Goal: Task Accomplishment & Management: Manage account settings

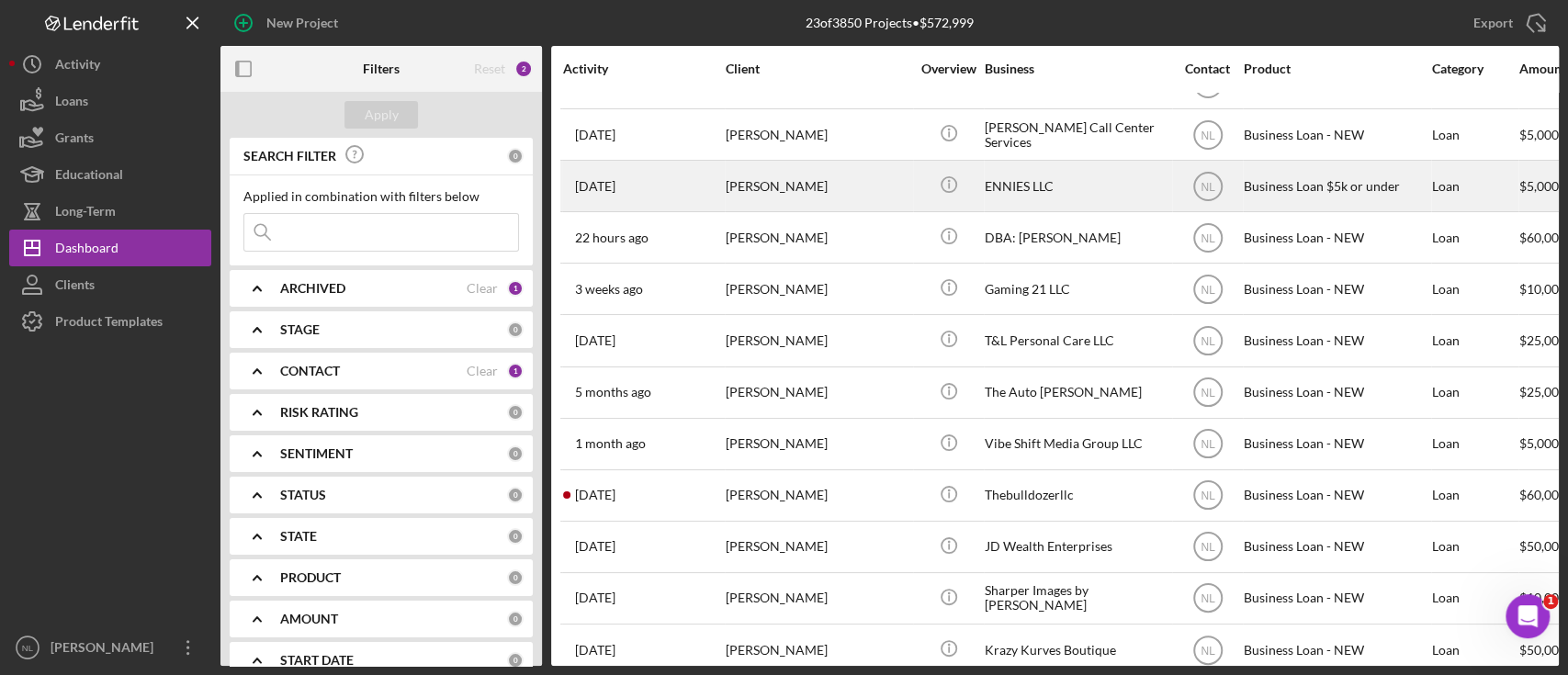
scroll to position [629, 0]
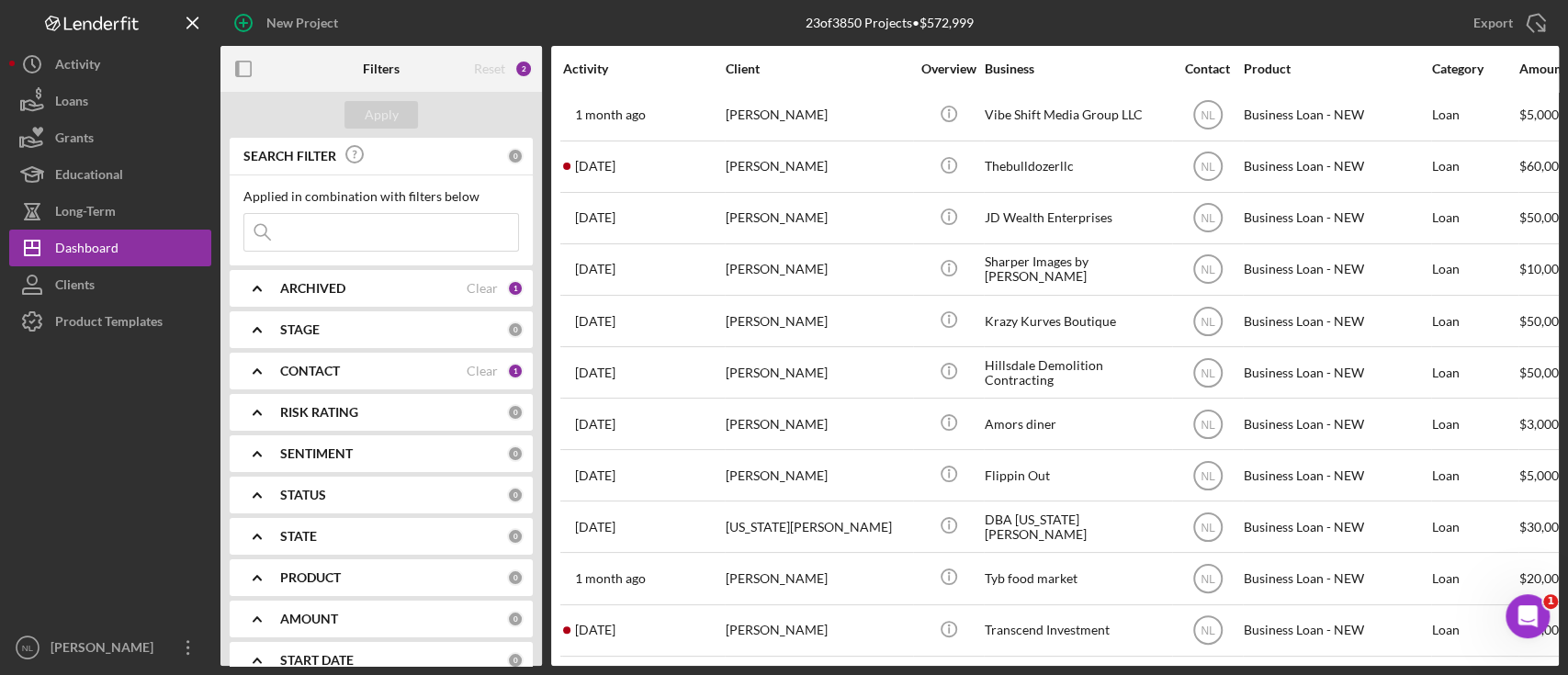
click at [756, 461] on div "[PERSON_NAME]" at bounding box center [817, 476] width 183 height 49
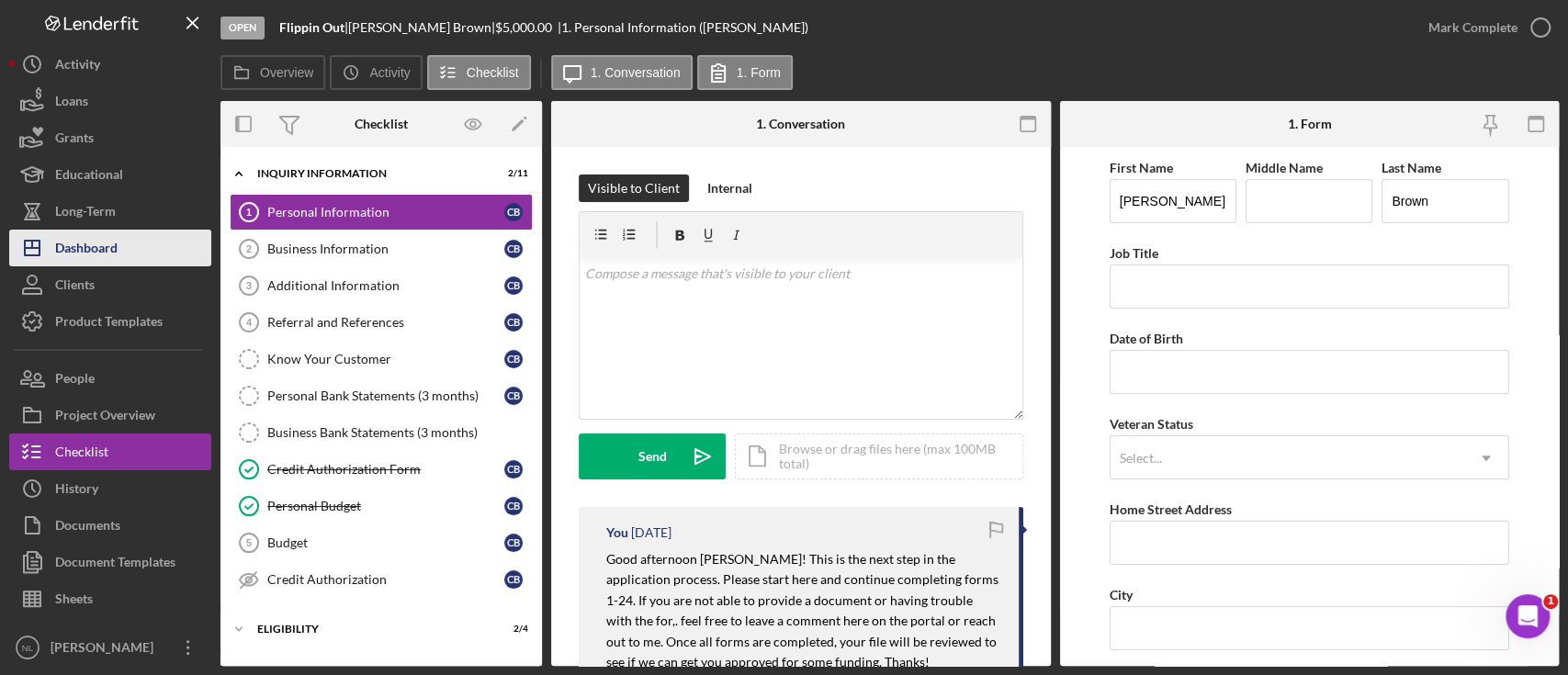
click at [155, 250] on button "Icon/Dashboard Dashboard" at bounding box center [110, 247] width 202 height 37
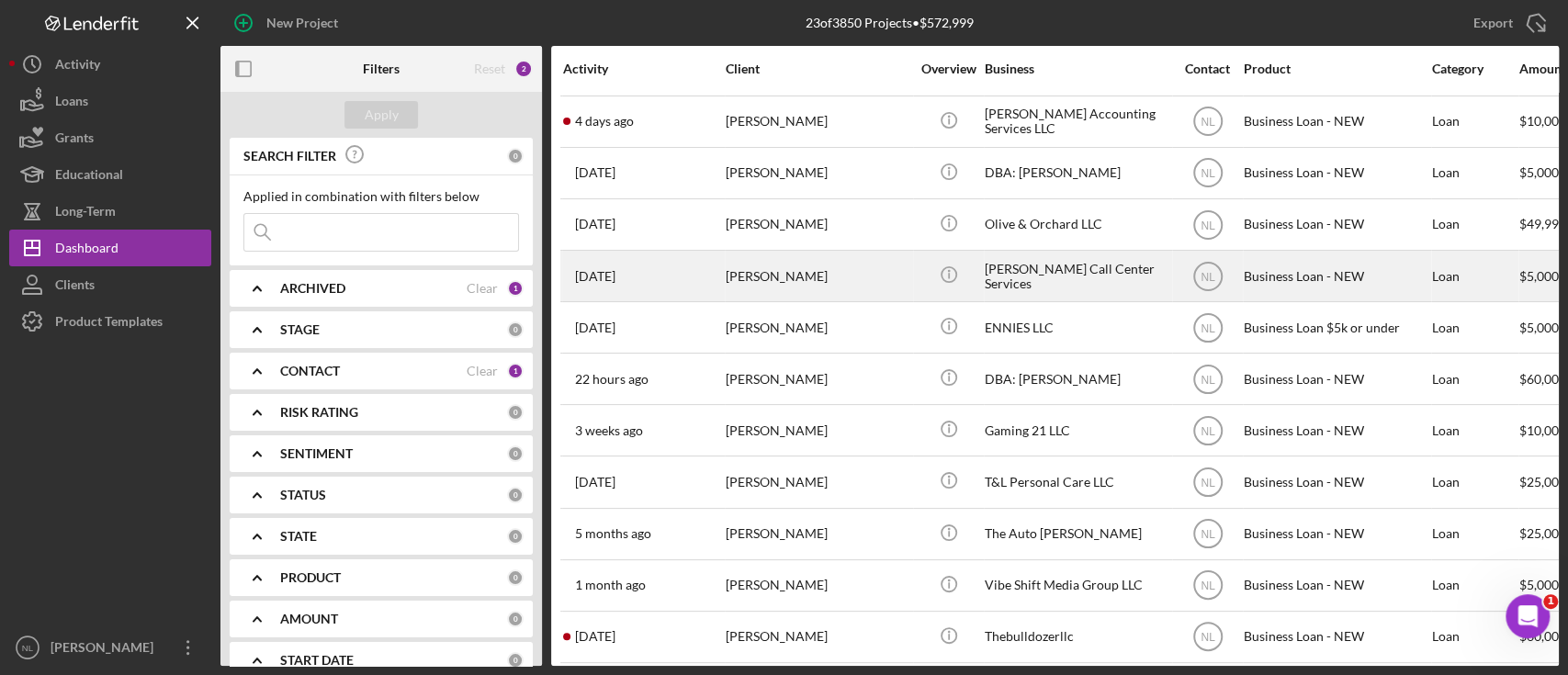
scroll to position [153, 0]
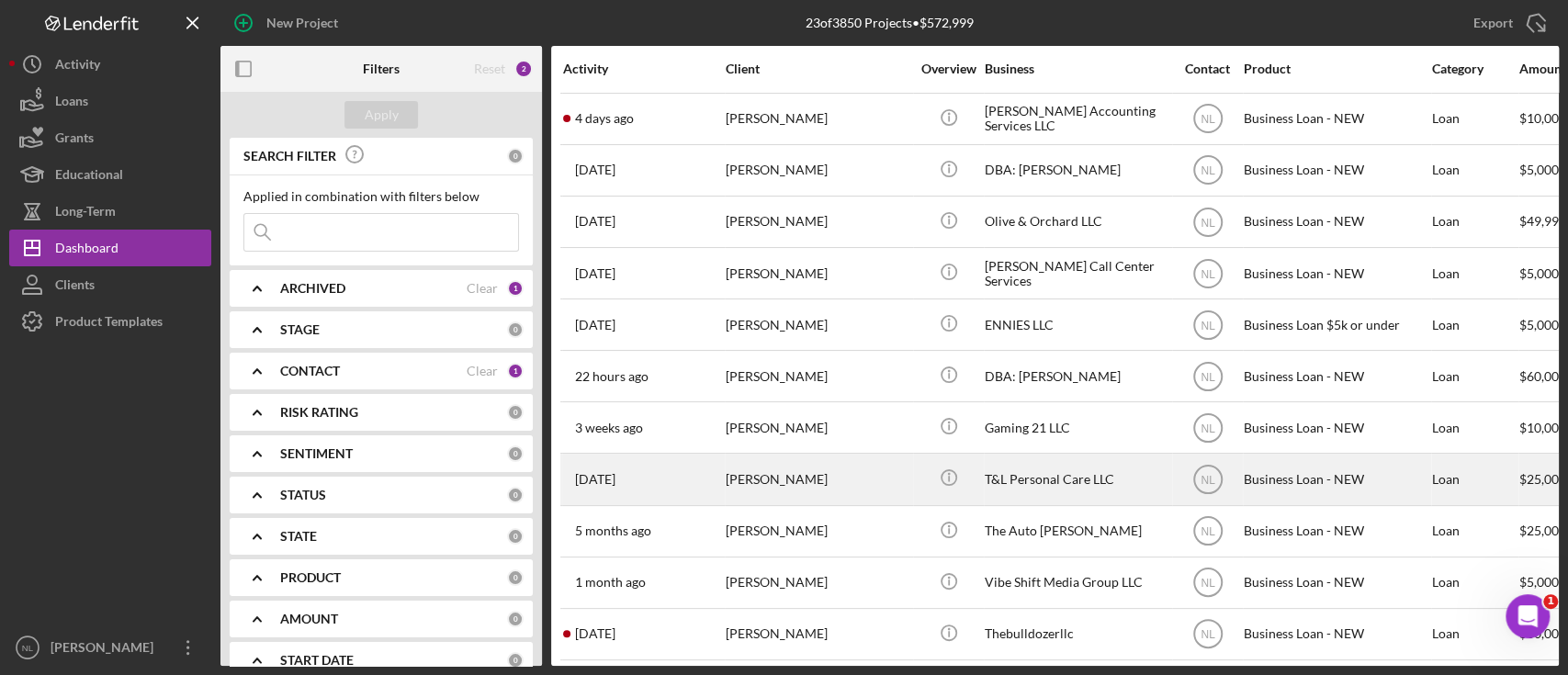
click at [794, 481] on div "[PERSON_NAME]" at bounding box center [817, 479] width 183 height 49
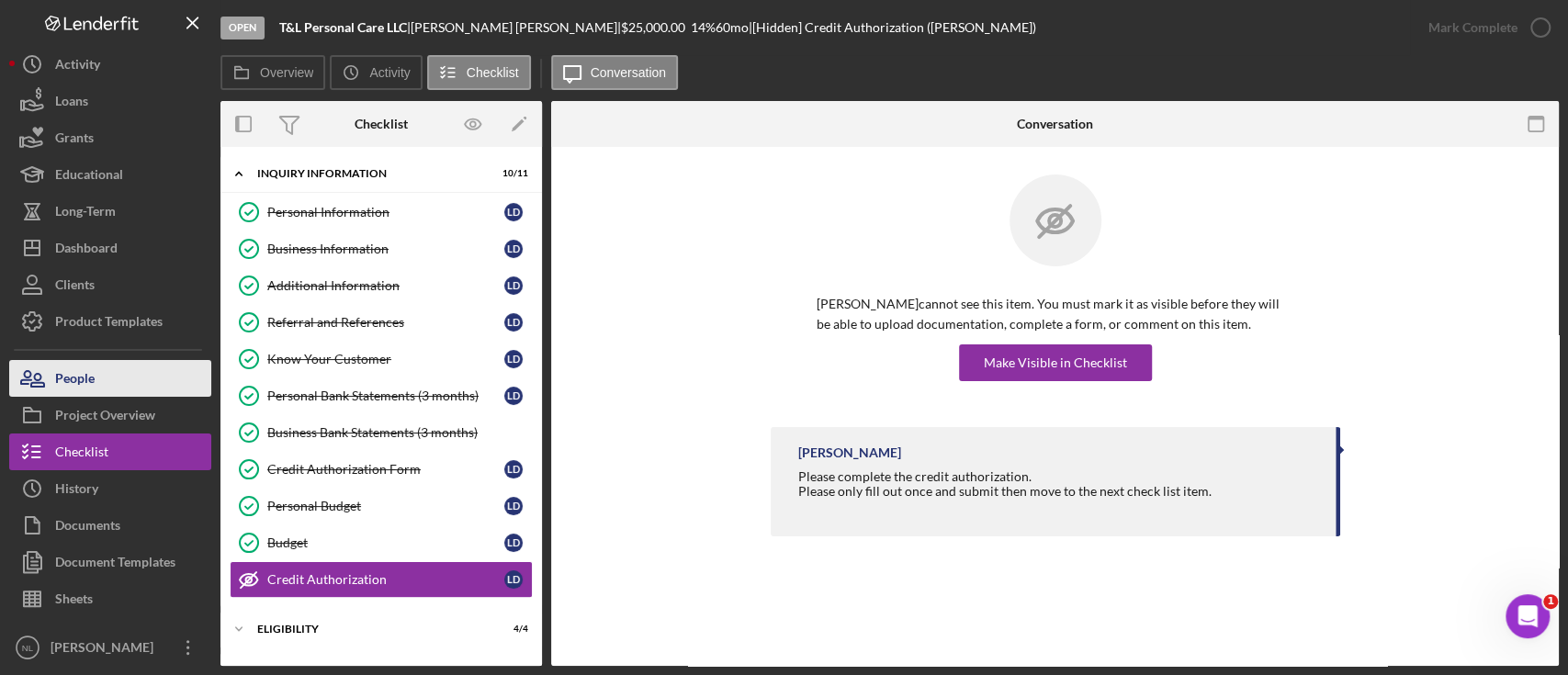
scroll to position [154, 0]
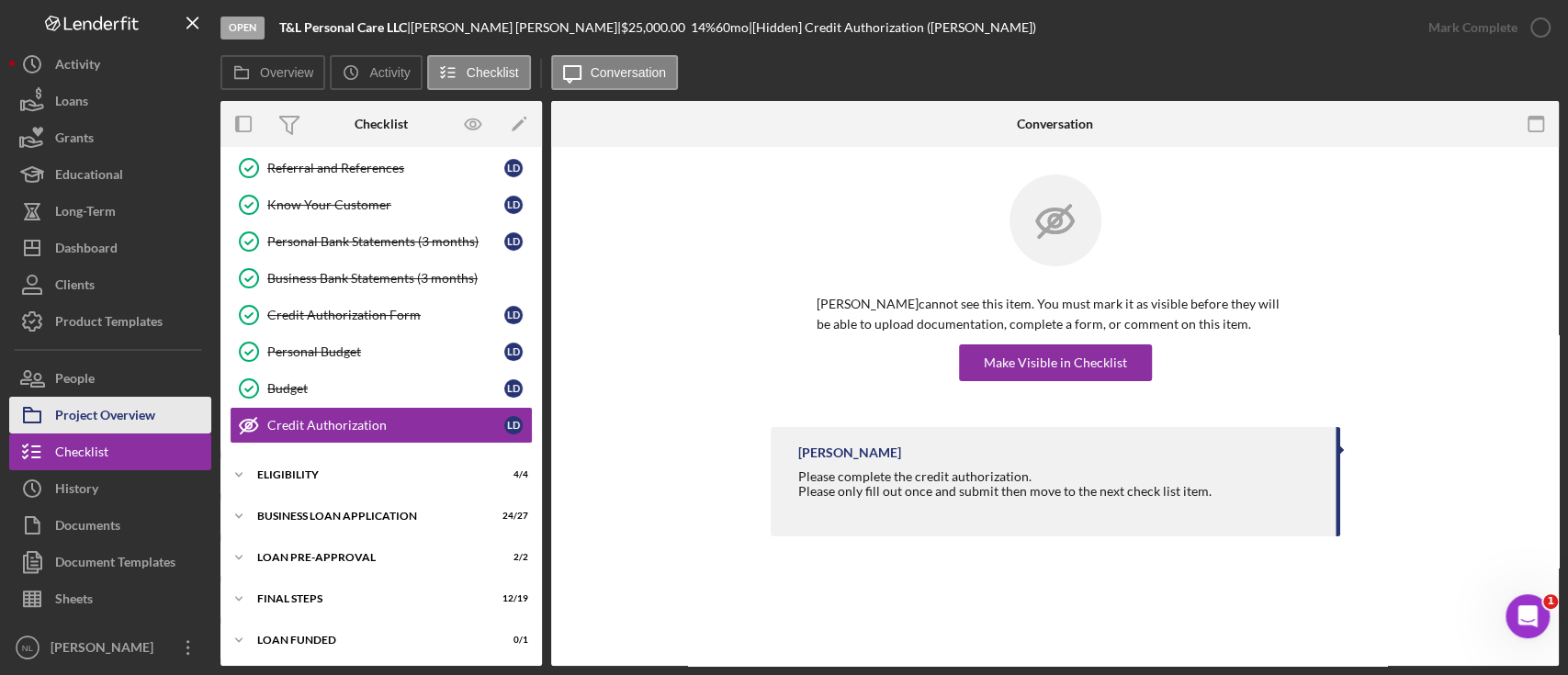
click at [93, 413] on div "Project Overview" at bounding box center [105, 417] width 100 height 41
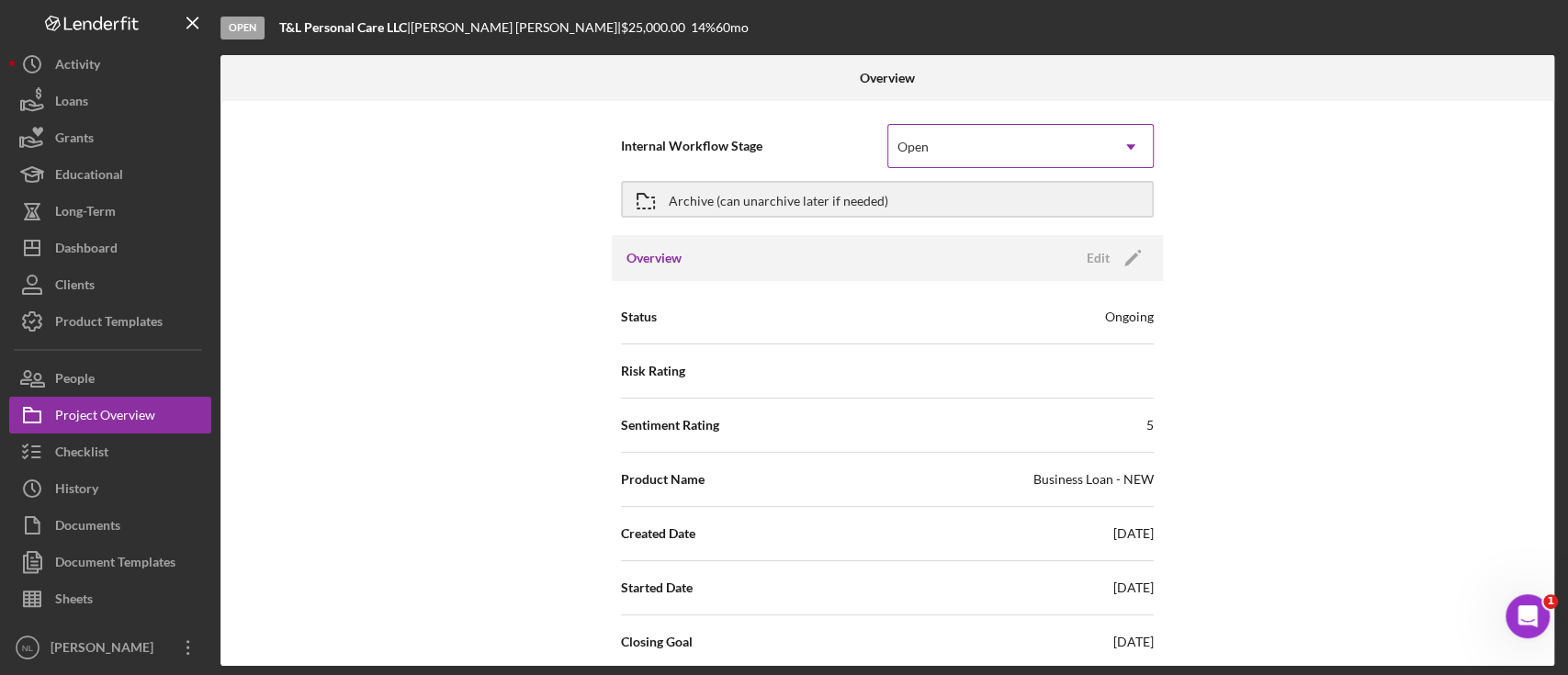
click at [1017, 143] on div "Open" at bounding box center [998, 147] width 220 height 42
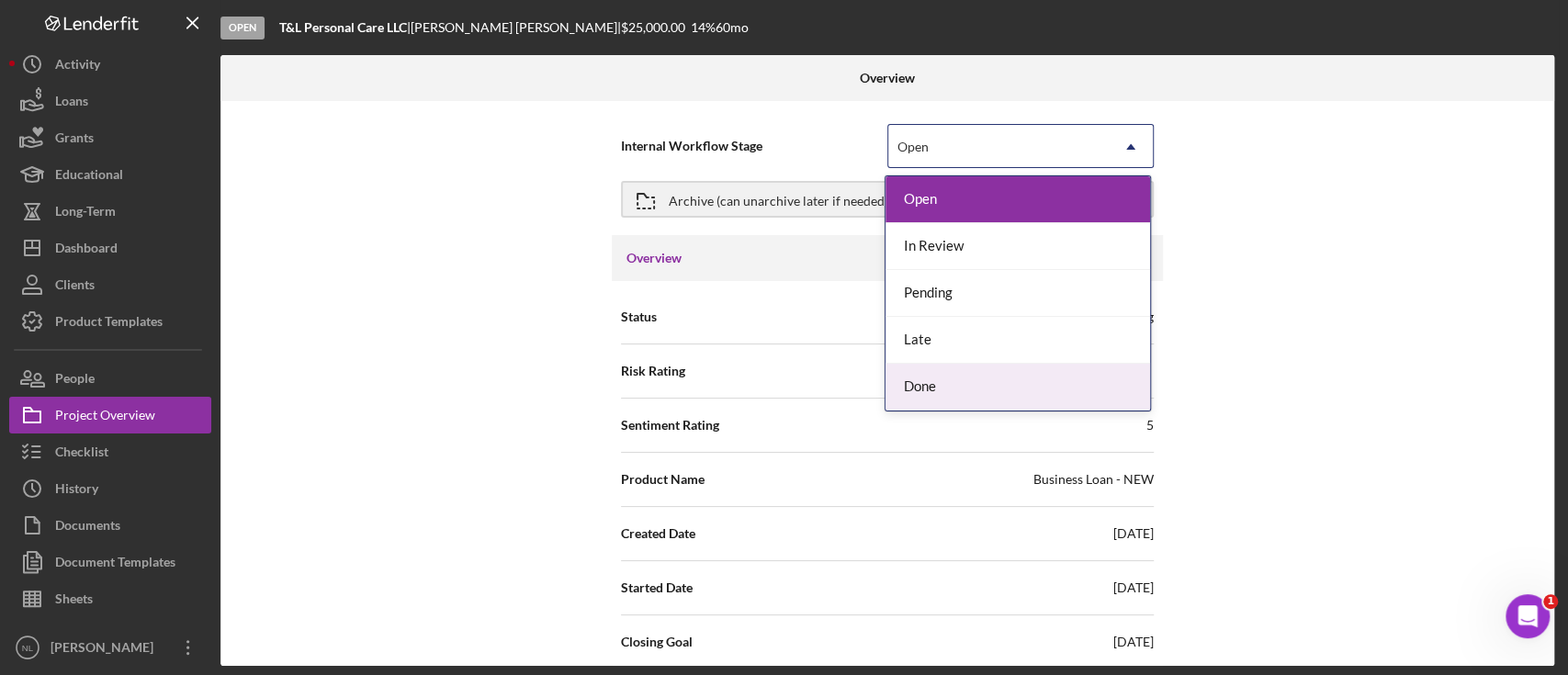
click at [960, 382] on div "Done" at bounding box center [1017, 387] width 264 height 47
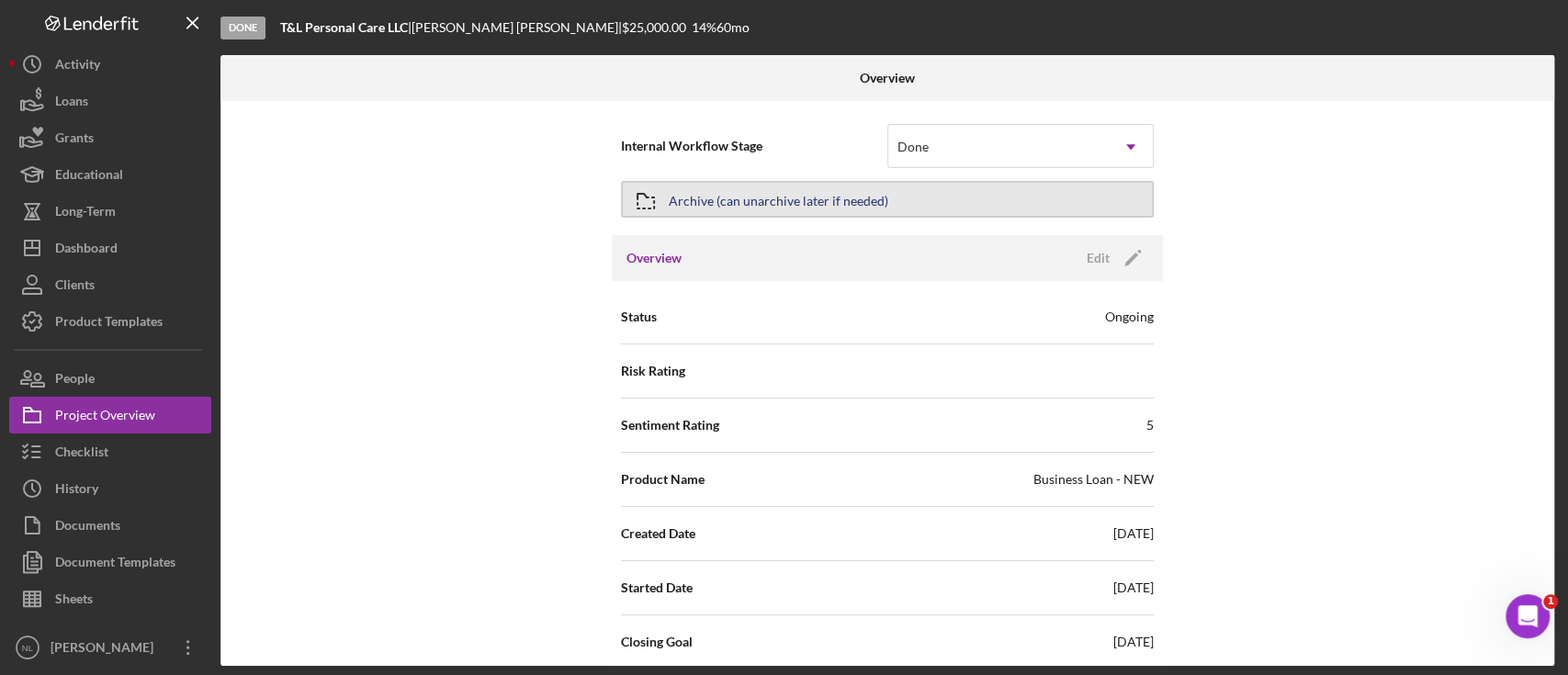
click at [772, 211] on div "Archive (can unarchive later if needed)" at bounding box center [778, 198] width 219 height 33
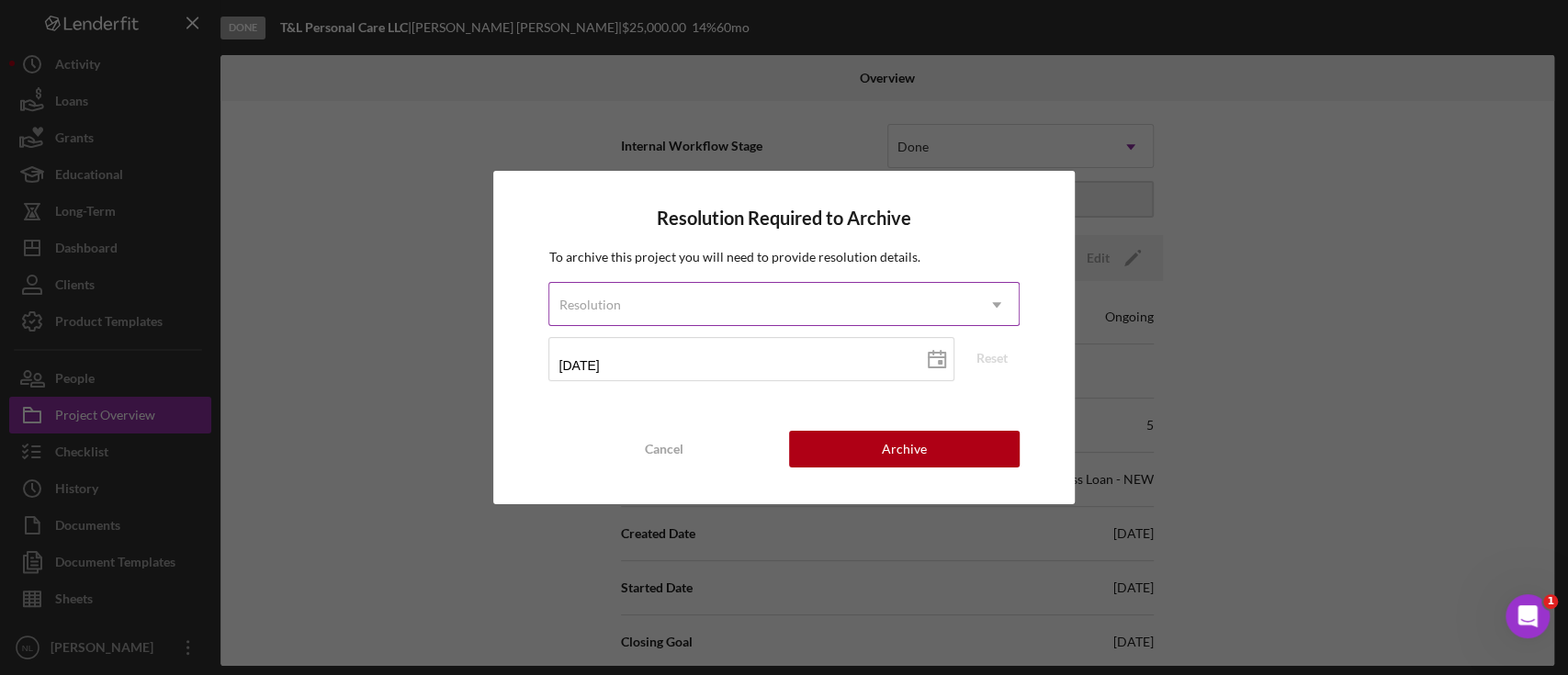
click at [771, 294] on div "Resolution" at bounding box center [761, 305] width 424 height 42
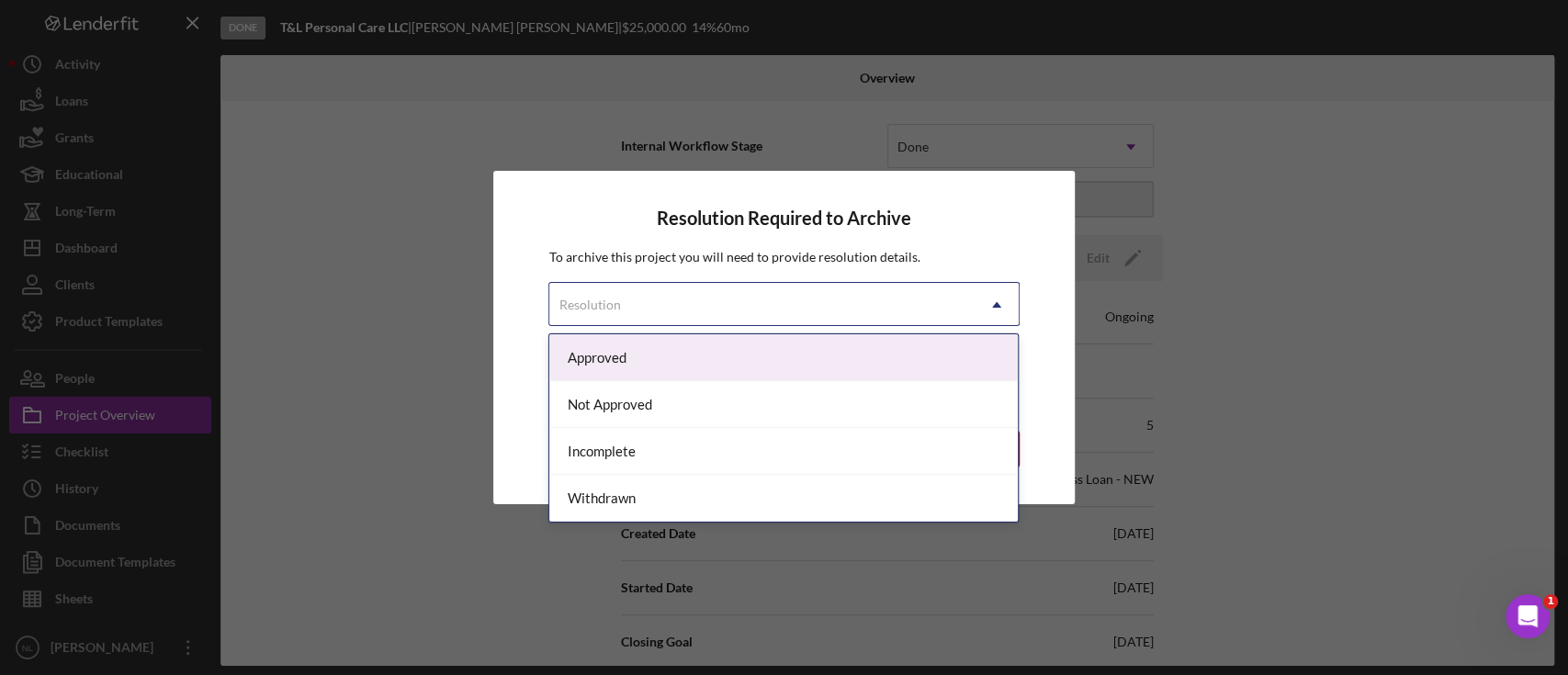
click at [771, 294] on div "Resolution" at bounding box center [761, 305] width 424 height 42
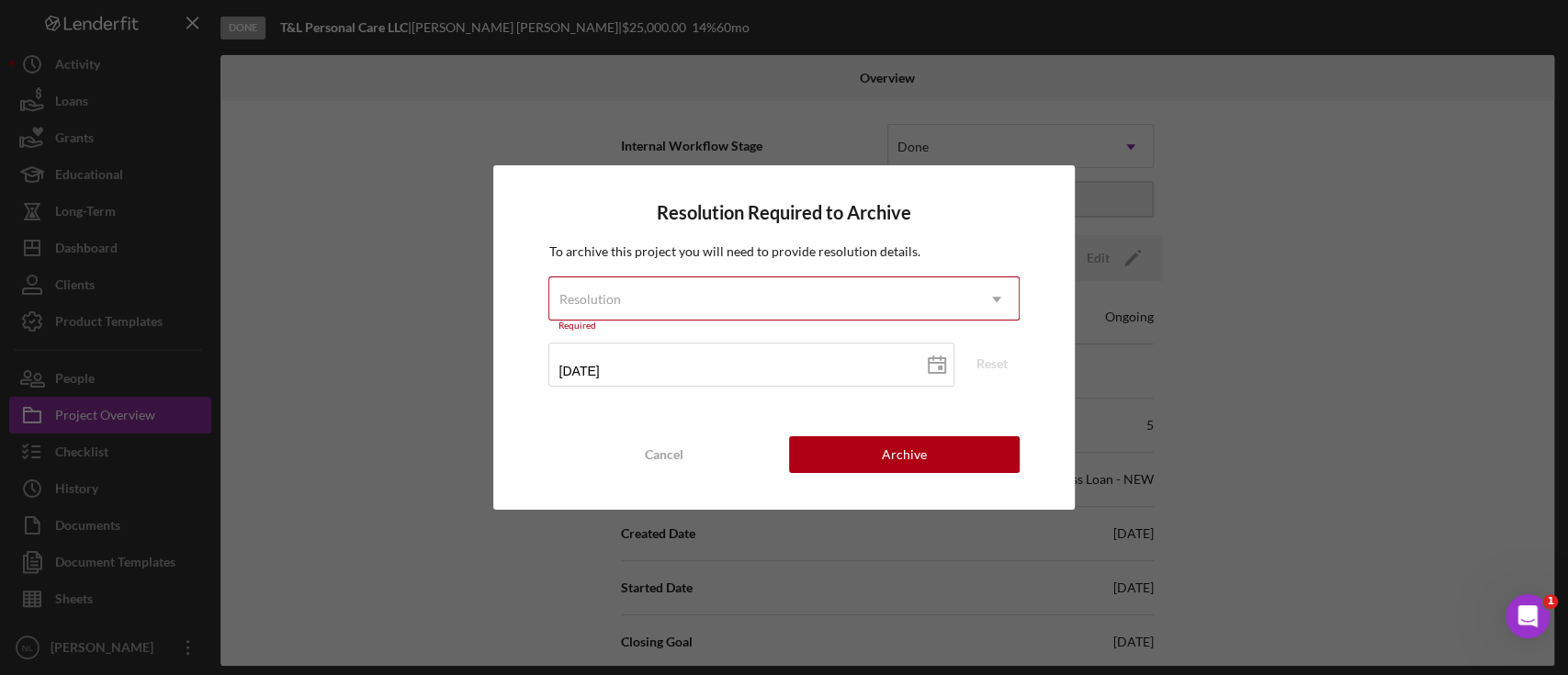
click at [760, 302] on div "Resolution" at bounding box center [761, 299] width 424 height 42
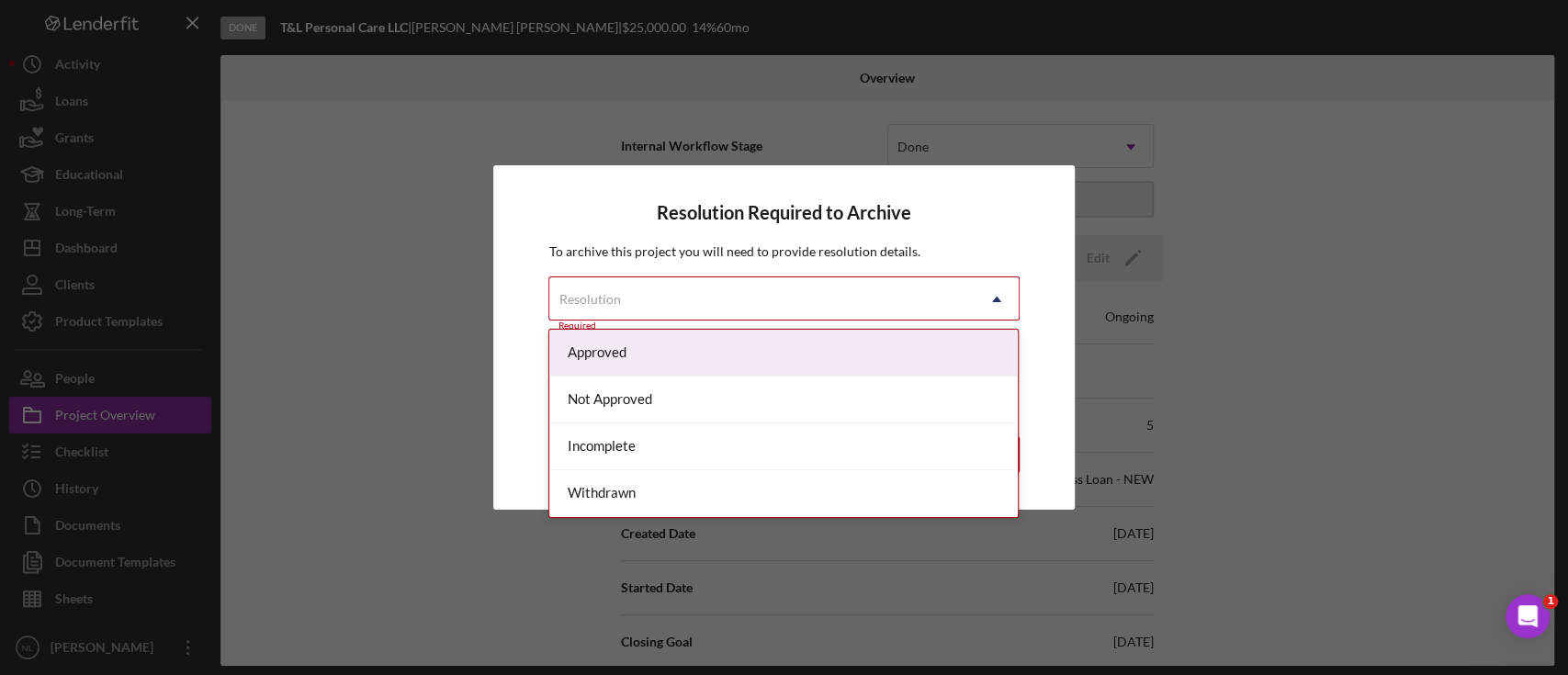
click at [702, 349] on div "Approved" at bounding box center [784, 353] width 468 height 47
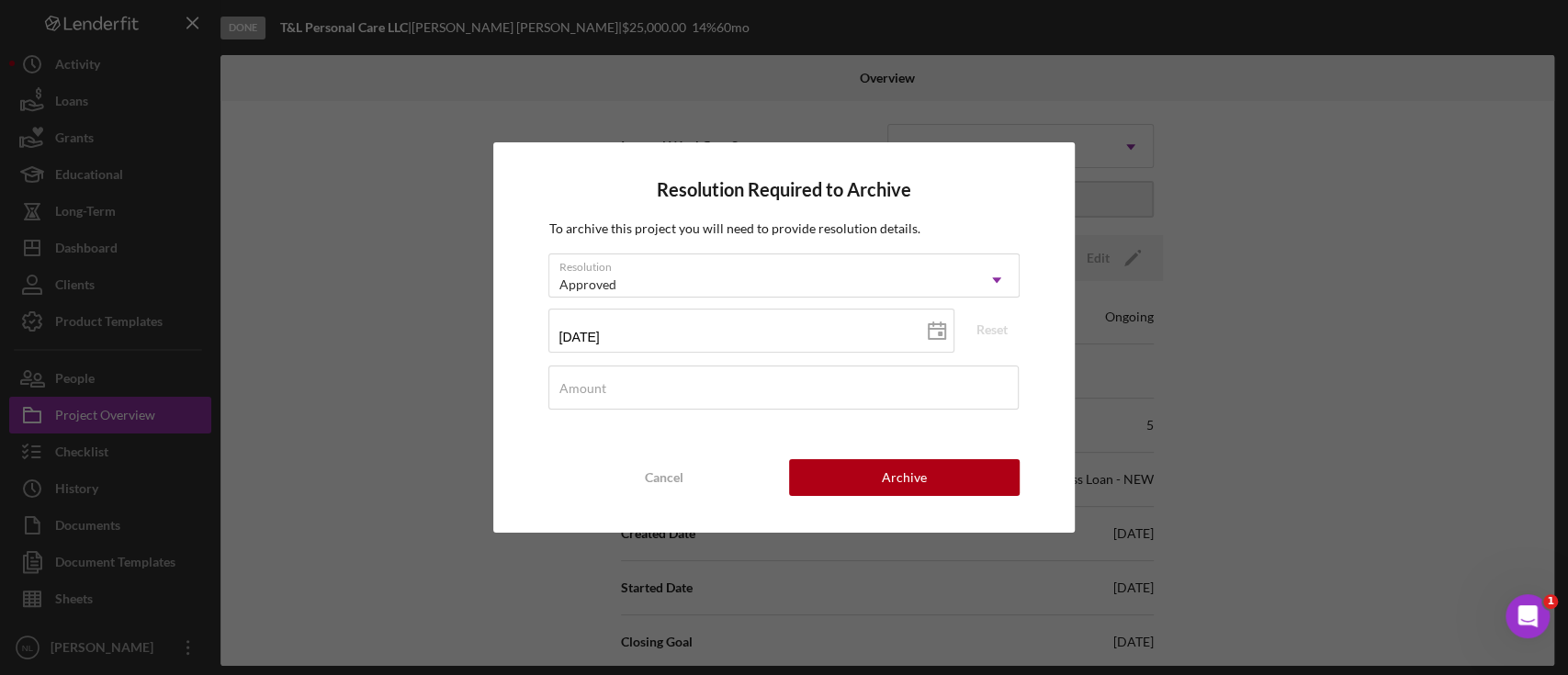
click at [867, 498] on div "Resolution Required to Archive To archive this project you will need to provide…" at bounding box center [783, 337] width 580 height 390
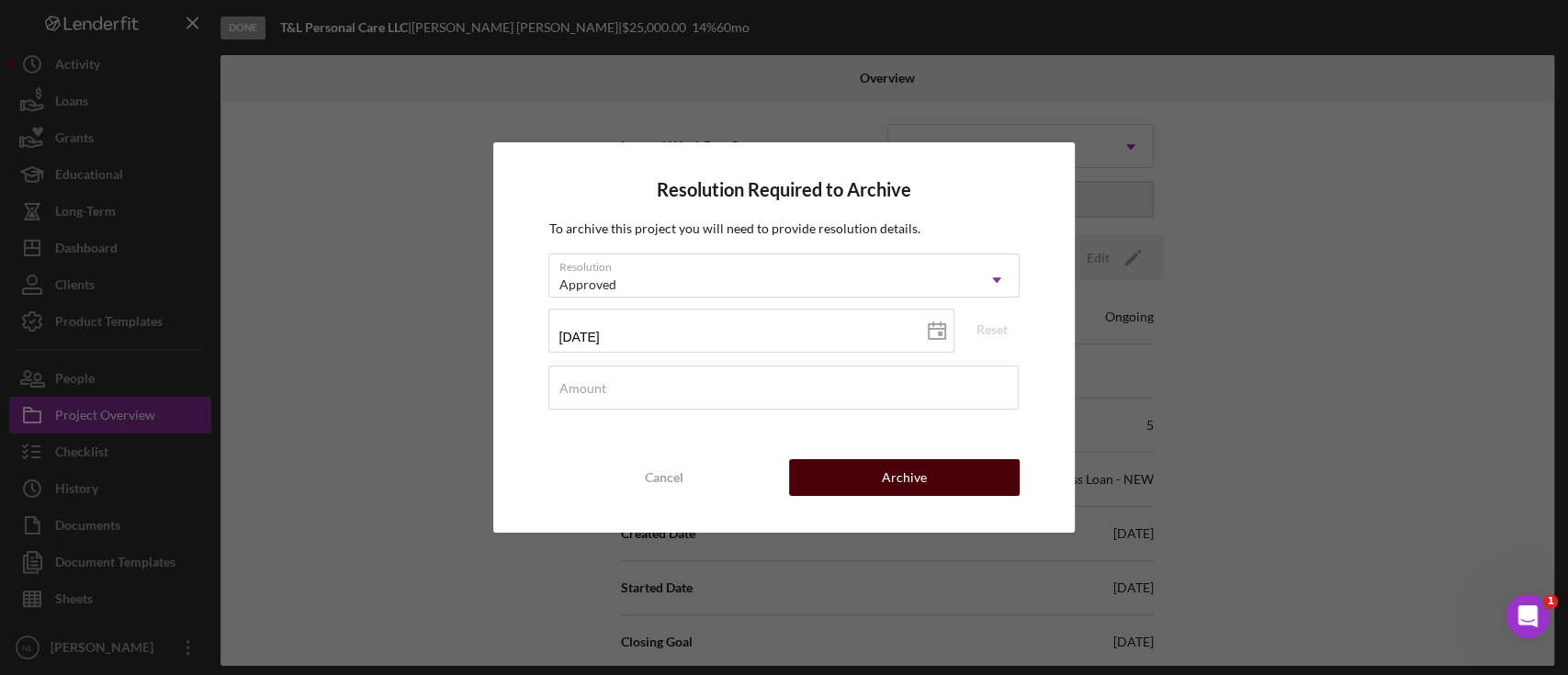
click at [867, 474] on button "Archive" at bounding box center [904, 477] width 230 height 37
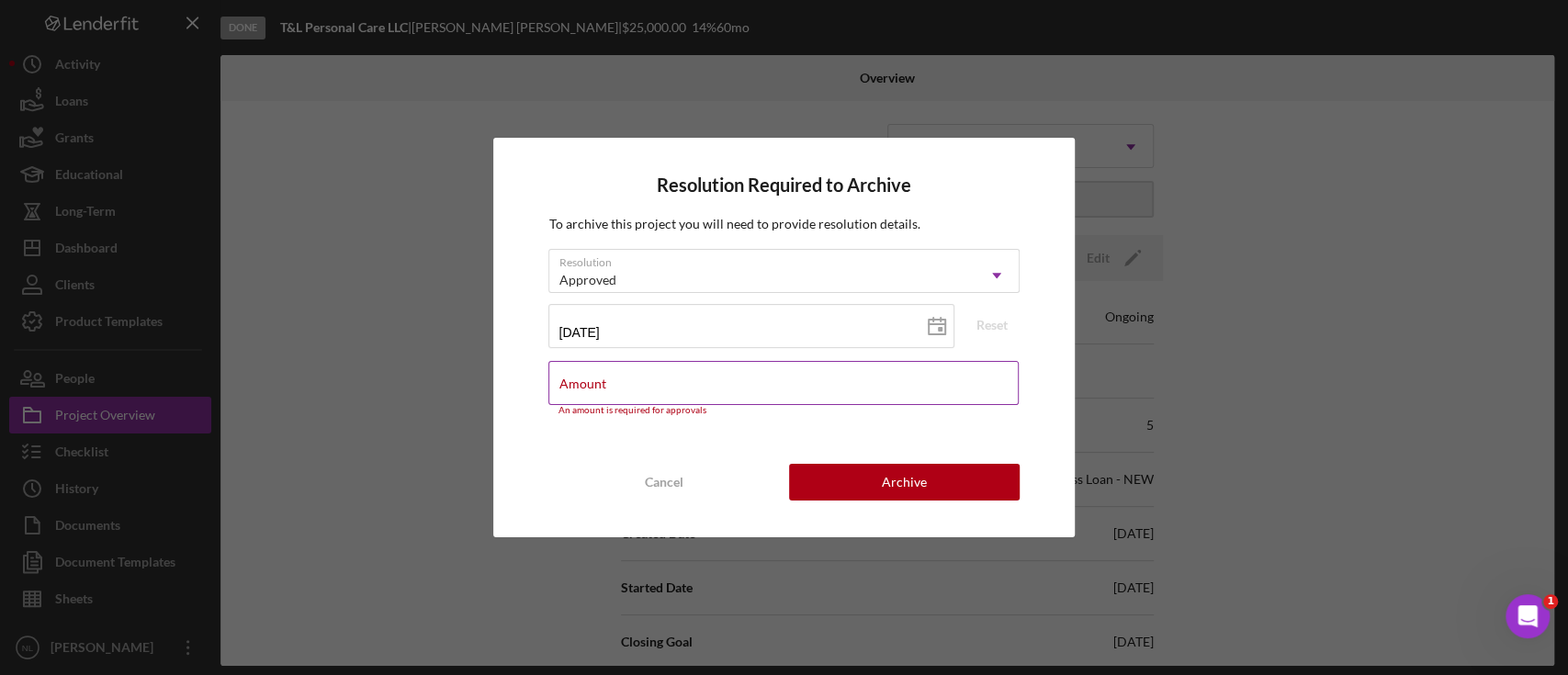
click at [695, 397] on input "Amount" at bounding box center [783, 383] width 469 height 44
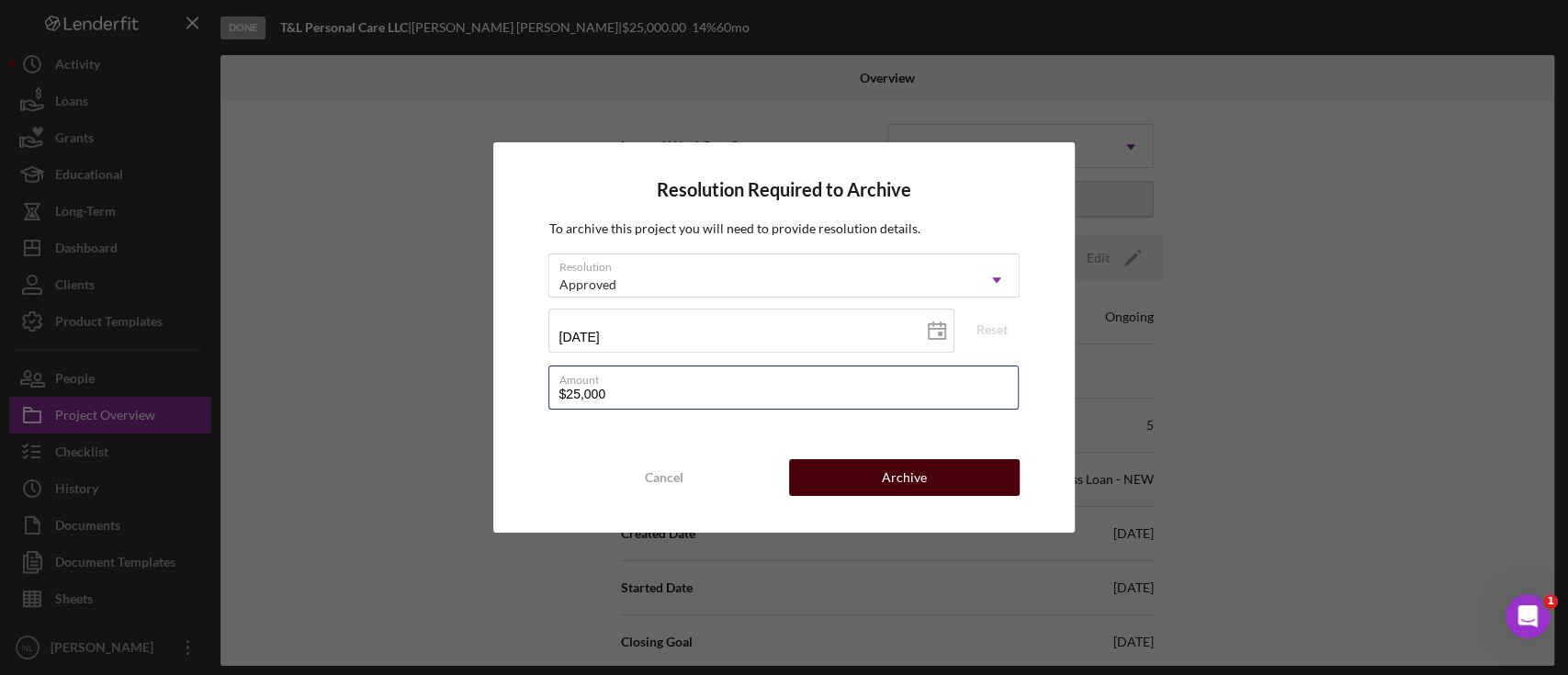
type input "$25,000"
click at [923, 461] on div "Archive" at bounding box center [905, 477] width 45 height 37
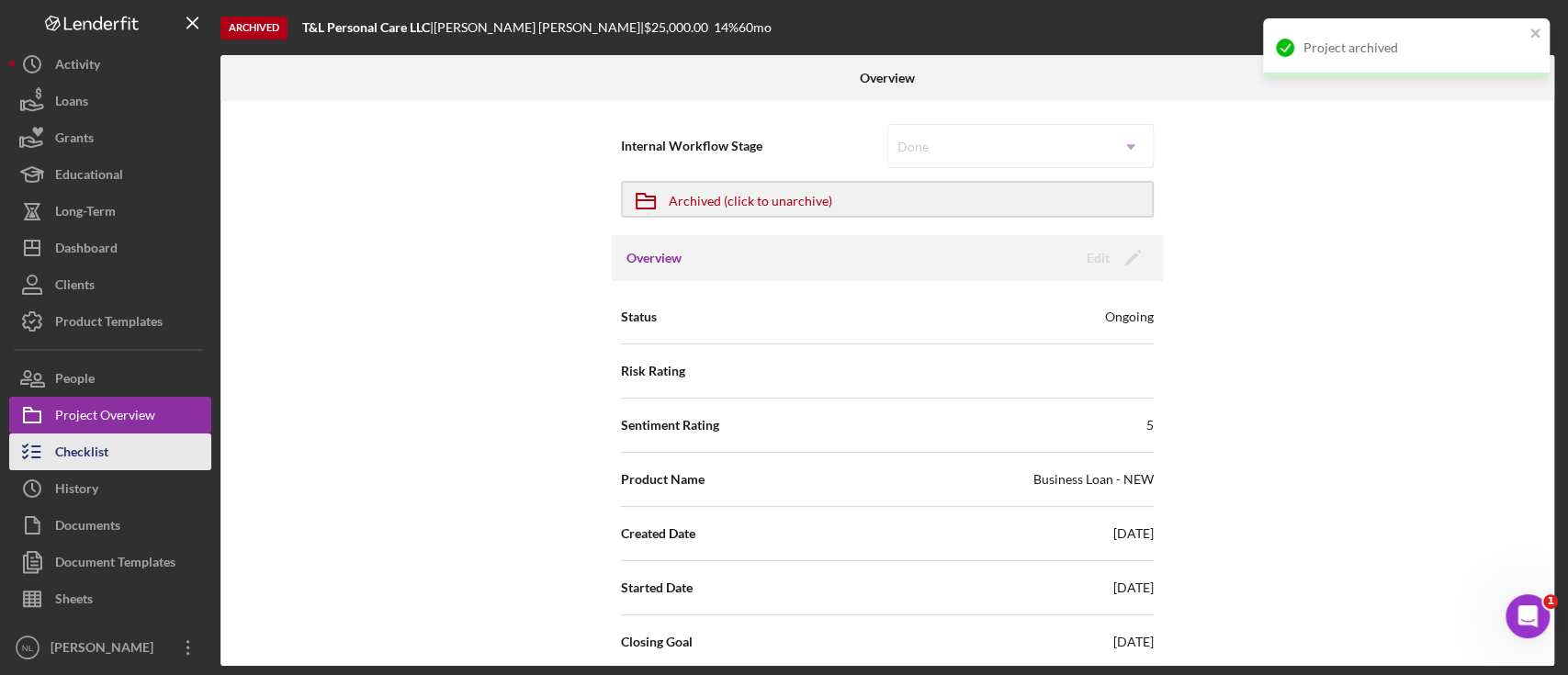
click at [122, 458] on button "Checklist" at bounding box center [110, 451] width 202 height 37
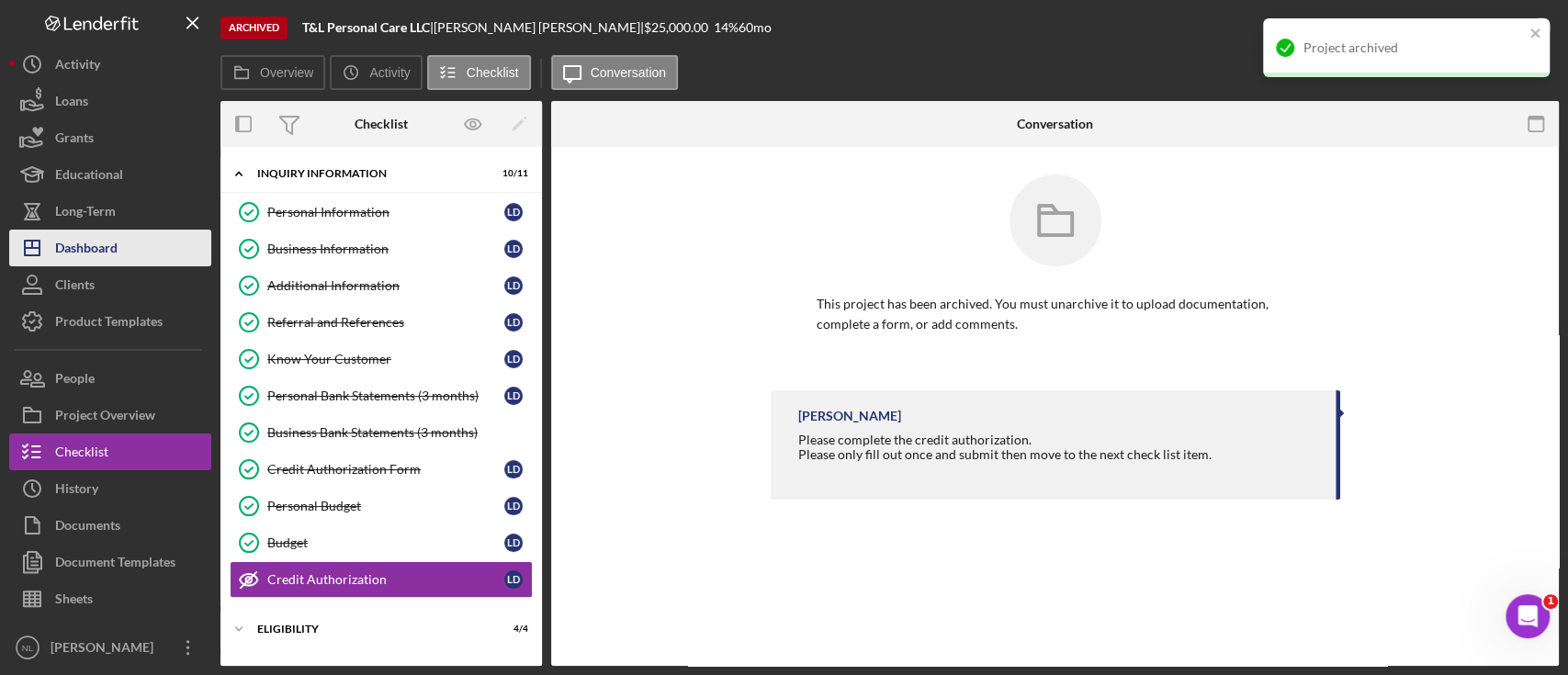
scroll to position [154, 0]
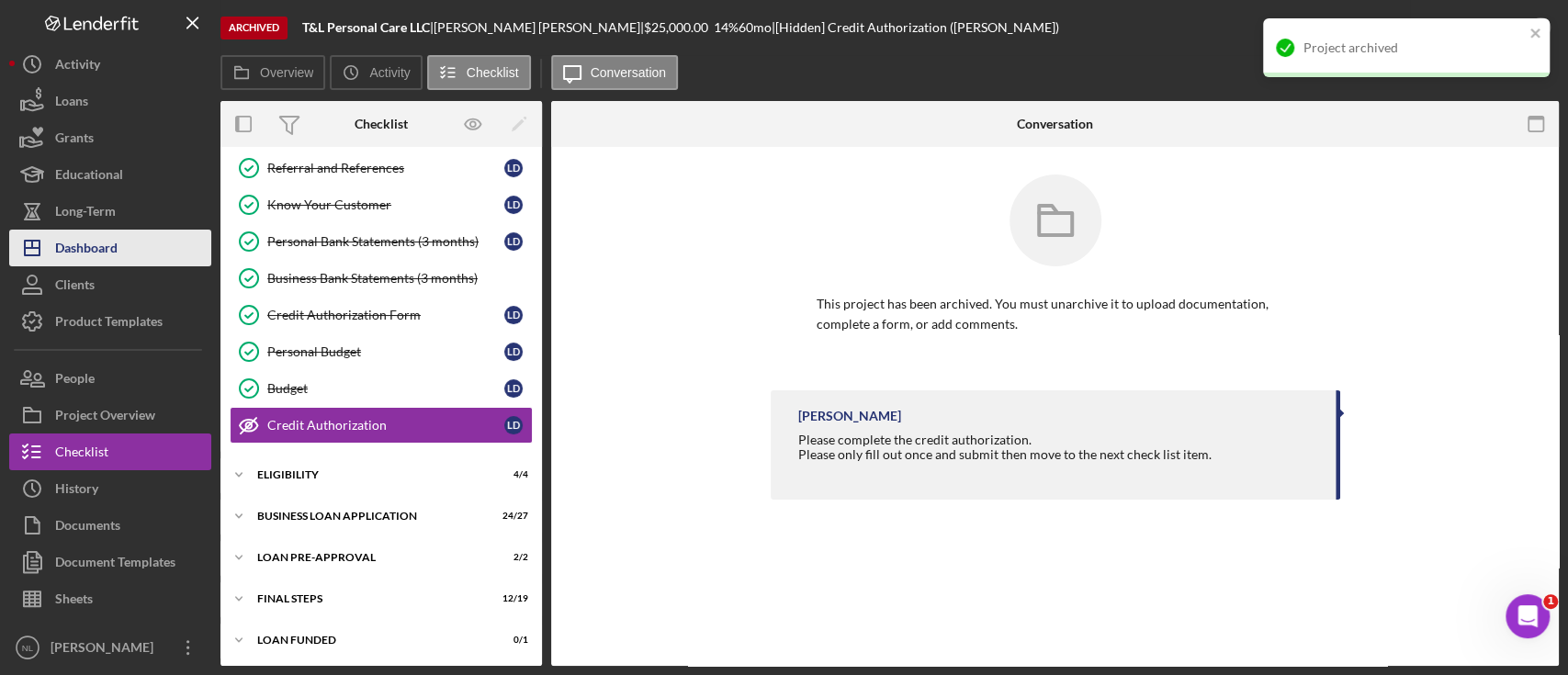
click at [87, 253] on div "Dashboard" at bounding box center [87, 250] width 62 height 41
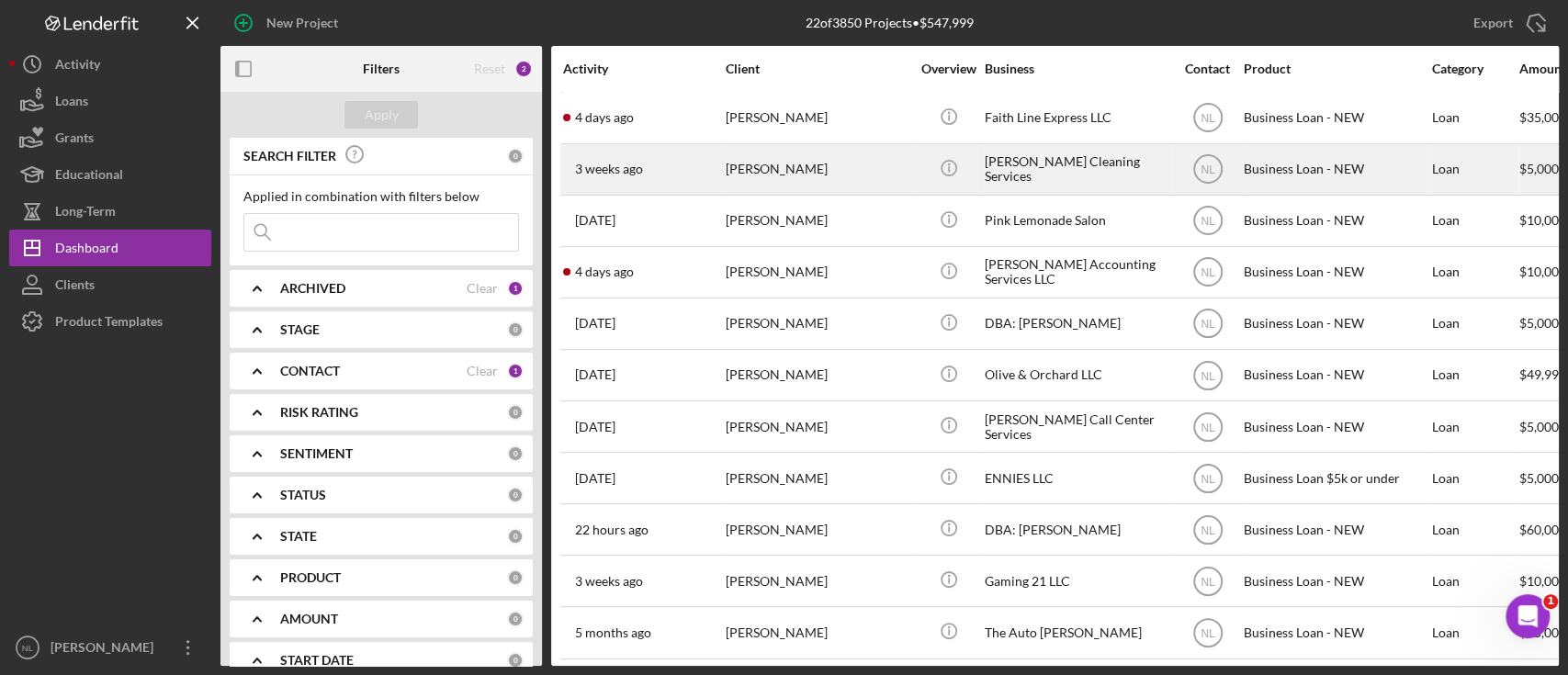
click at [744, 165] on div "[PERSON_NAME]" at bounding box center [817, 169] width 183 height 49
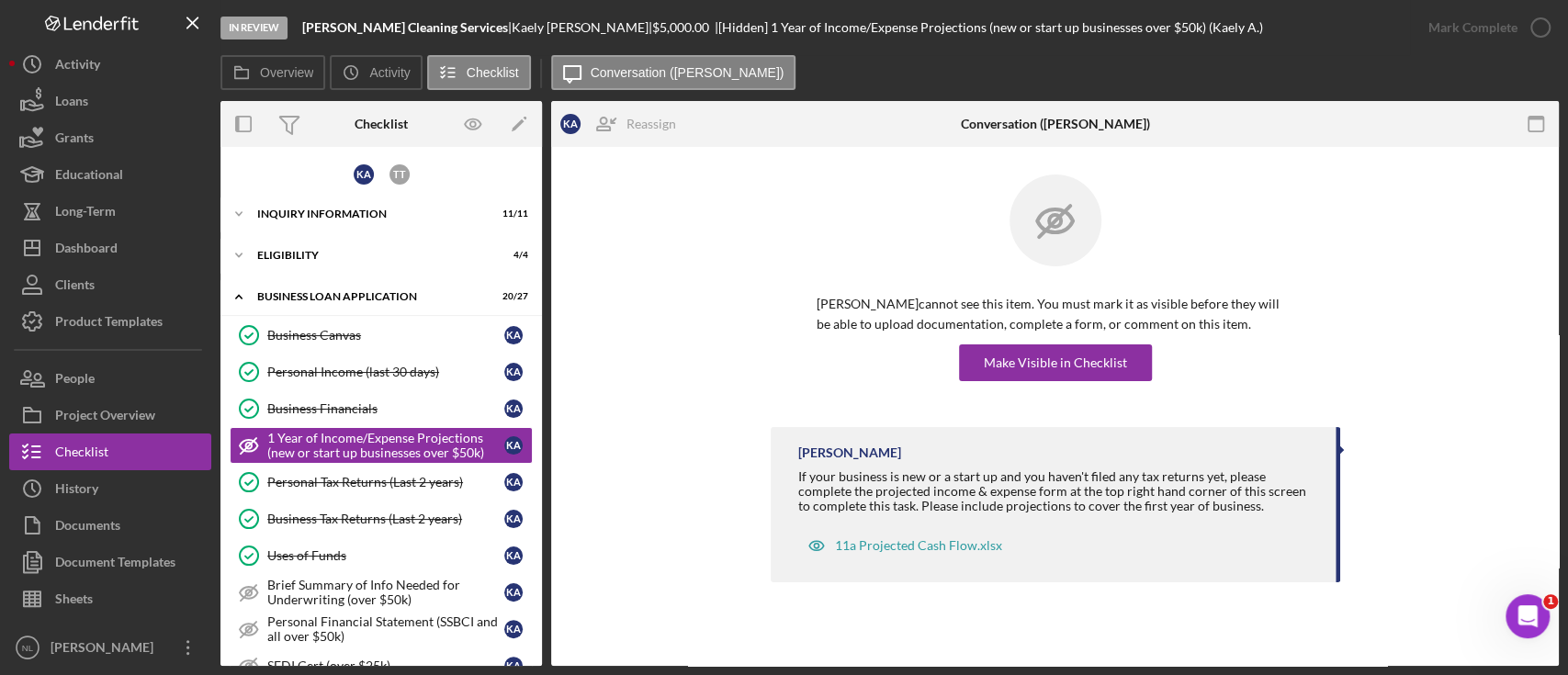
scroll to position [37, 0]
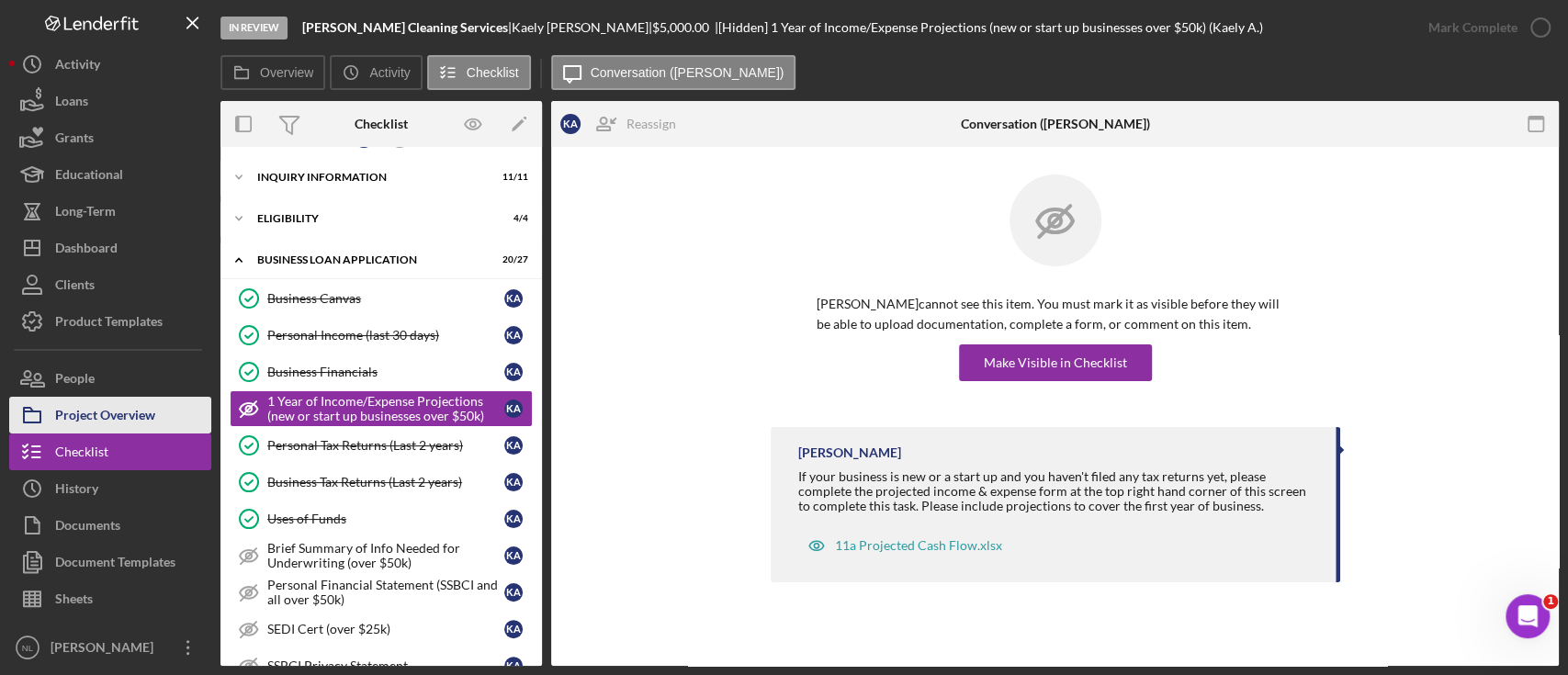
click at [142, 417] on div "Project Overview" at bounding box center [105, 417] width 100 height 41
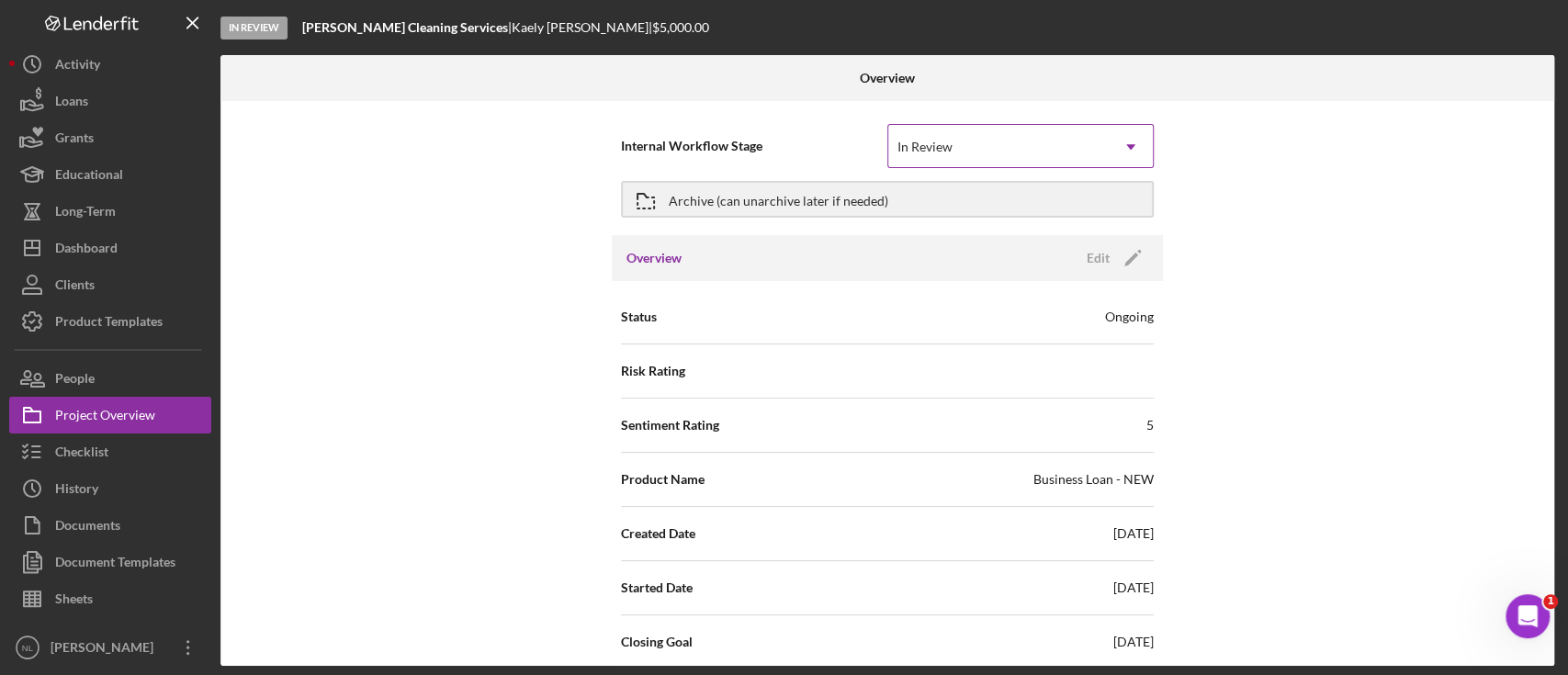
click at [1095, 144] on div "In Review" at bounding box center [998, 147] width 220 height 42
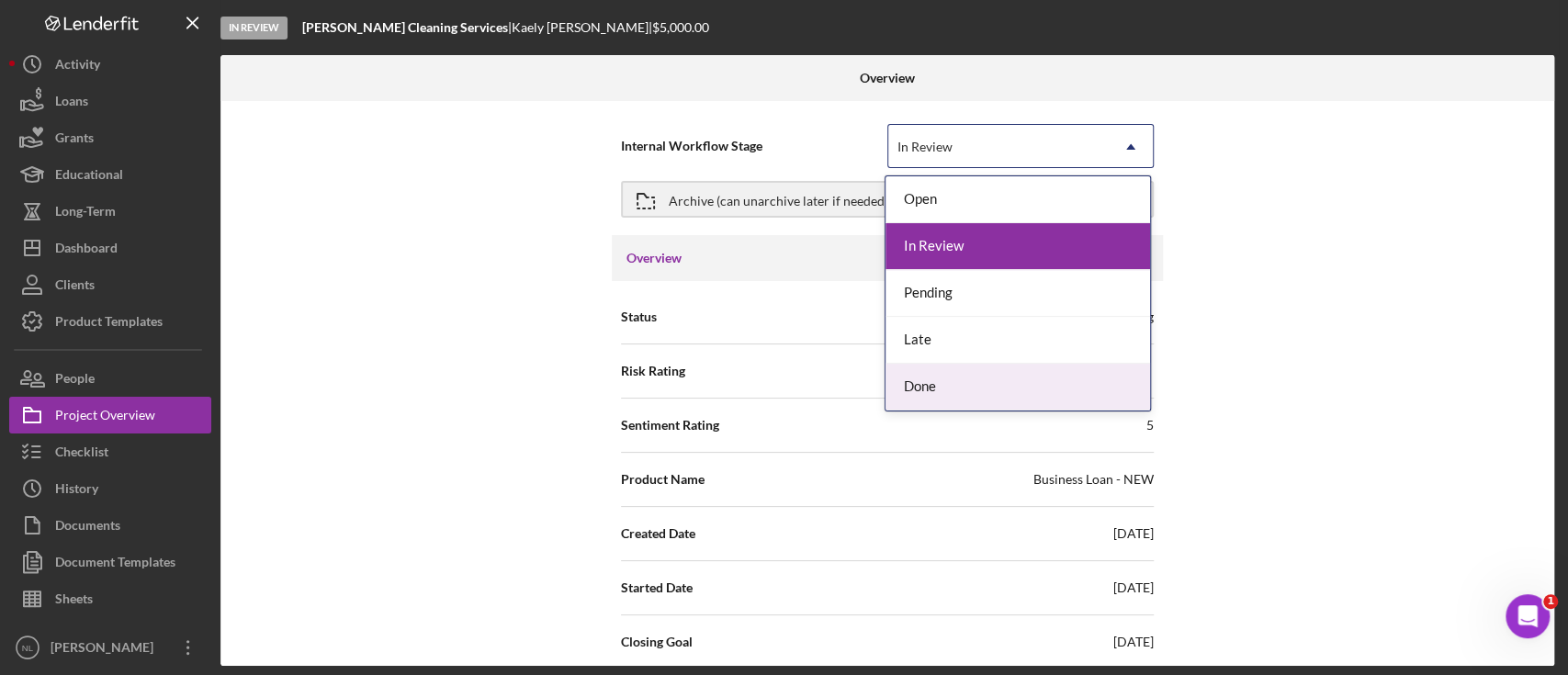
click at [941, 385] on div "Done" at bounding box center [1017, 387] width 264 height 47
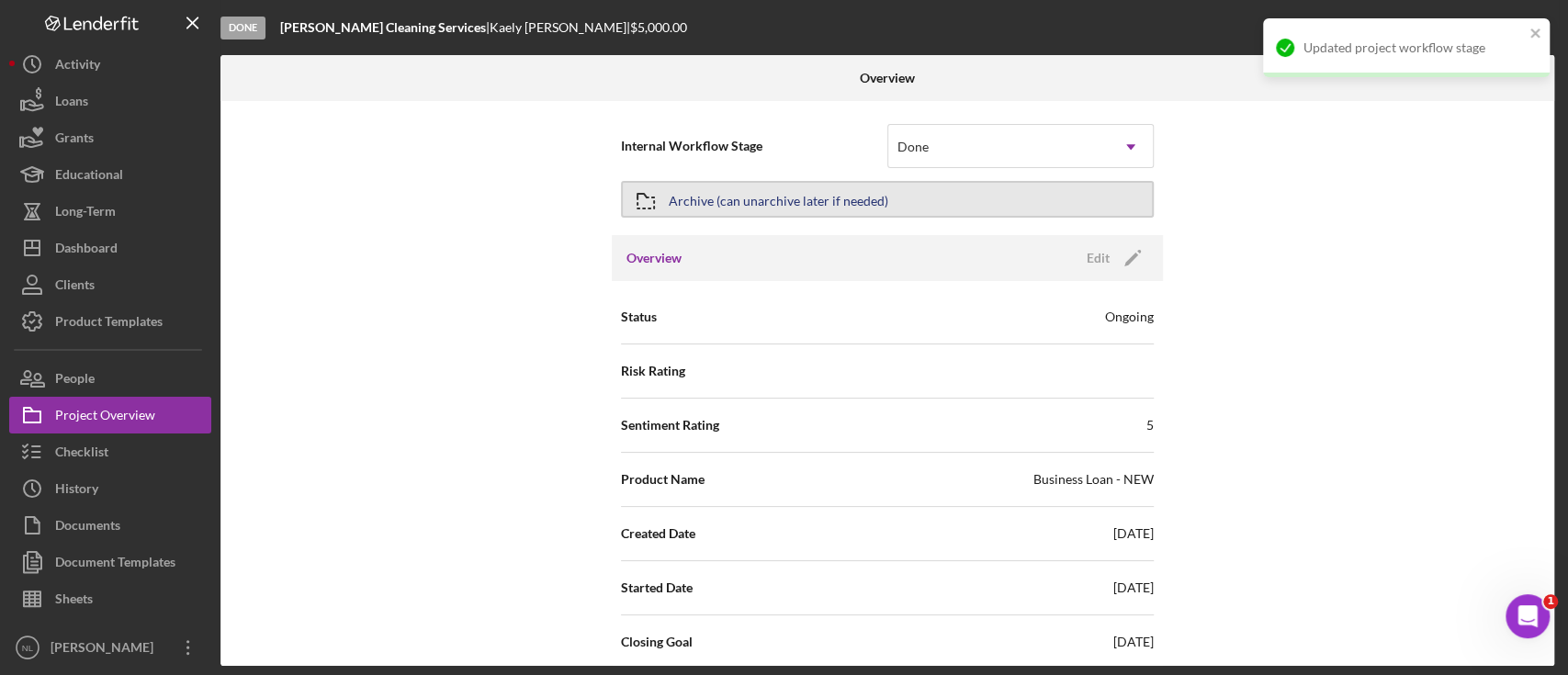
click at [811, 202] on div "Archive (can unarchive later if needed)" at bounding box center [778, 198] width 219 height 33
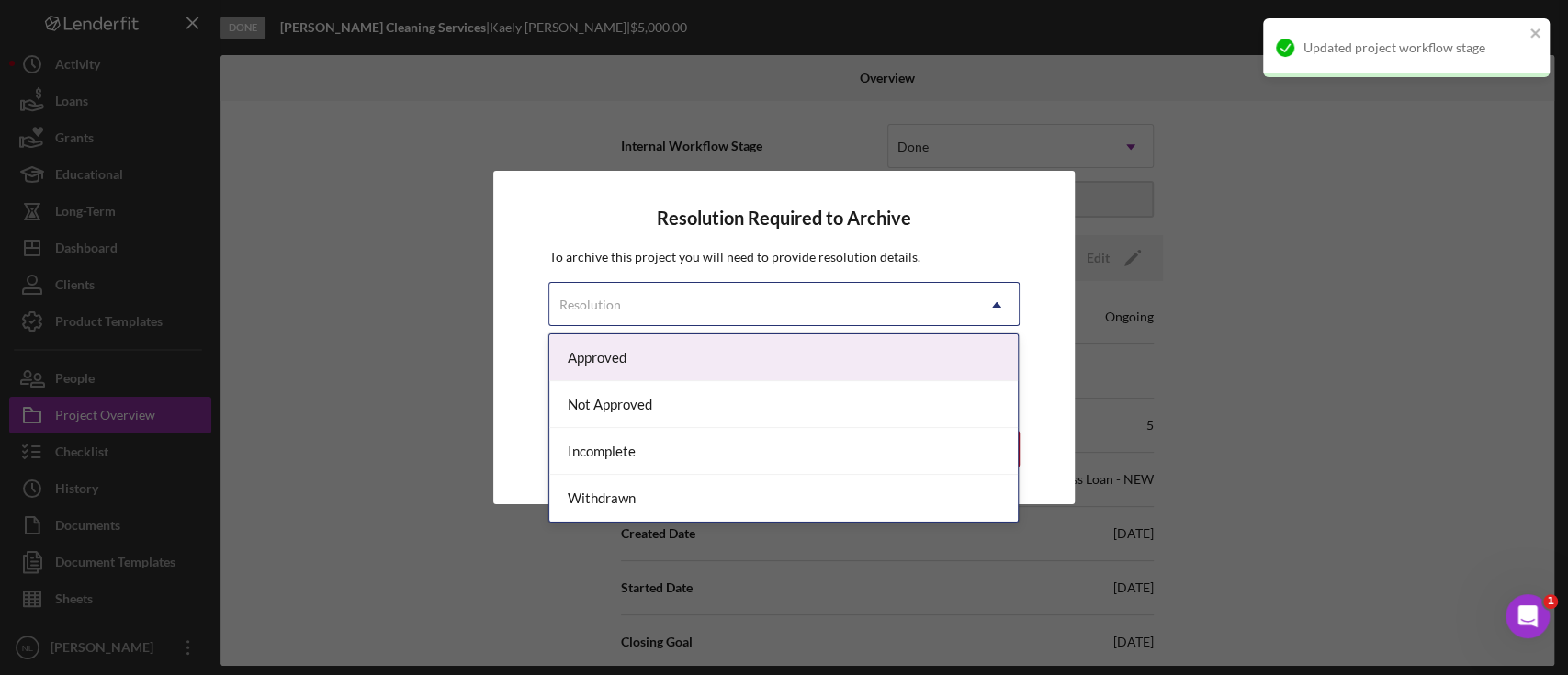
click at [822, 312] on div "Resolution" at bounding box center [761, 305] width 424 height 42
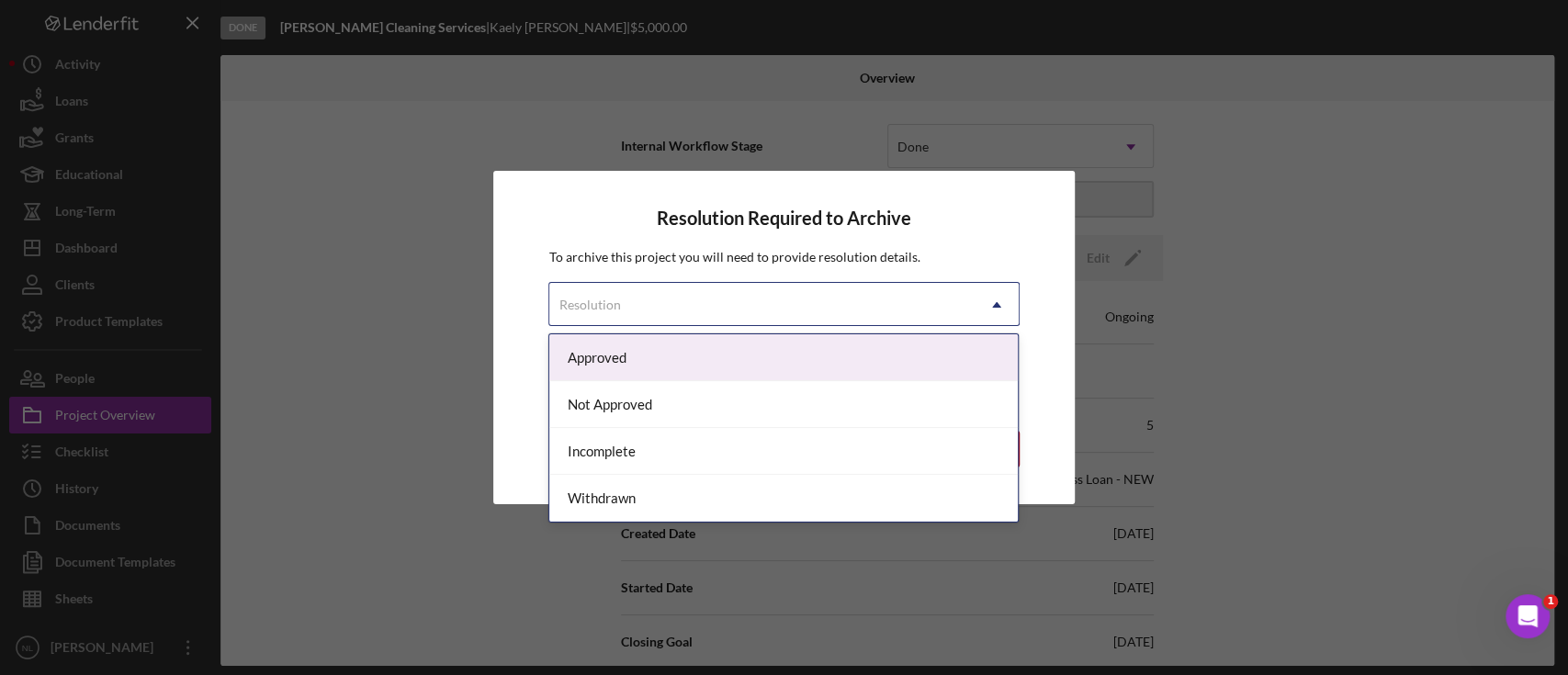
click at [692, 367] on div "Approved" at bounding box center [784, 357] width 468 height 47
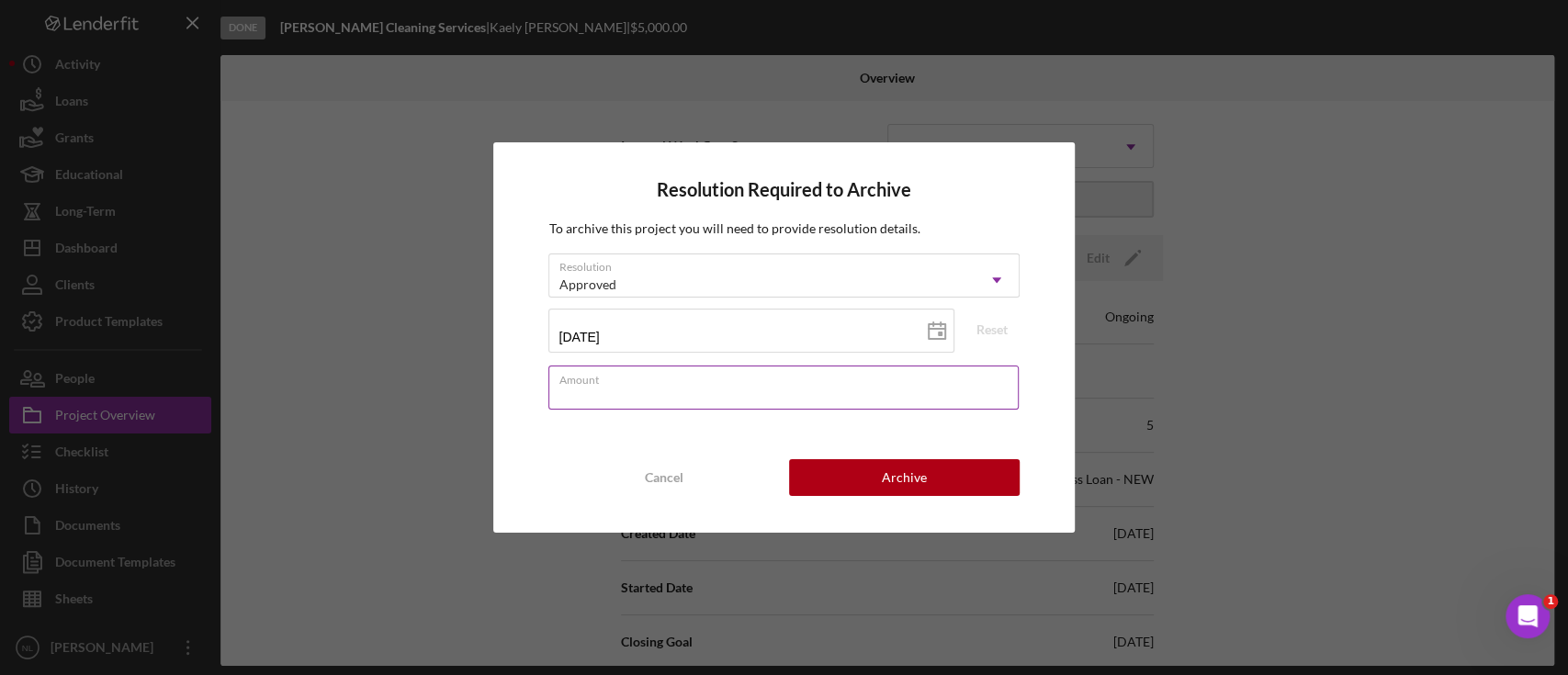
click at [832, 378] on div "Amount" at bounding box center [784, 388] width 470 height 46
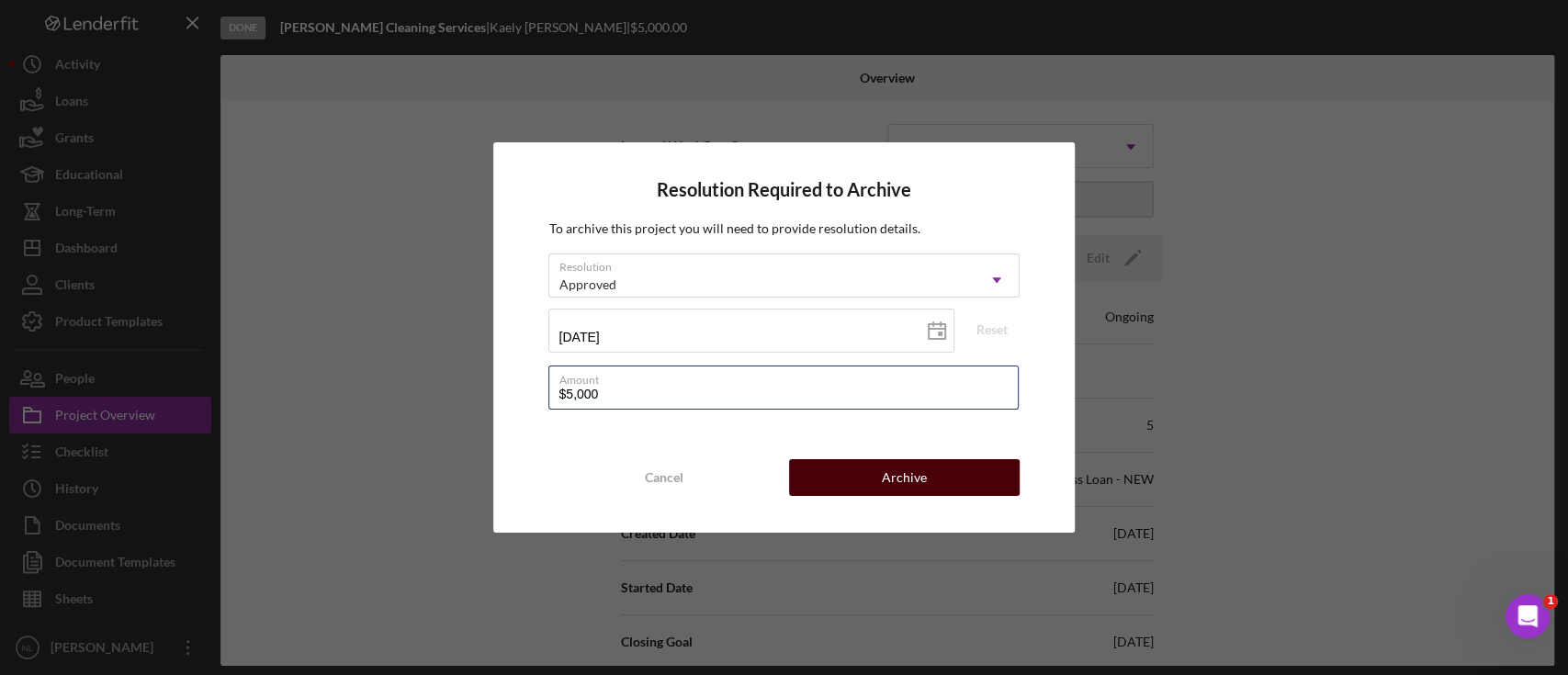
type input "$5,000"
click at [927, 479] on button "Archive" at bounding box center [904, 477] width 230 height 37
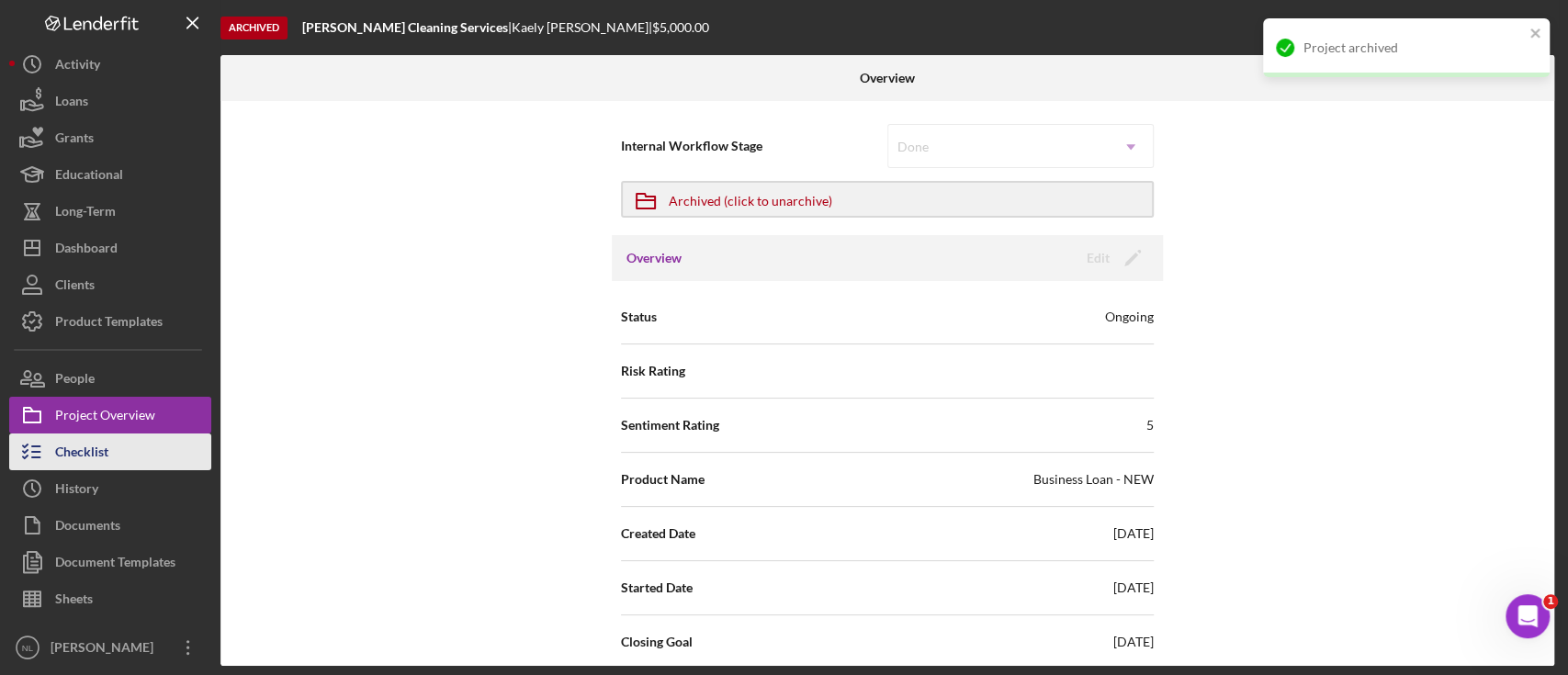
click at [103, 462] on div "Checklist" at bounding box center [82, 454] width 54 height 41
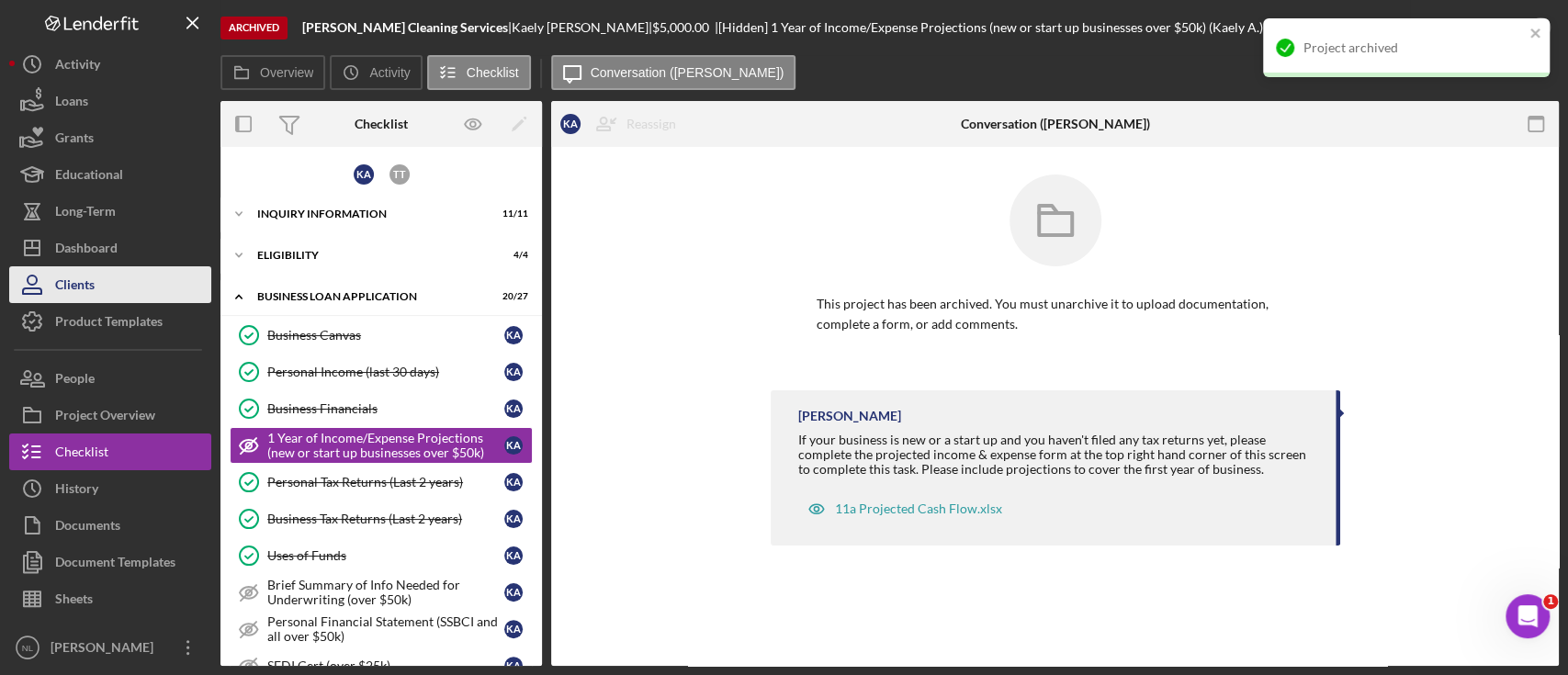
scroll to position [37, 0]
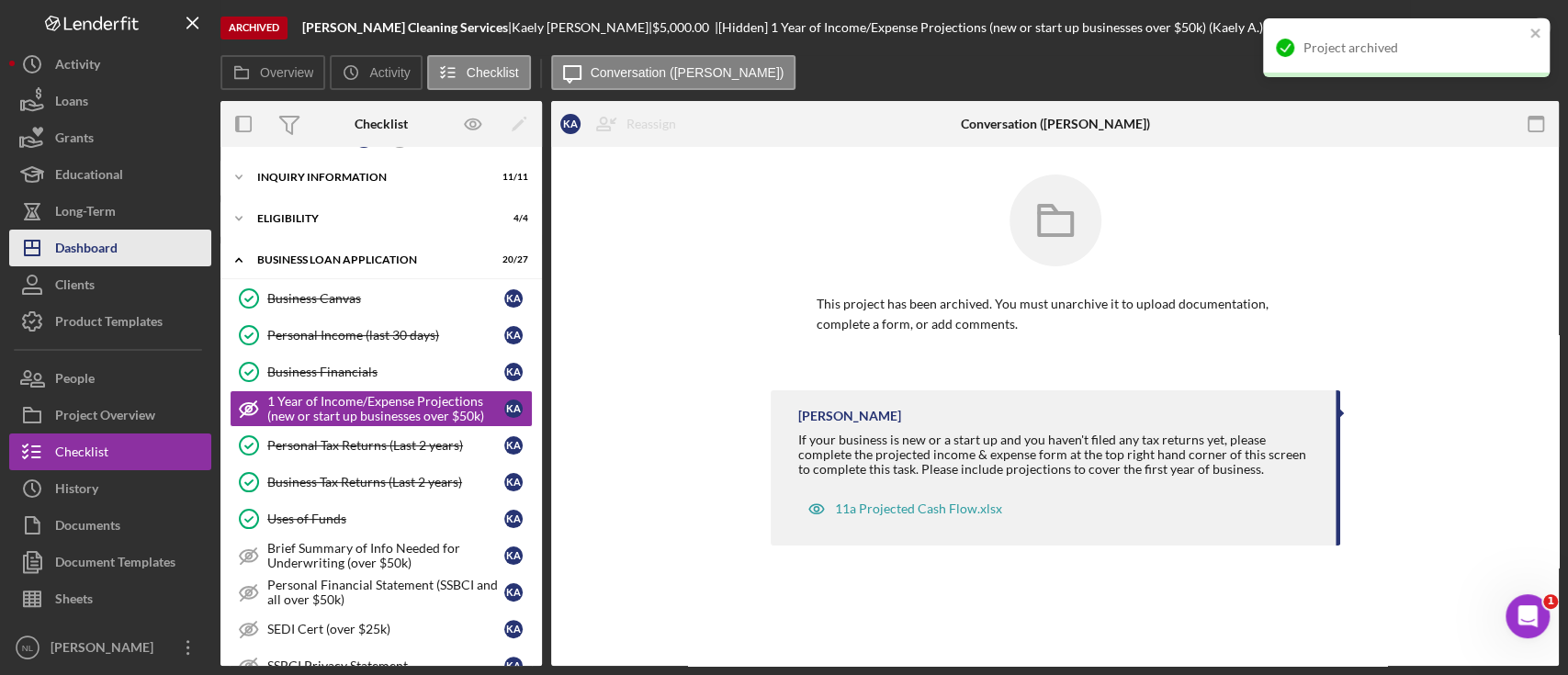
click at [87, 246] on div "Dashboard" at bounding box center [87, 250] width 62 height 41
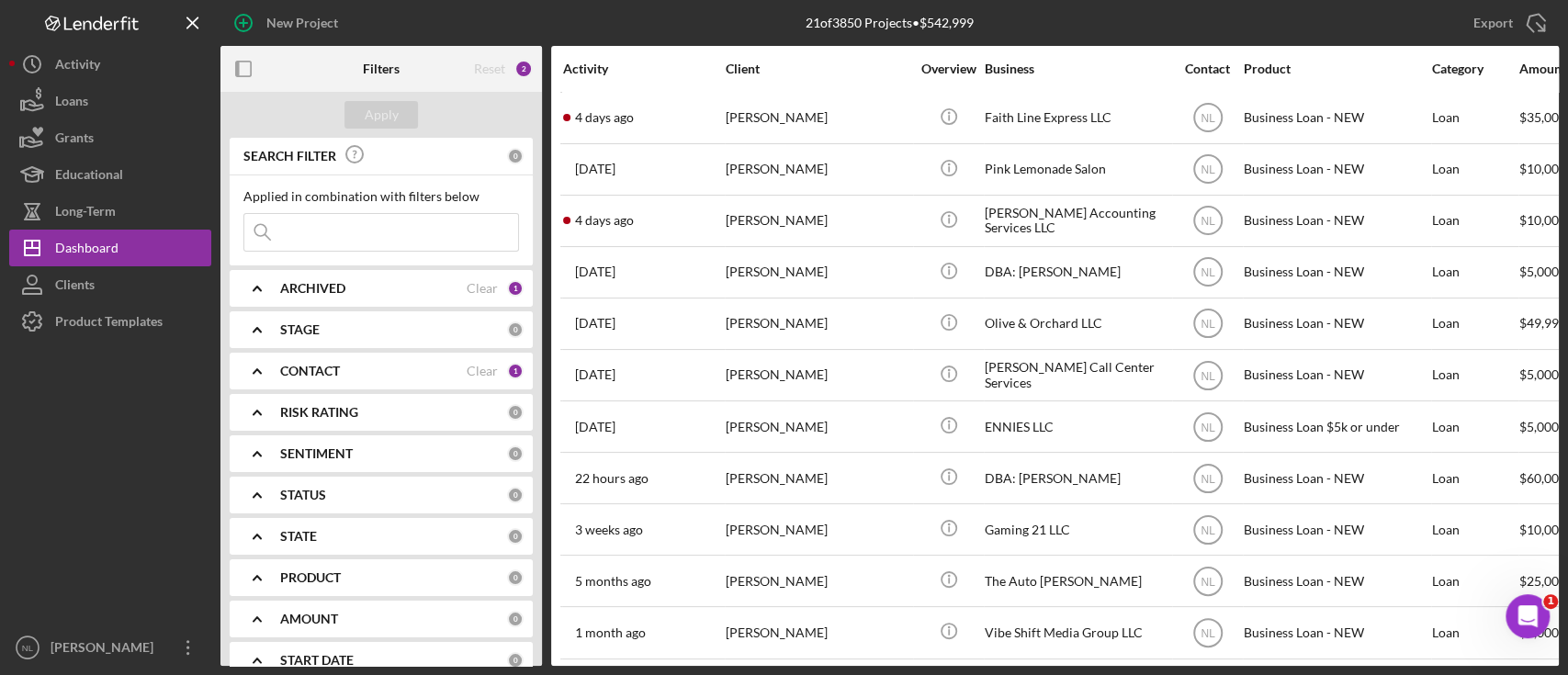
click at [324, 283] on b "ARCHIVED" at bounding box center [312, 289] width 65 height 15
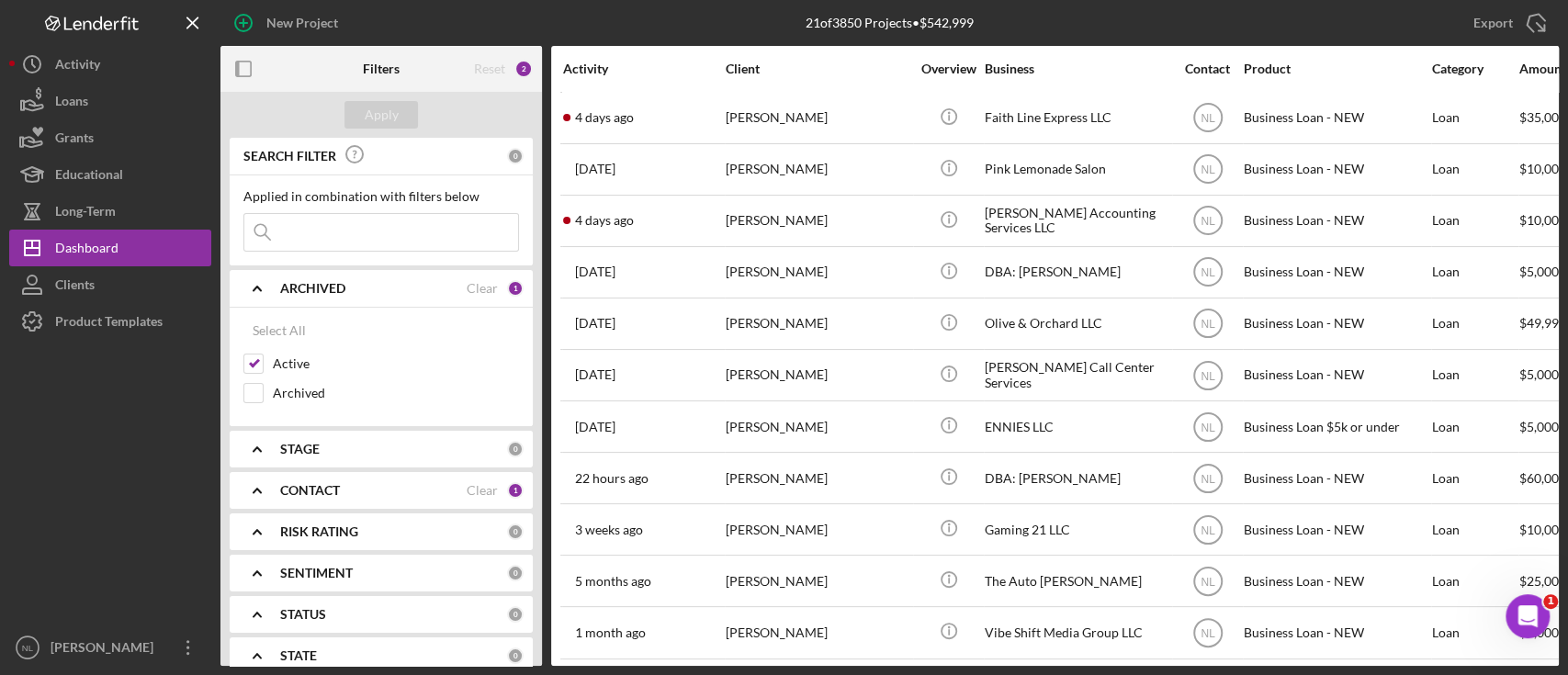
click at [293, 444] on b "STAGE" at bounding box center [300, 449] width 40 height 15
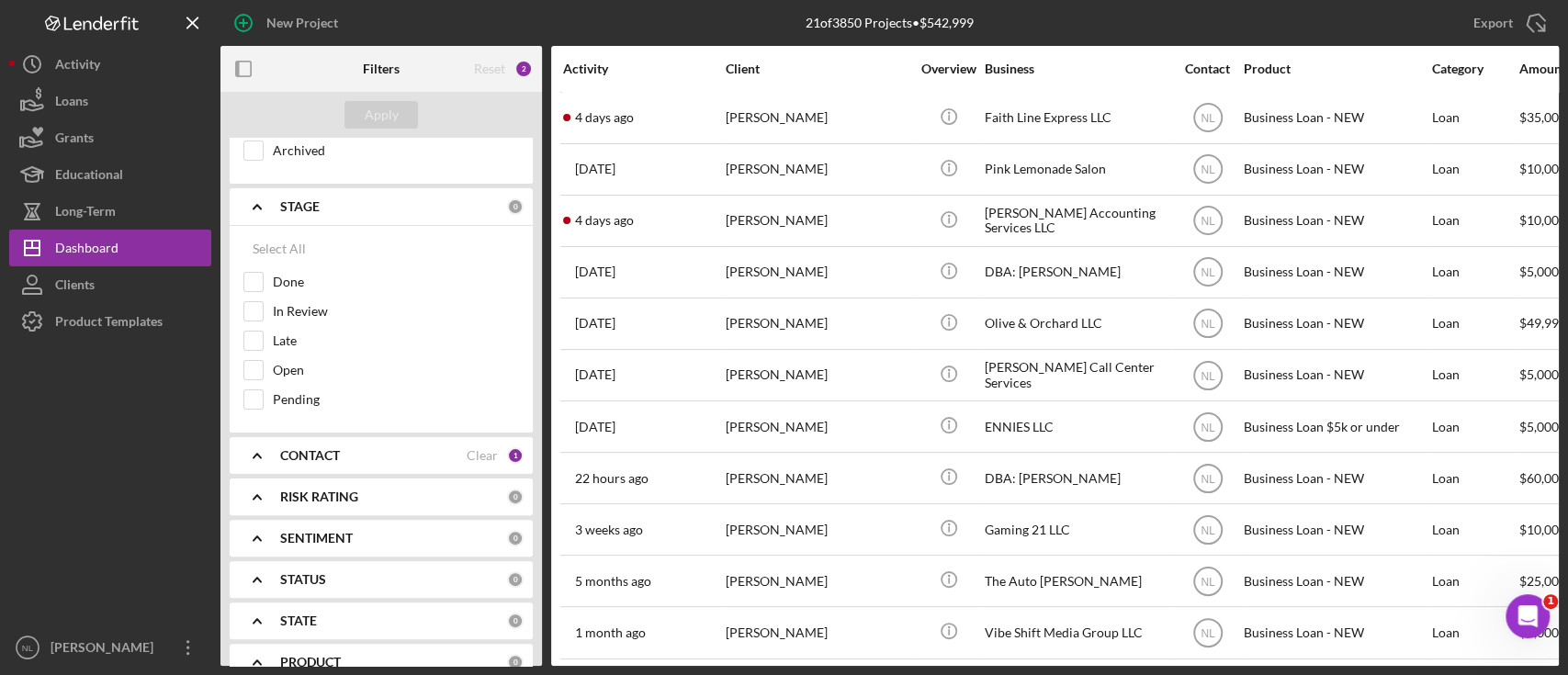
click at [261, 466] on icon "Icon/Expander" at bounding box center [257, 455] width 46 height 46
click at [250, 530] on input "Me" at bounding box center [254, 531] width 19 height 19
checkbox input "false"
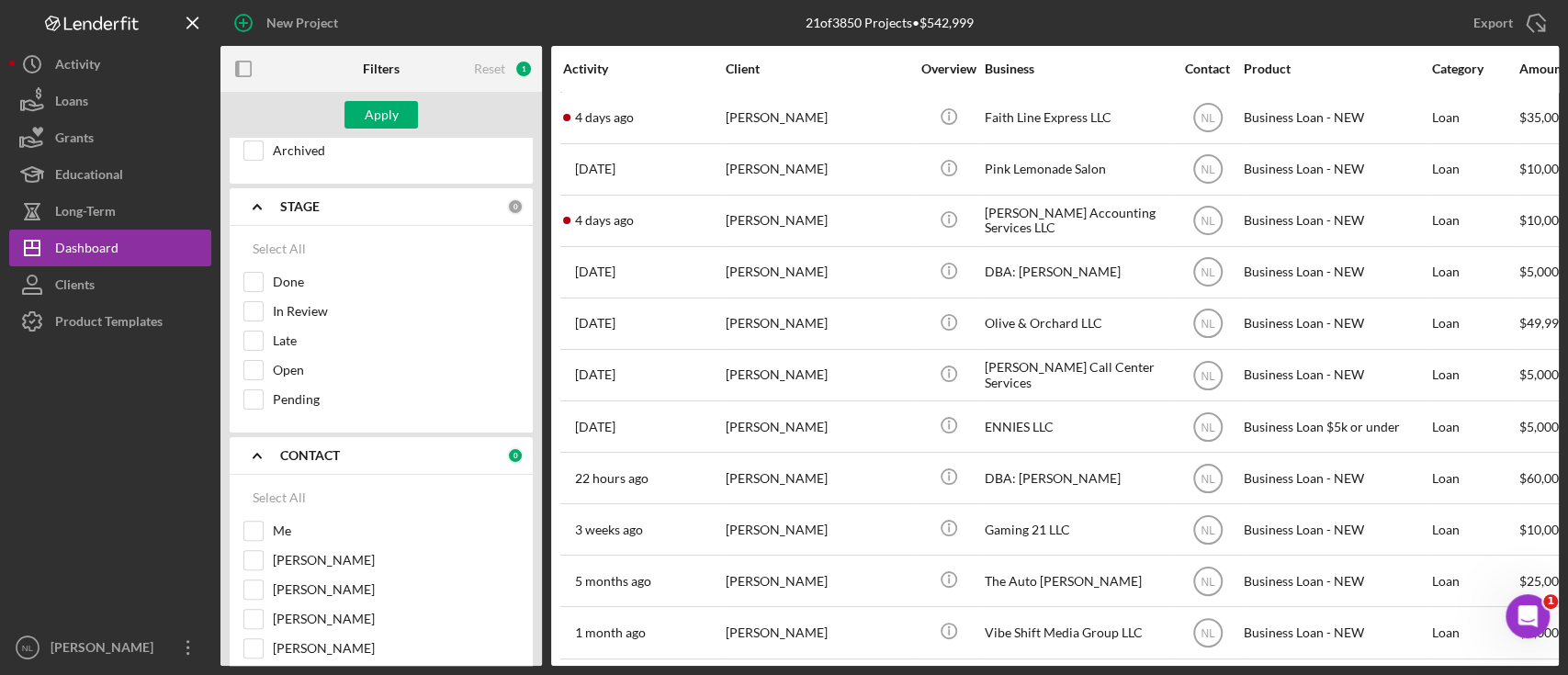
scroll to position [0, 0]
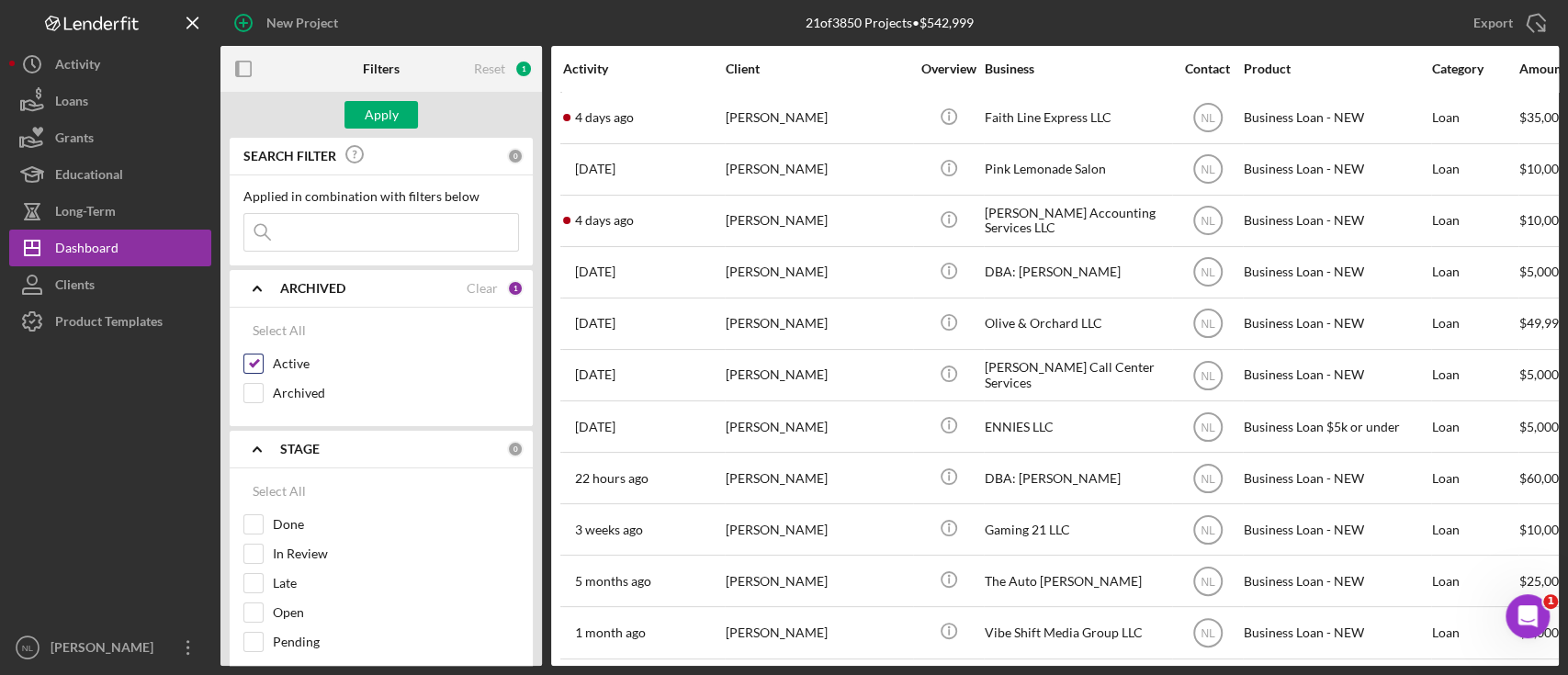
click at [260, 364] on input "Active" at bounding box center [254, 364] width 19 height 19
checkbox input "false"
click at [294, 237] on input at bounding box center [381, 232] width 274 height 37
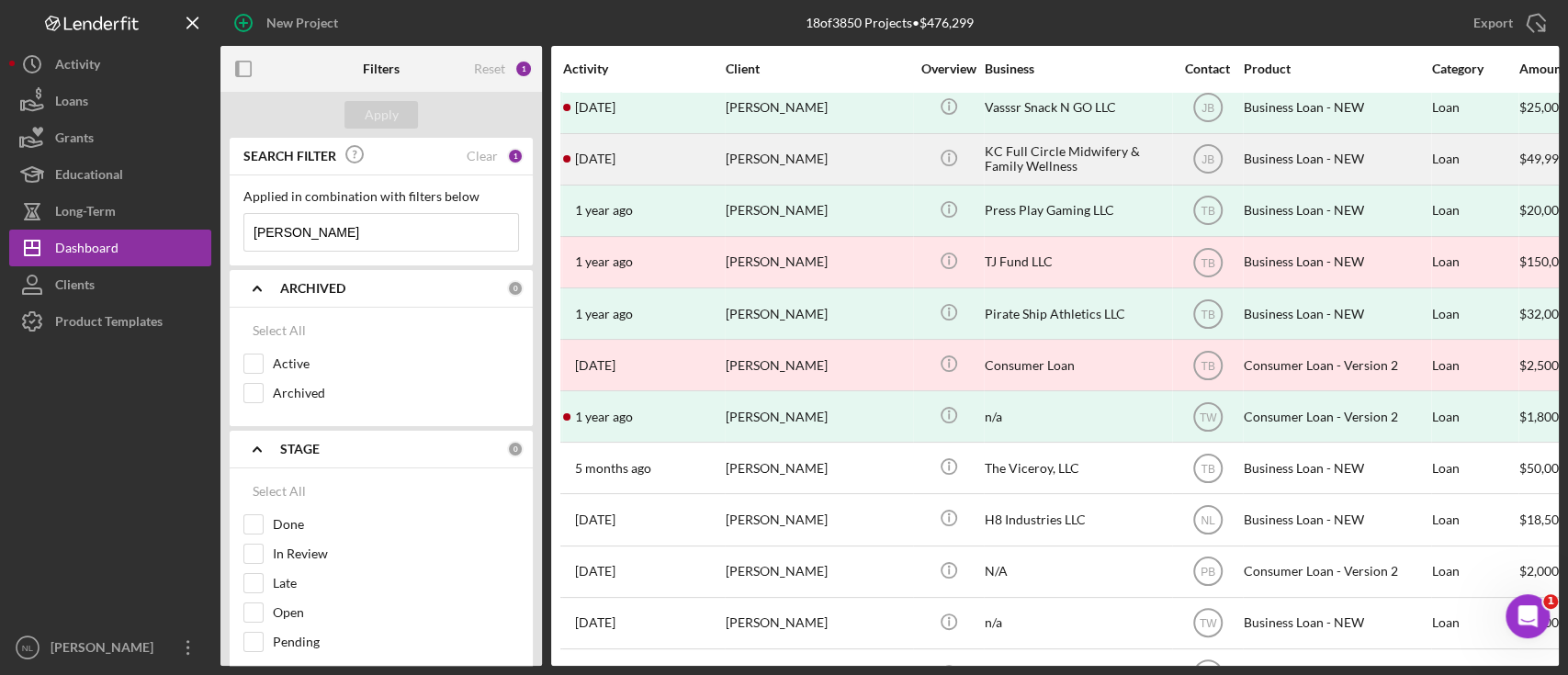
scroll to position [129, 0]
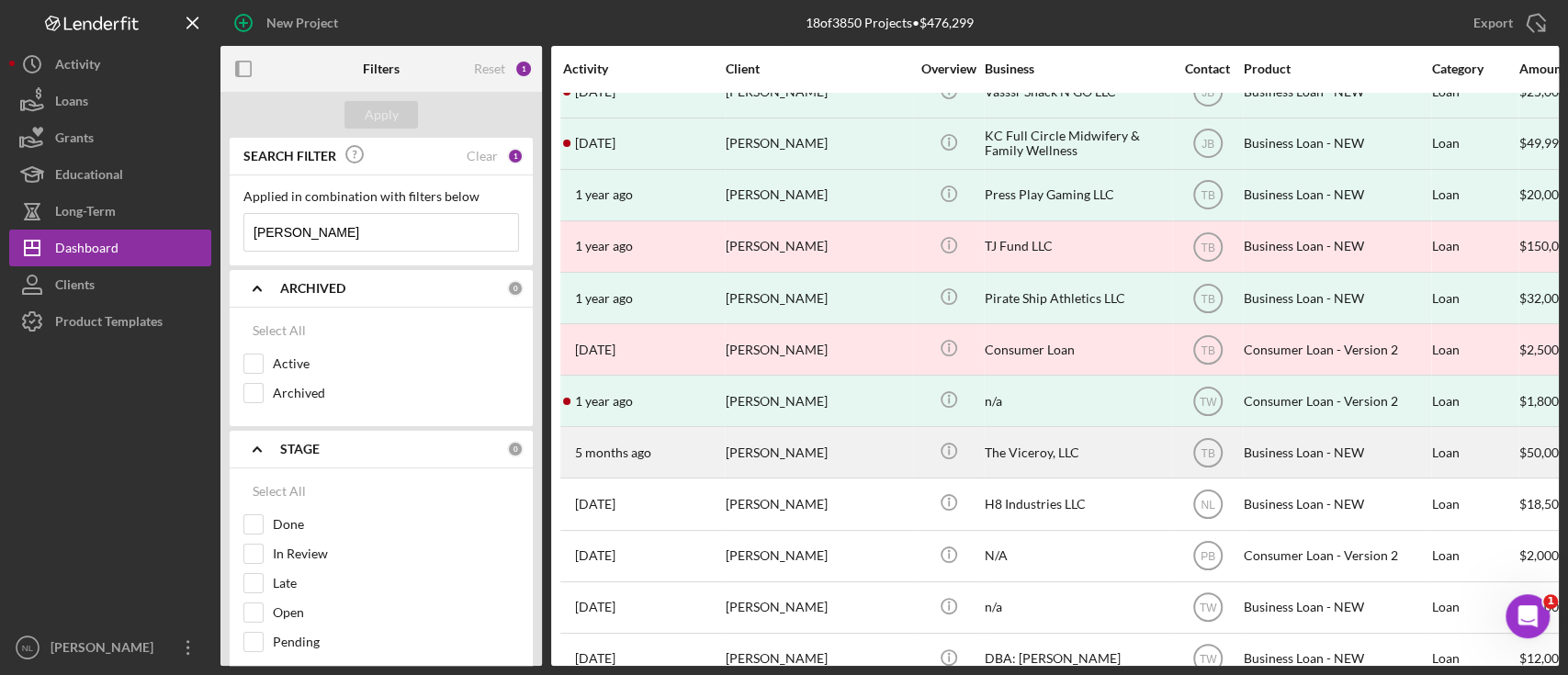
type input "[PERSON_NAME]"
click at [823, 454] on div "[PERSON_NAME]" at bounding box center [817, 452] width 183 height 49
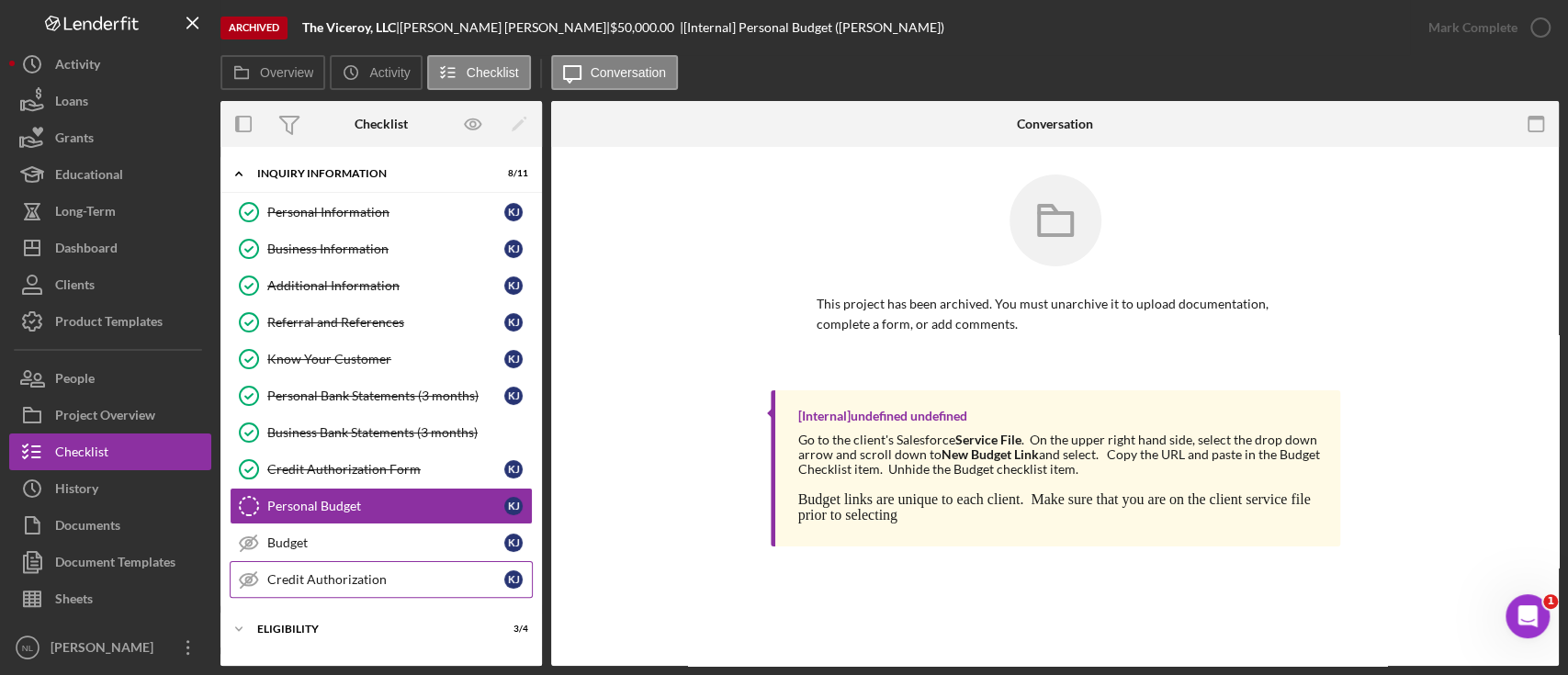
scroll to position [98, 0]
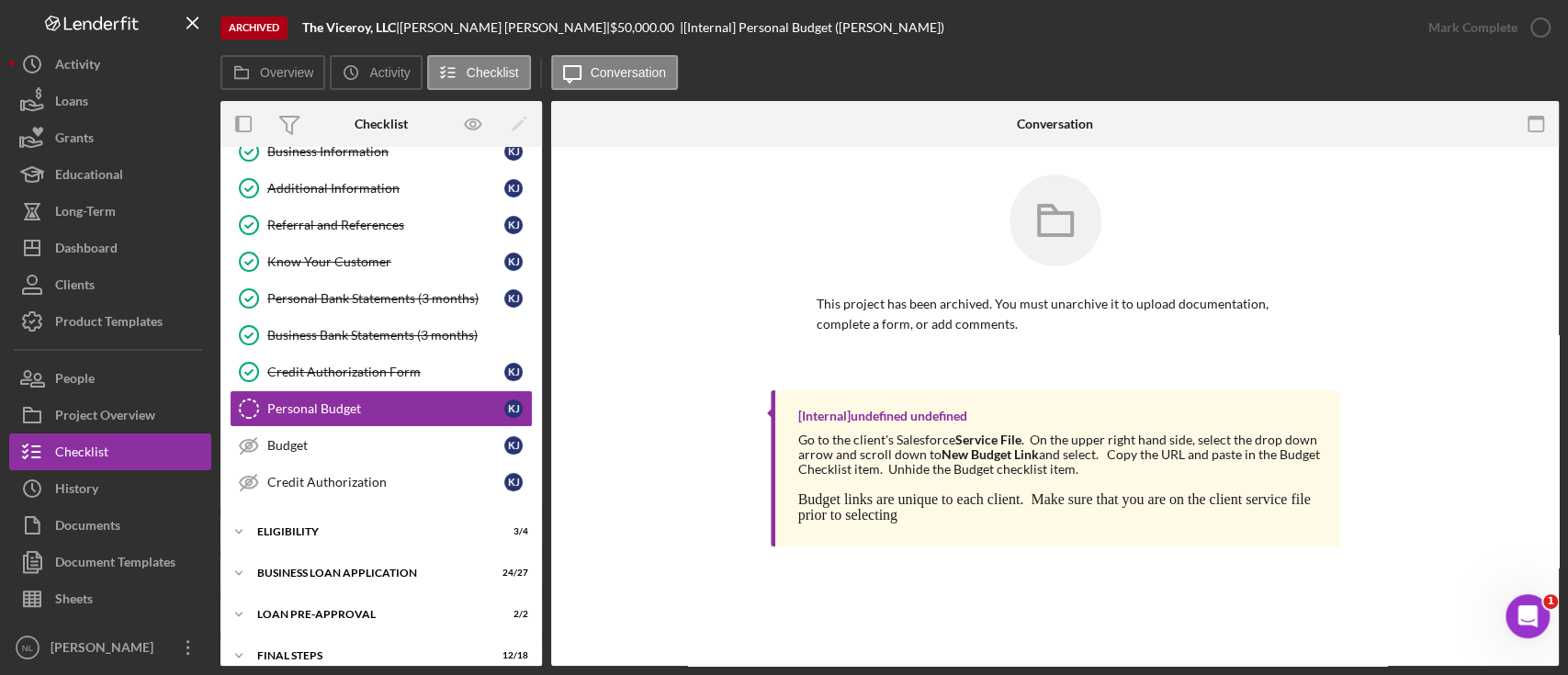
click at [333, 613] on div "LOAN PRE-APPROVAL" at bounding box center [369, 614] width 225 height 11
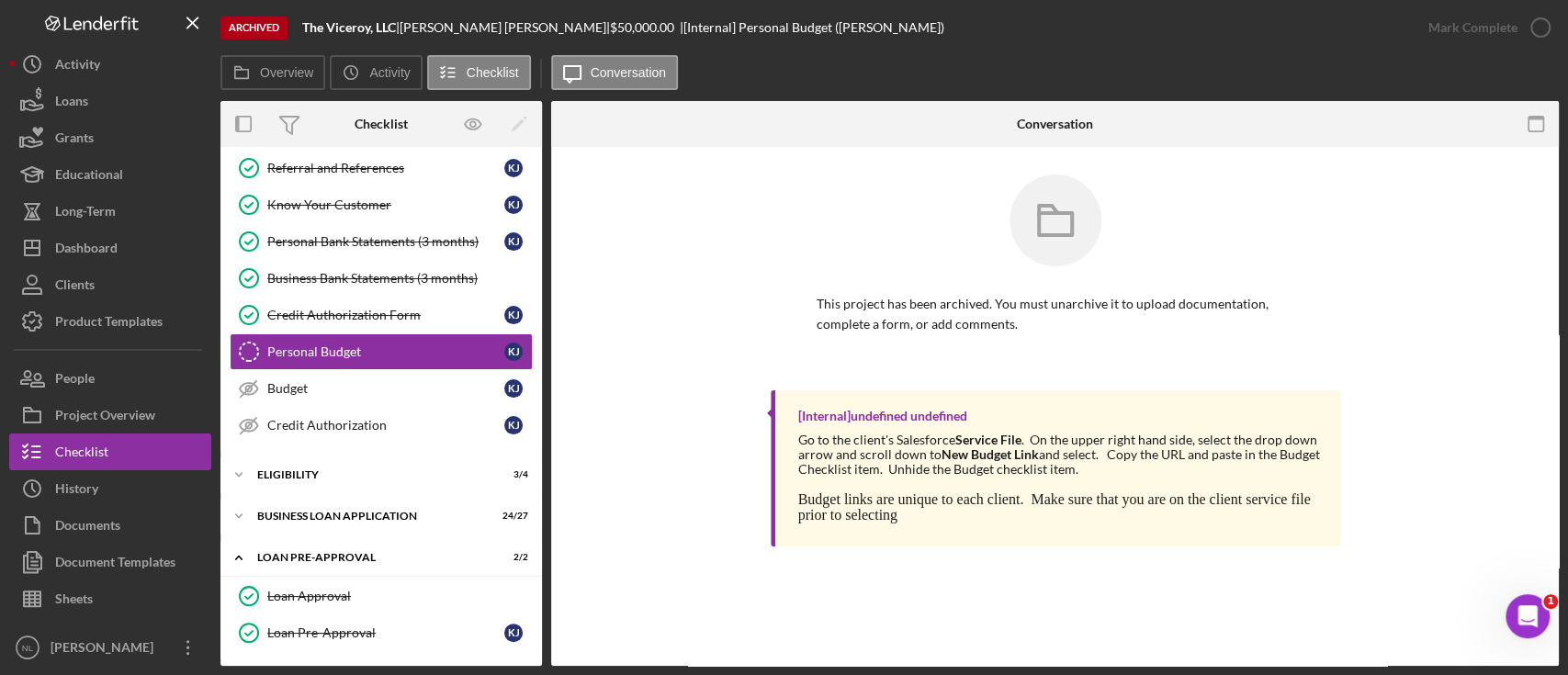
scroll to position [237, 0]
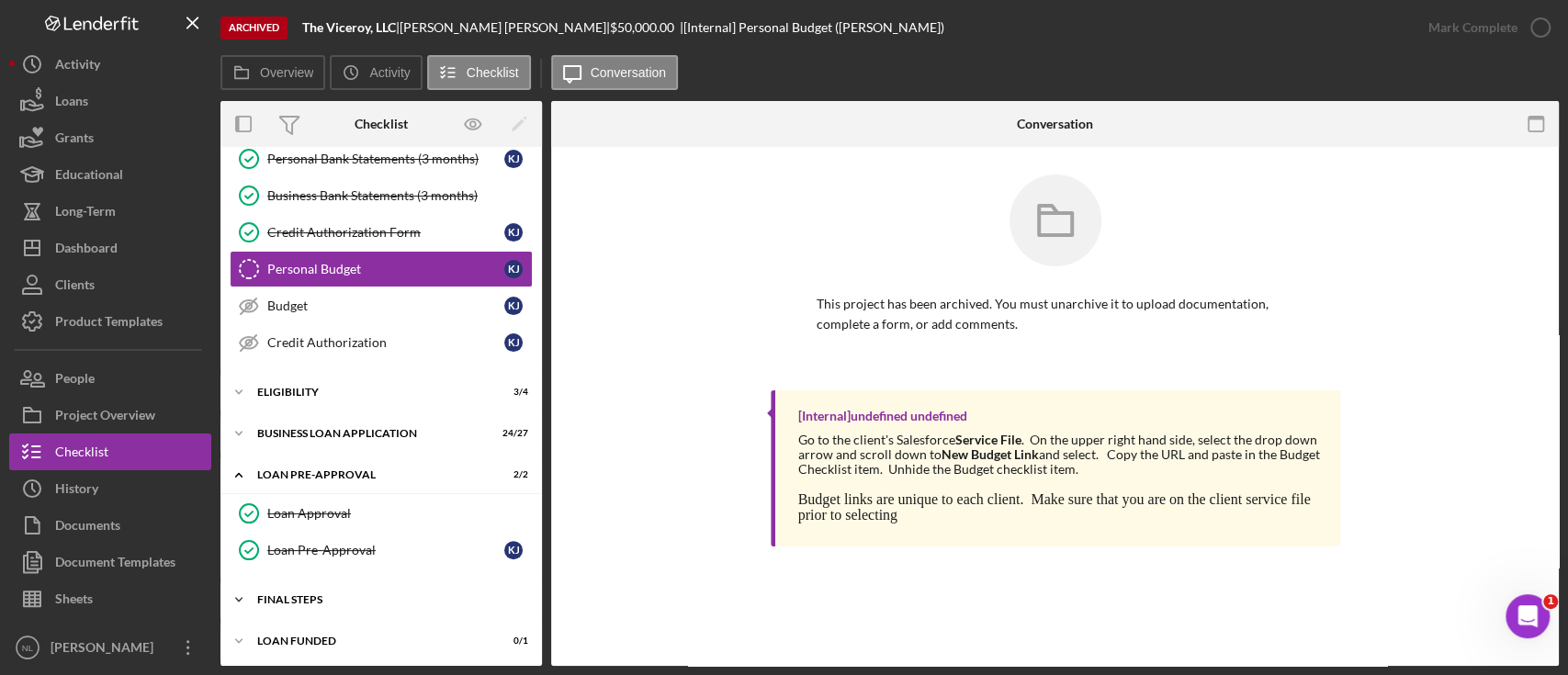
click at [370, 596] on div "FINAL STEPS" at bounding box center [388, 600] width 261 height 11
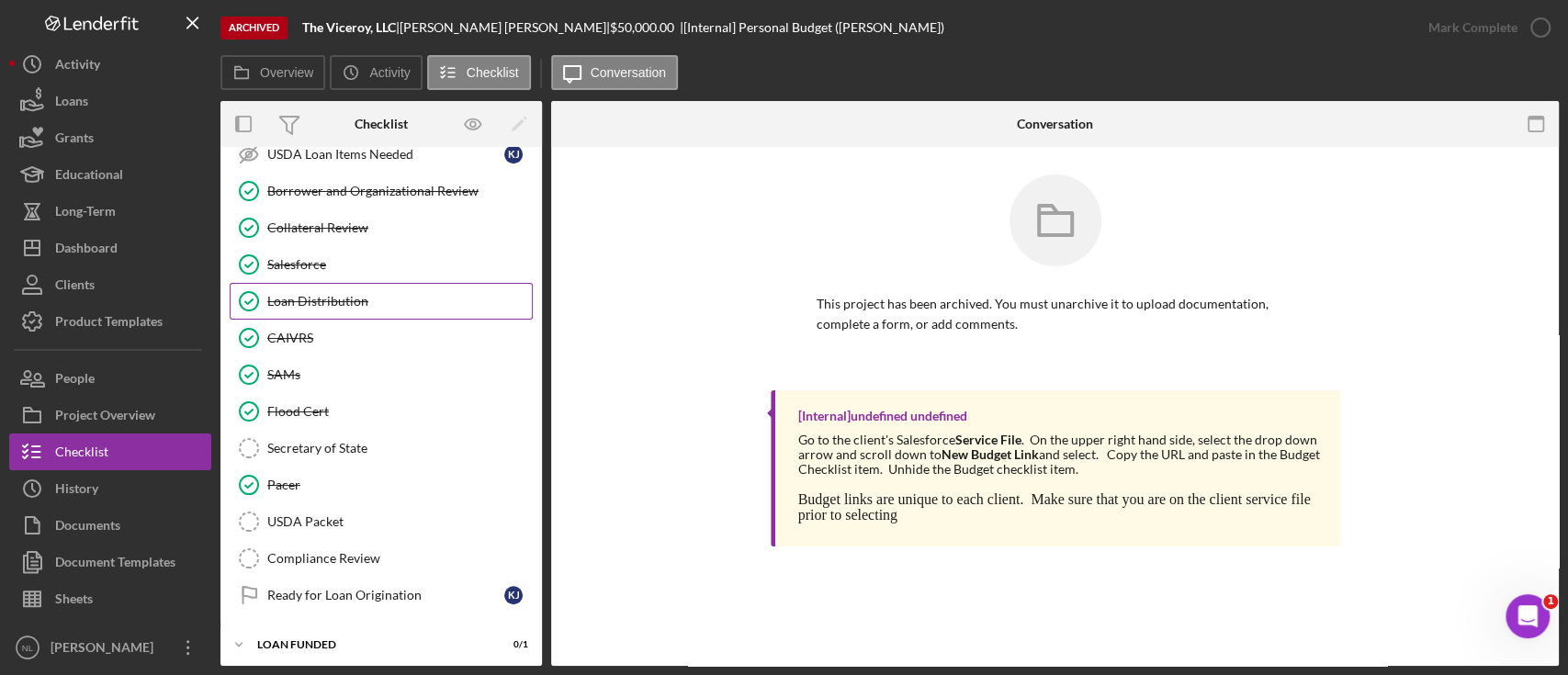
click at [338, 306] on link "Loan Distribution Loan Distribution" at bounding box center [381, 301] width 303 height 37
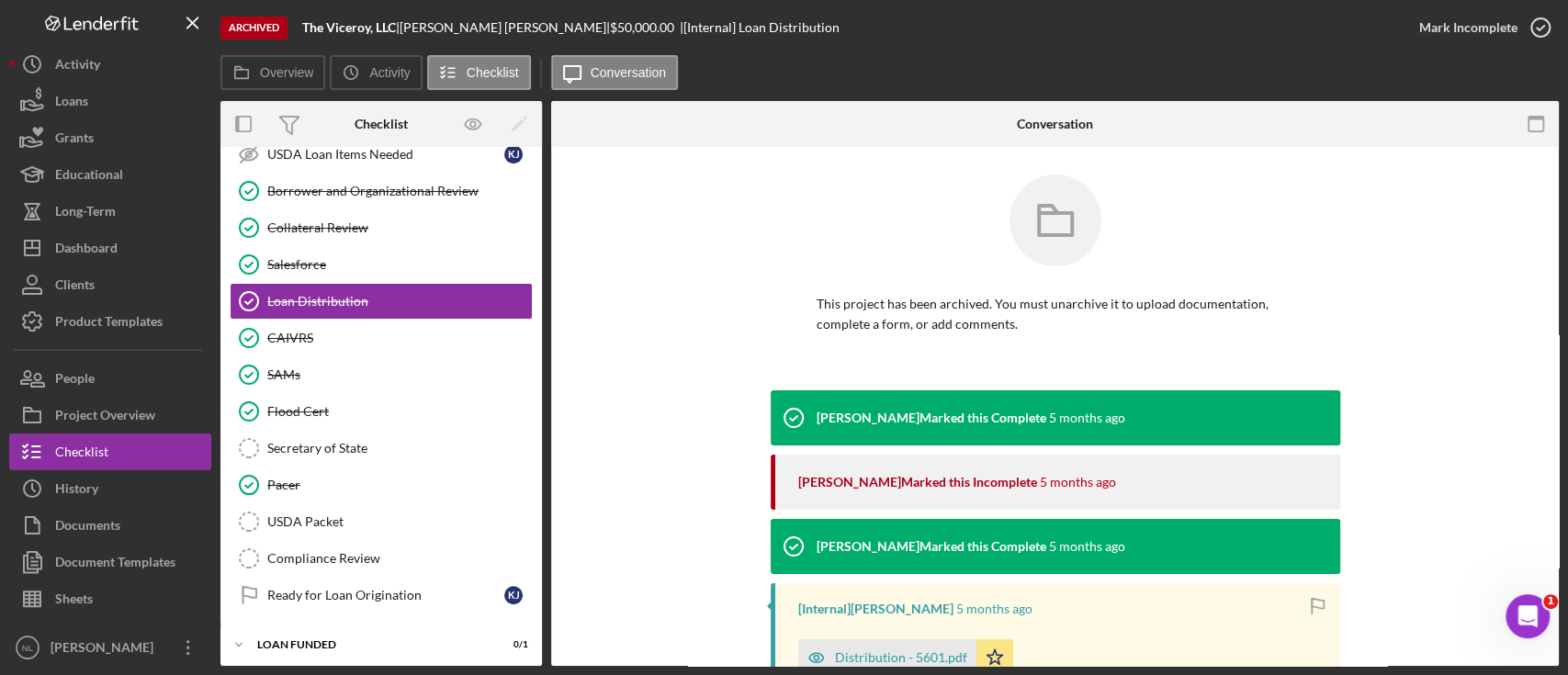
scroll to position [232, 0]
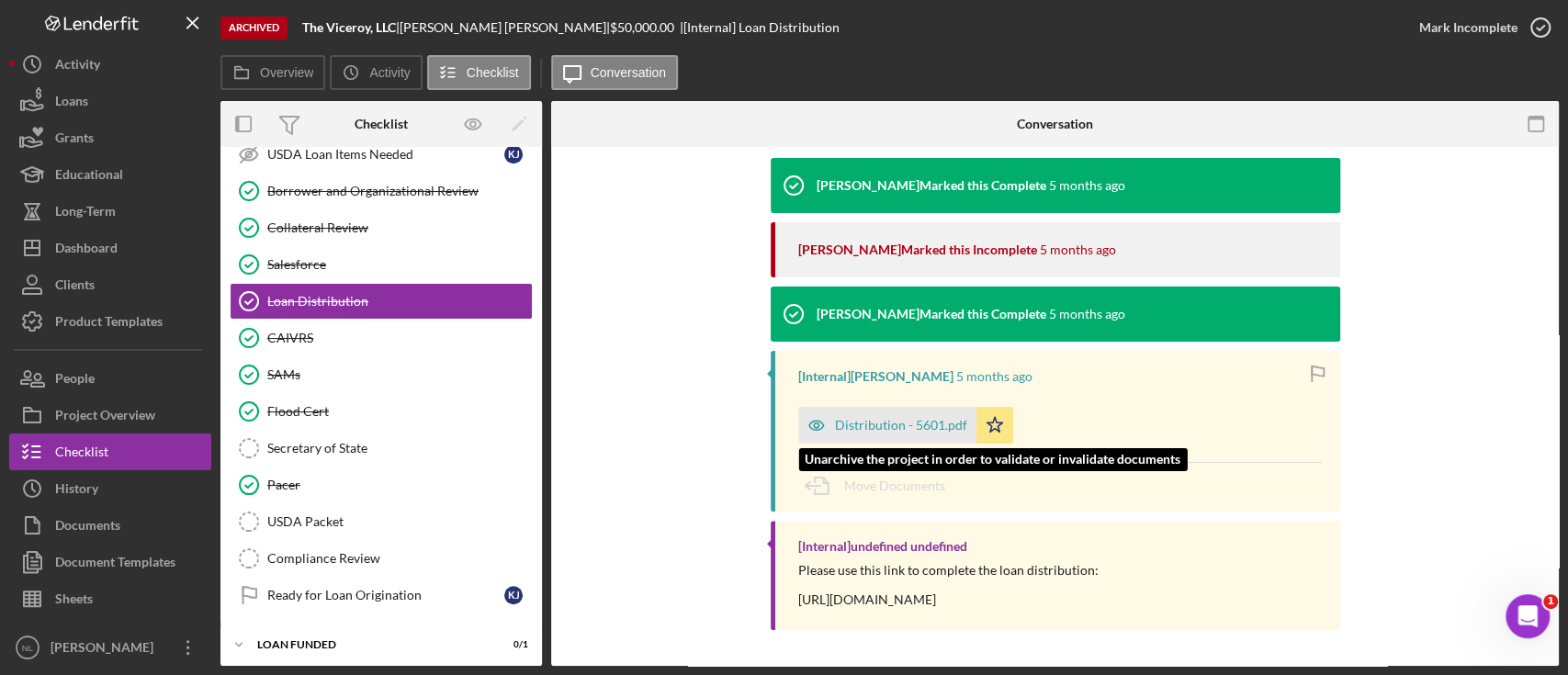
click at [893, 430] on div "Distribution - 5601.pdf" at bounding box center [901, 425] width 133 height 15
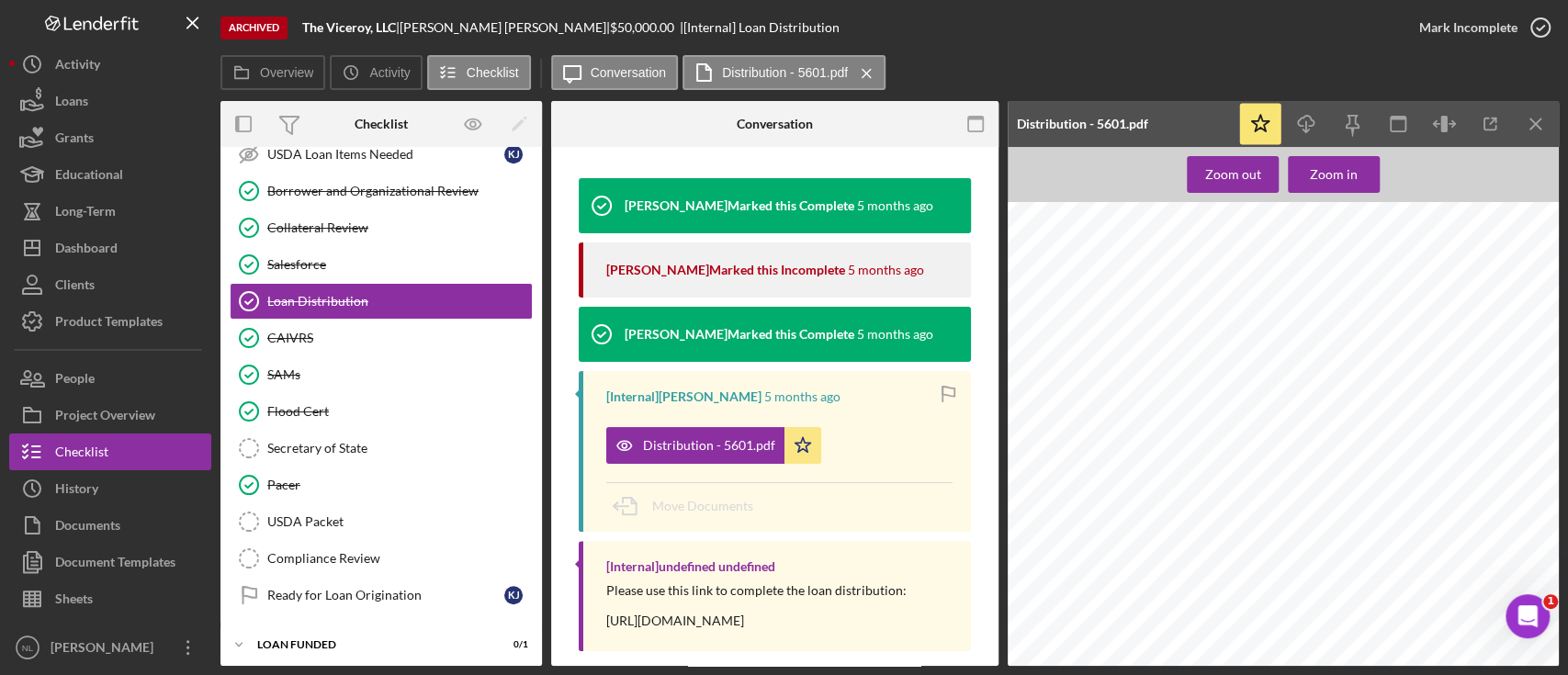
scroll to position [984, 0]
click at [110, 364] on button "People" at bounding box center [110, 378] width 202 height 37
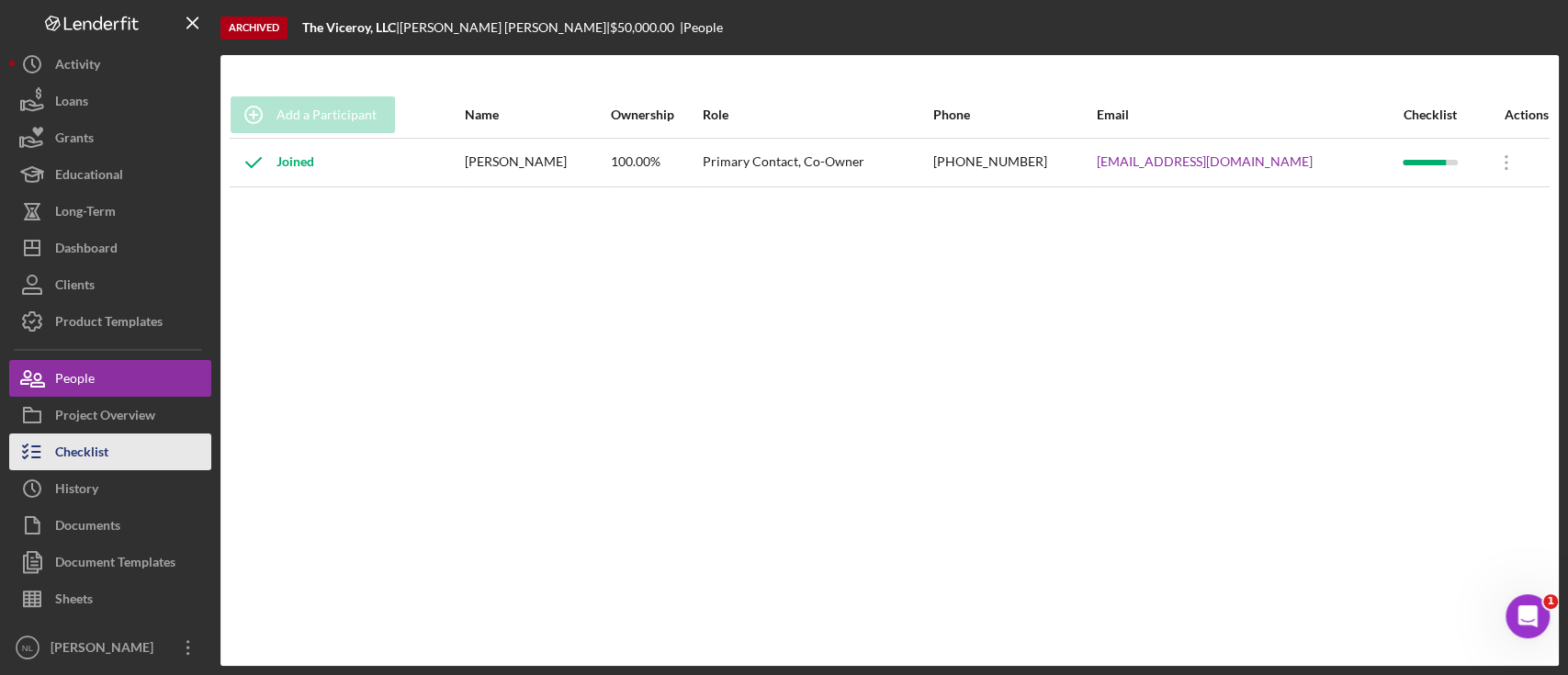
click at [156, 448] on button "Checklist" at bounding box center [110, 451] width 202 height 37
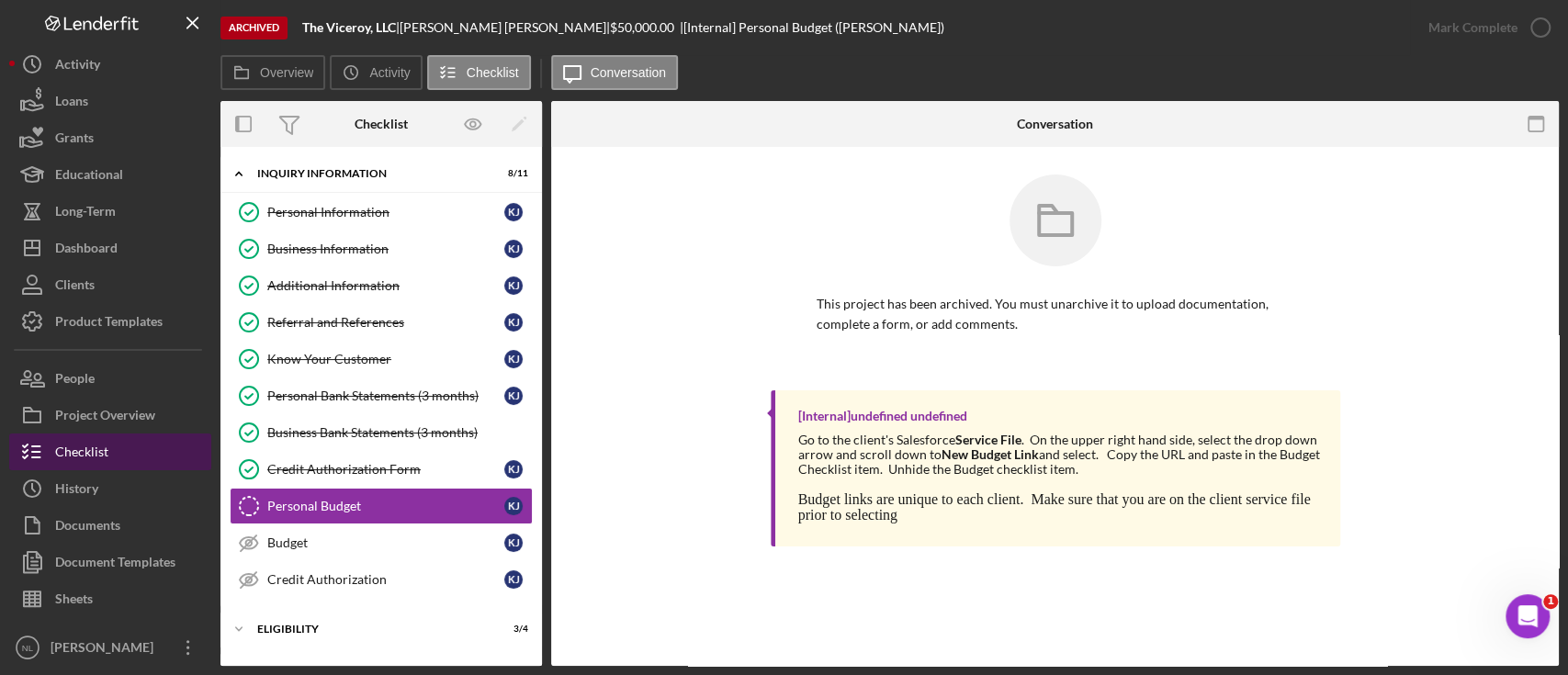
scroll to position [98, 0]
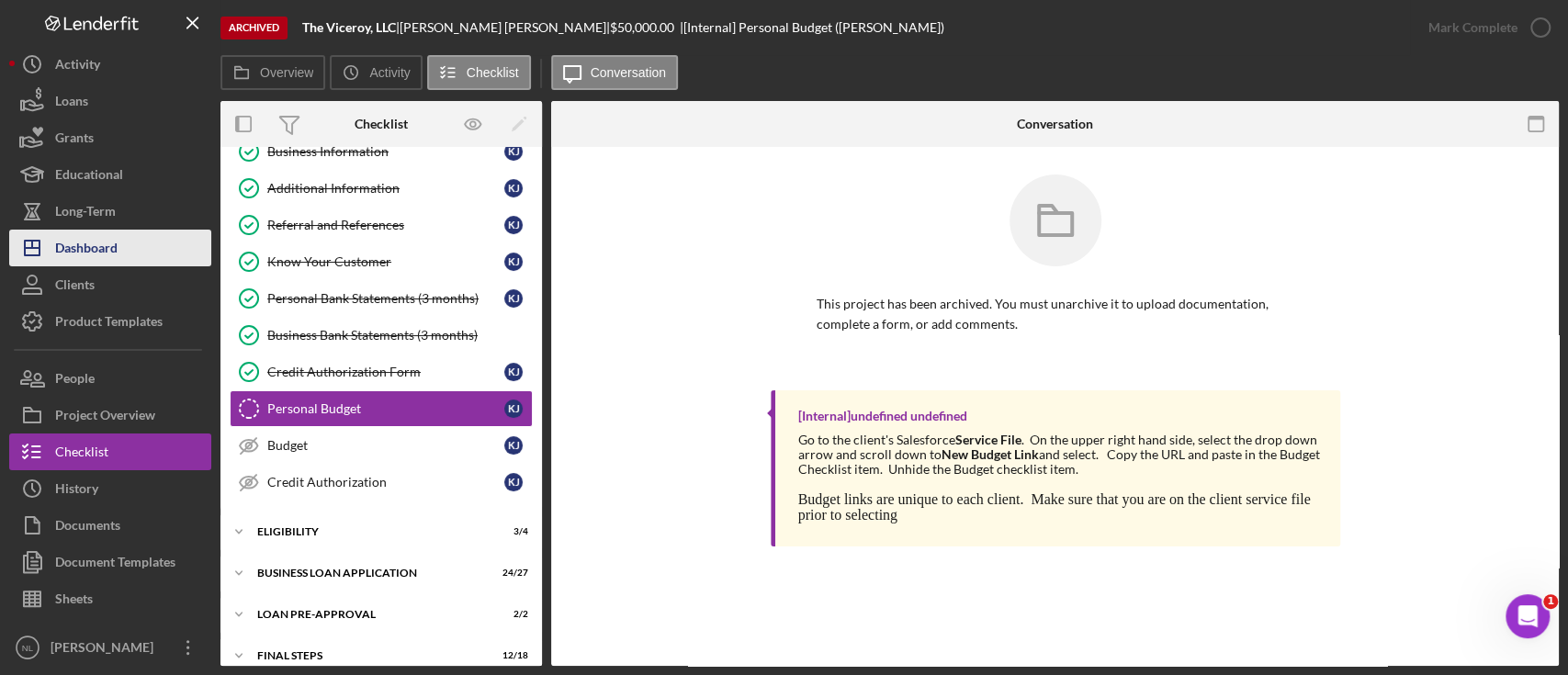
click at [122, 264] on button "Icon/Dashboard Dashboard" at bounding box center [110, 247] width 202 height 37
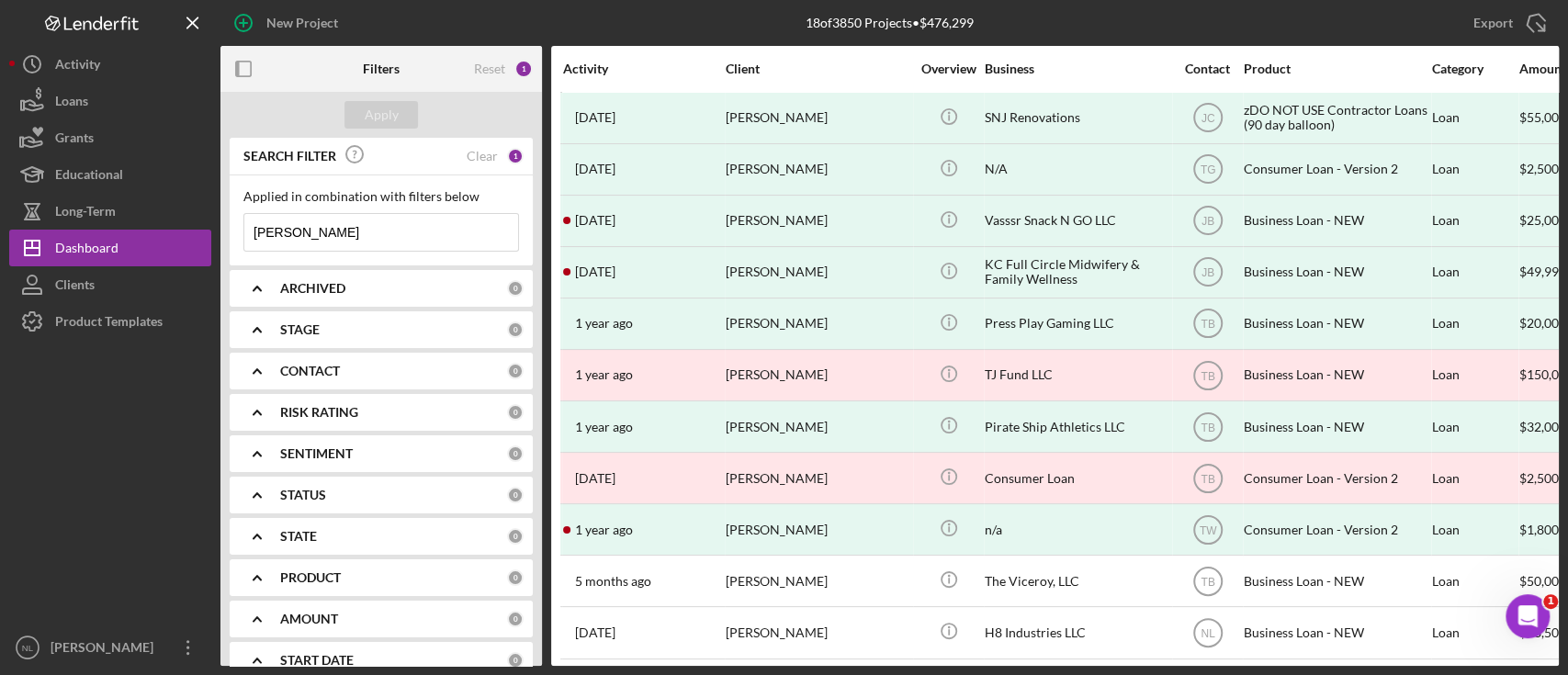
click at [553, 370] on div "Activity Client Overview Business Contact Product Category Amount Started Closi…" at bounding box center [1054, 355] width 1007 height 620
click at [309, 320] on div "STAGE 0" at bounding box center [402, 329] width 244 height 37
click at [323, 366] on b "CONTACT" at bounding box center [309, 371] width 59 height 15
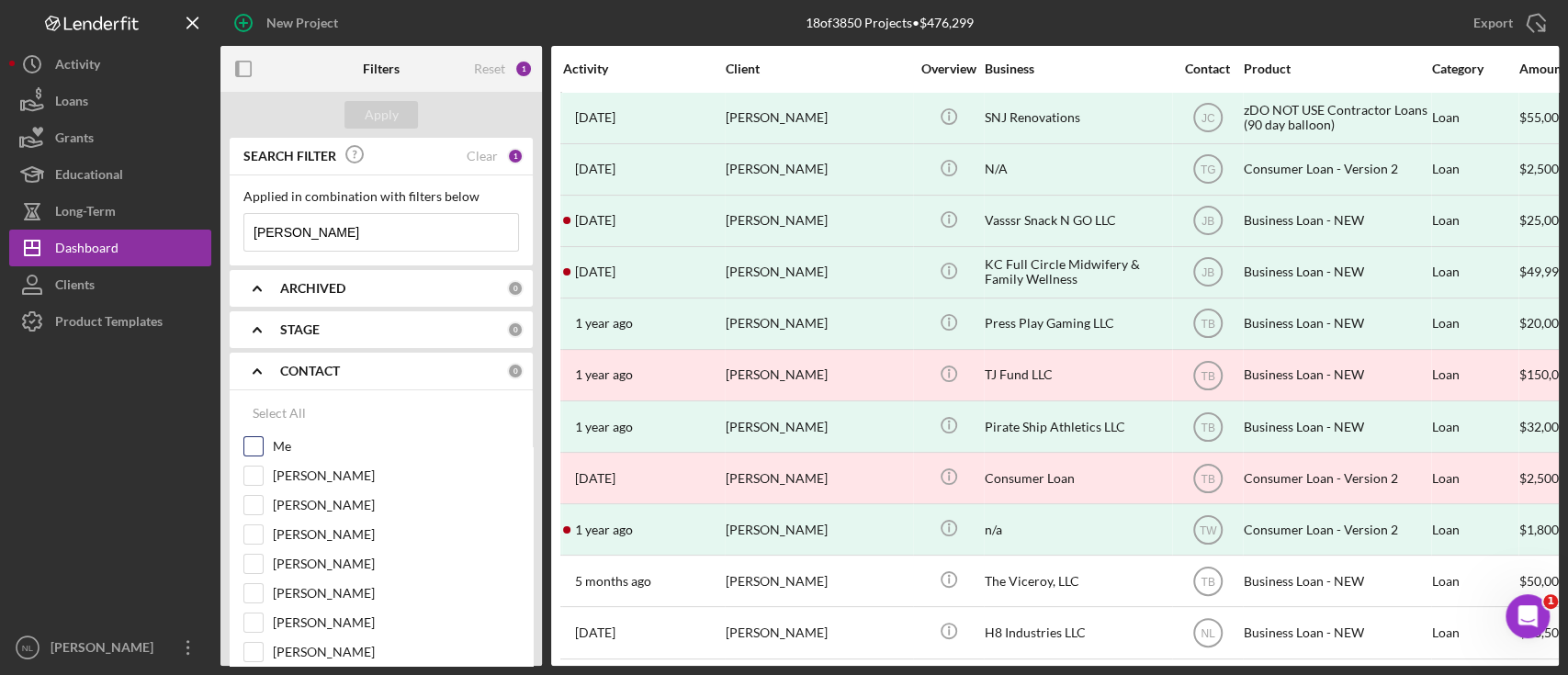
click at [247, 445] on input "Me" at bounding box center [254, 447] width 19 height 19
checkbox input "true"
click at [293, 290] on b "ARCHIVED" at bounding box center [312, 289] width 65 height 15
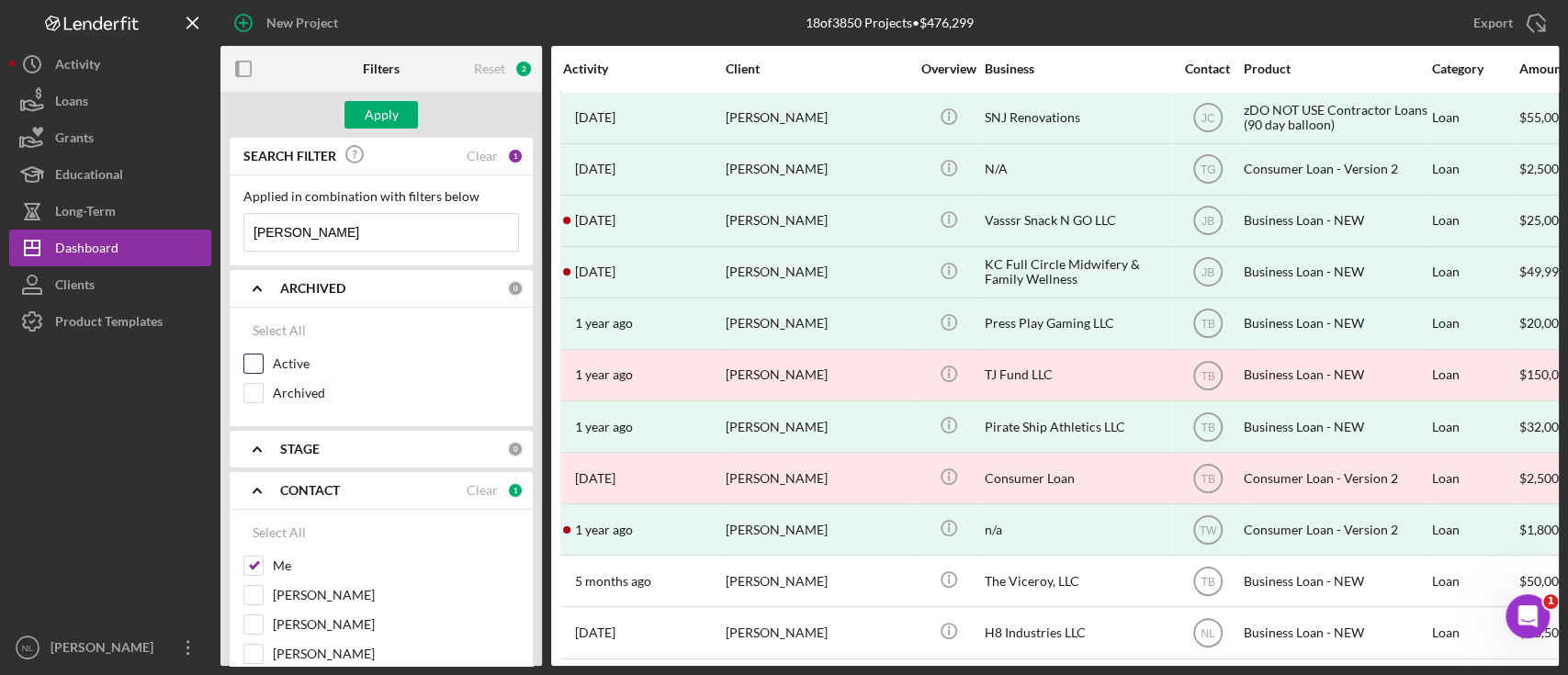
click at [264, 358] on div "Active" at bounding box center [381, 368] width 276 height 29
click at [255, 370] on input "Active" at bounding box center [254, 364] width 19 height 19
checkbox input "true"
click at [415, 222] on input "[PERSON_NAME]" at bounding box center [381, 232] width 274 height 37
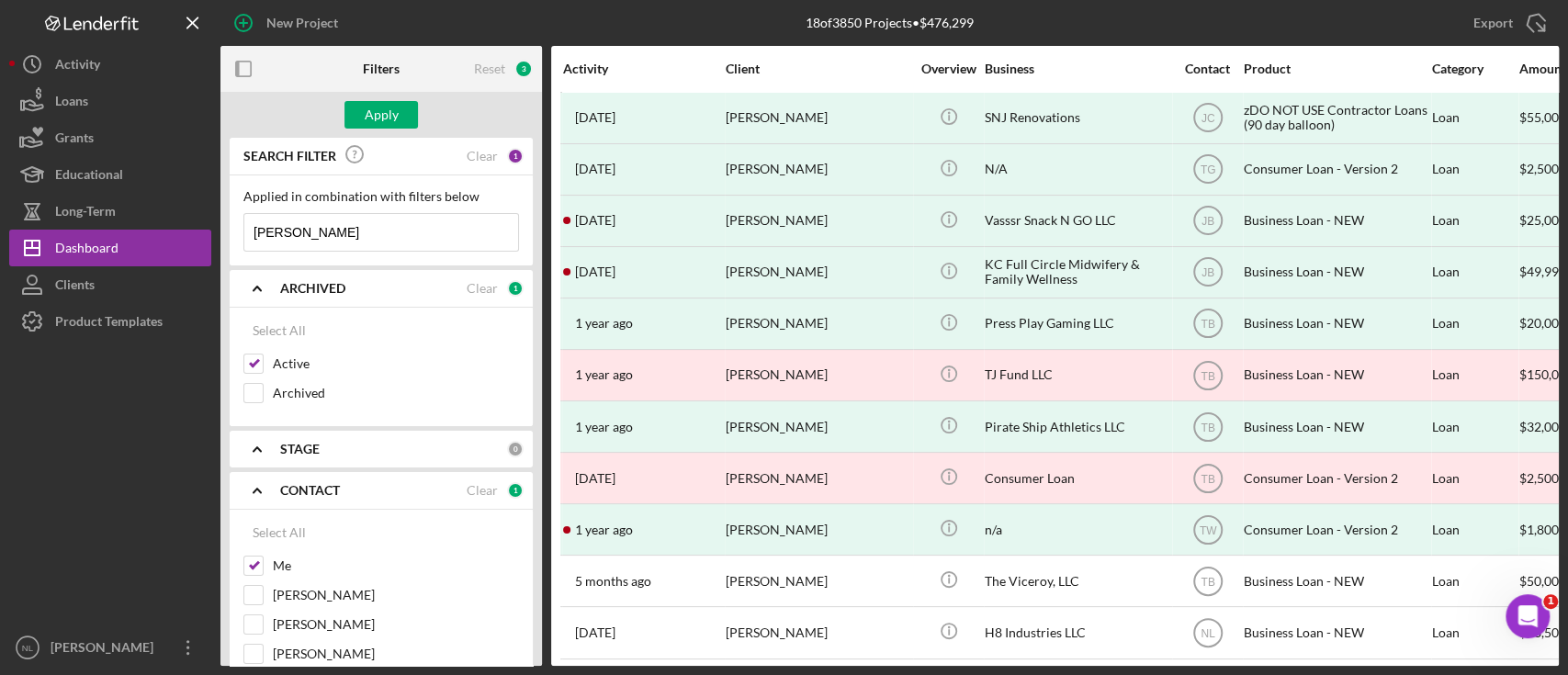
click at [415, 222] on input "[PERSON_NAME]" at bounding box center [381, 232] width 274 height 37
click at [353, 107] on button "Apply" at bounding box center [381, 114] width 73 height 27
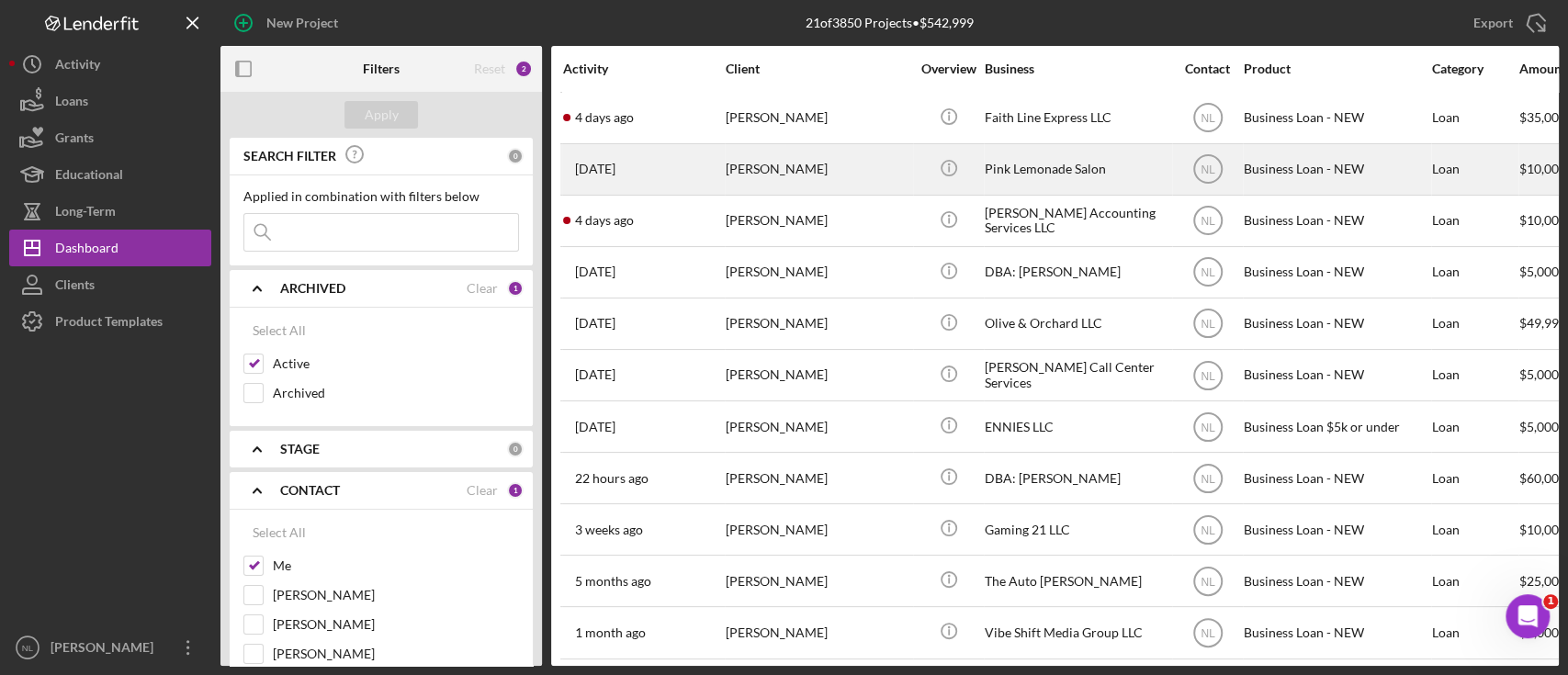
click at [767, 158] on div "[PERSON_NAME]" at bounding box center [817, 169] width 183 height 49
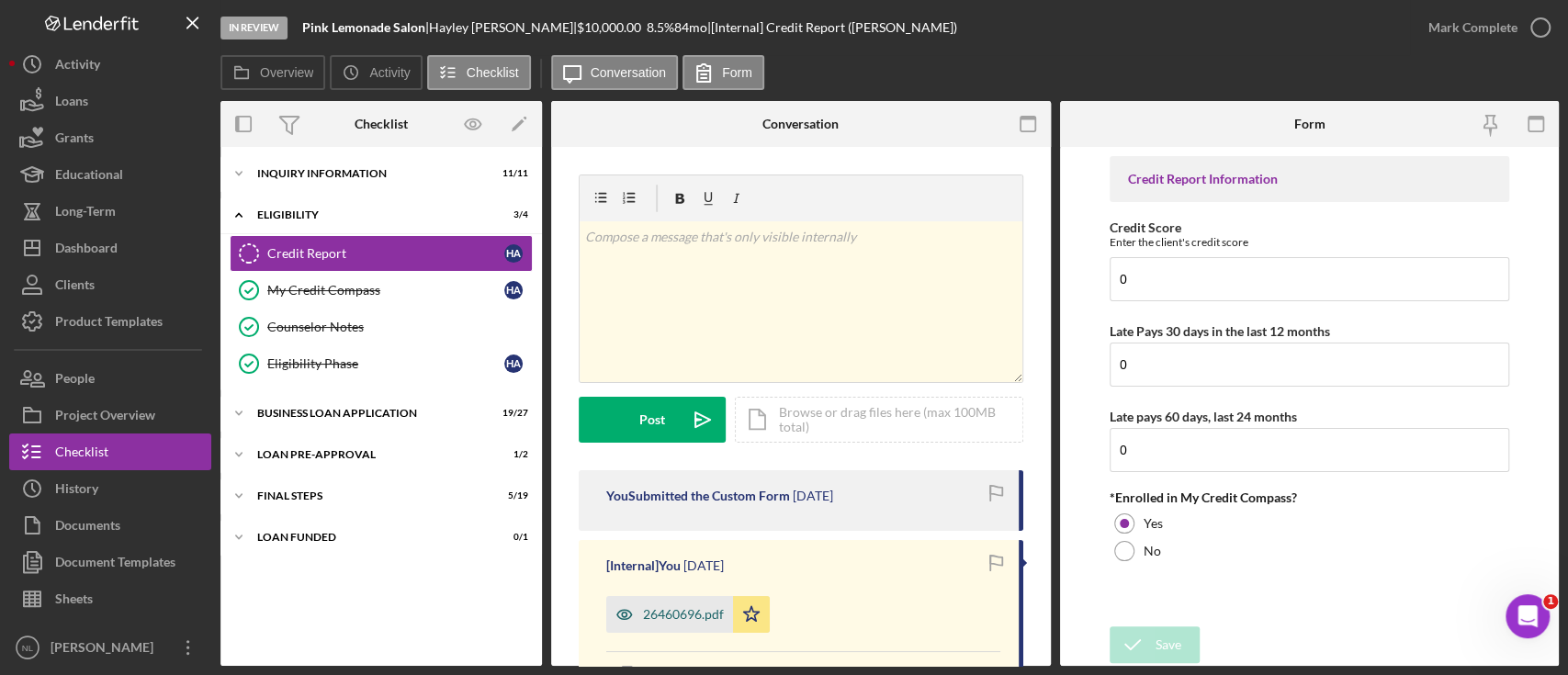
click at [682, 612] on div "26460696.pdf" at bounding box center [684, 615] width 81 height 15
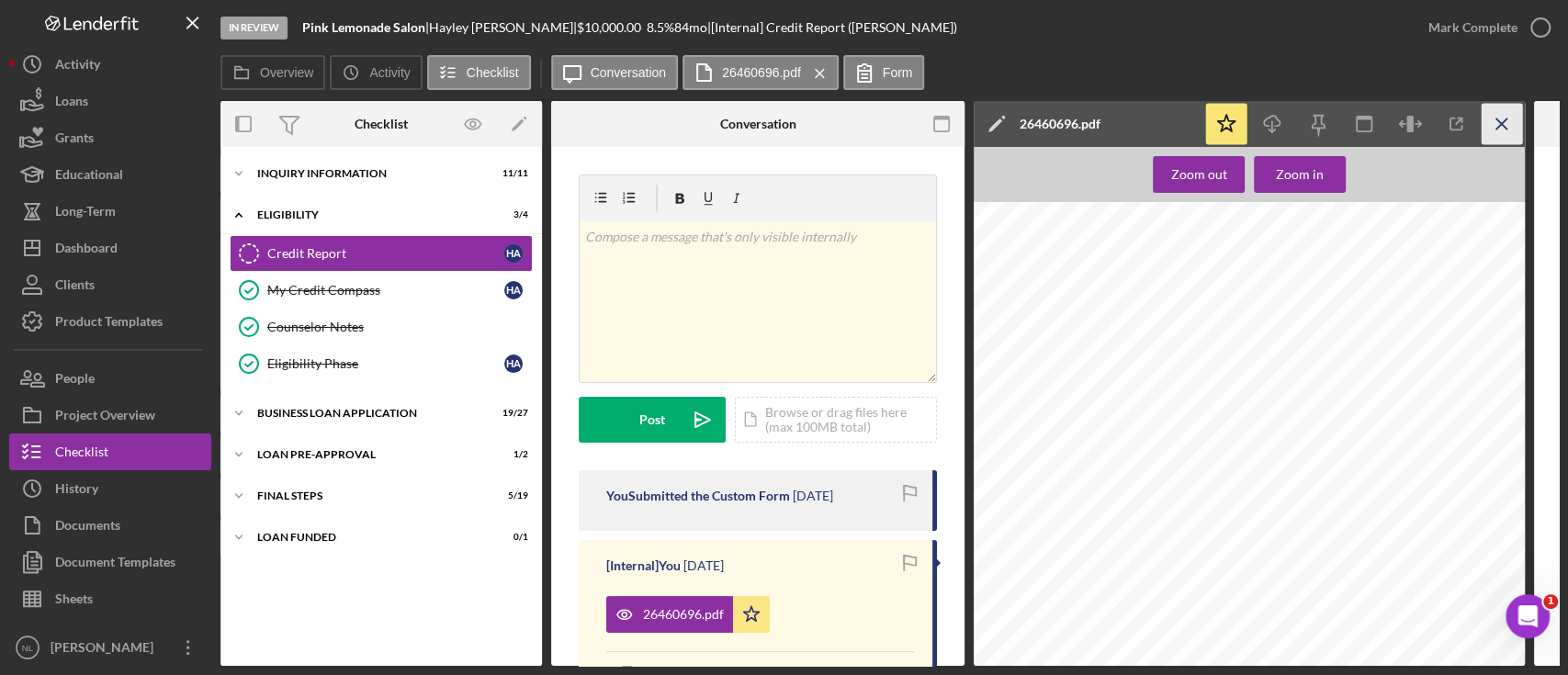
click at [1503, 113] on icon "Icon/Menu Close" at bounding box center [1502, 124] width 41 height 41
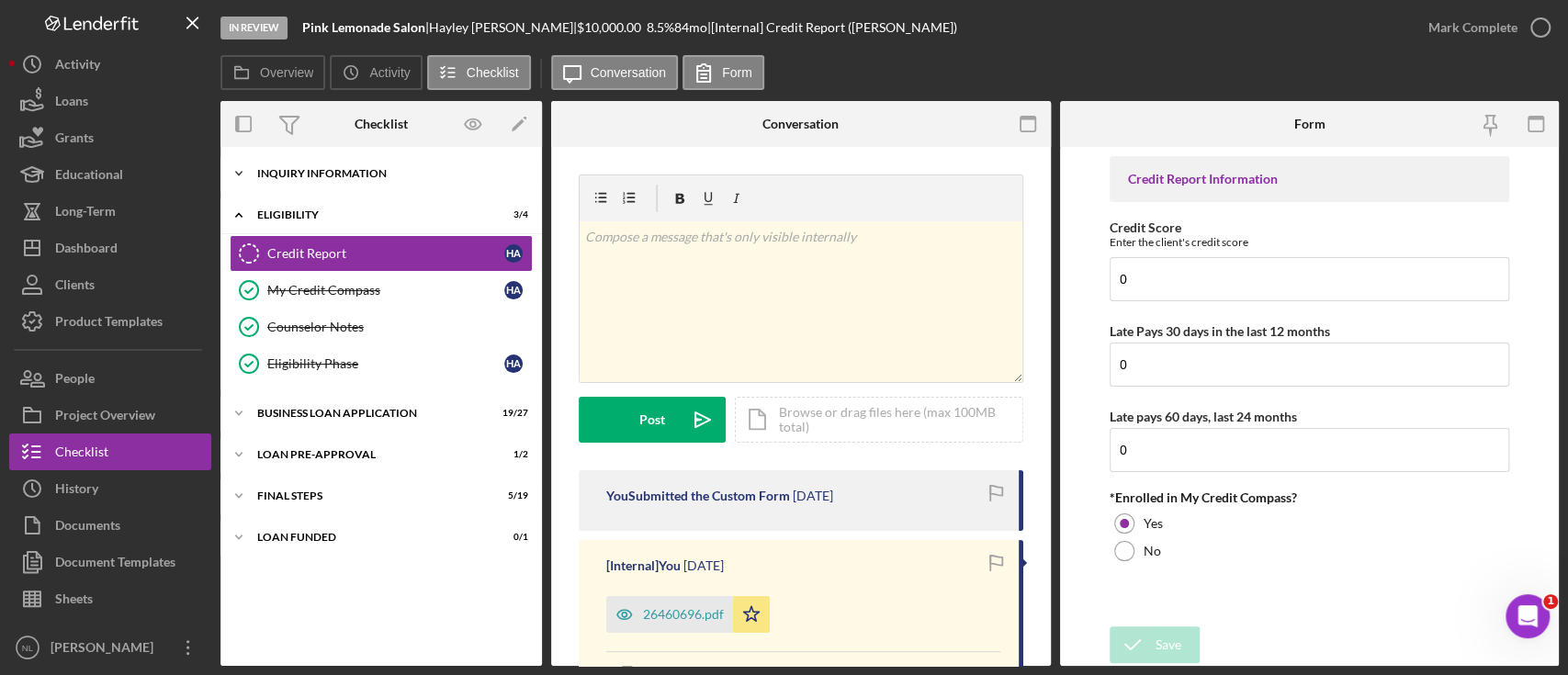
click at [285, 162] on div "Icon/Expander INQUIRY INFORMATION 11 / 11" at bounding box center [381, 173] width 322 height 37
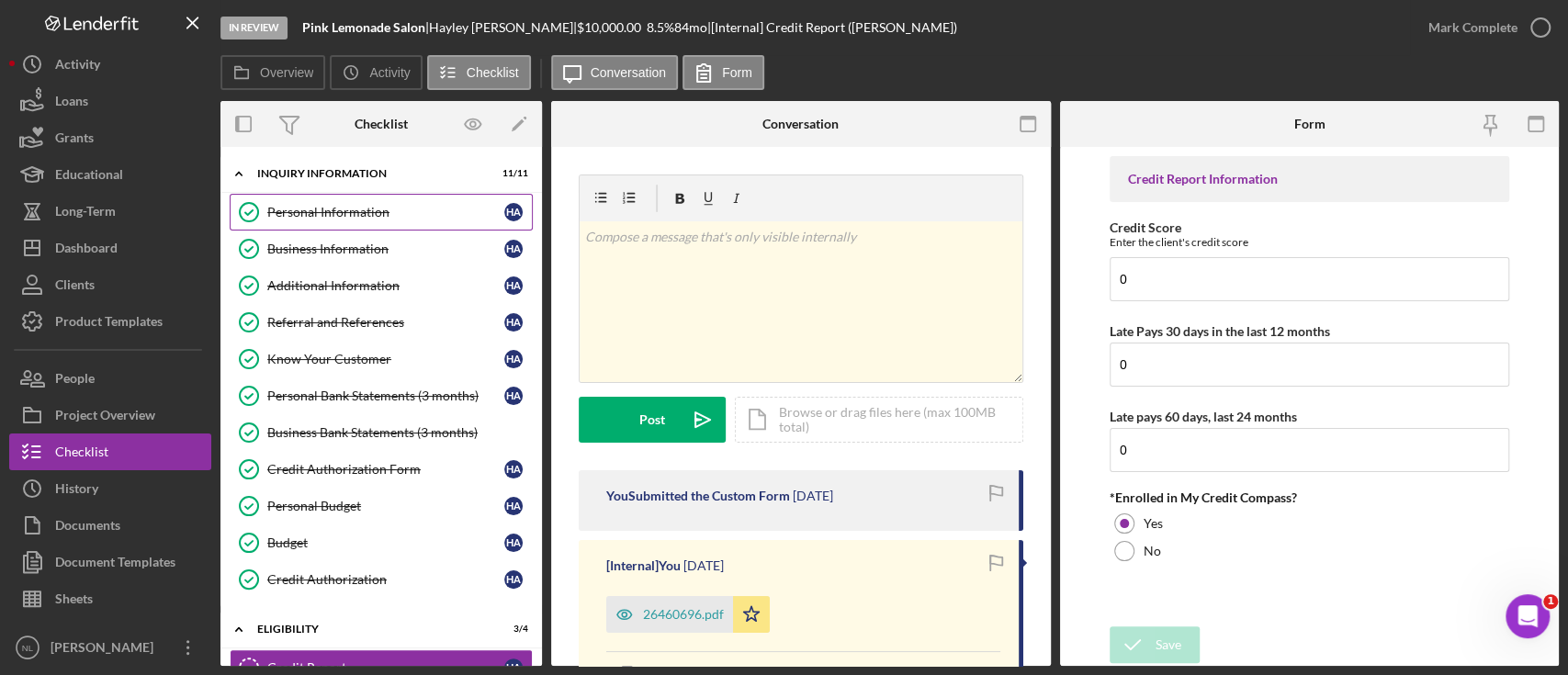
click at [331, 218] on div "Personal Information" at bounding box center [386, 212] width 237 height 15
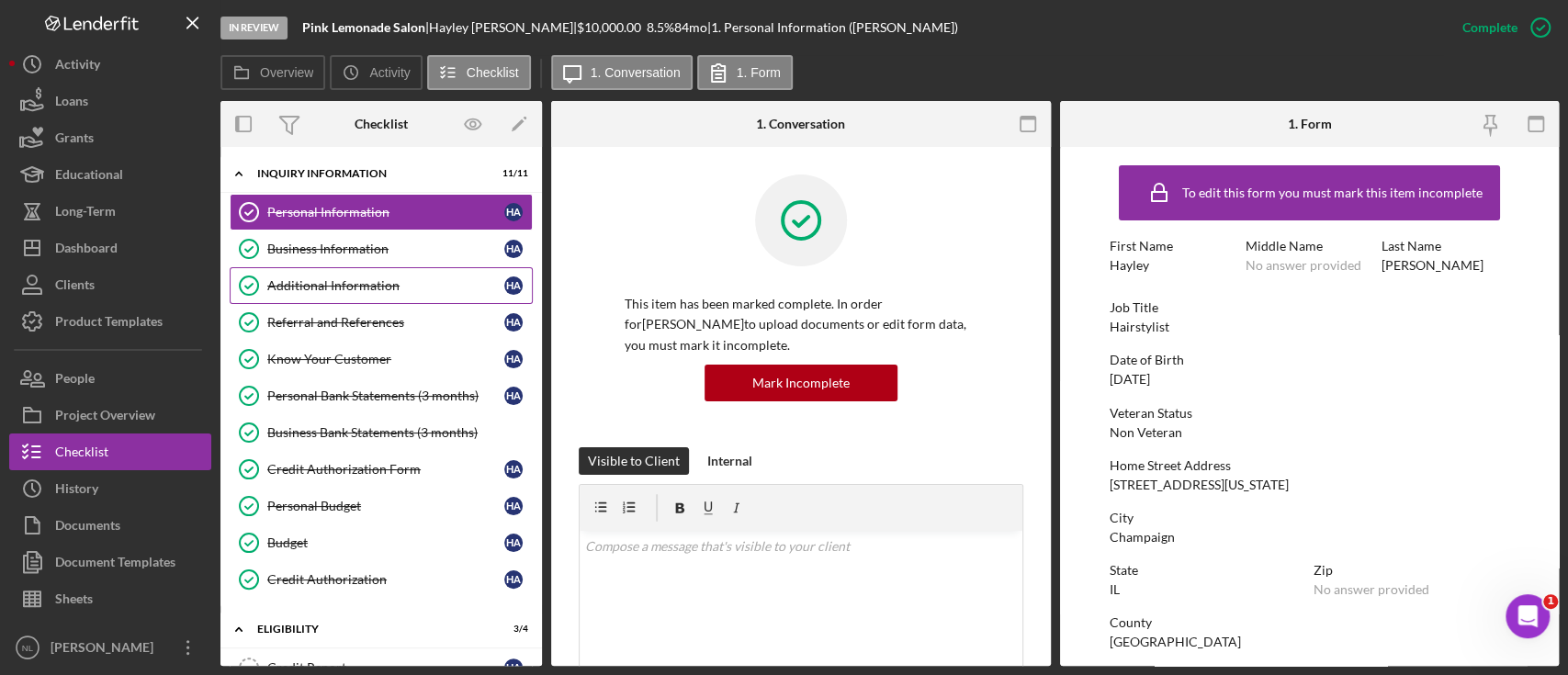
scroll to position [309, 0]
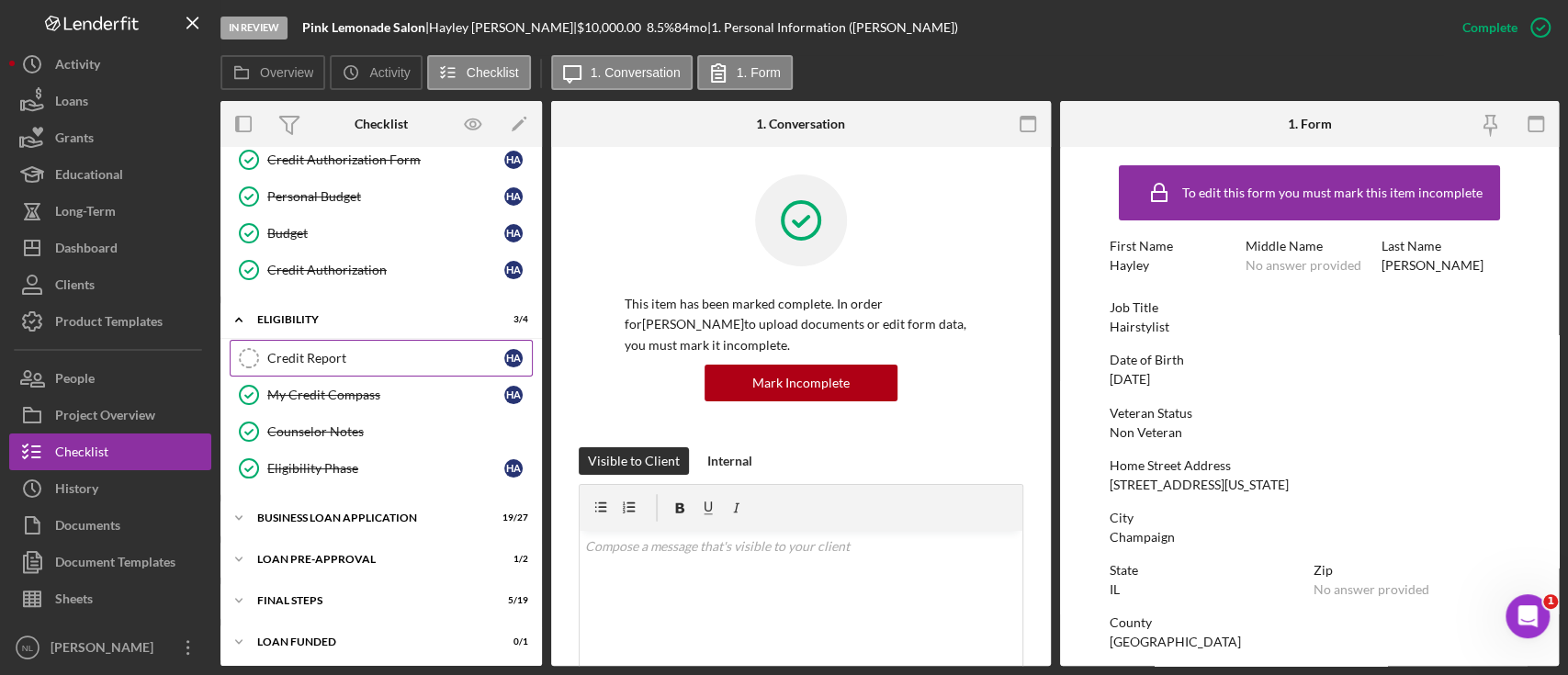
click at [337, 346] on link "Credit Report Credit Report H A" at bounding box center [381, 357] width 303 height 37
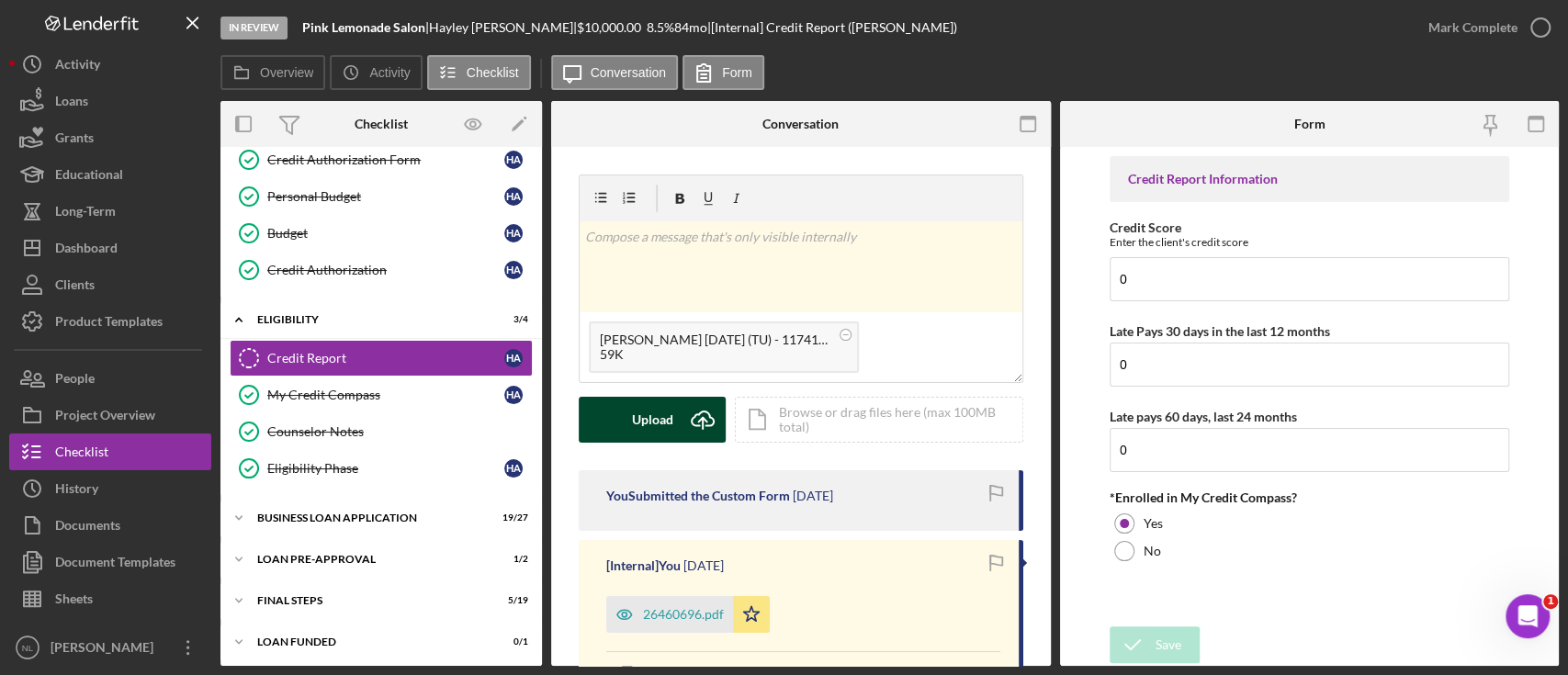
click at [680, 430] on icon "Icon/Upload" at bounding box center [703, 419] width 46 height 46
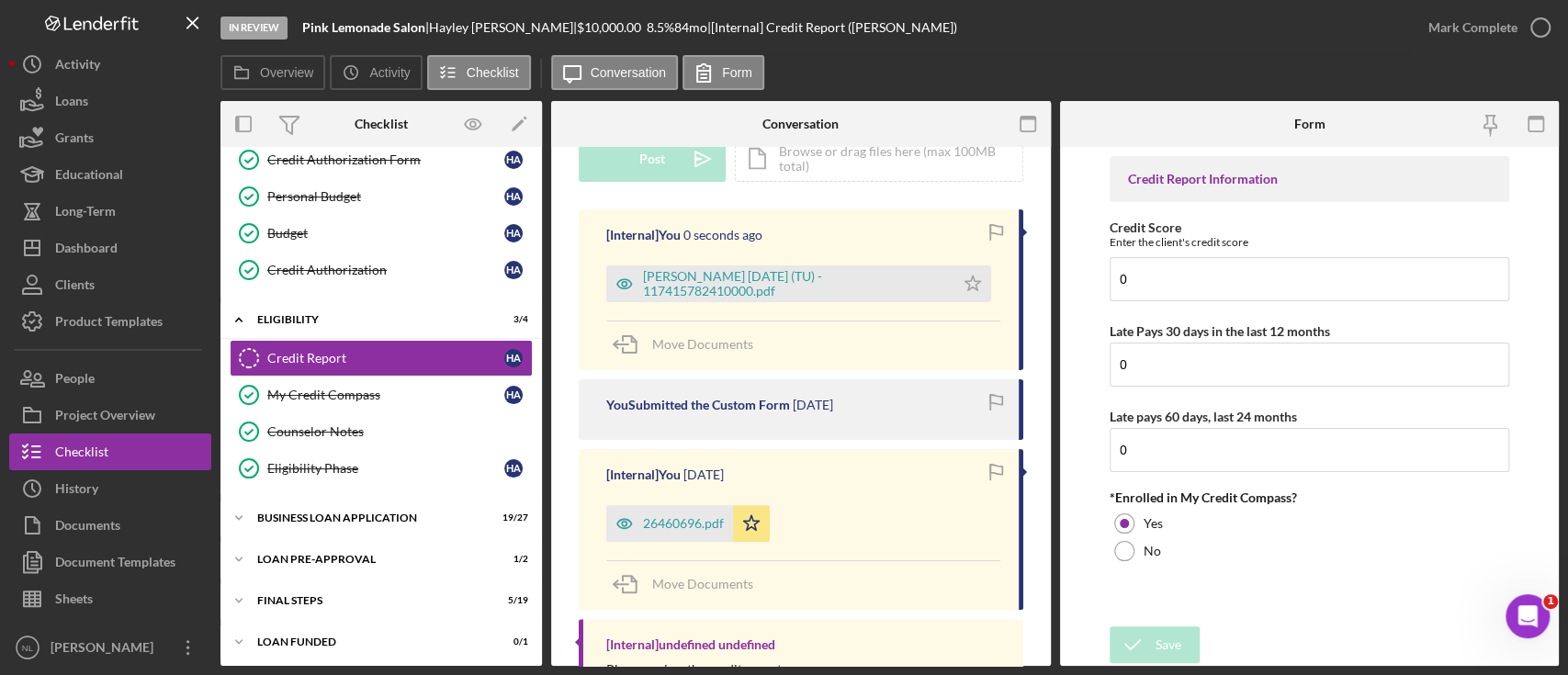
scroll to position [261, 0]
click at [742, 532] on icon "Icon/Star" at bounding box center [751, 522] width 37 height 37
click at [979, 284] on icon "Icon/Star" at bounding box center [973, 282] width 37 height 37
click at [1507, 23] on div "Mark Complete" at bounding box center [1473, 27] width 89 height 37
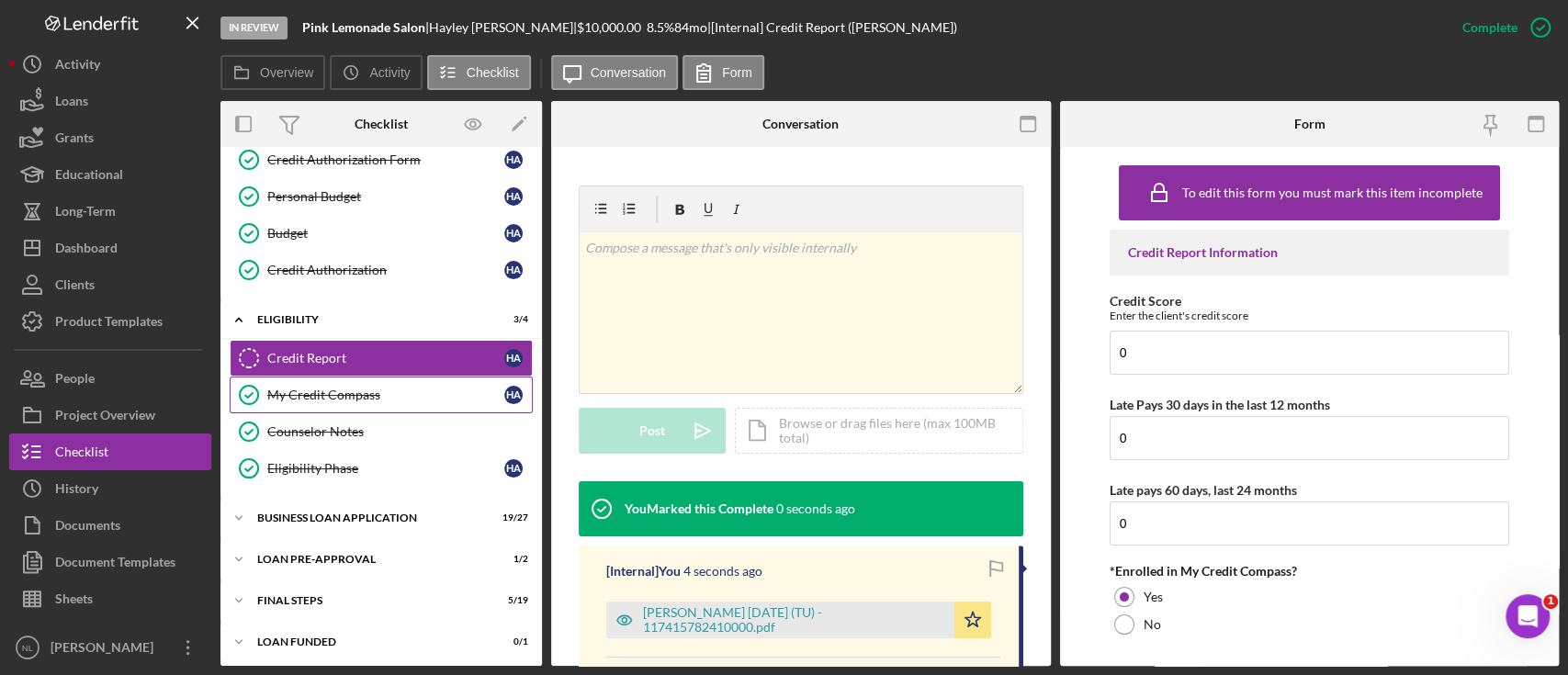
scroll to position [534, 0]
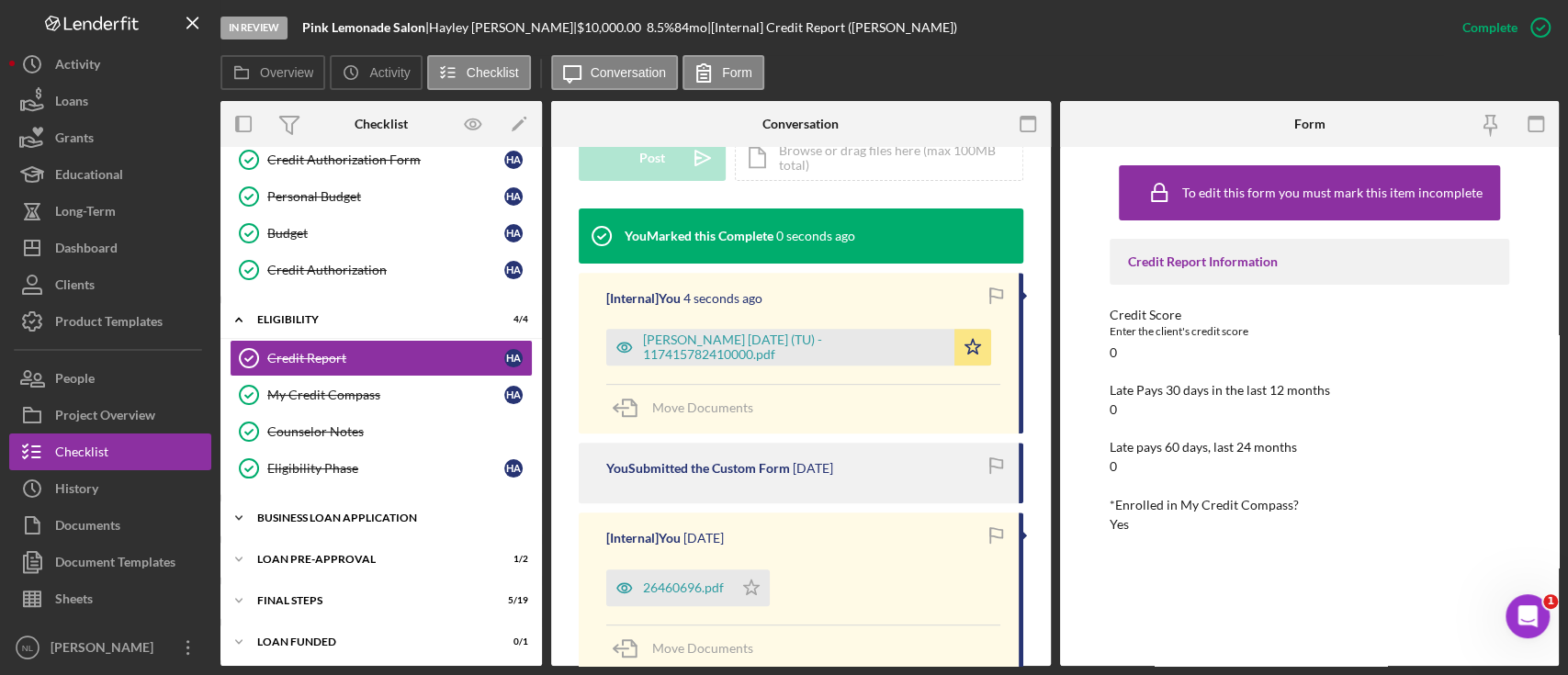
click at [345, 512] on div "BUSINESS LOAN APPLICATION" at bounding box center [388, 518] width 261 height 11
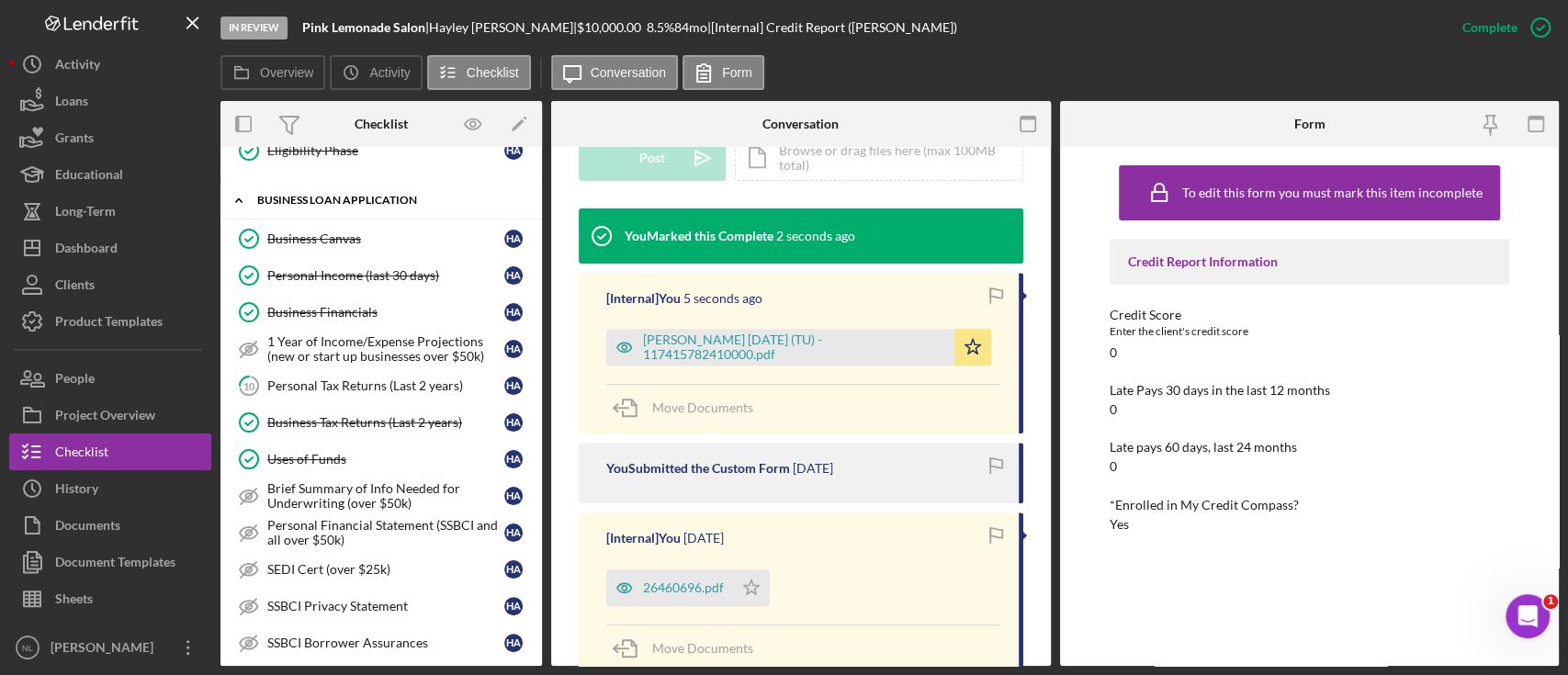
scroll to position [641, 0]
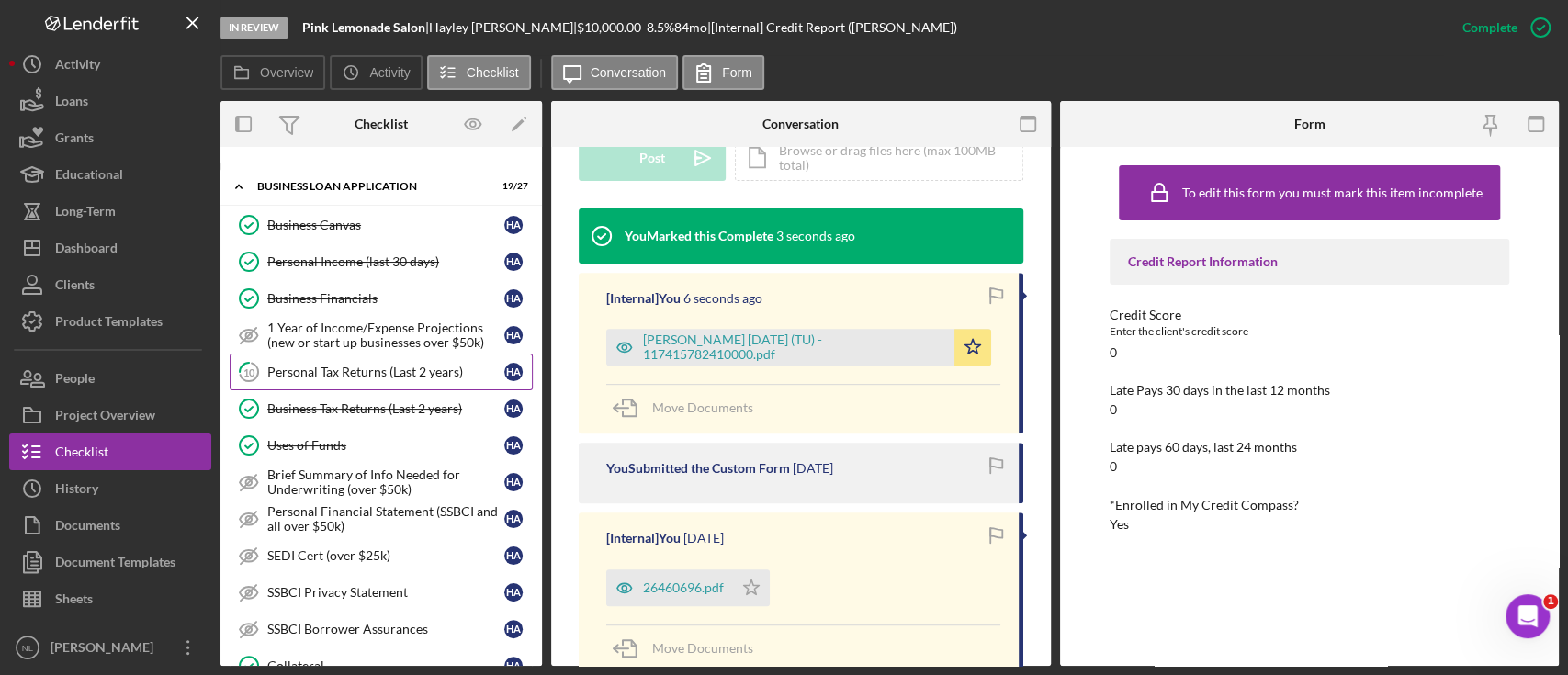
click at [330, 356] on link "10 Personal Tax Returns (Last 2 years) H A" at bounding box center [381, 371] width 303 height 37
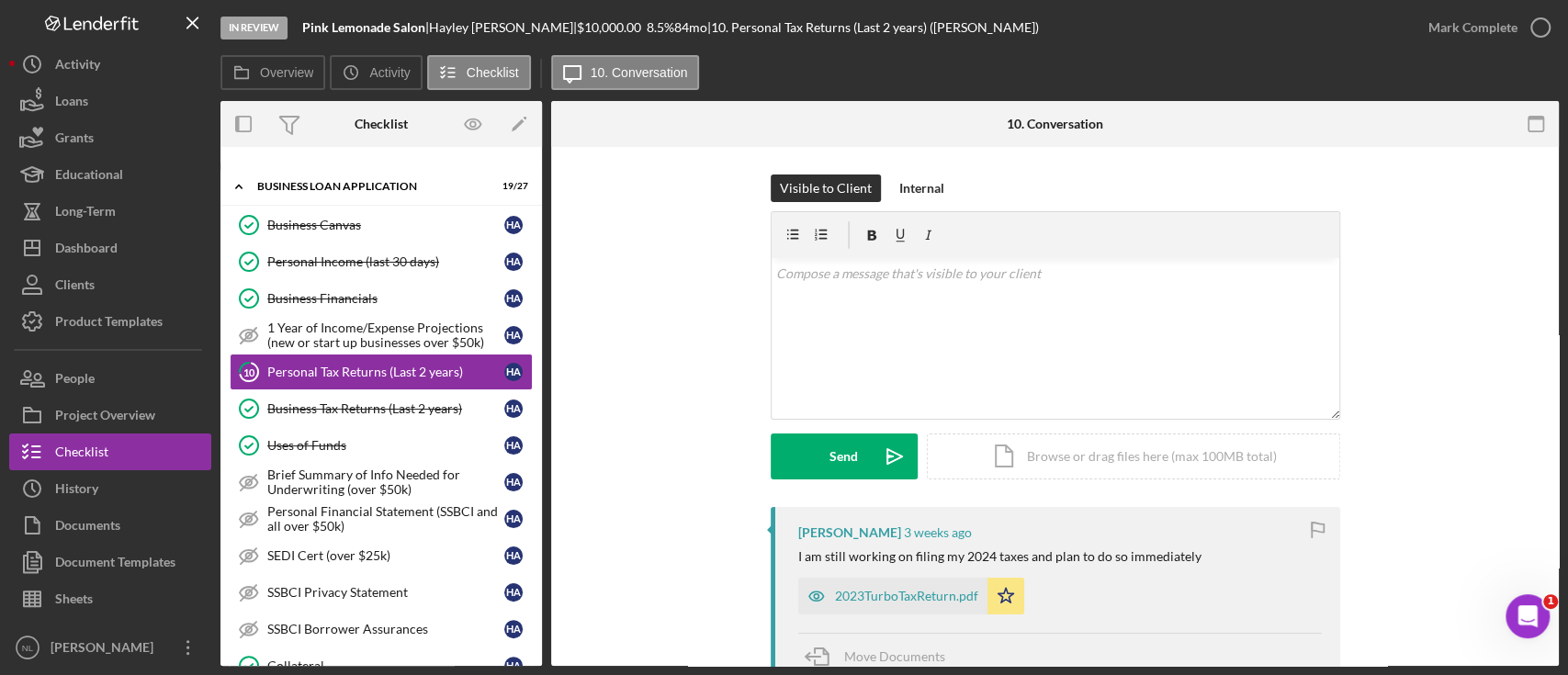
scroll to position [227, 0]
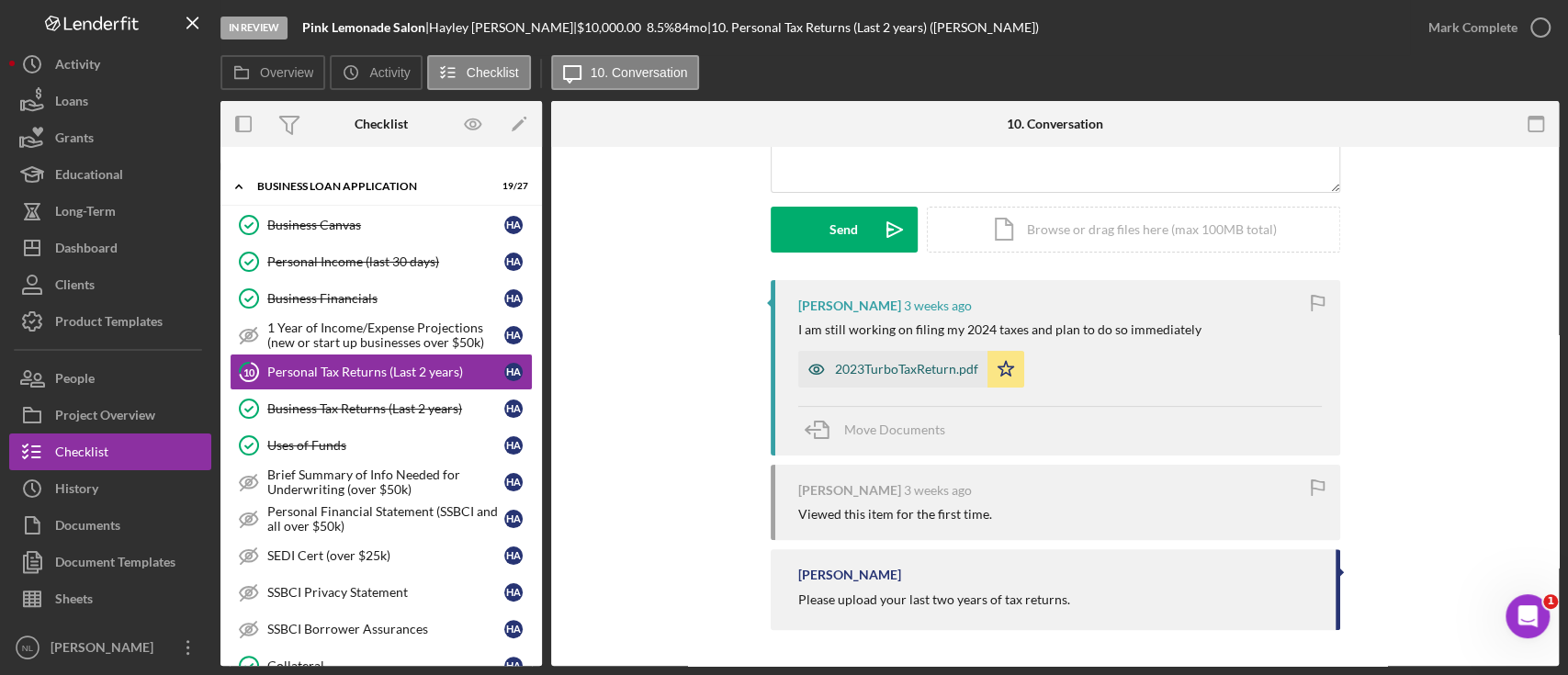
click at [892, 366] on div "2023TurboTaxReturn.pdf" at bounding box center [907, 369] width 143 height 15
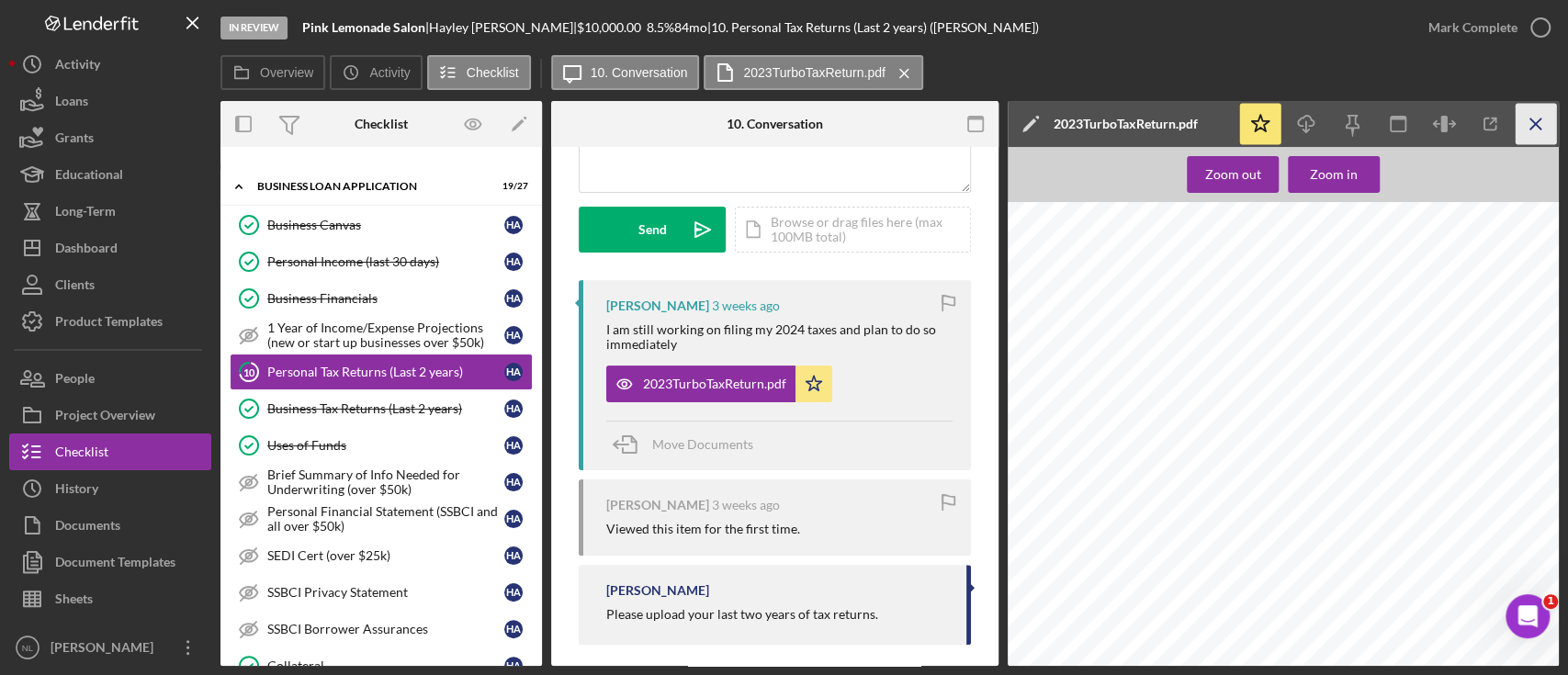
click at [1543, 123] on icon "Icon/Menu Close" at bounding box center [1536, 124] width 41 height 41
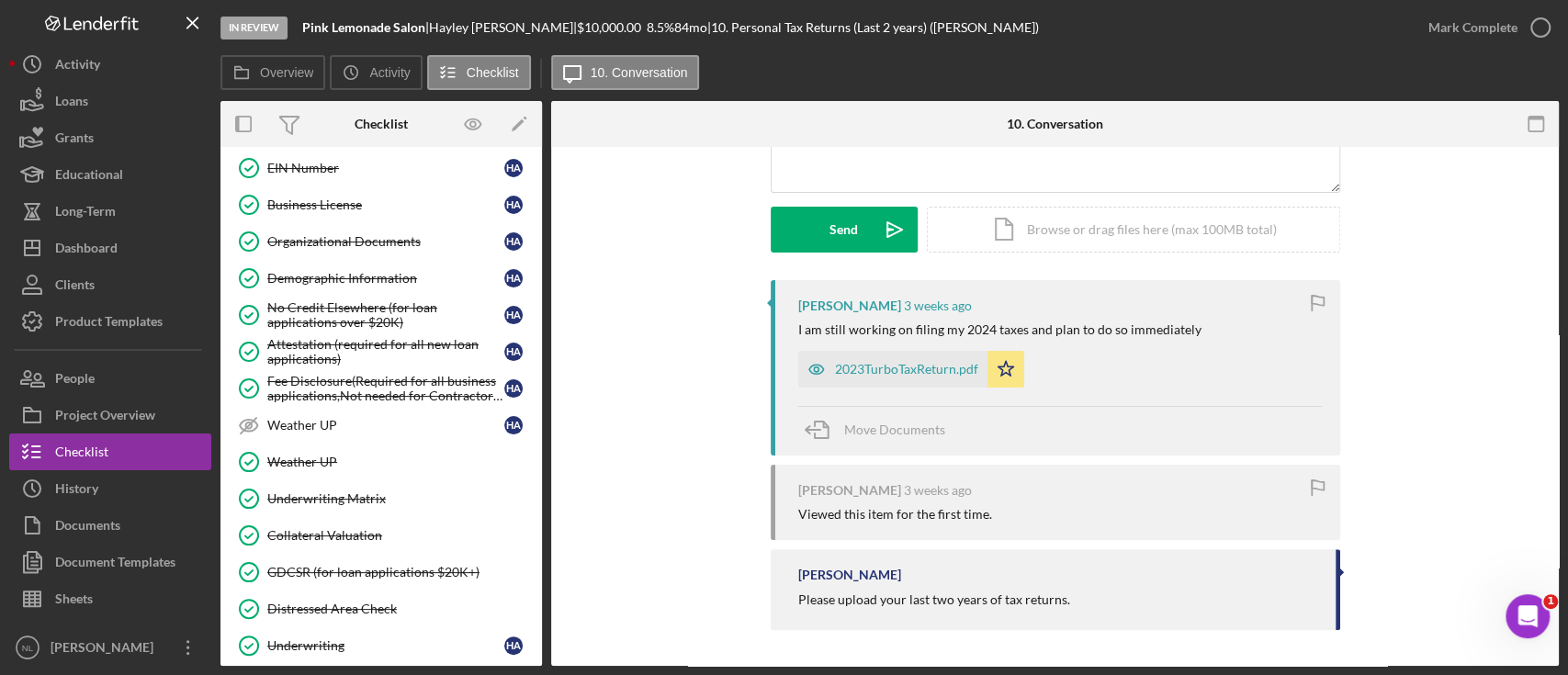
scroll to position [1307, 0]
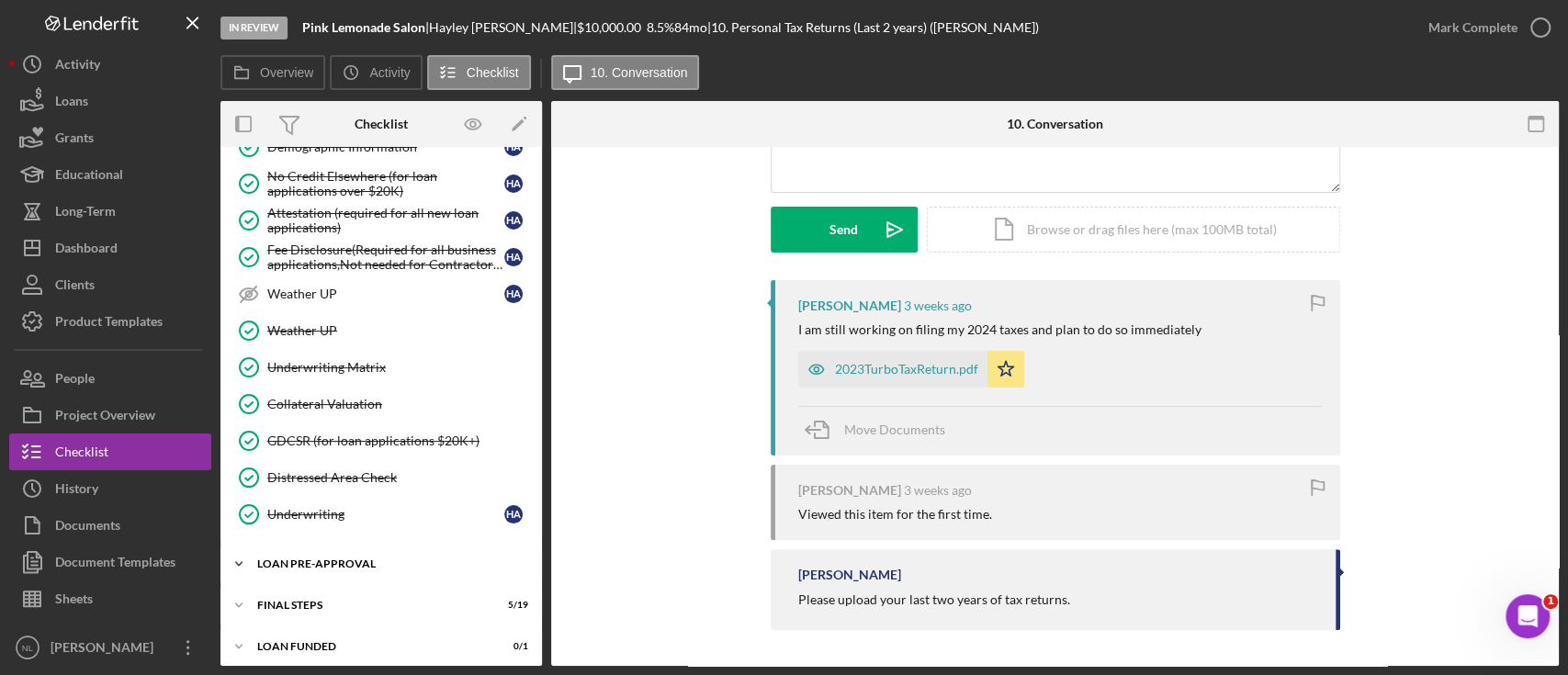
click at [385, 558] on div "LOAN PRE-APPROVAL" at bounding box center [388, 564] width 261 height 11
click at [370, 584] on link "Loan Approval Loan Approval" at bounding box center [381, 602] width 303 height 37
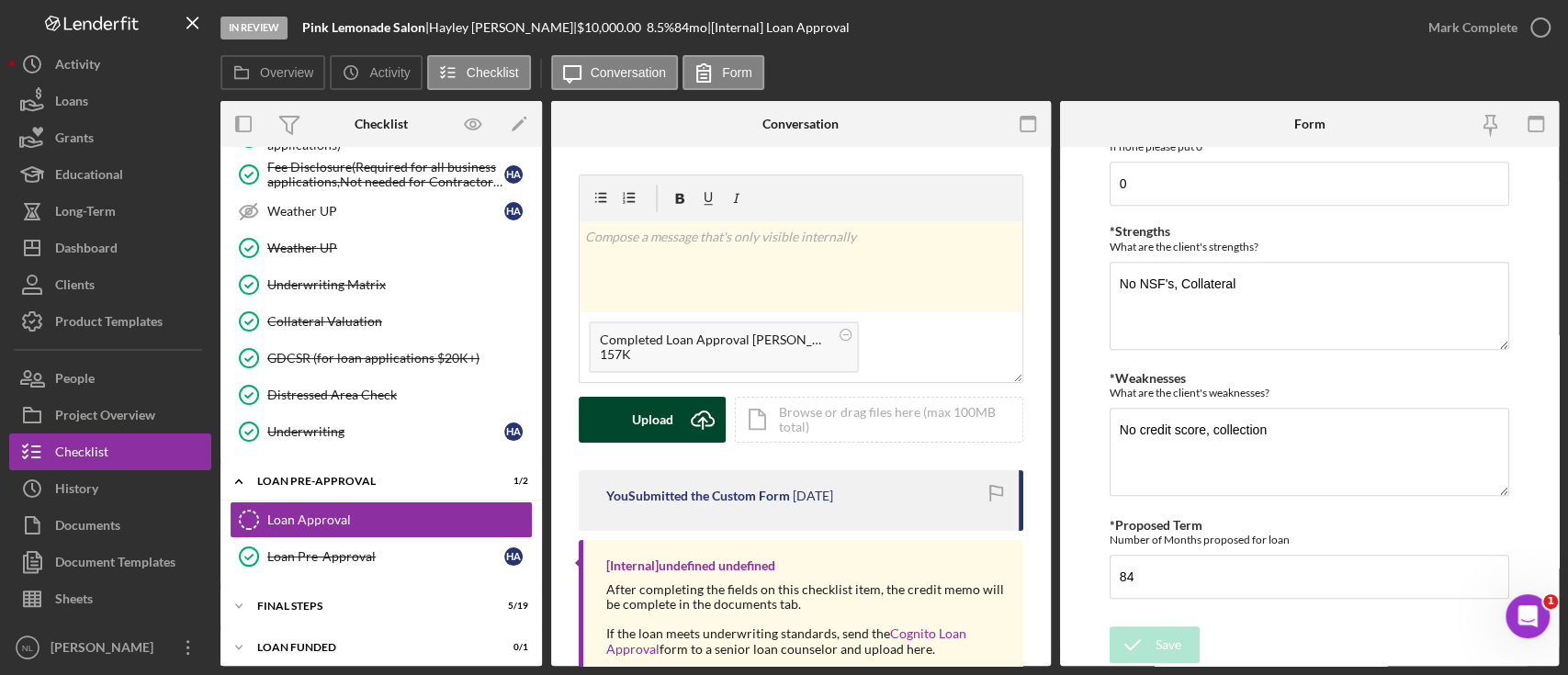
click at [693, 407] on icon "Icon/Upload" at bounding box center [703, 419] width 46 height 46
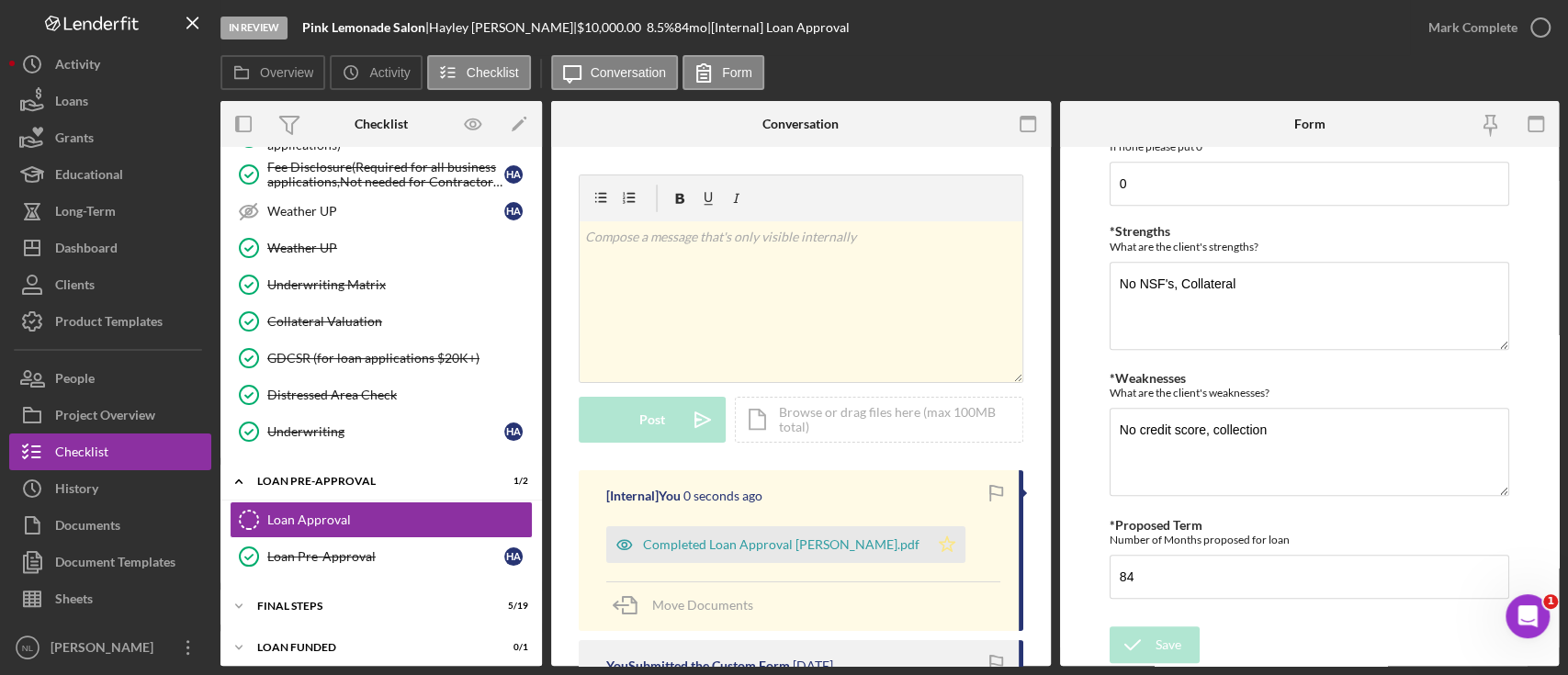
click at [937, 545] on icon "Icon/Star" at bounding box center [946, 544] width 37 height 37
click at [1468, 25] on div "Mark Complete" at bounding box center [1473, 27] width 89 height 37
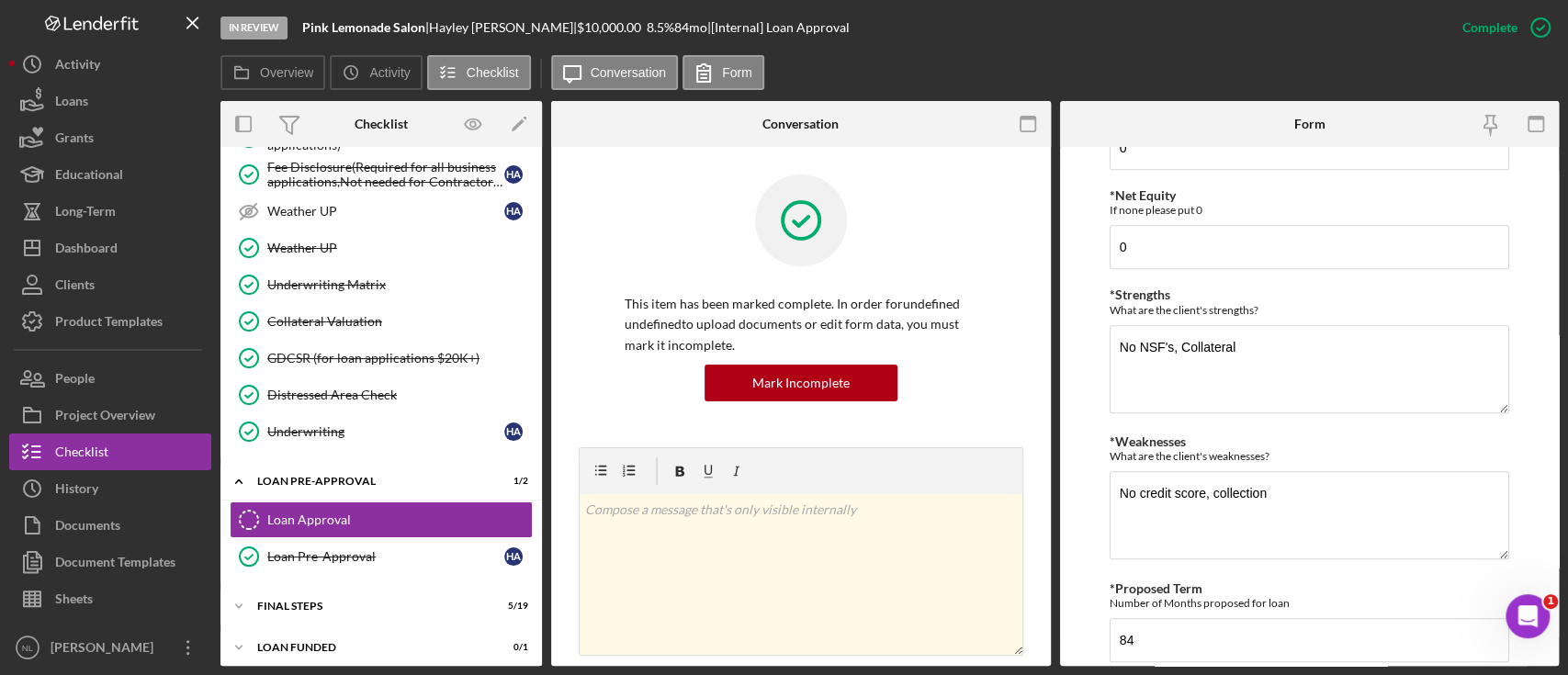
scroll to position [983, 0]
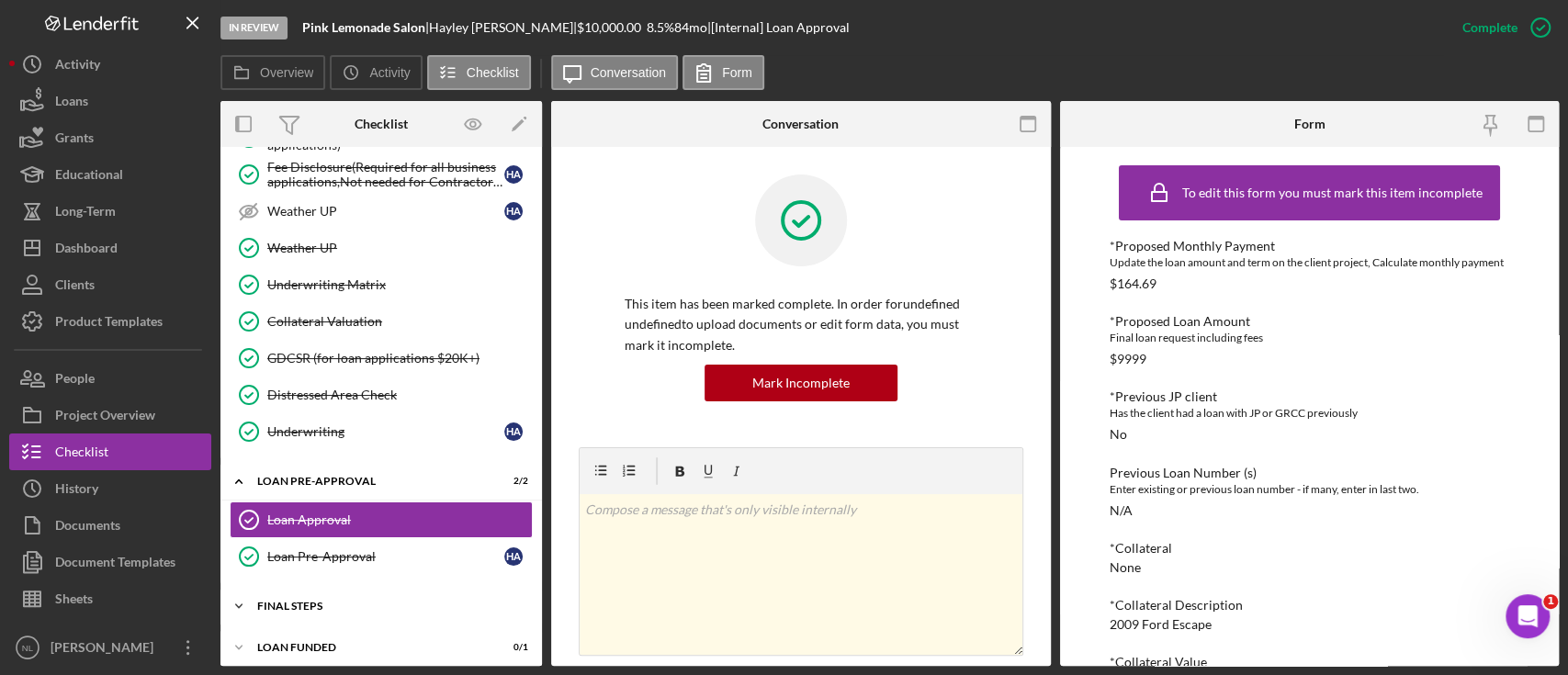
click at [382, 607] on div "Icon/Expander FINAL STEPS 5 / 19" at bounding box center [381, 605] width 322 height 37
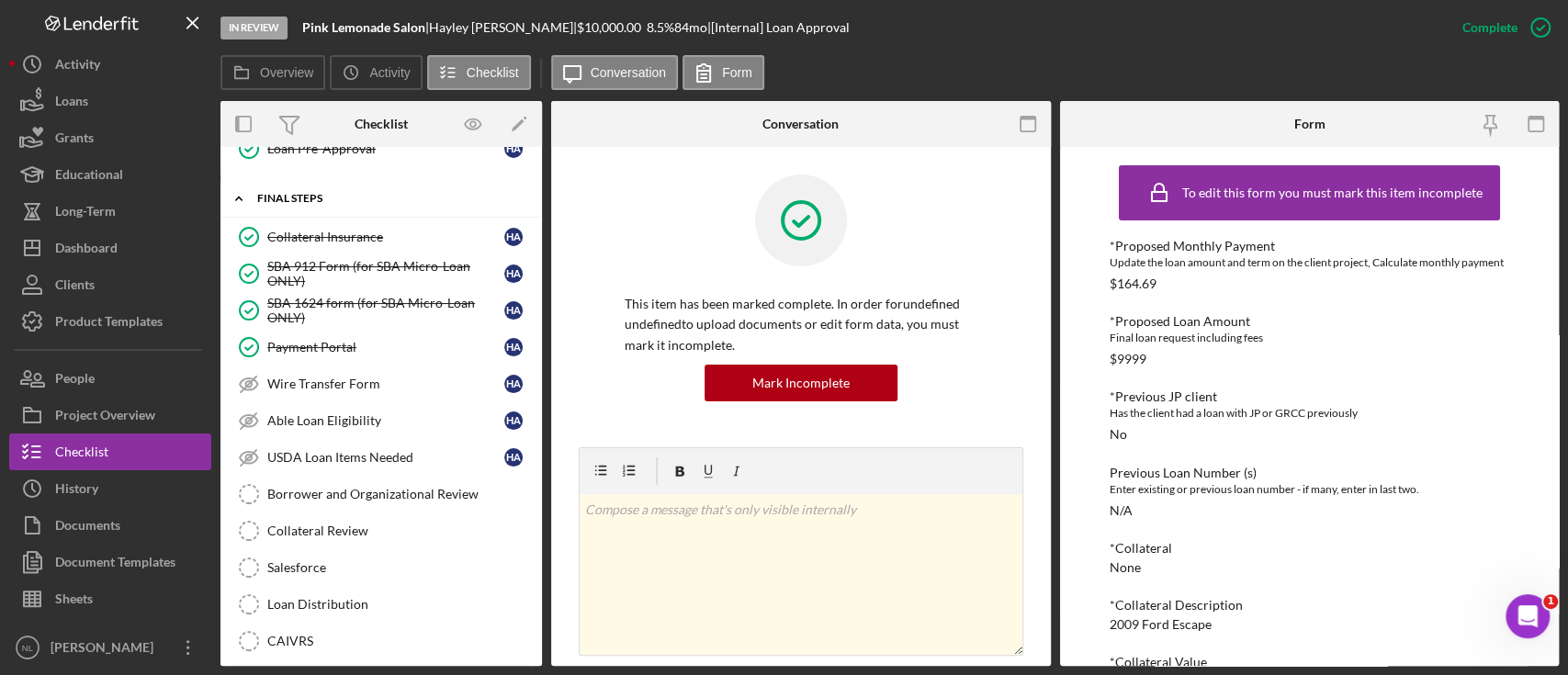
scroll to position [1805, 0]
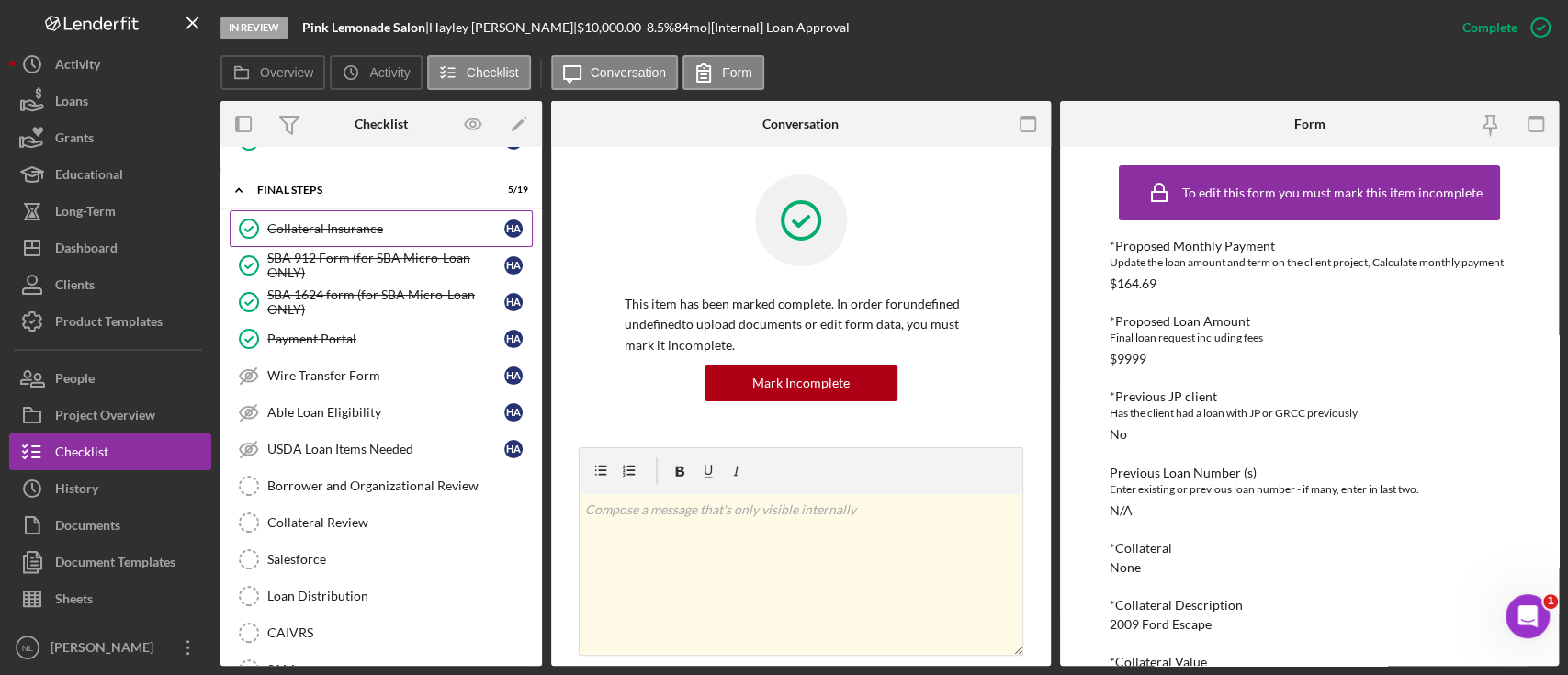
click at [357, 228] on link "Collateral Insurance Collateral Insurance H A" at bounding box center [381, 228] width 303 height 37
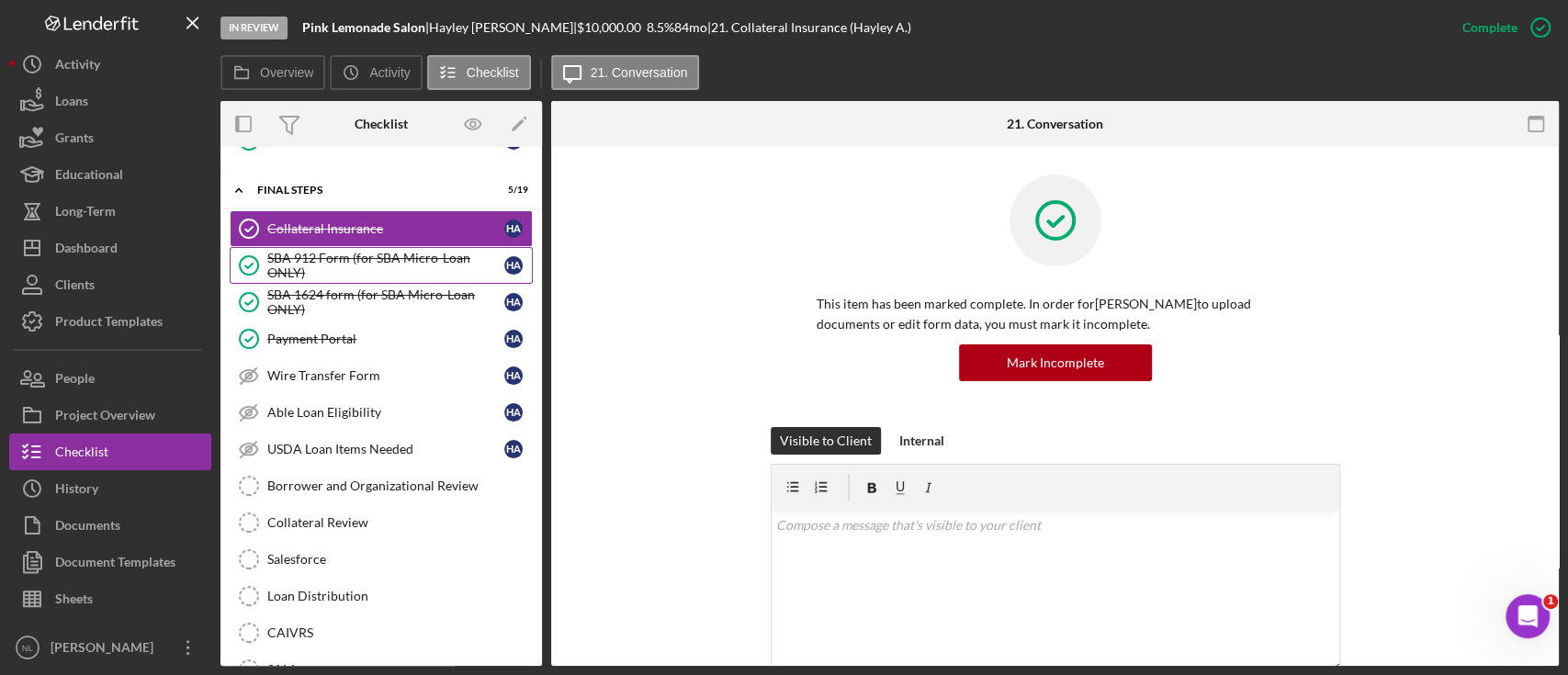
click at [367, 260] on div "SBA 912 Form (for SBA Micro-Loan ONLY)" at bounding box center [386, 265] width 237 height 29
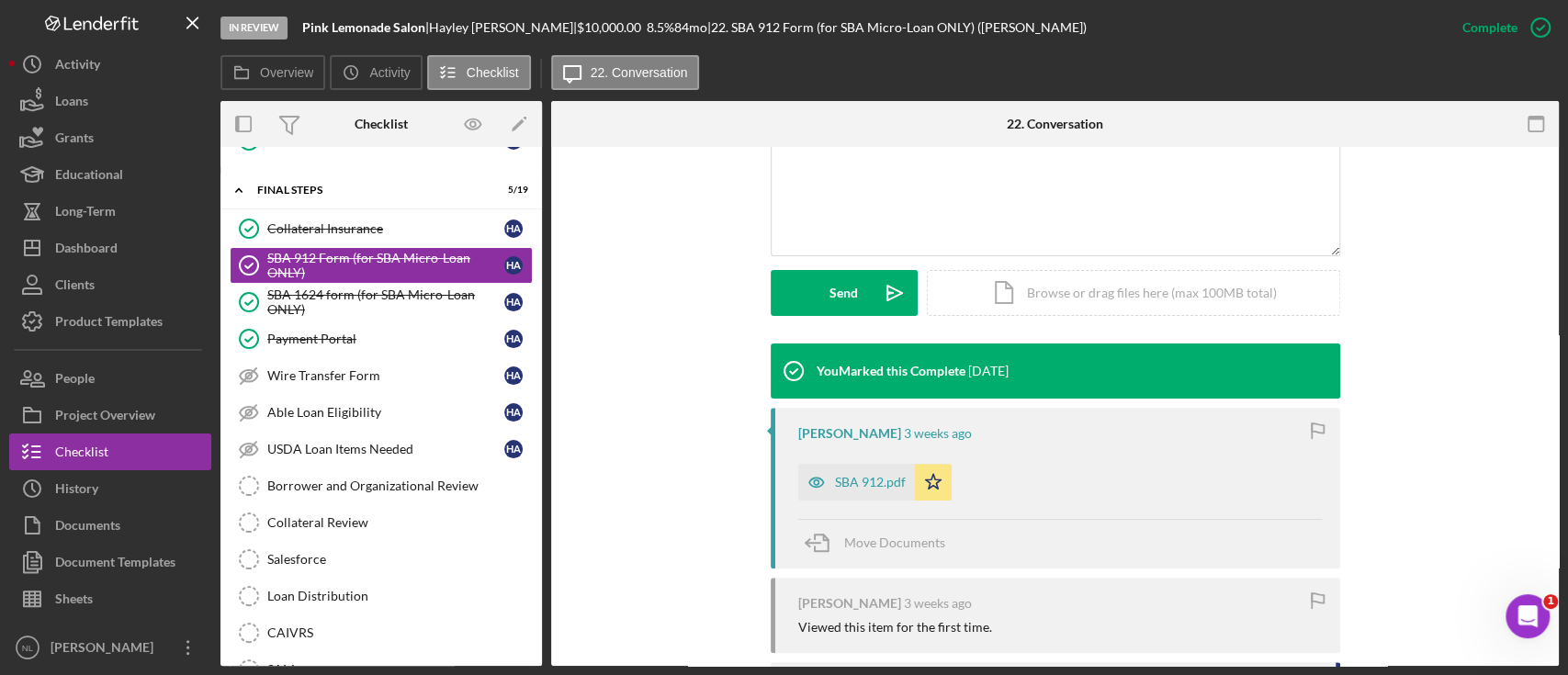
scroll to position [418, 0]
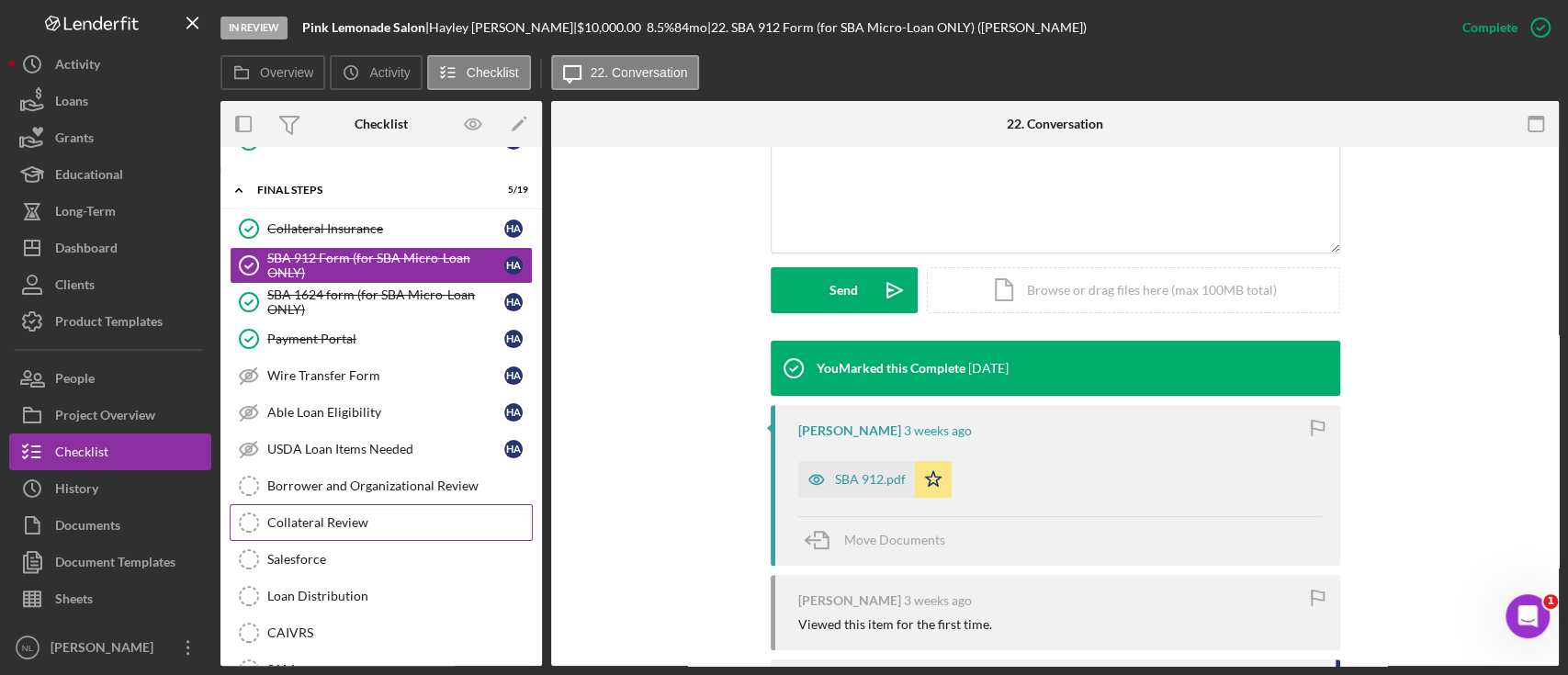
click at [298, 515] on div "Collateral Review" at bounding box center [399, 523] width 264 height 15
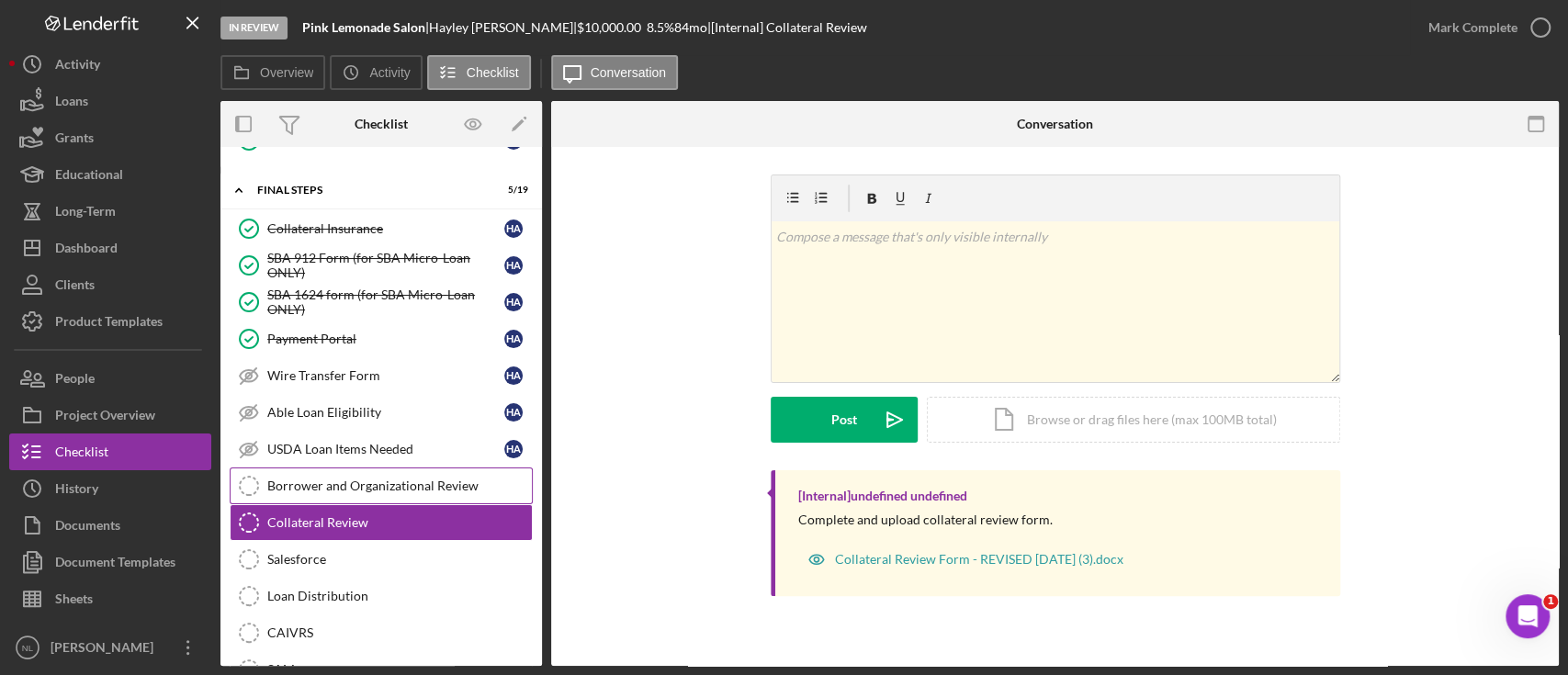
click at [294, 484] on link "Borrower and Organizational Review Borrower and Organizational Review" at bounding box center [381, 485] width 303 height 37
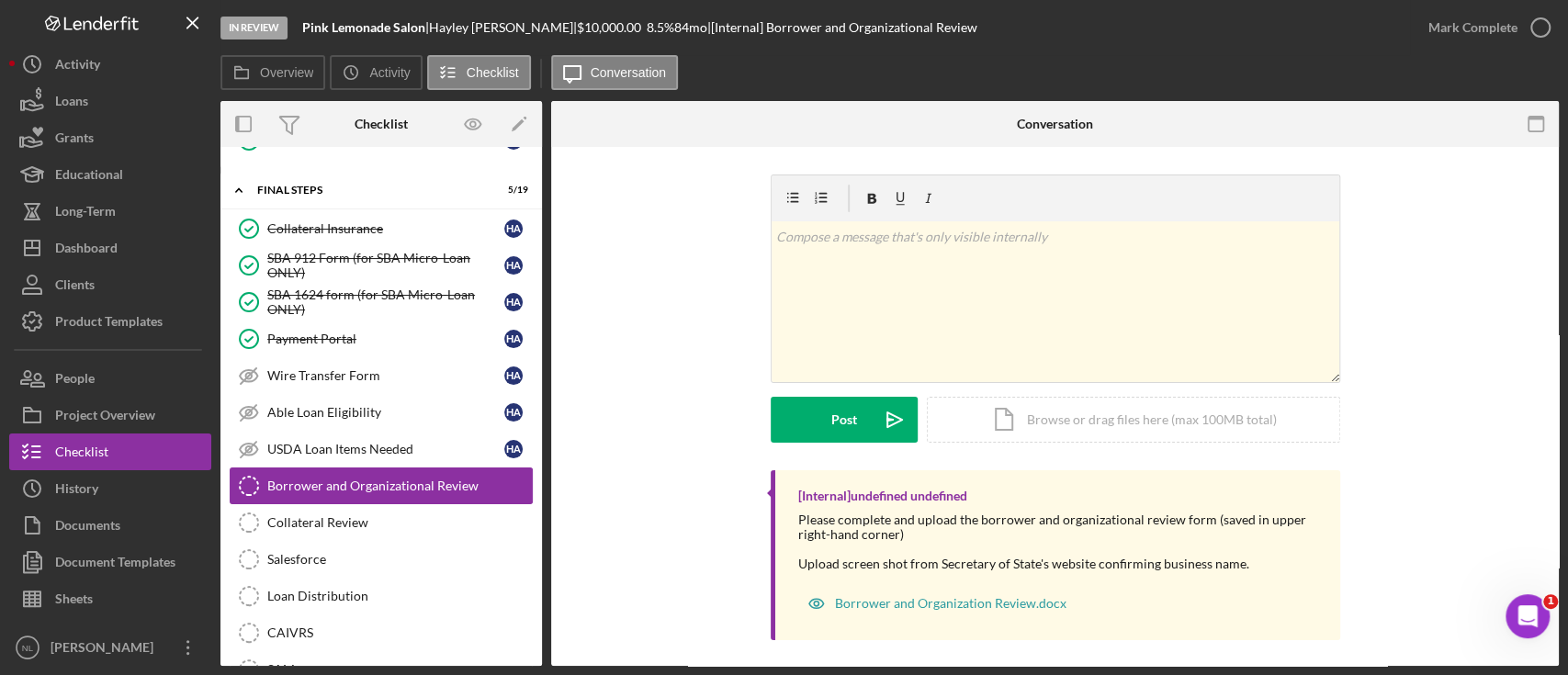
scroll to position [1932, 0]
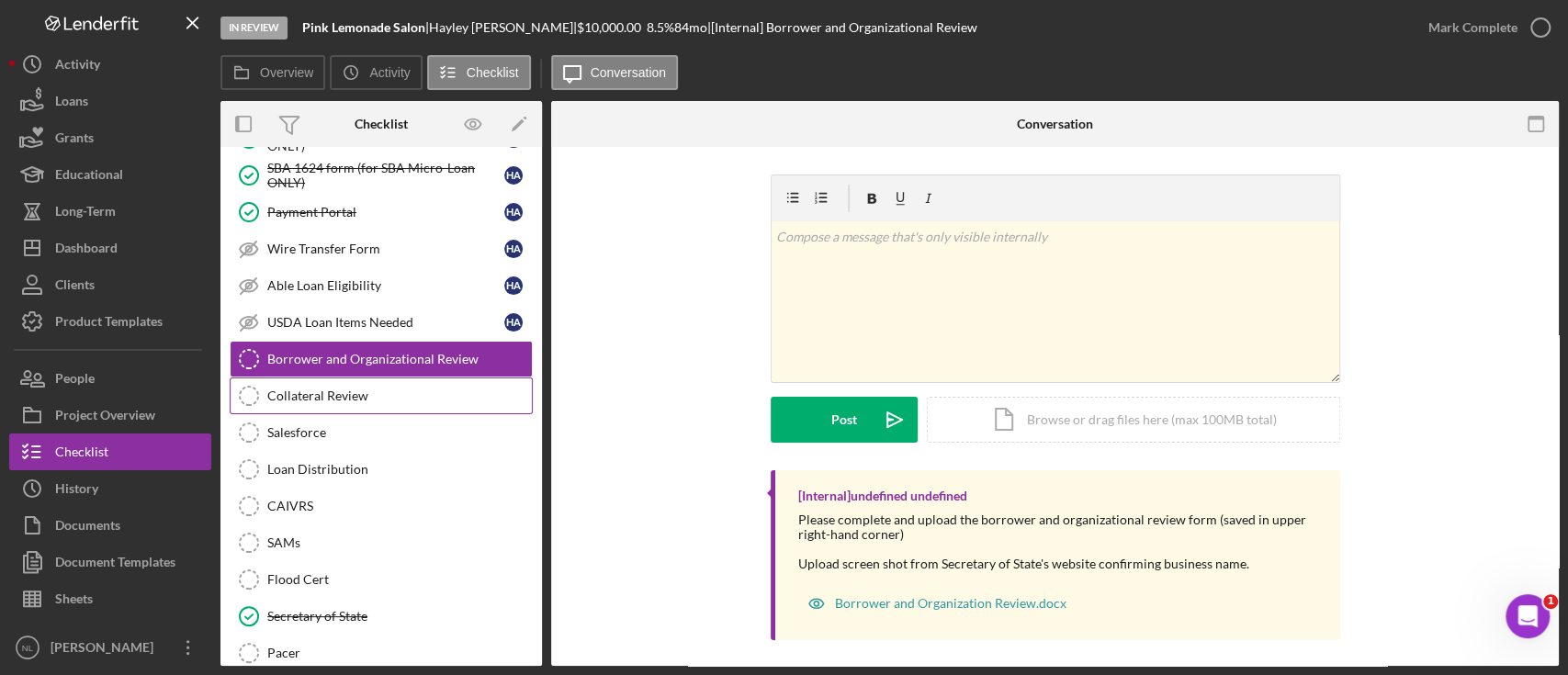
click at [353, 388] on div "Collateral Review" at bounding box center [399, 396] width 264 height 15
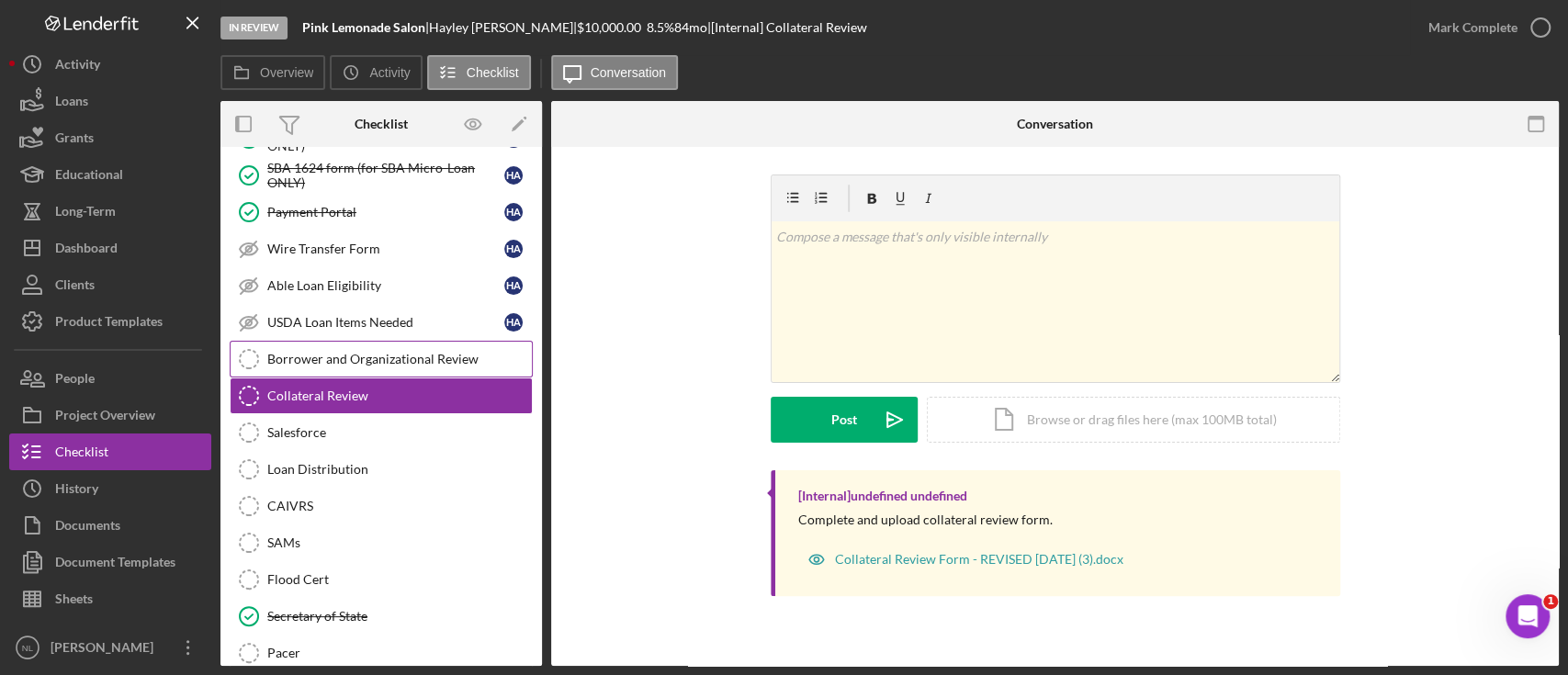
click at [319, 340] on link "Borrower and Organizational Review Borrower and Organizational Review" at bounding box center [381, 358] width 303 height 37
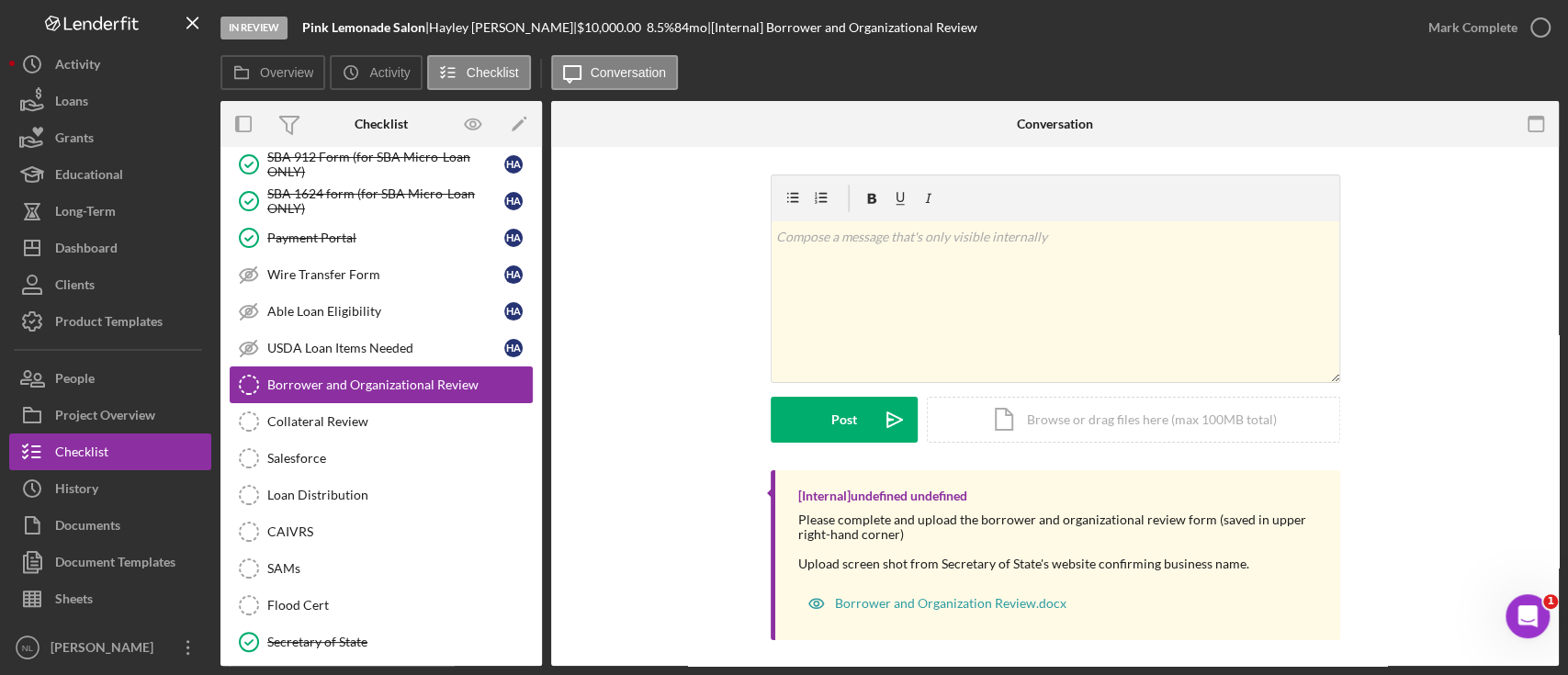
scroll to position [1911, 0]
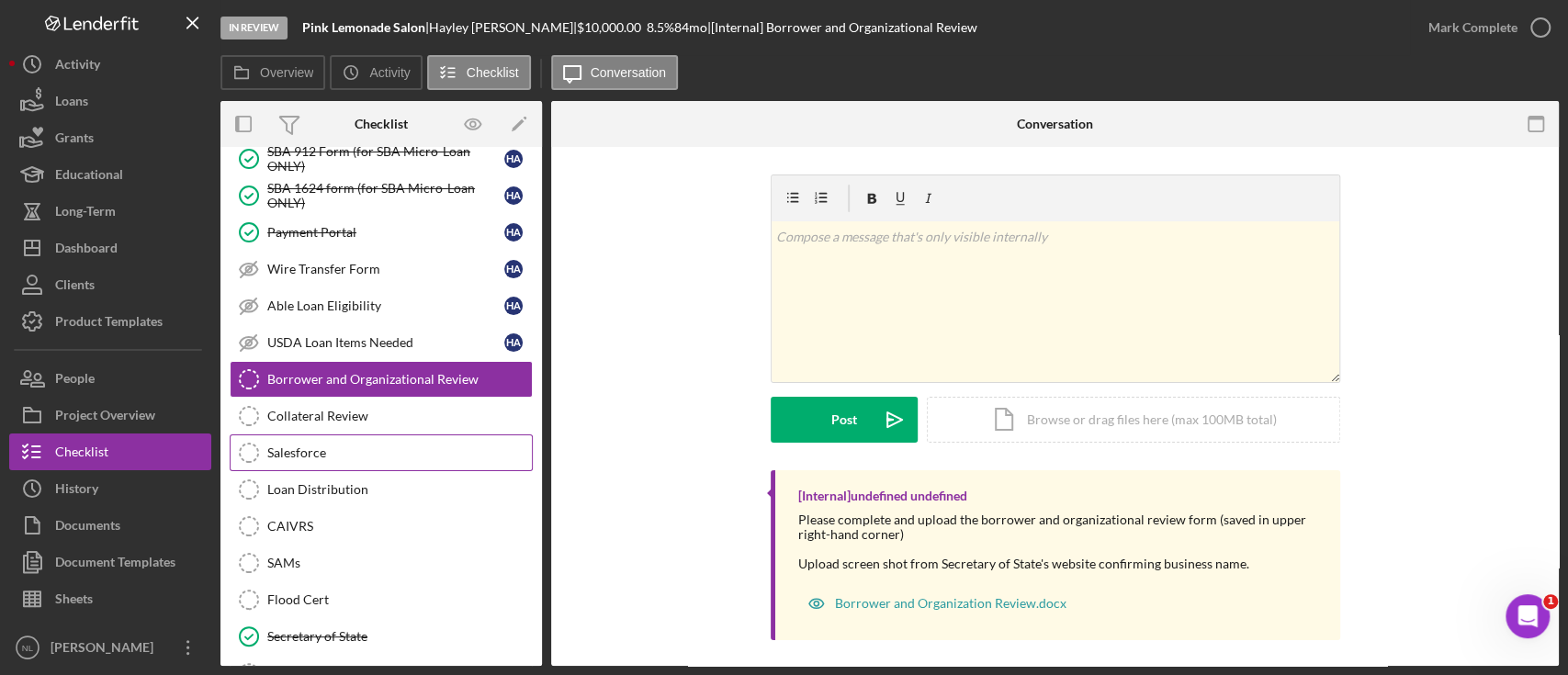
click at [336, 446] on div "Salesforce" at bounding box center [399, 453] width 264 height 15
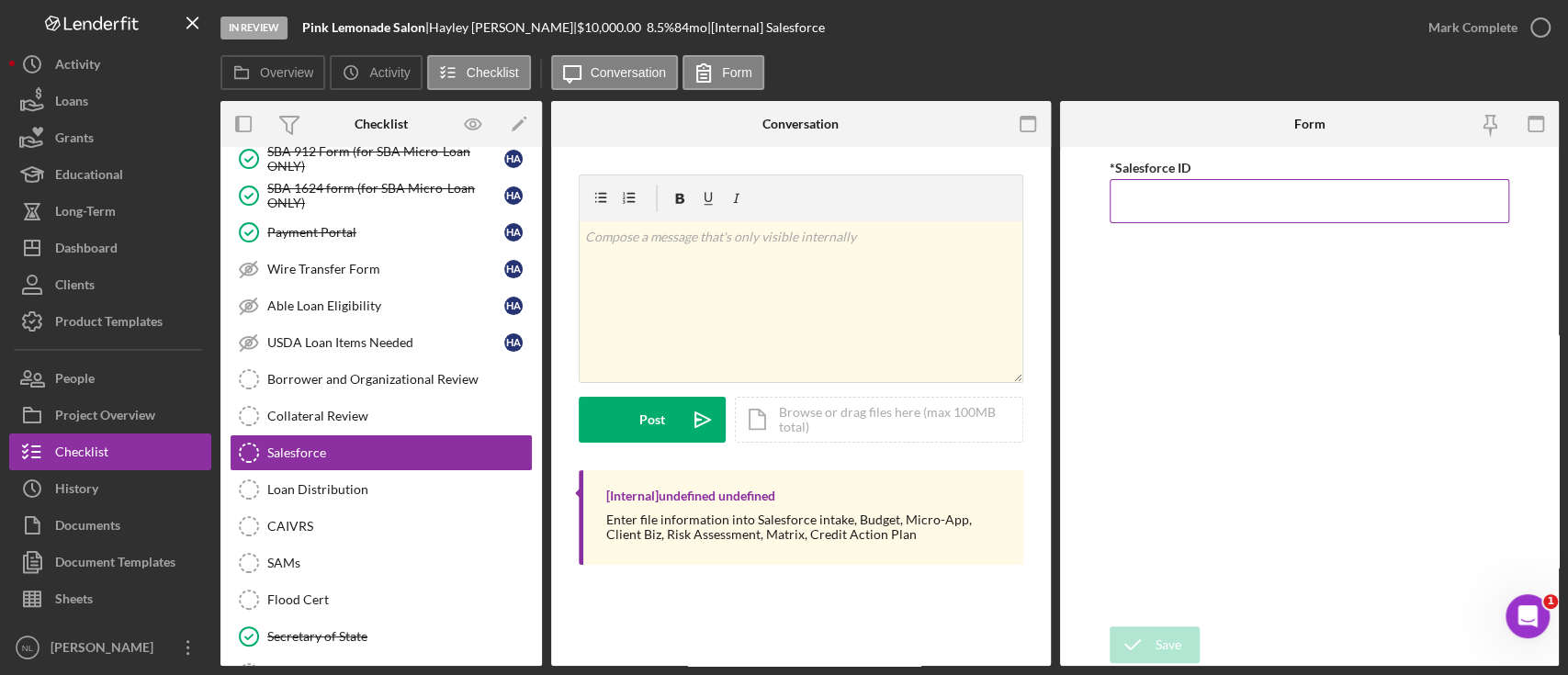
click at [1160, 189] on input "*Salesforce ID" at bounding box center [1309, 200] width 400 height 44
paste input "a0wPC000002GBG5YAO"
type input "a0wPC000002GBG5YAO"
click at [1140, 645] on icon "submit" at bounding box center [1132, 644] width 46 height 46
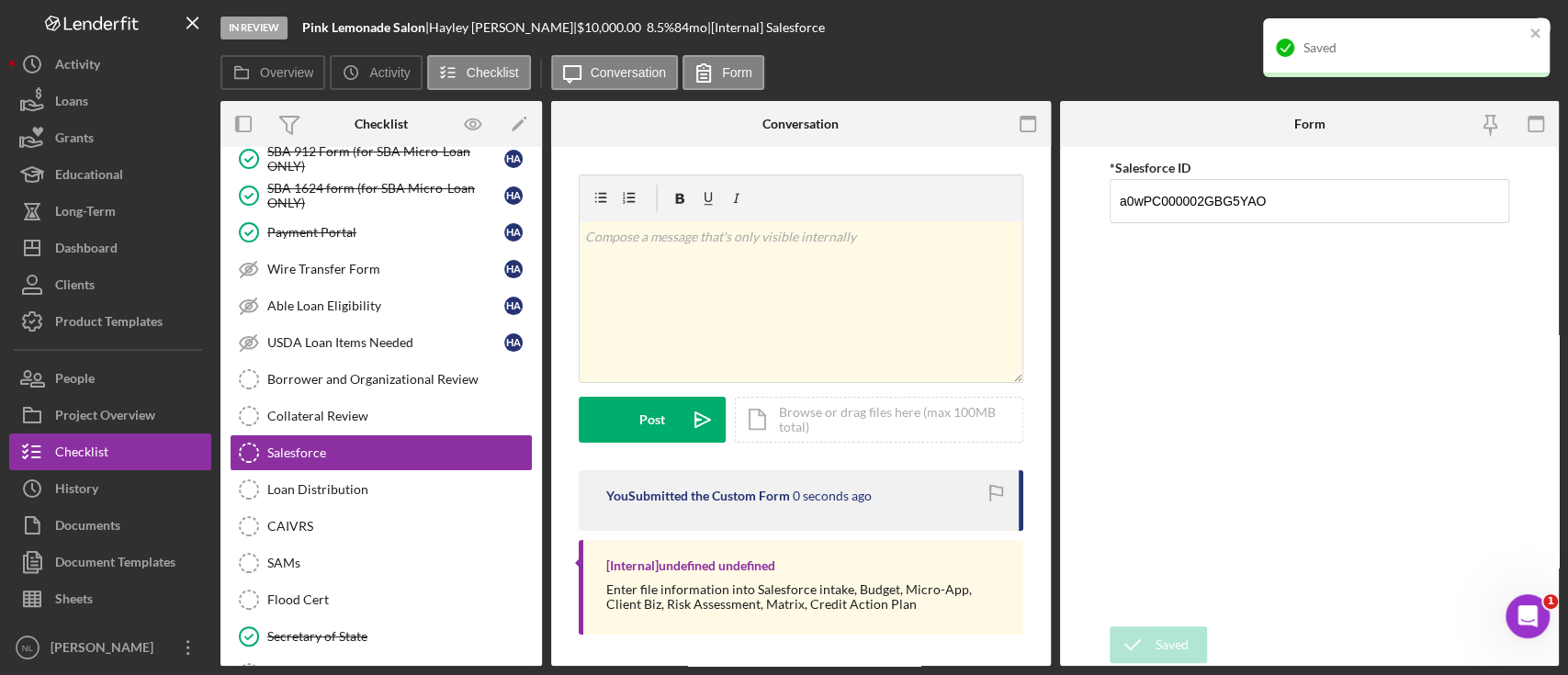
click at [1525, 40] on div "Saved" at bounding box center [1400, 47] width 259 height 29
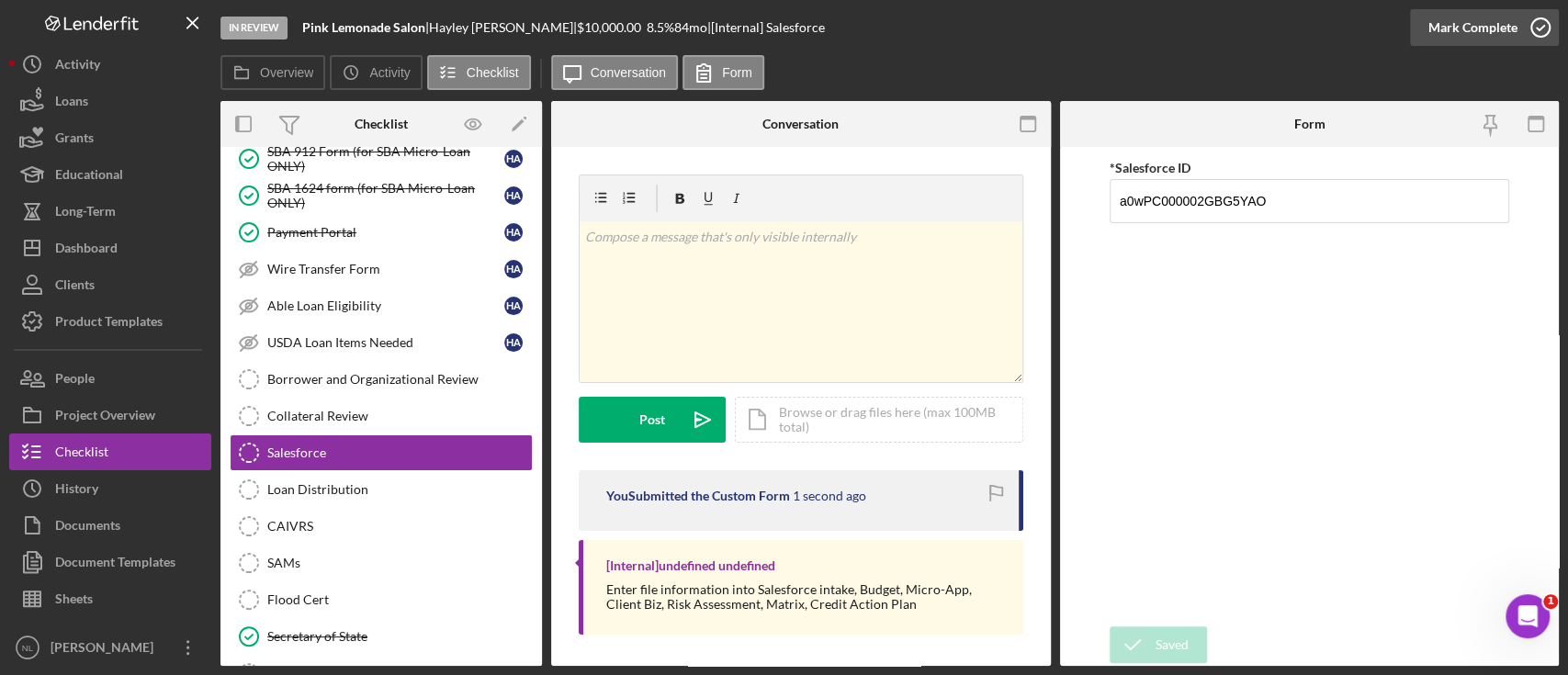
click at [1489, 37] on div "Mark Complete" at bounding box center [1473, 27] width 89 height 37
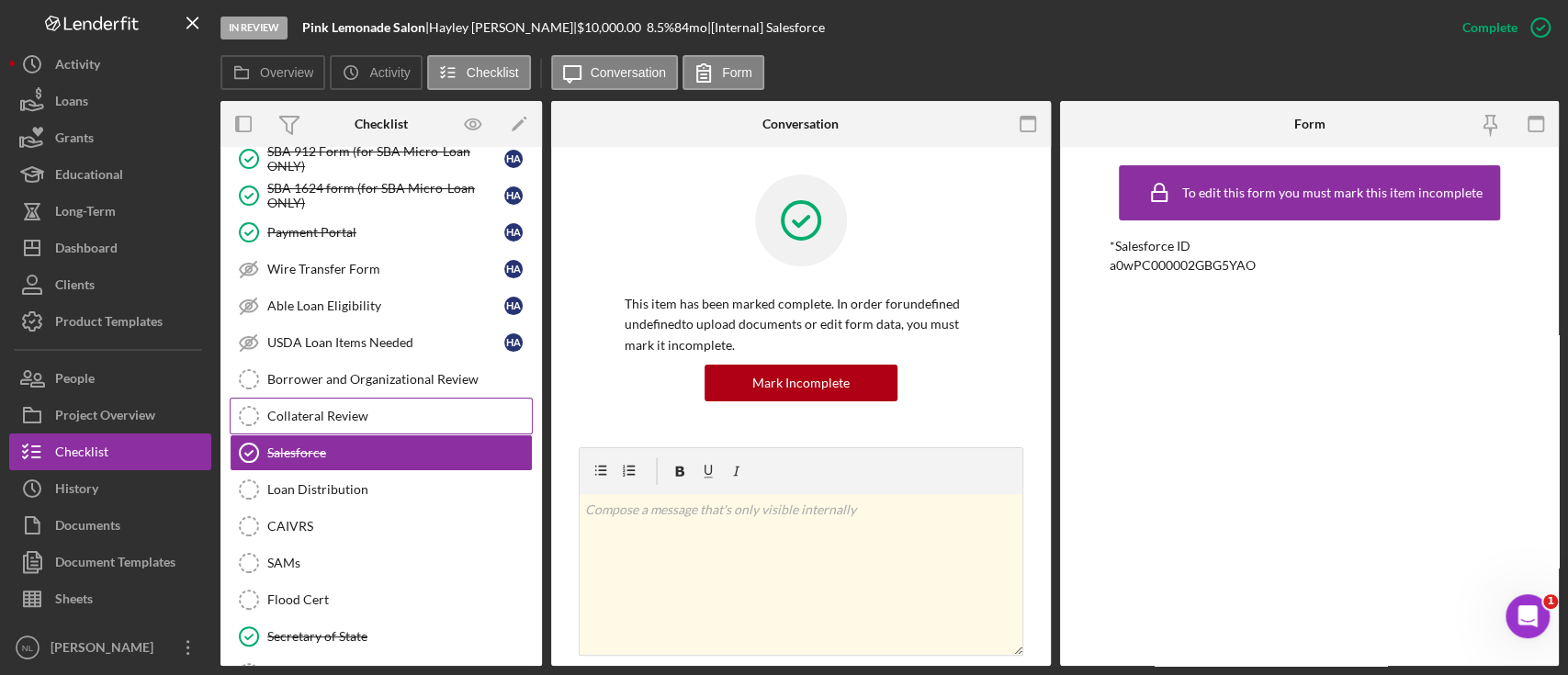
click at [408, 409] on div "Collateral Review" at bounding box center [399, 416] width 264 height 15
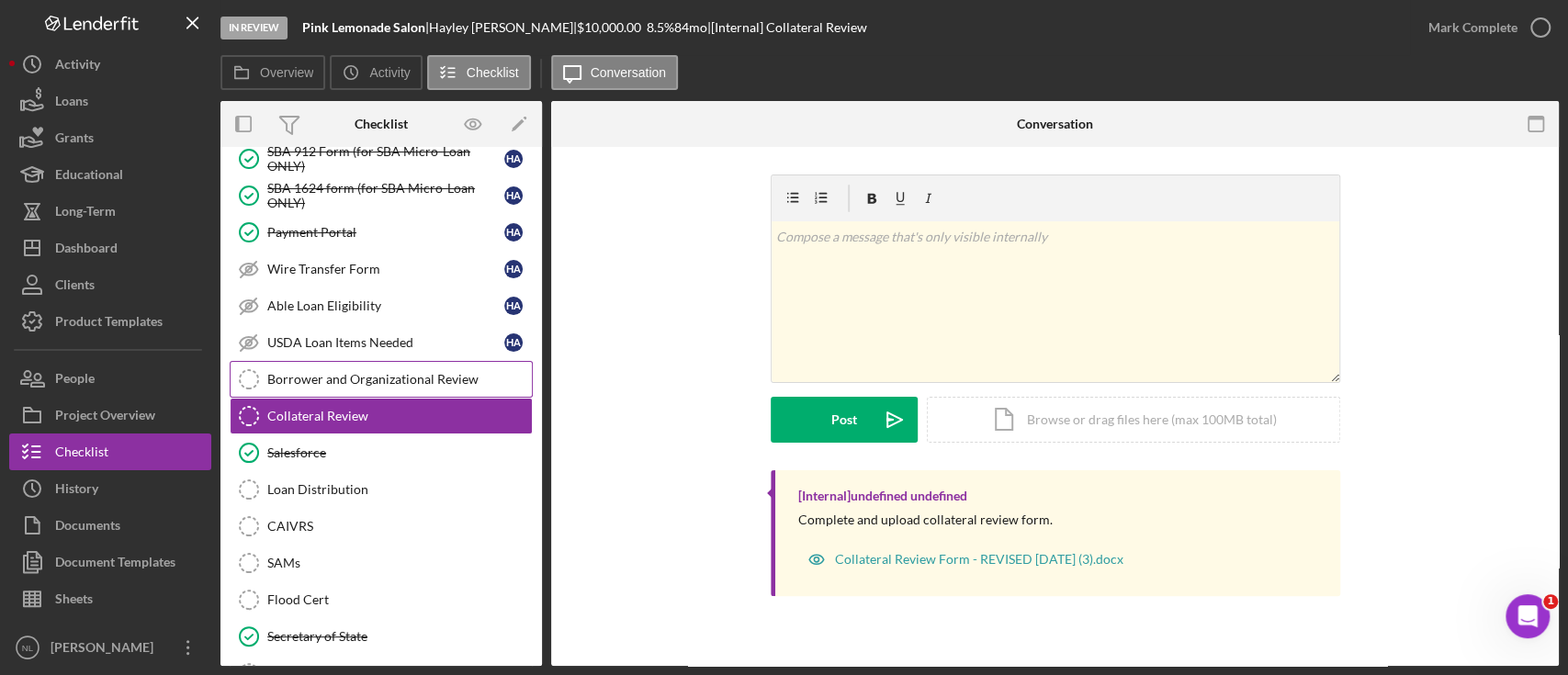
click at [397, 378] on link "Borrower and Organizational Review Borrower and Organizational Review" at bounding box center [381, 379] width 303 height 37
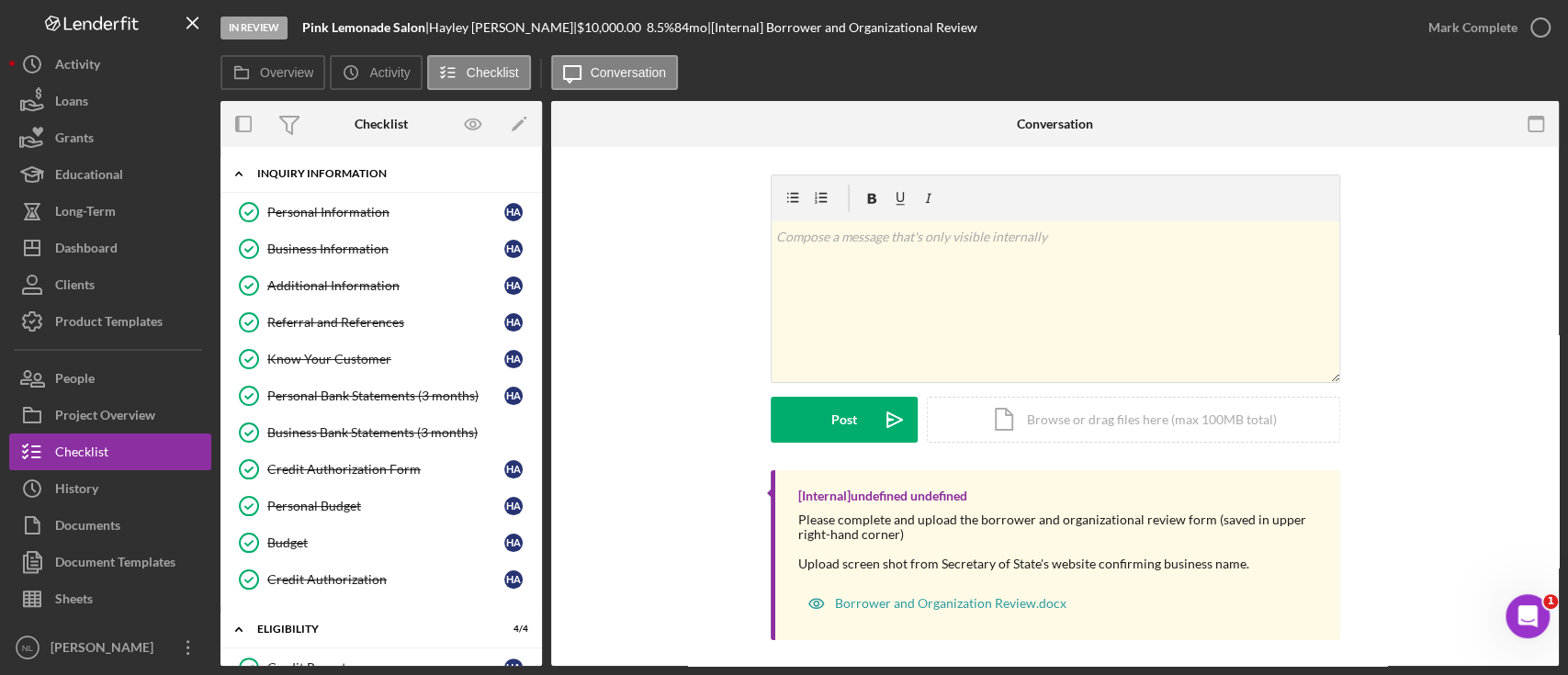
click at [308, 189] on div "Icon/Expander INQUIRY INFORMATION 11 / 11" at bounding box center [381, 174] width 322 height 38
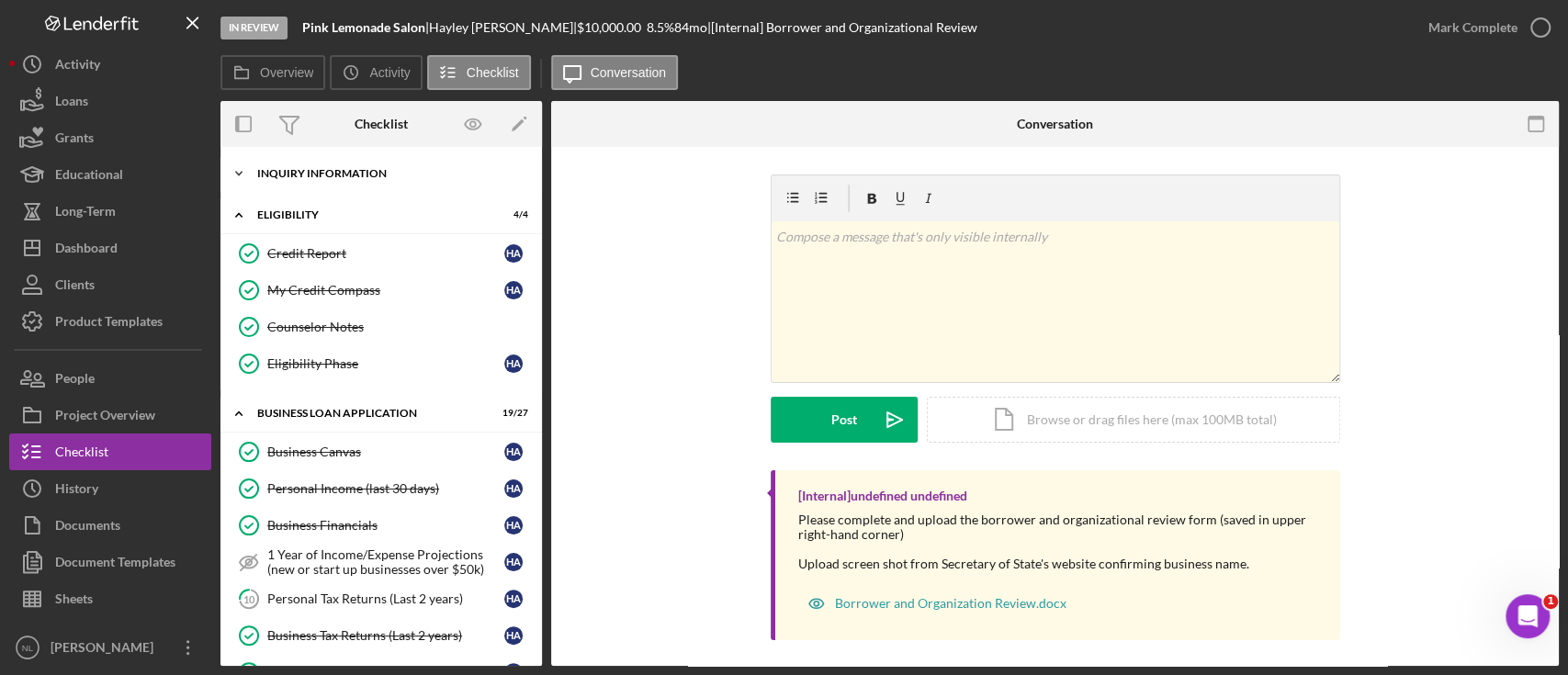
click at [329, 187] on div "Icon/Expander INQUIRY INFORMATION 11 / 11" at bounding box center [381, 173] width 322 height 37
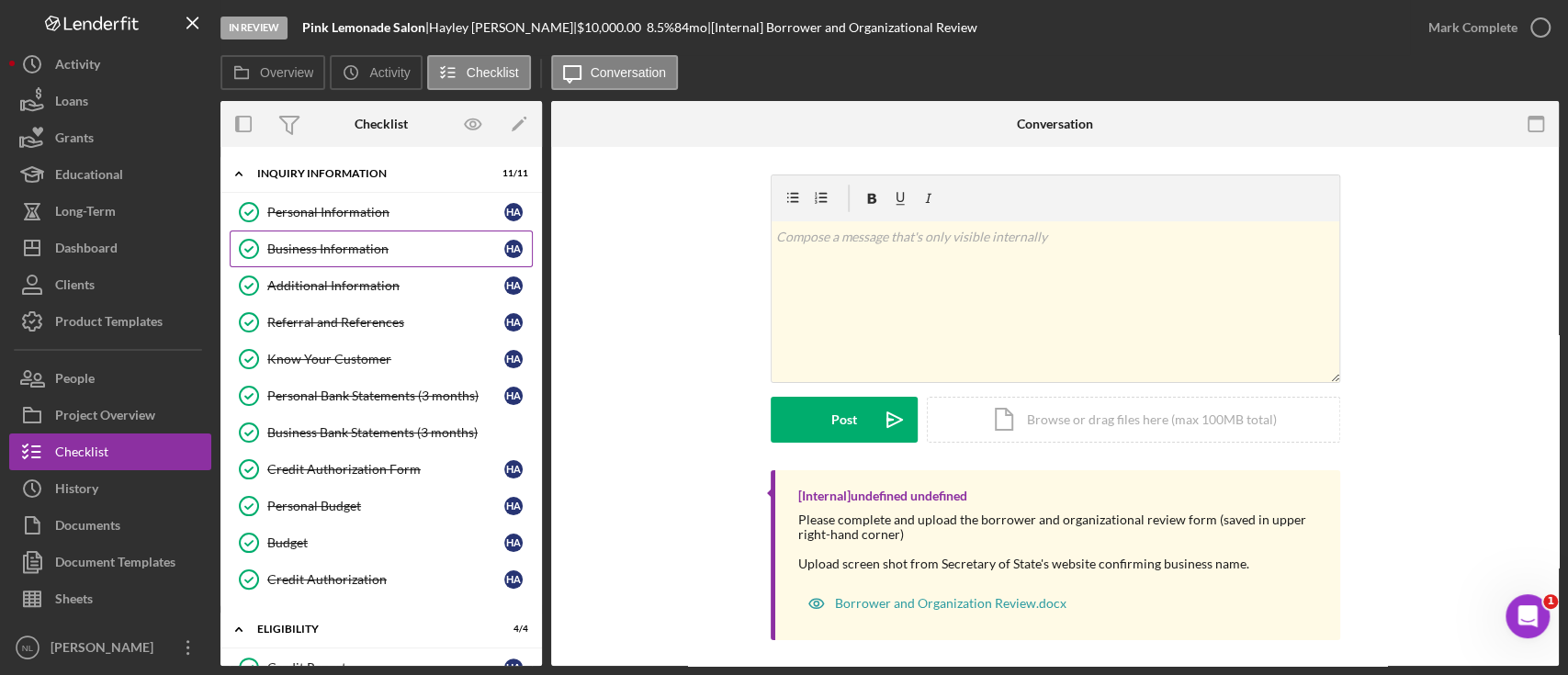
click at [310, 231] on link "Business Information Business Information H A" at bounding box center [381, 248] width 303 height 37
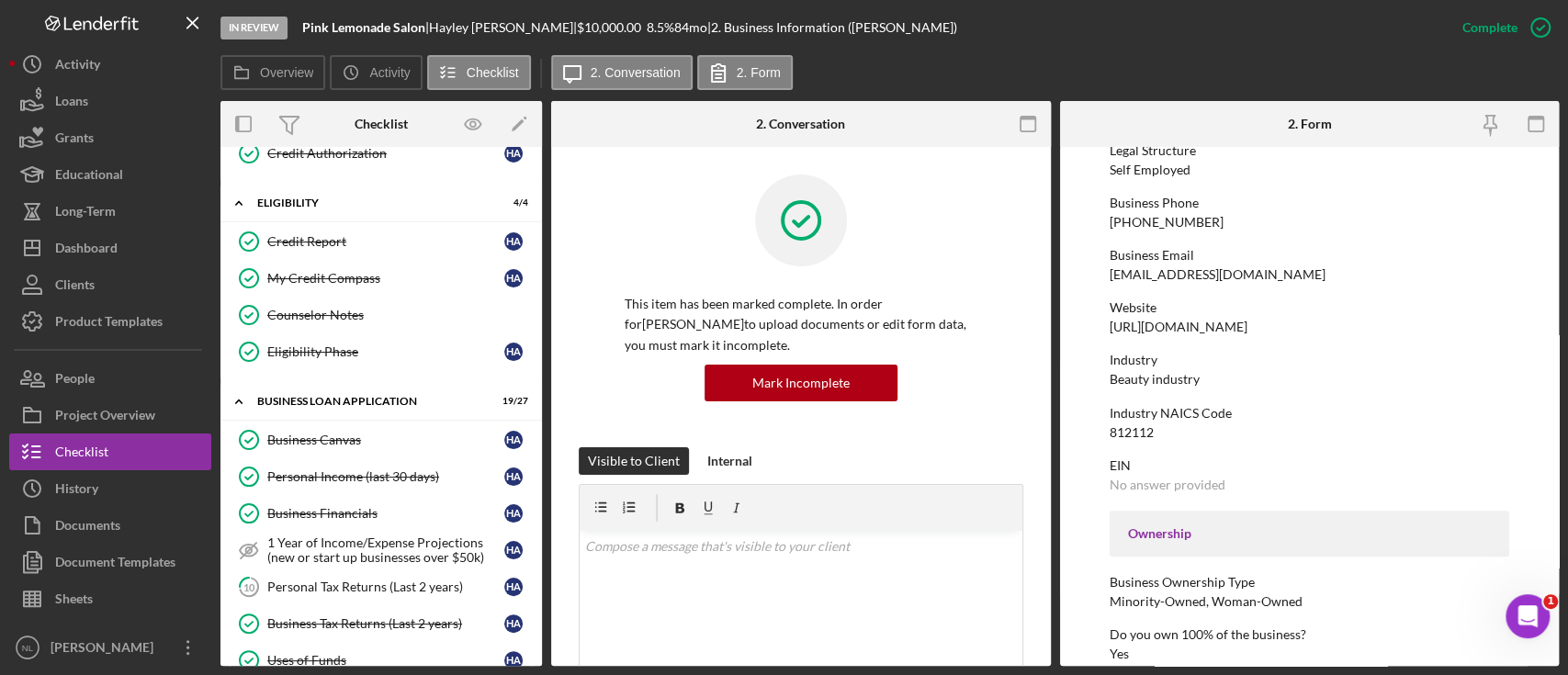
scroll to position [471, 0]
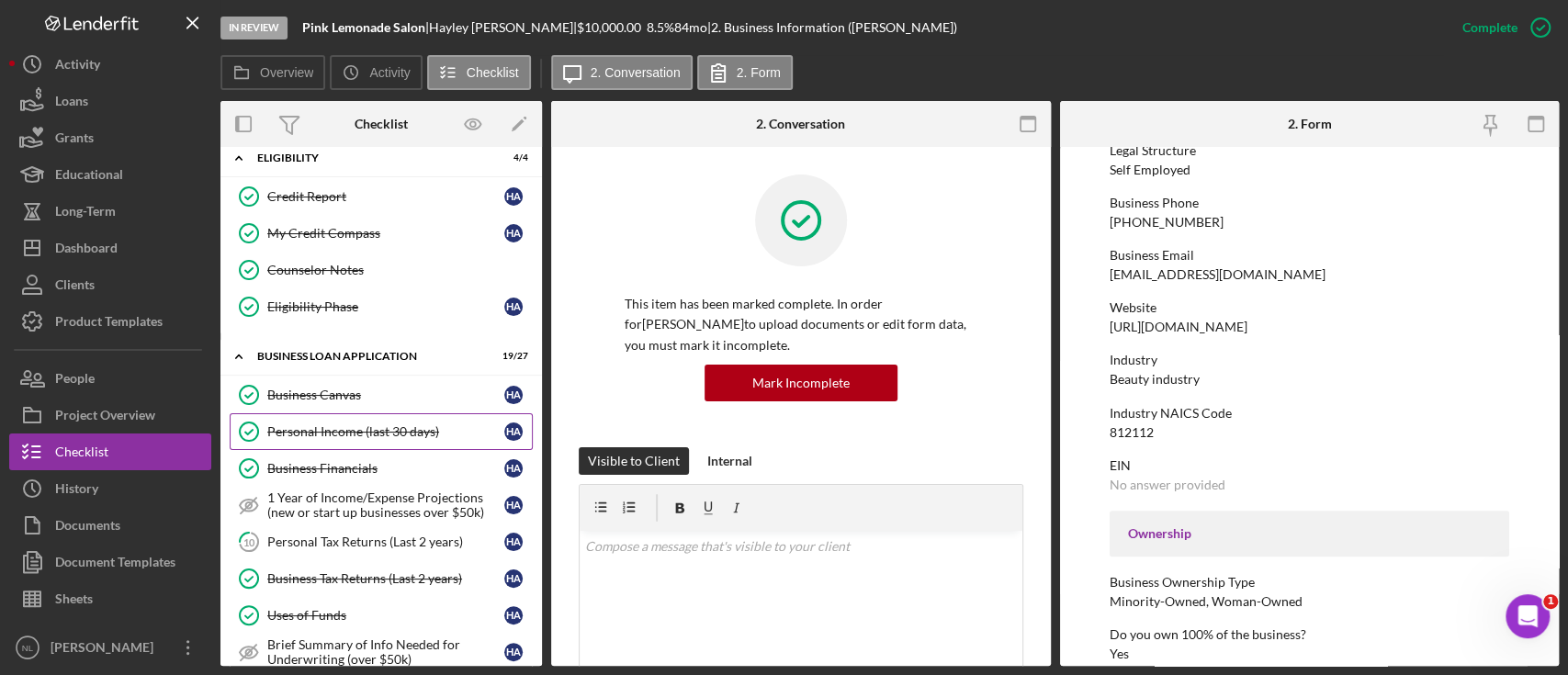
click at [395, 430] on div "Personal Income (last 30 days)" at bounding box center [386, 432] width 237 height 15
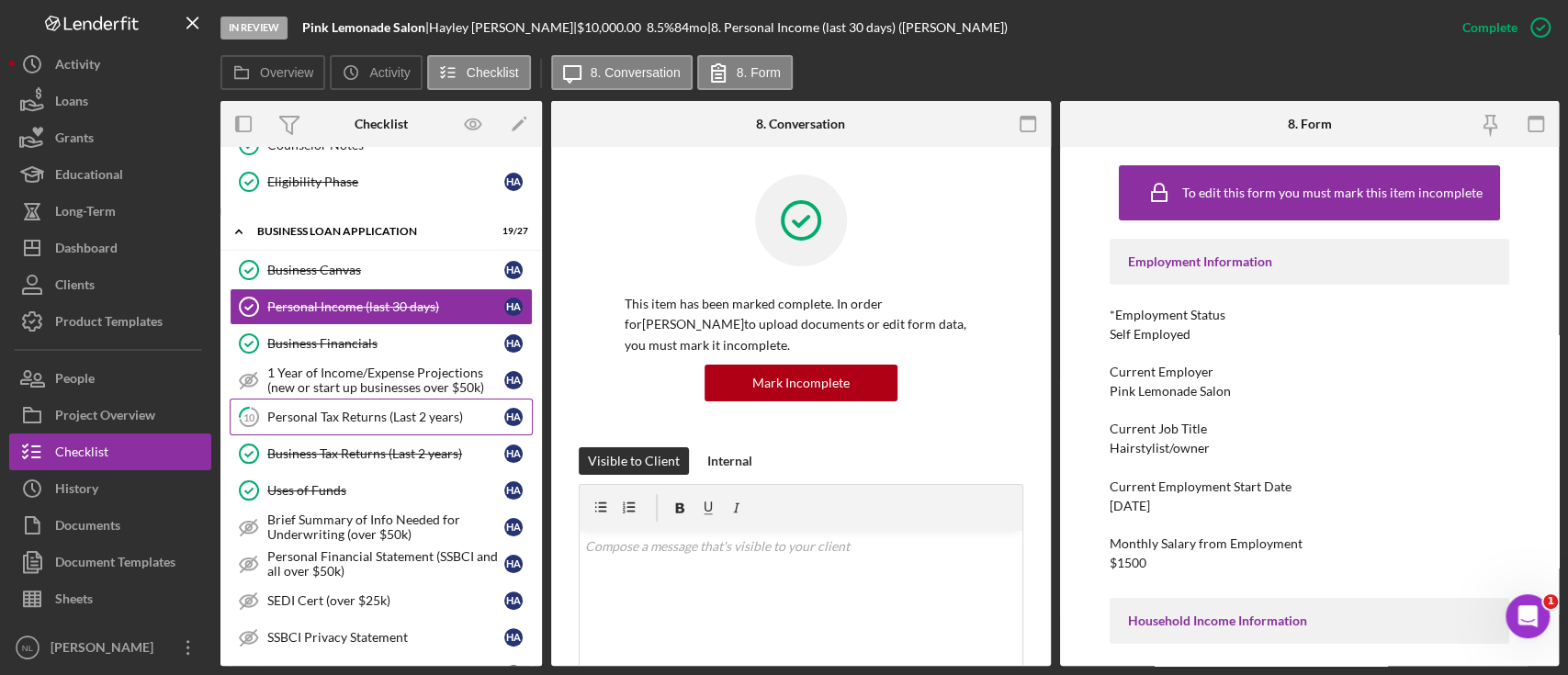
scroll to position [599, 0]
click at [392, 408] on div "Personal Tax Returns (Last 2 years)" at bounding box center [386, 415] width 237 height 15
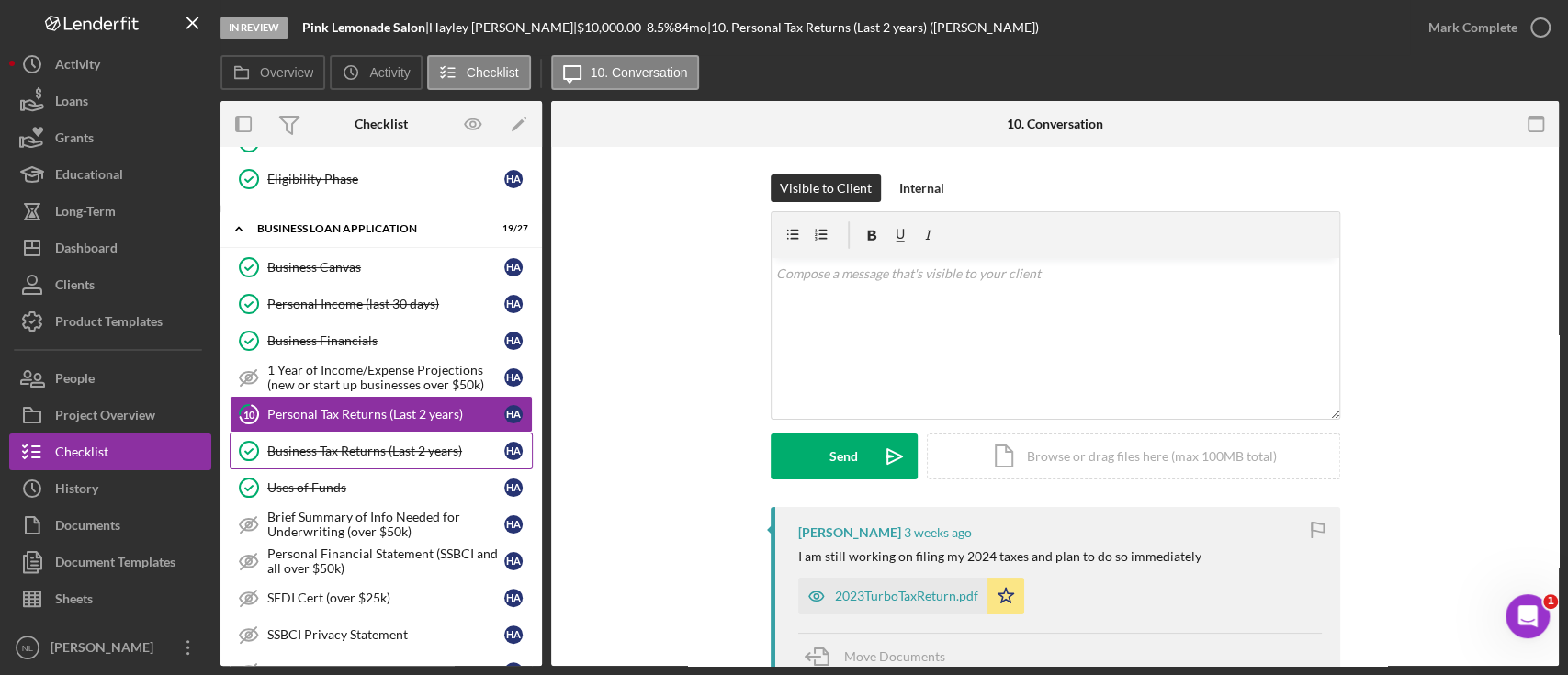
click at [388, 437] on link "Business Tax Returns (Last 2 years) Business Tax Returns (Last 2 years) H A" at bounding box center [381, 450] width 303 height 37
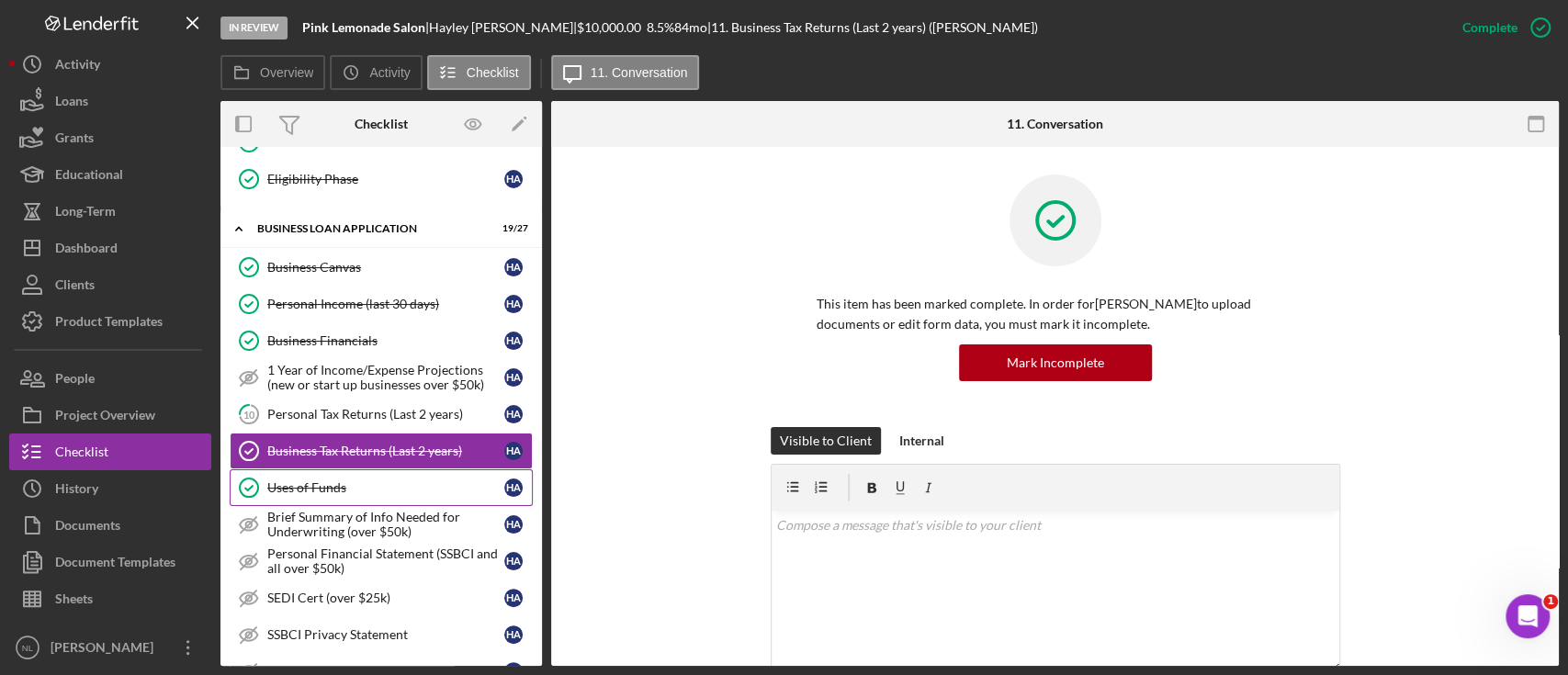
click at [369, 481] on div "Uses of Funds" at bounding box center [386, 488] width 237 height 15
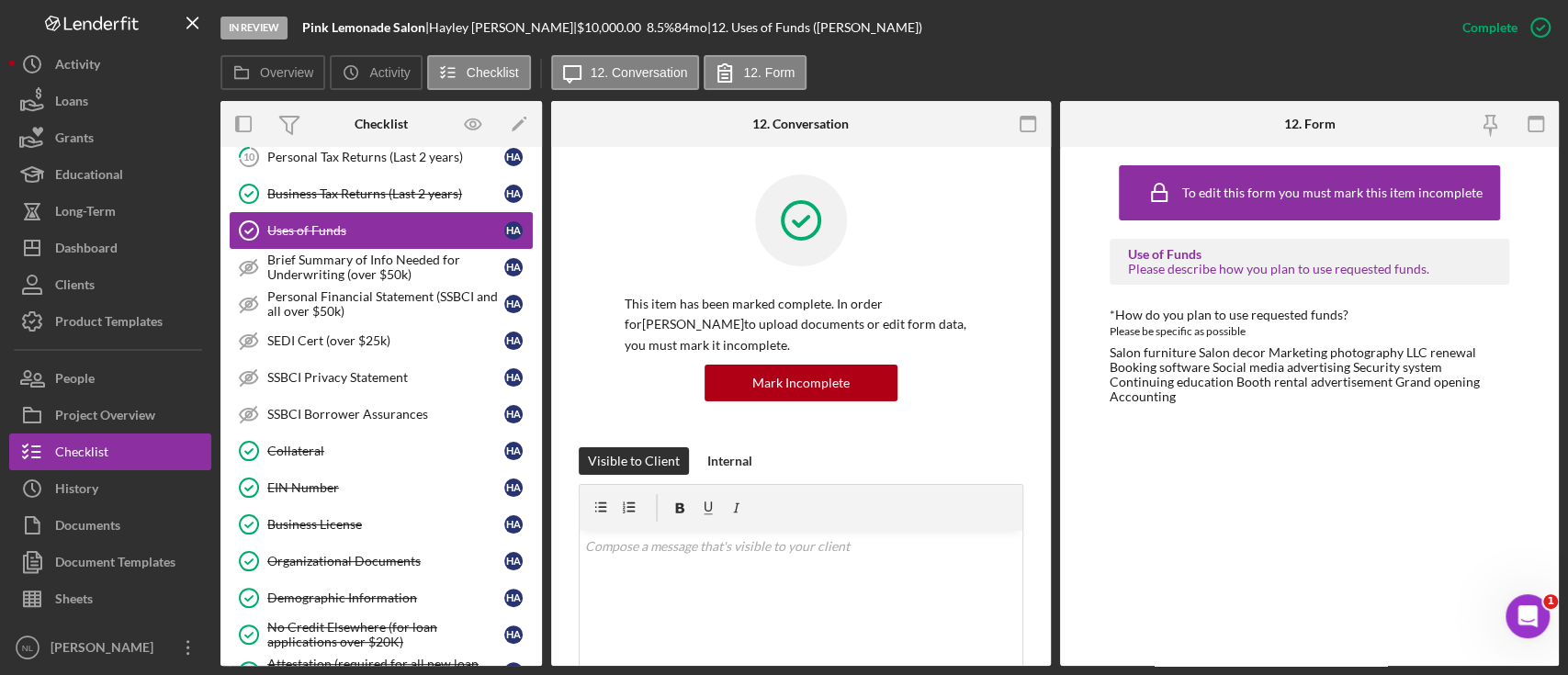
scroll to position [869, 0]
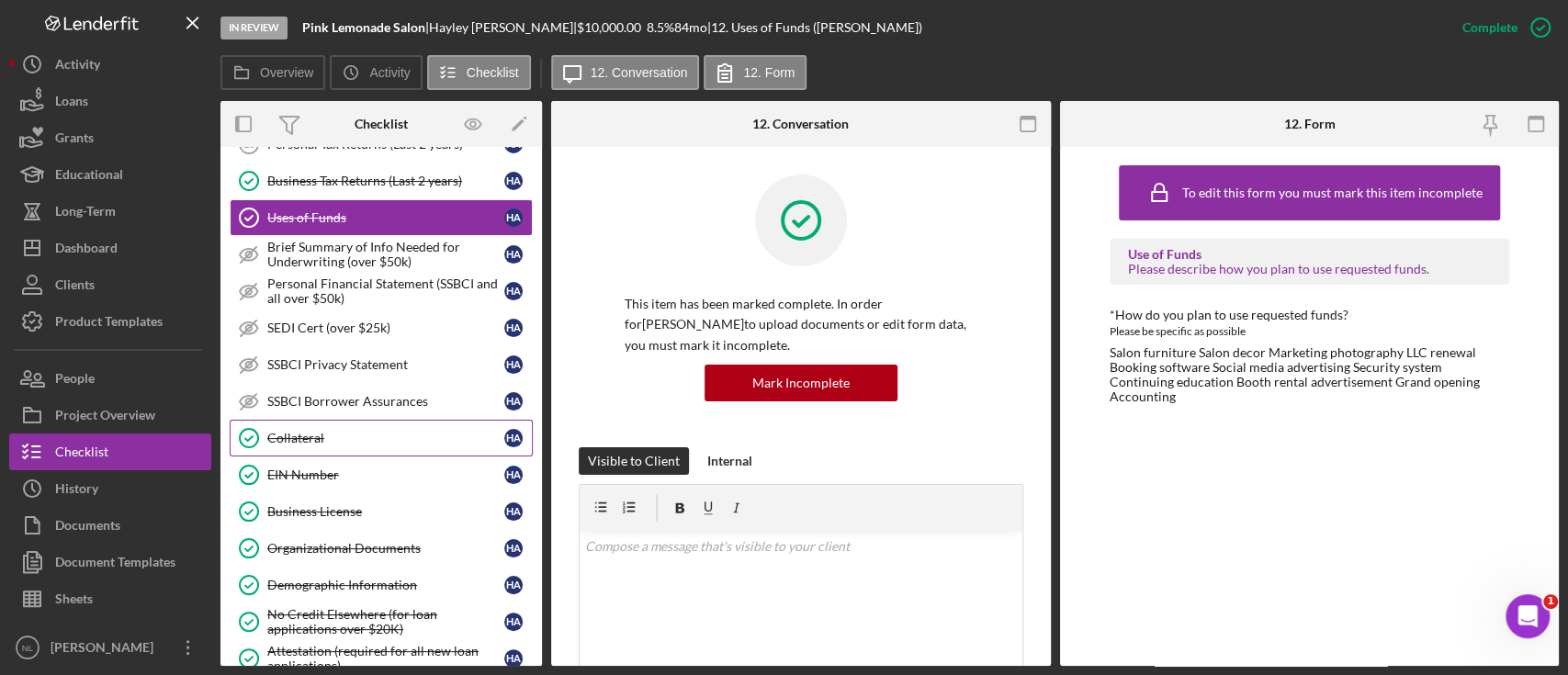
click at [353, 437] on div "Collateral" at bounding box center [386, 438] width 237 height 15
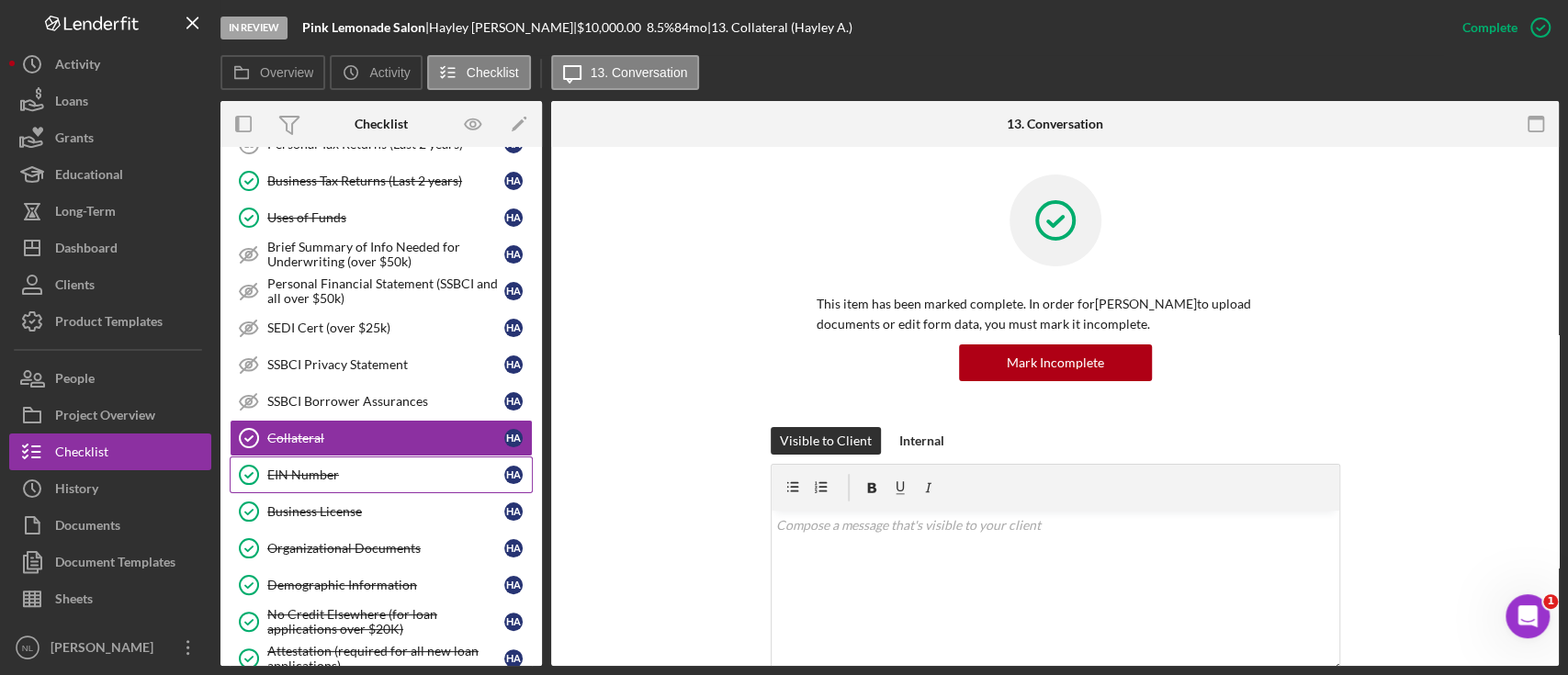
click at [352, 456] on link "EIN Number EIN Number H A" at bounding box center [381, 474] width 303 height 37
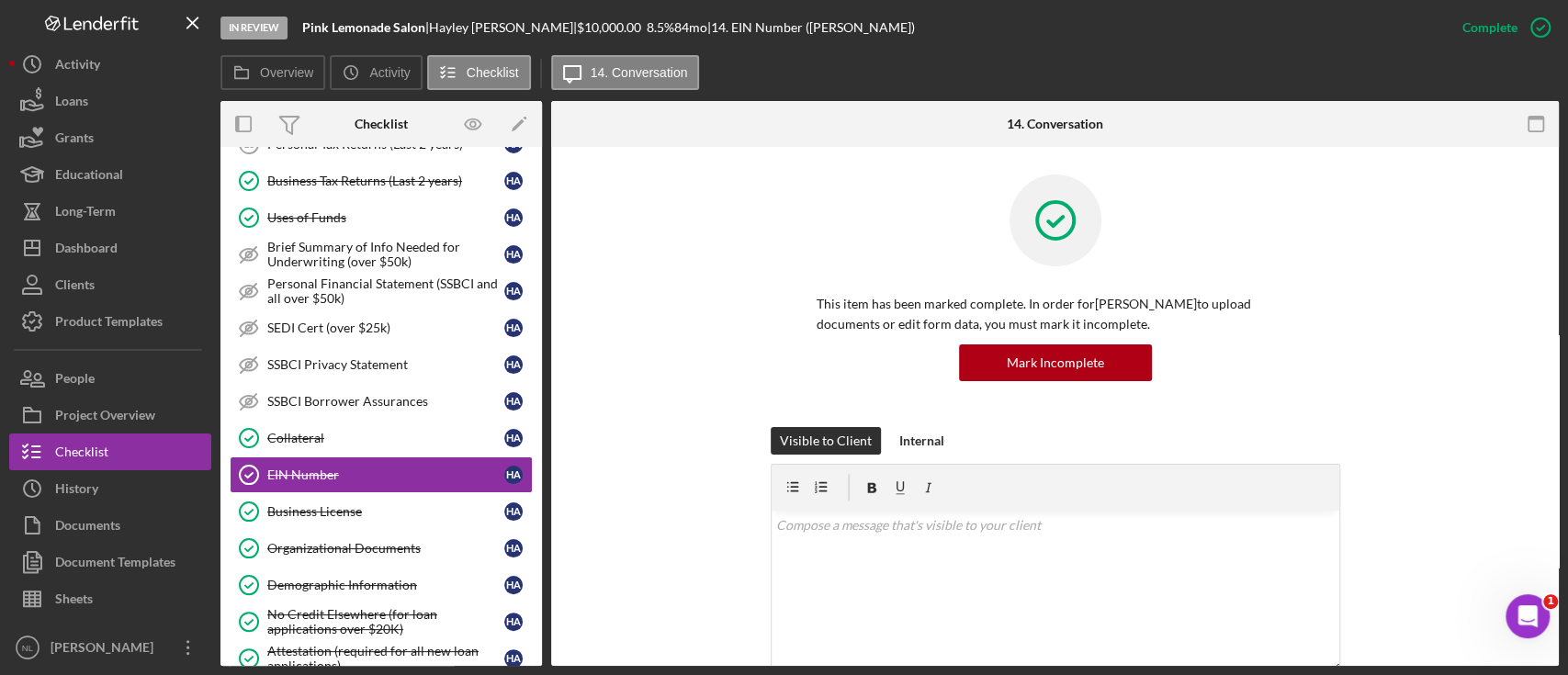
scroll to position [289, 0]
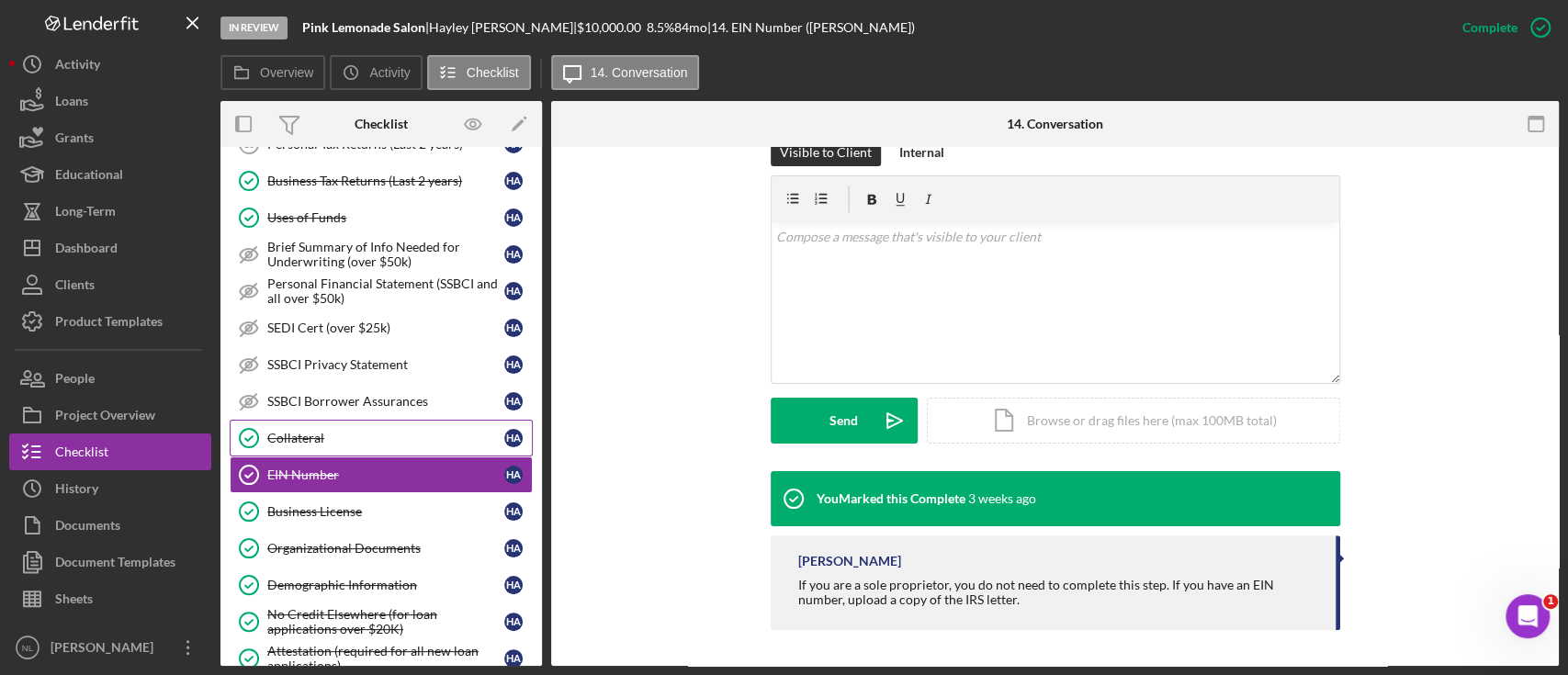
click at [299, 419] on link "Collateral Collateral H A" at bounding box center [381, 437] width 303 height 37
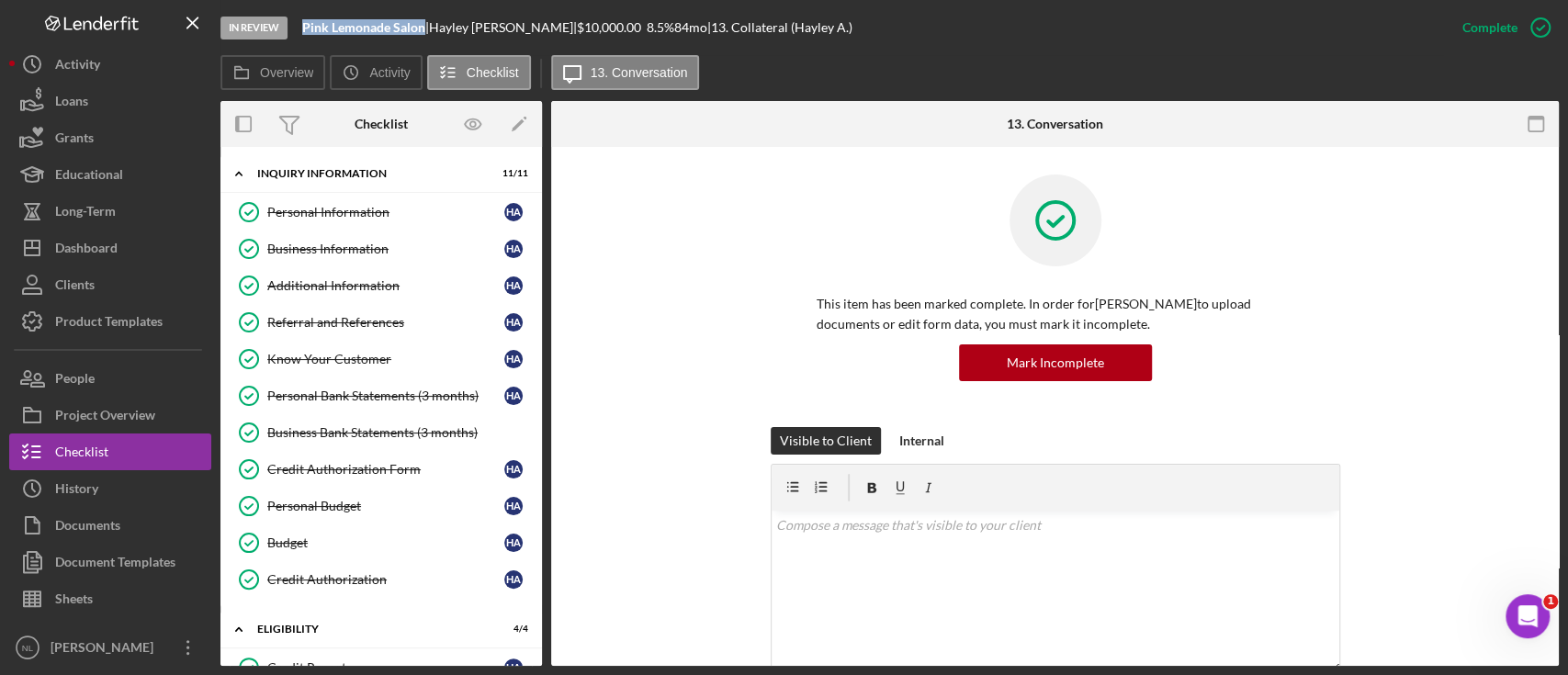
drag, startPoint x: 424, startPoint y: 28, endPoint x: 296, endPoint y: 28, distance: 128.0
click at [296, 28] on div "In Review Pink Lemonade Salon | [PERSON_NAME] | $10,000.00 8.5 % 84 mo | 13. Co…" at bounding box center [832, 27] width 1224 height 55
copy b "Pink Lemonade Salon"
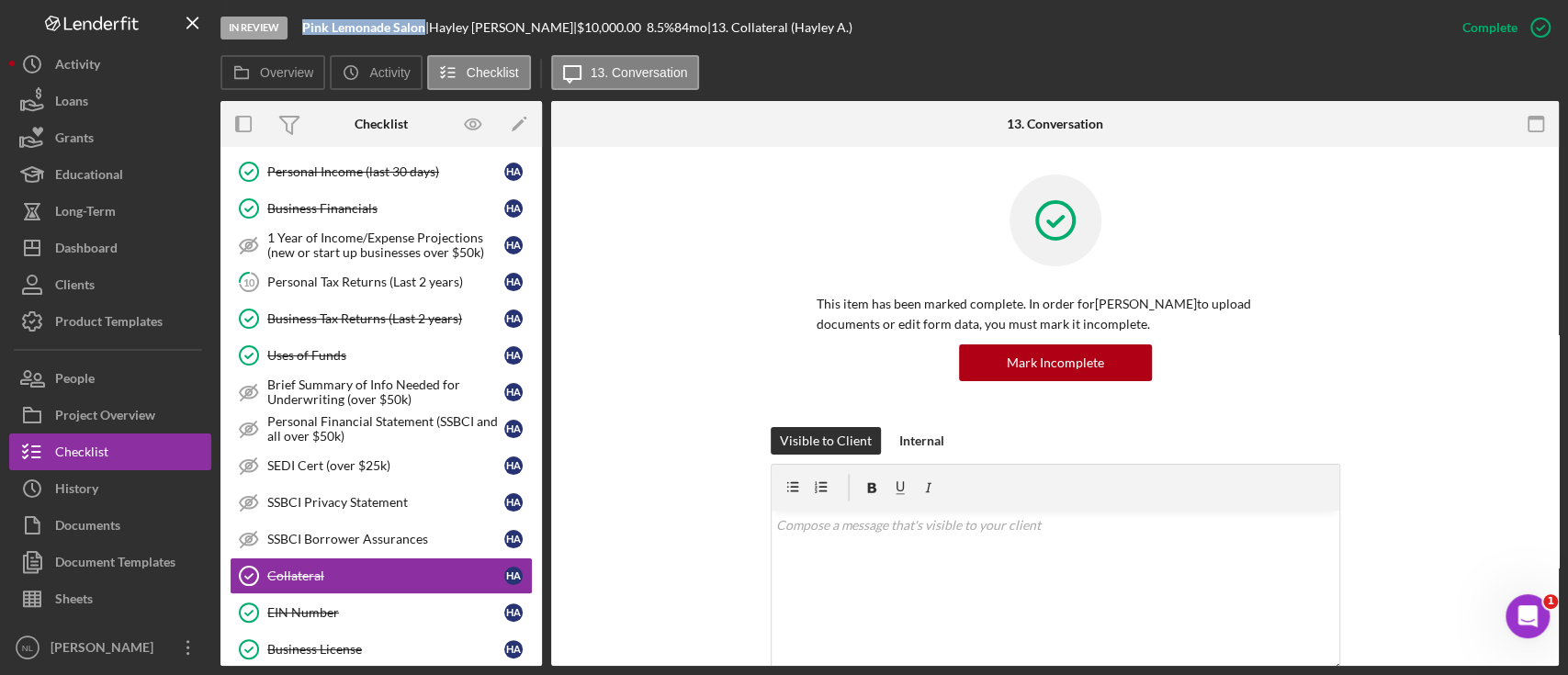
scroll to position [810, 0]
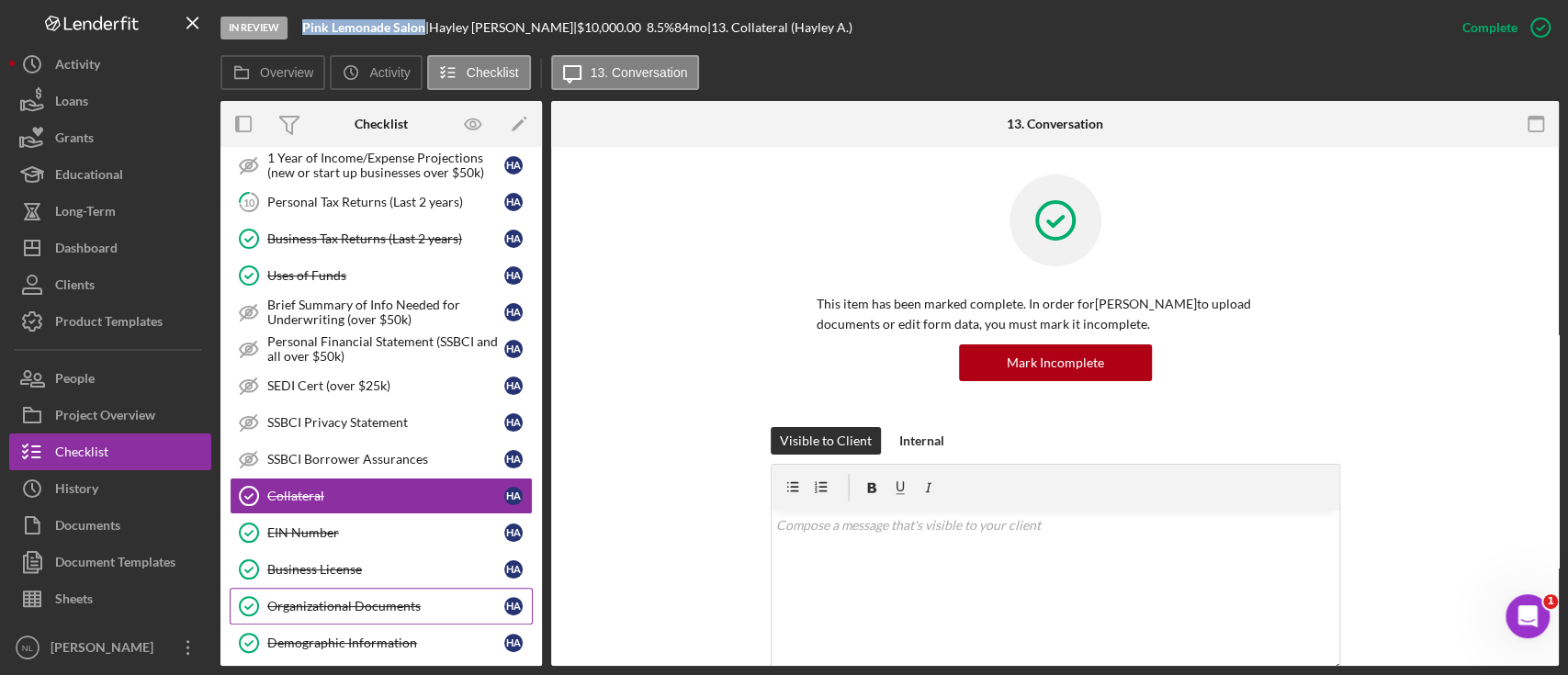
click at [424, 607] on link "Organizational Documents Organizational Documents H A" at bounding box center [381, 605] width 303 height 37
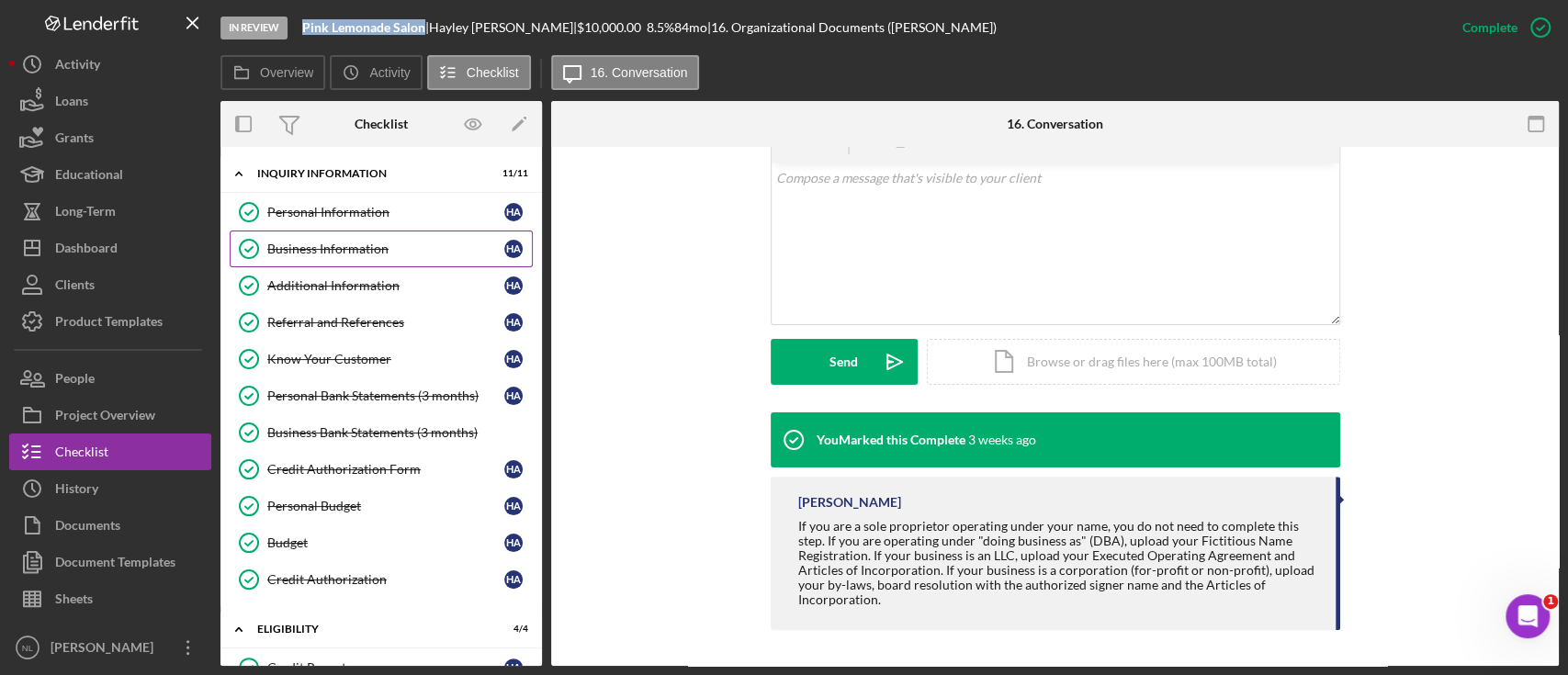
click at [381, 243] on div "Business Information" at bounding box center [386, 249] width 237 height 15
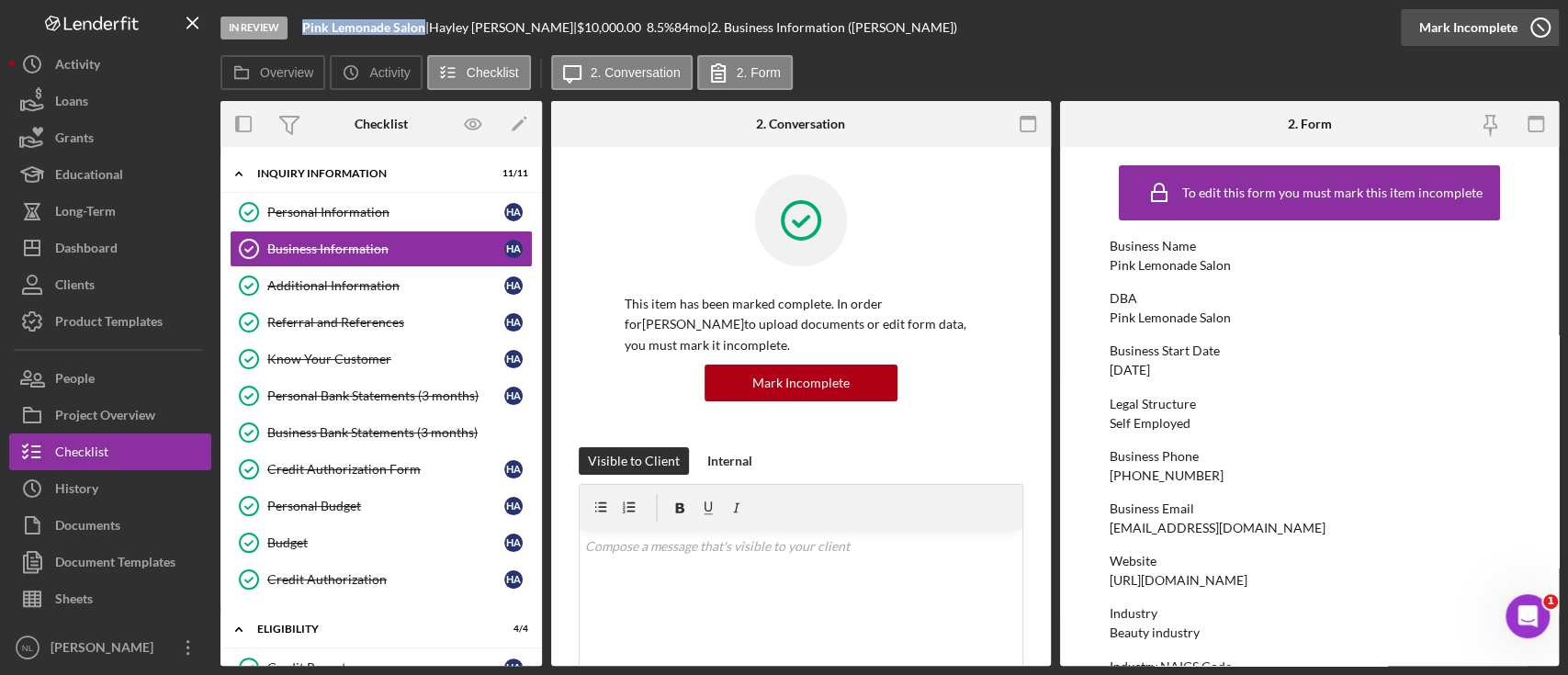
click at [1488, 33] on div "Mark Incomplete" at bounding box center [1468, 27] width 98 height 37
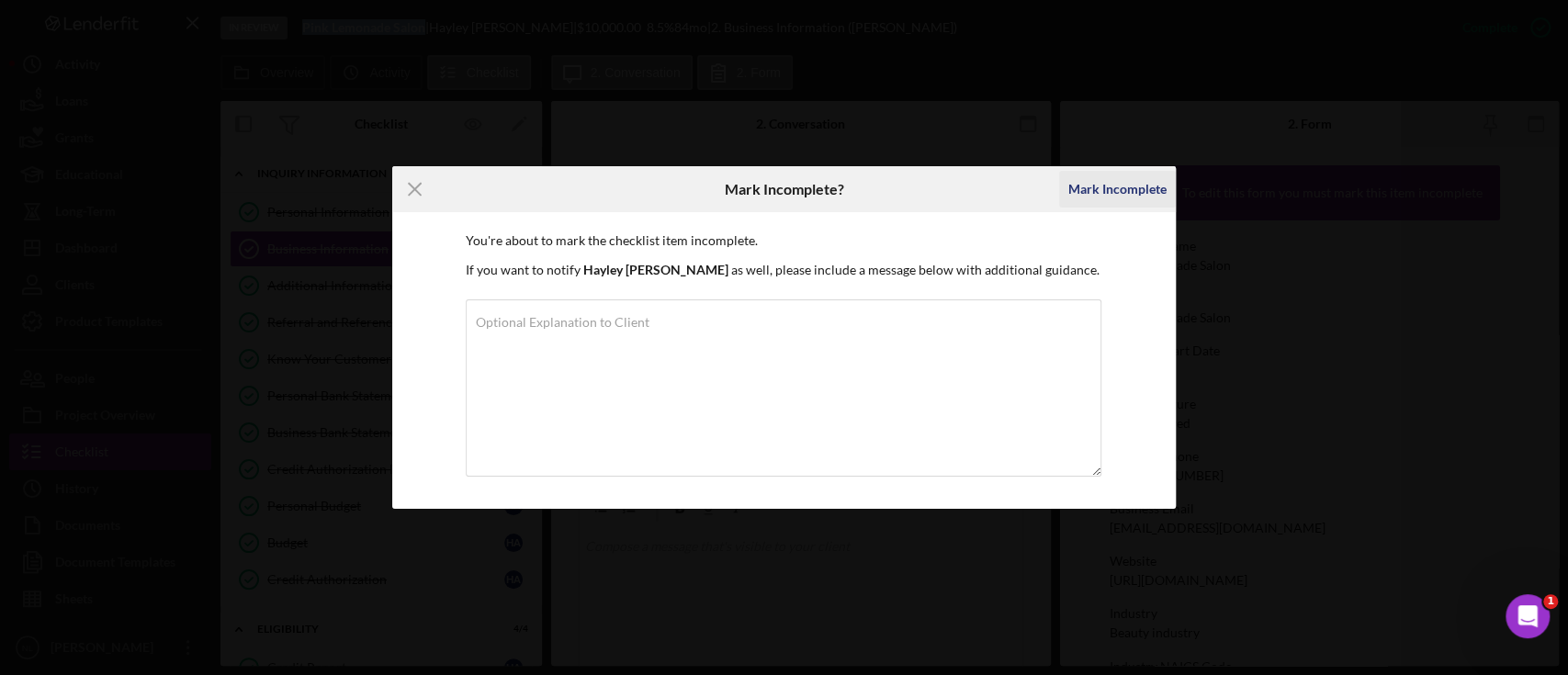
click at [1115, 189] on div "Mark Incomplete" at bounding box center [1117, 189] width 98 height 37
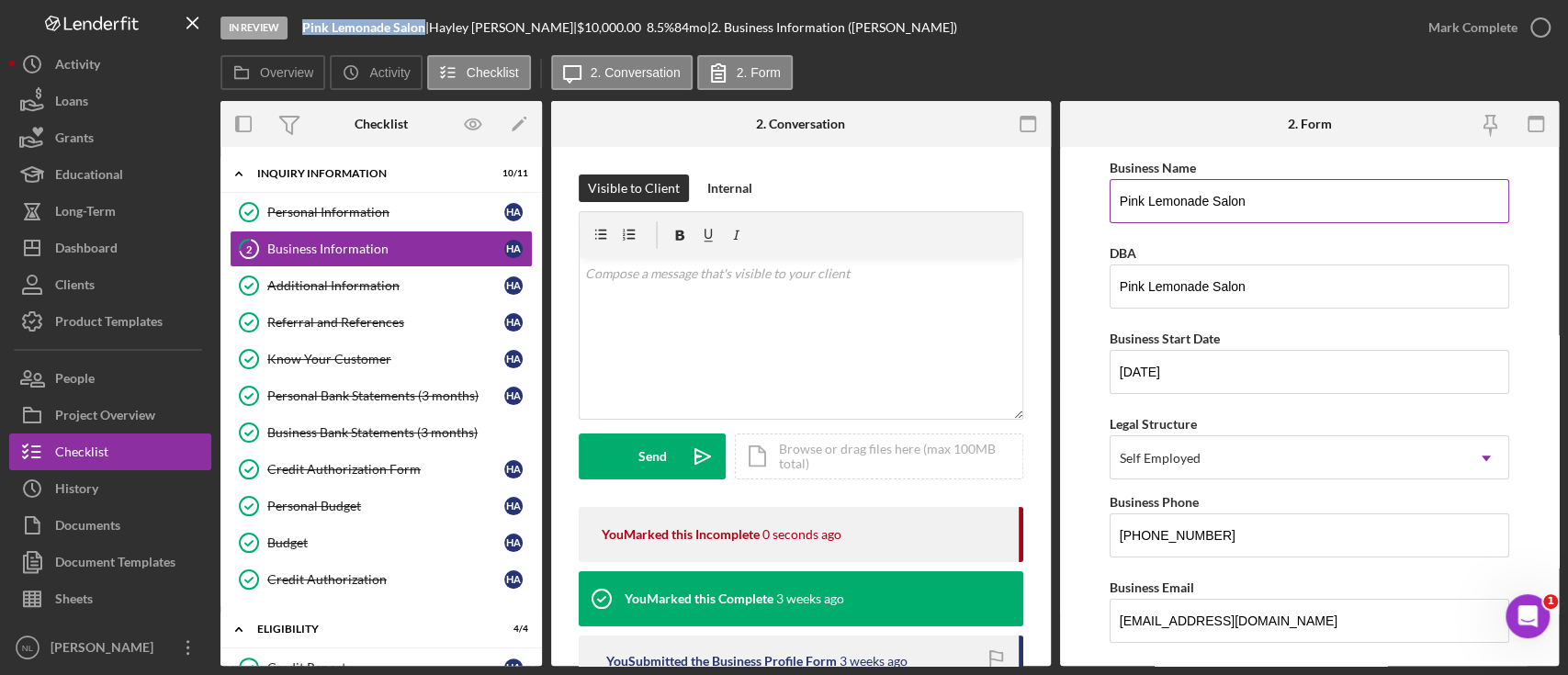
click at [1258, 208] on input "Pink Lemonade Salon" at bounding box center [1309, 200] width 400 height 44
type input "DBA: [PERSON_NAME]"
click at [1308, 300] on input "Pink Lemonade Salon" at bounding box center [1309, 286] width 400 height 44
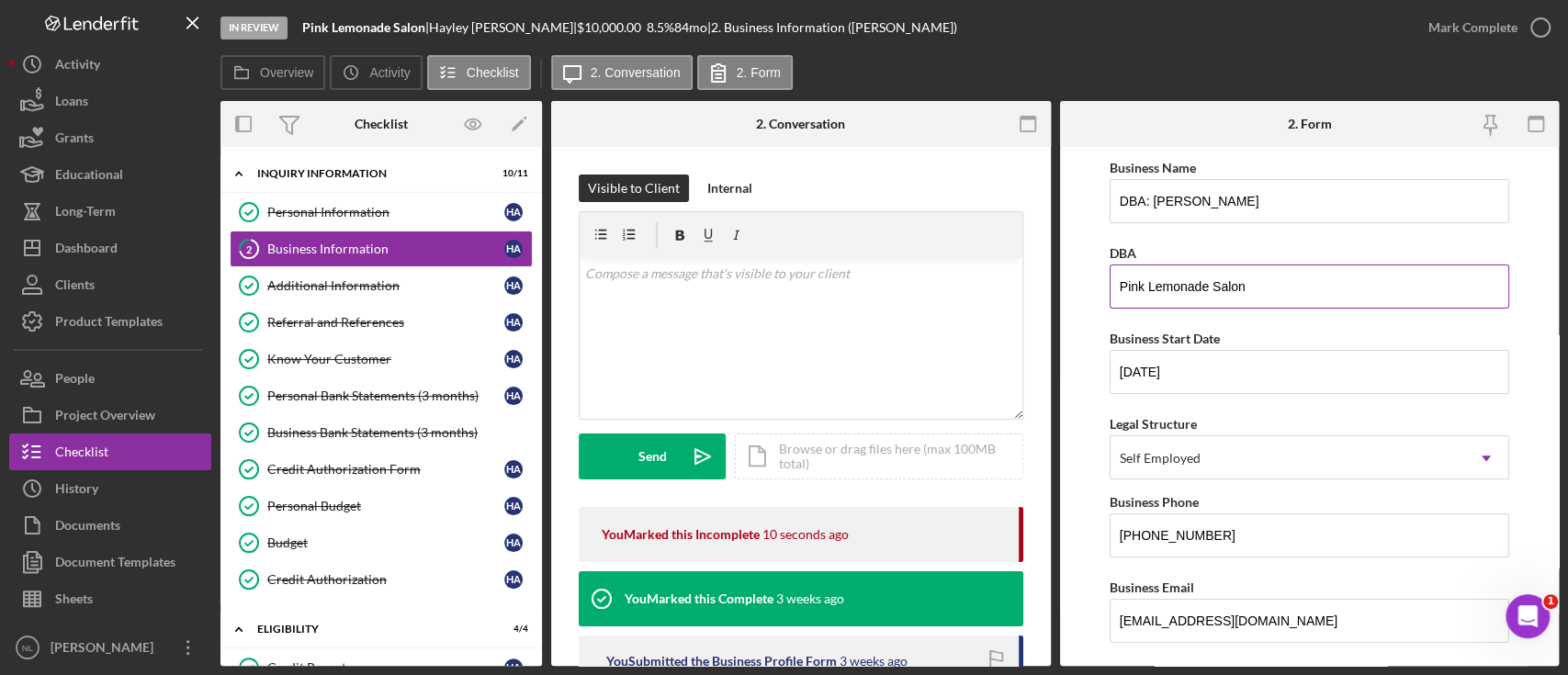
click at [1308, 300] on input "Pink Lemonade Salon" at bounding box center [1309, 286] width 400 height 44
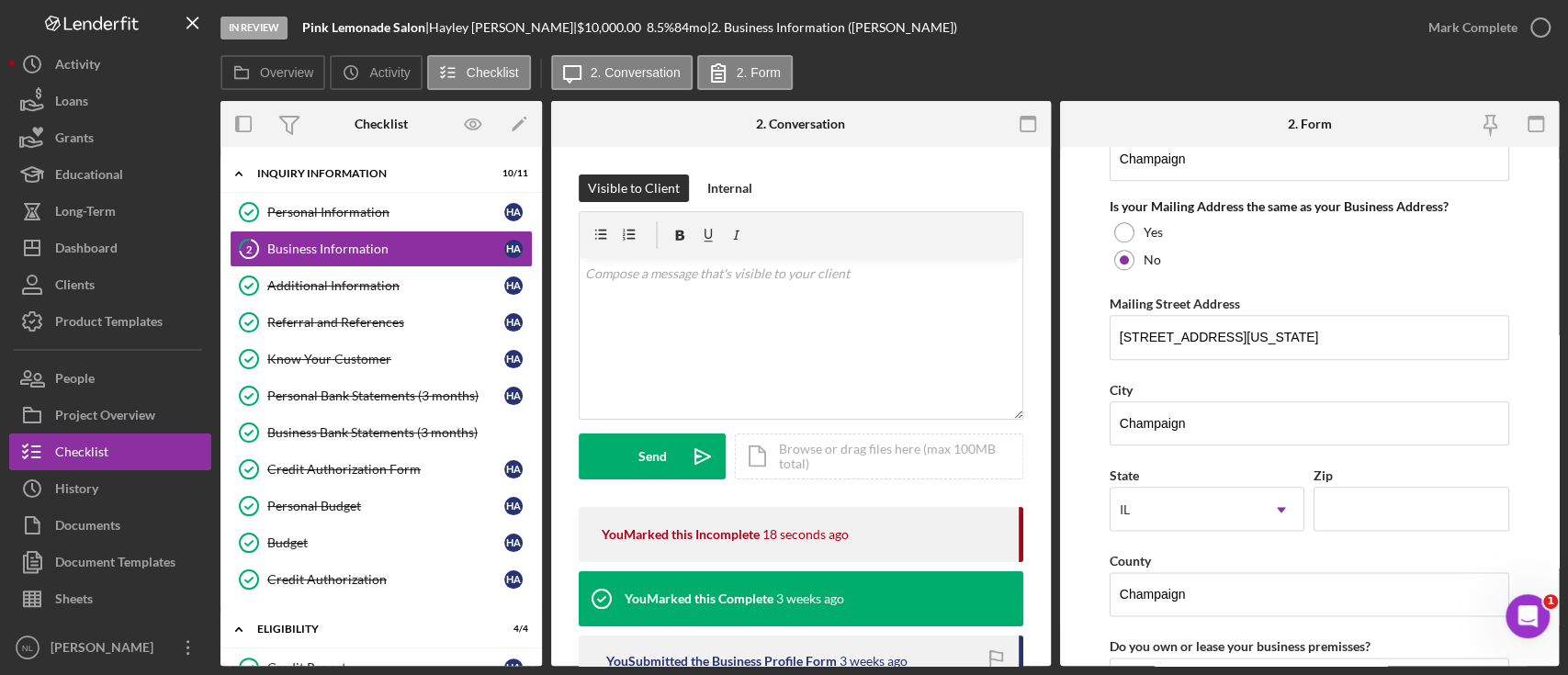
scroll to position [1857, 0]
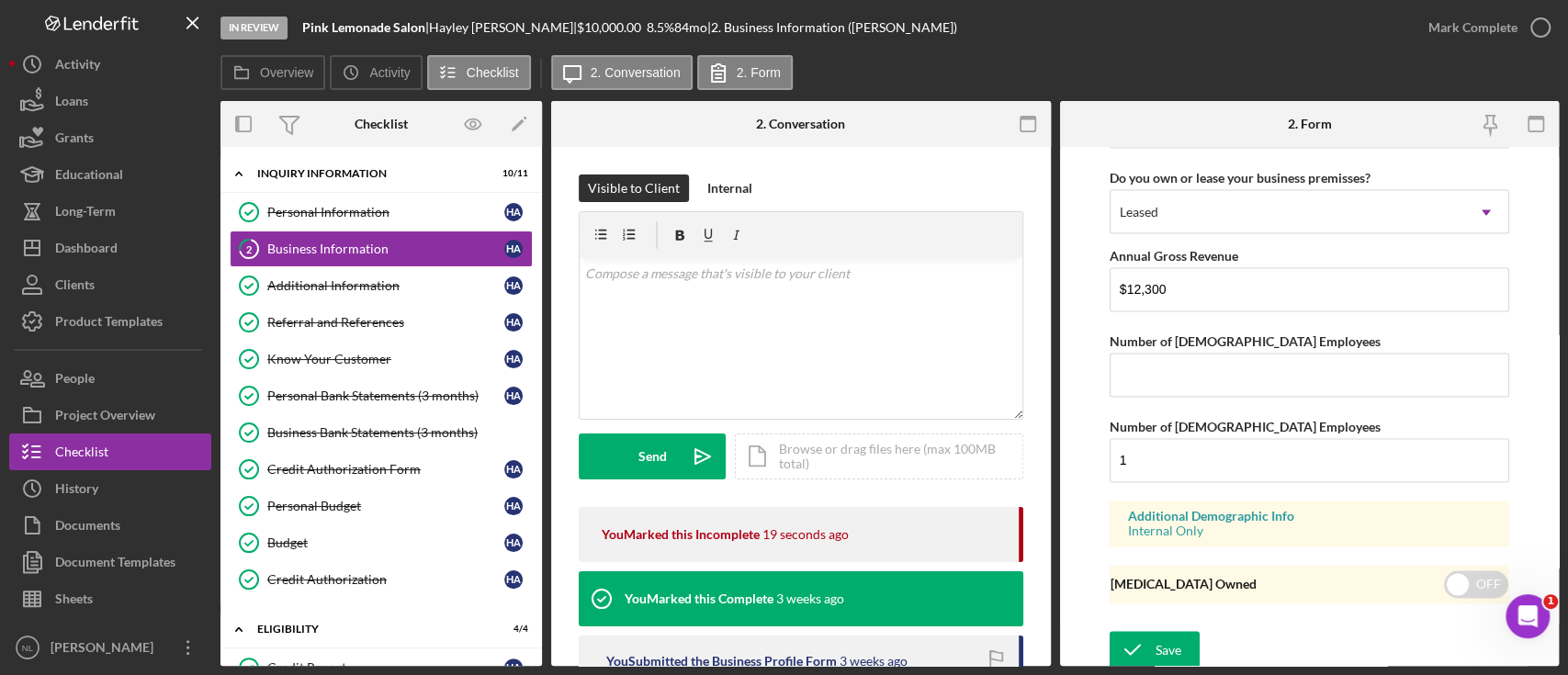
type input "[PERSON_NAME]"
click at [1135, 665] on div "Save Save" at bounding box center [1309, 651] width 400 height 39
click at [1139, 649] on icon "submit" at bounding box center [1132, 649] width 46 height 46
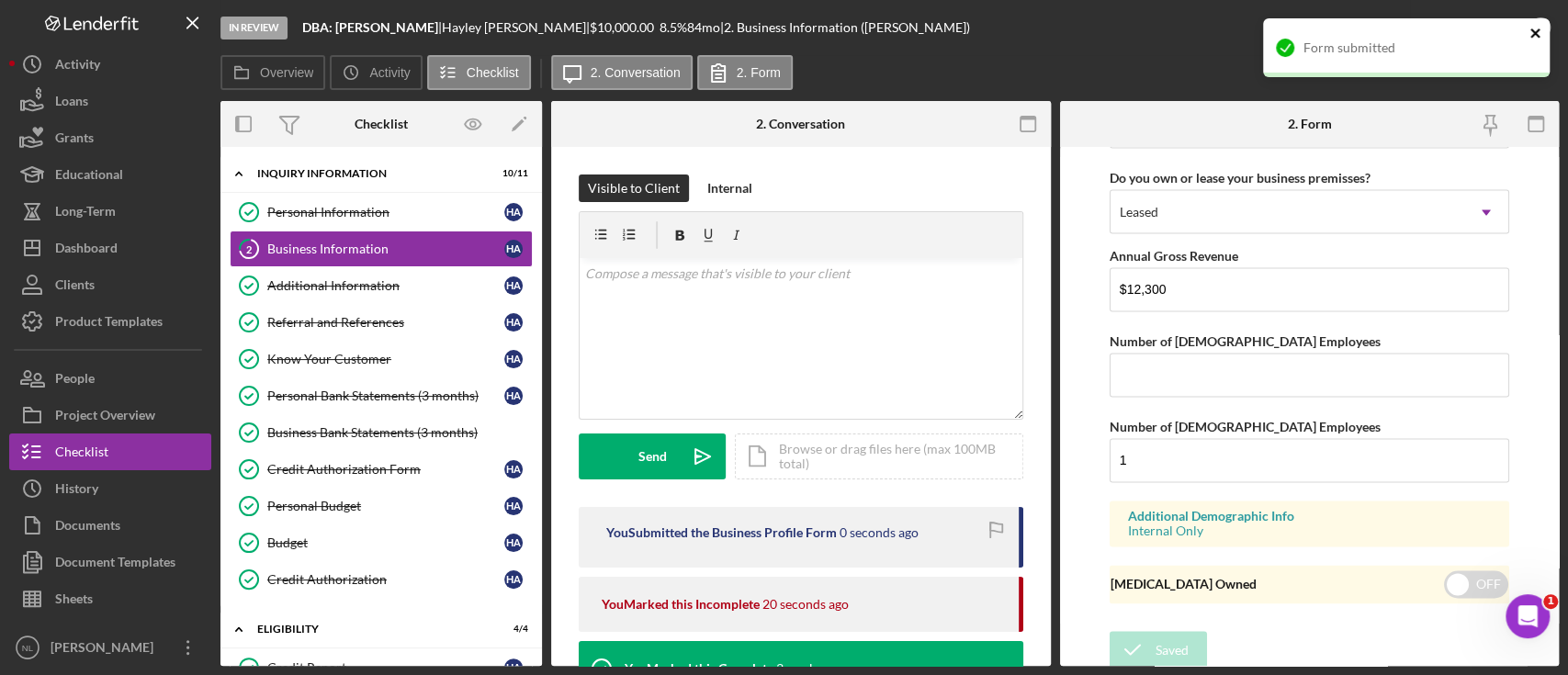
click at [1535, 31] on icon "close" at bounding box center [1536, 33] width 13 height 15
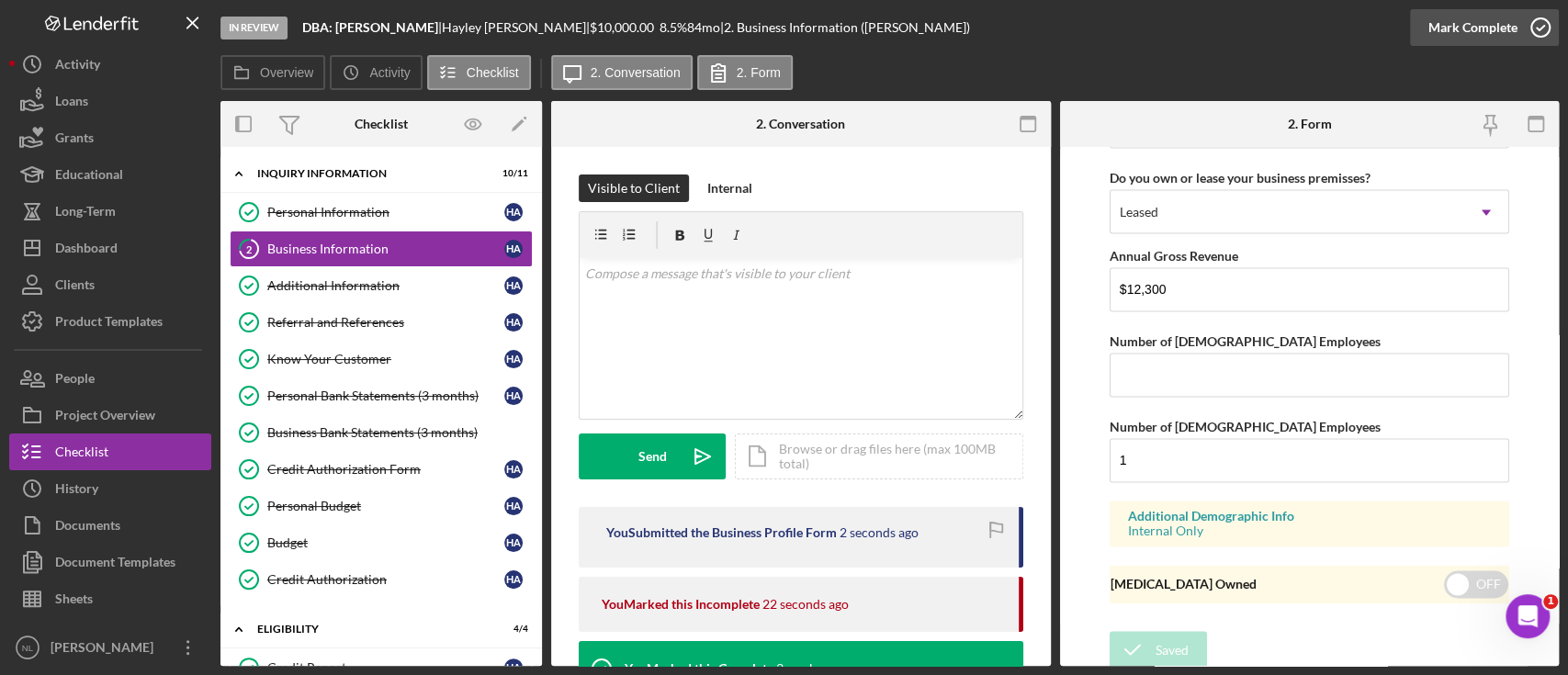
click at [1504, 33] on div "Mark Complete" at bounding box center [1473, 27] width 89 height 37
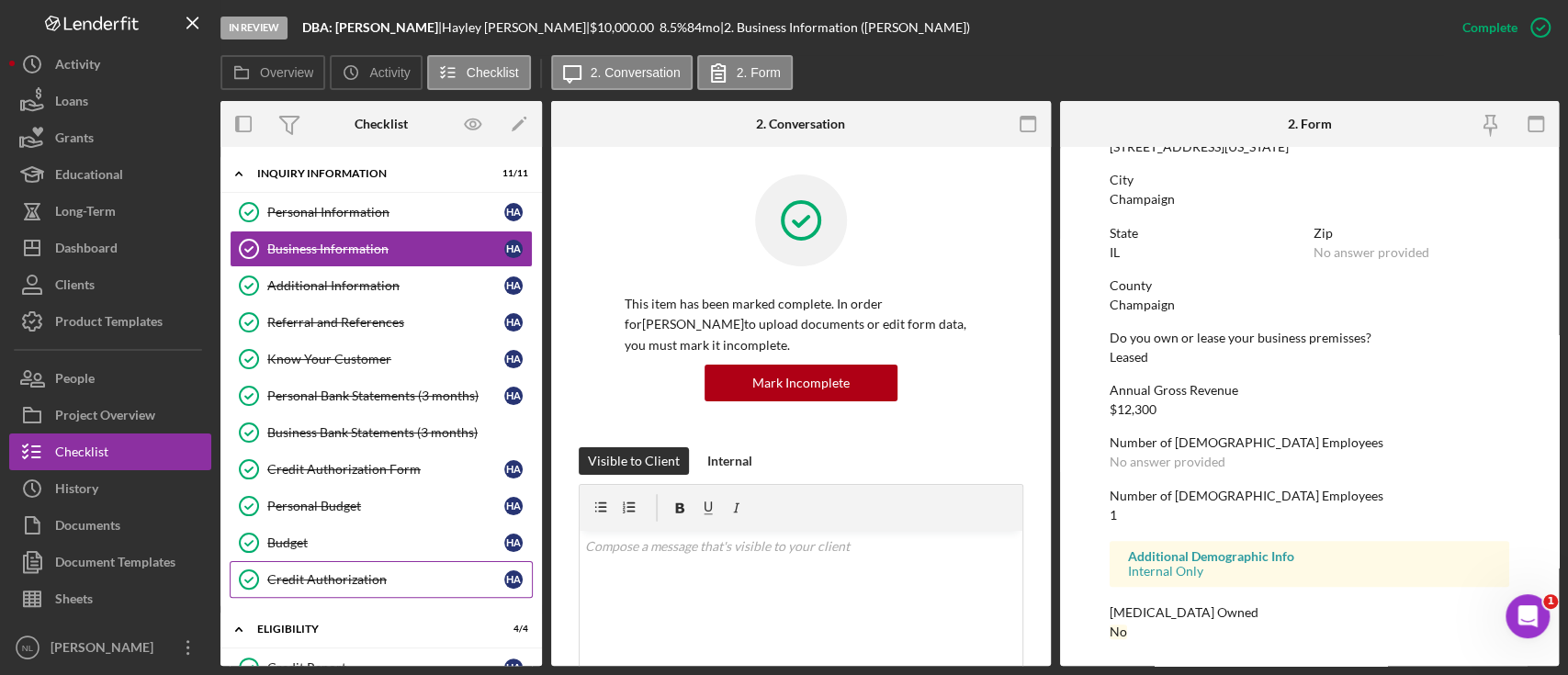
scroll to position [312, 0]
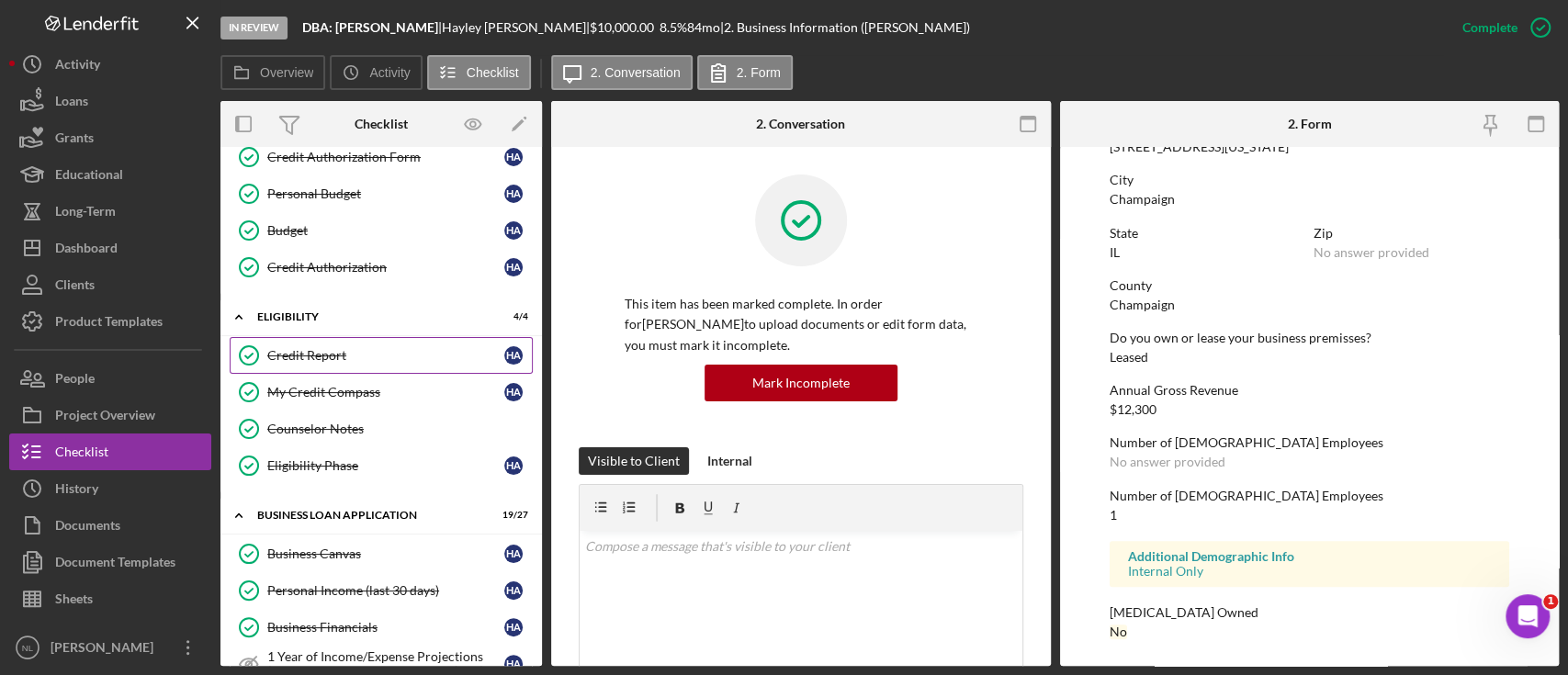
click at [323, 353] on div "Credit Report" at bounding box center [386, 355] width 237 height 15
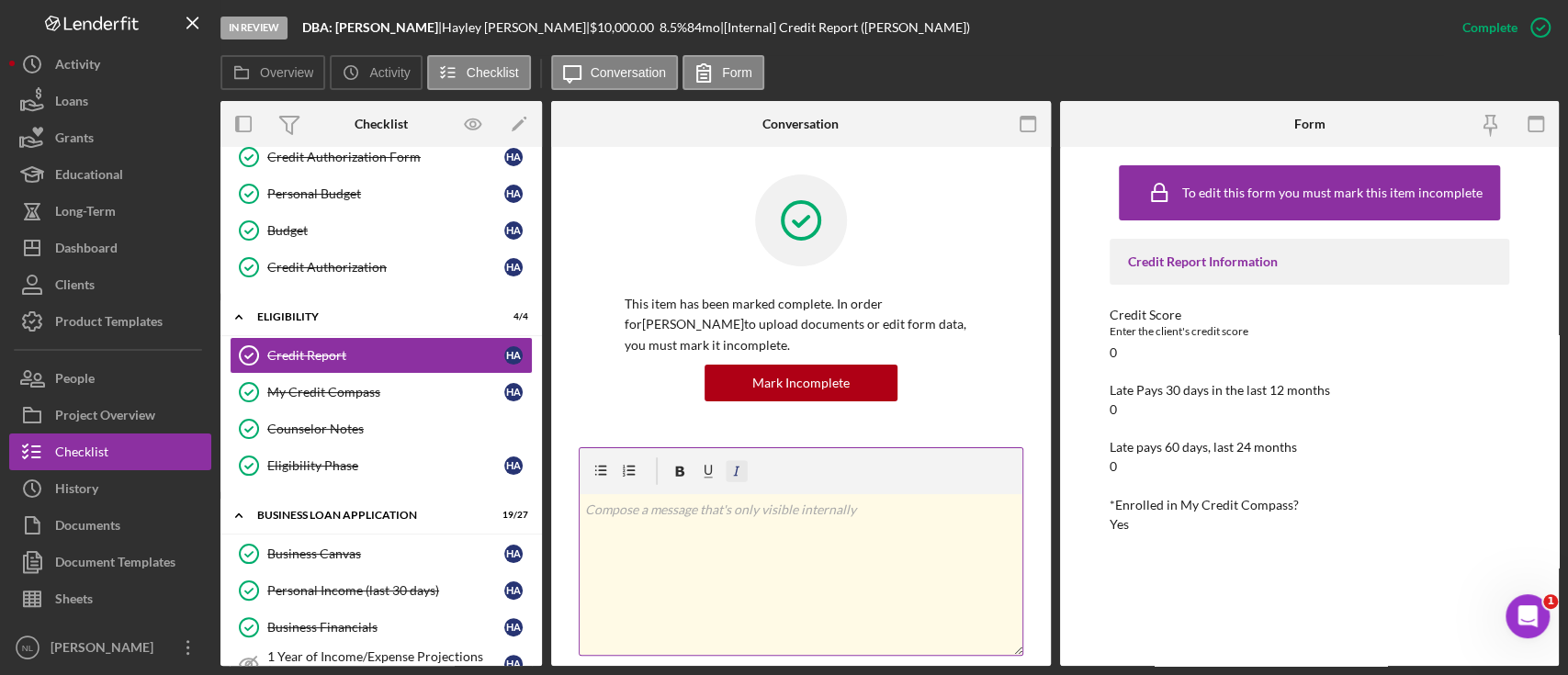
scroll to position [710, 0]
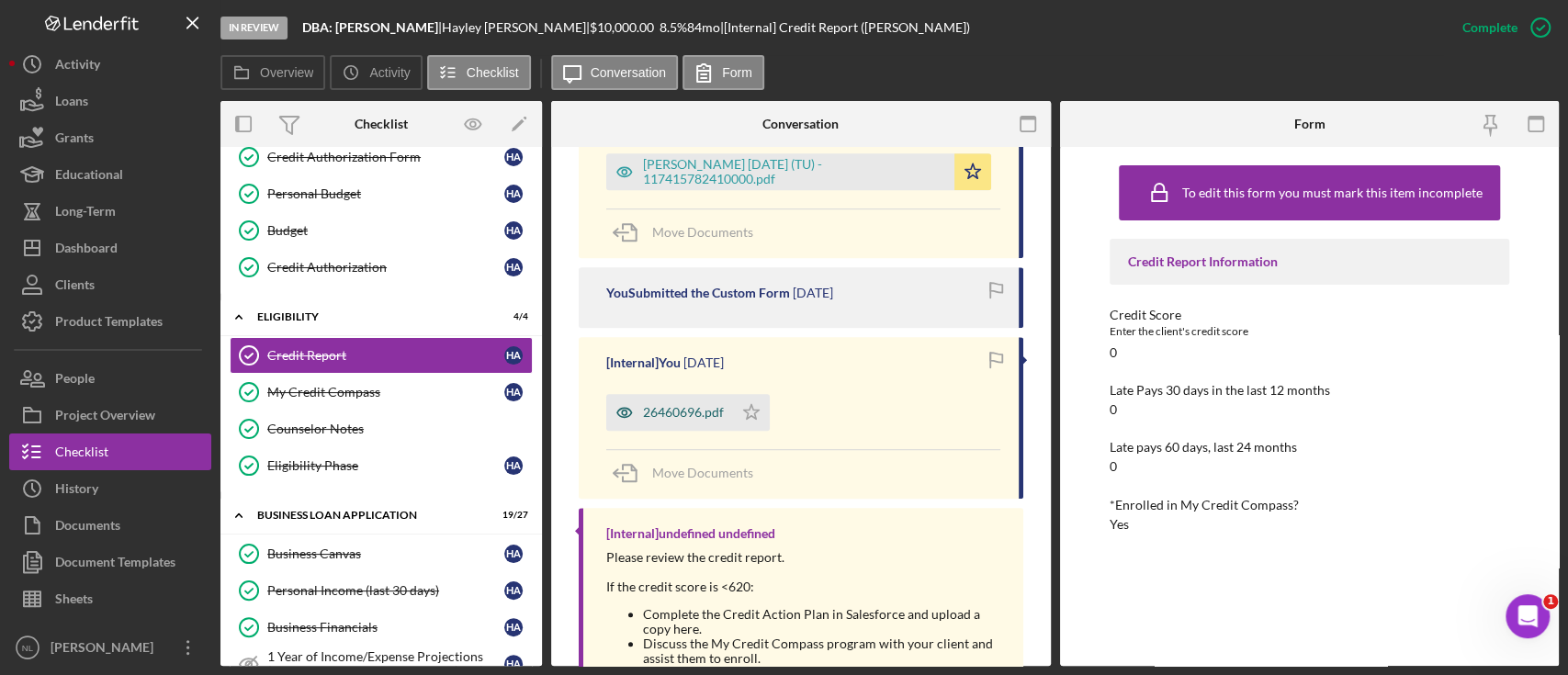
click at [714, 412] on div "26460696.pdf" at bounding box center [684, 413] width 81 height 15
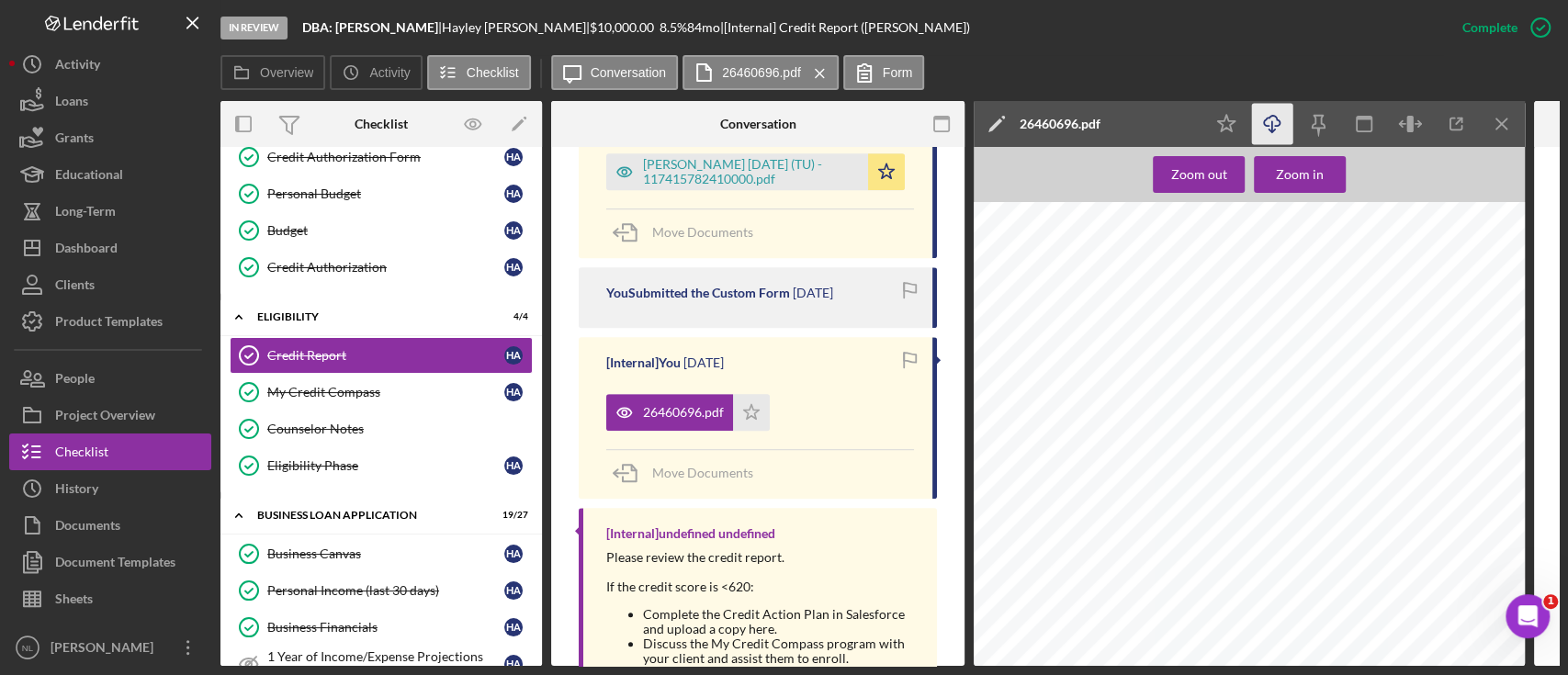
click at [1278, 118] on icon "Icon/Download" at bounding box center [1273, 124] width 41 height 41
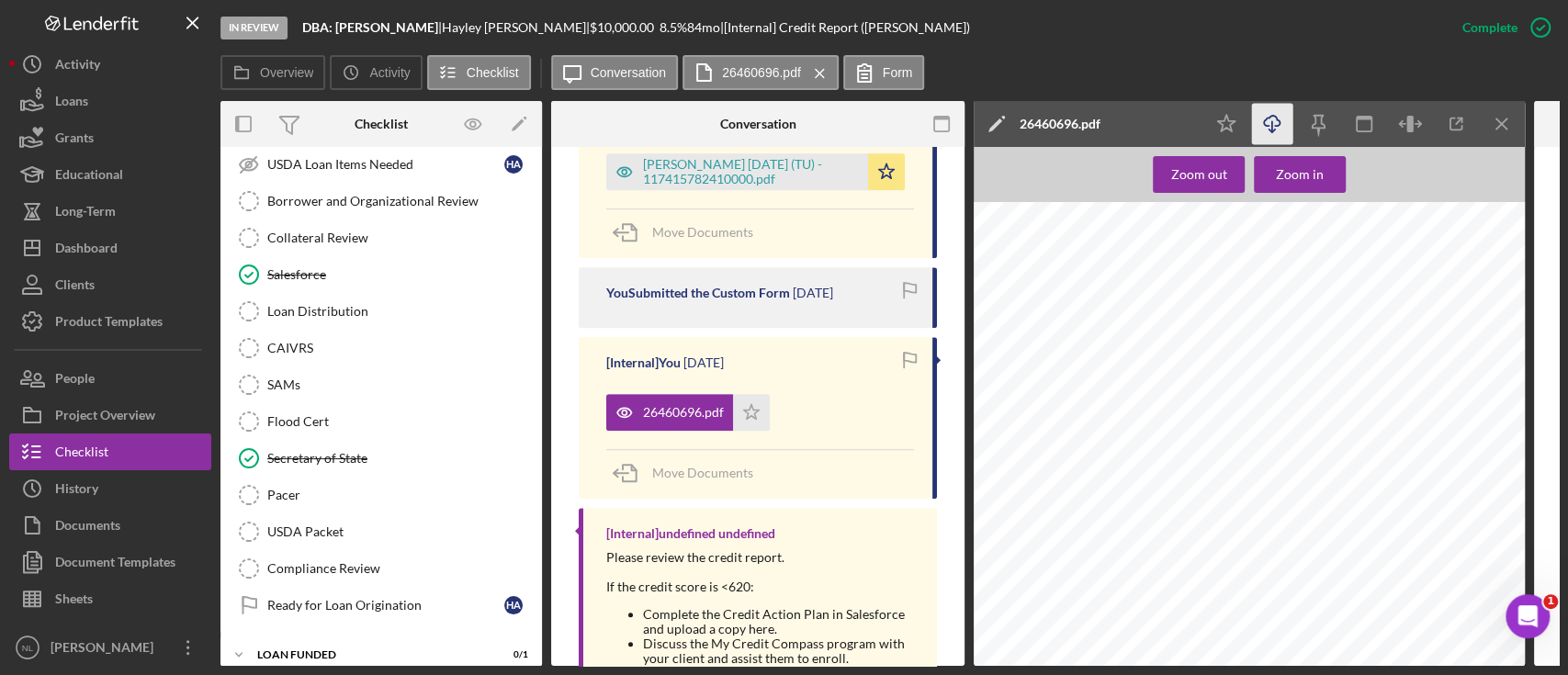
scroll to position [2098, 0]
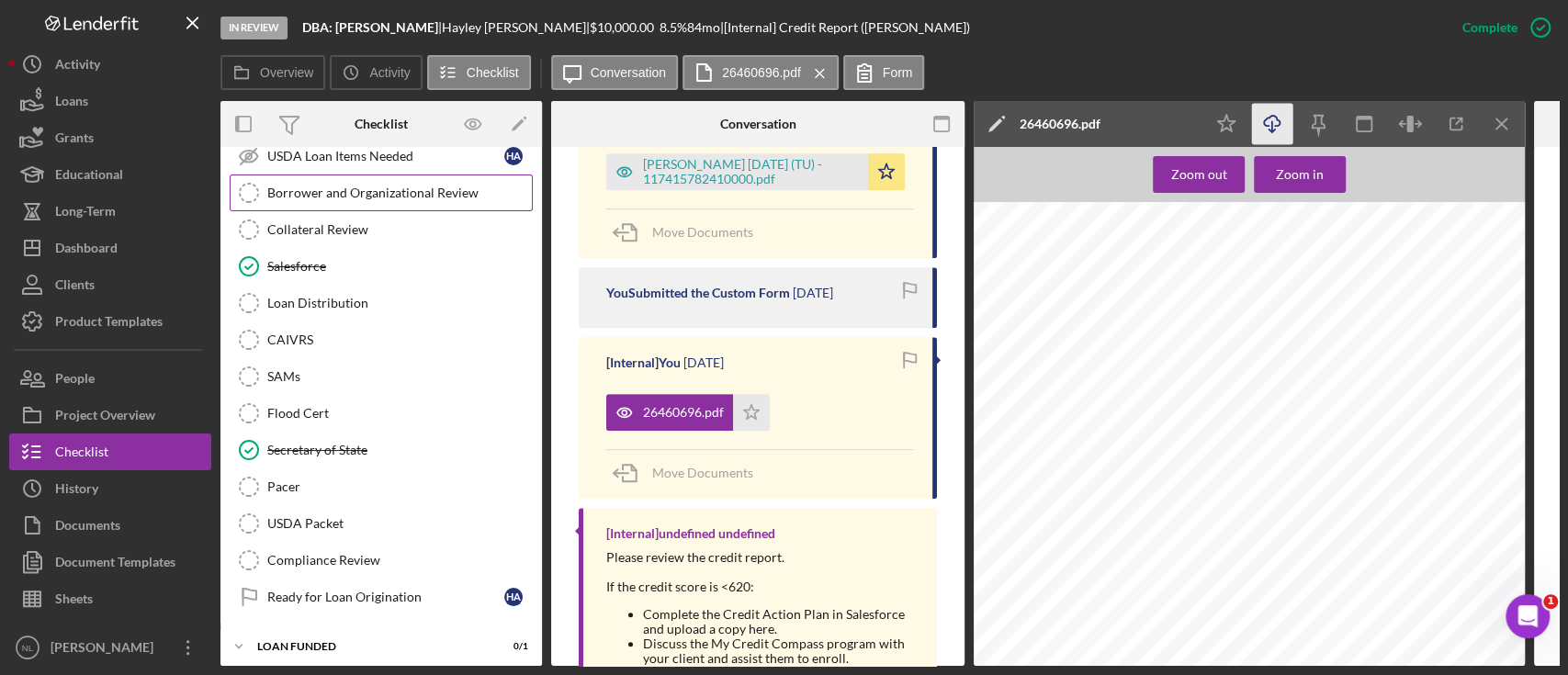
click at [338, 195] on link "Borrower and Organizational Review Borrower and Organizational Review" at bounding box center [381, 193] width 303 height 37
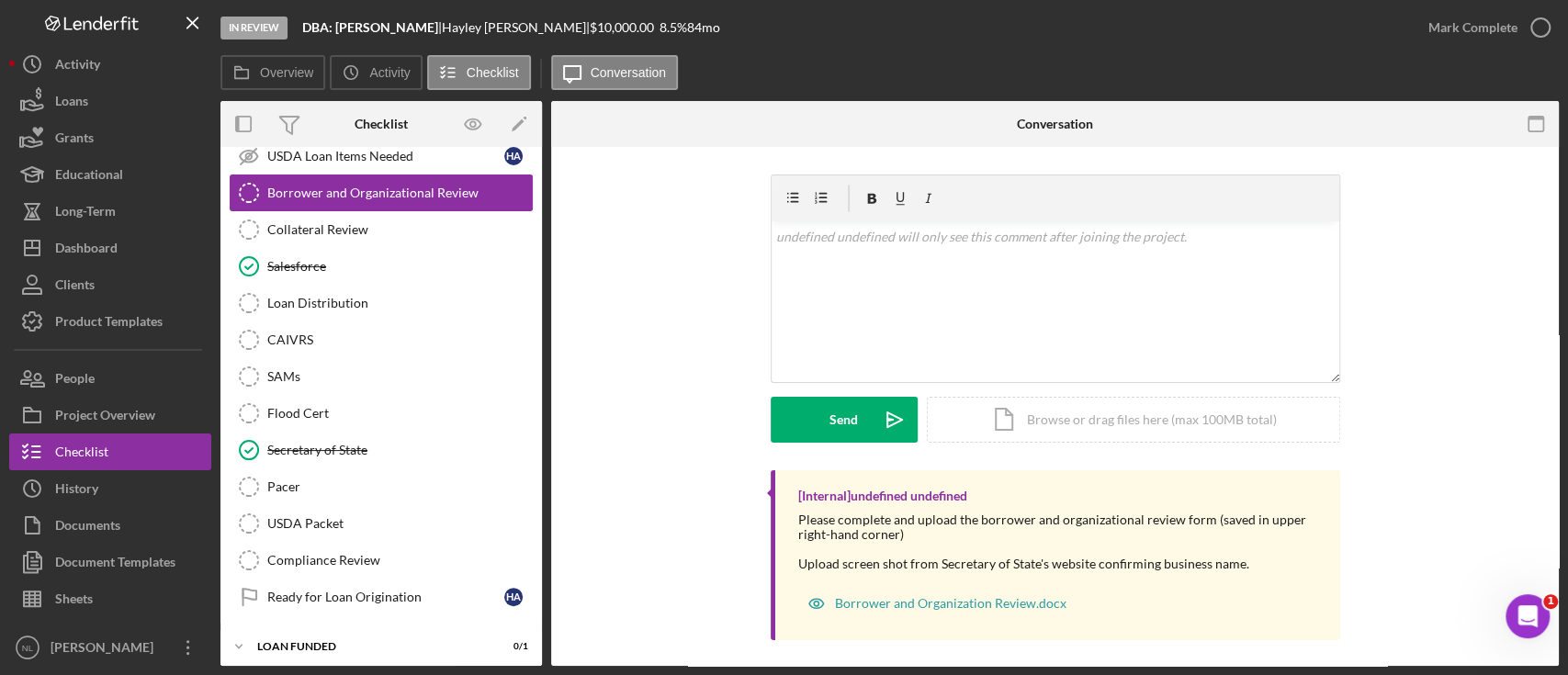
scroll to position [2094, 0]
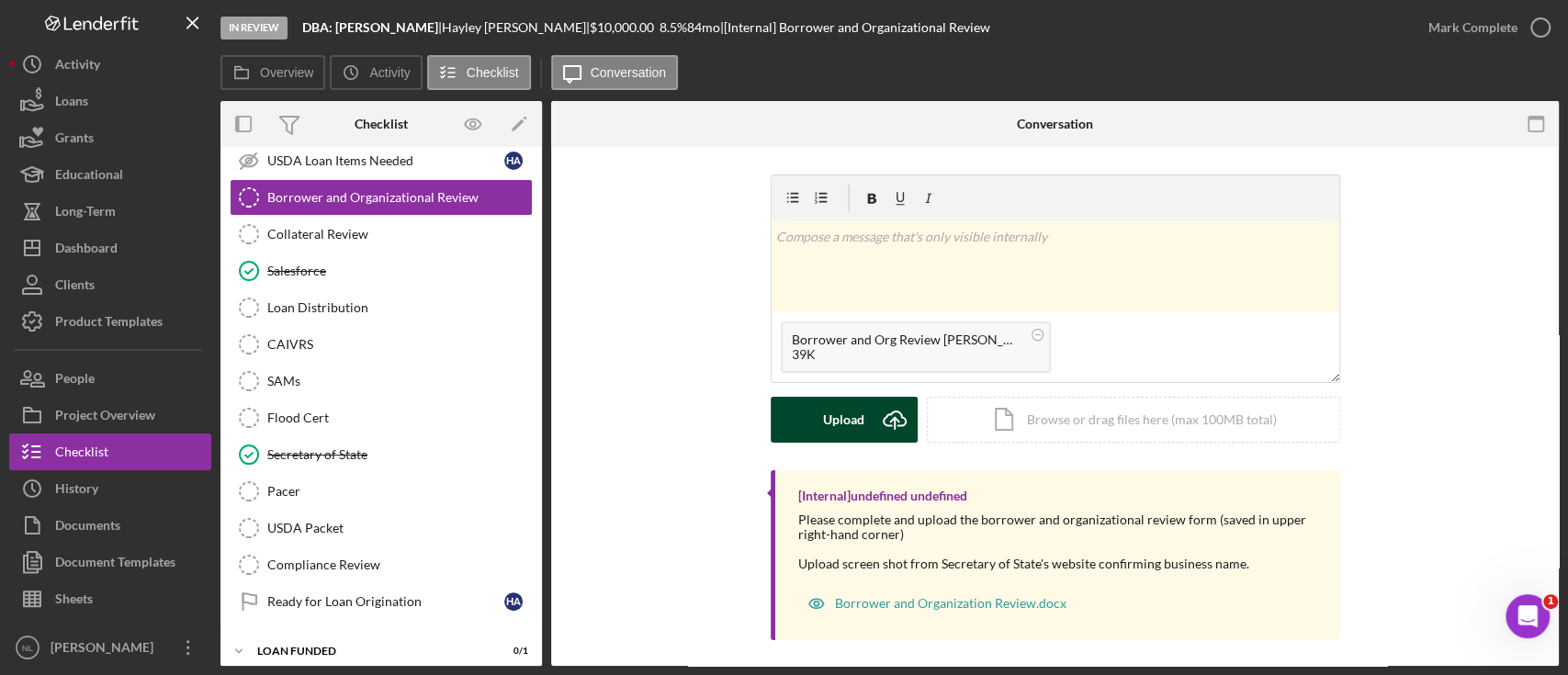
click at [884, 414] on icon "submit" at bounding box center [894, 418] width 22 height 14
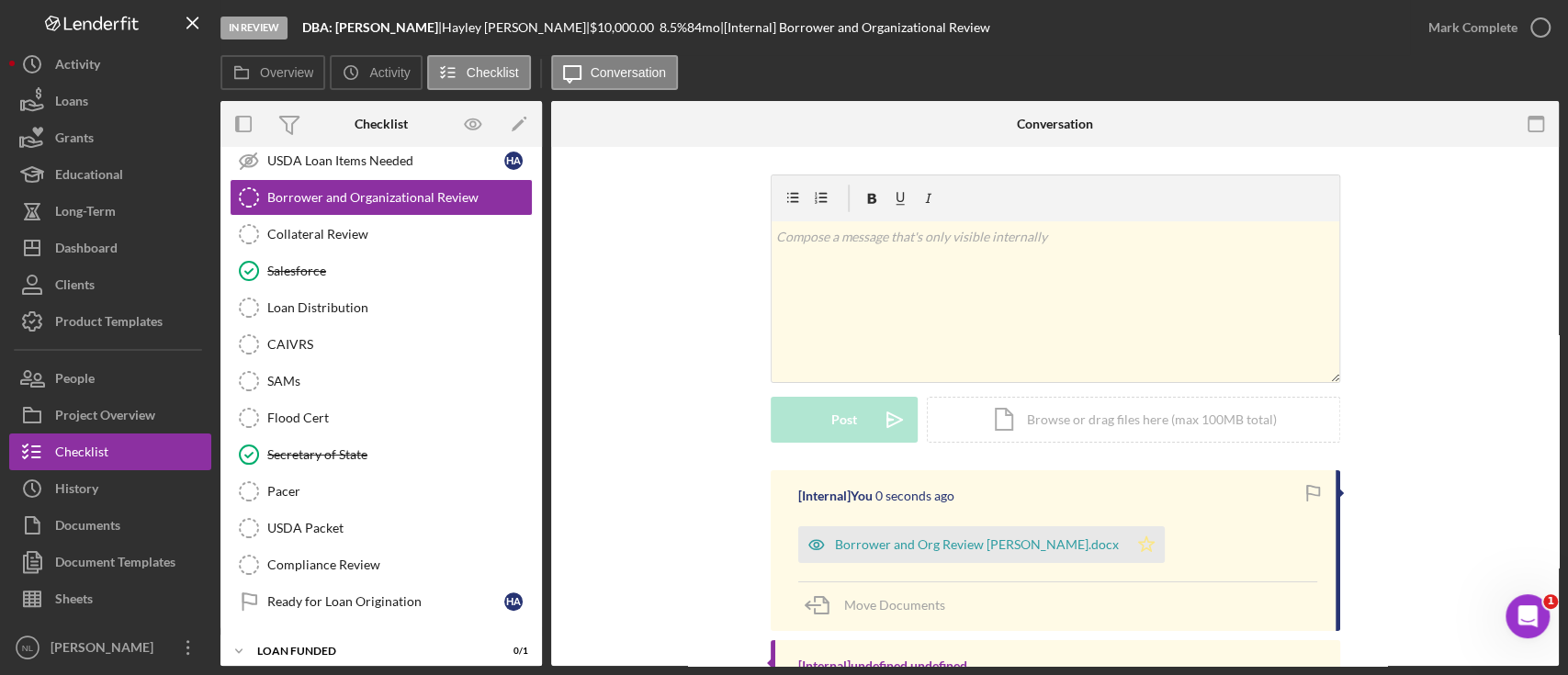
click at [1138, 542] on polygon "button" at bounding box center [1146, 543] width 16 height 15
click at [1457, 52] on div "Mark Complete" at bounding box center [1484, 27] width 149 height 55
click at [1439, 32] on div "Mark Complete" at bounding box center [1473, 27] width 89 height 37
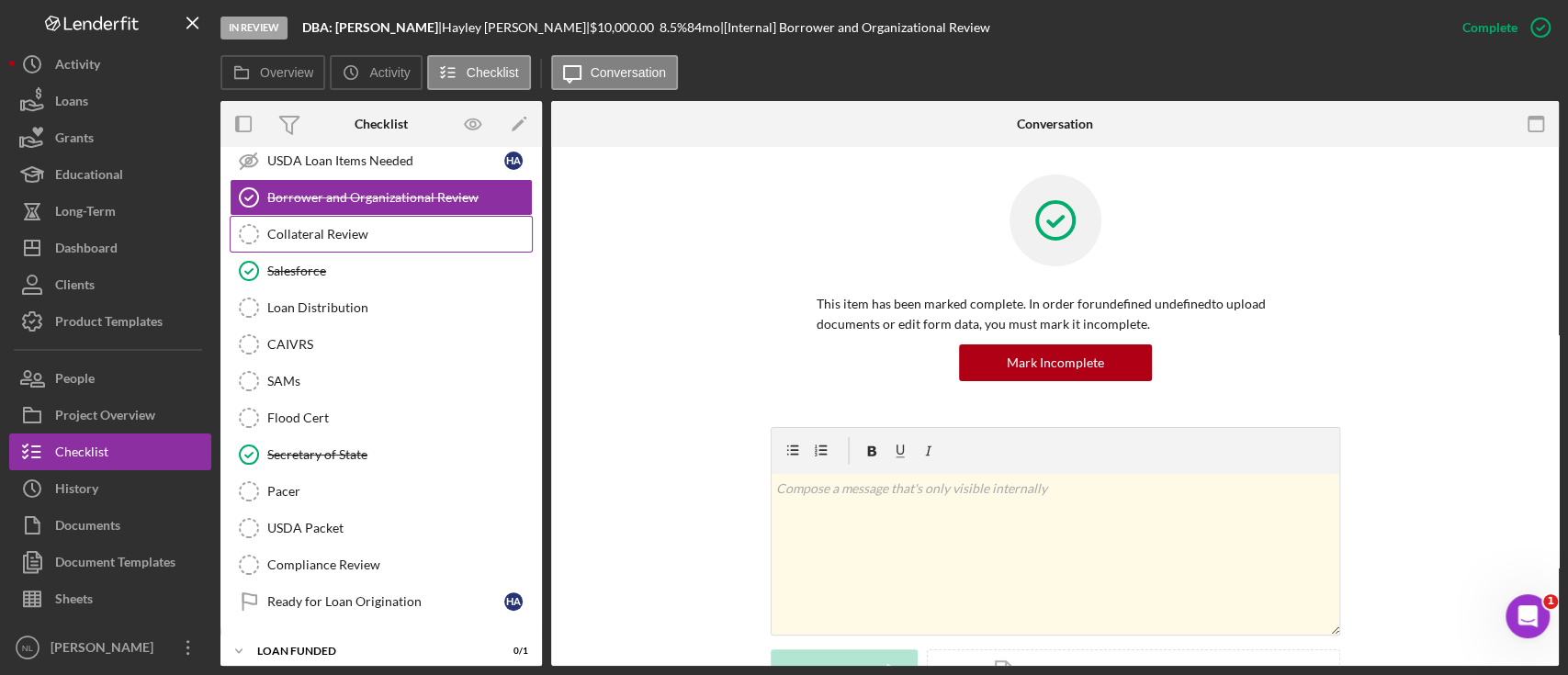
click at [419, 227] on div "Collateral Review" at bounding box center [399, 234] width 264 height 15
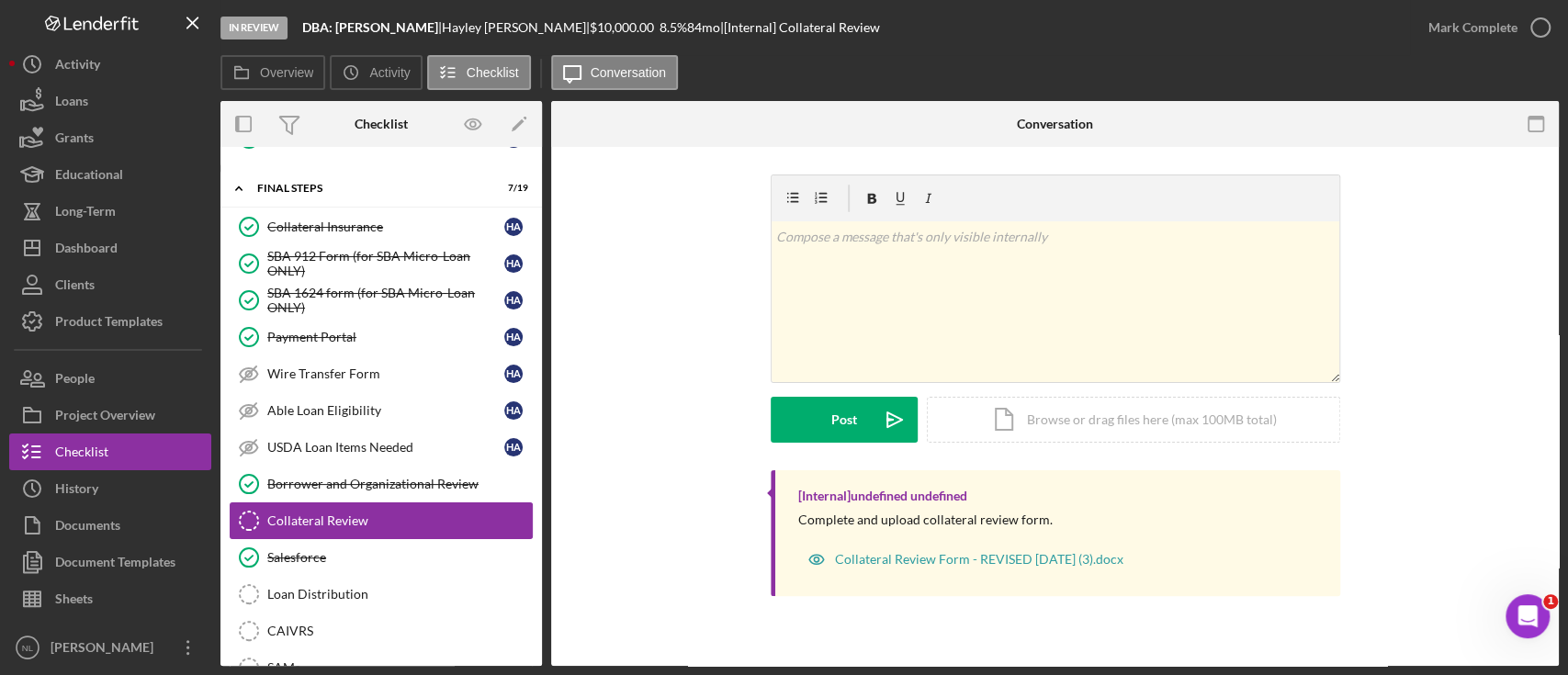
scroll to position [2024, 0]
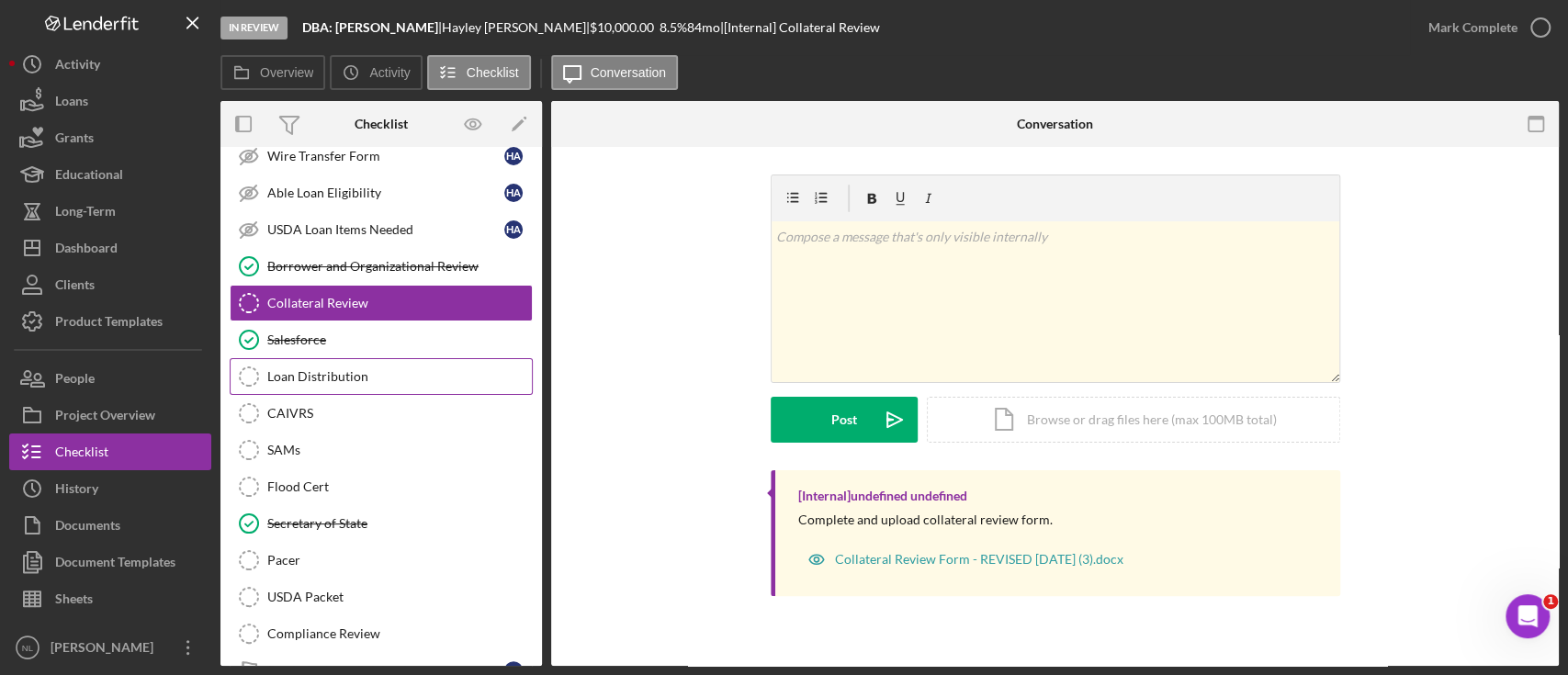
click at [364, 369] on div "Loan Distribution" at bounding box center [399, 377] width 264 height 15
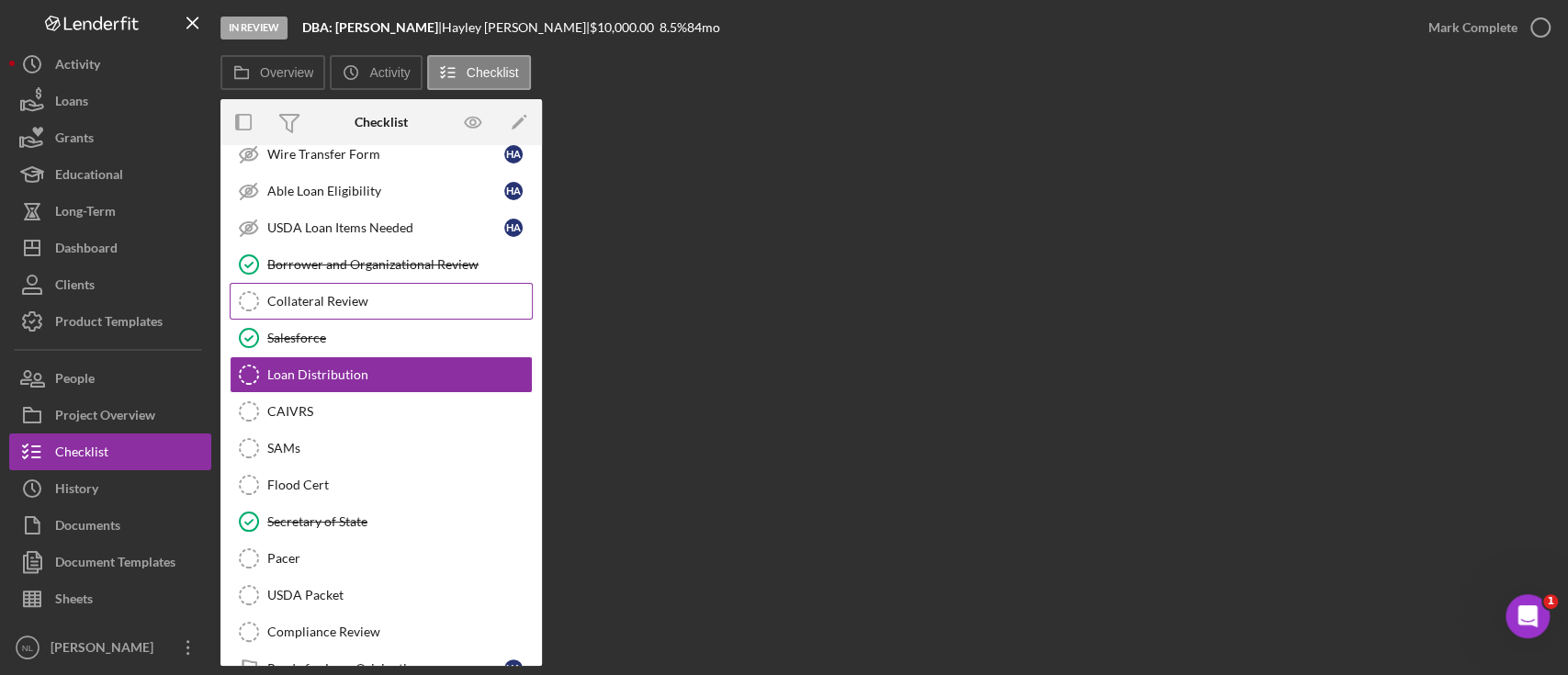
click at [339, 294] on div "Collateral Review" at bounding box center [399, 302] width 264 height 15
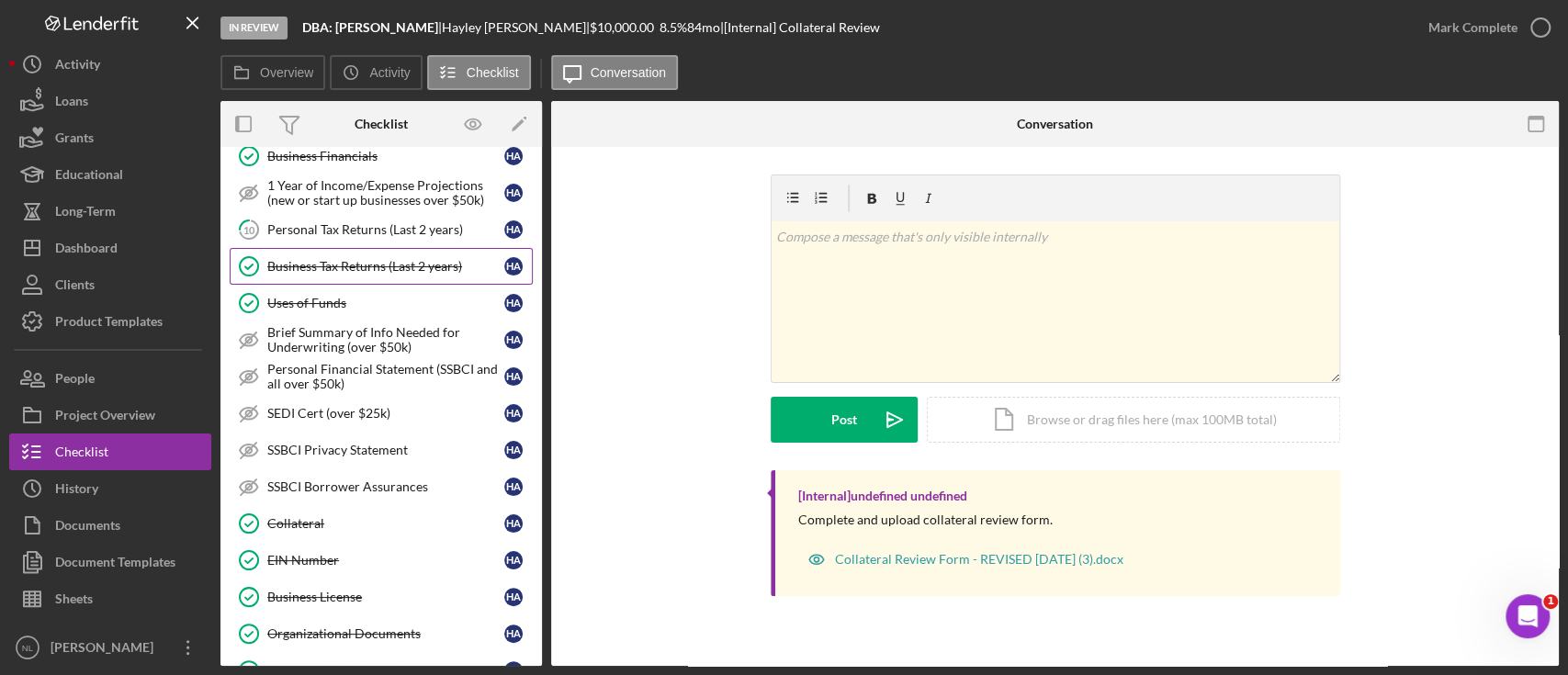
scroll to position [792, 0]
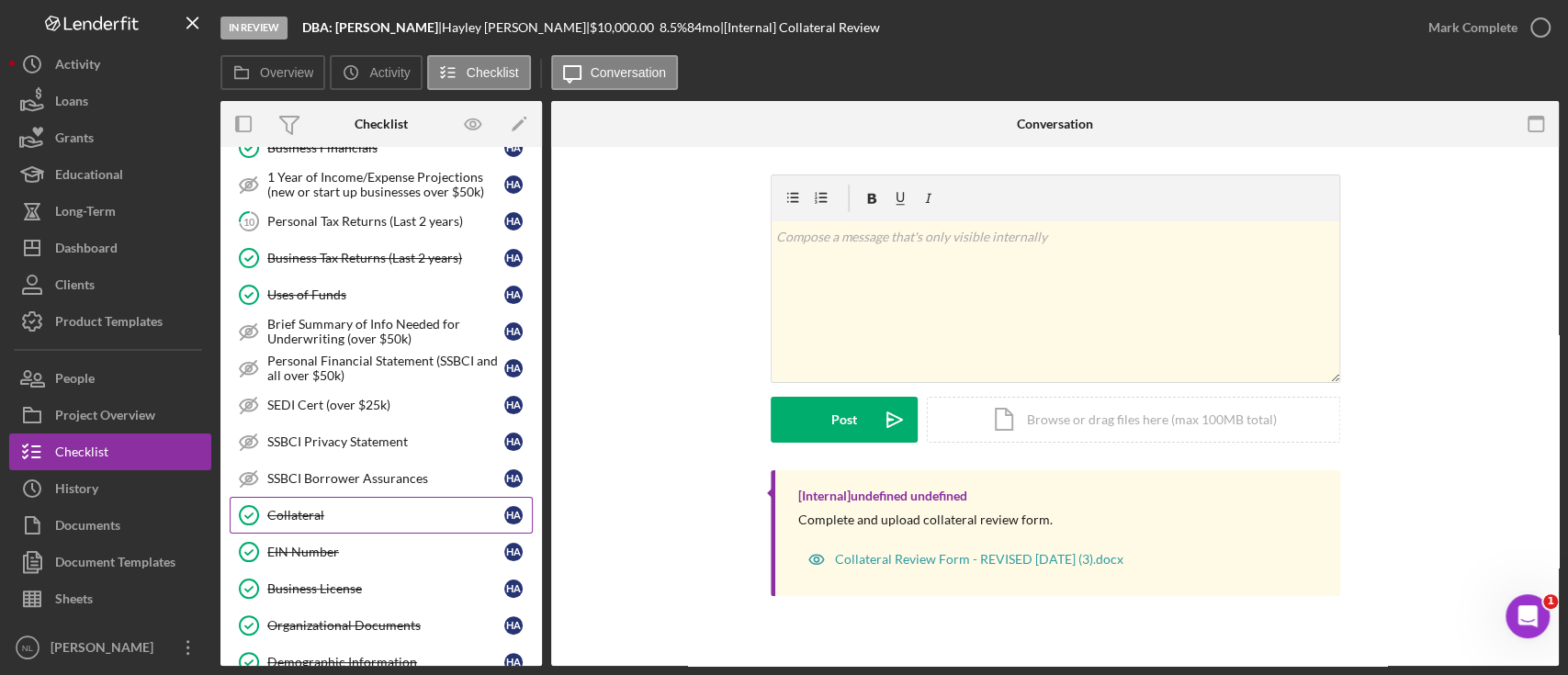
click at [328, 519] on link "Collateral Collateral H A" at bounding box center [381, 514] width 303 height 37
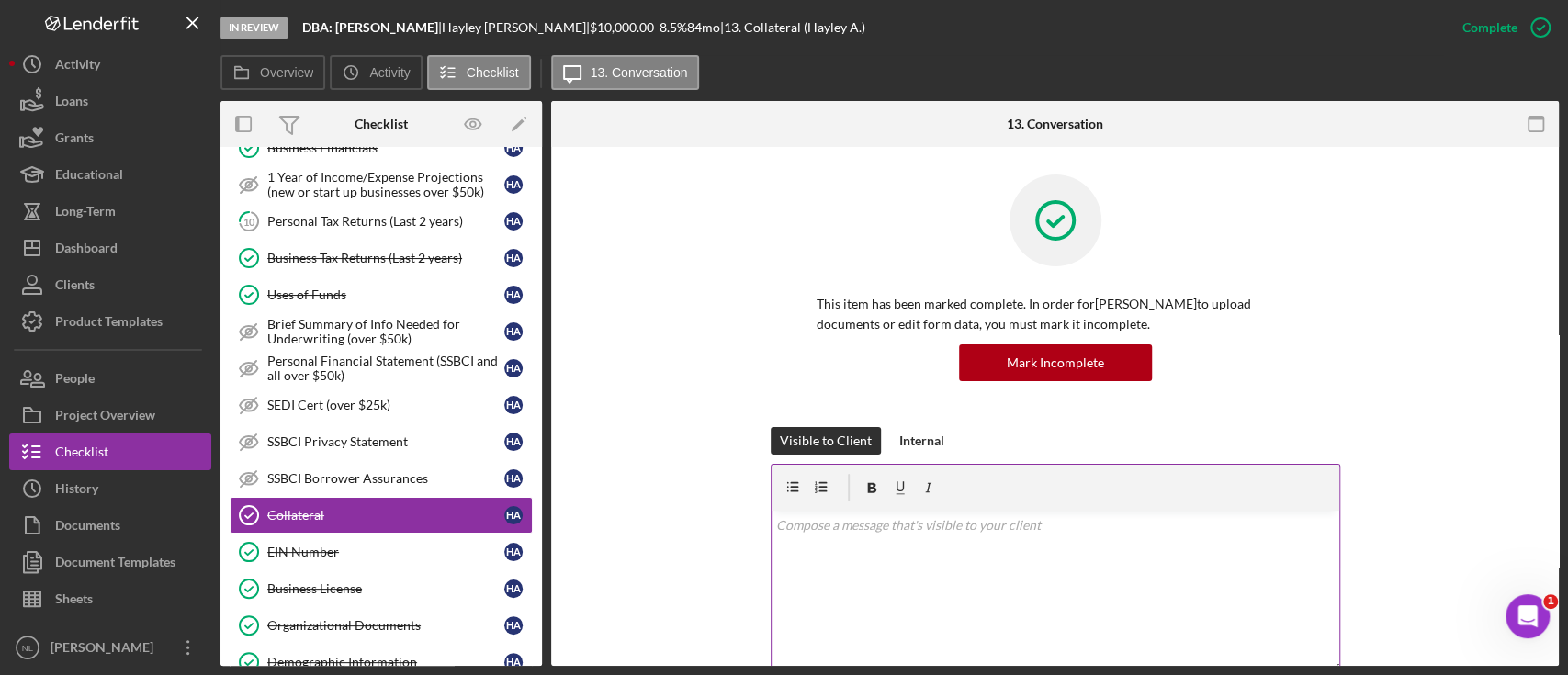
scroll to position [427, 0]
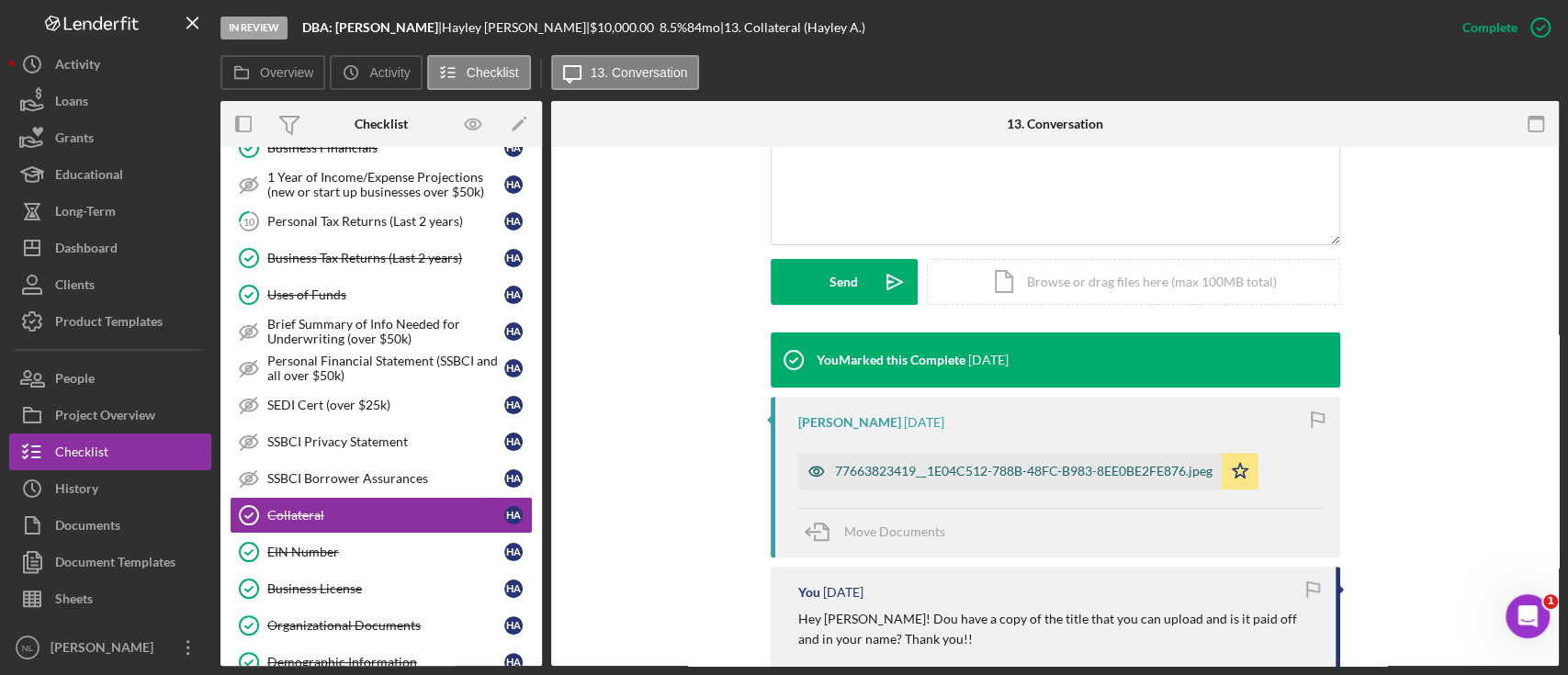
click at [948, 481] on div "77663823419__1E04C512-788B-48FC-B983-8EE0BE2FE876.jpeg" at bounding box center [1010, 470] width 423 height 37
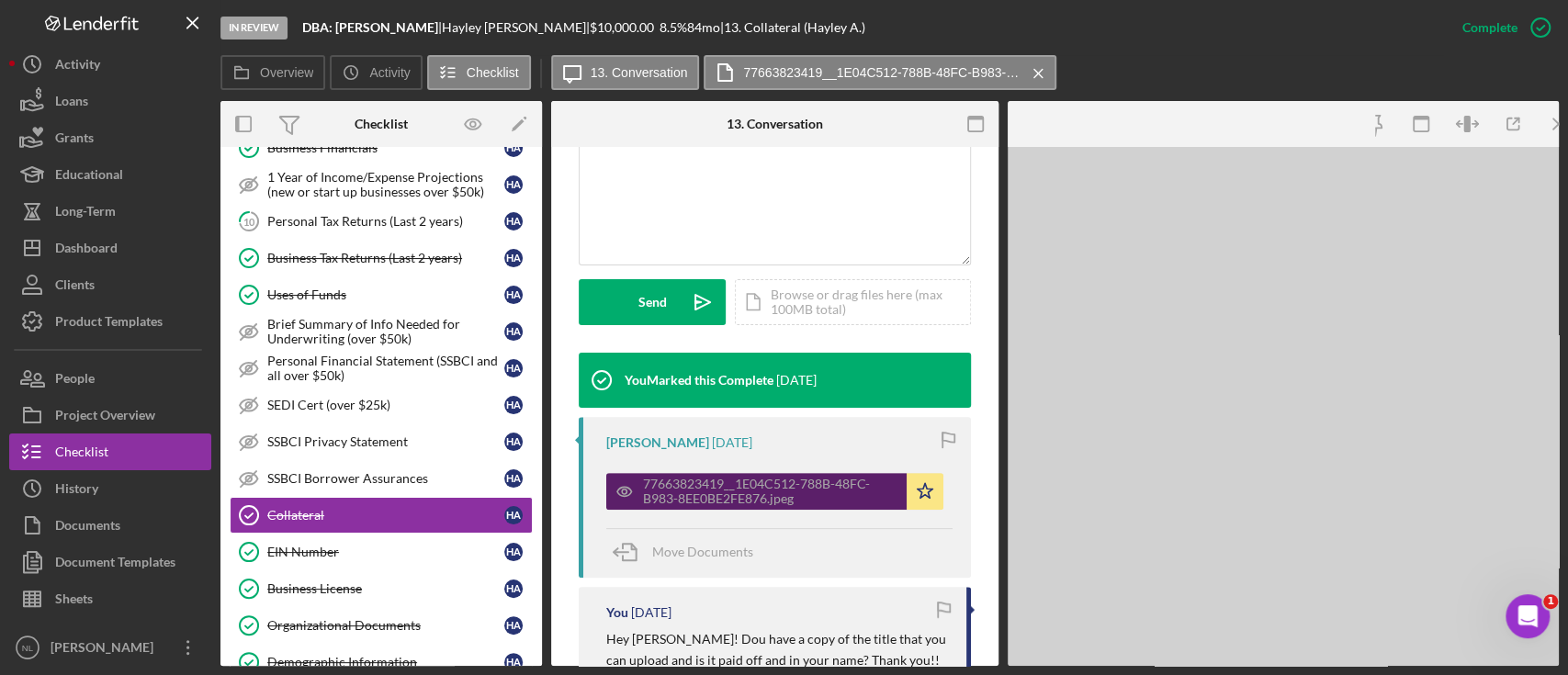
scroll to position [448, 0]
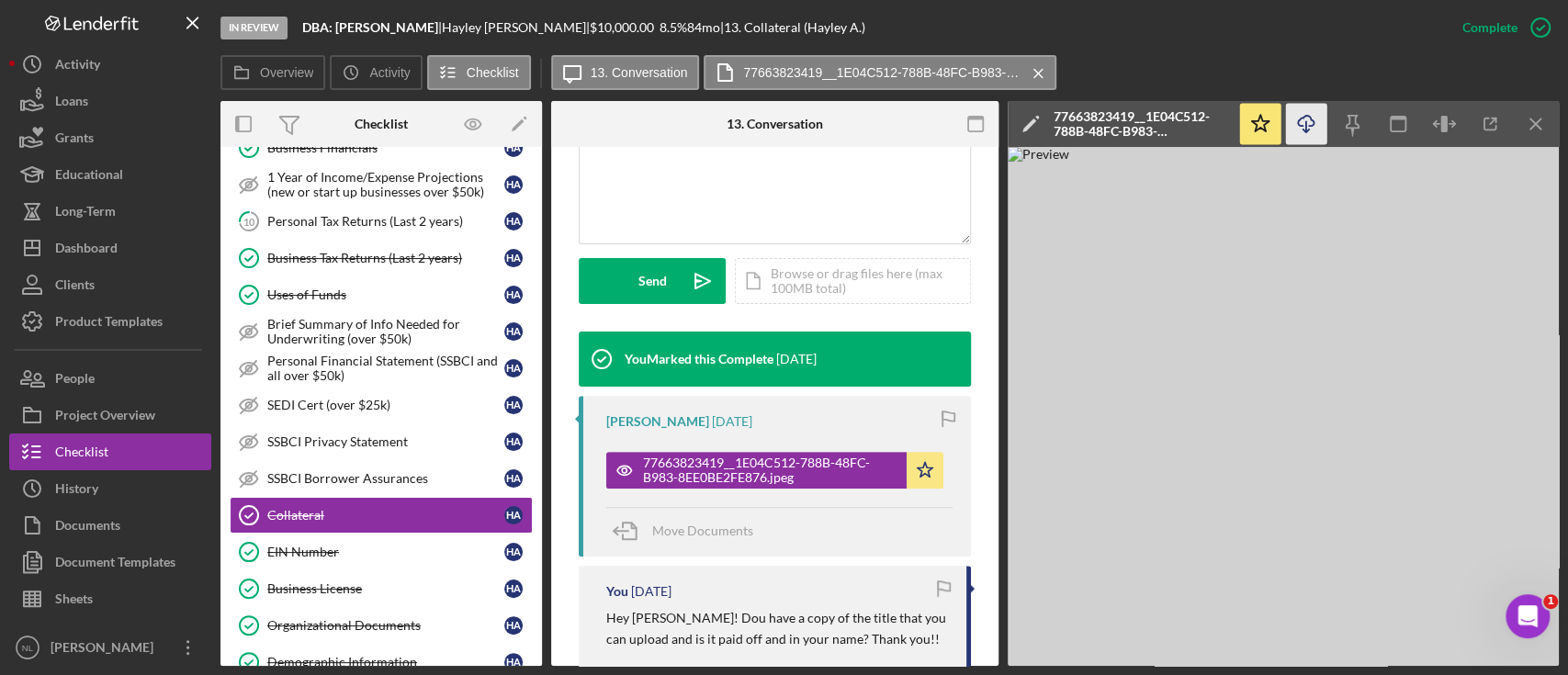
click at [1304, 121] on icon "Icon/Download" at bounding box center [1307, 124] width 41 height 41
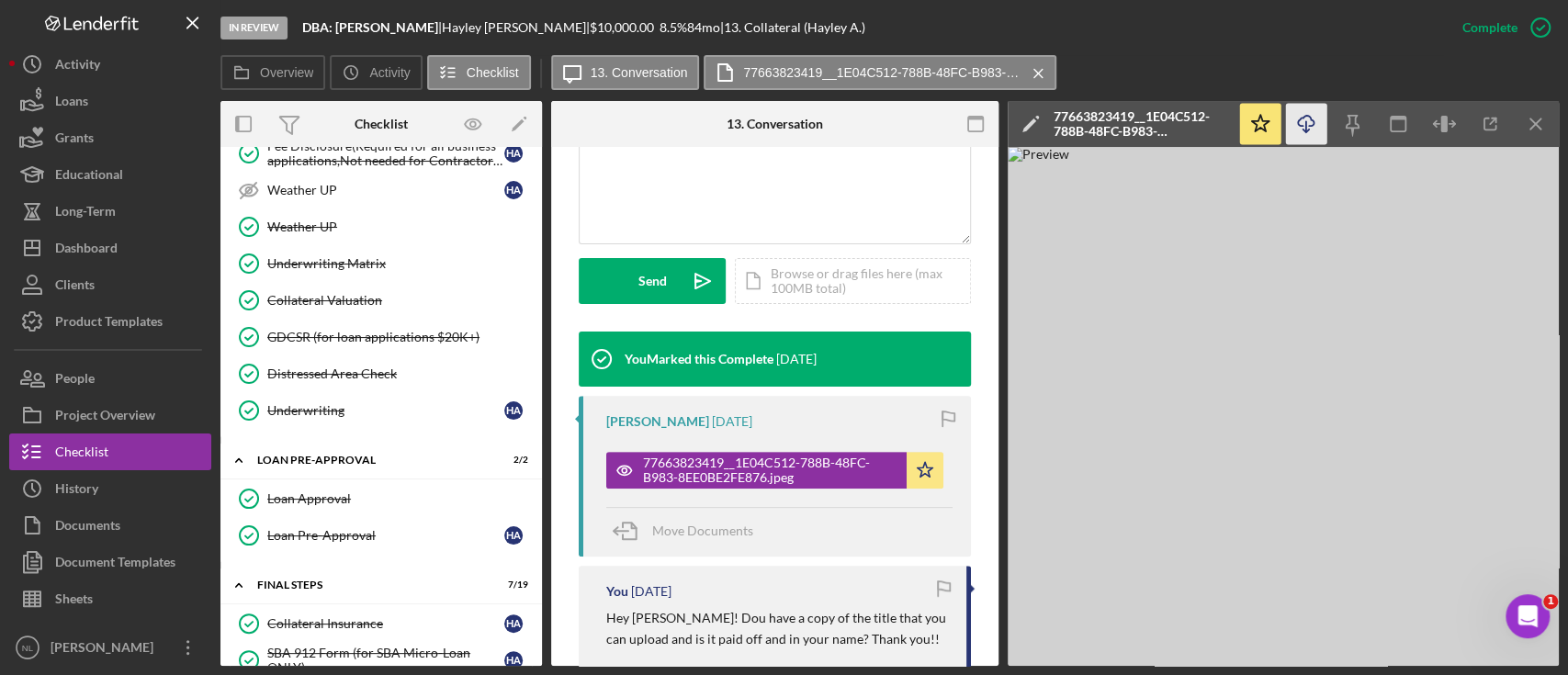
scroll to position [1411, 0]
click at [391, 292] on div "Collateral Valuation" at bounding box center [399, 300] width 264 height 15
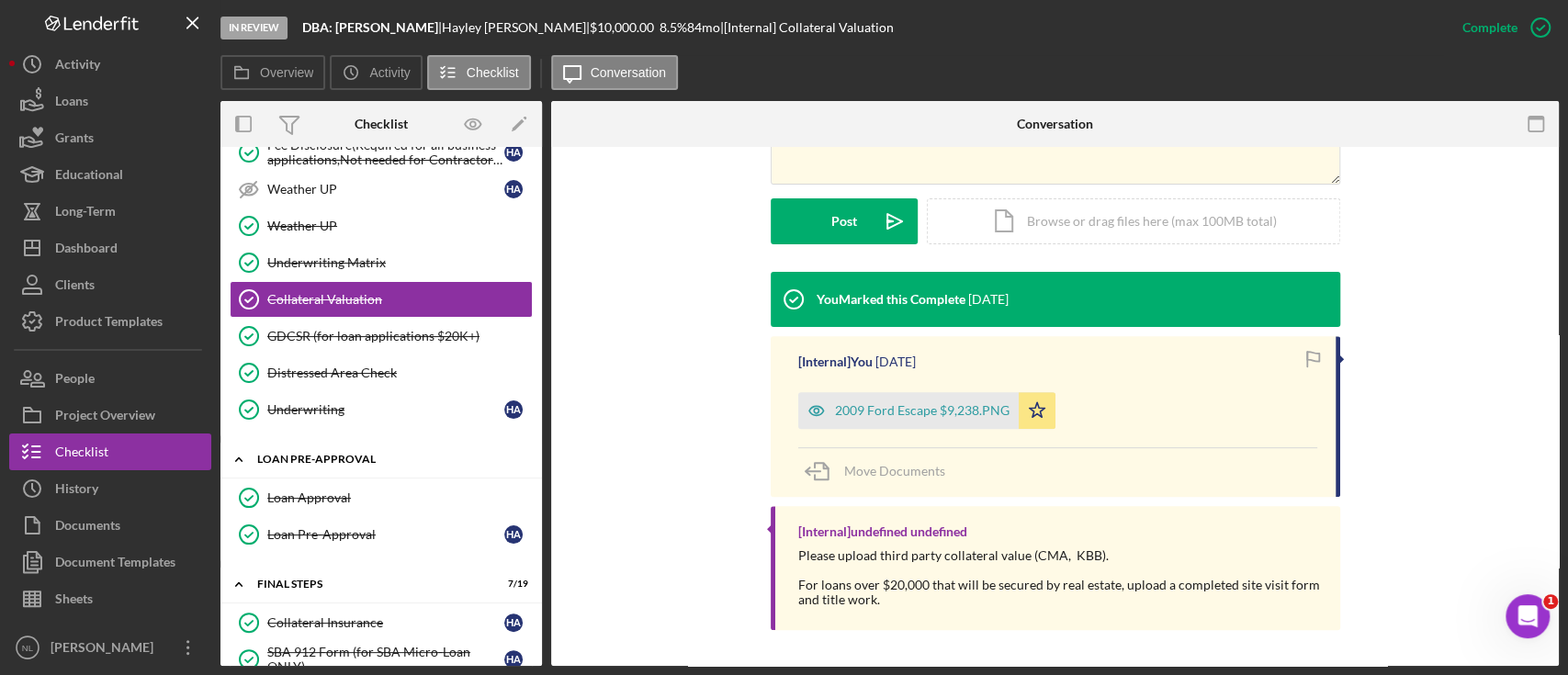
scroll to position [2094, 0]
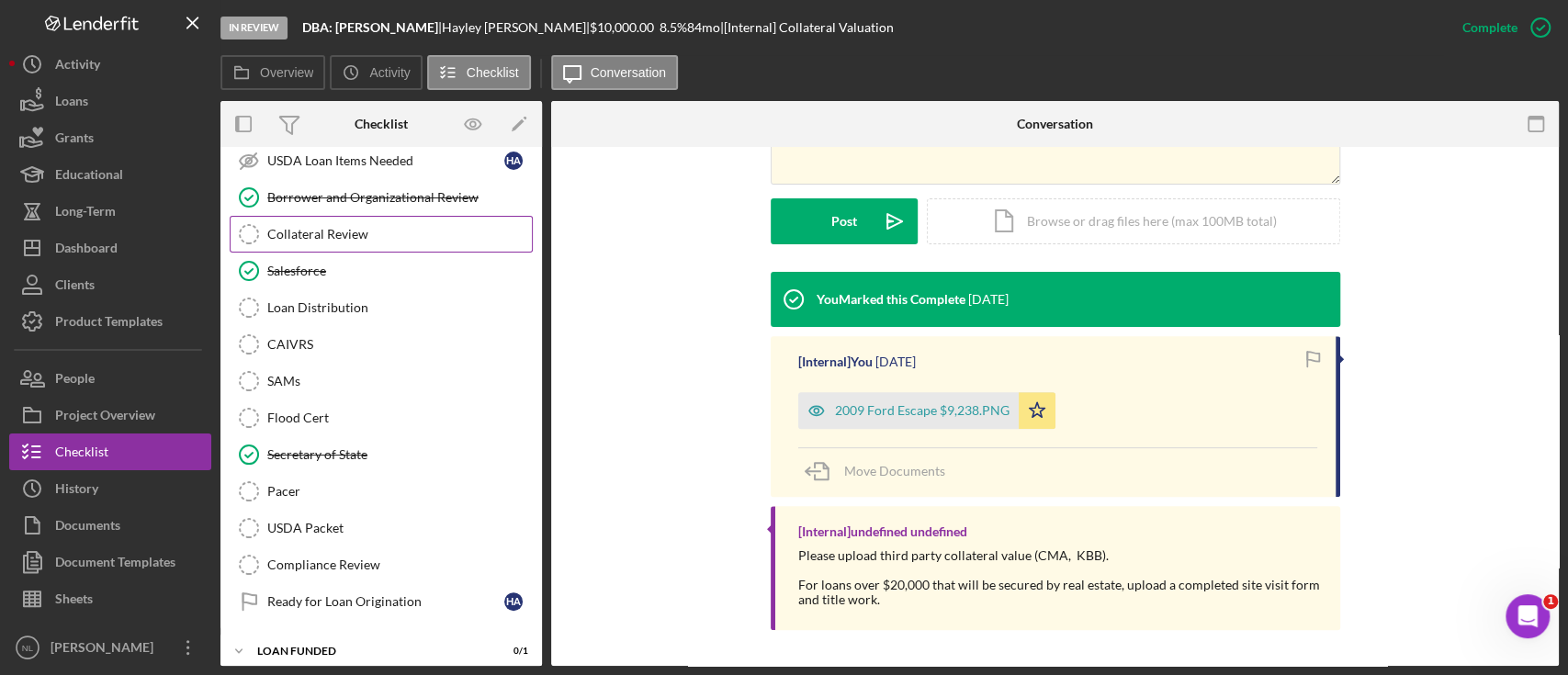
click at [324, 228] on div "Collateral Review" at bounding box center [399, 234] width 264 height 15
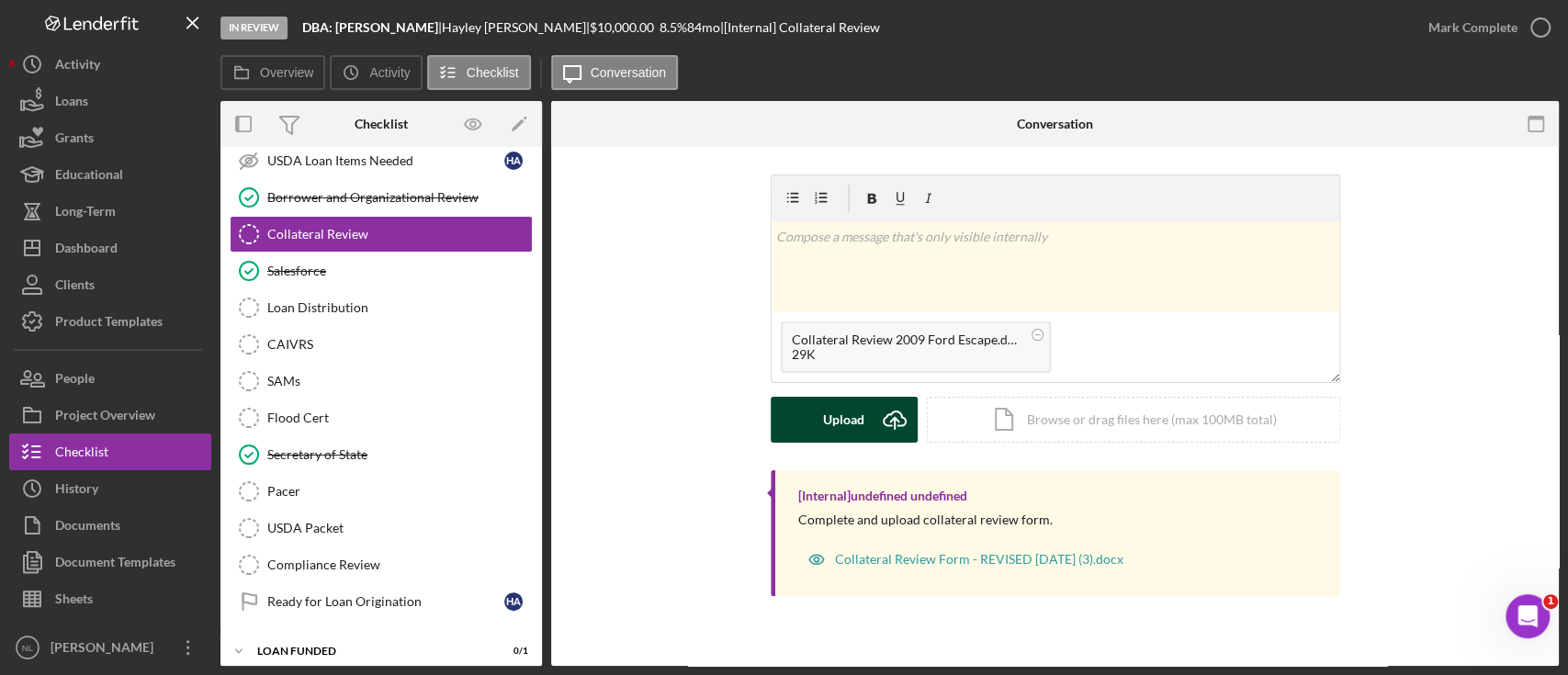
click at [875, 434] on icon "Icon/Upload" at bounding box center [895, 419] width 46 height 46
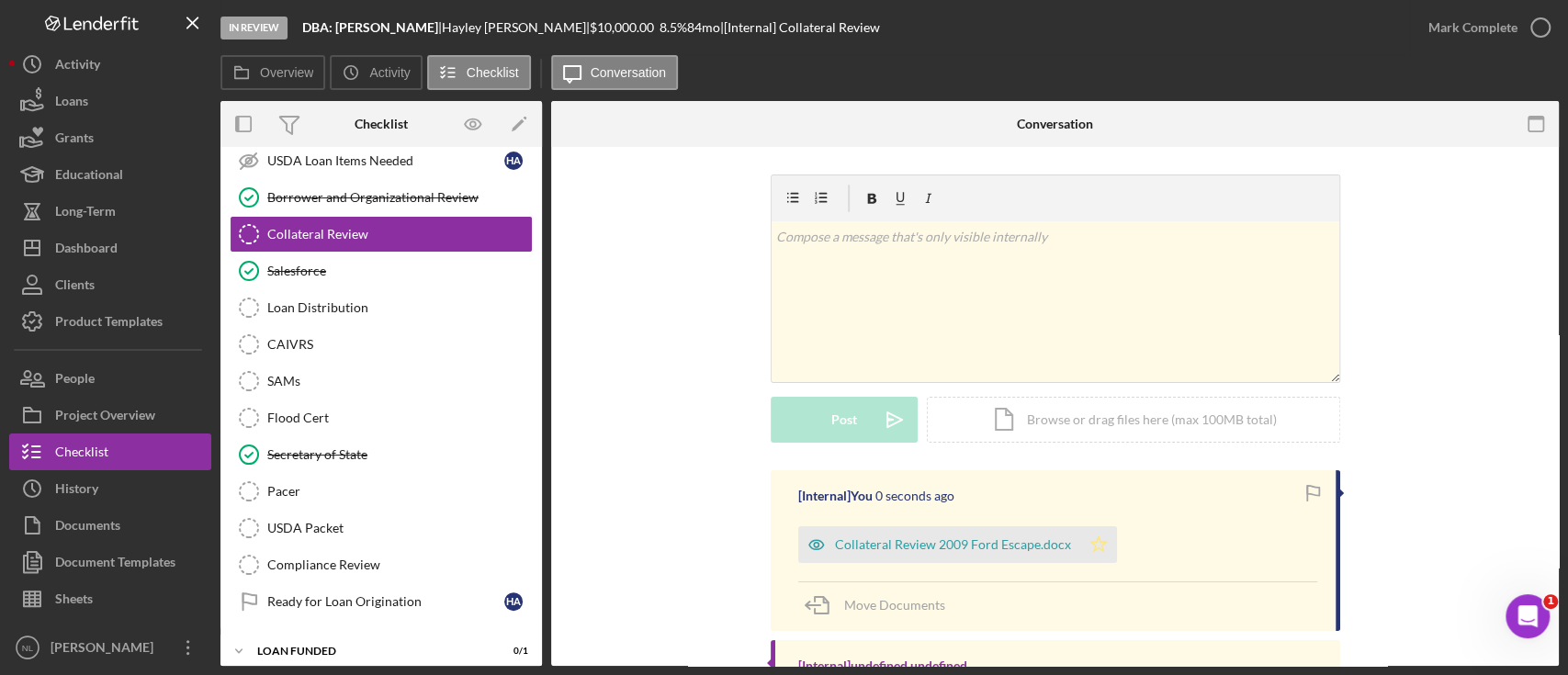
click at [1090, 547] on polygon "button" at bounding box center [1098, 543] width 16 height 15
click at [1444, 38] on div "Mark Complete" at bounding box center [1473, 27] width 89 height 37
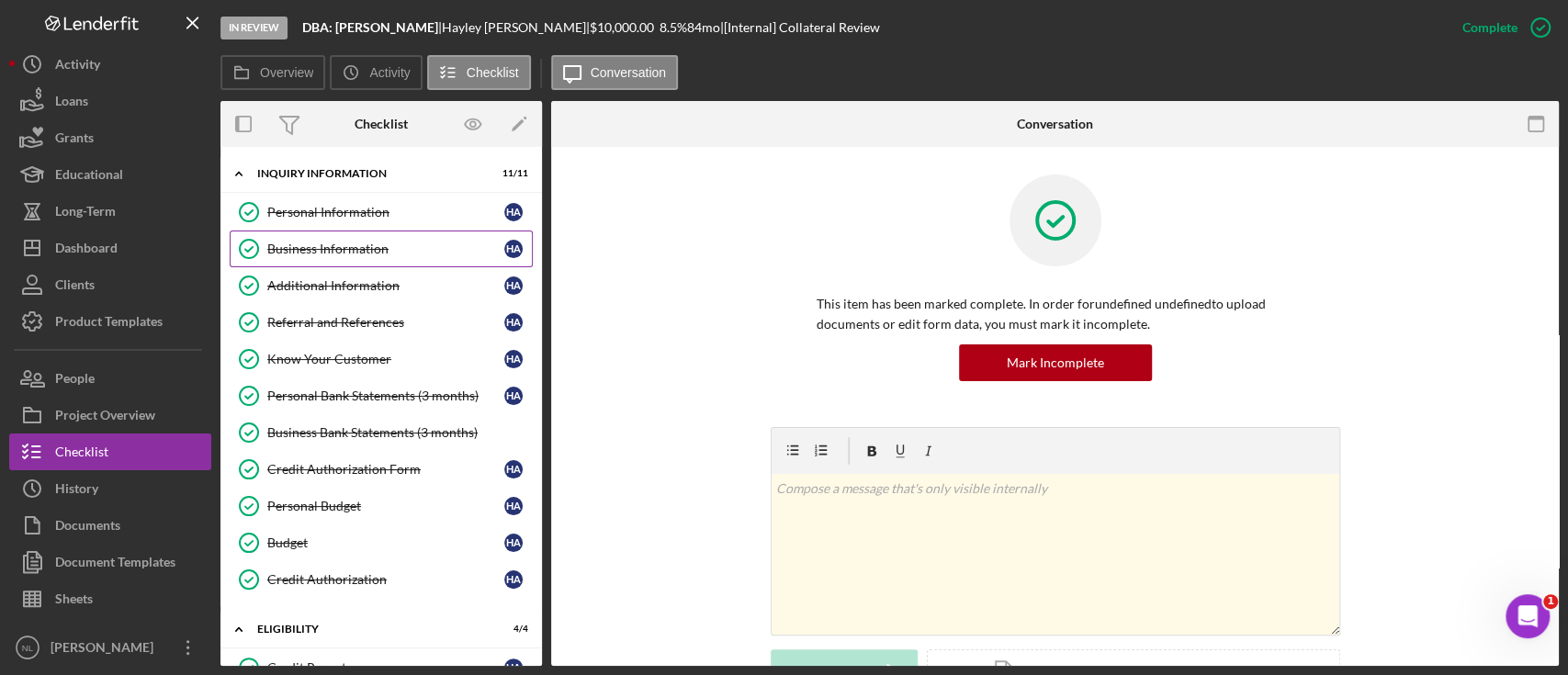
click at [330, 233] on link "Business Information Business Information H A" at bounding box center [381, 248] width 303 height 37
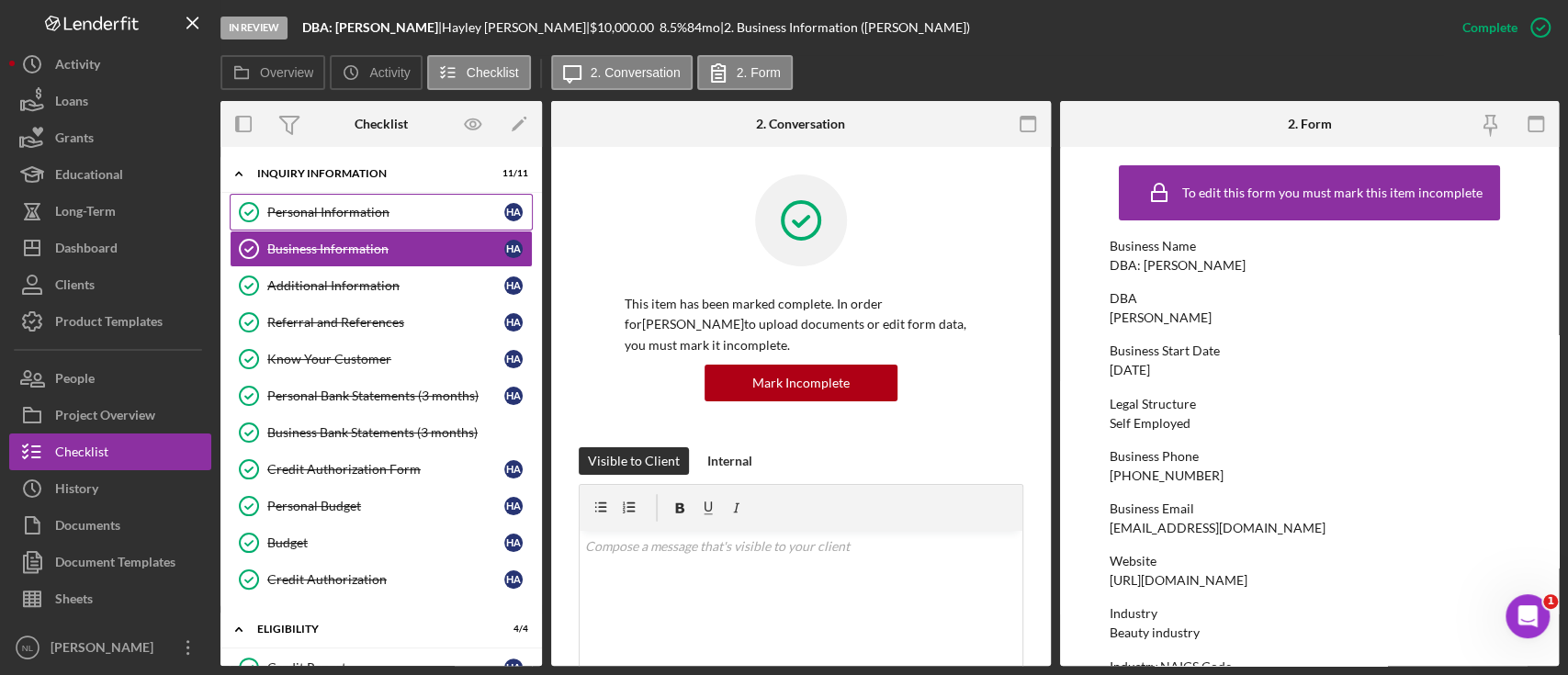
click at [320, 200] on link "Personal Information Personal Information H A" at bounding box center [381, 212] width 303 height 37
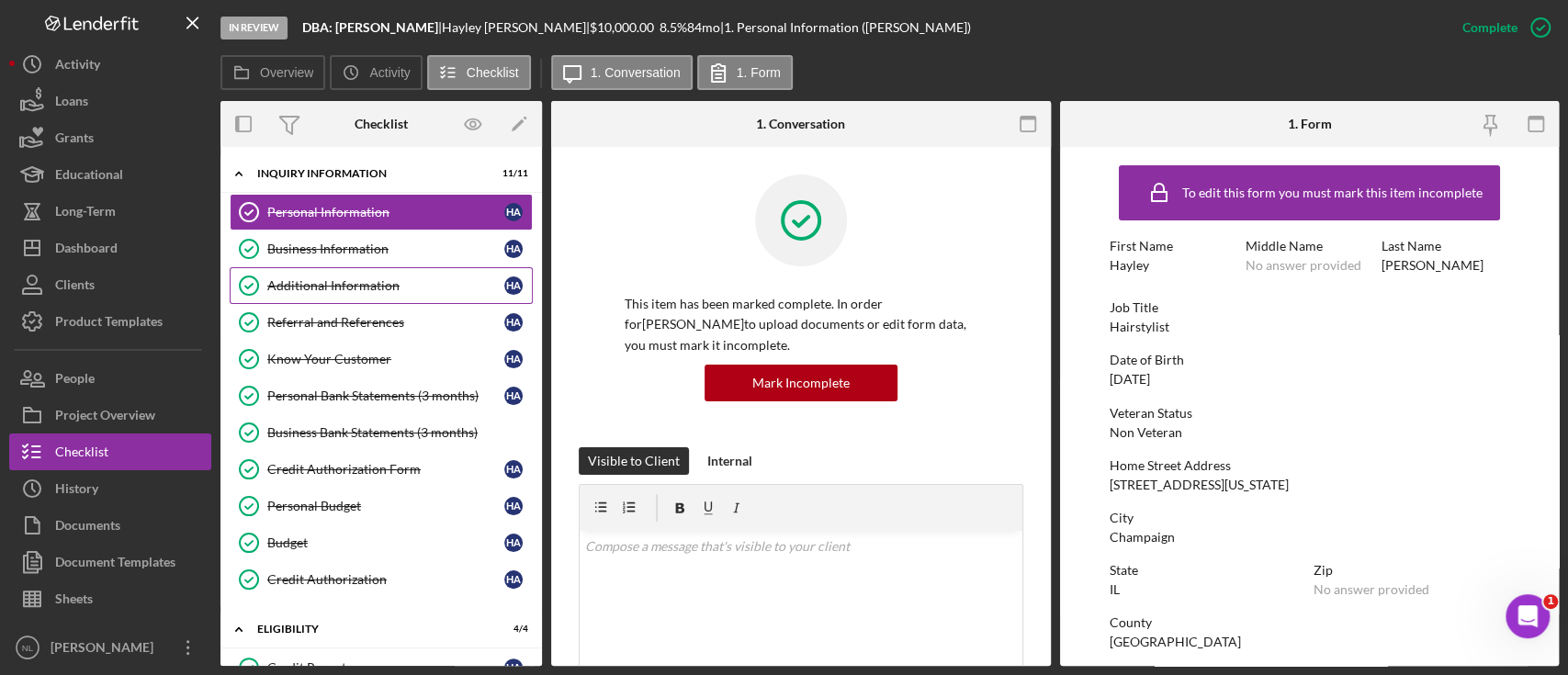
click at [341, 280] on div "Additional Information" at bounding box center [386, 286] width 237 height 15
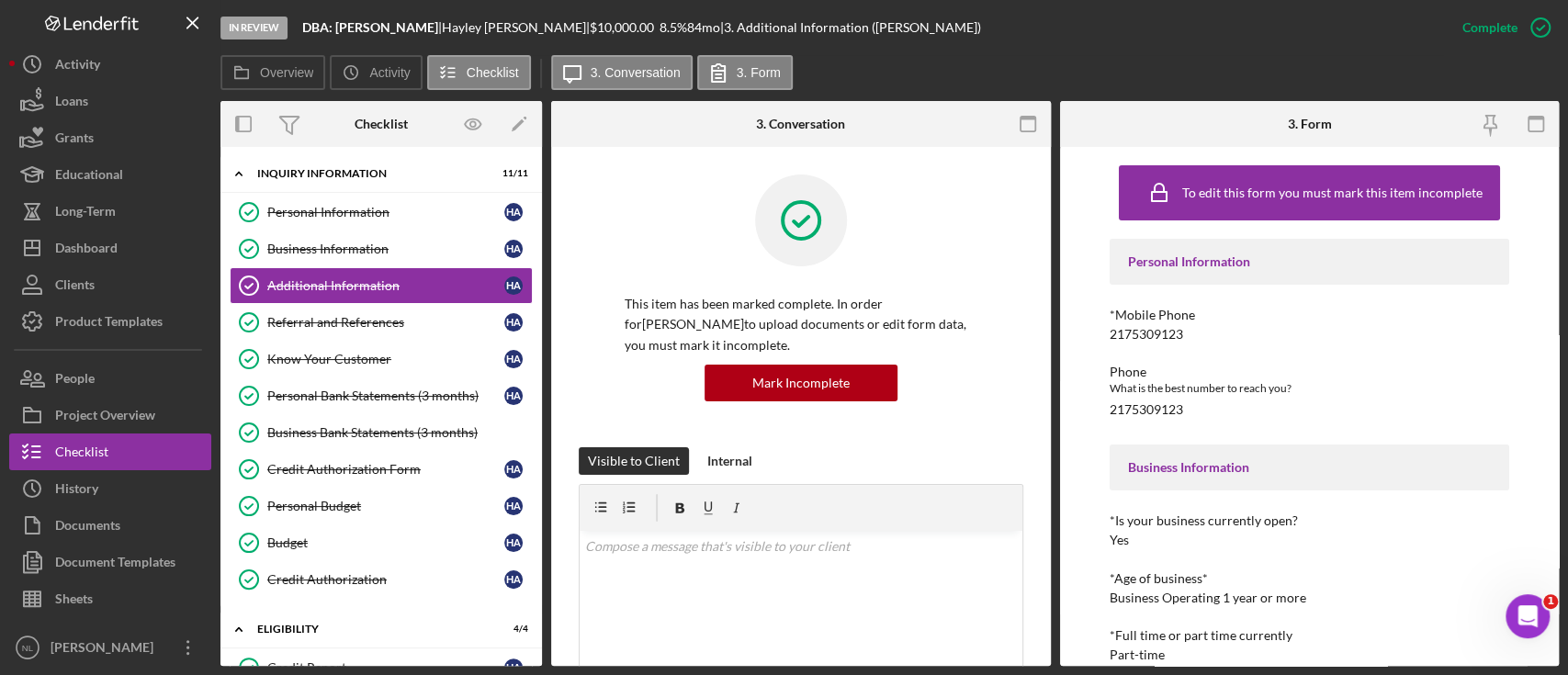
scroll to position [838, 0]
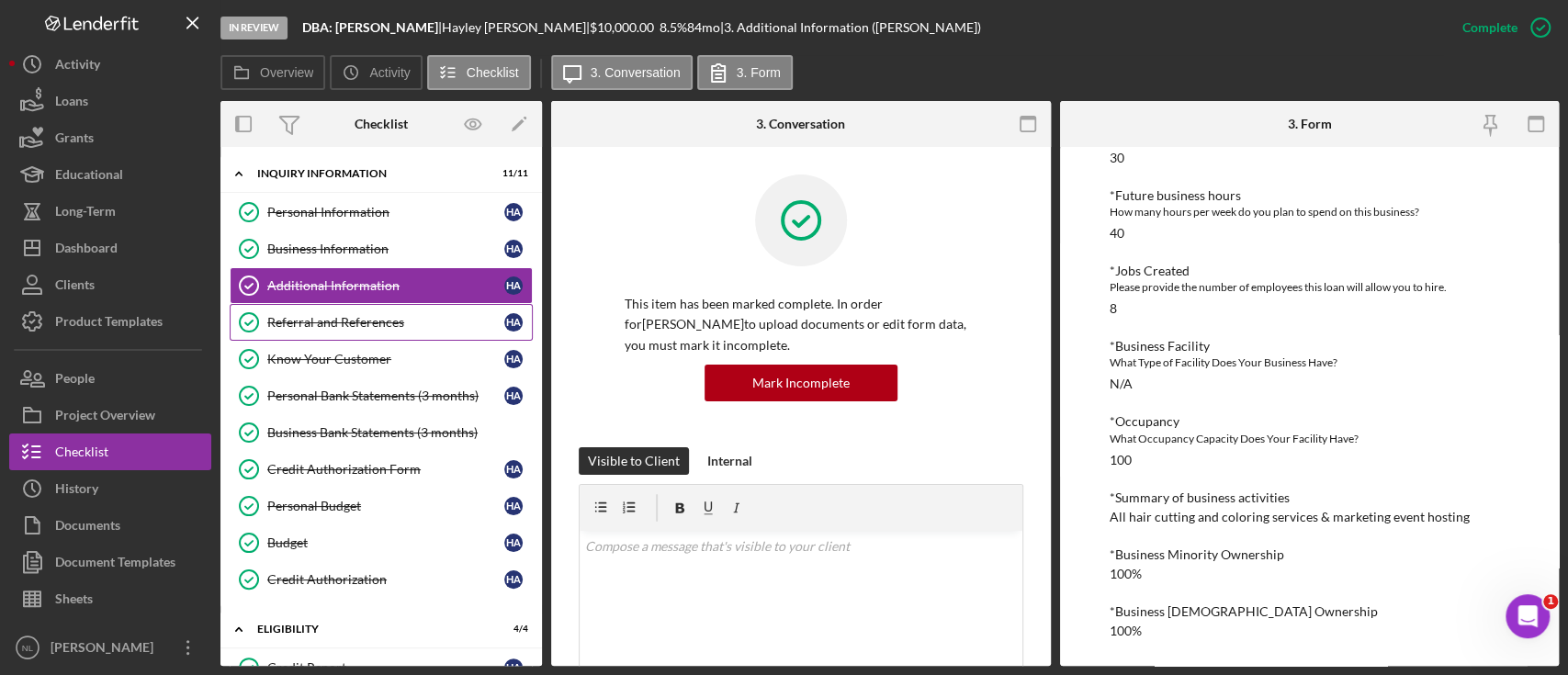
click at [360, 321] on div "Referral and References" at bounding box center [386, 322] width 237 height 15
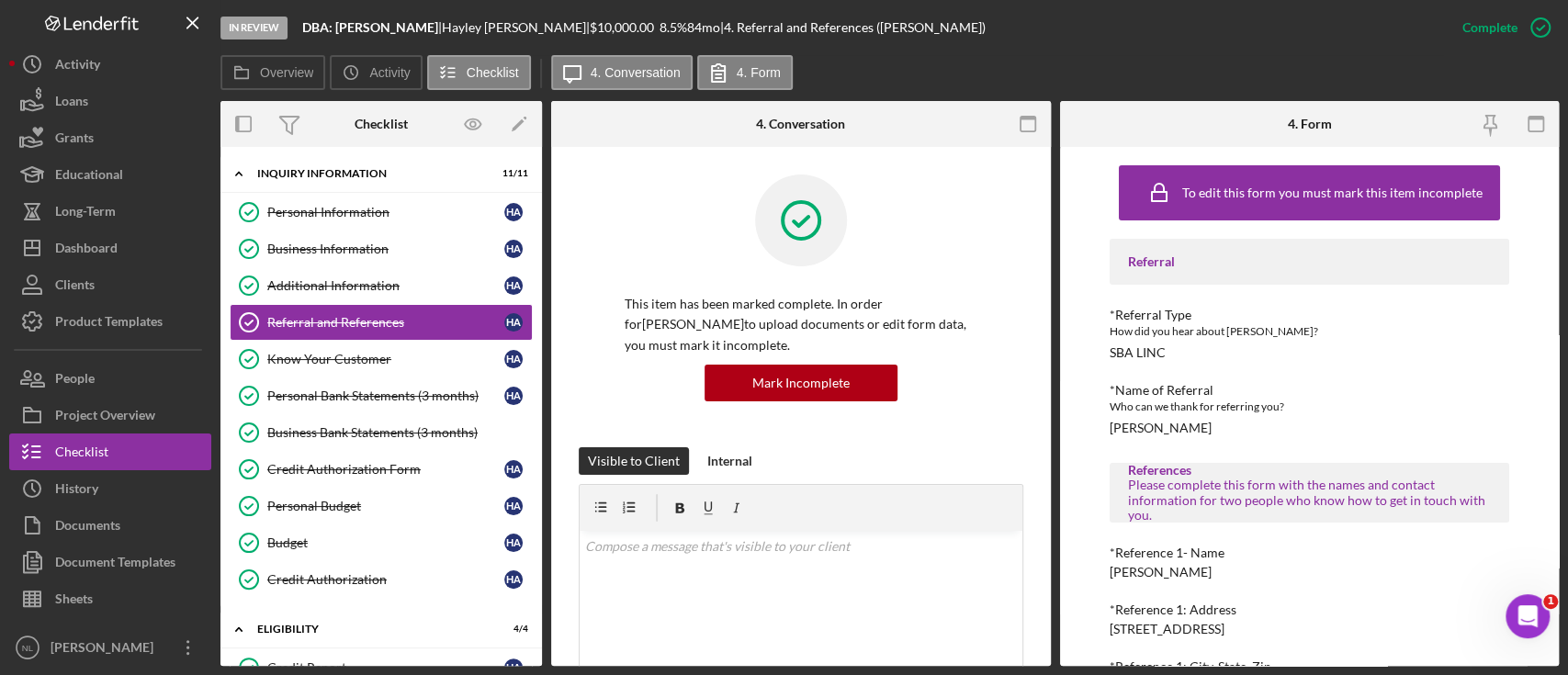
scroll to position [339, 0]
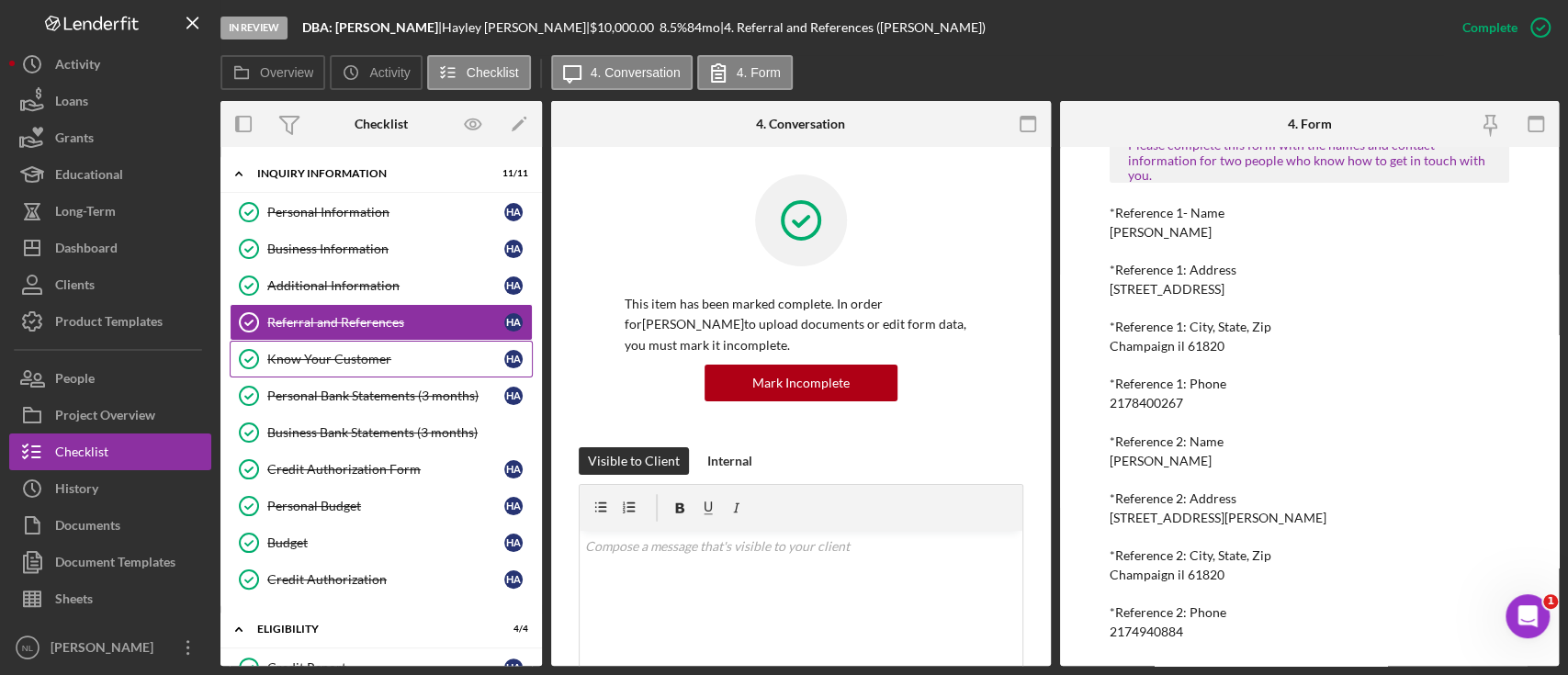
click at [372, 358] on div "Know Your Customer" at bounding box center [386, 359] width 237 height 15
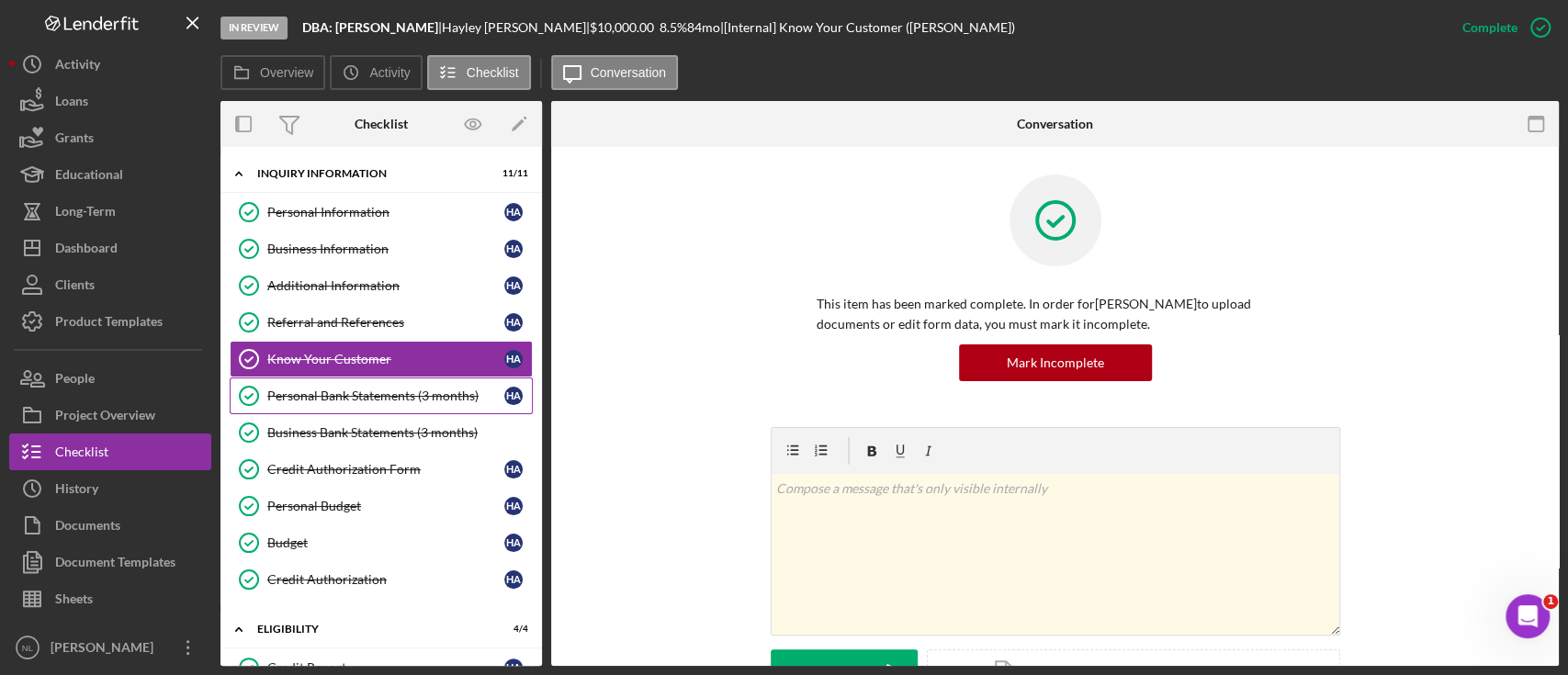
click at [376, 388] on div "Personal Bank Statements (3 months)" at bounding box center [386, 396] width 237 height 15
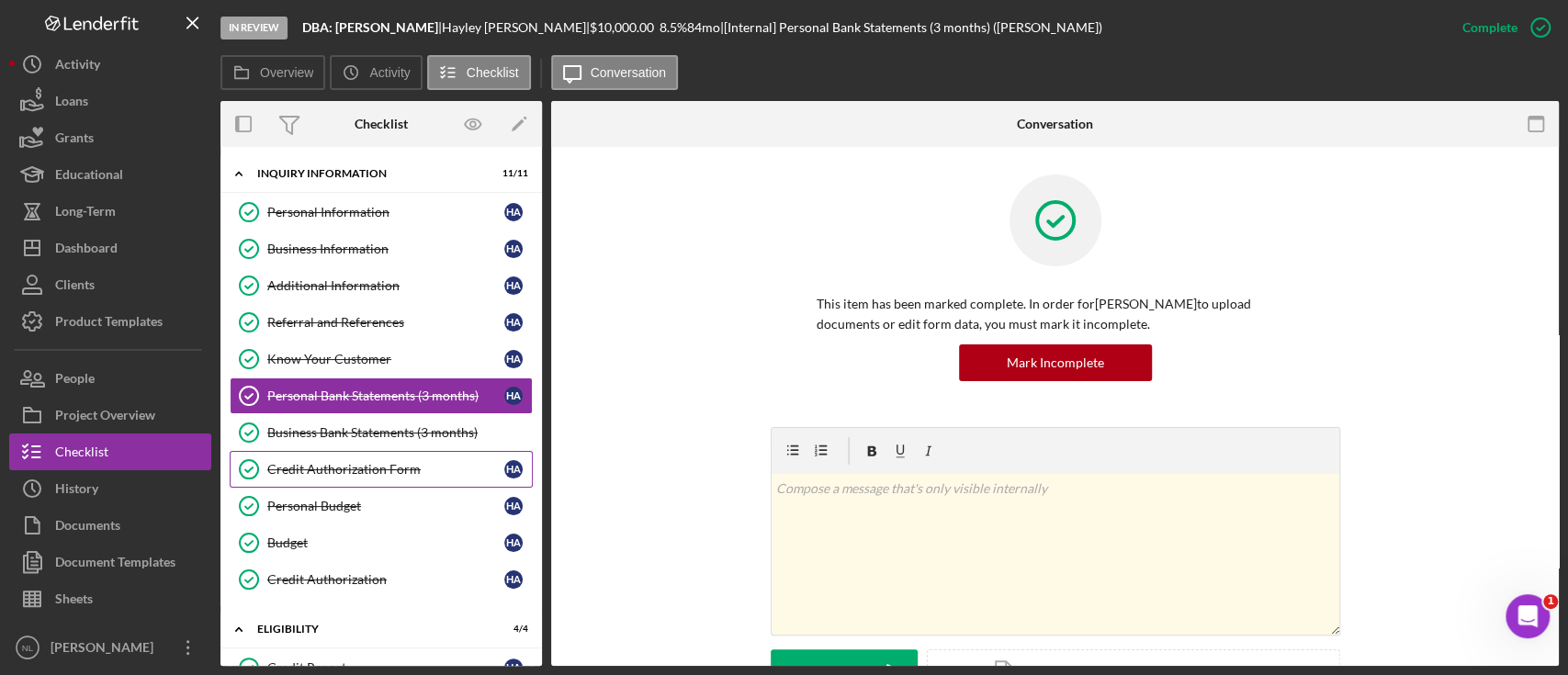
click at [367, 467] on div "Credit Authorization Form" at bounding box center [386, 469] width 237 height 15
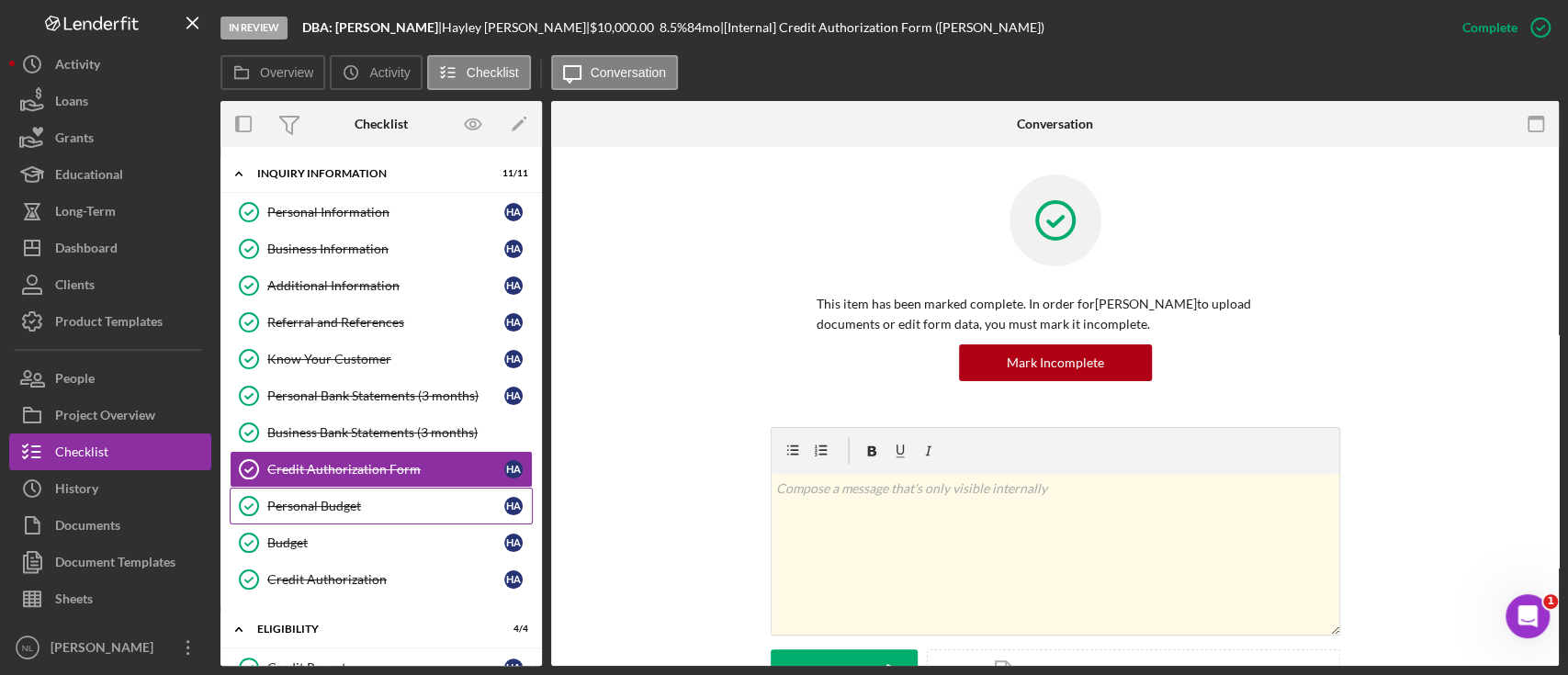
click at [362, 489] on link "Personal Budget Personal Budget H A" at bounding box center [381, 506] width 303 height 37
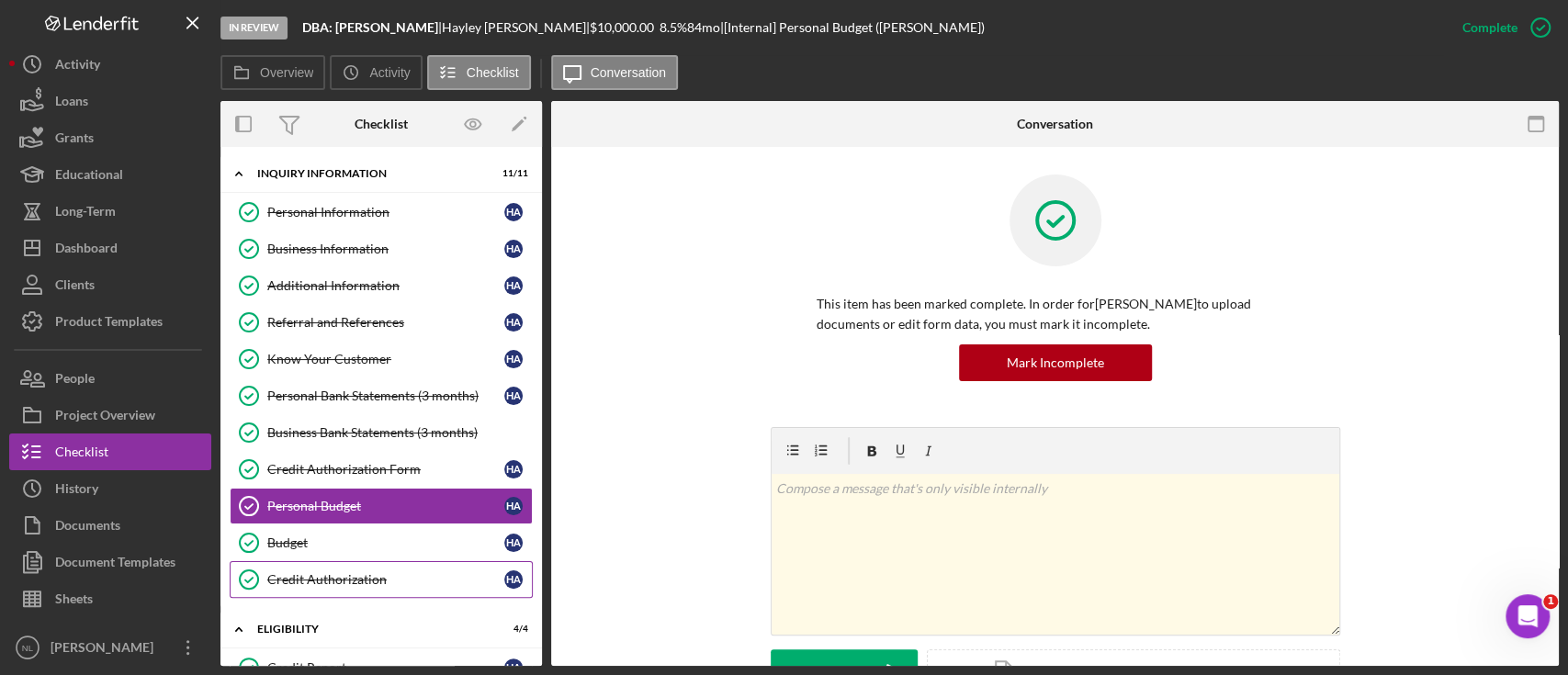
click at [335, 566] on link "Credit Authorization Credit Authorization H A" at bounding box center [381, 579] width 303 height 37
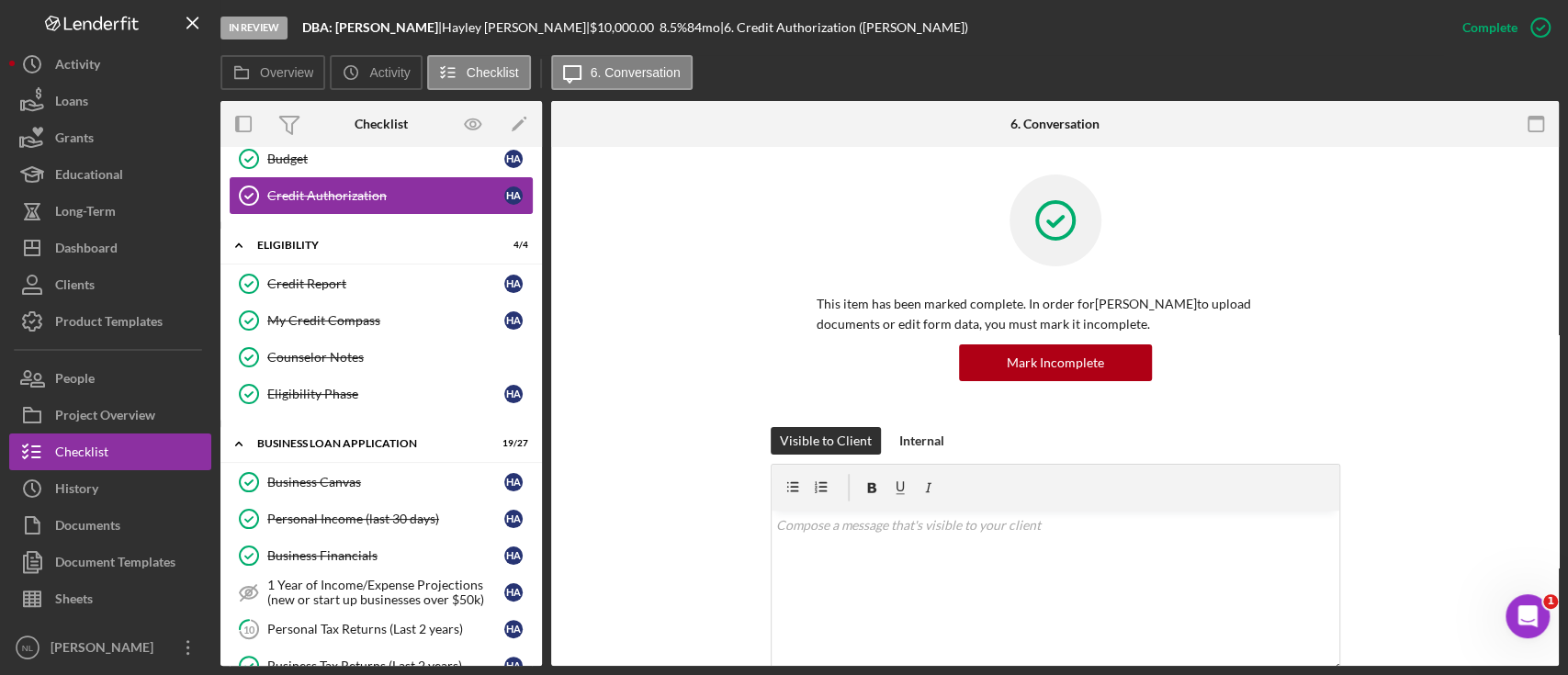
scroll to position [426, 0]
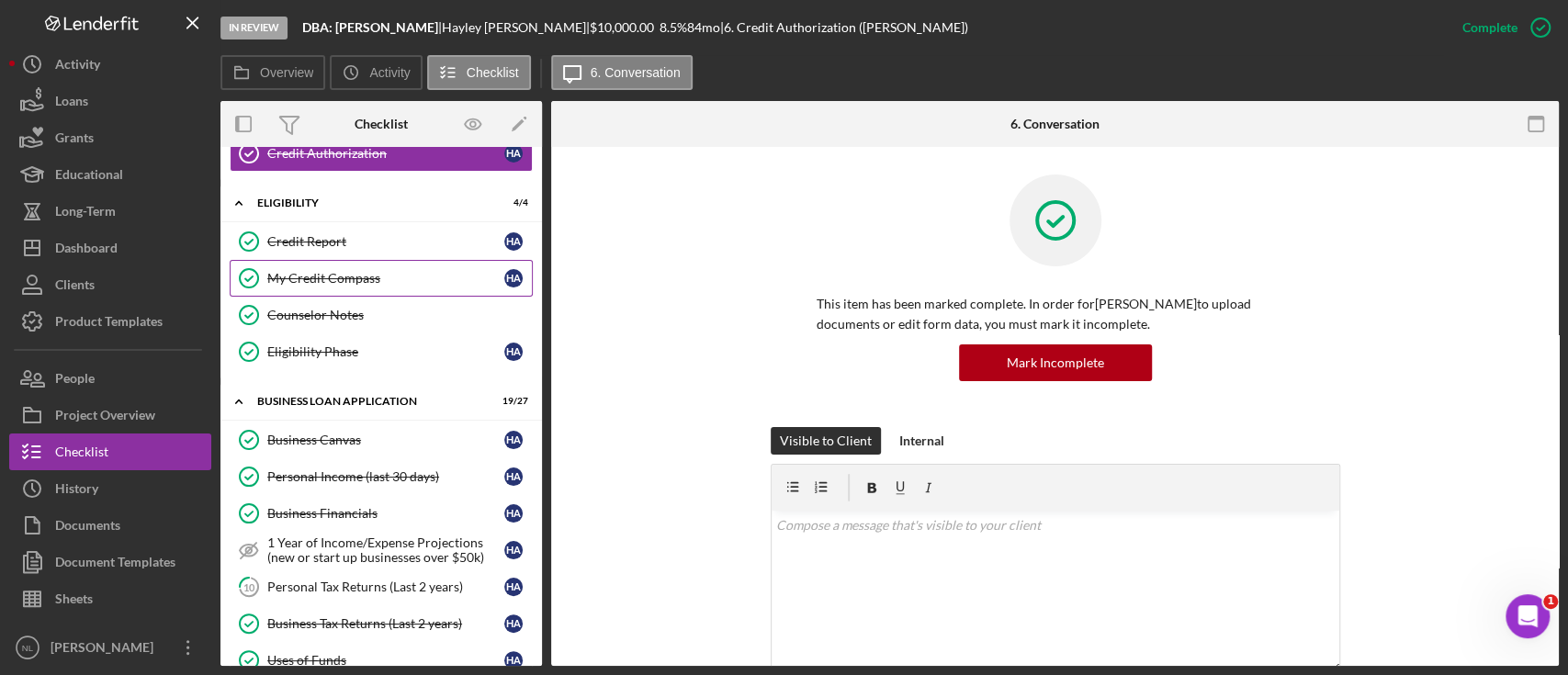
click at [352, 271] on div "My Credit Compass" at bounding box center [386, 278] width 237 height 15
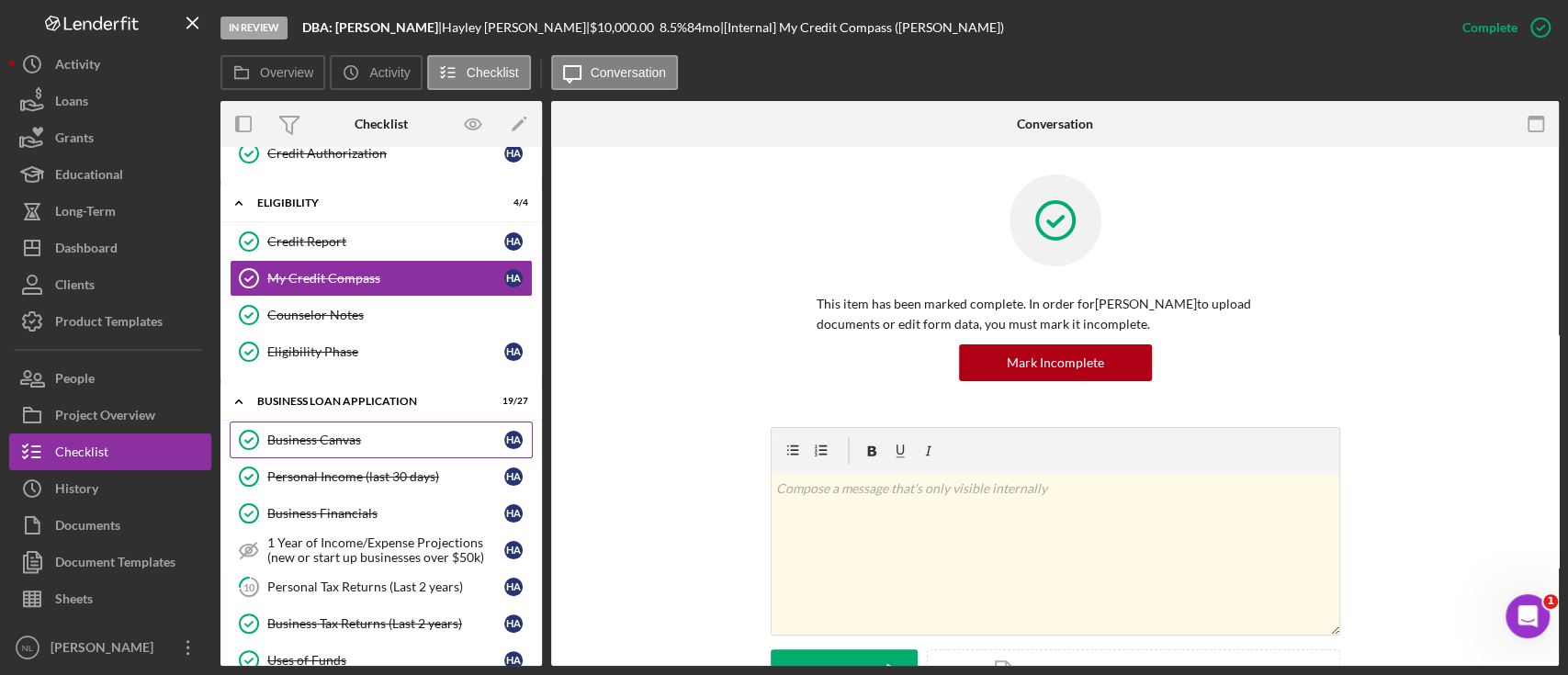
click at [349, 432] on div "Business Canvas" at bounding box center [386, 440] width 237 height 15
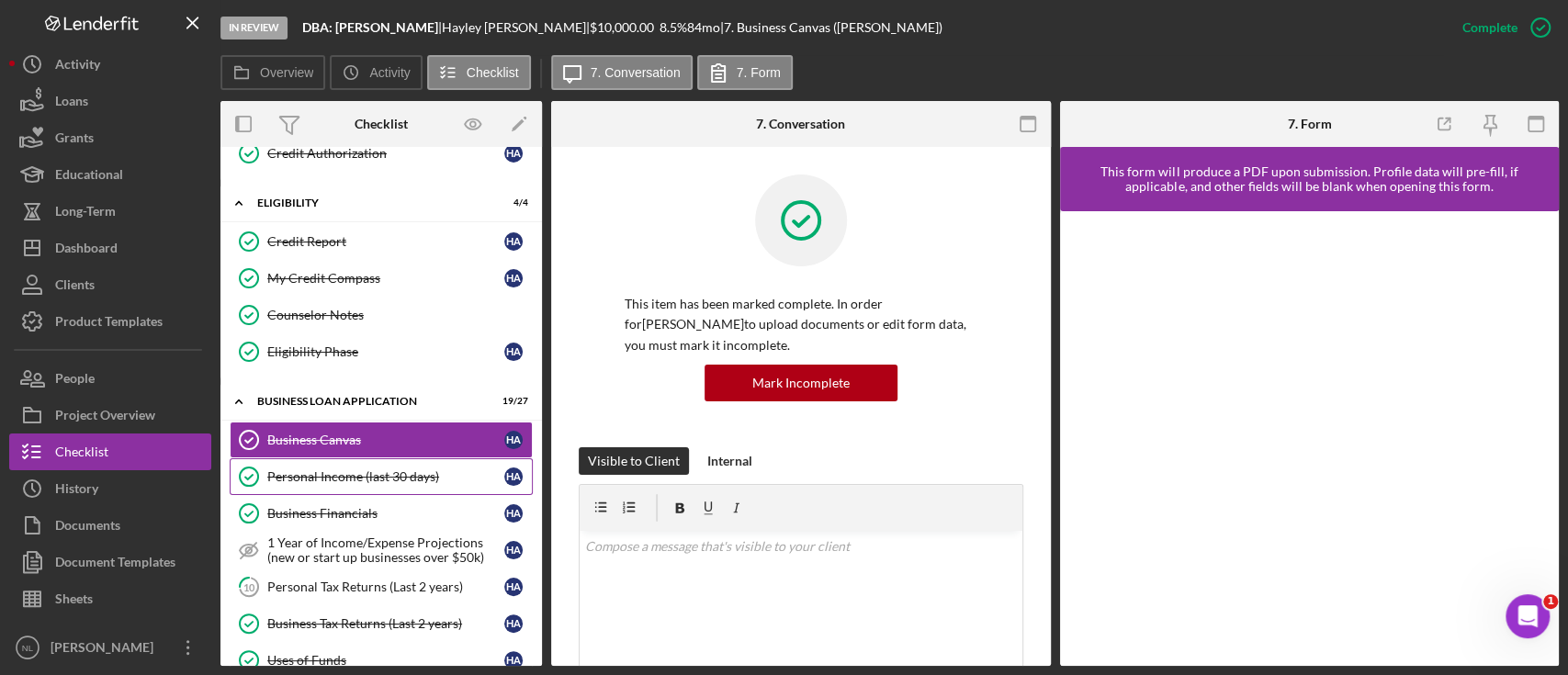
click at [351, 469] on div "Personal Income (last 30 days)" at bounding box center [386, 477] width 237 height 15
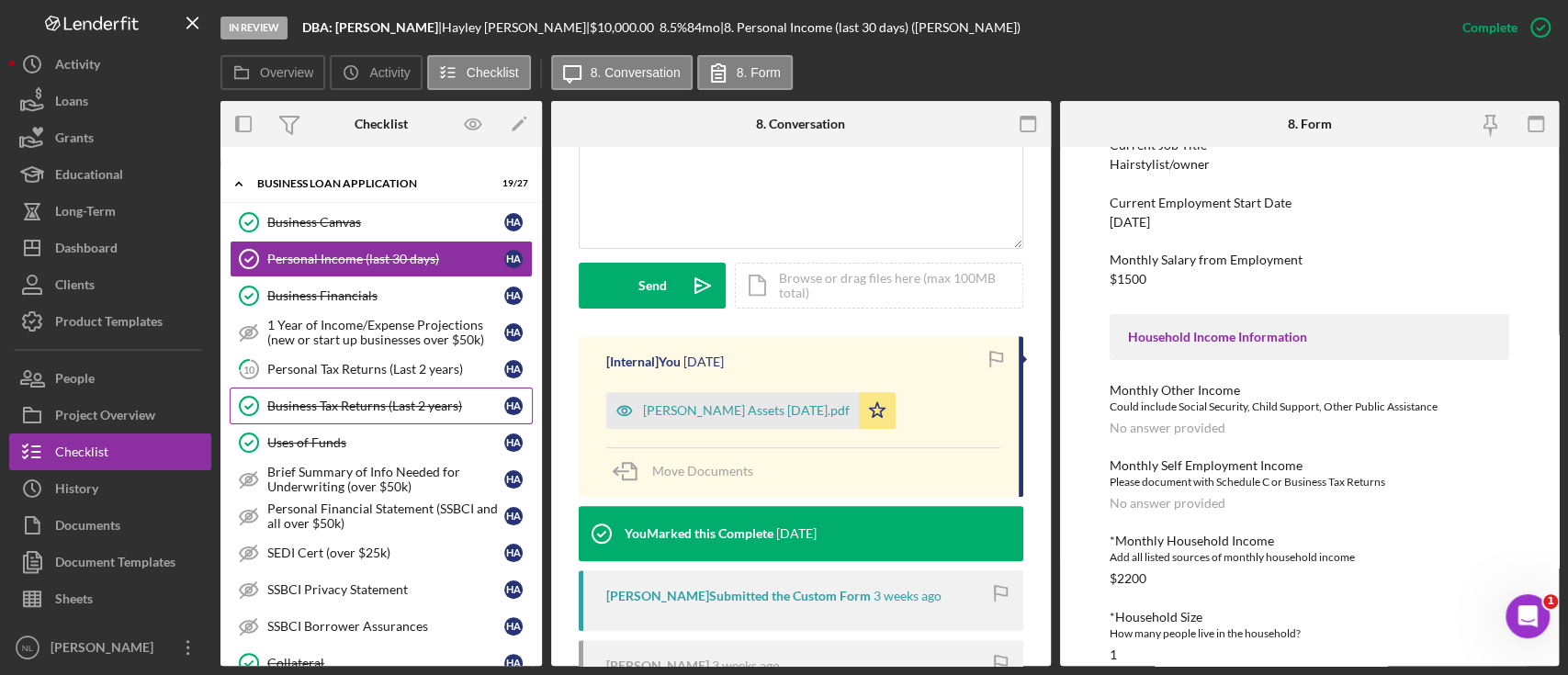
scroll to position [663, 0]
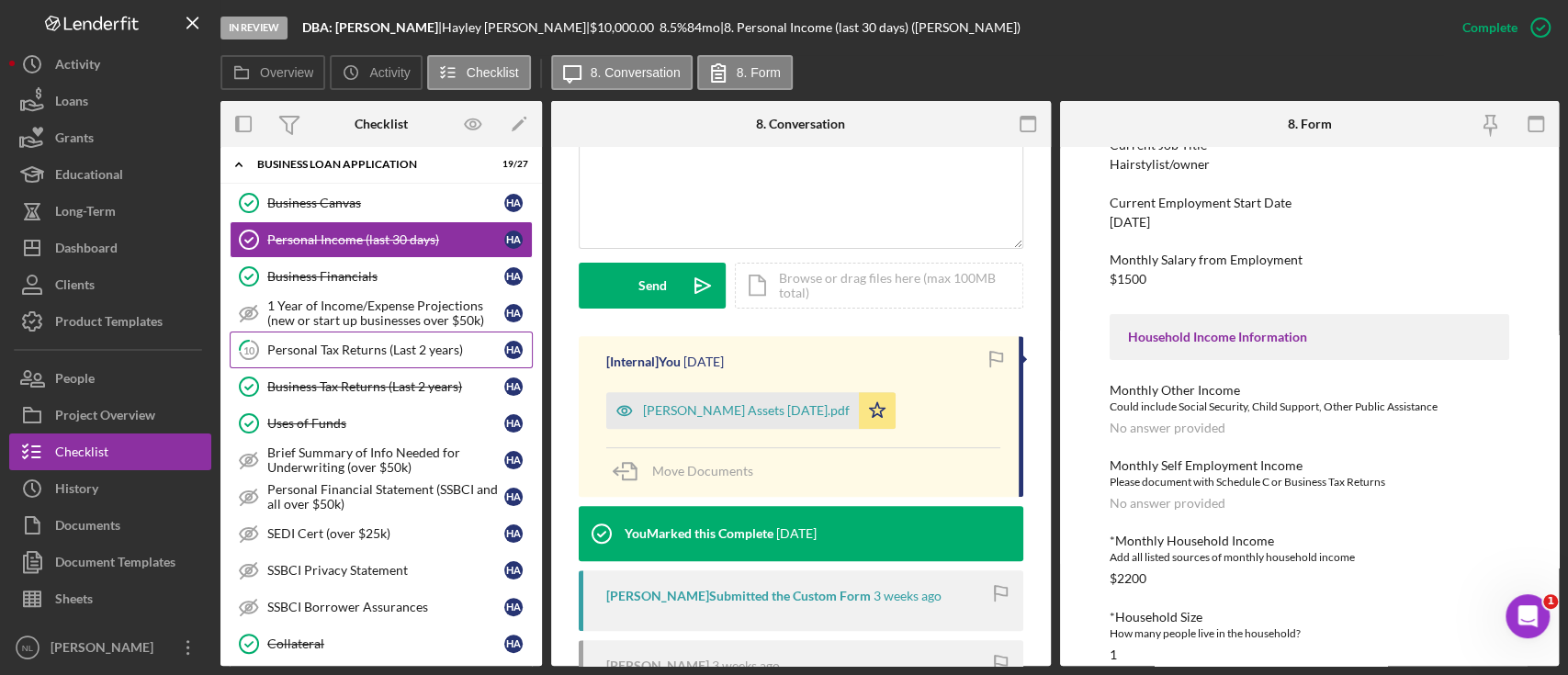
click at [314, 349] on div "Personal Tax Returns (Last 2 years)" at bounding box center [386, 350] width 237 height 15
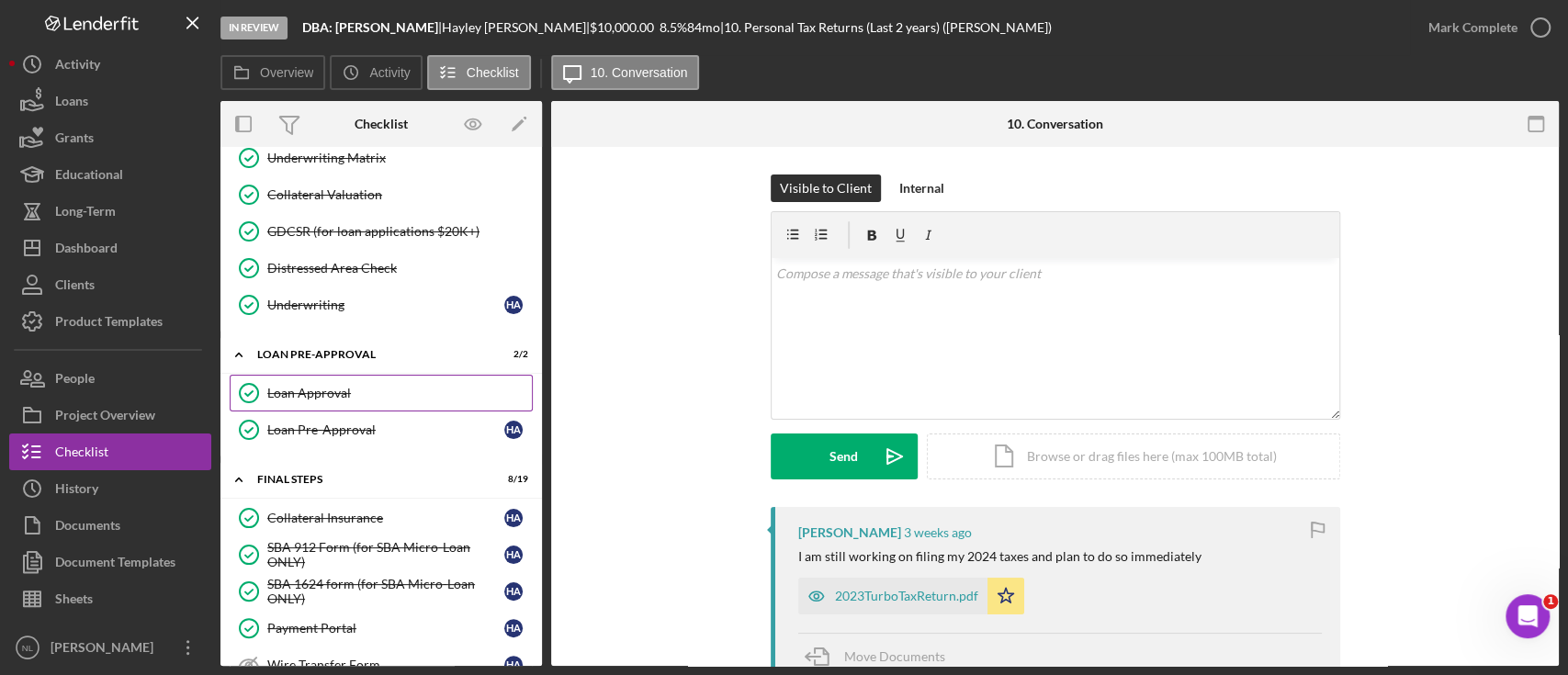
scroll to position [1518, 0]
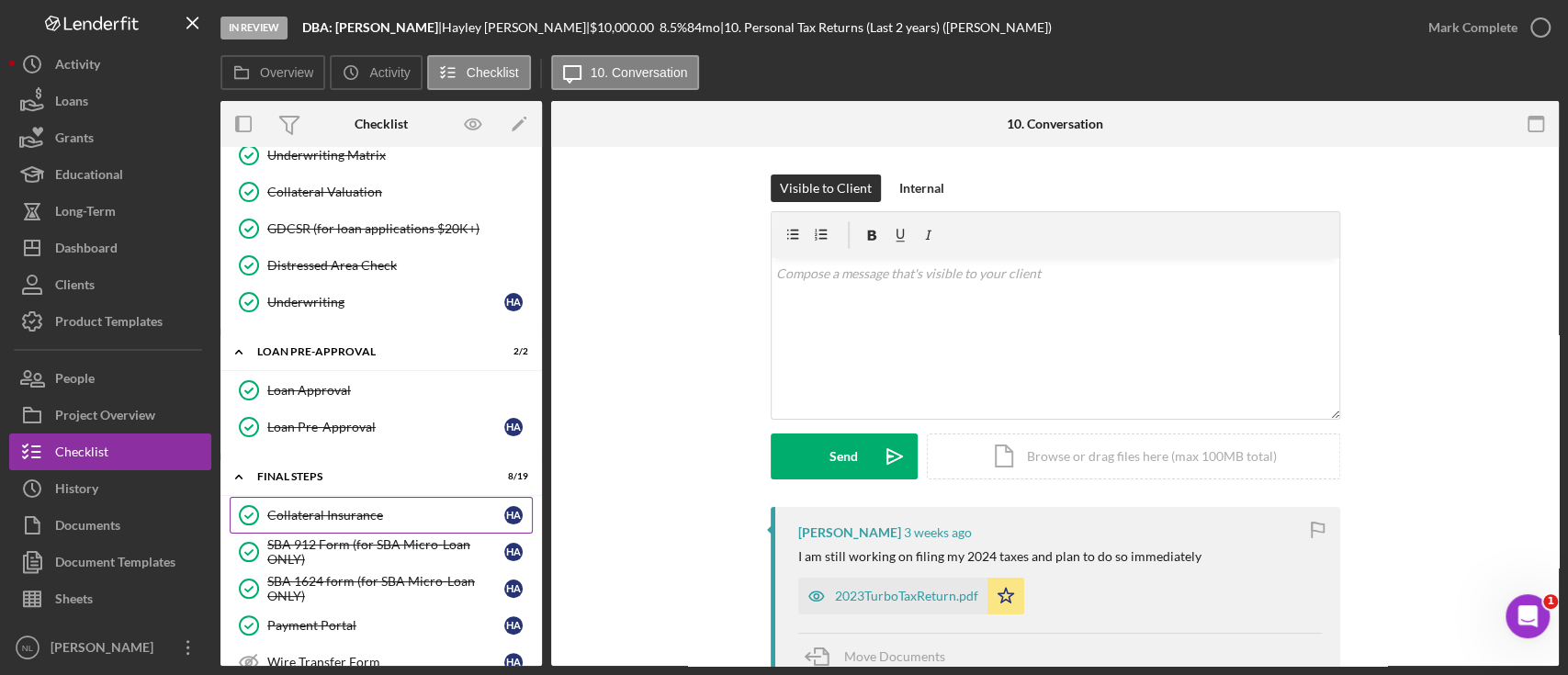
click at [365, 508] on div "Collateral Insurance" at bounding box center [386, 515] width 237 height 15
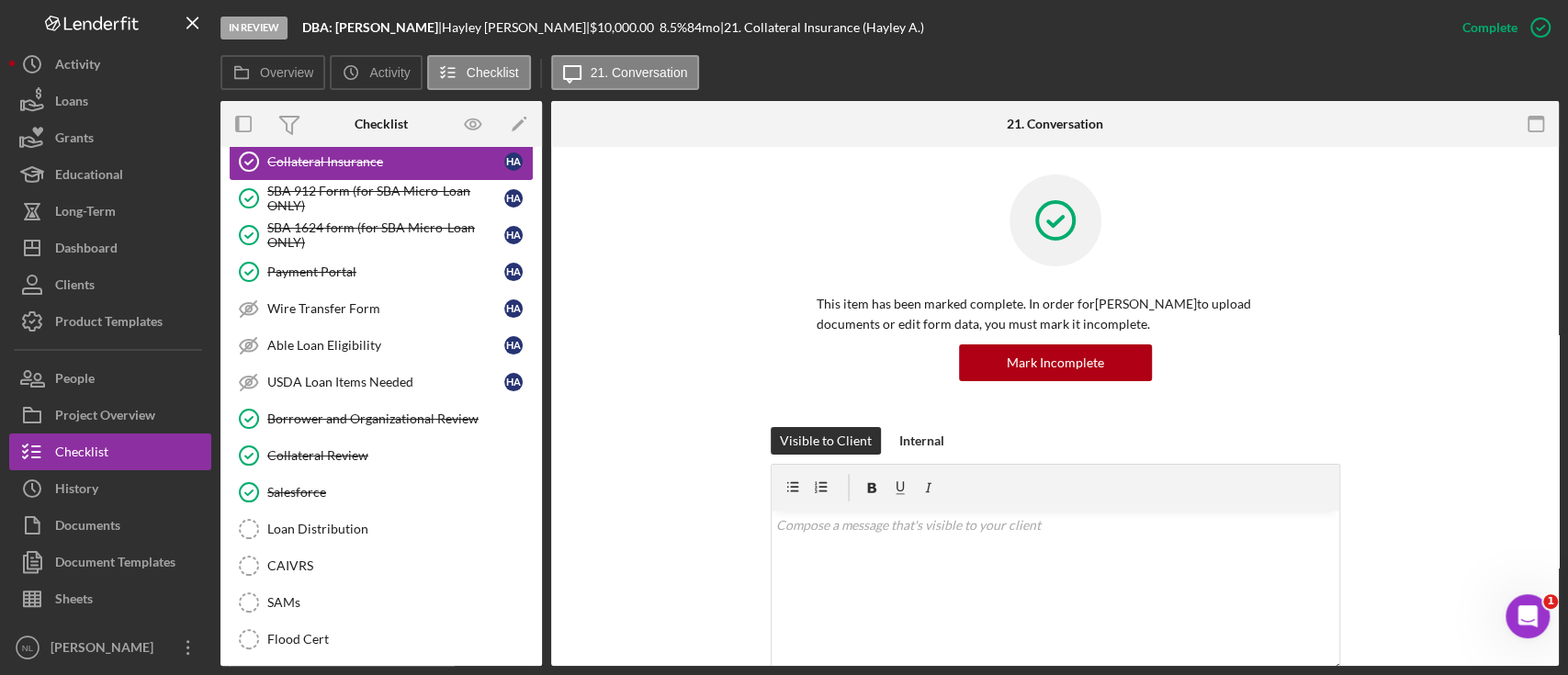
scroll to position [1880, 0]
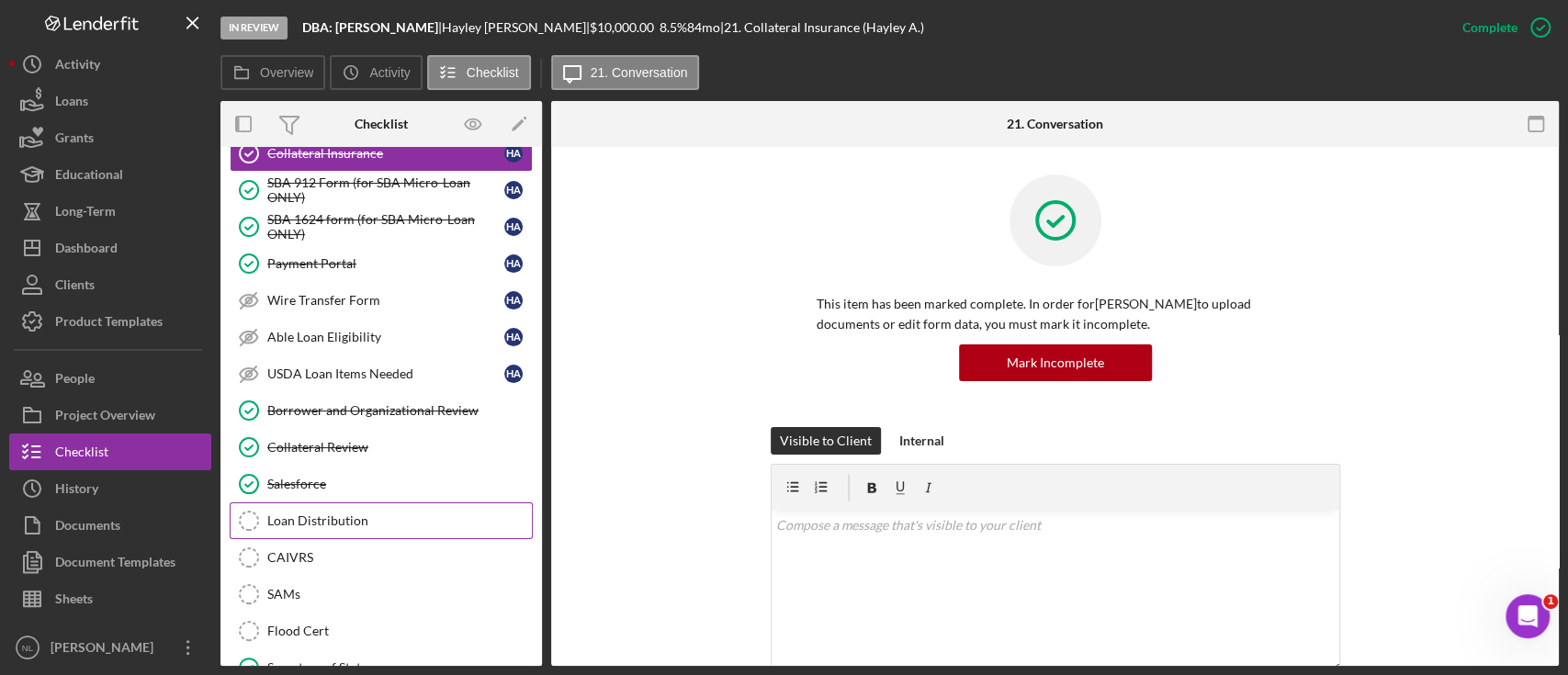
click at [362, 502] on link "Loan Distribution Loan Distribution" at bounding box center [381, 520] width 303 height 37
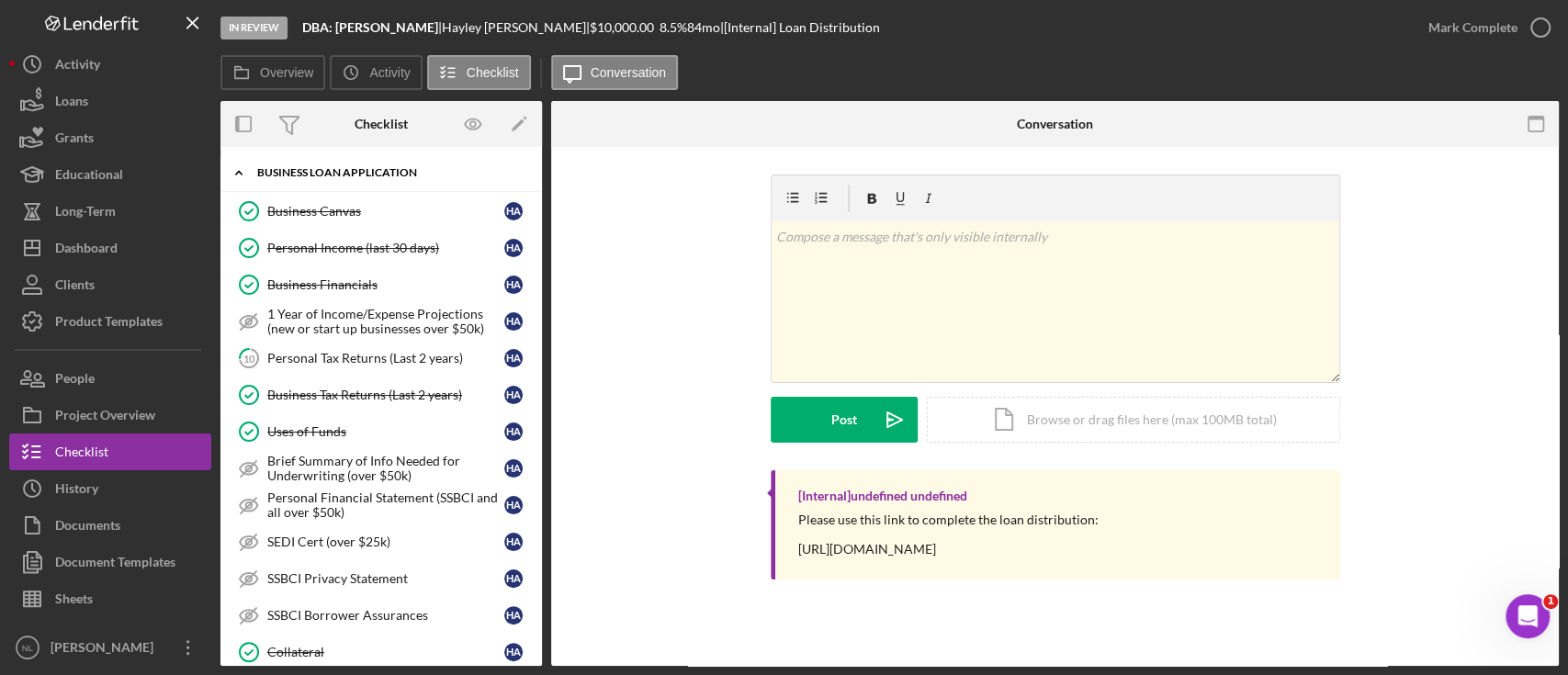
scroll to position [656, 0]
click at [355, 350] on div "Personal Tax Returns (Last 2 years)" at bounding box center [386, 356] width 237 height 15
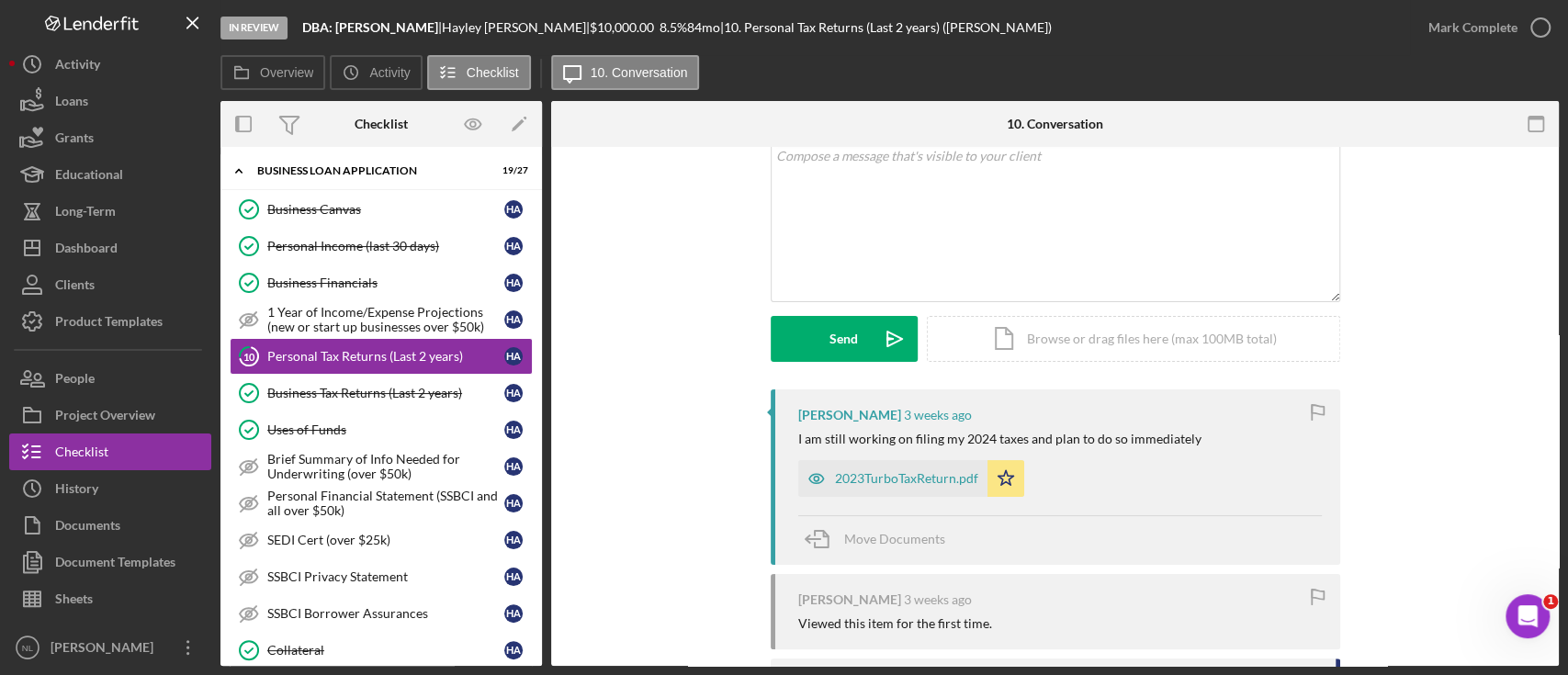
scroll to position [227, 0]
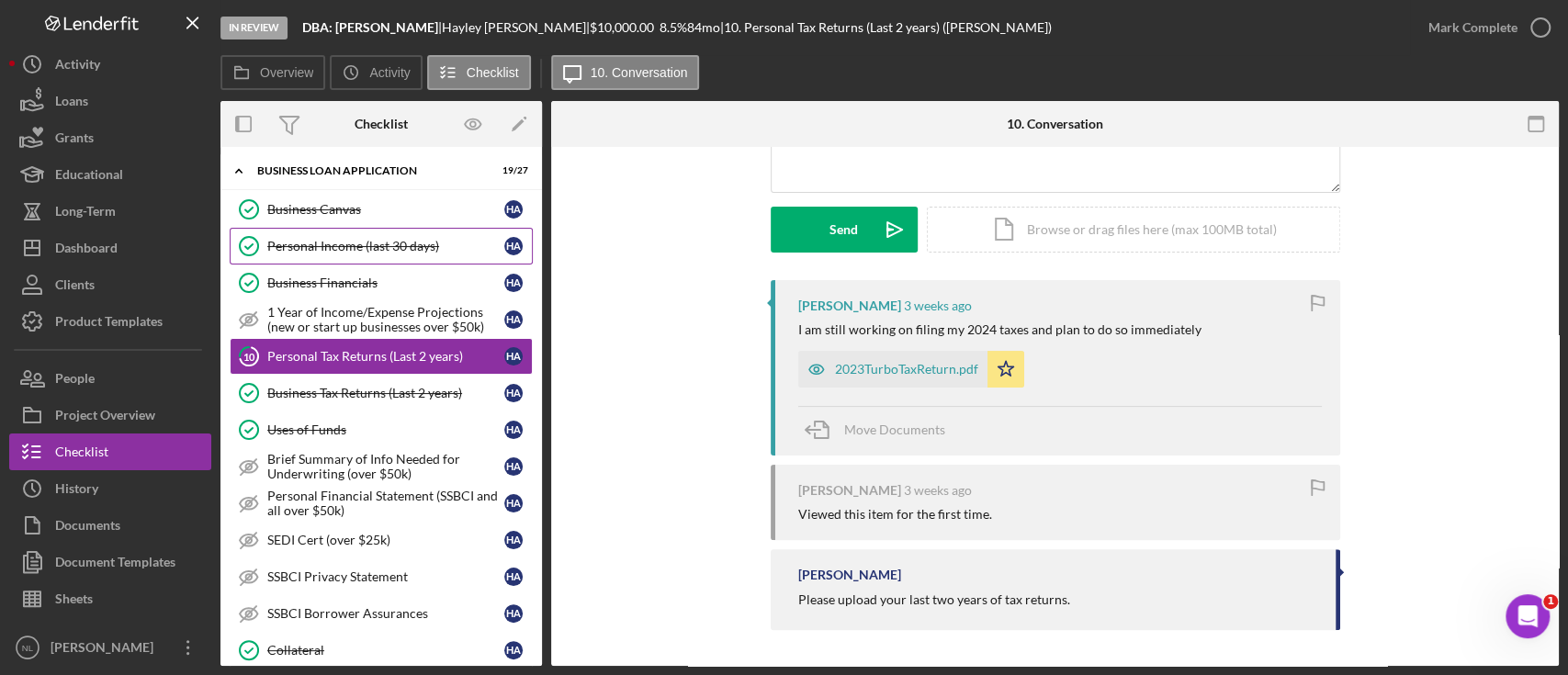
click at [359, 243] on div "Personal Income (last 30 days)" at bounding box center [386, 246] width 237 height 15
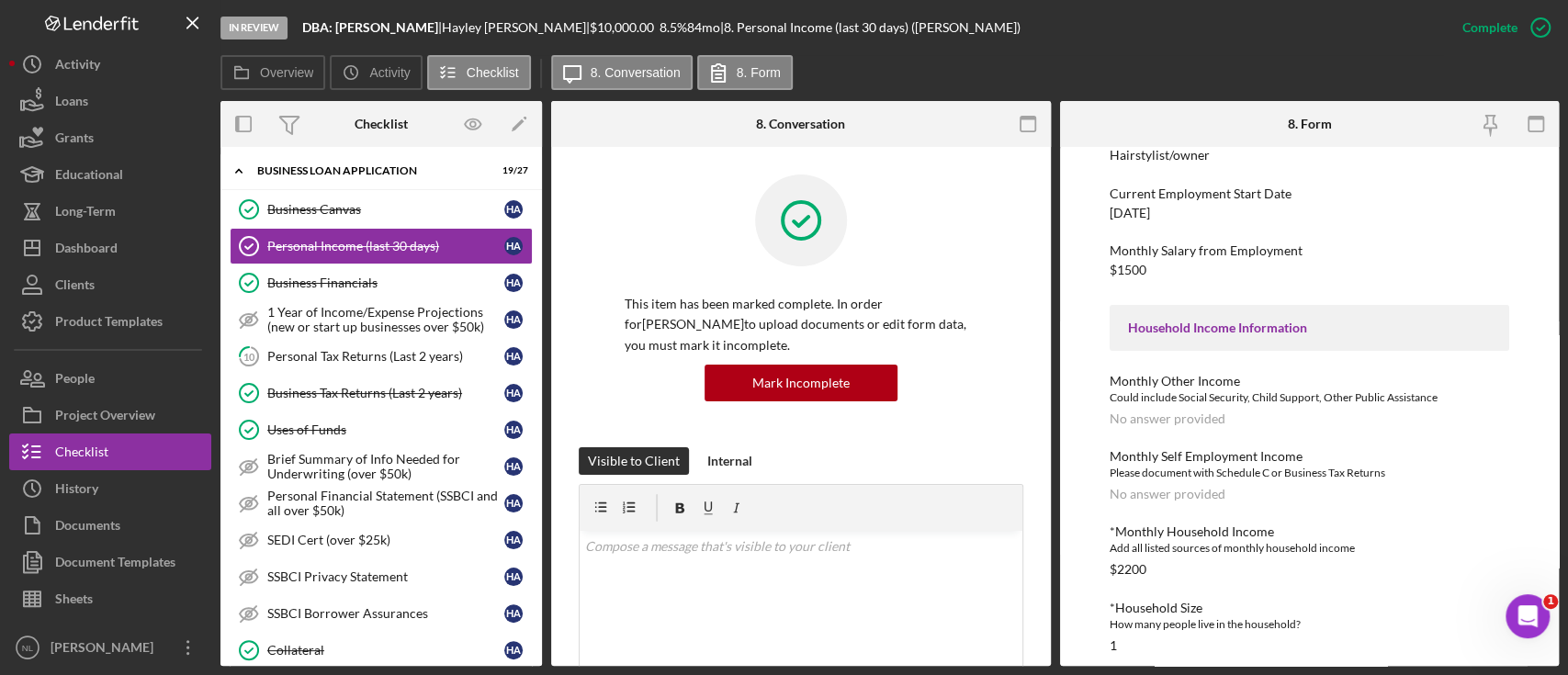
scroll to position [424, 0]
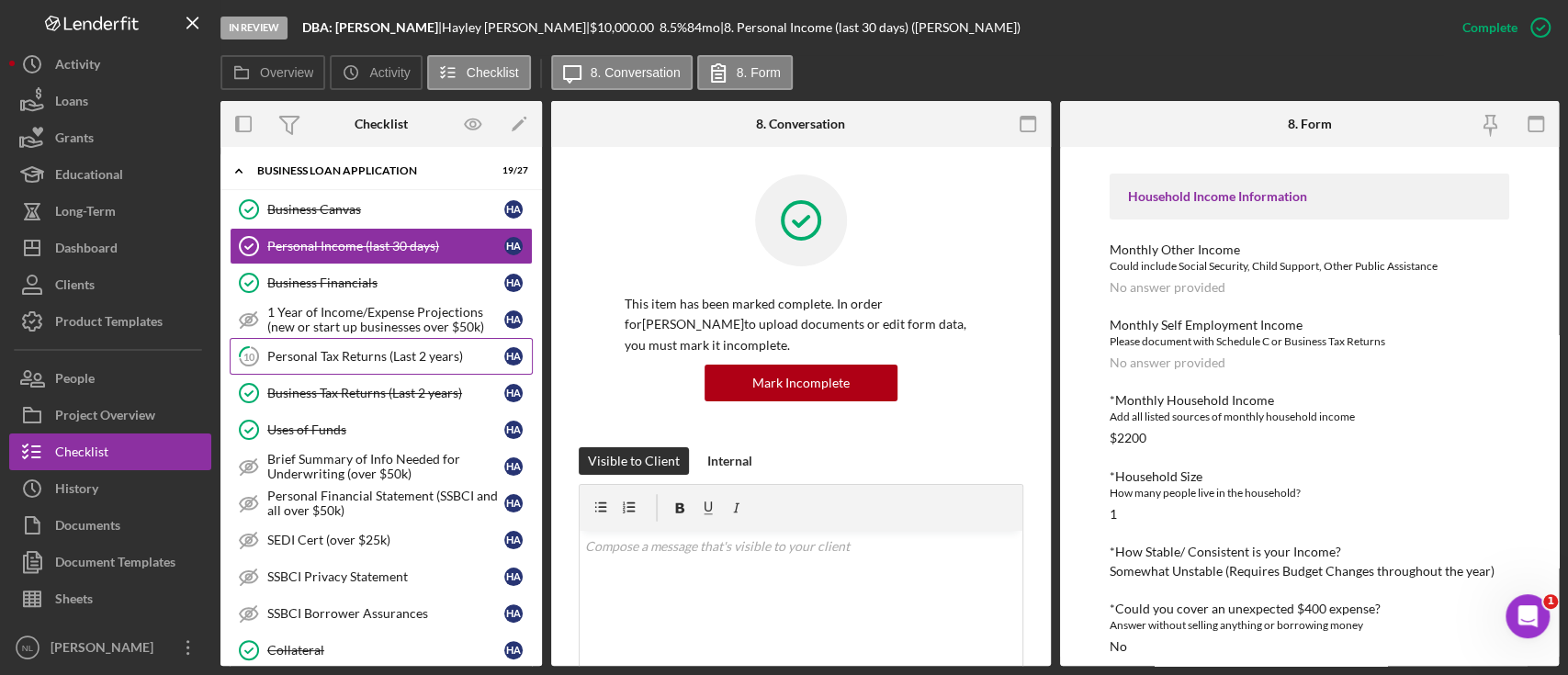
click at [413, 349] on div "Personal Tax Returns (Last 2 years)" at bounding box center [386, 356] width 237 height 15
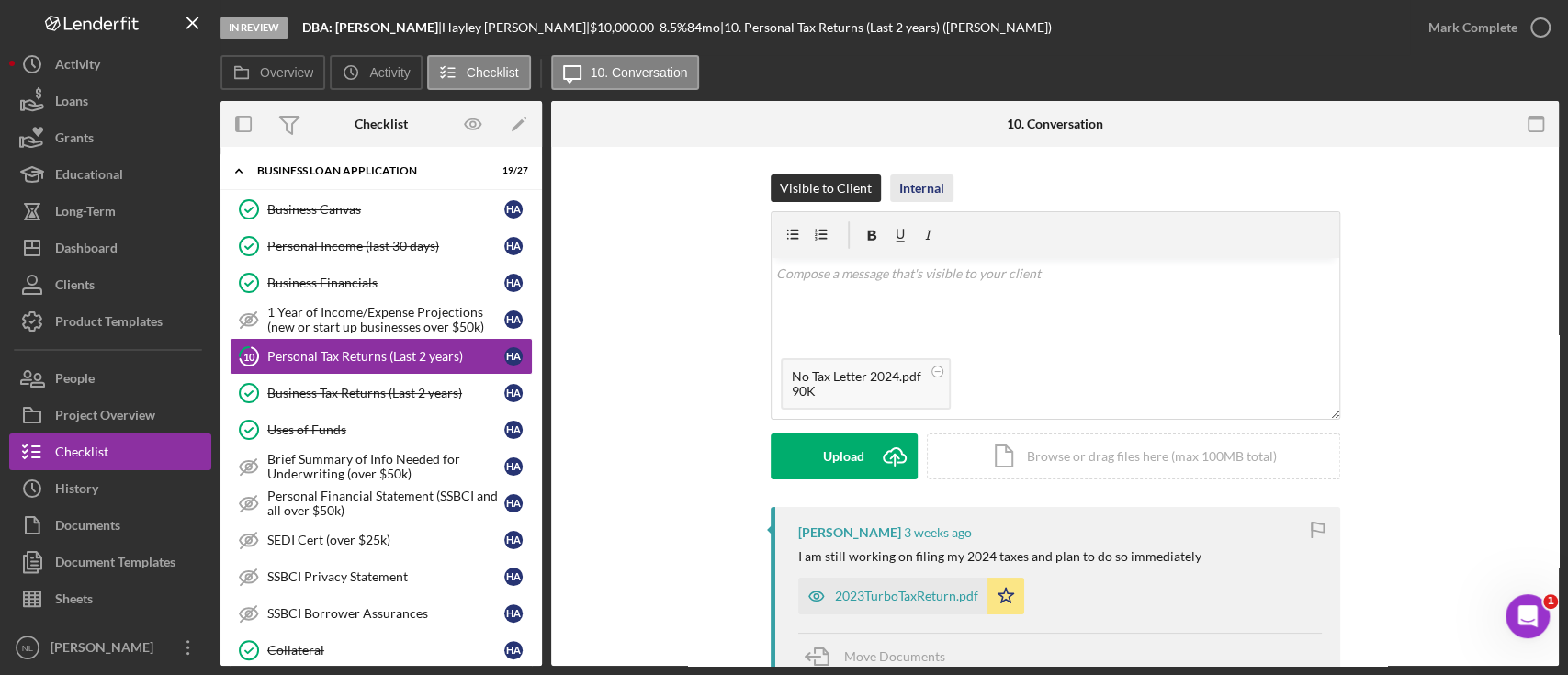
click at [926, 190] on div "Internal" at bounding box center [922, 188] width 45 height 27
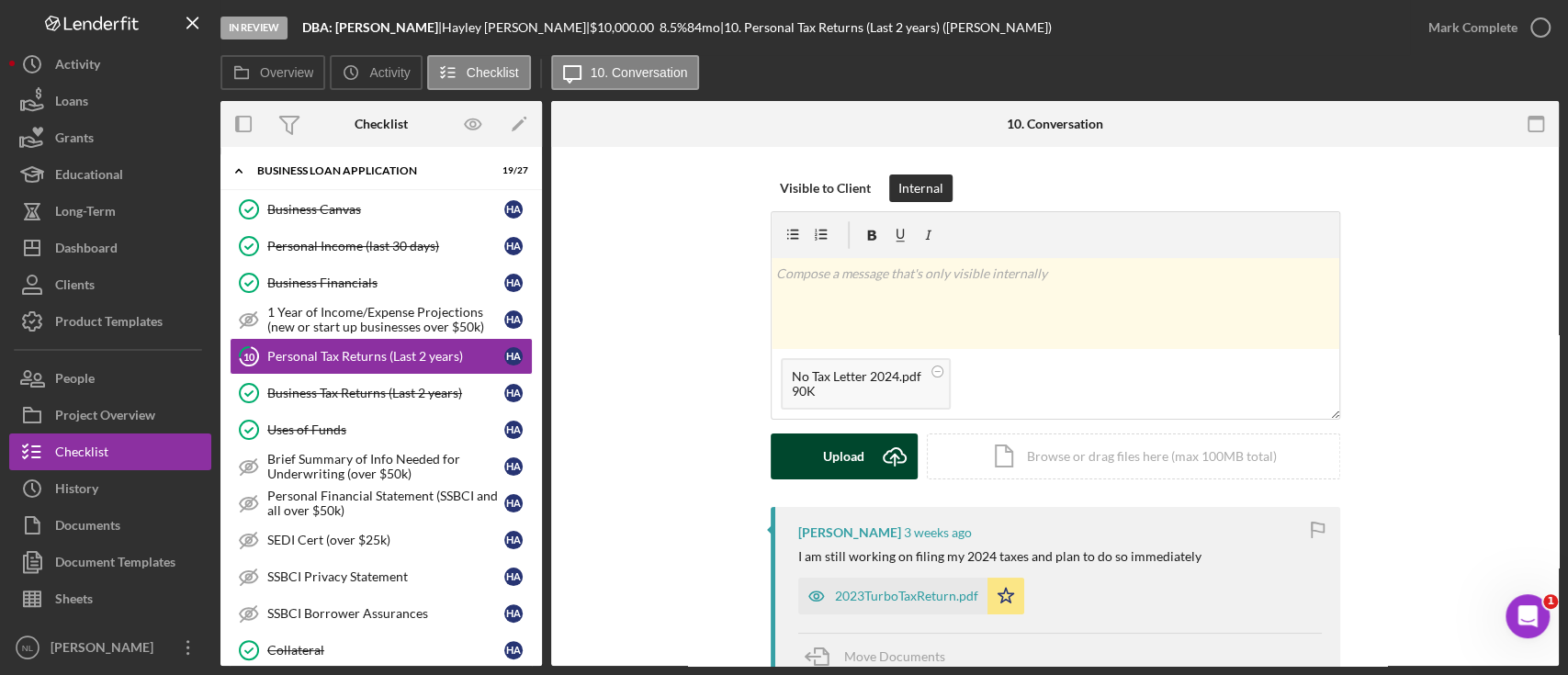
click at [865, 466] on button "Upload Icon/Upload" at bounding box center [844, 456] width 147 height 46
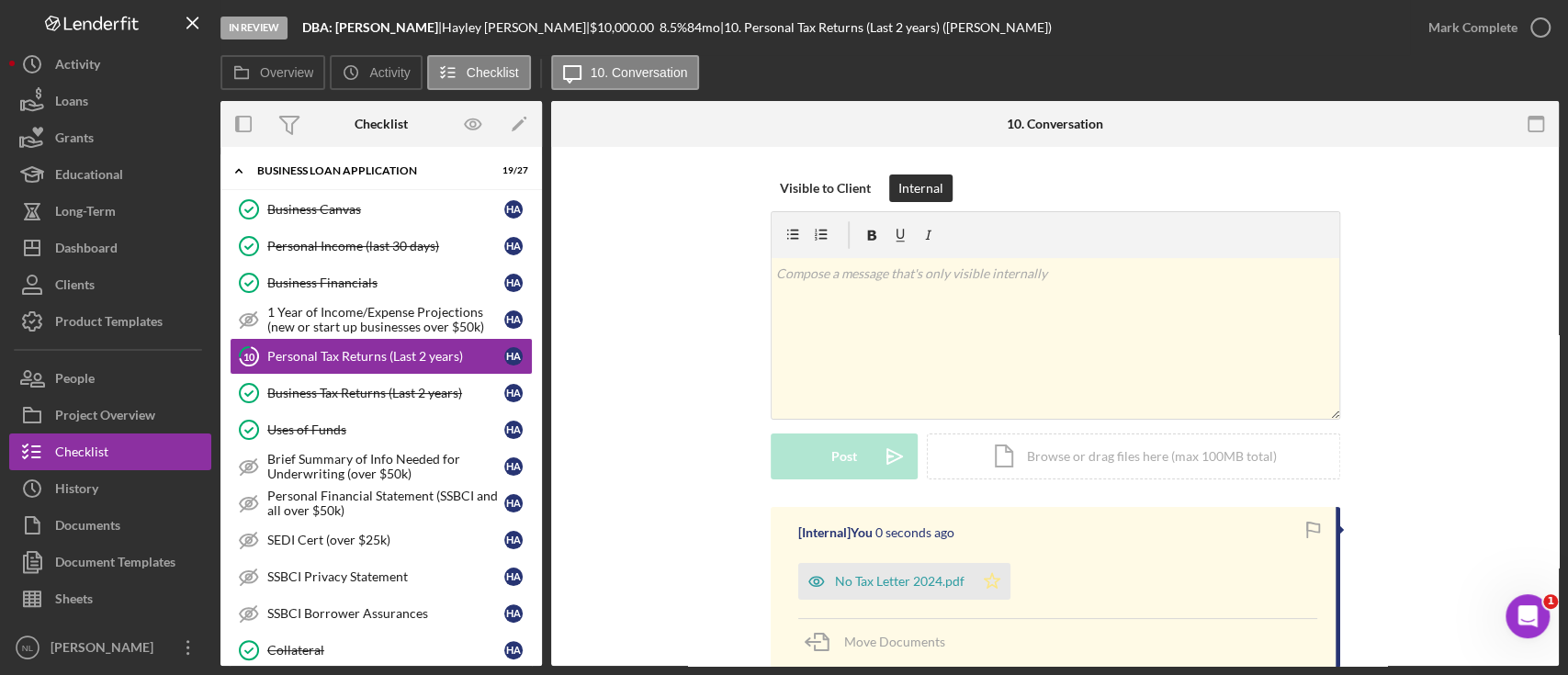
click at [987, 589] on icon "Icon/Star" at bounding box center [991, 581] width 37 height 37
click at [1513, 18] on div "Mark Complete" at bounding box center [1473, 27] width 89 height 37
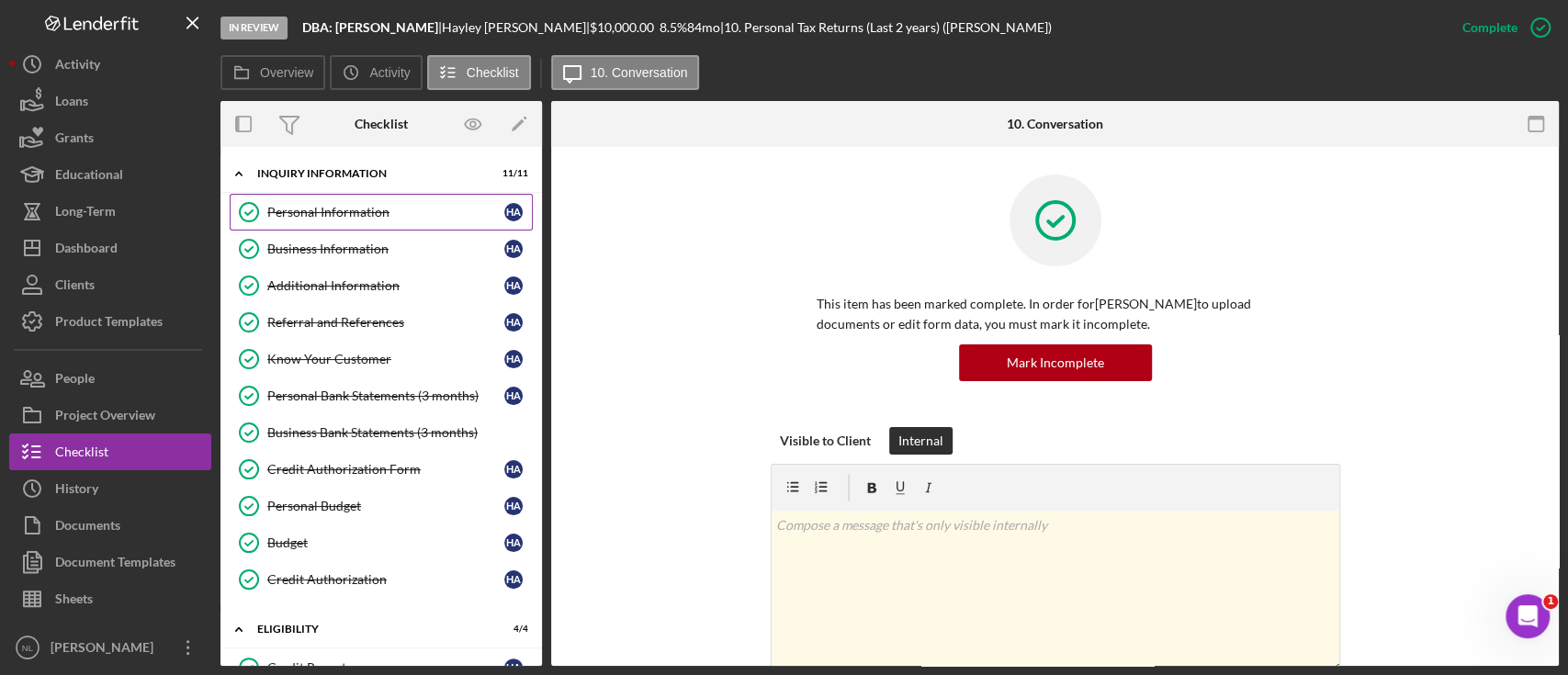
click at [340, 216] on div "Personal Information" at bounding box center [386, 212] width 237 height 15
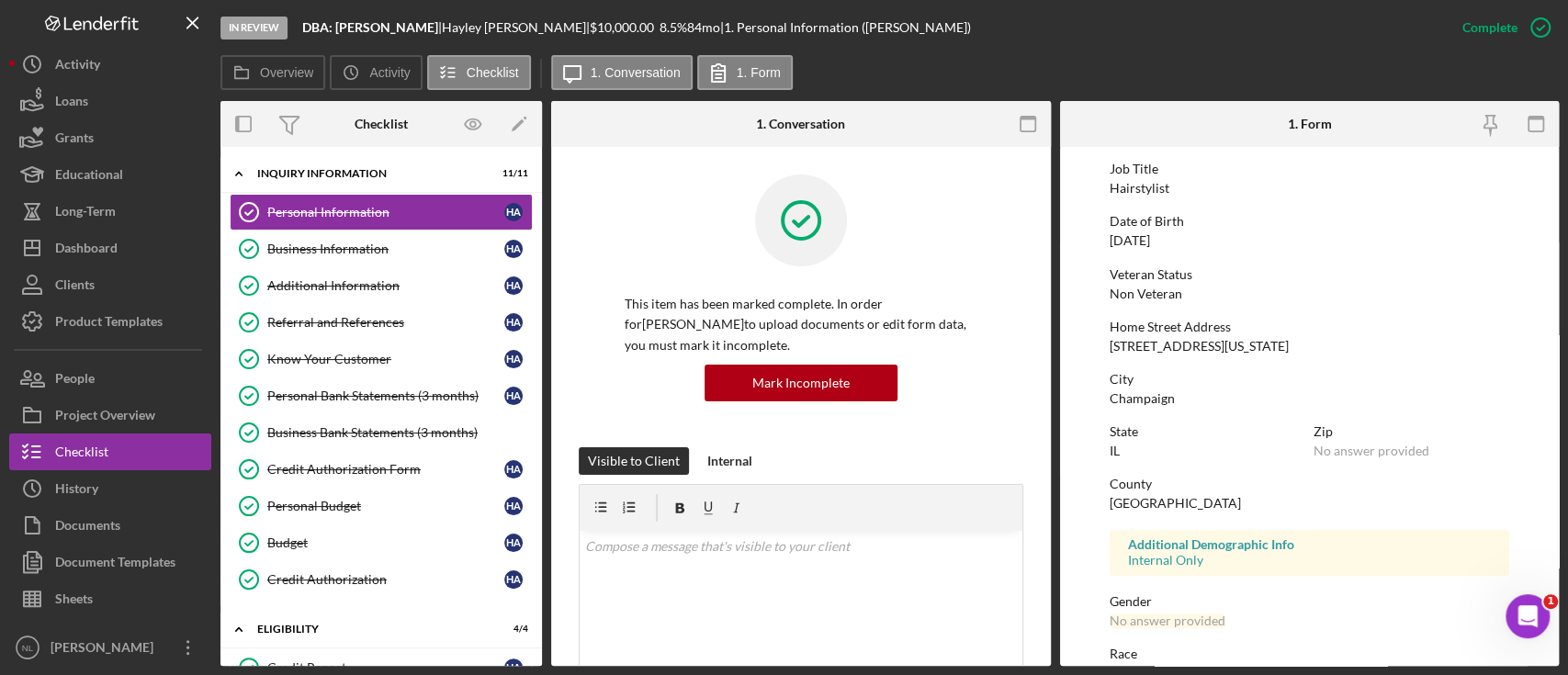
scroll to position [159, 0]
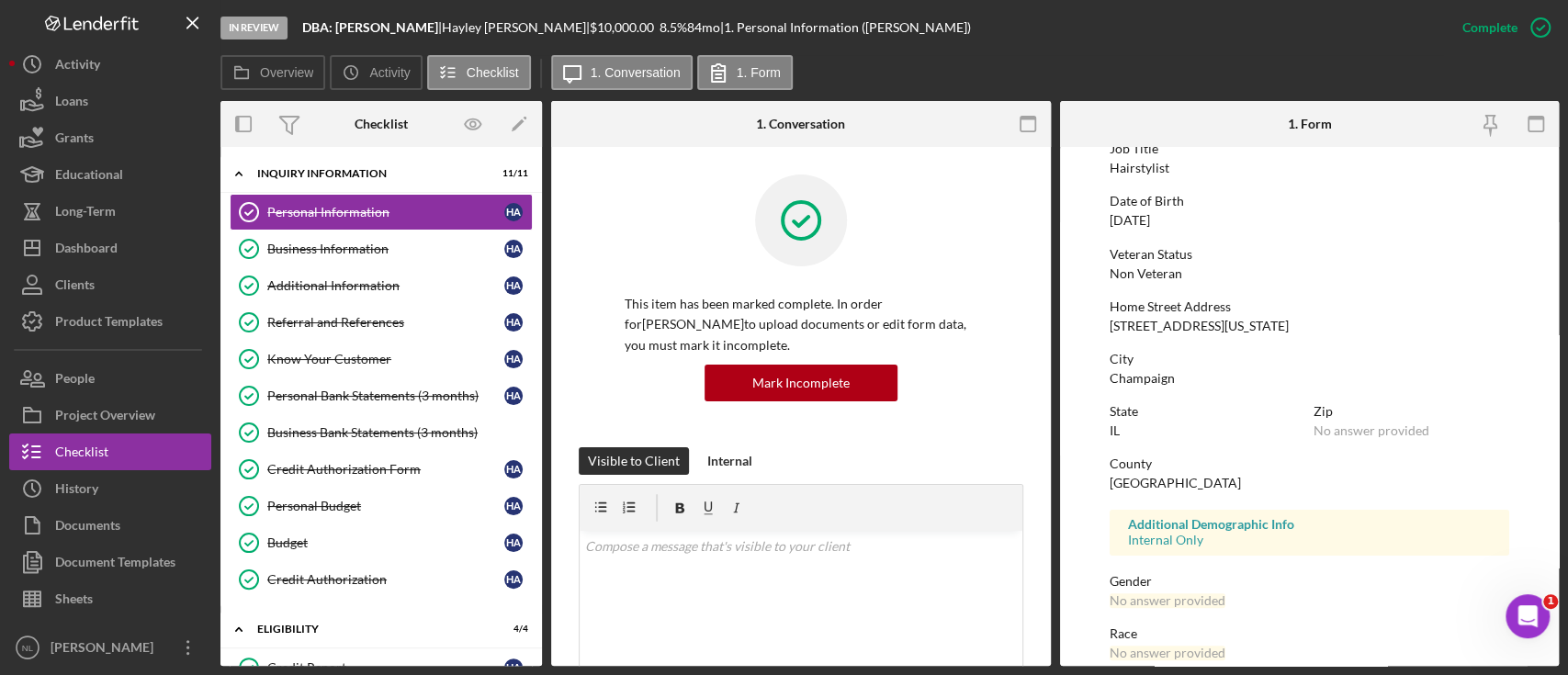
click at [1249, 466] on div "County" at bounding box center [1309, 463] width 400 height 15
click at [1148, 70] on div "Overview Icon/History Activity Checklist Icon/Message 1. Conversation 1. Form" at bounding box center [889, 73] width 1338 height 37
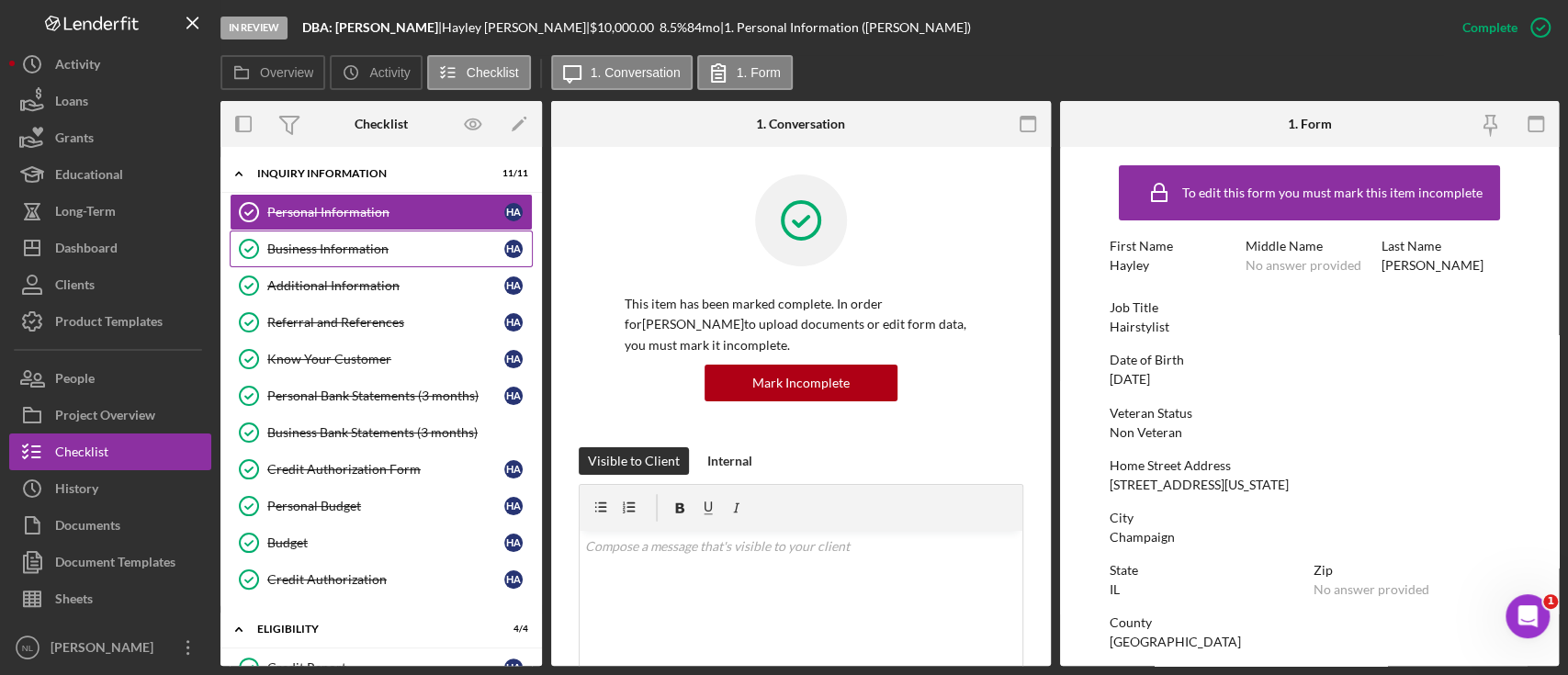
click at [332, 243] on div "Business Information" at bounding box center [386, 249] width 237 height 15
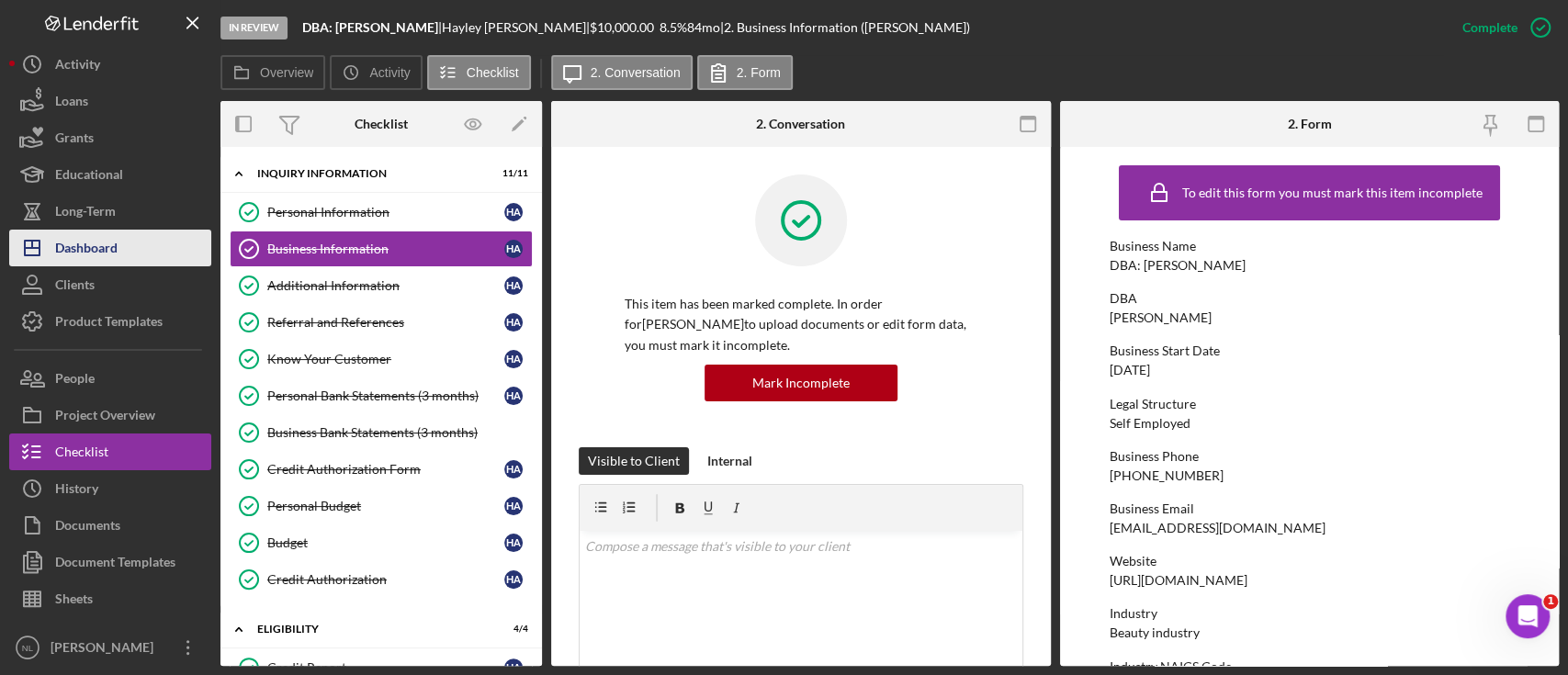
click at [107, 243] on div "Dashboard" at bounding box center [87, 250] width 62 height 41
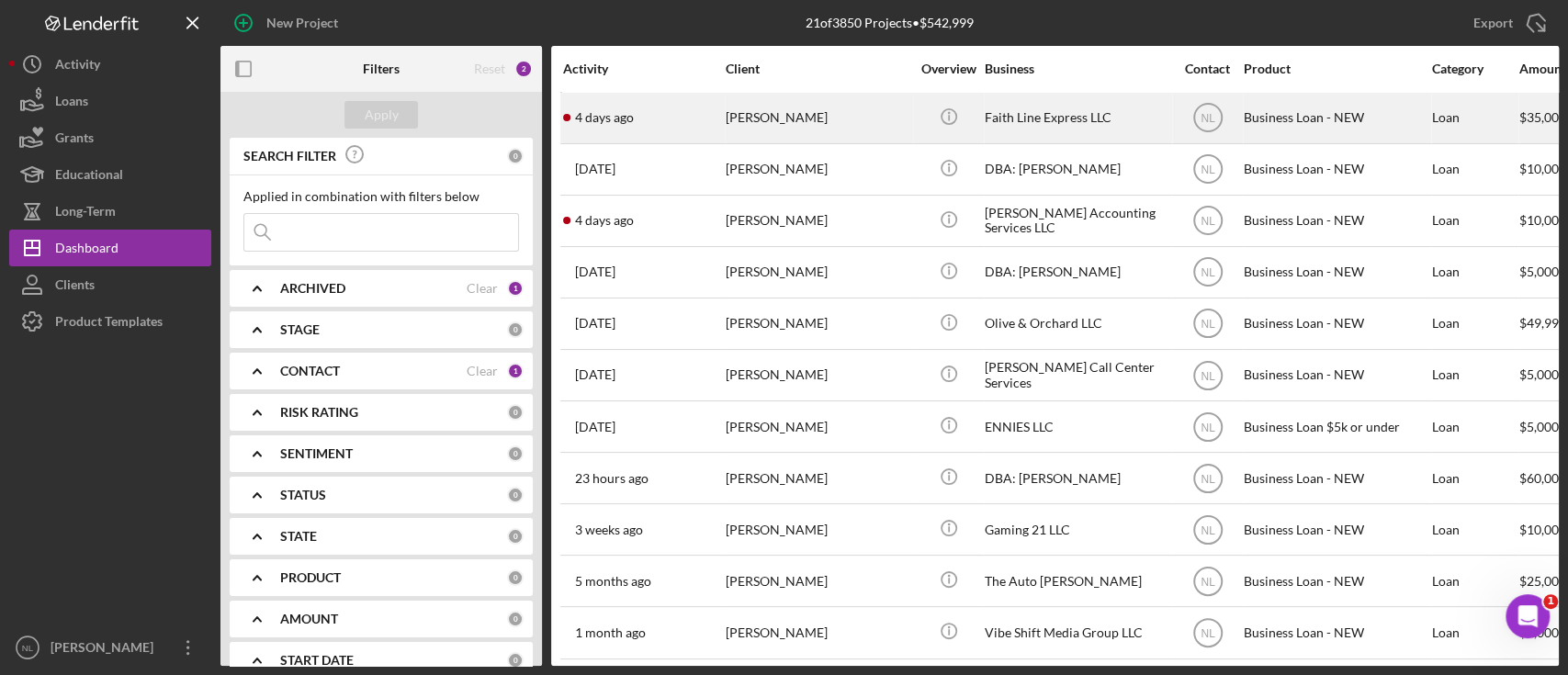
click at [734, 135] on div "[PERSON_NAME]" at bounding box center [817, 118] width 183 height 49
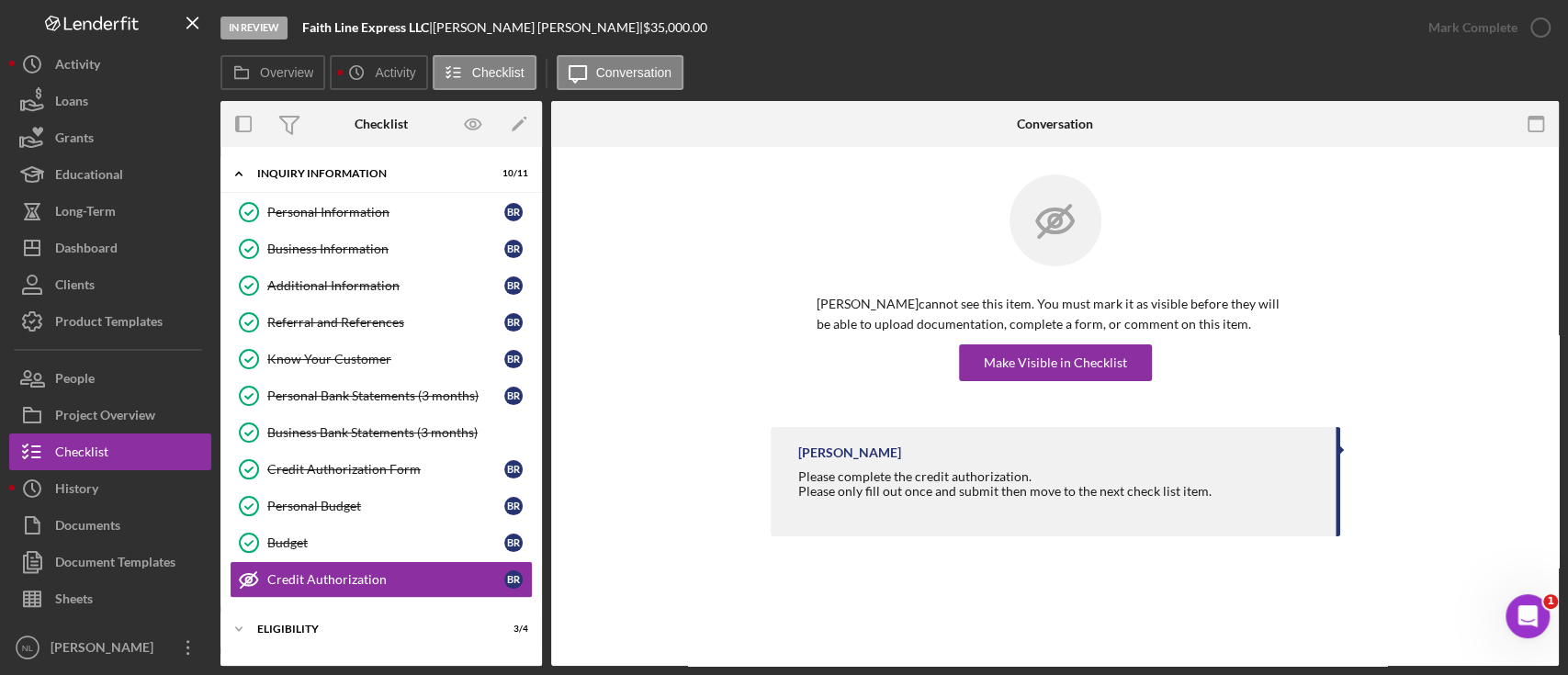
scroll to position [154, 0]
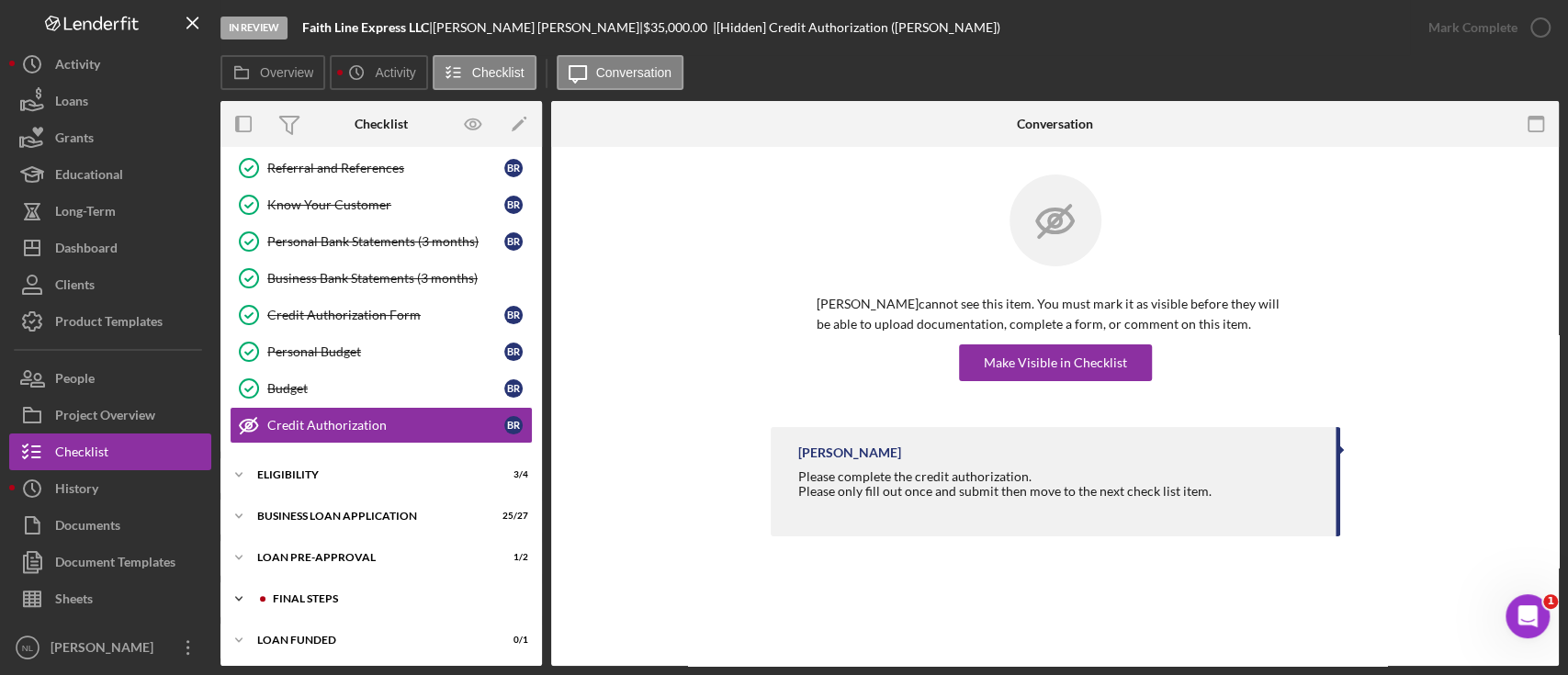
click at [394, 606] on div "Icon/Expander FINAL STEPS 3 / 19" at bounding box center [381, 598] width 322 height 37
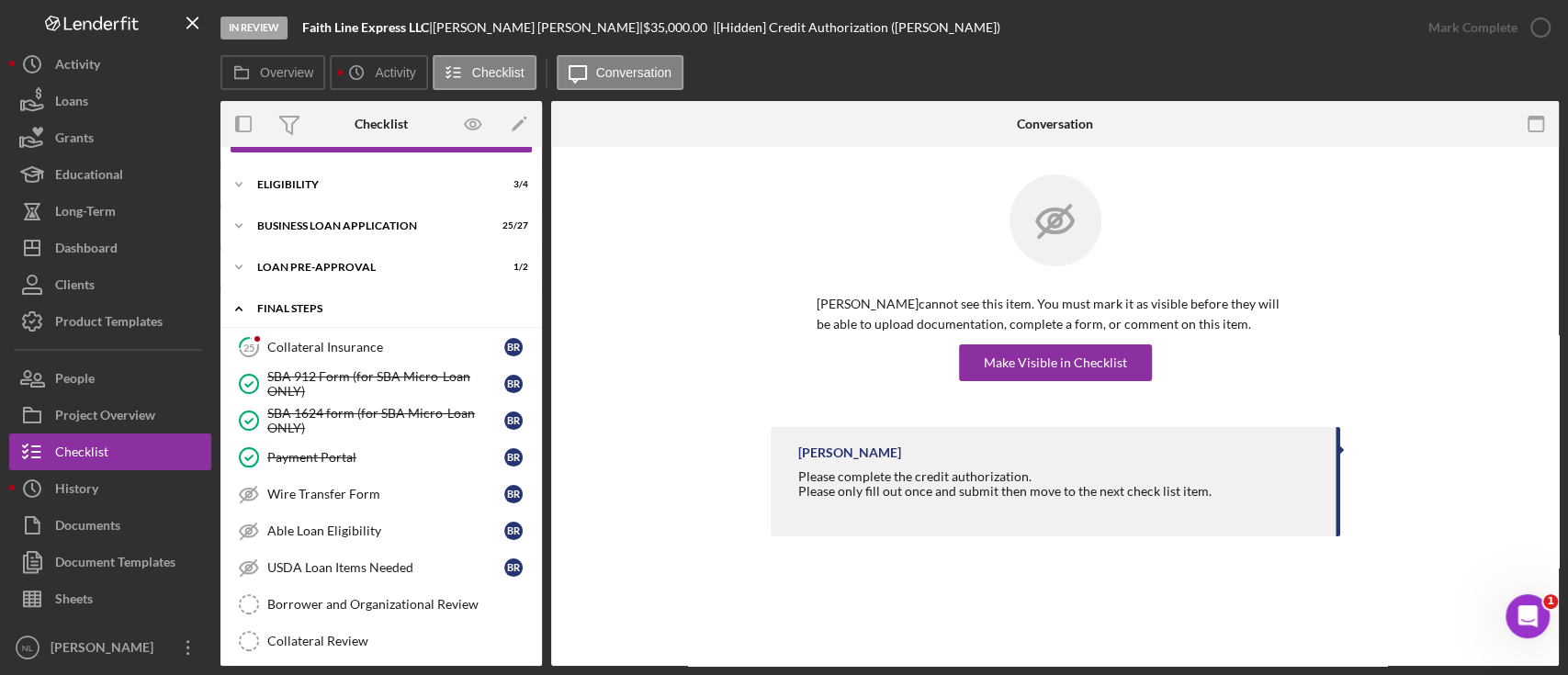
scroll to position [436, 0]
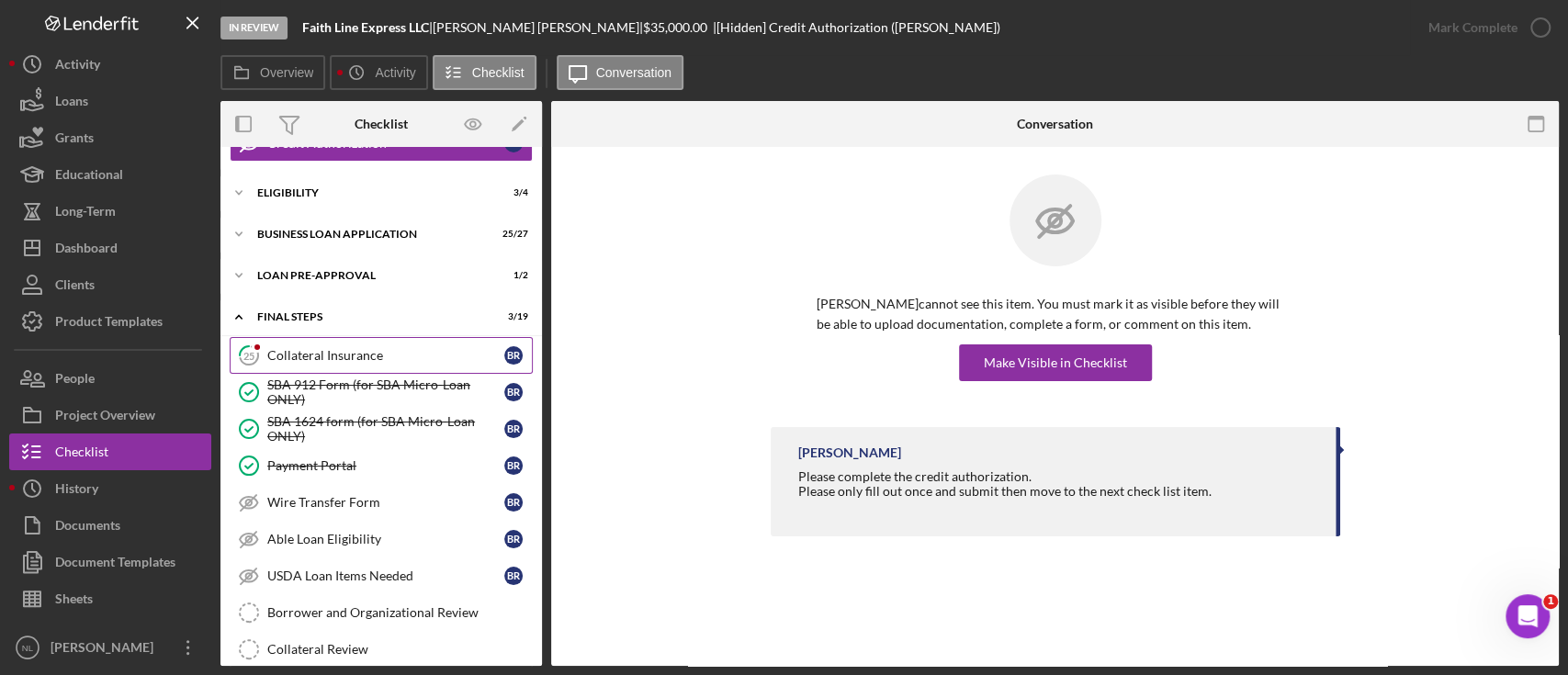
click at [345, 348] on div "Collateral Insurance" at bounding box center [386, 355] width 237 height 15
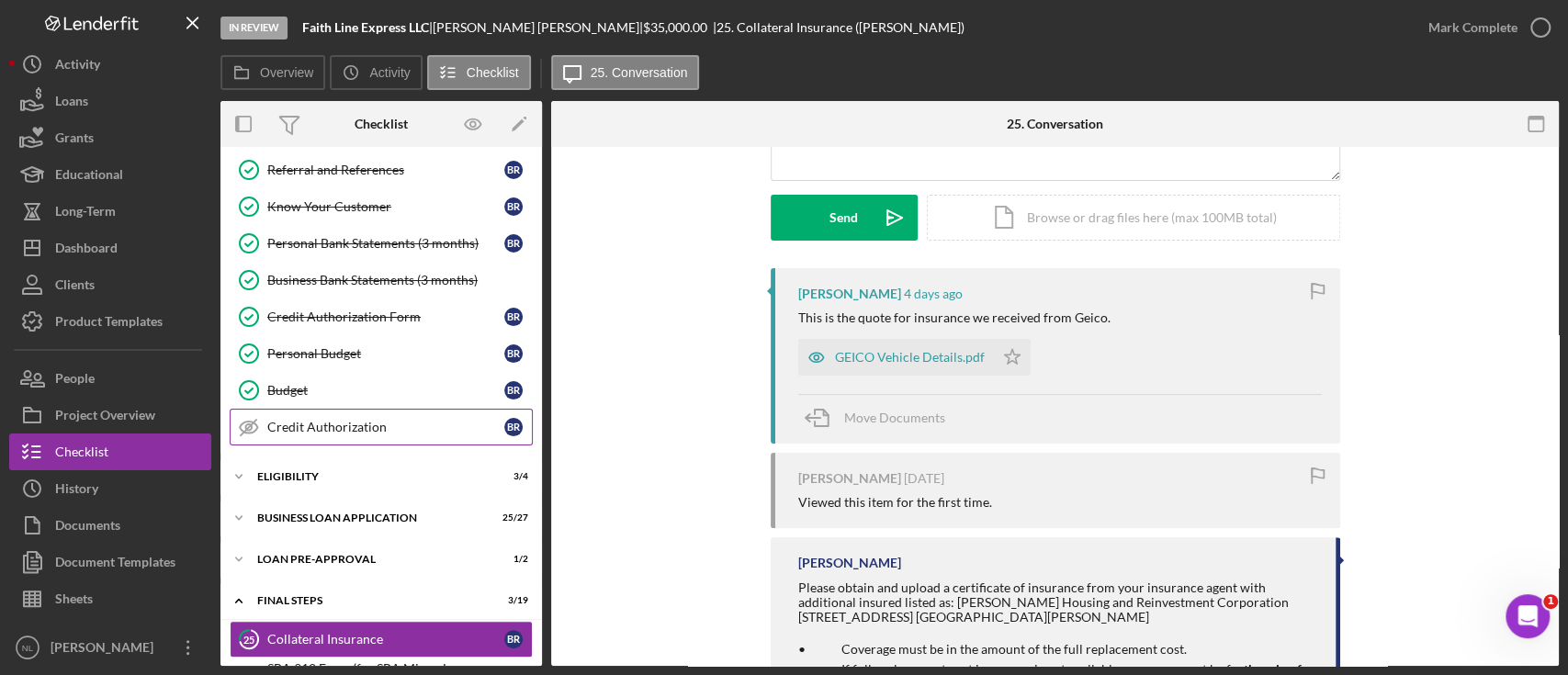
scroll to position [133, 0]
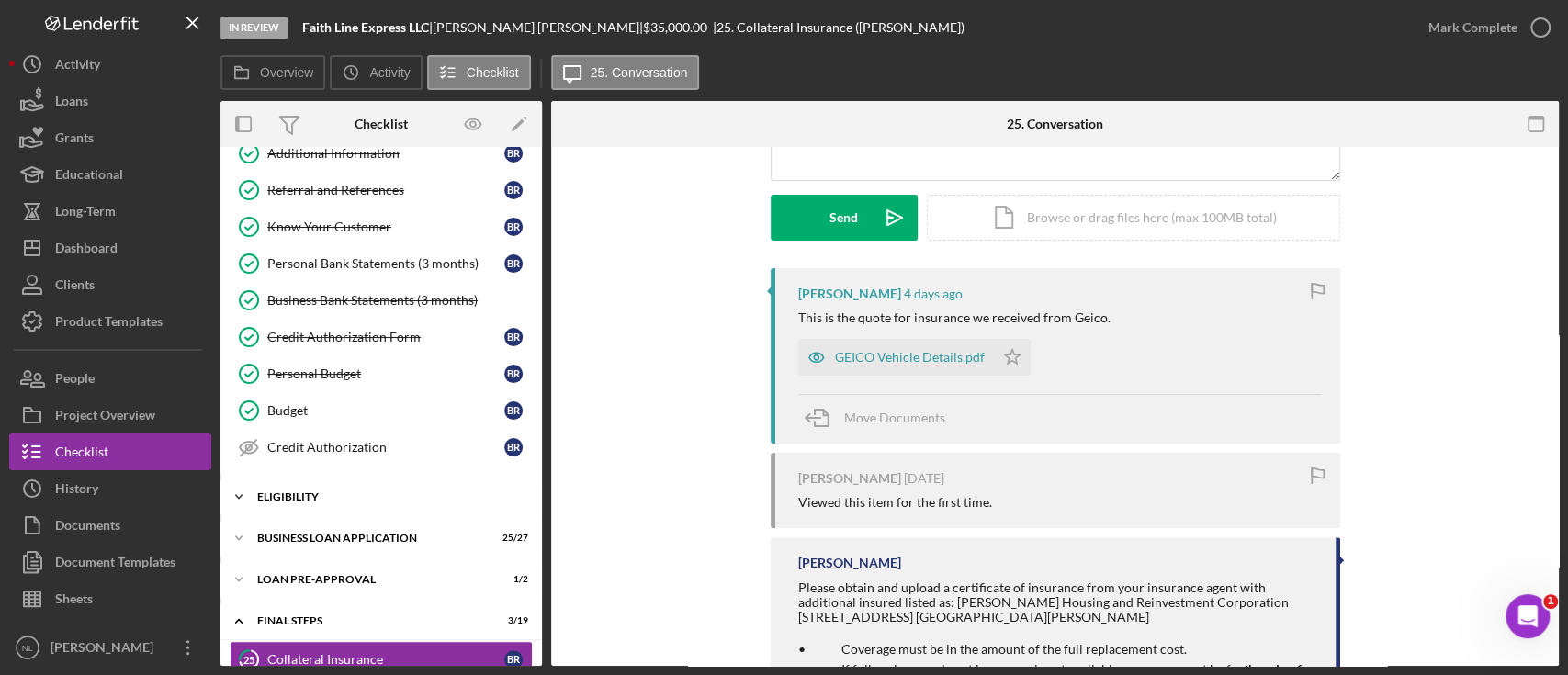
click at [345, 500] on div "Icon/Expander ELIGIBILITY 3 / 4" at bounding box center [381, 496] width 322 height 37
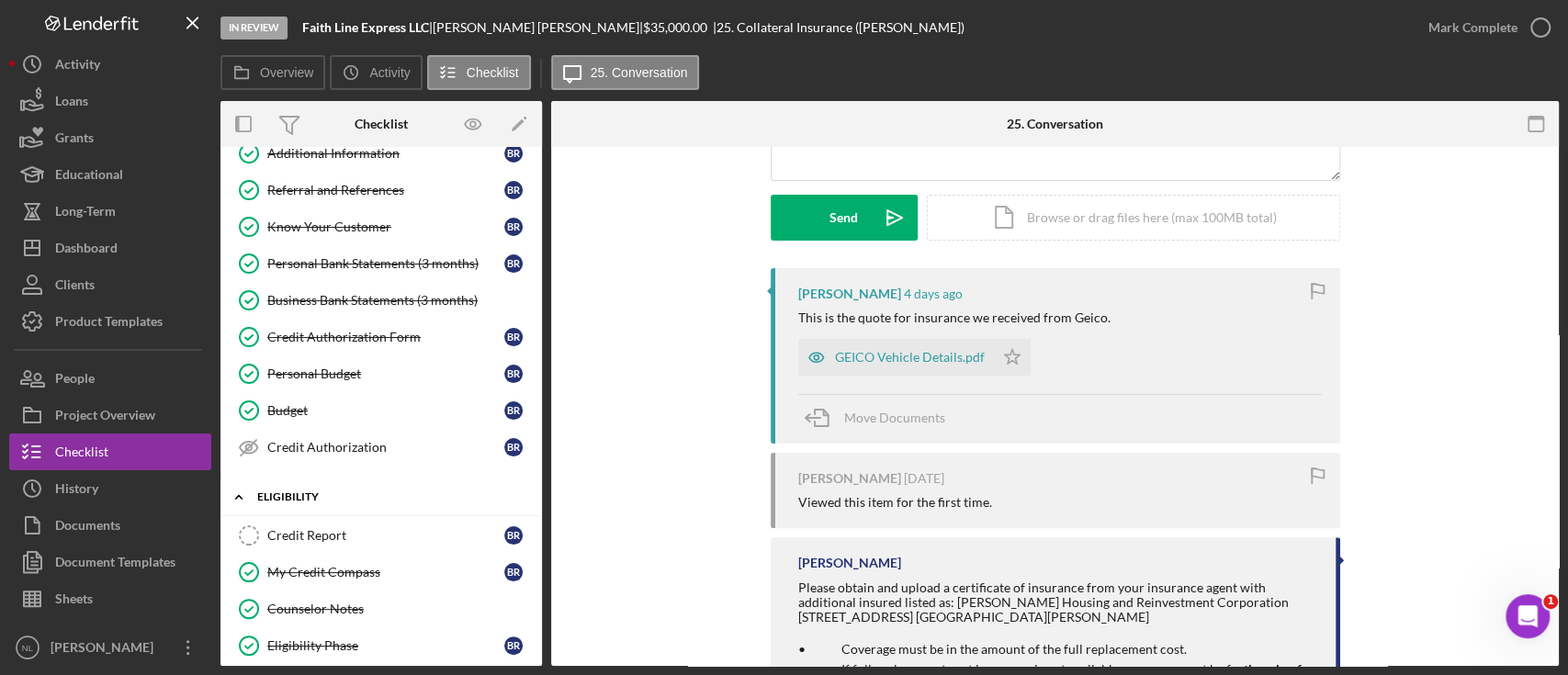
scroll to position [480, 0]
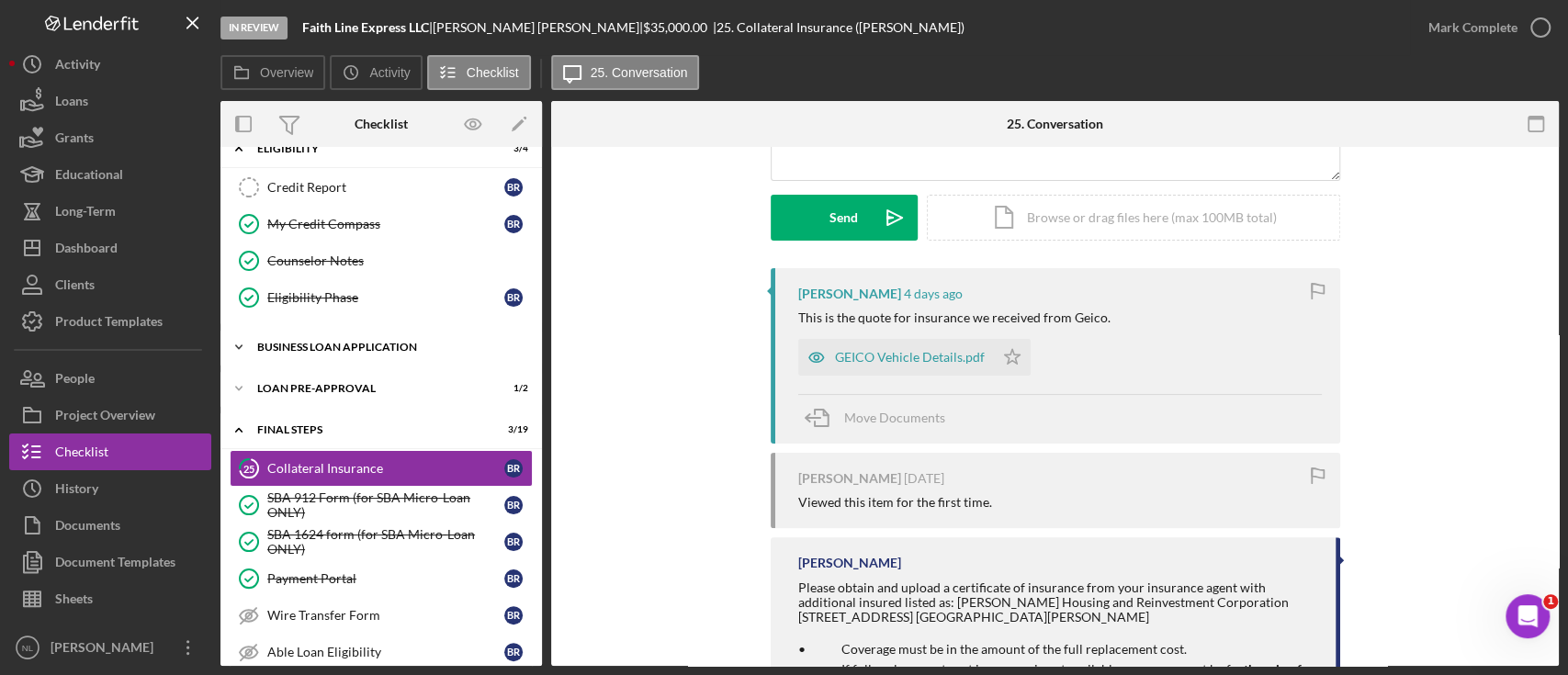
click at [325, 353] on div "Icon/Expander BUSINESS LOAN APPLICATION 25 / 27" at bounding box center [381, 347] width 322 height 37
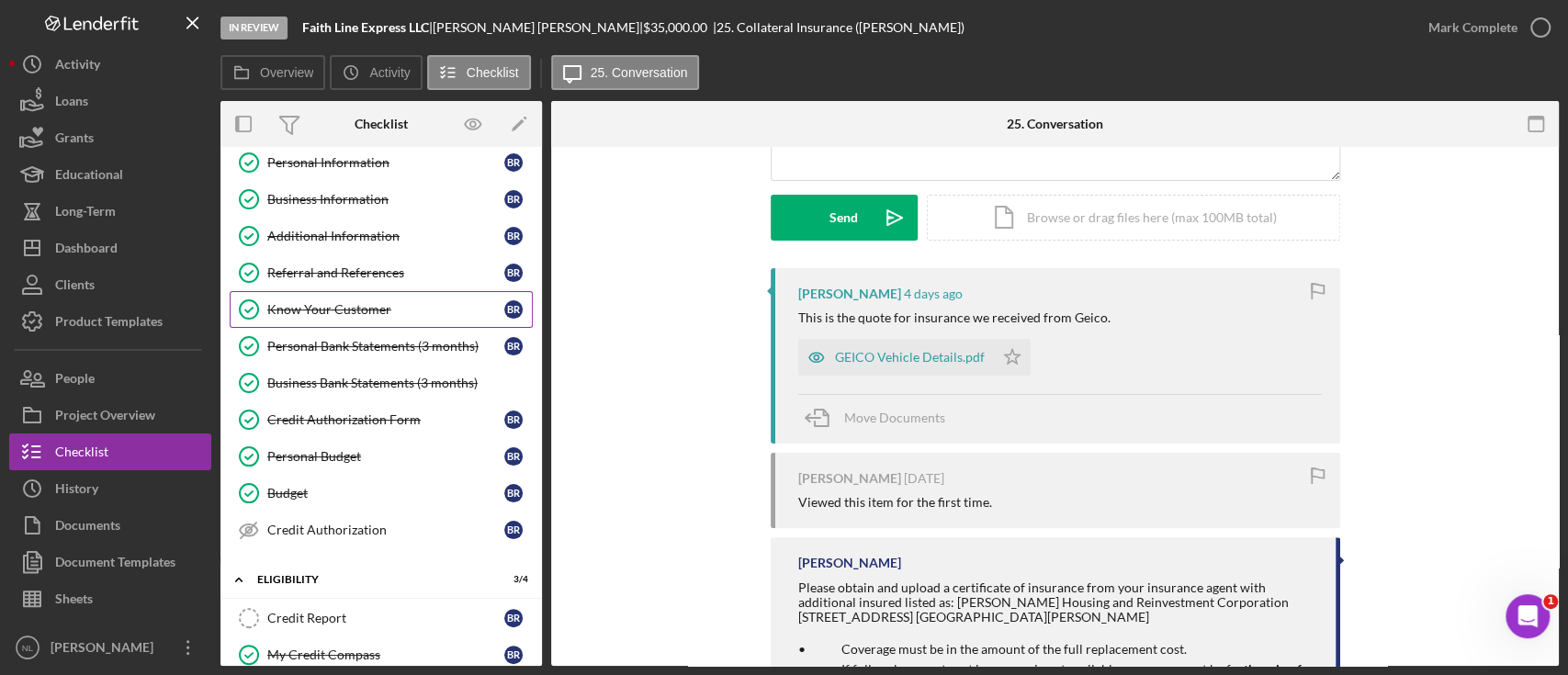
scroll to position [0, 0]
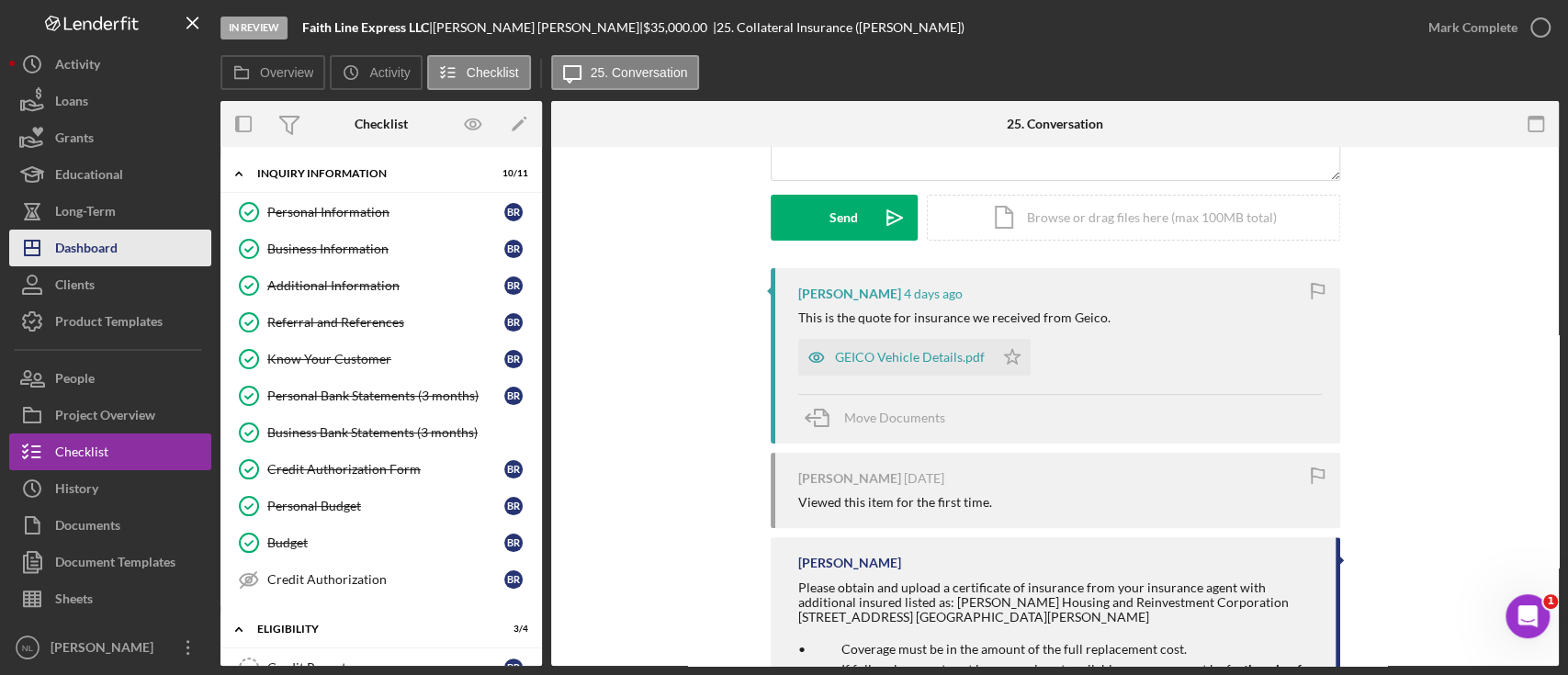
click at [133, 254] on button "Icon/Dashboard Dashboard" at bounding box center [110, 247] width 202 height 37
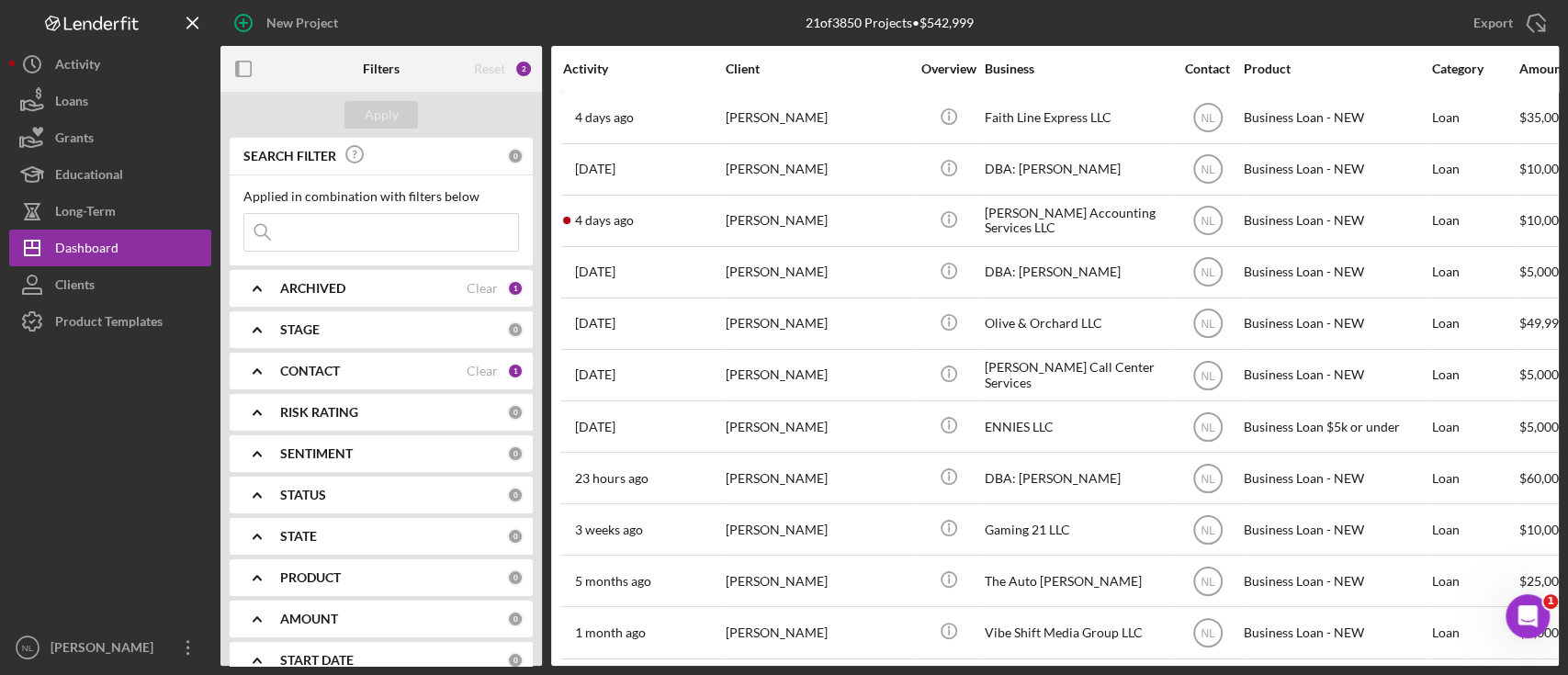
click at [325, 290] on b "ARCHIVED" at bounding box center [312, 289] width 65 height 15
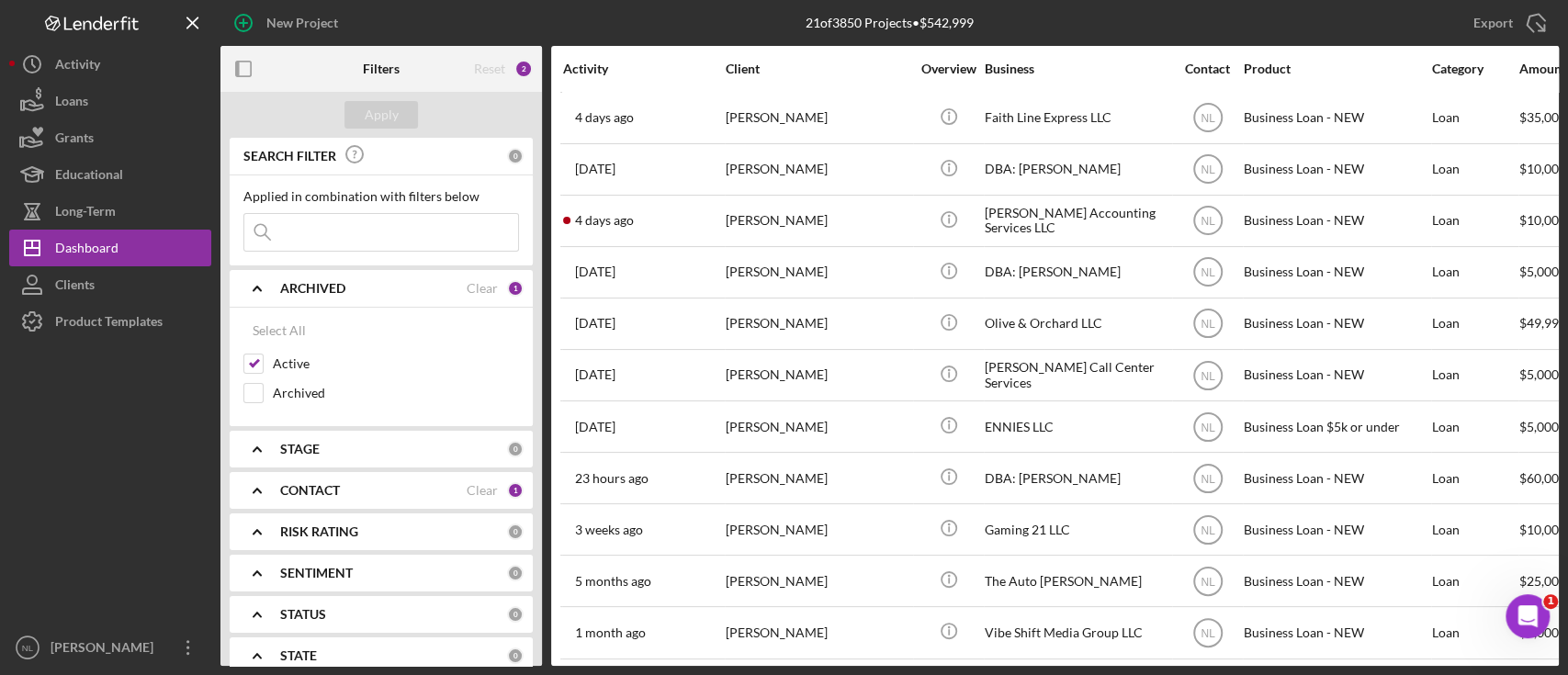
click at [325, 290] on b "ARCHIVED" at bounding box center [312, 289] width 65 height 15
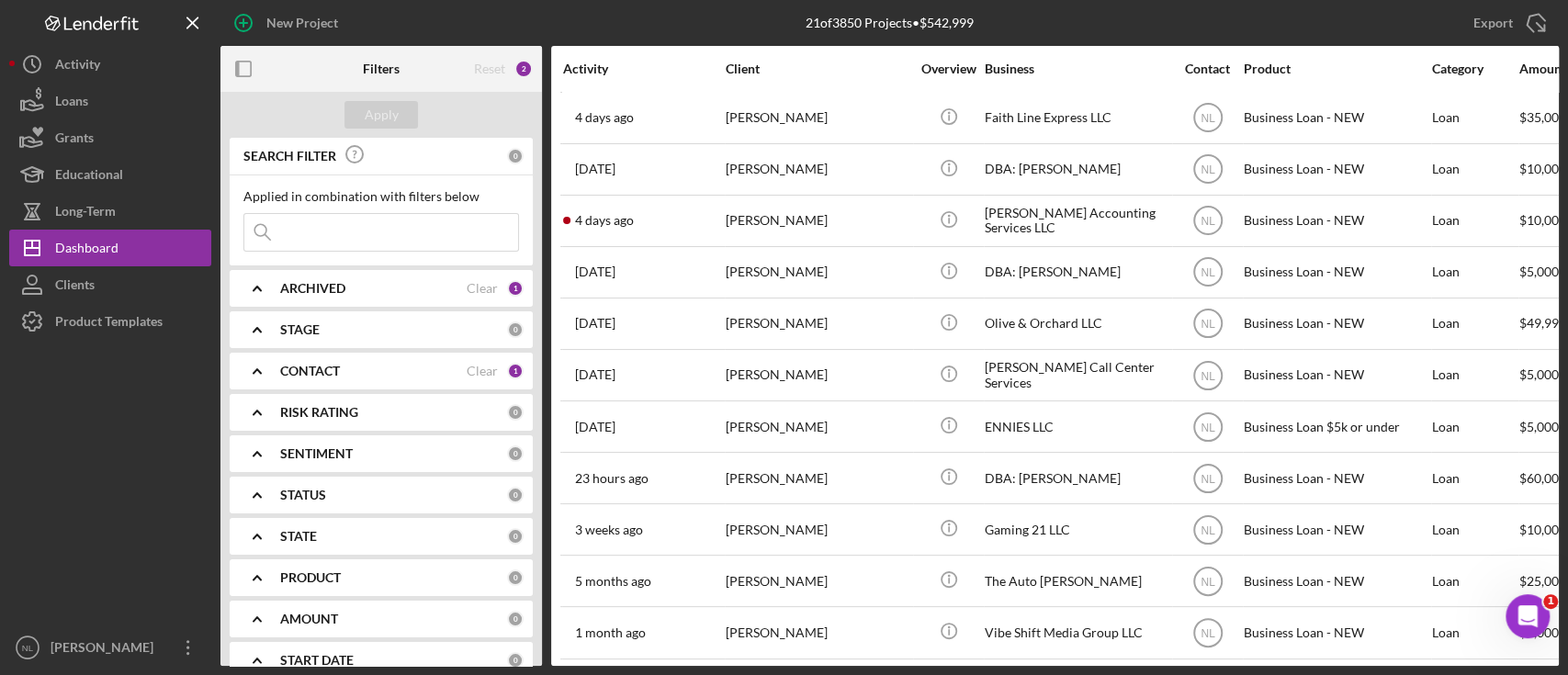
click at [327, 334] on div "STAGE" at bounding box center [393, 330] width 227 height 15
click at [315, 304] on div "ARCHIVED Clear 1" at bounding box center [402, 288] width 244 height 37
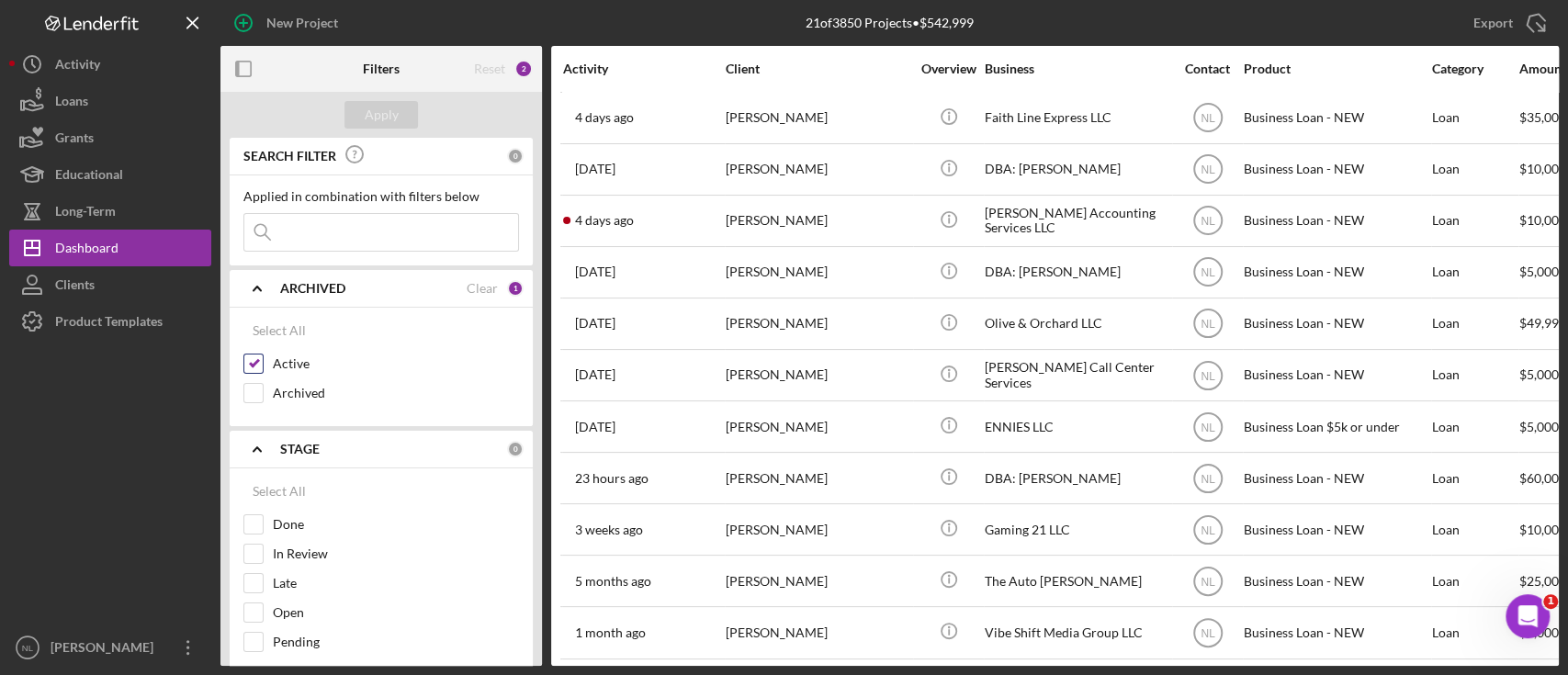
click at [257, 363] on input "Active" at bounding box center [254, 364] width 19 height 19
checkbox input "false"
drag, startPoint x: 257, startPoint y: 363, endPoint x: 324, endPoint y: 229, distance: 149.8
click at [324, 229] on div "SEARCH FILTER 0 Applied in combination with filters below Icon/Menu Close Icon/…" at bounding box center [381, 401] width 322 height 528
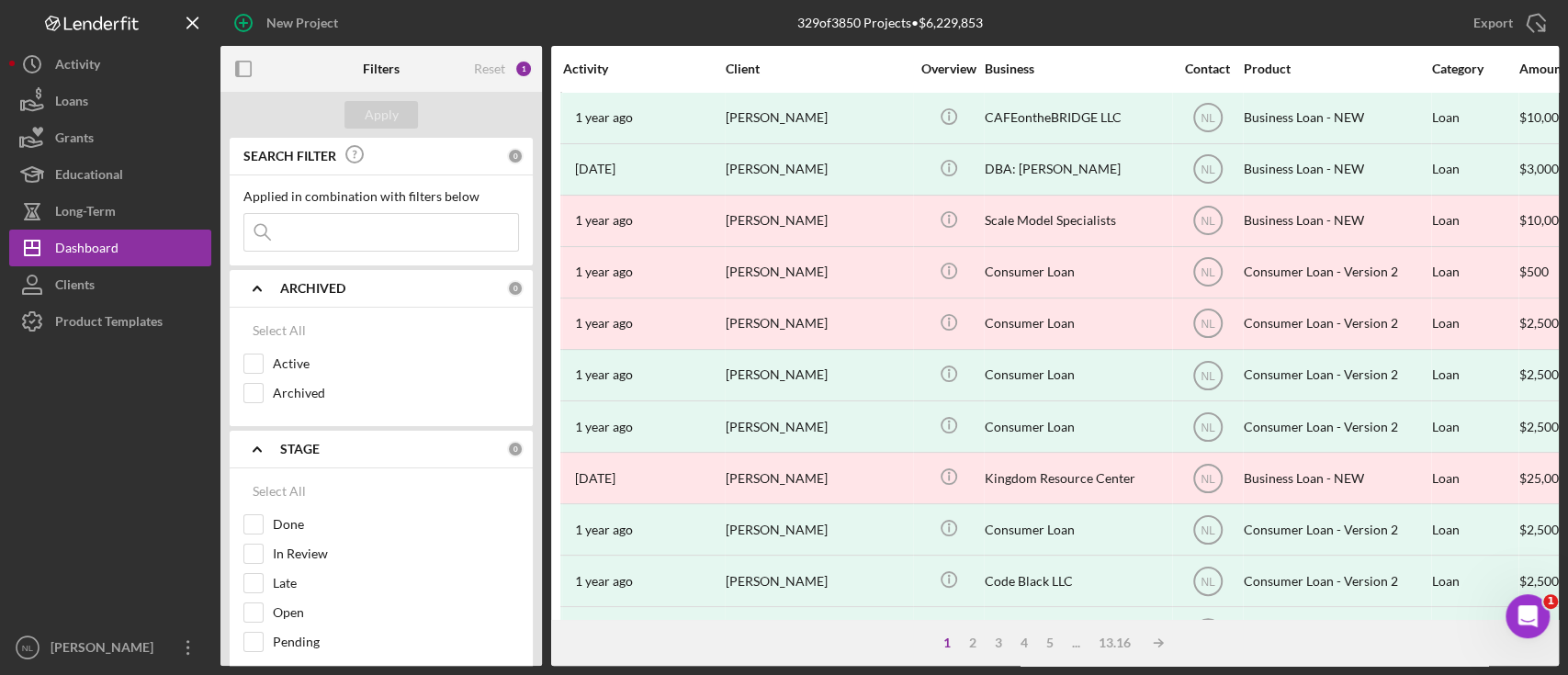
click at [349, 237] on input at bounding box center [381, 232] width 274 height 37
click at [349, 237] on input "k" at bounding box center [381, 232] width 274 height 37
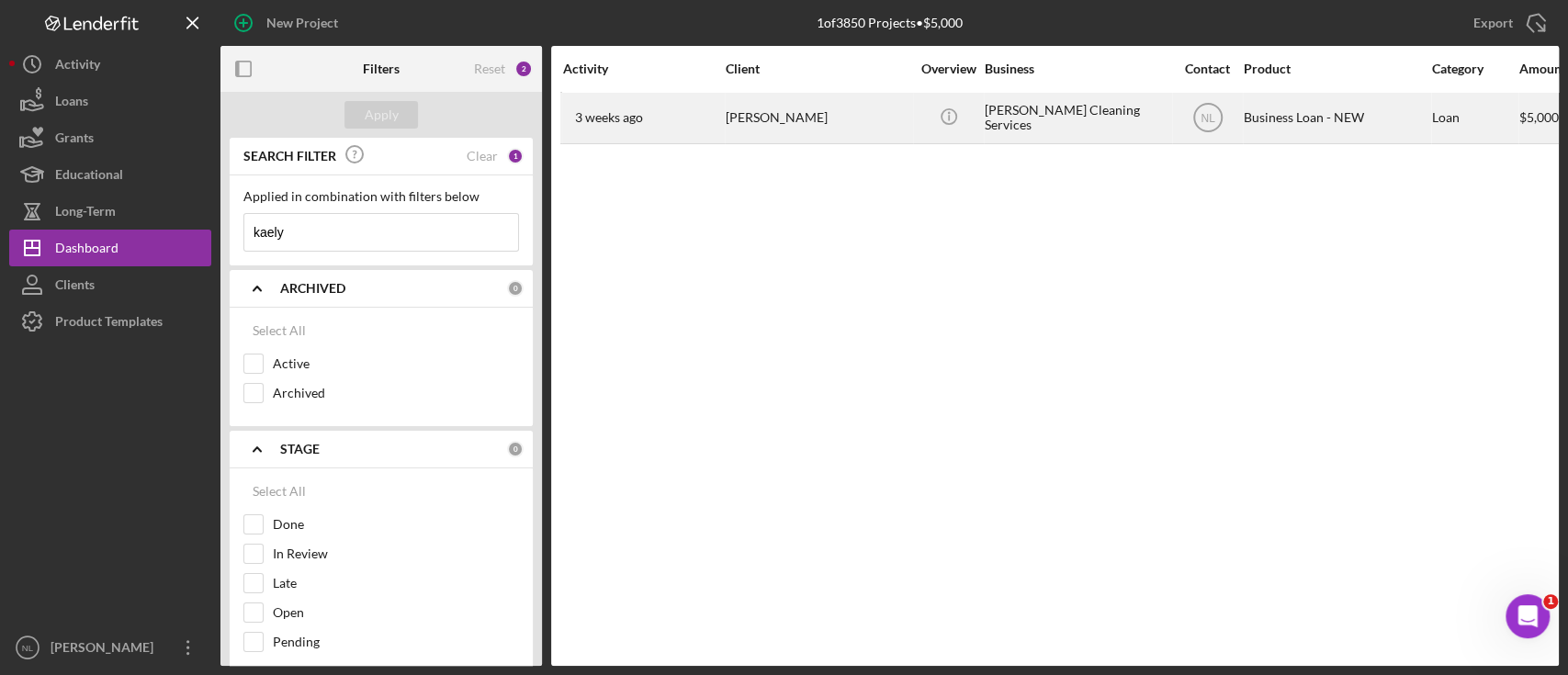
type input "kaely"
click at [713, 118] on div "[DATE] [PERSON_NAME]" at bounding box center [643, 118] width 161 height 49
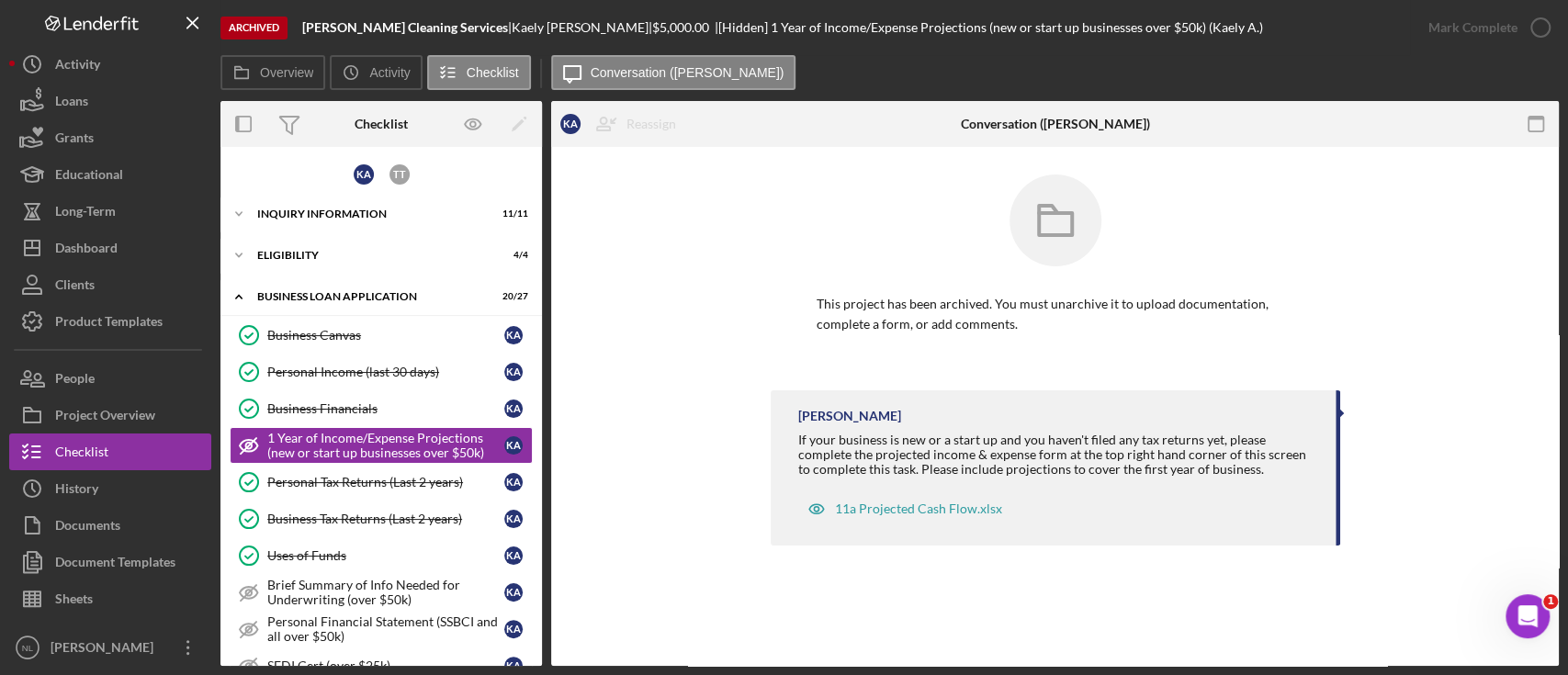
scroll to position [37, 0]
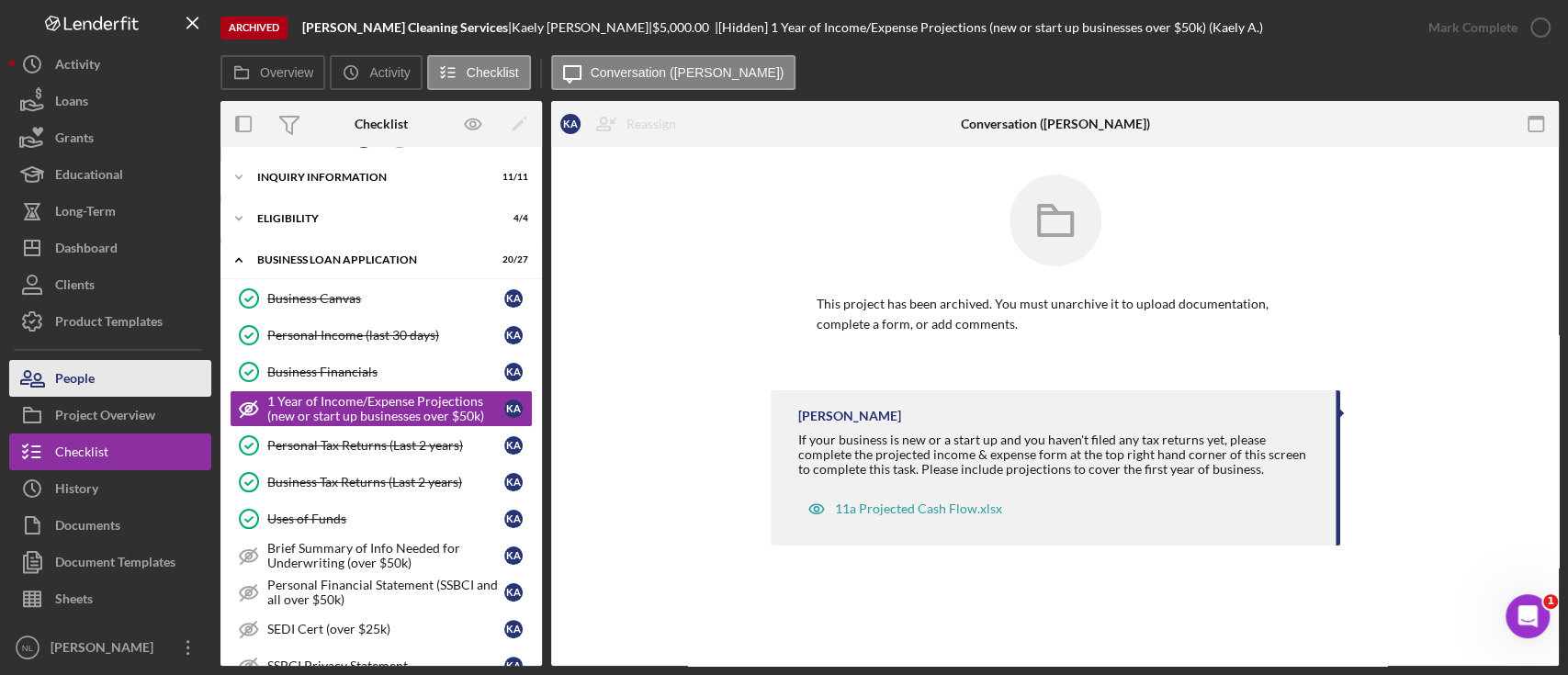
click at [72, 380] on div "People" at bounding box center [75, 381] width 40 height 41
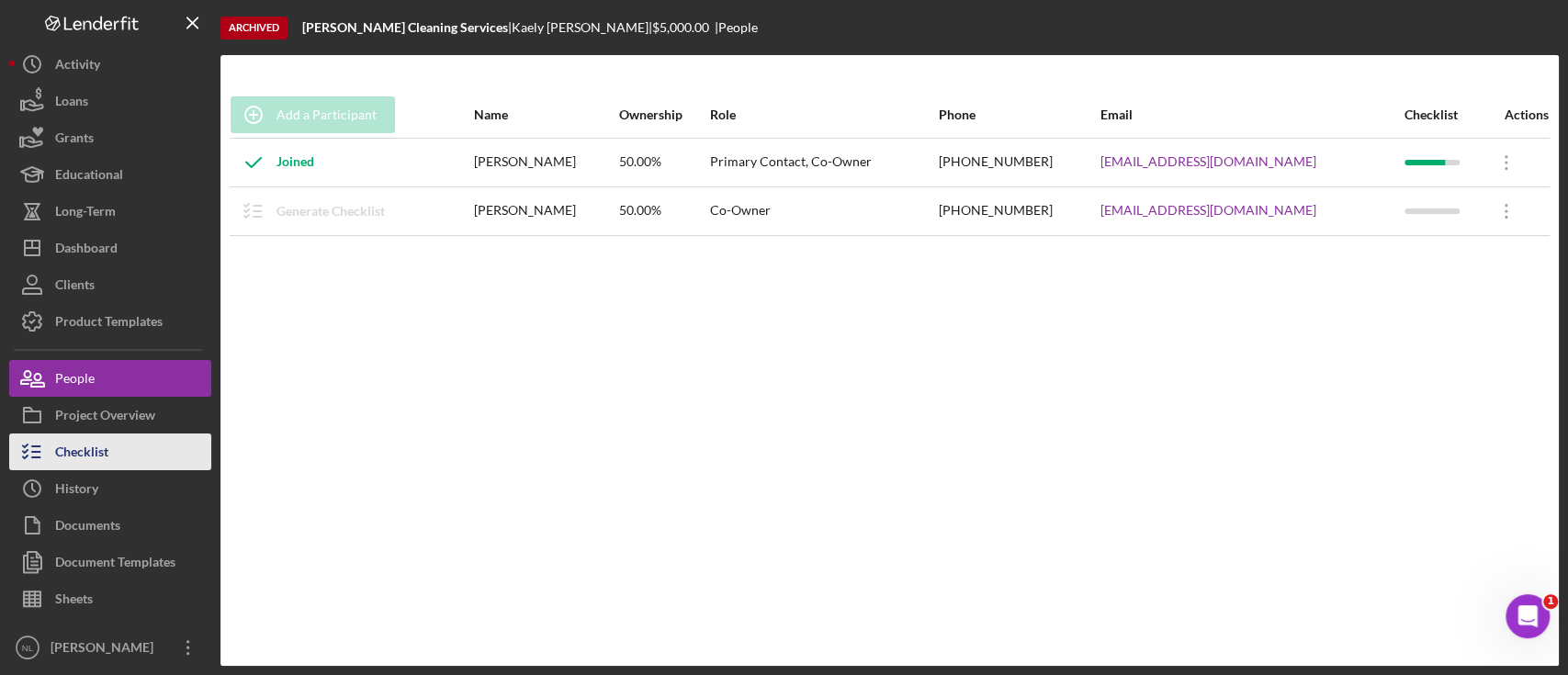
click at [75, 452] on div "Checklist" at bounding box center [82, 454] width 54 height 41
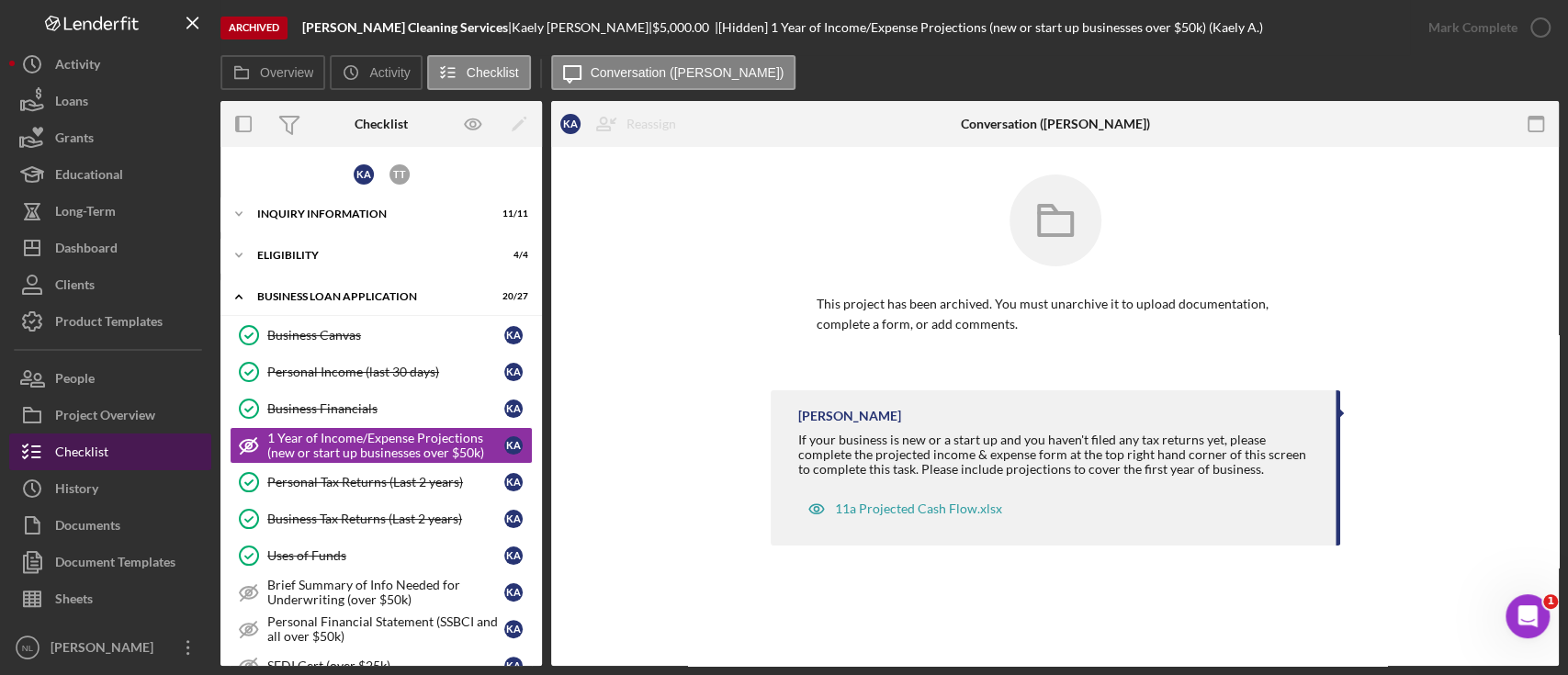
scroll to position [37, 0]
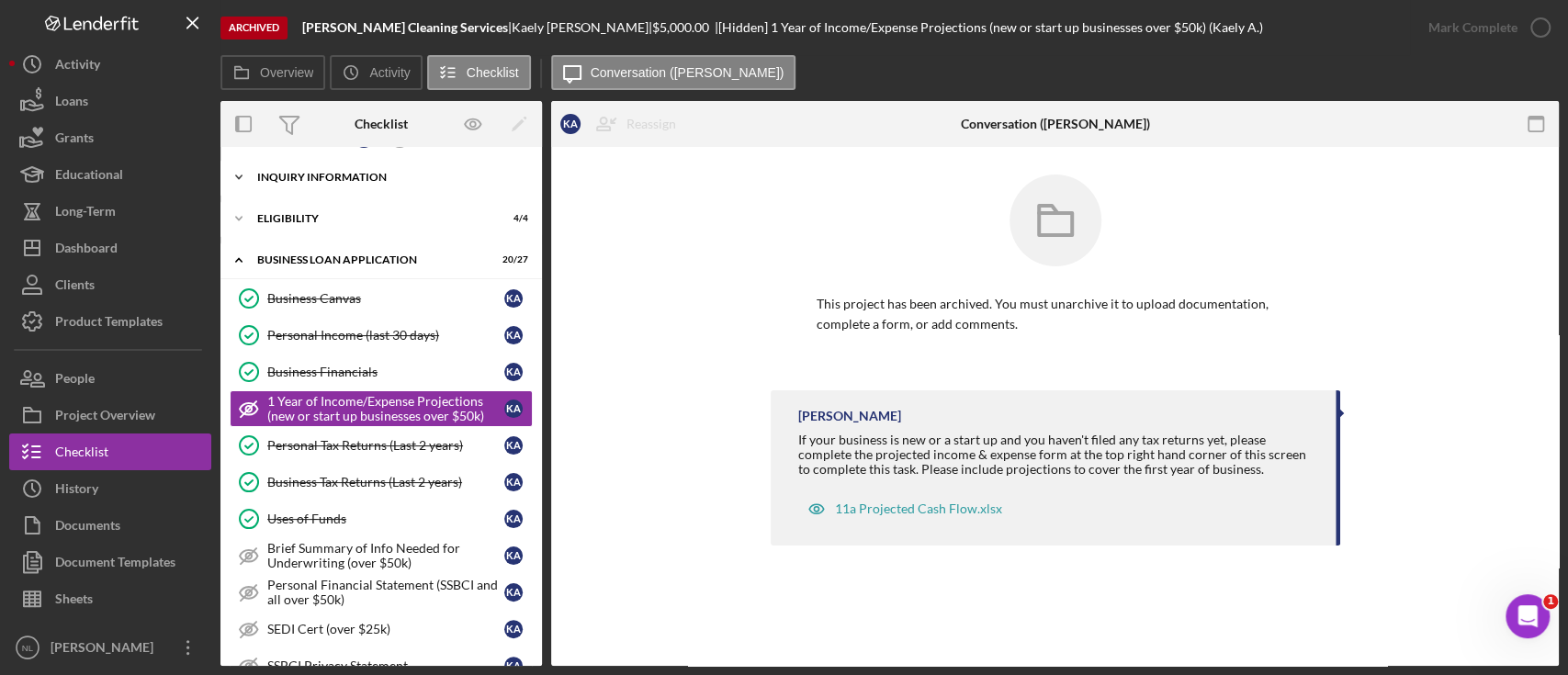
click at [369, 167] on div "Icon/Expander INQUIRY INFORMATION 11 / 11" at bounding box center [381, 177] width 322 height 37
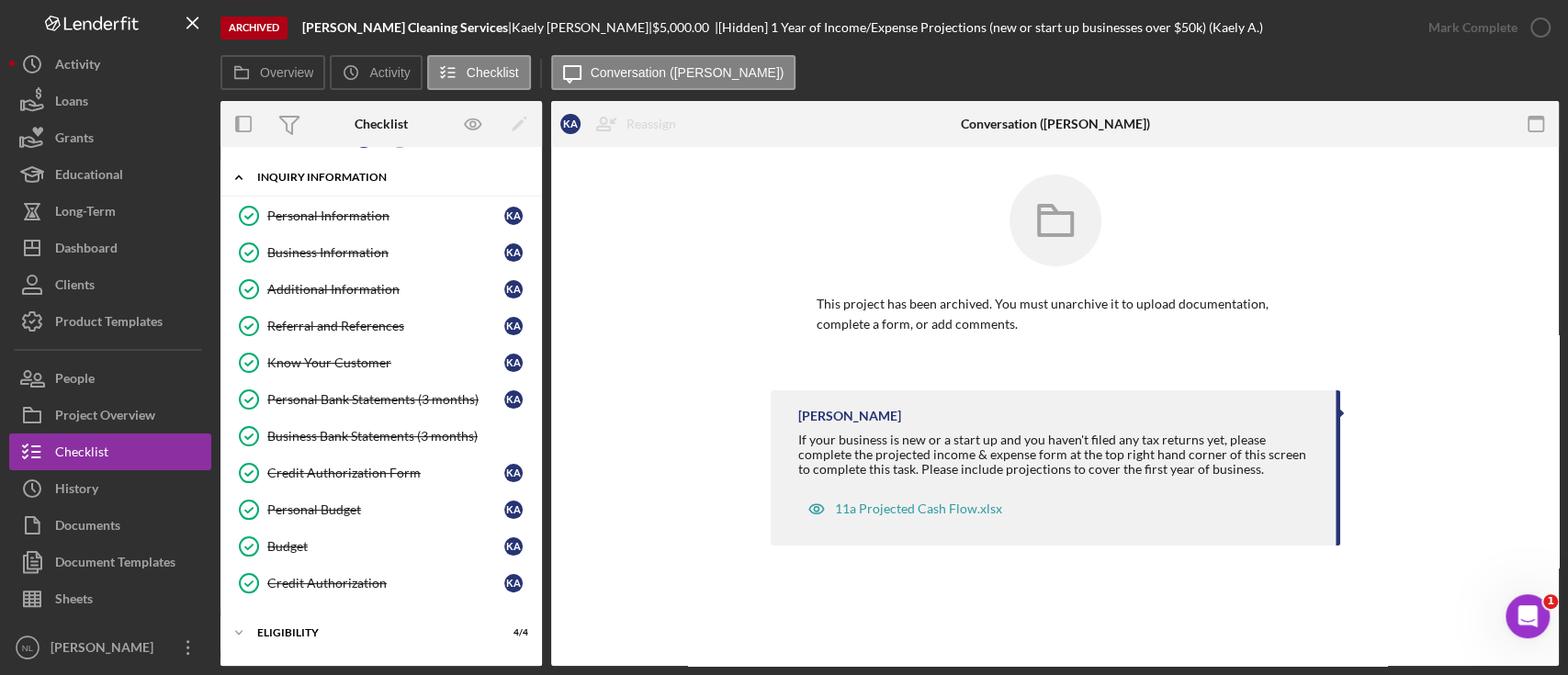
scroll to position [0, 0]
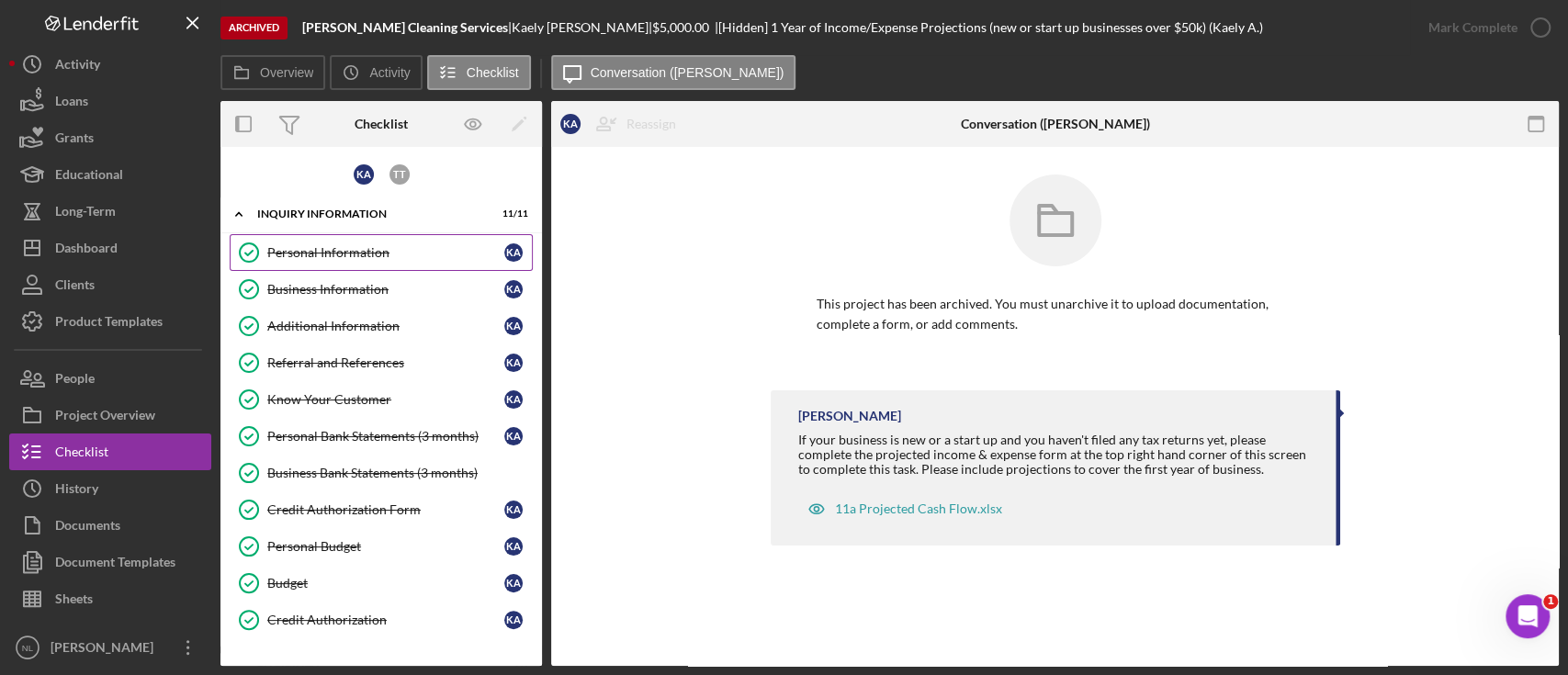
click at [358, 240] on link "Personal Information Personal Information K A" at bounding box center [381, 252] width 303 height 37
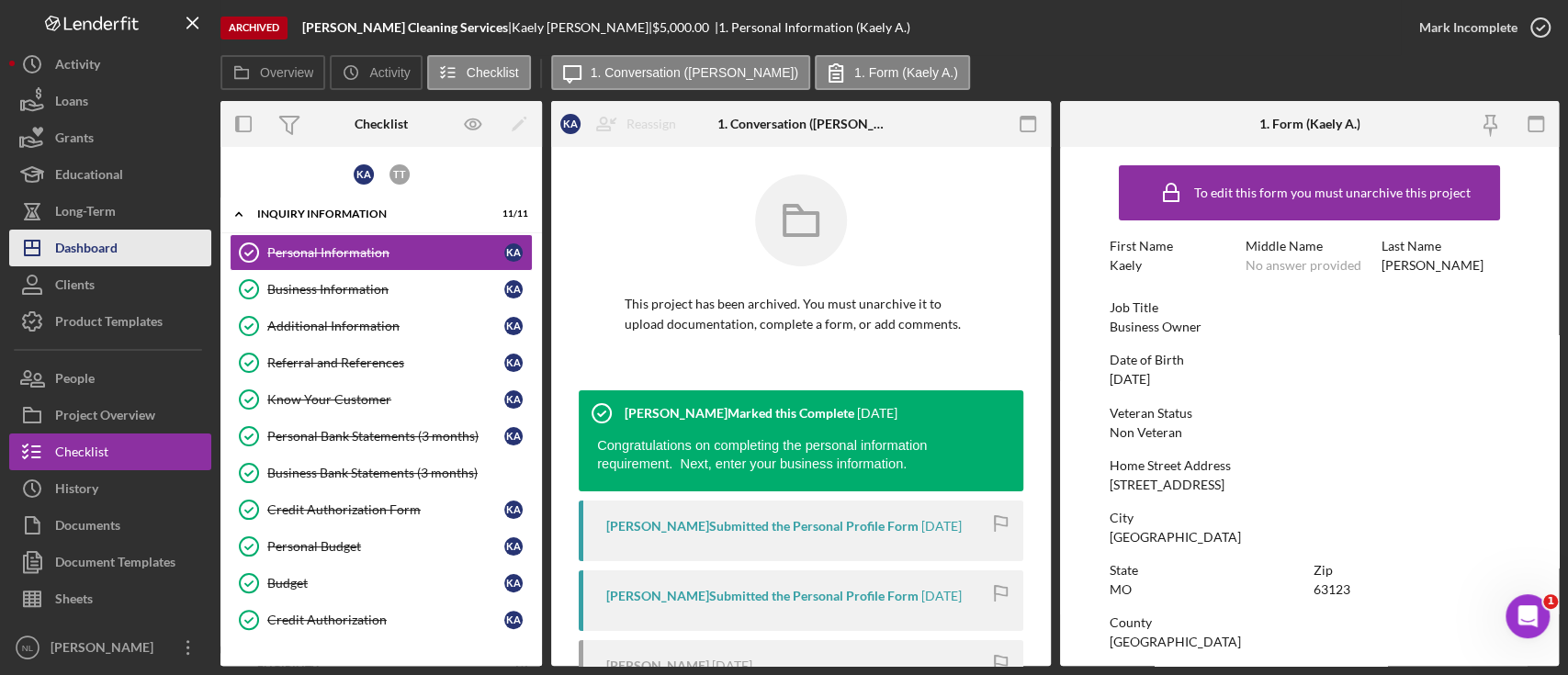
click at [150, 255] on button "Icon/Dashboard Dashboard" at bounding box center [110, 247] width 202 height 37
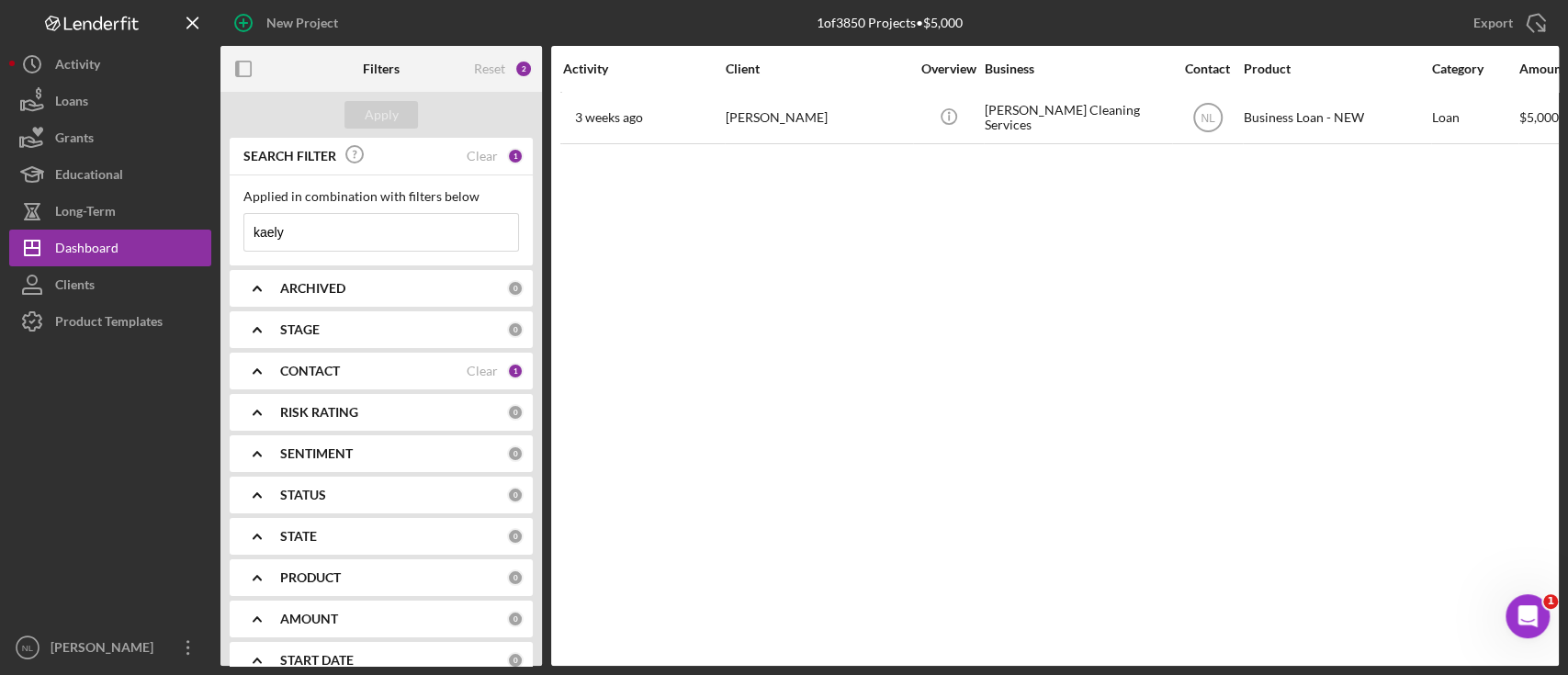
click at [279, 231] on input "kaely" at bounding box center [381, 232] width 274 height 37
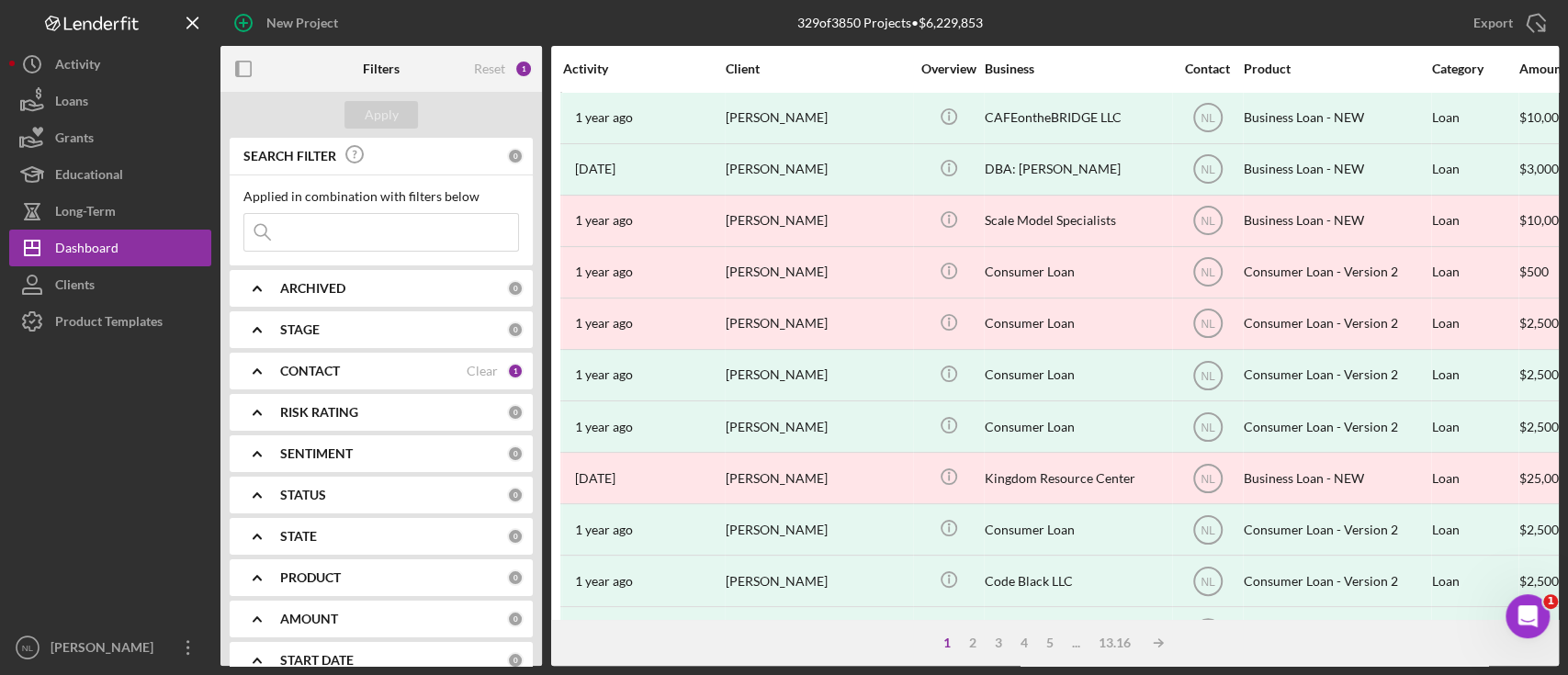
click at [332, 290] on b "ARCHIVED" at bounding box center [312, 289] width 65 height 15
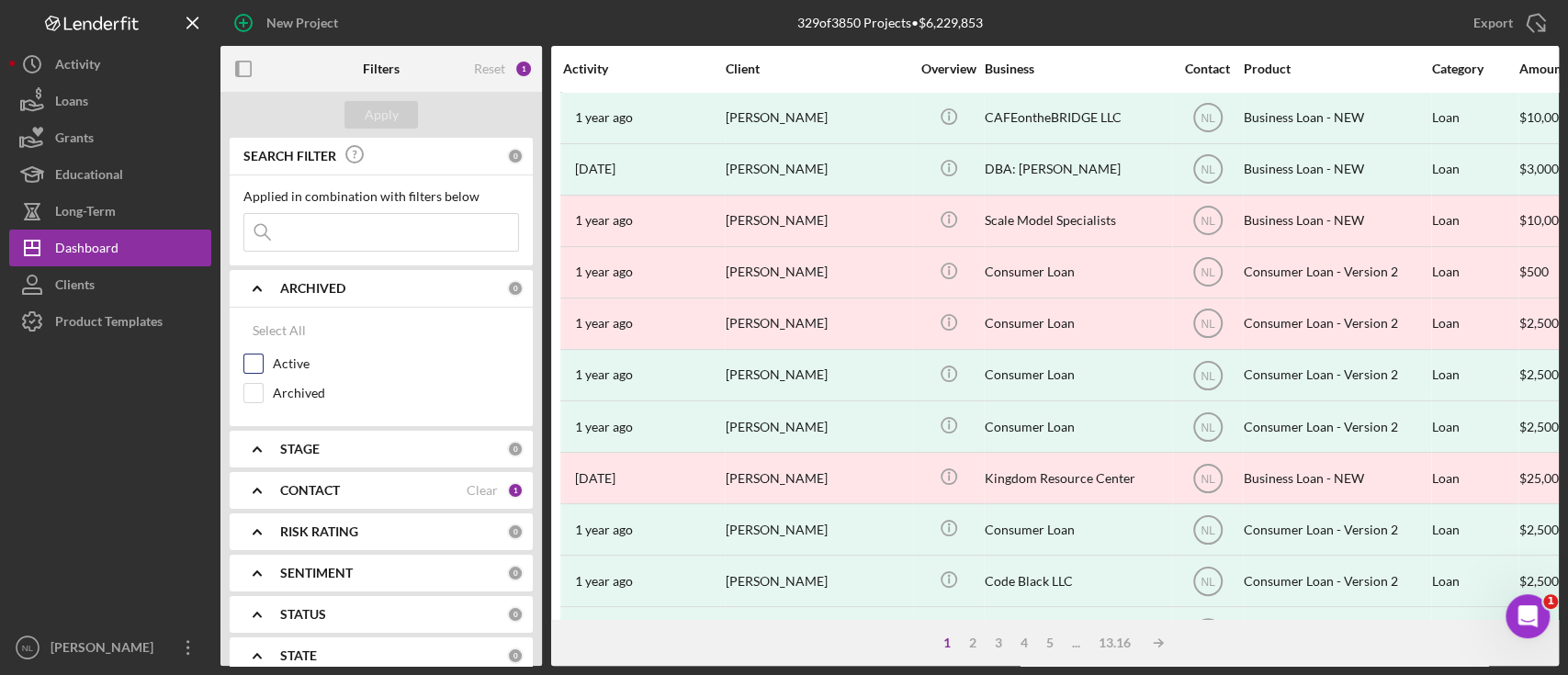
click at [258, 363] on input "Active" at bounding box center [254, 364] width 19 height 19
checkbox input "true"
click at [384, 102] on div "Apply" at bounding box center [382, 114] width 34 height 27
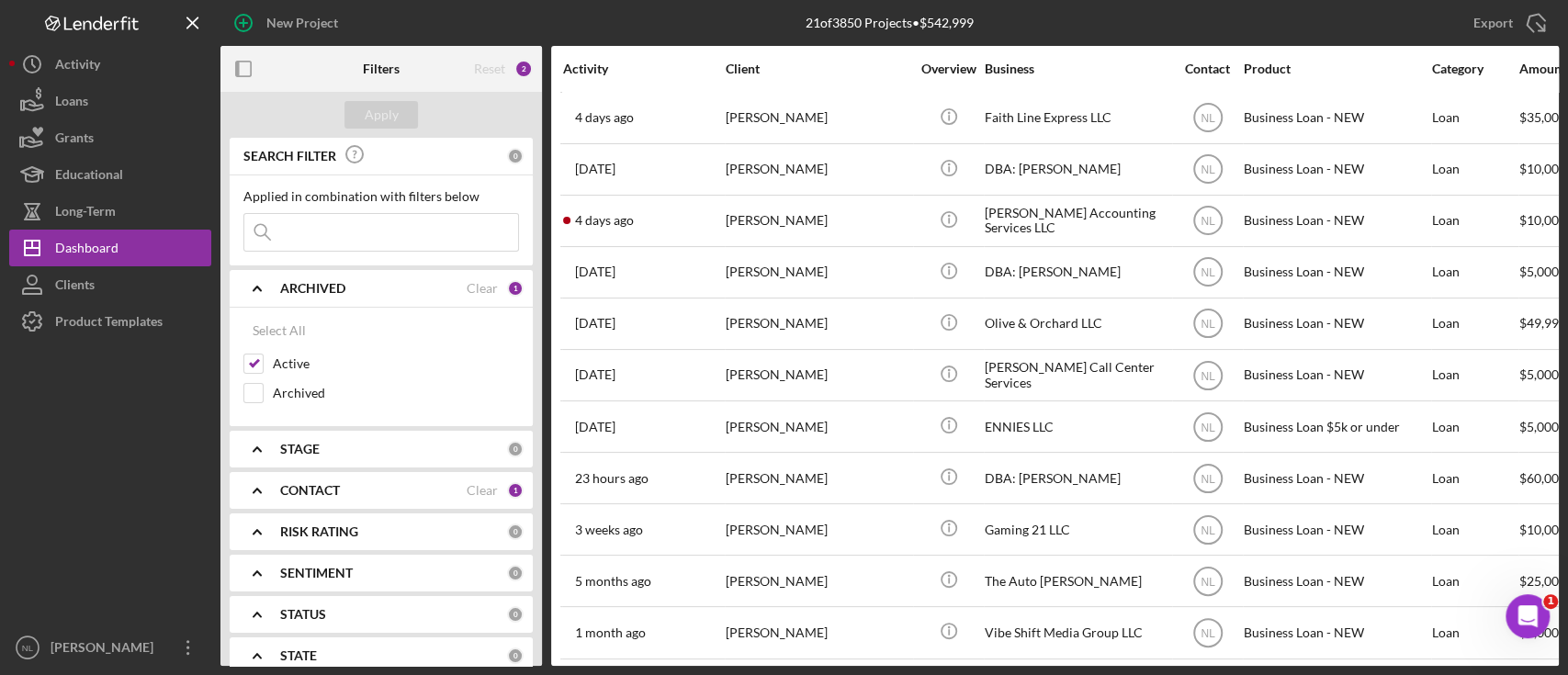
click at [263, 491] on icon "Icon/Expander" at bounding box center [257, 490] width 46 height 46
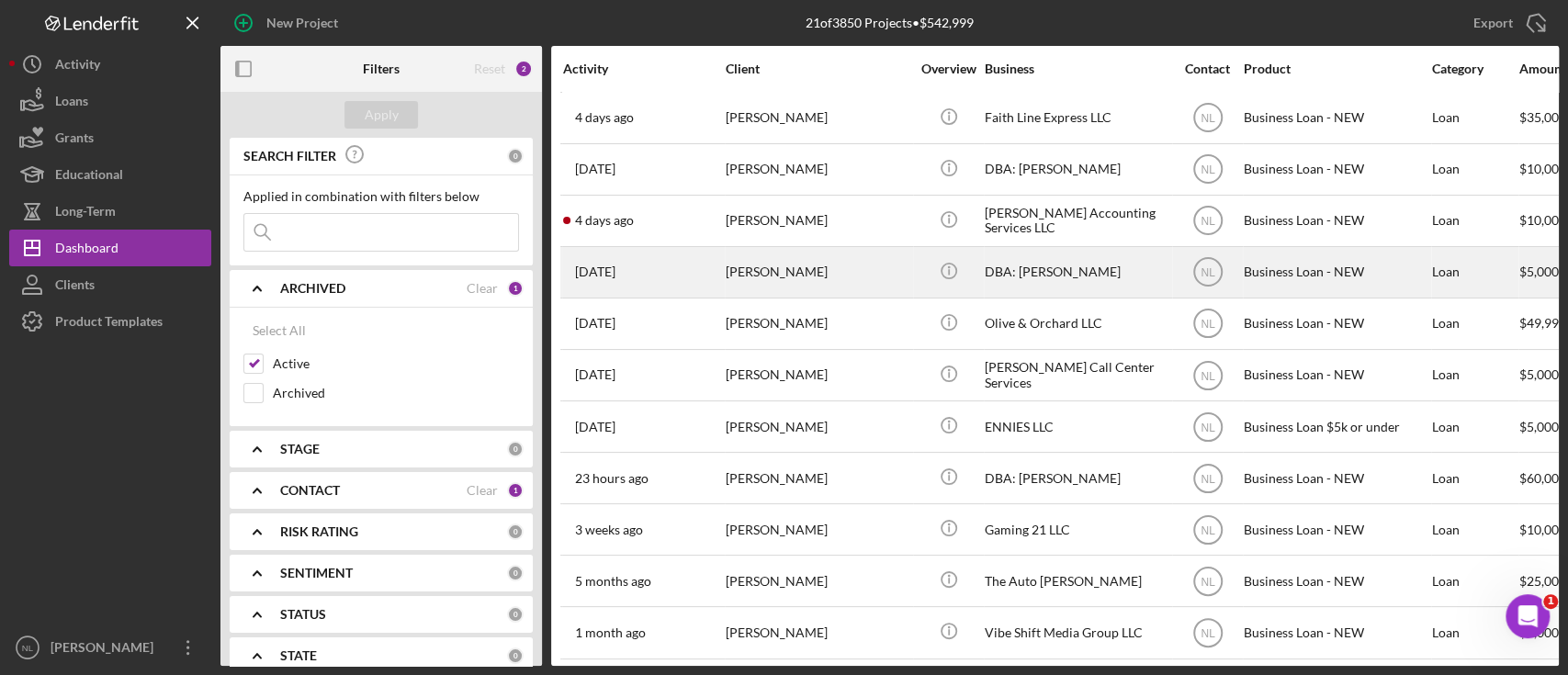
click at [775, 261] on div "[PERSON_NAME]" at bounding box center [817, 273] width 183 height 49
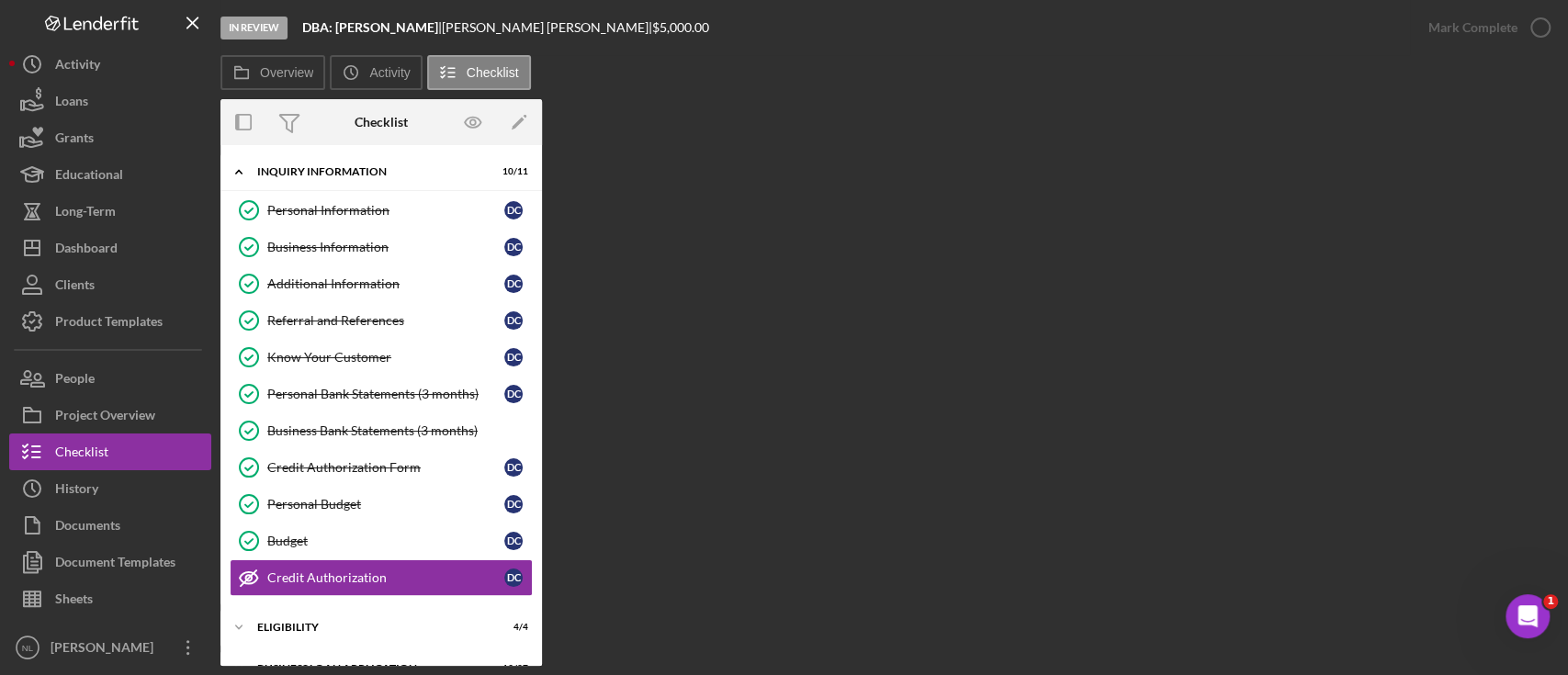
scroll to position [154, 0]
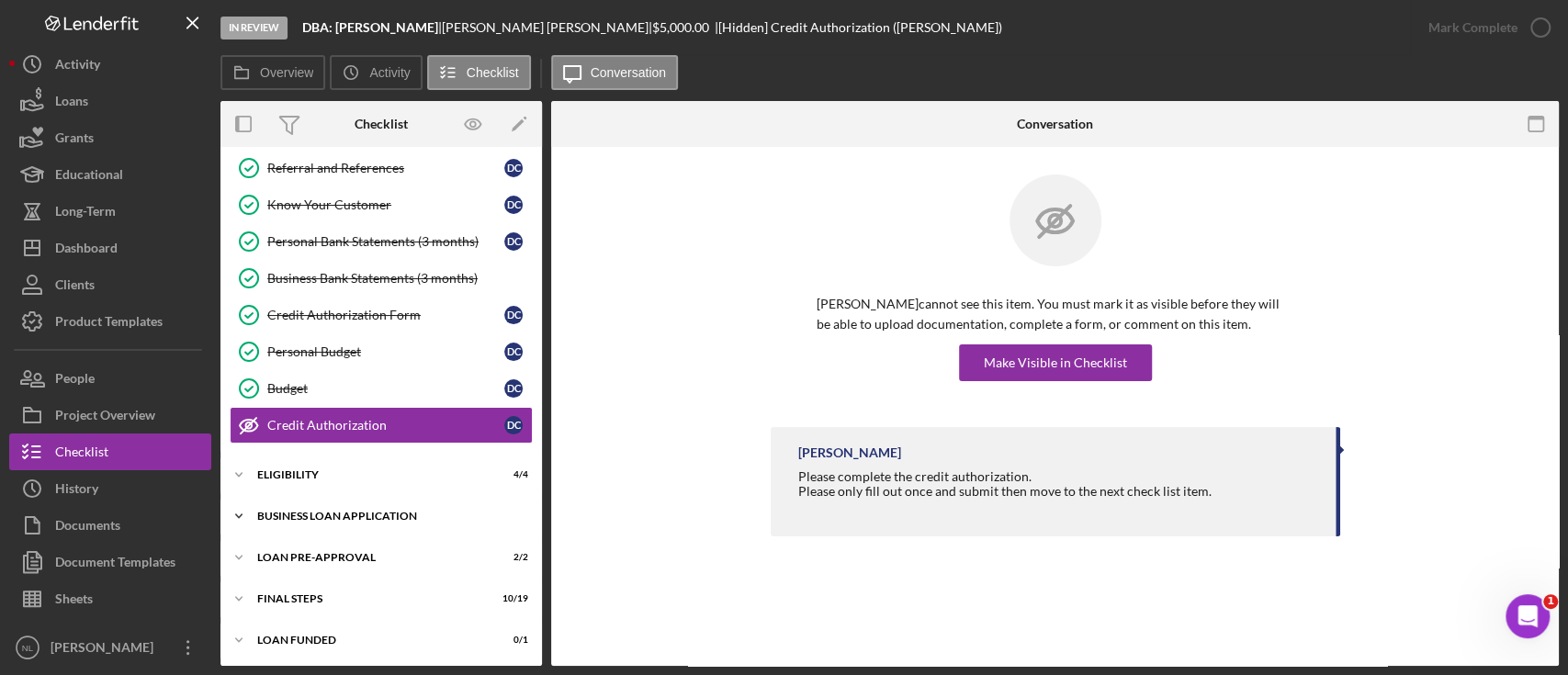
click at [428, 514] on div "BUSINESS LOAN APPLICATION" at bounding box center [388, 516] width 261 height 11
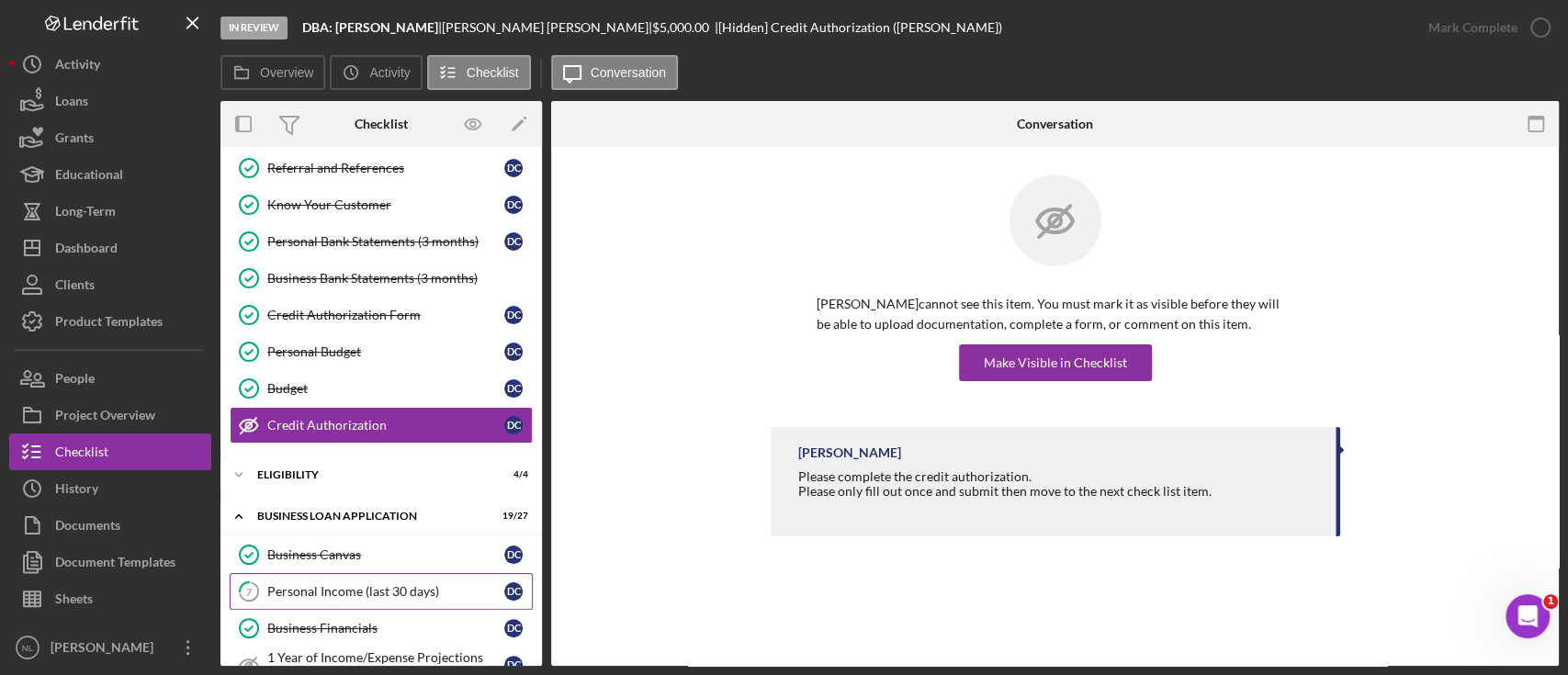
click at [351, 591] on div "Personal Income (last 30 days)" at bounding box center [386, 591] width 237 height 15
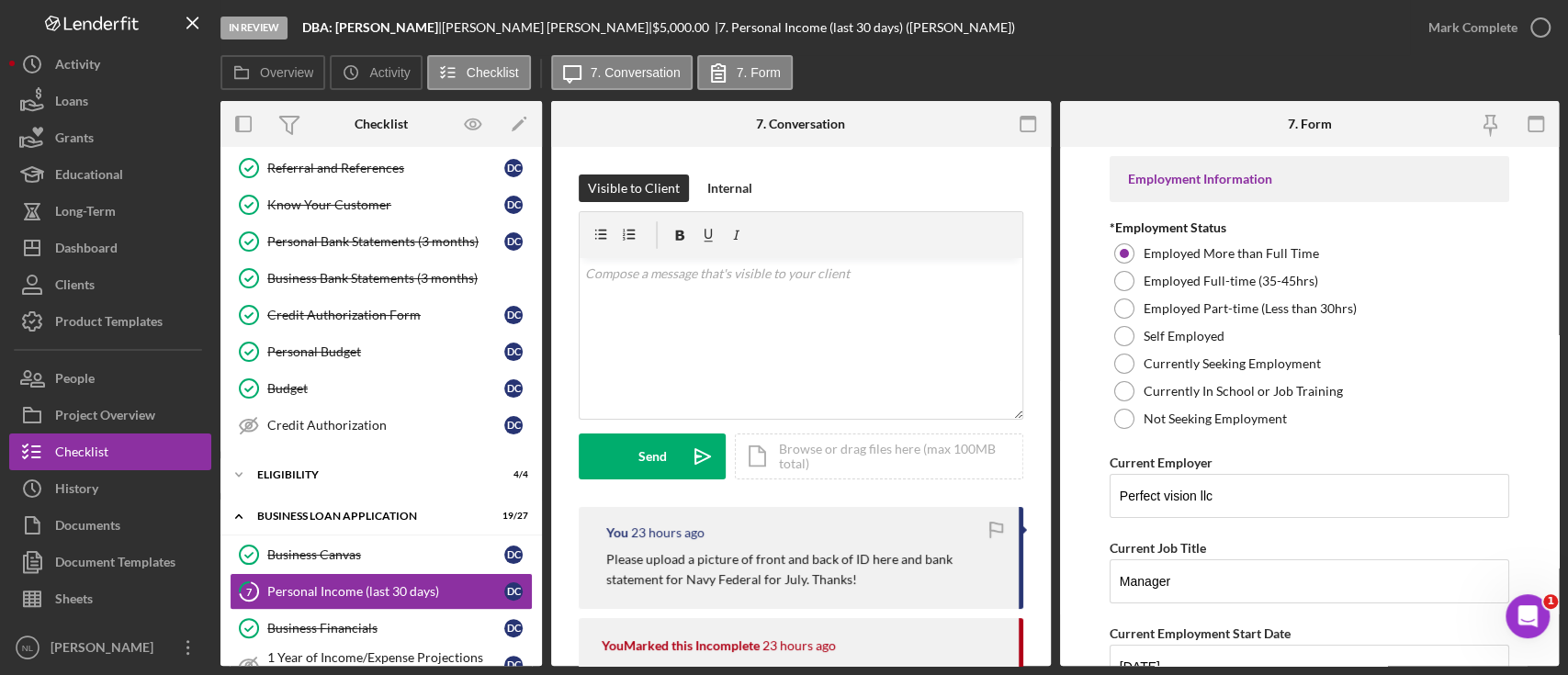
click at [768, 559] on p "Please upload a picture of front and back of ID here and bank statement for Nav…" at bounding box center [803, 570] width 394 height 41
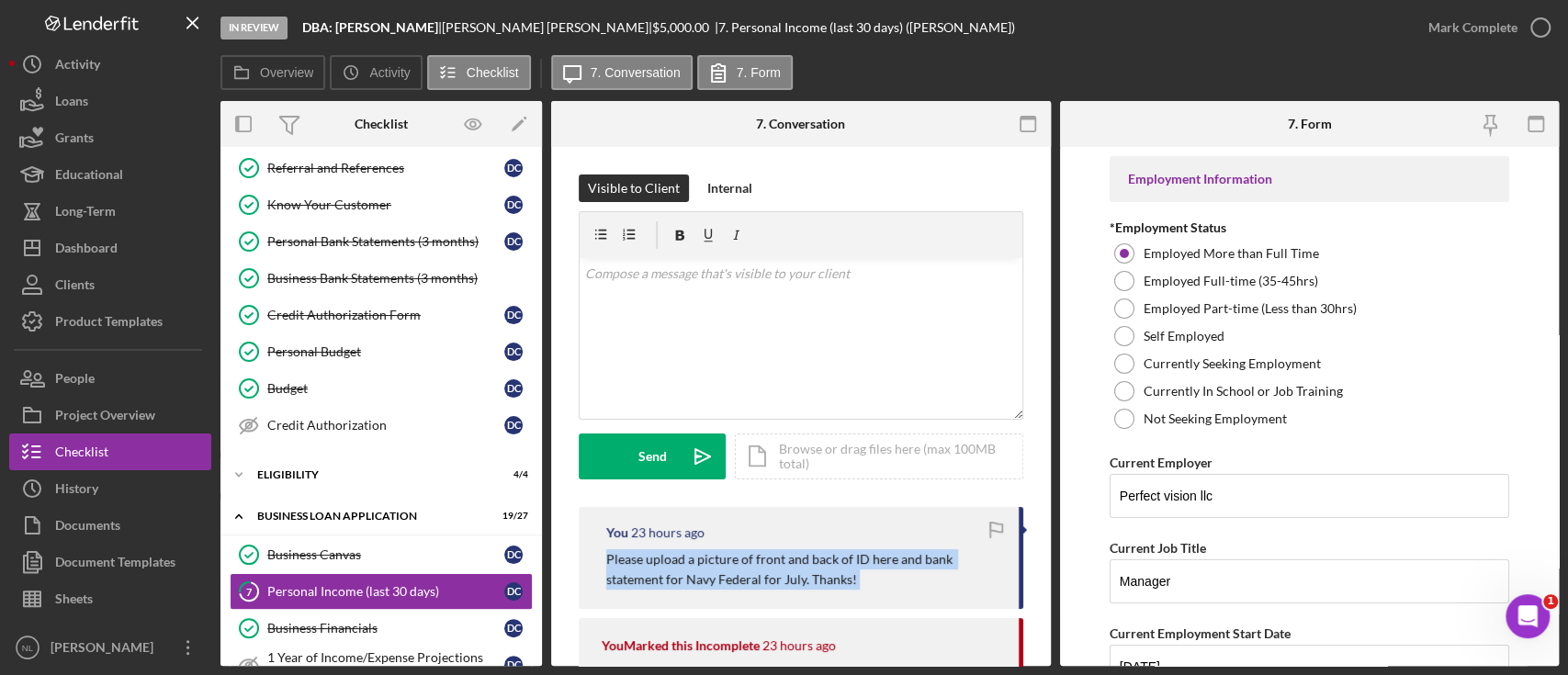
click at [768, 559] on p "Please upload a picture of front and back of ID here and bank statement for Nav…" at bounding box center [803, 570] width 394 height 41
copy p "Please upload a picture of front and back of ID here and bank statement for Nav…"
click at [788, 312] on div "v Color teal Color pink Remove color Add row above Add row below Add column bef…" at bounding box center [800, 338] width 443 height 161
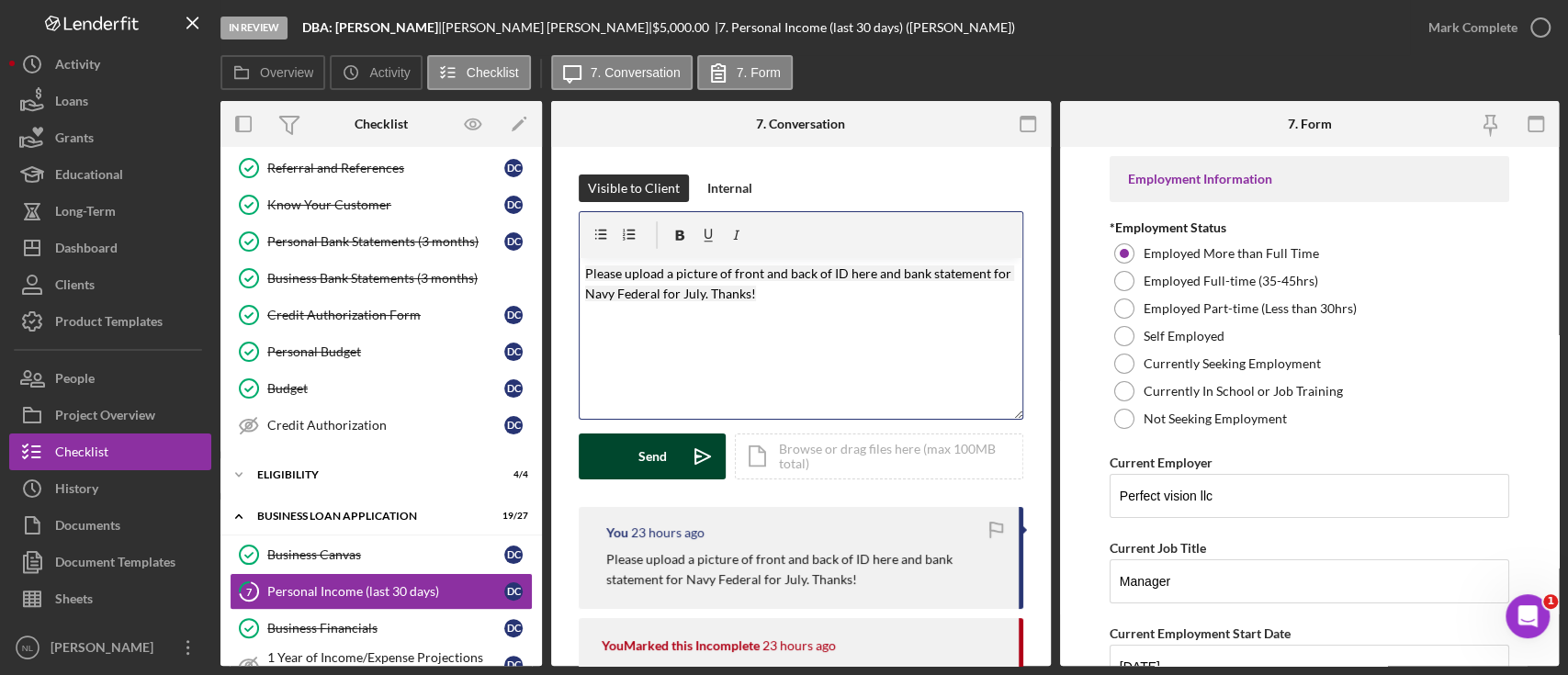
click at [686, 463] on icon "Icon/icon-invite-send" at bounding box center [703, 456] width 46 height 46
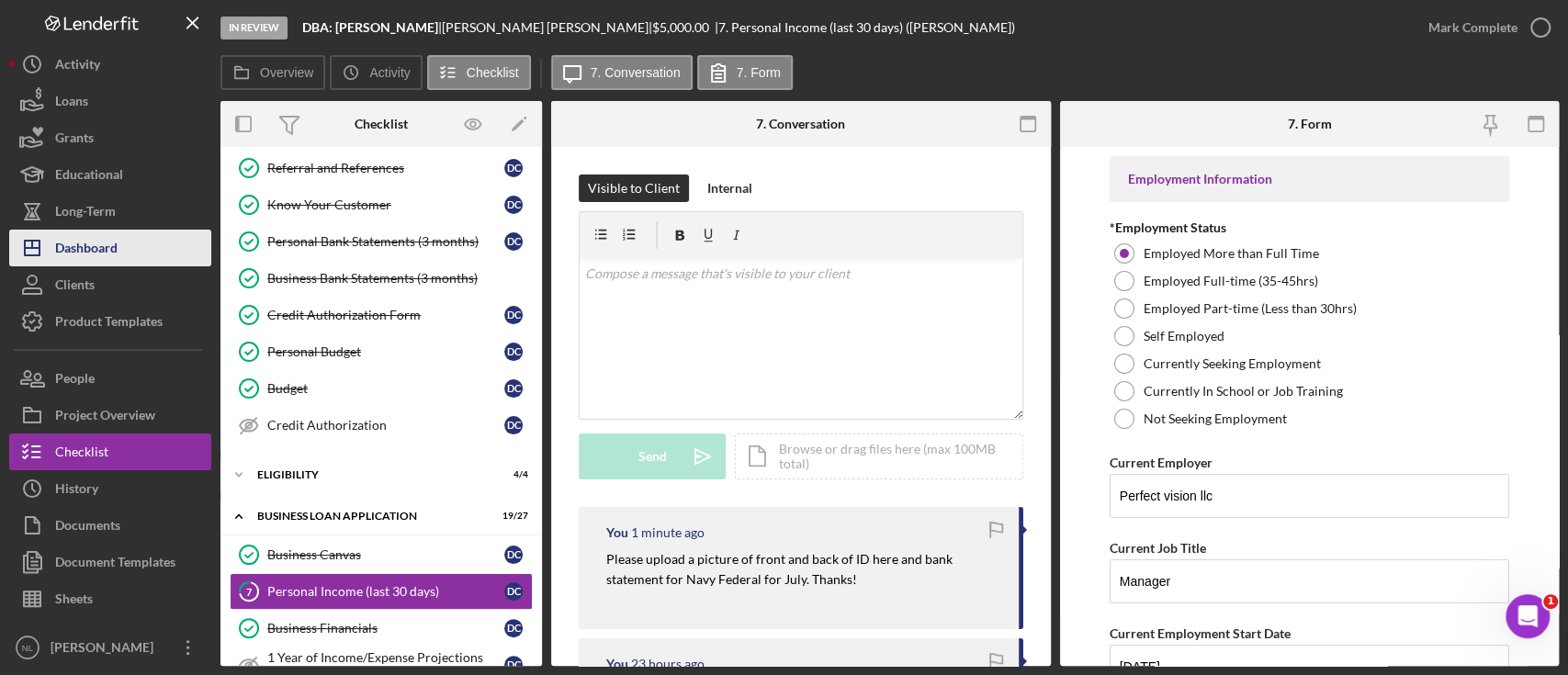
click at [142, 251] on button "Icon/Dashboard Dashboard" at bounding box center [110, 247] width 202 height 37
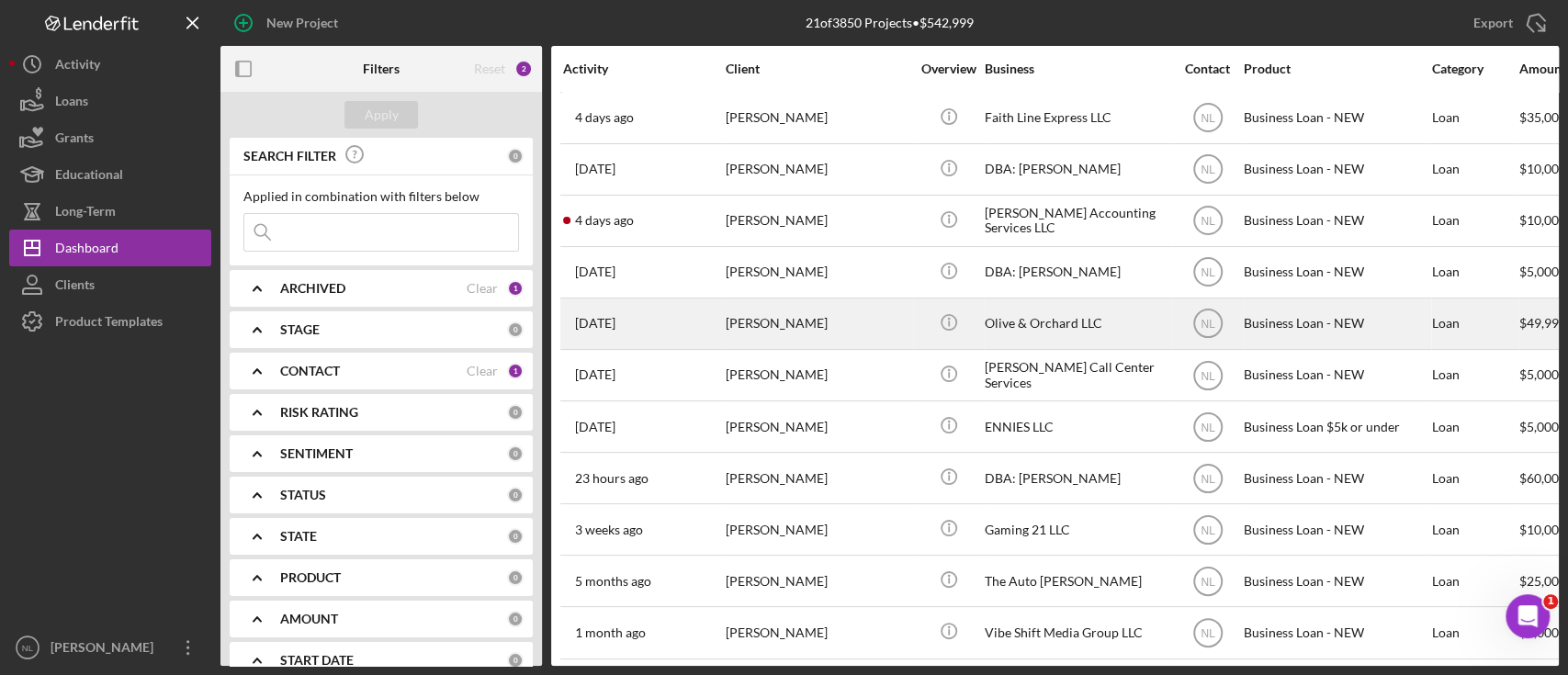
click at [760, 324] on div "[PERSON_NAME]" at bounding box center [817, 323] width 183 height 49
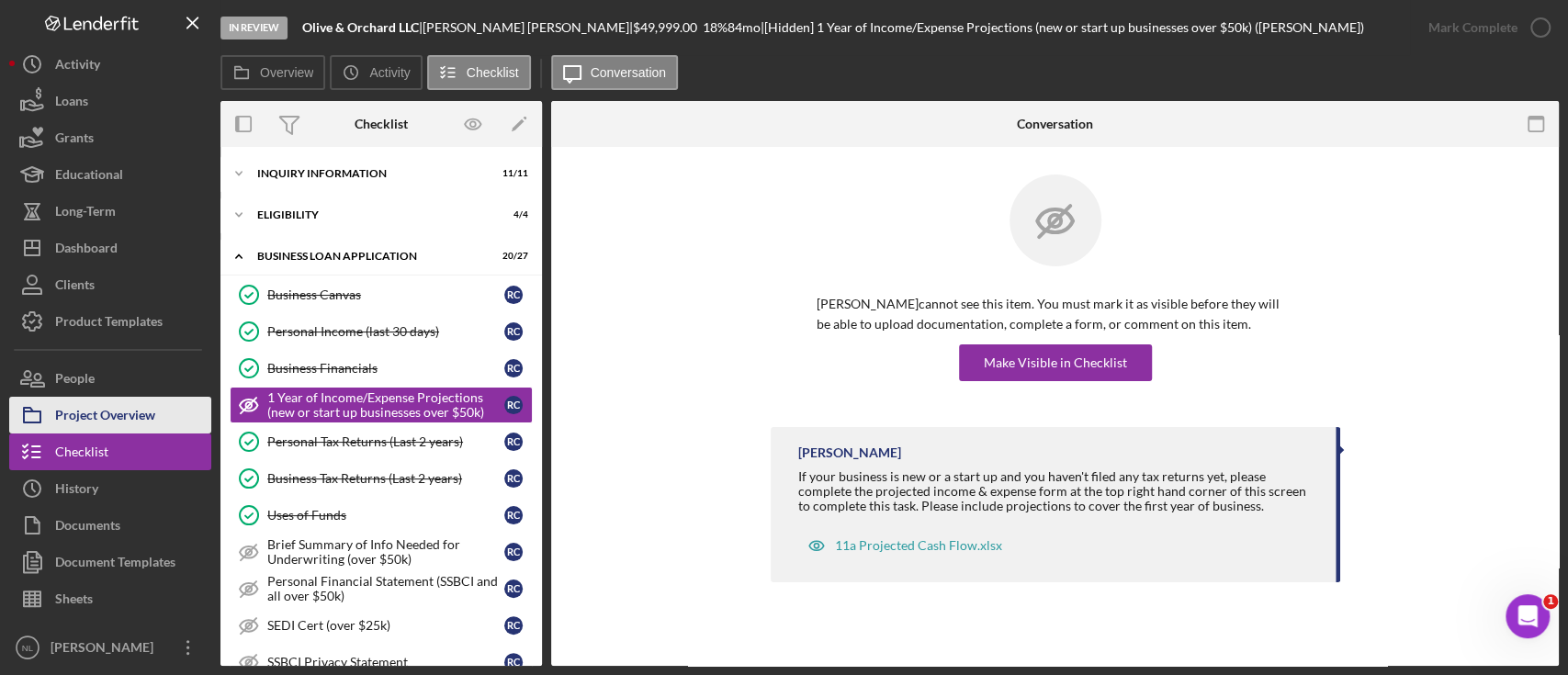
click at [137, 414] on div "Project Overview" at bounding box center [105, 417] width 100 height 41
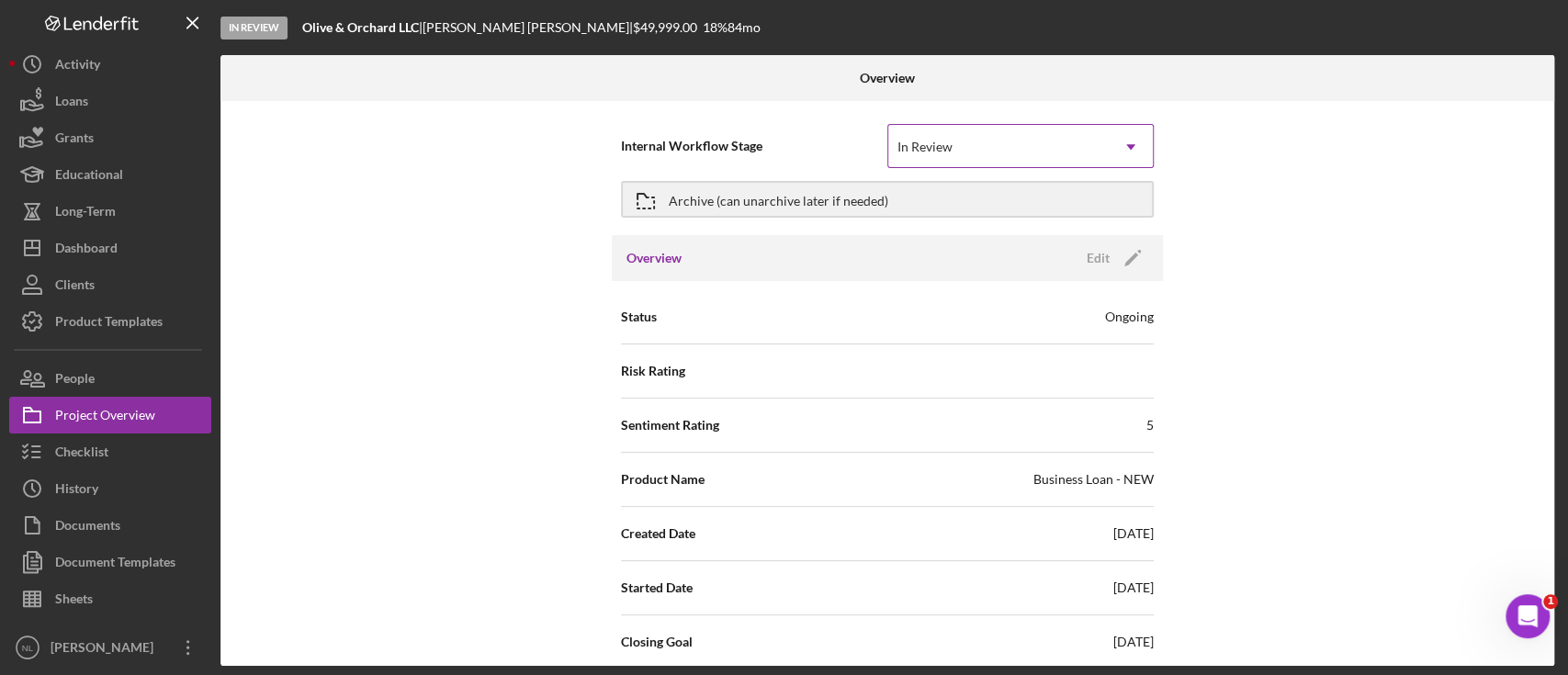
click at [1071, 151] on div "In Review" at bounding box center [998, 147] width 220 height 42
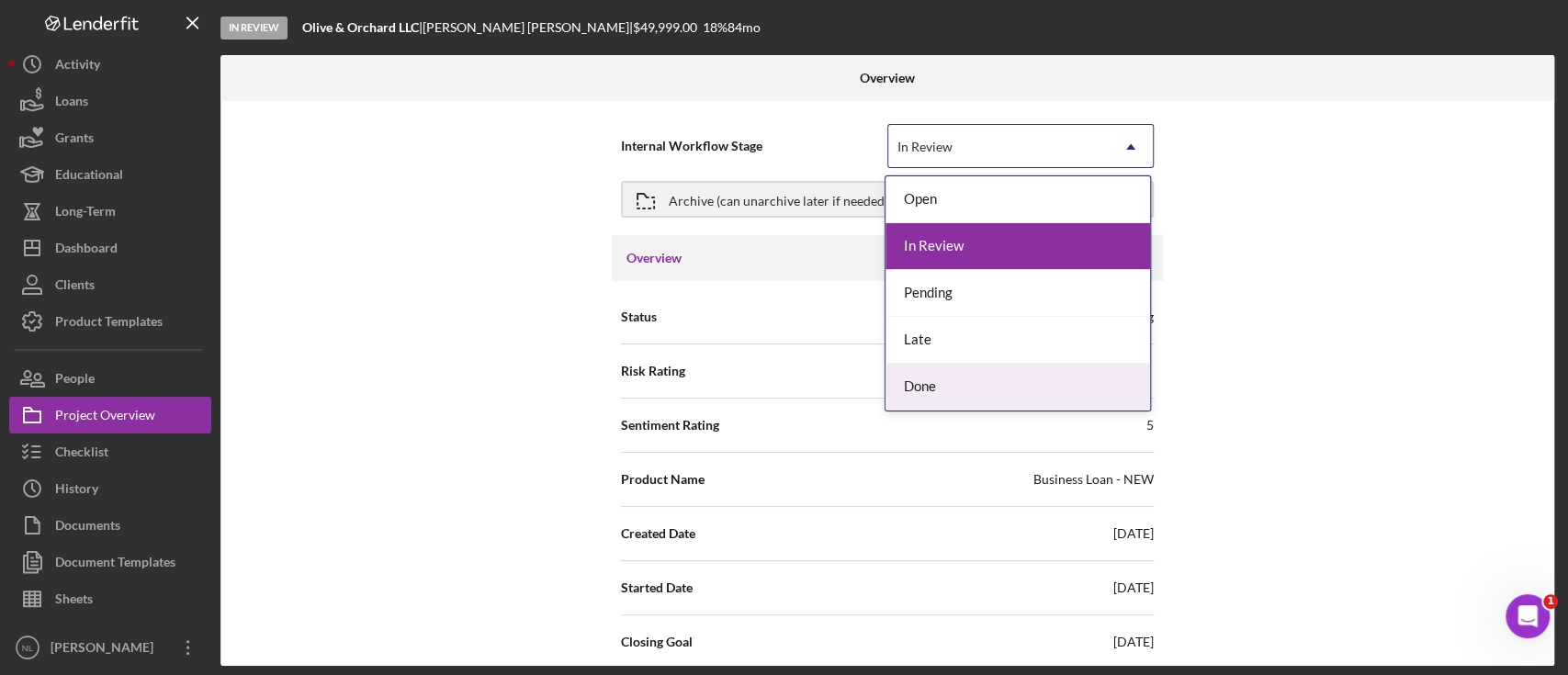
click at [948, 397] on div "Done" at bounding box center [1017, 387] width 264 height 47
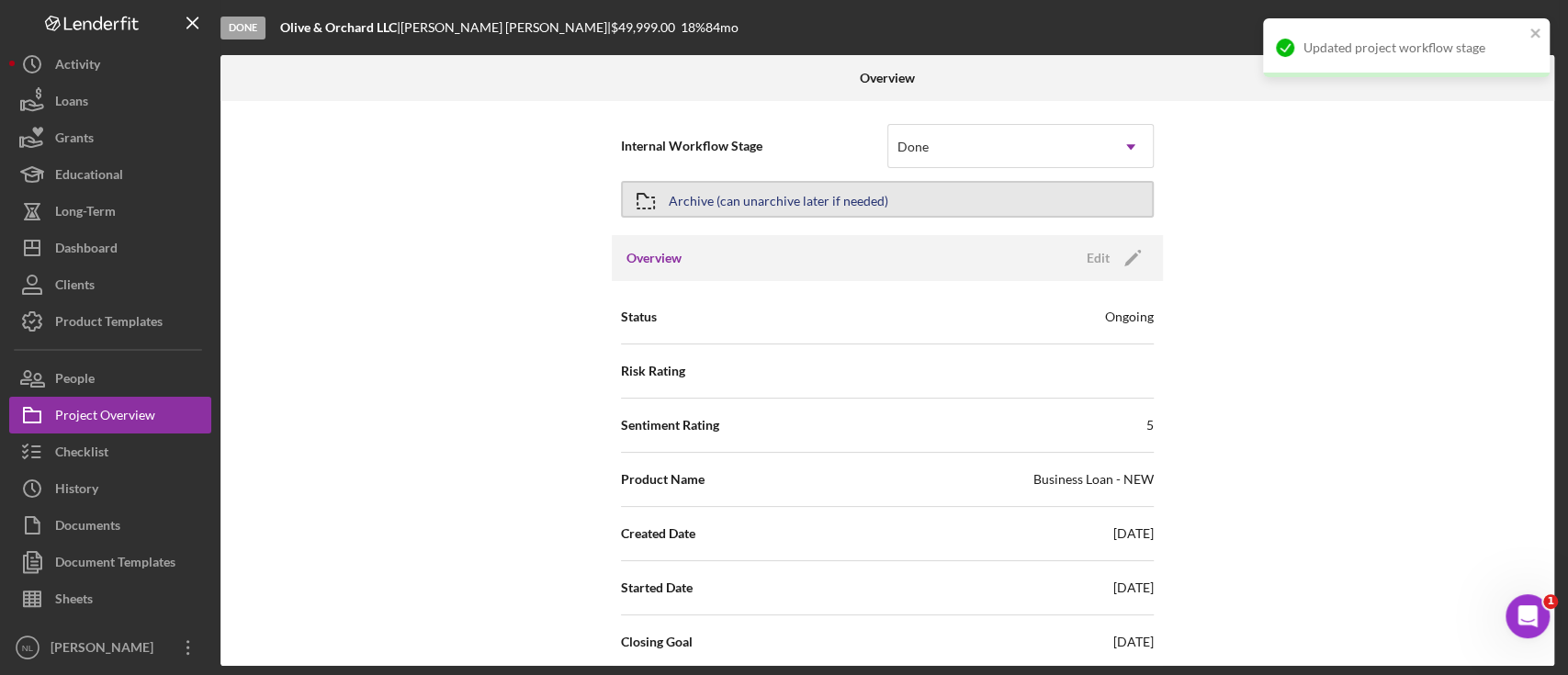
click at [810, 201] on div "Archive (can unarchive later if needed)" at bounding box center [778, 198] width 219 height 33
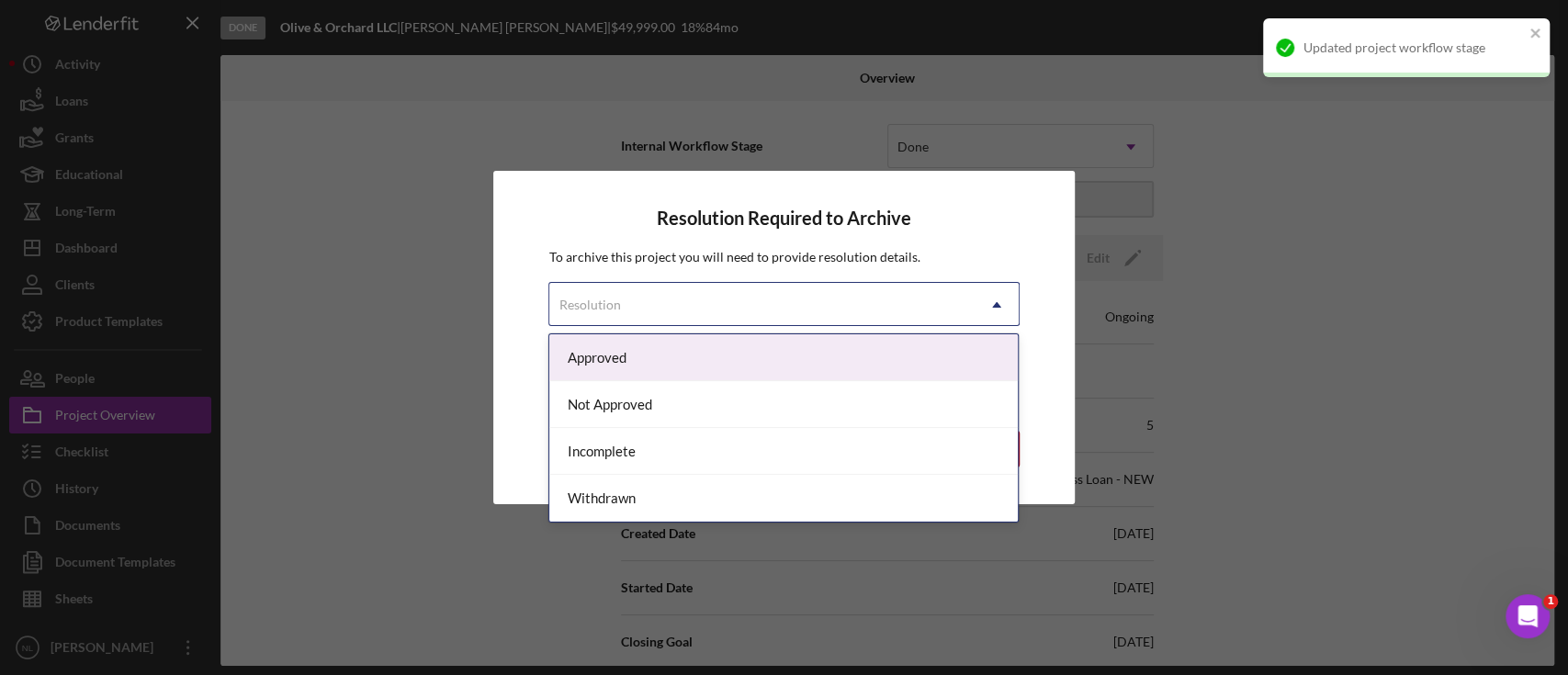
click at [745, 303] on div "Resolution" at bounding box center [761, 305] width 424 height 42
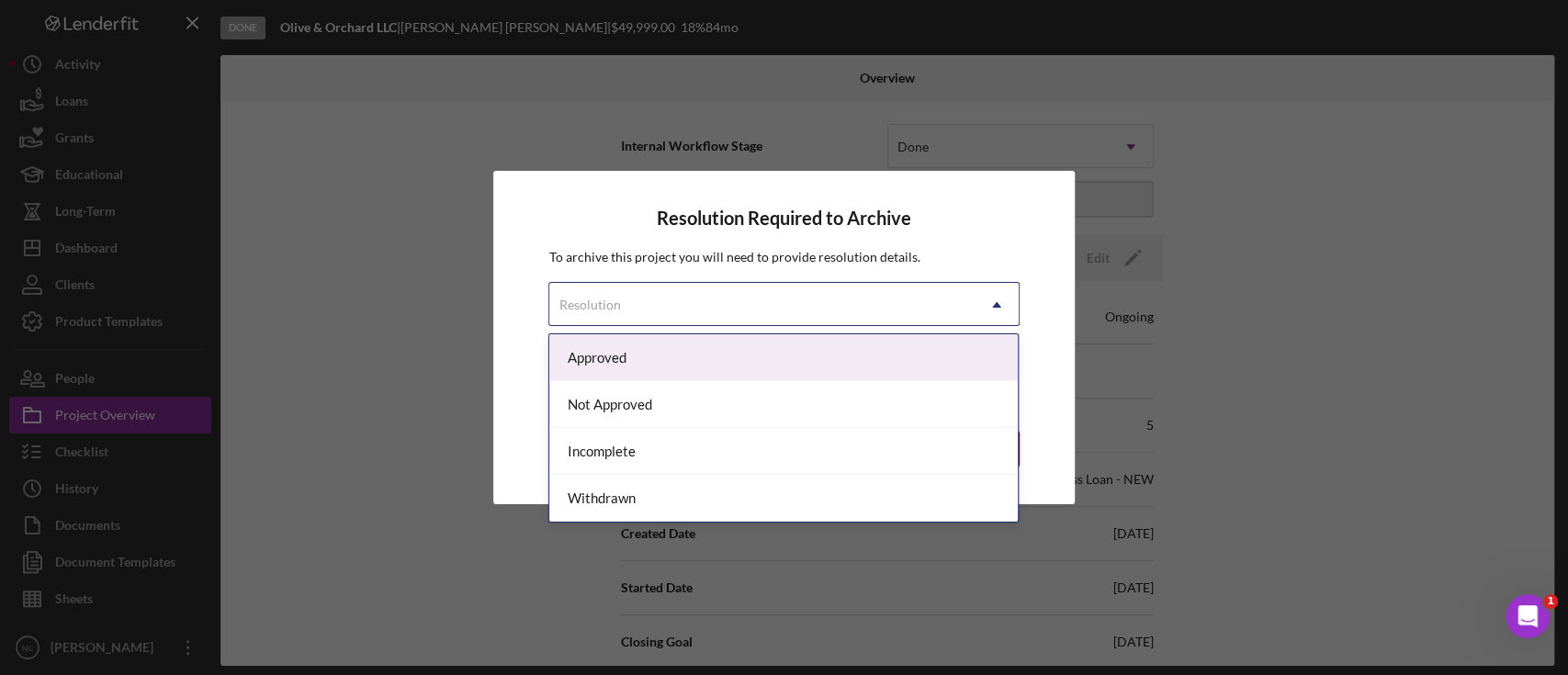
click at [746, 356] on div "Approved" at bounding box center [784, 357] width 468 height 47
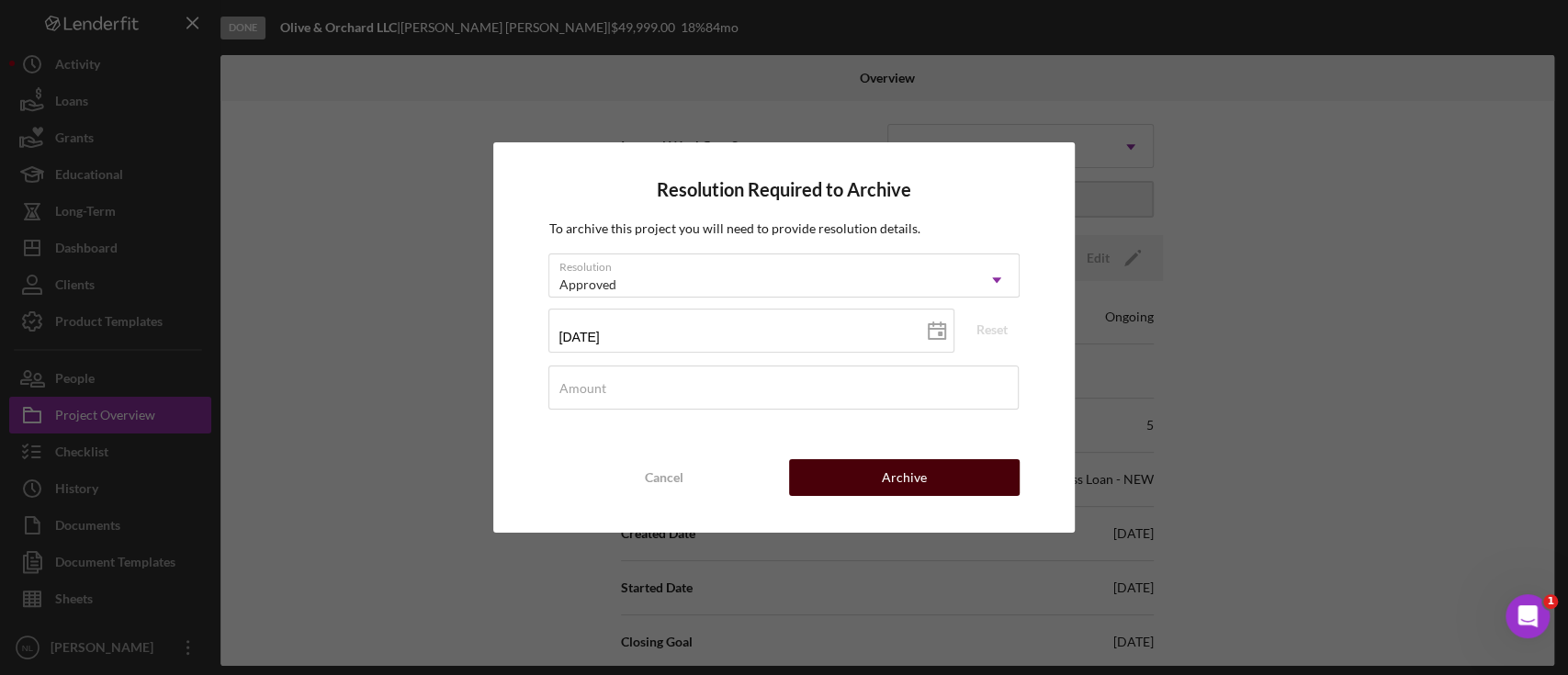
click at [933, 483] on button "Archive" at bounding box center [904, 477] width 230 height 37
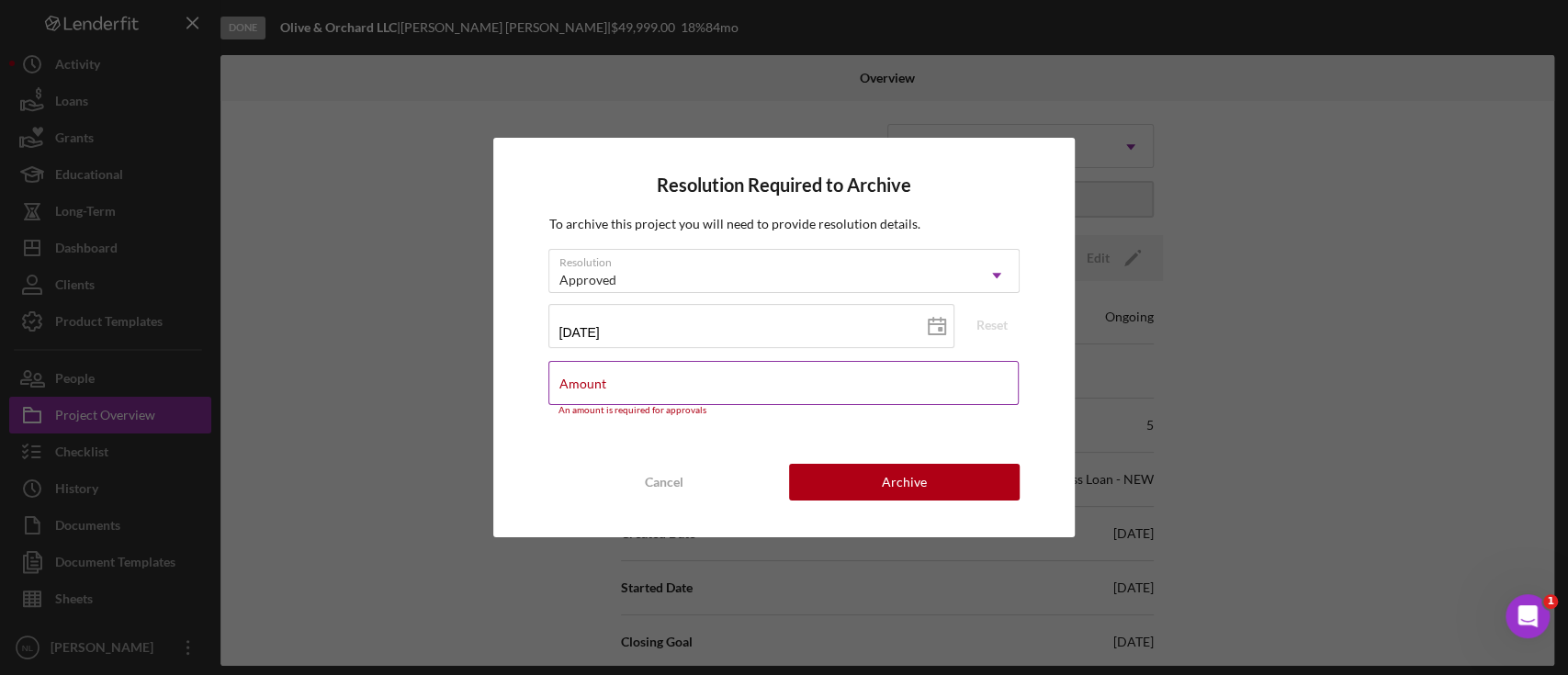
click at [713, 400] on input "Amount" at bounding box center [783, 383] width 469 height 44
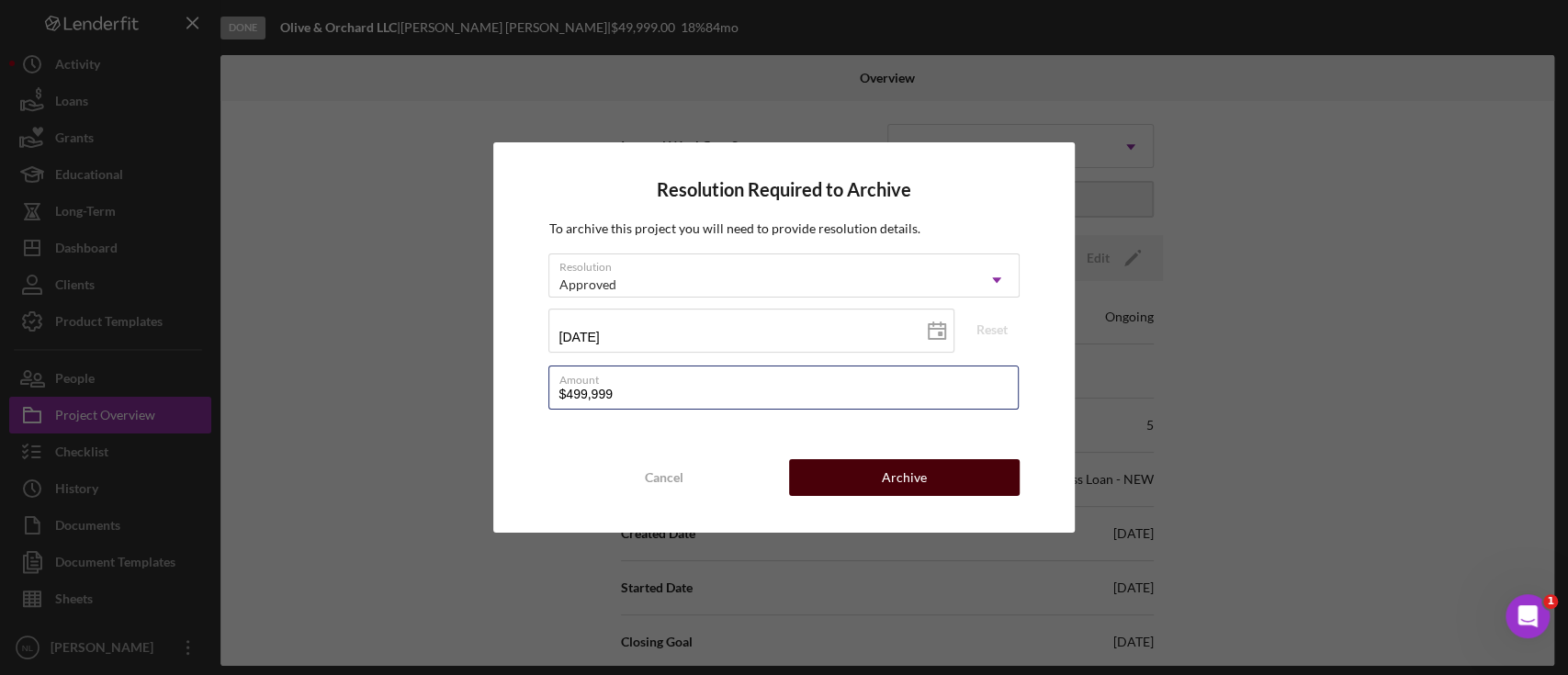
type input "$499,999"
click at [879, 475] on button "Archive" at bounding box center [904, 477] width 230 height 37
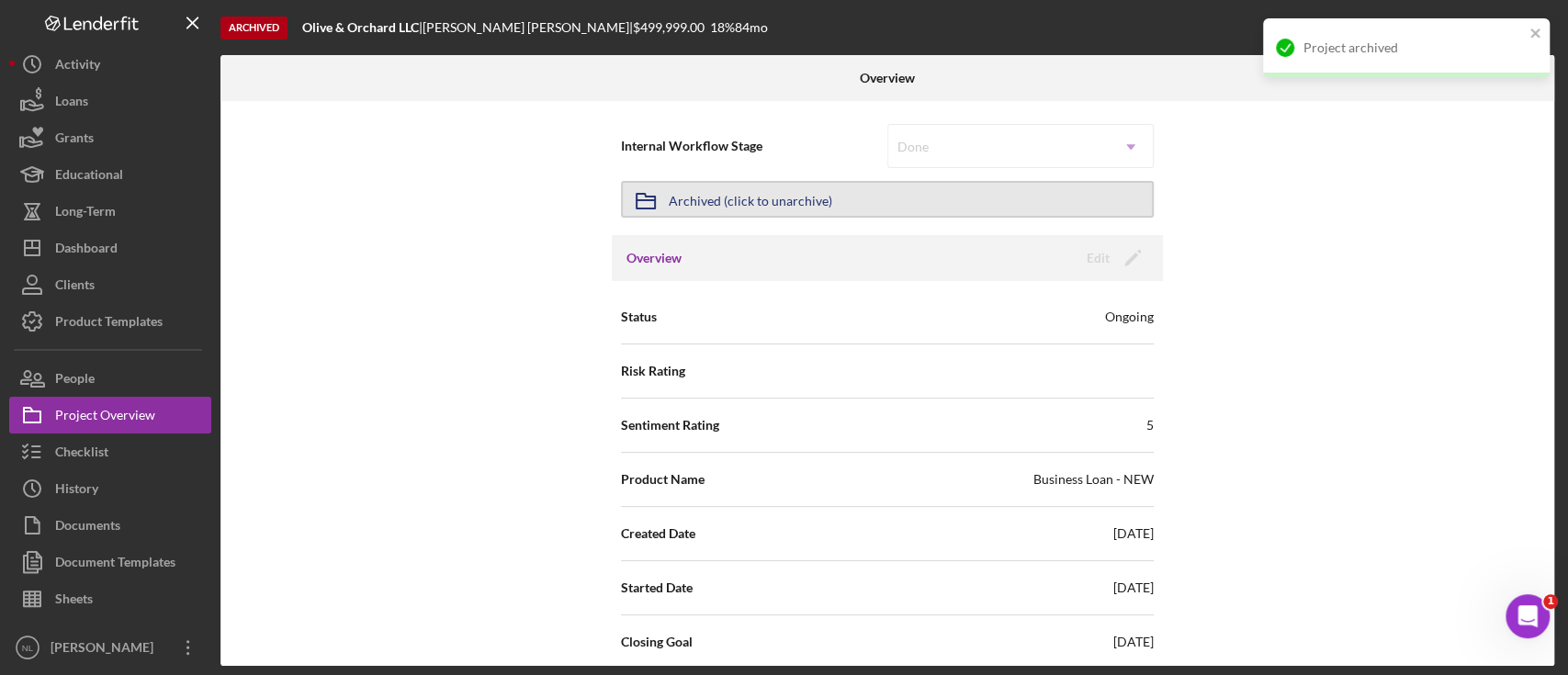
click at [779, 212] on div "Archived (click to unarchive)" at bounding box center [751, 198] width 164 height 33
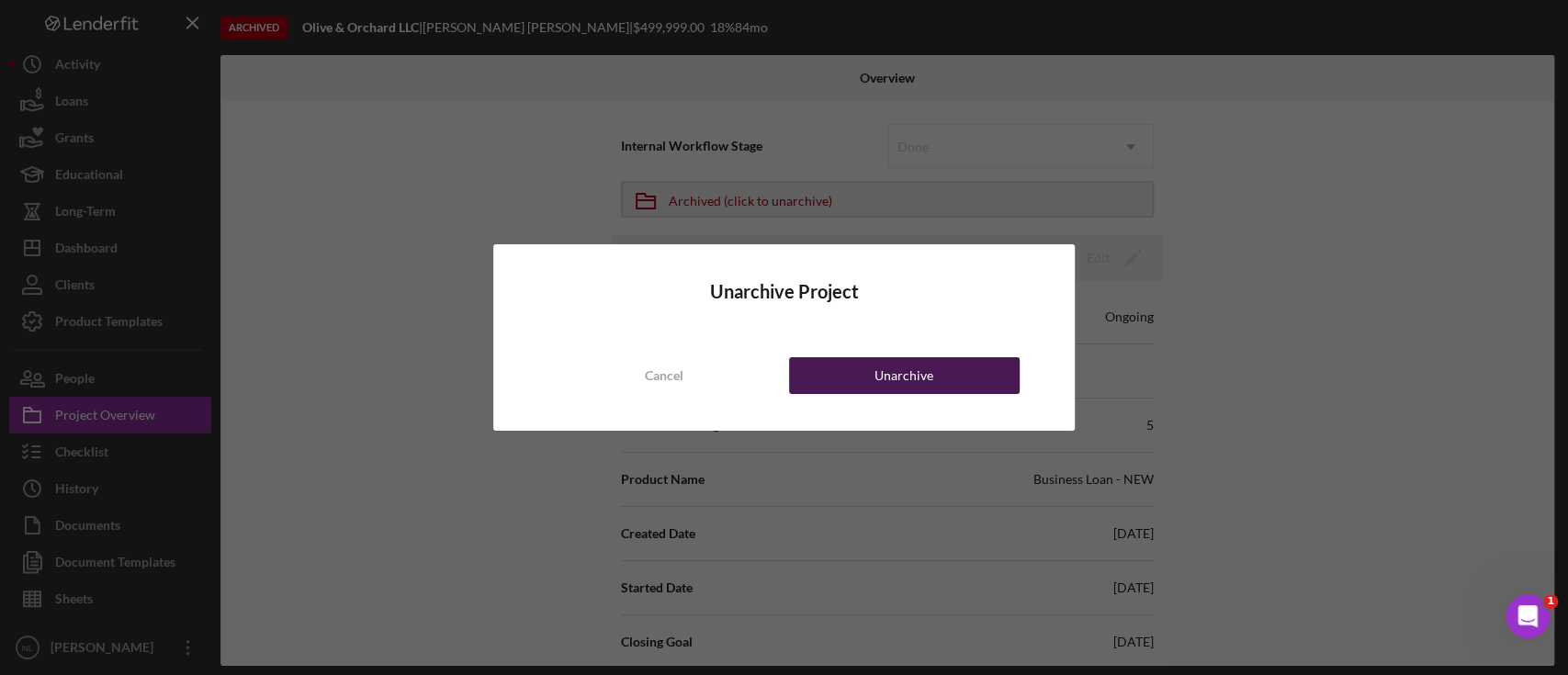
click at [869, 389] on button "Unarchive" at bounding box center [904, 375] width 230 height 37
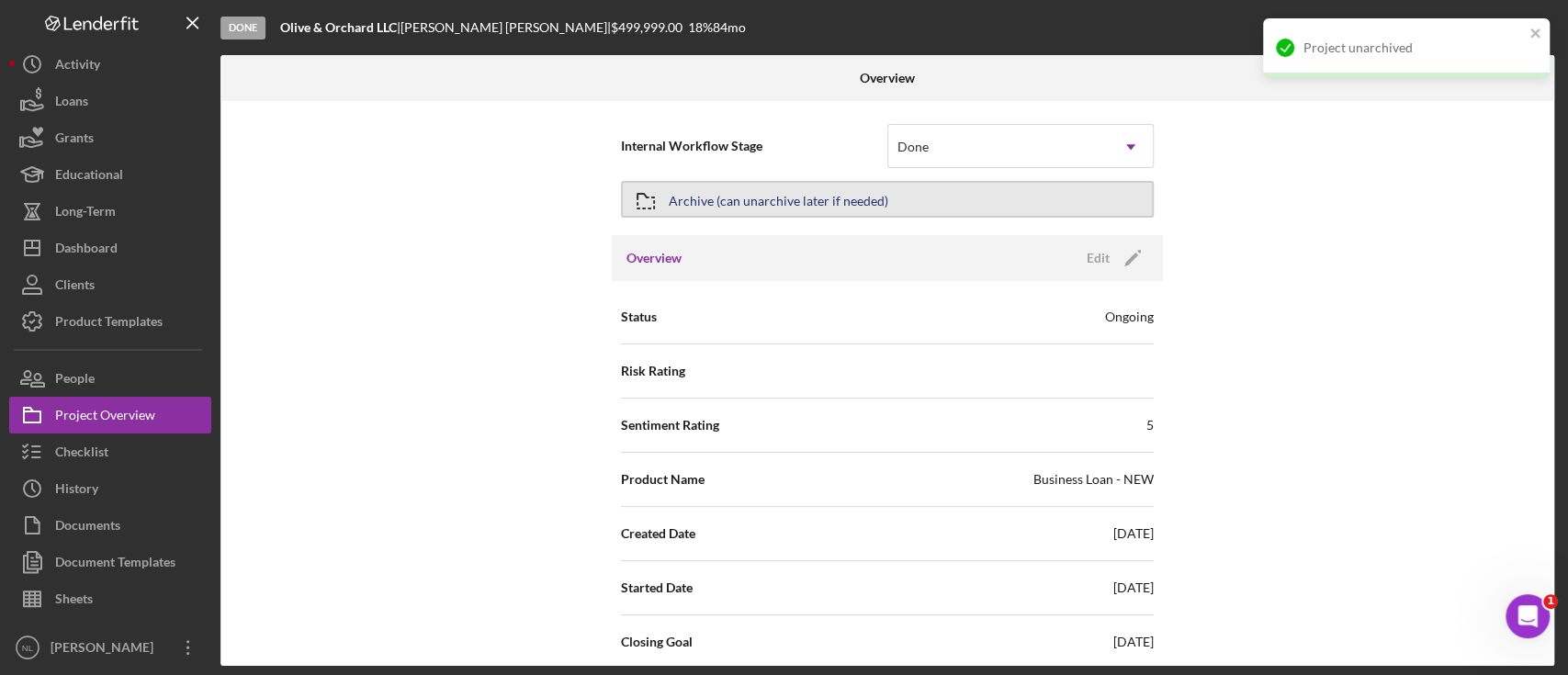
click at [832, 184] on div "Archive (can unarchive later if needed)" at bounding box center [778, 198] width 219 height 33
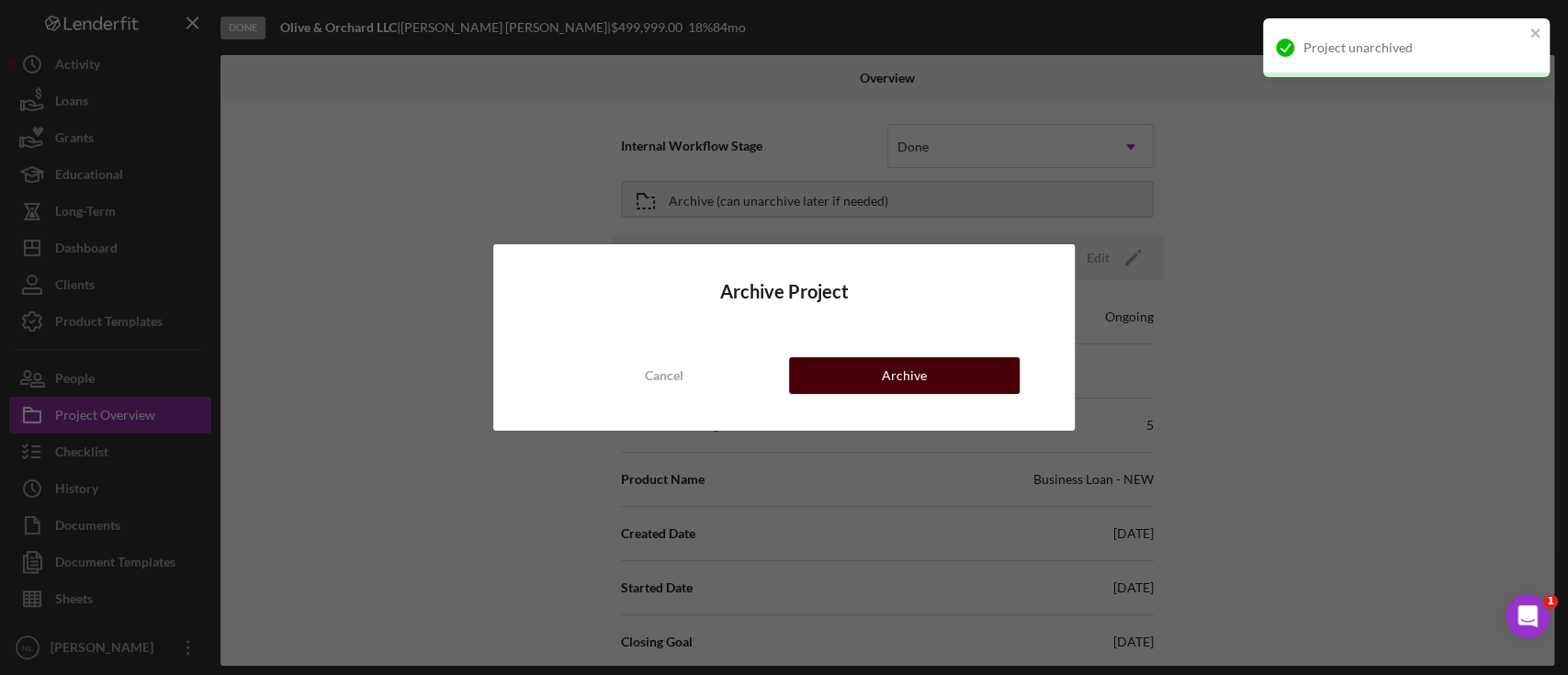
click at [917, 379] on div "Archive" at bounding box center [905, 375] width 45 height 37
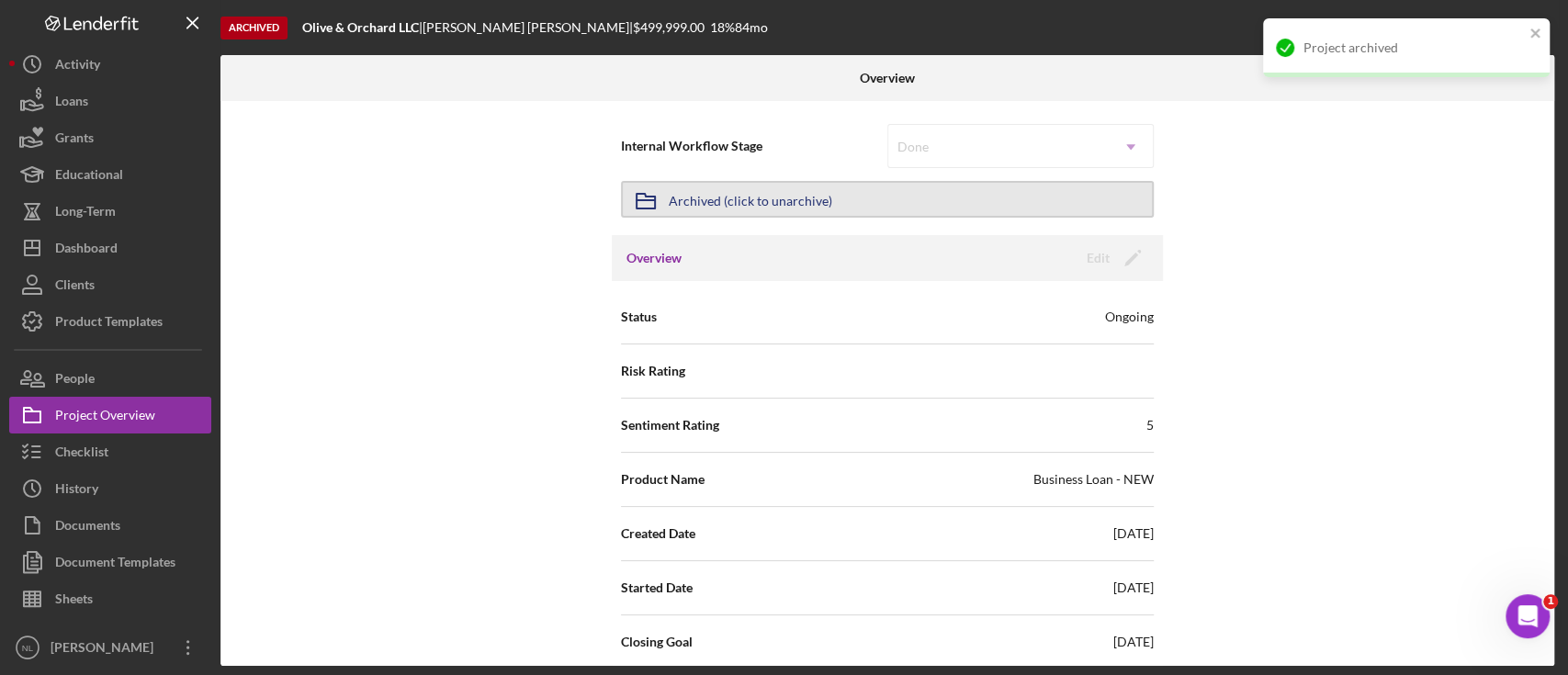
click at [818, 204] on div "Archived (click to unarchive)" at bounding box center [751, 198] width 164 height 33
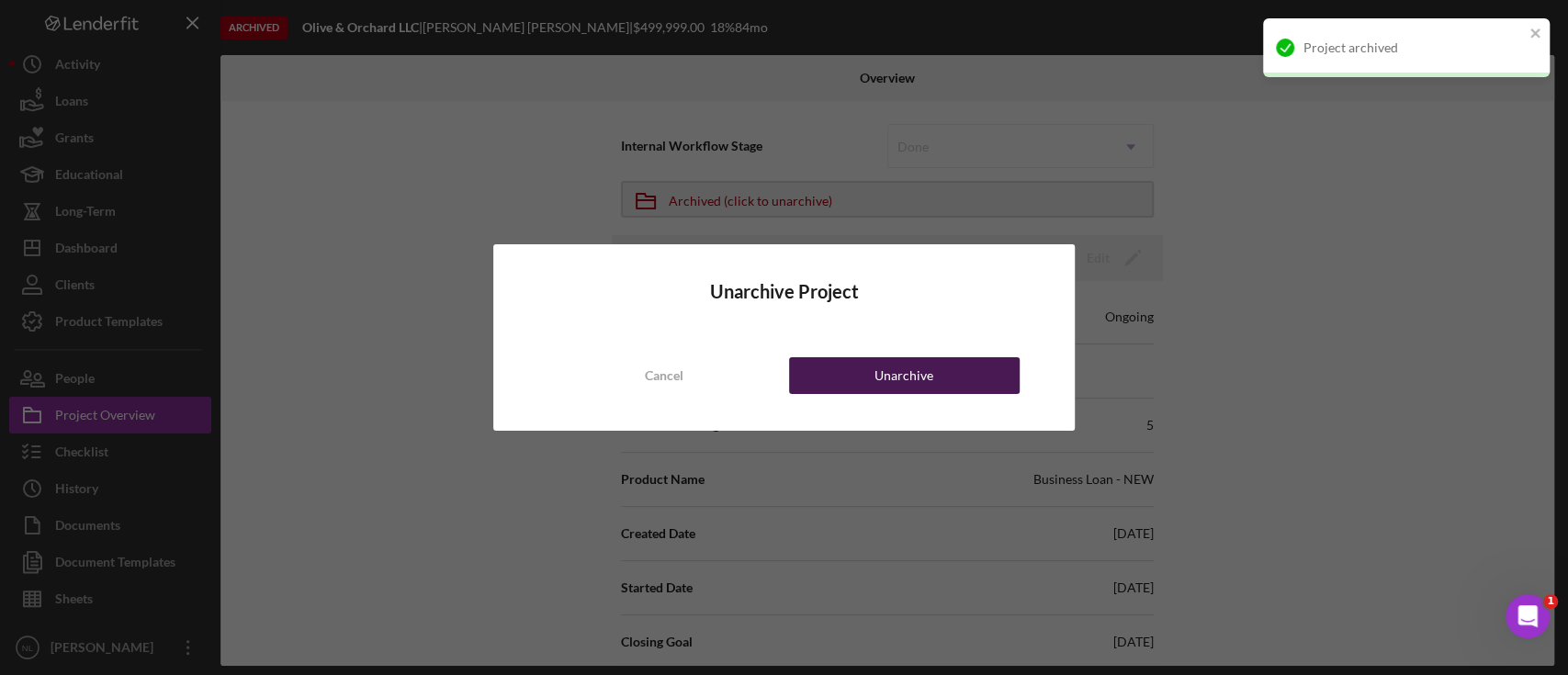
click at [869, 364] on button "Unarchive" at bounding box center [904, 375] width 230 height 37
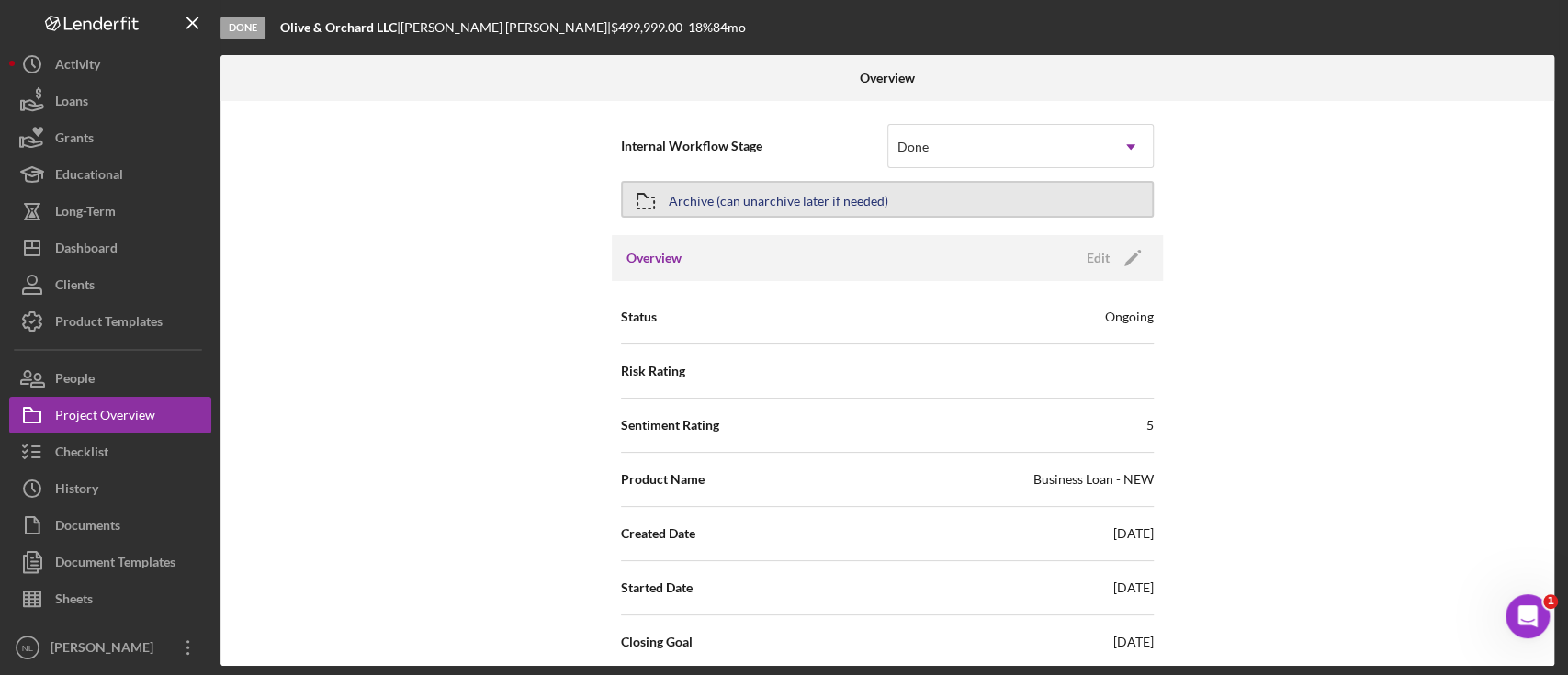
click at [807, 207] on div "Archive (can unarchive later if needed)" at bounding box center [778, 198] width 219 height 33
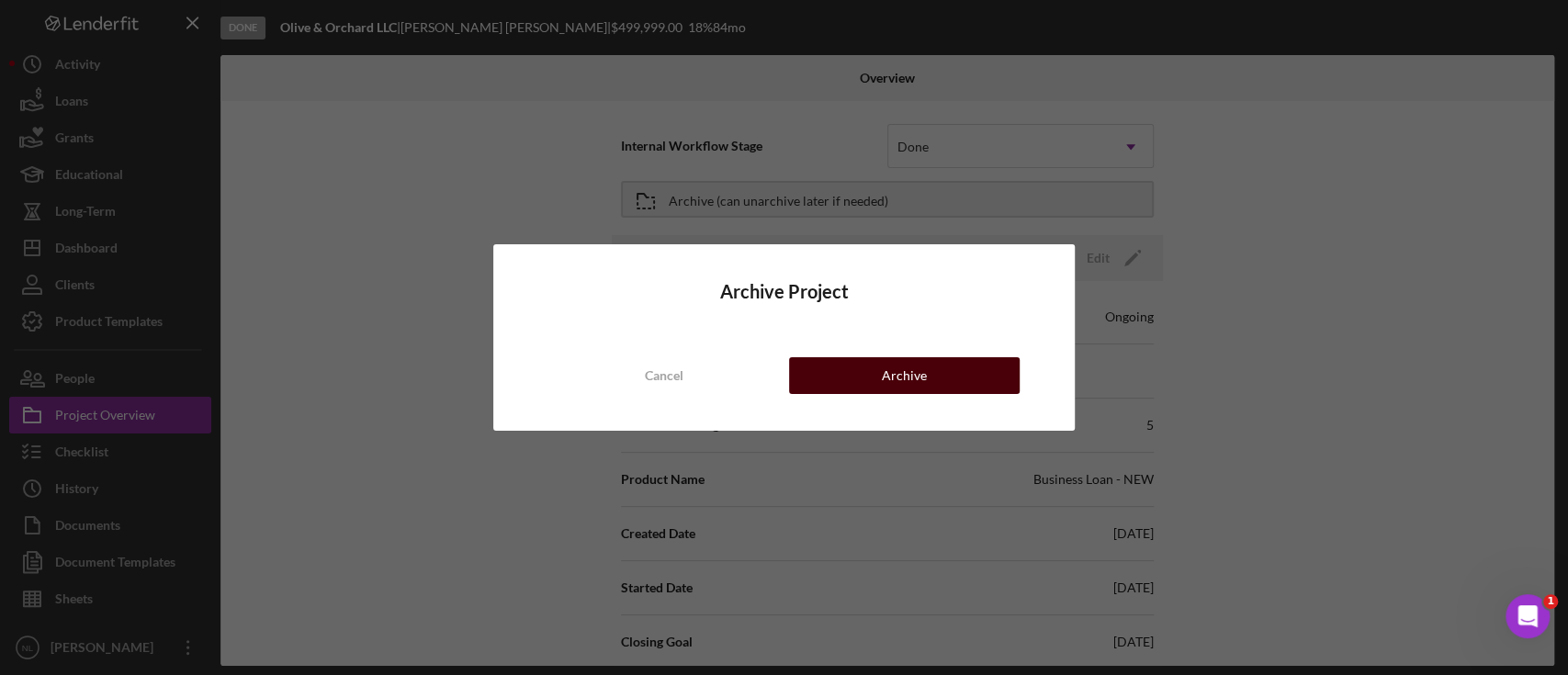
click at [838, 364] on button "Archive" at bounding box center [904, 375] width 230 height 37
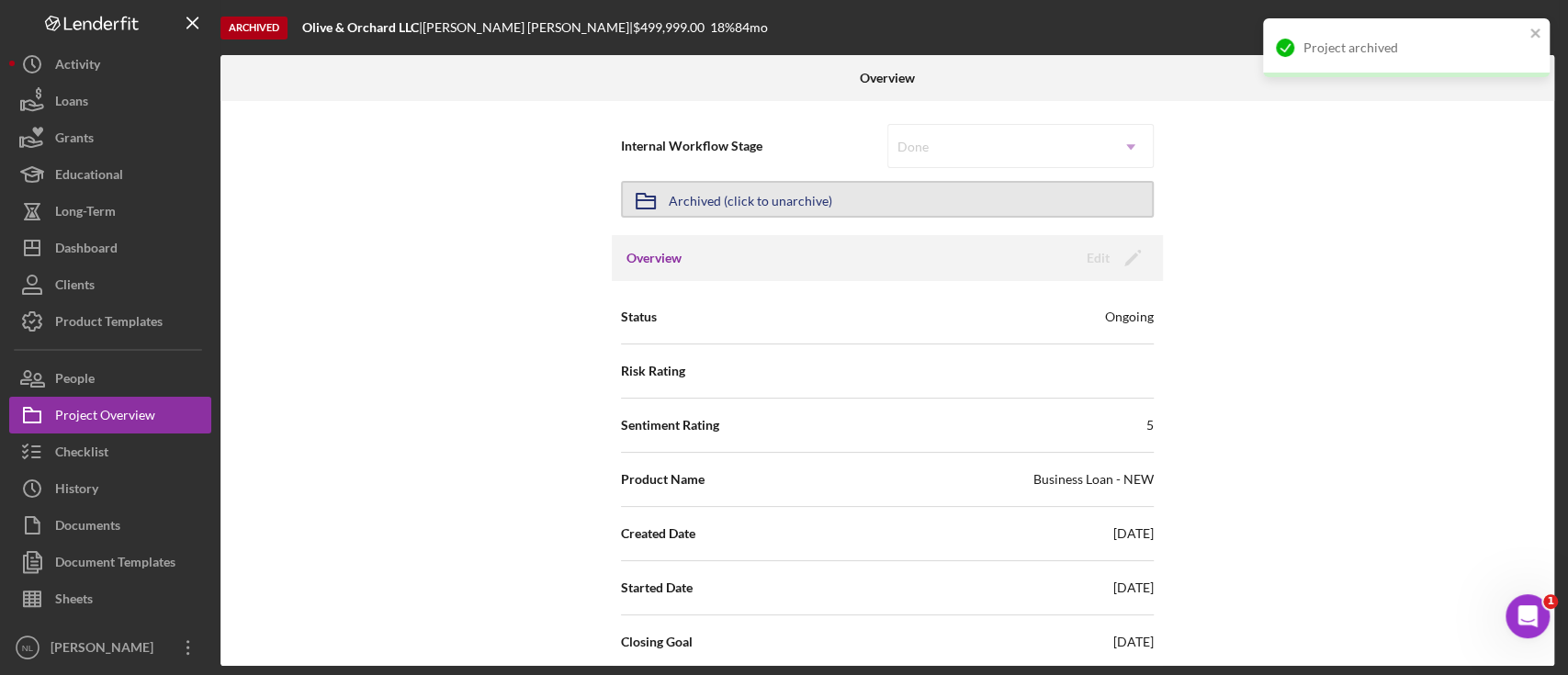
click at [847, 205] on button "Icon/Archived Archived (click to unarchive)" at bounding box center [887, 198] width 532 height 37
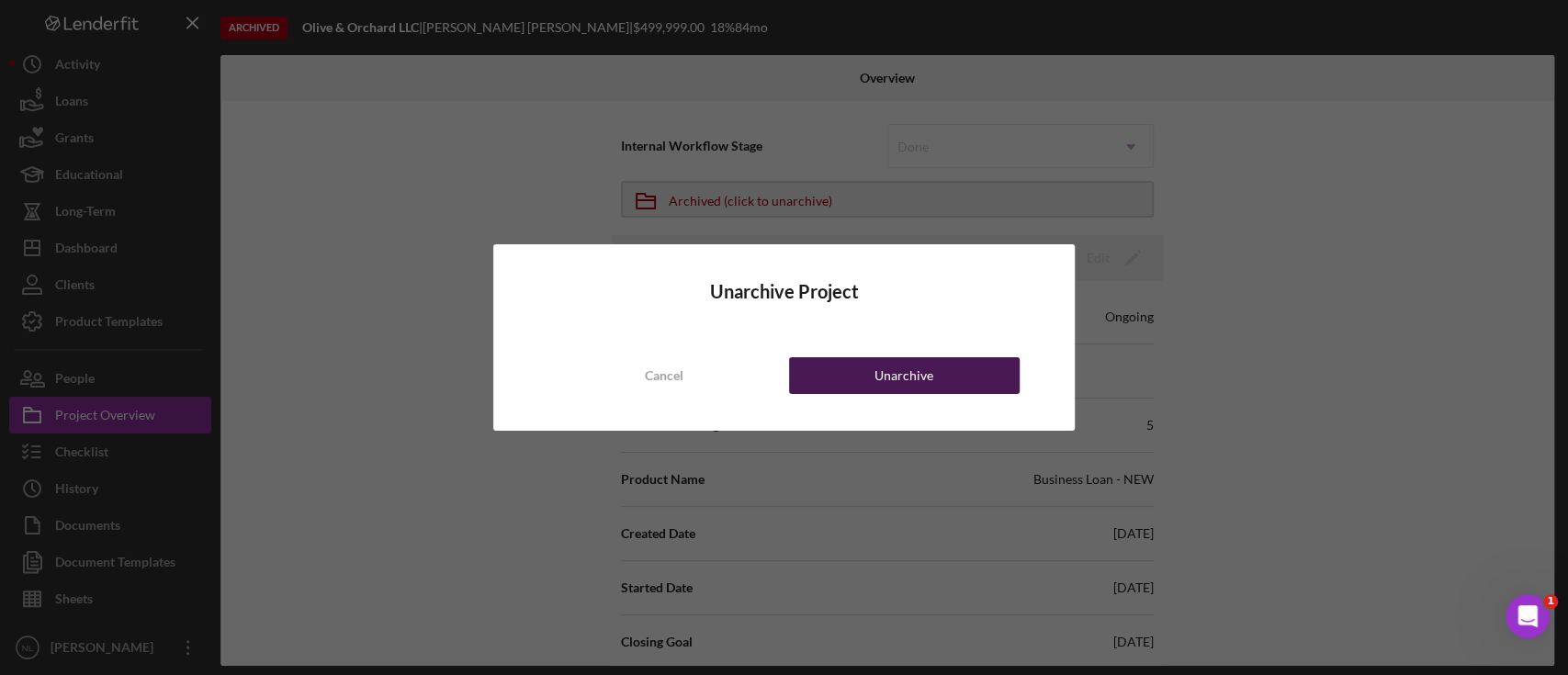
click at [909, 366] on div "Unarchive" at bounding box center [904, 375] width 59 height 37
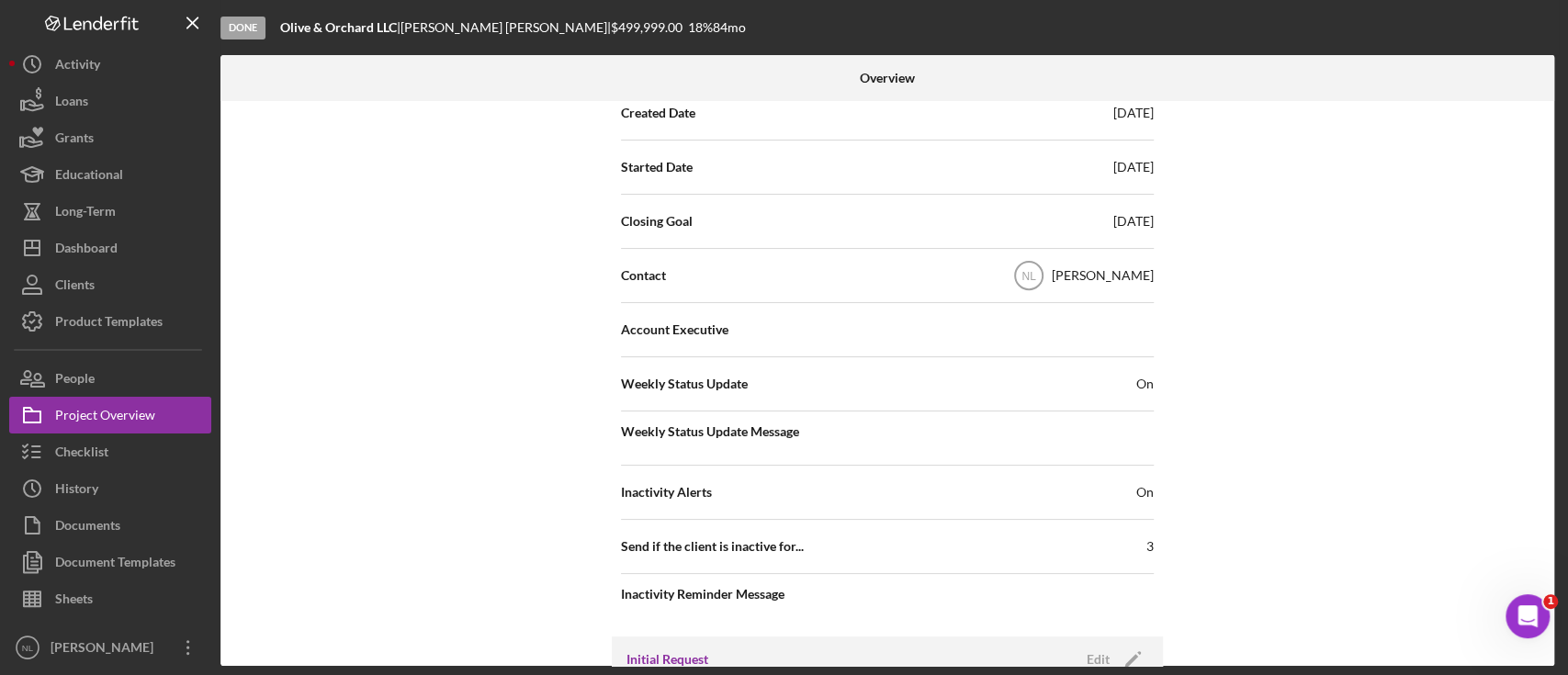
scroll to position [631, 0]
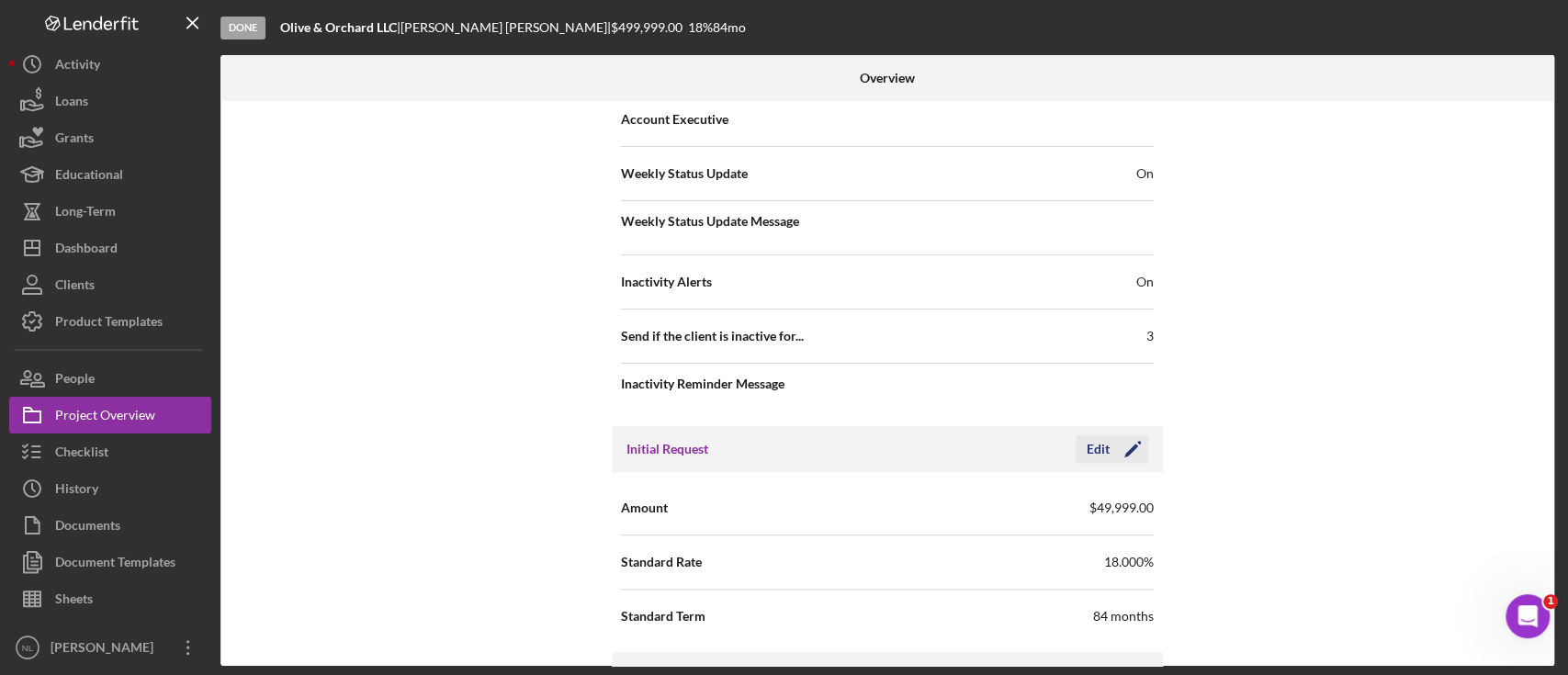
click at [1140, 445] on icon "Icon/Edit" at bounding box center [1132, 448] width 46 height 46
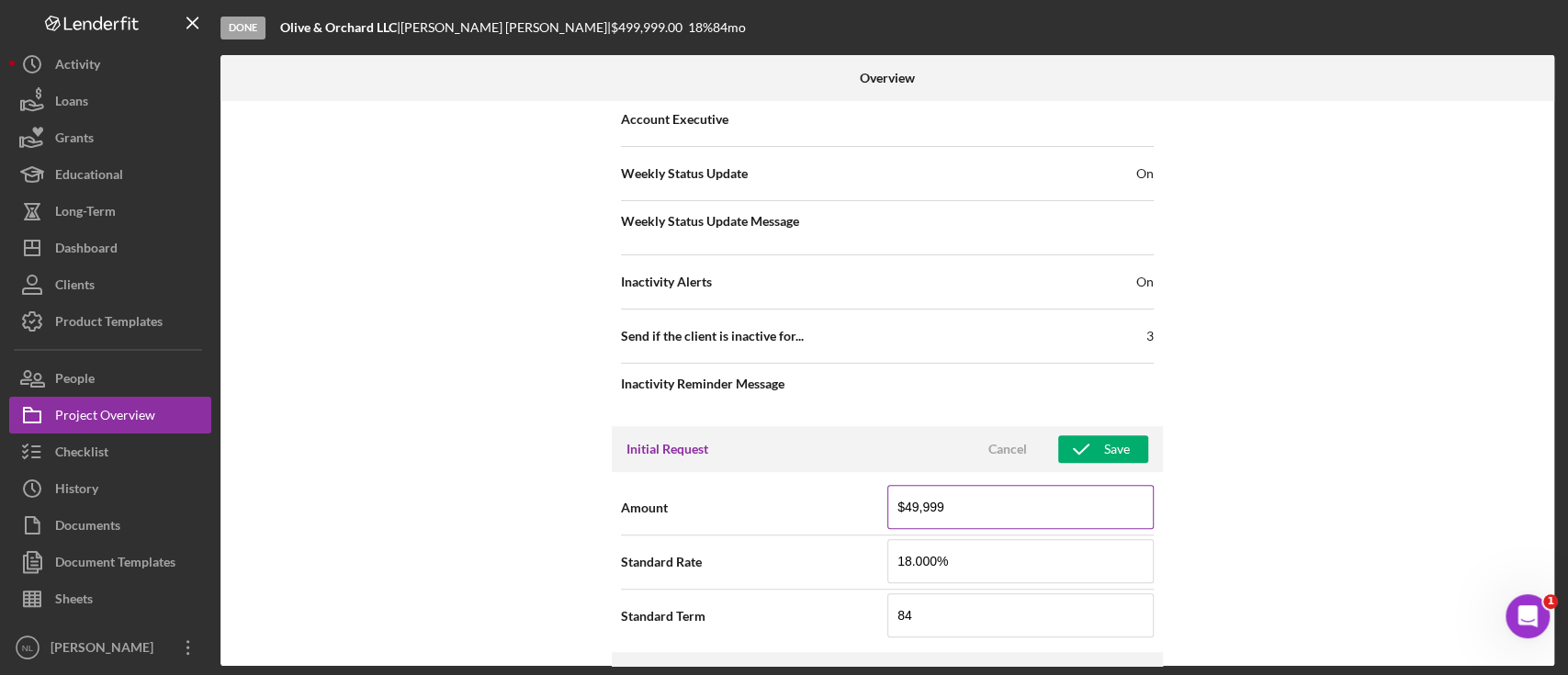
click at [1038, 492] on input "$49,999" at bounding box center [1020, 507] width 266 height 44
type input "$49,999"
click at [1066, 451] on icon "button" at bounding box center [1081, 448] width 46 height 46
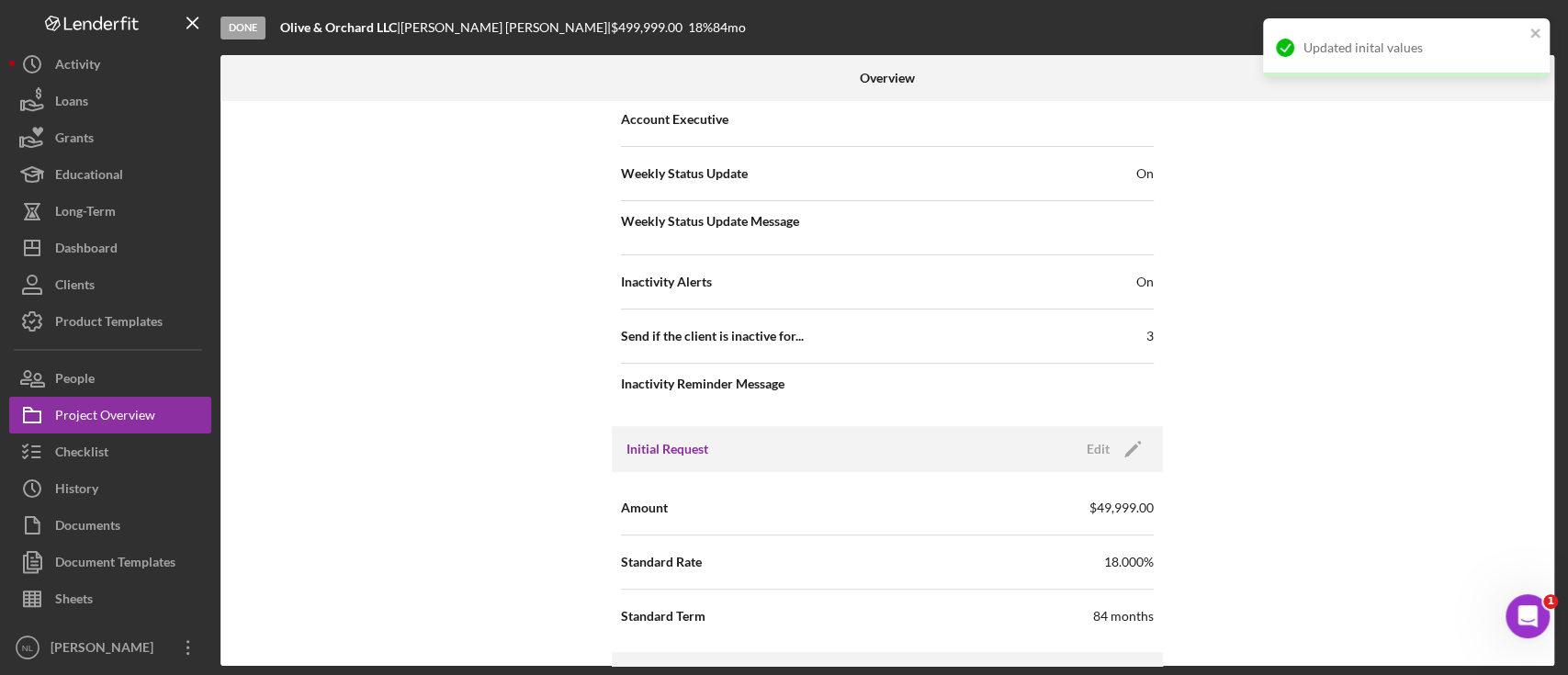
scroll to position [0, 0]
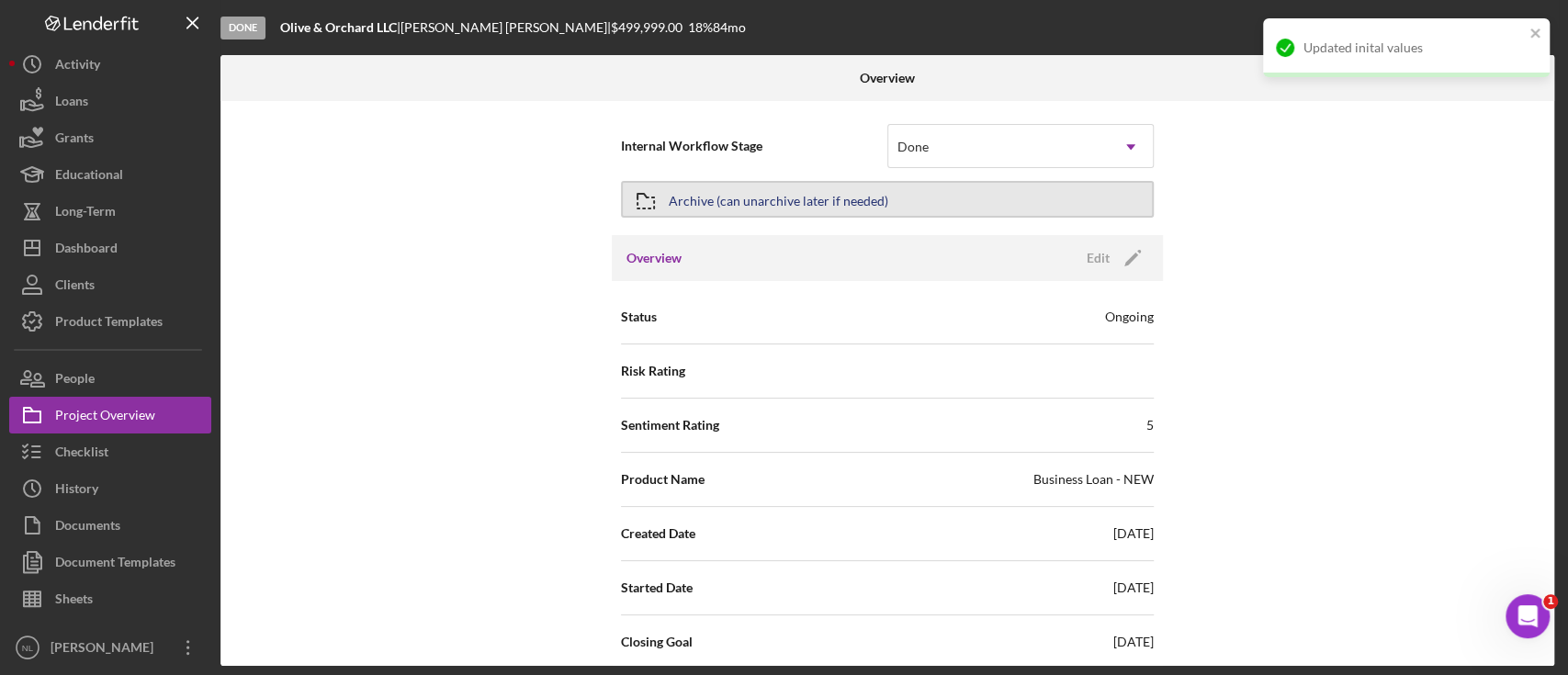
click at [705, 195] on div "Archive (can unarchive later if needed)" at bounding box center [778, 198] width 219 height 33
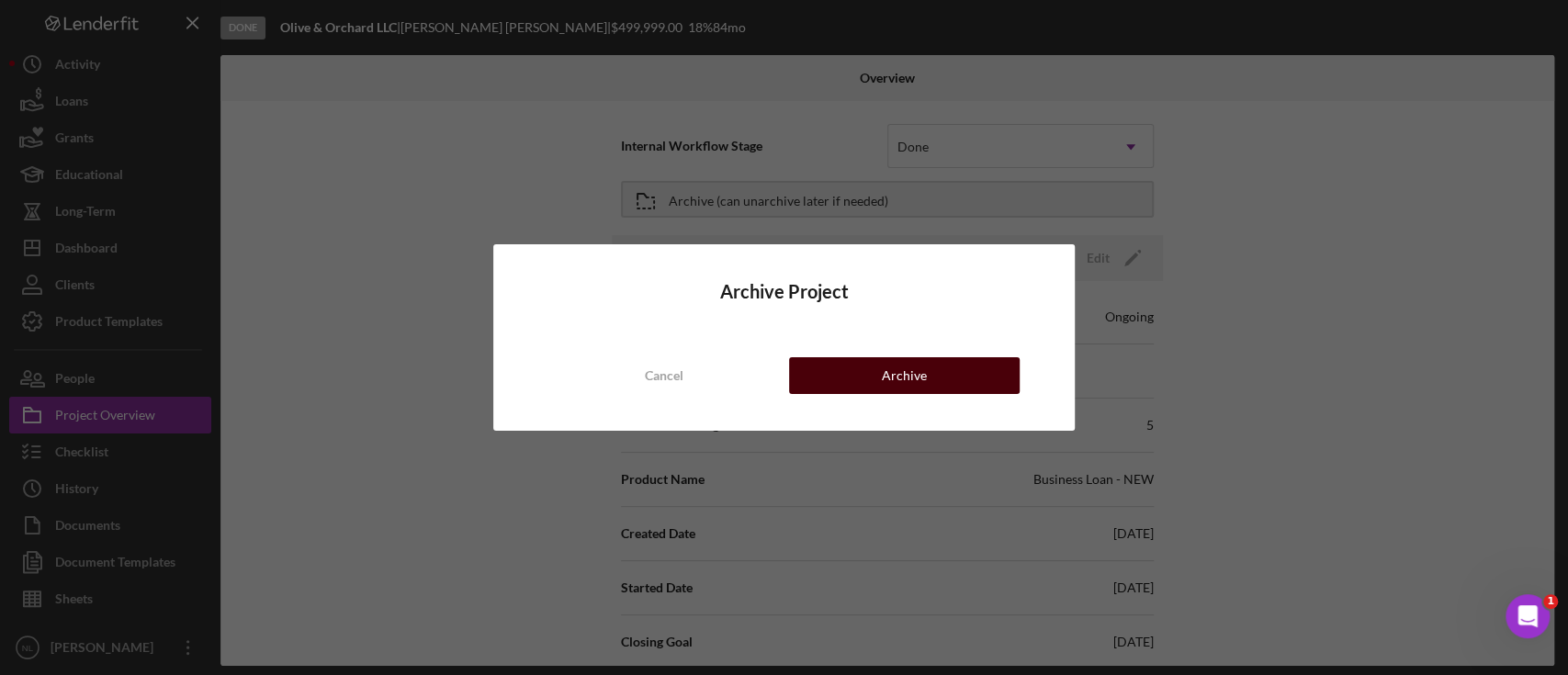
click at [870, 367] on button "Archive" at bounding box center [904, 375] width 230 height 37
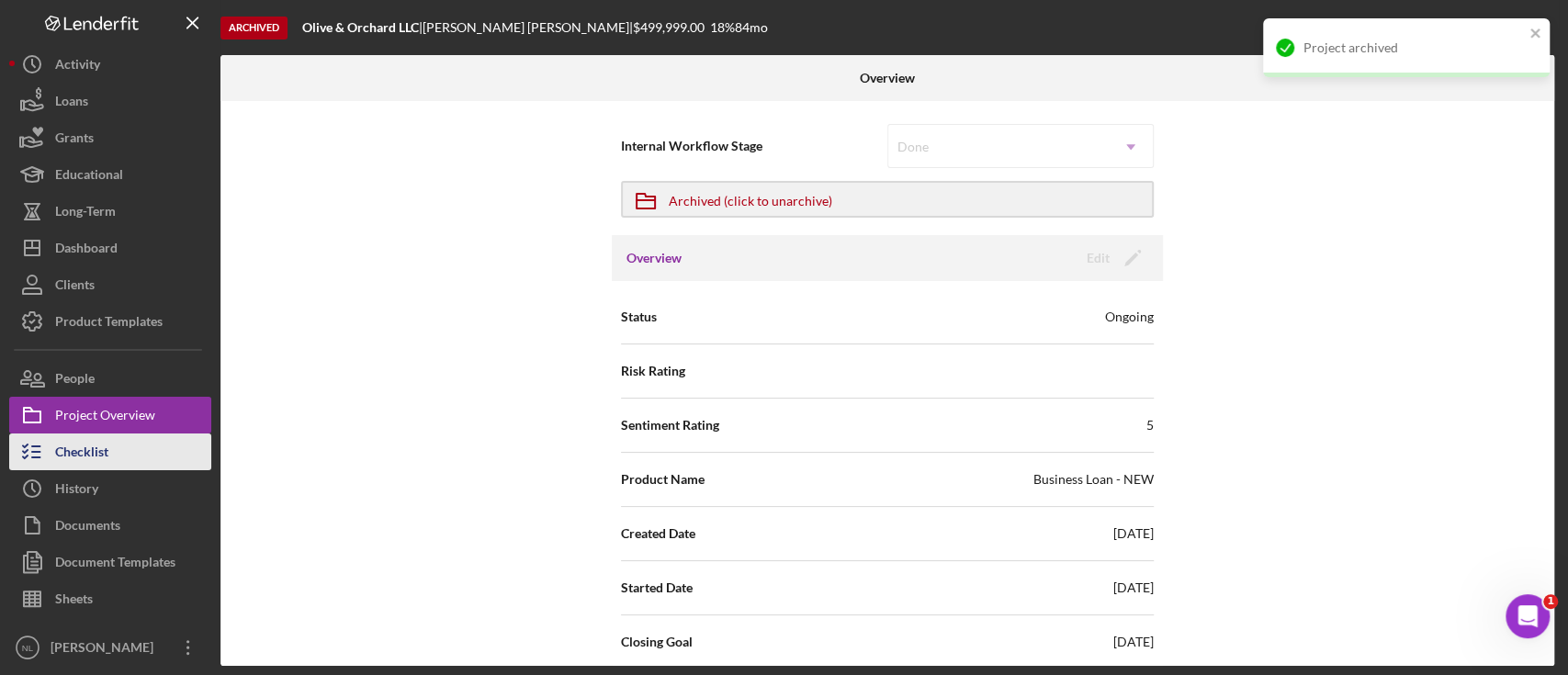
click at [104, 463] on div "Checklist" at bounding box center [82, 454] width 54 height 41
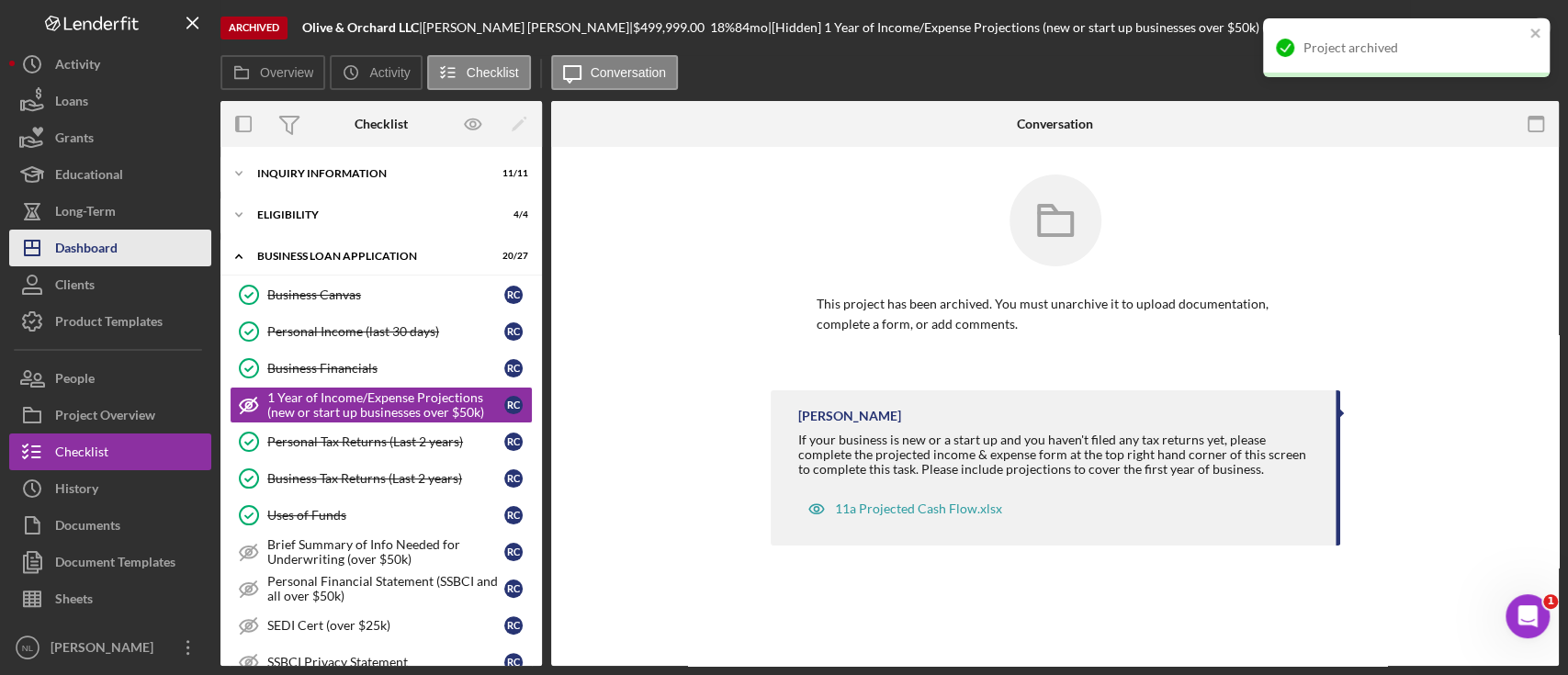
click at [130, 259] on button "Icon/Dashboard Dashboard" at bounding box center [110, 247] width 202 height 37
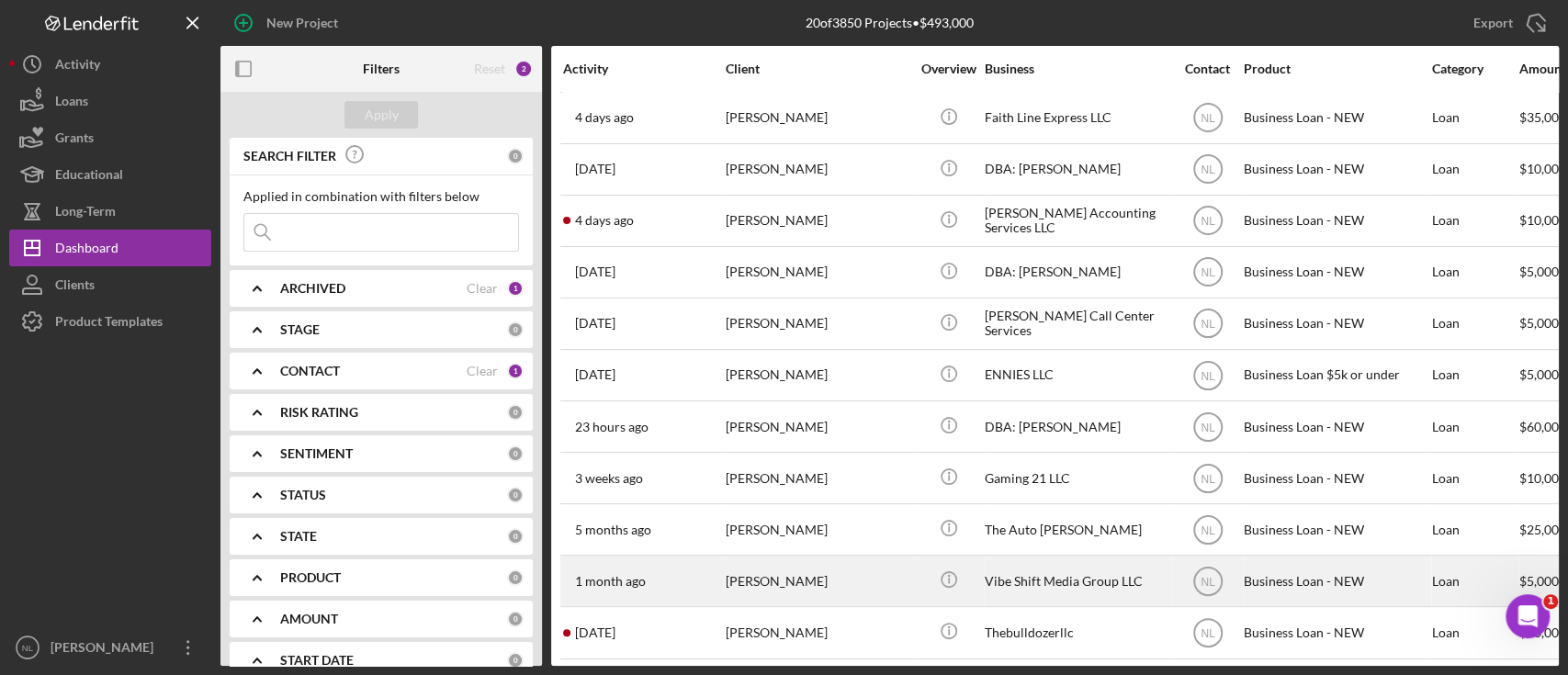
scroll to position [476, 0]
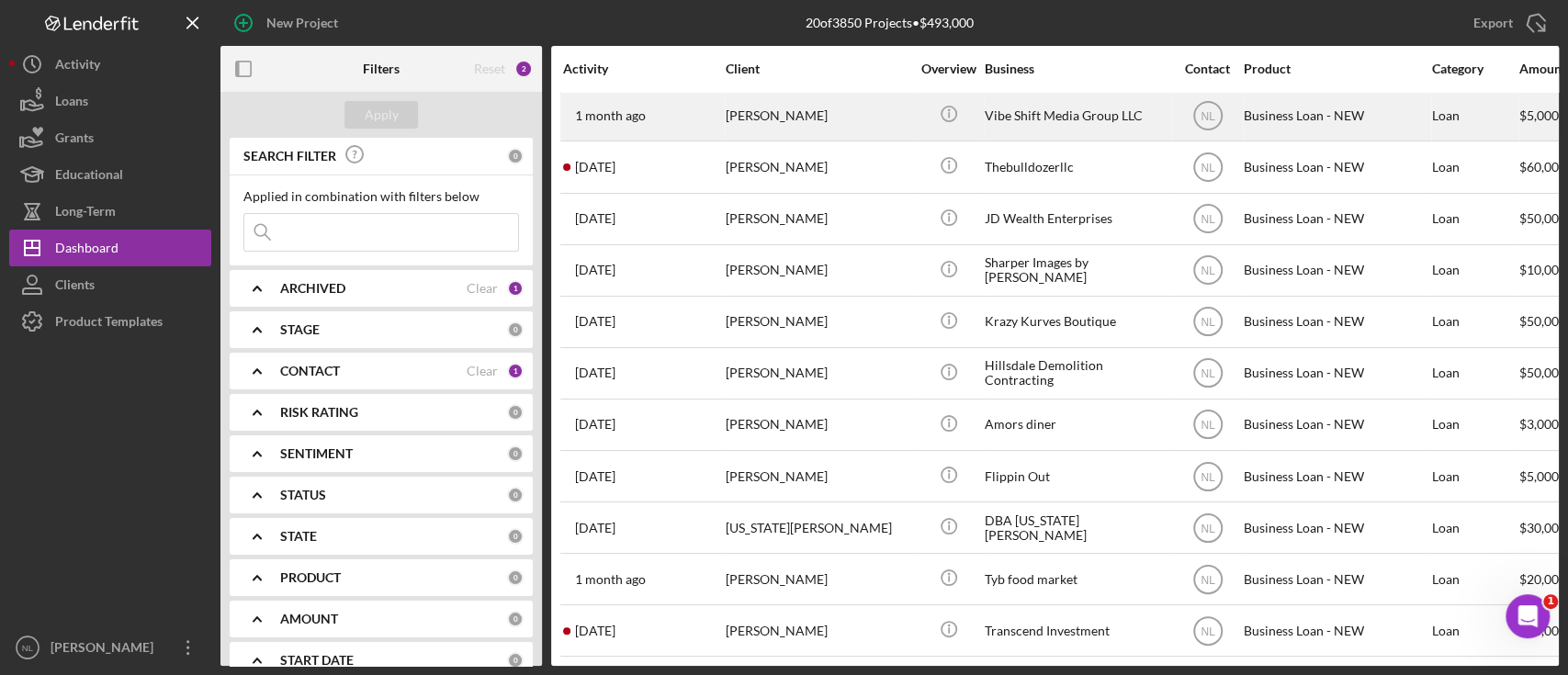
click at [664, 417] on div "[DATE] [PERSON_NAME]" at bounding box center [643, 425] width 161 height 49
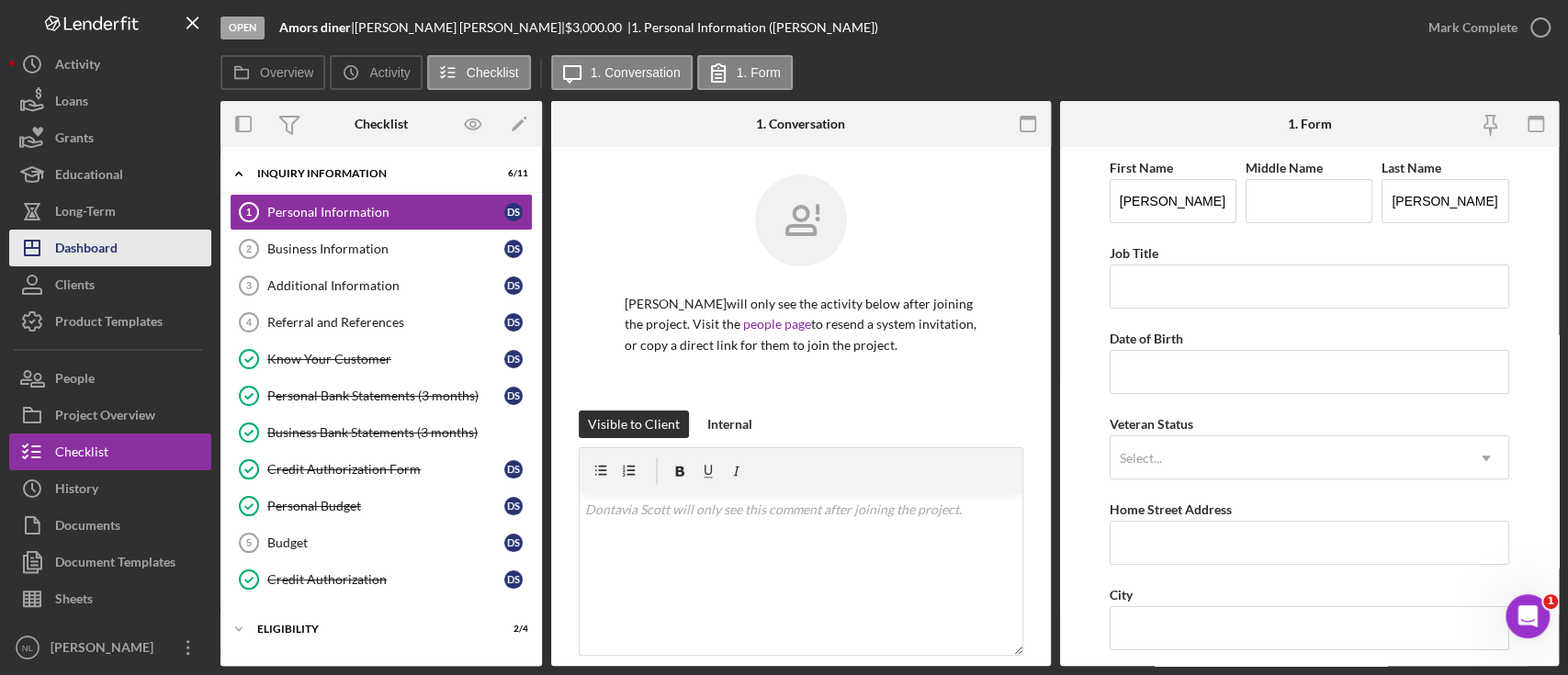
click at [97, 240] on div "Dashboard" at bounding box center [87, 250] width 62 height 41
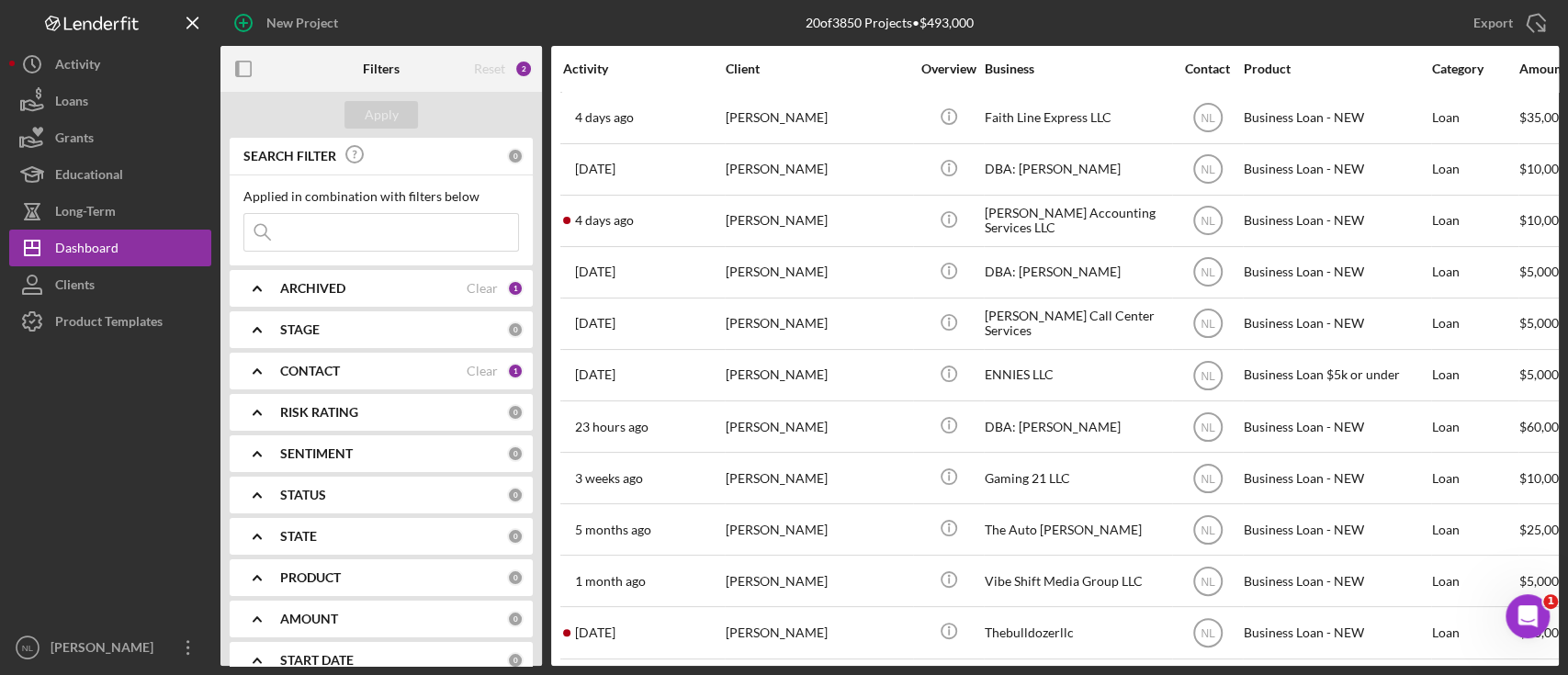
scroll to position [476, 0]
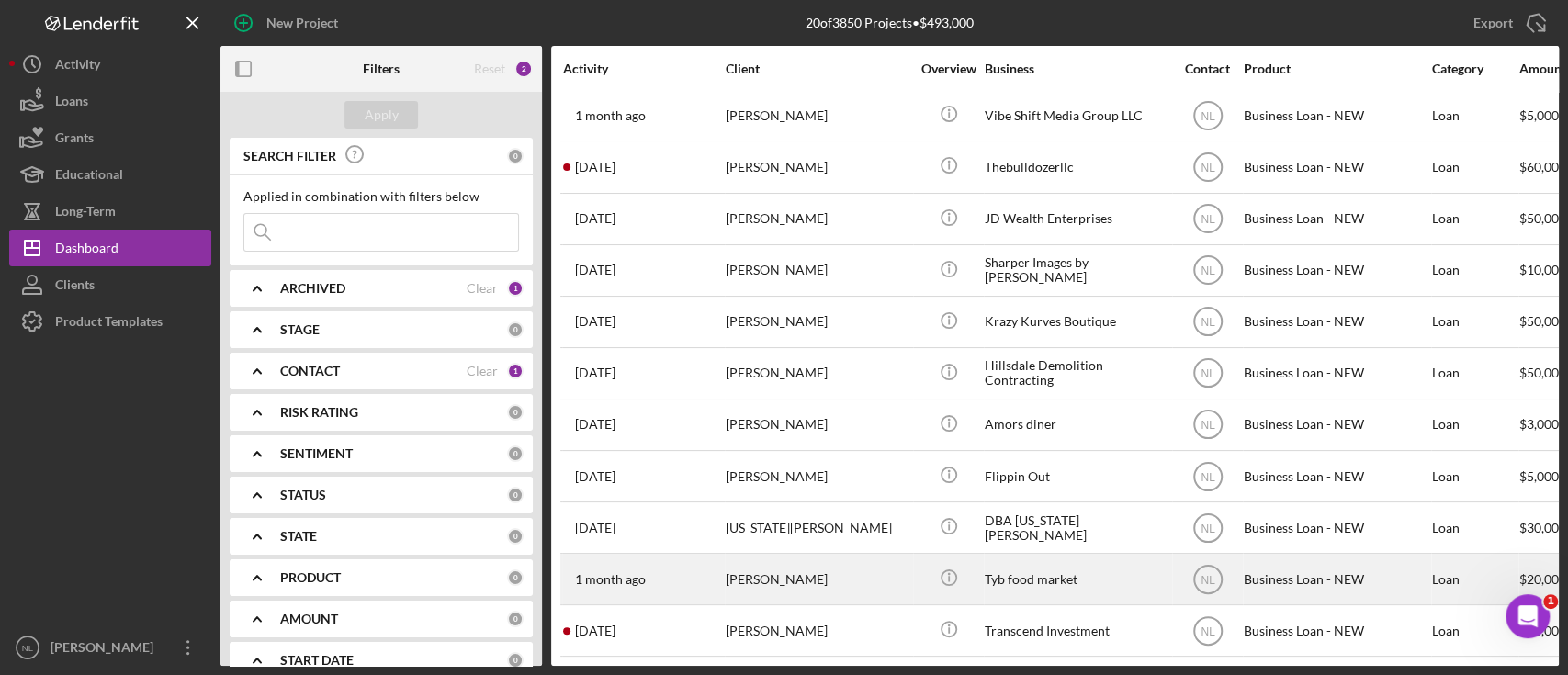
click at [821, 567] on div "[PERSON_NAME]" at bounding box center [817, 579] width 183 height 49
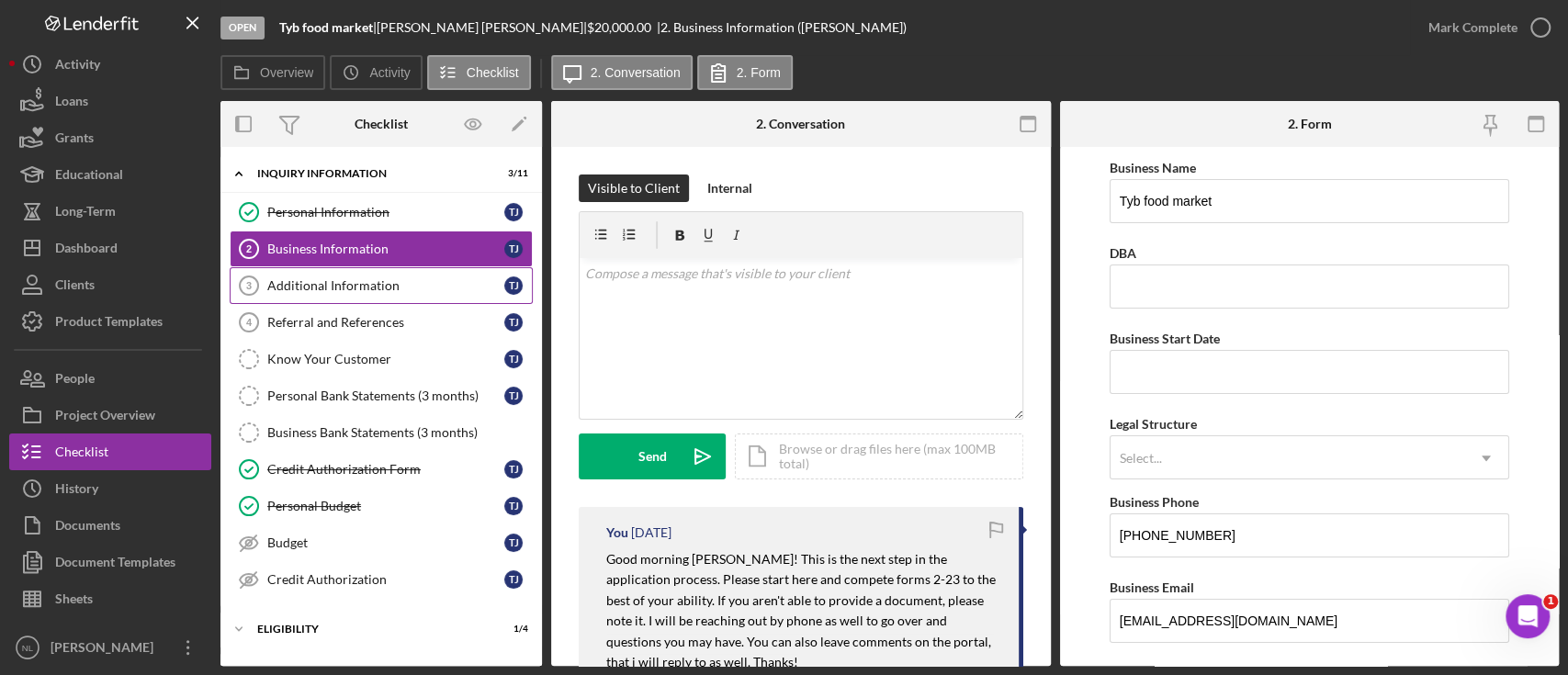
click at [294, 279] on div "Additional Information" at bounding box center [386, 286] width 237 height 15
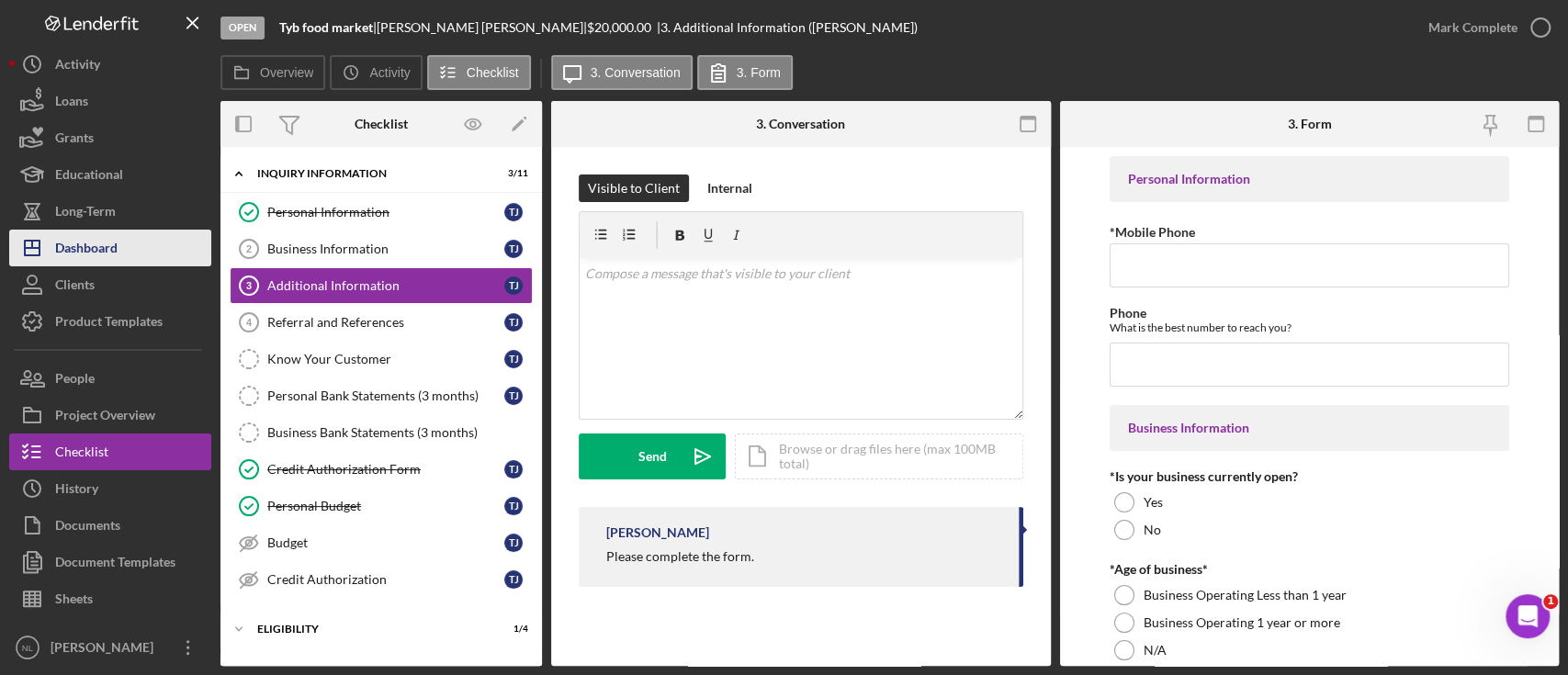
click at [110, 239] on div "Dashboard" at bounding box center [87, 250] width 62 height 41
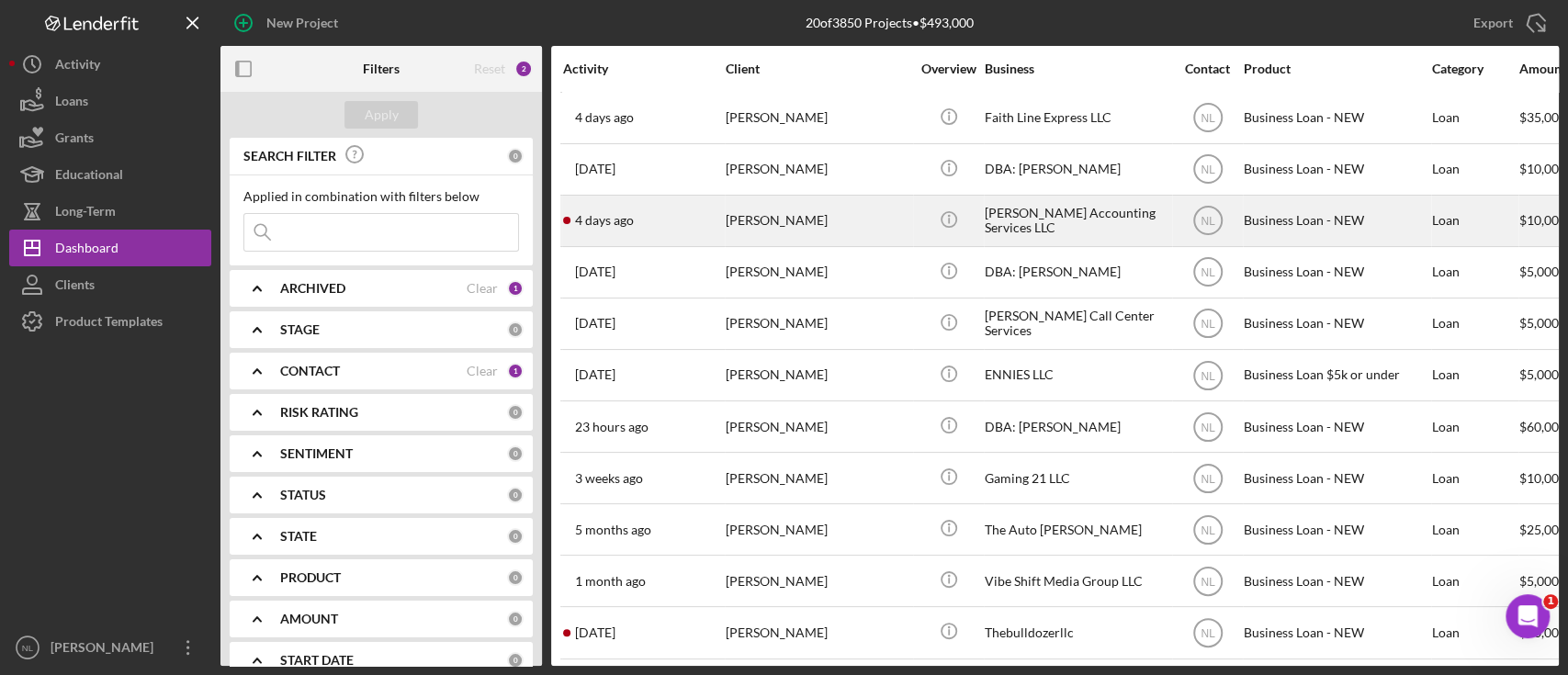
click at [657, 220] on div "[DATE] [PERSON_NAME]" at bounding box center [643, 221] width 161 height 49
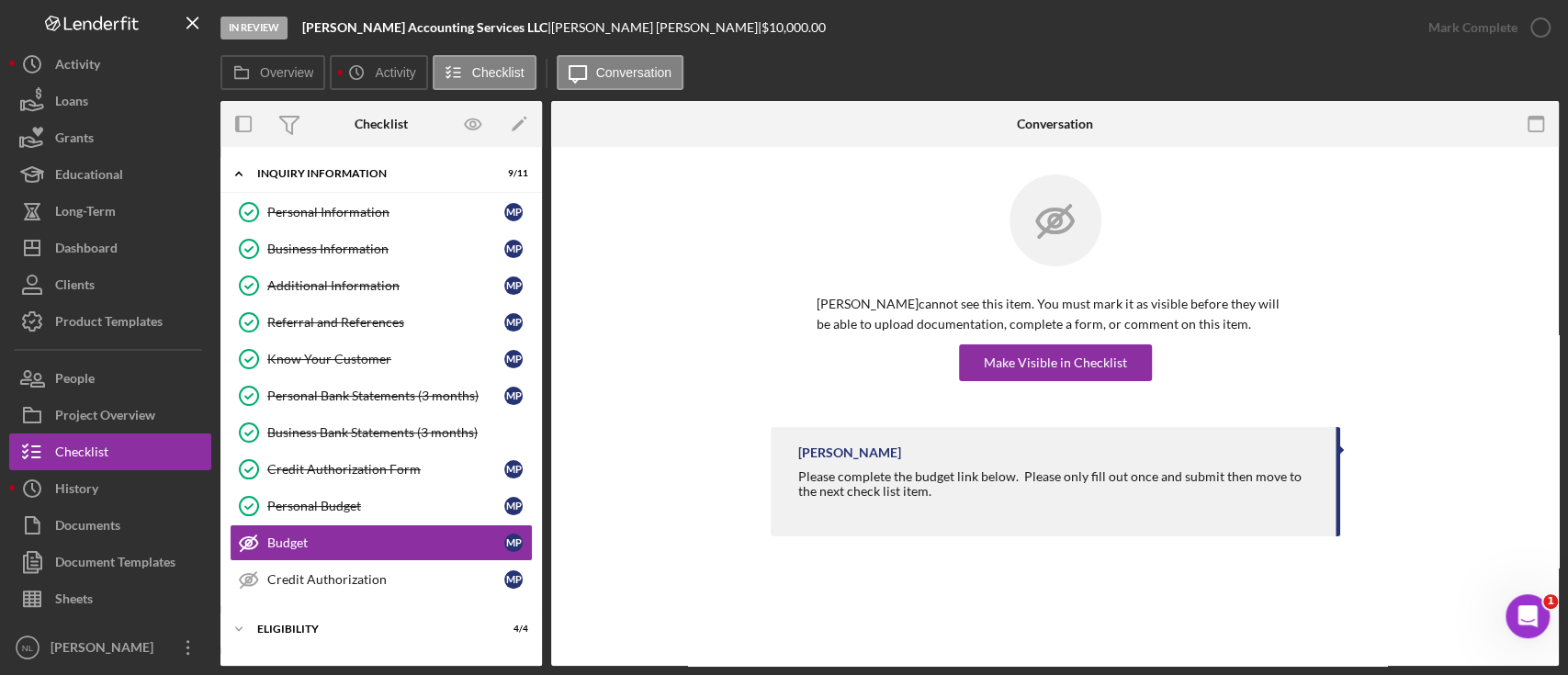
scroll to position [134, 0]
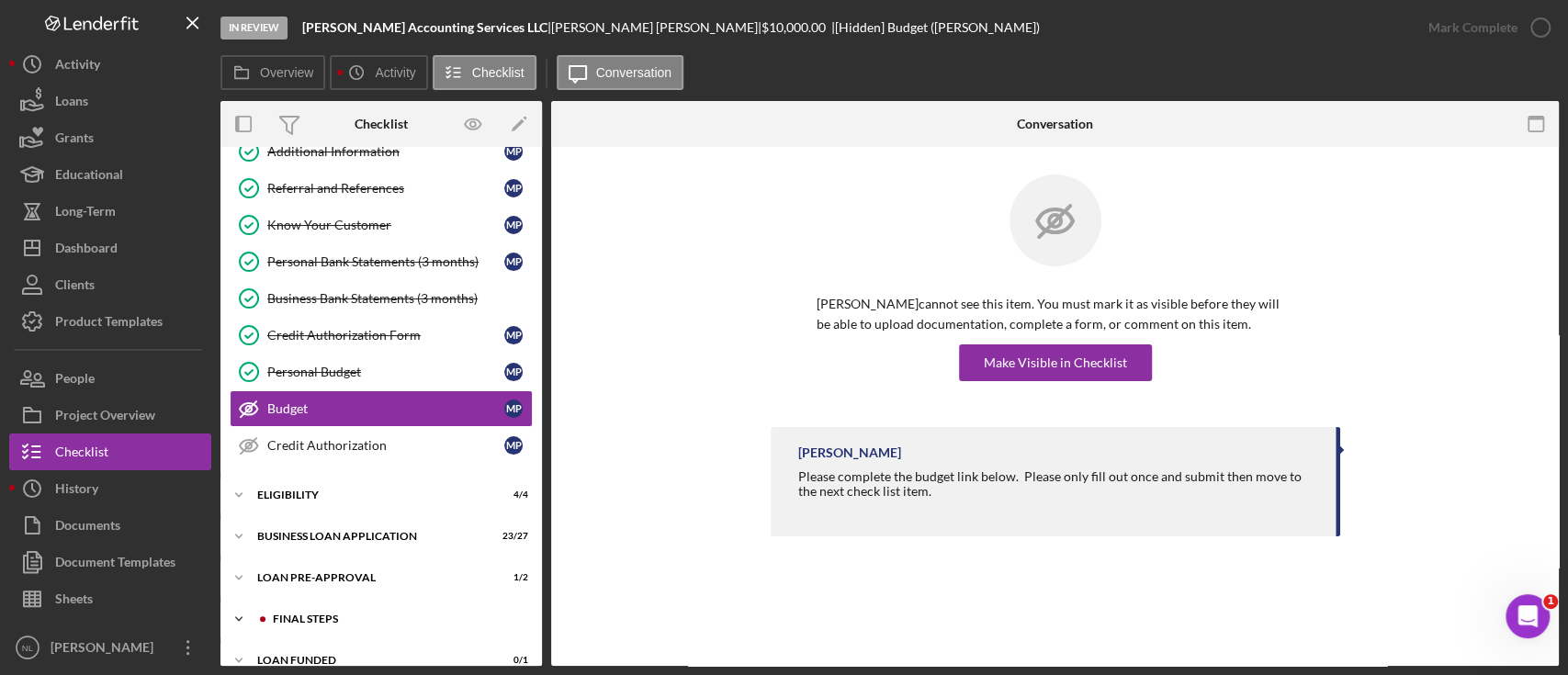
click at [320, 627] on div "Icon/Expander FINAL STEPS 3 / 19" at bounding box center [381, 619] width 322 height 37
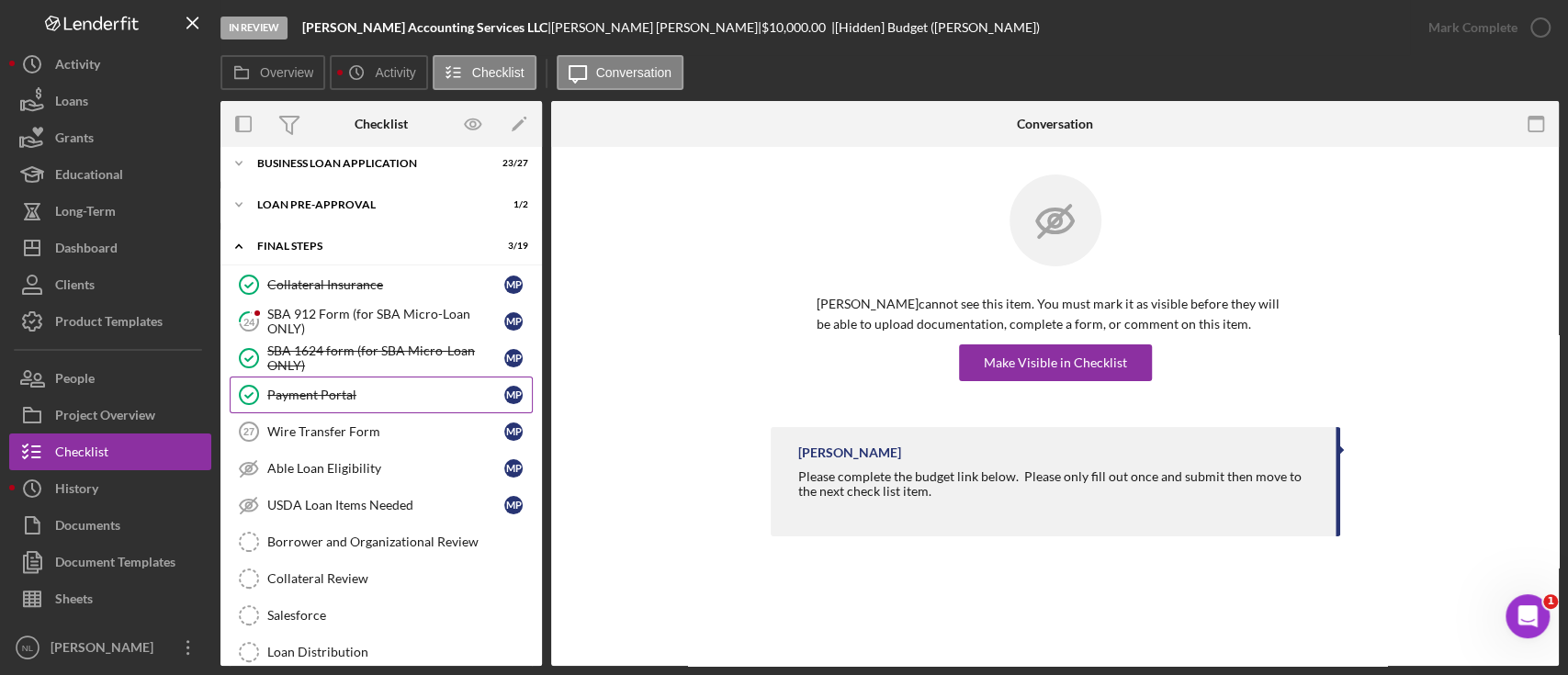
scroll to position [502, 0]
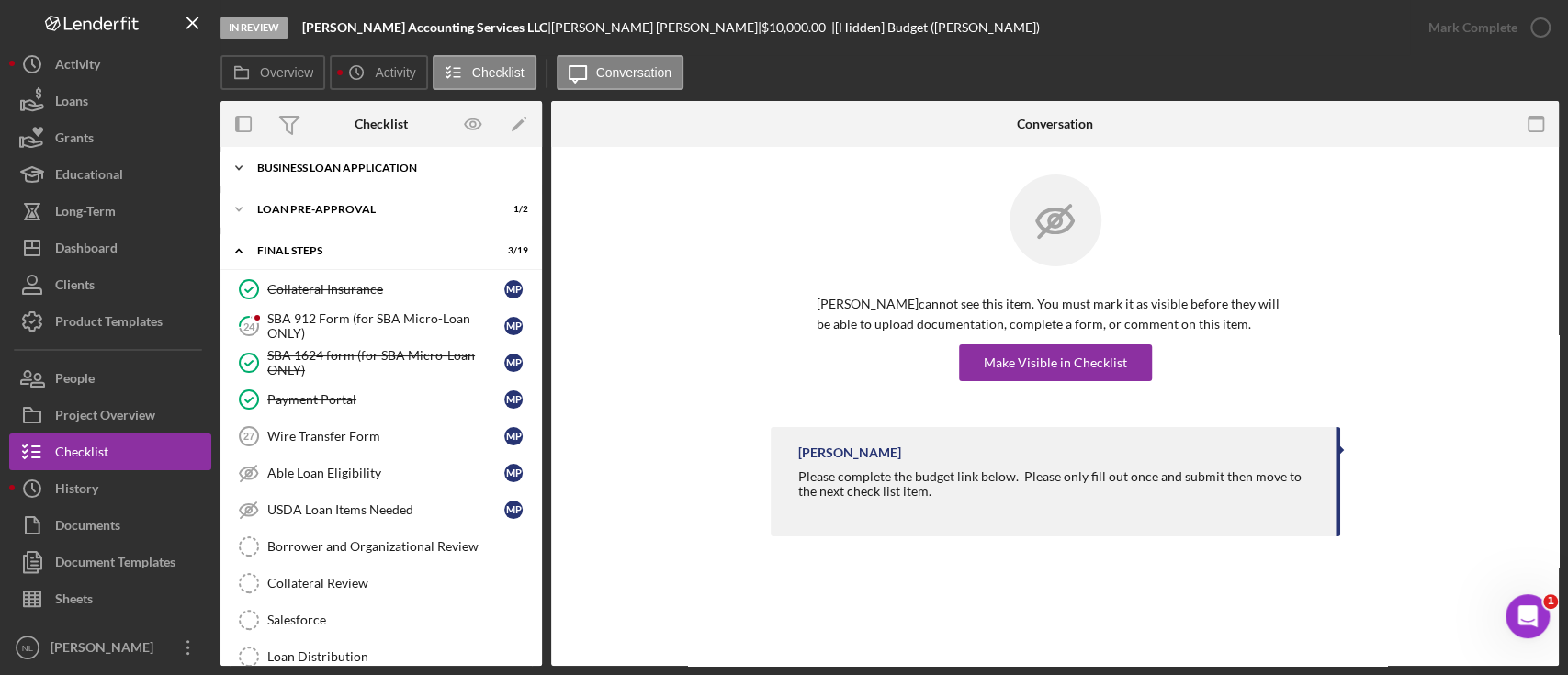
click at [357, 180] on div "Icon/Expander BUSINESS LOAN APPLICATION 23 / 27" at bounding box center [381, 167] width 322 height 37
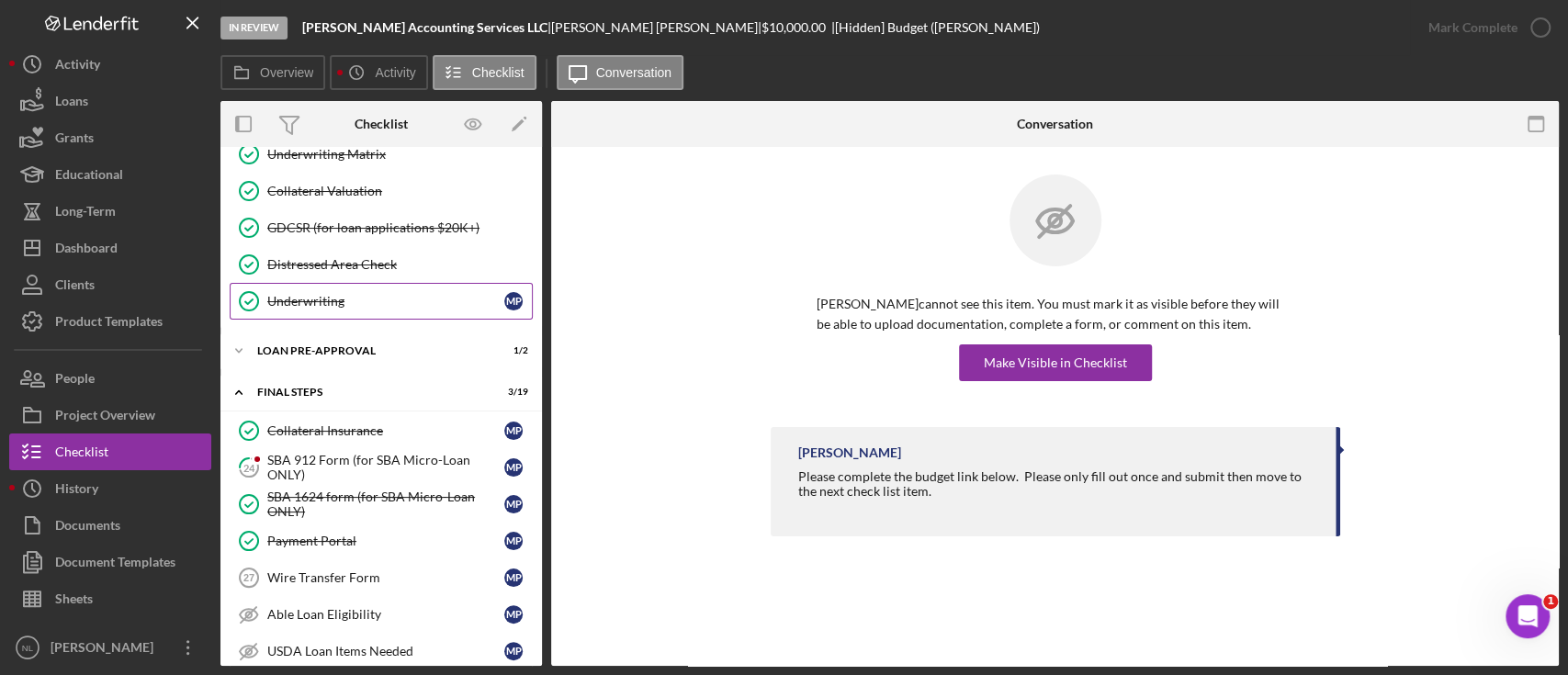
scroll to position [1354, 0]
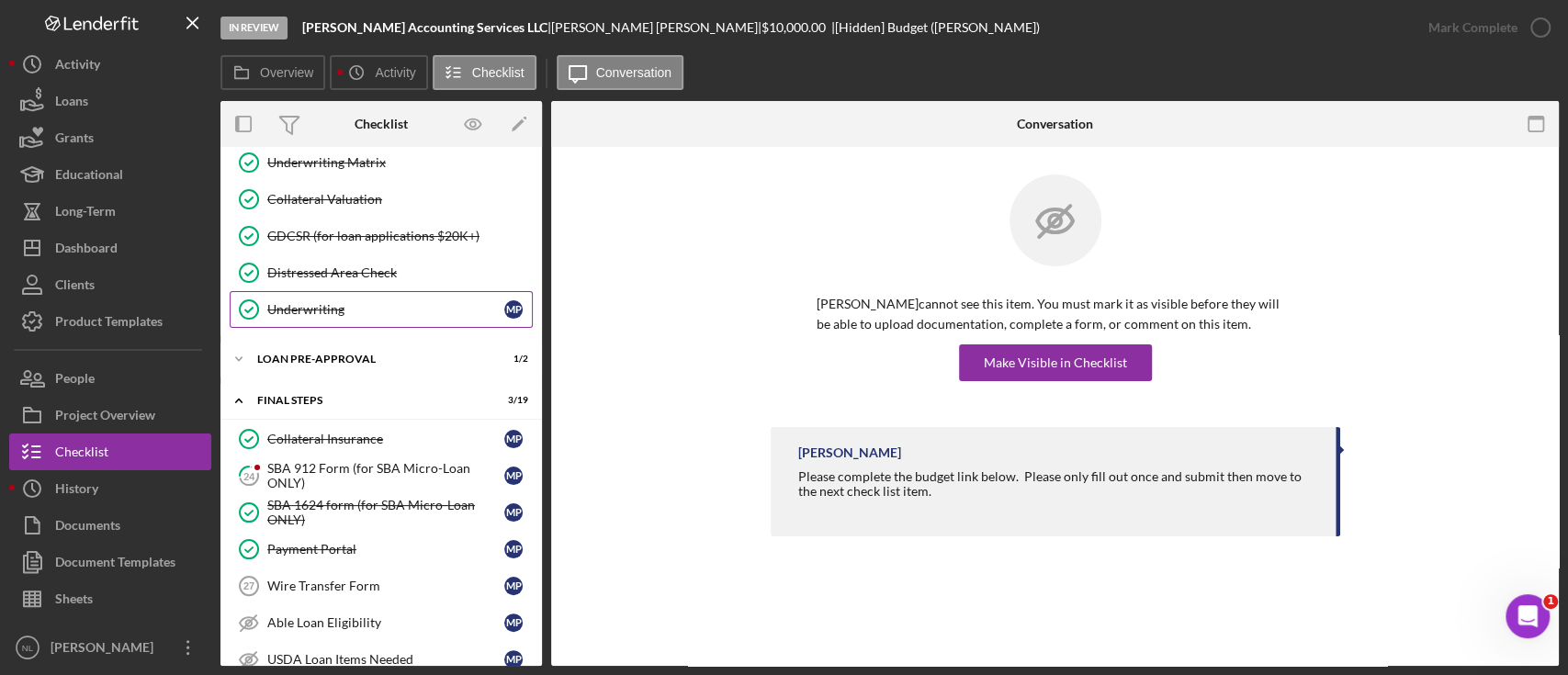
click at [334, 302] on div "Underwriting" at bounding box center [386, 309] width 237 height 15
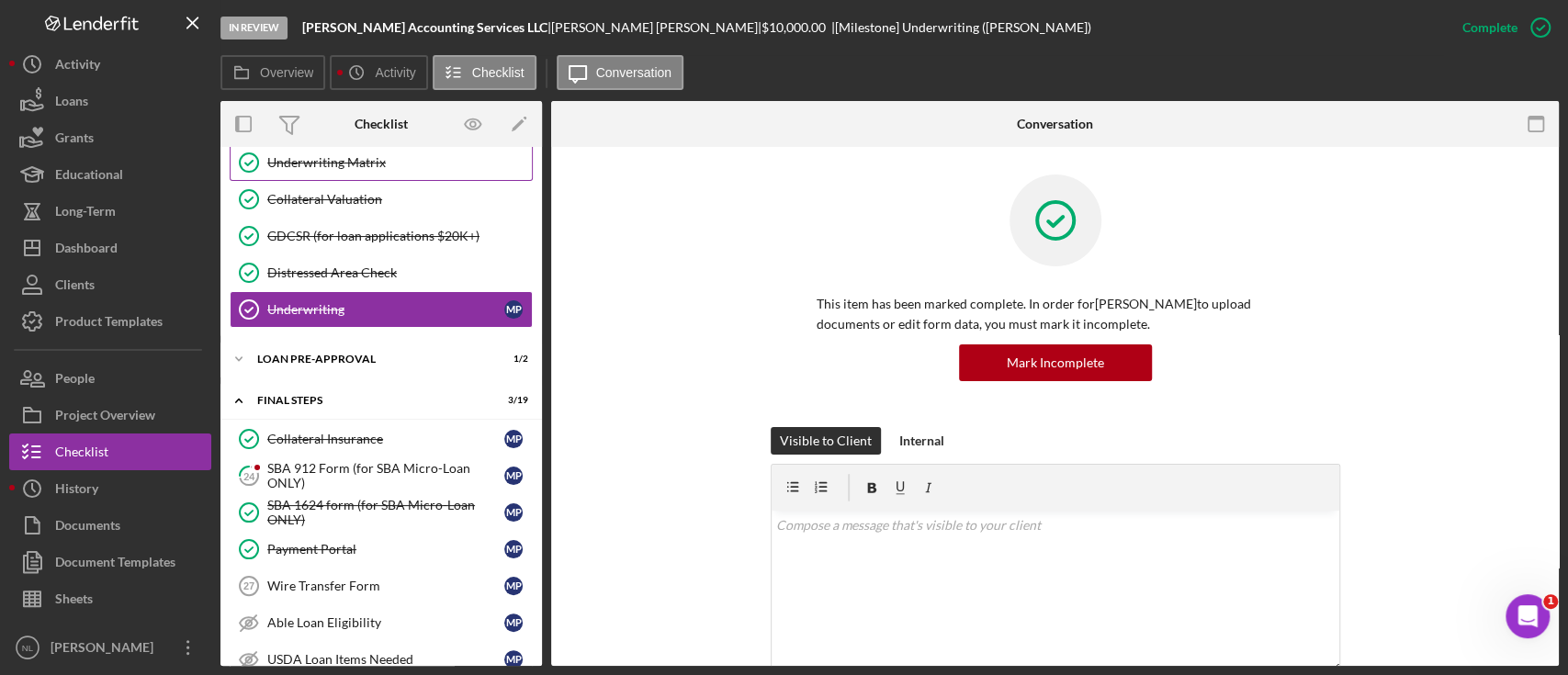
click at [388, 164] on link "Underwriting Matrix Underwriting Matrix" at bounding box center [381, 162] width 303 height 37
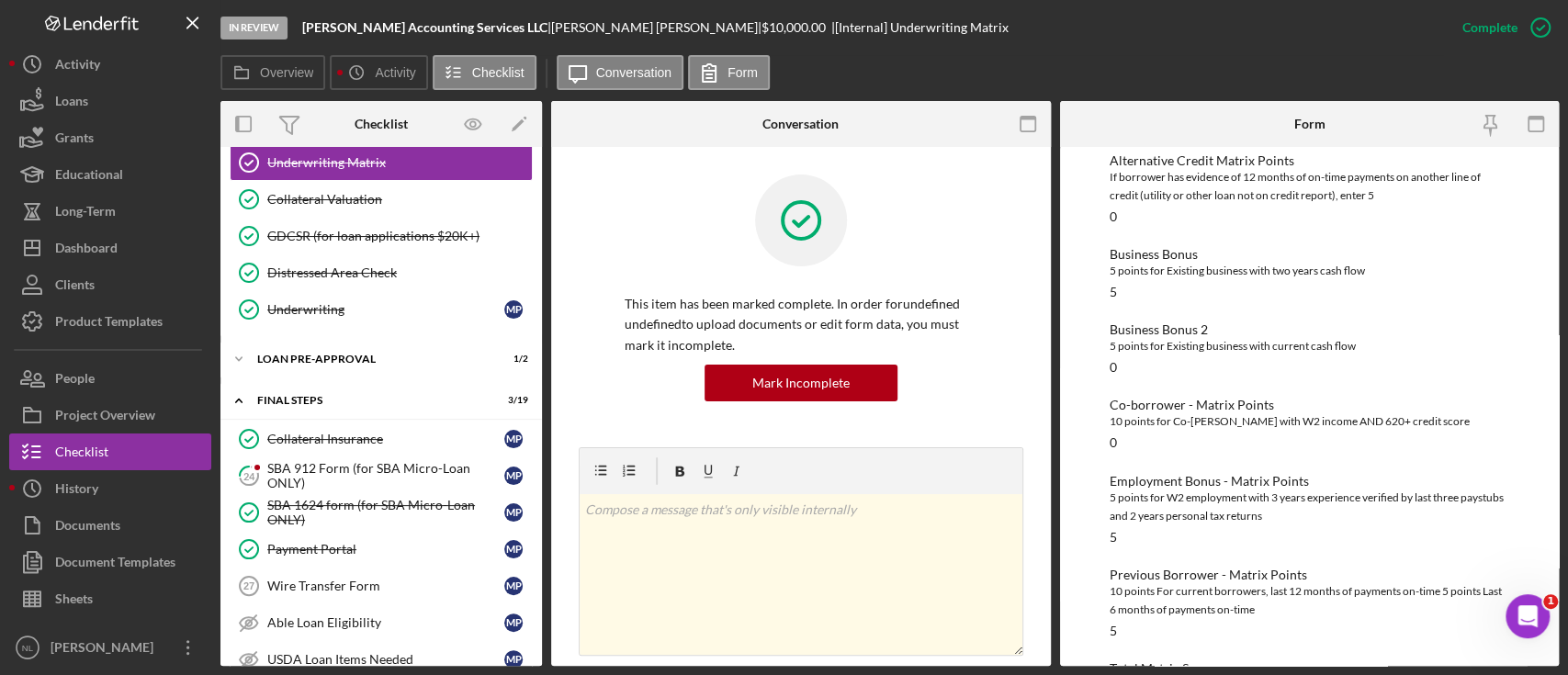
scroll to position [630, 0]
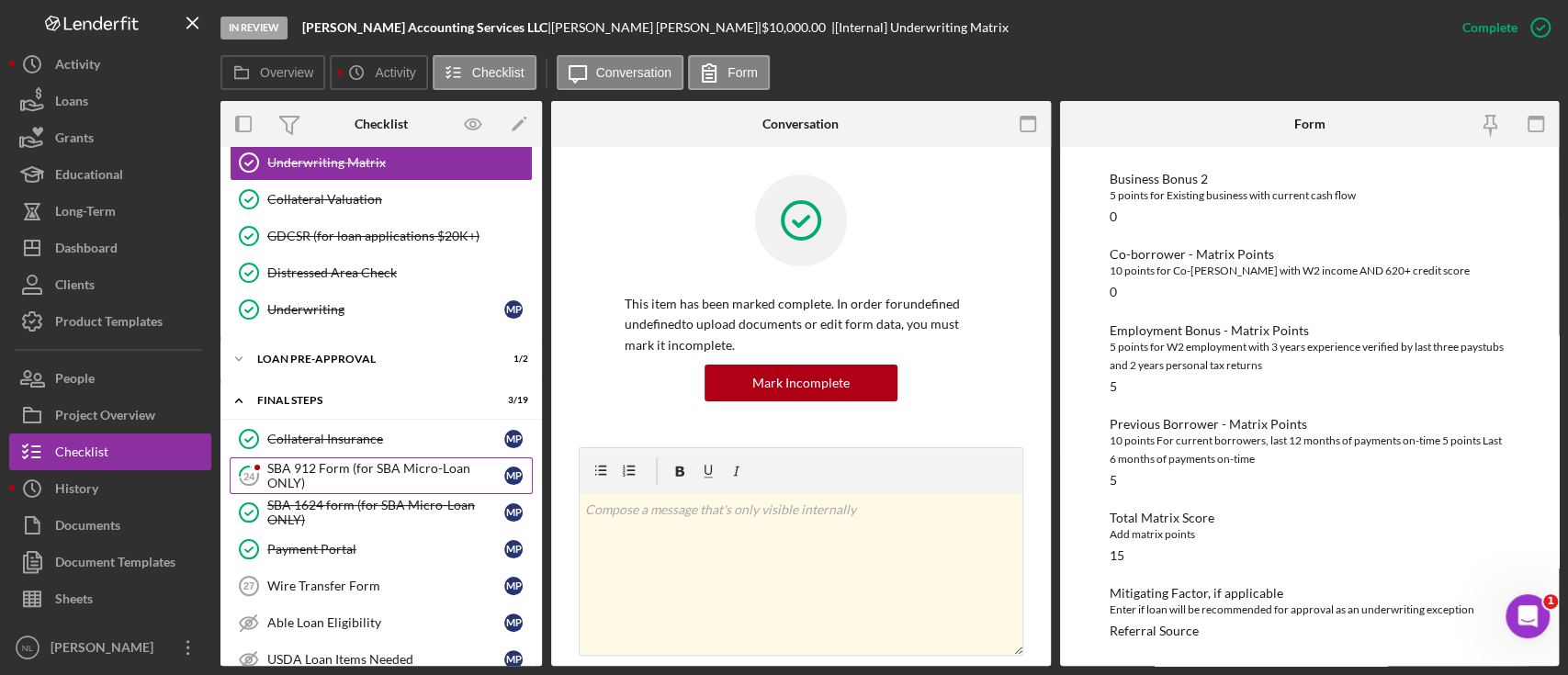
click at [297, 475] on div "SBA 912 Form (for SBA Micro-Loan ONLY)" at bounding box center [386, 475] width 237 height 29
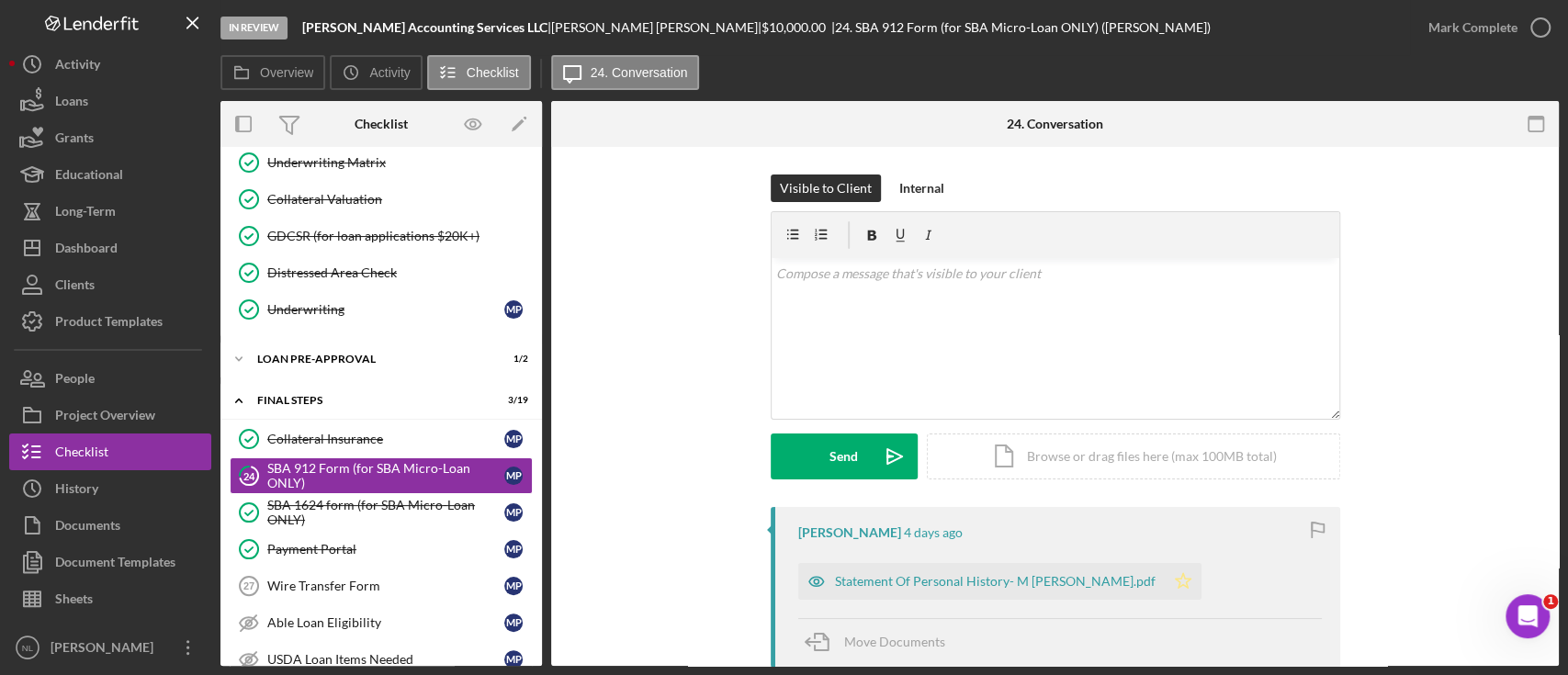
click at [1164, 596] on icon "Icon/Star" at bounding box center [1182, 581] width 37 height 37
click at [1437, 32] on div "Mark Complete" at bounding box center [1473, 27] width 89 height 37
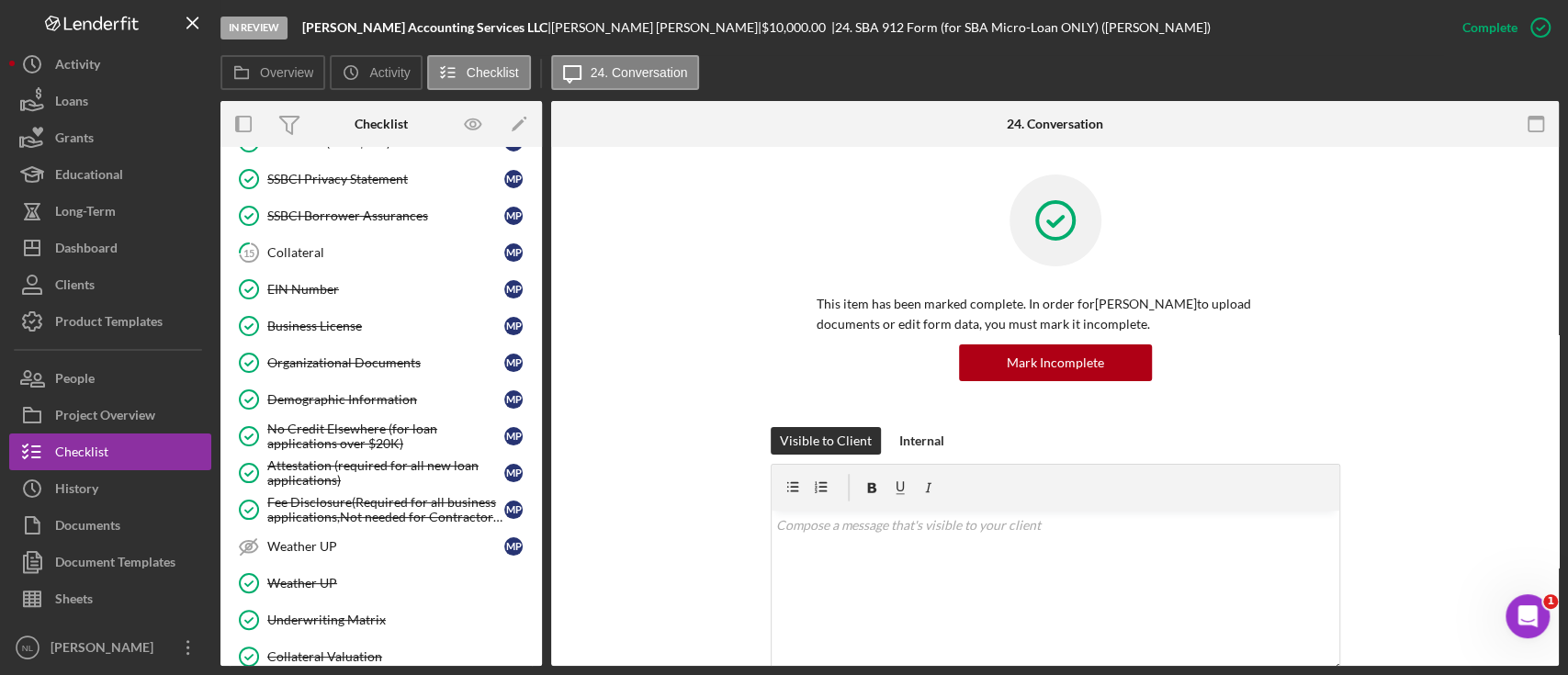
scroll to position [866, 0]
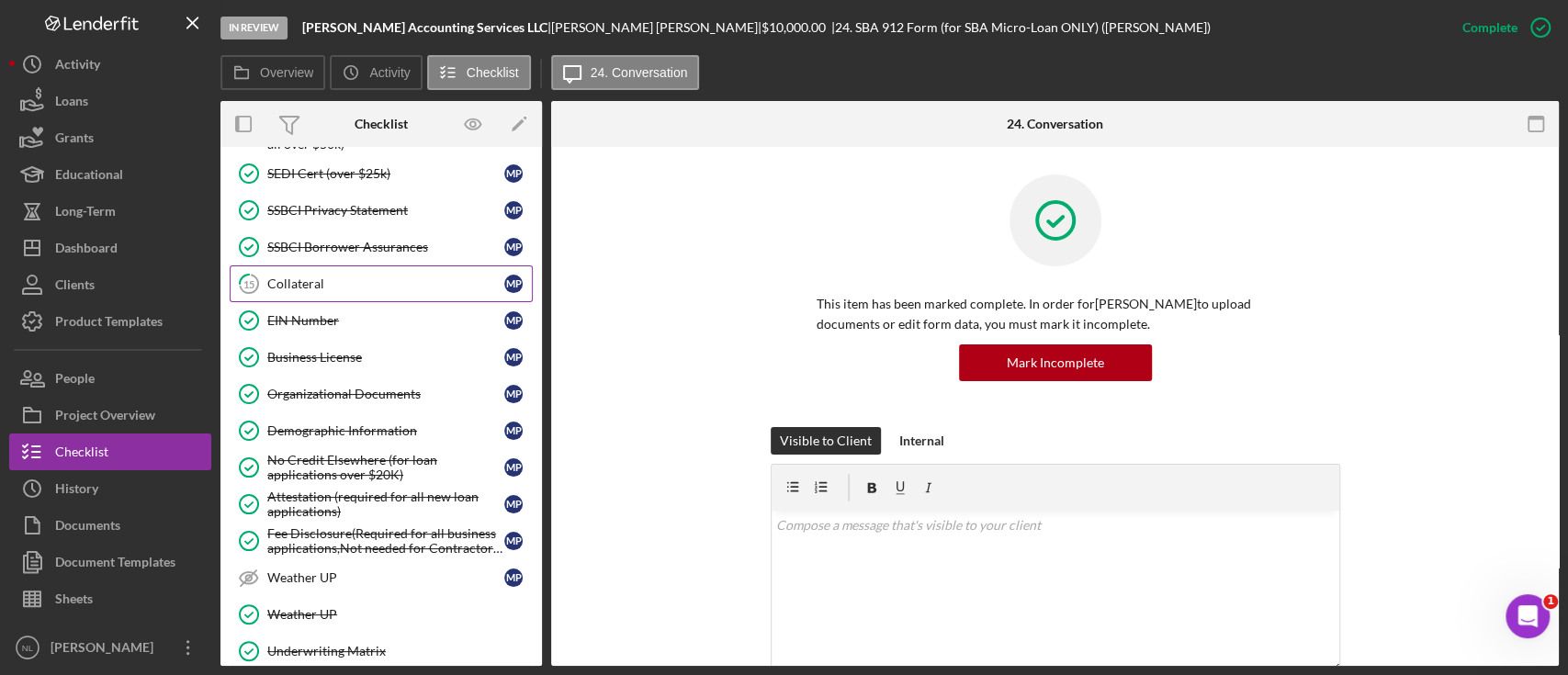
click at [311, 276] on div "Collateral" at bounding box center [386, 284] width 237 height 15
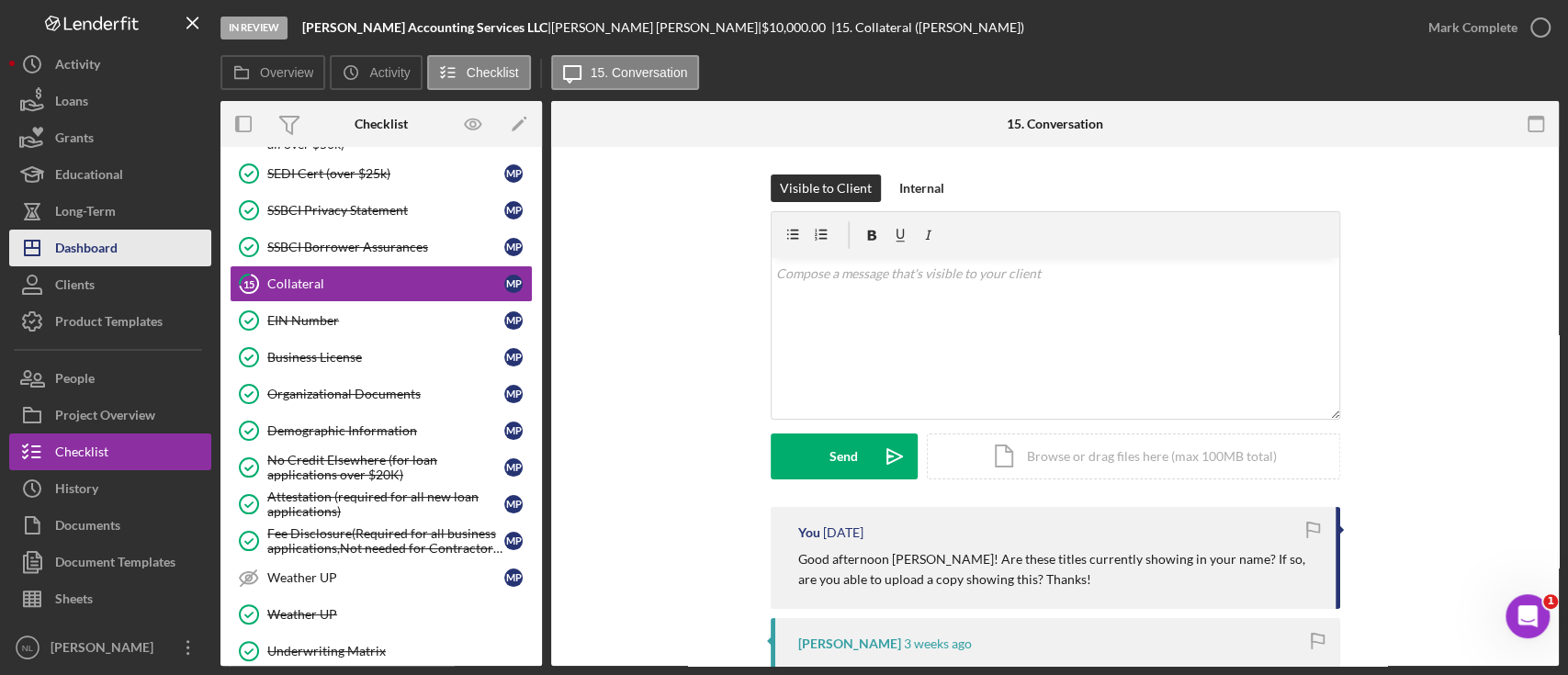
click at [123, 234] on button "Icon/Dashboard Dashboard" at bounding box center [110, 247] width 202 height 37
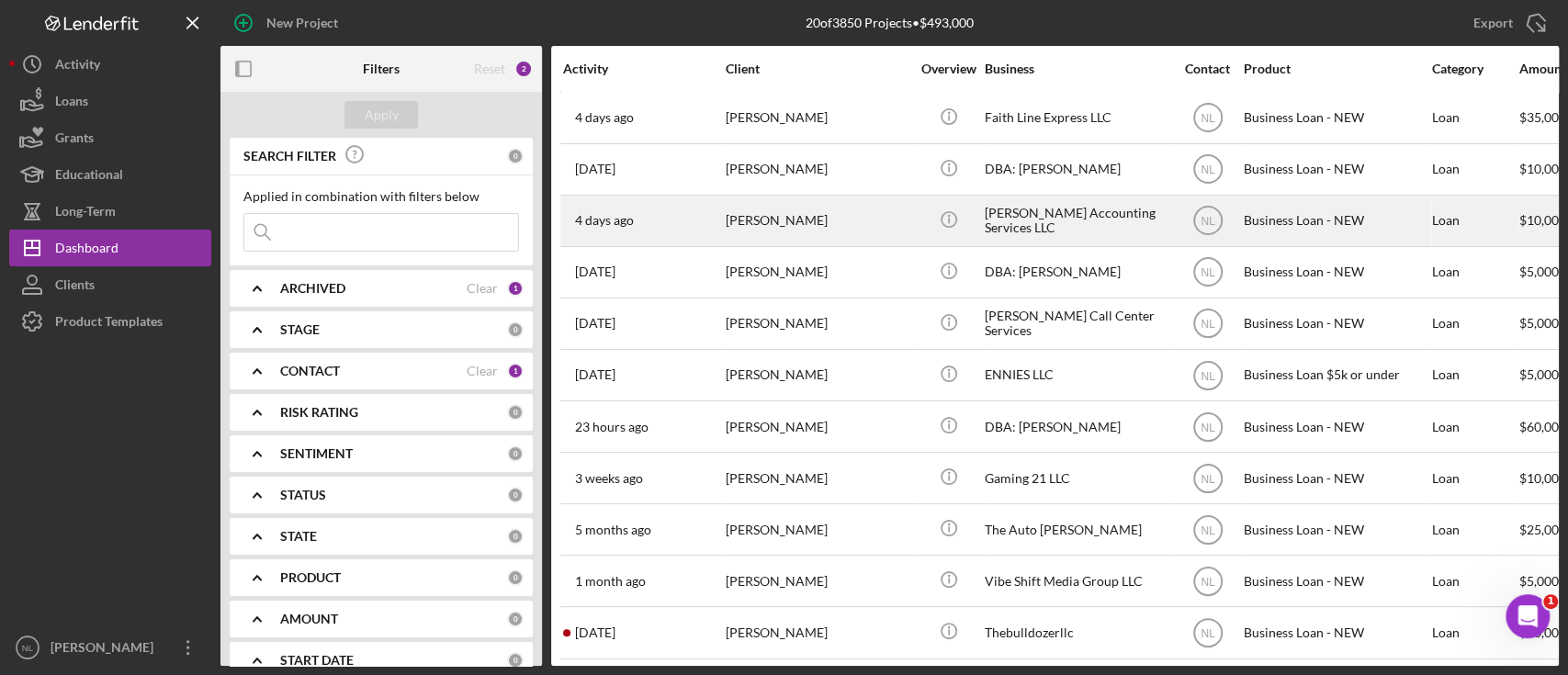
scroll to position [476, 0]
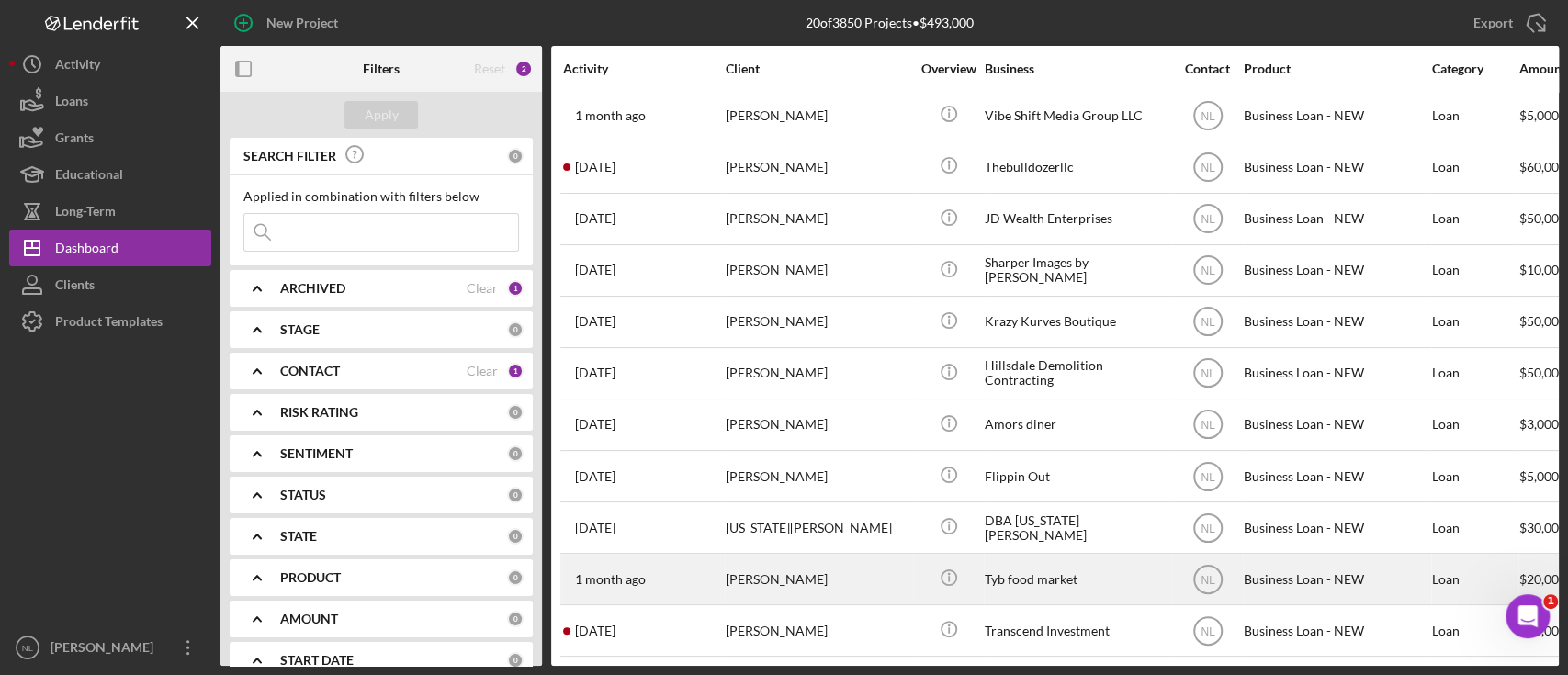
click at [678, 563] on div "[DATE] [PERSON_NAME]" at bounding box center [643, 579] width 161 height 49
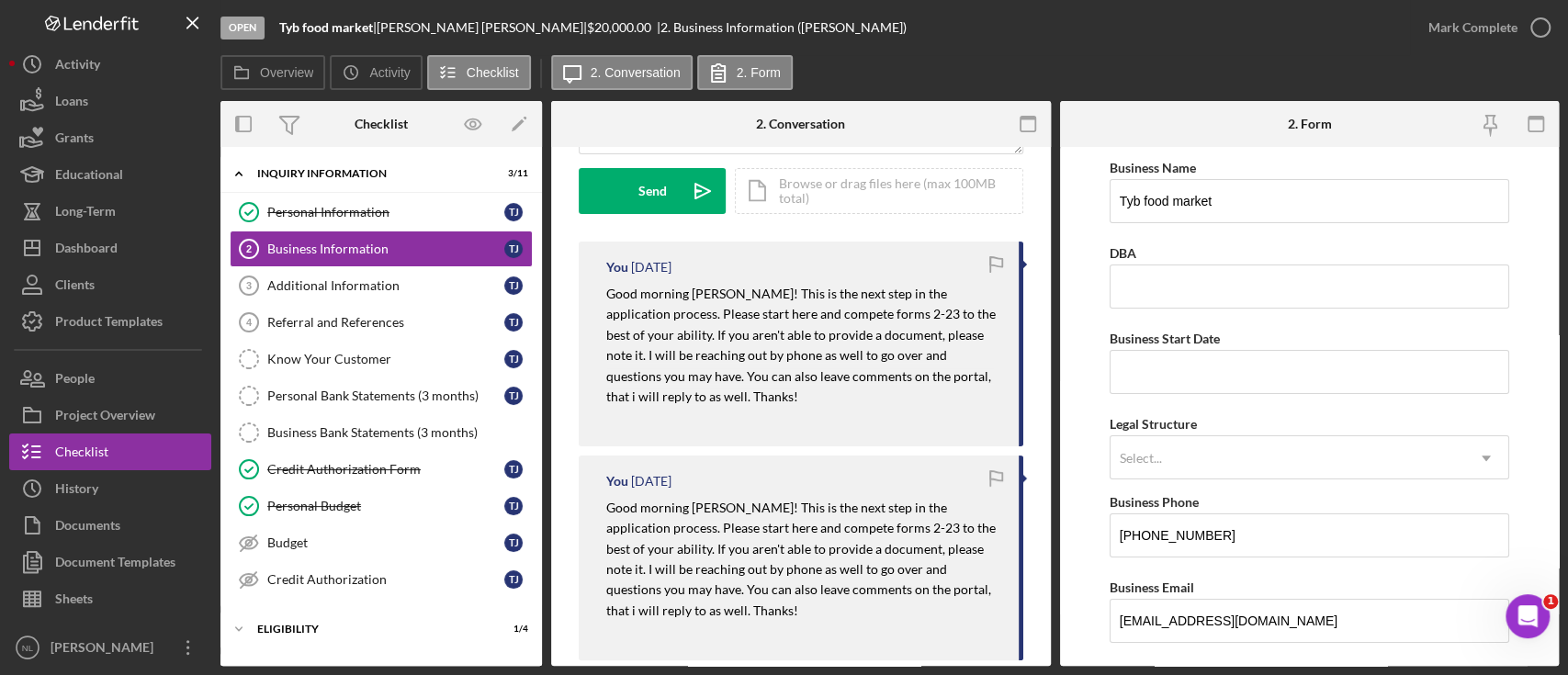
scroll to position [272, 0]
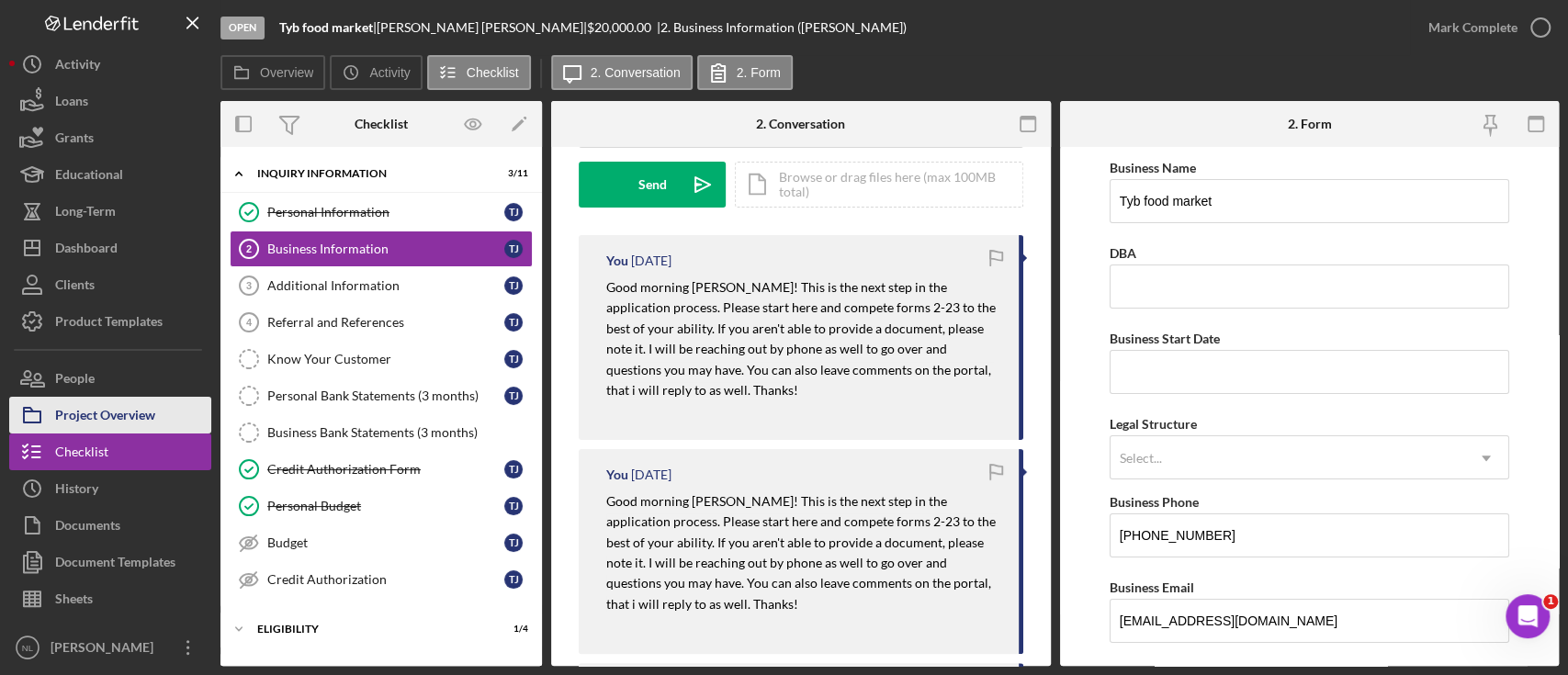
click at [162, 424] on button "Project Overview" at bounding box center [110, 415] width 202 height 37
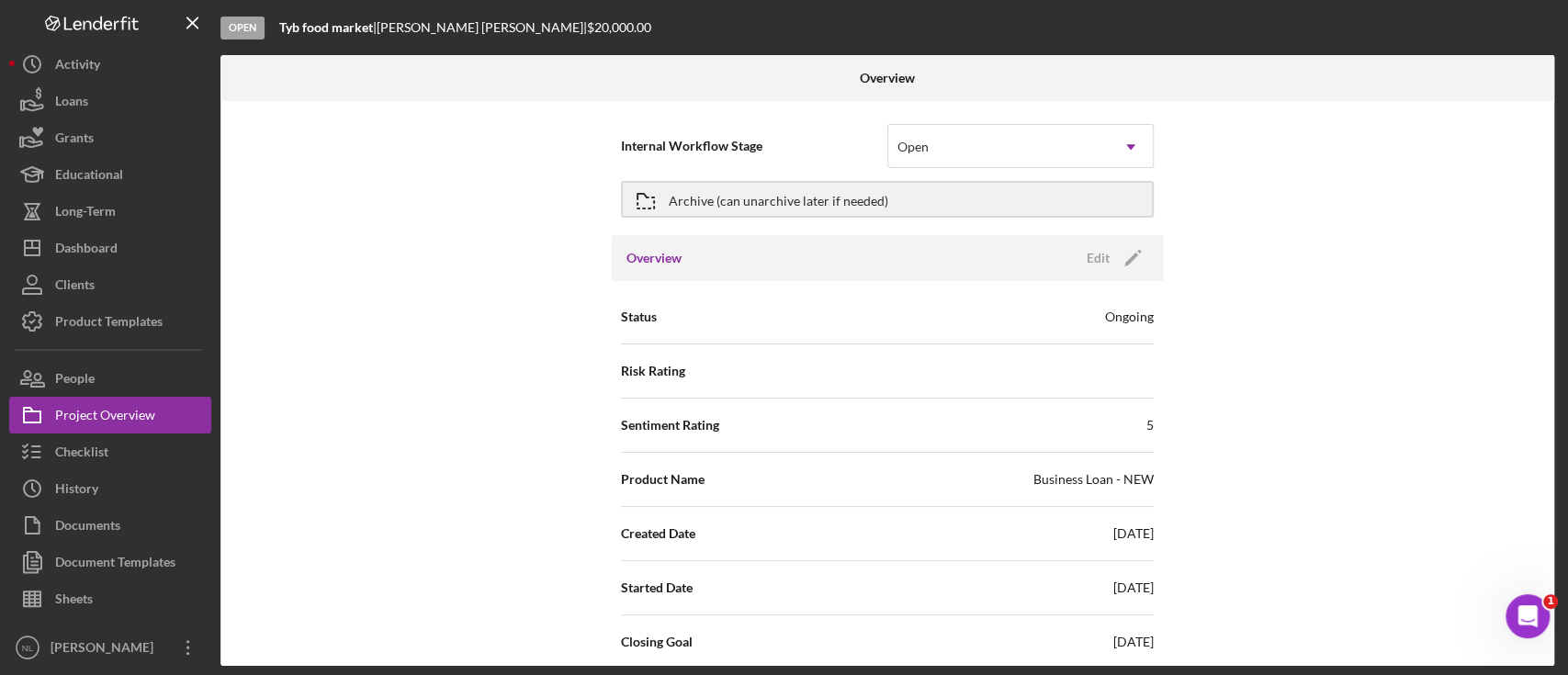
click at [971, 119] on div "Internal Workflow Stage Open Icon/Dropdown Arrow" at bounding box center [887, 146] width 532 height 54
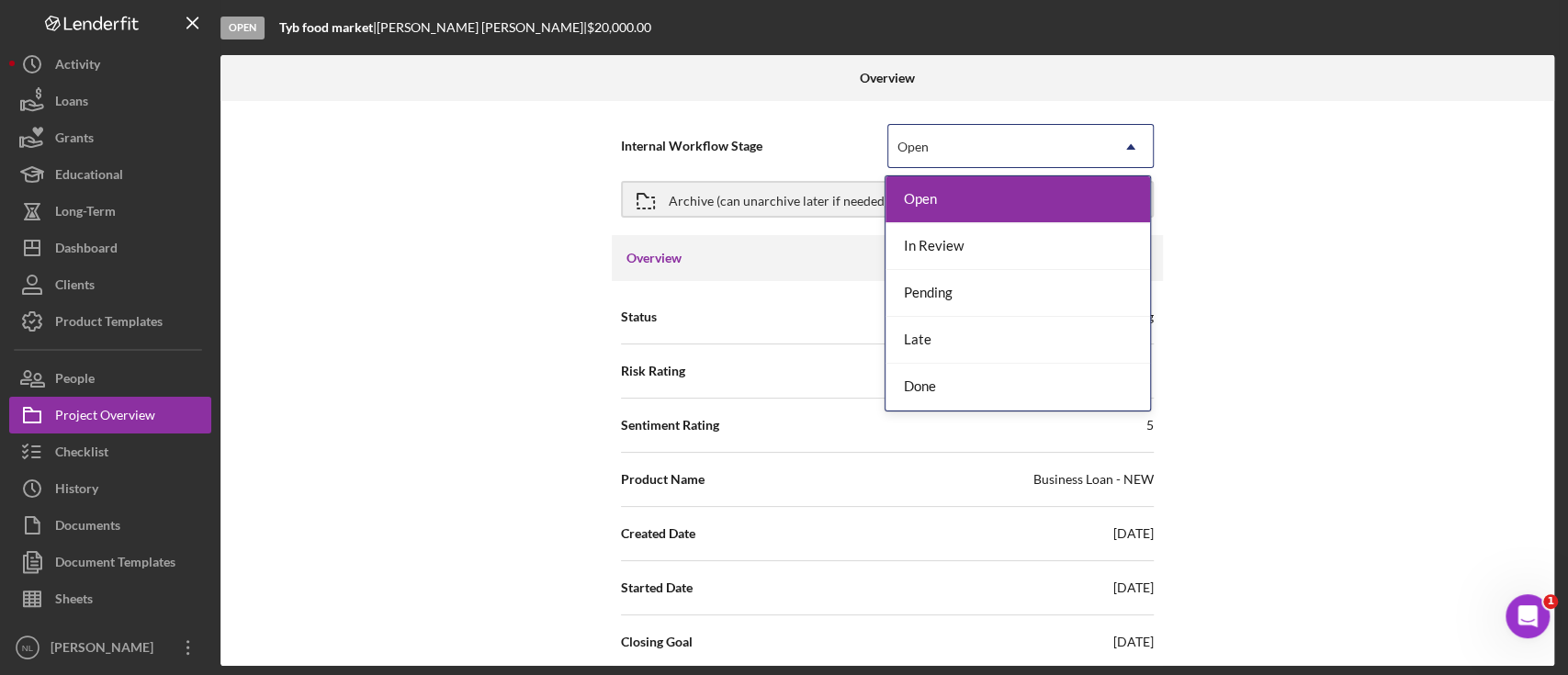
click at [946, 138] on div "Open" at bounding box center [998, 147] width 220 height 42
click at [976, 384] on div "Done" at bounding box center [1017, 387] width 264 height 47
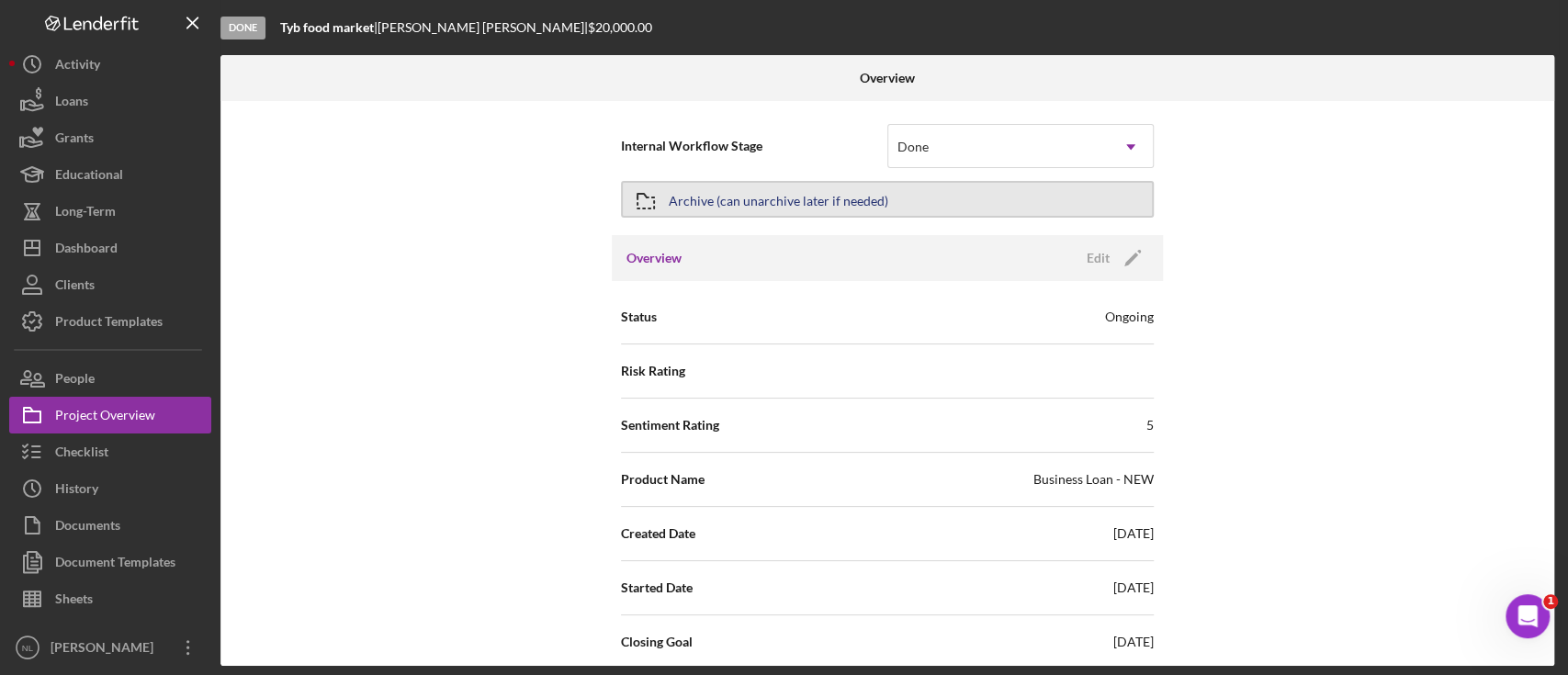
click at [722, 193] on div "Archive (can unarchive later if needed)" at bounding box center [778, 198] width 219 height 33
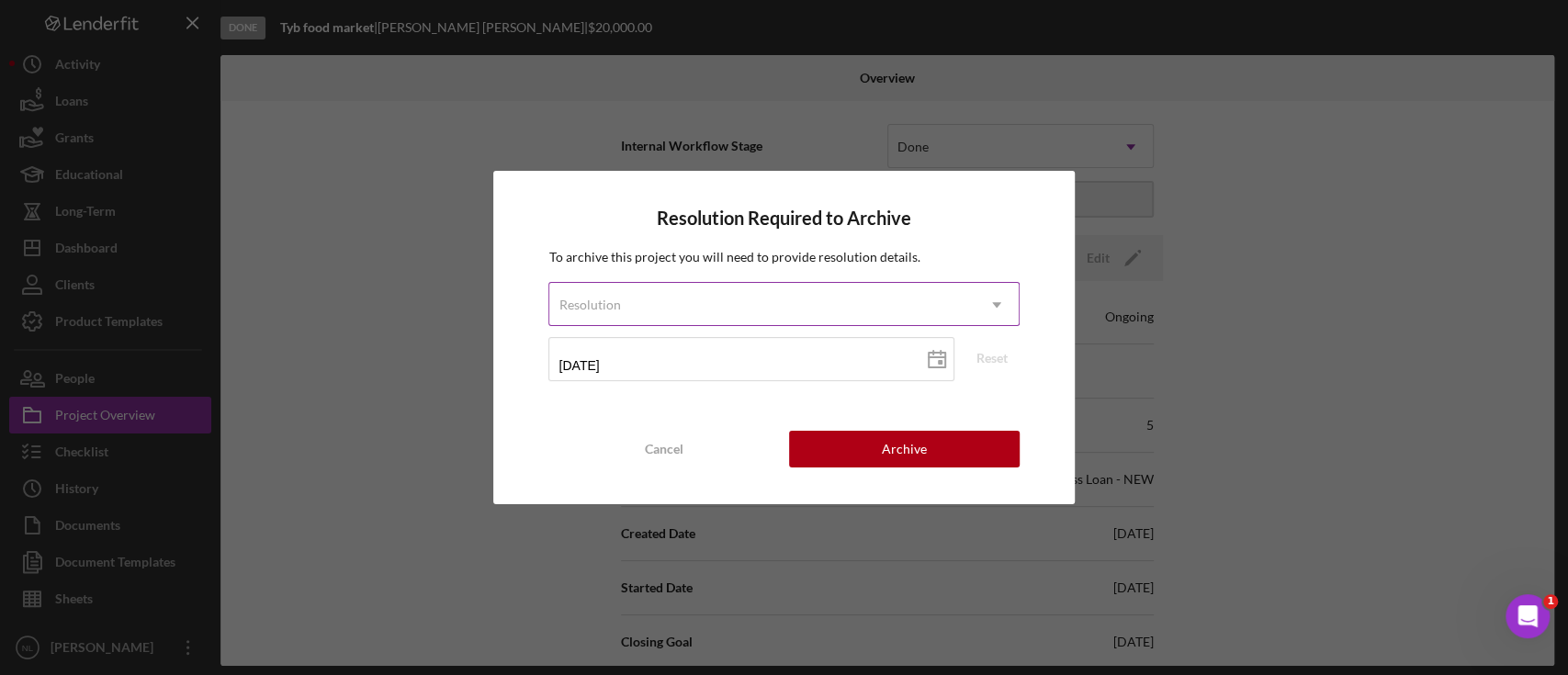
click at [706, 320] on div "Resolution" at bounding box center [761, 305] width 424 height 42
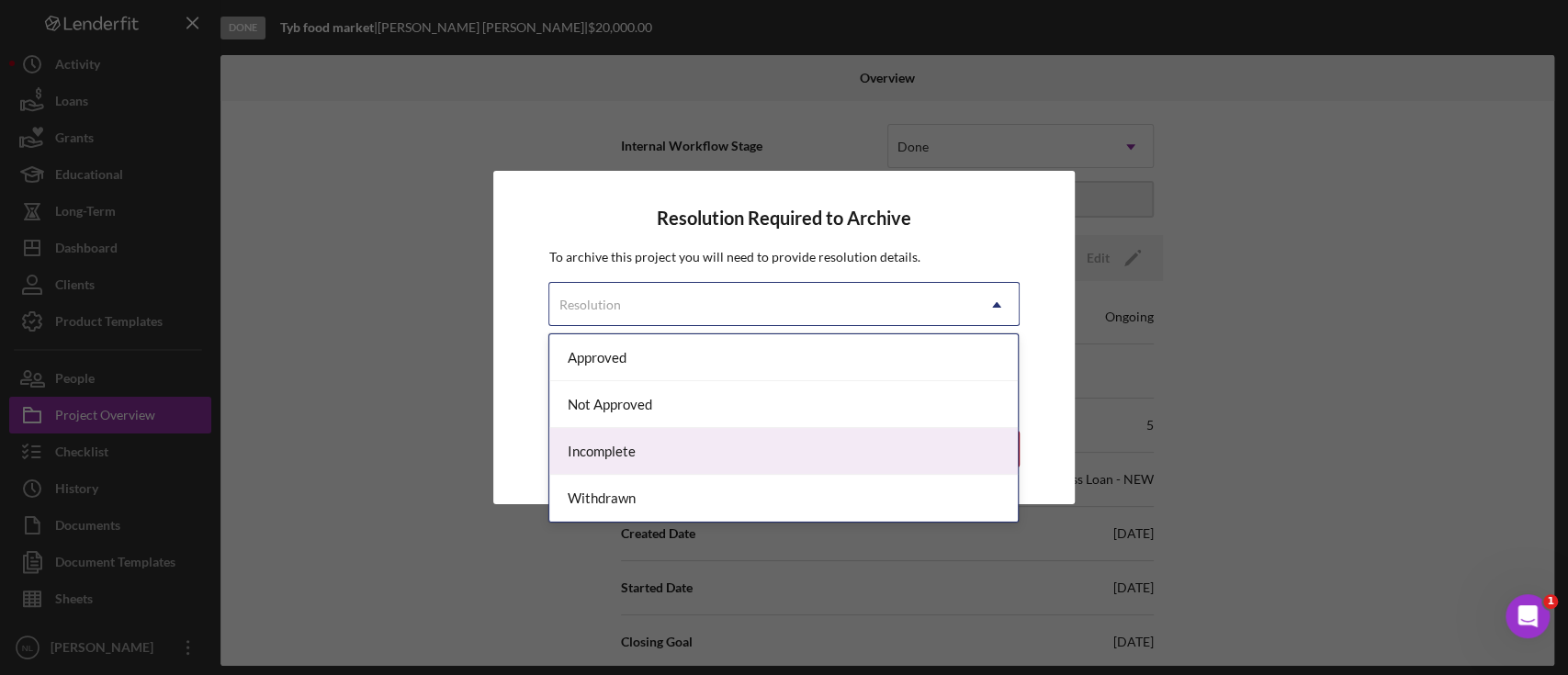
click at [661, 459] on div "Incomplete" at bounding box center [784, 451] width 468 height 47
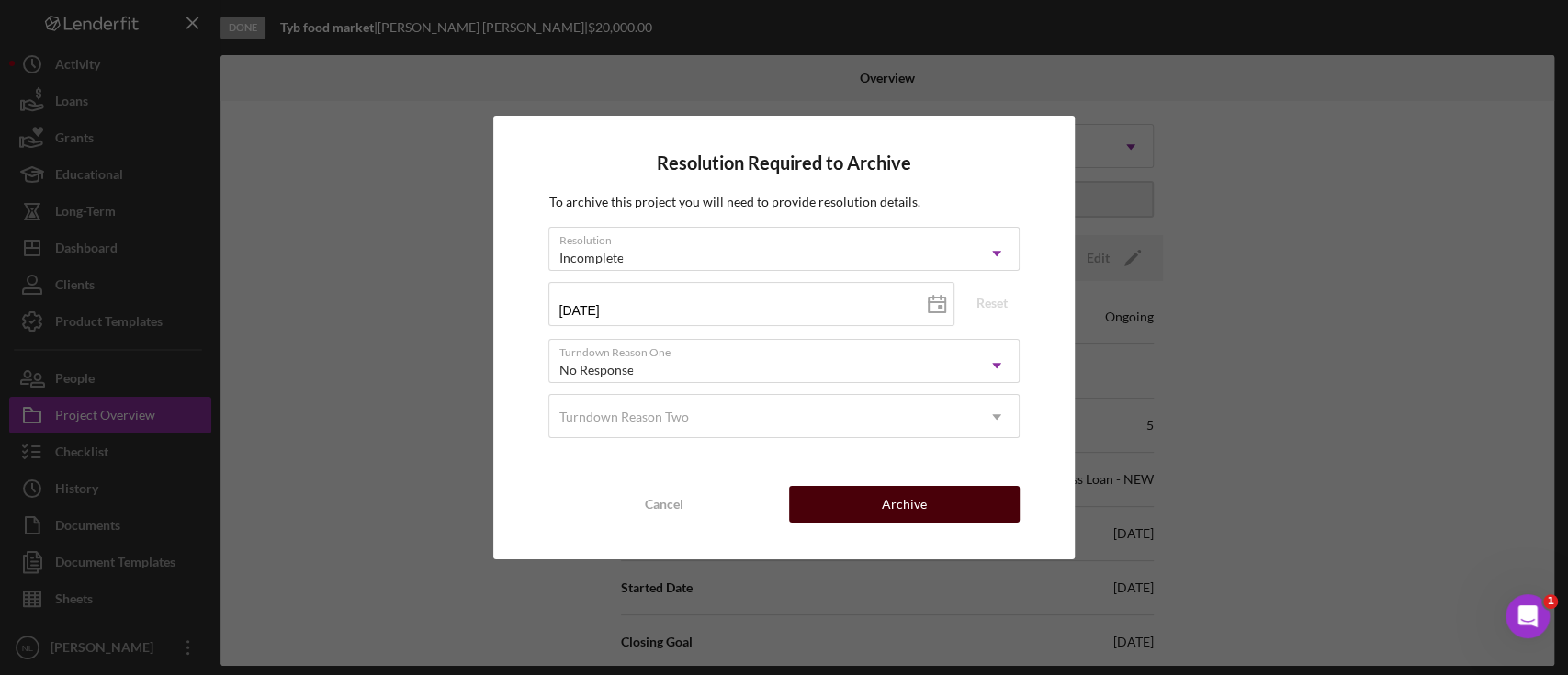
click at [882, 506] on button "Archive" at bounding box center [904, 504] width 230 height 37
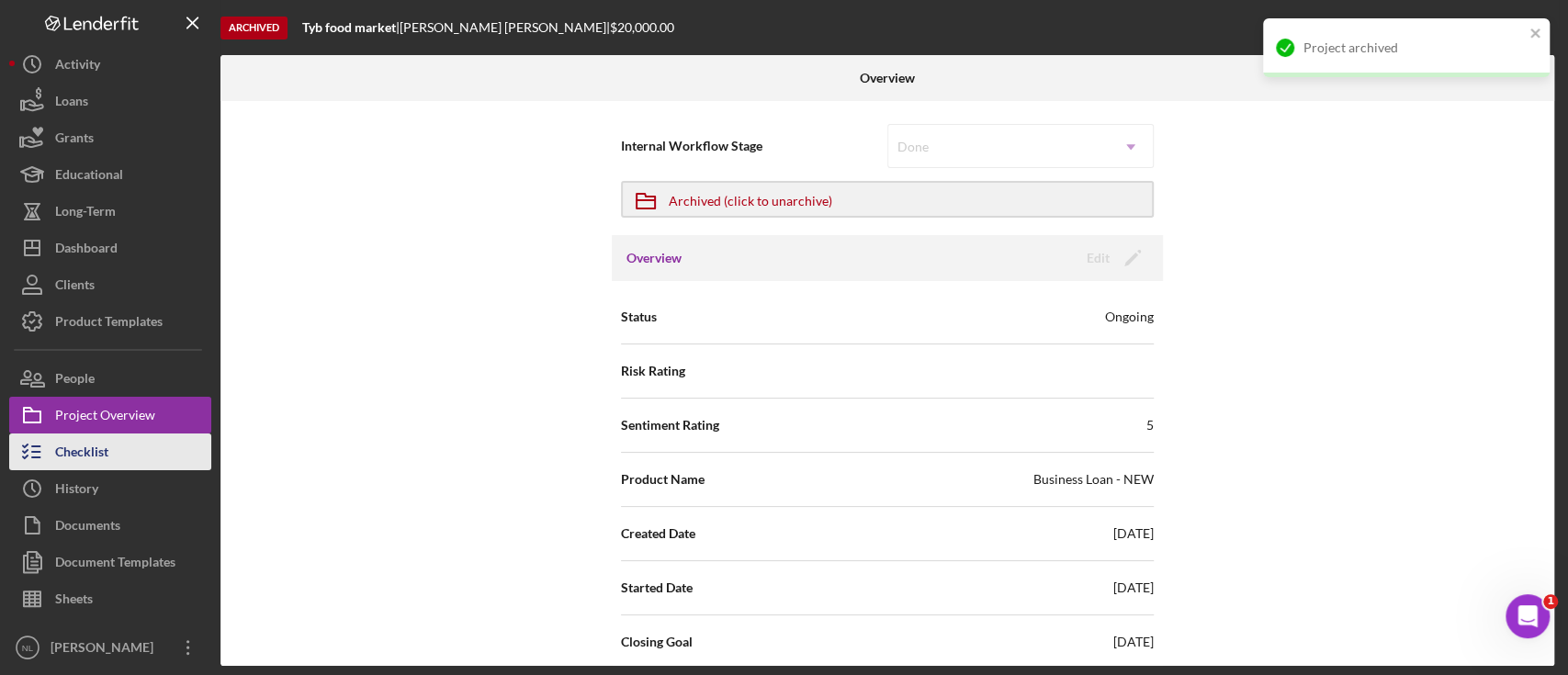
click at [139, 450] on button "Checklist" at bounding box center [110, 451] width 202 height 37
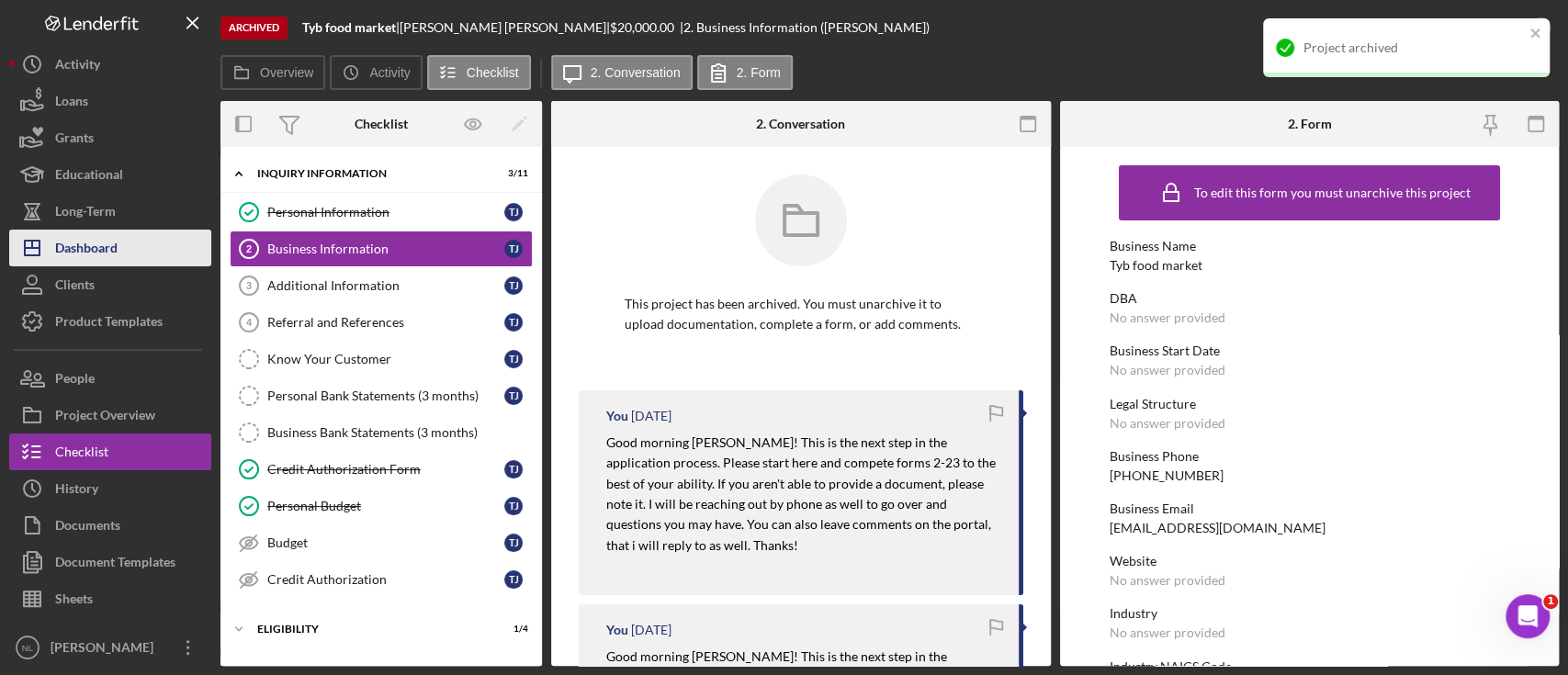
click at [97, 255] on div "Dashboard" at bounding box center [87, 250] width 62 height 41
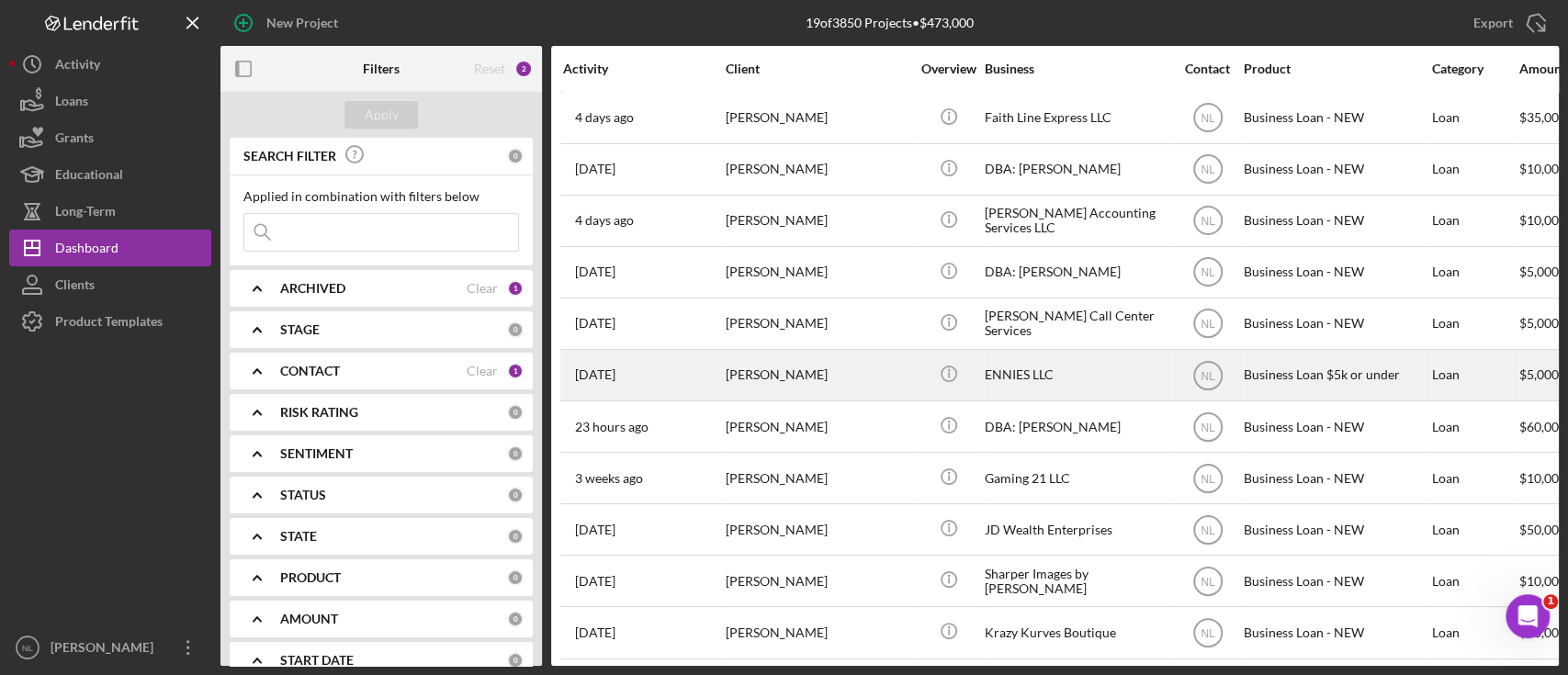
click at [825, 385] on div "[PERSON_NAME]" at bounding box center [817, 375] width 183 height 49
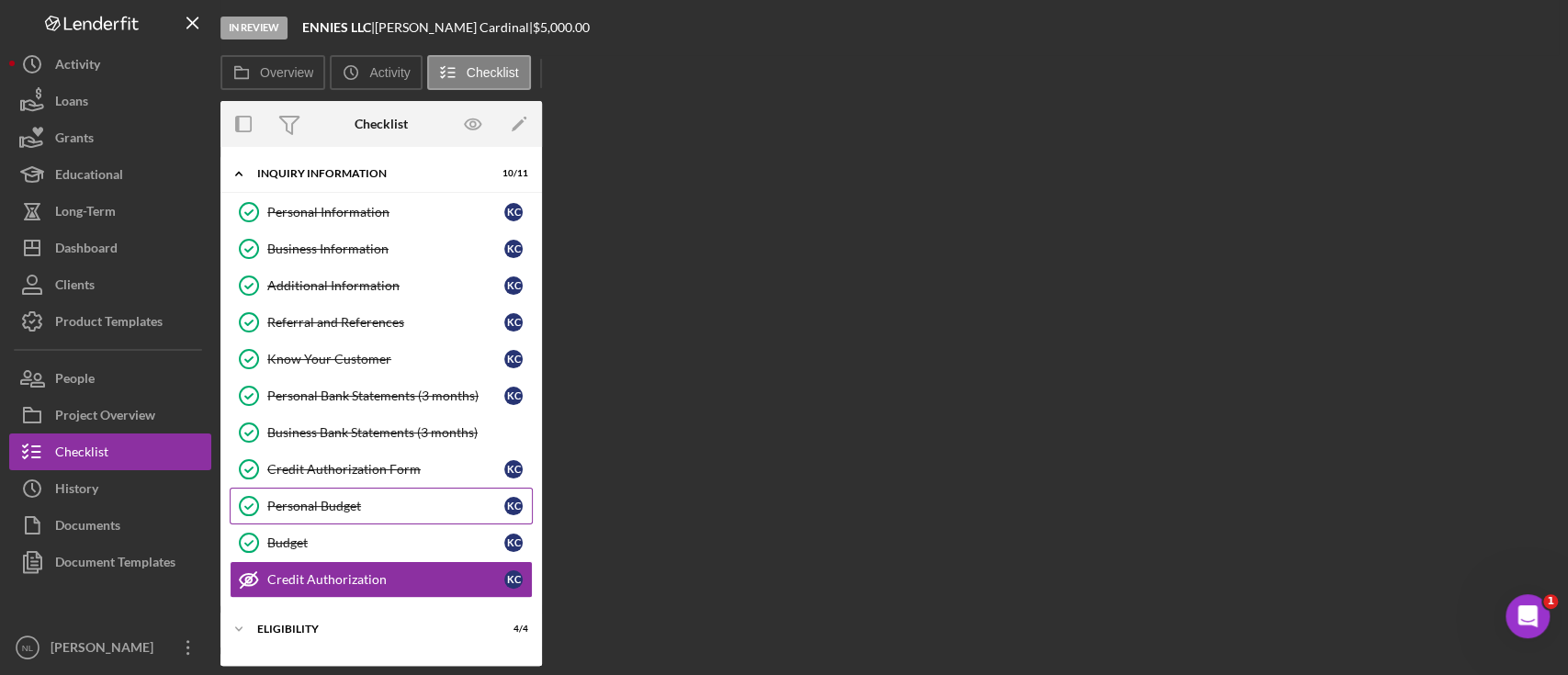
scroll to position [154, 0]
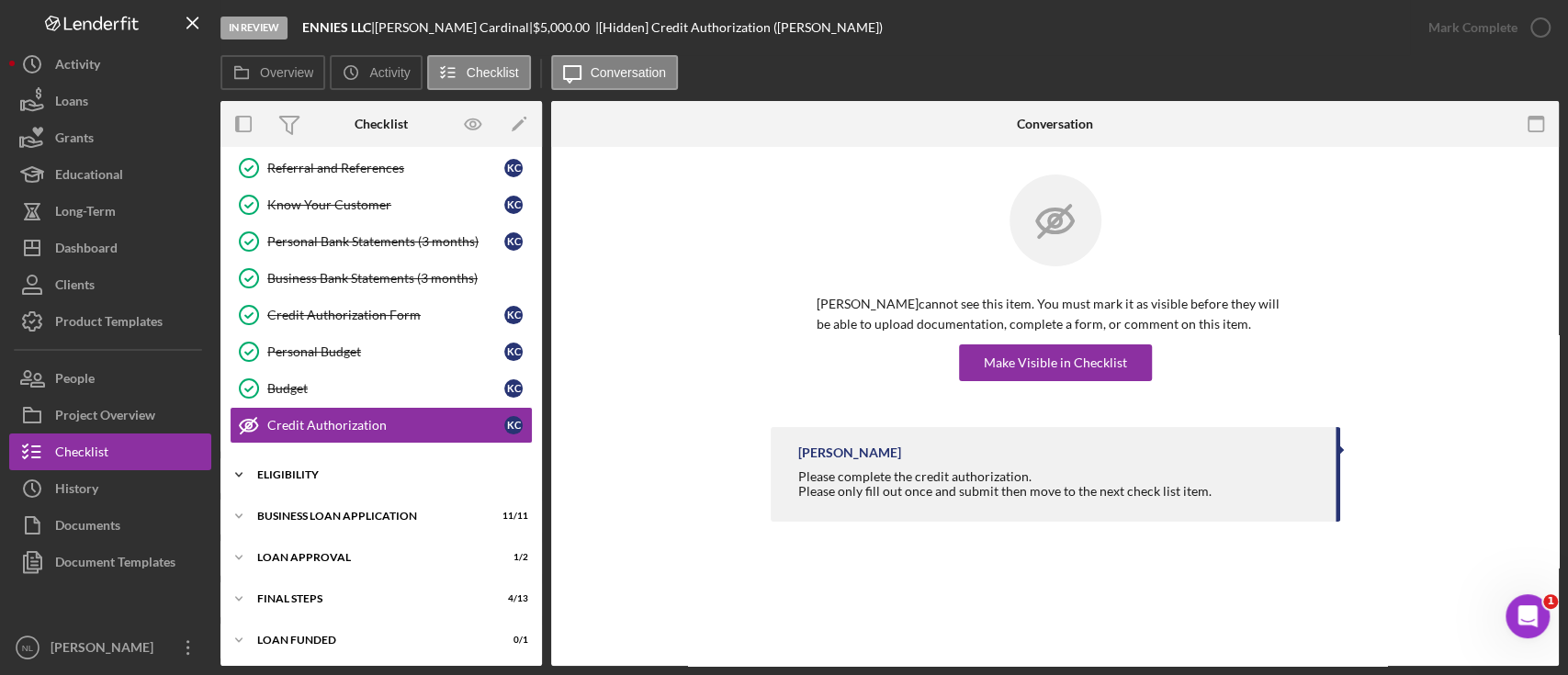
click at [379, 472] on div "Eligibility" at bounding box center [388, 475] width 261 height 11
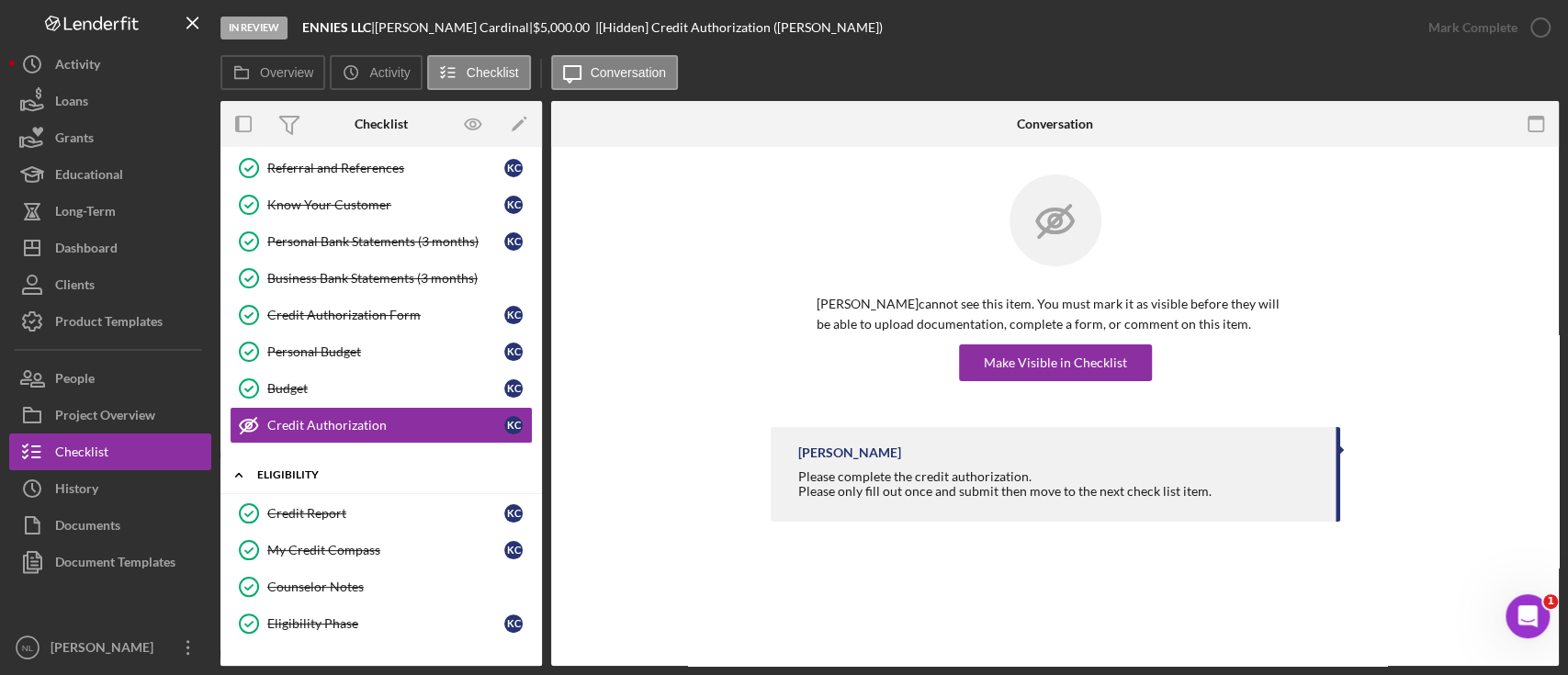
scroll to position [309, 0]
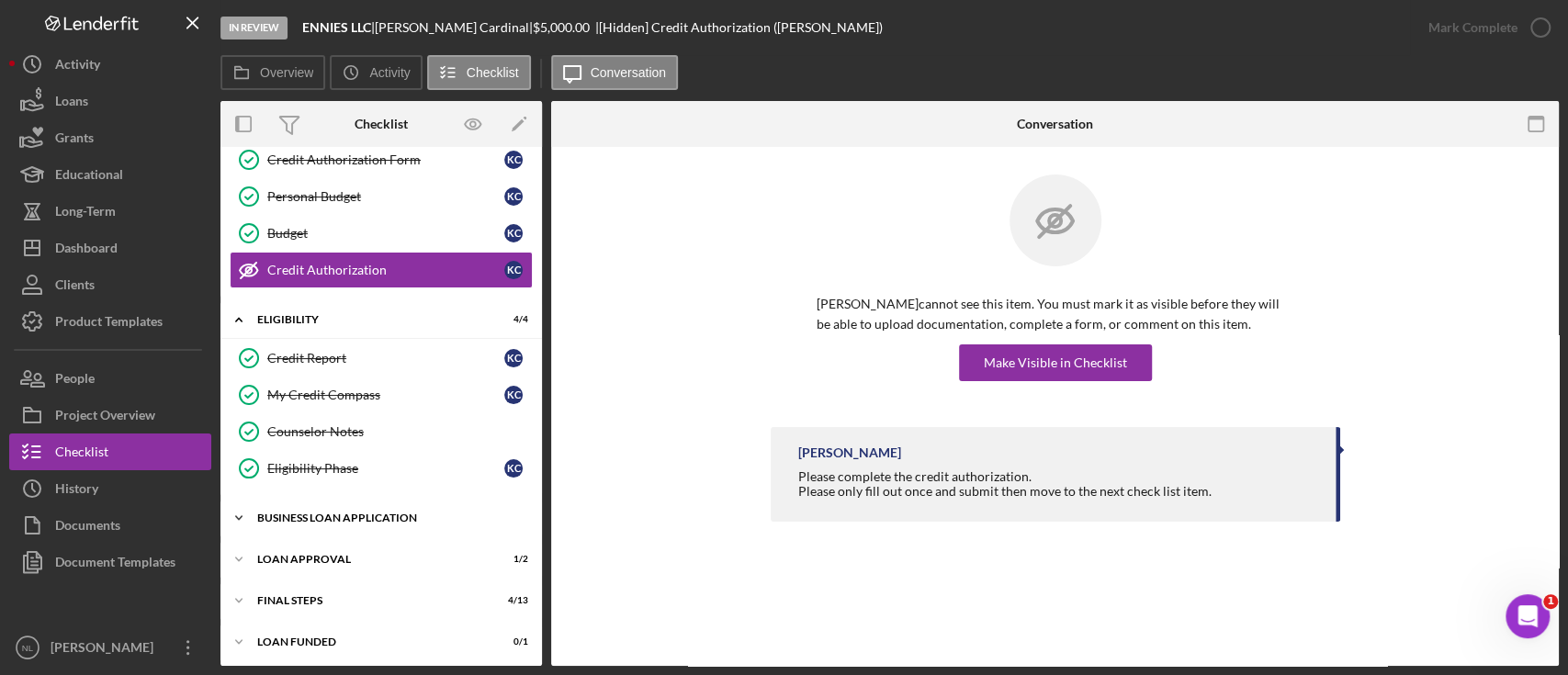
click at [370, 514] on div "BUSINESS LOAN APPLICATION" at bounding box center [388, 518] width 261 height 11
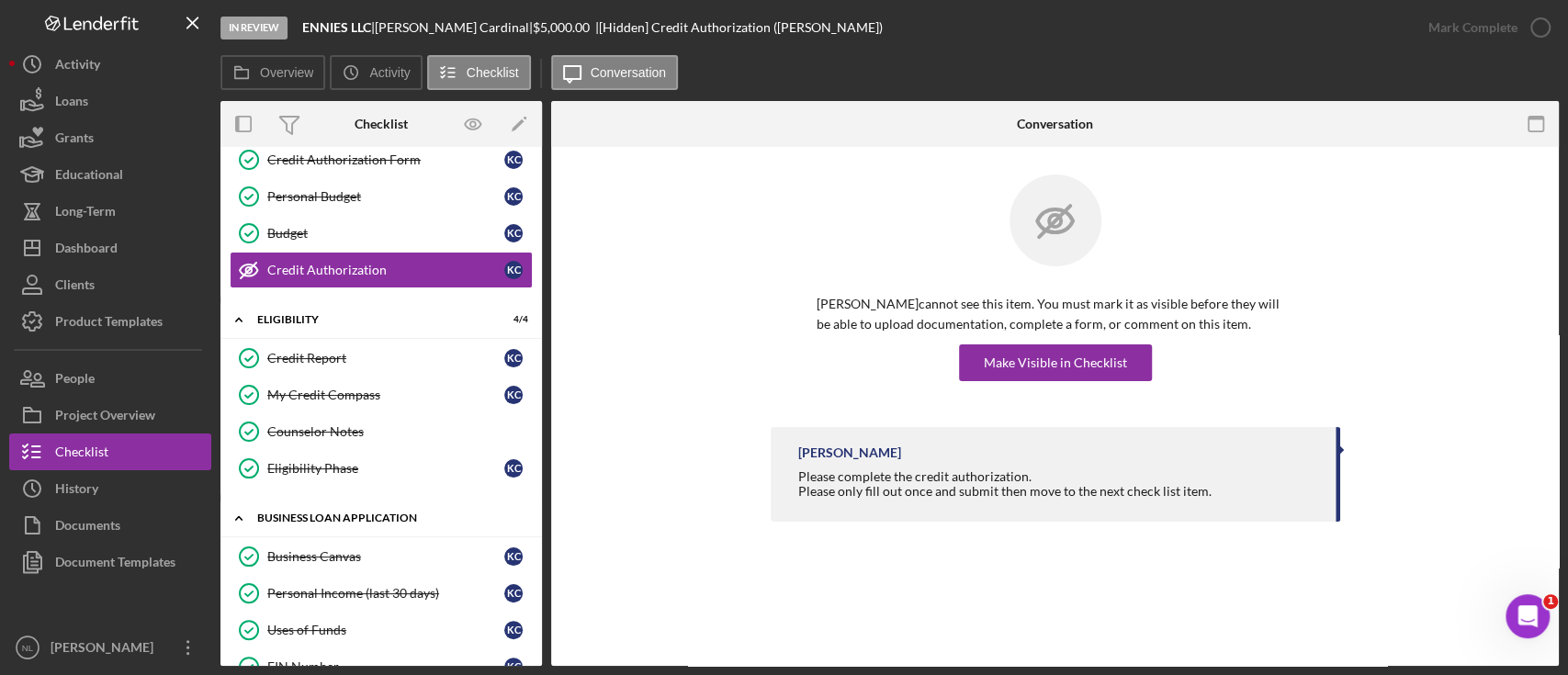
scroll to position [722, 0]
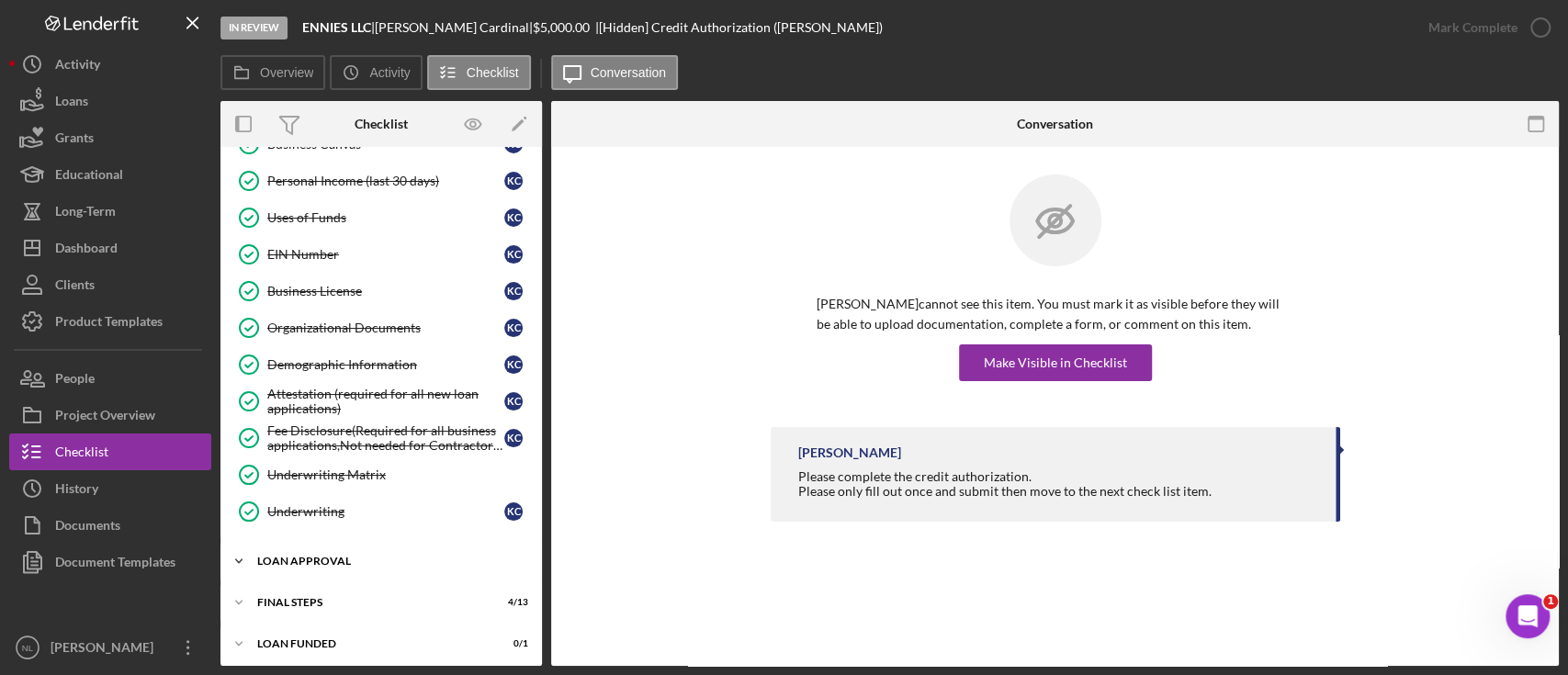
click at [366, 562] on div "Icon/Expander Loan Approval 1 / 2" at bounding box center [381, 560] width 322 height 37
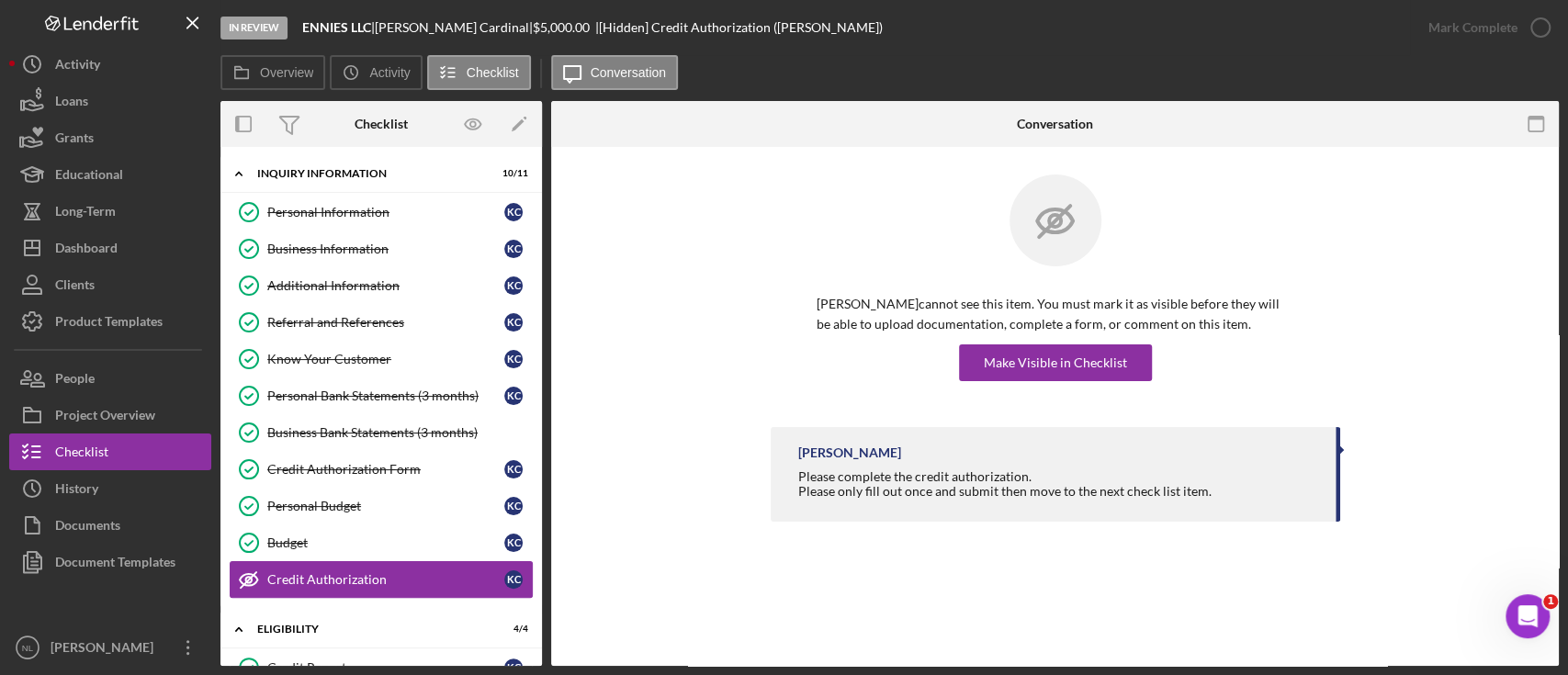
scroll to position [225, 0]
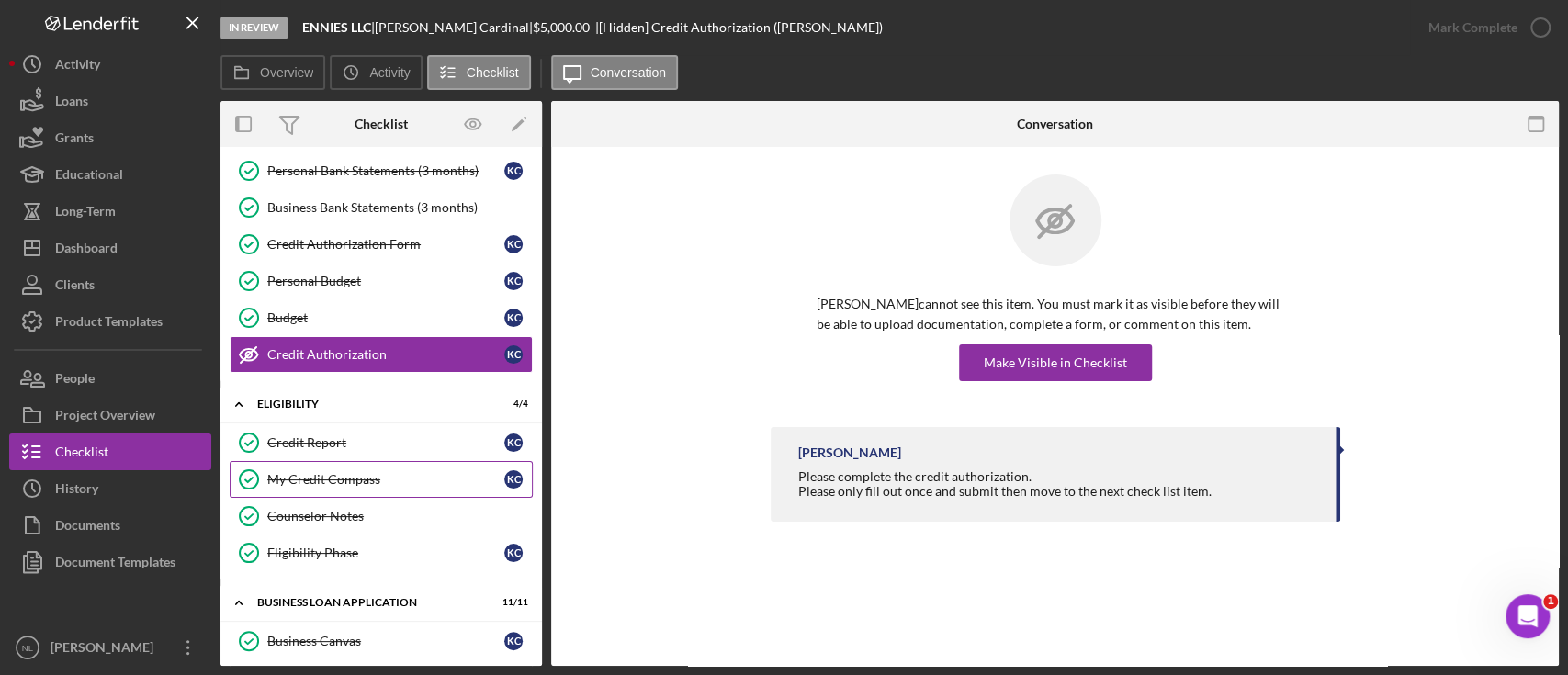
click at [329, 479] on div "My Credit Compass" at bounding box center [386, 479] width 237 height 15
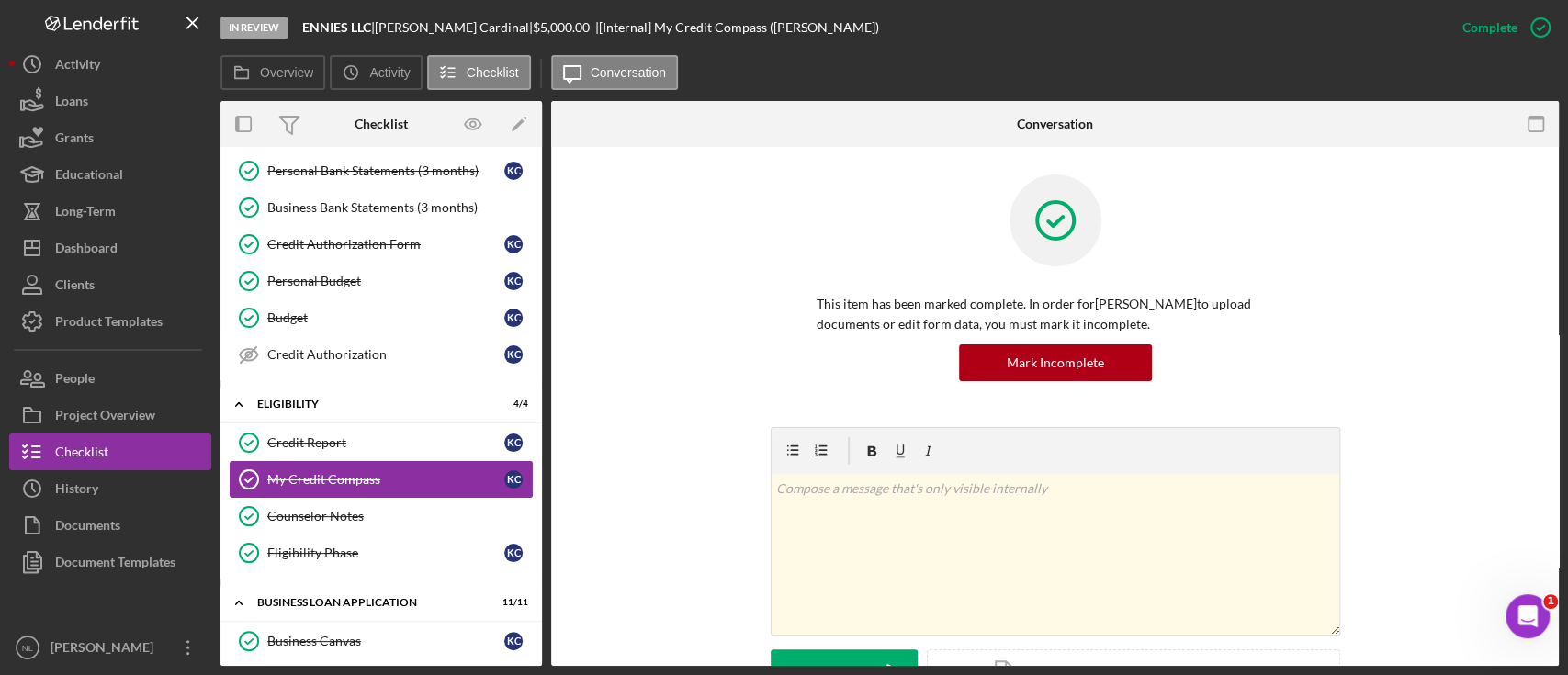
scroll to position [805, 0]
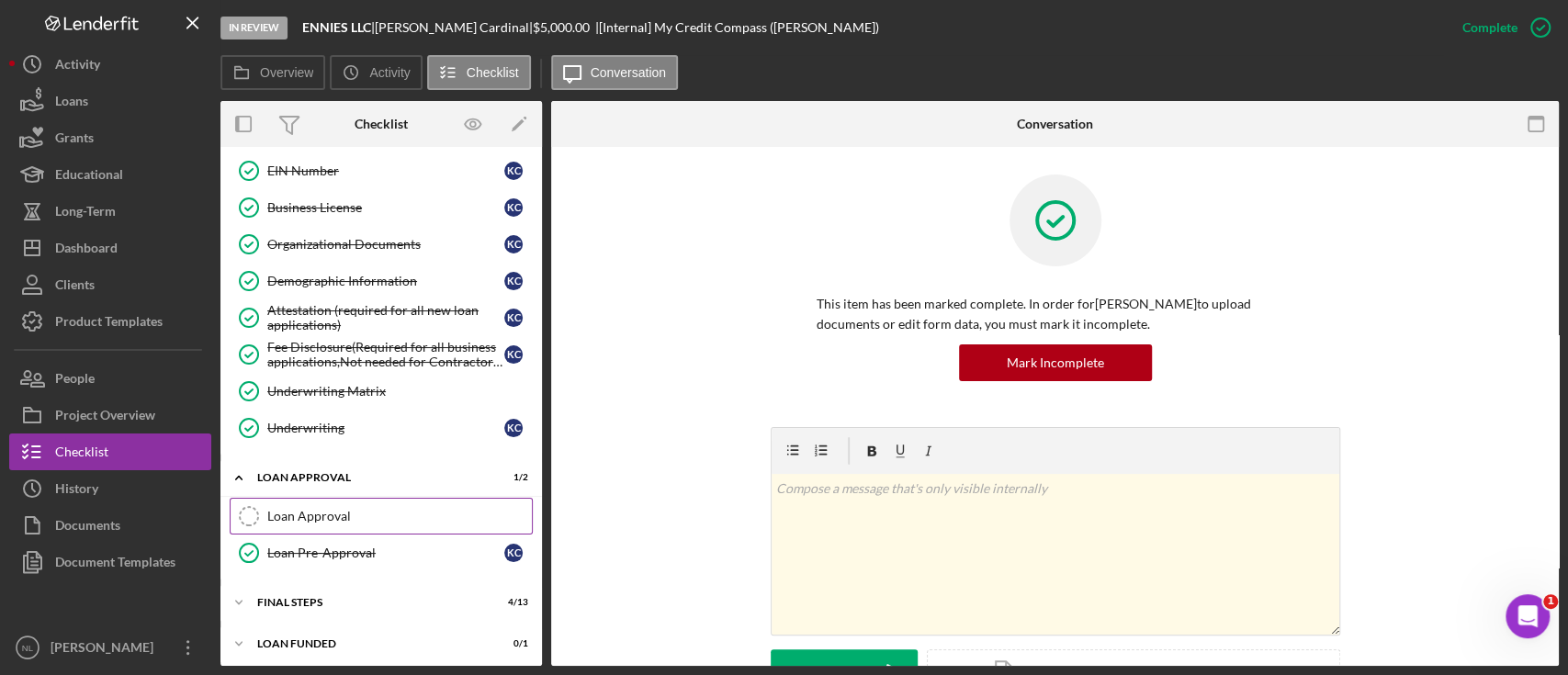
click at [337, 497] on link "Loan Approval Loan Approval" at bounding box center [381, 515] width 303 height 37
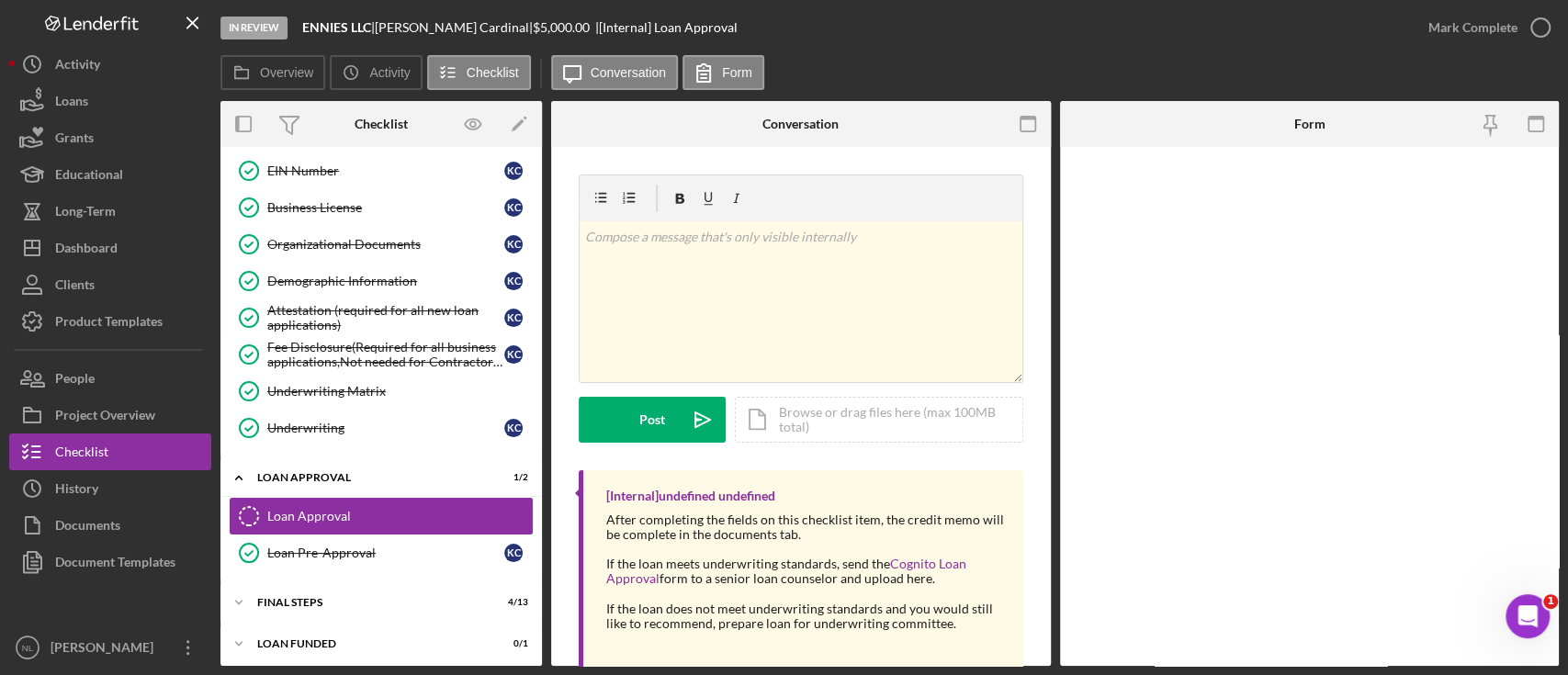
scroll to position [805, 0]
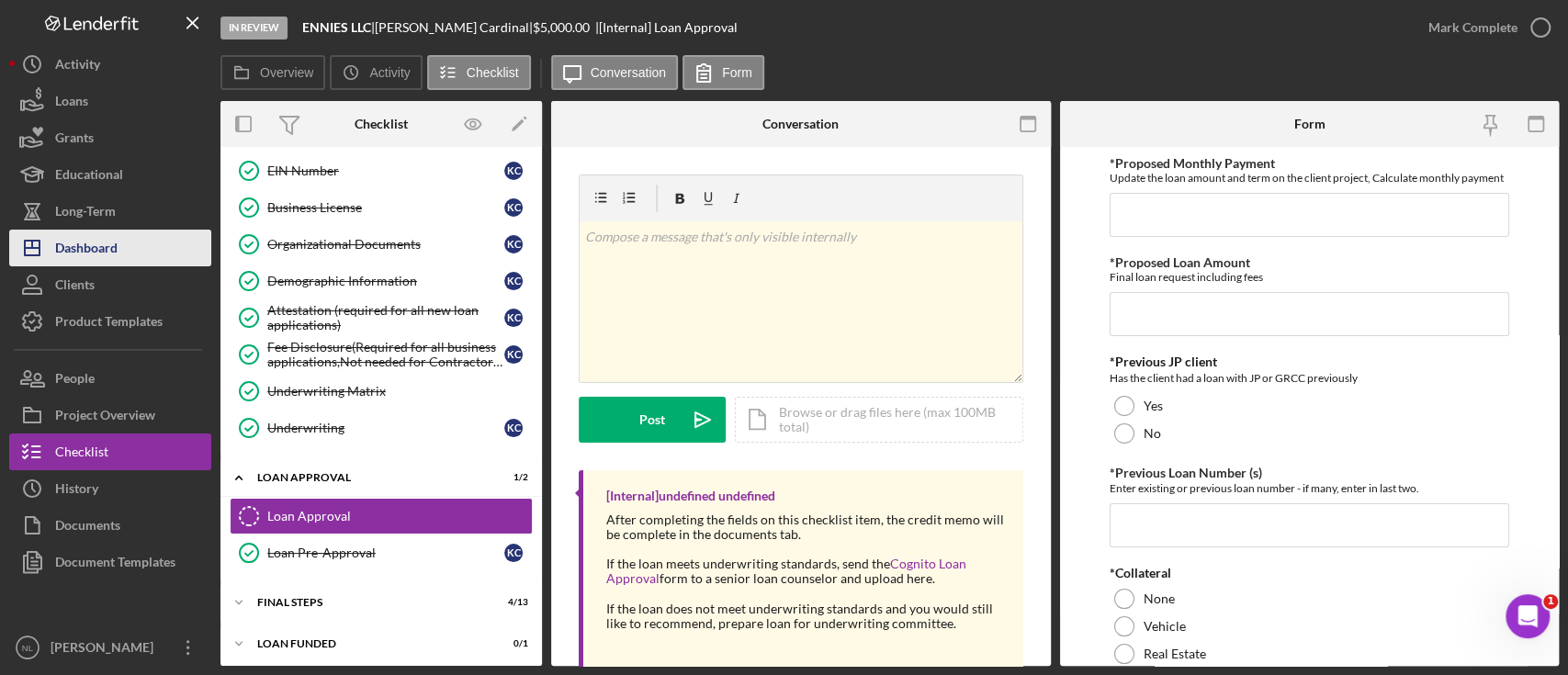
click at [139, 260] on button "Icon/Dashboard Dashboard" at bounding box center [110, 247] width 202 height 37
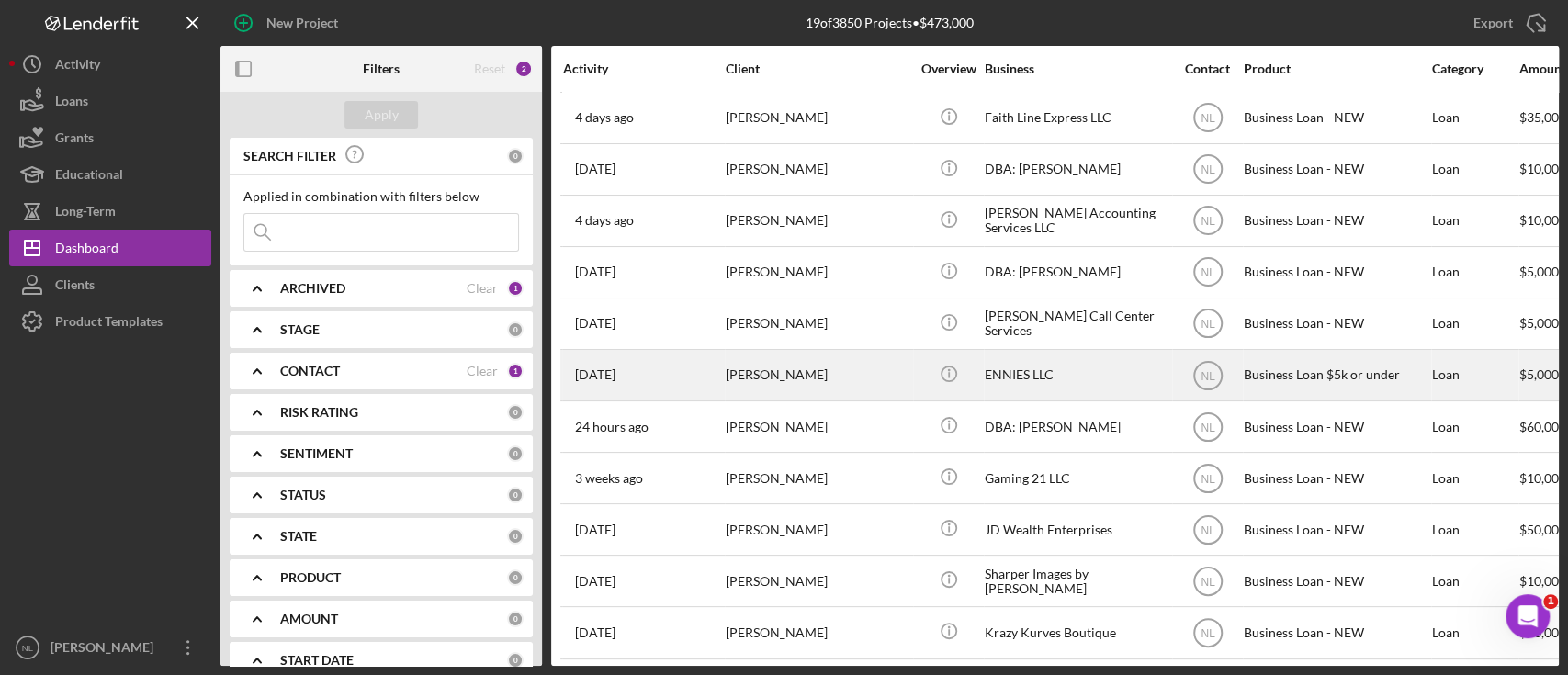
click at [804, 369] on div "[PERSON_NAME]" at bounding box center [817, 375] width 183 height 49
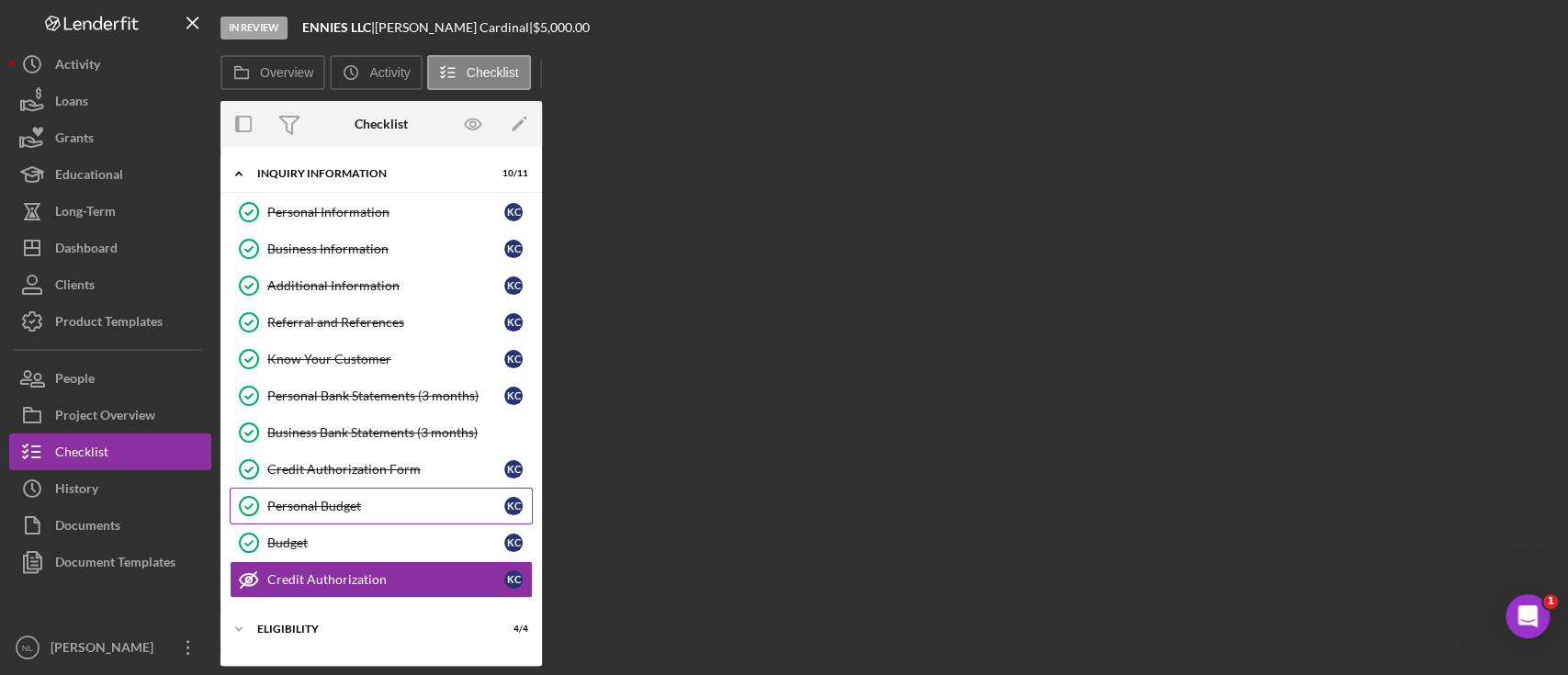
scroll to position [154, 0]
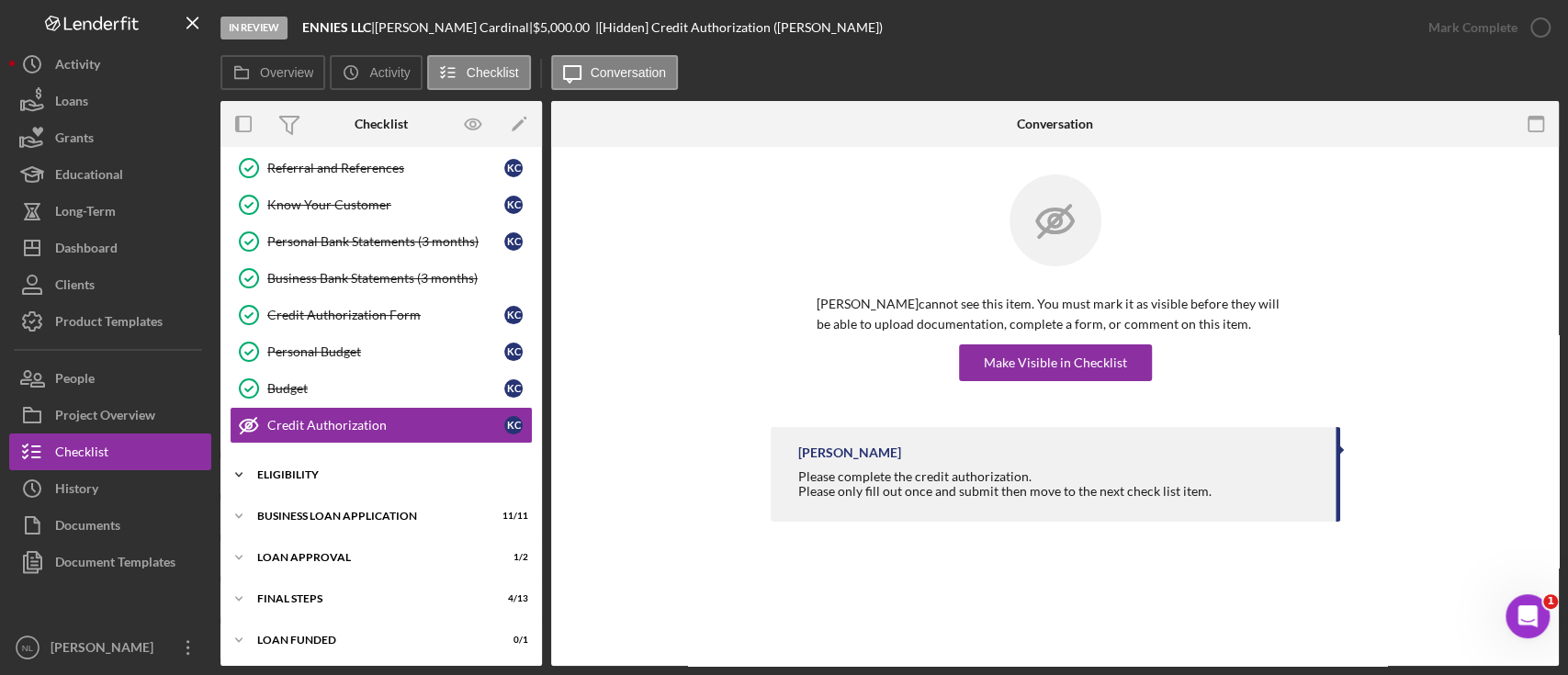
click at [376, 481] on div "Icon/Expander Eligibility 4 / 4" at bounding box center [381, 474] width 322 height 37
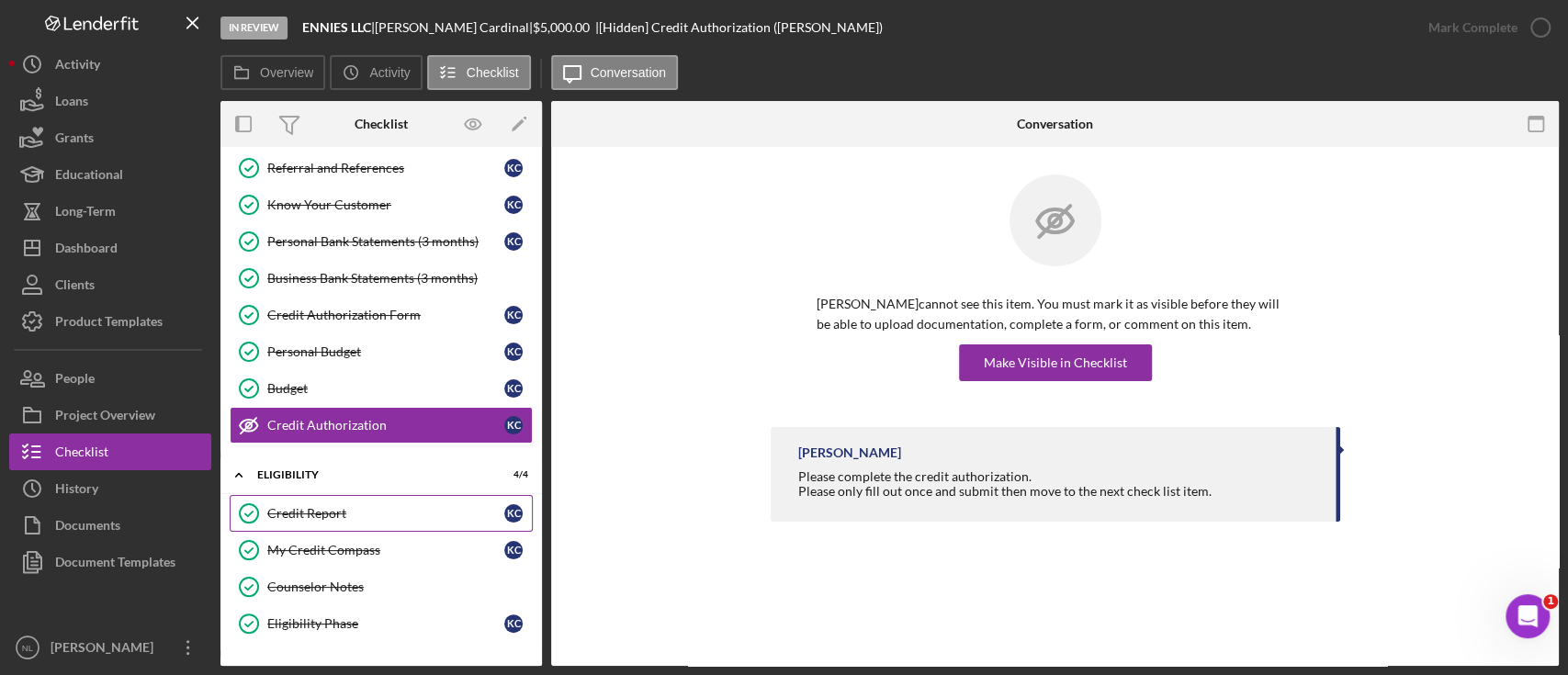
click at [350, 520] on link "Credit Report Credit Report K C" at bounding box center [381, 512] width 303 height 37
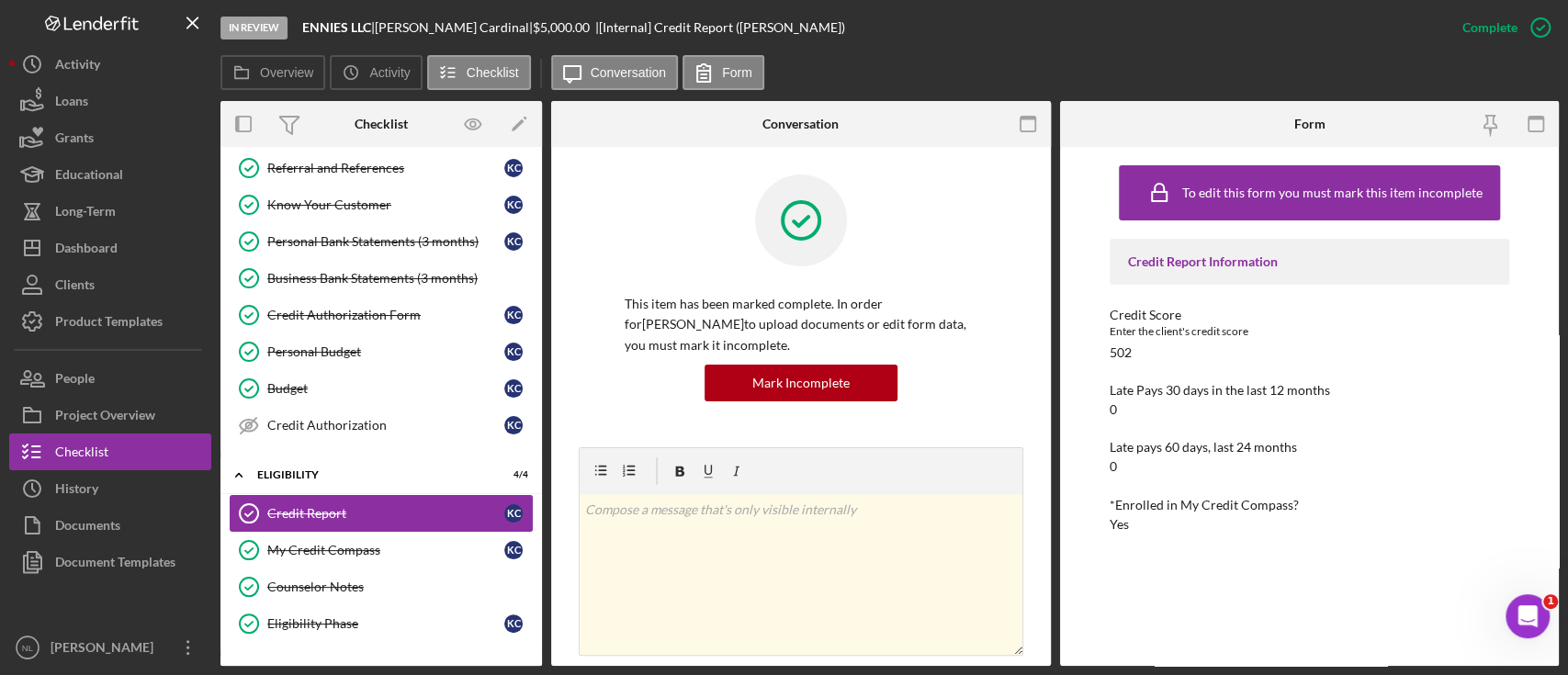
scroll to position [309, 0]
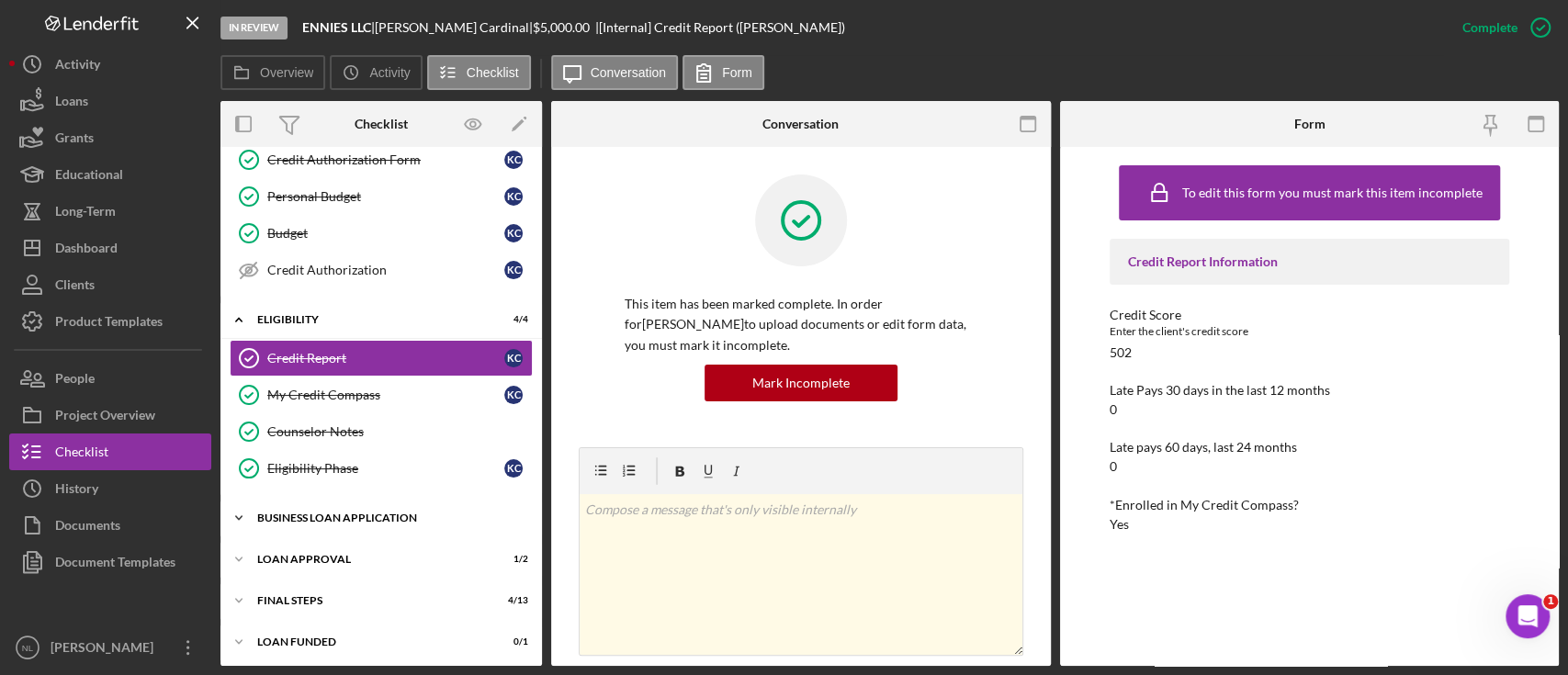
click at [350, 516] on div "BUSINESS LOAN APPLICATION" at bounding box center [388, 518] width 261 height 11
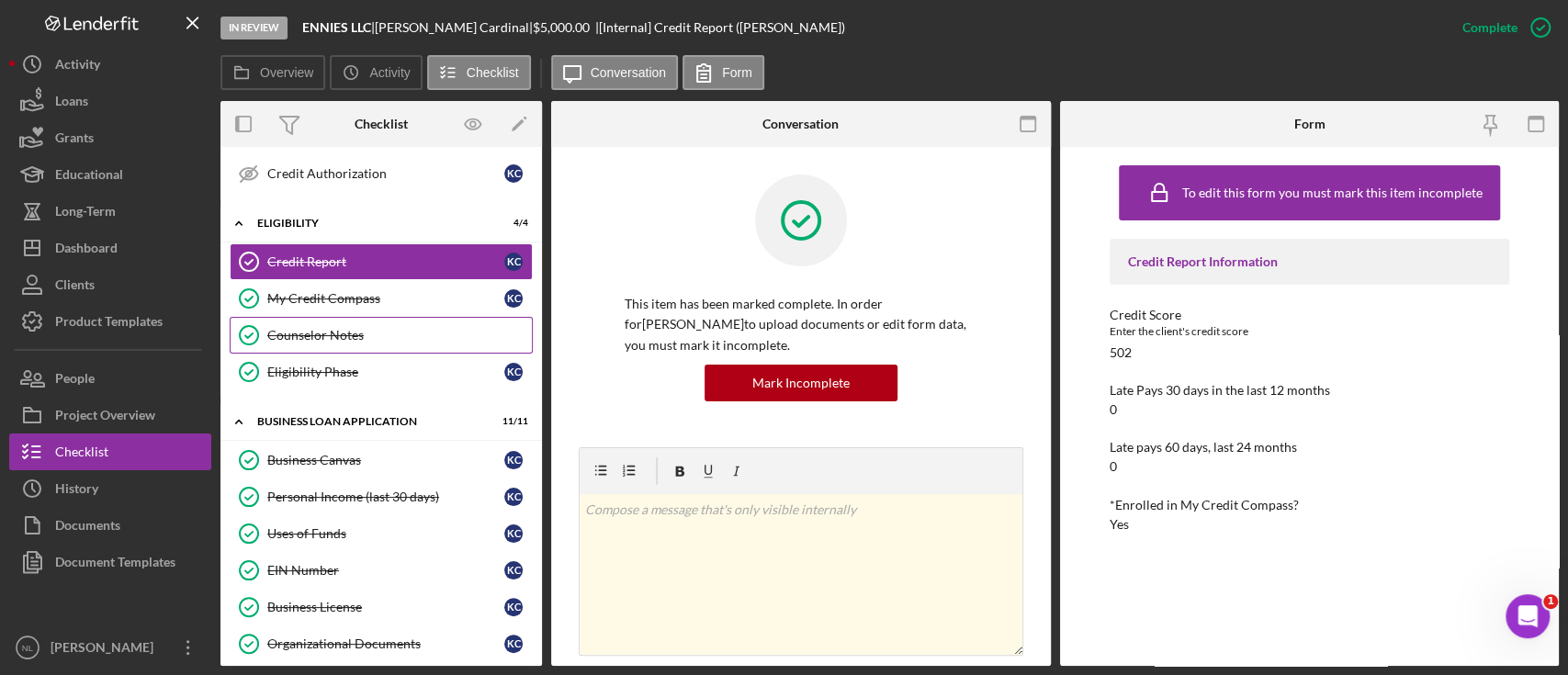
scroll to position [404, 0]
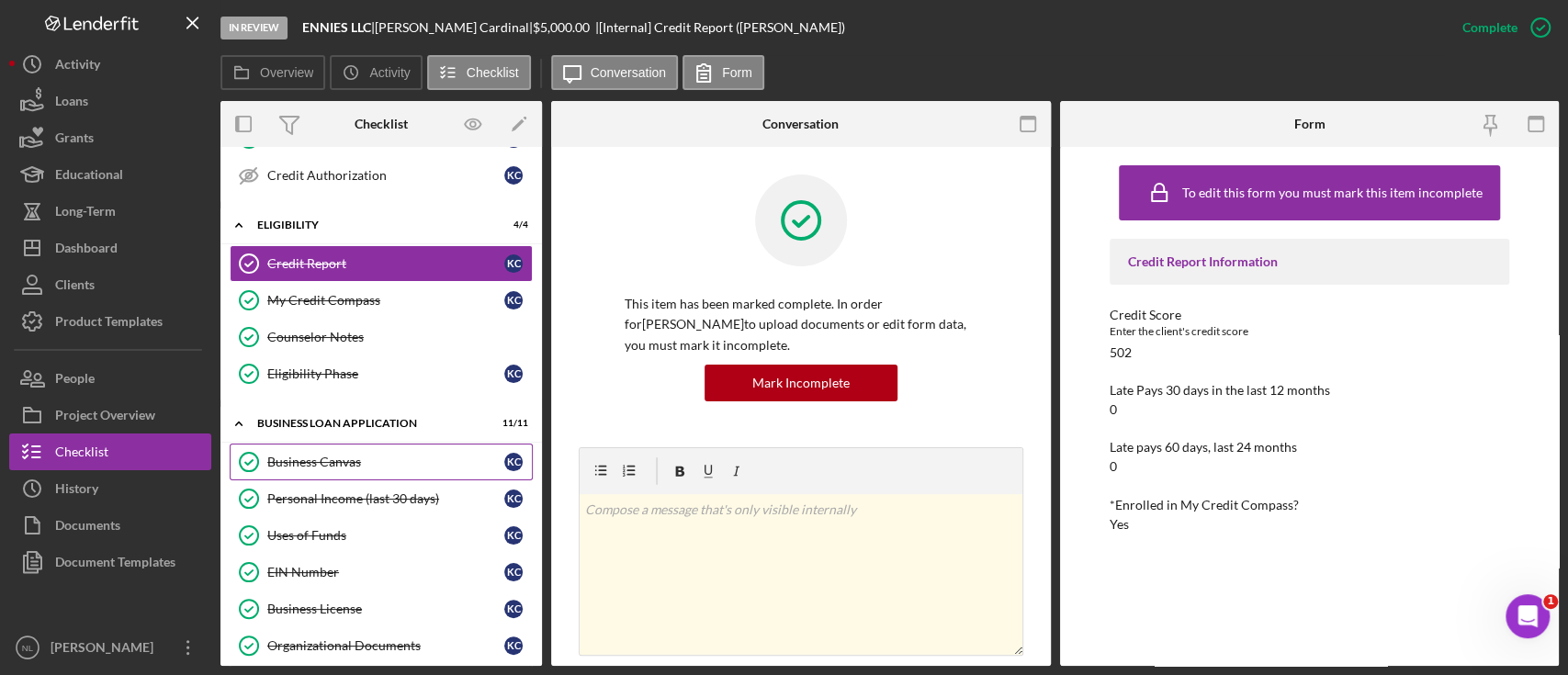
click at [362, 463] on div "Business Canvas" at bounding box center [386, 462] width 237 height 15
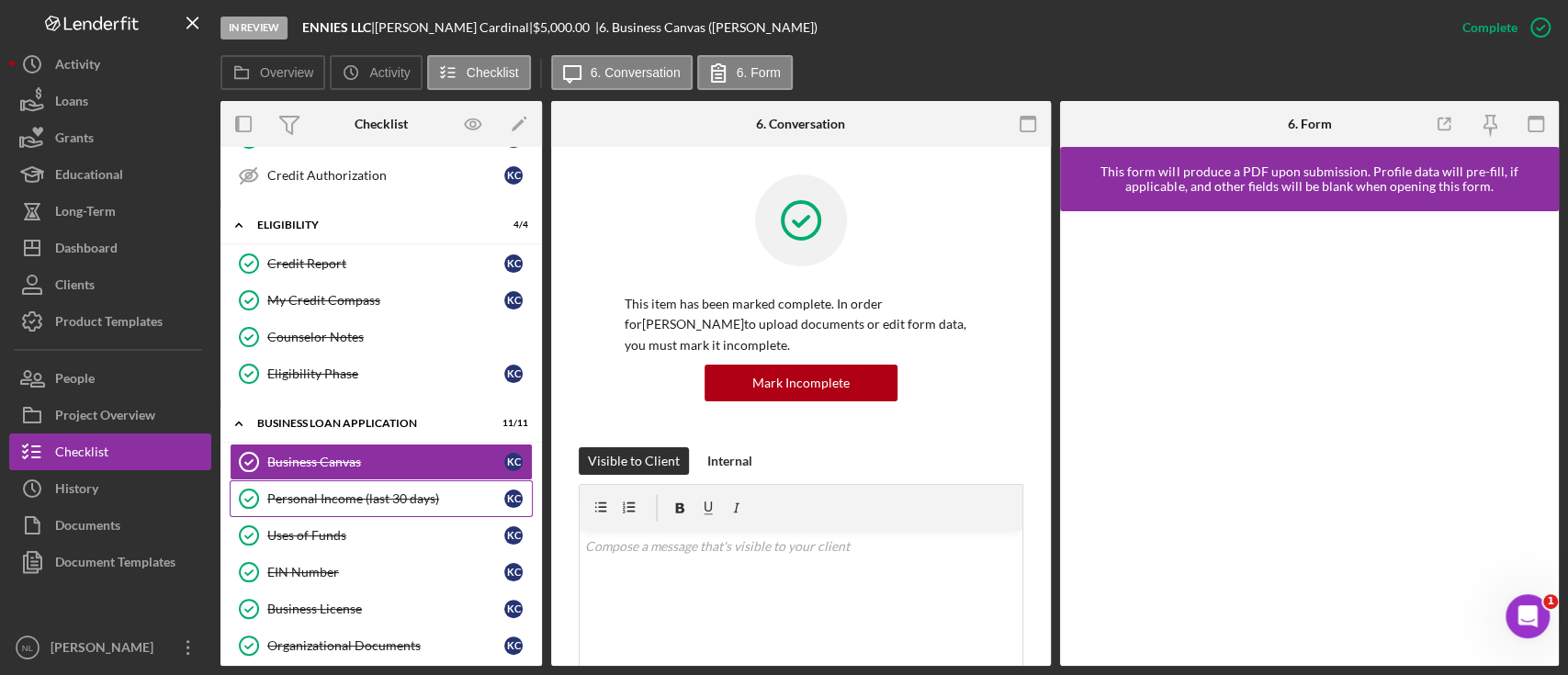
click at [370, 499] on div "Personal Income (last 30 days)" at bounding box center [386, 498] width 237 height 15
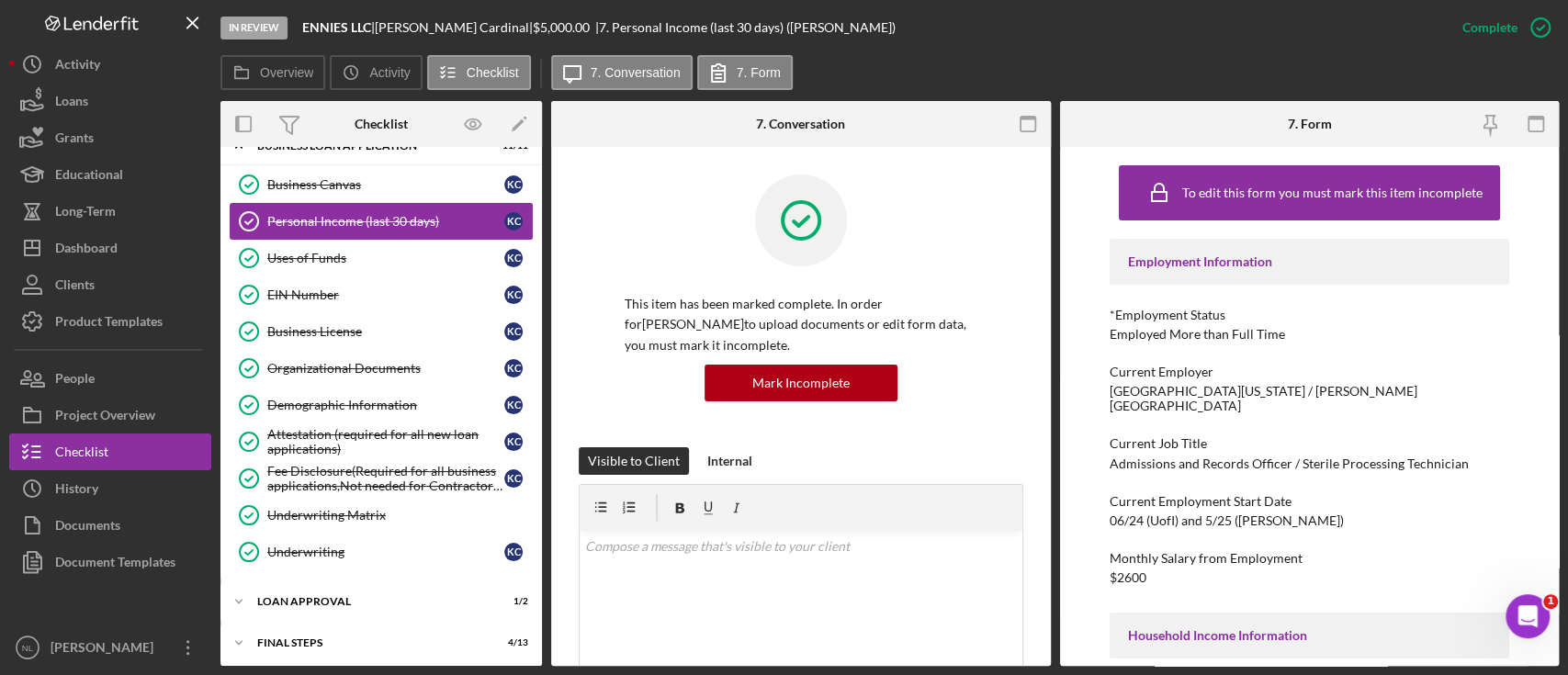
scroll to position [692, 0]
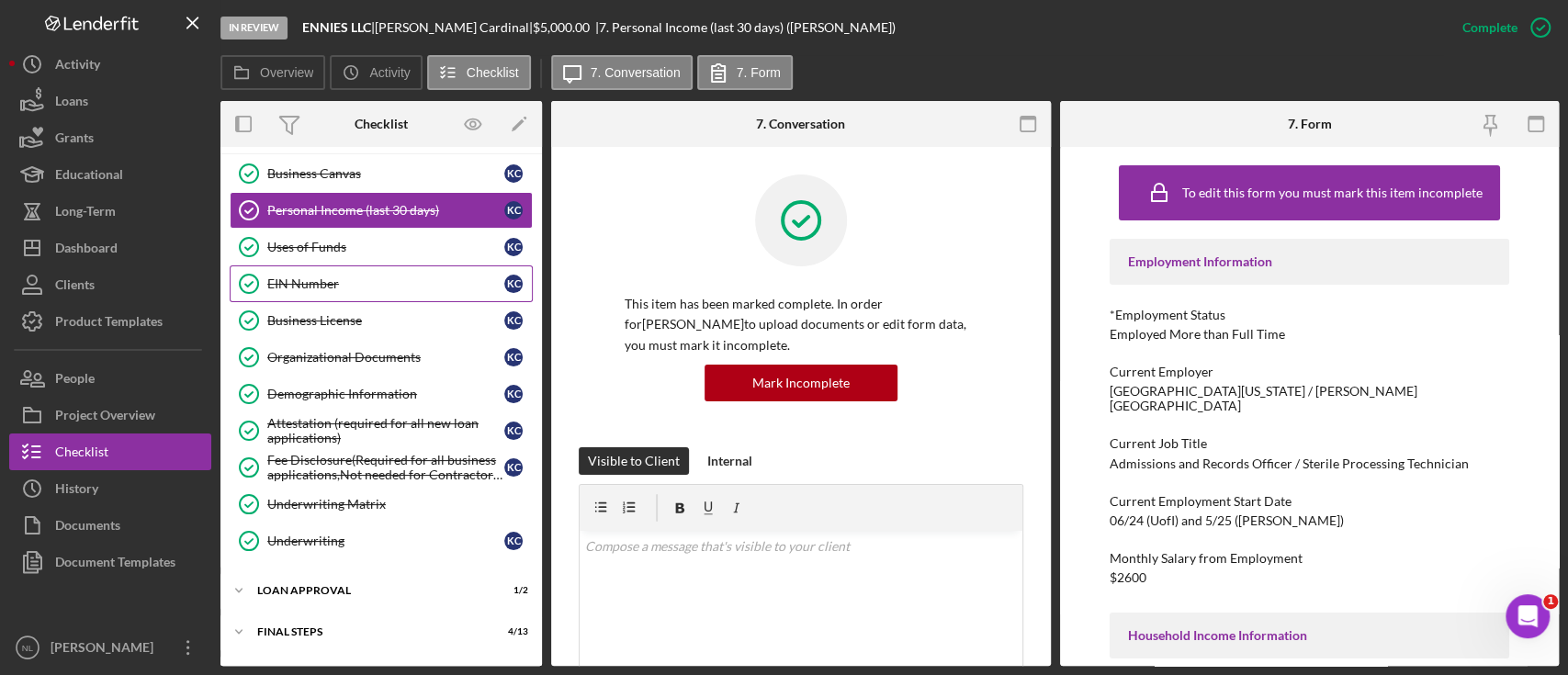
click at [303, 279] on div "EIN Number" at bounding box center [386, 284] width 237 height 15
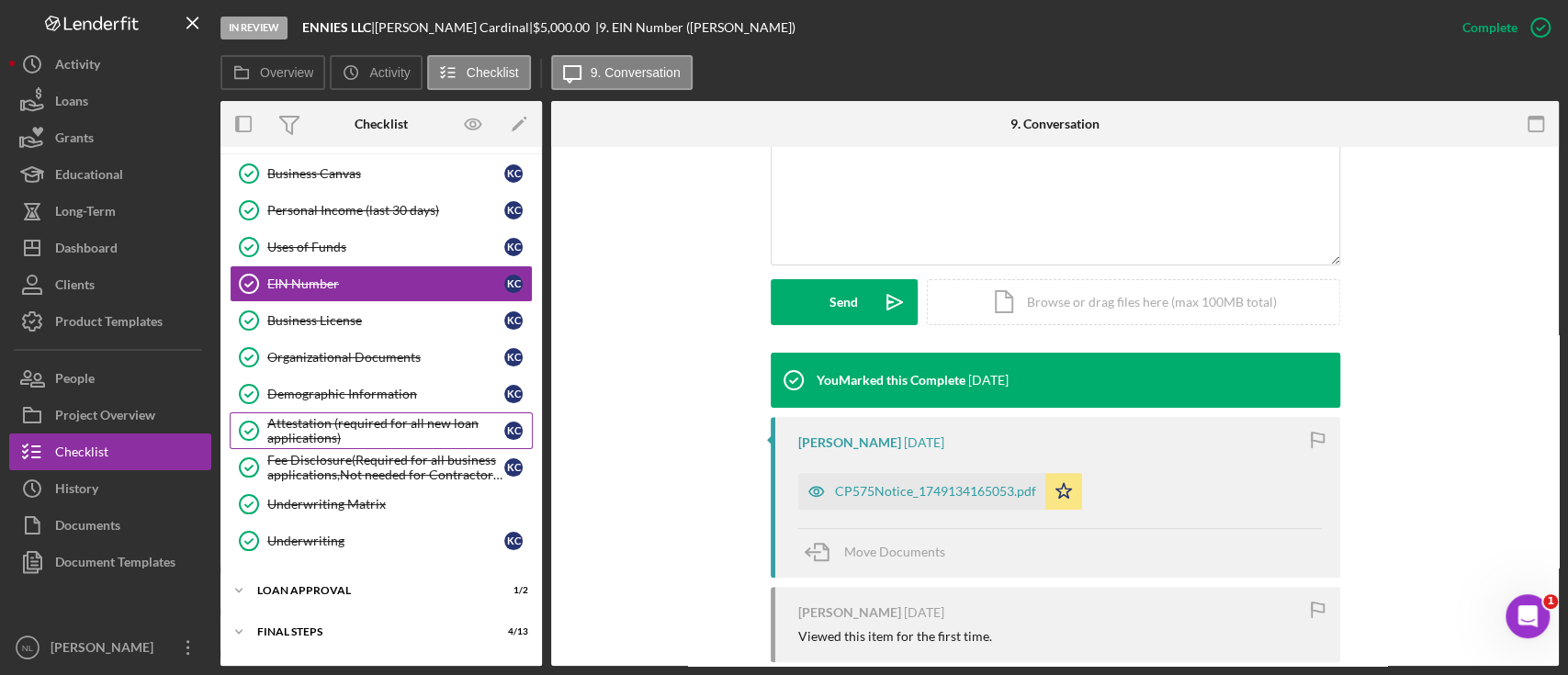
scroll to position [722, 0]
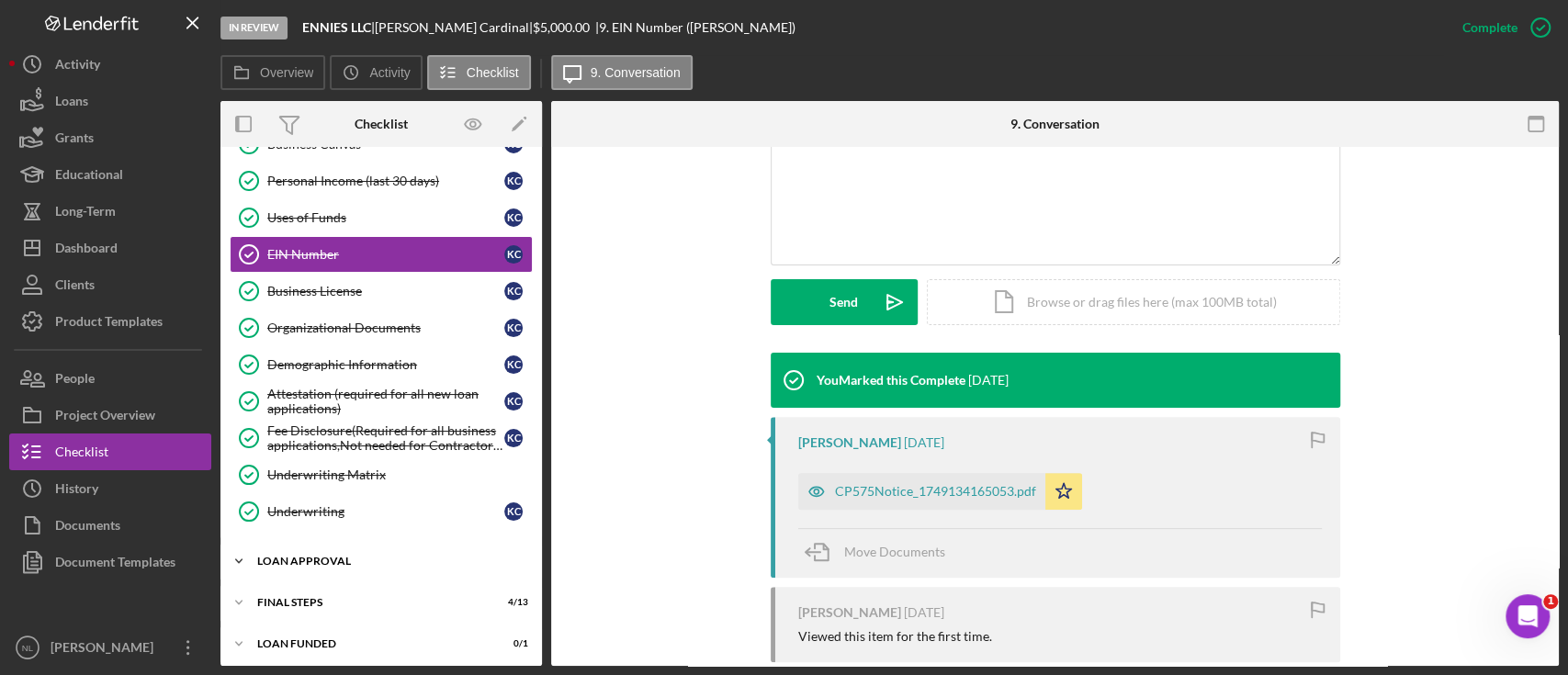
click at [329, 557] on div "Loan Approval" at bounding box center [388, 561] width 261 height 11
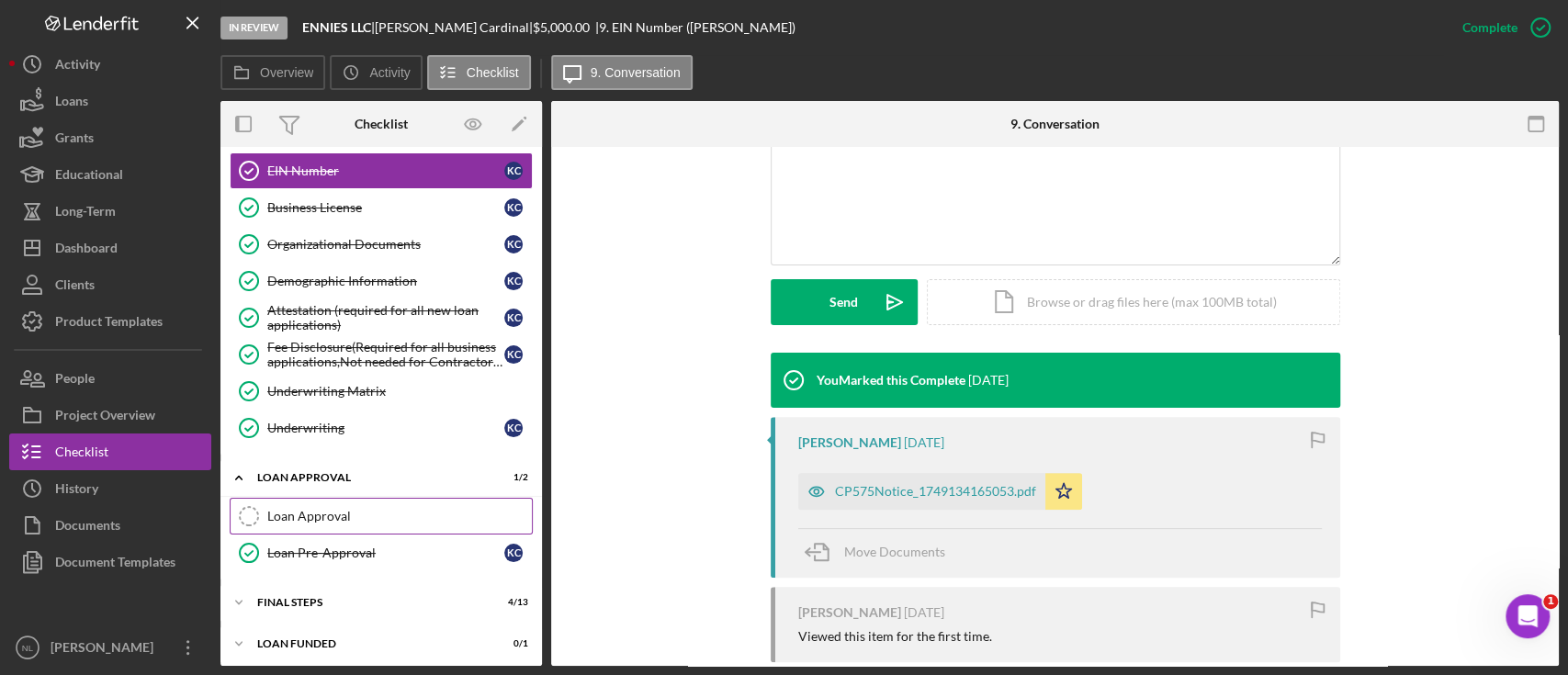
click at [328, 511] on div "Loan Approval" at bounding box center [399, 516] width 264 height 15
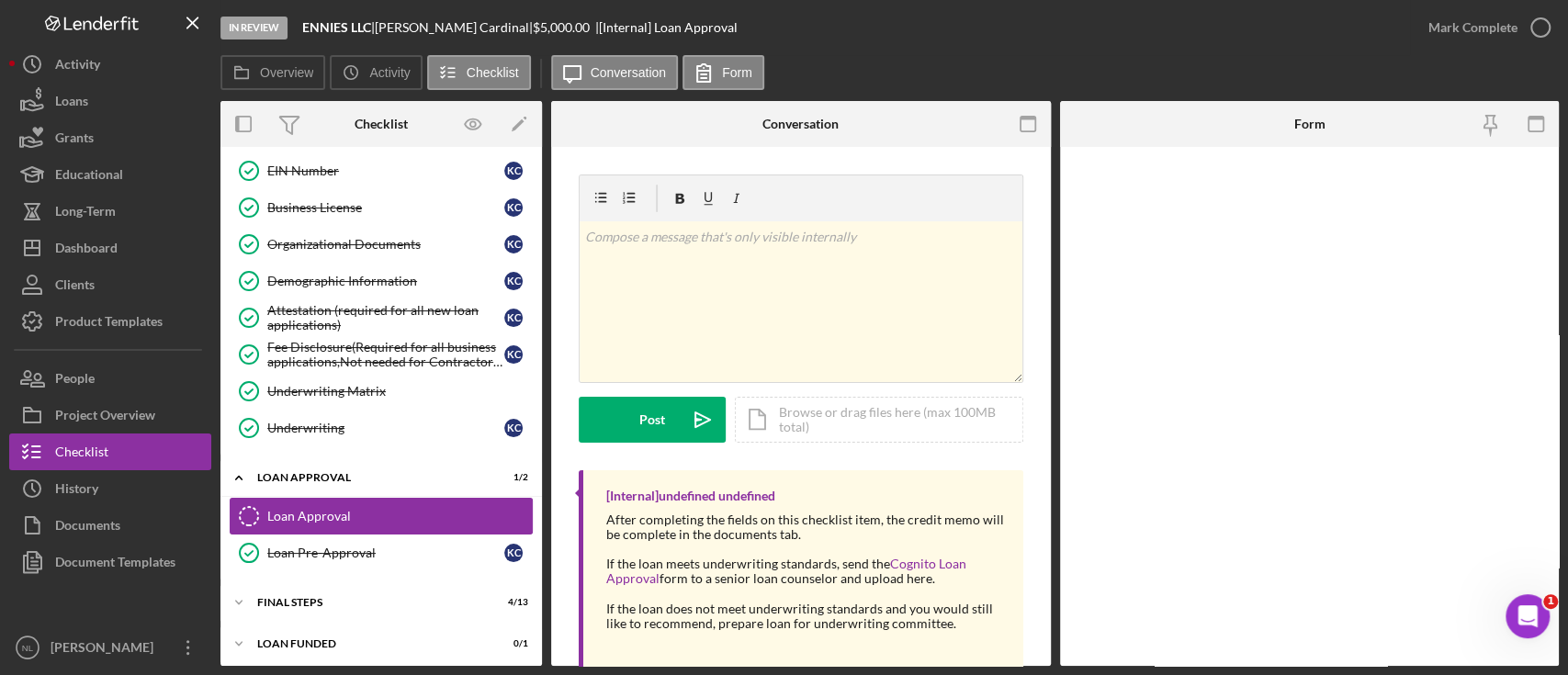
scroll to position [805, 0]
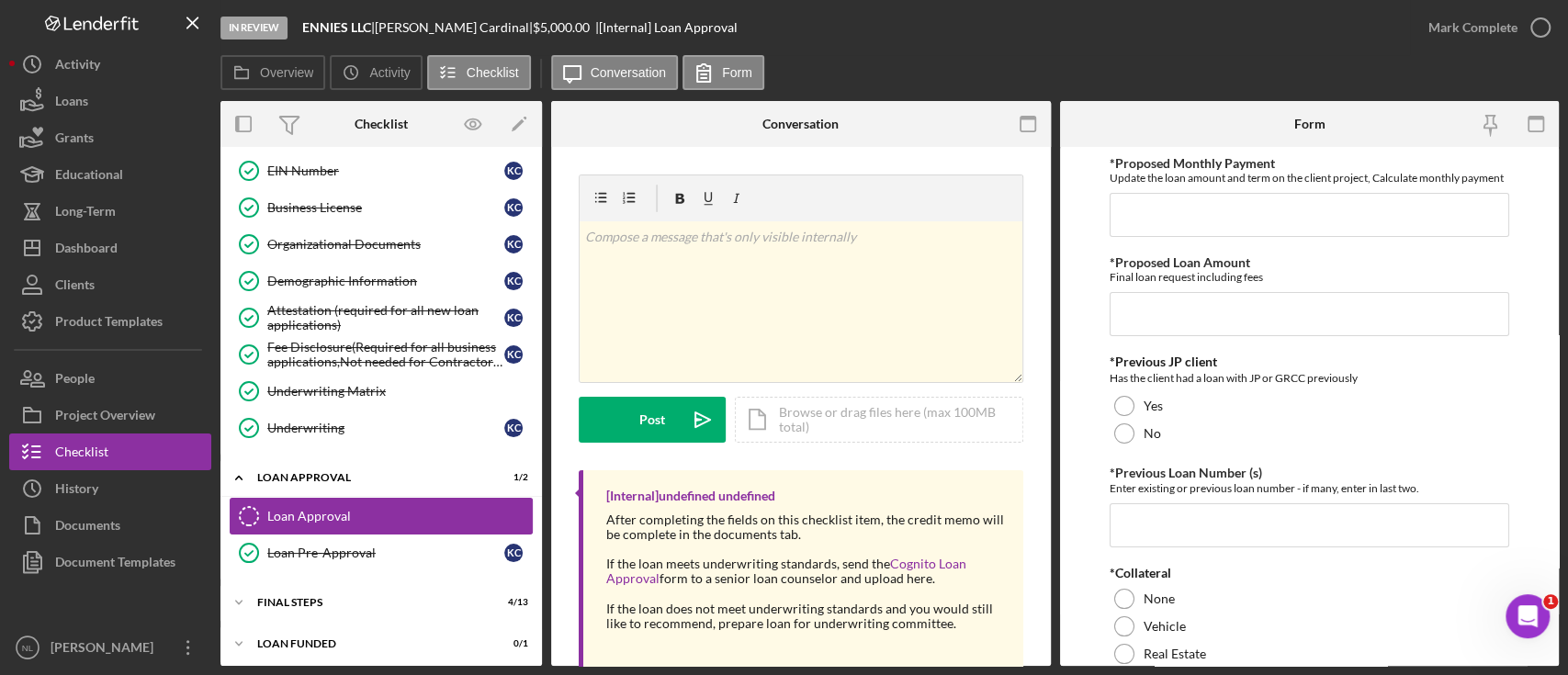
click at [328, 511] on div "Loan Approval" at bounding box center [399, 516] width 264 height 15
click at [312, 597] on div "Final Steps" at bounding box center [388, 603] width 261 height 11
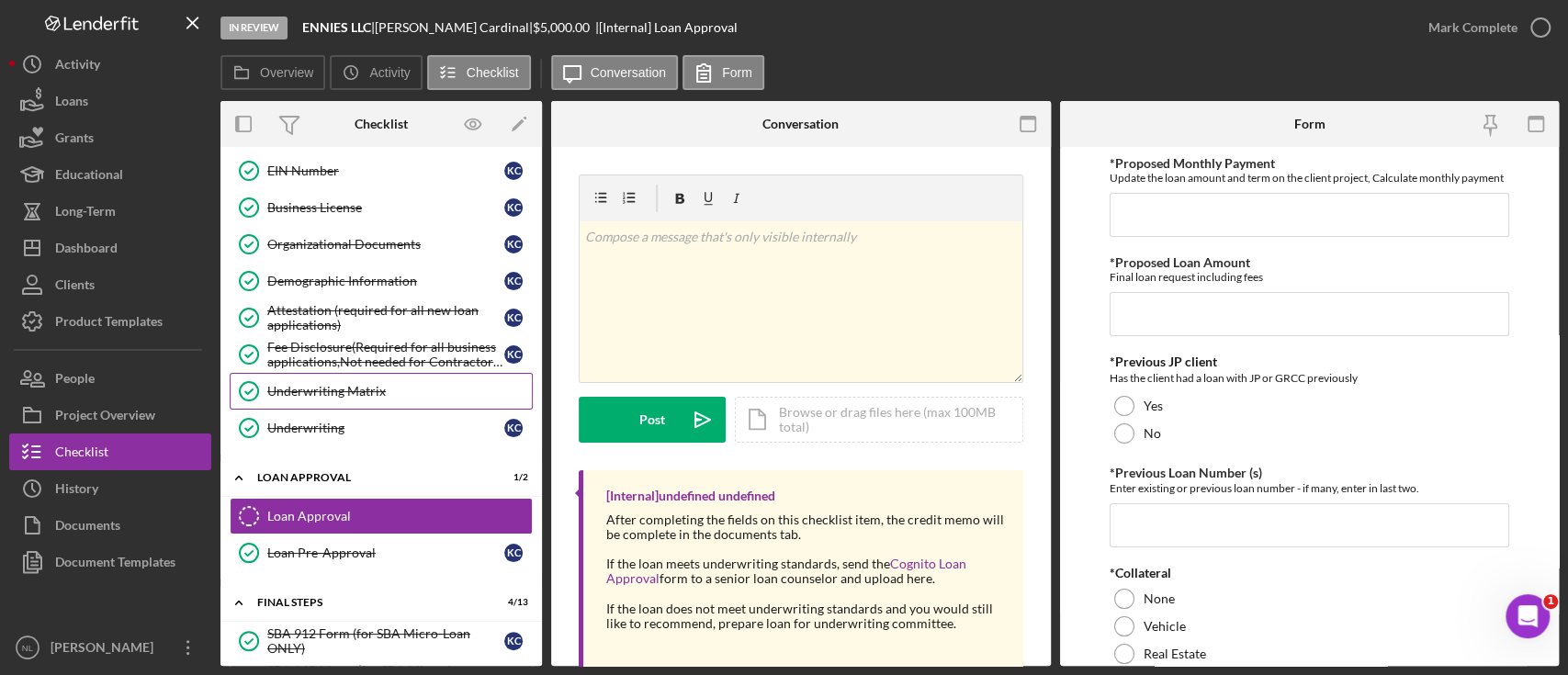
click at [350, 384] on div "Underwriting Matrix" at bounding box center [399, 391] width 264 height 15
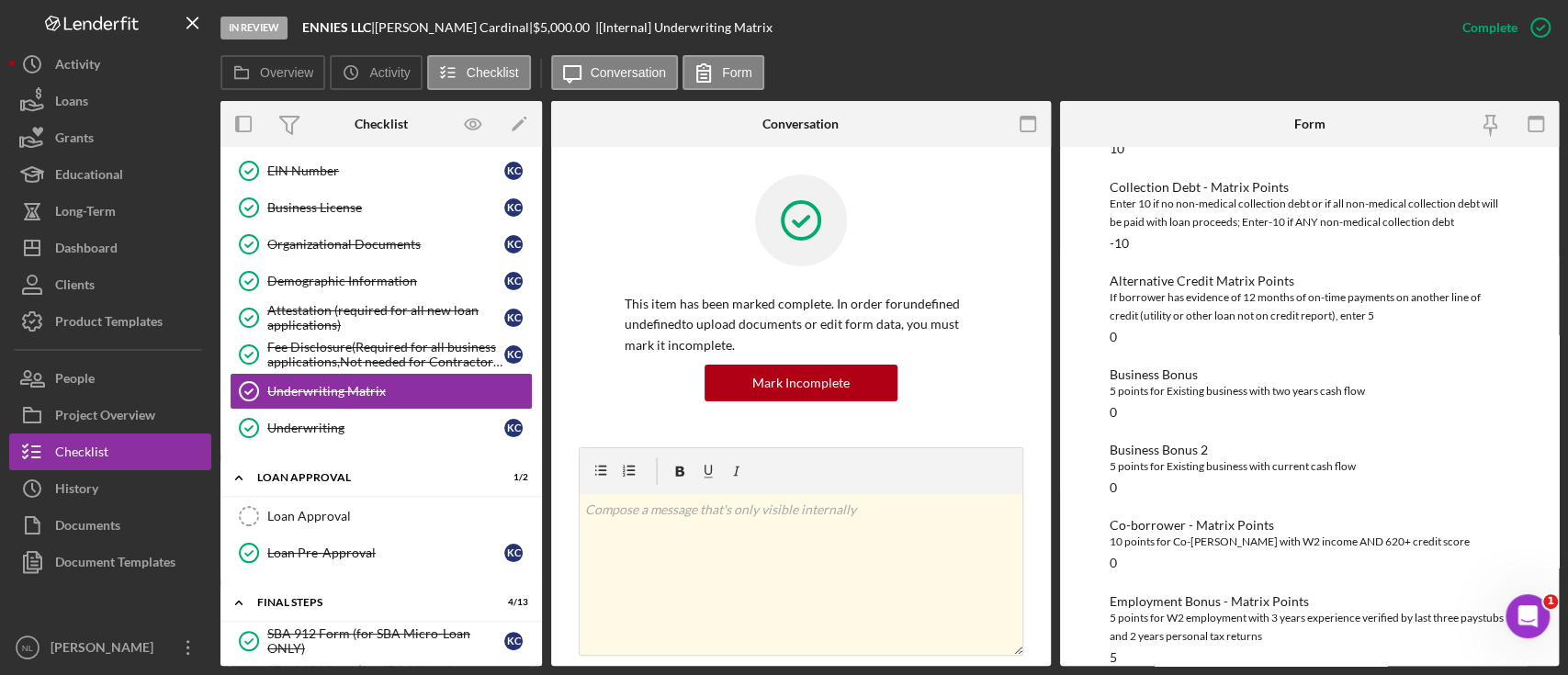
scroll to position [457, 0]
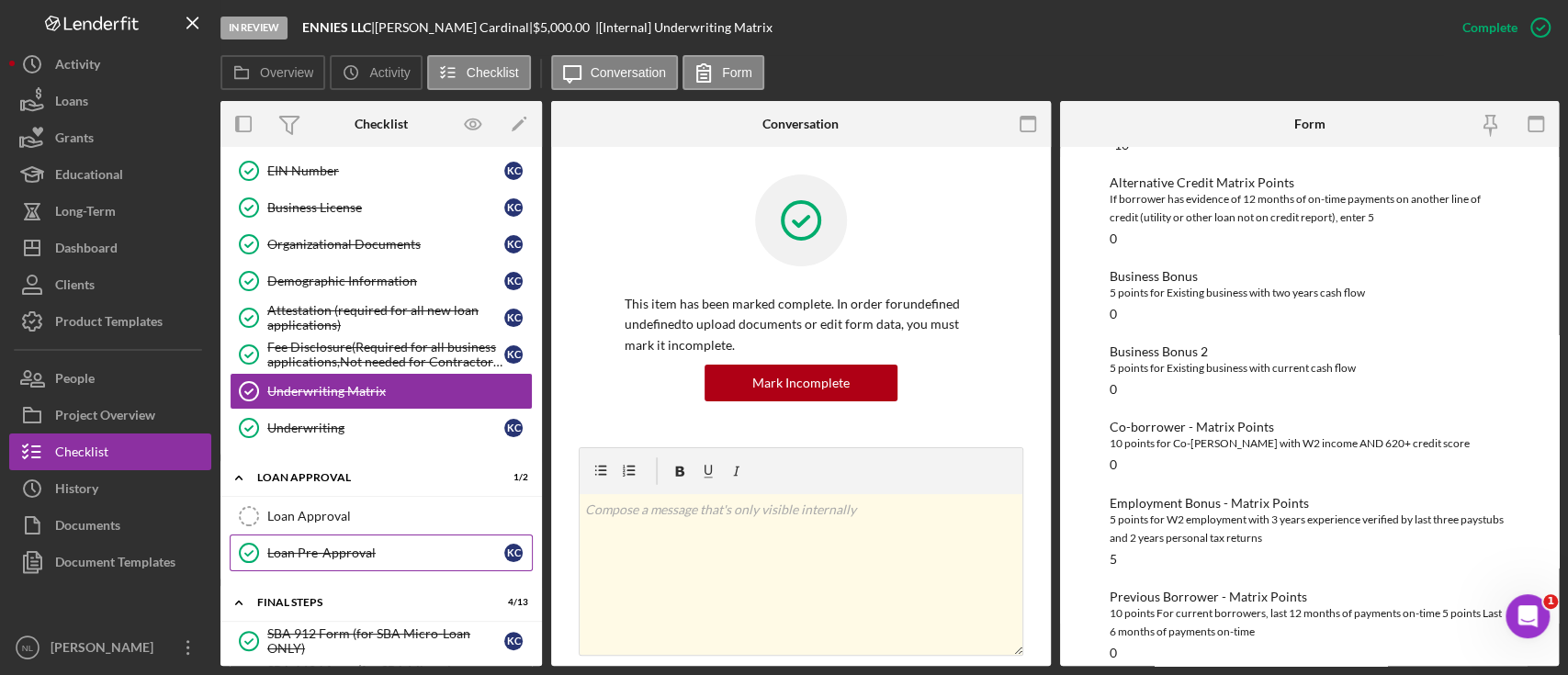
click at [343, 545] on div "Loan Pre-Approval" at bounding box center [386, 553] width 237 height 15
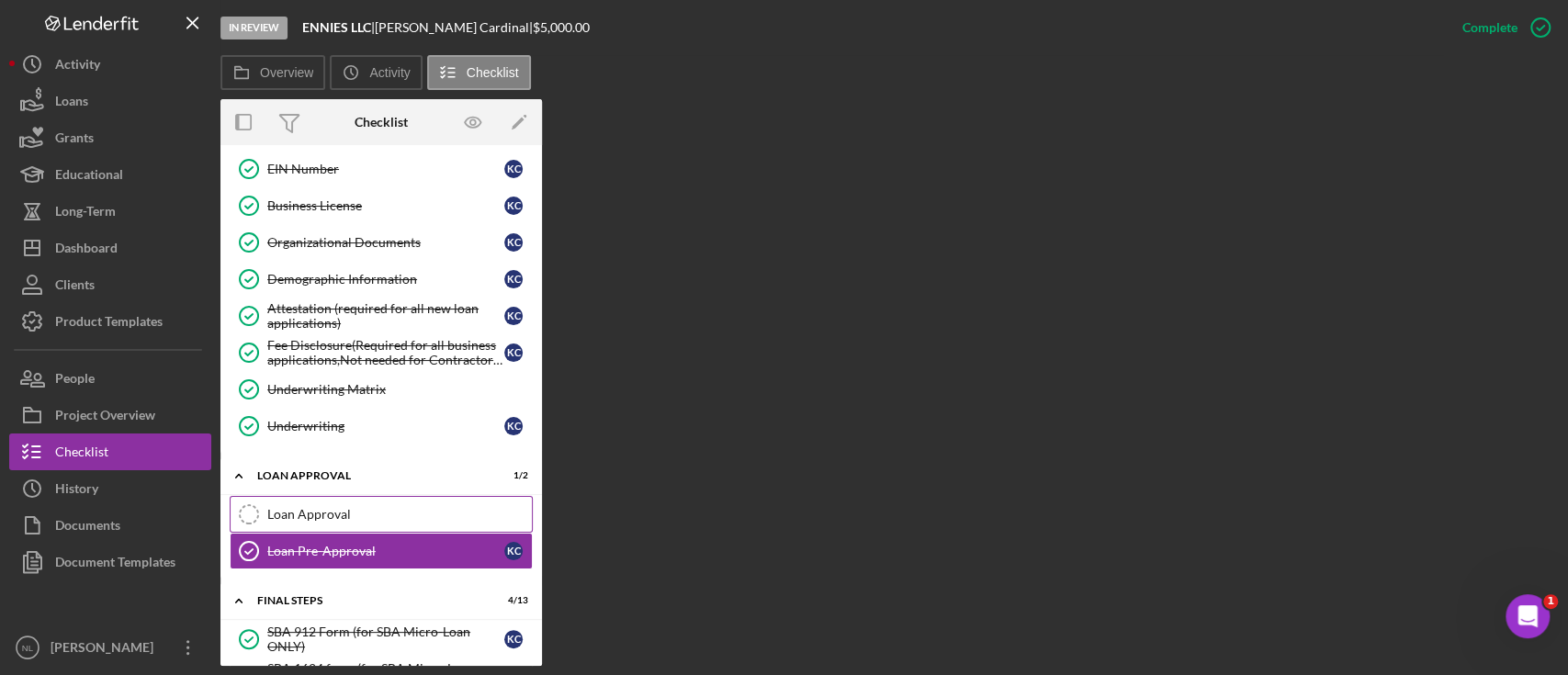
click at [331, 522] on link "Loan Approval Loan Approval" at bounding box center [381, 513] width 303 height 37
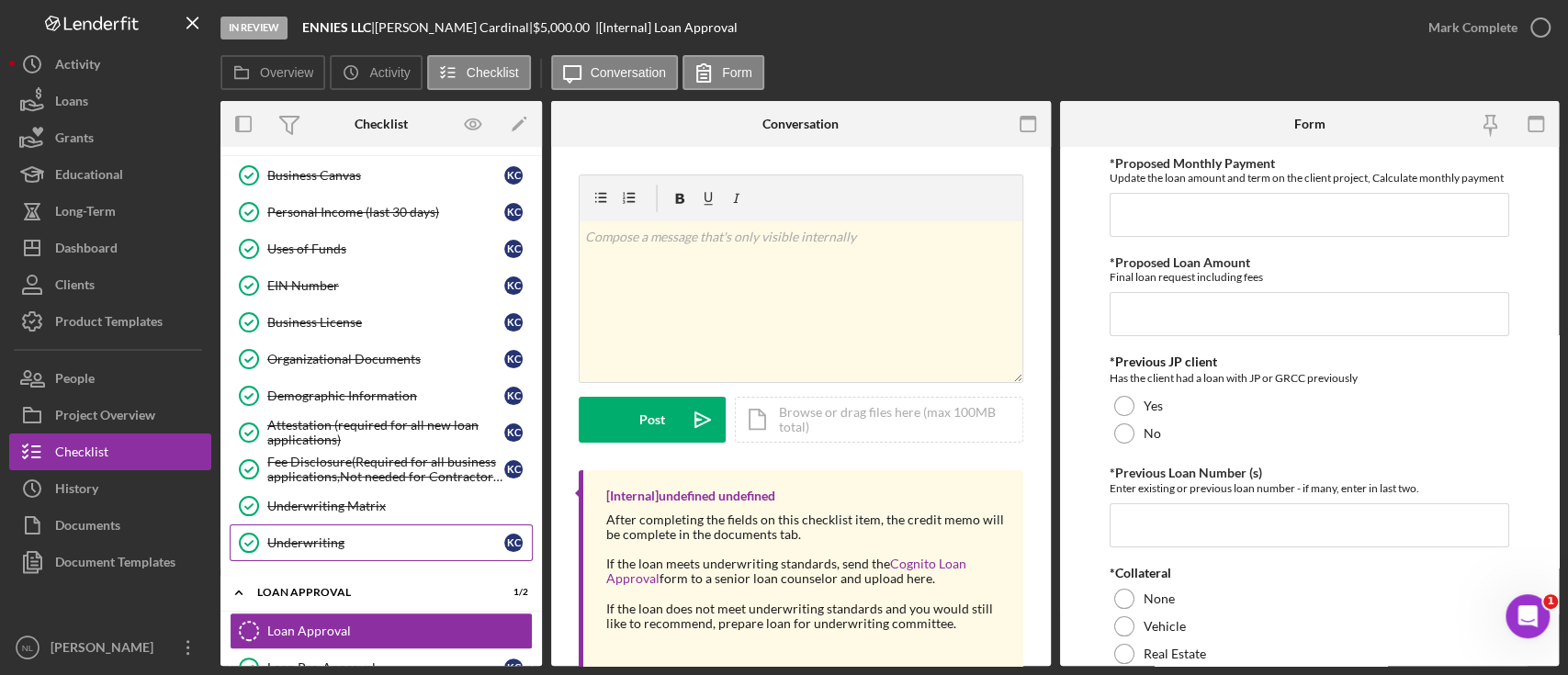
scroll to position [491, 0]
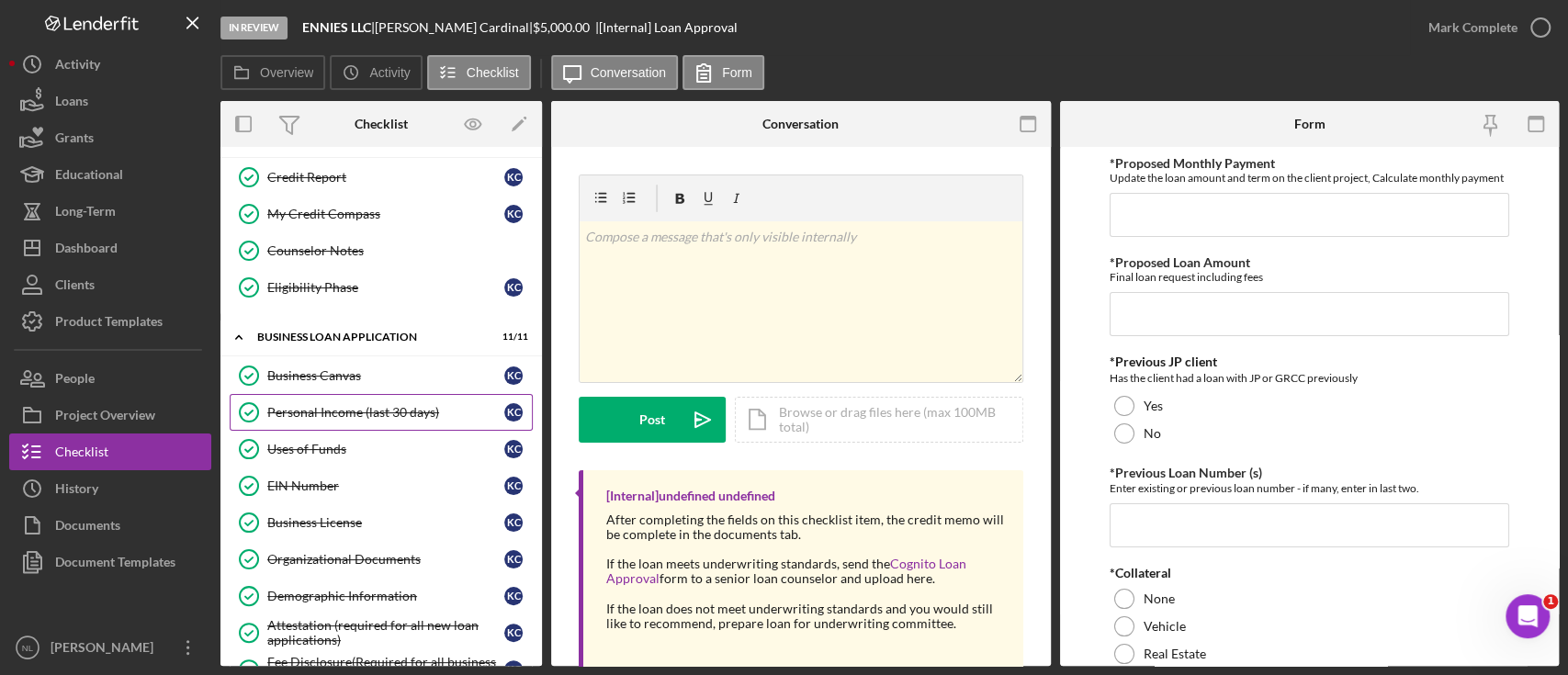
click at [400, 407] on div "Personal Income (last 30 days)" at bounding box center [386, 413] width 237 height 15
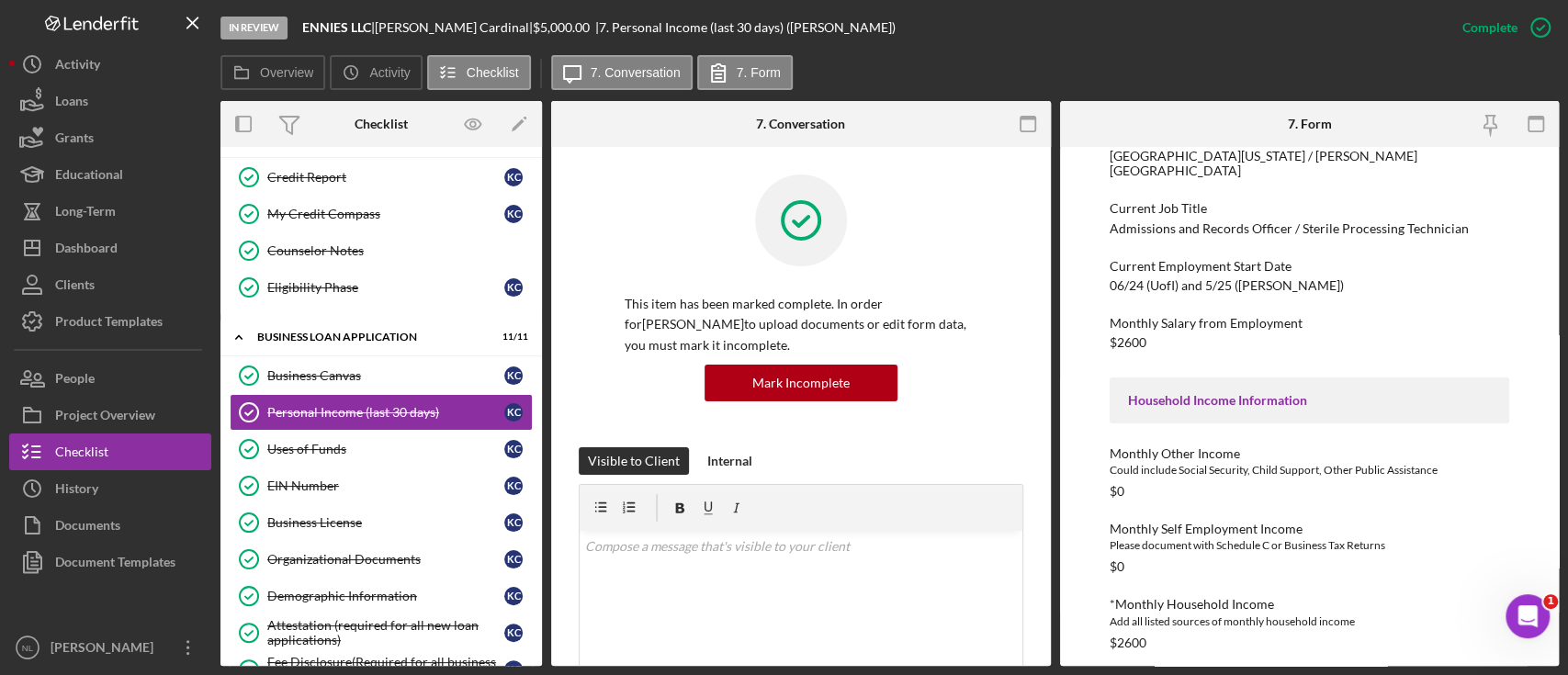
scroll to position [306, 0]
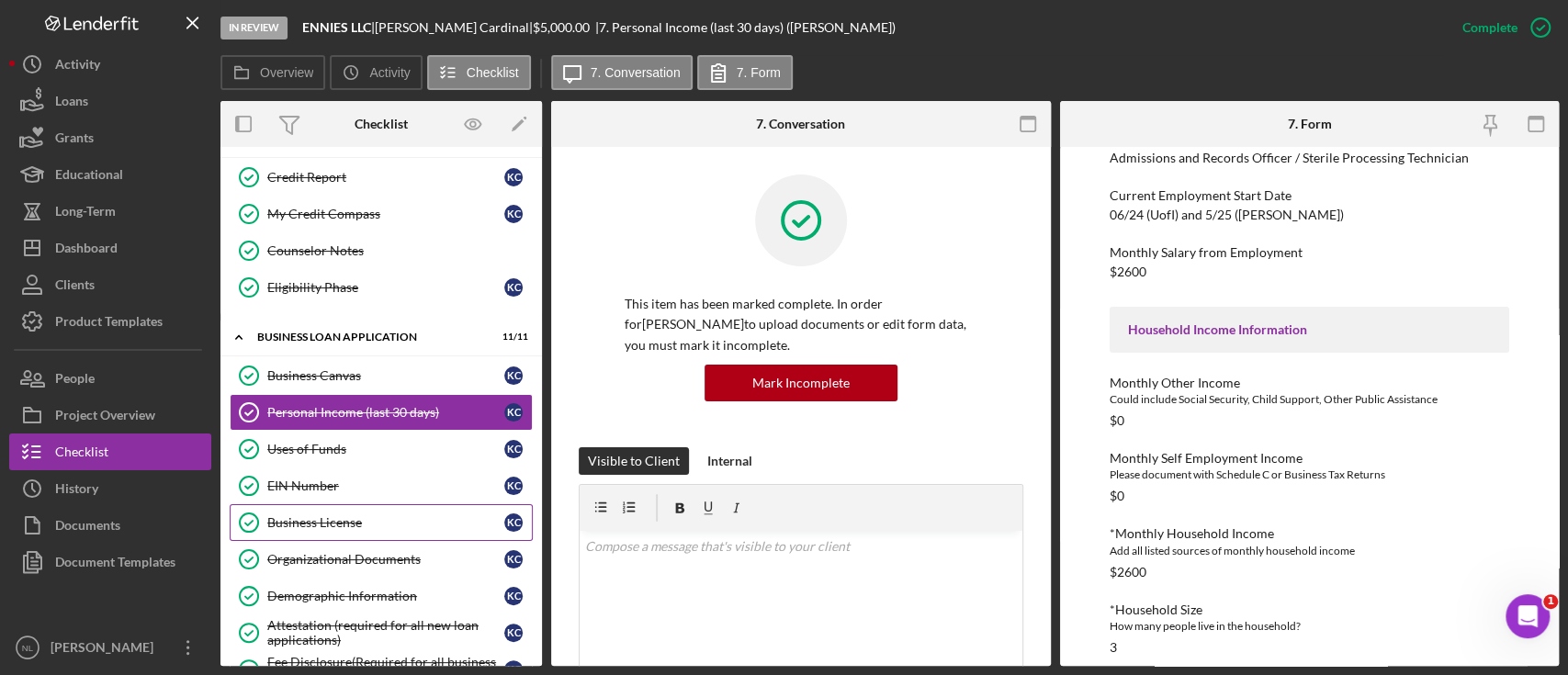
click at [508, 504] on link "Business License Business License K C" at bounding box center [381, 522] width 303 height 37
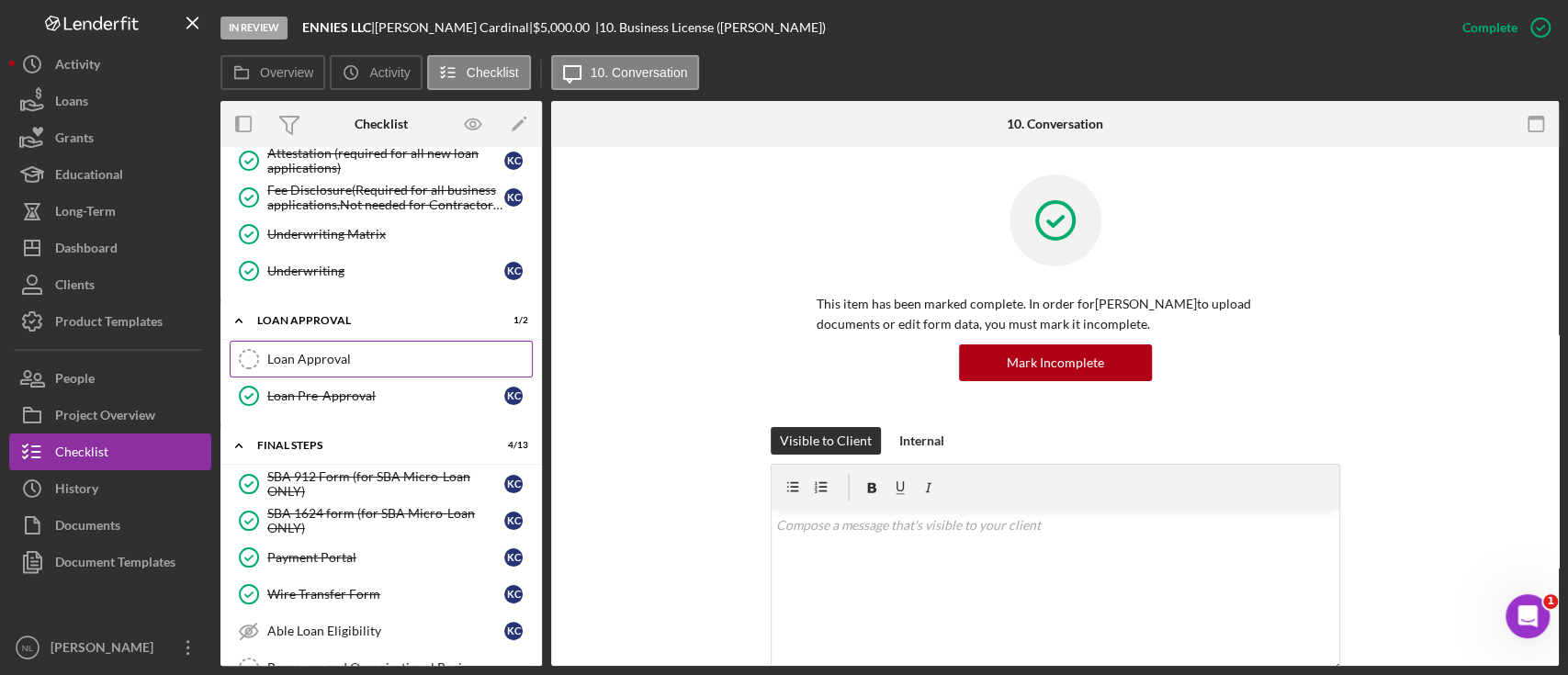
scroll to position [956, 0]
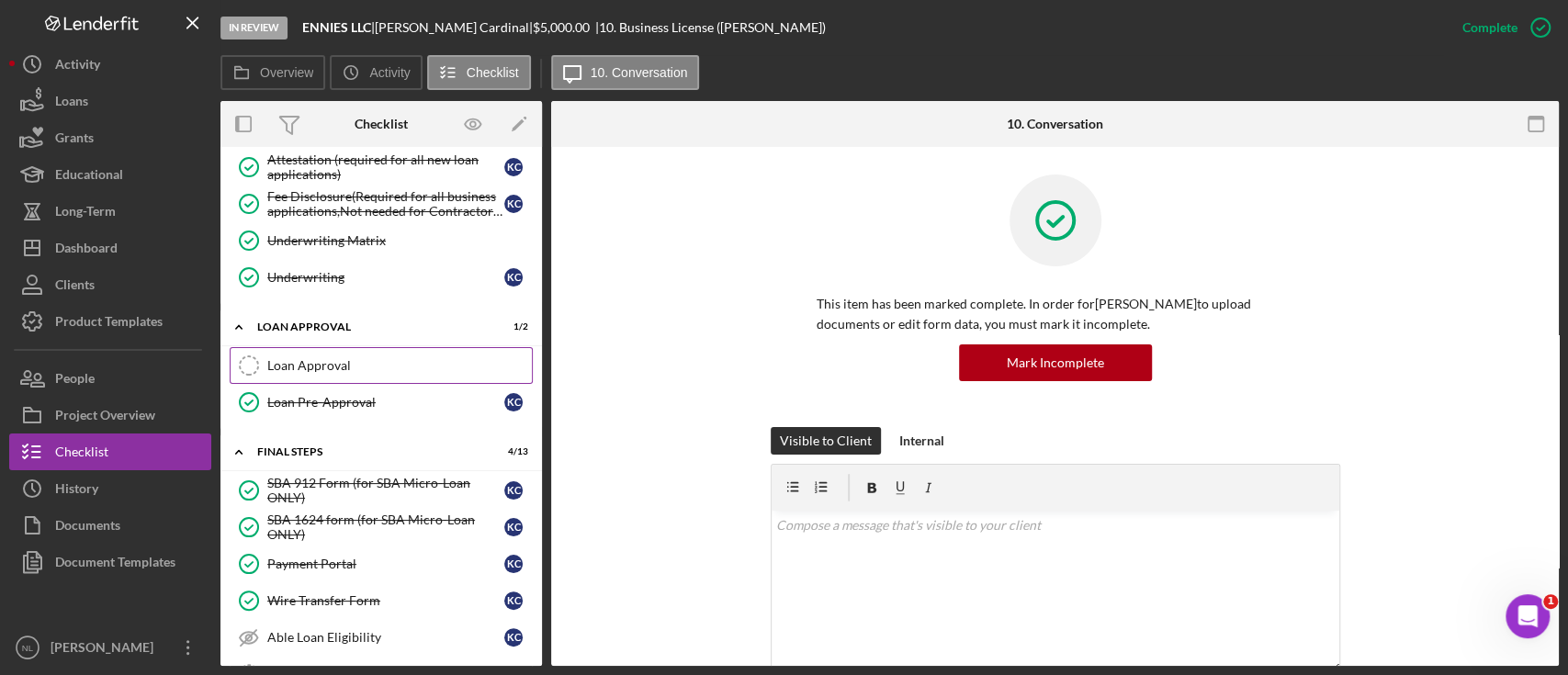
click at [332, 358] on div "Loan Approval" at bounding box center [399, 366] width 264 height 15
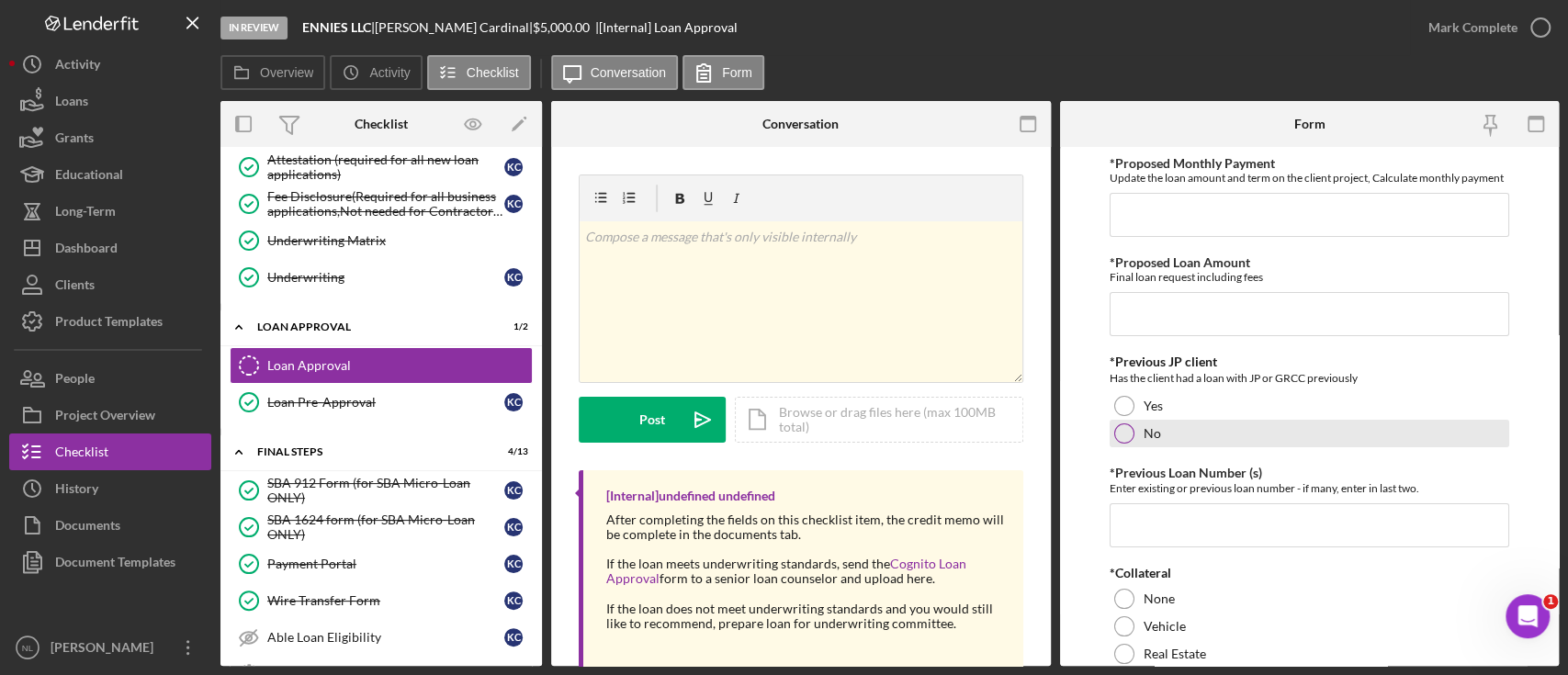
click at [1145, 441] on label "No" at bounding box center [1152, 433] width 18 height 15
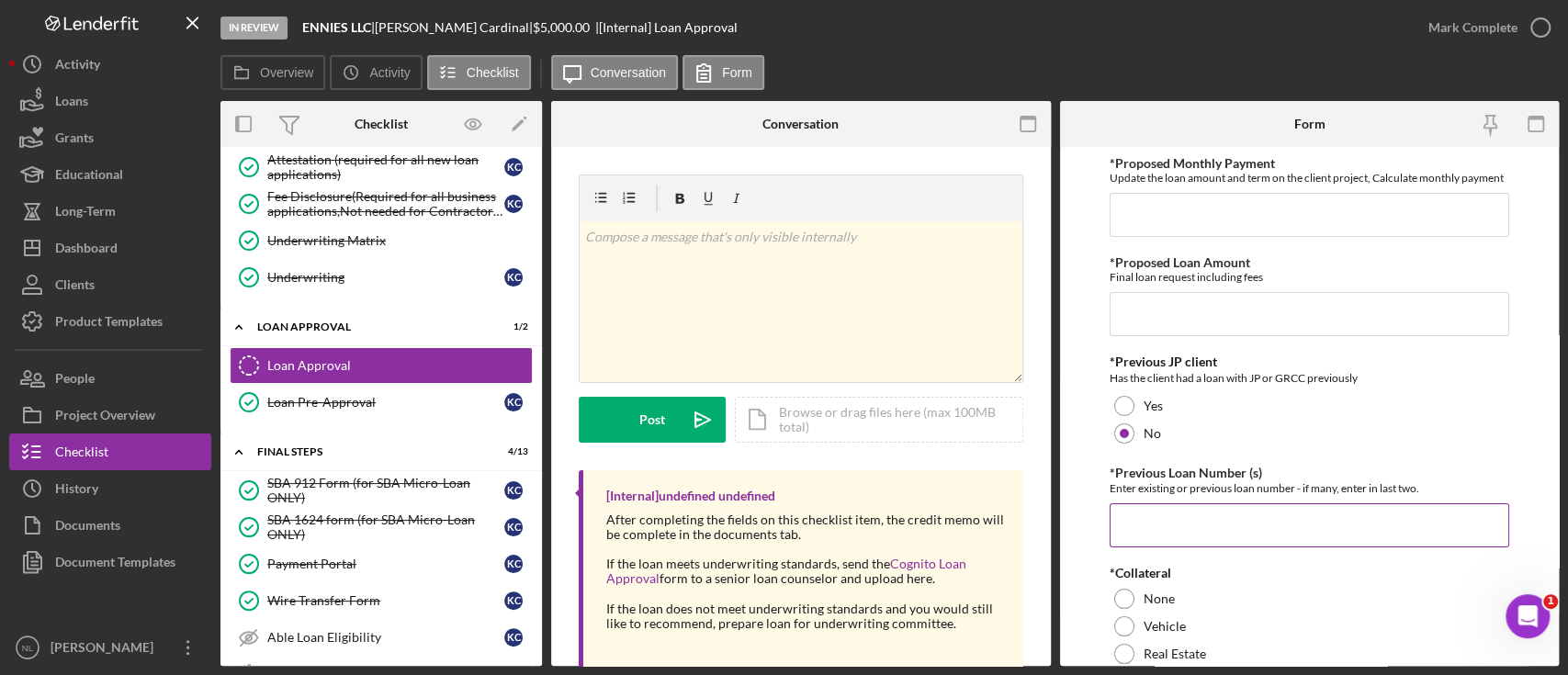
click at [1145, 531] on input "*Previous Loan Number (s)" at bounding box center [1309, 525] width 400 height 44
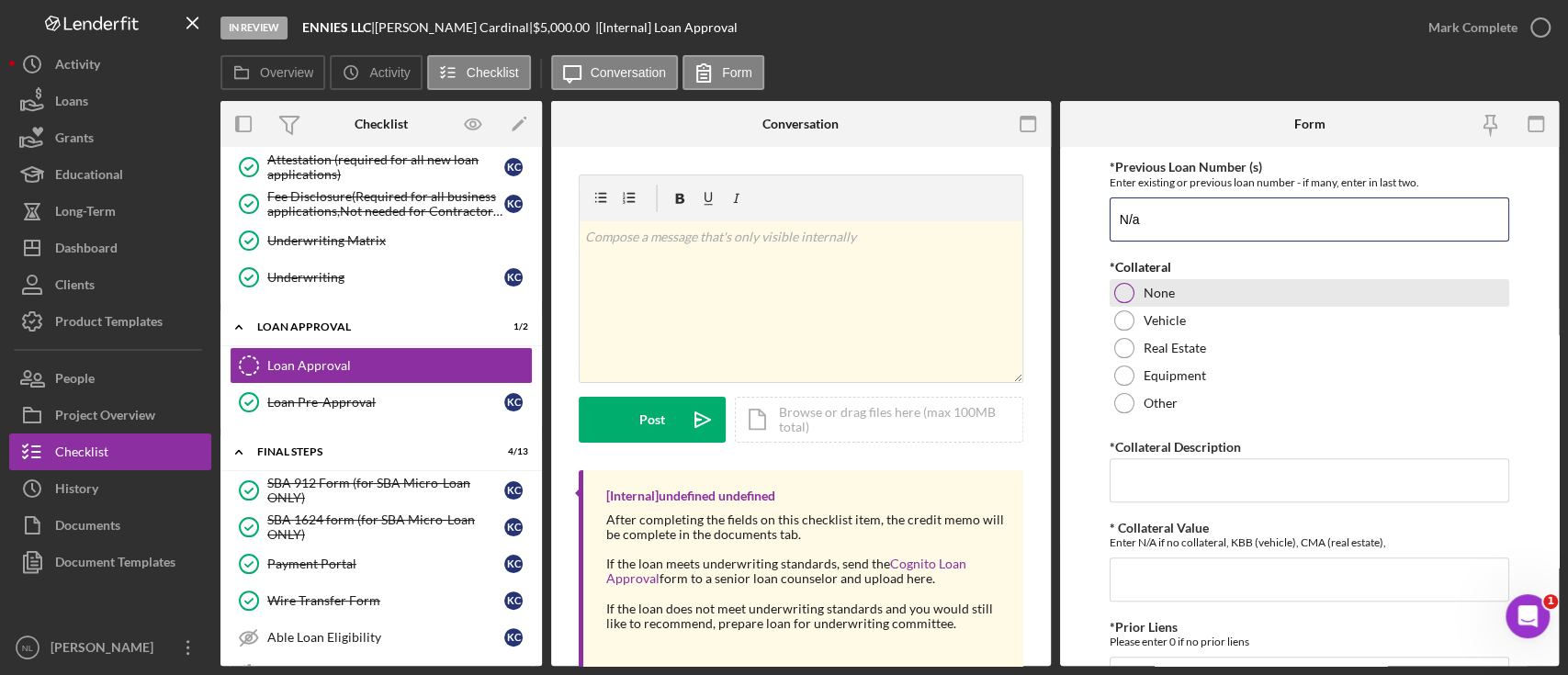
type input "N/a"
click at [1124, 301] on div at bounding box center [1124, 292] width 20 height 20
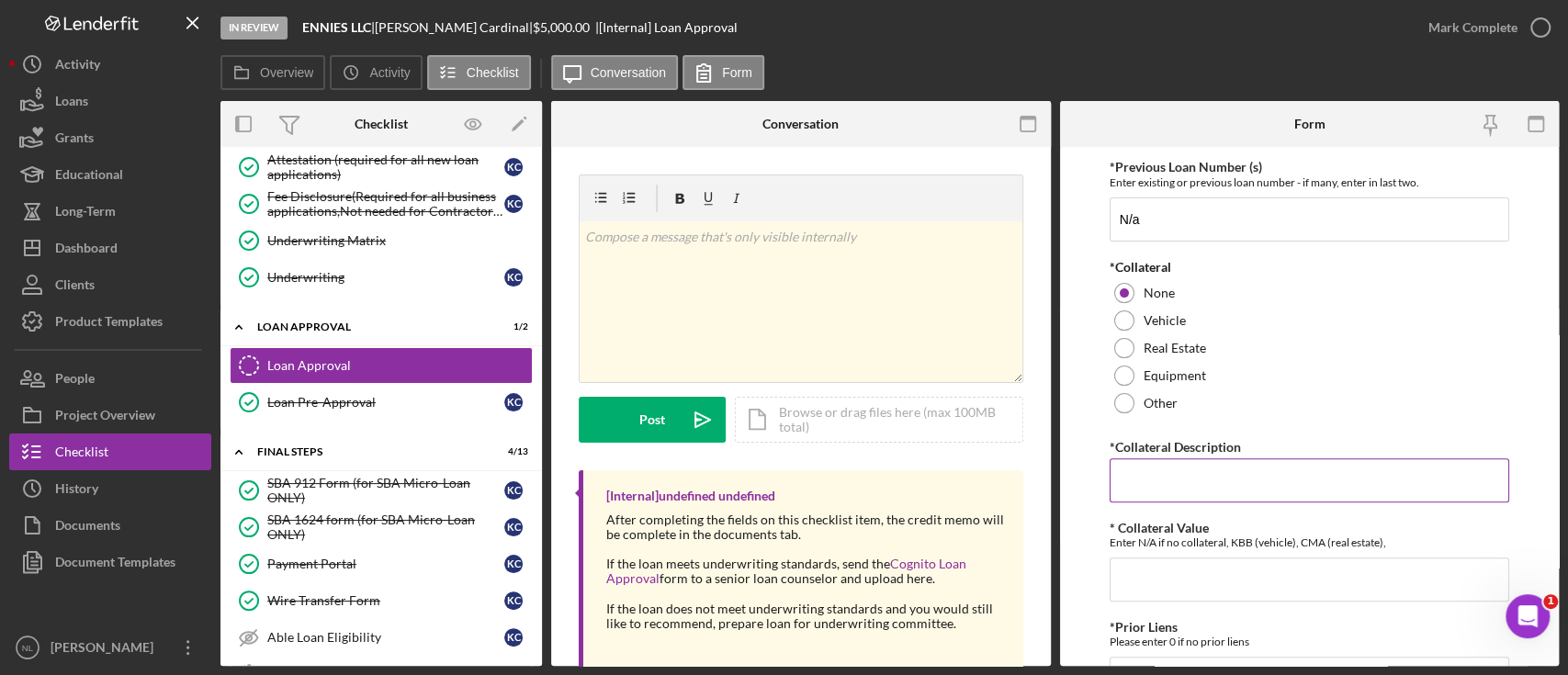
click at [1169, 502] on input "*Collateral Description" at bounding box center [1309, 479] width 400 height 44
type input "N/A"
click at [1161, 582] on input "* Collateral Value" at bounding box center [1309, 579] width 400 height 44
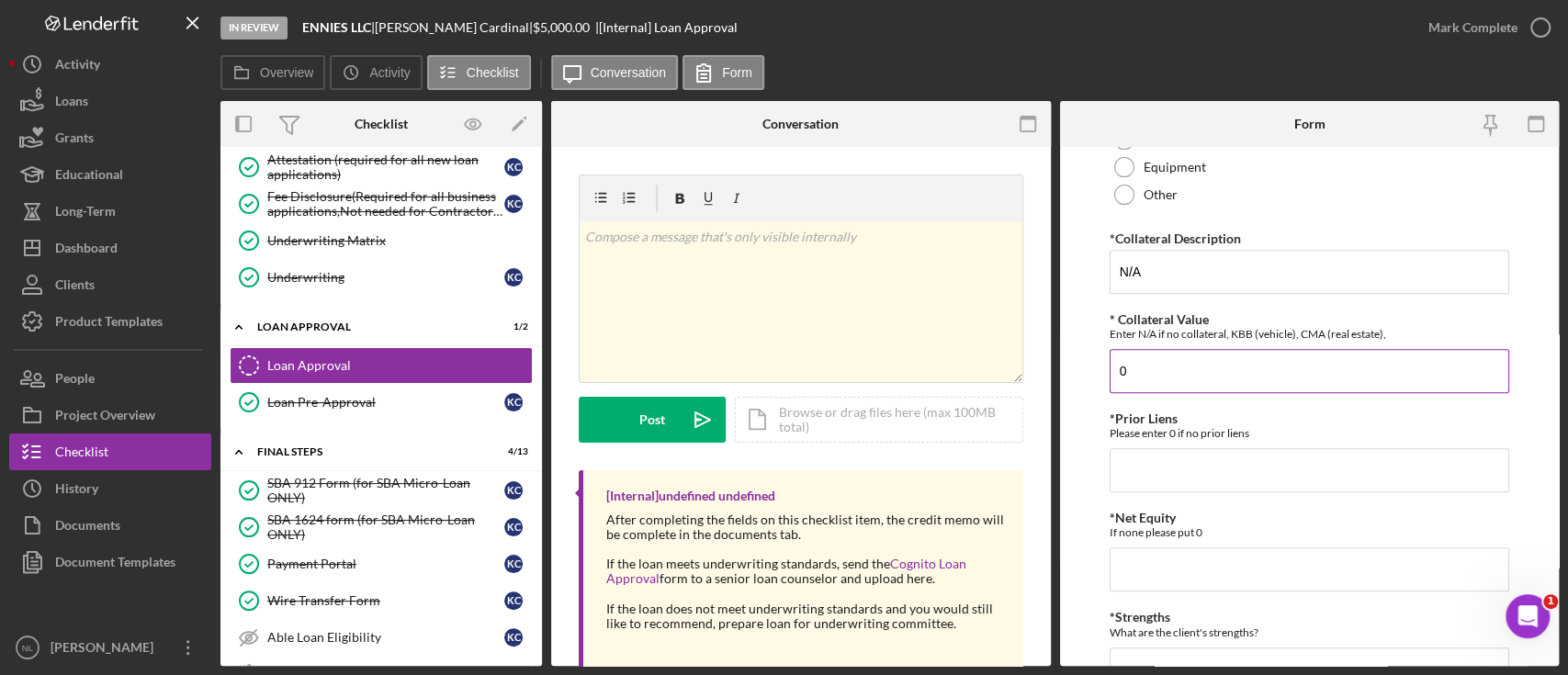
scroll to position [517, 0]
type input "0"
click at [1154, 489] on input "*Prior Liens" at bounding box center [1309, 467] width 400 height 44
type input "0"
click at [1139, 575] on input "0" at bounding box center [1309, 566] width 400 height 44
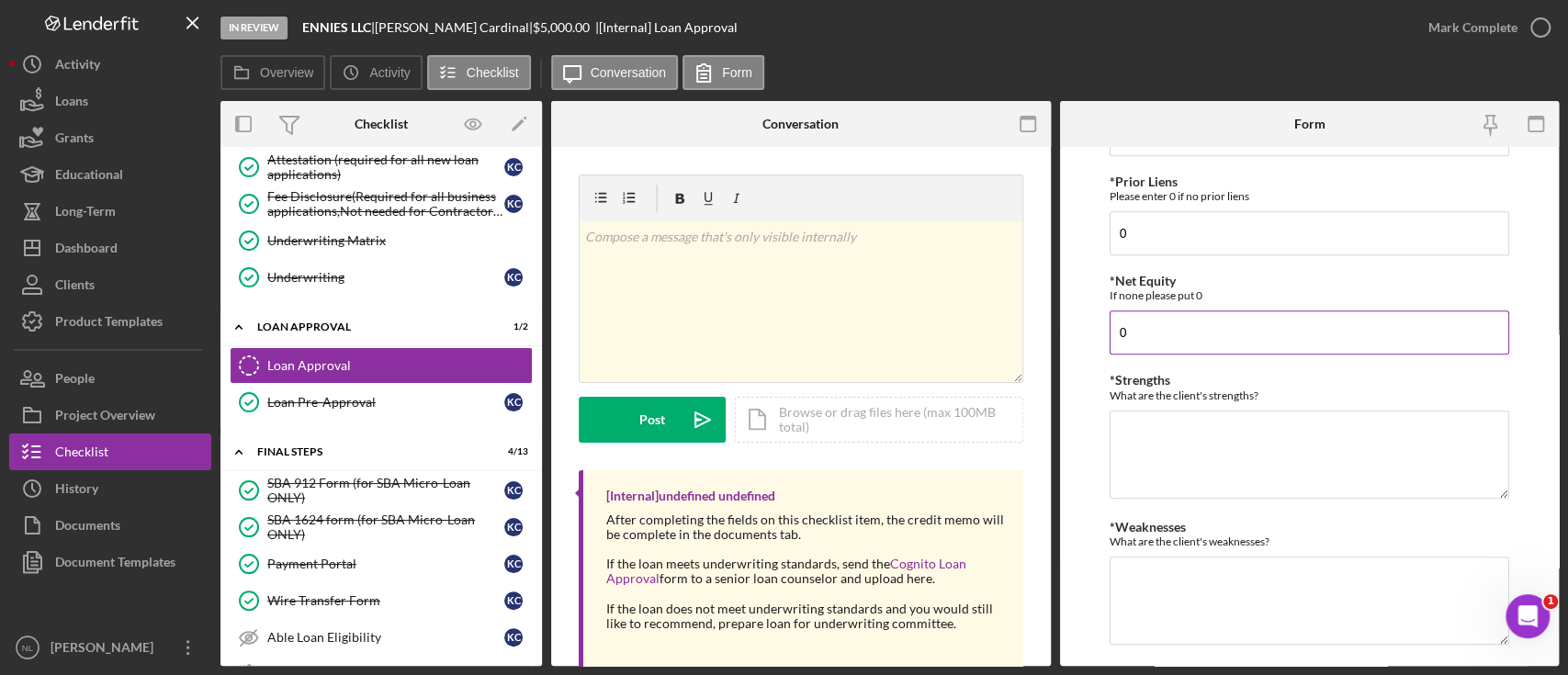
scroll to position [761, 0]
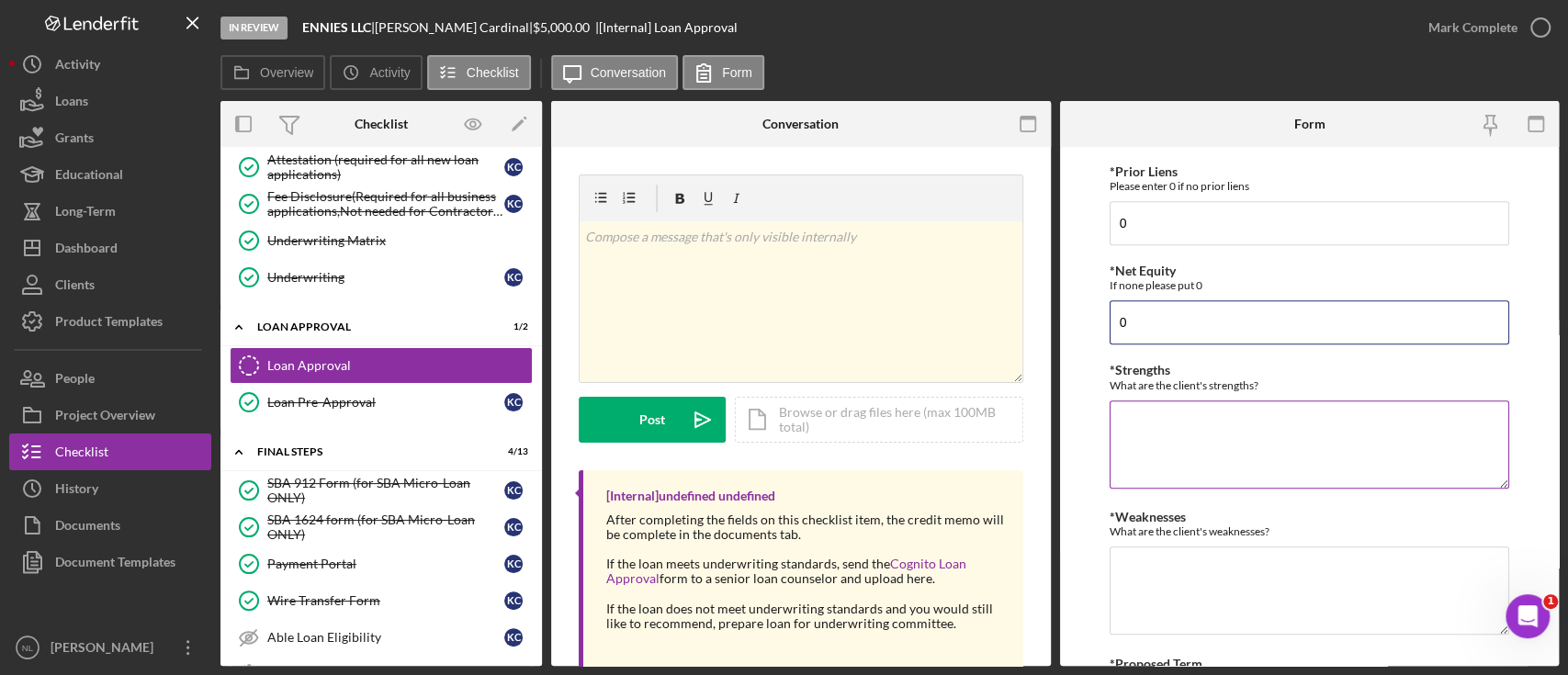
type input "0"
click at [1142, 452] on textarea "*Strengths" at bounding box center [1309, 445] width 400 height 88
type textarea "L"
type textarea "No NSF's, No recent dleenquencies"
click at [1192, 608] on textarea "*Weaknesses" at bounding box center [1309, 590] width 400 height 88
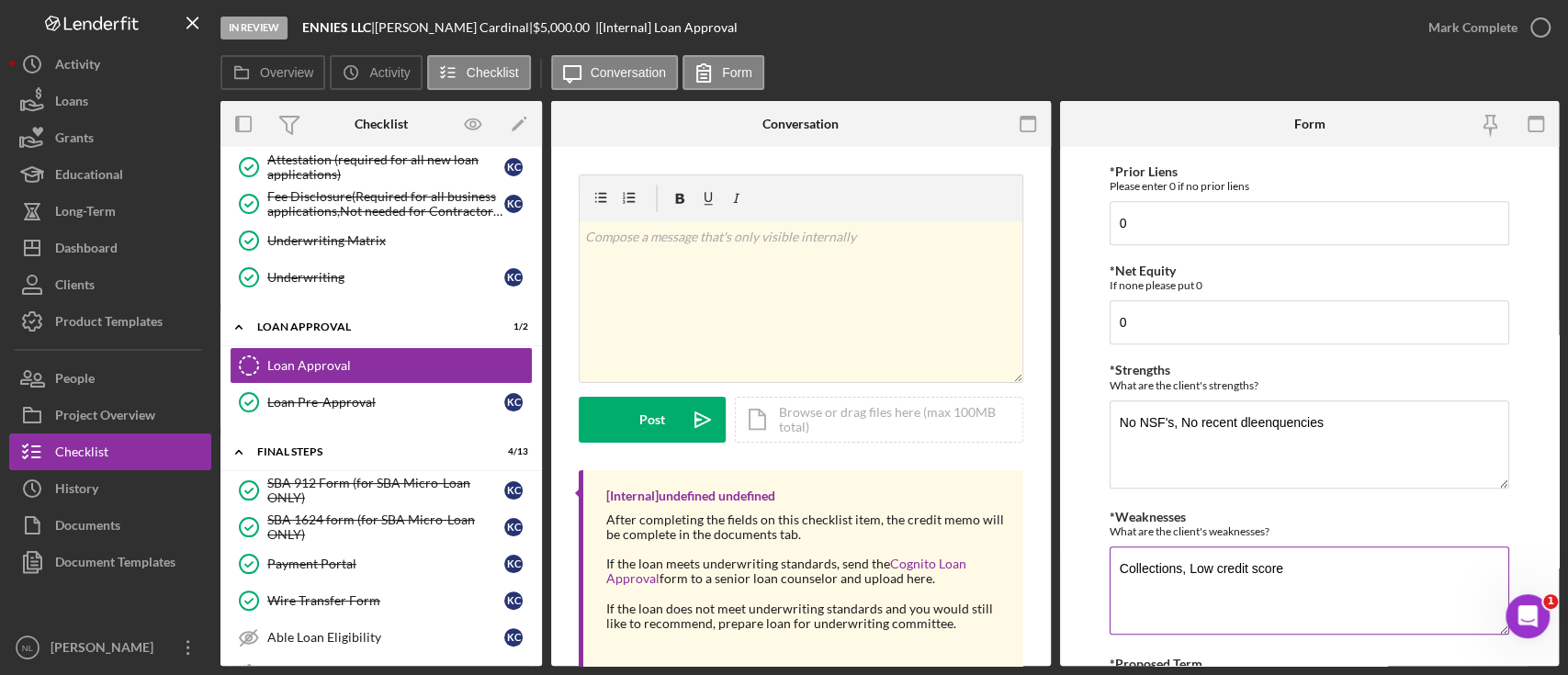
scroll to position [910, 0]
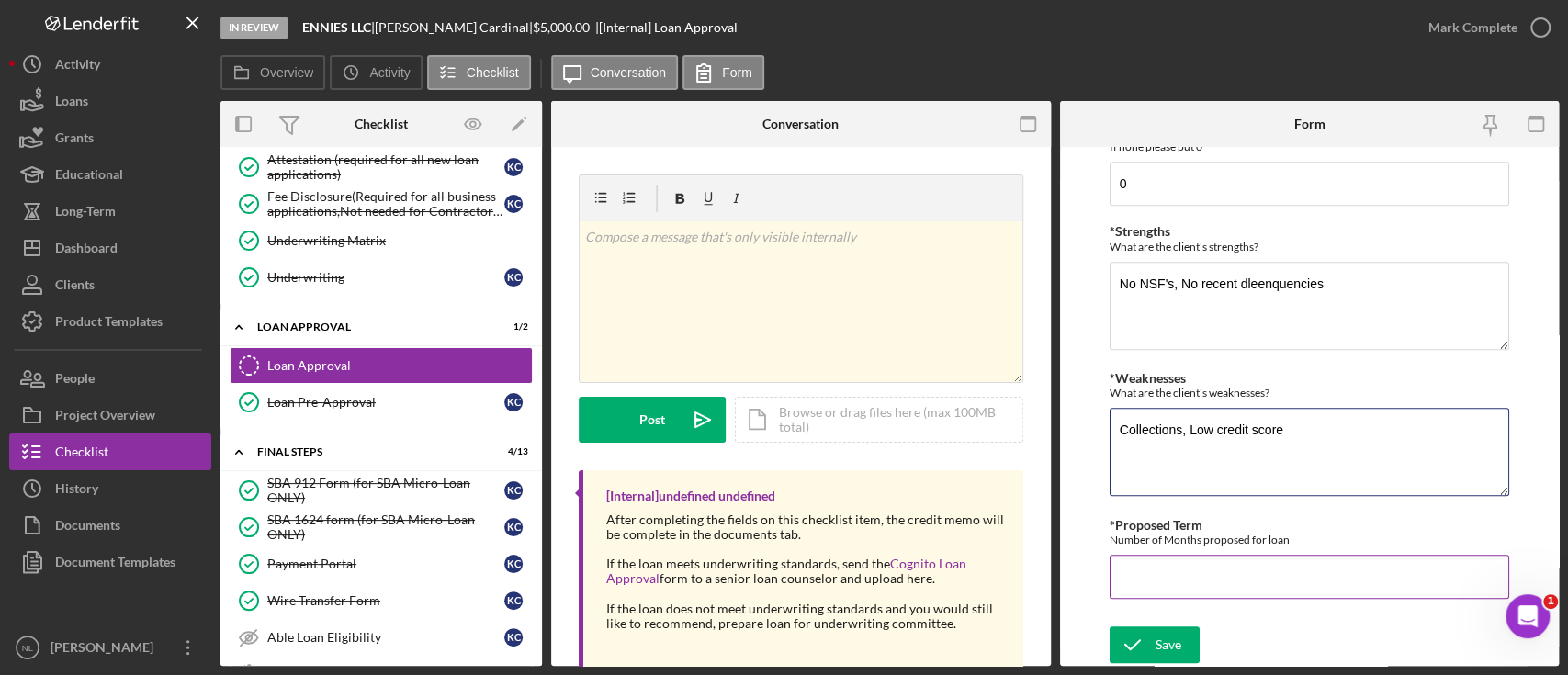
type textarea "Collections, Low credit score"
click at [1180, 592] on input "*Proposed Term" at bounding box center [1309, 576] width 400 height 44
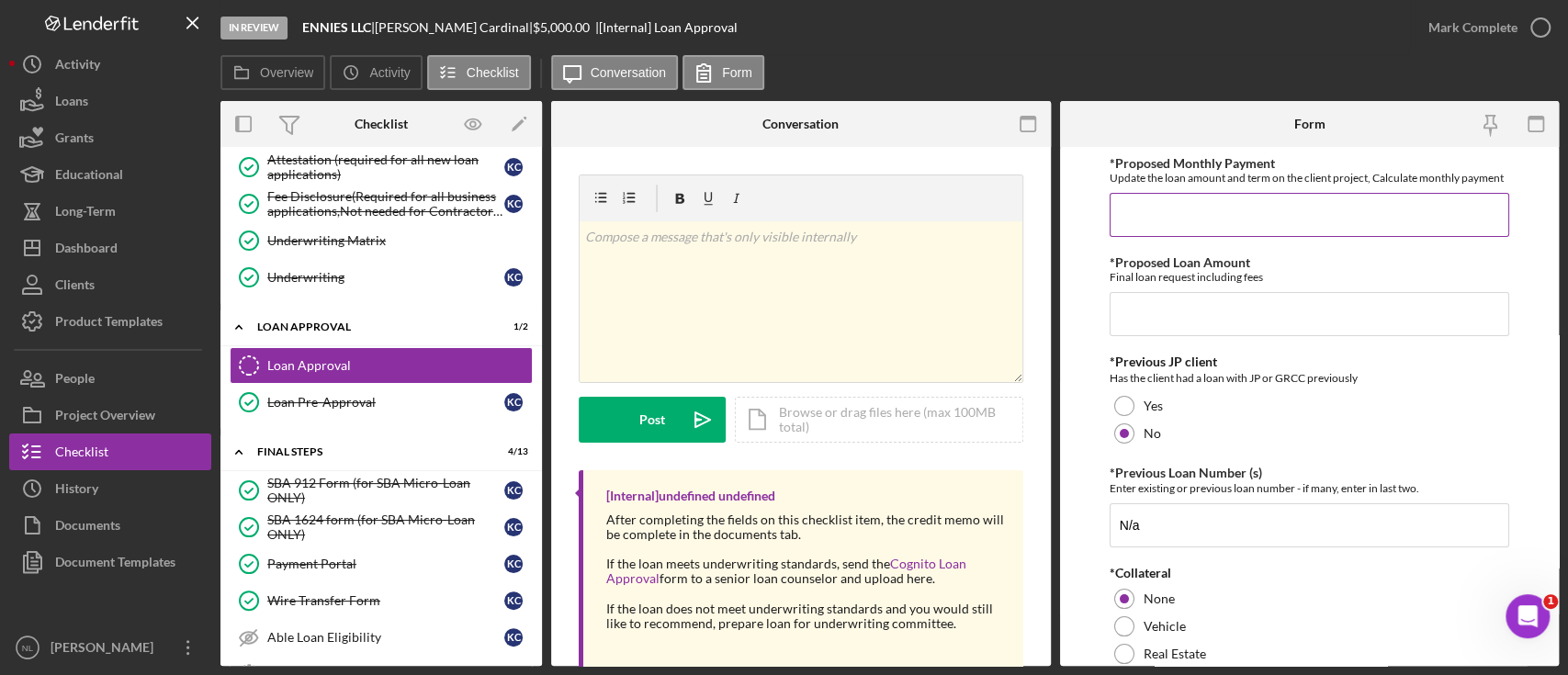
type input "60"
click at [1161, 237] on input "*Proposed Monthly Payment" at bounding box center [1309, 214] width 400 height 44
type input "$111"
click at [1132, 336] on input "*Proposed Loan Amount" at bounding box center [1309, 314] width 400 height 44
type input "$4,999.99"
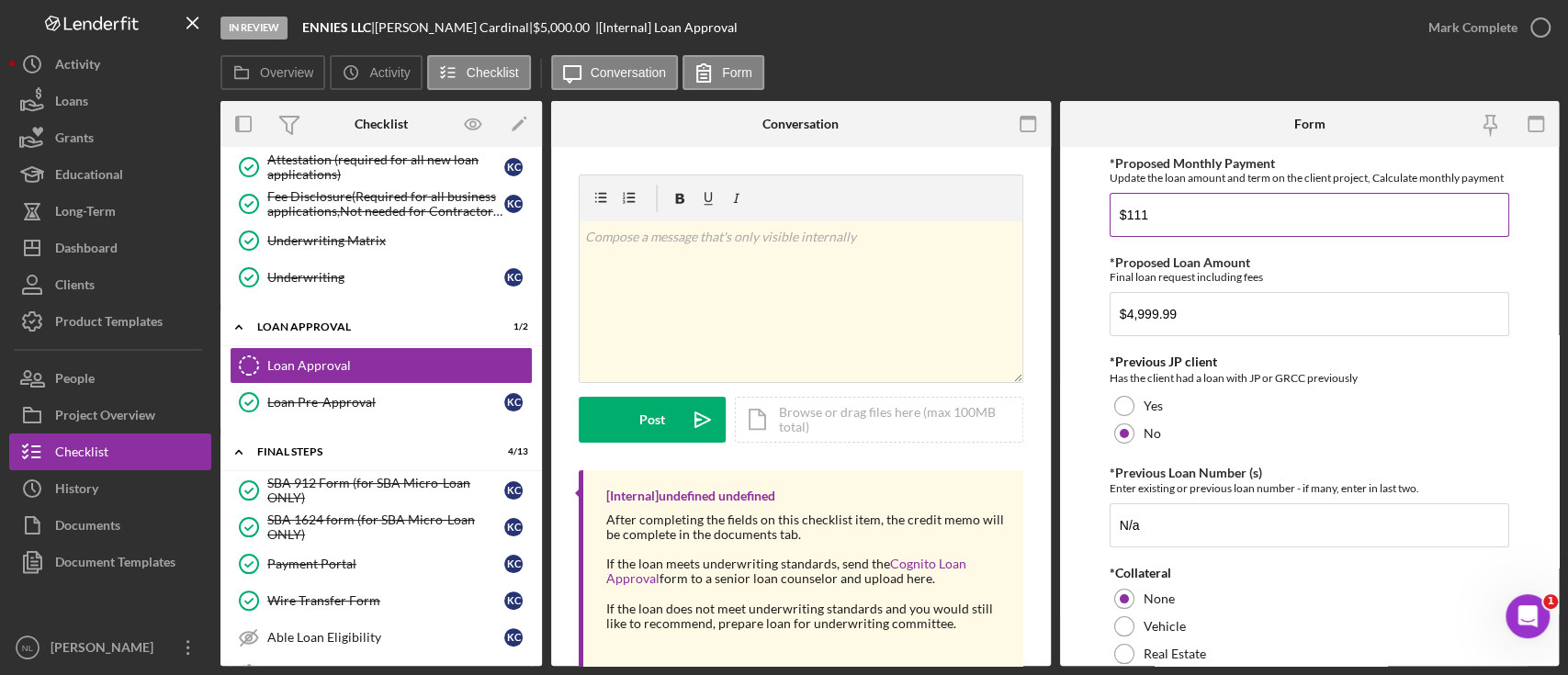
click at [1230, 233] on input "$111" at bounding box center [1309, 214] width 400 height 44
type input "$8"
type input "$111"
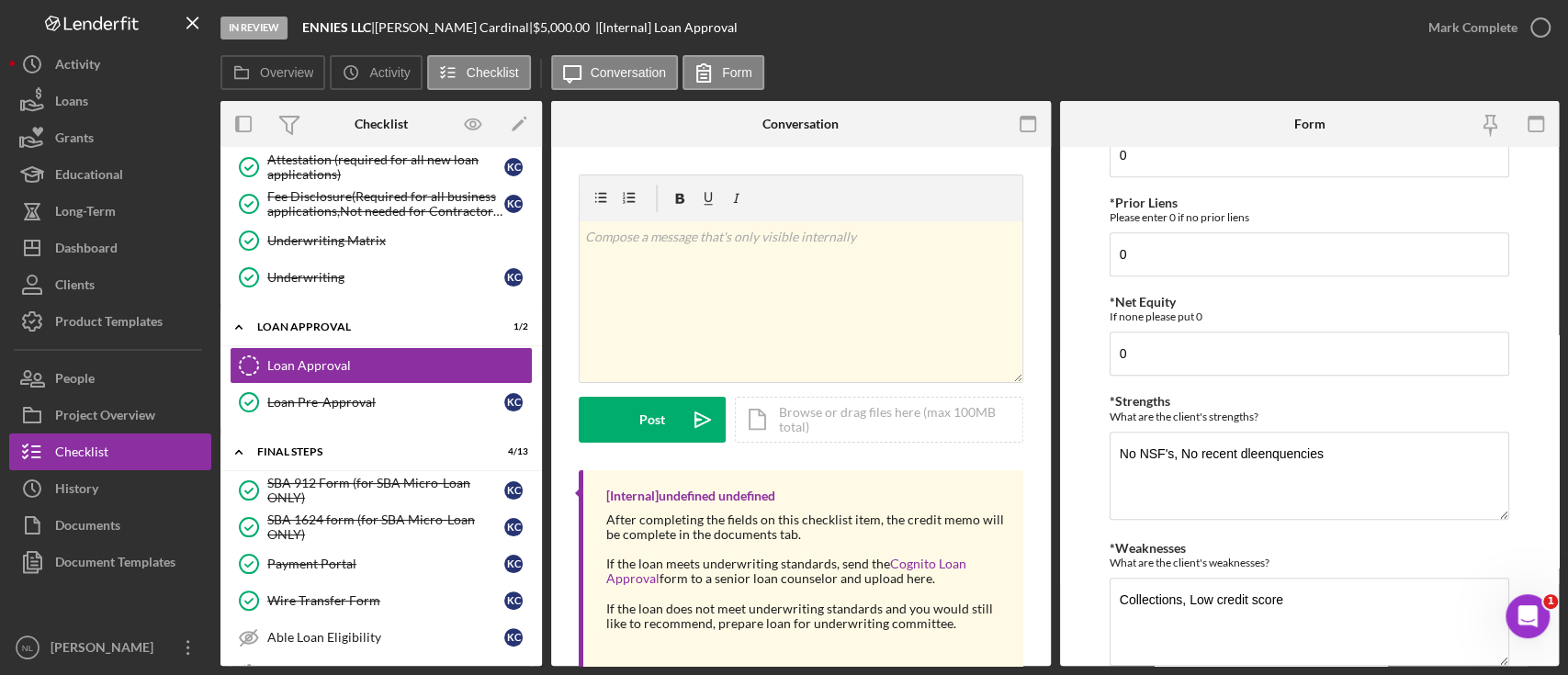
scroll to position [910, 0]
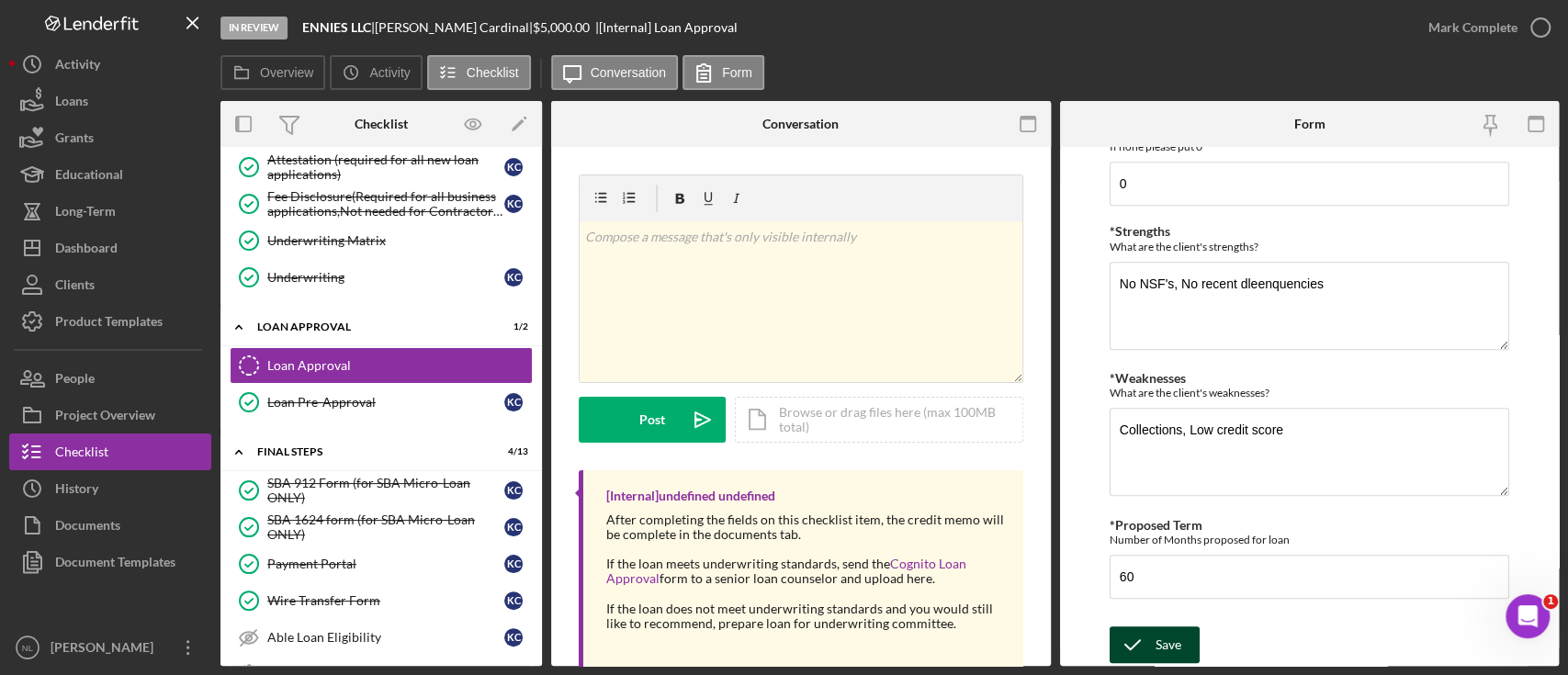
click at [1186, 654] on button "Save" at bounding box center [1155, 644] width 90 height 37
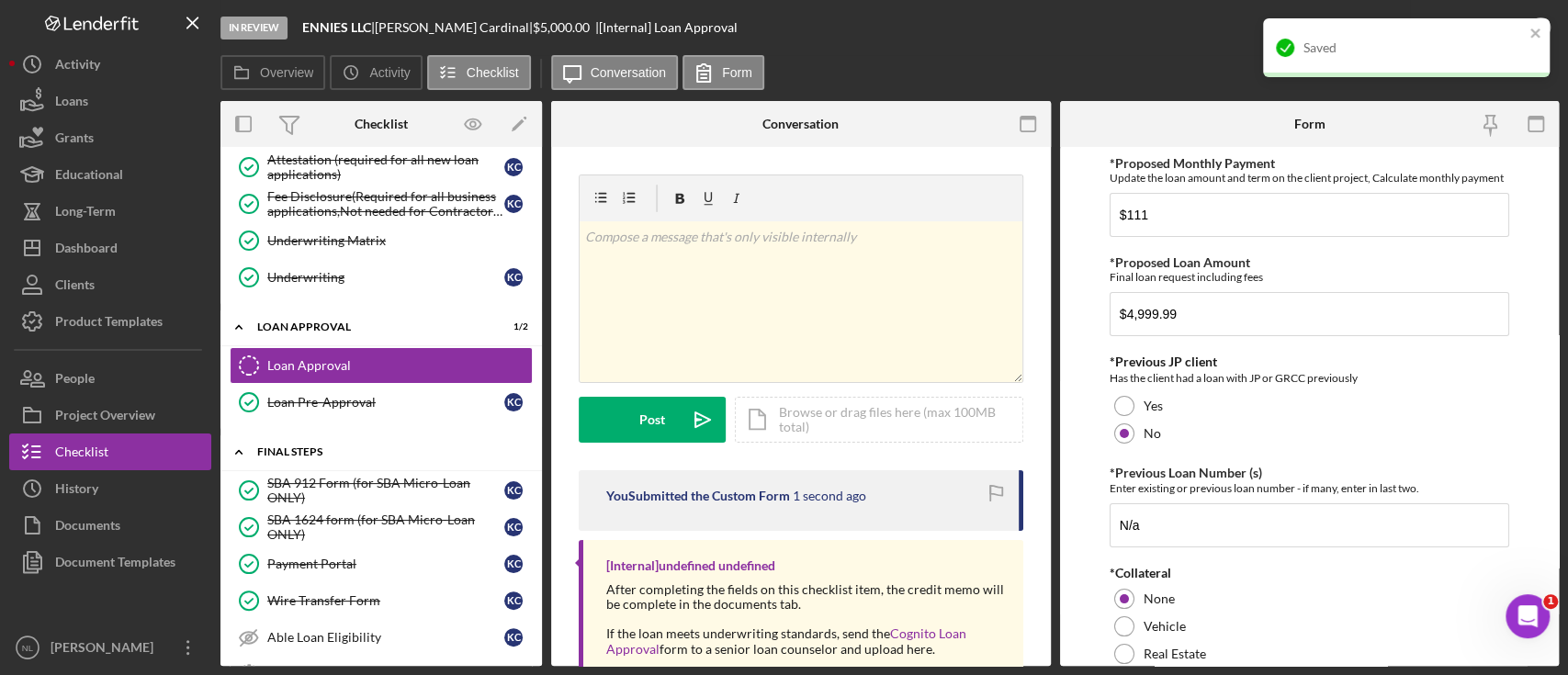
scroll to position [1290, 0]
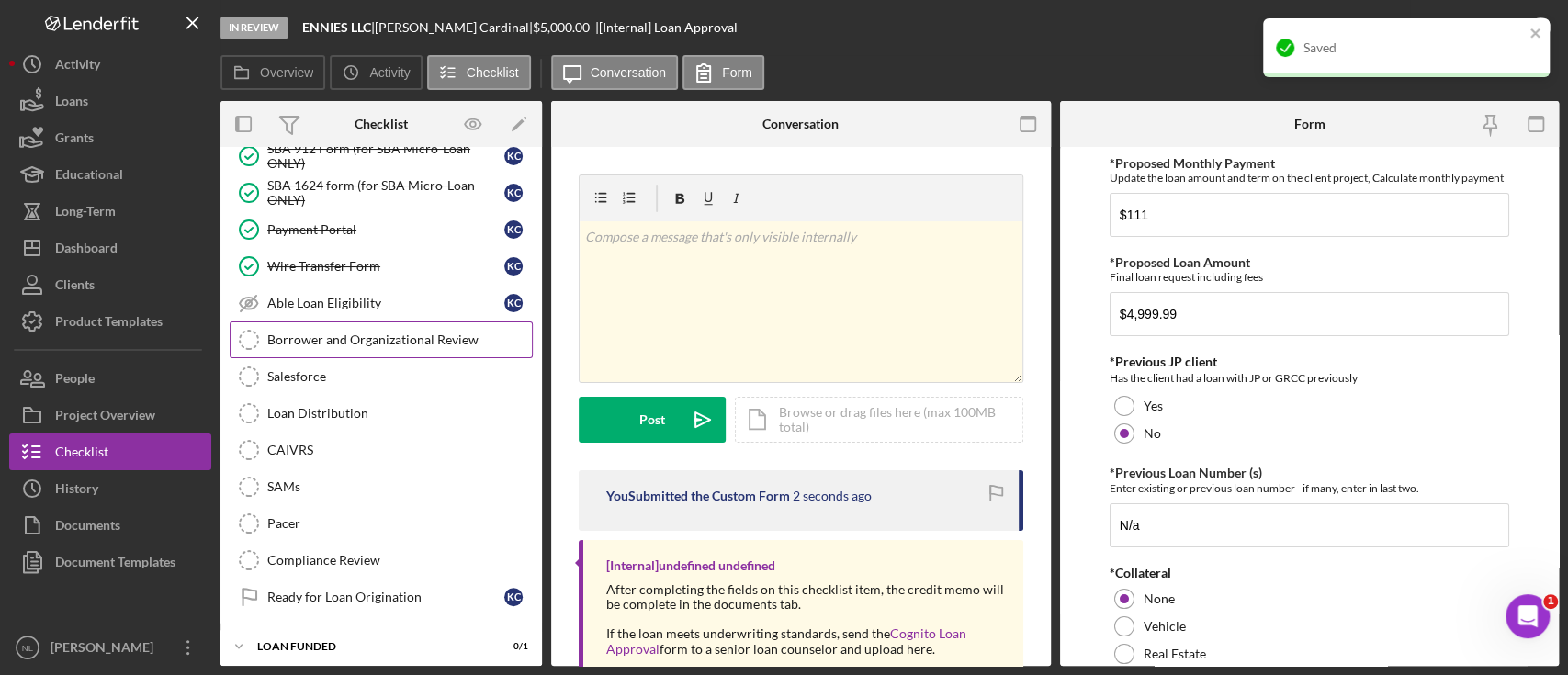
click at [314, 333] on div "Borrower and Organizational Review" at bounding box center [399, 340] width 264 height 15
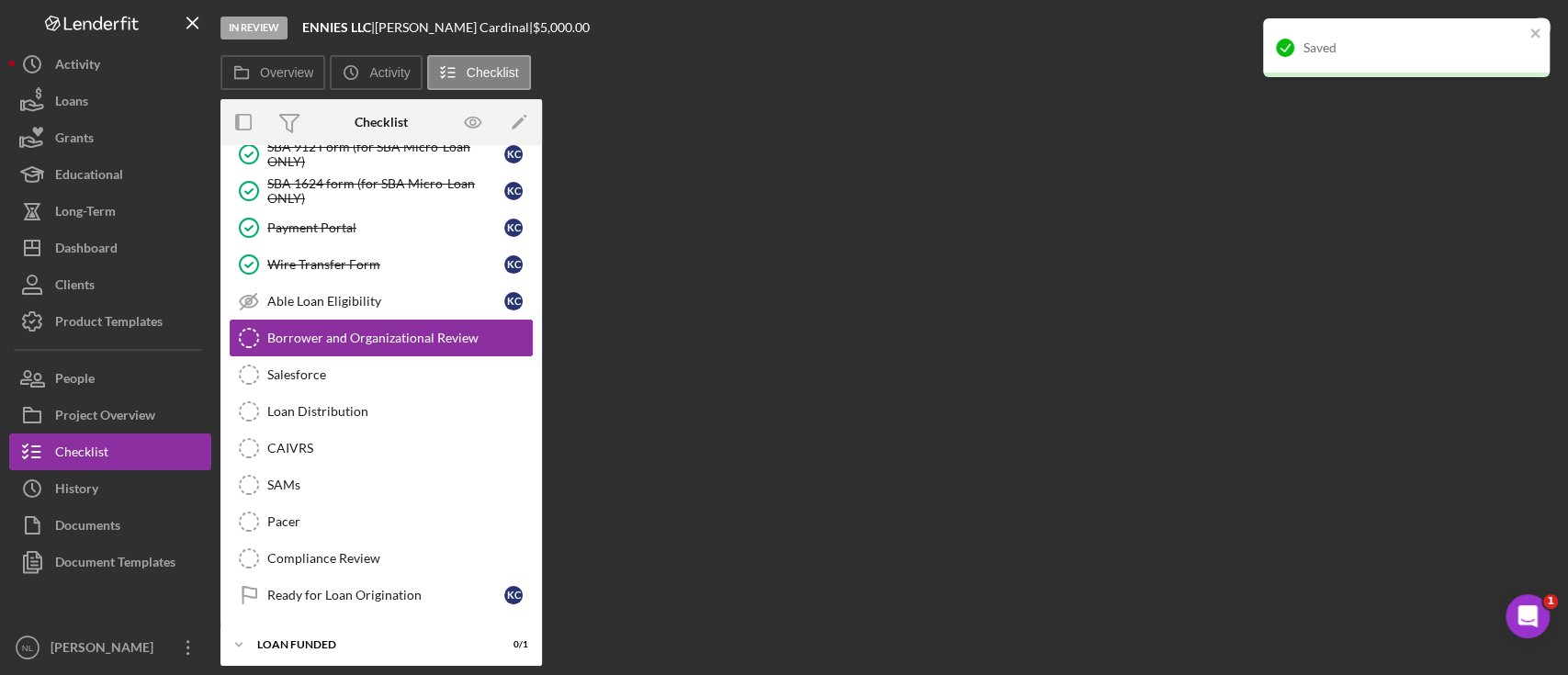
scroll to position [1290, 0]
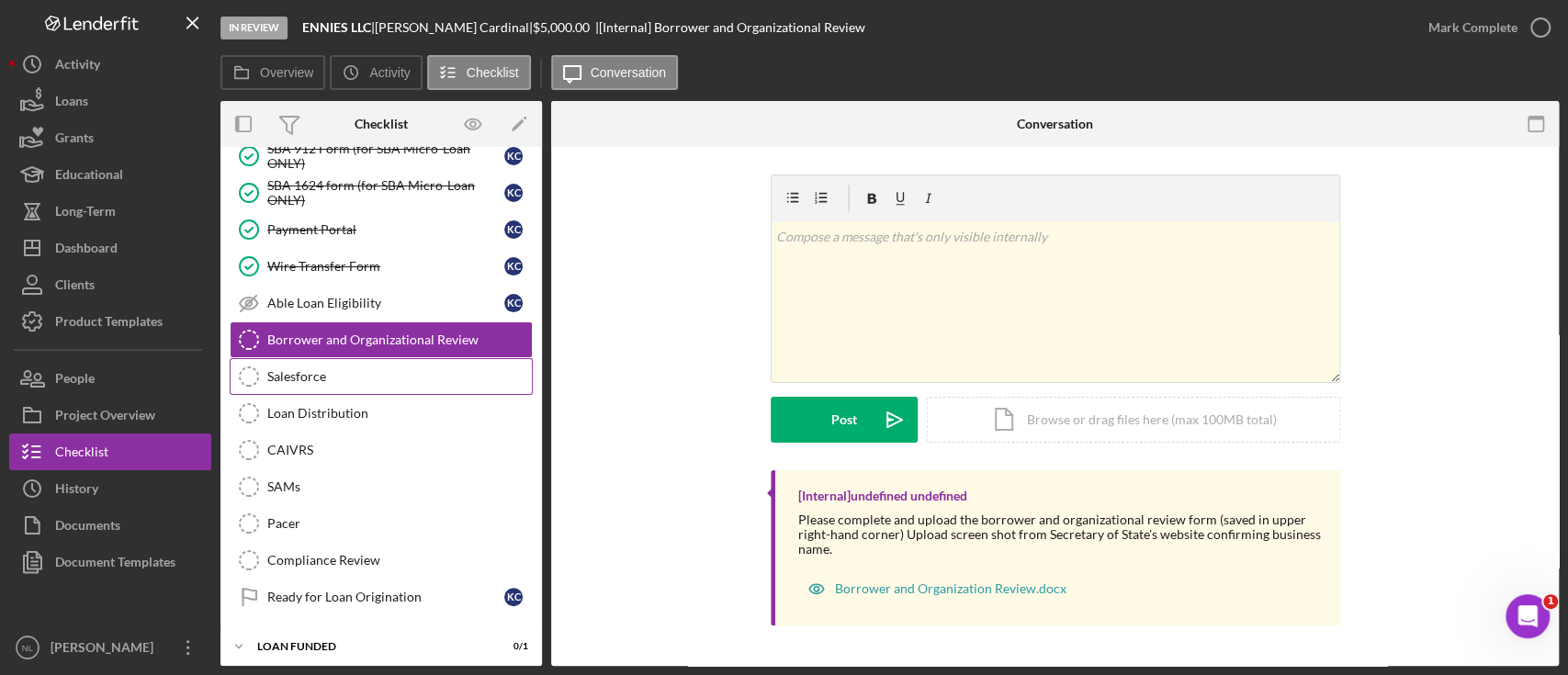
click at [338, 369] on div "Salesforce" at bounding box center [399, 377] width 264 height 15
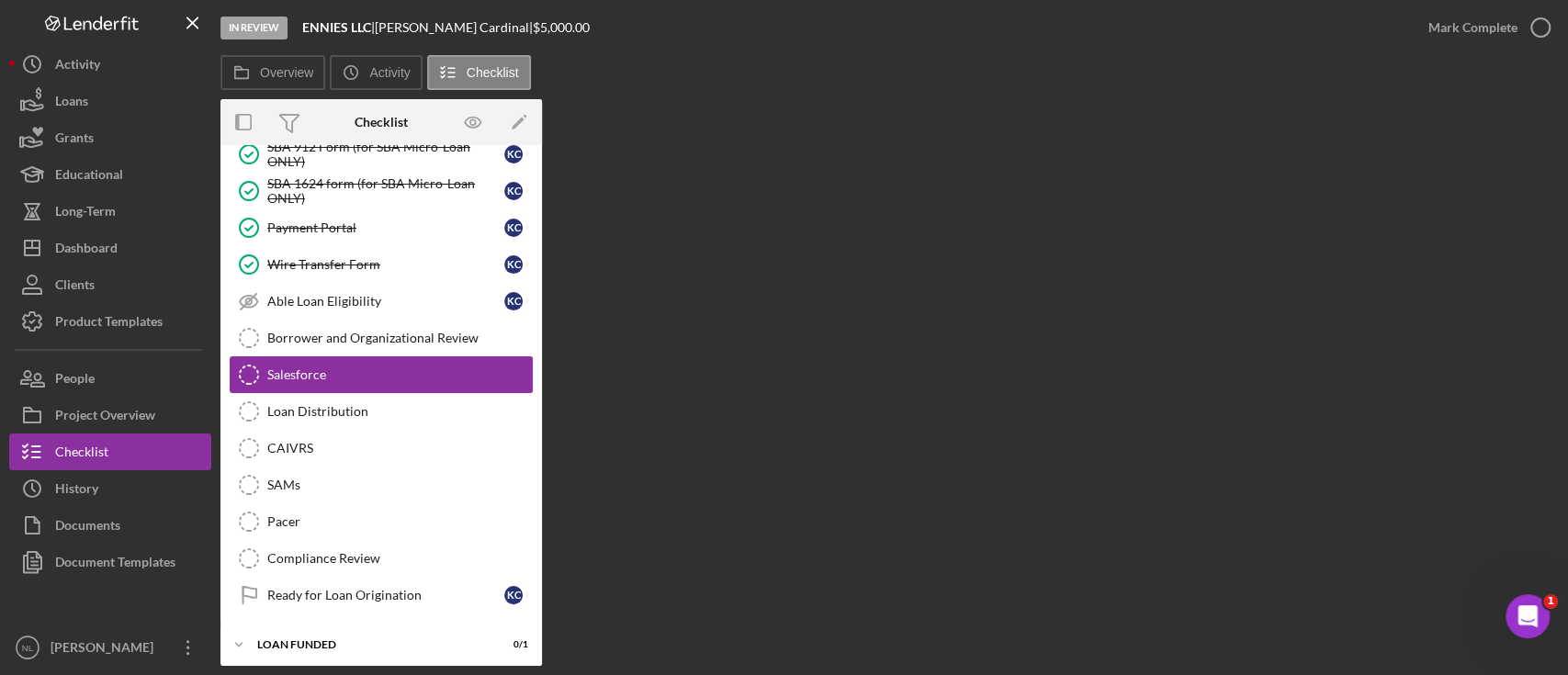
scroll to position [1290, 0]
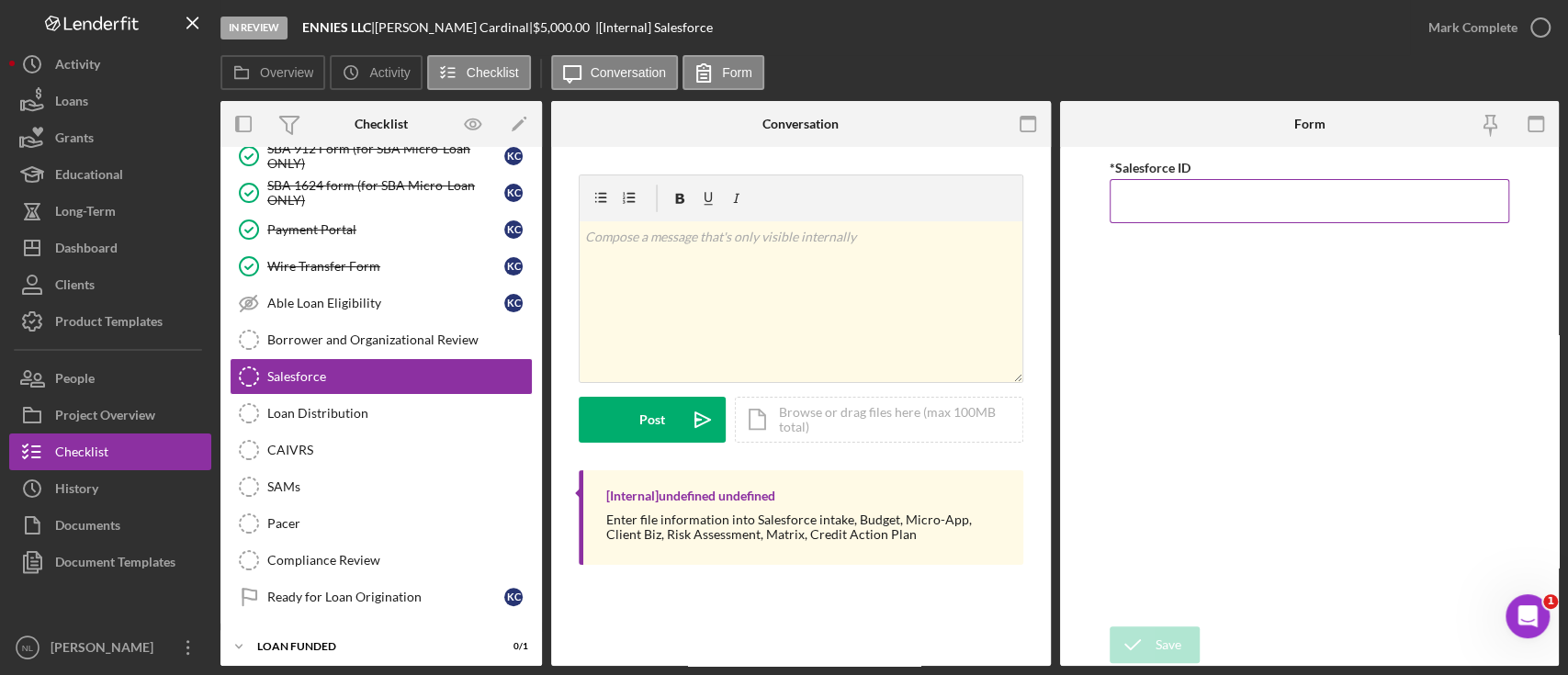
click at [1154, 191] on input "*Salesforce ID" at bounding box center [1309, 200] width 400 height 44
paste input "a0wPC000002GCorYAG"
type input "a0wPC000002GCorYAG"
click at [1135, 629] on icon "submit" at bounding box center [1132, 644] width 46 height 46
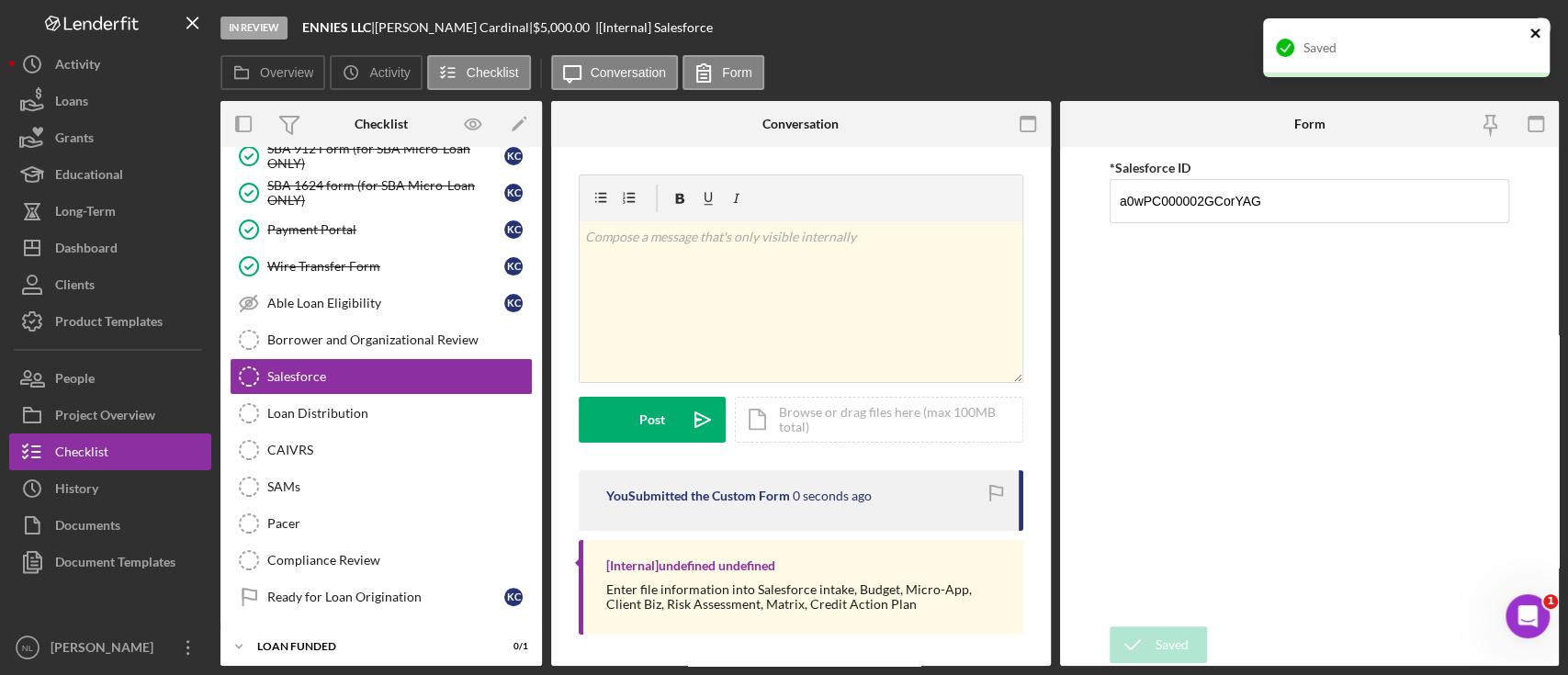
click at [1529, 31] on icon "close" at bounding box center [1536, 33] width 13 height 15
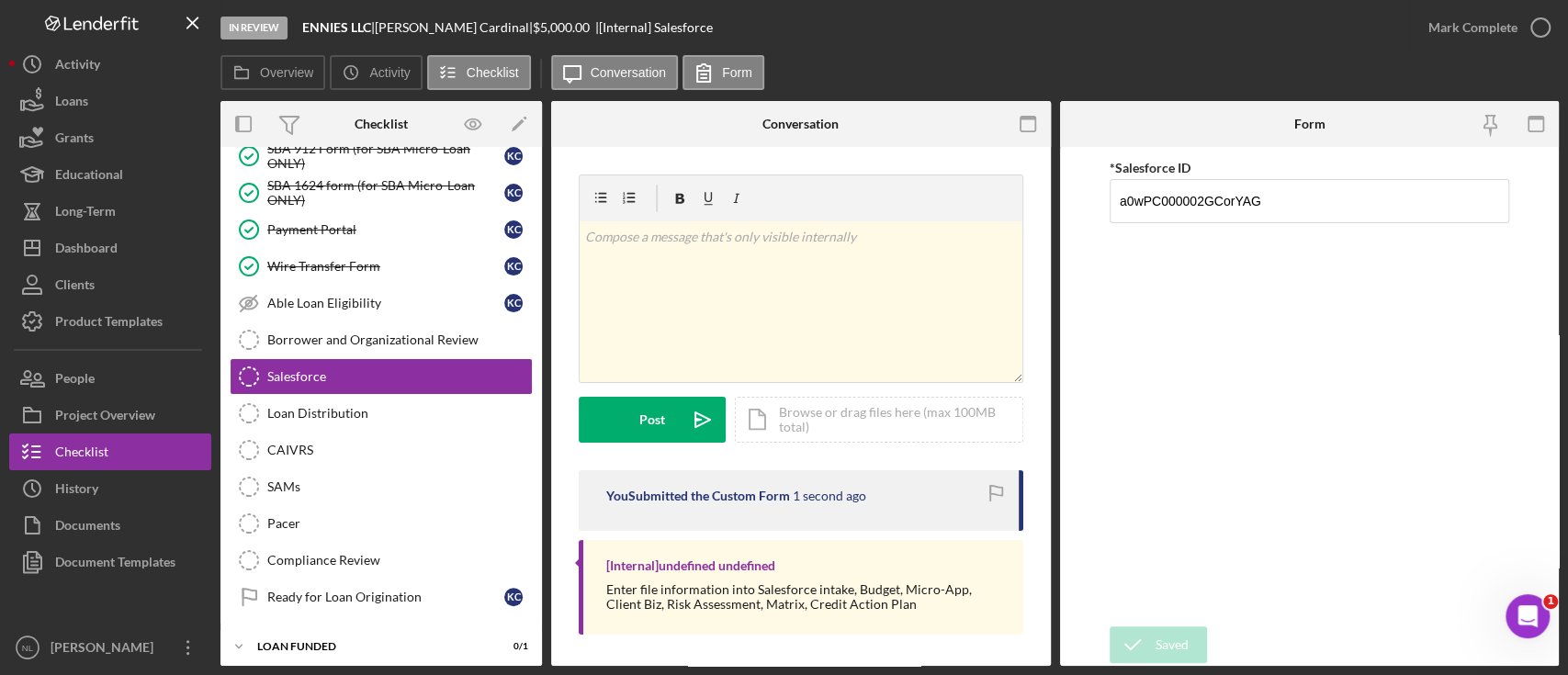
click at [1474, 33] on div "In Review ENNIES LLC | [PERSON_NAME] | $5,000.00 | [Internal] Salesforce Mark C…" at bounding box center [784, 338] width 1568 height 675
click at [1474, 33] on div "Mark Complete" at bounding box center [1473, 27] width 89 height 37
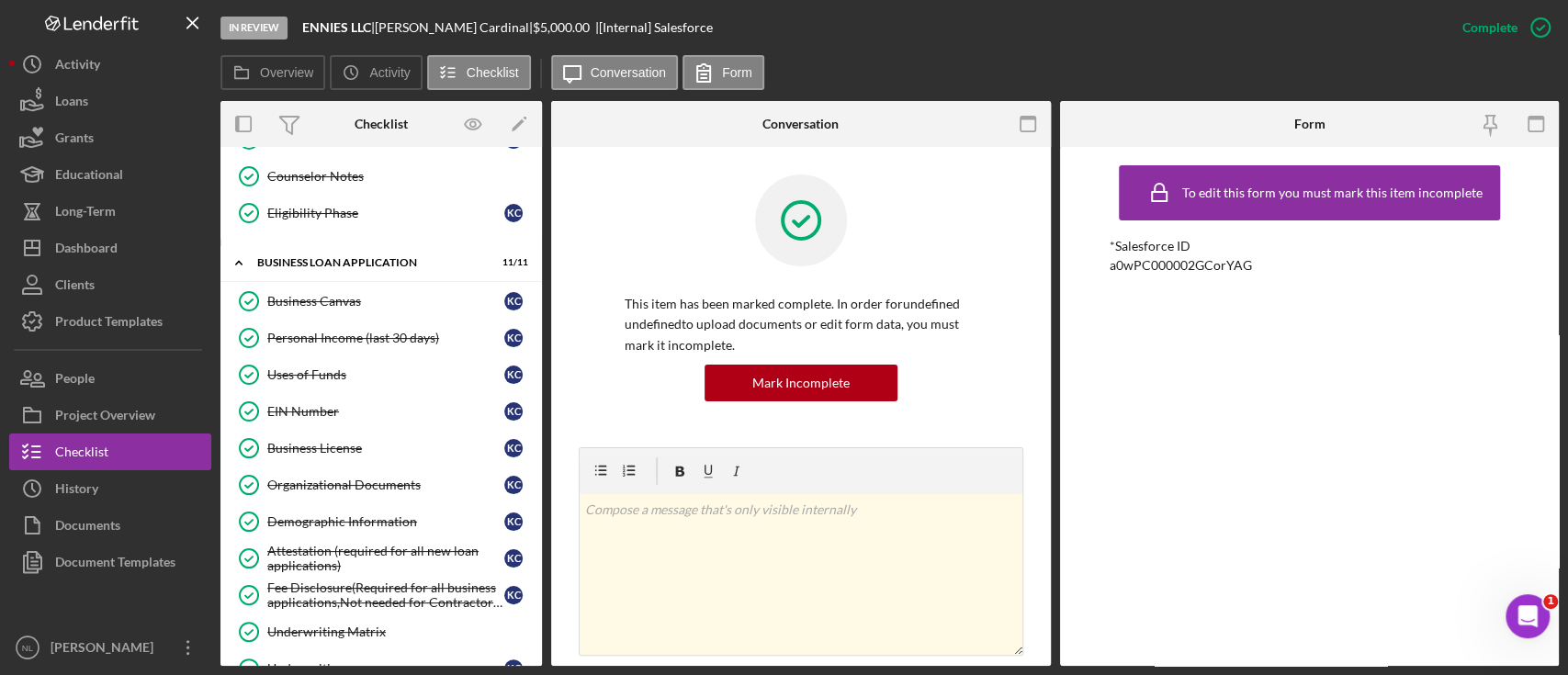
scroll to position [515, 0]
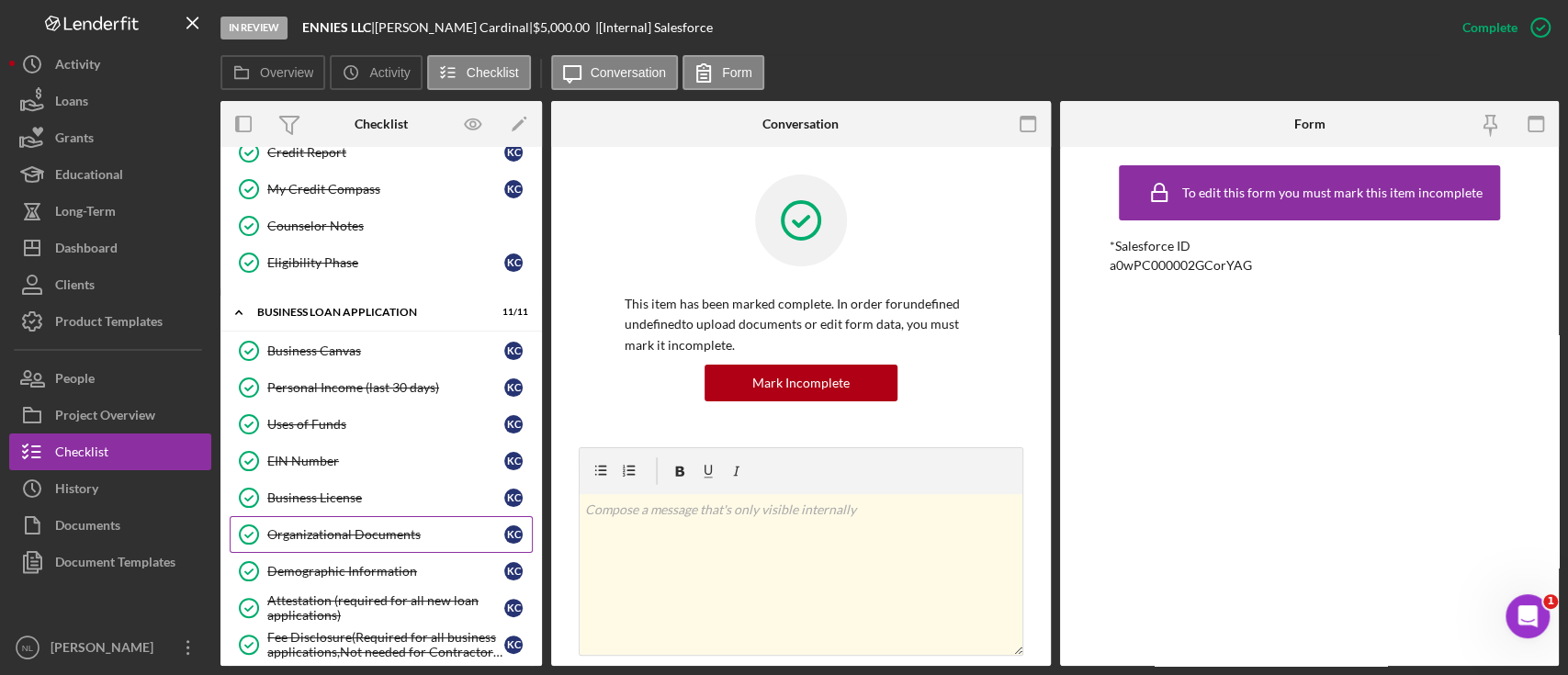
click at [385, 529] on div "Organizational Documents" at bounding box center [386, 535] width 237 height 15
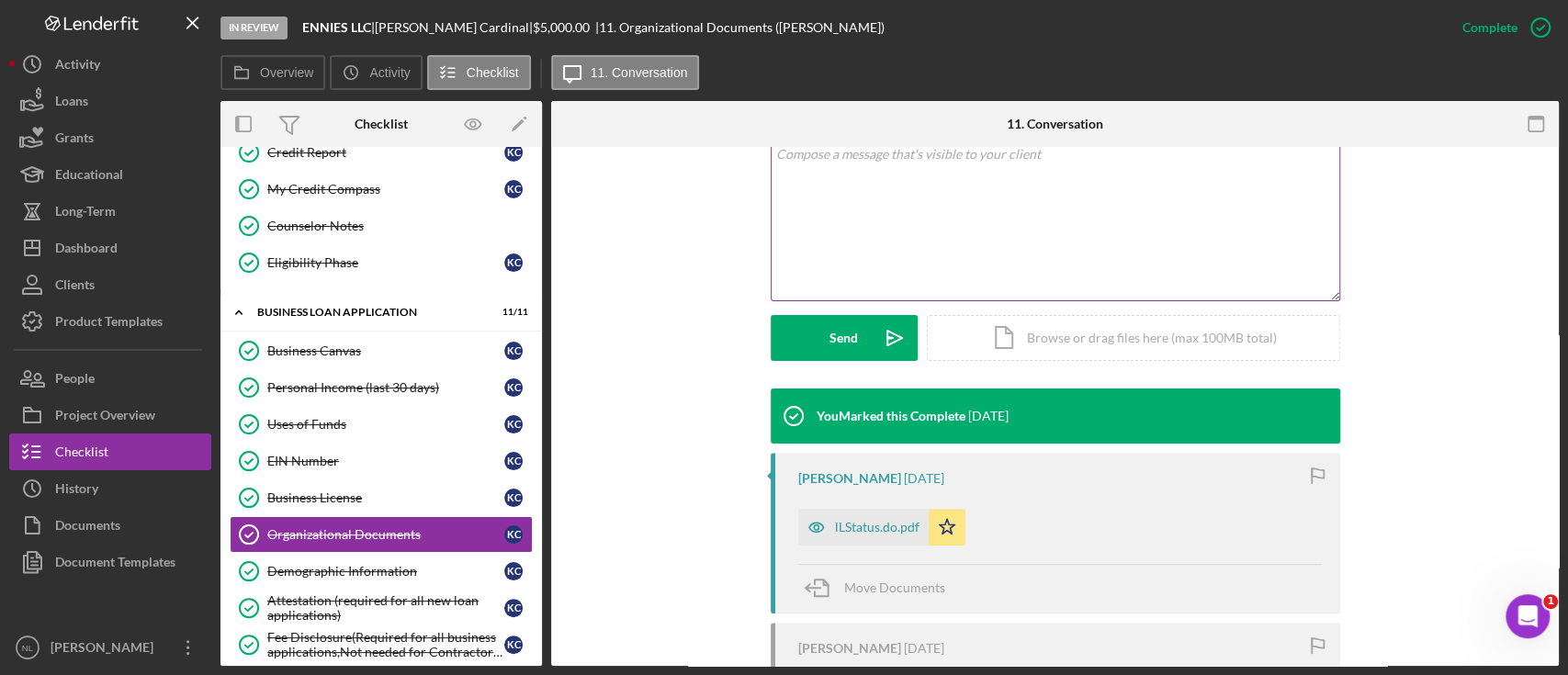
scroll to position [374, 0]
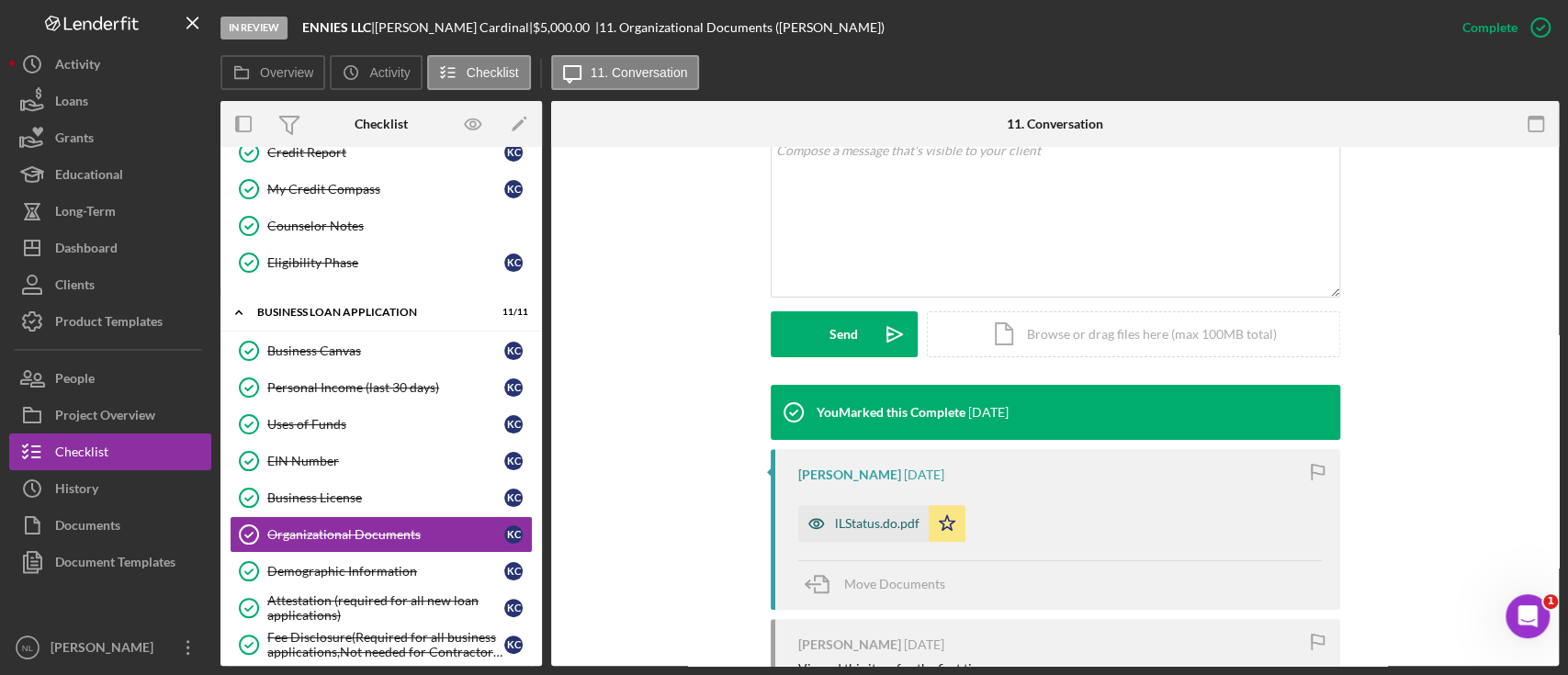
click at [884, 530] on div "lLStatus.do.pdf" at bounding box center [863, 523] width 131 height 37
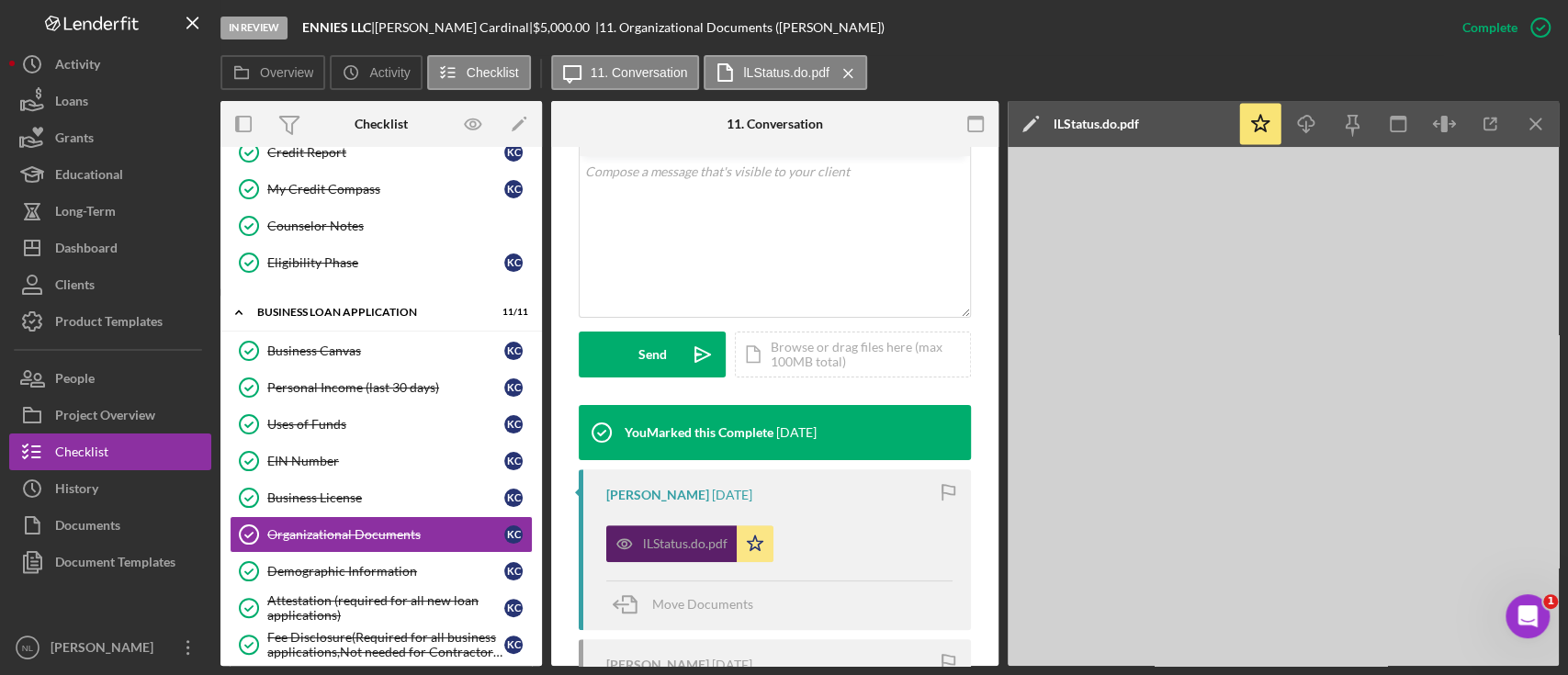
scroll to position [396, 0]
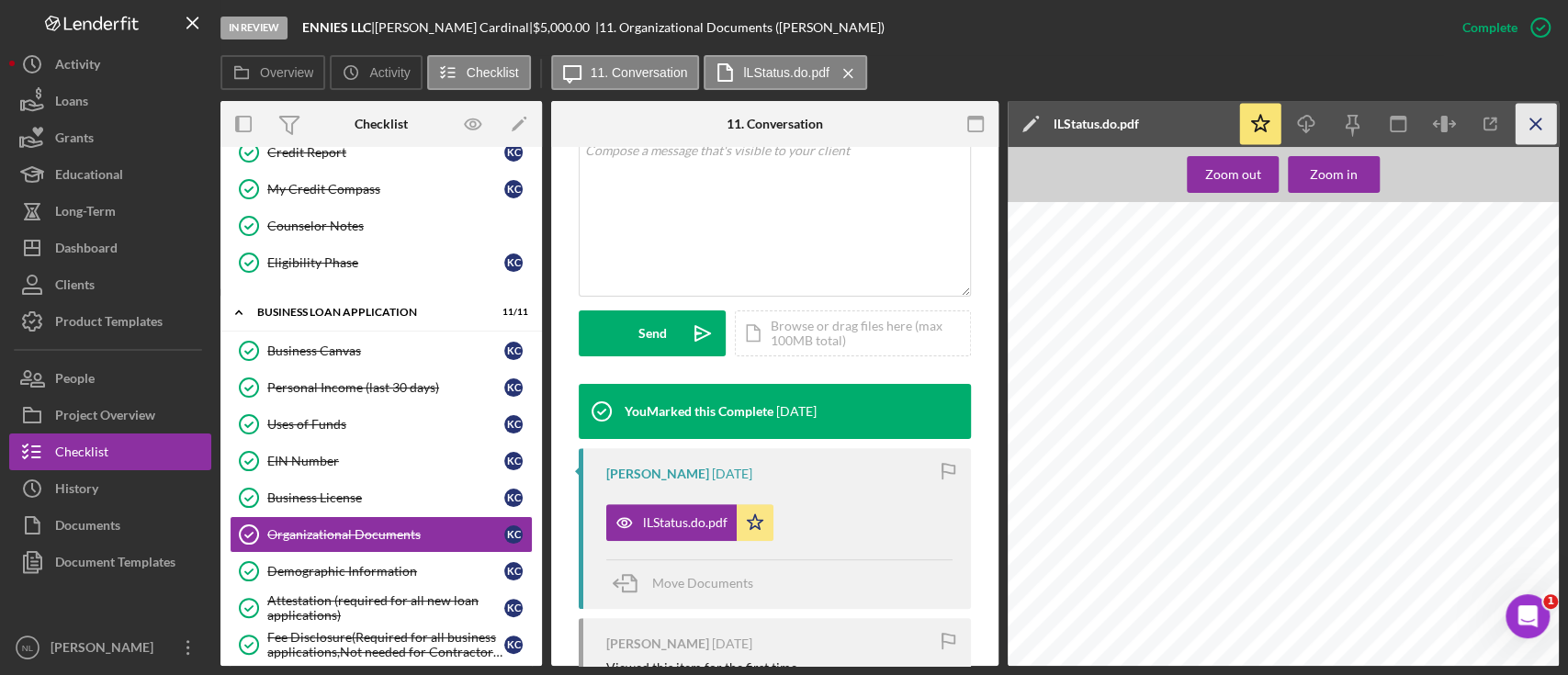
click at [1544, 134] on icon "Icon/Menu Close" at bounding box center [1536, 124] width 41 height 41
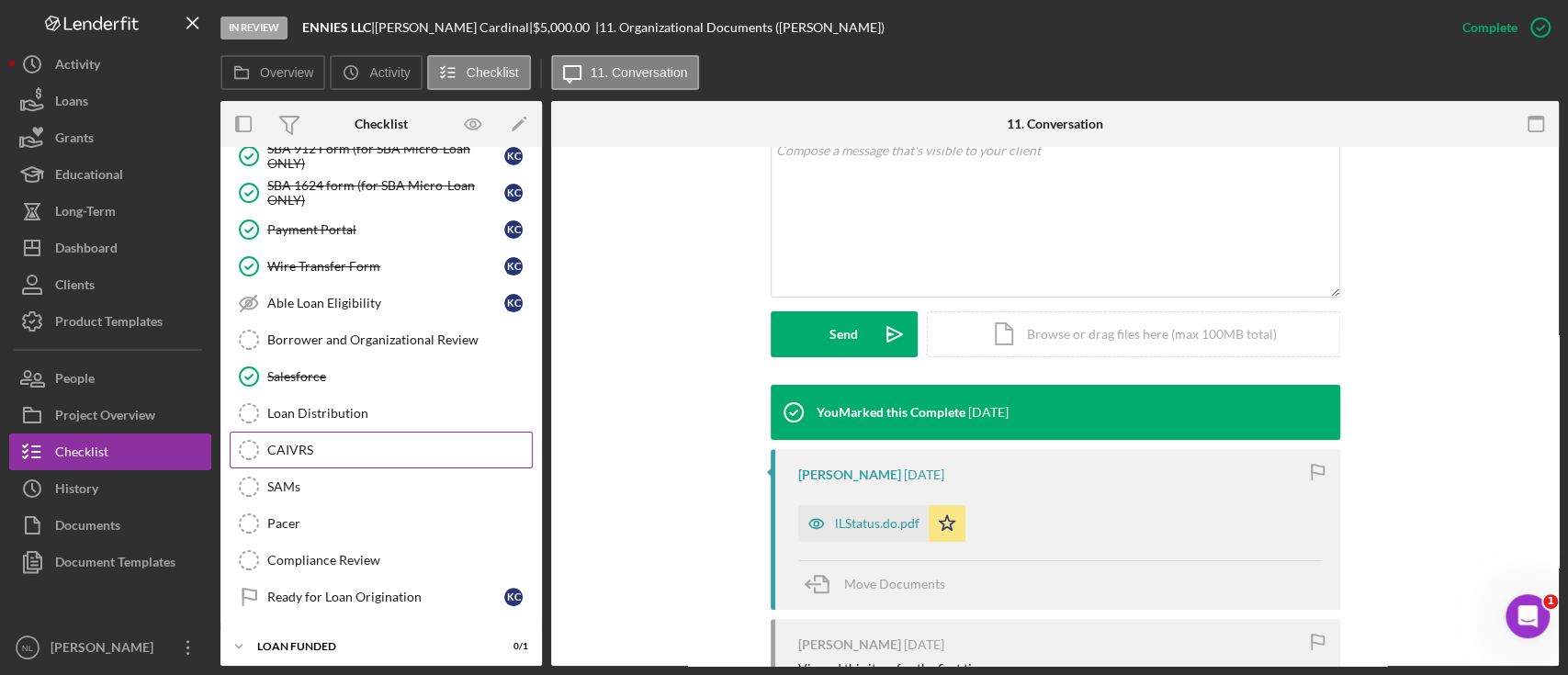
scroll to position [1122, 0]
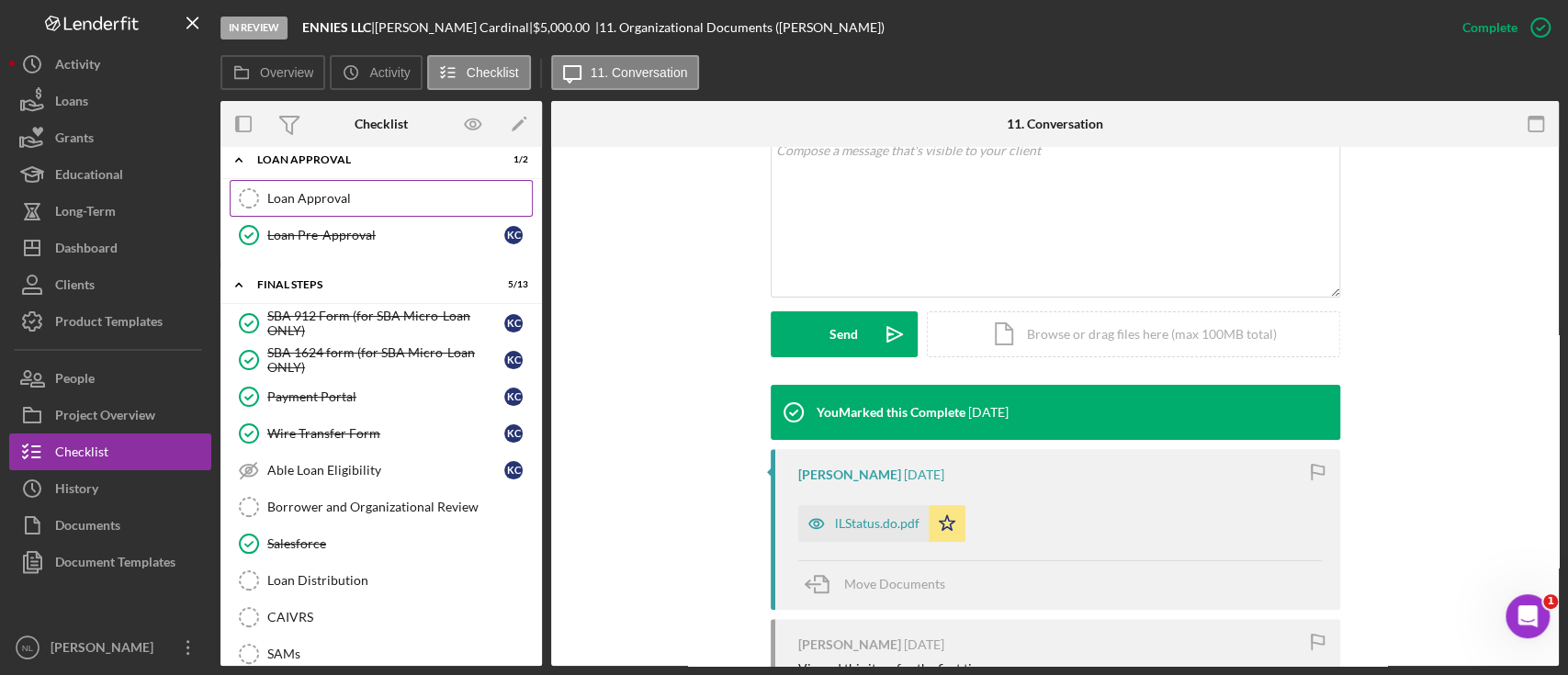
click at [337, 195] on div "Loan Approval" at bounding box center [399, 198] width 264 height 15
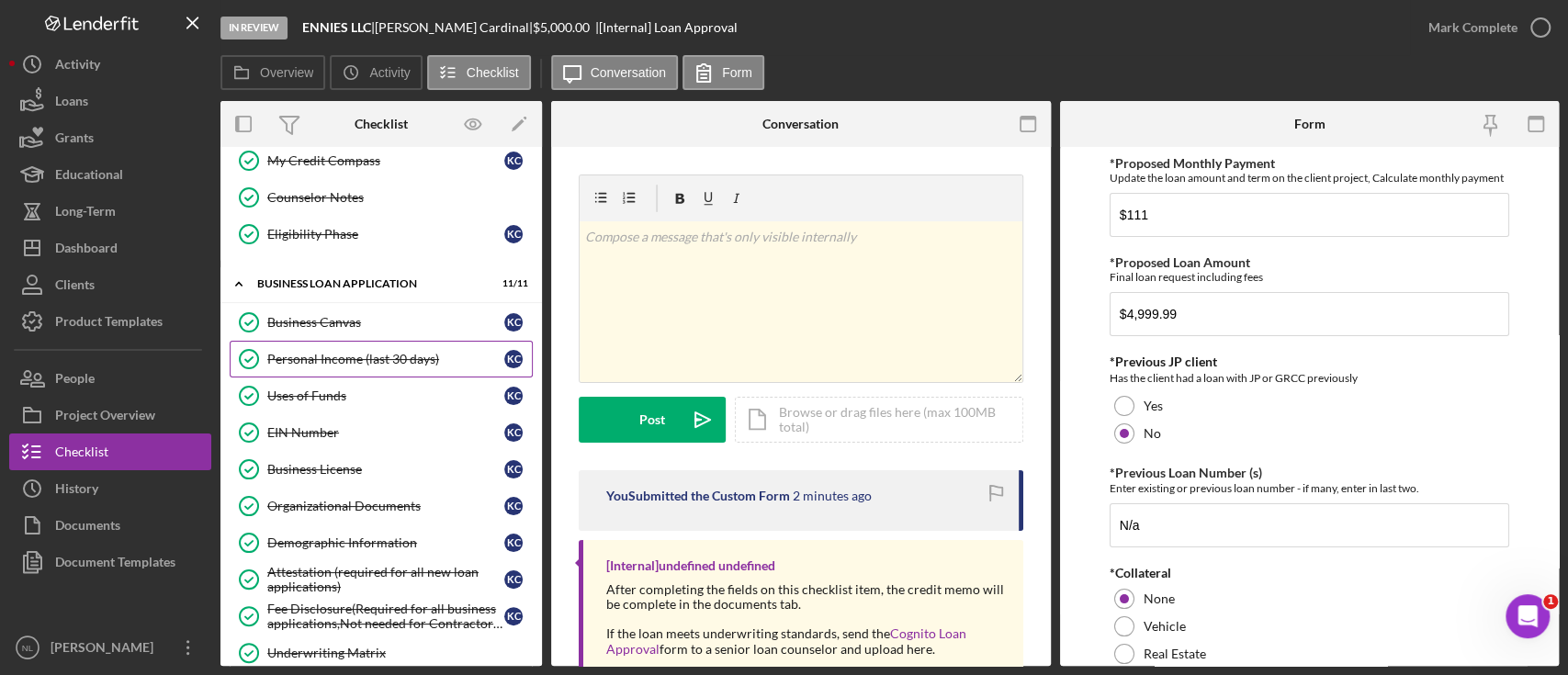
scroll to position [547, 0]
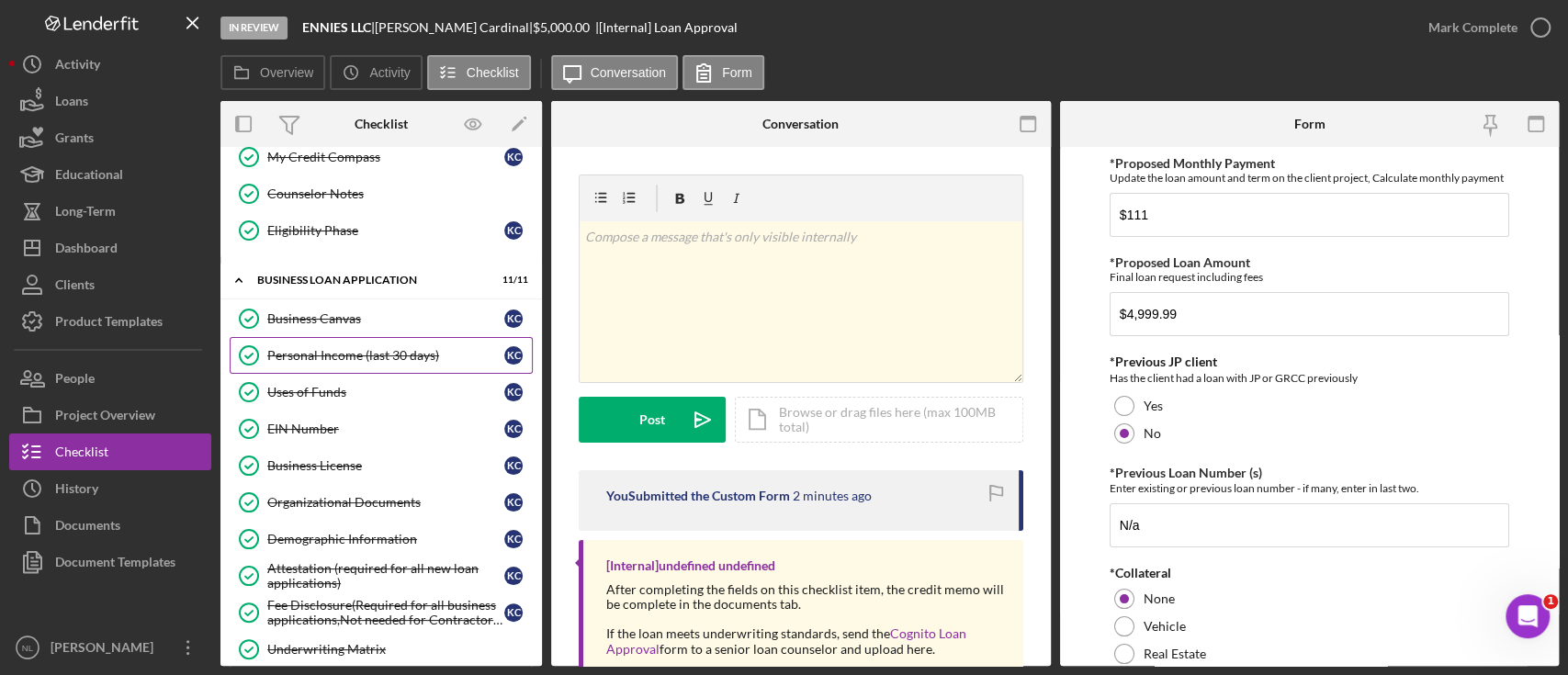
click at [391, 348] on div "Personal Income (last 30 days)" at bounding box center [386, 355] width 237 height 15
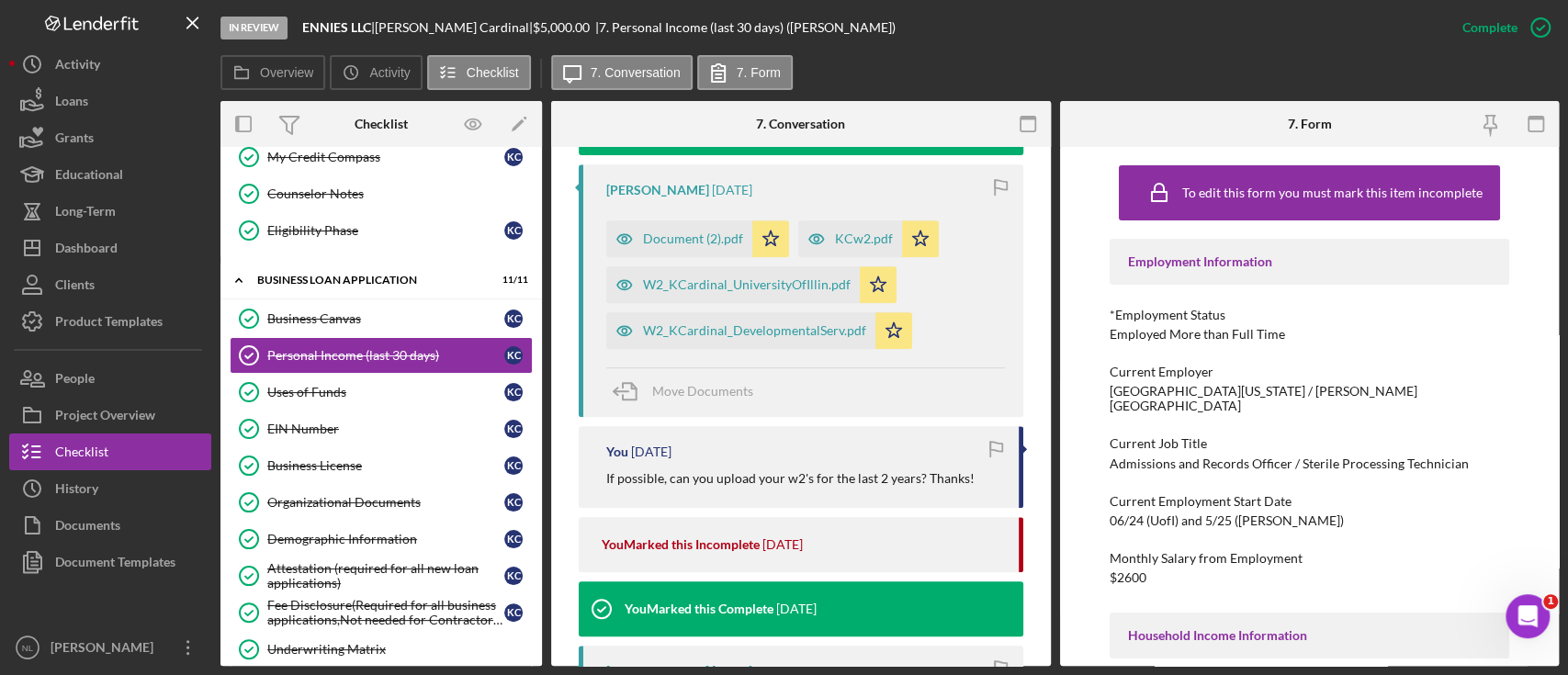
scroll to position [685, 0]
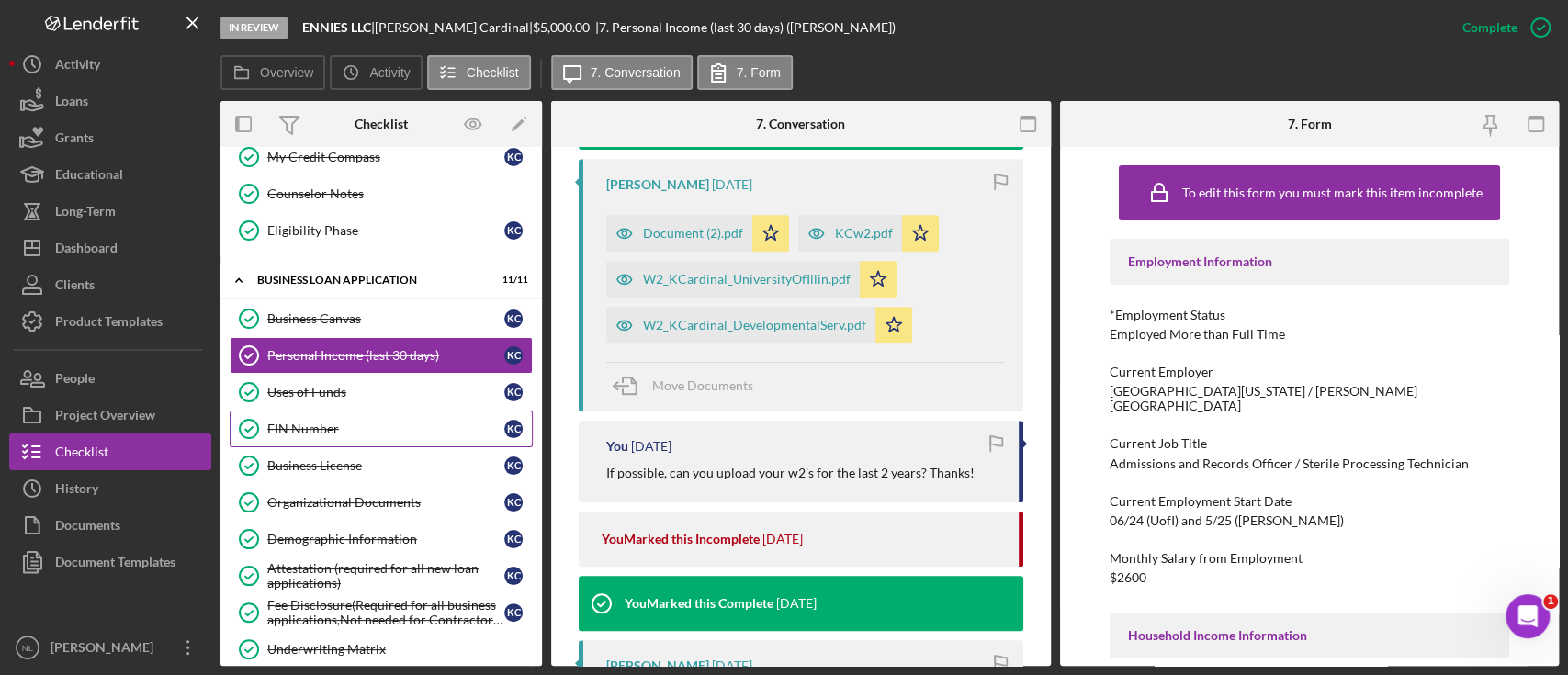
click at [390, 433] on link "EIN Number EIN Number K C" at bounding box center [381, 429] width 303 height 37
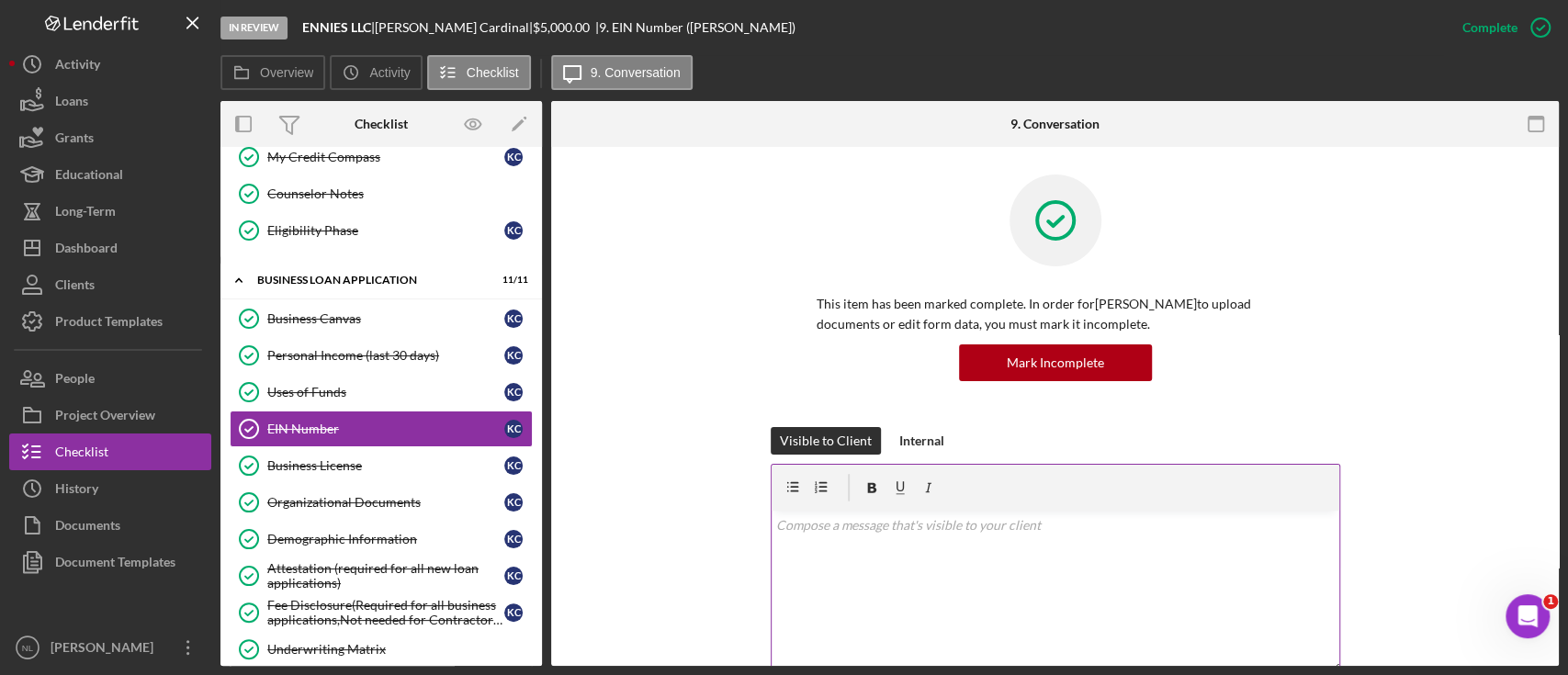
scroll to position [385, 0]
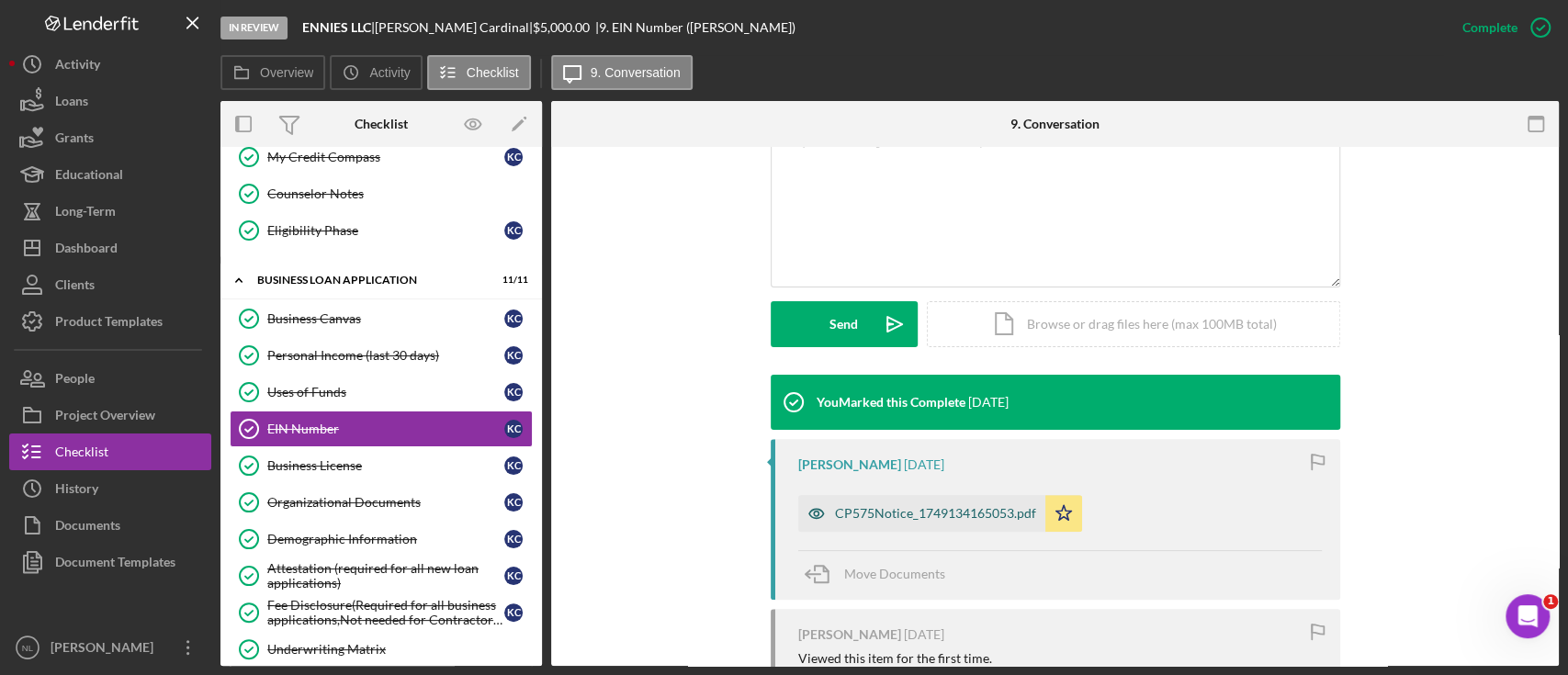
click at [873, 508] on div "CP575Notice_1749134165053.pdf" at bounding box center [936, 513] width 201 height 15
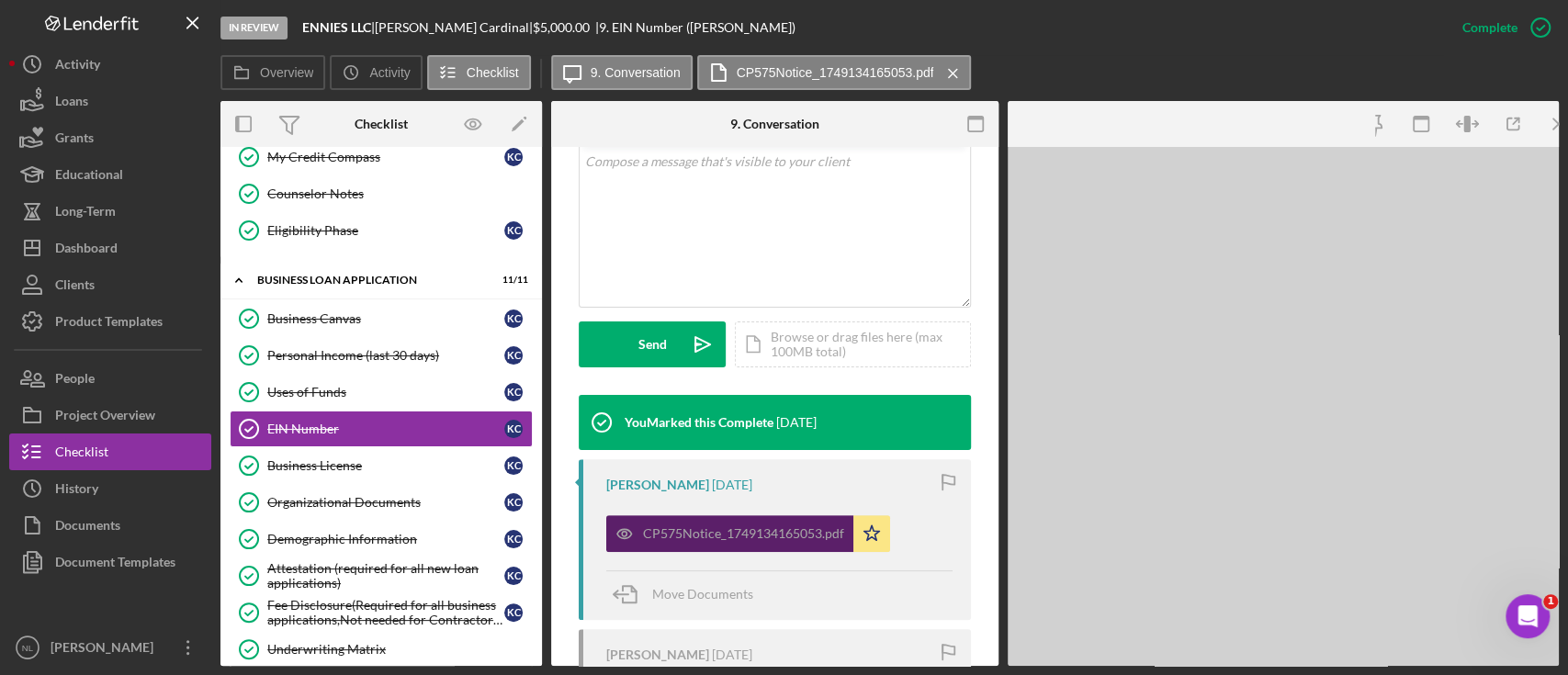
scroll to position [406, 0]
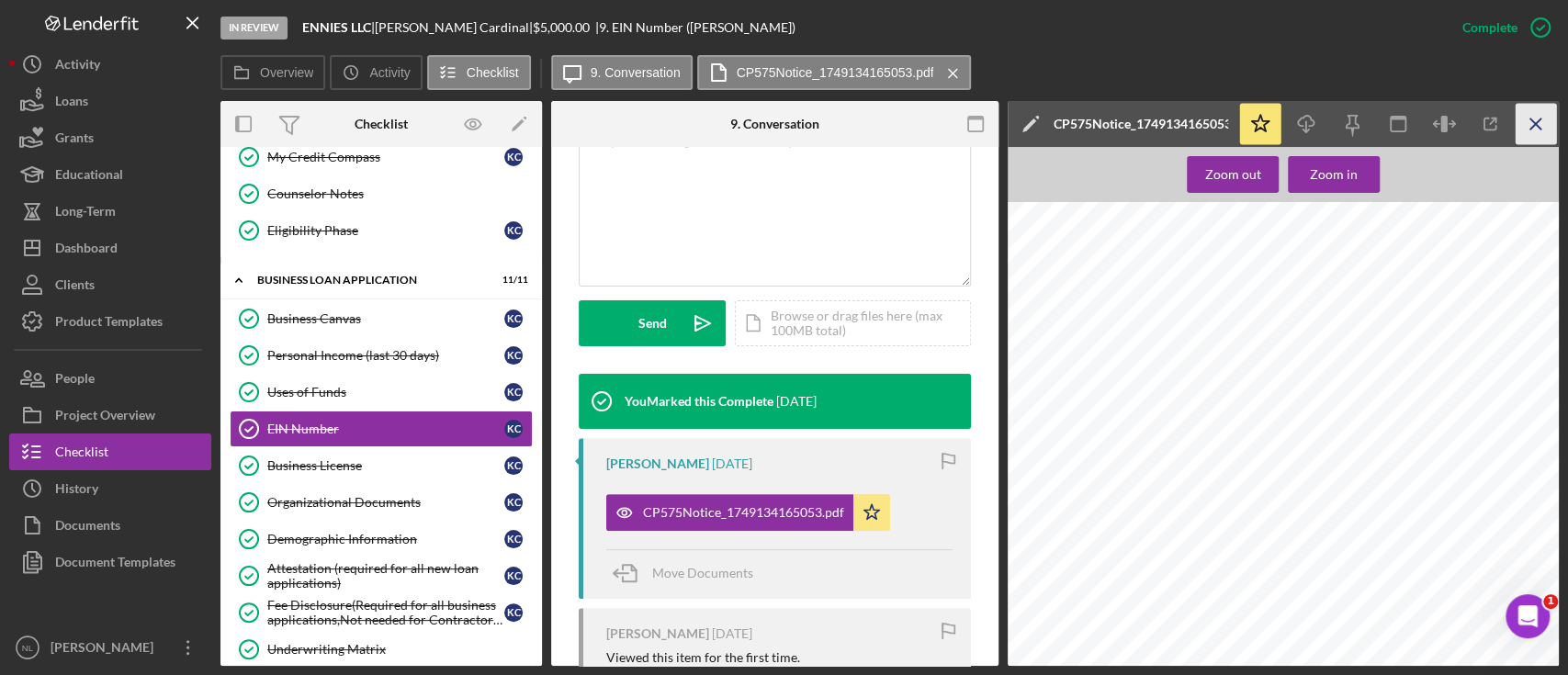
click at [1528, 114] on icon "Icon/Menu Close" at bounding box center [1536, 124] width 41 height 41
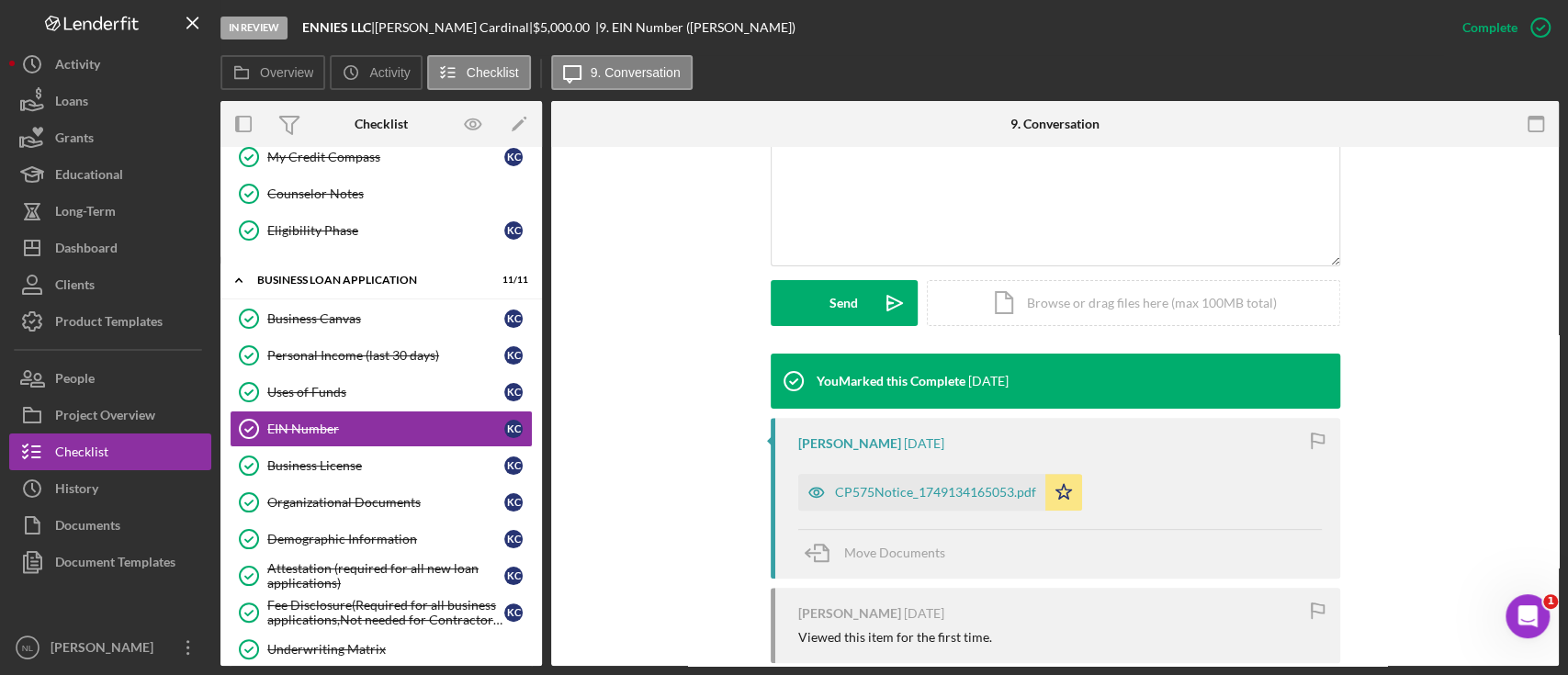
scroll to position [385, 0]
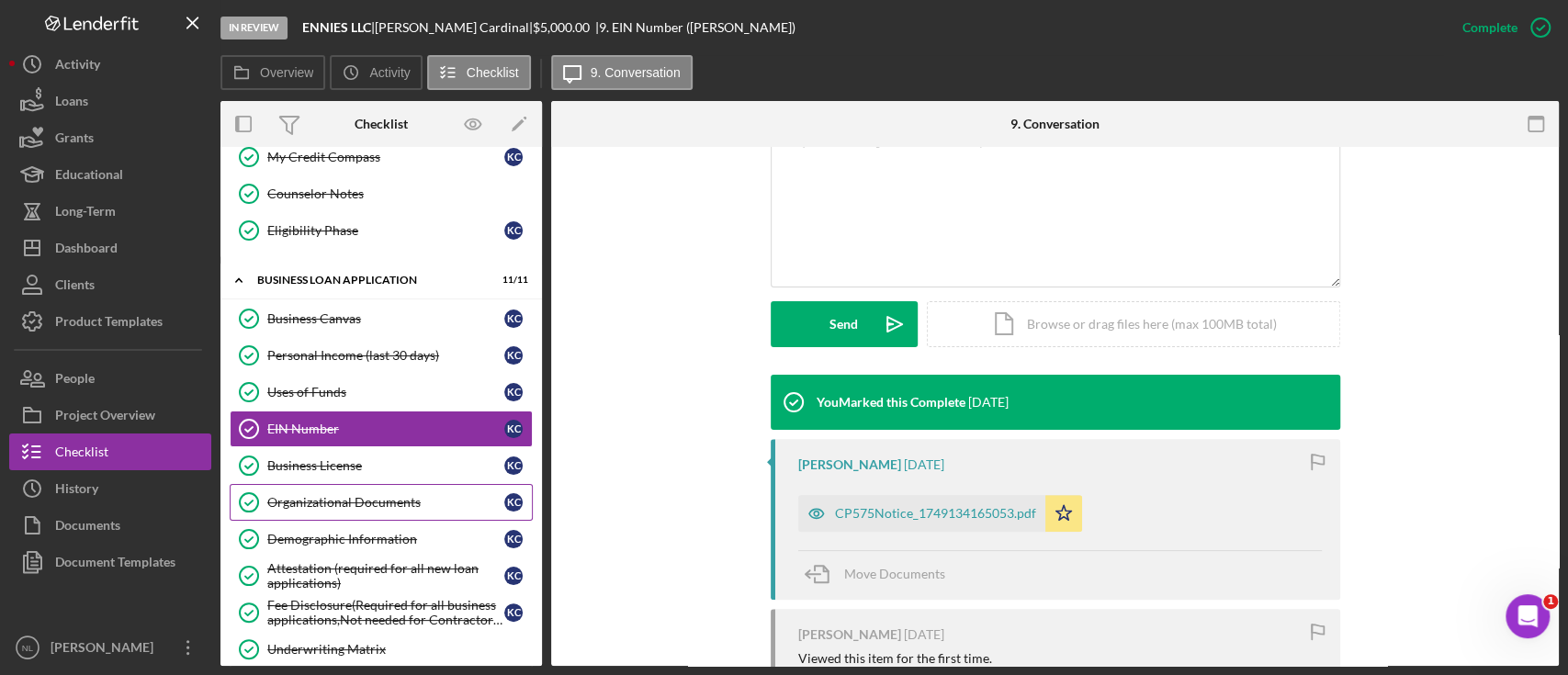
click at [367, 496] on div "Organizational Documents" at bounding box center [386, 502] width 237 height 15
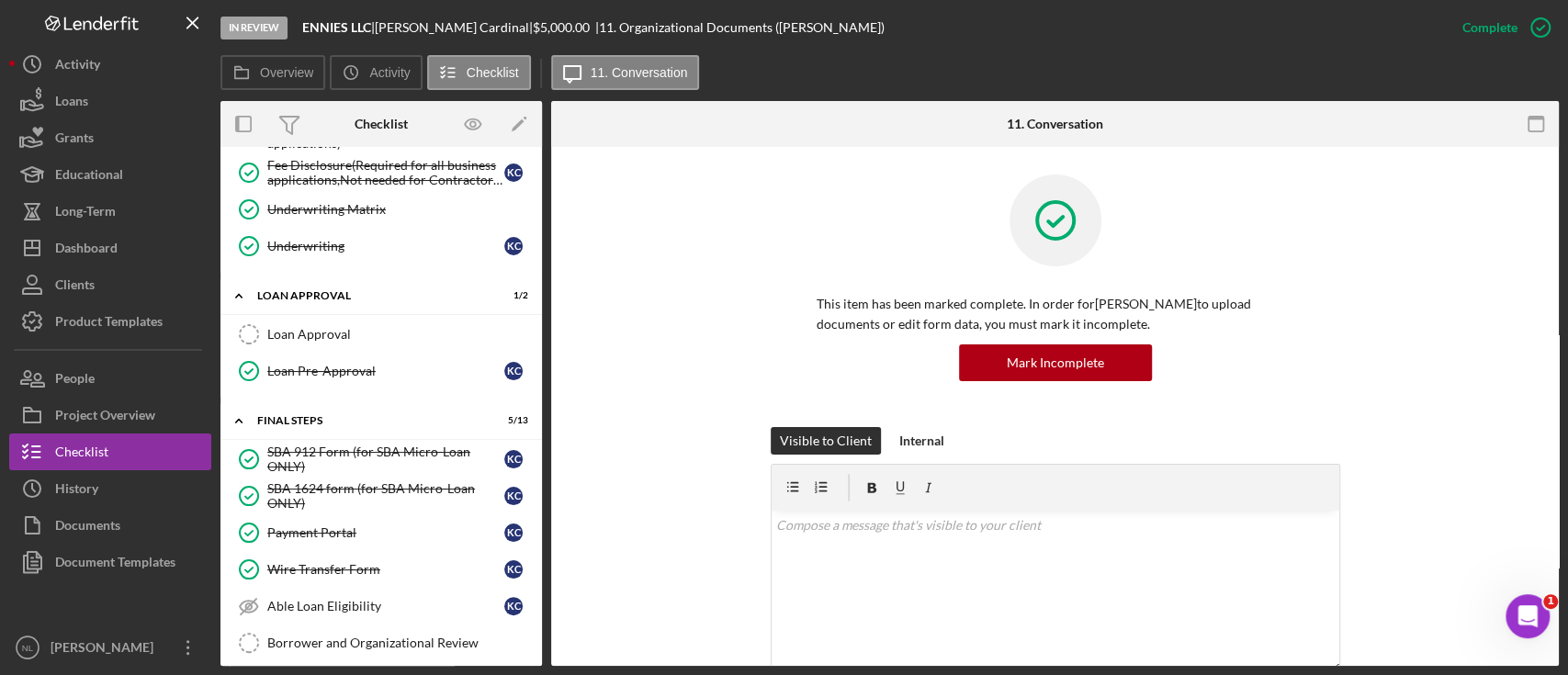
scroll to position [1015, 0]
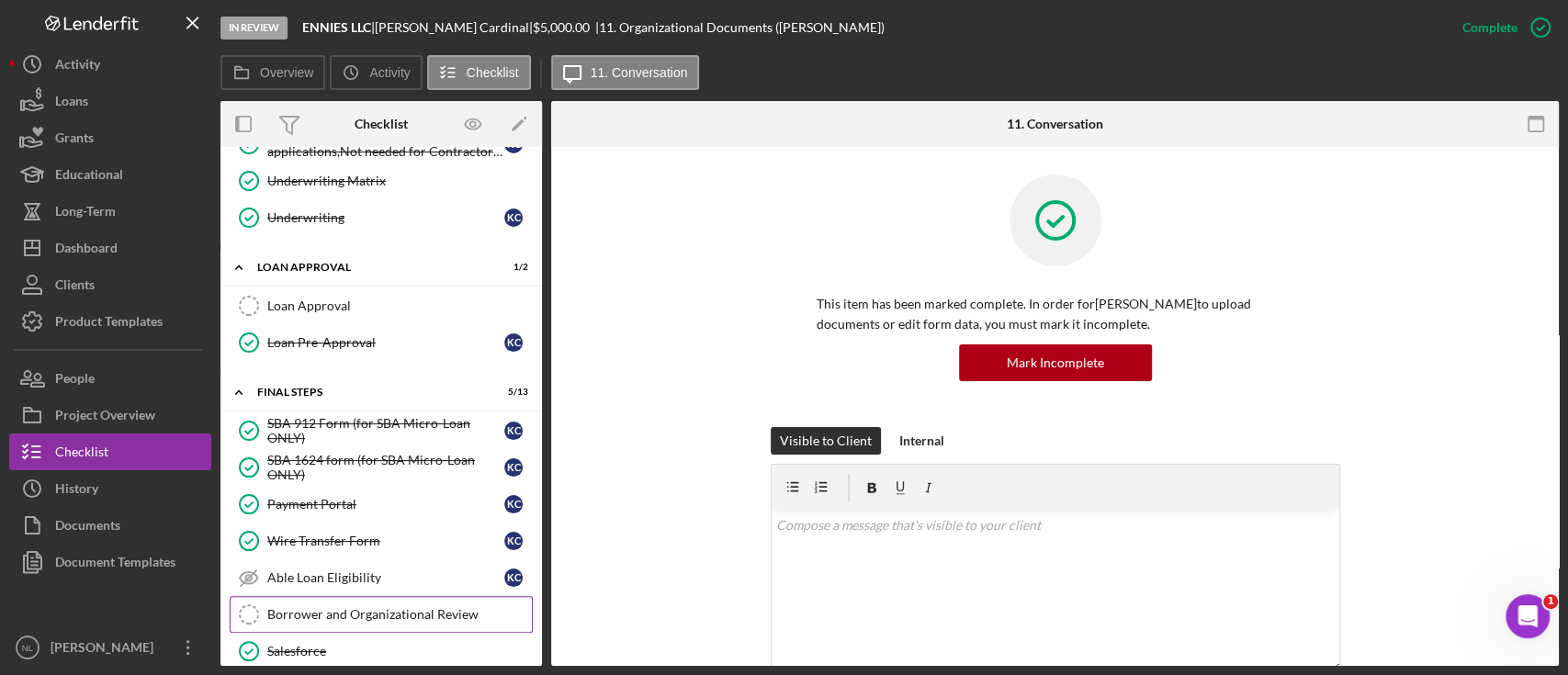
click at [387, 596] on link "Borrower and Organizational Review Borrower and Organizational Review" at bounding box center [381, 614] width 303 height 37
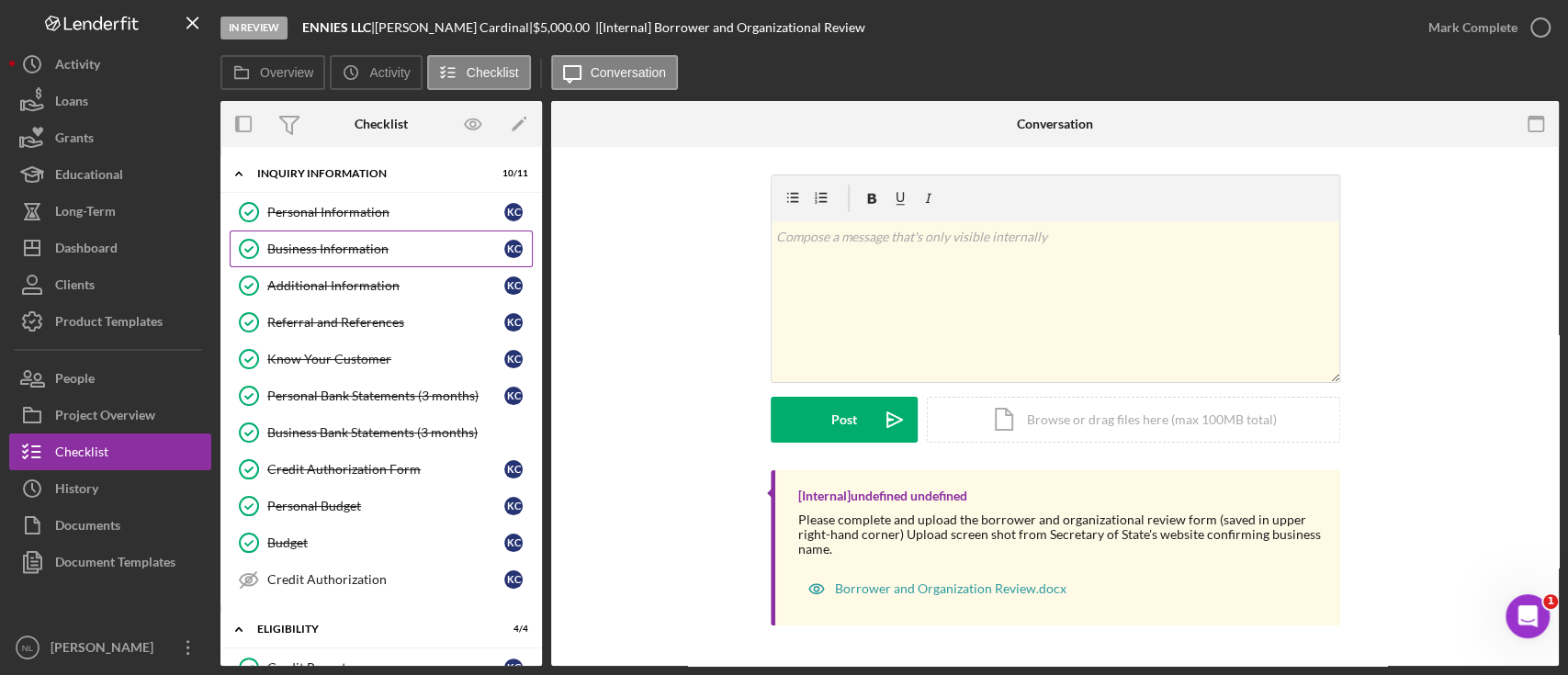
click at [372, 257] on link "Business Information Business Information K C" at bounding box center [381, 248] width 303 height 37
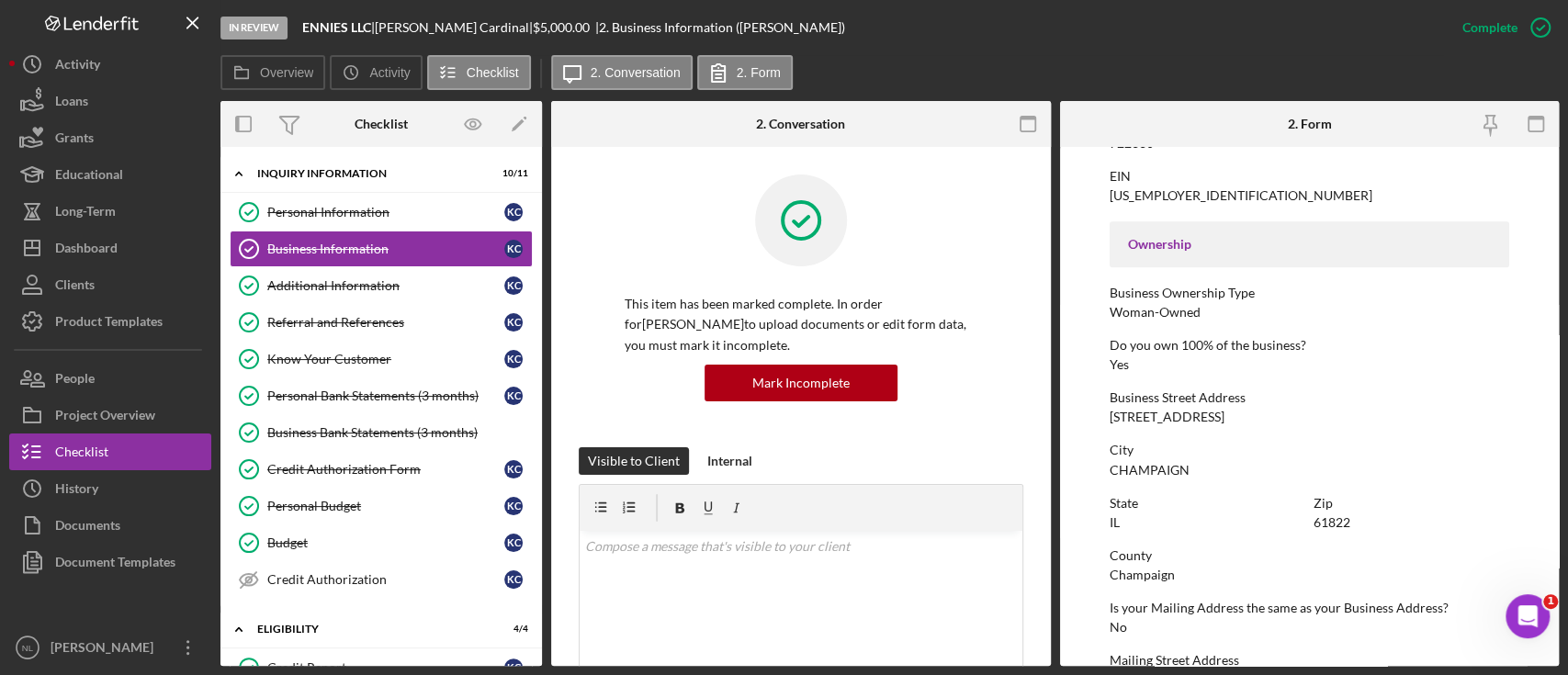
click at [1212, 507] on div "State" at bounding box center [1207, 503] width 195 height 15
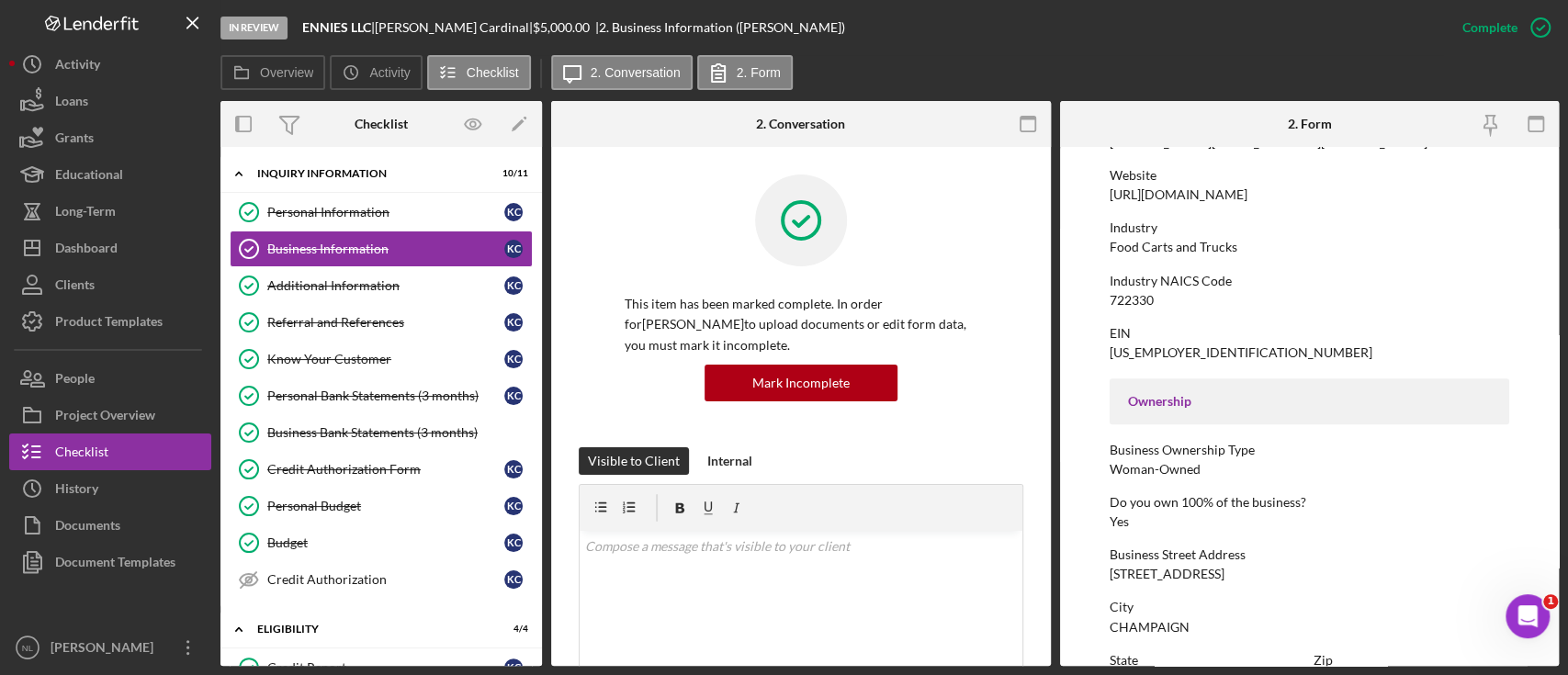
click at [1139, 358] on div "[US_EMPLOYER_IDENTIFICATION_NUMBER]" at bounding box center [1241, 353] width 262 height 15
copy div "[US_EMPLOYER_IDENTIFICATION_NUMBER]"
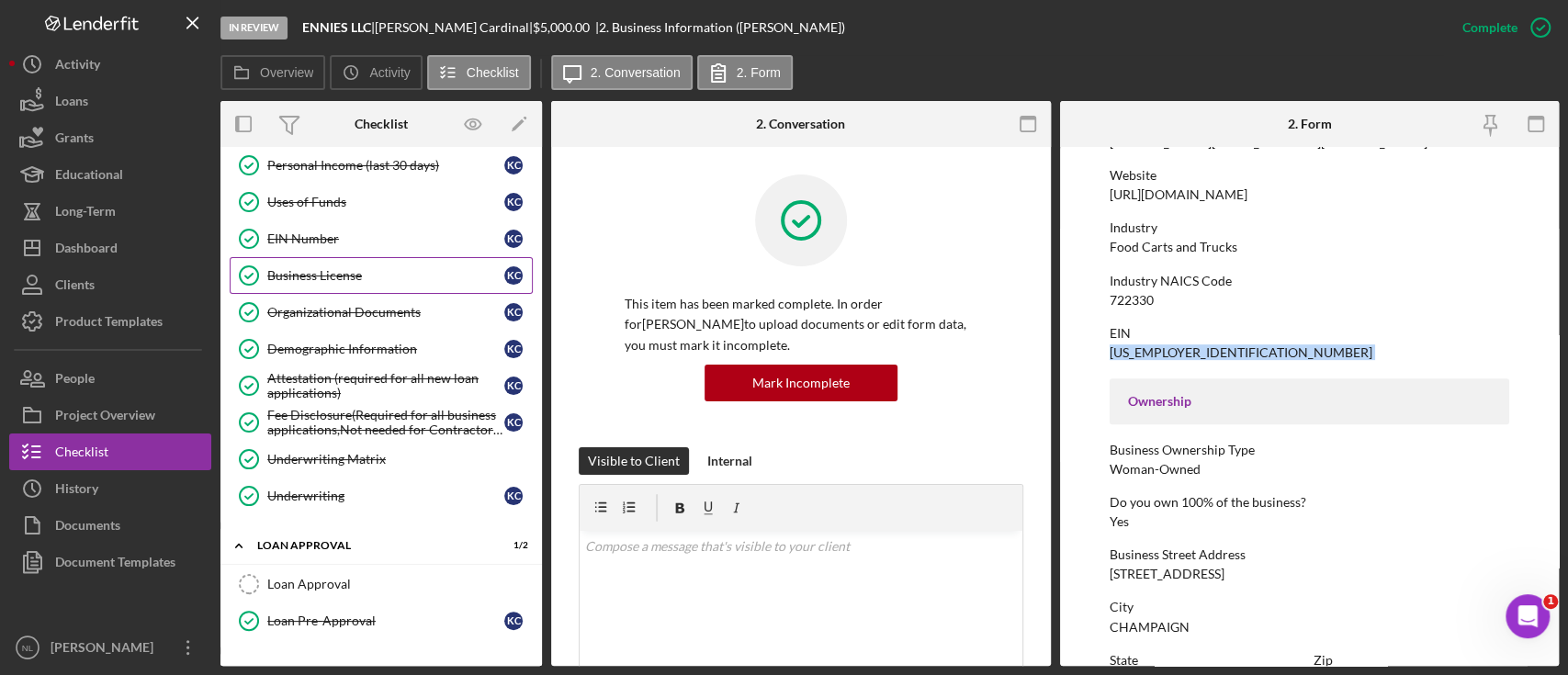
scroll to position [726, 0]
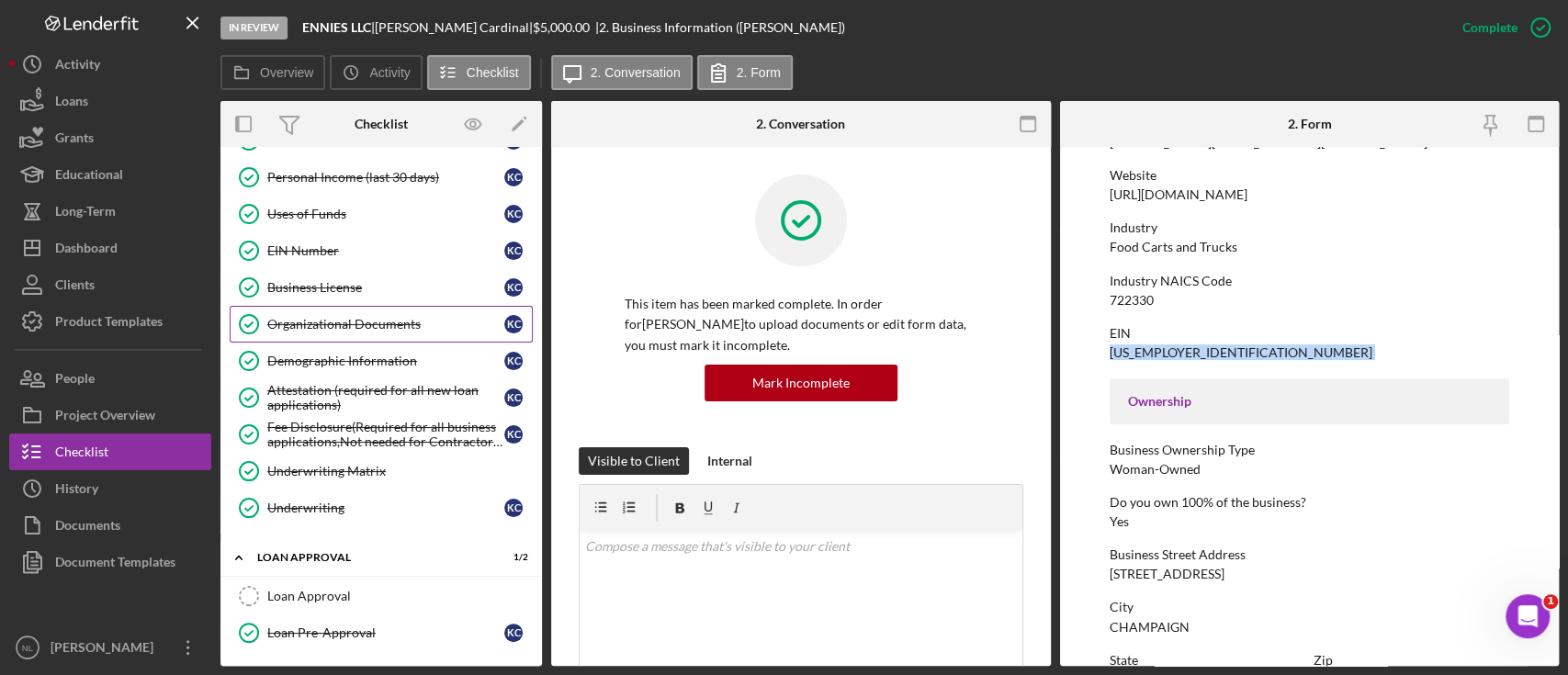
click at [397, 318] on div "Organizational Documents" at bounding box center [386, 324] width 237 height 15
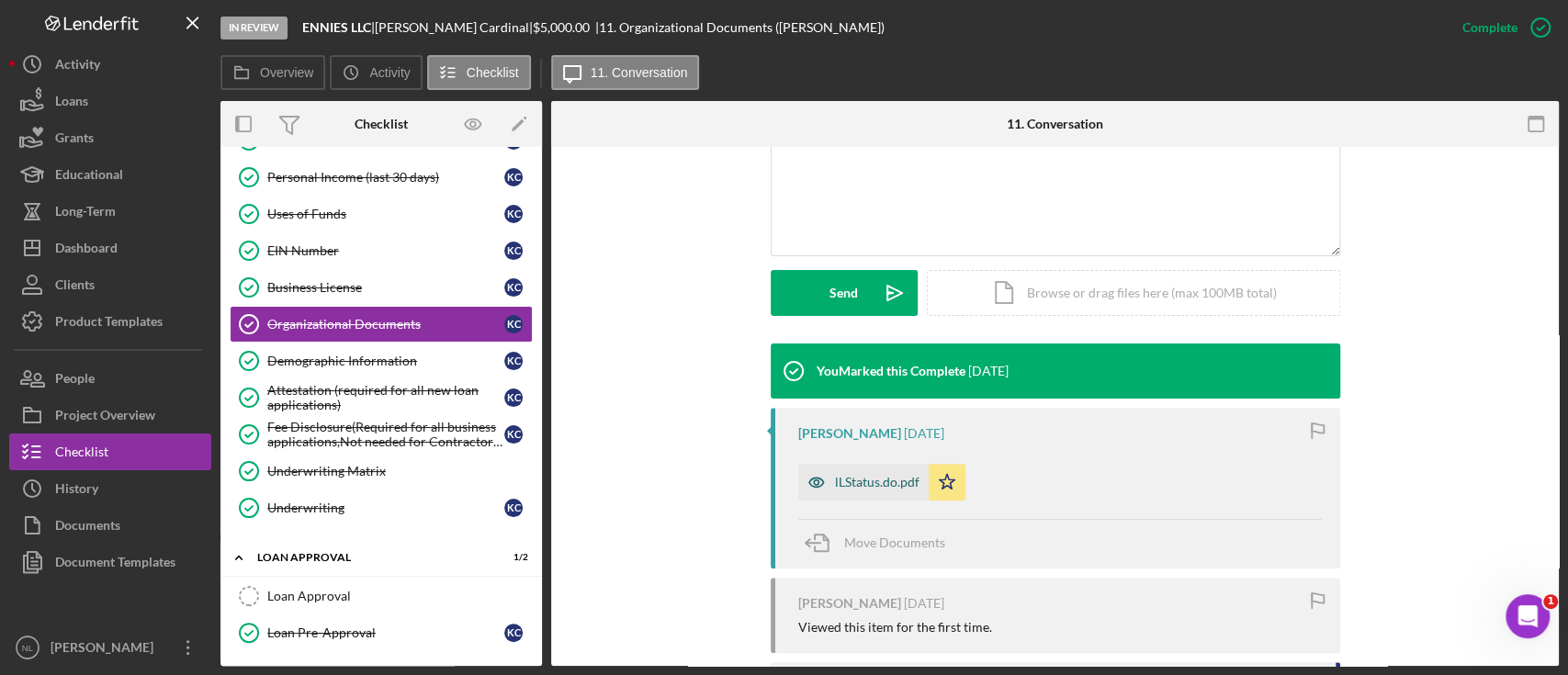
click at [863, 495] on div "lLStatus.do.pdf" at bounding box center [863, 481] width 131 height 37
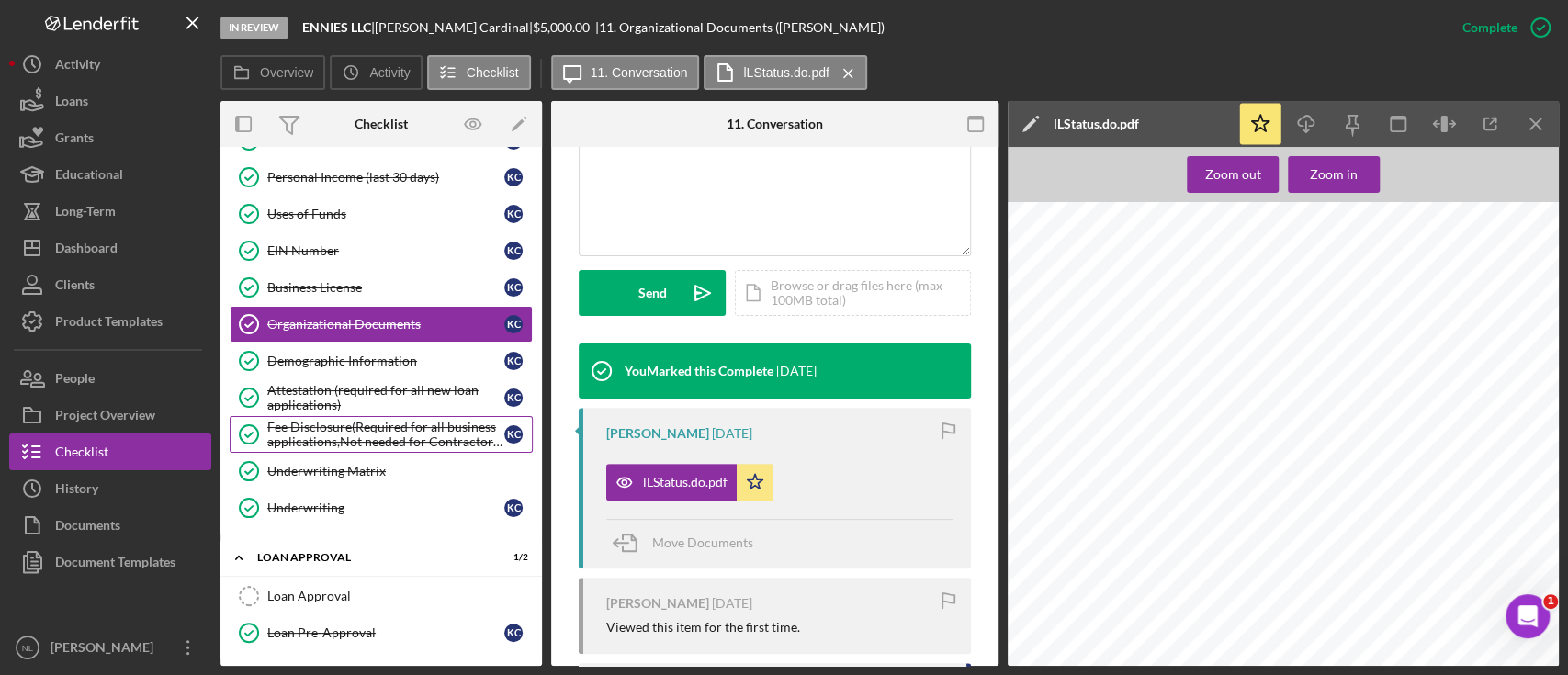
scroll to position [1290, 0]
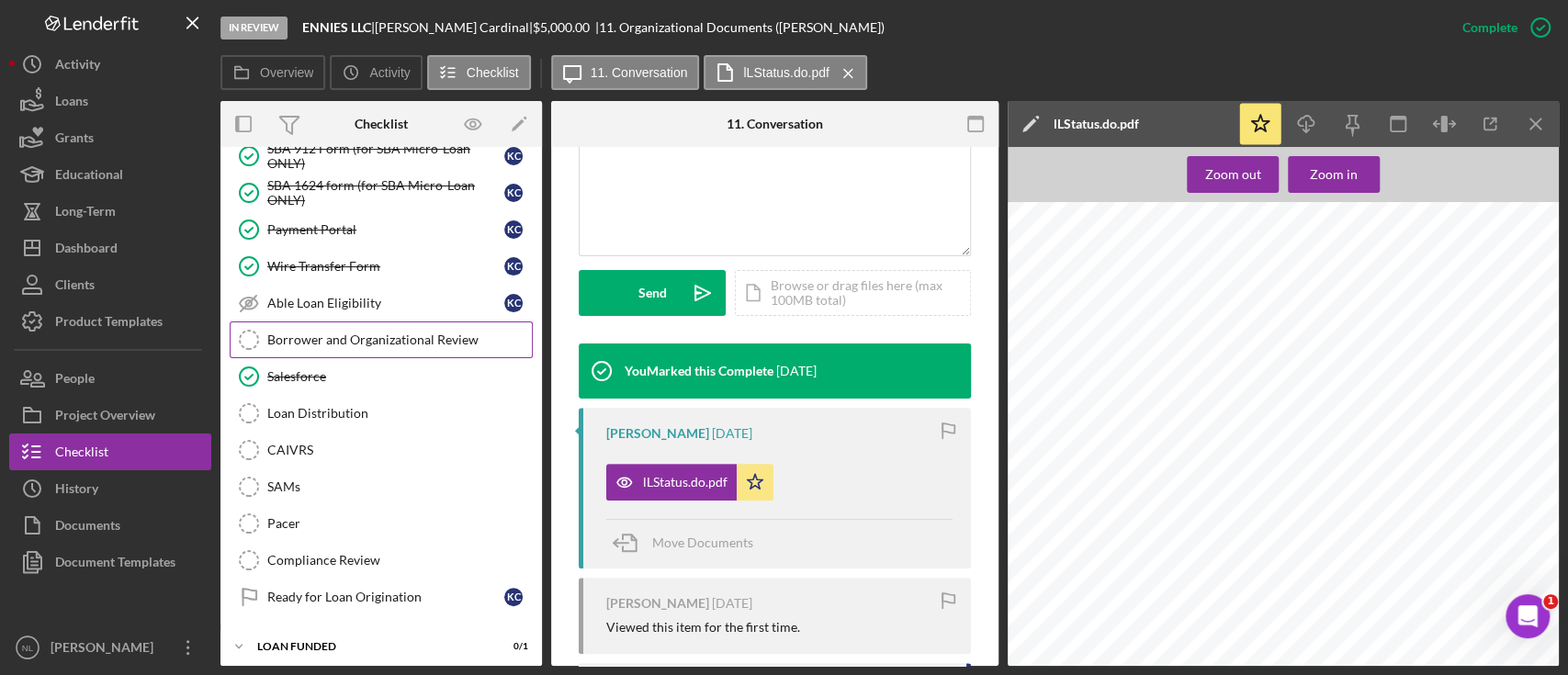
click at [356, 333] on div "Borrower and Organizational Review" at bounding box center [399, 340] width 264 height 15
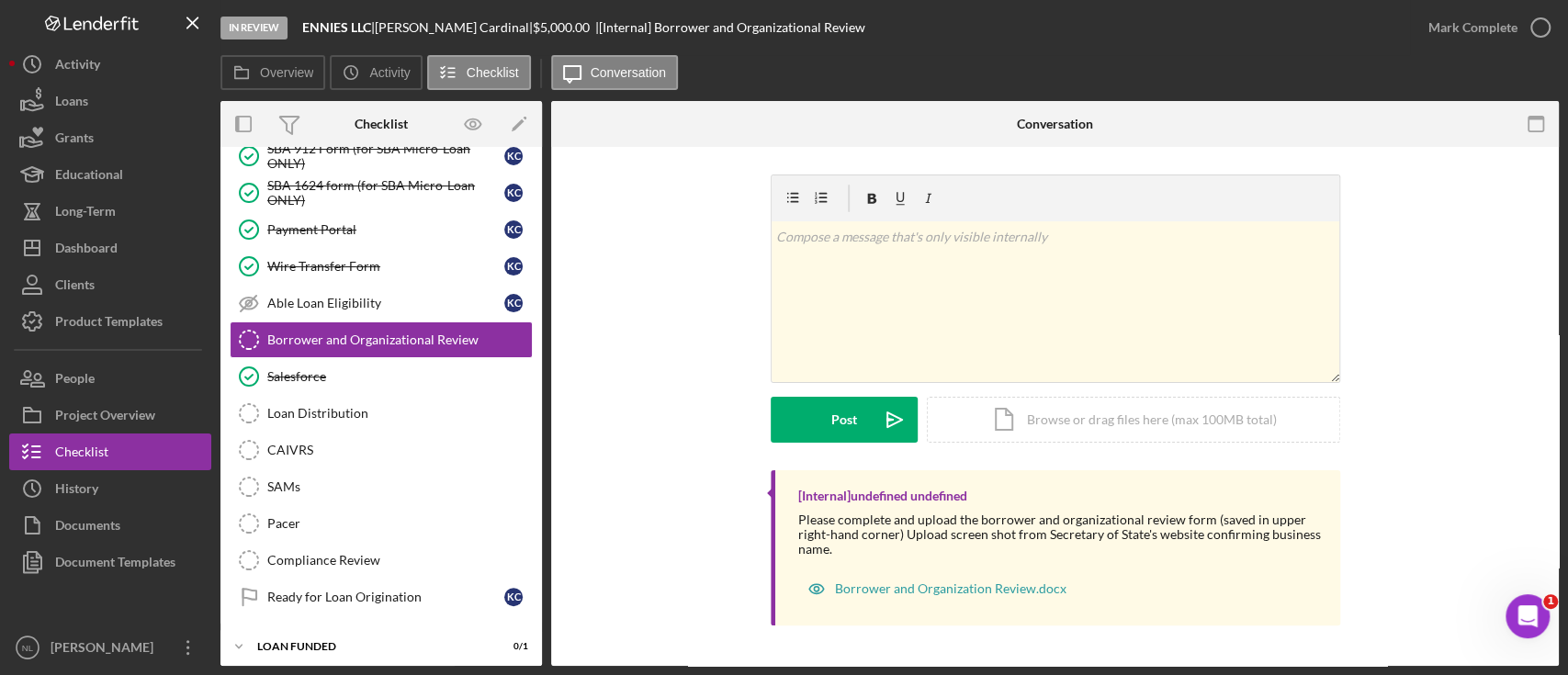
scroll to position [886, 0]
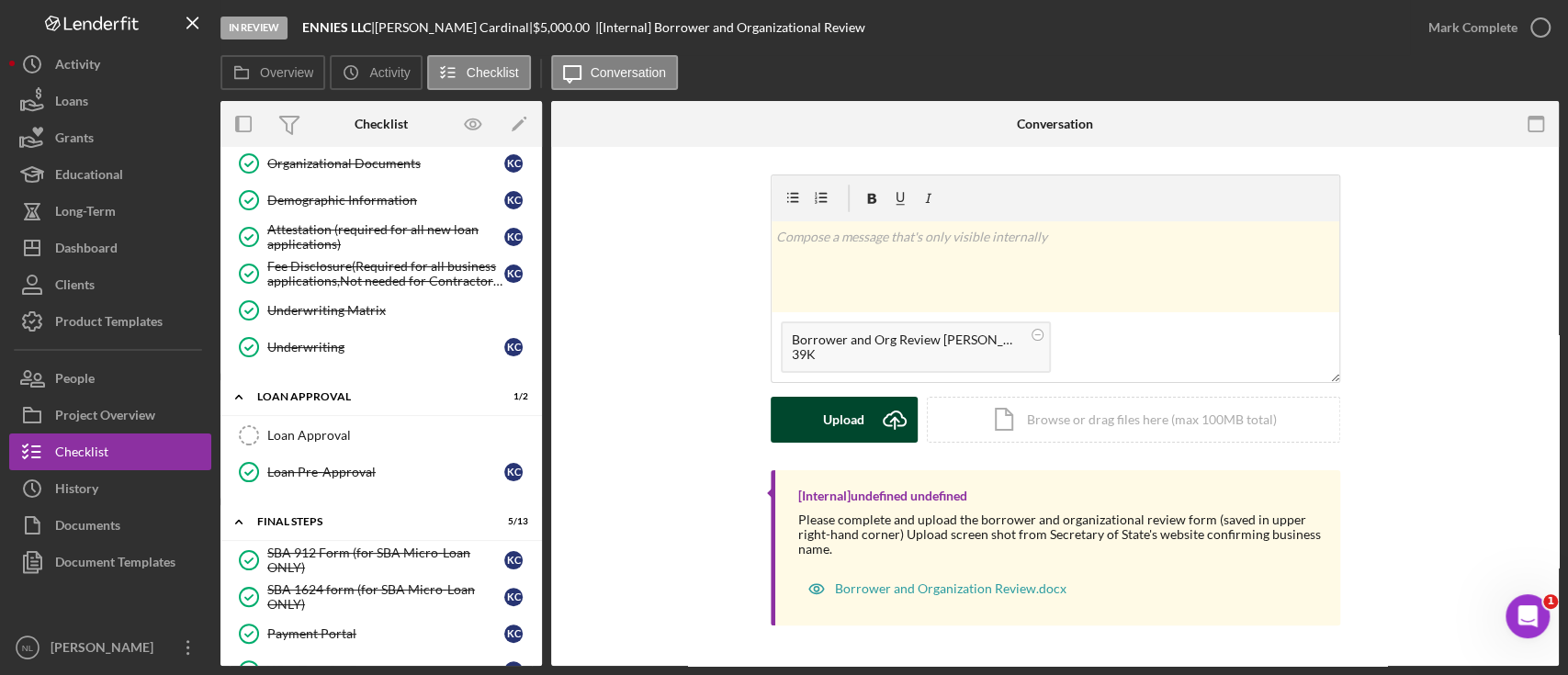
click at [884, 416] on icon "Icon/Upload" at bounding box center [895, 419] width 46 height 46
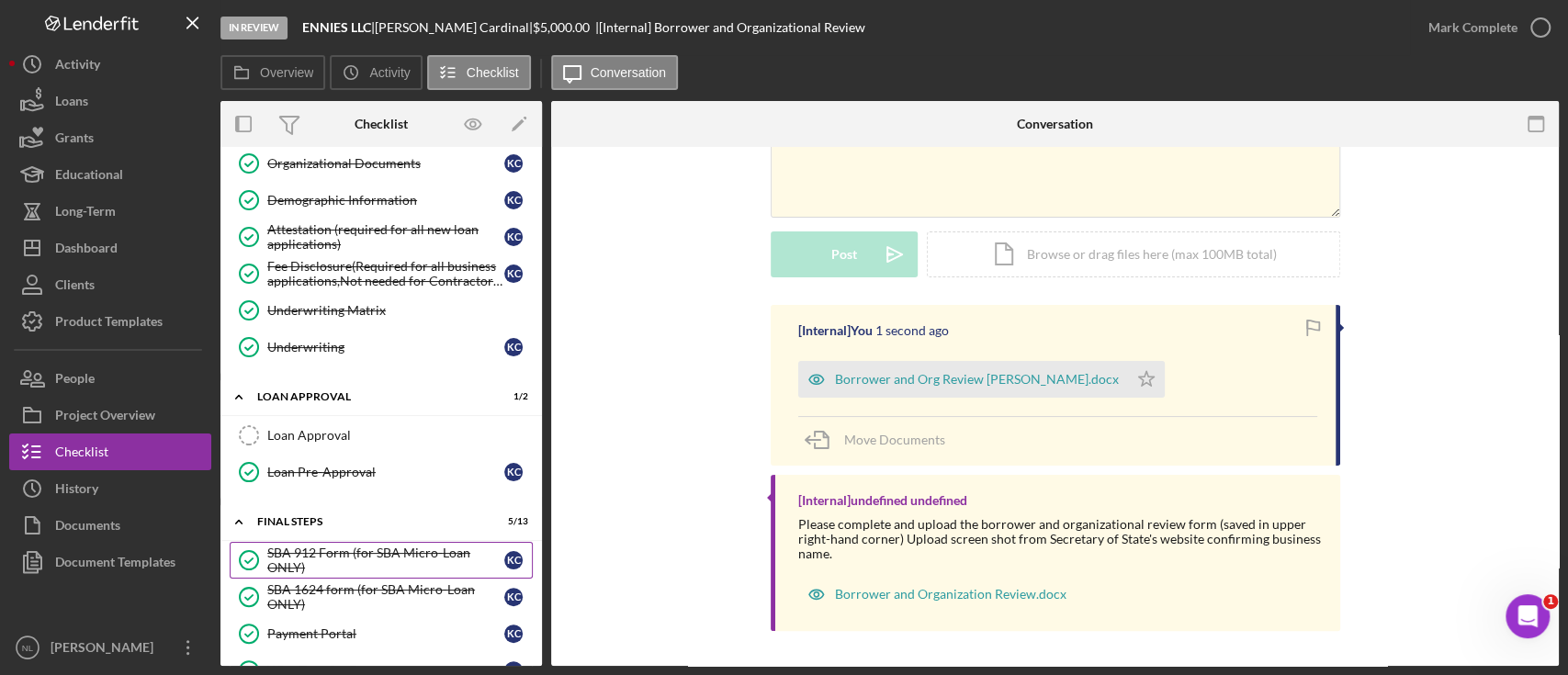
scroll to position [1290, 0]
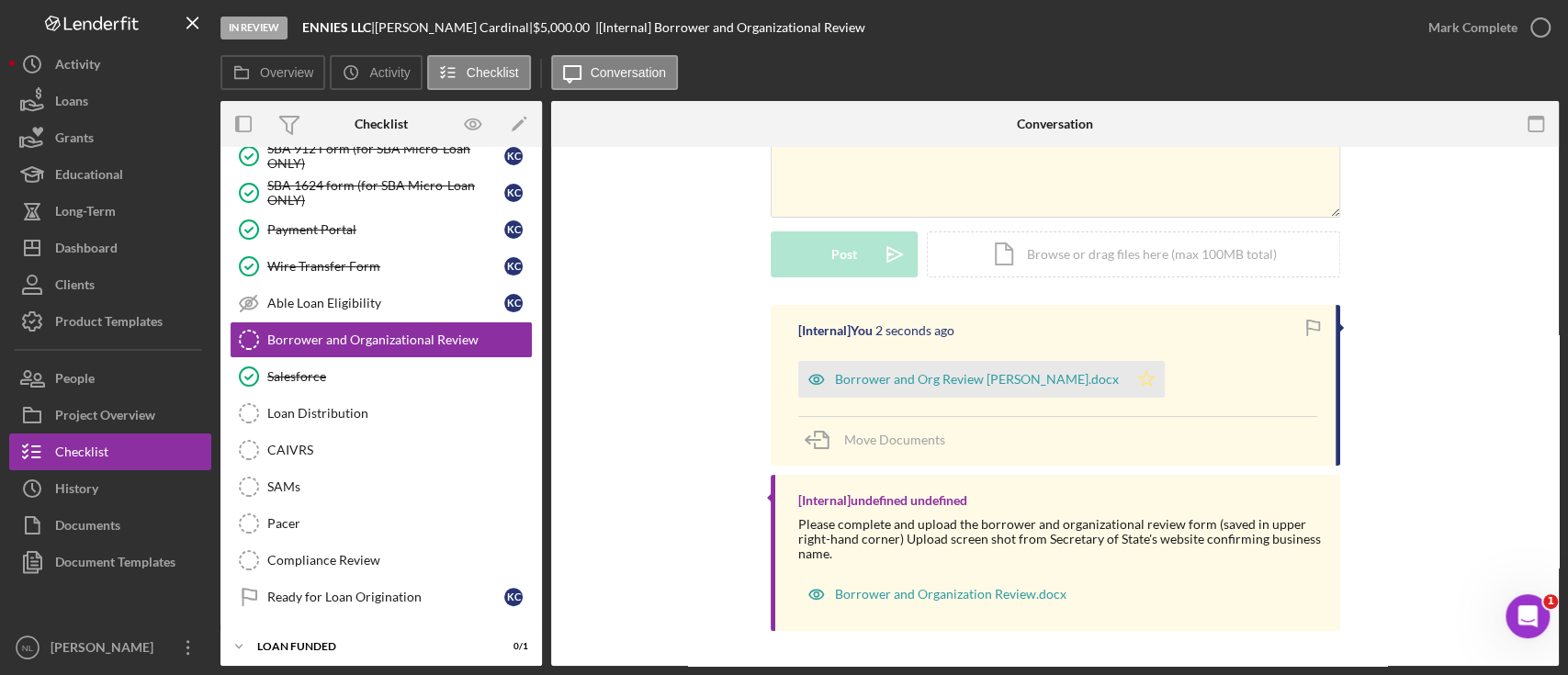
click at [1143, 378] on icon "Icon/Star" at bounding box center [1146, 379] width 37 height 37
click at [1466, 15] on div "Mark Complete" at bounding box center [1473, 27] width 89 height 37
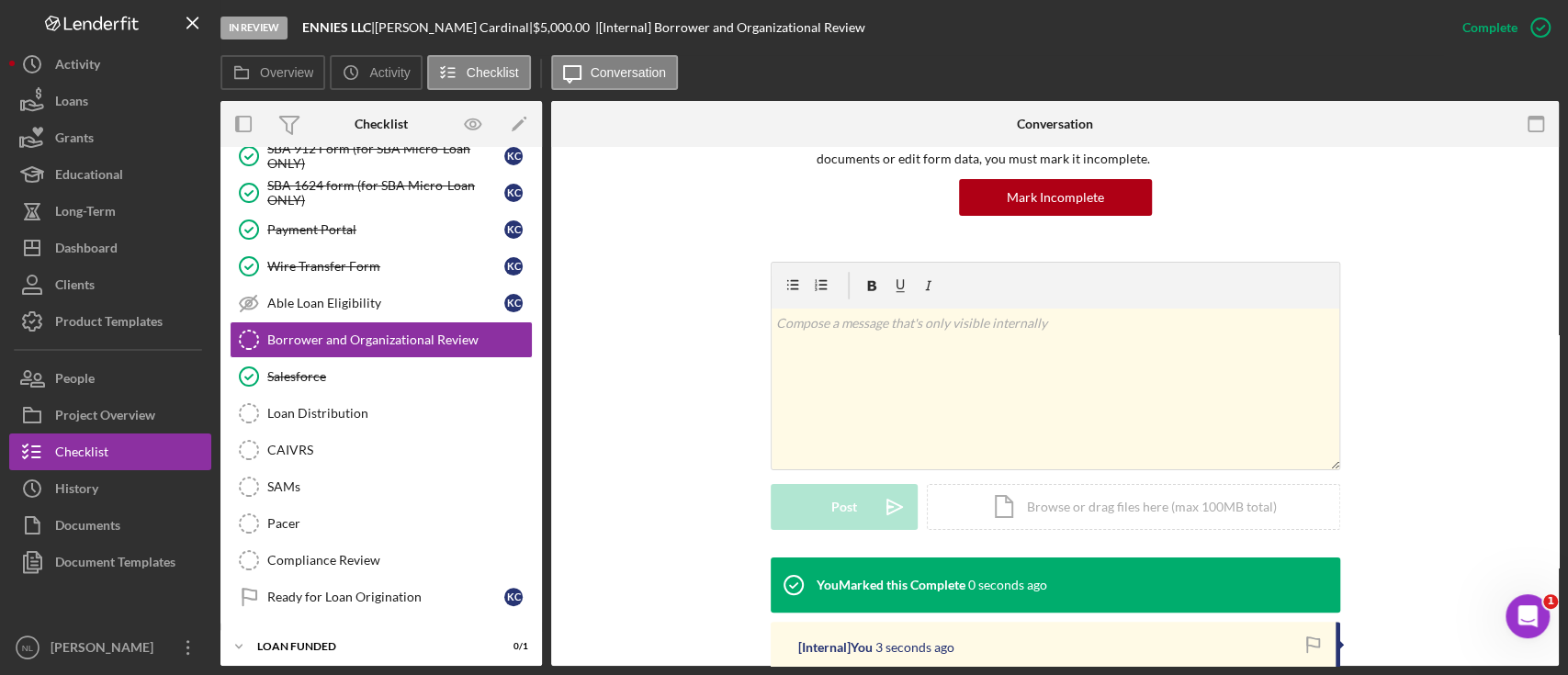
scroll to position [417, 0]
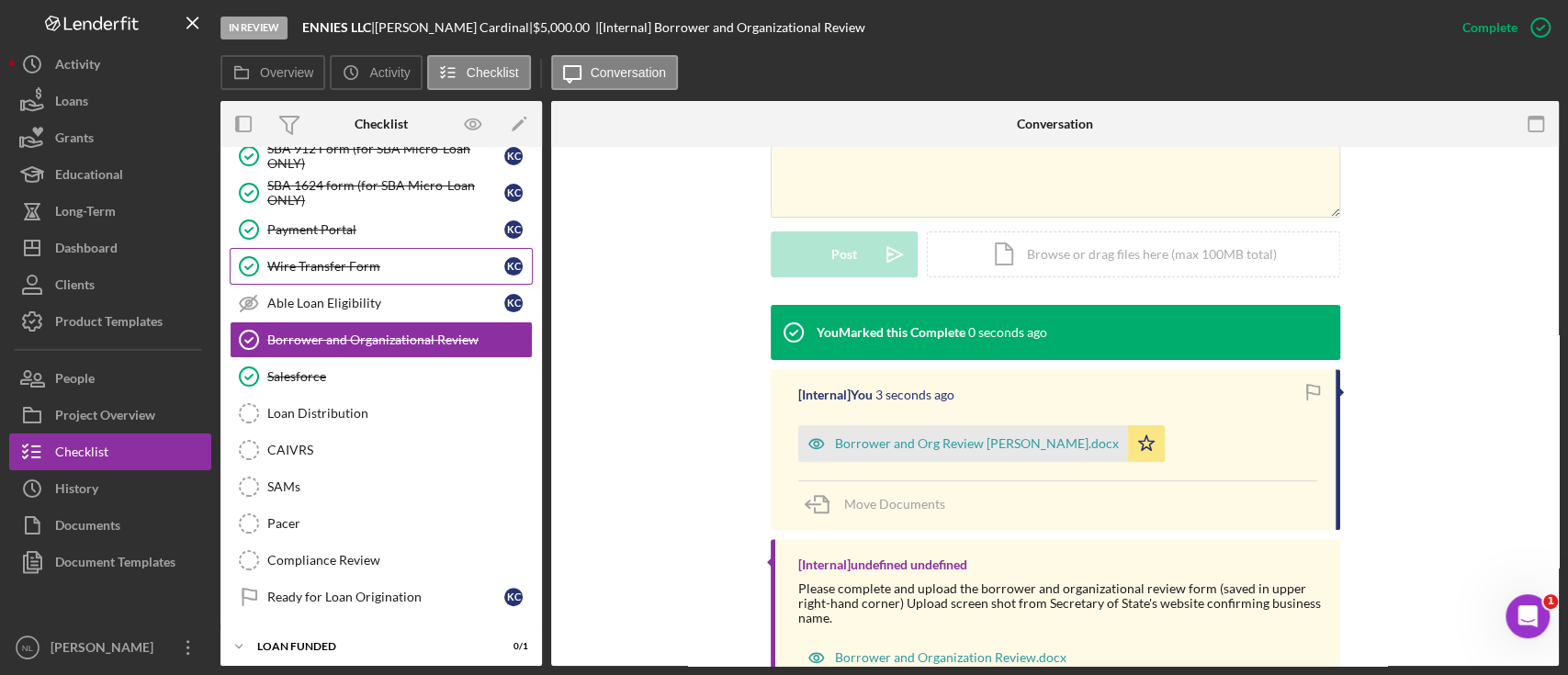
click at [412, 260] on div "Wire Transfer Form" at bounding box center [386, 266] width 237 height 15
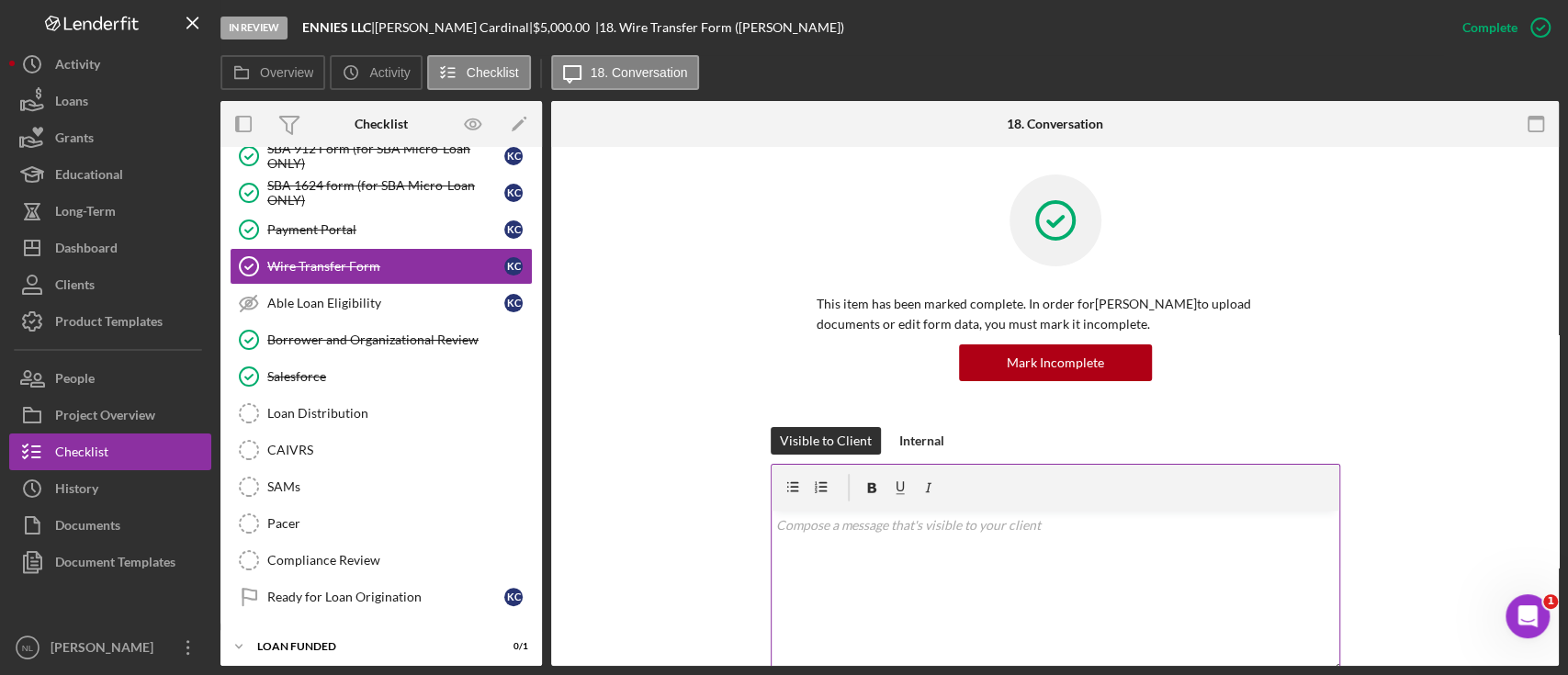
scroll to position [559, 0]
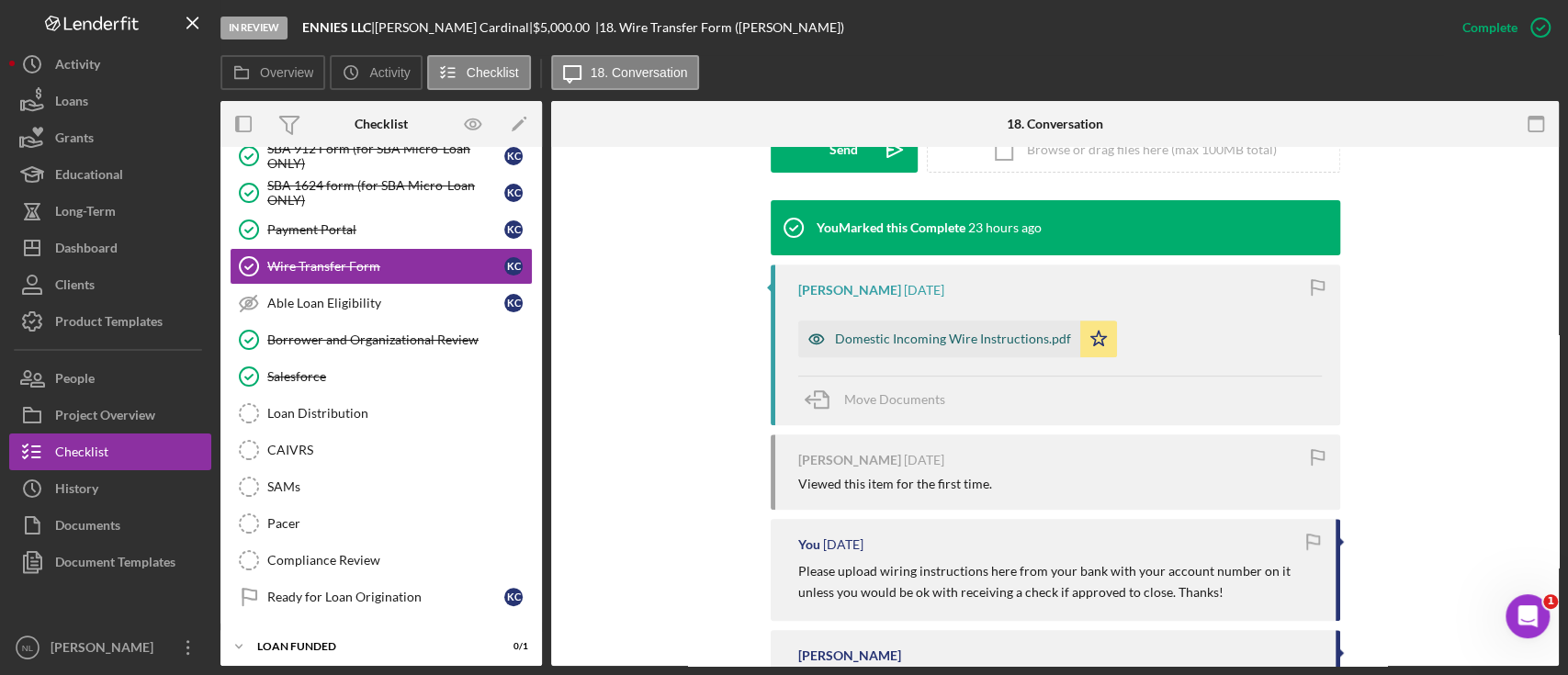
click at [894, 332] on div "Domestic Incoming Wire Instructions.pdf" at bounding box center [953, 339] width 236 height 15
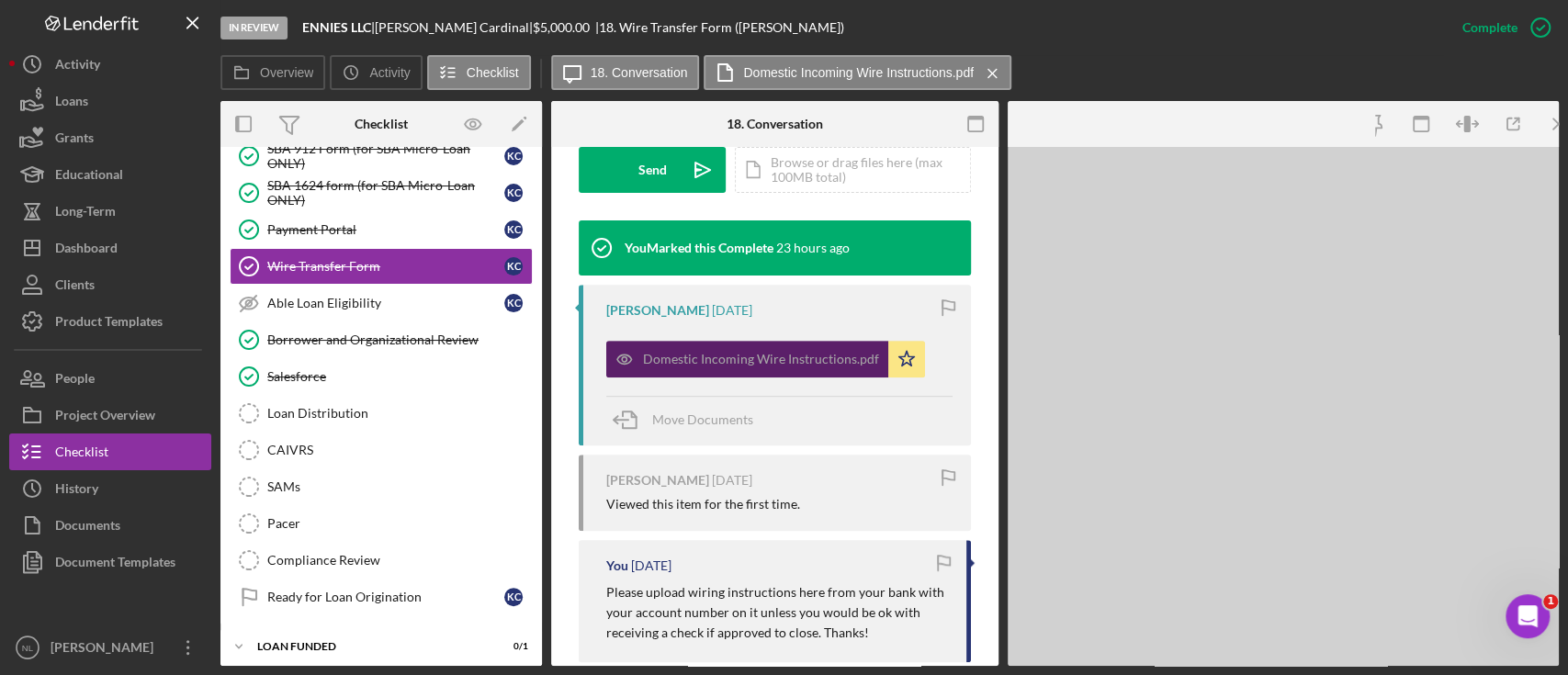
scroll to position [580, 0]
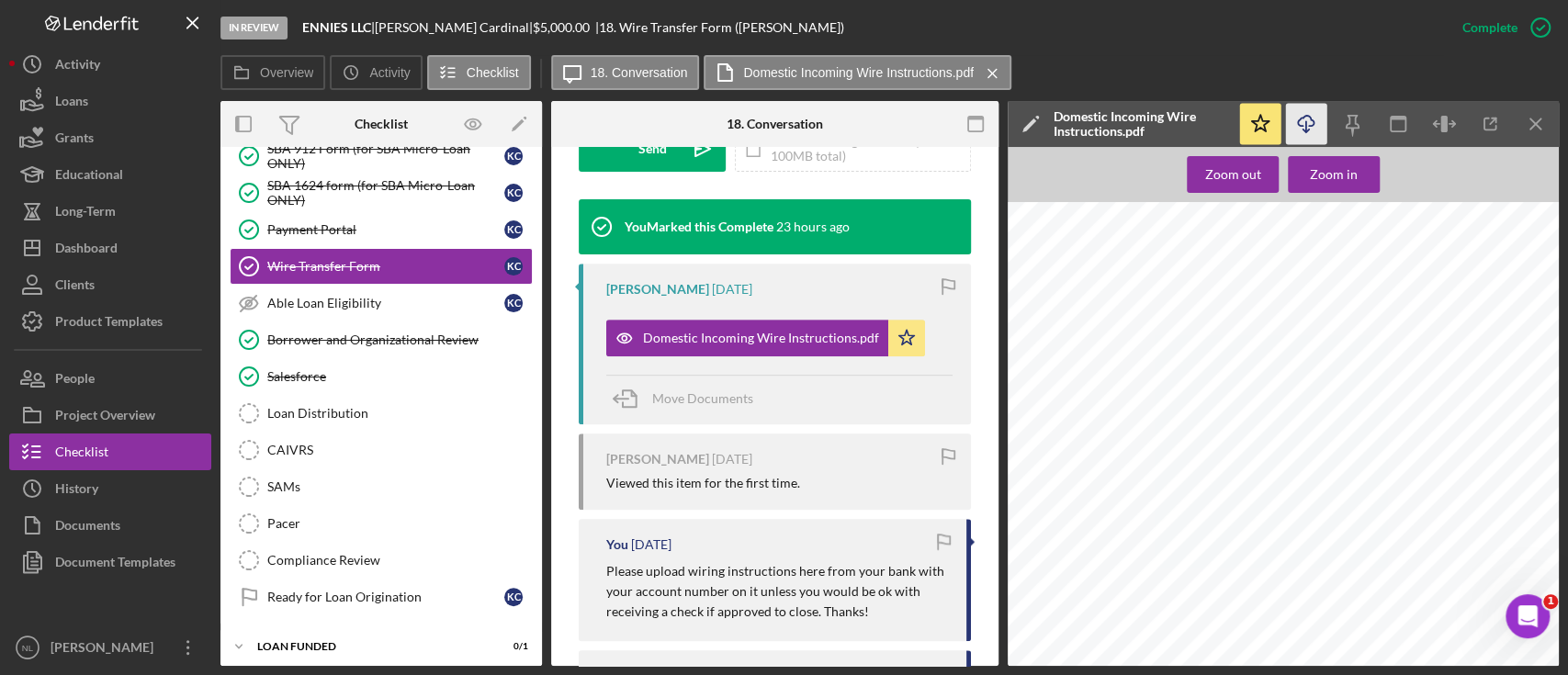
click at [1310, 126] on icon "button" at bounding box center [1306, 120] width 16 height 10
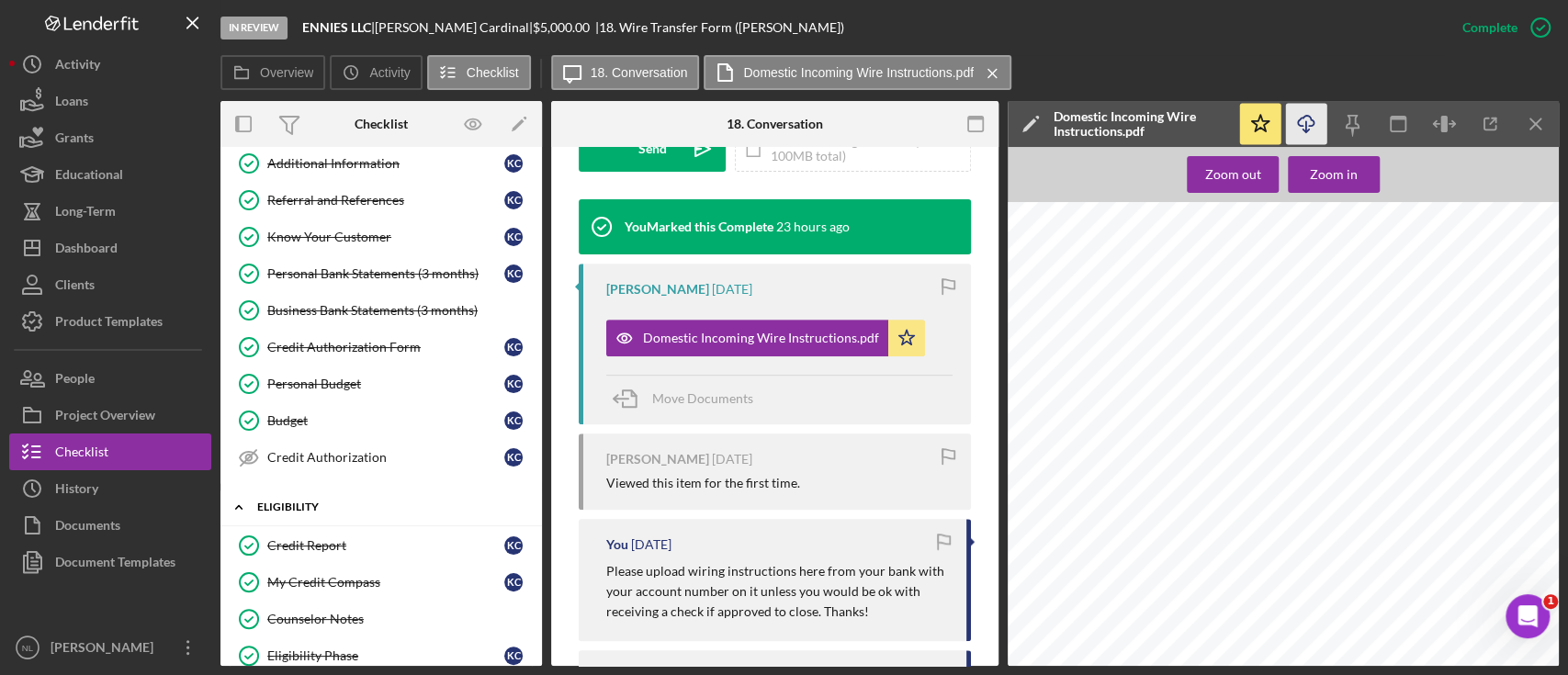
scroll to position [478, 0]
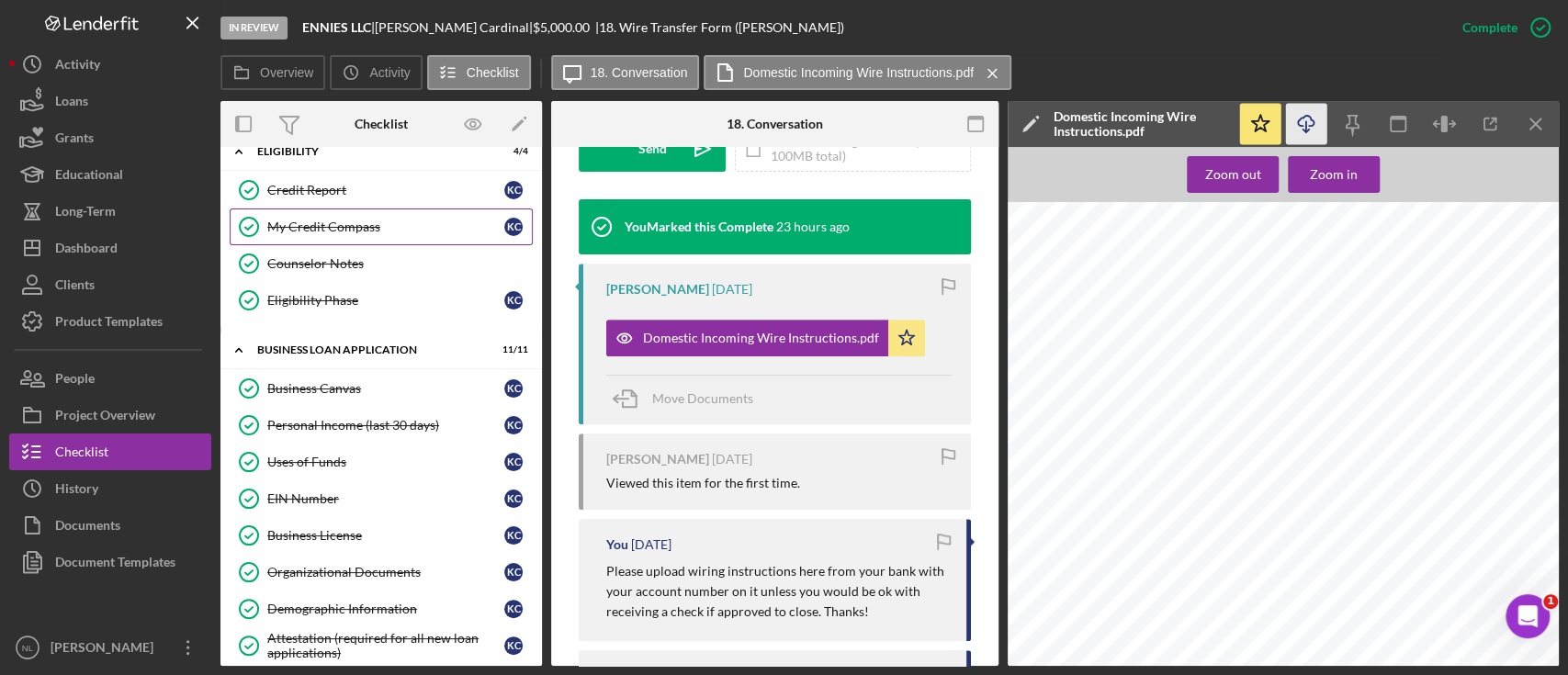
click at [334, 224] on div "My Credit Compass" at bounding box center [386, 227] width 237 height 15
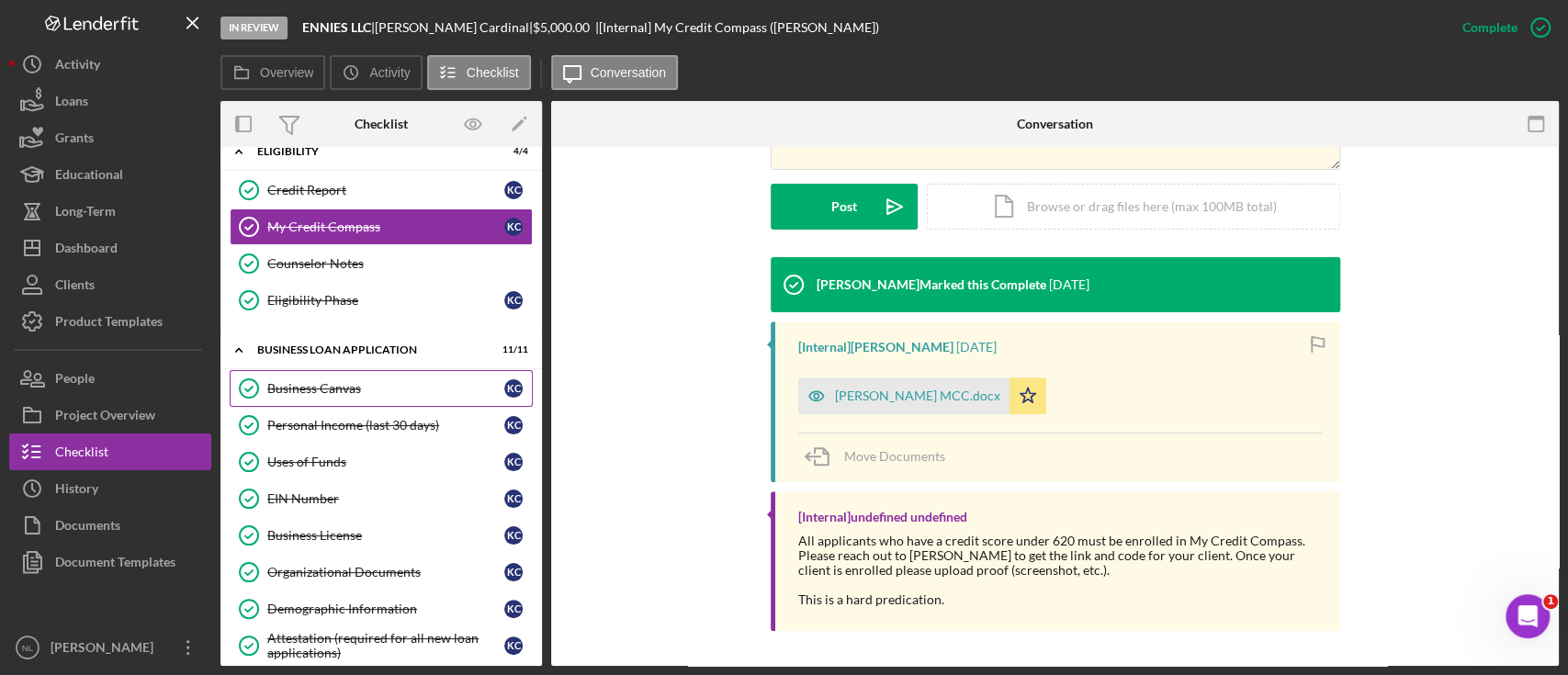
scroll to position [1290, 0]
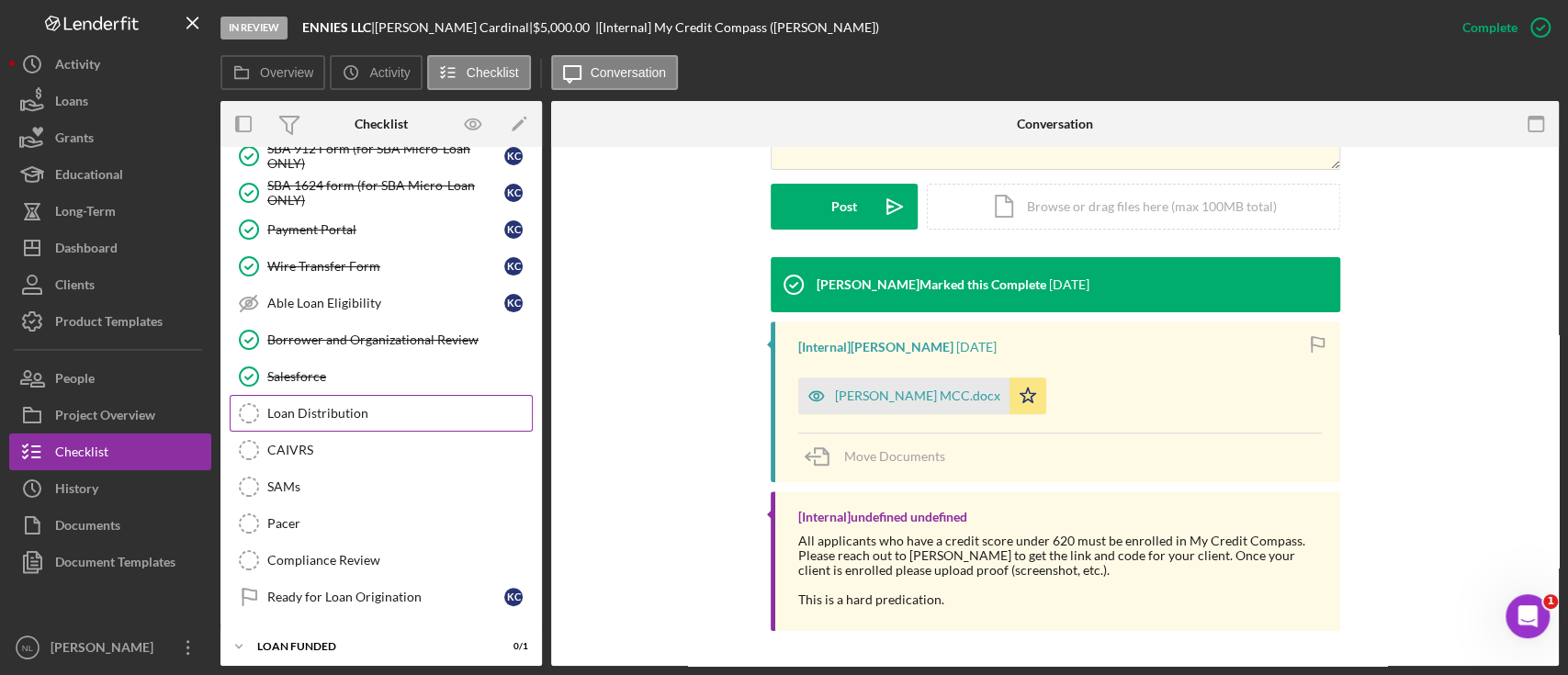
click at [334, 413] on link "Loan Distribution Loan Distribution" at bounding box center [381, 413] width 303 height 37
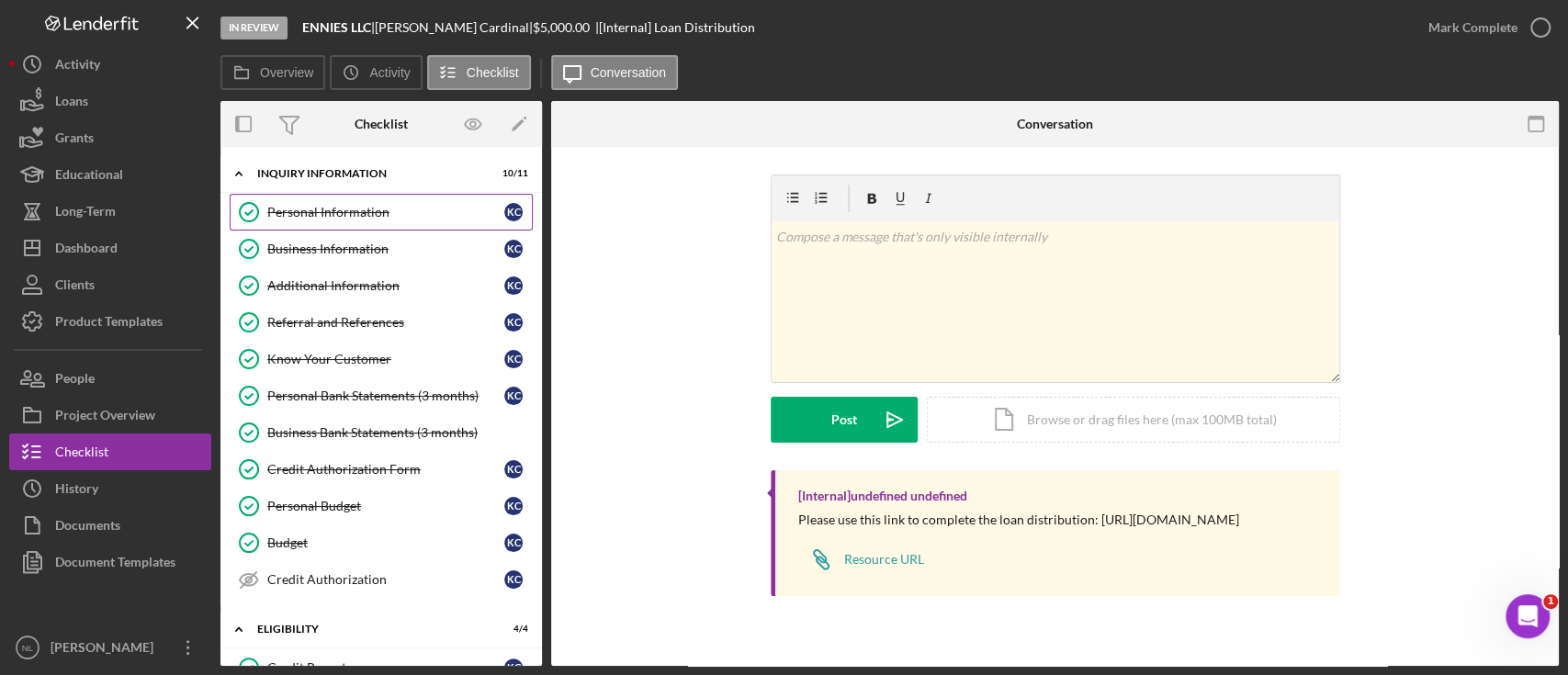
click at [374, 208] on div "Personal Information" at bounding box center [386, 212] width 237 height 15
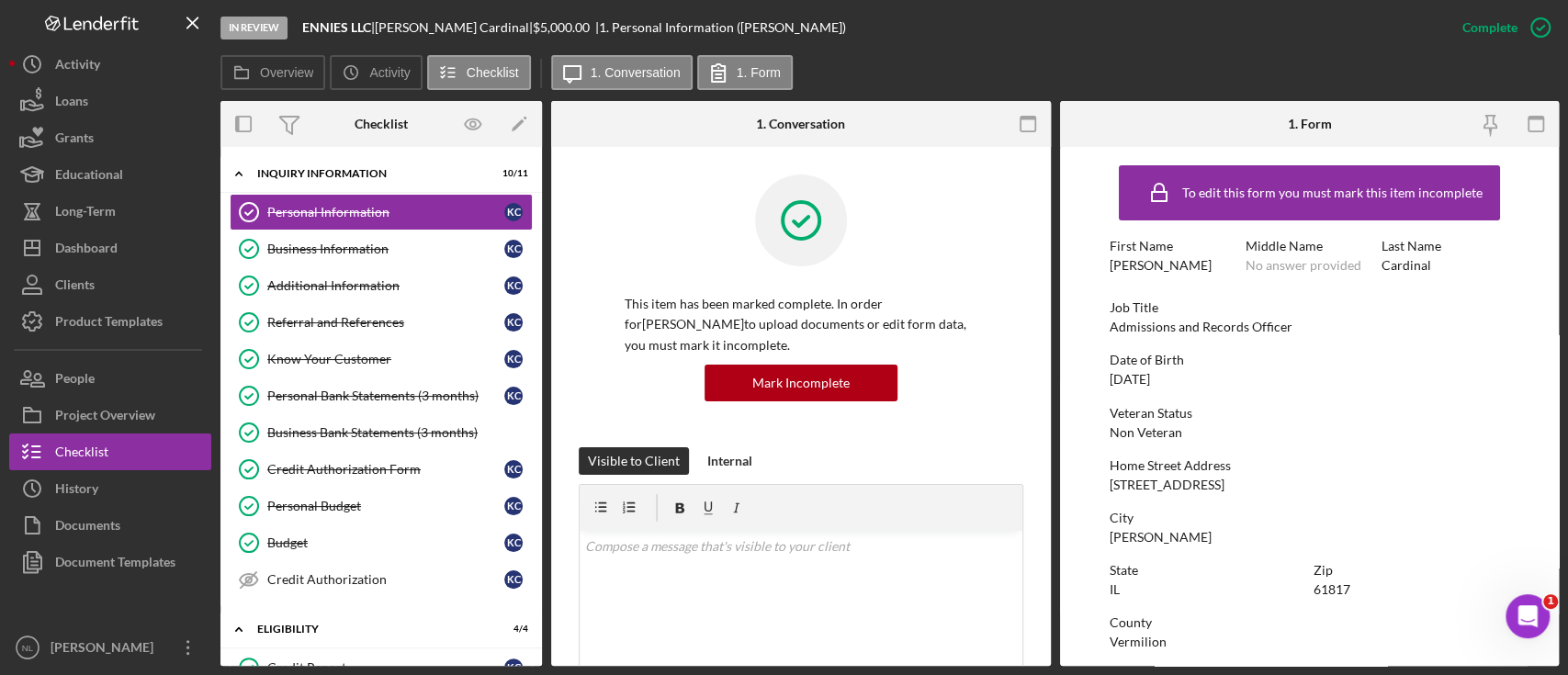
click at [1218, 363] on div "Date of Birth" at bounding box center [1309, 360] width 400 height 15
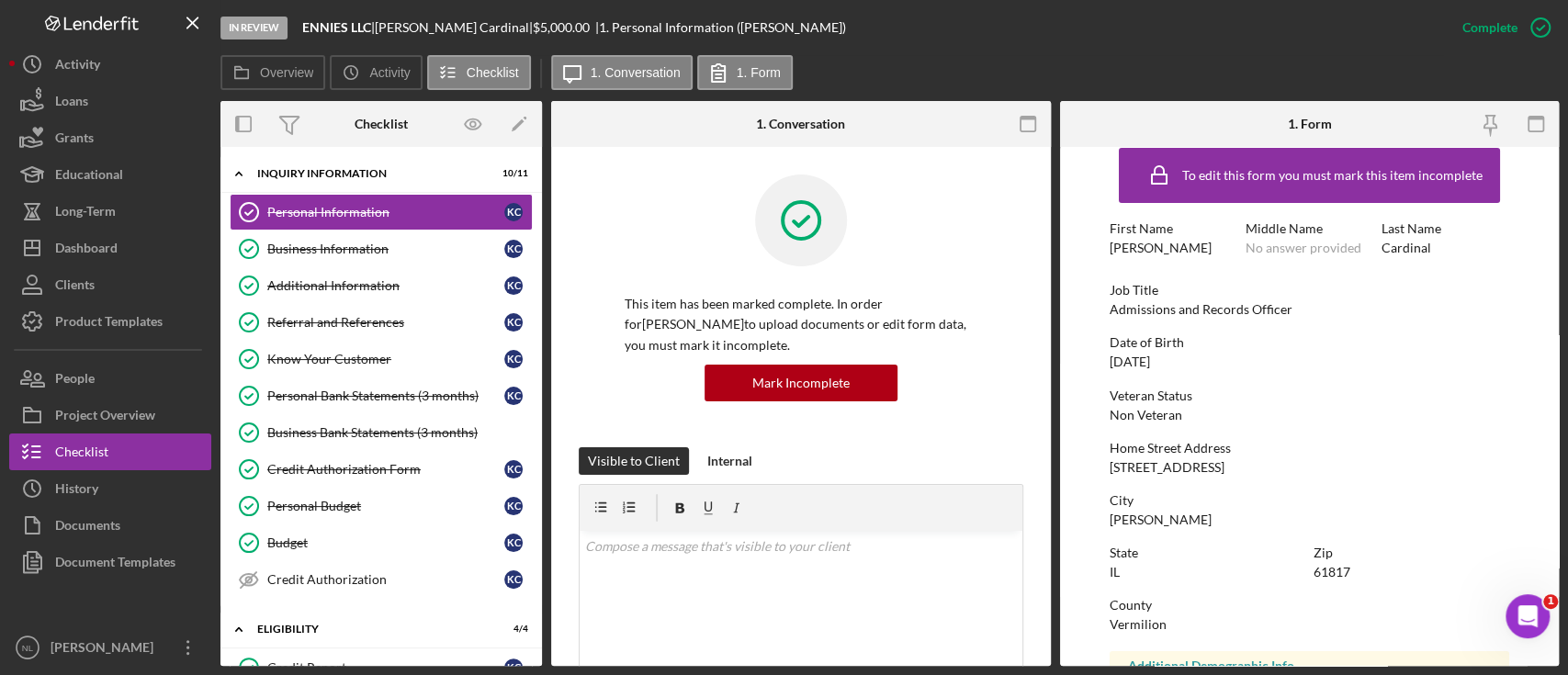
scroll to position [131, 0]
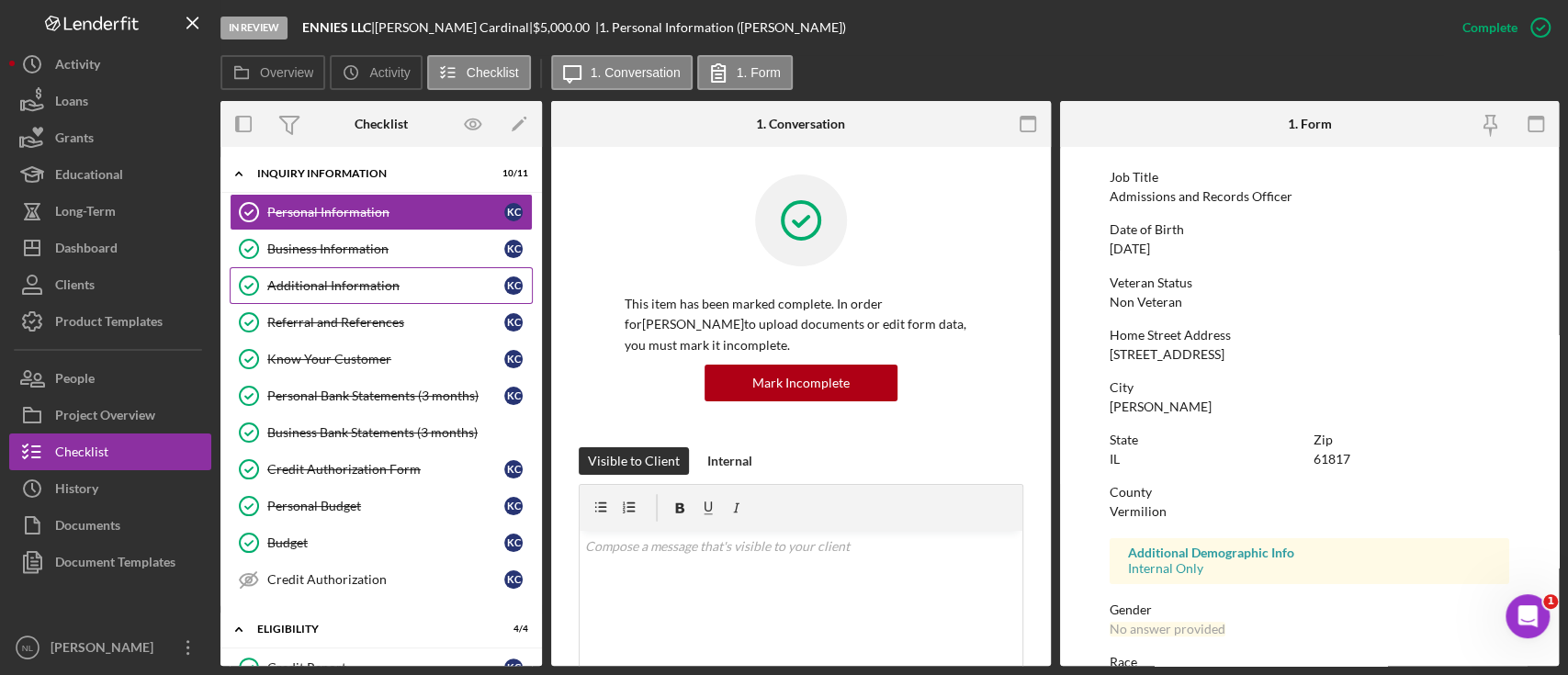
click at [314, 267] on link "Additional Information Additional Information K C" at bounding box center [381, 285] width 303 height 37
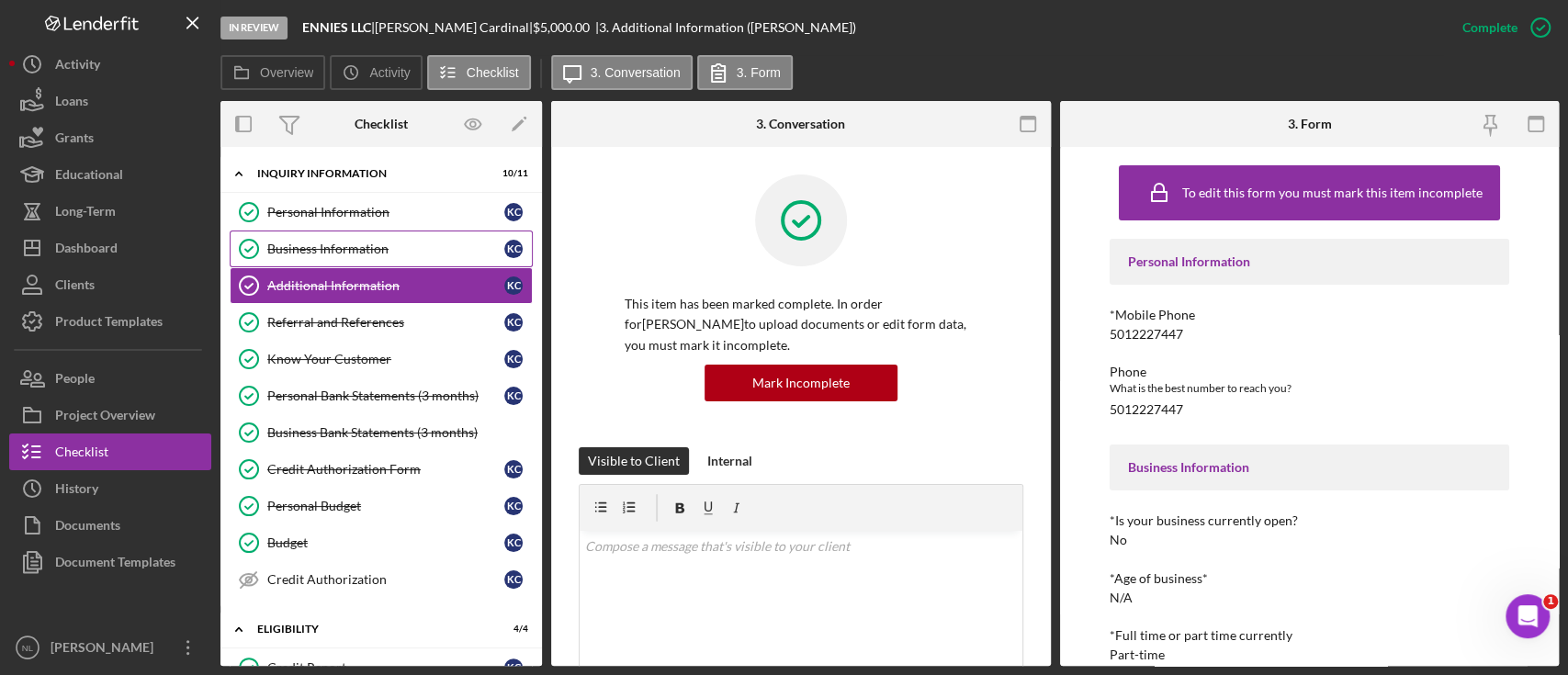
click at [314, 261] on link "Business Information Business Information K C" at bounding box center [381, 248] width 303 height 37
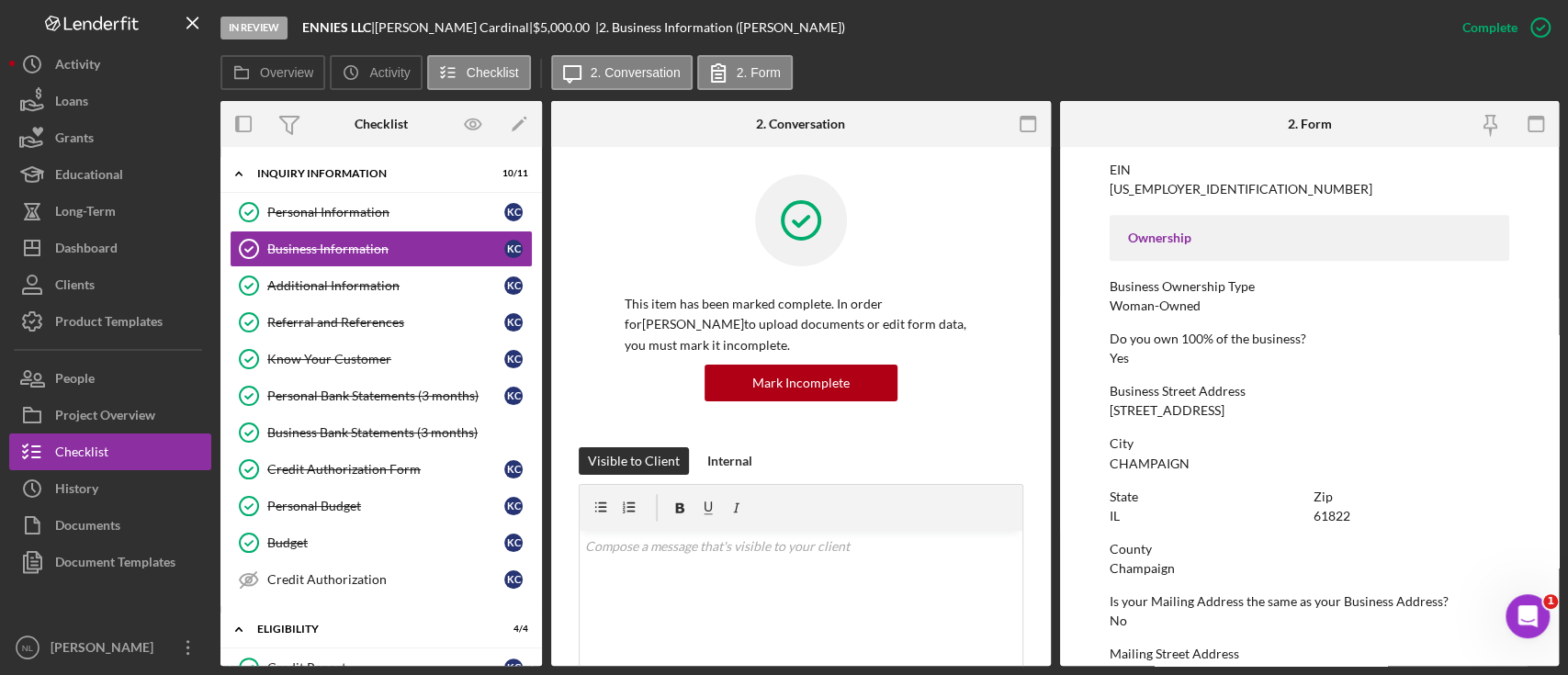
scroll to position [544, 0]
click at [1205, 415] on div "[STREET_ADDRESS]" at bounding box center [1167, 416] width 115 height 15
copy div "[STREET_ADDRESS]"
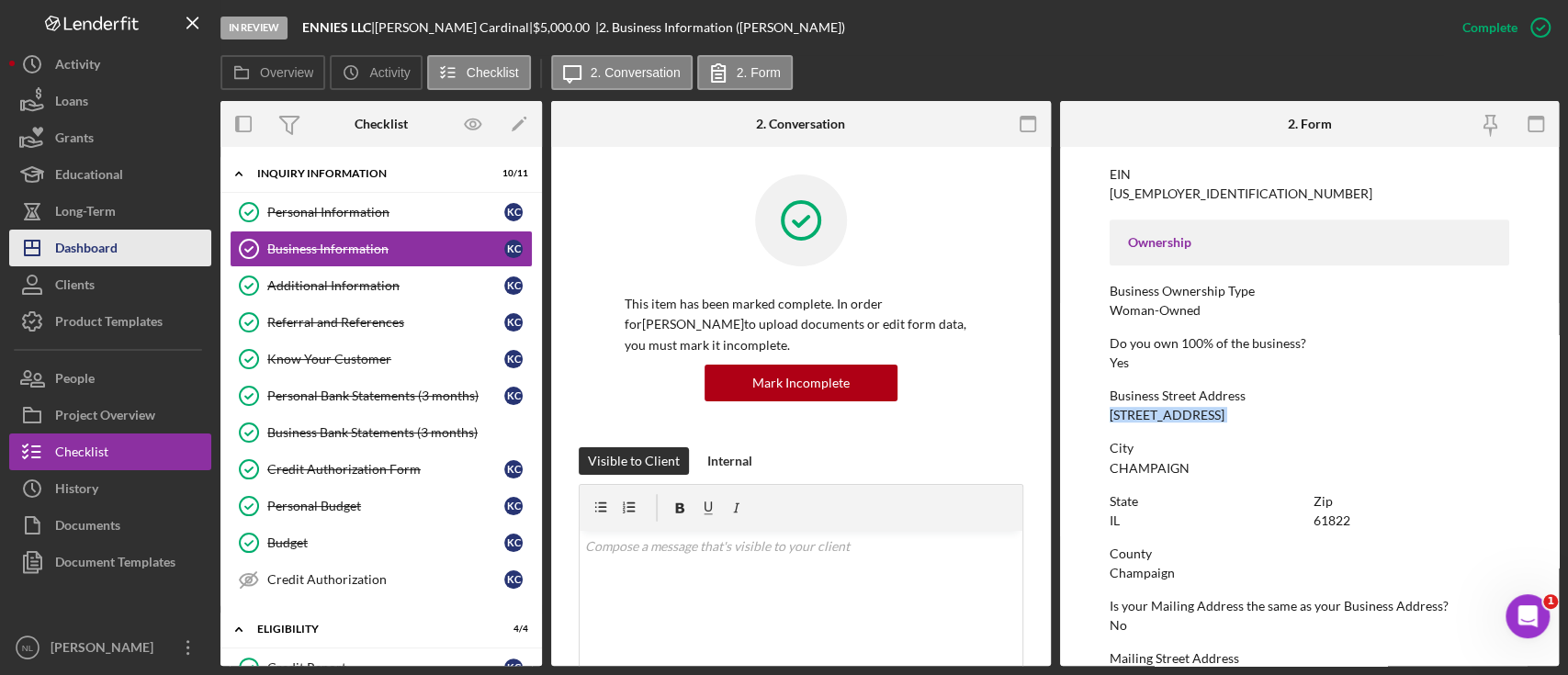
click at [148, 246] on button "Icon/Dashboard Dashboard" at bounding box center [110, 247] width 202 height 37
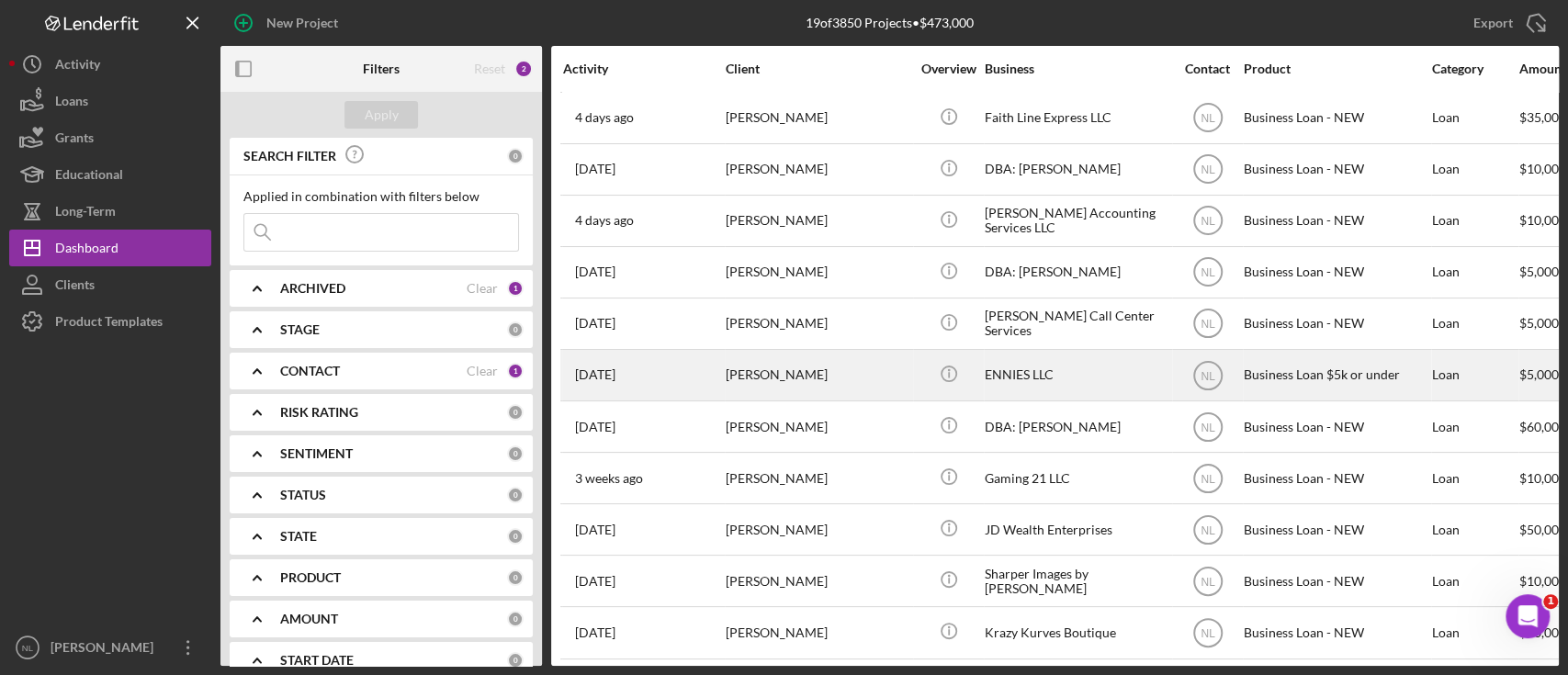
click at [844, 367] on div "[PERSON_NAME]" at bounding box center [817, 375] width 183 height 49
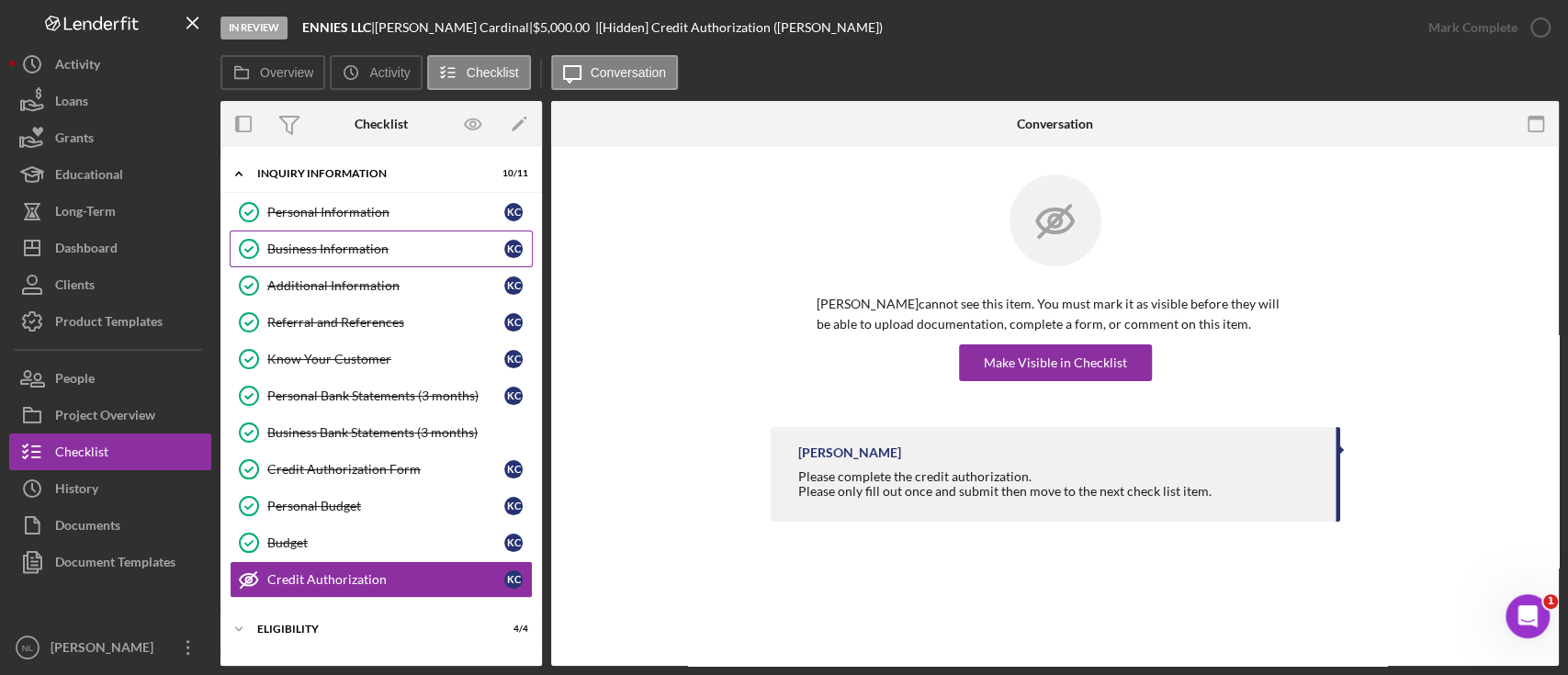
click at [338, 260] on link "Business Information Business Information K C" at bounding box center [381, 248] width 303 height 37
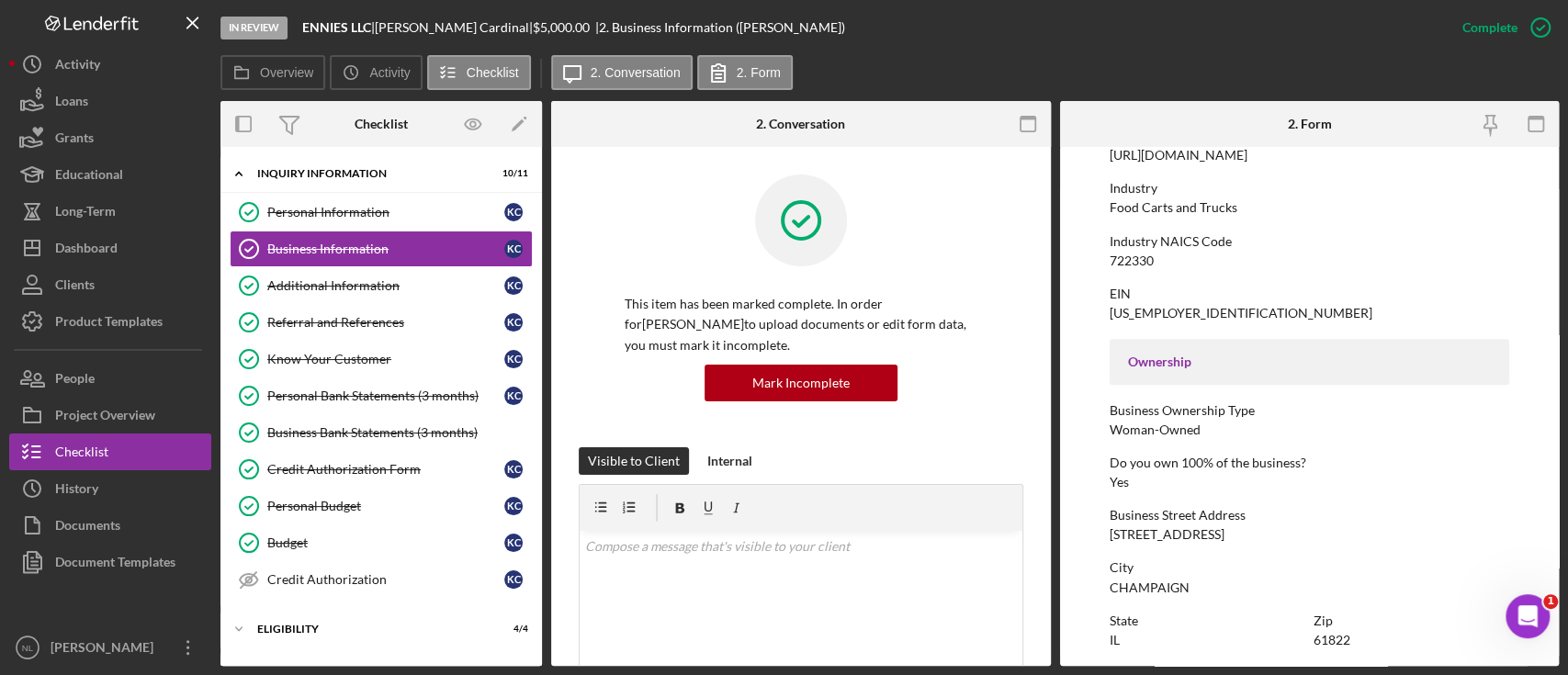
scroll to position [428, 0]
click at [1198, 201] on div "Food Carts and Trucks" at bounding box center [1174, 205] width 128 height 15
copy div "Food Carts and Trucks"
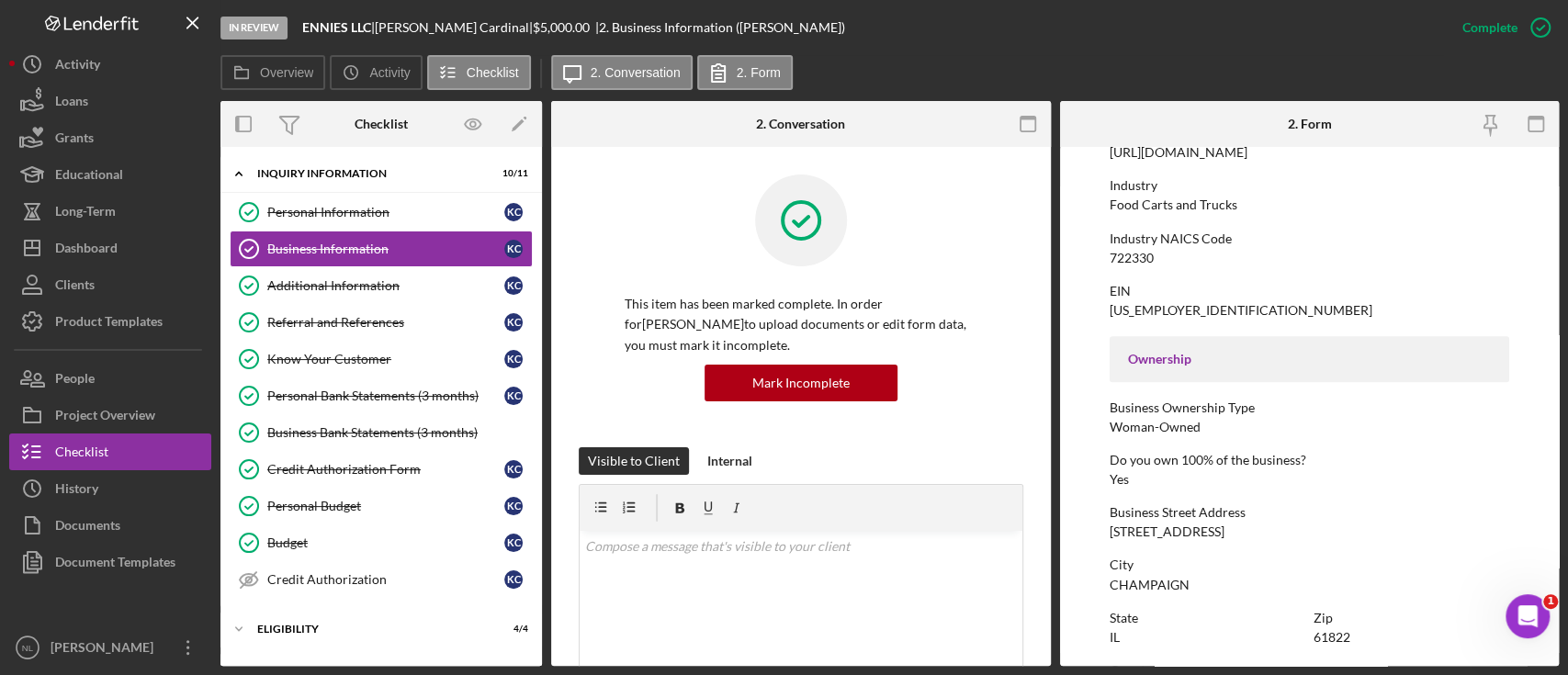
click at [1132, 258] on div "722330" at bounding box center [1132, 259] width 44 height 15
copy div "722330"
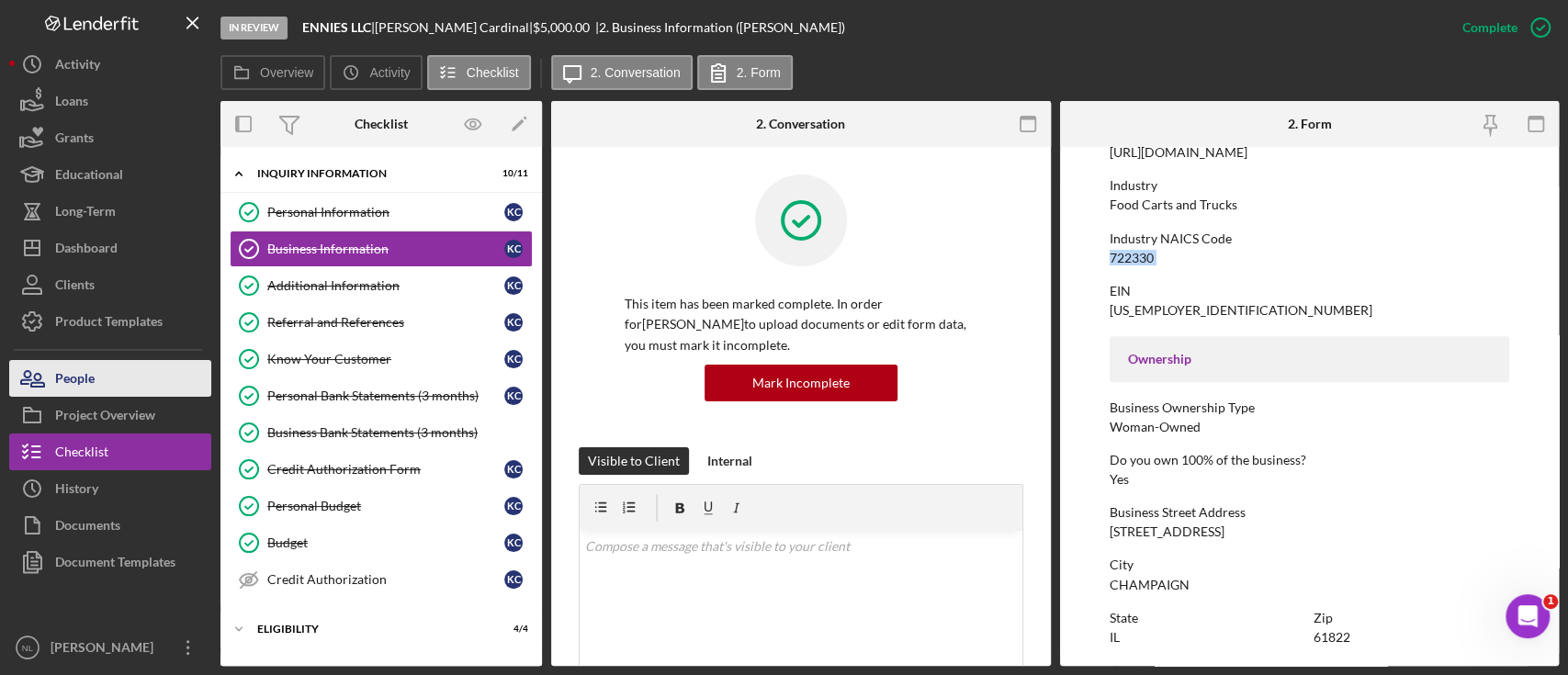
click at [127, 371] on button "People" at bounding box center [110, 378] width 202 height 37
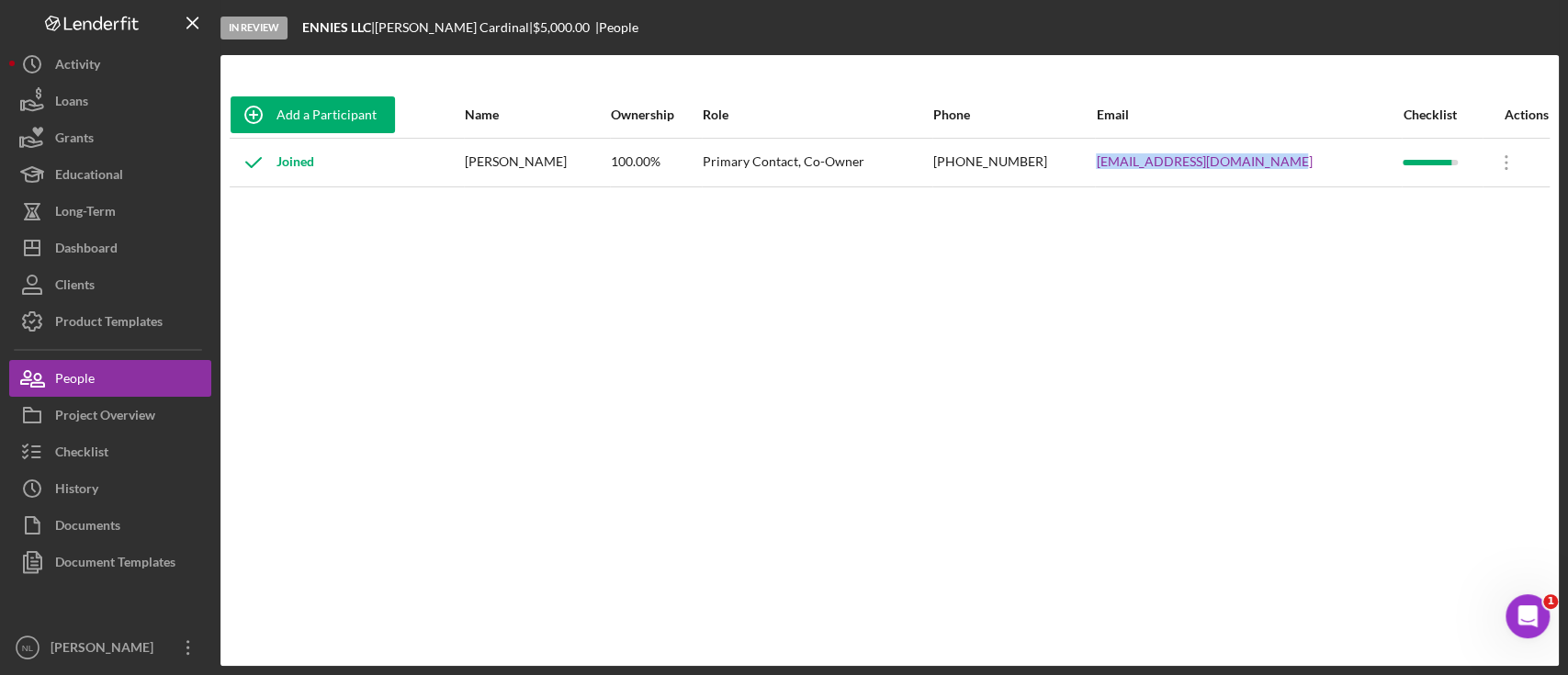
drag, startPoint x: 1309, startPoint y: 164, endPoint x: 1118, endPoint y: 172, distance: 191.2
click at [1118, 172] on tr "Joined [PERSON_NAME] 100.00% Primary Contact, Co-Owner [PHONE_NUMBER] [EMAIL_AD…" at bounding box center [889, 162] width 1320 height 49
copy tr "[EMAIL_ADDRESS][DOMAIN_NAME]"
click at [119, 447] on button "Checklist" at bounding box center [110, 451] width 202 height 37
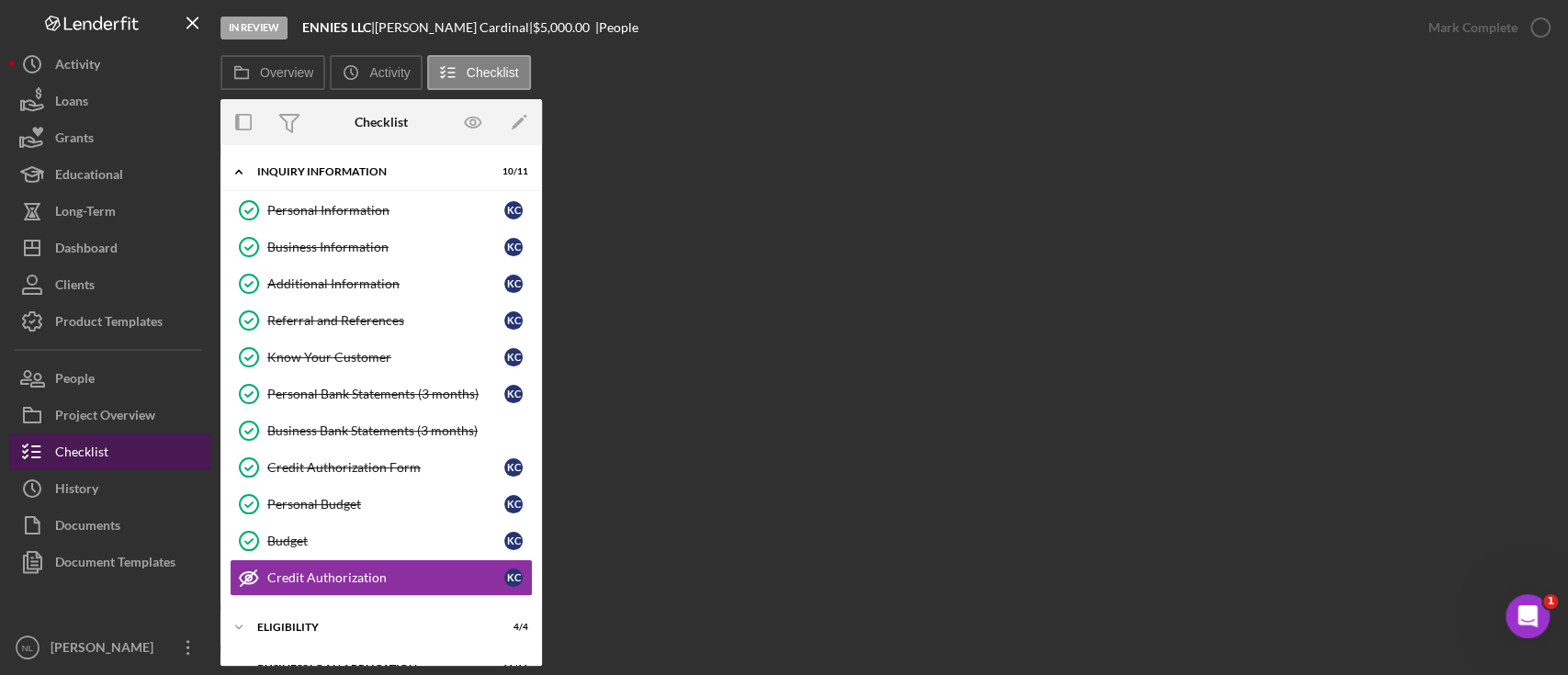
scroll to position [154, 0]
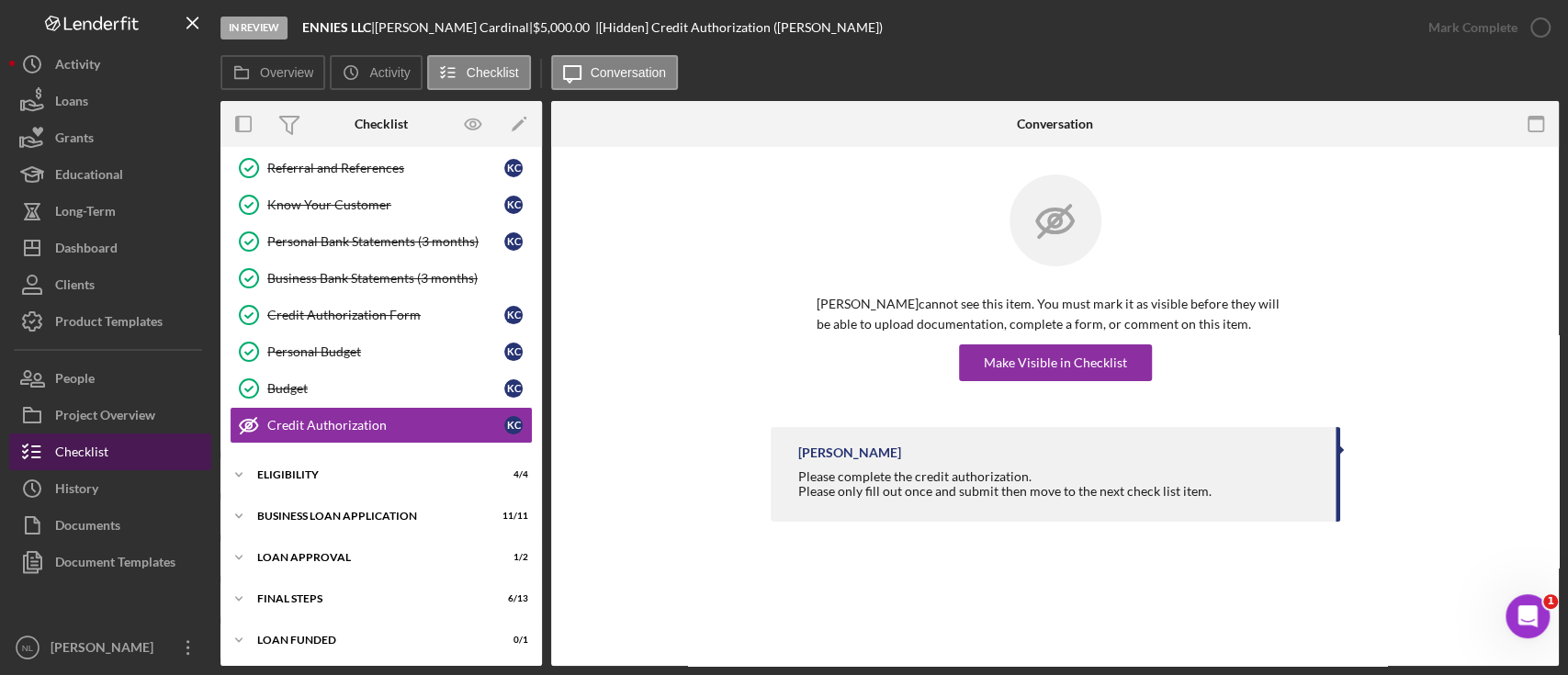
click at [119, 447] on button "Checklist" at bounding box center [110, 451] width 202 height 37
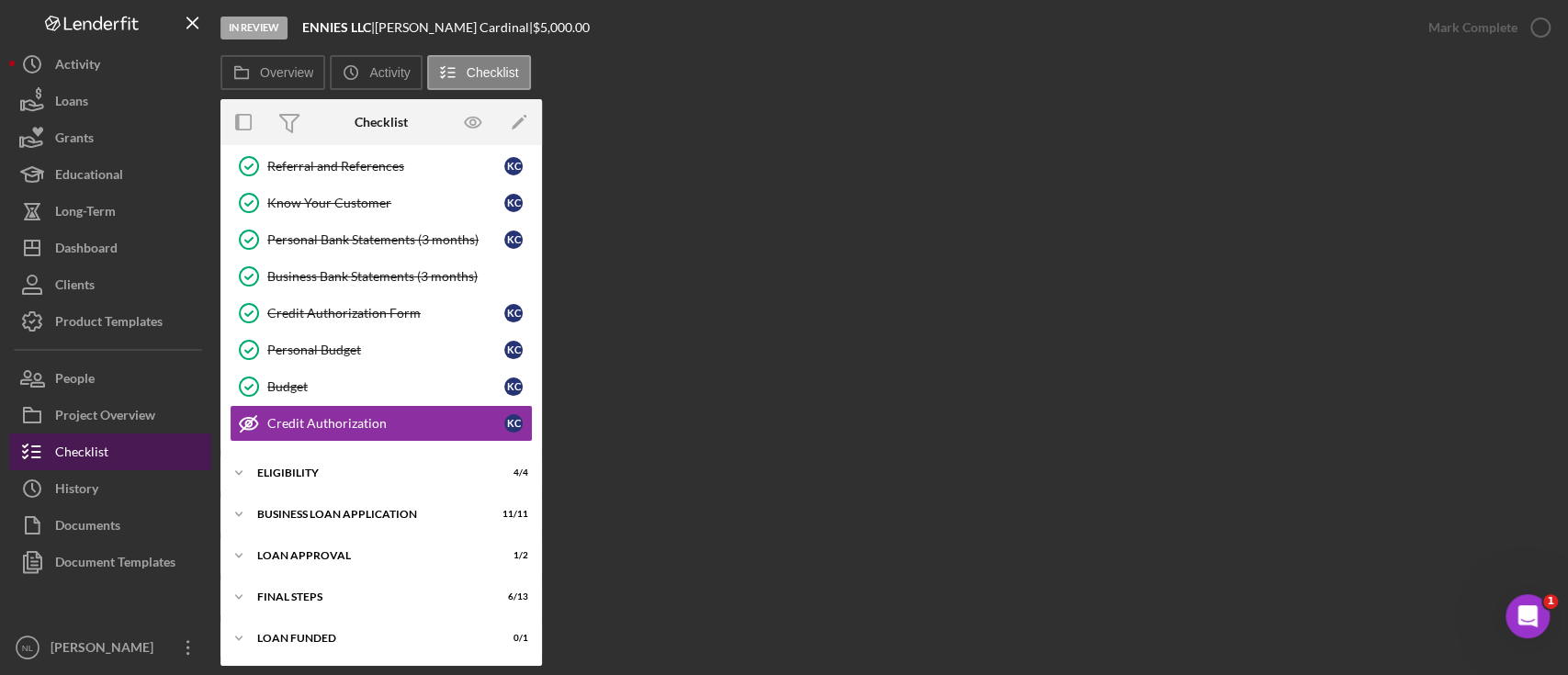
scroll to position [154, 0]
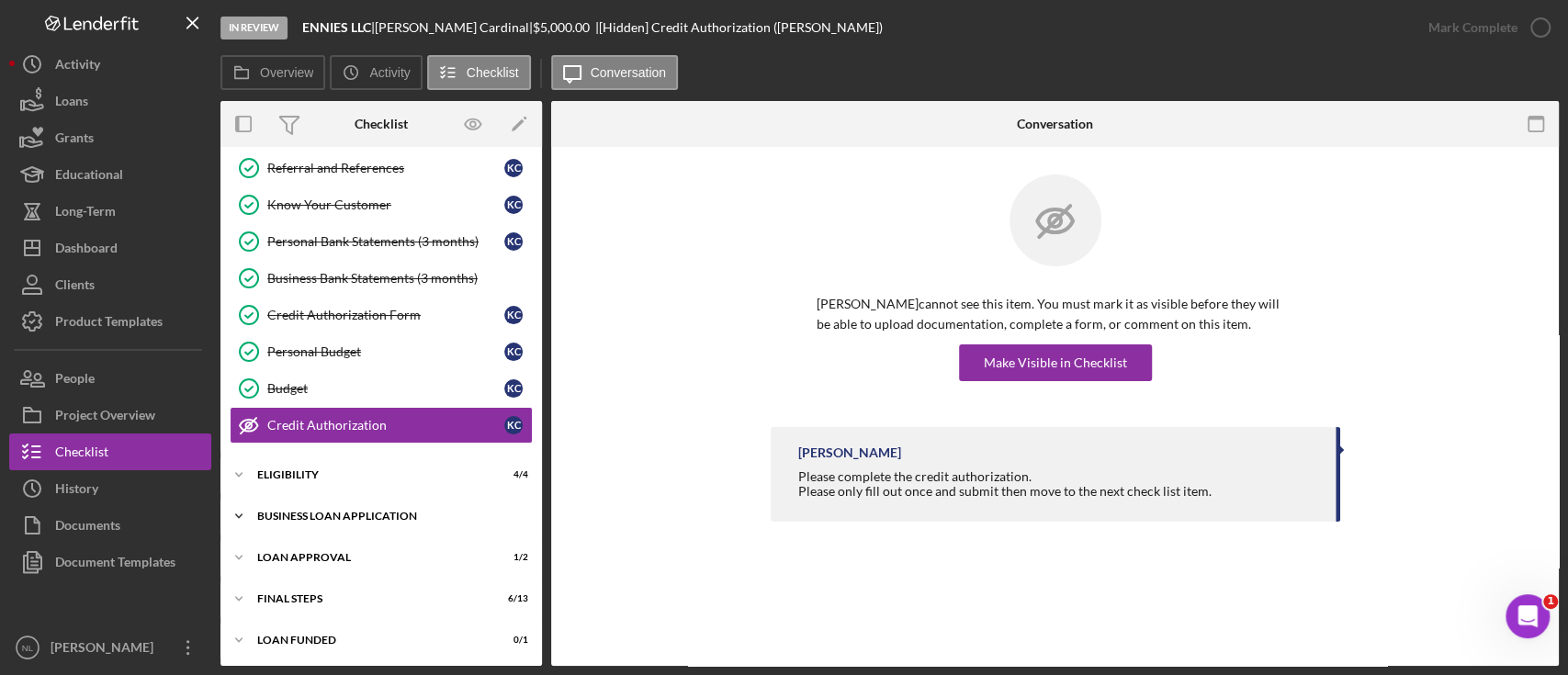
click at [443, 520] on div "Icon/Expander BUSINESS LOAN APPLICATION 11 / 11" at bounding box center [381, 515] width 322 height 37
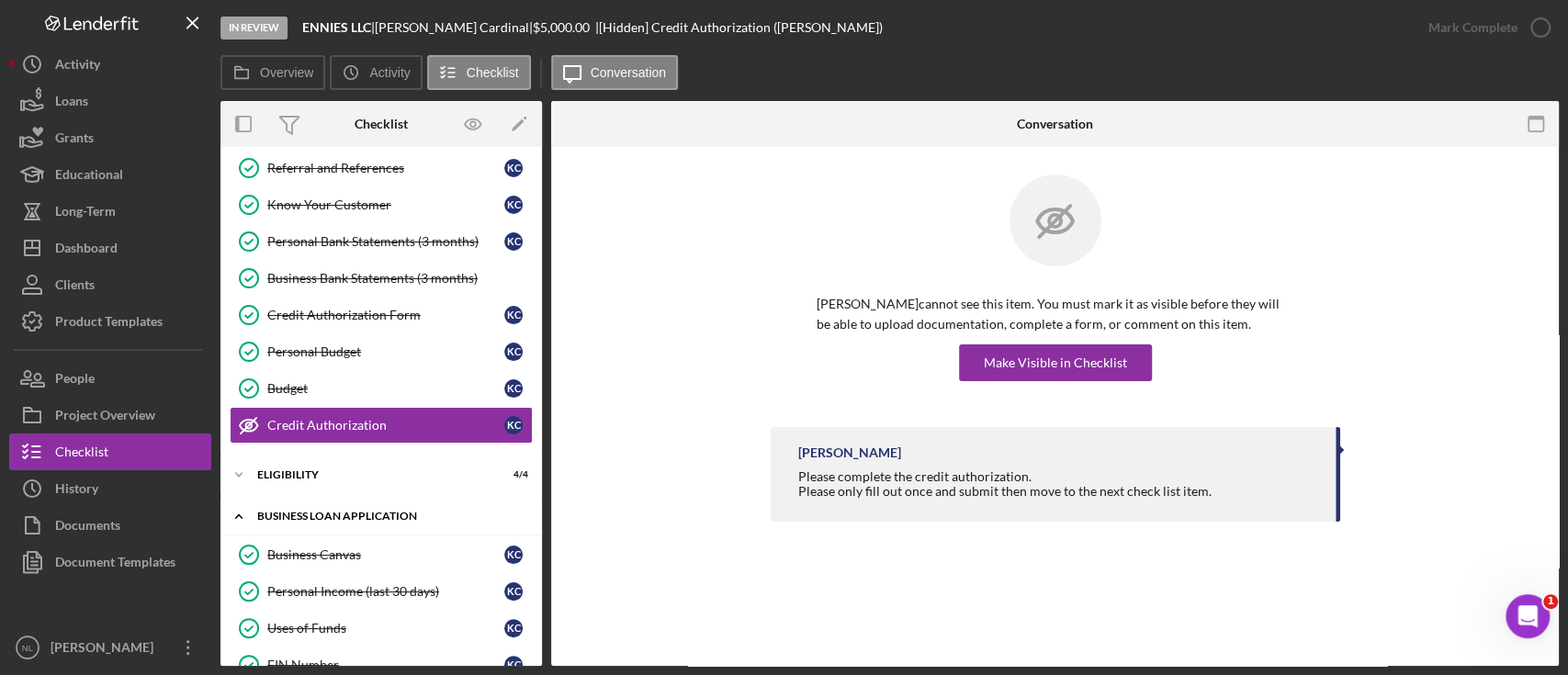
scroll to position [566, 0]
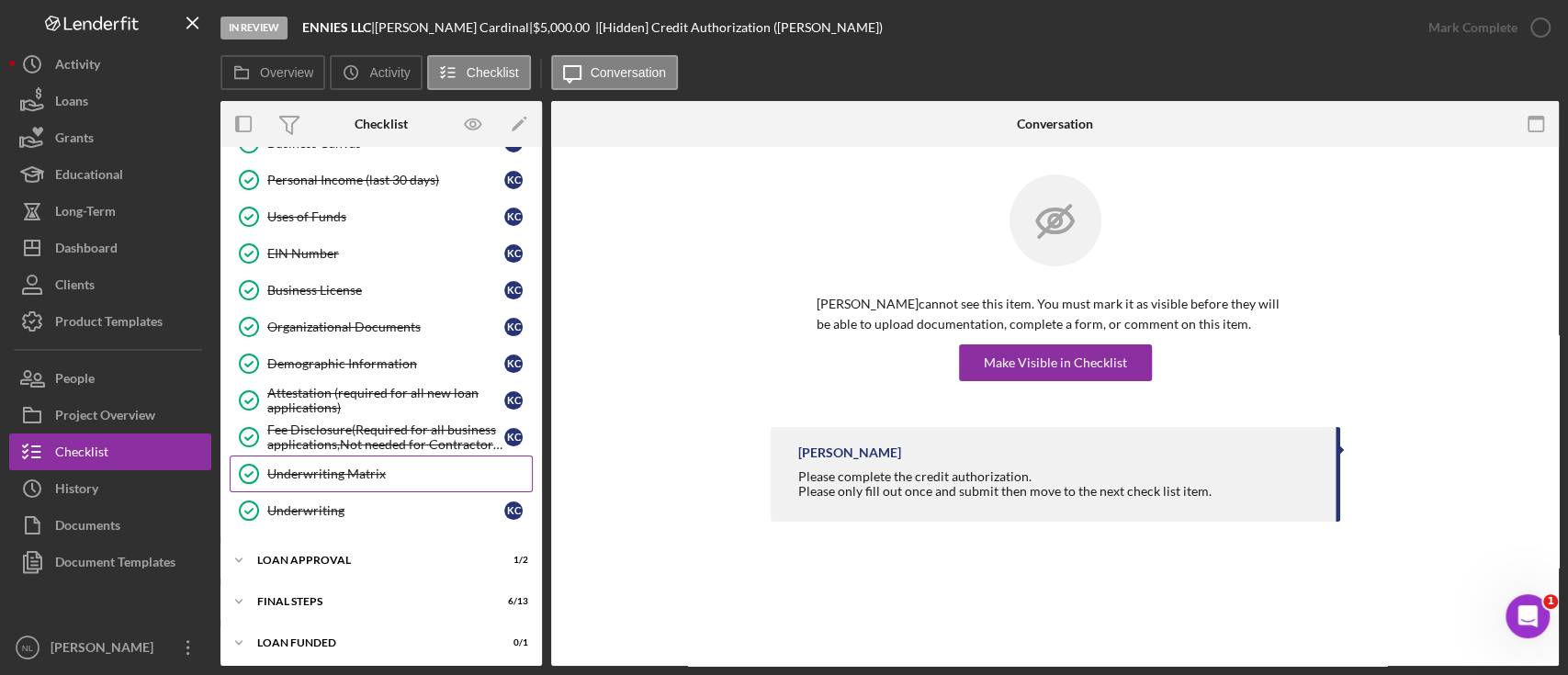
click at [384, 474] on div "Underwriting Matrix" at bounding box center [399, 474] width 264 height 15
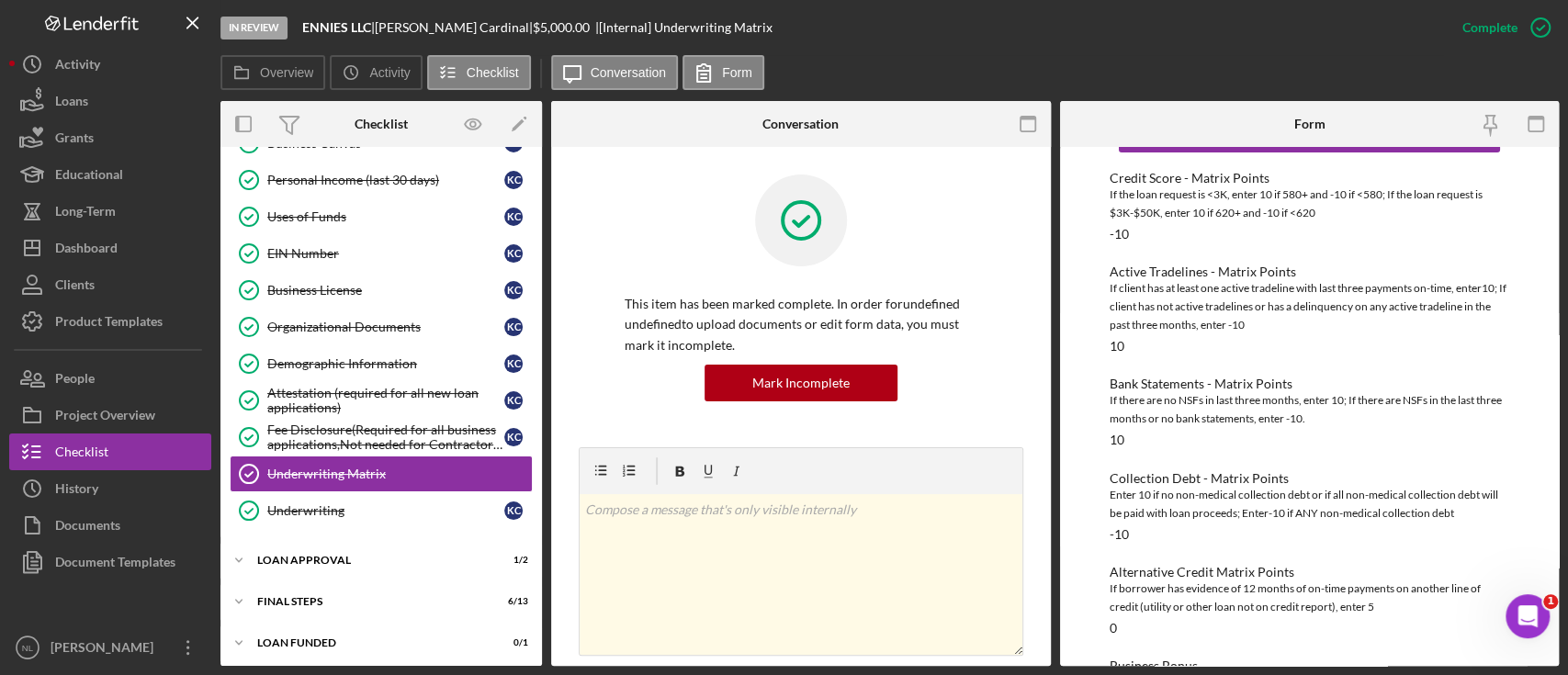
scroll to position [70, 0]
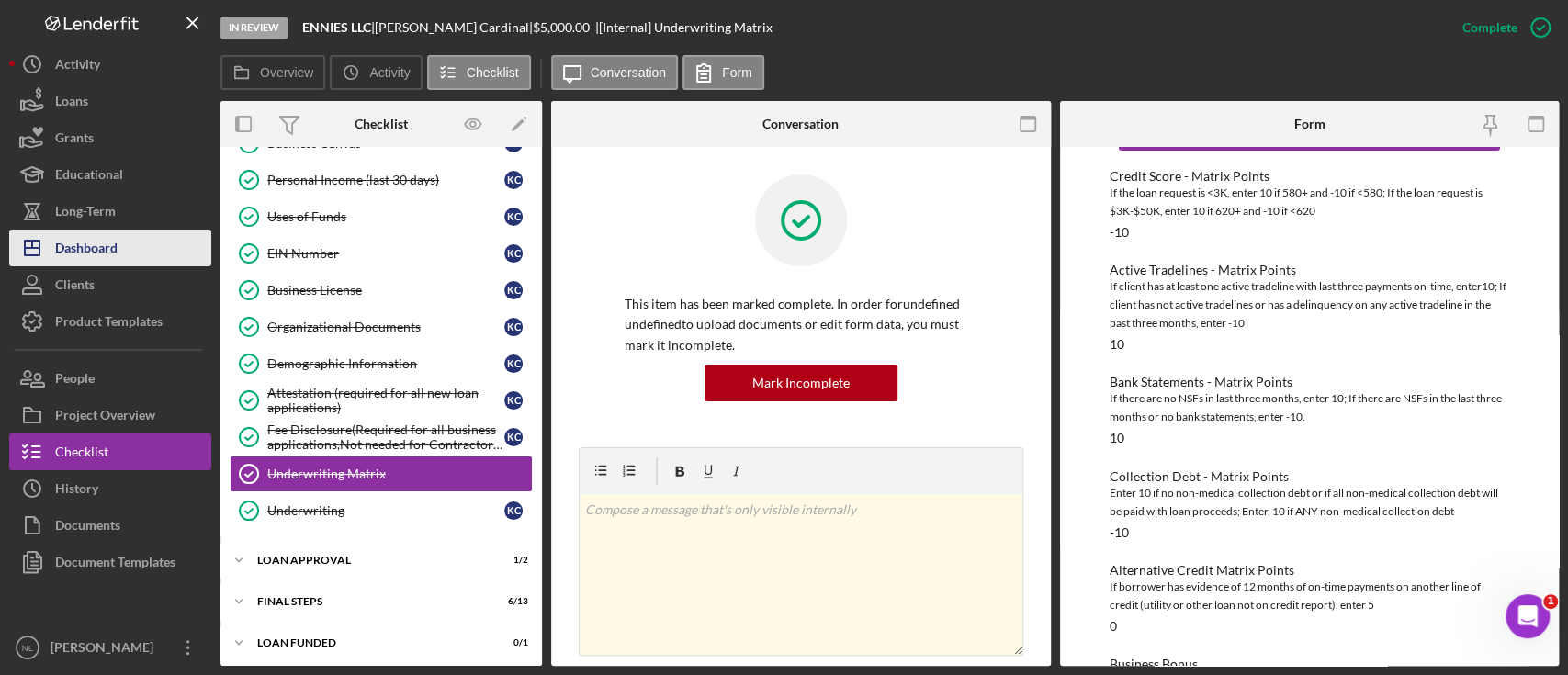
click at [103, 241] on div "Dashboard" at bounding box center [87, 250] width 62 height 41
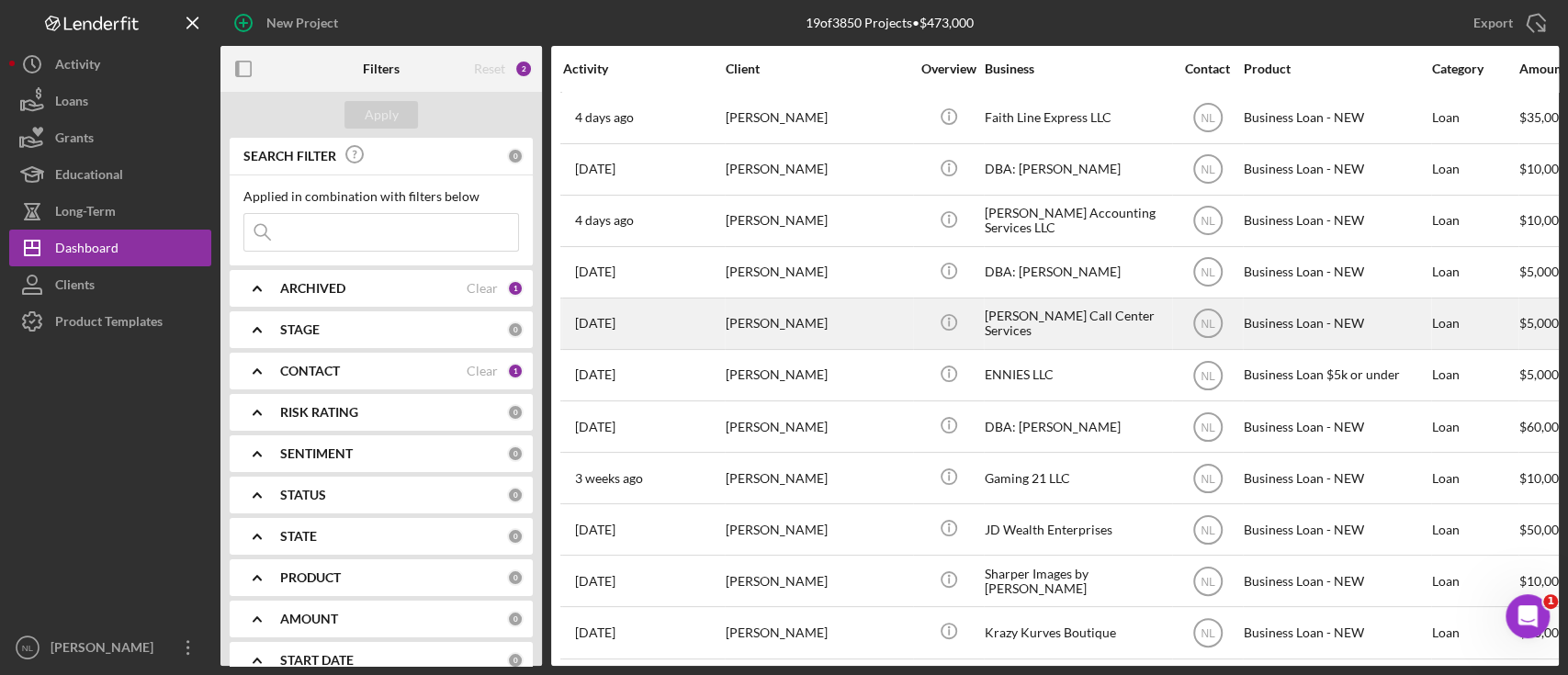
scroll to position [425, 0]
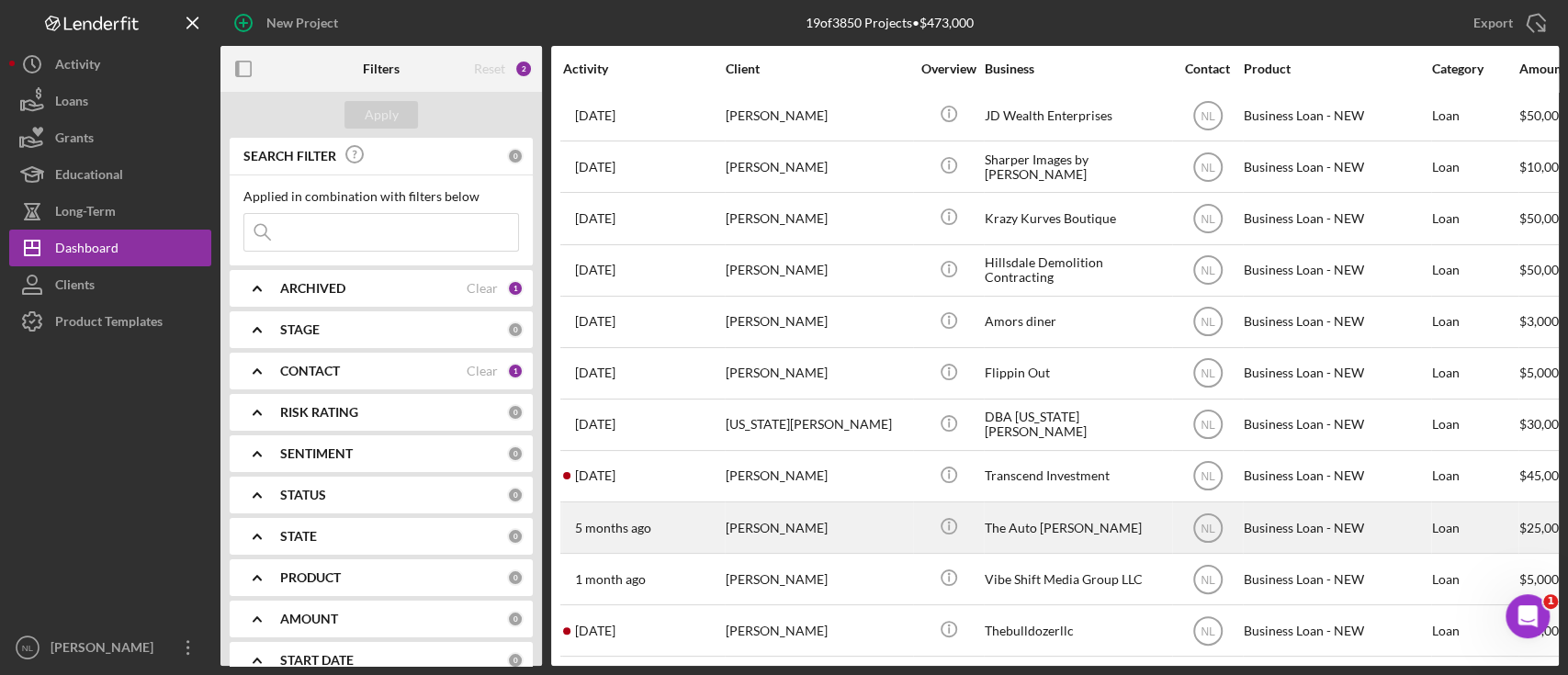
click at [780, 508] on div "[PERSON_NAME]" at bounding box center [817, 527] width 183 height 49
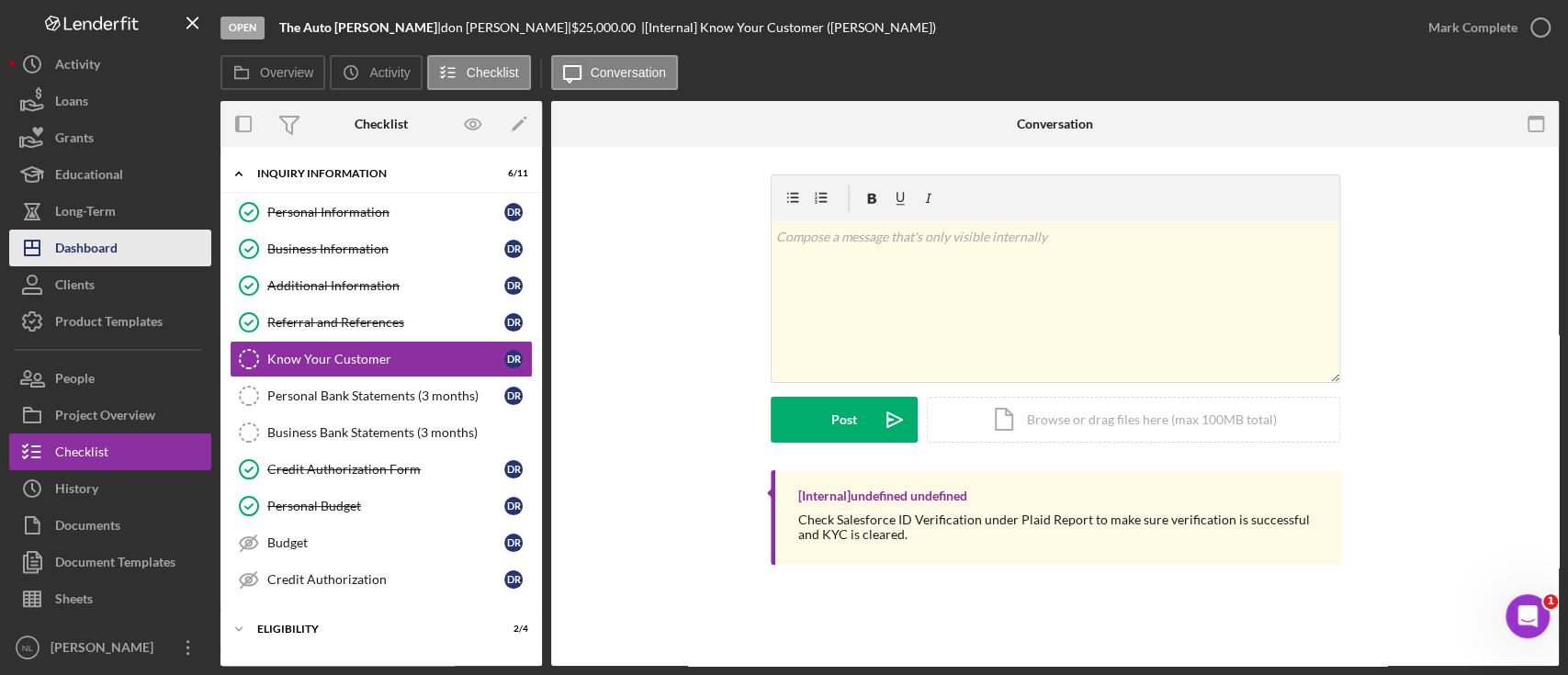
click at [106, 258] on div "Dashboard" at bounding box center [87, 250] width 62 height 41
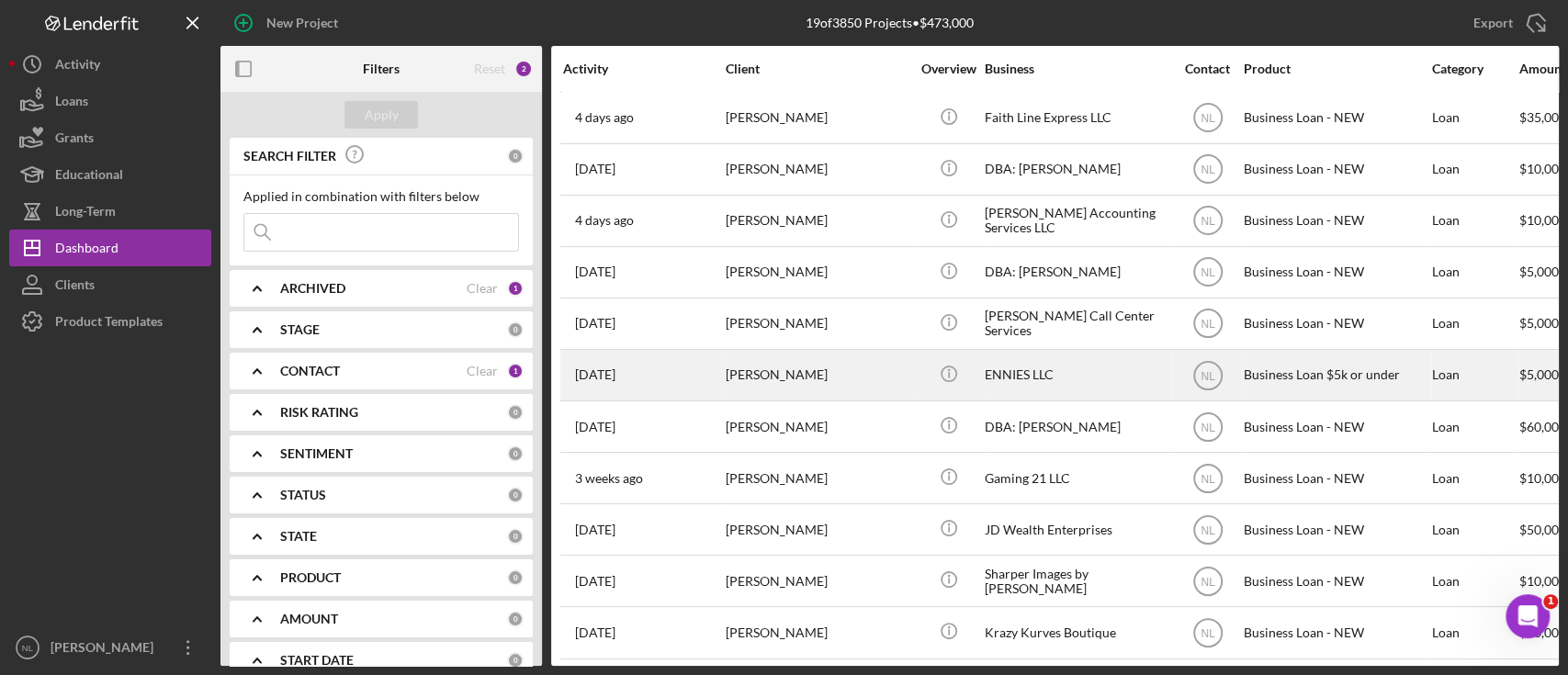
click at [769, 381] on div "[PERSON_NAME]" at bounding box center [817, 375] width 183 height 49
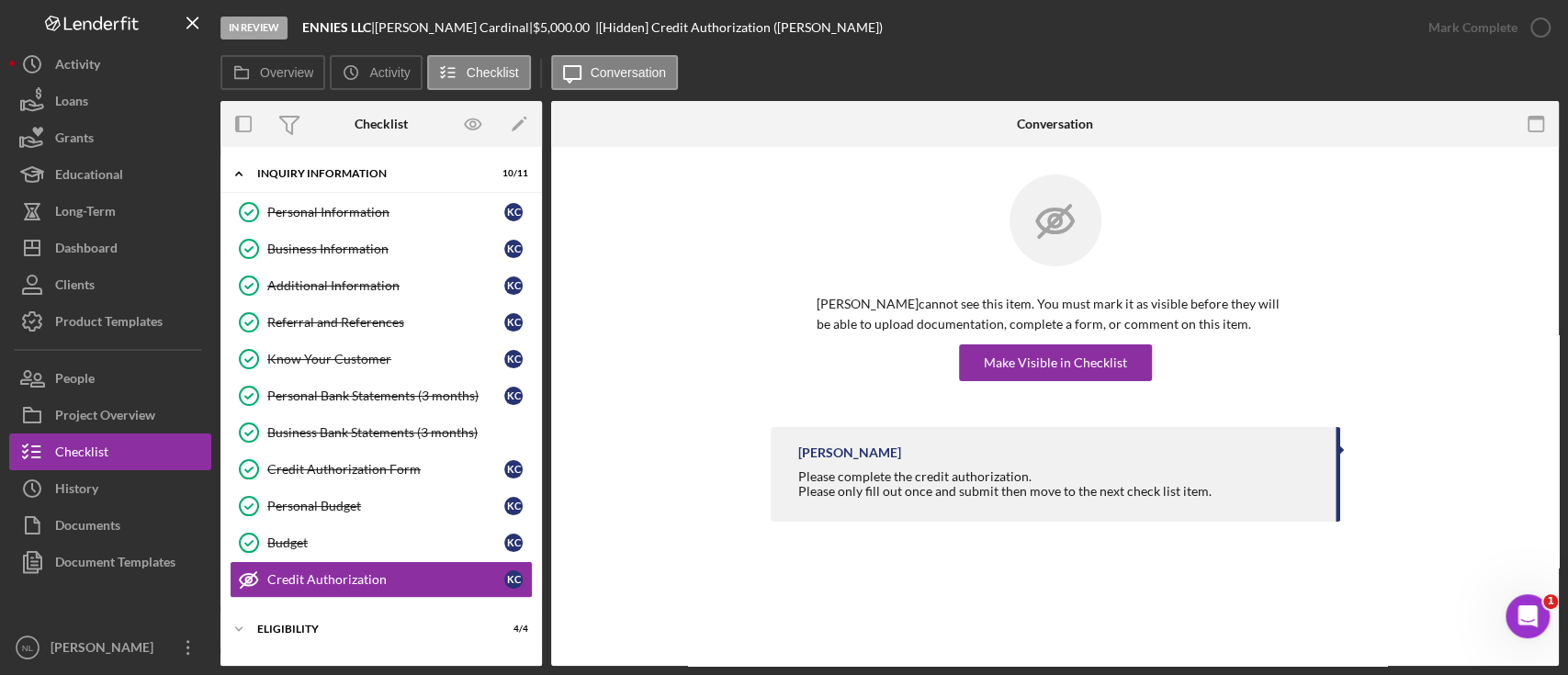
scroll to position [154, 0]
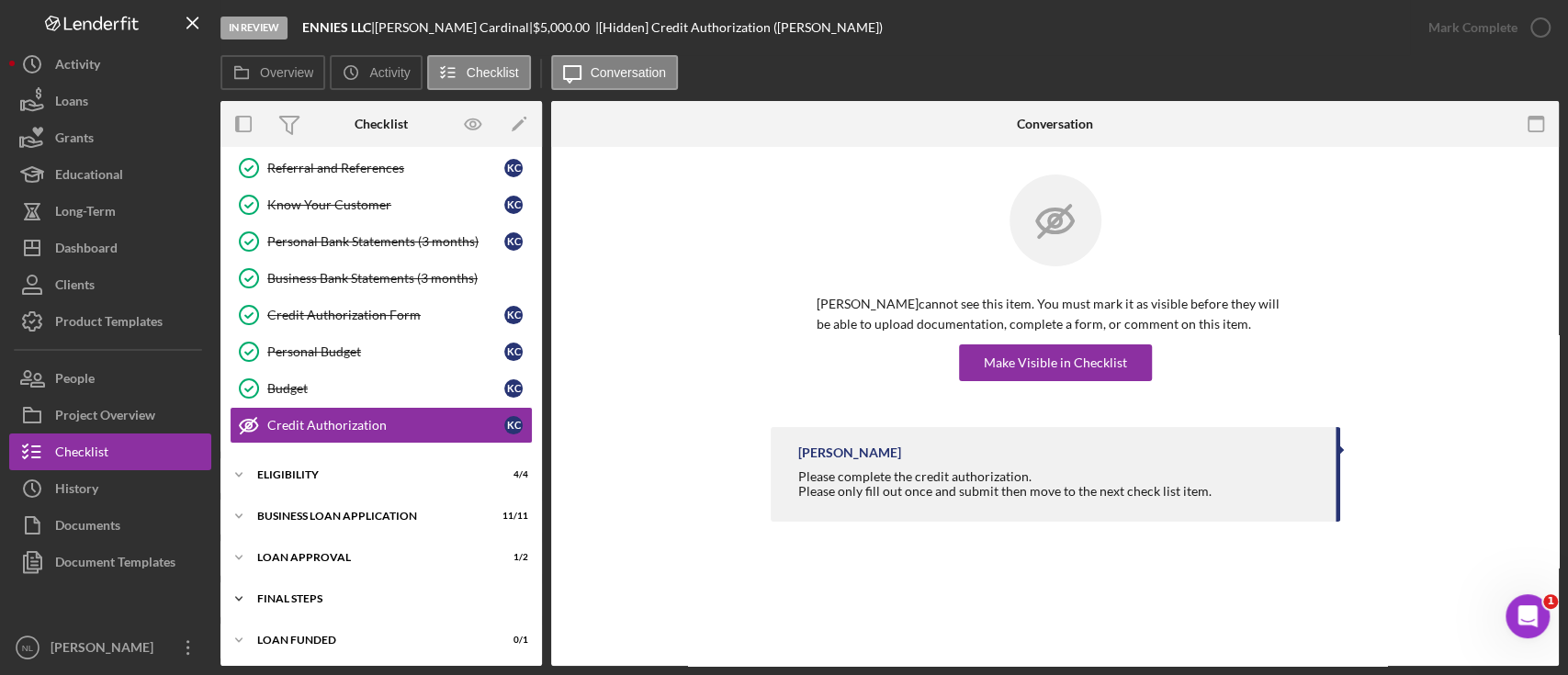
click at [328, 595] on div "Final Steps" at bounding box center [388, 599] width 261 height 11
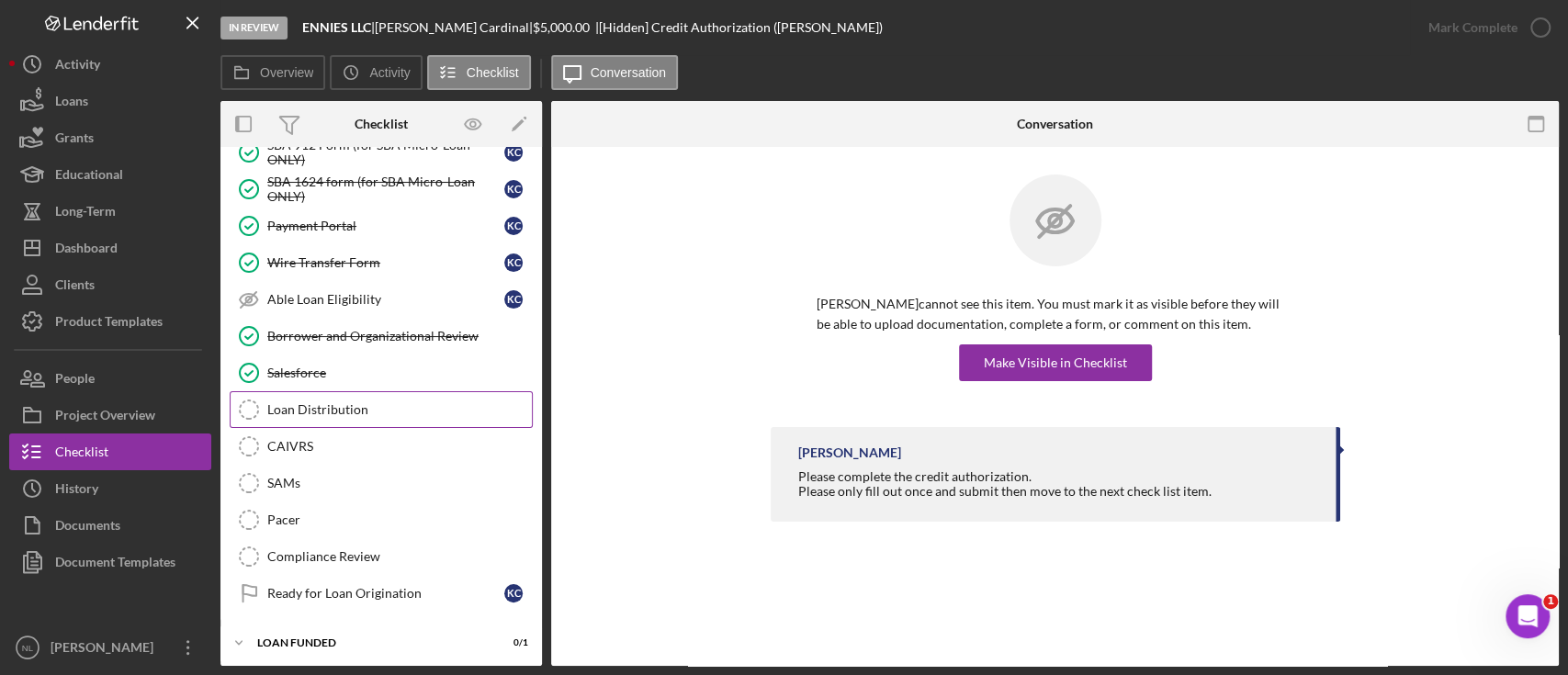
click at [346, 416] on link "Loan Distribution Loan Distribution" at bounding box center [381, 409] width 303 height 37
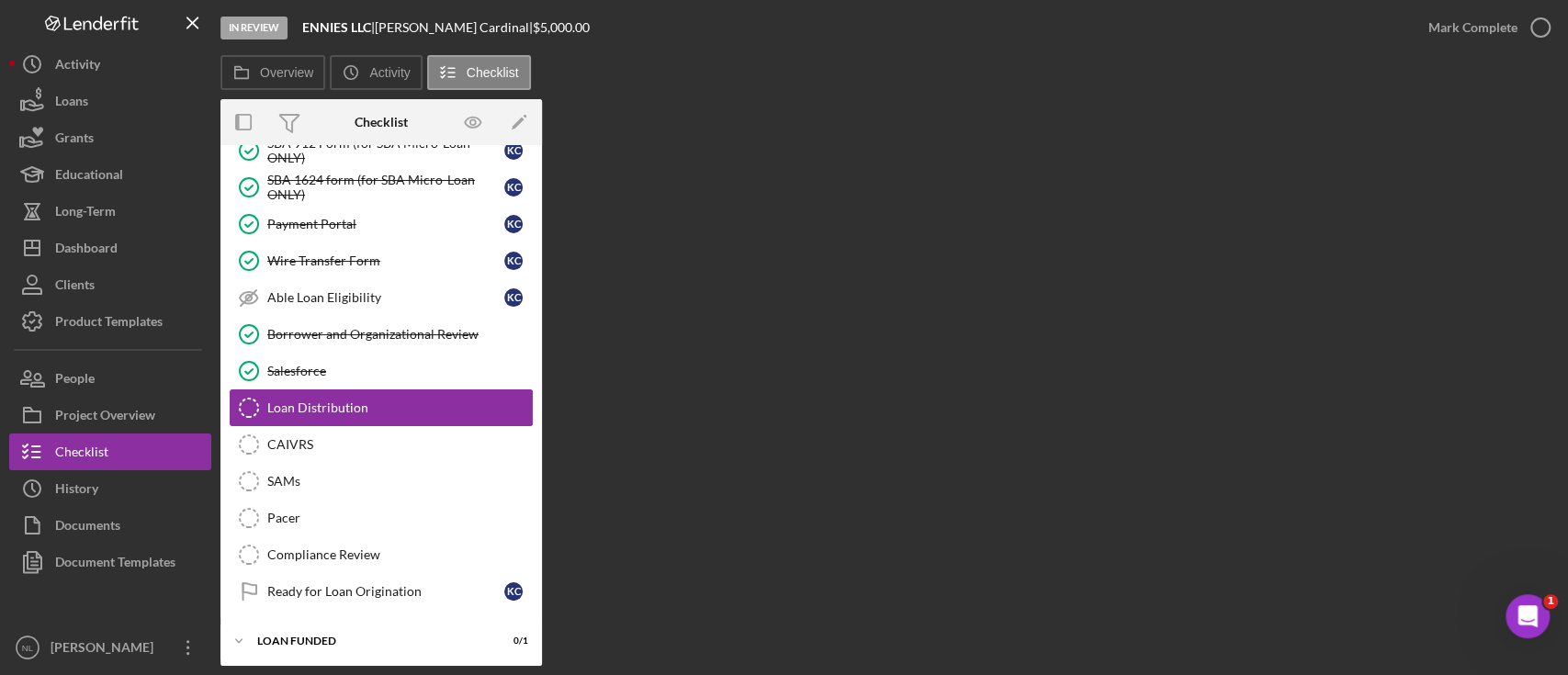
scroll to position [639, 0]
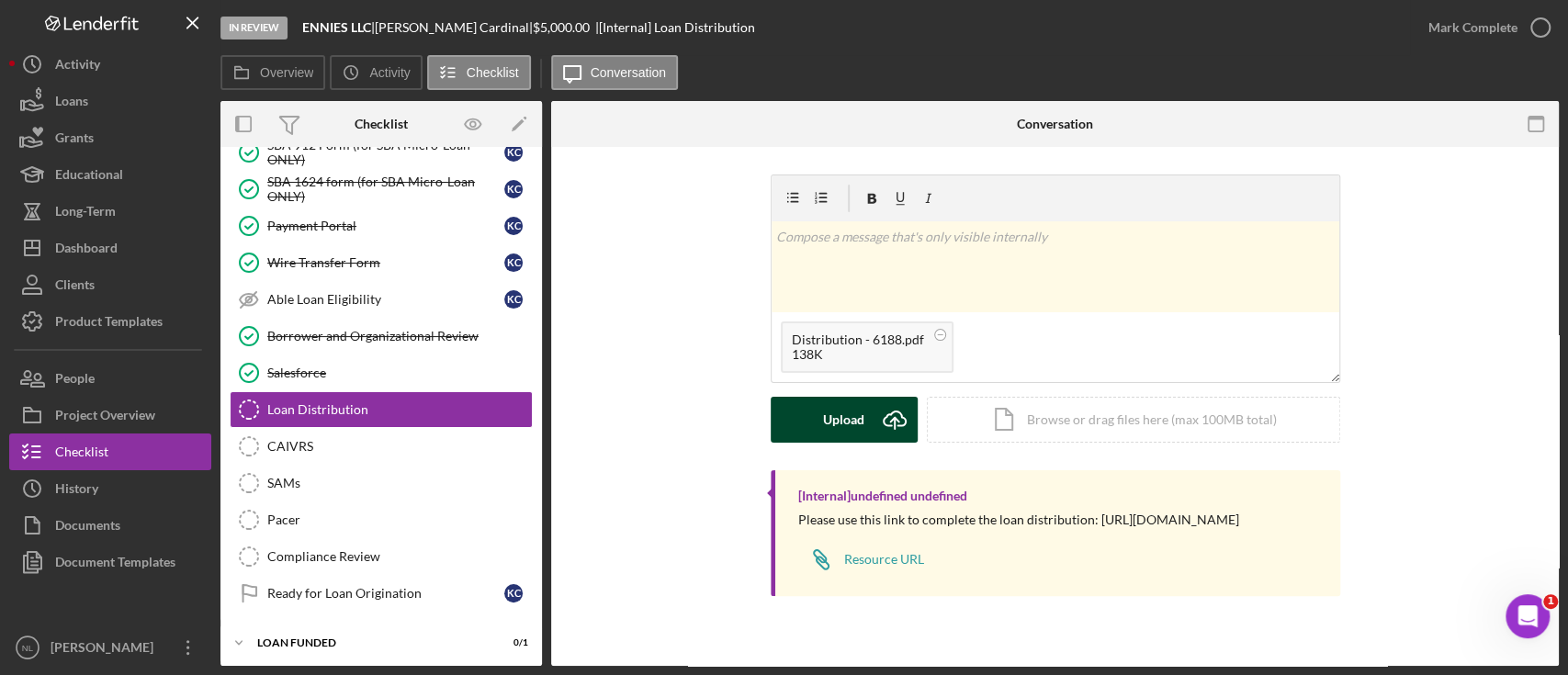
click at [823, 414] on div "Upload" at bounding box center [844, 419] width 41 height 46
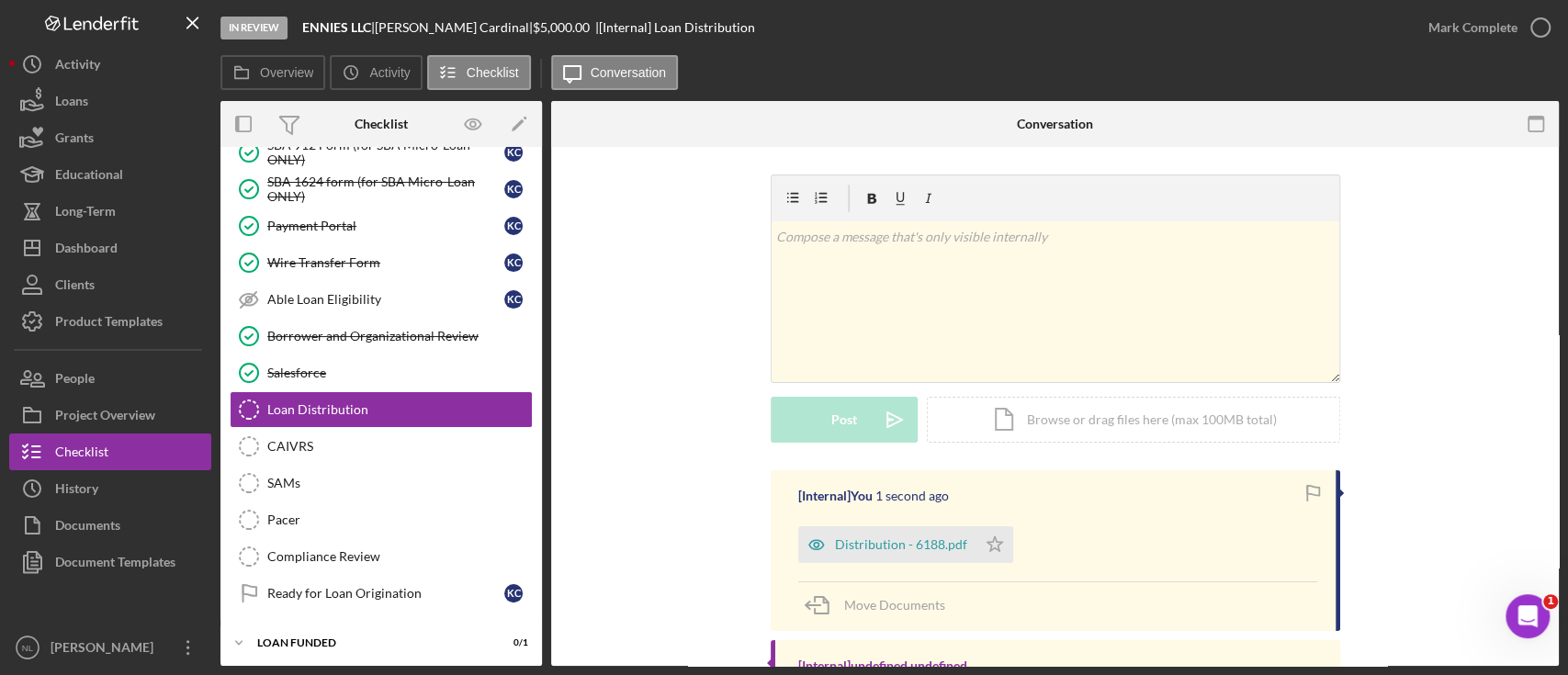
click at [1005, 564] on div "[Internal] You 1 second ago Distribution - 6188.pdf Icon/Star Move Documents" at bounding box center [1054, 550] width 569 height 161
click at [992, 537] on icon "Icon/Star" at bounding box center [994, 544] width 37 height 37
click at [1461, 26] on div "Mark Complete" at bounding box center [1473, 27] width 89 height 37
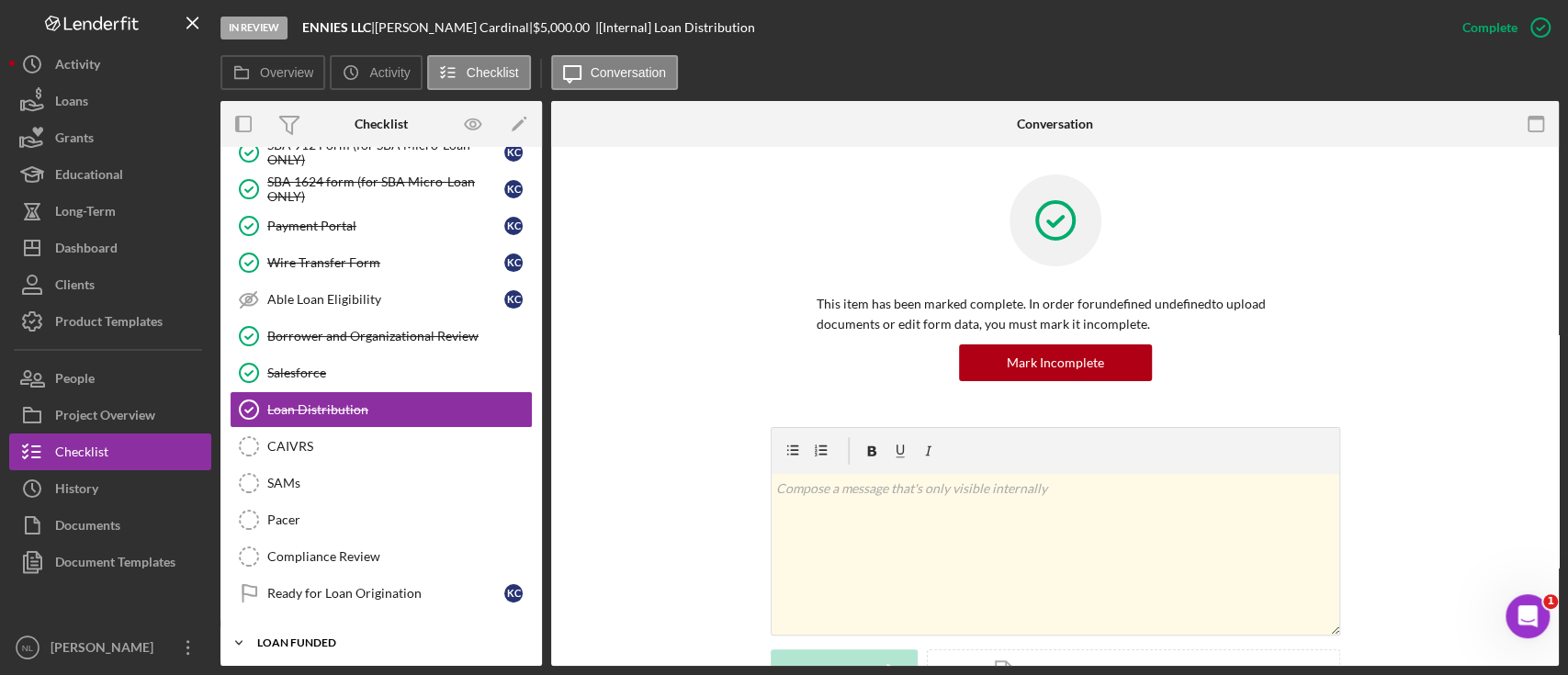
click at [306, 639] on div "LOAN FUNDED" at bounding box center [388, 643] width 261 height 11
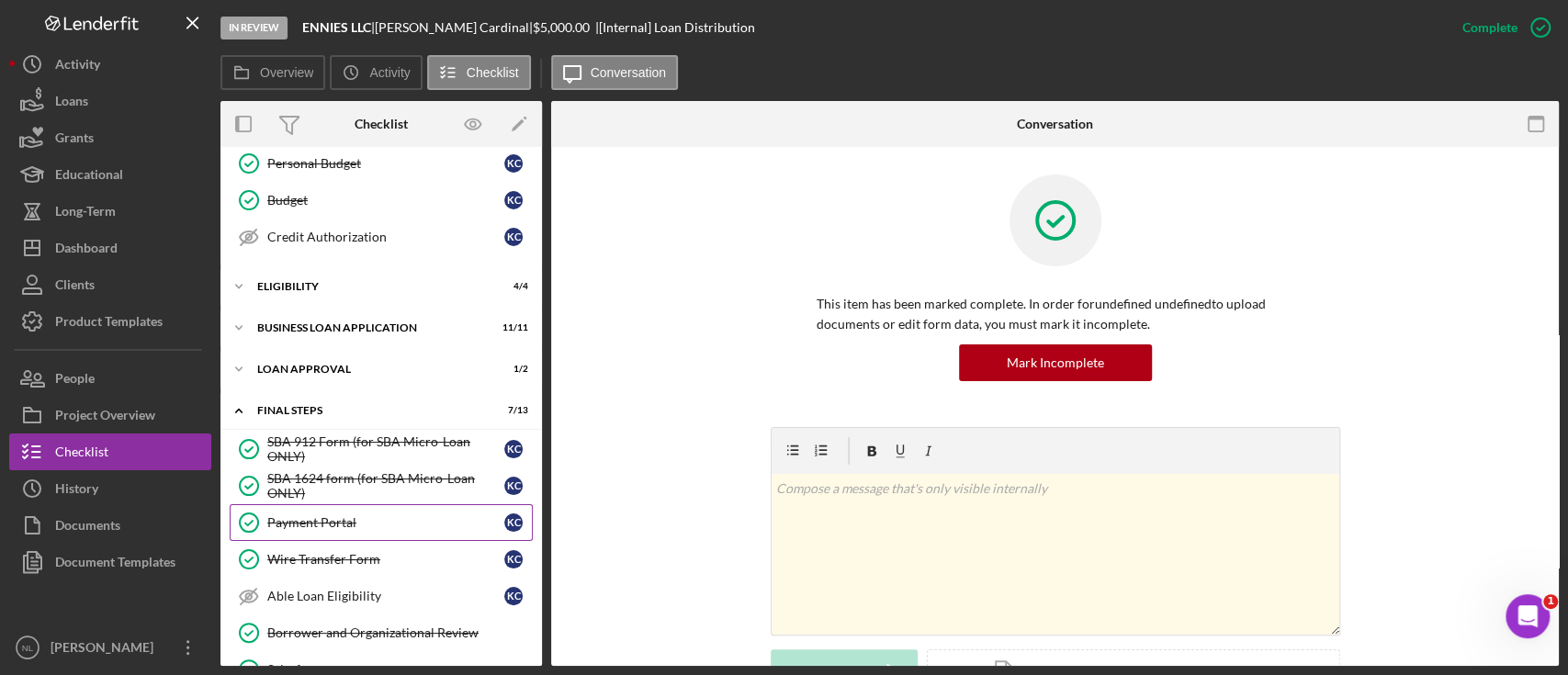
scroll to position [29, 0]
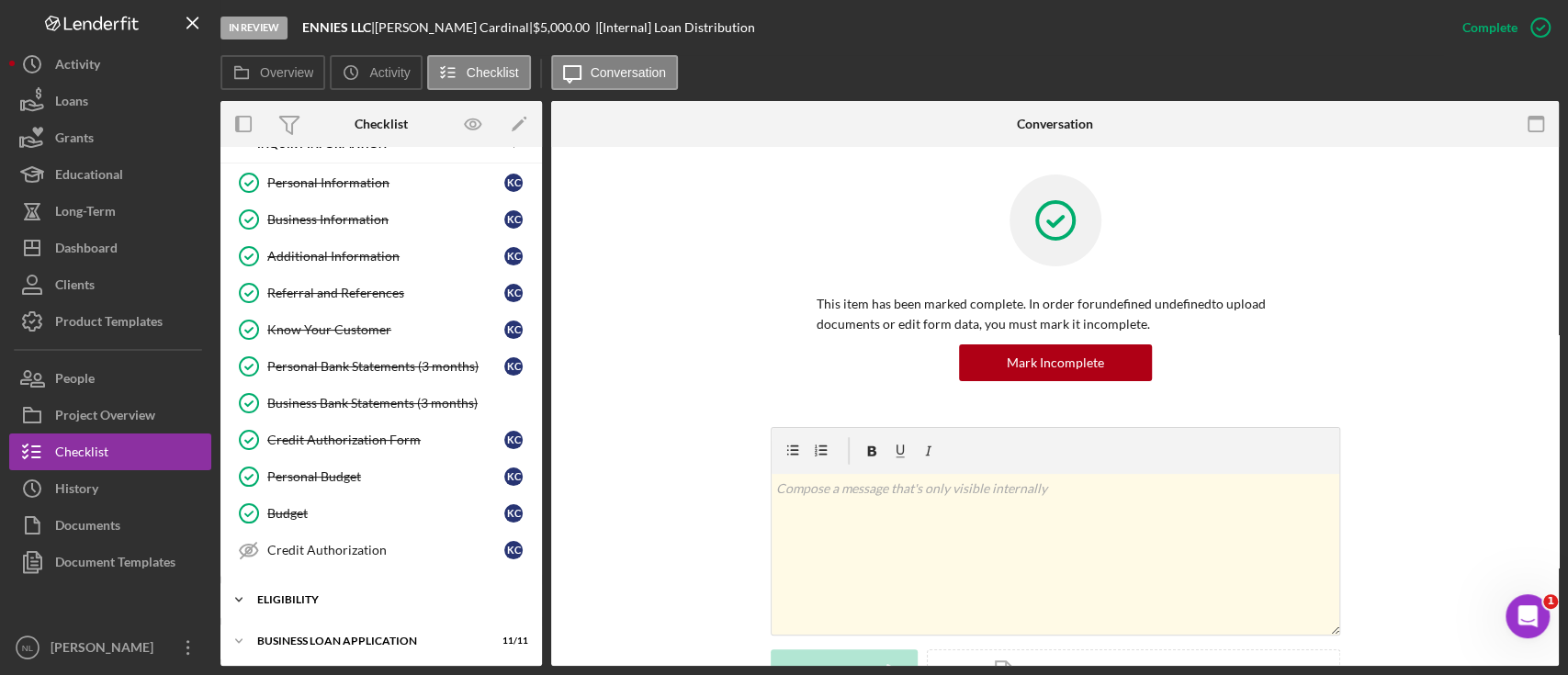
click at [314, 600] on div "Eligibility" at bounding box center [388, 600] width 261 height 11
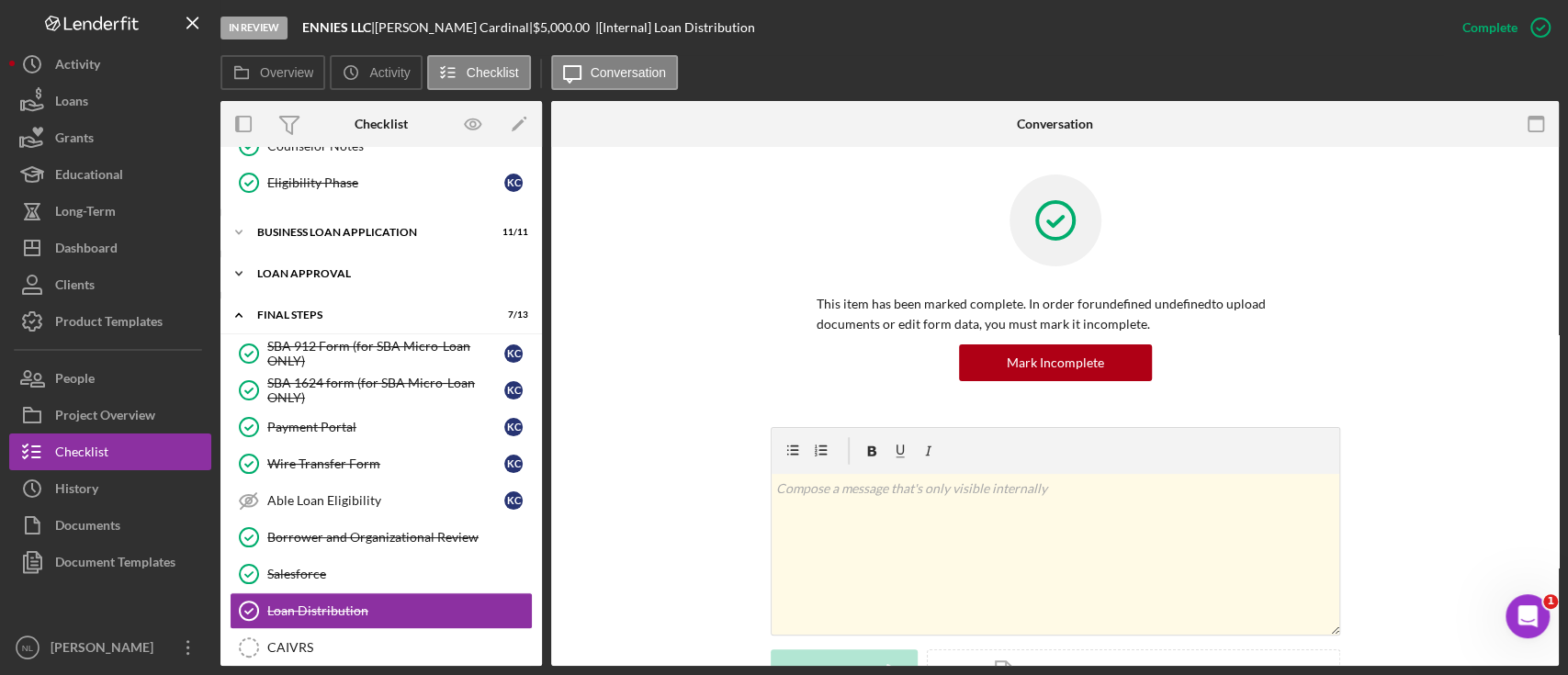
click at [274, 257] on div "Icon/Expander Loan Approval 1 / 2" at bounding box center [381, 273] width 322 height 37
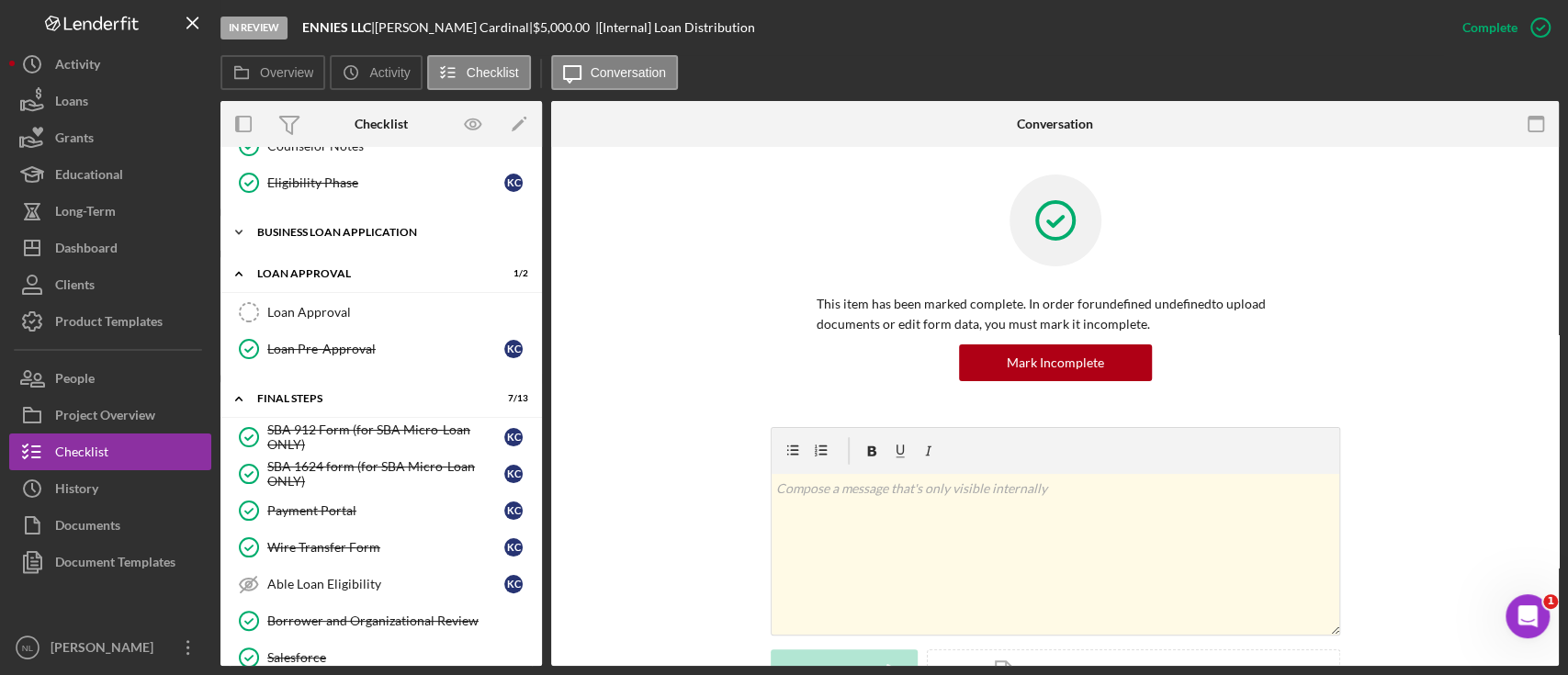
click at [272, 231] on div "BUSINESS LOAN APPLICATION" at bounding box center [388, 232] width 261 height 11
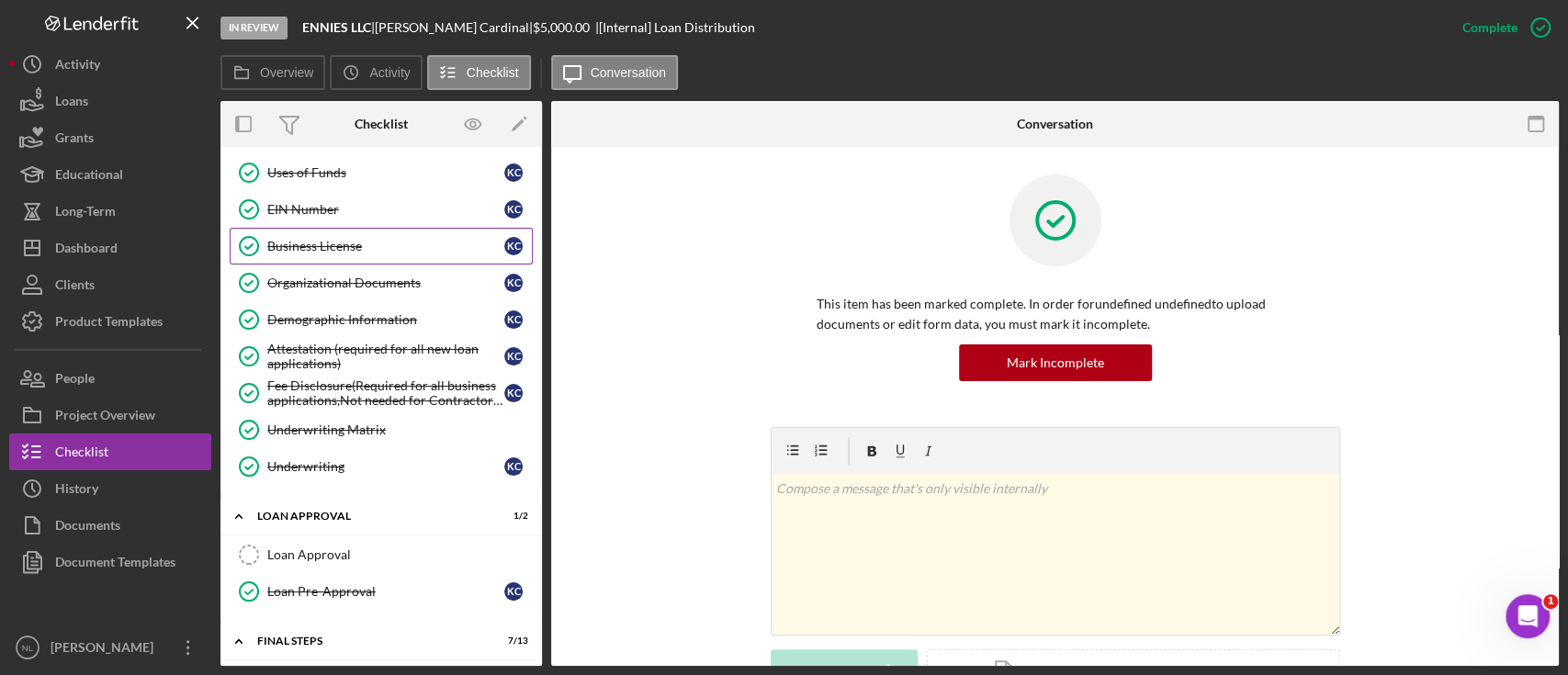
scroll to position [788, 0]
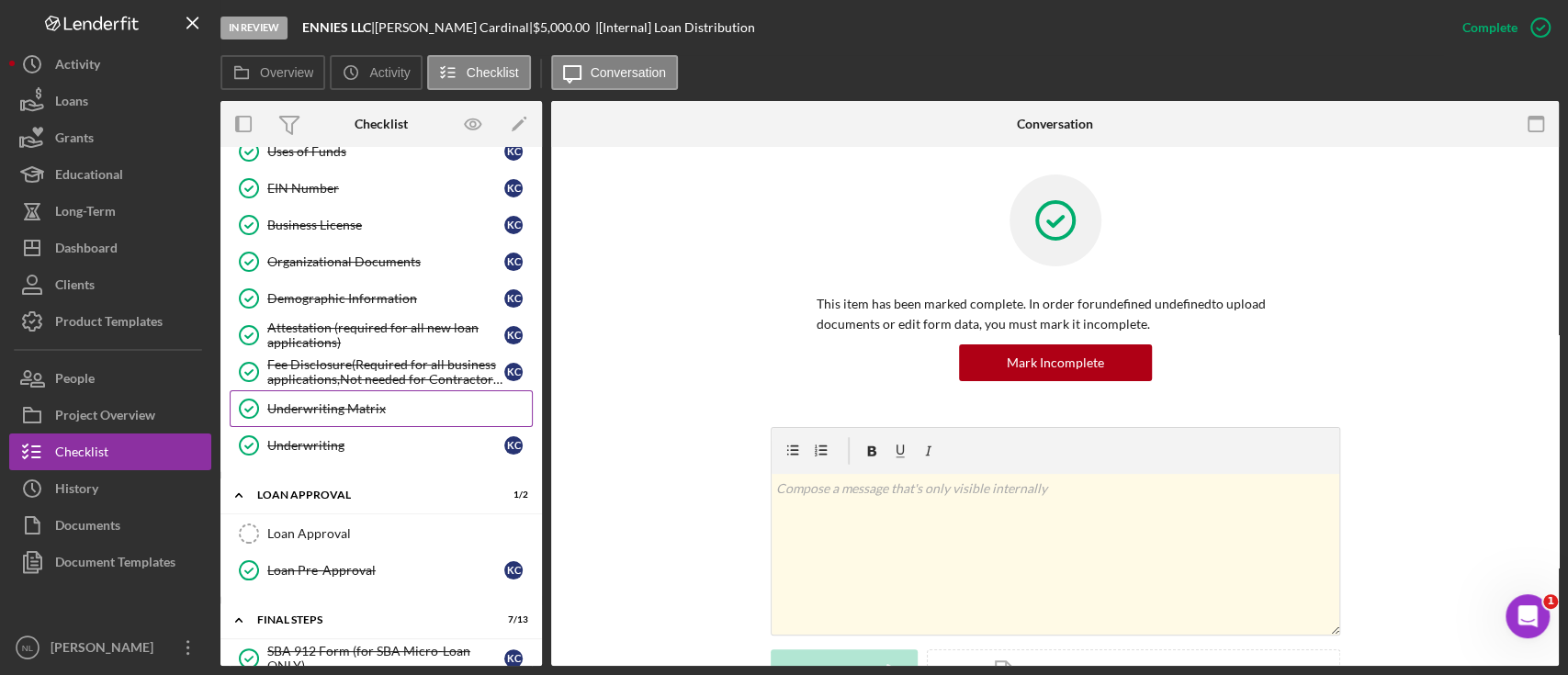
click at [353, 401] on div "Underwriting Matrix" at bounding box center [399, 409] width 264 height 15
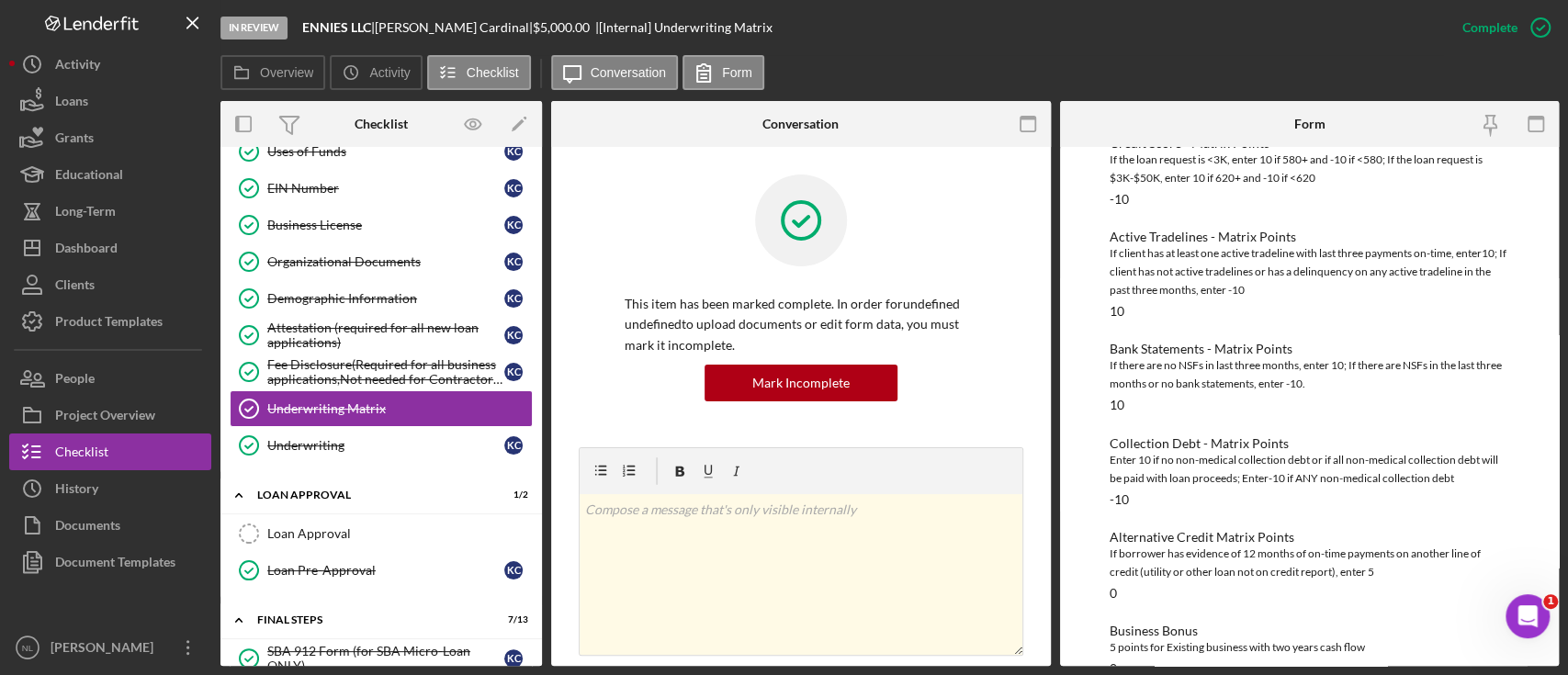
scroll to position [110, 0]
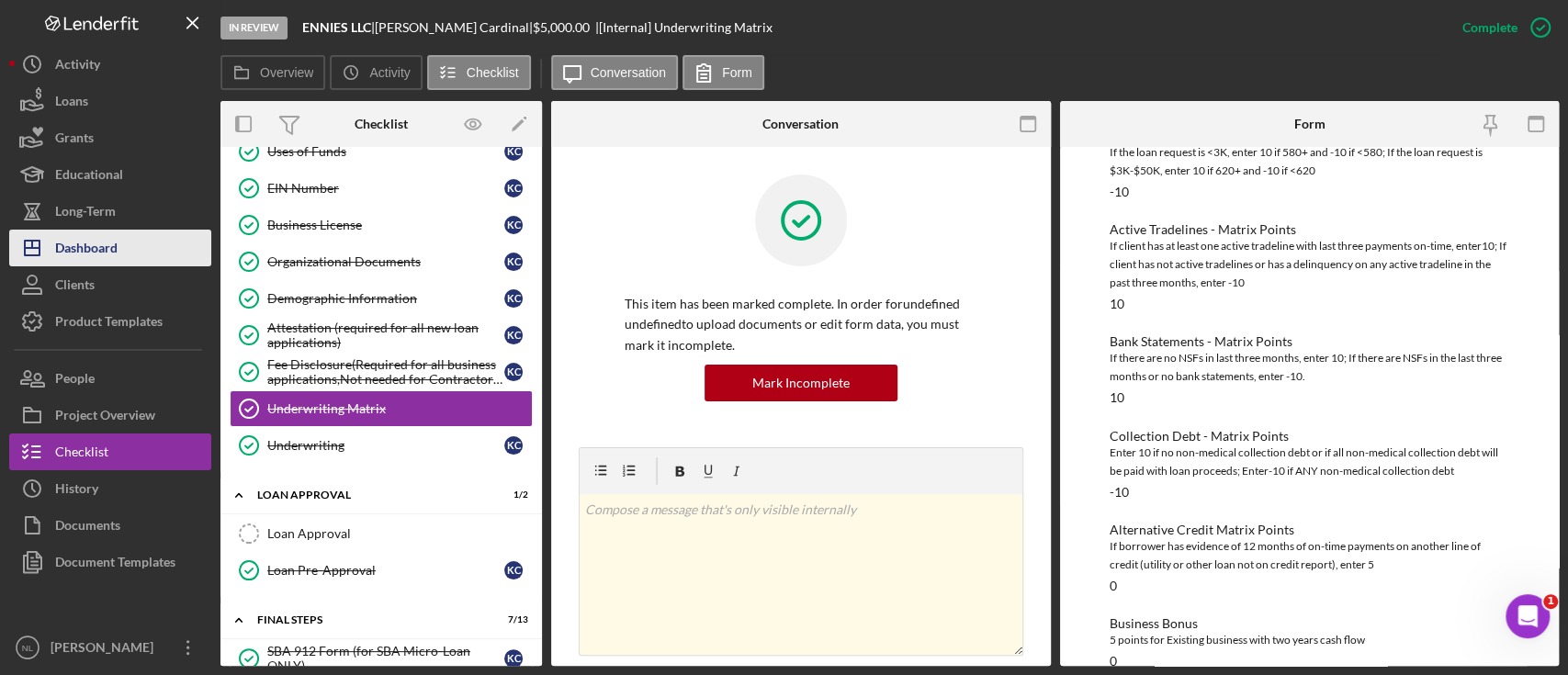
click at [90, 254] on div "Dashboard" at bounding box center [87, 250] width 62 height 41
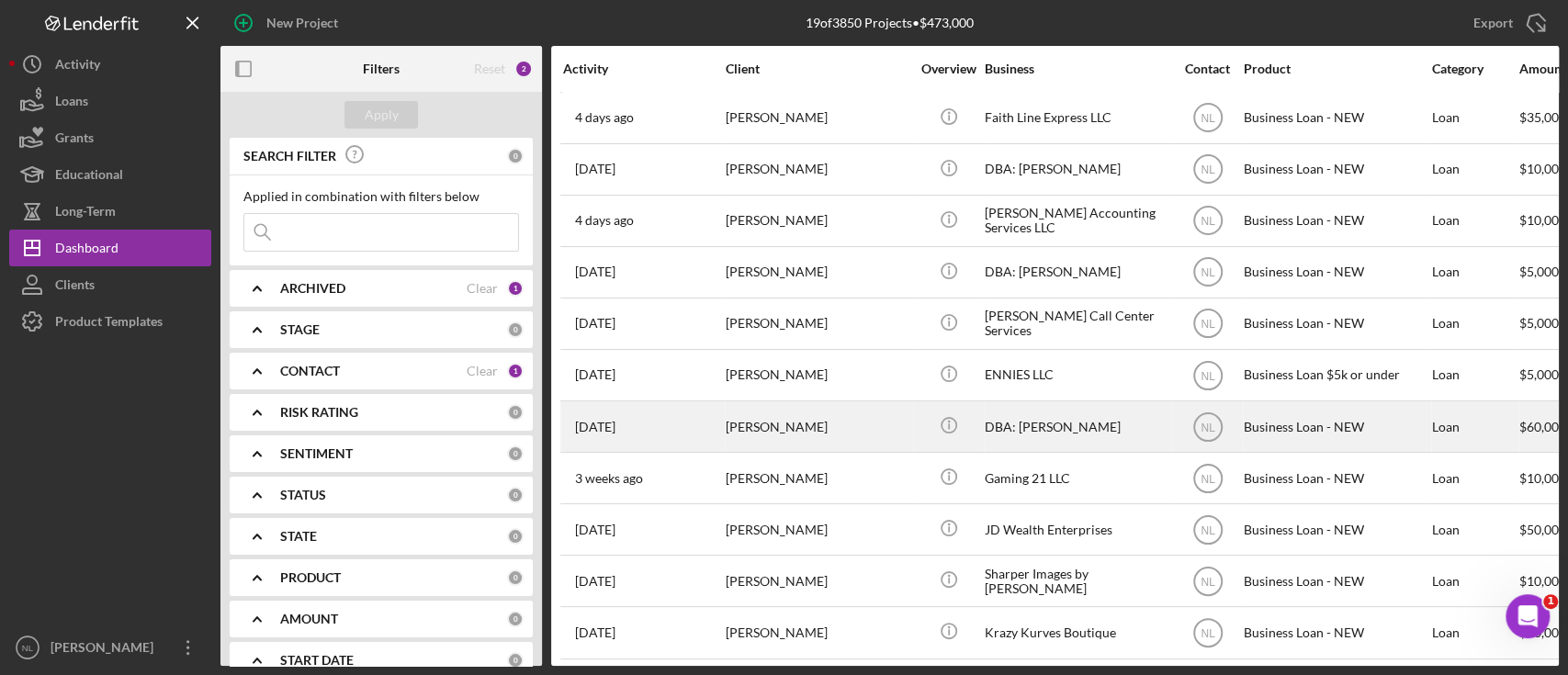
click at [730, 430] on div "[PERSON_NAME]" at bounding box center [817, 427] width 183 height 49
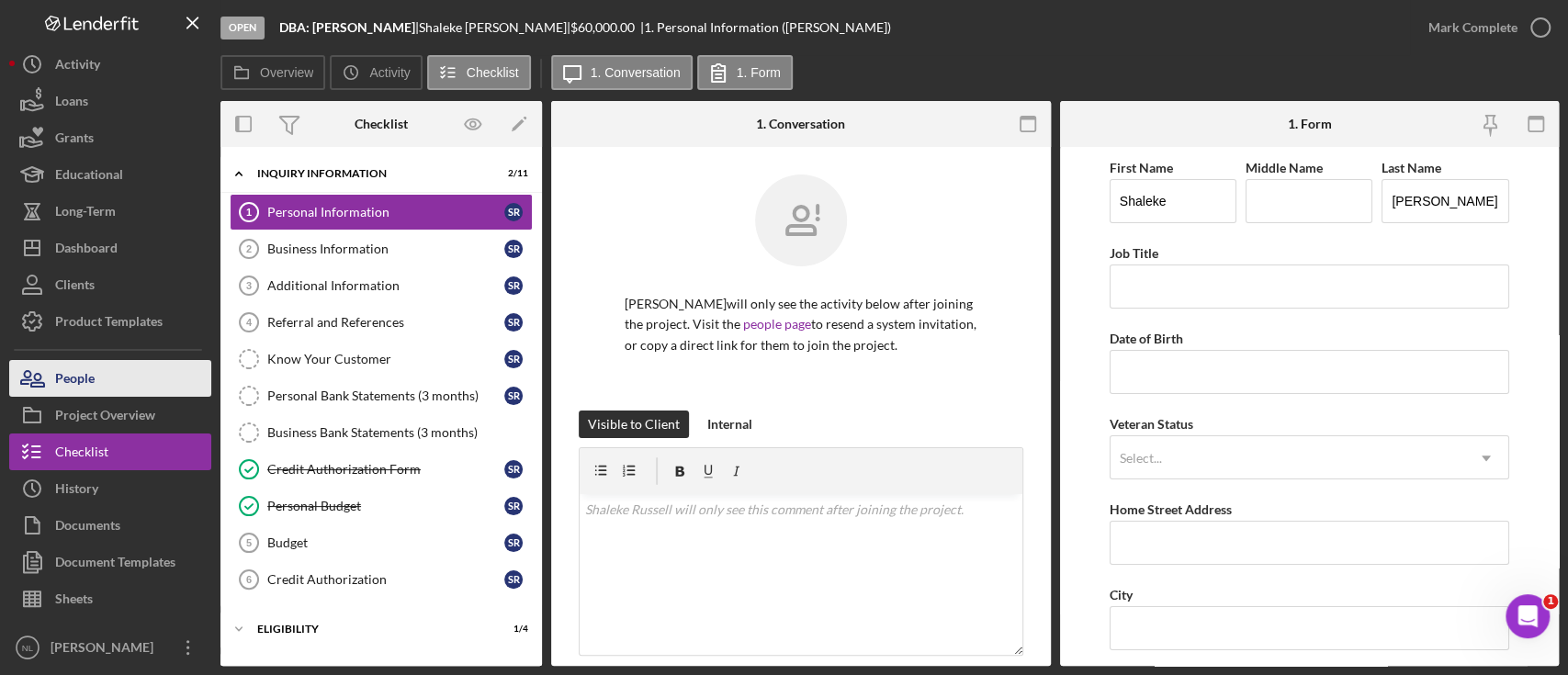
click at [120, 388] on button "People" at bounding box center [110, 378] width 202 height 37
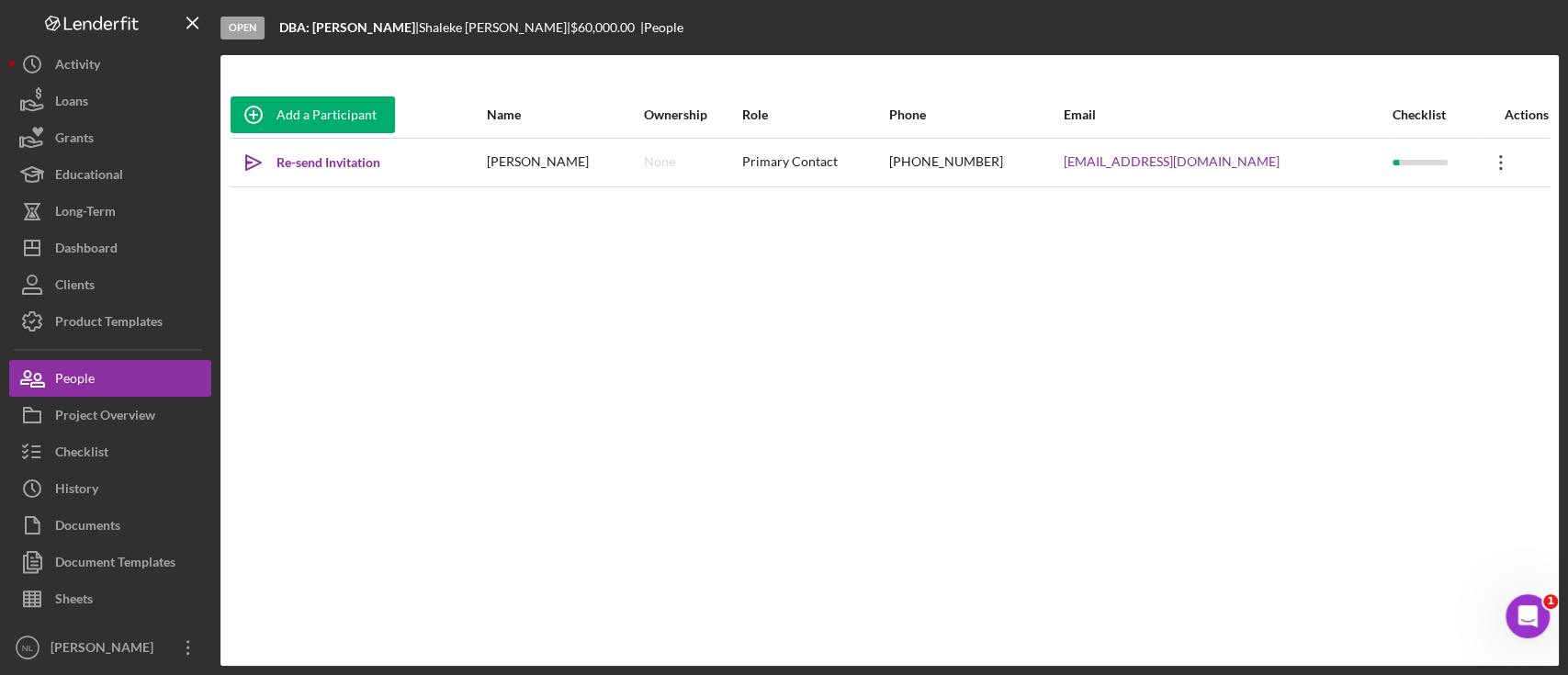
click at [1486, 158] on icon "Icon/Overflow" at bounding box center [1500, 162] width 46 height 46
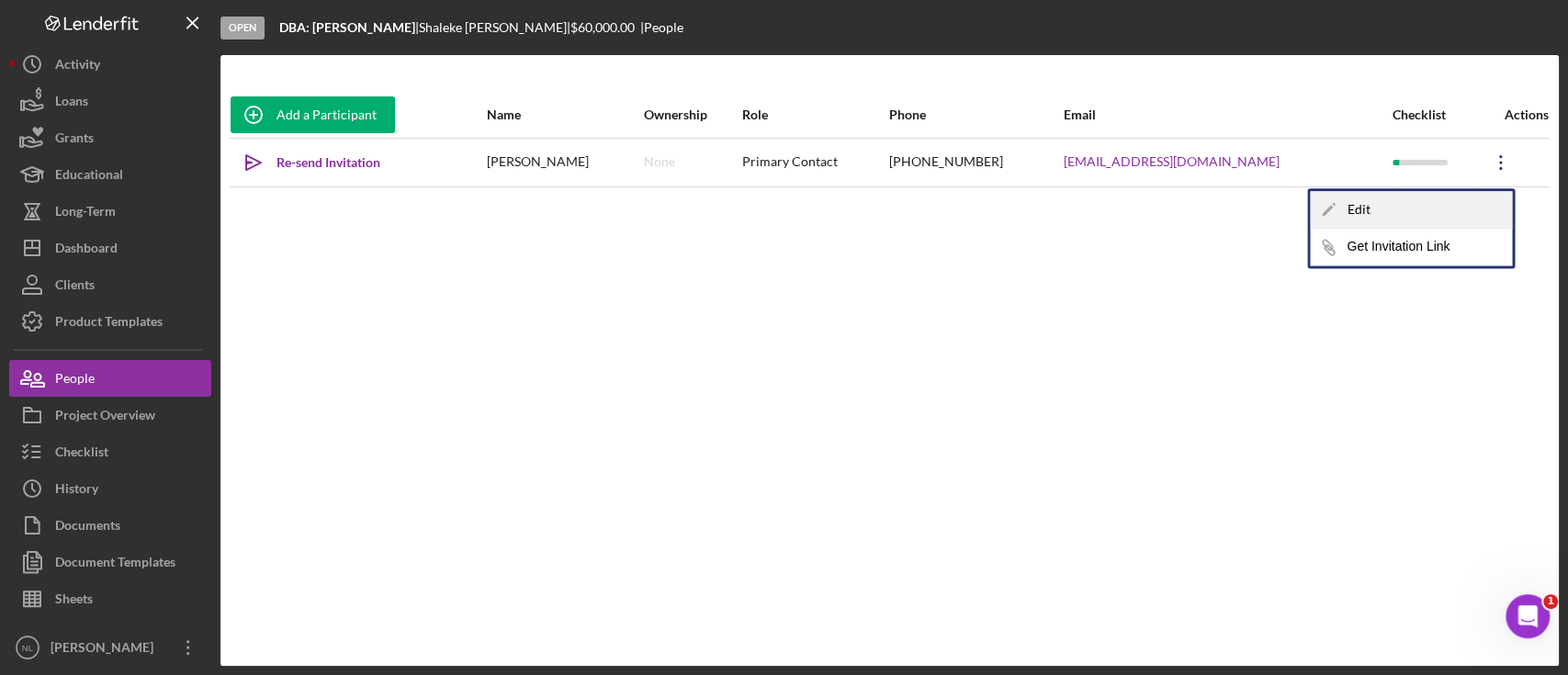
click at [1404, 224] on div "Icon/Edit Edit" at bounding box center [1411, 210] width 202 height 38
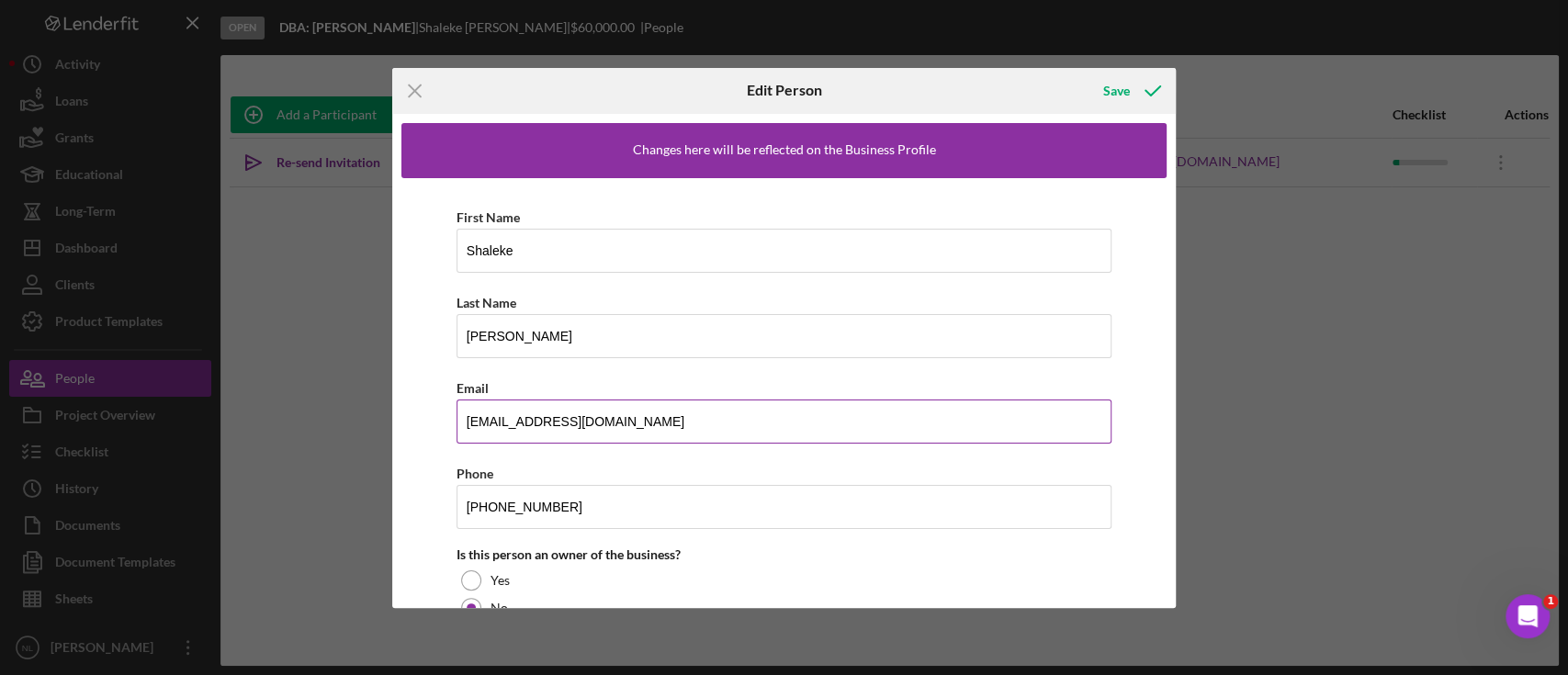
click at [494, 415] on input "[EMAIL_ADDRESS][DOMAIN_NAME]" at bounding box center [784, 421] width 656 height 44
type input "[EMAIL_ADDRESS][DOMAIN_NAME]"
click at [1126, 99] on div "Save" at bounding box center [1117, 90] width 26 height 37
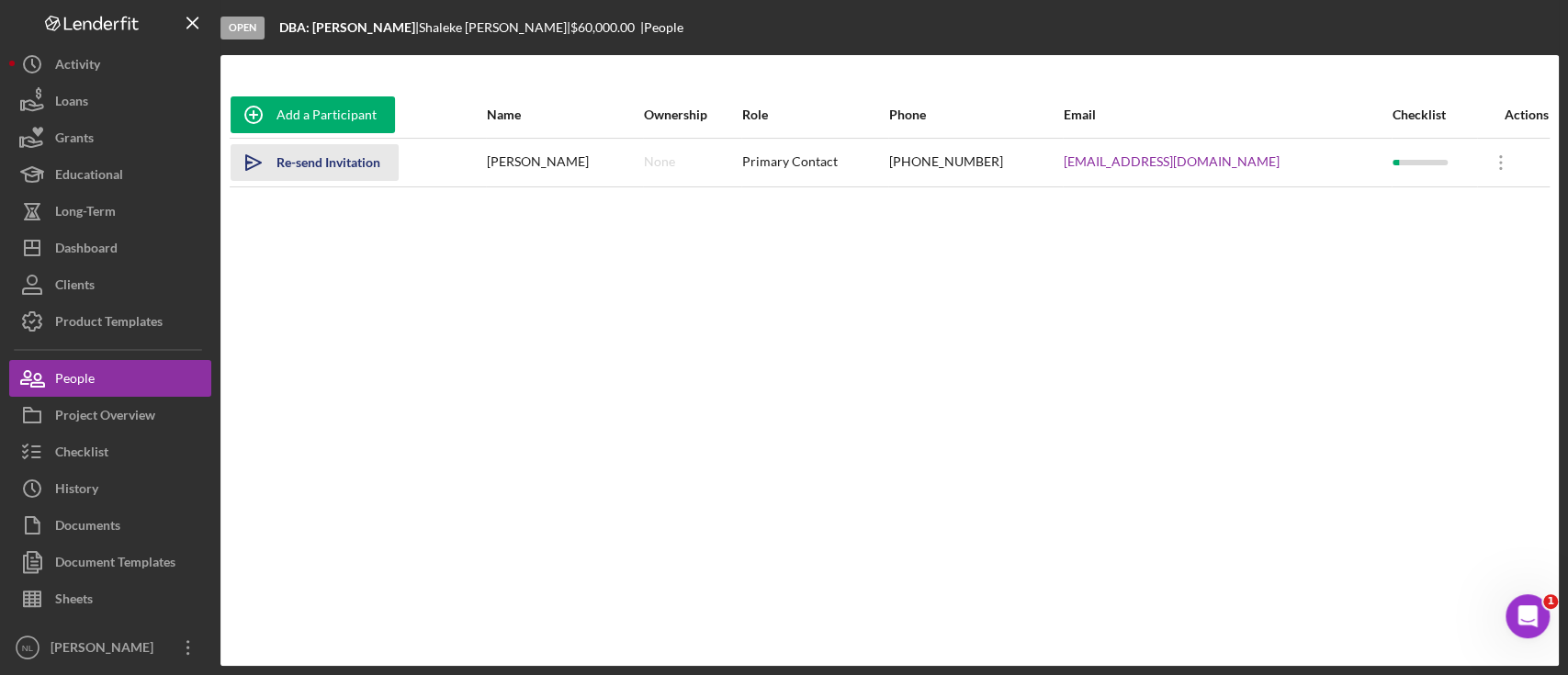
click at [298, 167] on div "Re-send Invitation" at bounding box center [328, 162] width 103 height 37
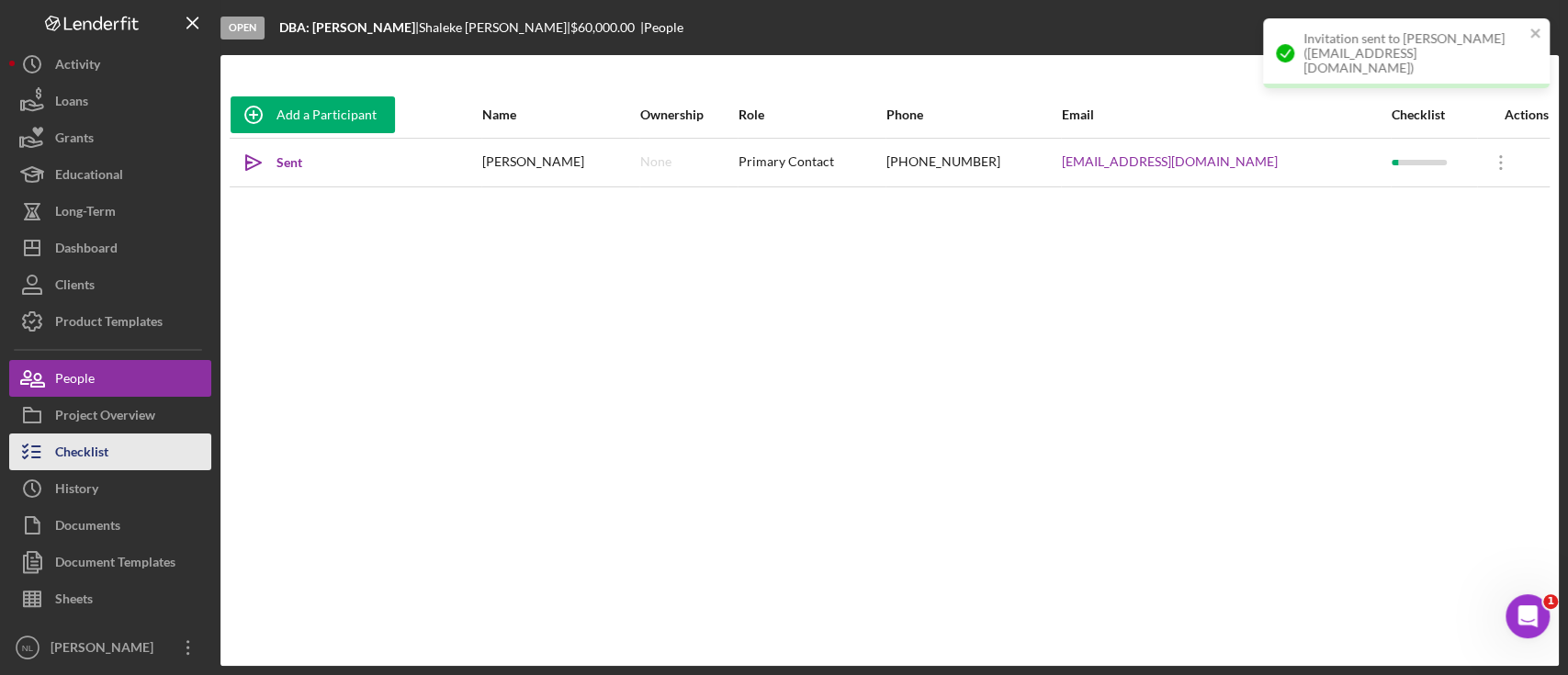
click at [103, 438] on div "Checklist" at bounding box center [82, 454] width 54 height 41
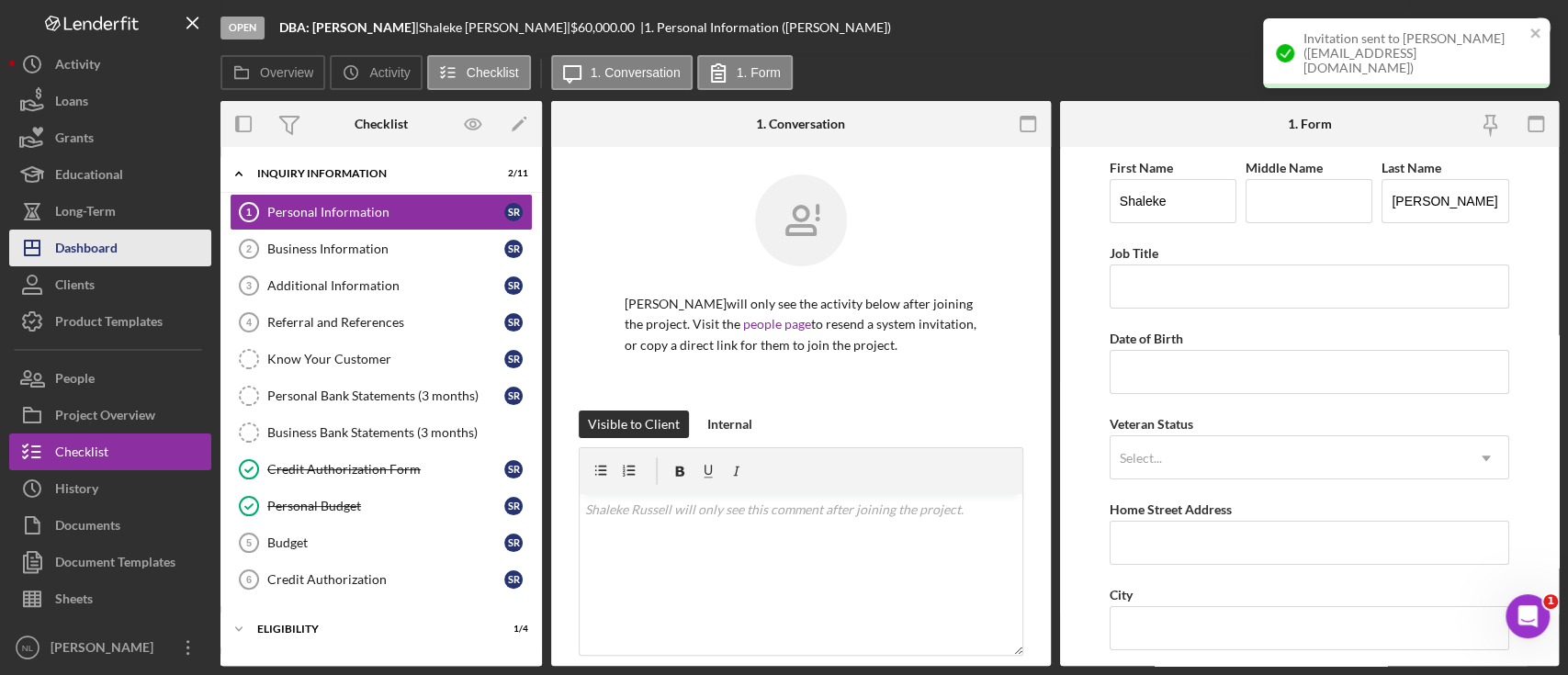
click at [130, 258] on button "Icon/Dashboard Dashboard" at bounding box center [110, 247] width 202 height 37
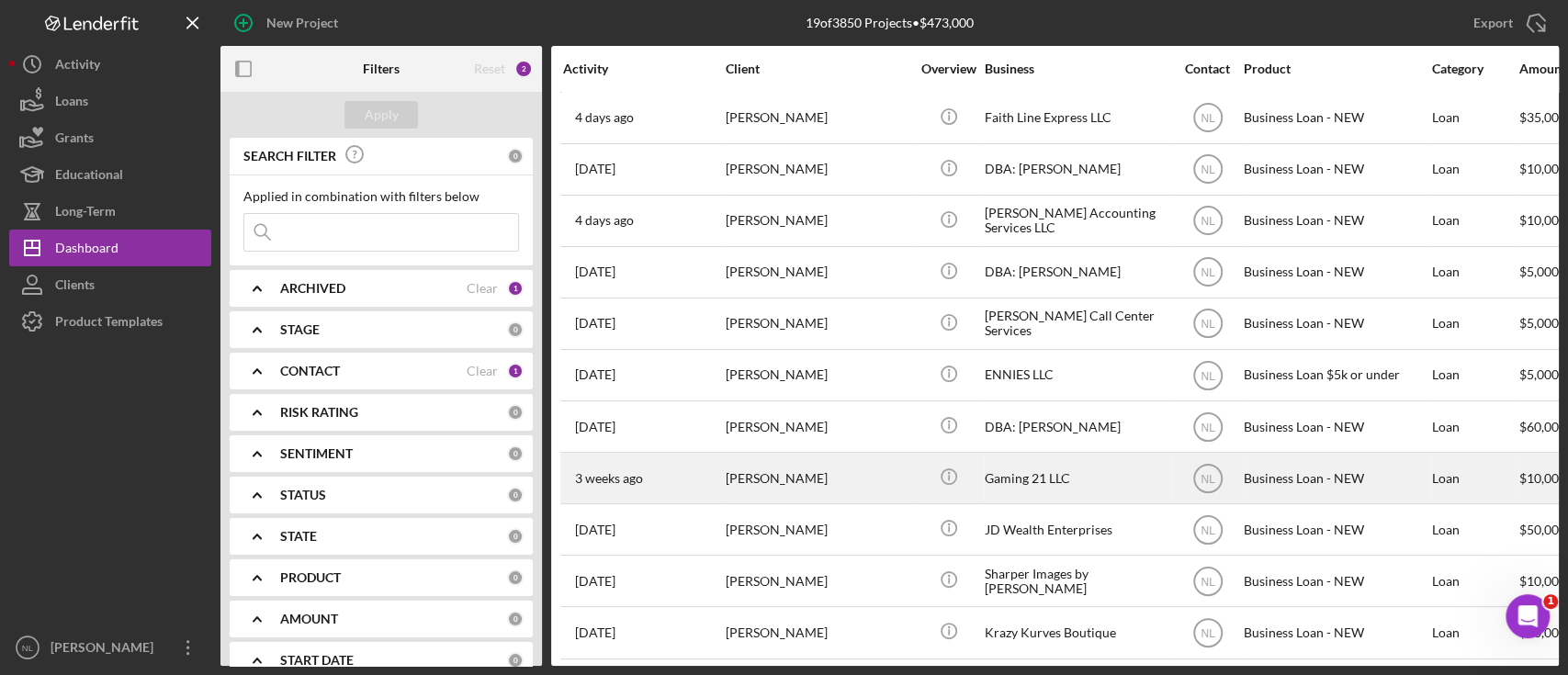
click at [734, 485] on div "[PERSON_NAME]" at bounding box center [817, 478] width 183 height 49
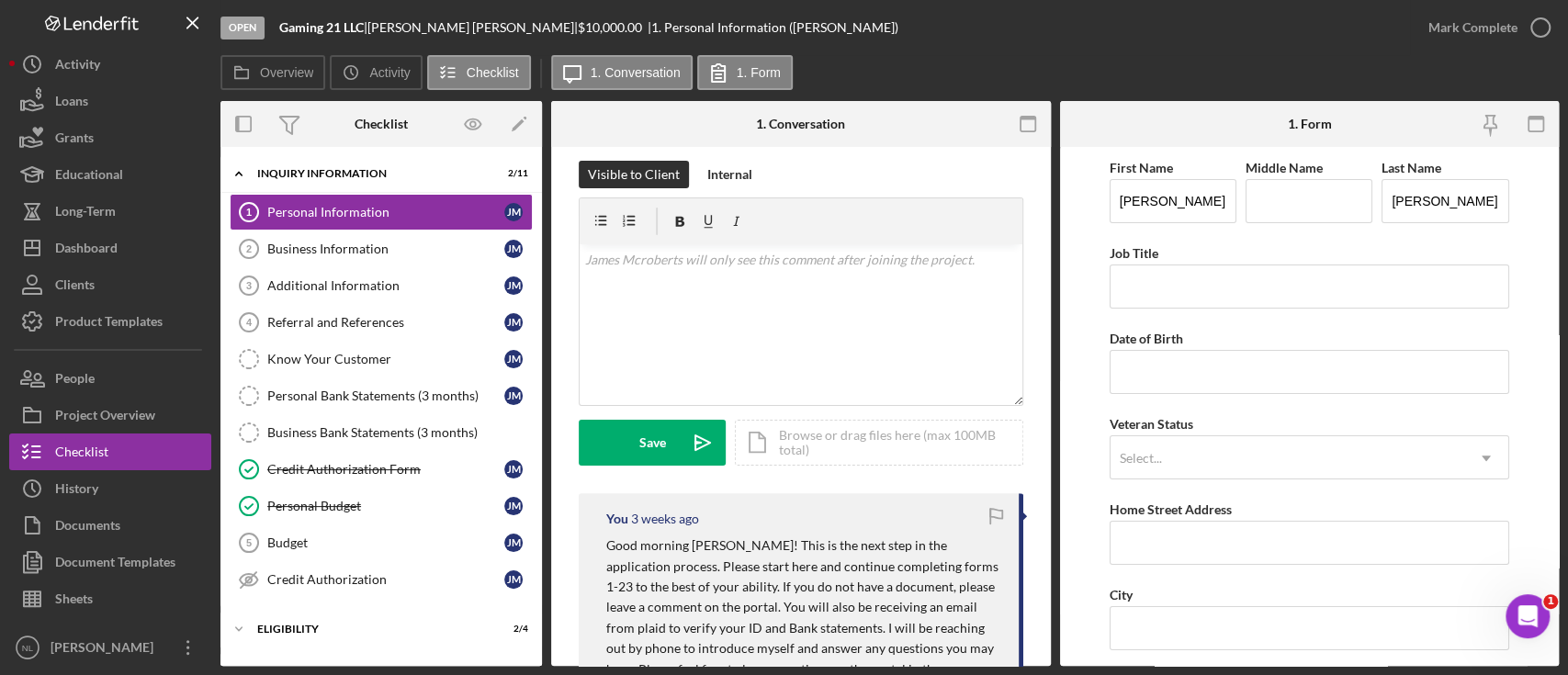
scroll to position [418, 0]
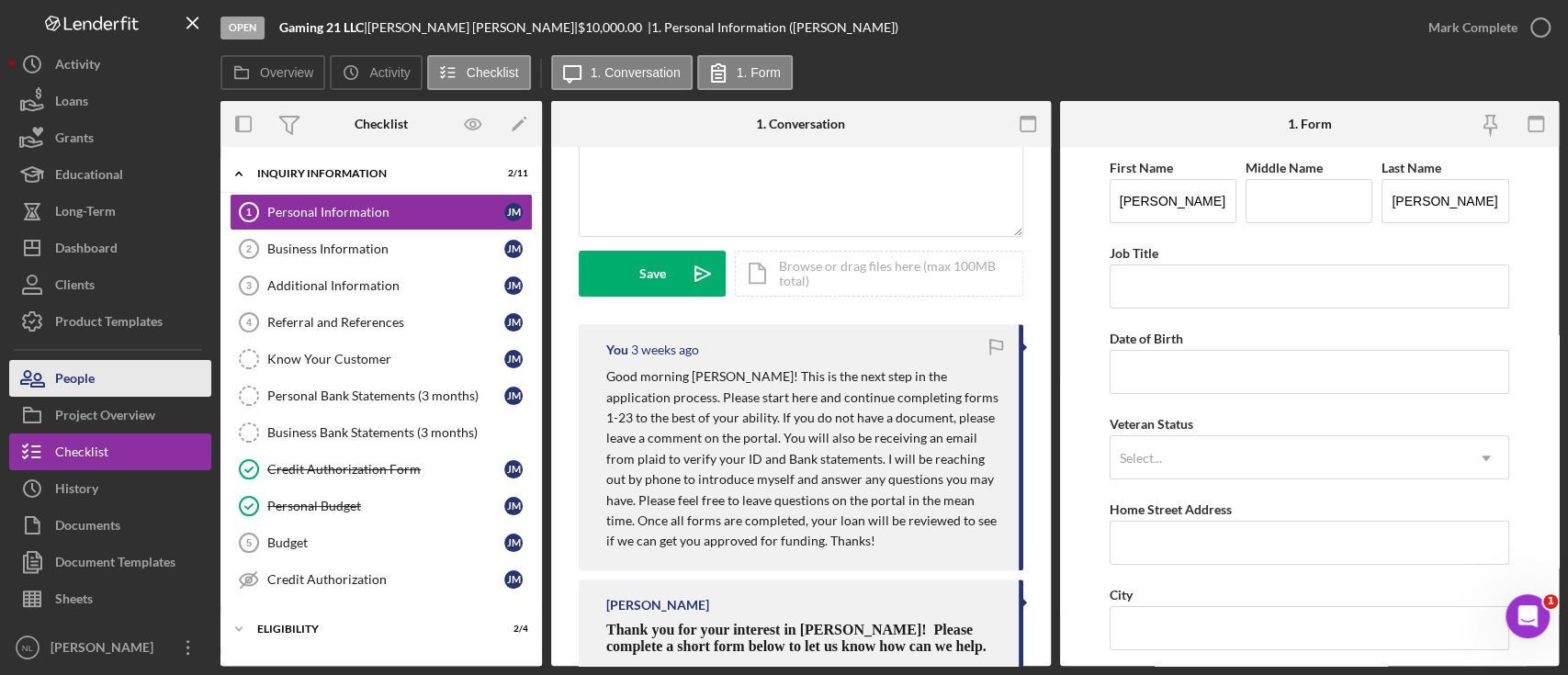
click at [139, 382] on button "People" at bounding box center [110, 378] width 202 height 37
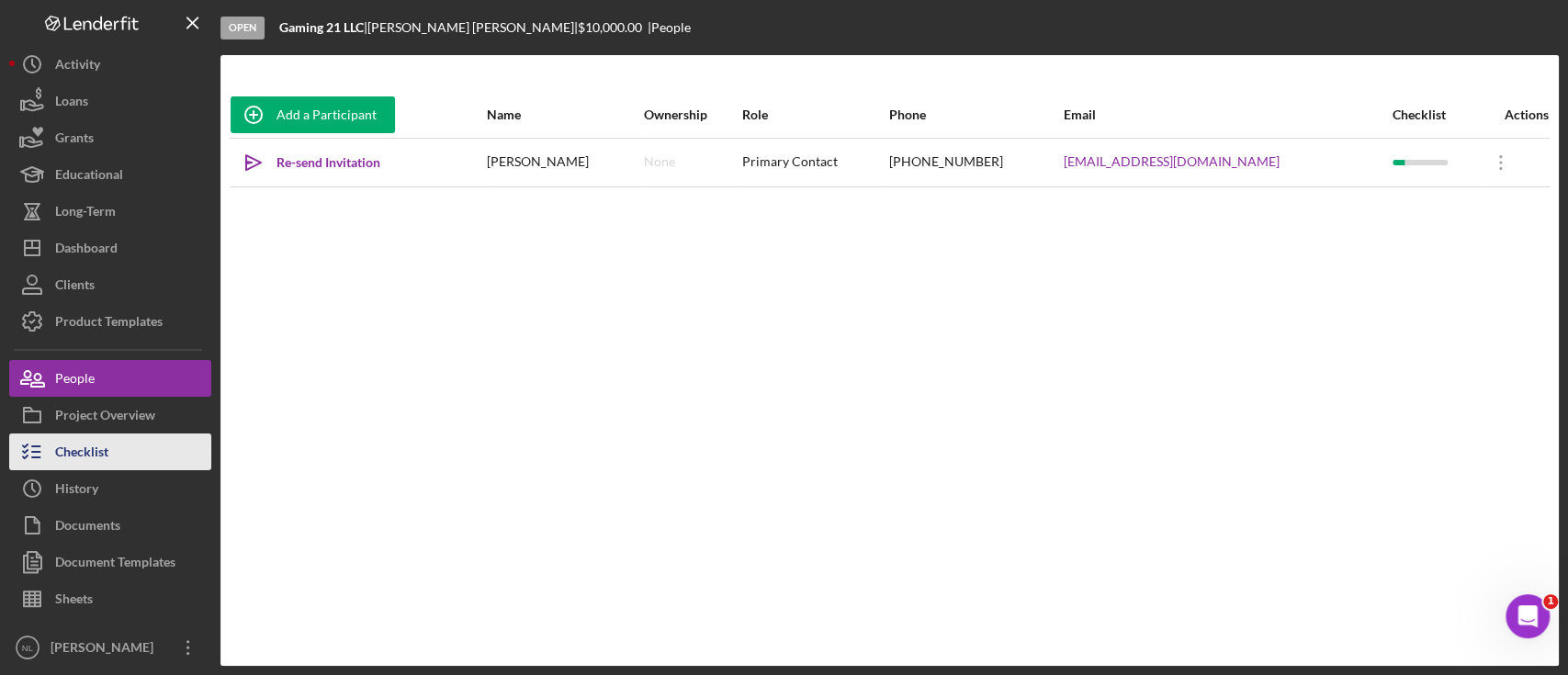
click at [154, 447] on button "Checklist" at bounding box center [110, 451] width 202 height 37
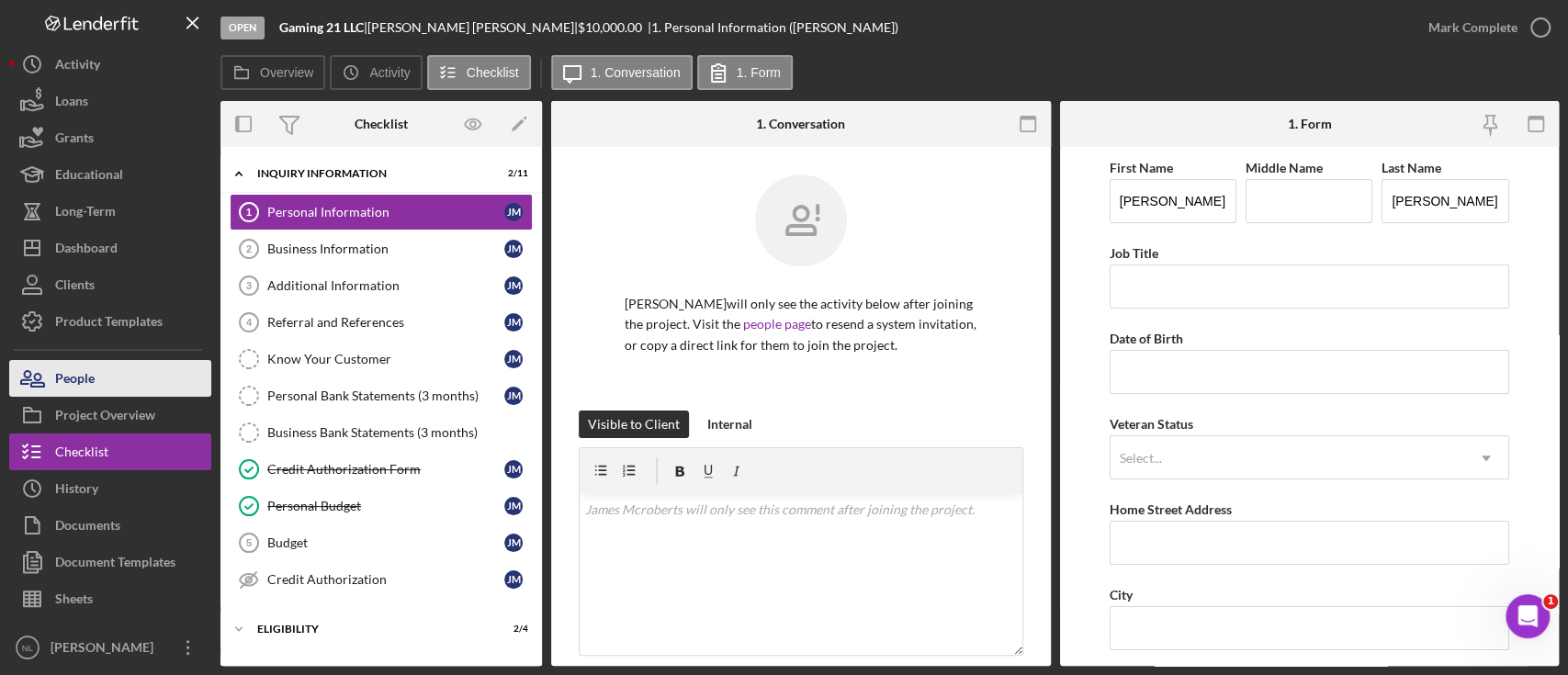
click at [94, 370] on div "People" at bounding box center [75, 381] width 40 height 41
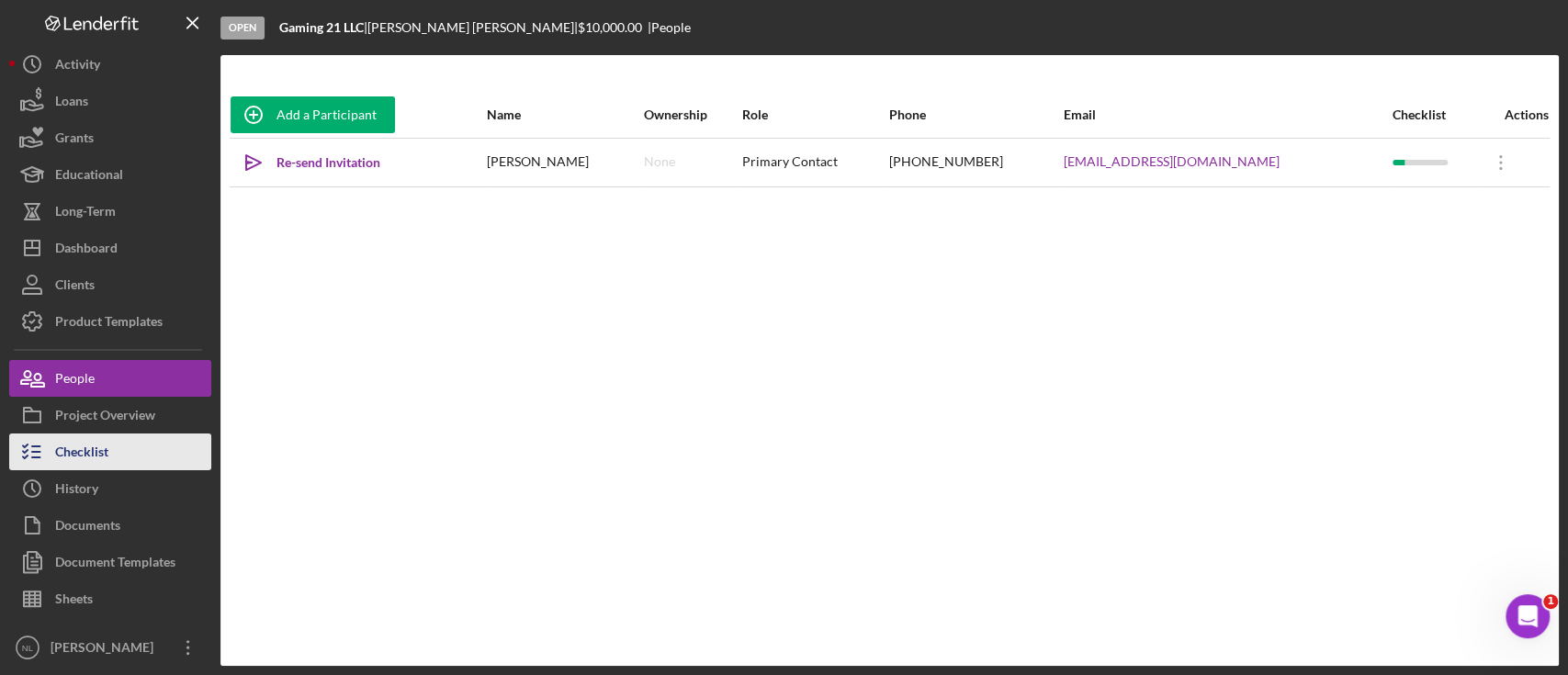
click at [140, 451] on button "Checklist" at bounding box center [110, 451] width 202 height 37
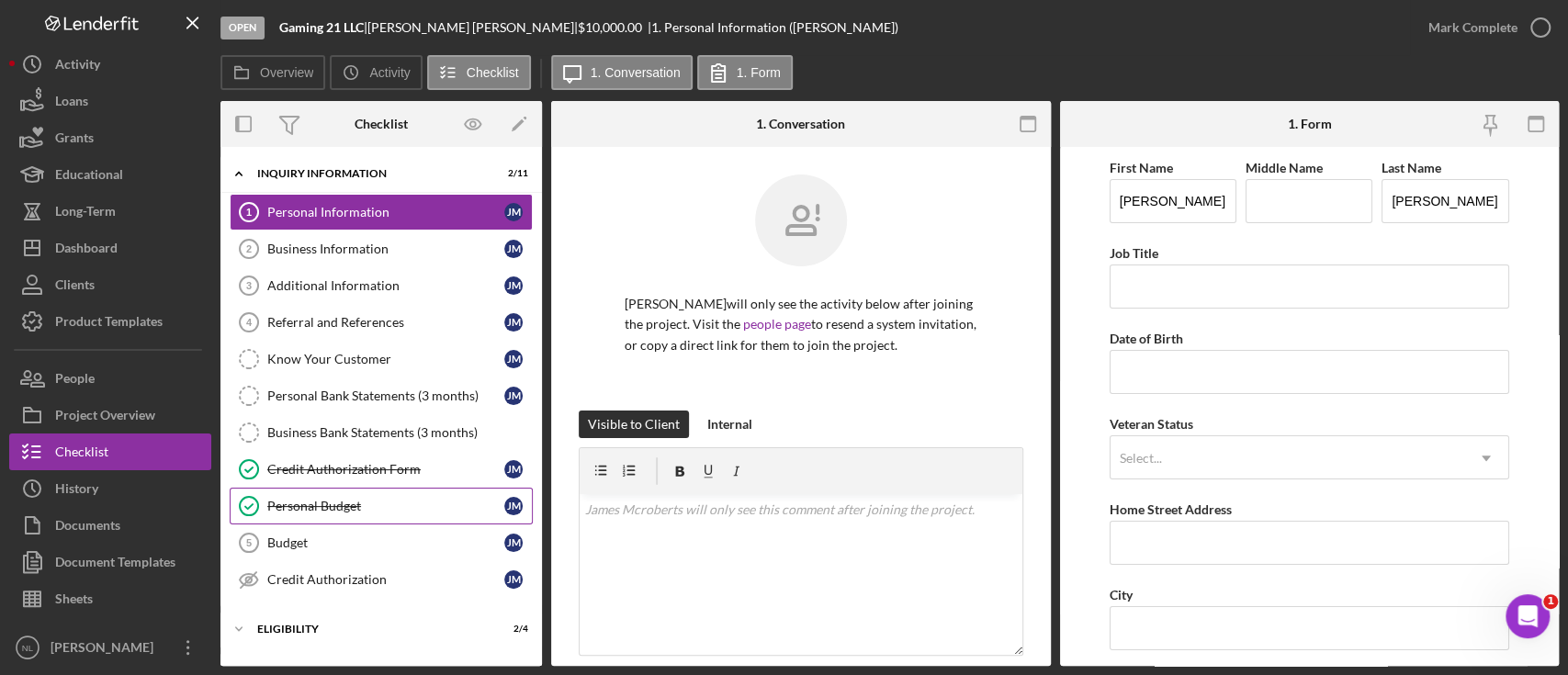
scroll to position [154, 0]
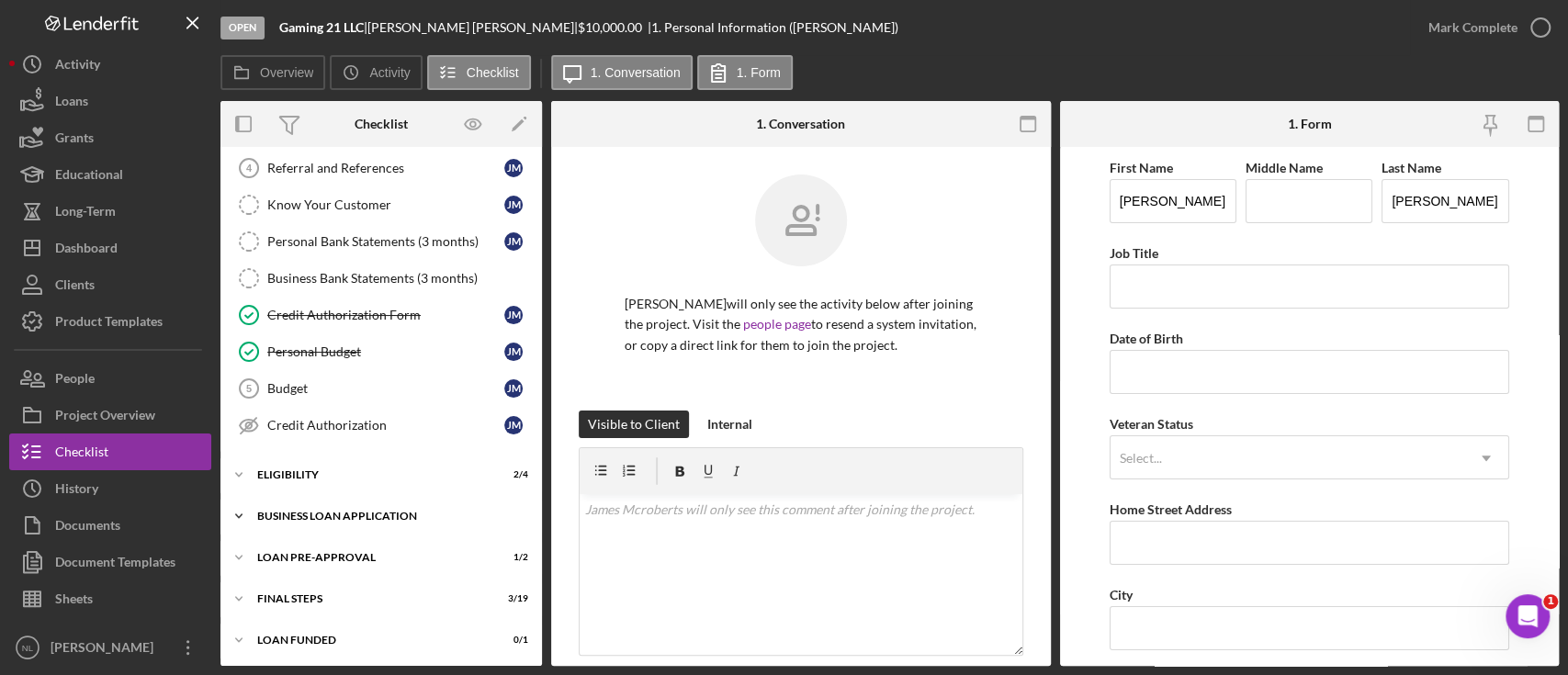
click at [408, 518] on div "BUSINESS LOAN APPLICATION" at bounding box center [388, 516] width 261 height 11
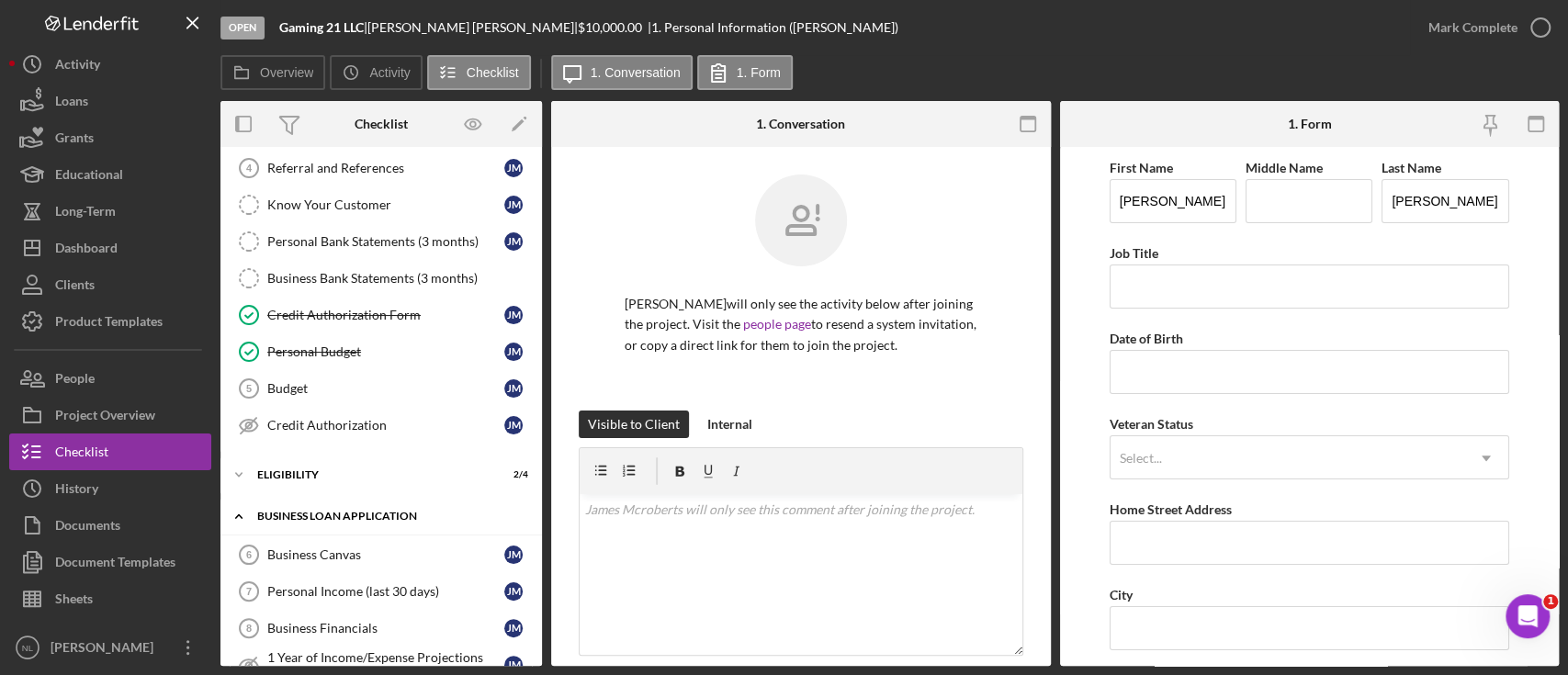
scroll to position [597, 0]
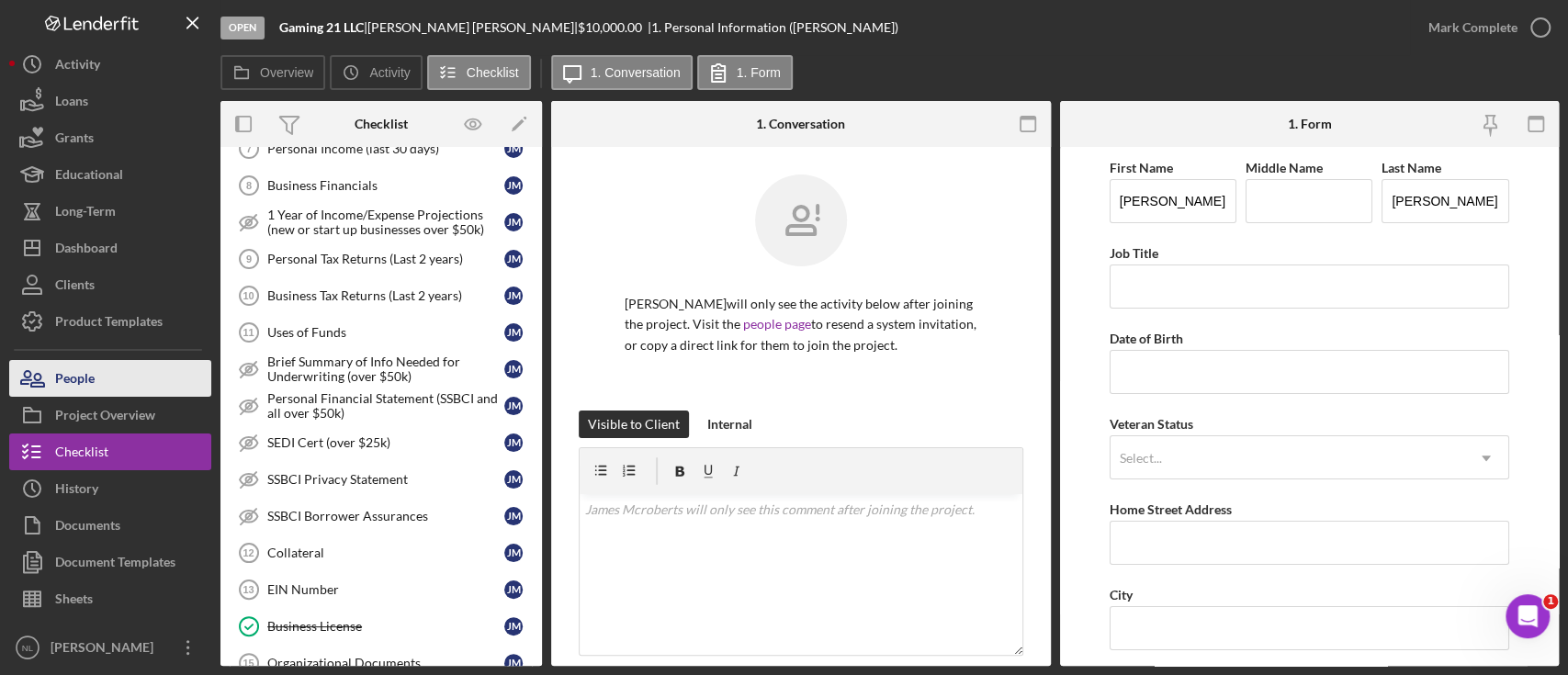
click at [59, 382] on div "People" at bounding box center [75, 381] width 40 height 41
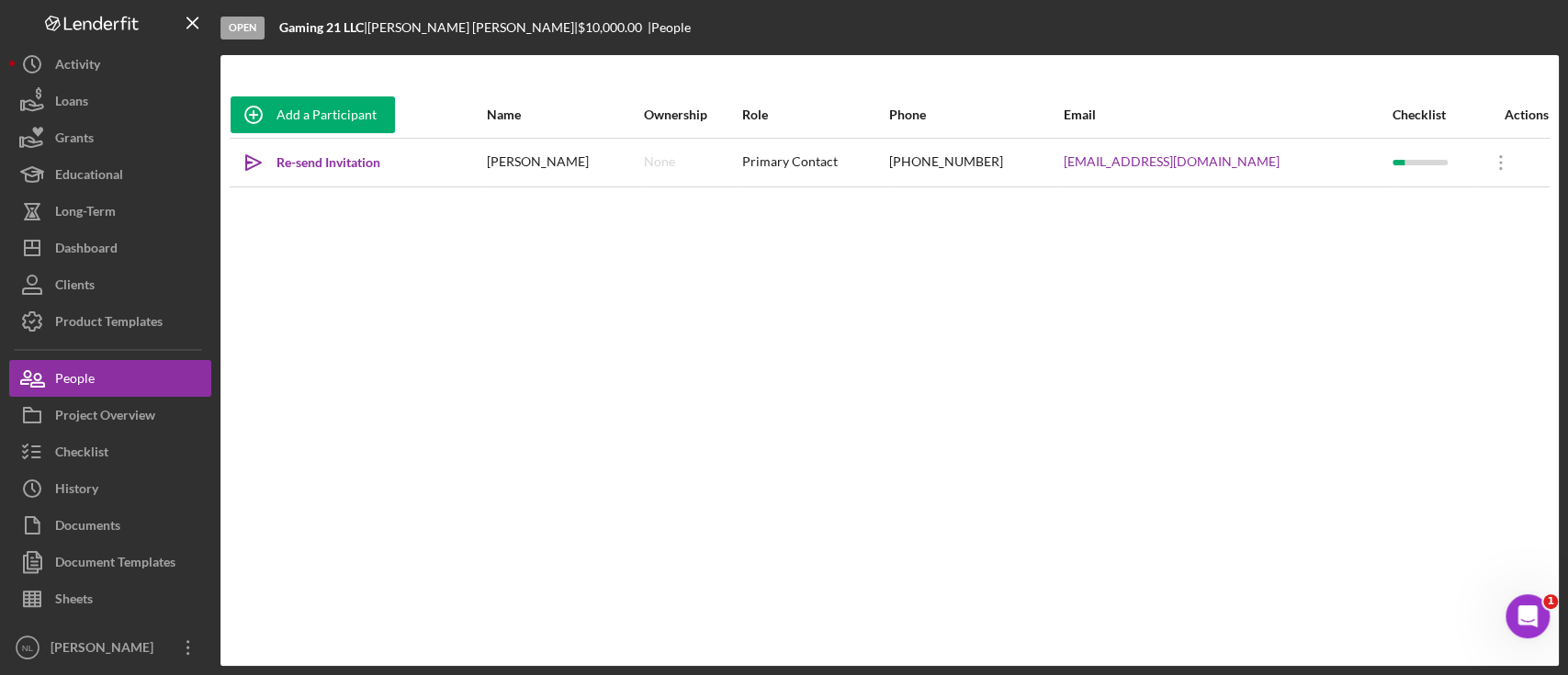
click at [357, 184] on div "Icon/icon-invite-send Re-send Invitation" at bounding box center [357, 162] width 255 height 46
click at [353, 165] on div "Re-send Invitation" at bounding box center [328, 162] width 103 height 37
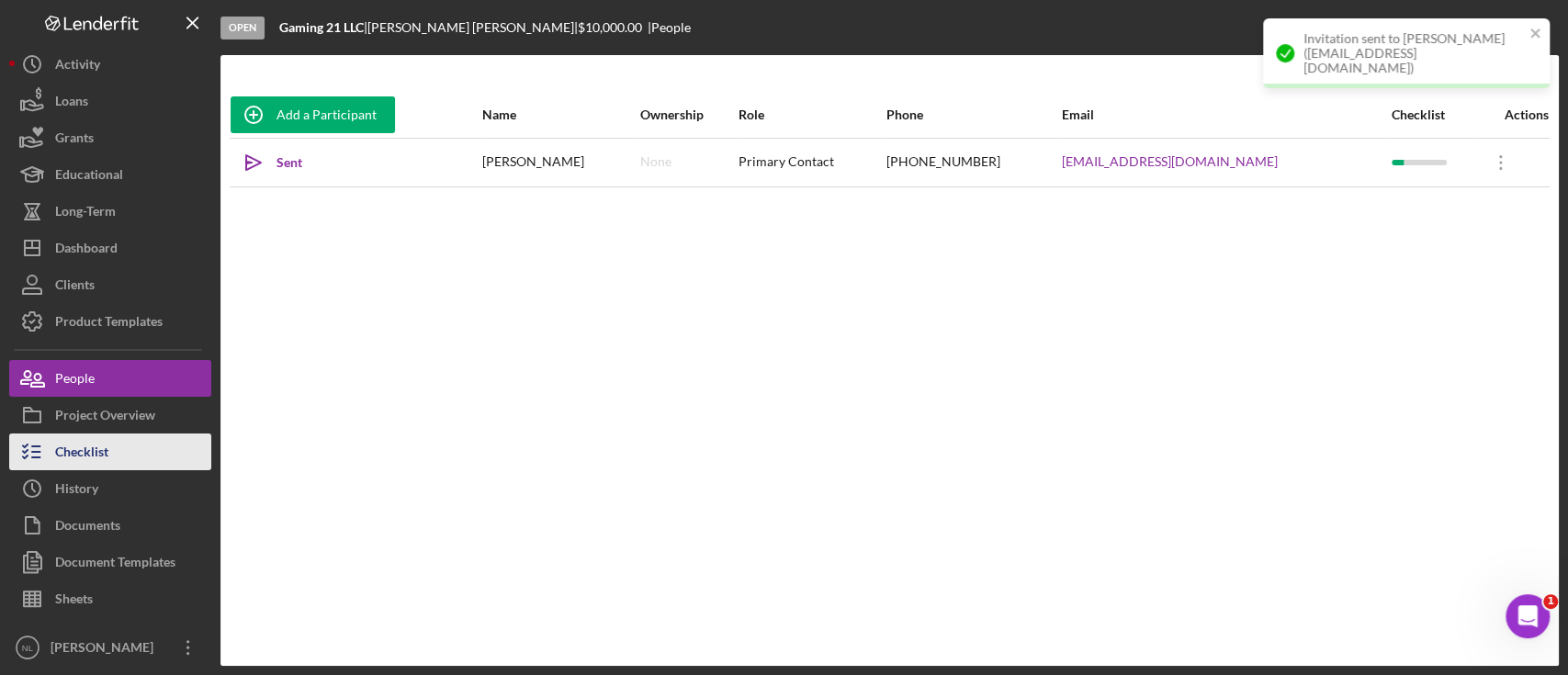
click at [138, 456] on button "Checklist" at bounding box center [110, 451] width 202 height 37
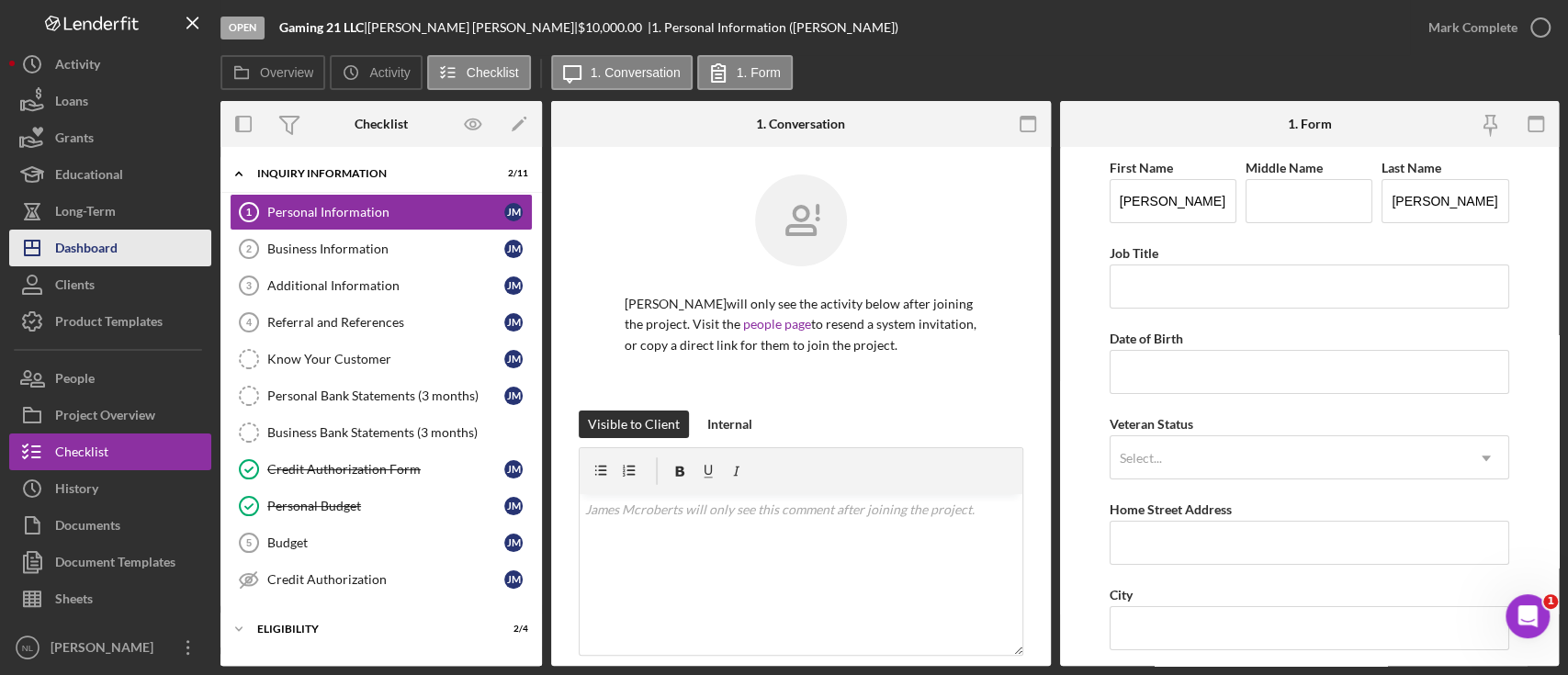
click at [142, 237] on button "Icon/Dashboard Dashboard" at bounding box center [110, 247] width 202 height 37
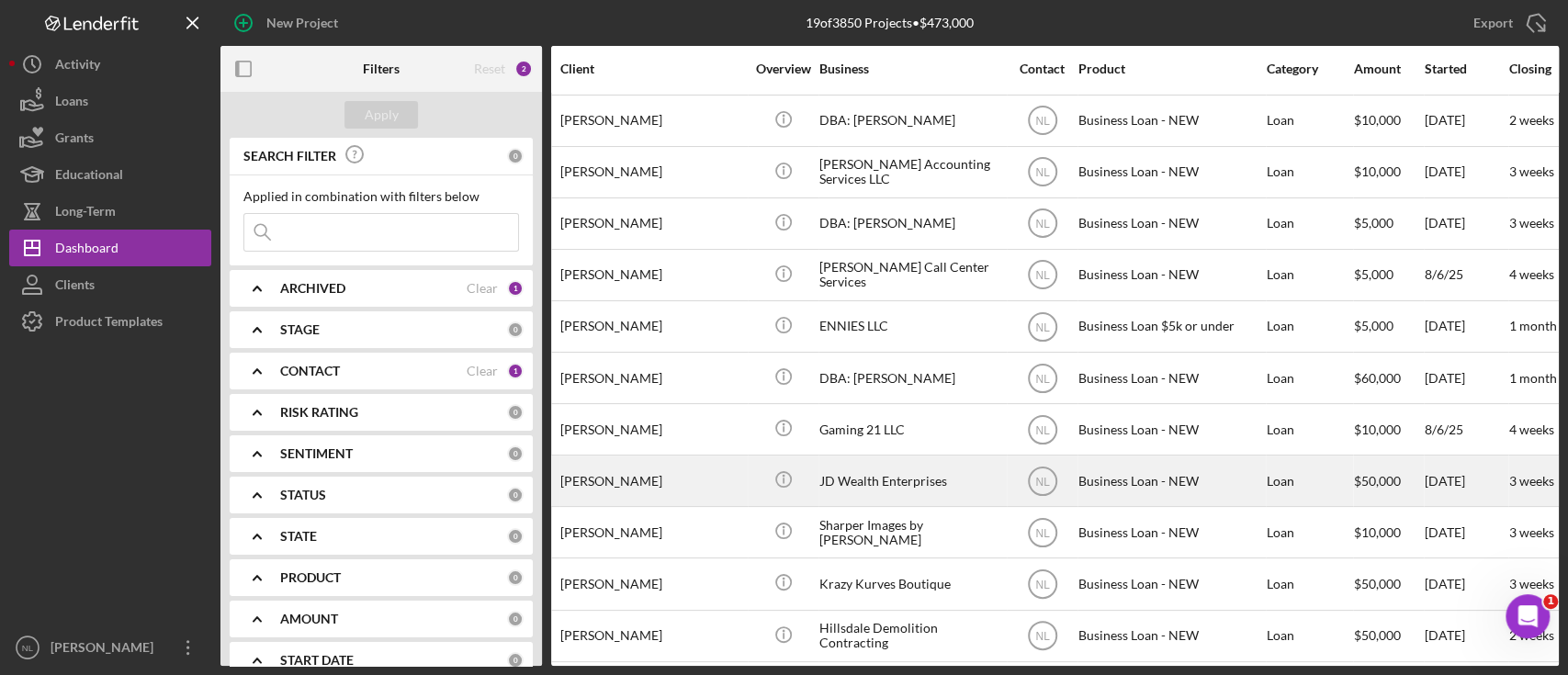
scroll to position [49, 174]
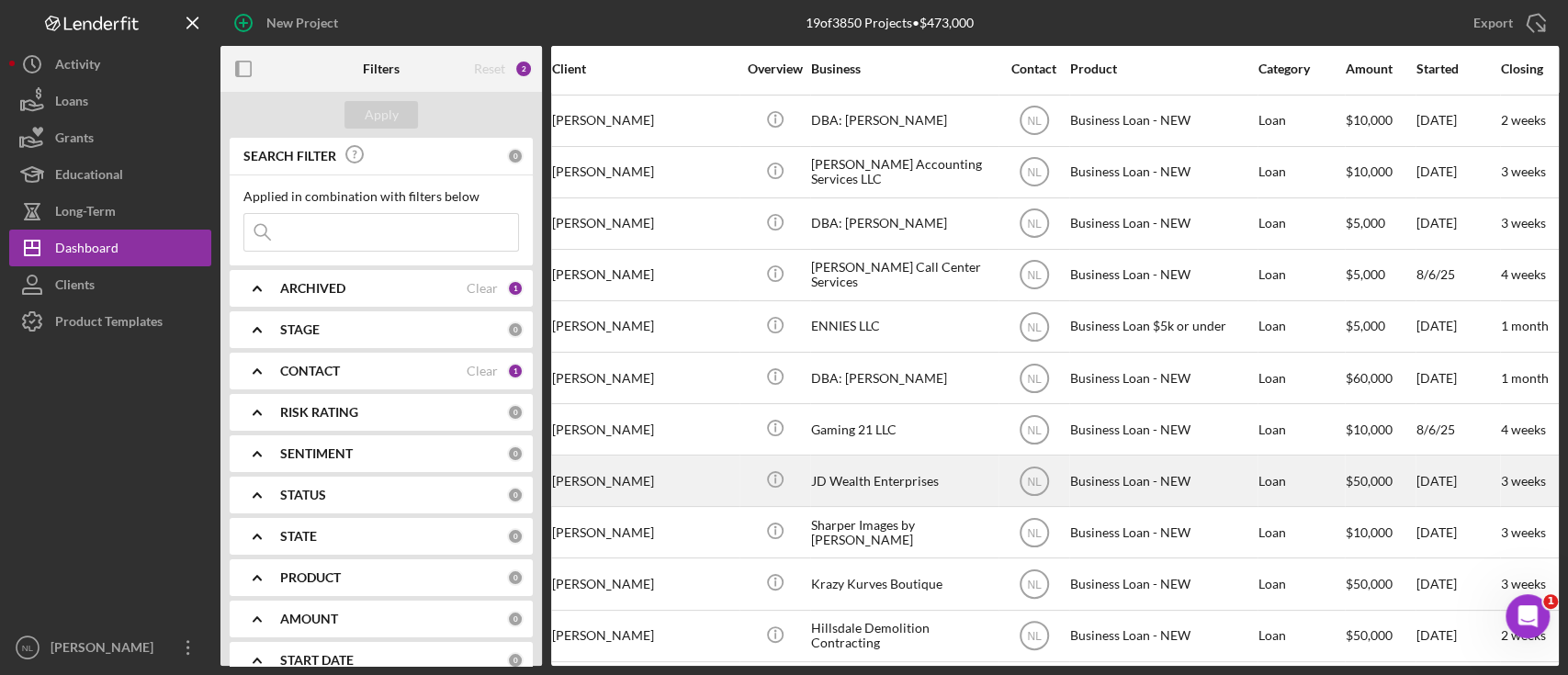
click at [711, 481] on div "[PERSON_NAME]" at bounding box center [643, 480] width 183 height 49
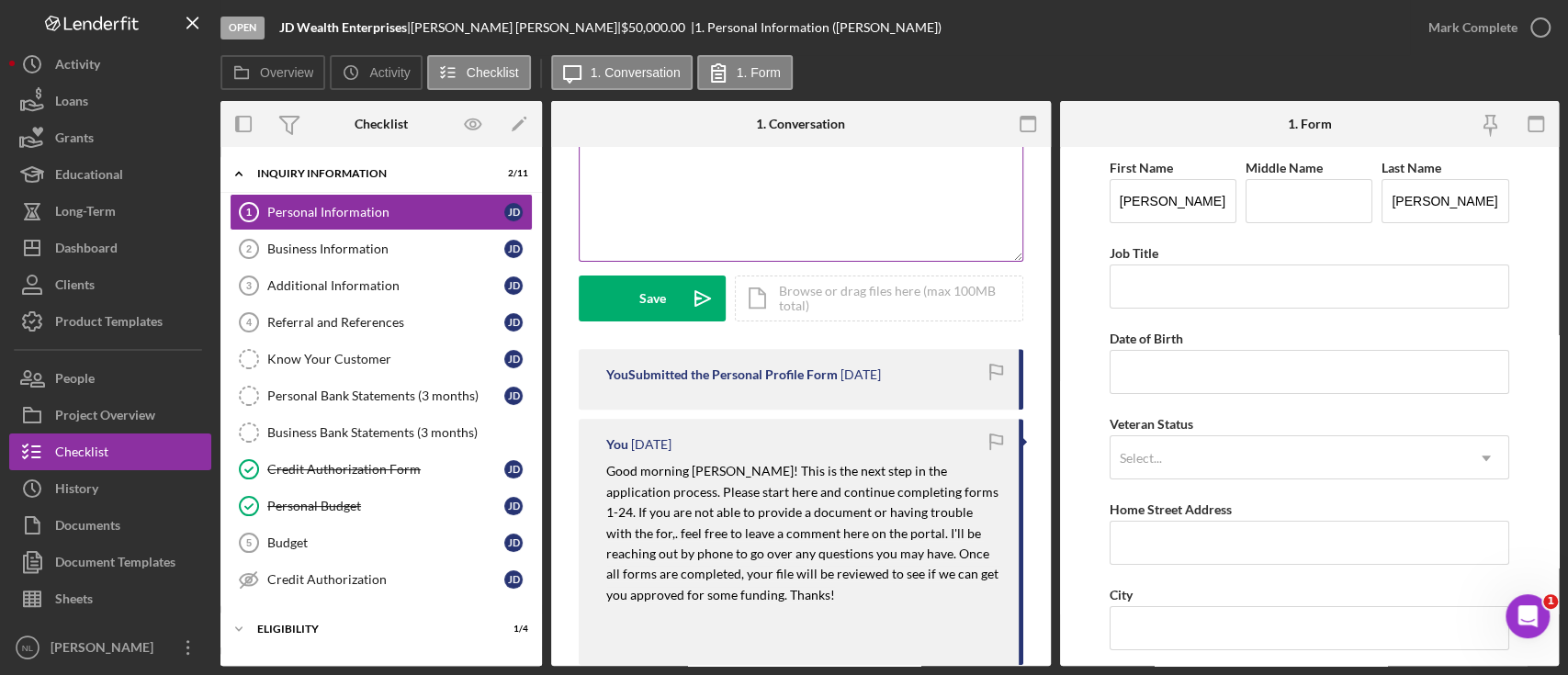
scroll to position [404, 0]
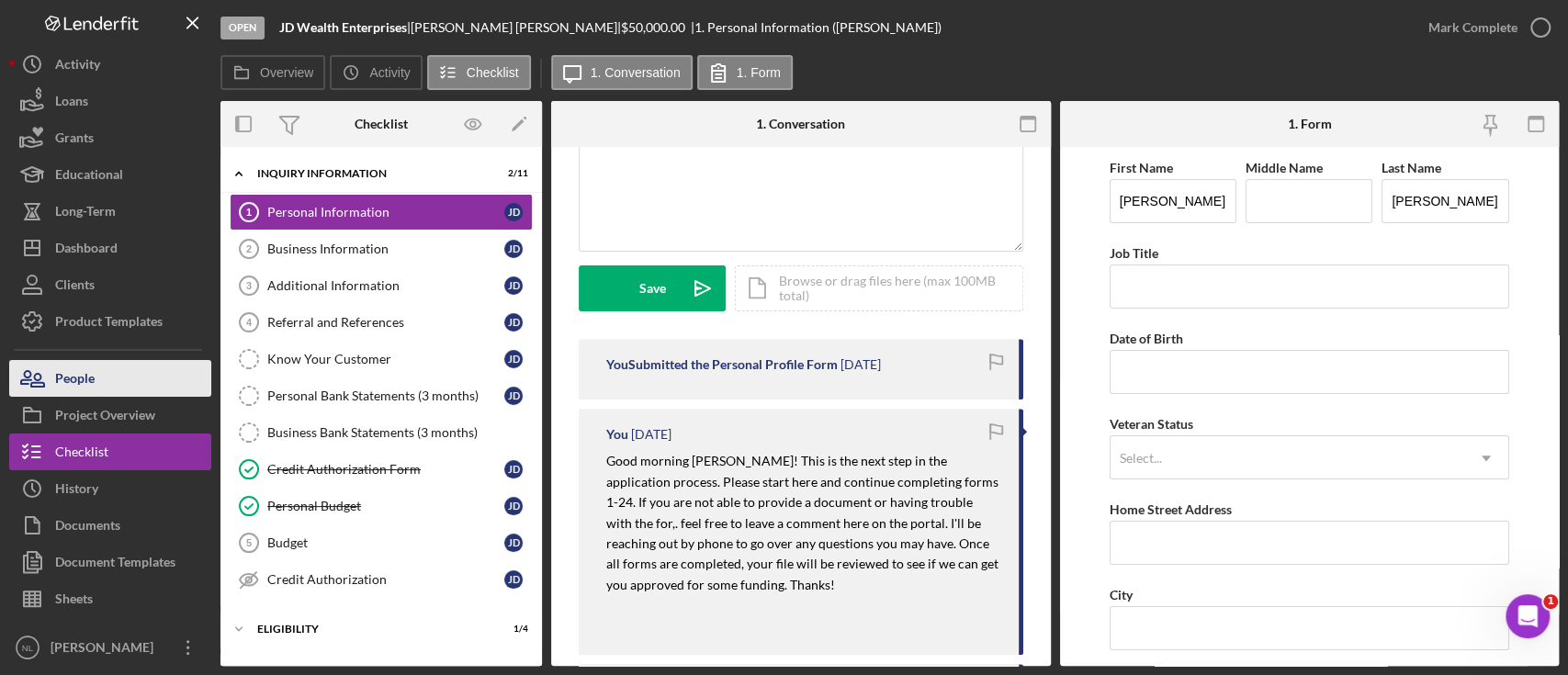
click at [185, 388] on button "People" at bounding box center [110, 378] width 202 height 37
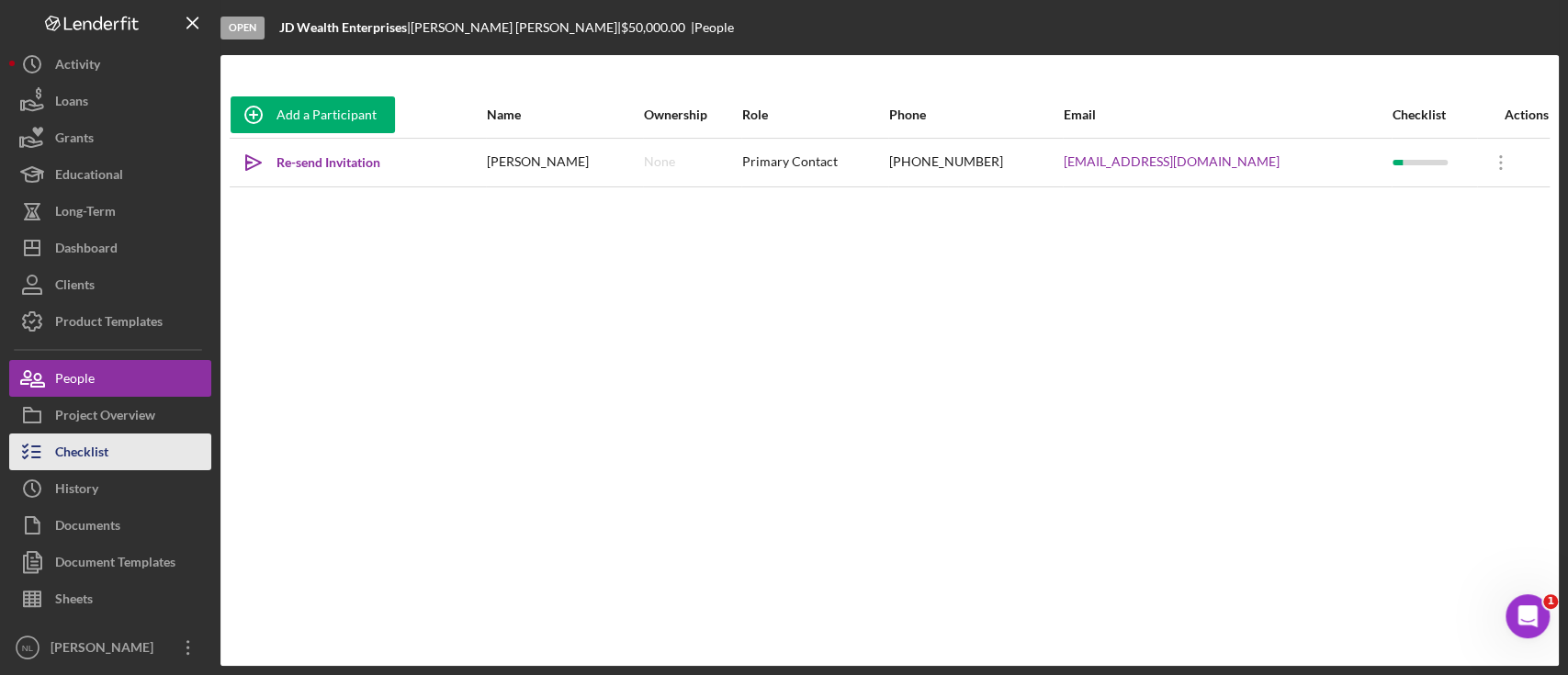
click at [140, 450] on button "Checklist" at bounding box center [110, 451] width 202 height 37
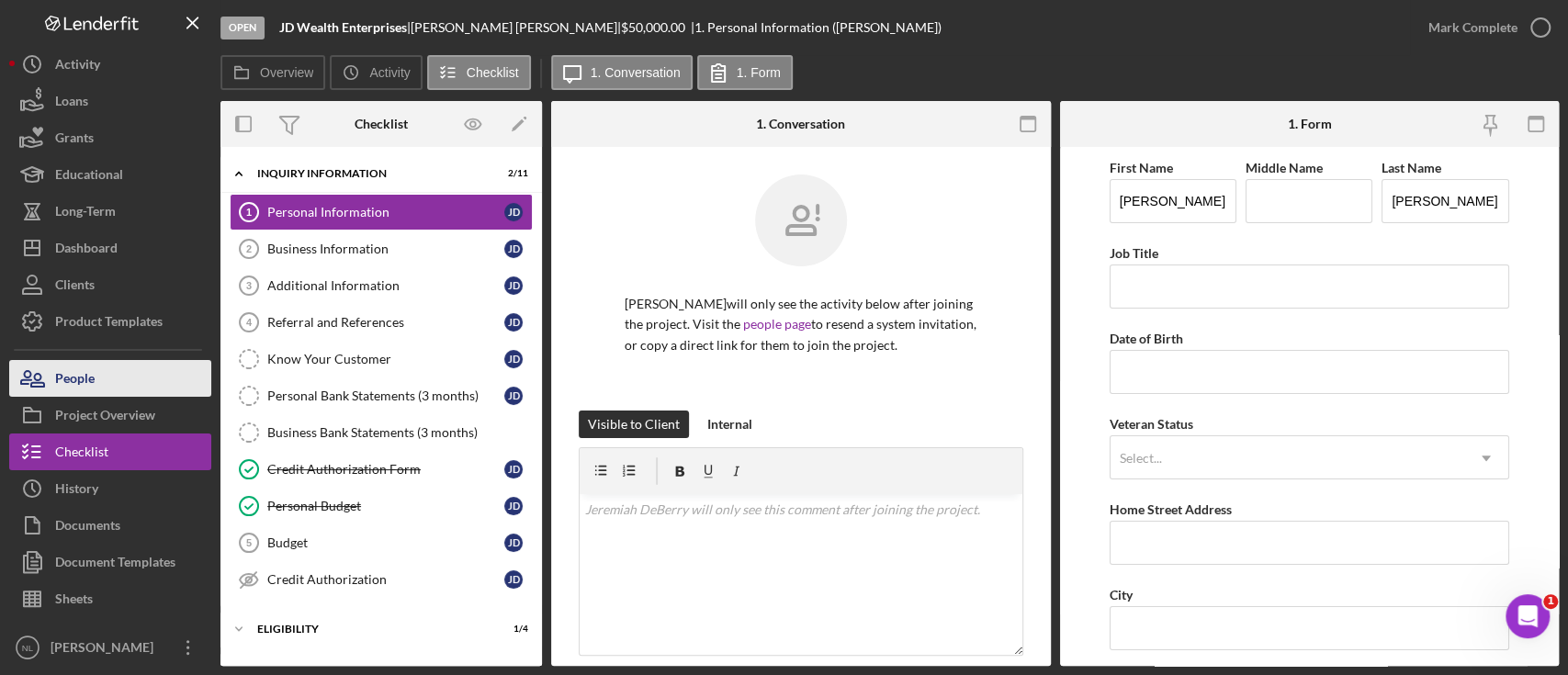
click at [80, 381] on div "People" at bounding box center [75, 381] width 40 height 41
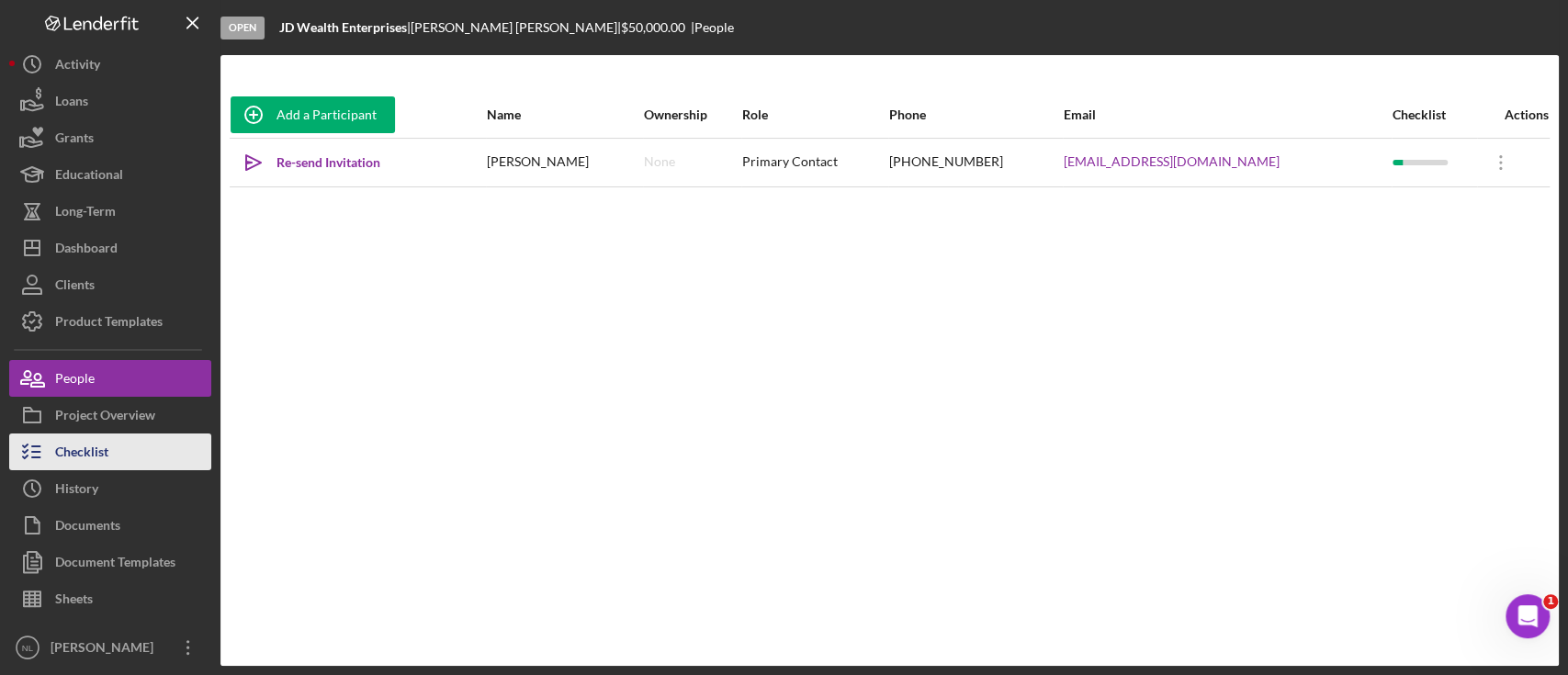
click at [125, 443] on button "Checklist" at bounding box center [110, 451] width 202 height 37
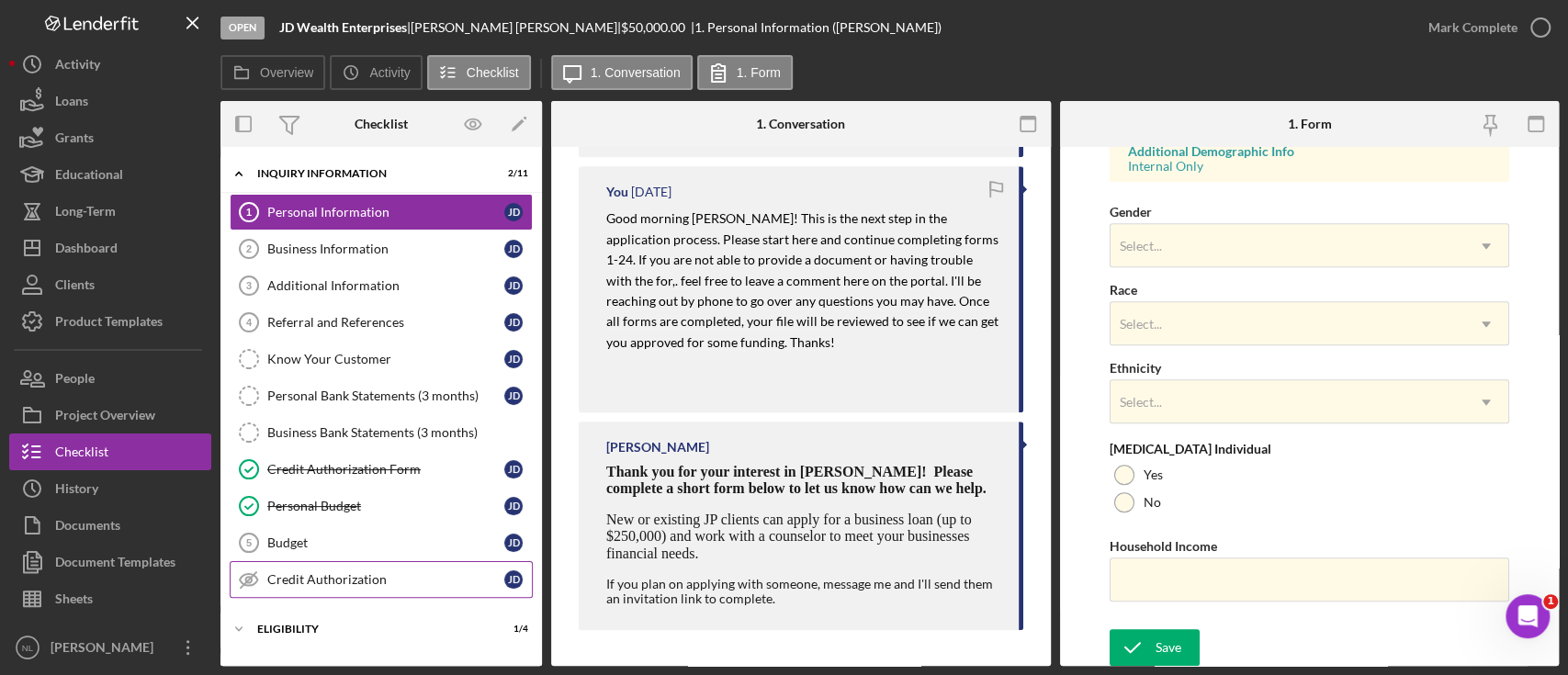
scroll to position [154, 0]
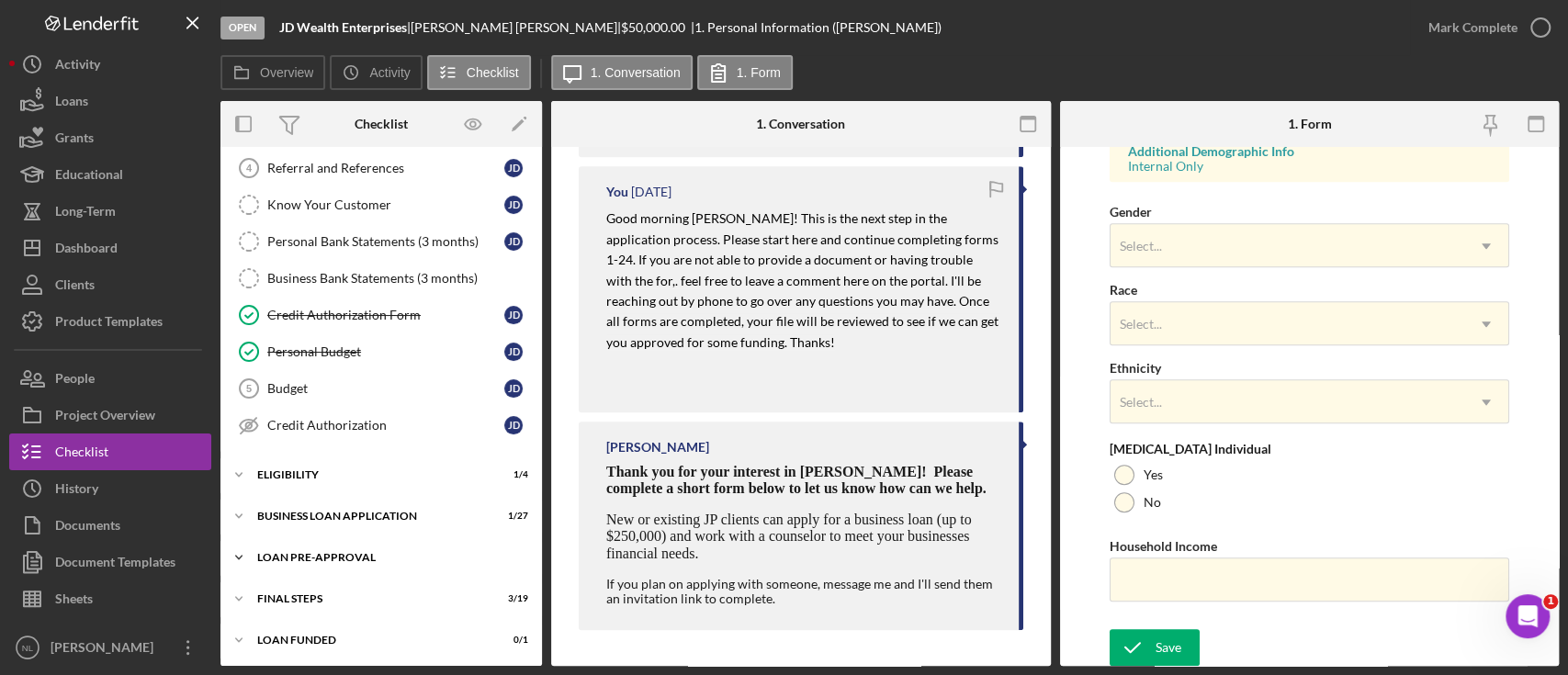
click at [333, 552] on div "LOAN PRE-APPROVAL" at bounding box center [388, 557] width 261 height 11
click at [319, 511] on div "BUSINESS LOAN APPLICATION" at bounding box center [388, 516] width 261 height 11
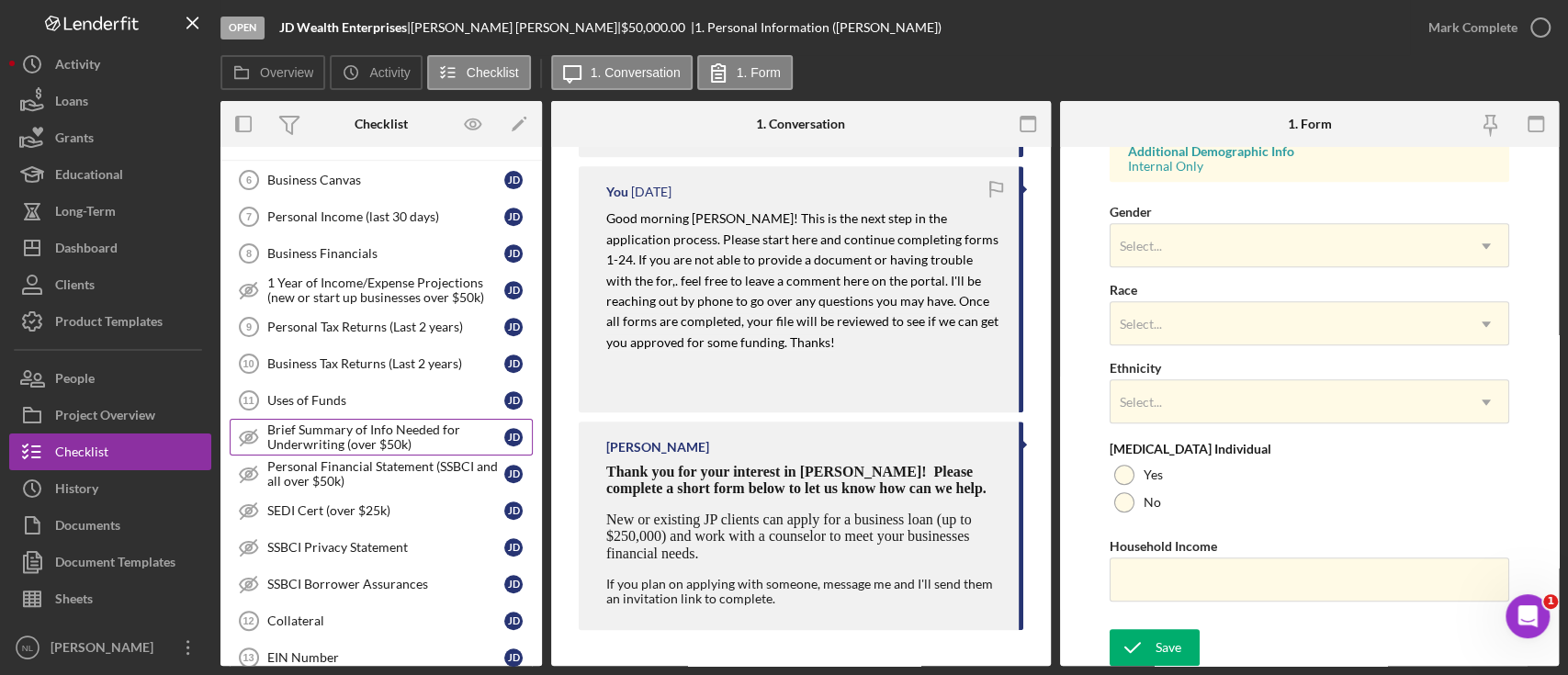
scroll to position [0, 0]
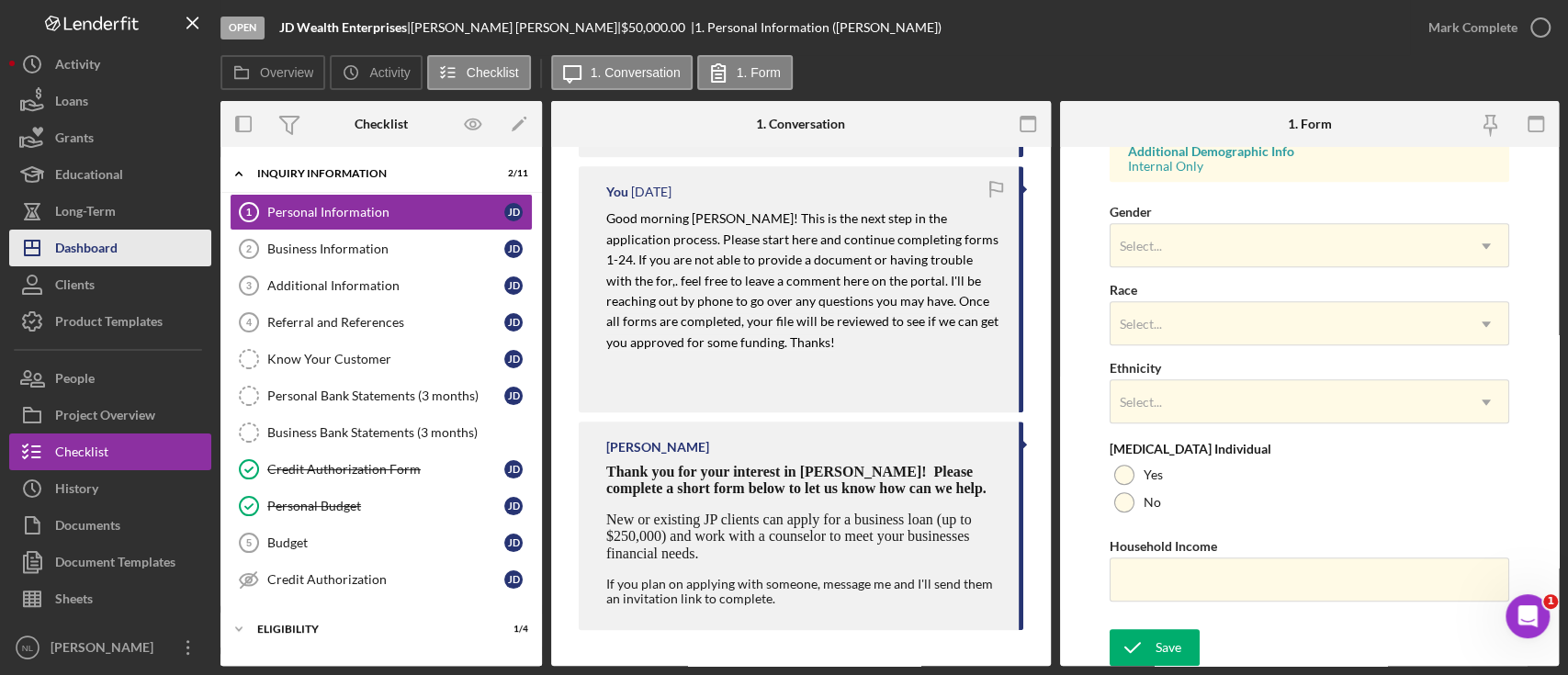
click at [147, 251] on button "Icon/Dashboard Dashboard" at bounding box center [110, 247] width 202 height 37
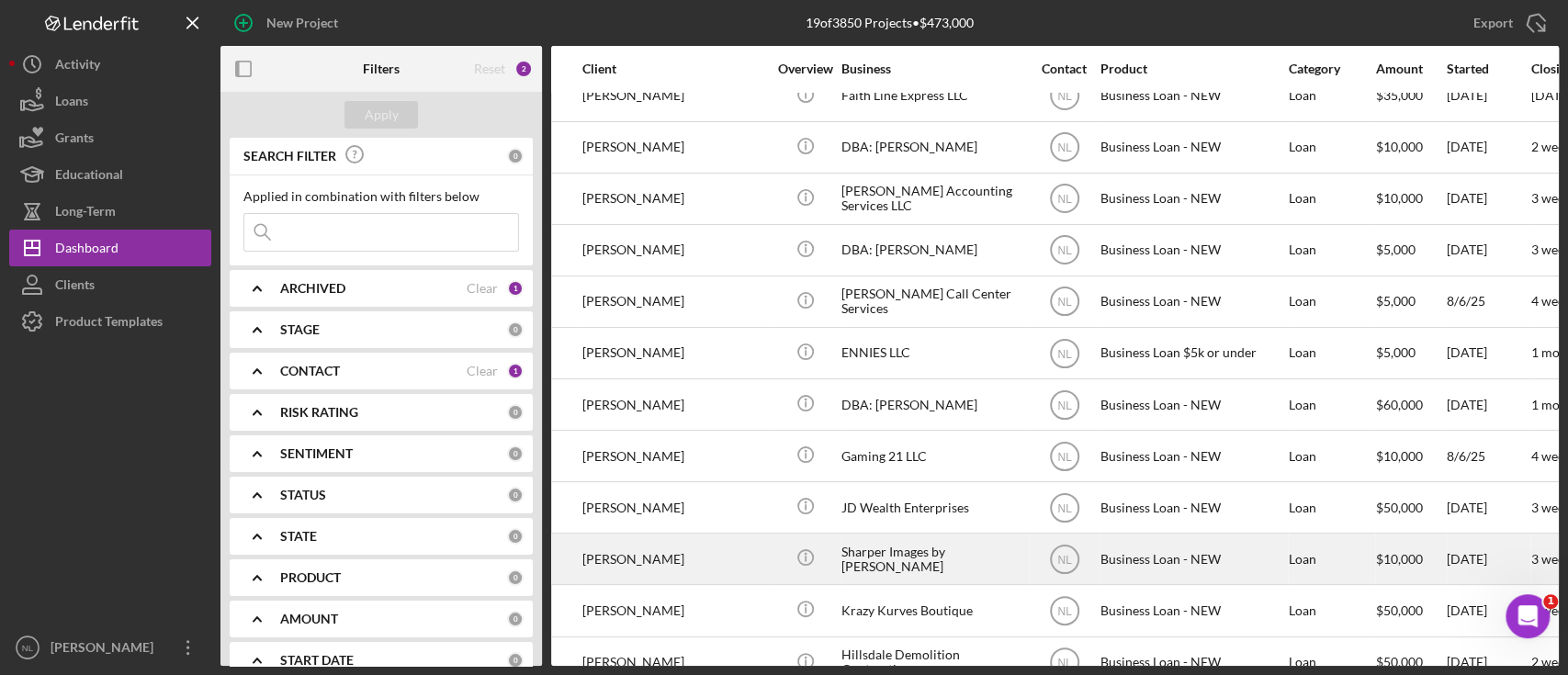
scroll to position [22, 0]
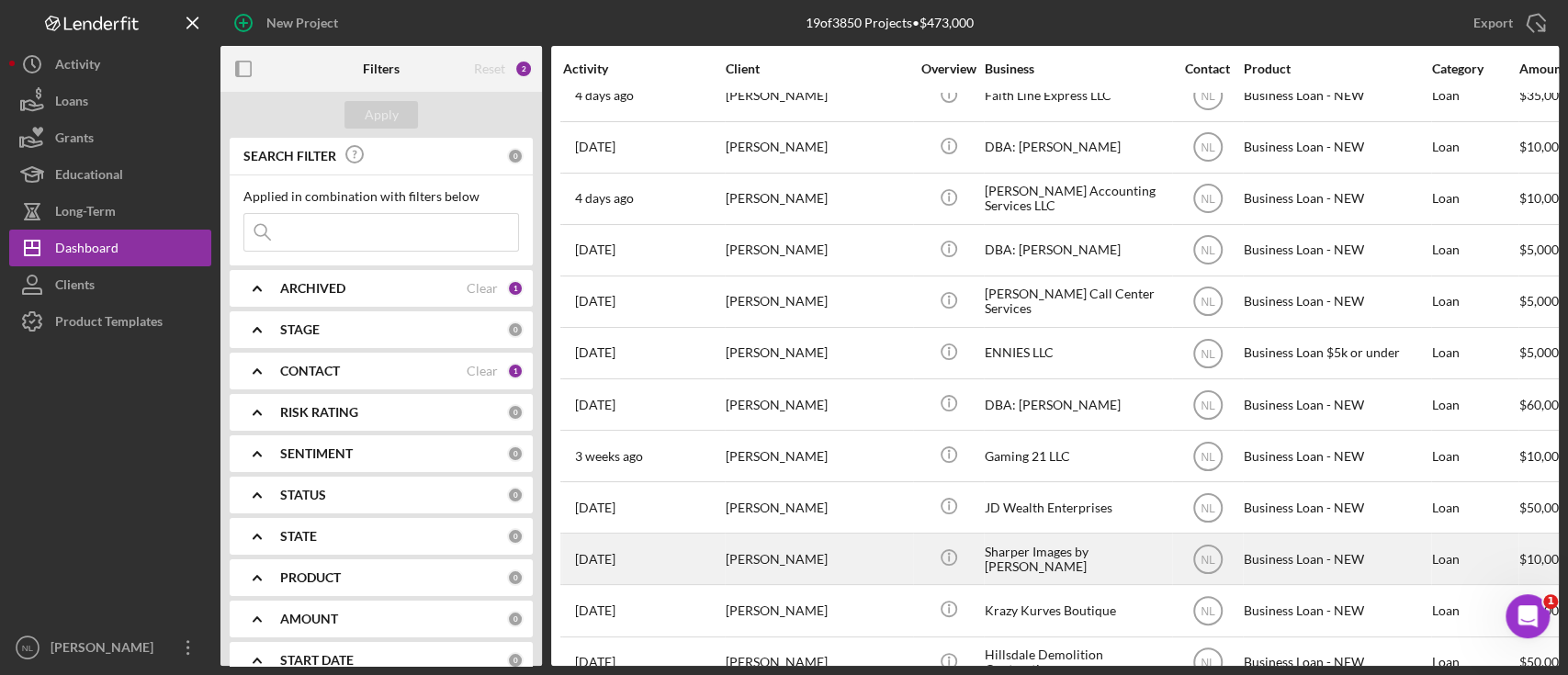
click at [779, 560] on div "[PERSON_NAME]" at bounding box center [817, 558] width 183 height 49
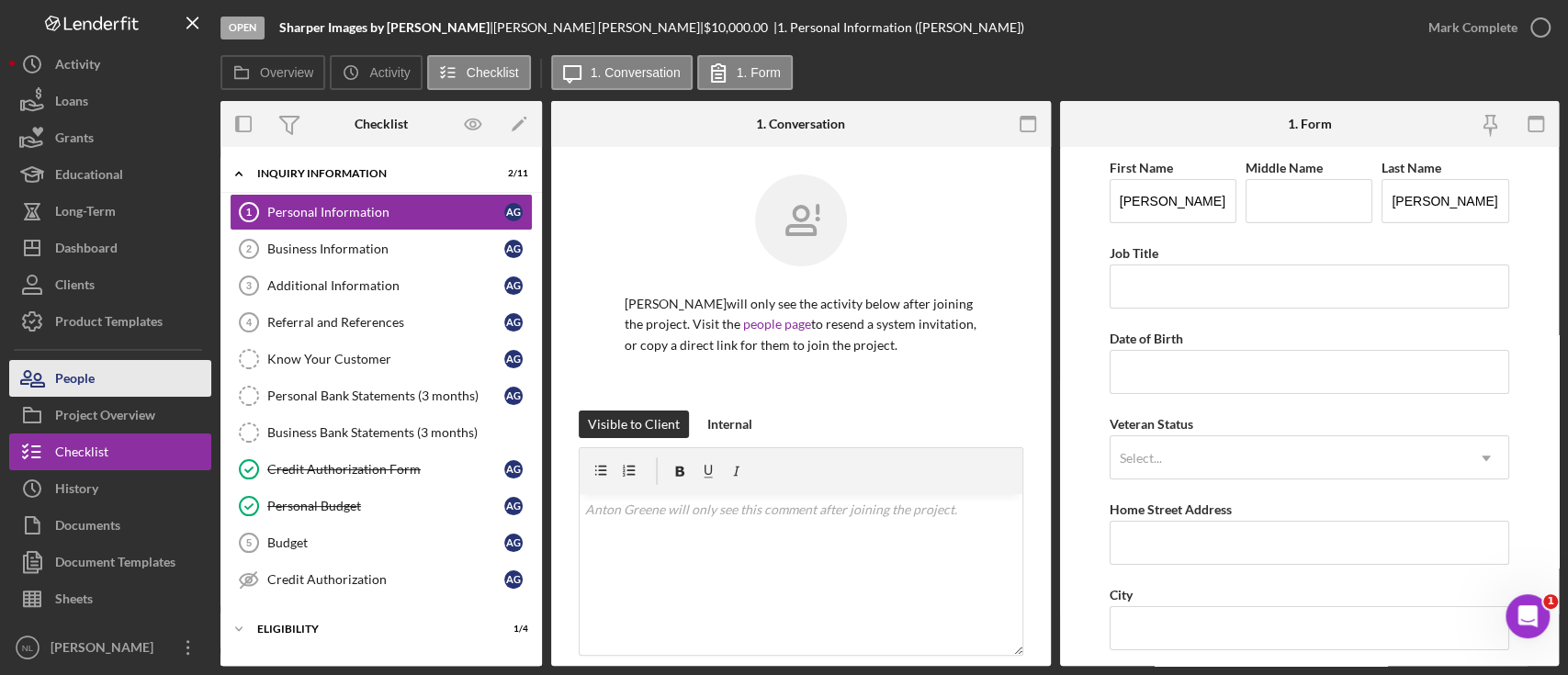
click at [146, 378] on button "People" at bounding box center [110, 378] width 202 height 37
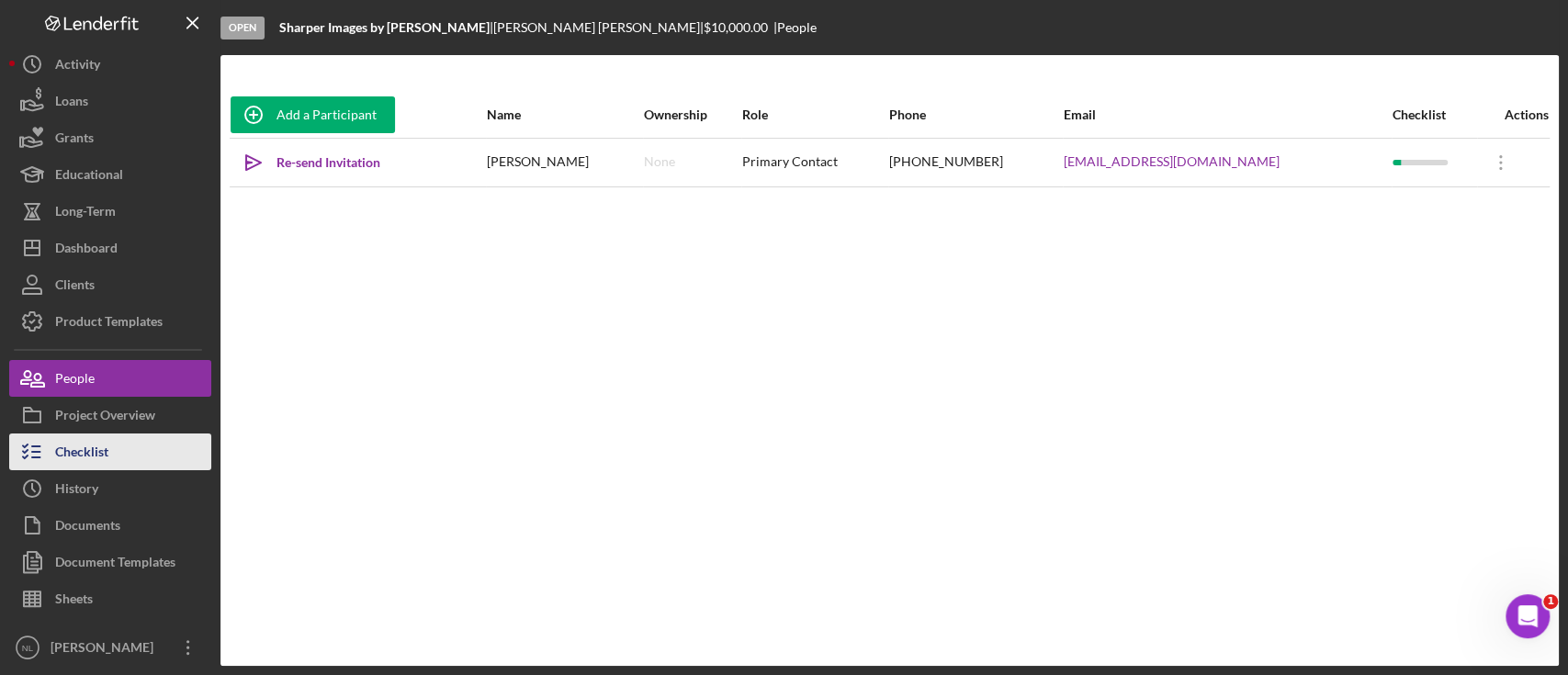
click at [110, 433] on button "Checklist" at bounding box center [110, 451] width 202 height 37
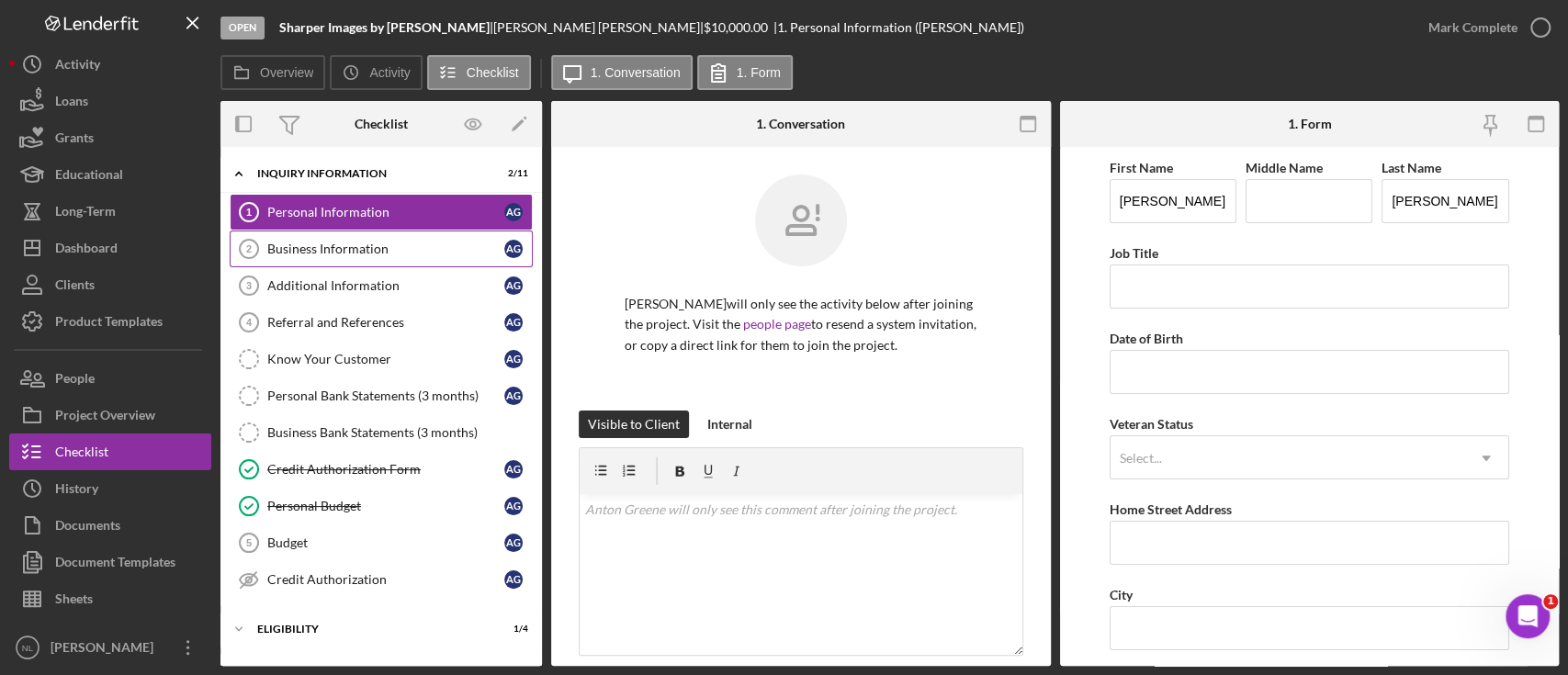
click at [361, 260] on link "Business Information 2 Business Information A G" at bounding box center [381, 248] width 303 height 37
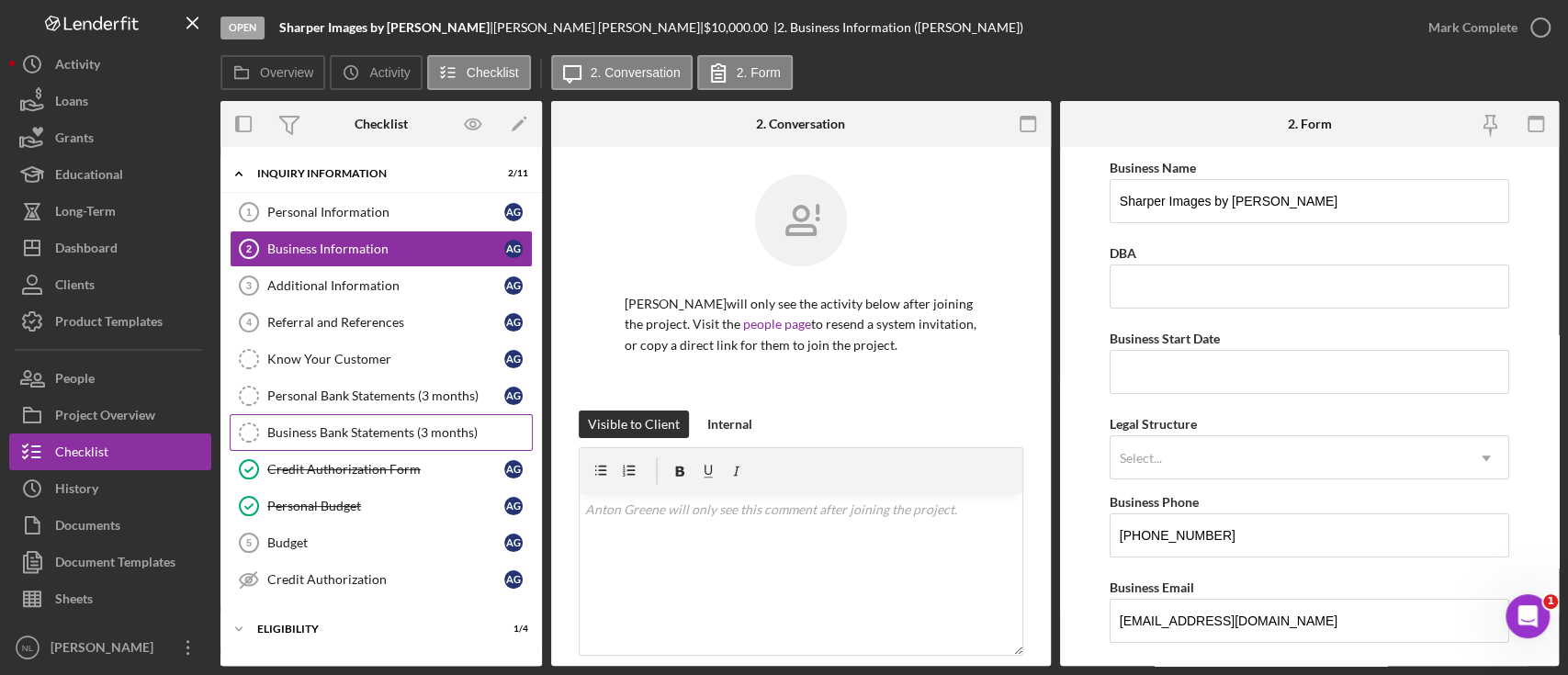
click at [341, 415] on link "Business Bank Statements (3 months) Business Bank Statements (3 months)" at bounding box center [381, 432] width 303 height 37
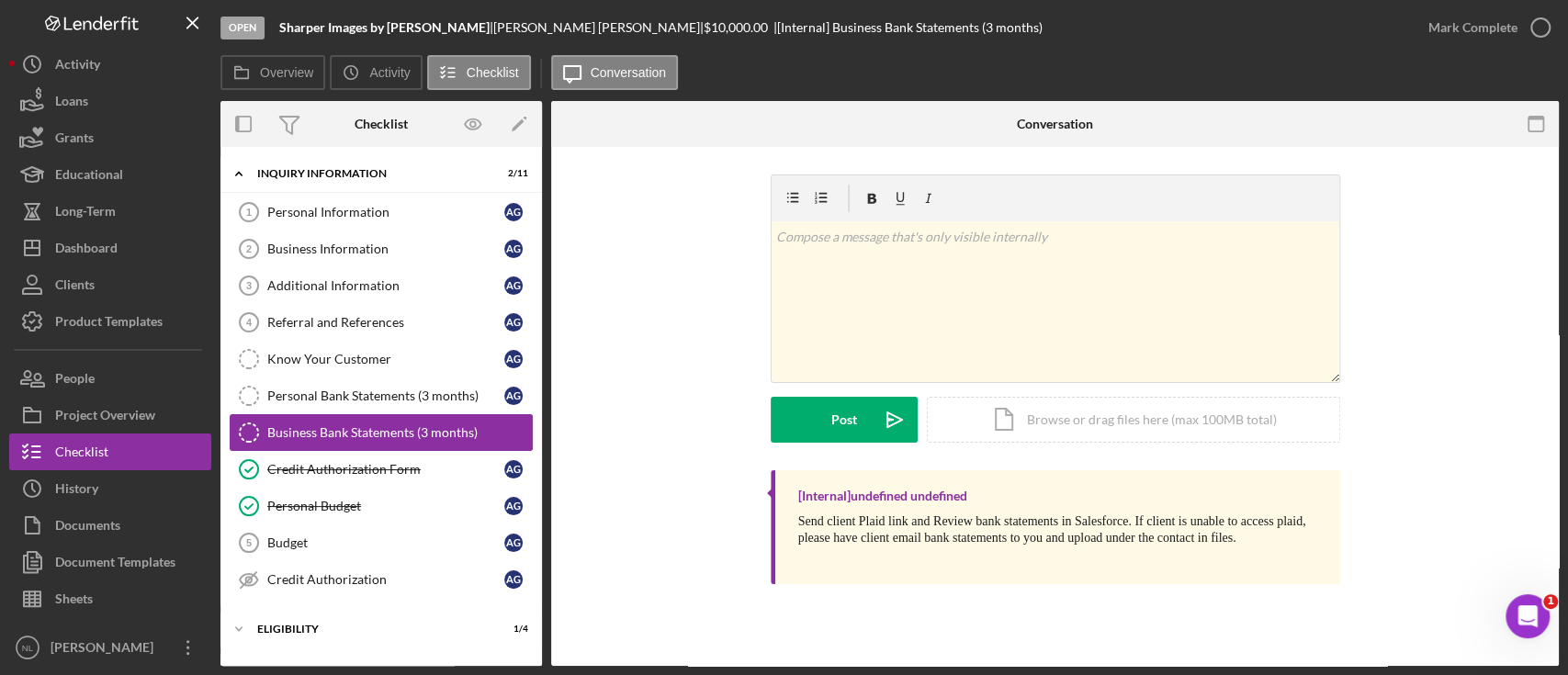
scroll to position [154, 0]
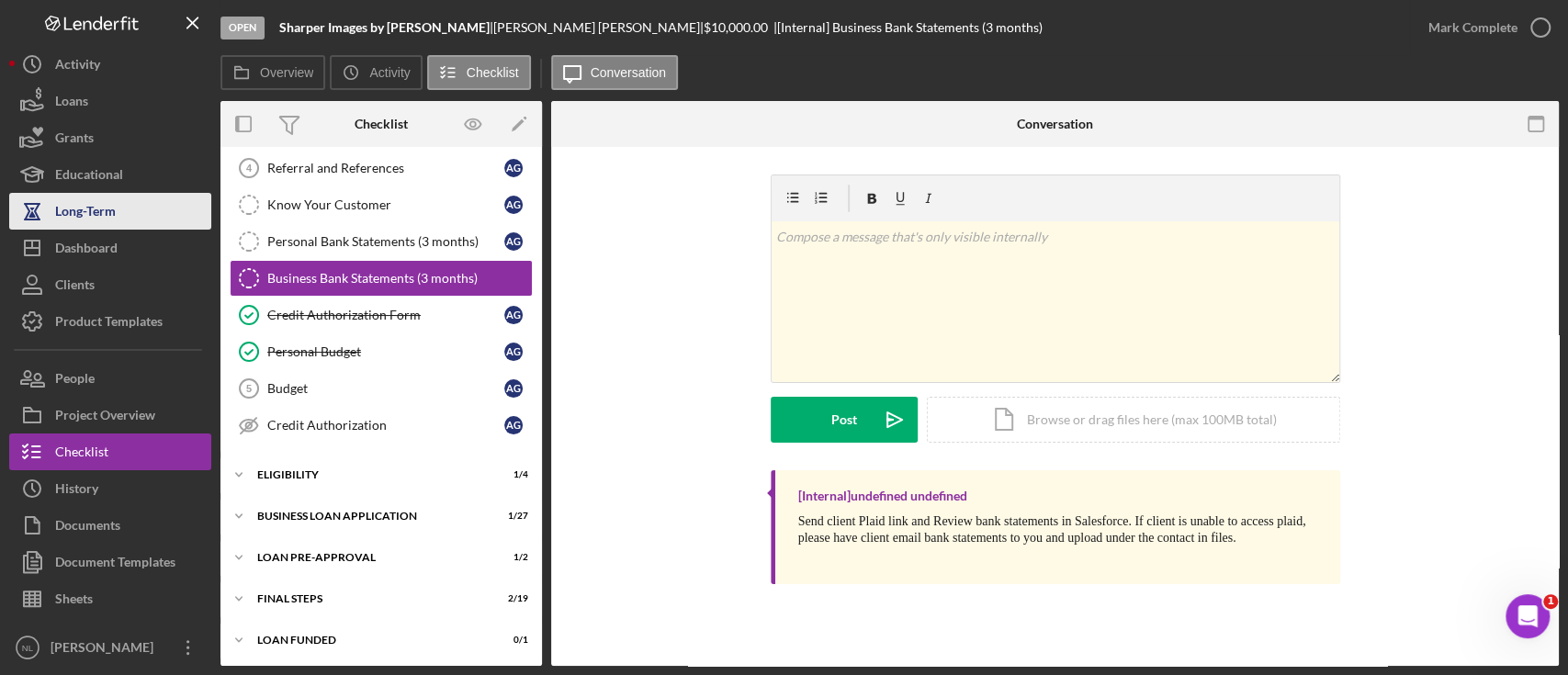
click at [107, 224] on div "Long-Term" at bounding box center [86, 213] width 60 height 41
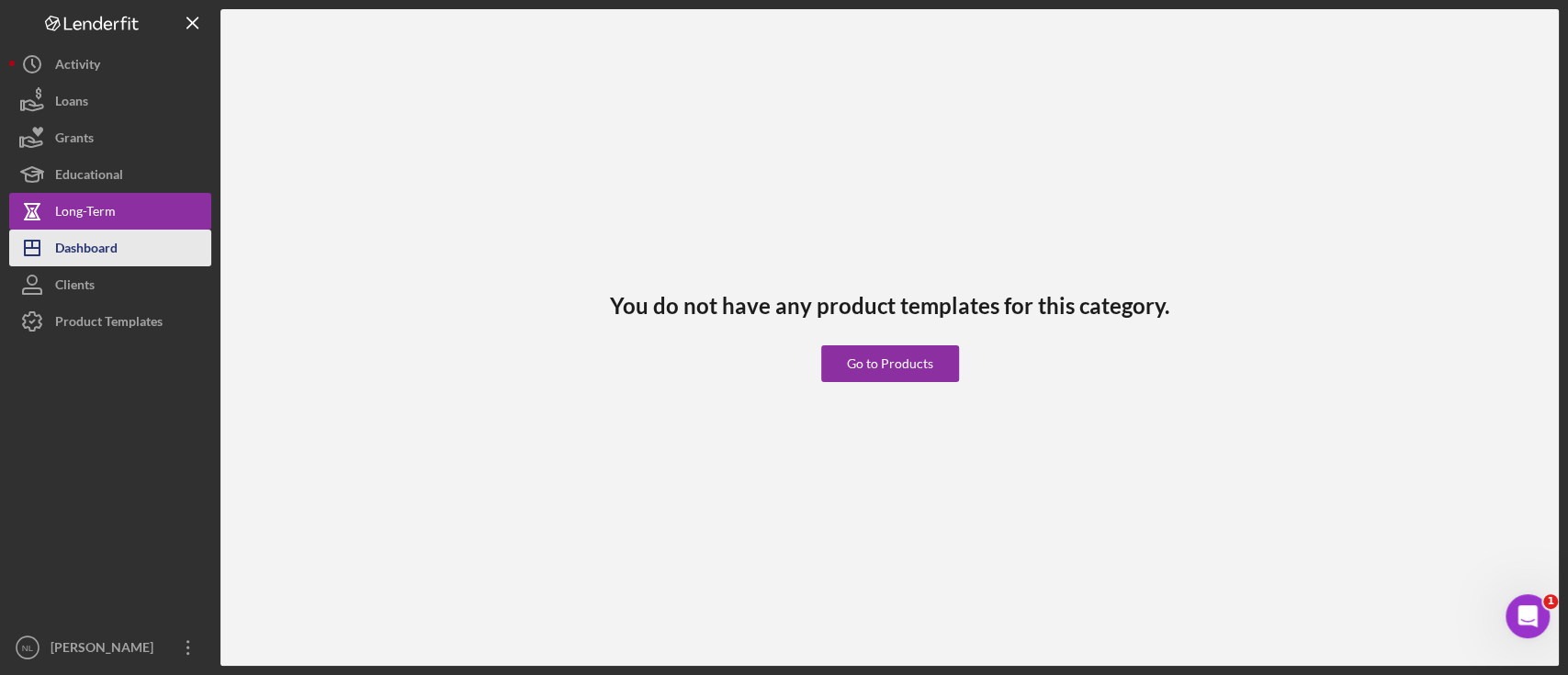
click at [98, 246] on div "Dashboard" at bounding box center [87, 250] width 62 height 41
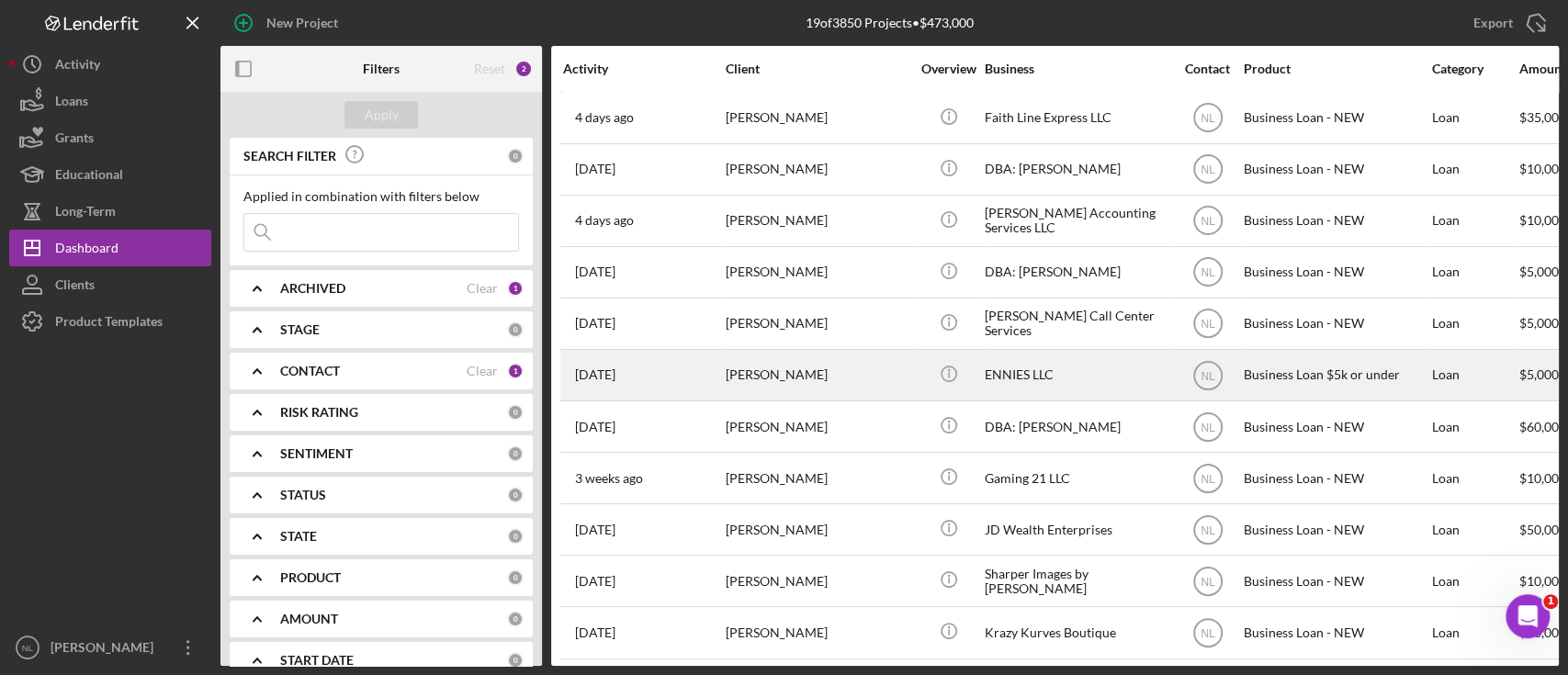
click at [778, 372] on div "[PERSON_NAME]" at bounding box center [817, 375] width 183 height 49
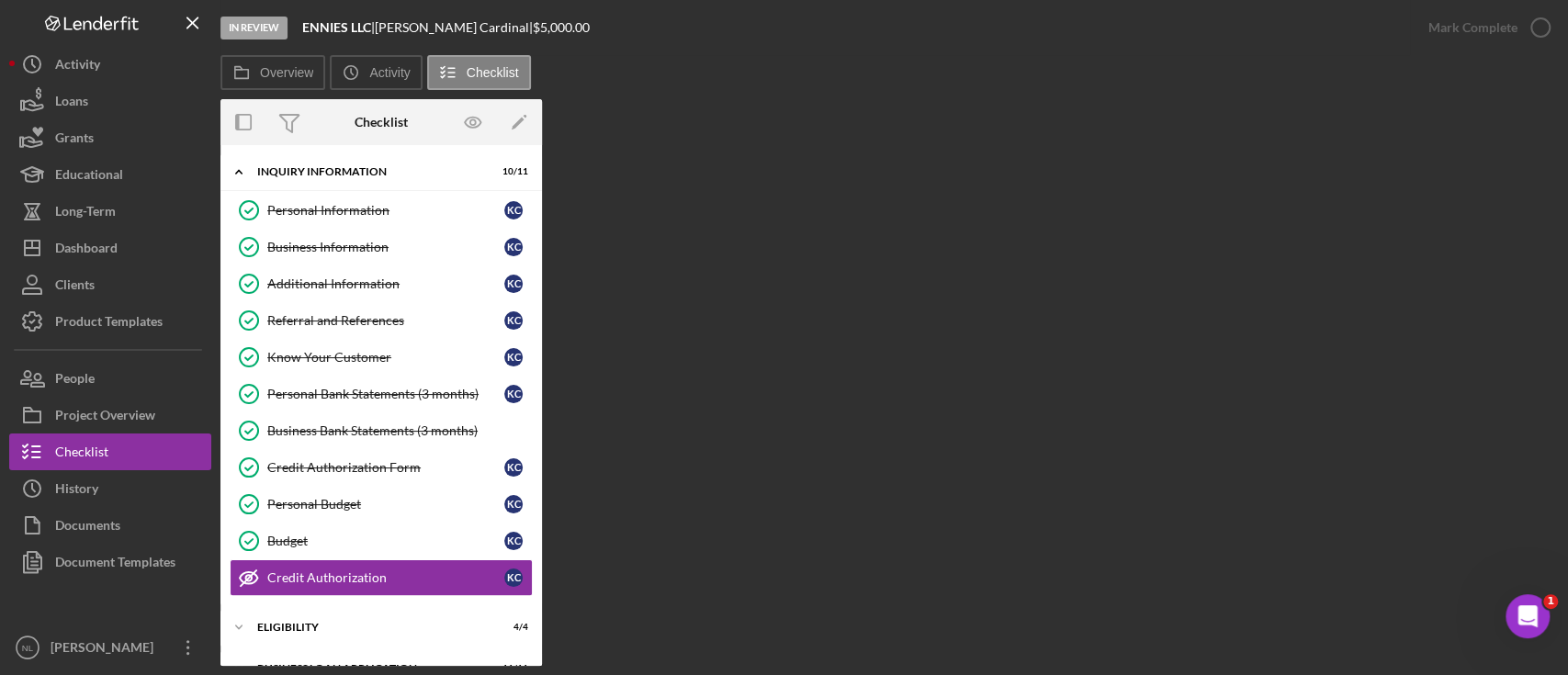
scroll to position [154, 0]
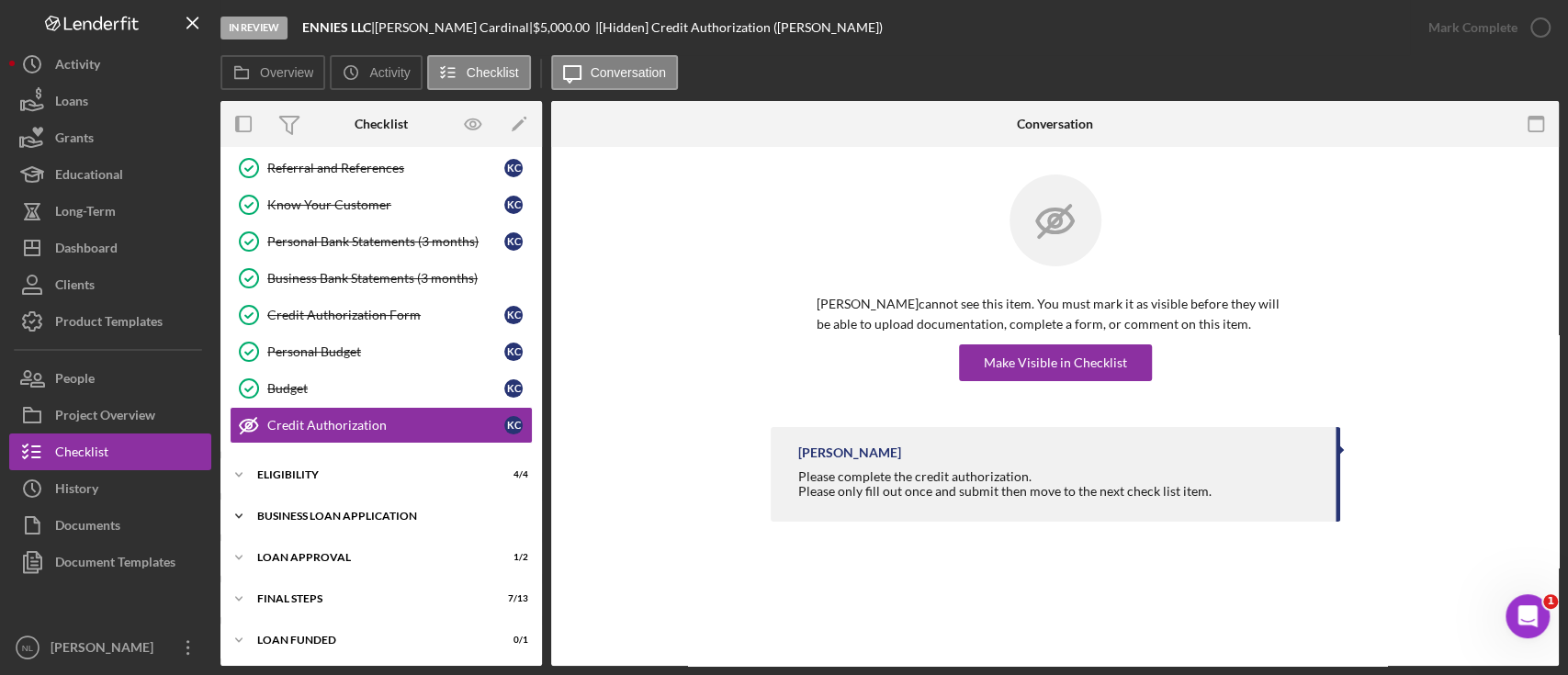
click at [327, 511] on div "BUSINESS LOAN APPLICATION" at bounding box center [388, 516] width 261 height 11
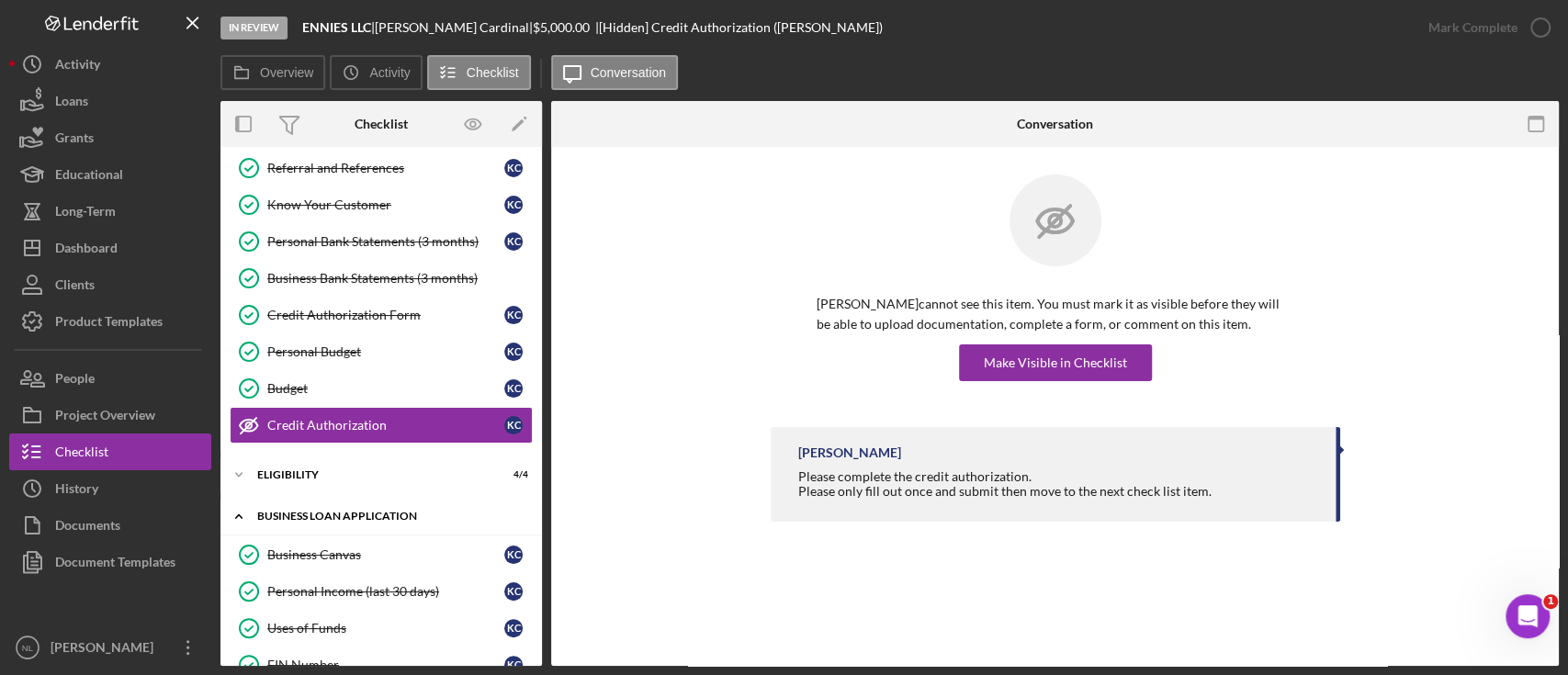
scroll to position [566, 0]
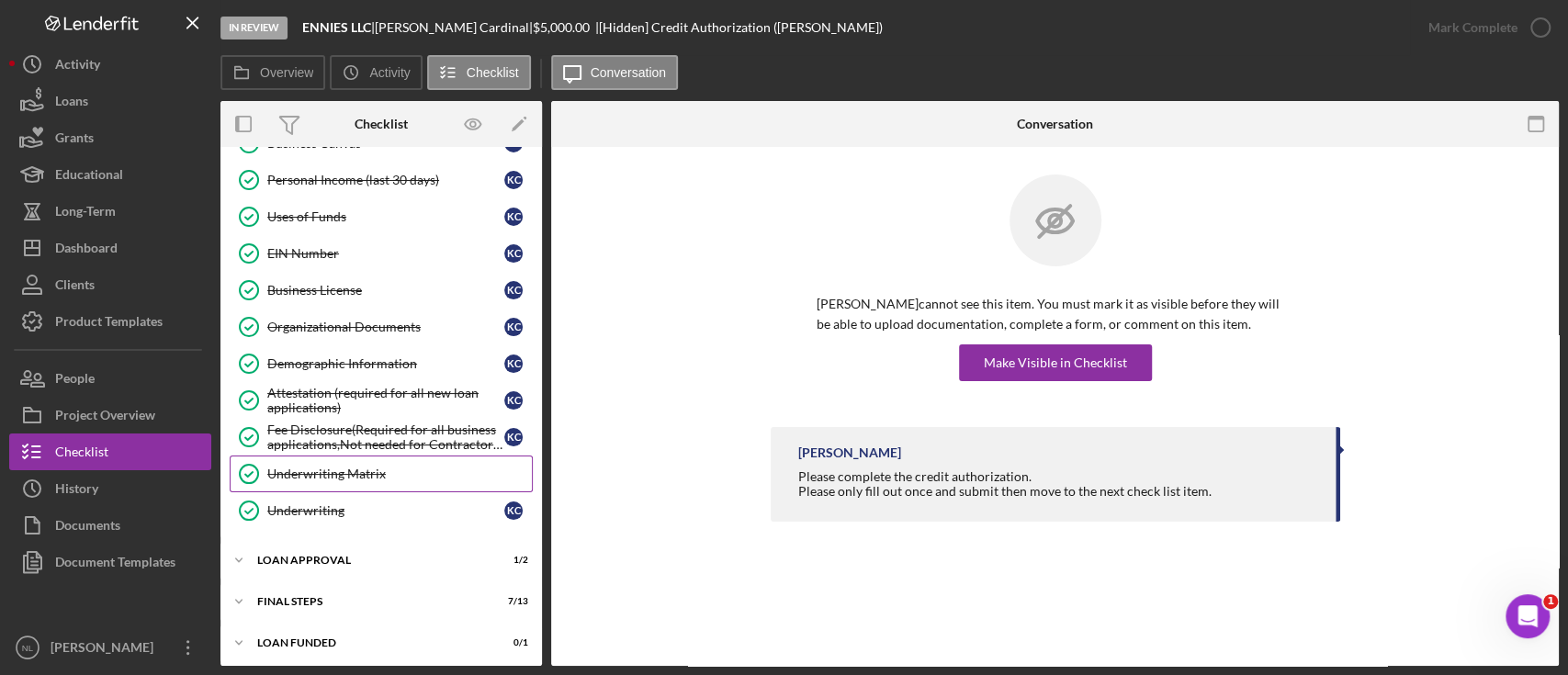
click at [346, 479] on link "Underwriting Matrix Underwriting Matrix" at bounding box center [381, 473] width 303 height 37
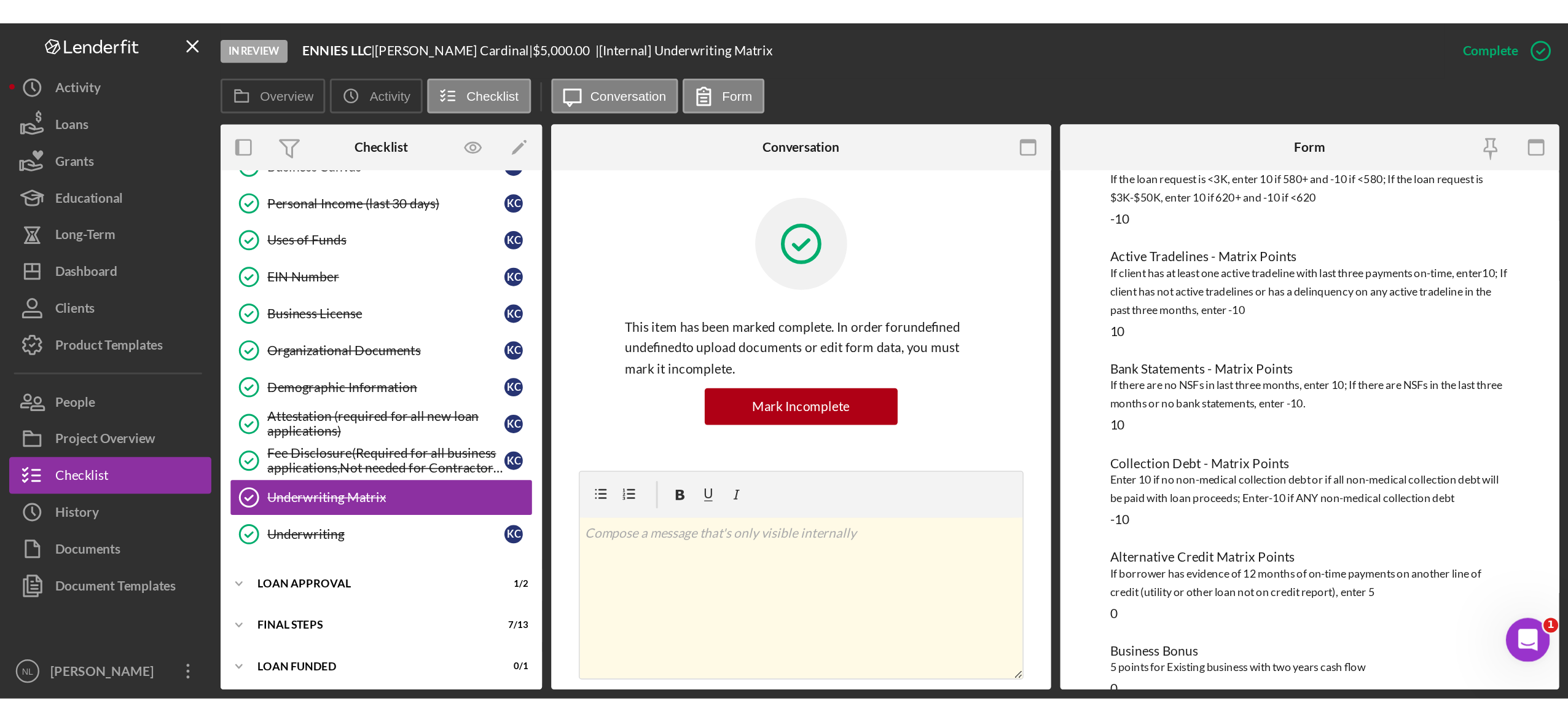
scroll to position [73, 0]
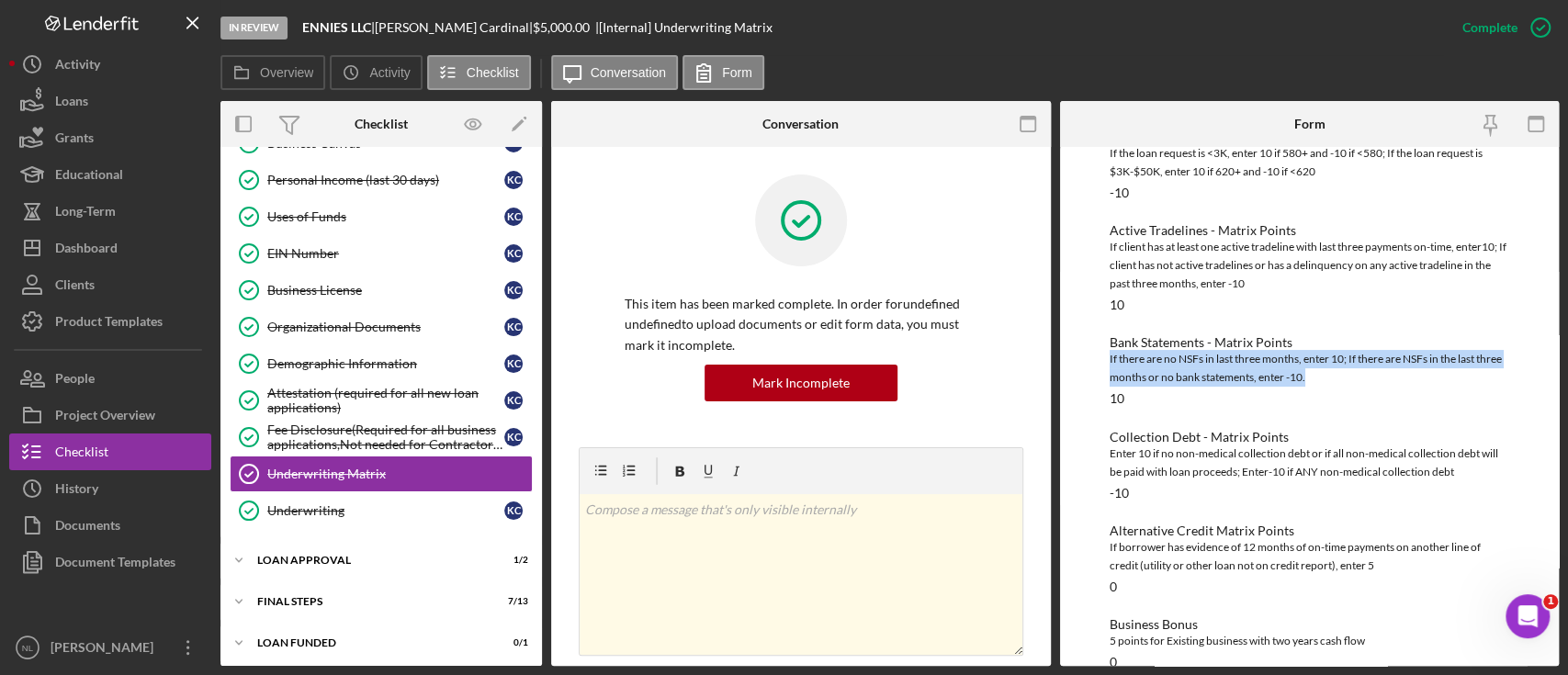
drag, startPoint x: 1098, startPoint y: 362, endPoint x: 1344, endPoint y: 382, distance: 246.8
click at [1344, 382] on div "To edit this form you must mark this item incomplete Credit Score - Matrix Poin…" at bounding box center [1309, 406] width 499 height 519
copy div "If there are no NSFs in last three months, enter 10; If there are NSFs in the l…"
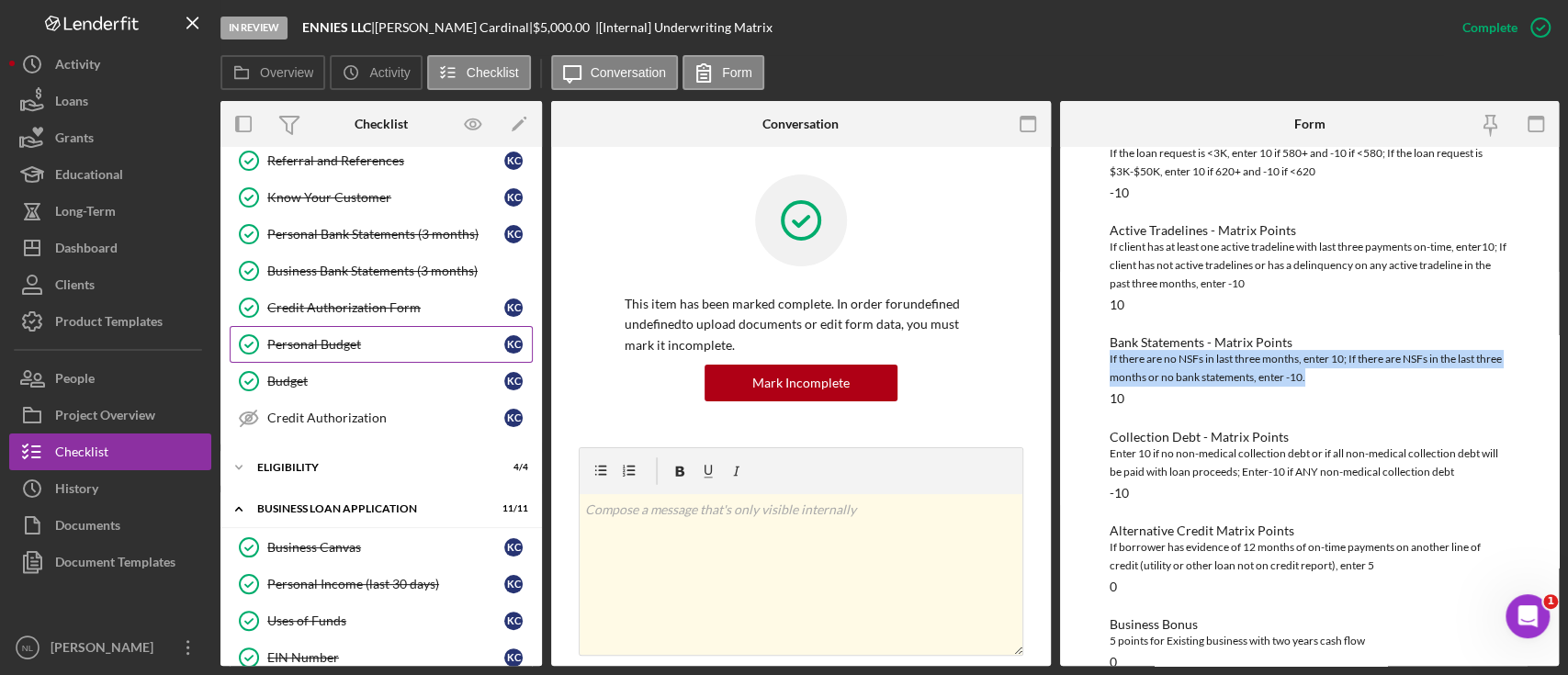
scroll to position [272, 0]
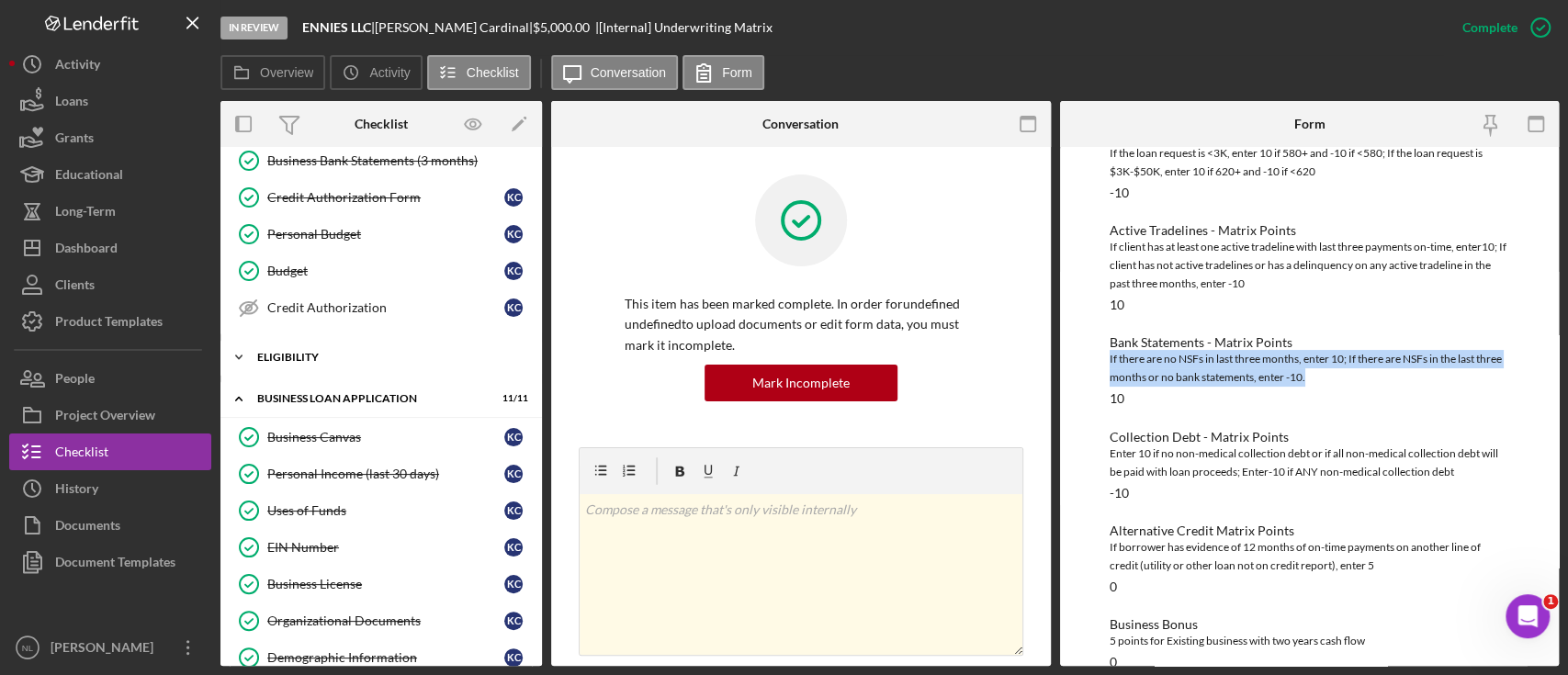
click at [304, 352] on div "Eligibility" at bounding box center [388, 357] width 261 height 11
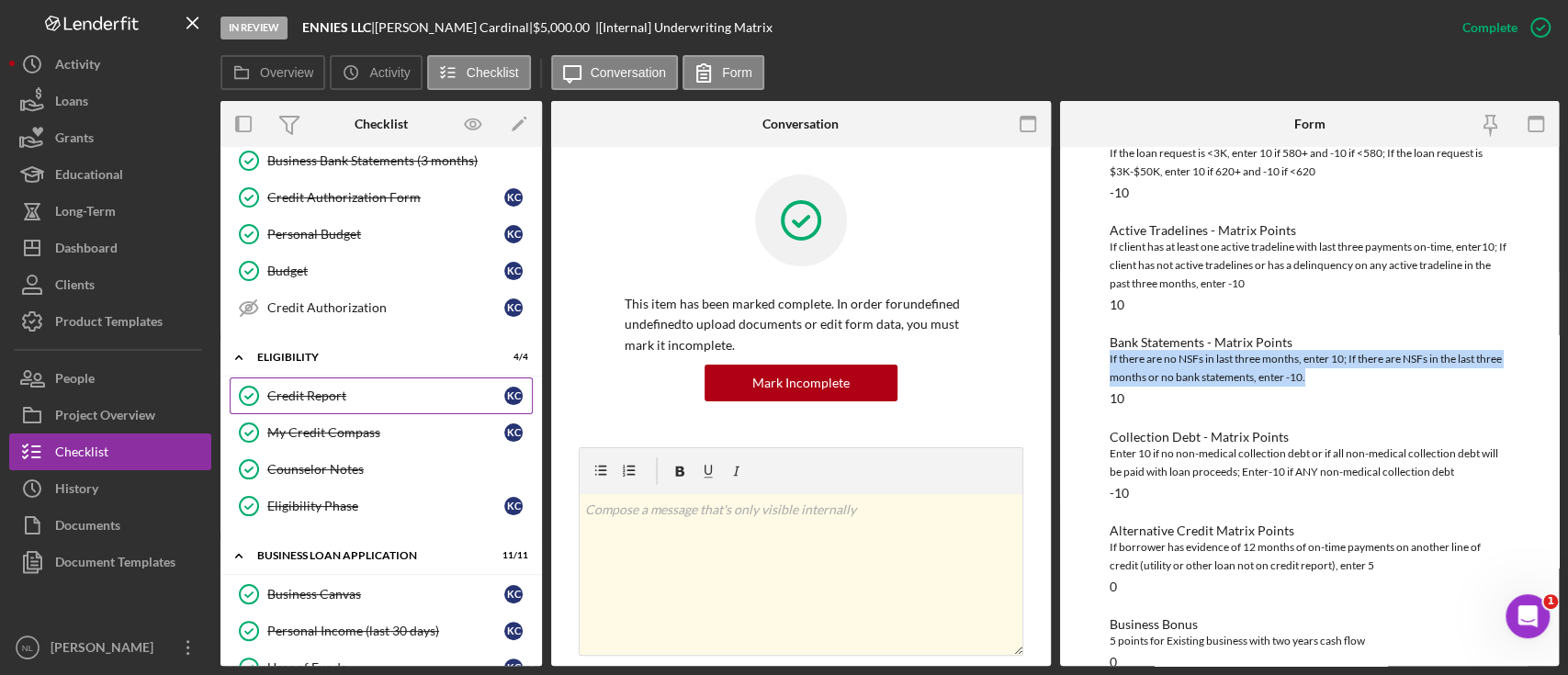
click at [310, 393] on div "Credit Report" at bounding box center [386, 396] width 237 height 15
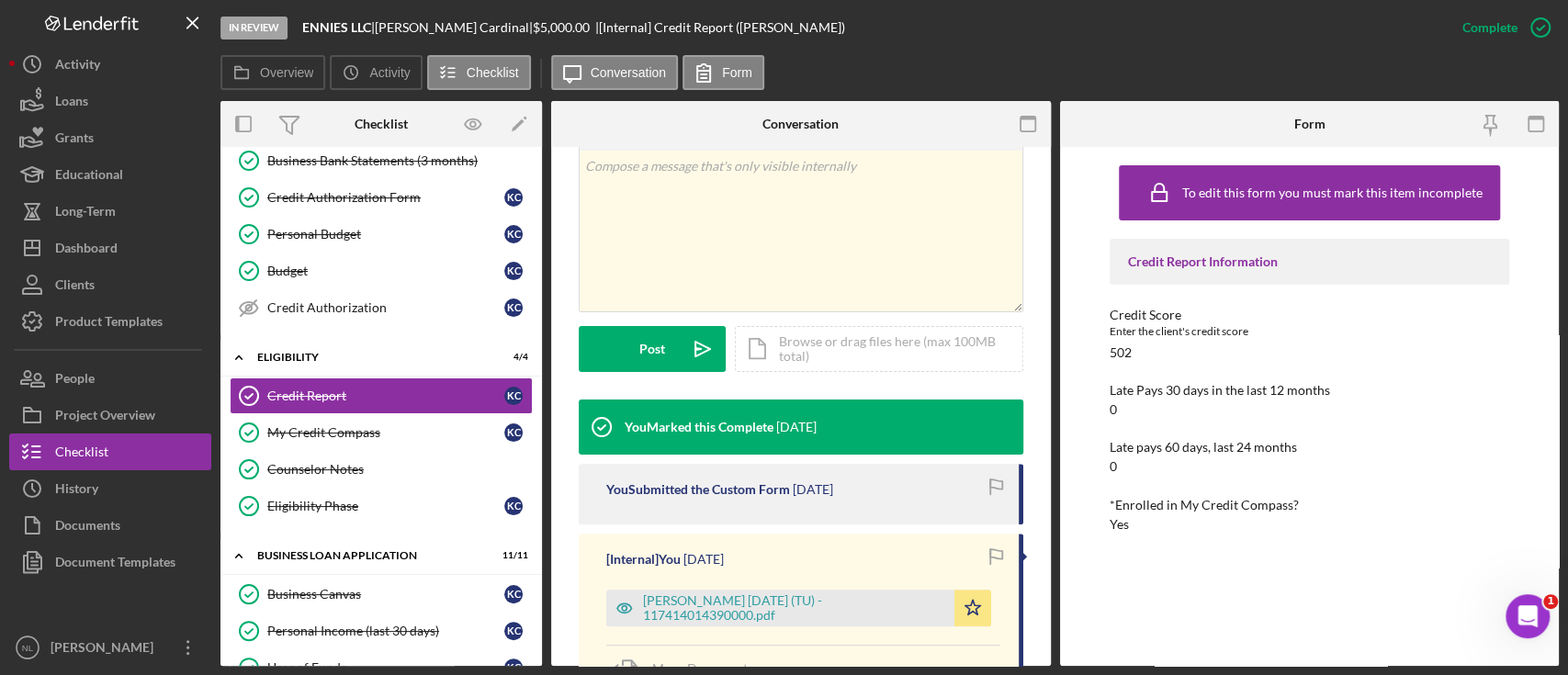
scroll to position [583, 0]
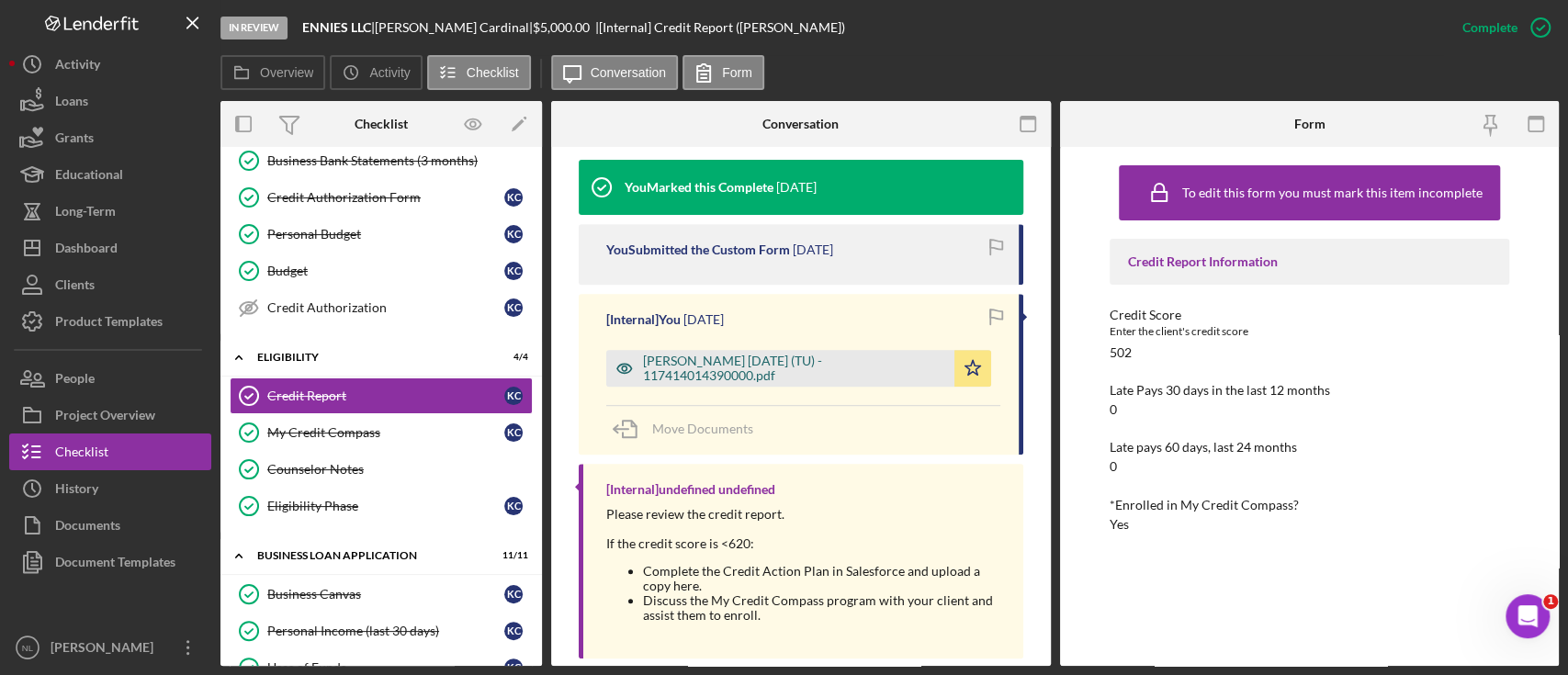
click at [726, 370] on div "[PERSON_NAME] [DATE] (TU) - 117414014390000.pdf" at bounding box center [794, 368] width 302 height 29
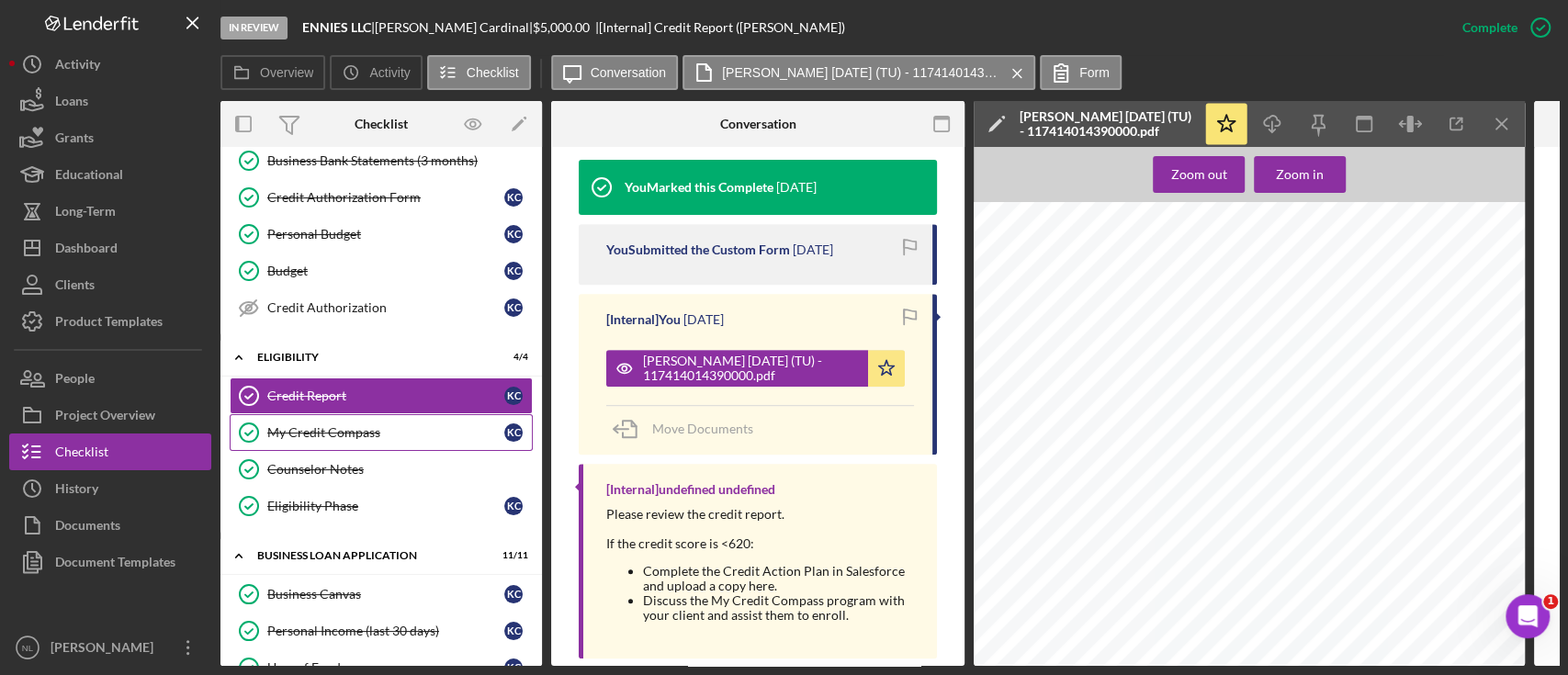
scroll to position [389, 0]
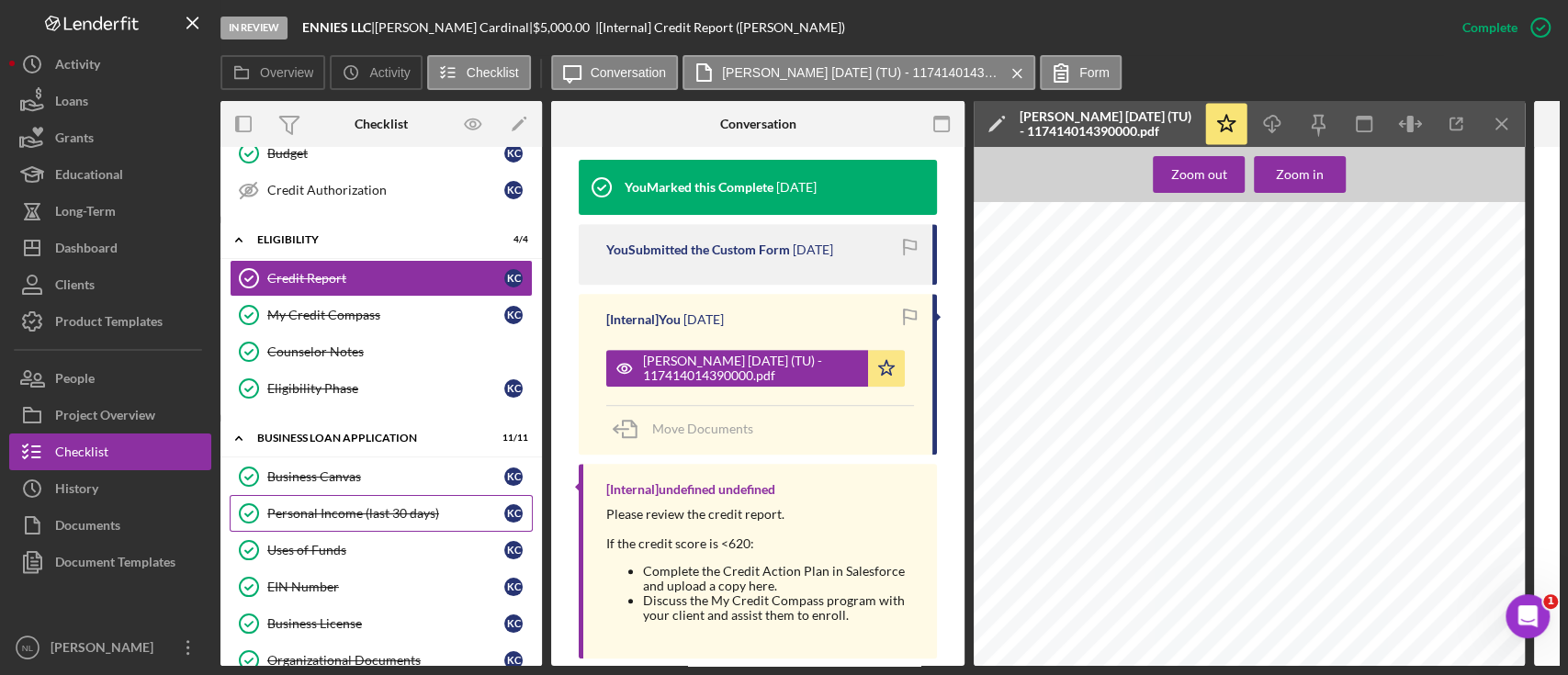
click at [359, 513] on div "Personal Income (last 30 days)" at bounding box center [386, 513] width 237 height 15
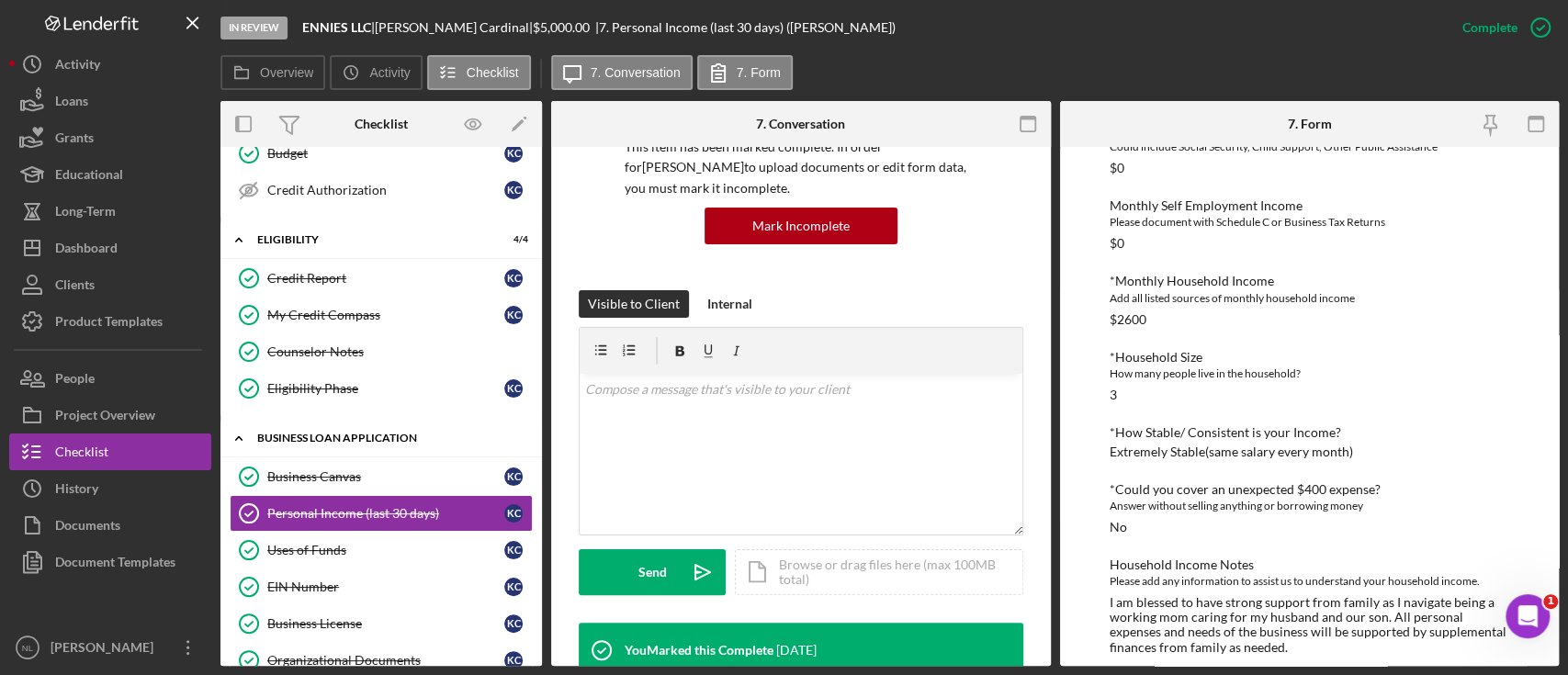
scroll to position [722, 0]
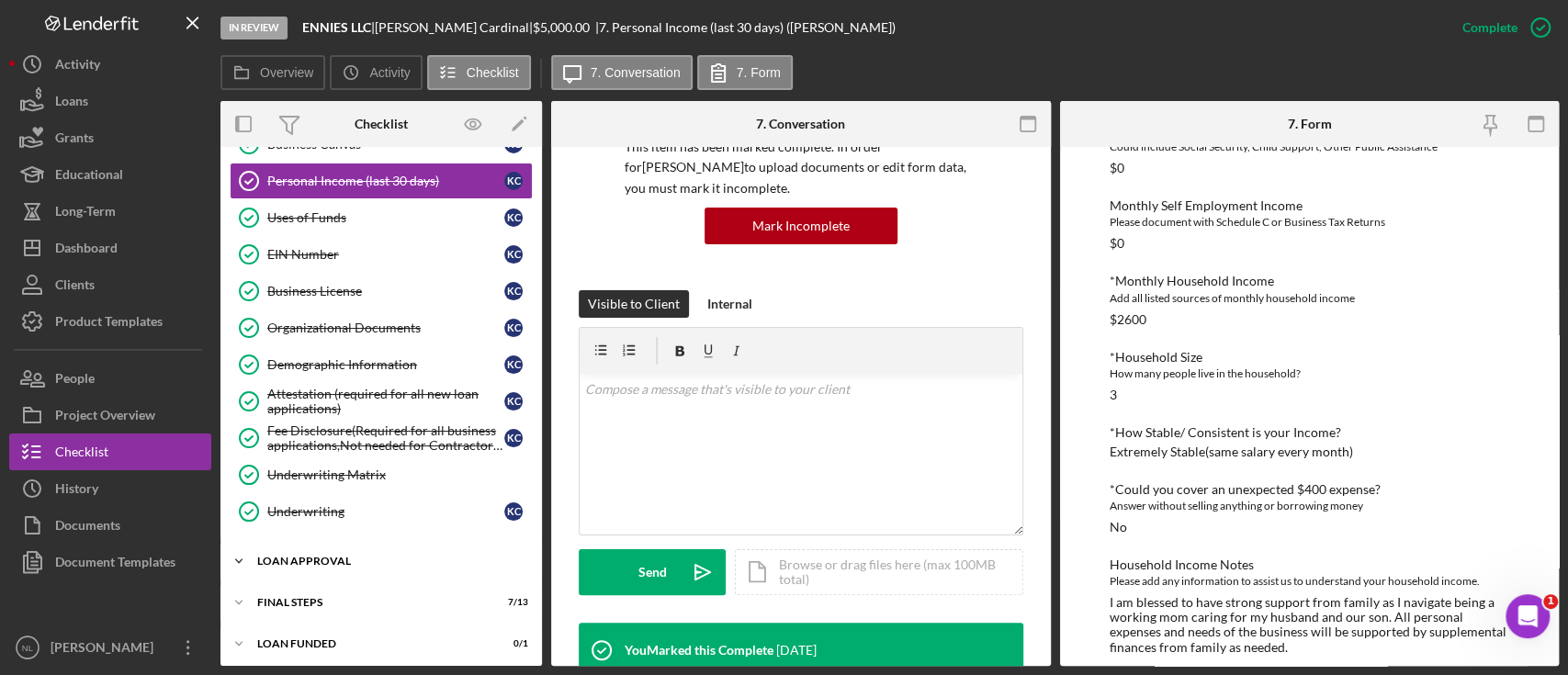
click at [322, 559] on div "Loan Approval" at bounding box center [388, 561] width 261 height 11
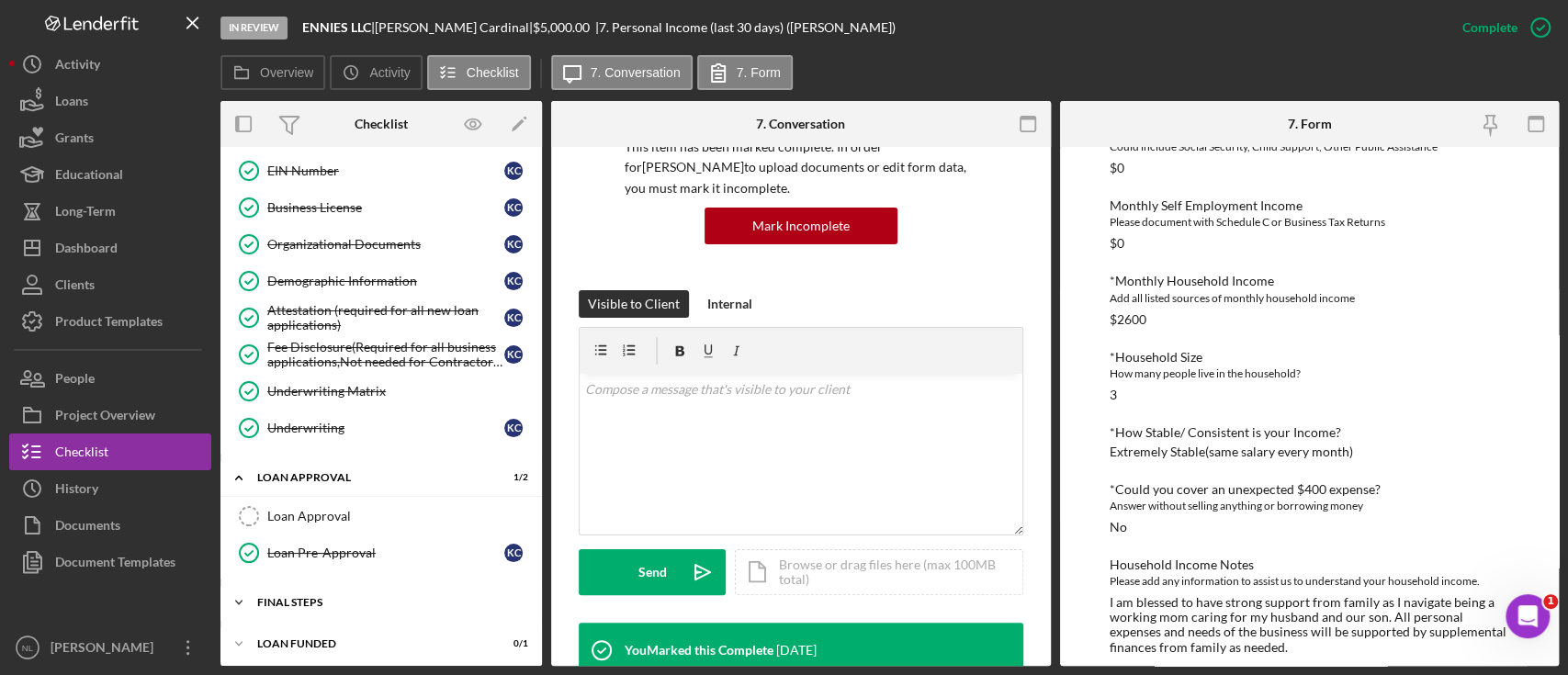
click at [325, 604] on div "Icon/Expander Final Steps 7 / 13" at bounding box center [381, 602] width 322 height 37
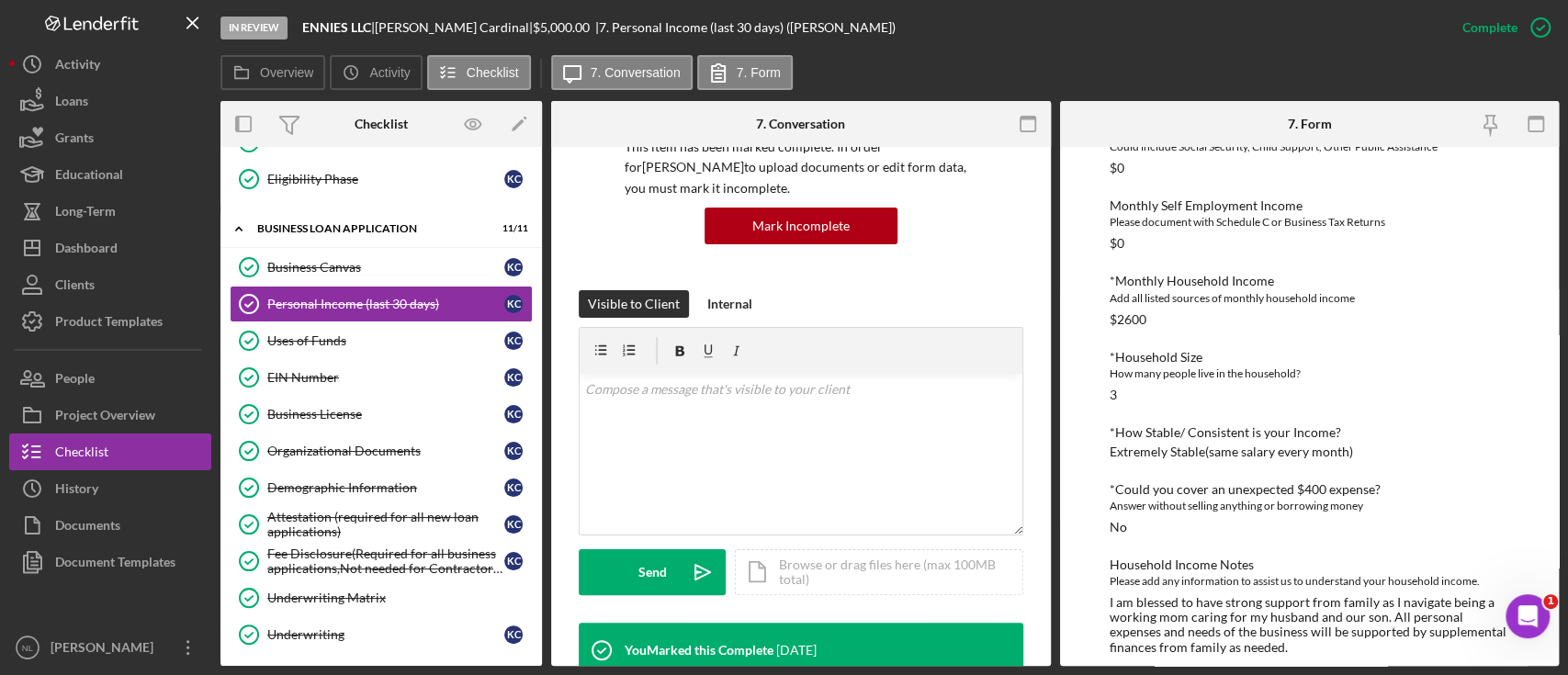
scroll to position [620, 0]
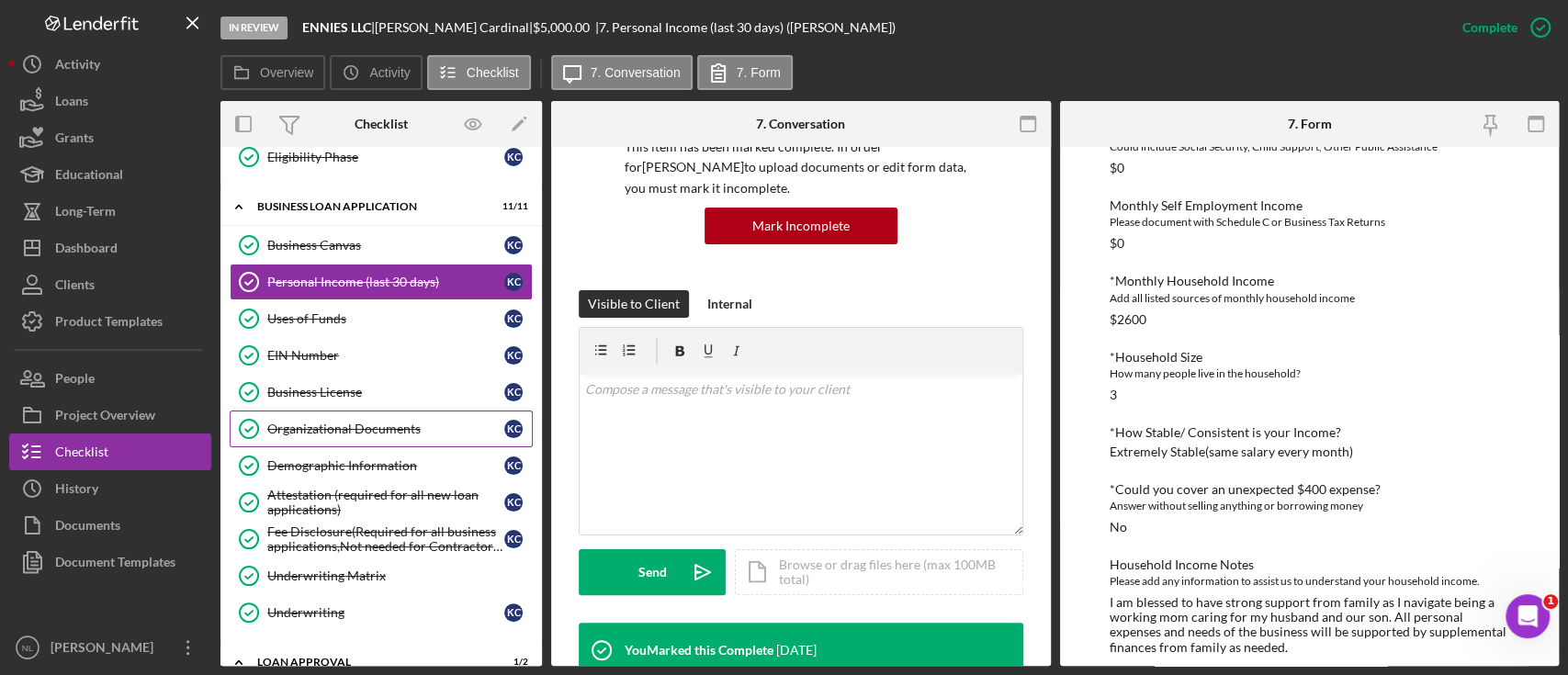
click at [382, 421] on div "Organizational Documents" at bounding box center [386, 429] width 237 height 15
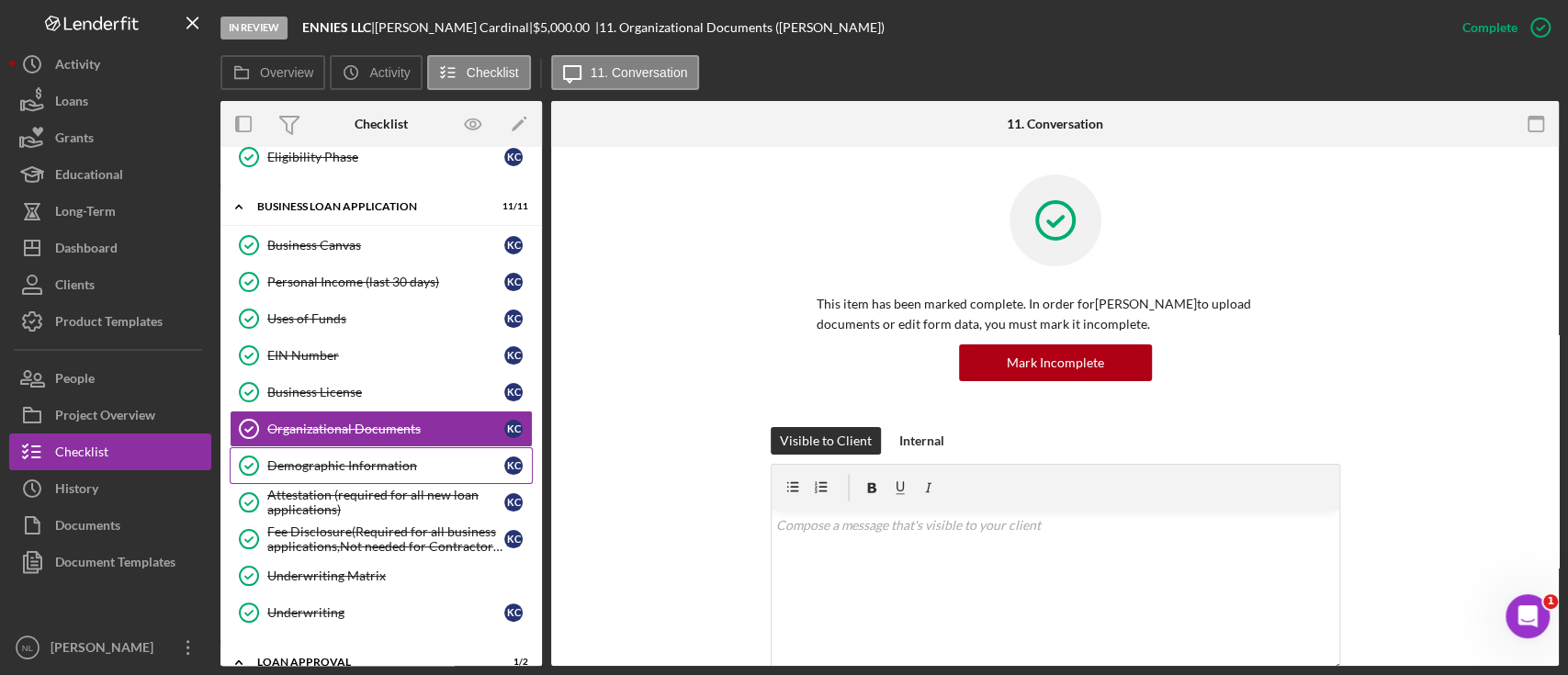
click at [385, 462] on div "Demographic Information" at bounding box center [386, 465] width 237 height 15
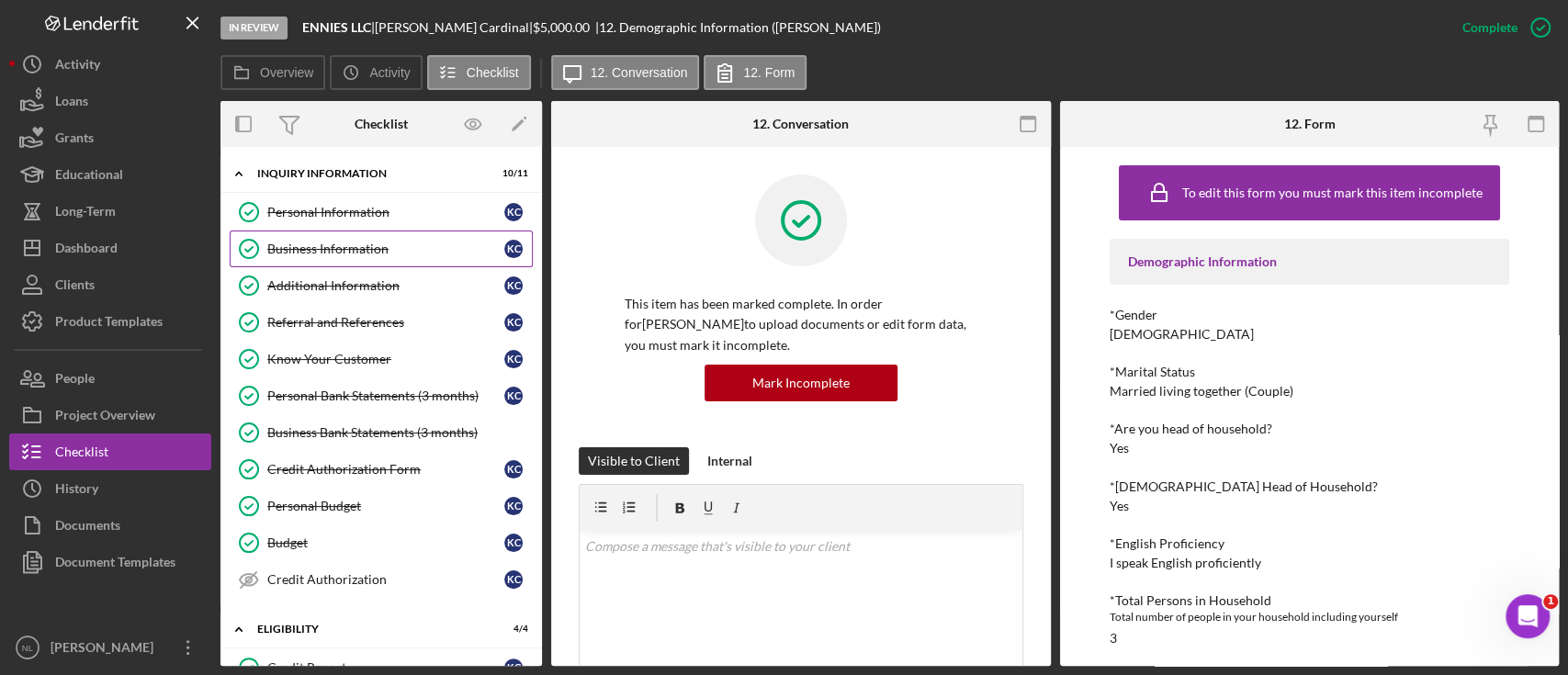
click at [401, 246] on div "Business Information" at bounding box center [386, 249] width 237 height 15
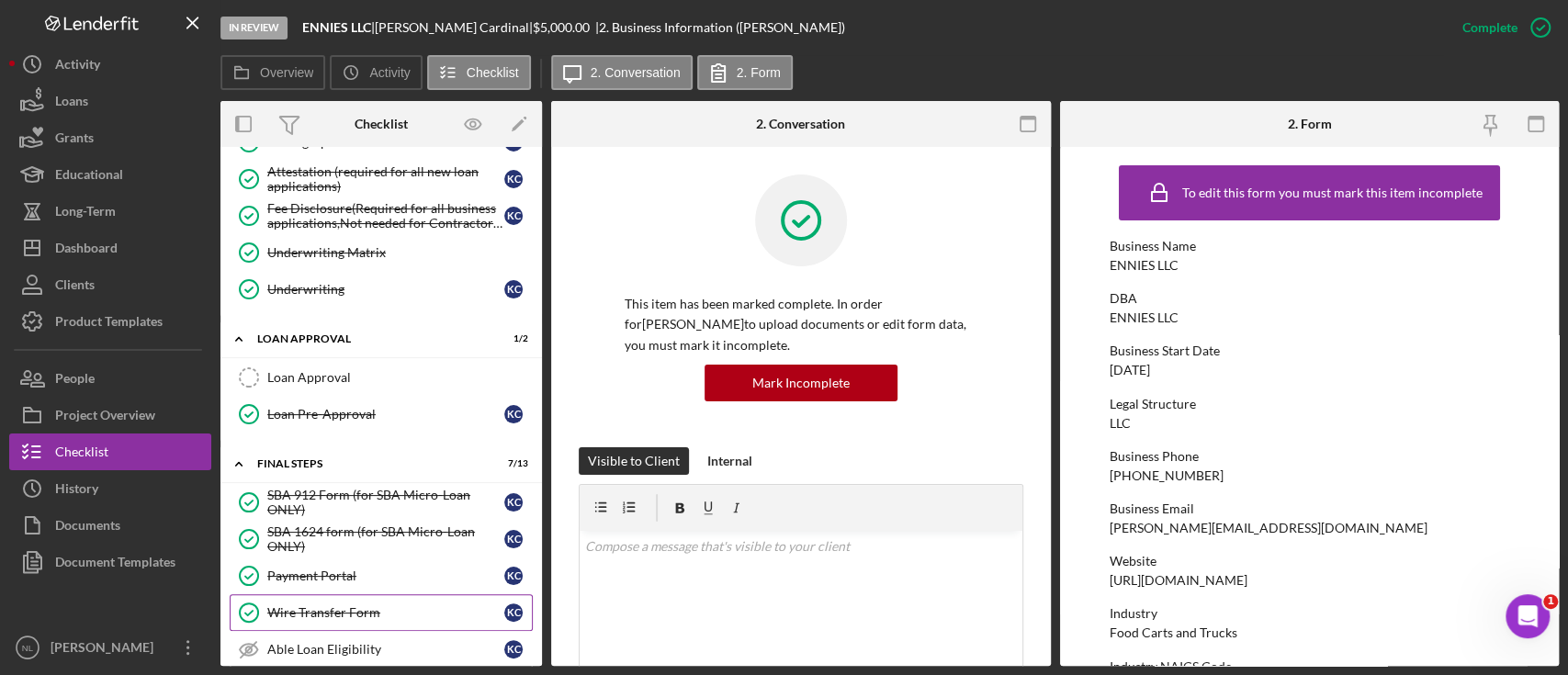
scroll to position [652, 0]
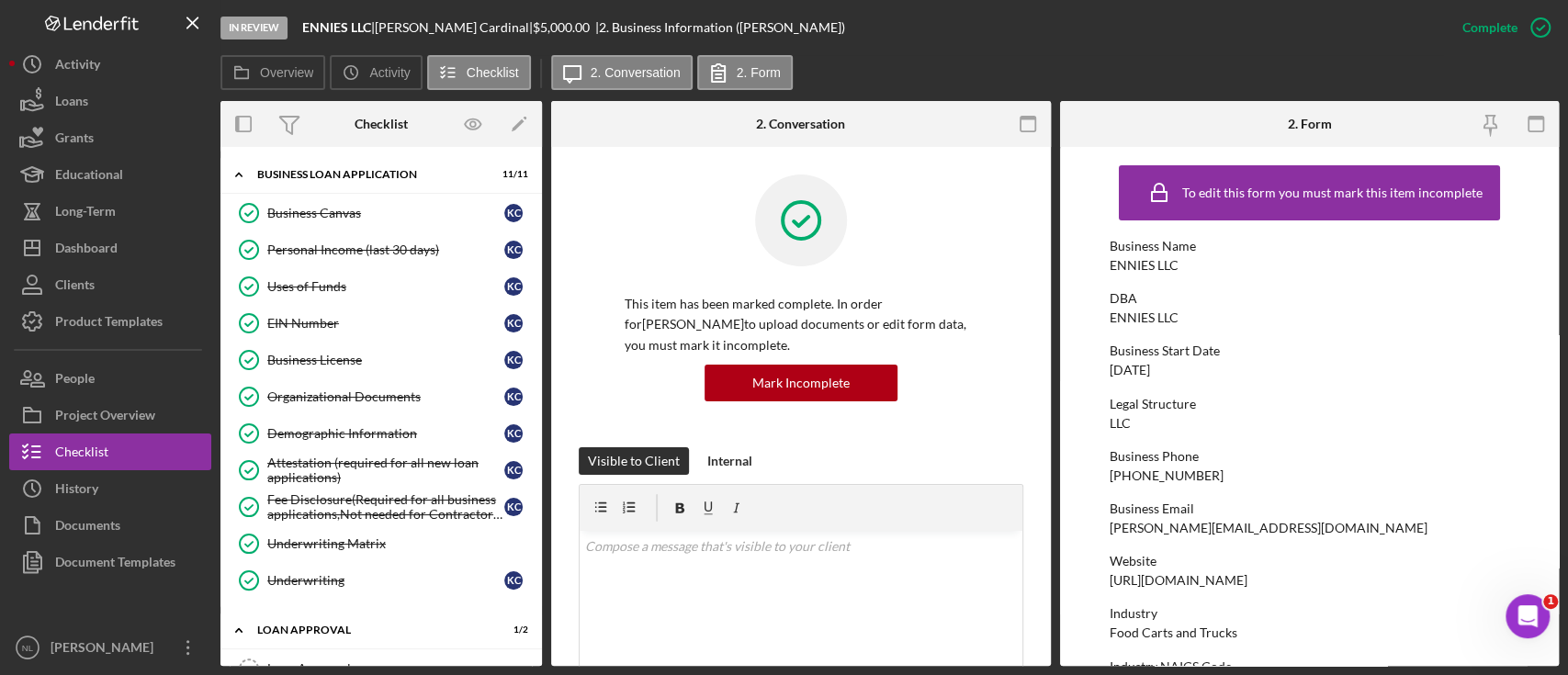
click at [389, 372] on link "Business License Business License K C" at bounding box center [381, 359] width 303 height 37
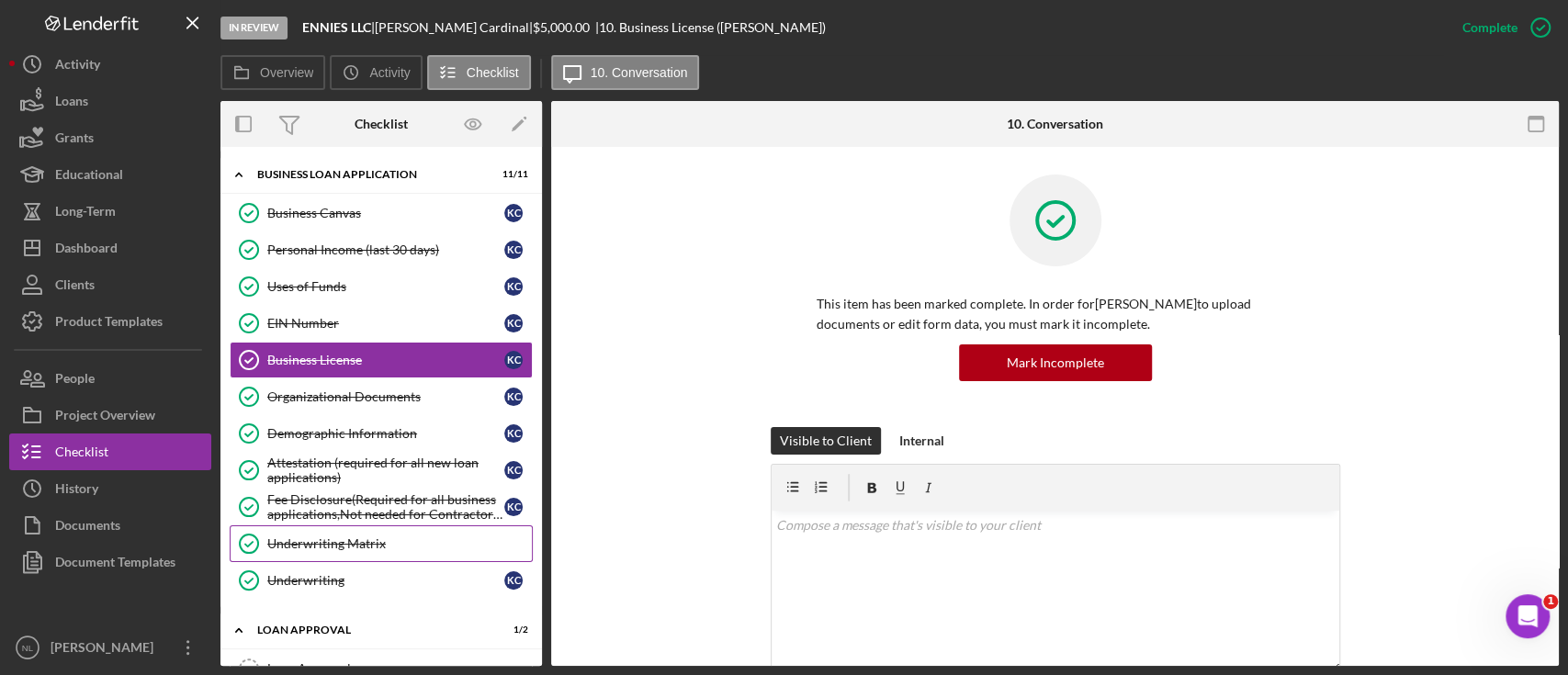
click at [387, 536] on div "Underwriting Matrix" at bounding box center [399, 543] width 264 height 15
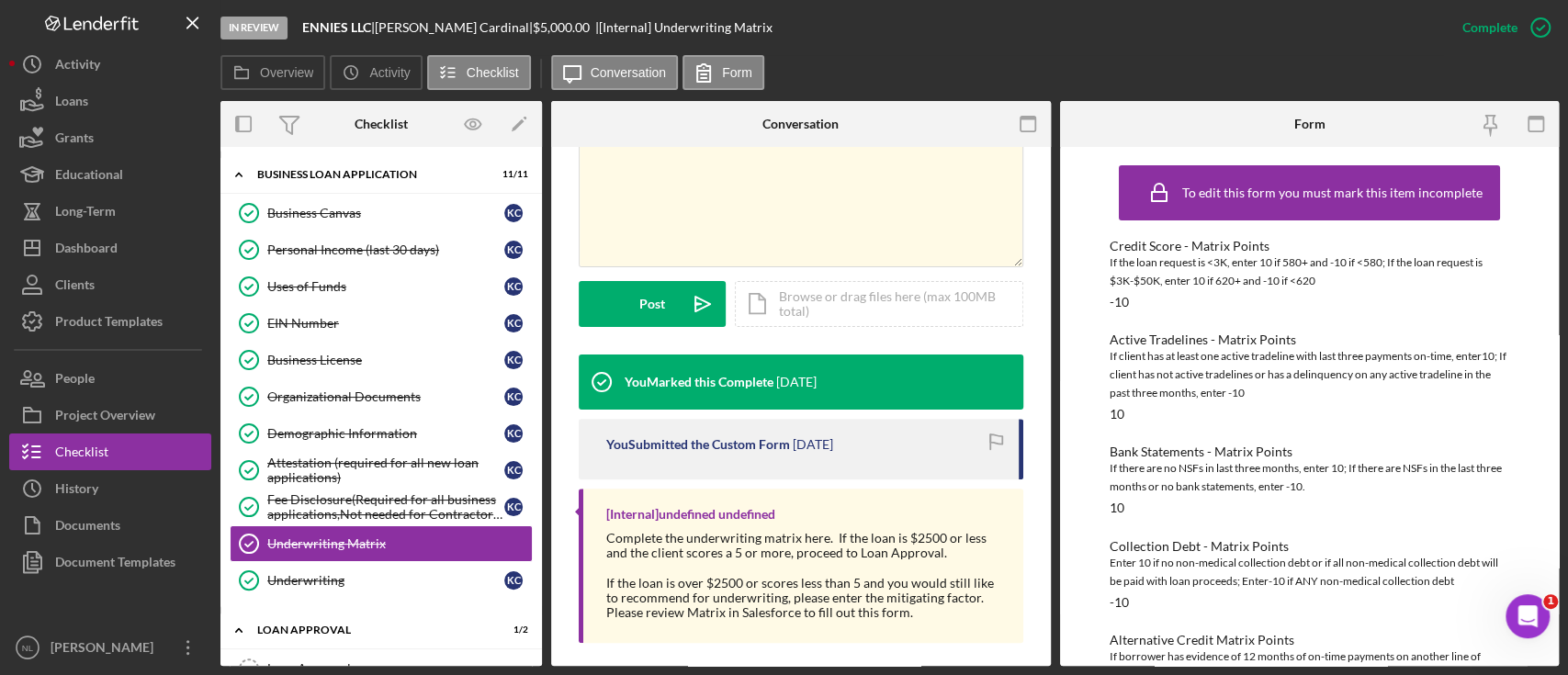
scroll to position [390, 0]
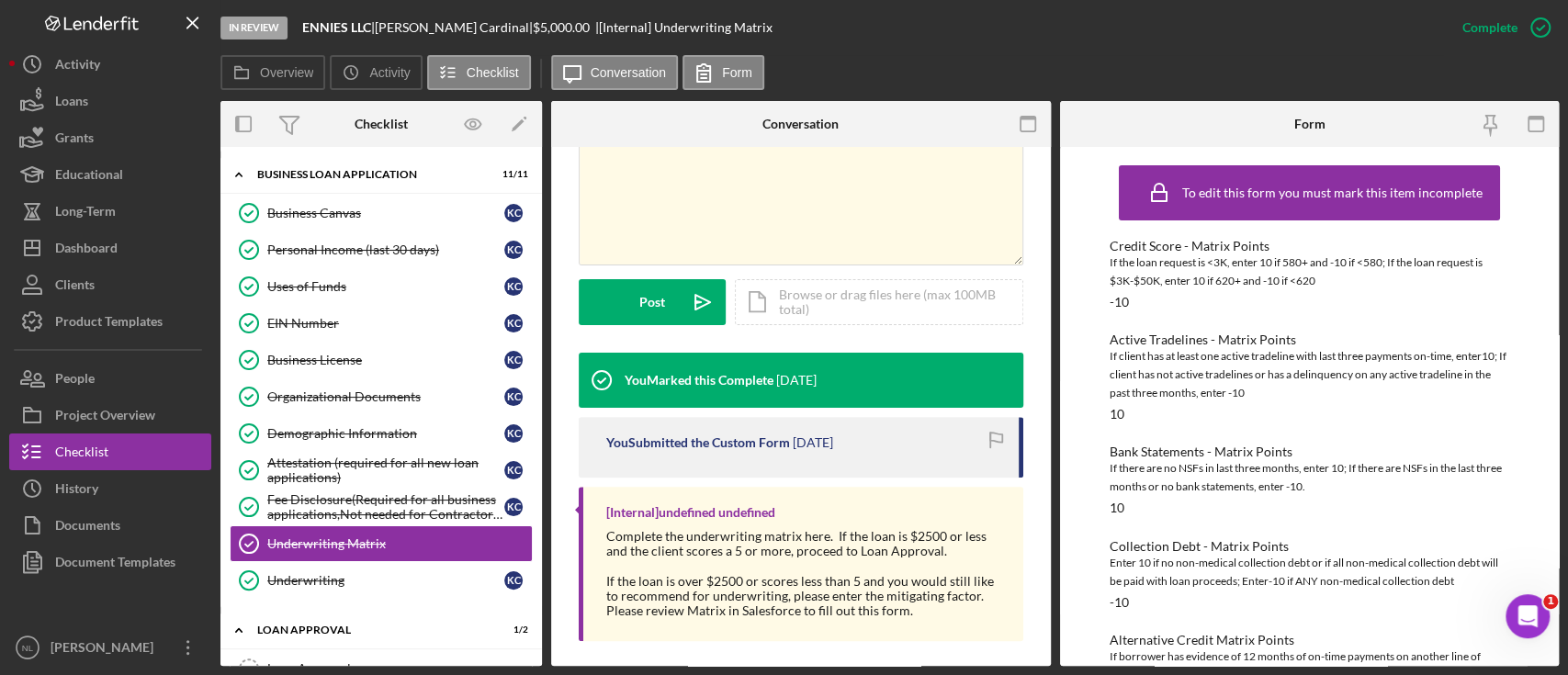
click at [1496, 22] on div "Mark Incomplete" at bounding box center [1468, 27] width 98 height 37
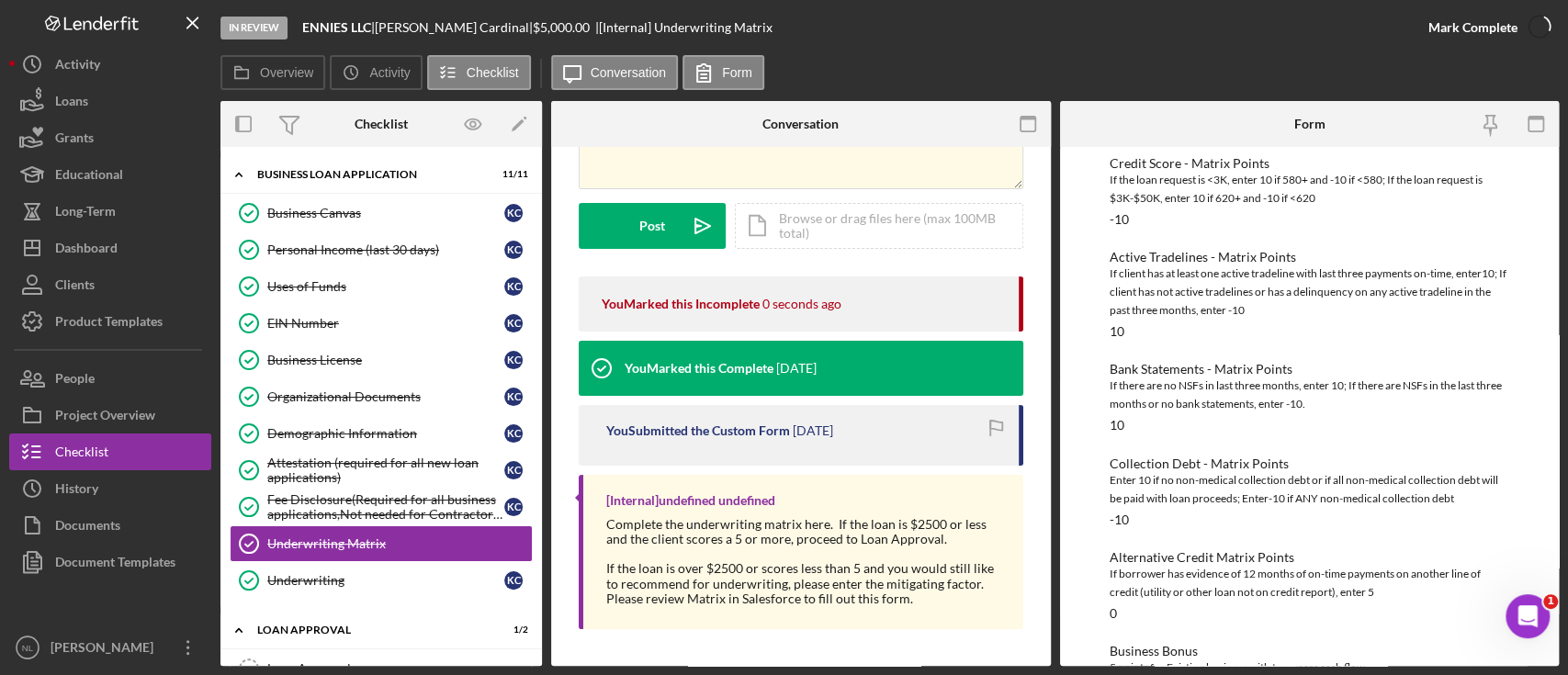
scroll to position [118, 0]
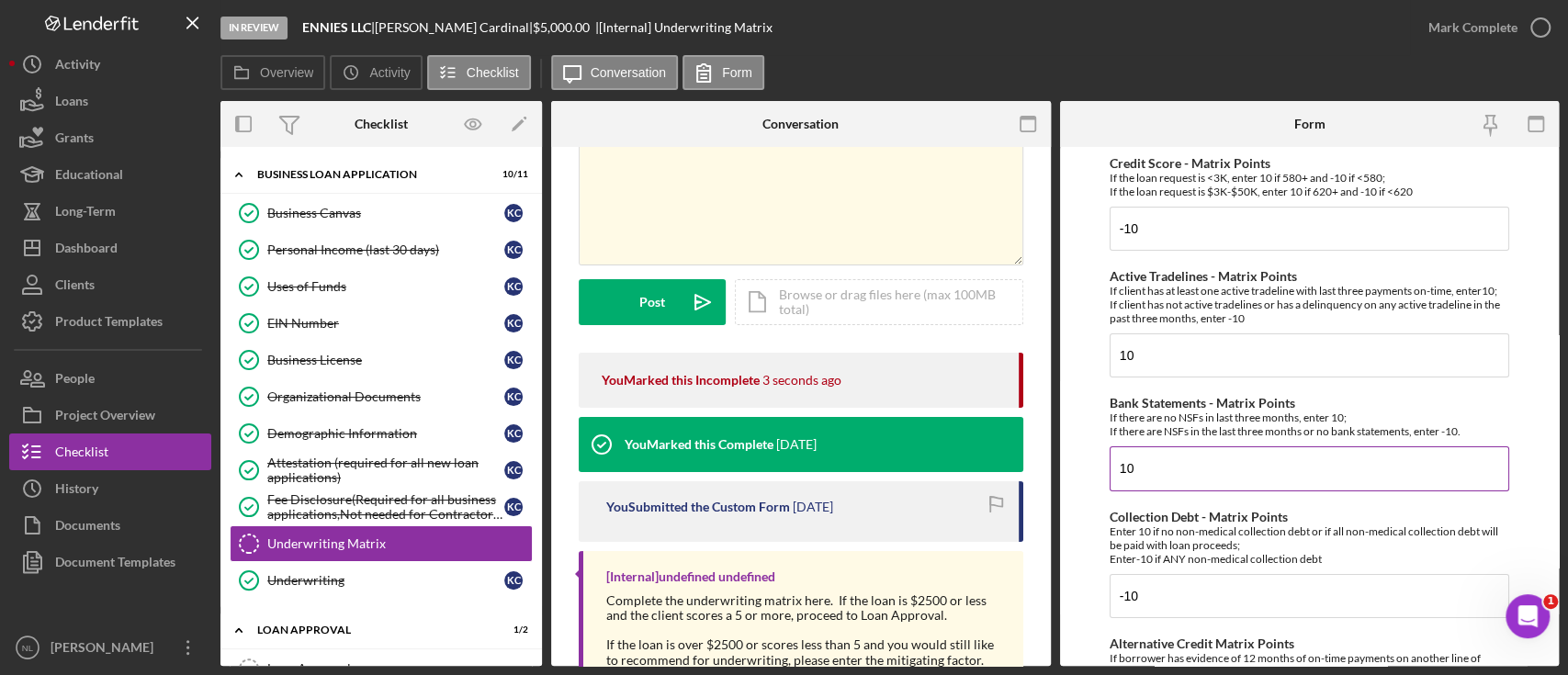
scroll to position [94, 0]
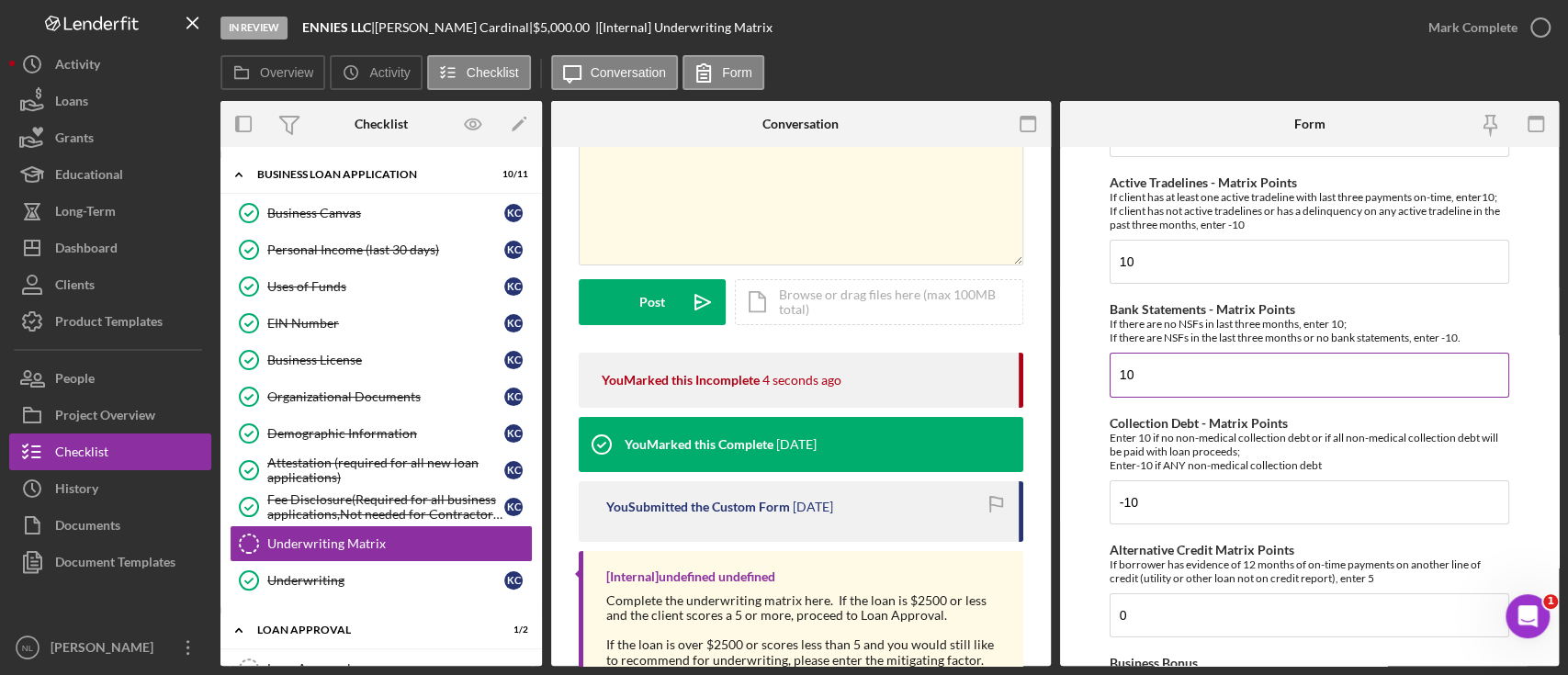
click at [1212, 377] on input "10" at bounding box center [1309, 374] width 400 height 44
click at [1119, 425] on label "Collection Debt - Matrix Points" at bounding box center [1198, 422] width 178 height 16
click at [1119, 480] on input "-10" at bounding box center [1309, 502] width 400 height 44
click at [1187, 376] on input "10" at bounding box center [1309, 374] width 400 height 44
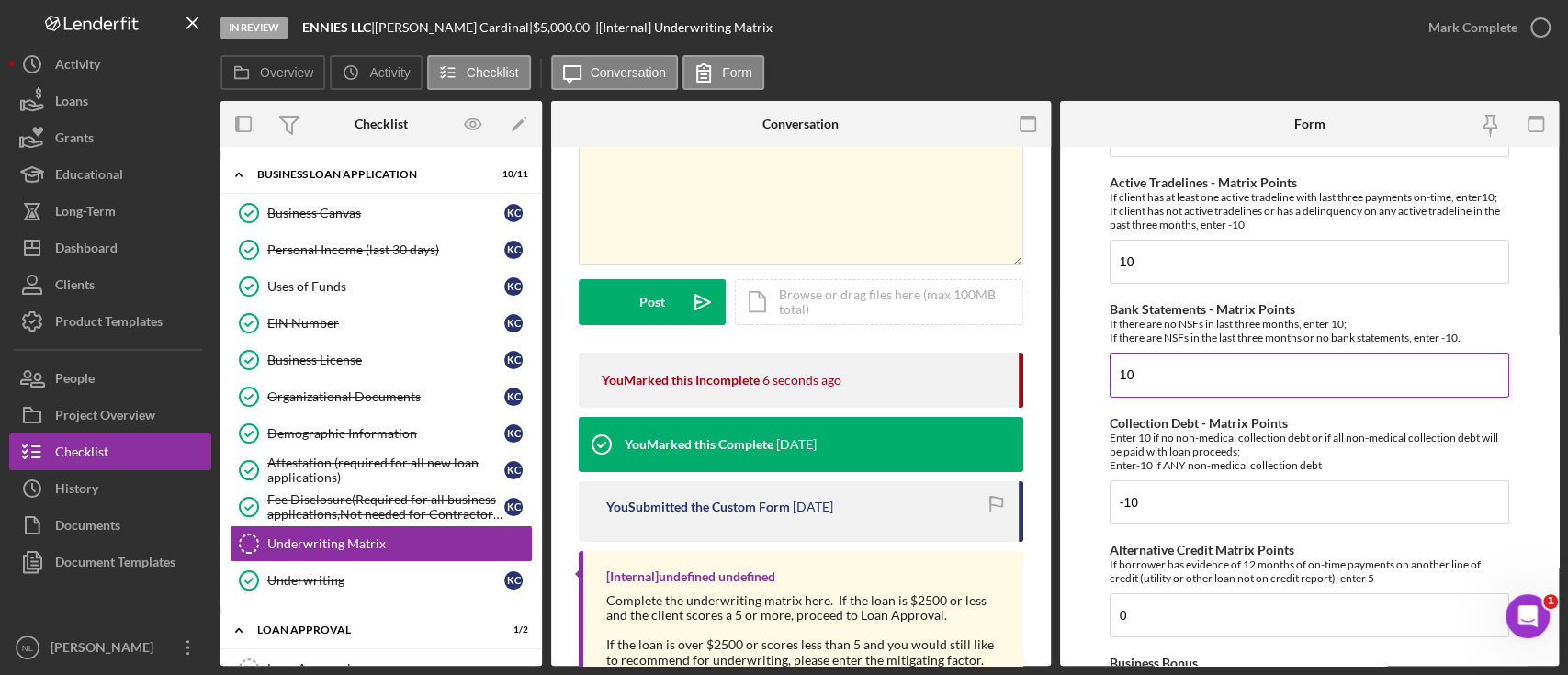
click at [1187, 376] on input "10" at bounding box center [1309, 374] width 400 height 44
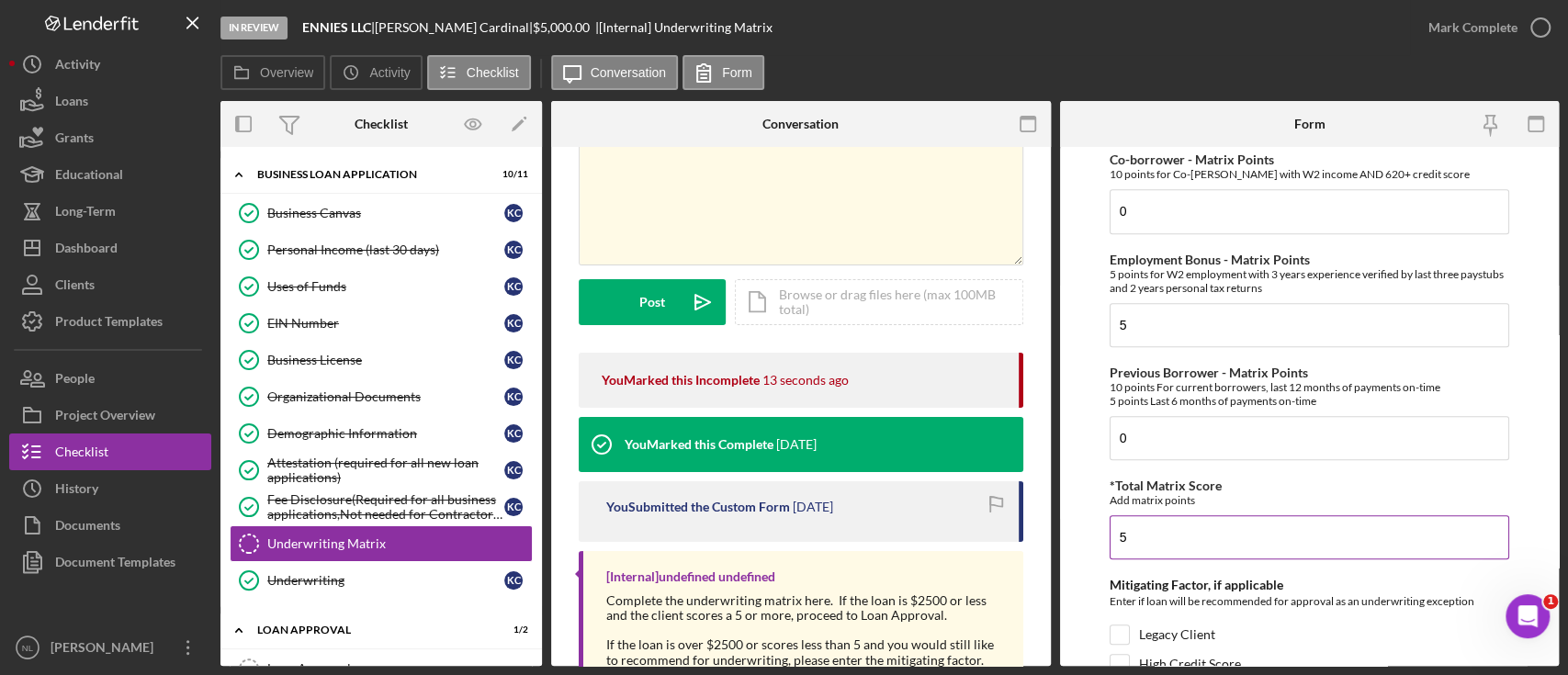
scroll to position [802, 0]
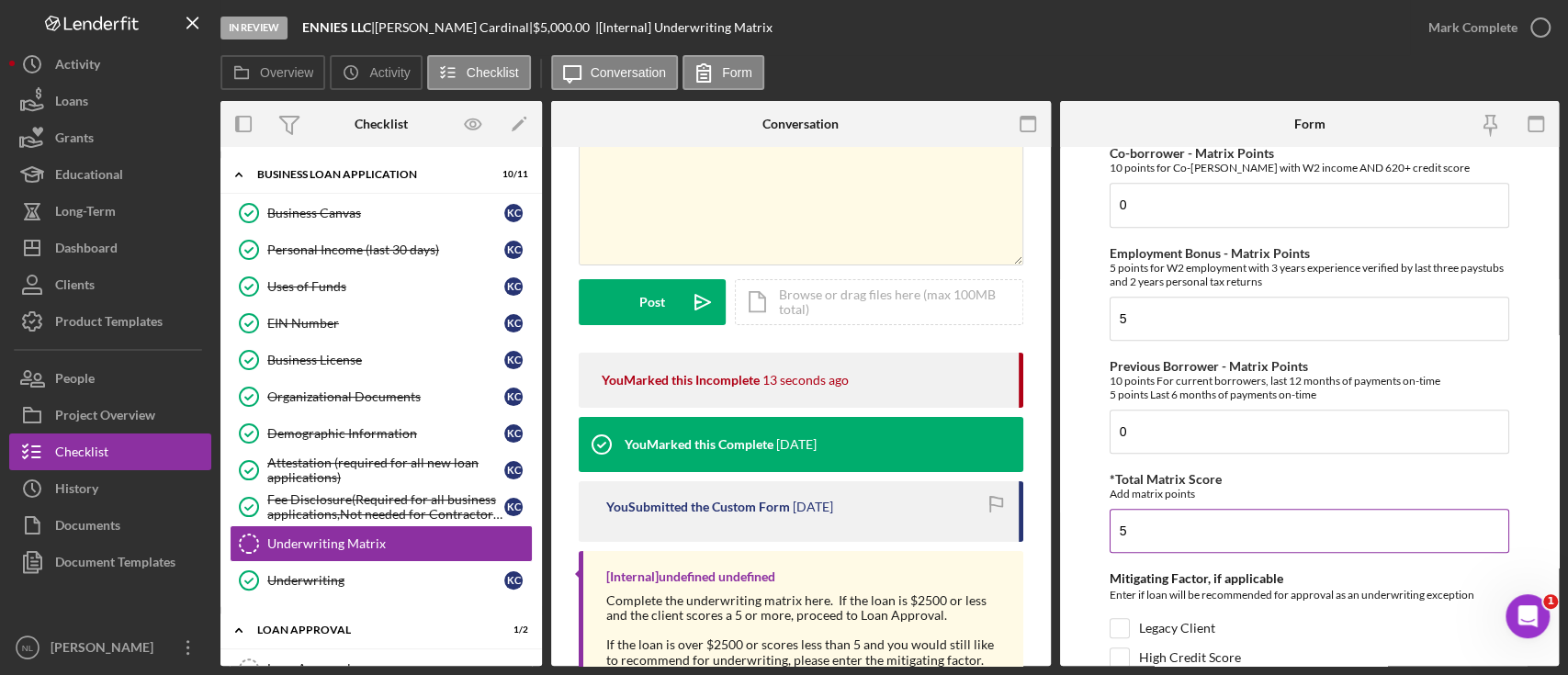
type input "-10"
click at [1185, 540] on input "5" at bounding box center [1309, 530] width 400 height 44
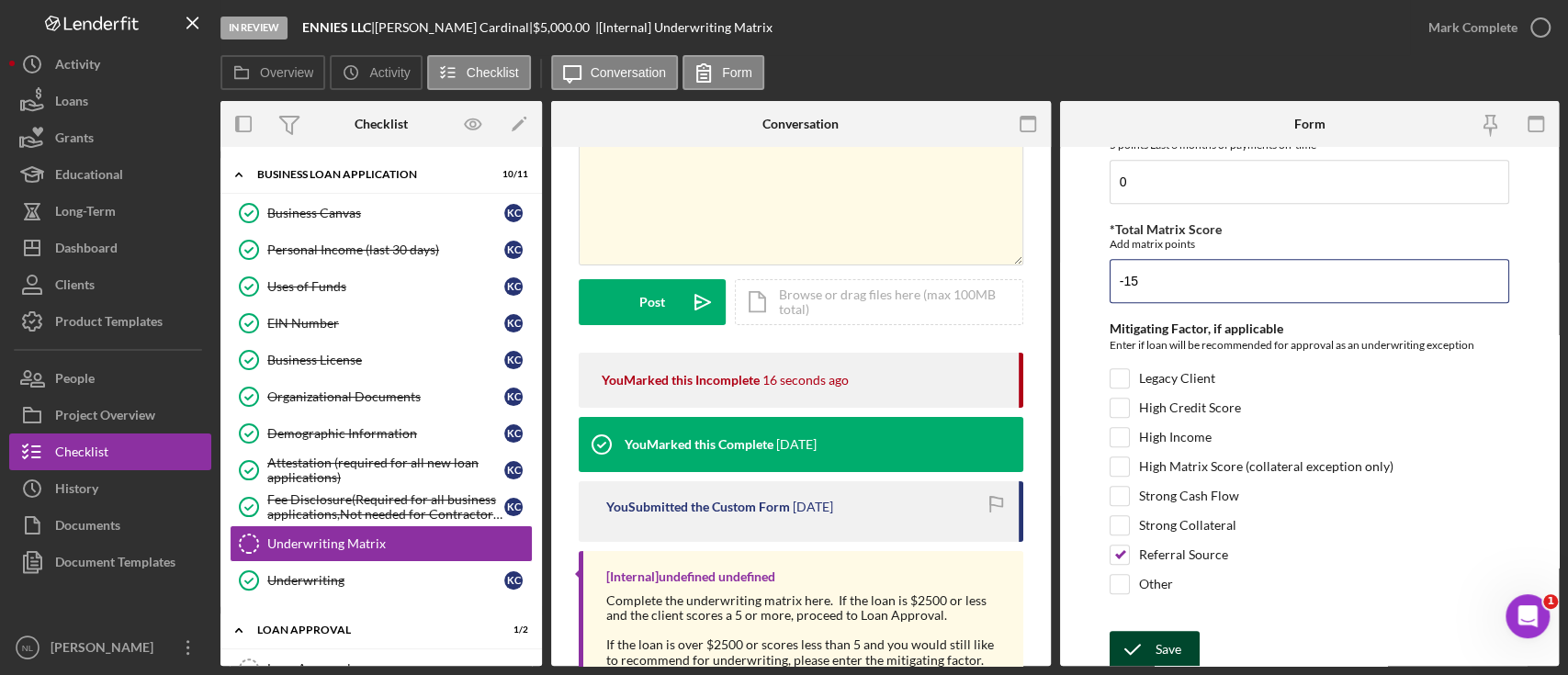
type input "-15"
click at [1161, 640] on div "Save" at bounding box center [1168, 649] width 25 height 37
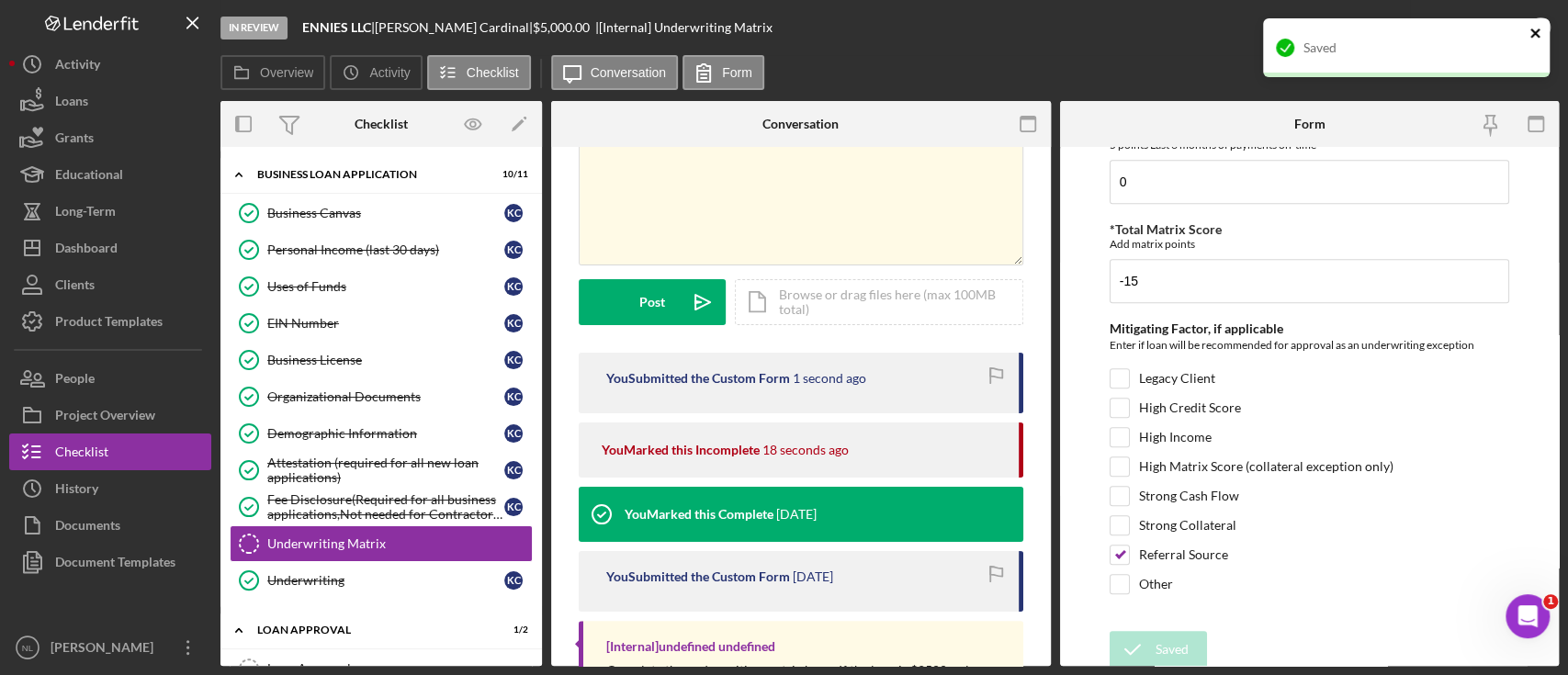
click at [1529, 37] on icon "close" at bounding box center [1536, 33] width 13 height 15
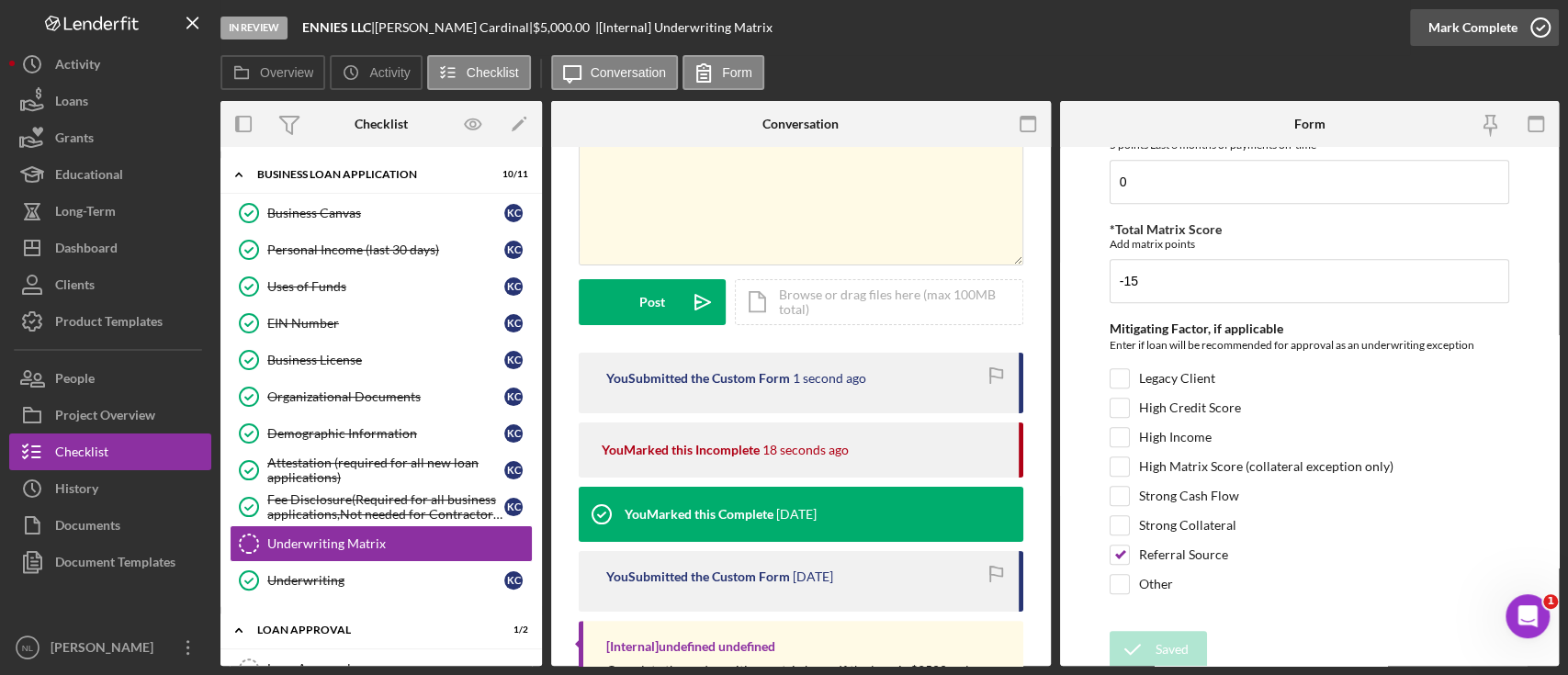
click at [1471, 35] on div "Mark Complete" at bounding box center [1473, 27] width 89 height 37
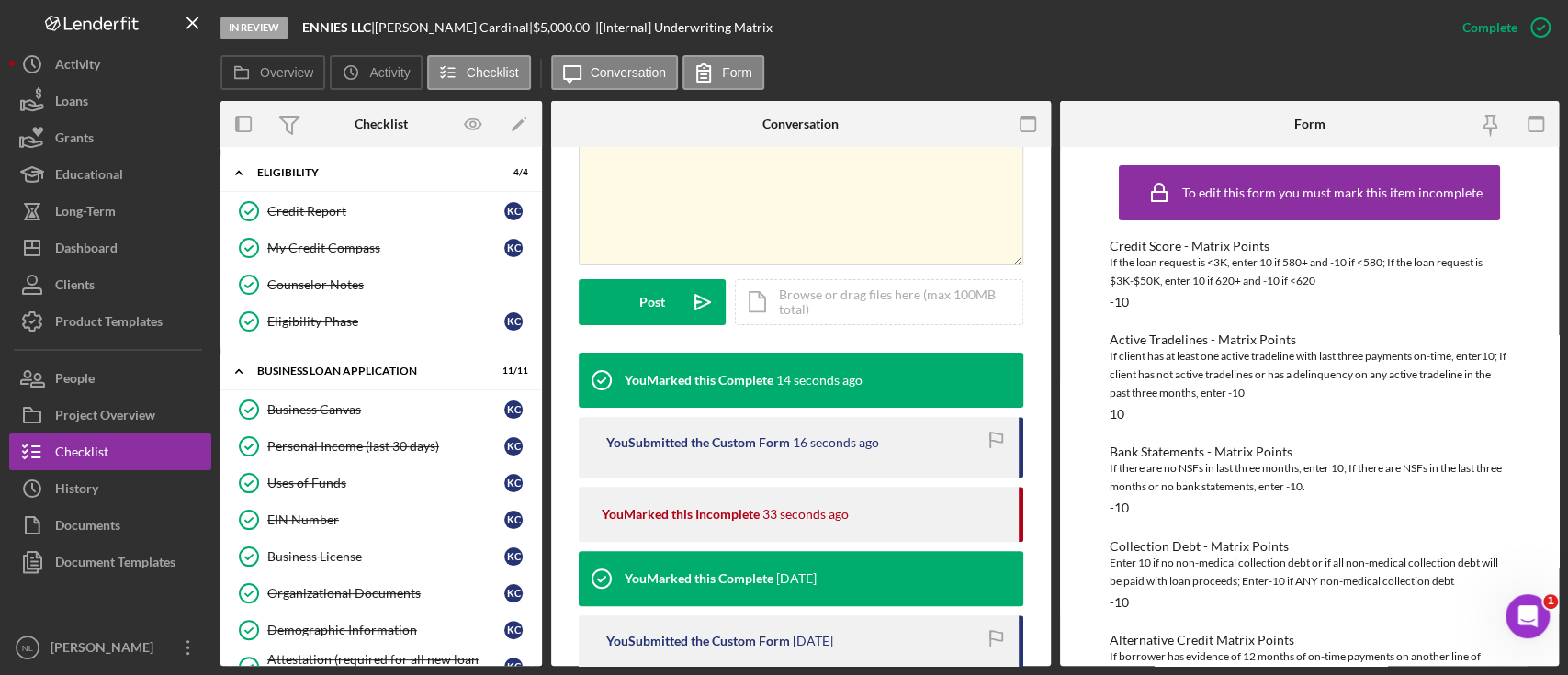
scroll to position [442, 0]
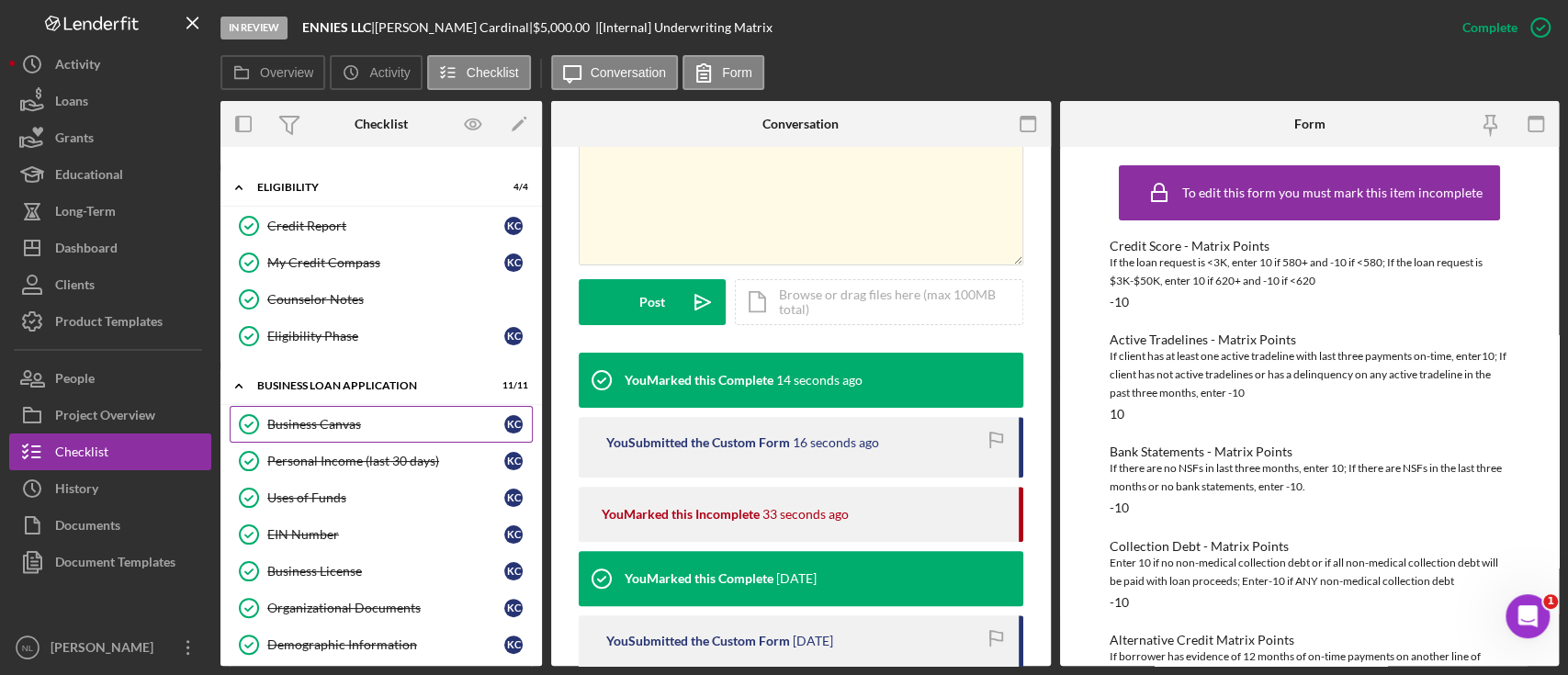
click at [350, 432] on link "Business Canvas Business Canvas K C" at bounding box center [381, 424] width 303 height 37
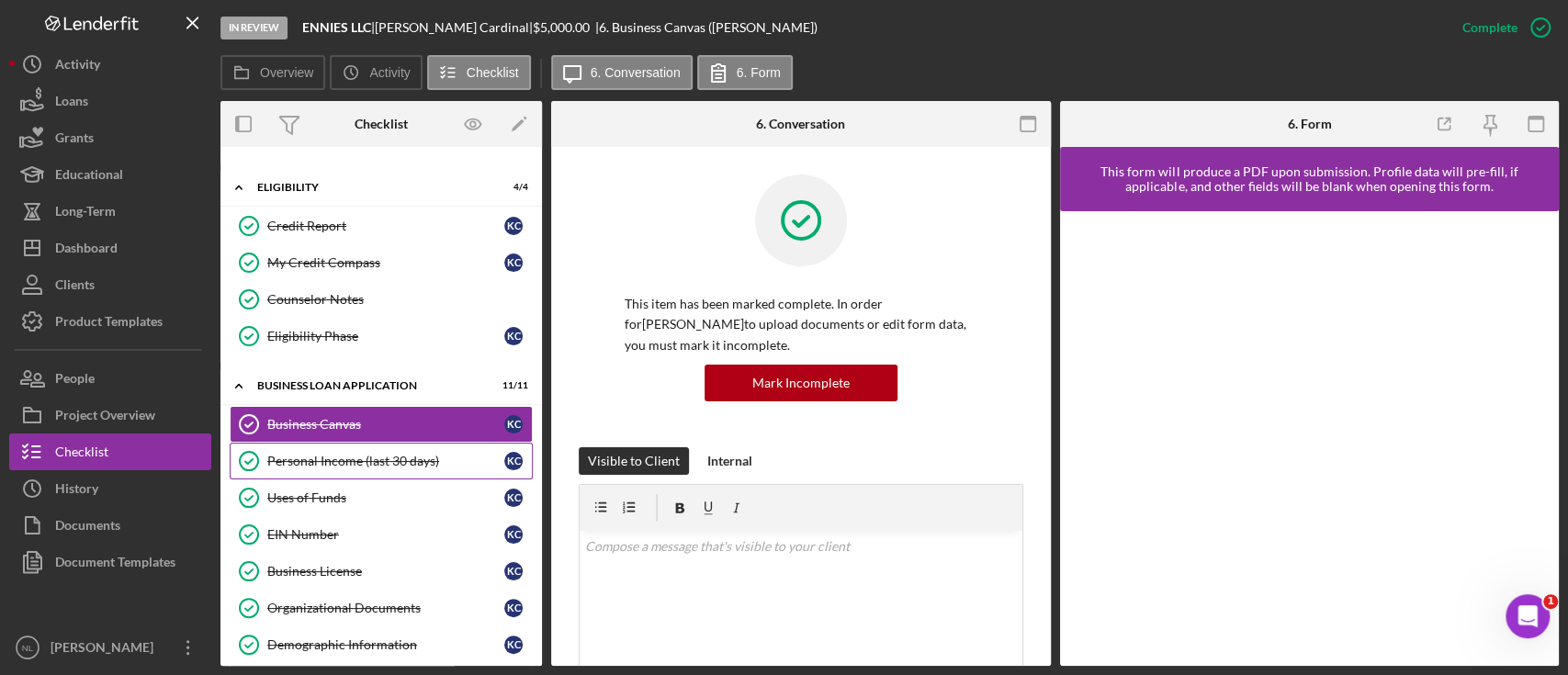
click at [437, 453] on div "Personal Income (last 30 days)" at bounding box center [386, 461] width 237 height 15
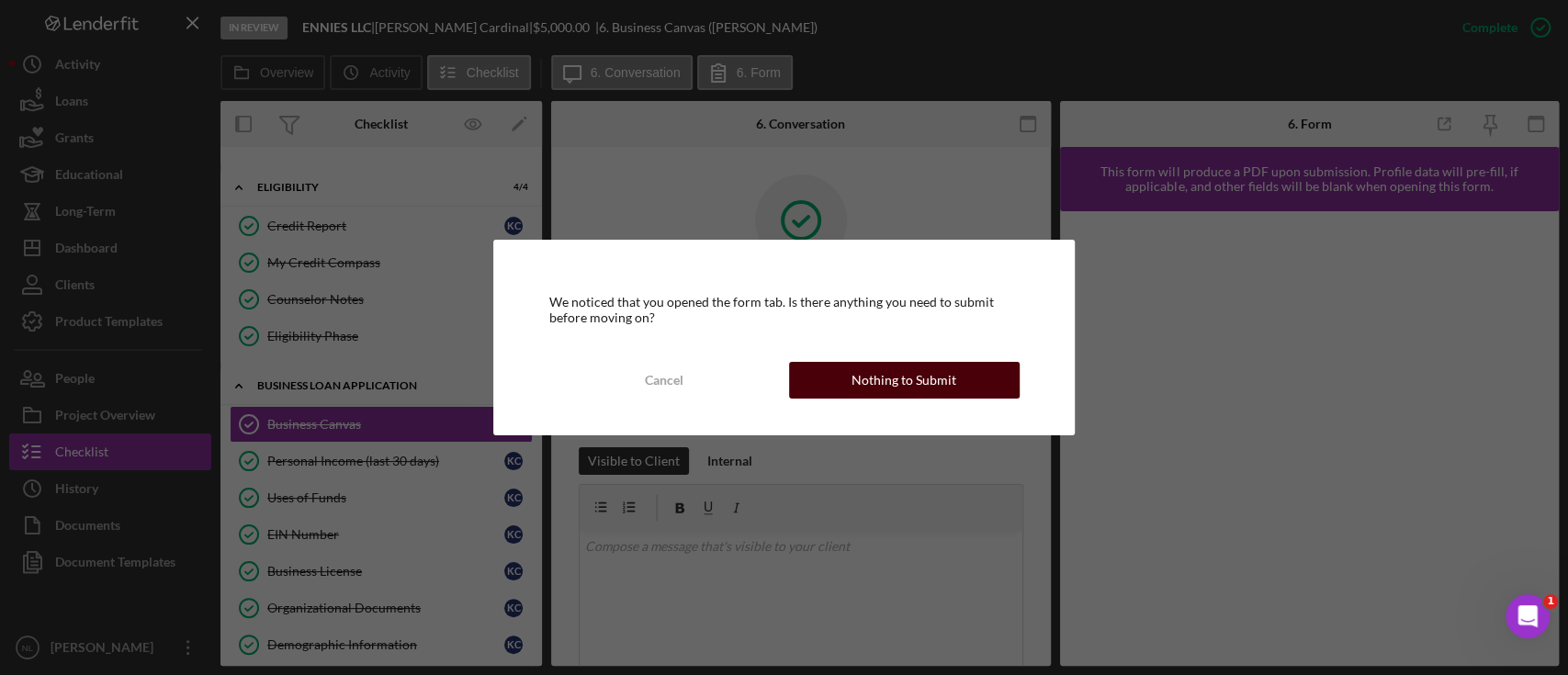
click at [927, 370] on div "Nothing to Submit" at bounding box center [903, 380] width 104 height 37
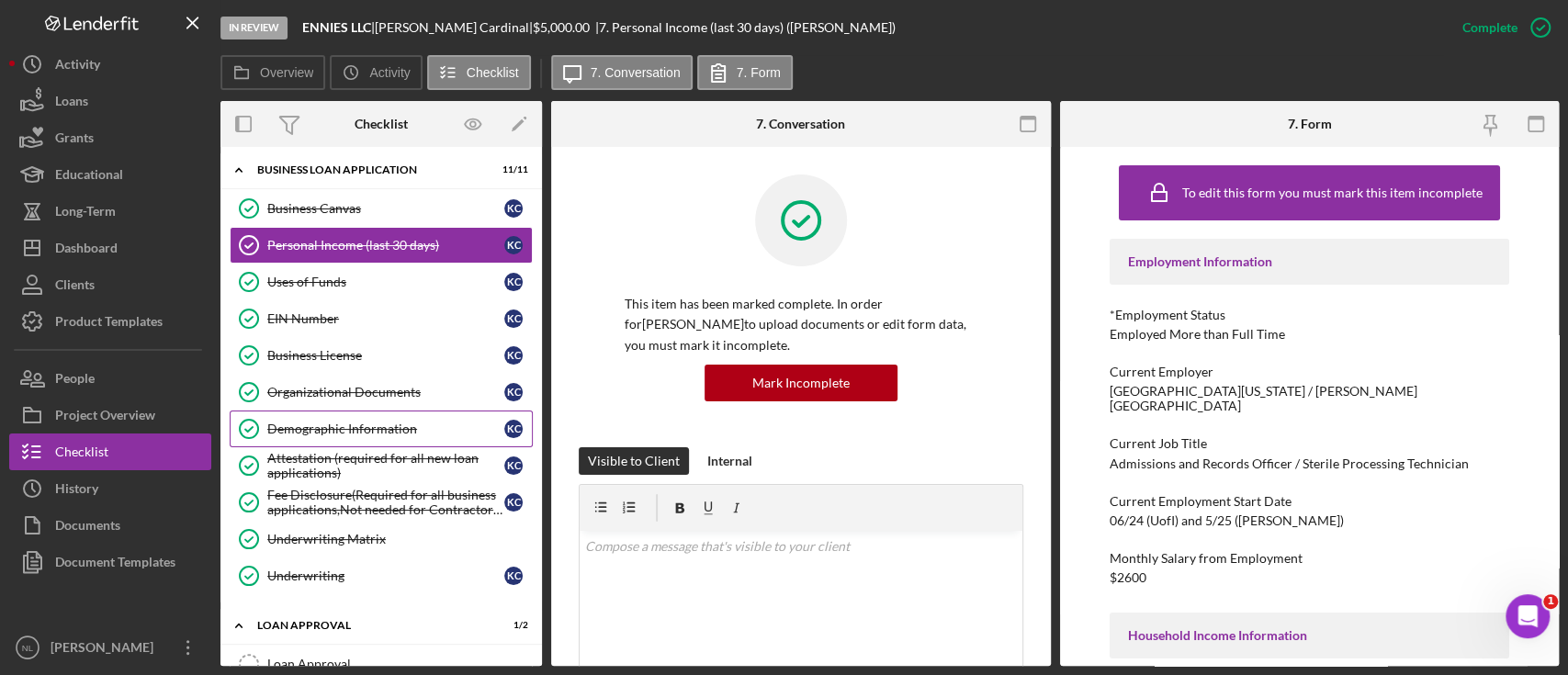
scroll to position [724, 0]
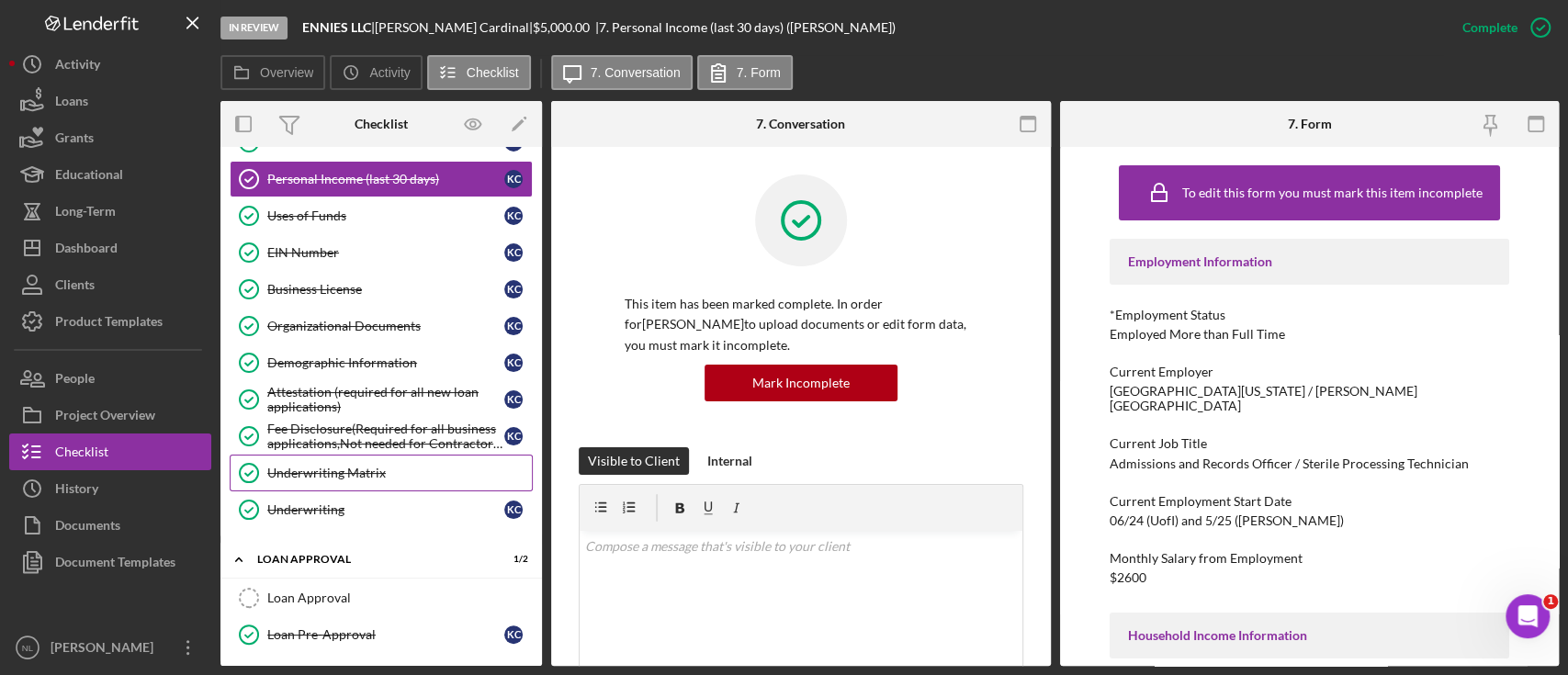
click at [340, 466] on div "Underwriting Matrix" at bounding box center [399, 473] width 264 height 15
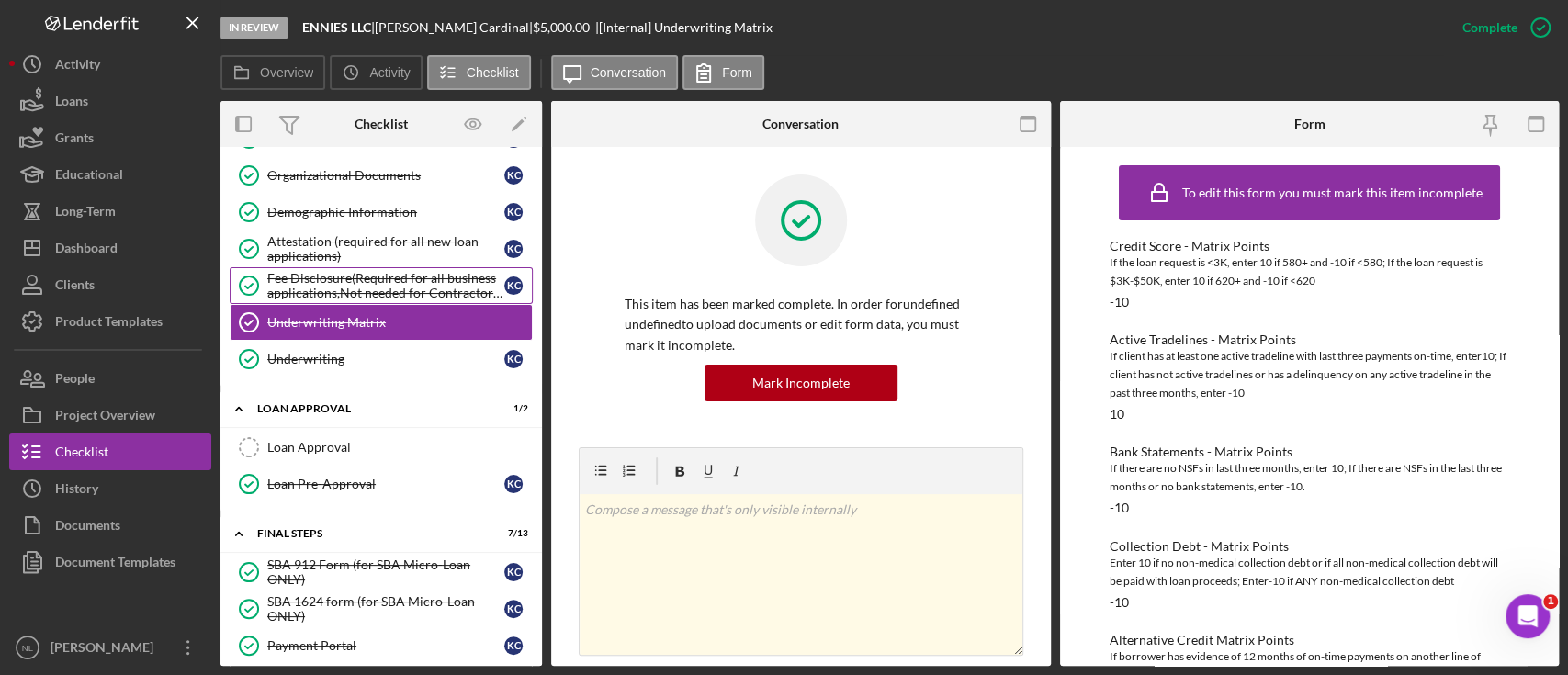
scroll to position [583, 0]
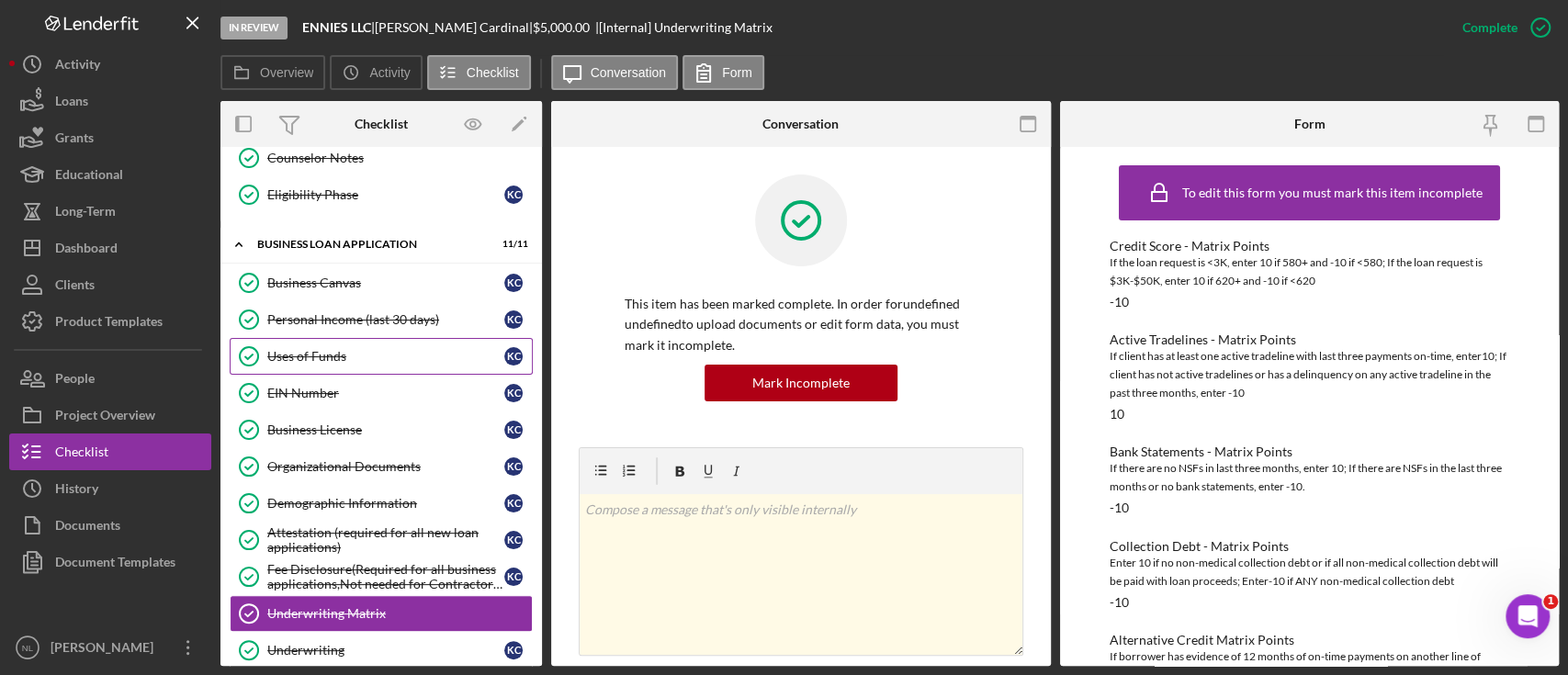
click at [361, 338] on link "Uses of Funds Uses of Funds K C" at bounding box center [381, 355] width 303 height 37
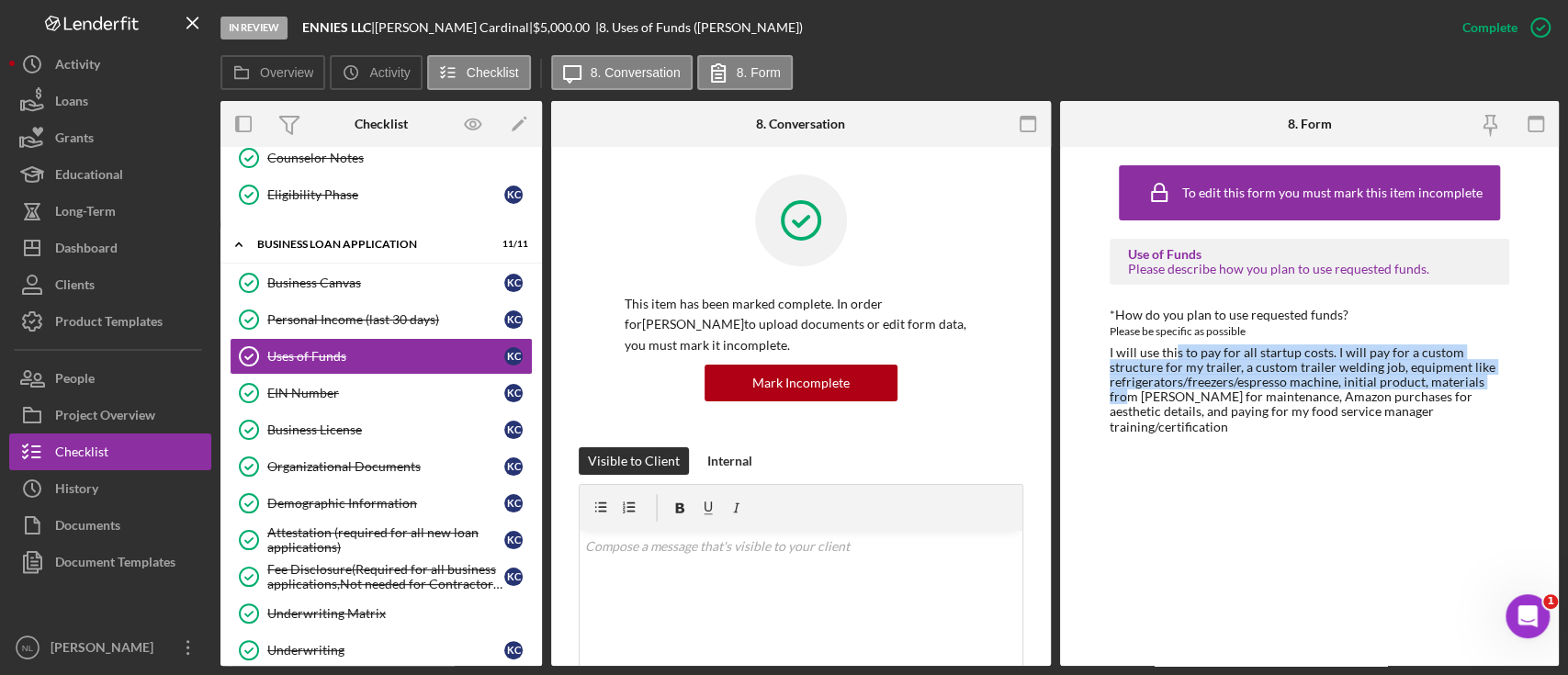
drag, startPoint x: 1496, startPoint y: 375, endPoint x: 1175, endPoint y: 349, distance: 322.1
click at [1175, 349] on div "I will use this to pay for all startup costs. I will pay for a custom structure…" at bounding box center [1309, 389] width 400 height 89
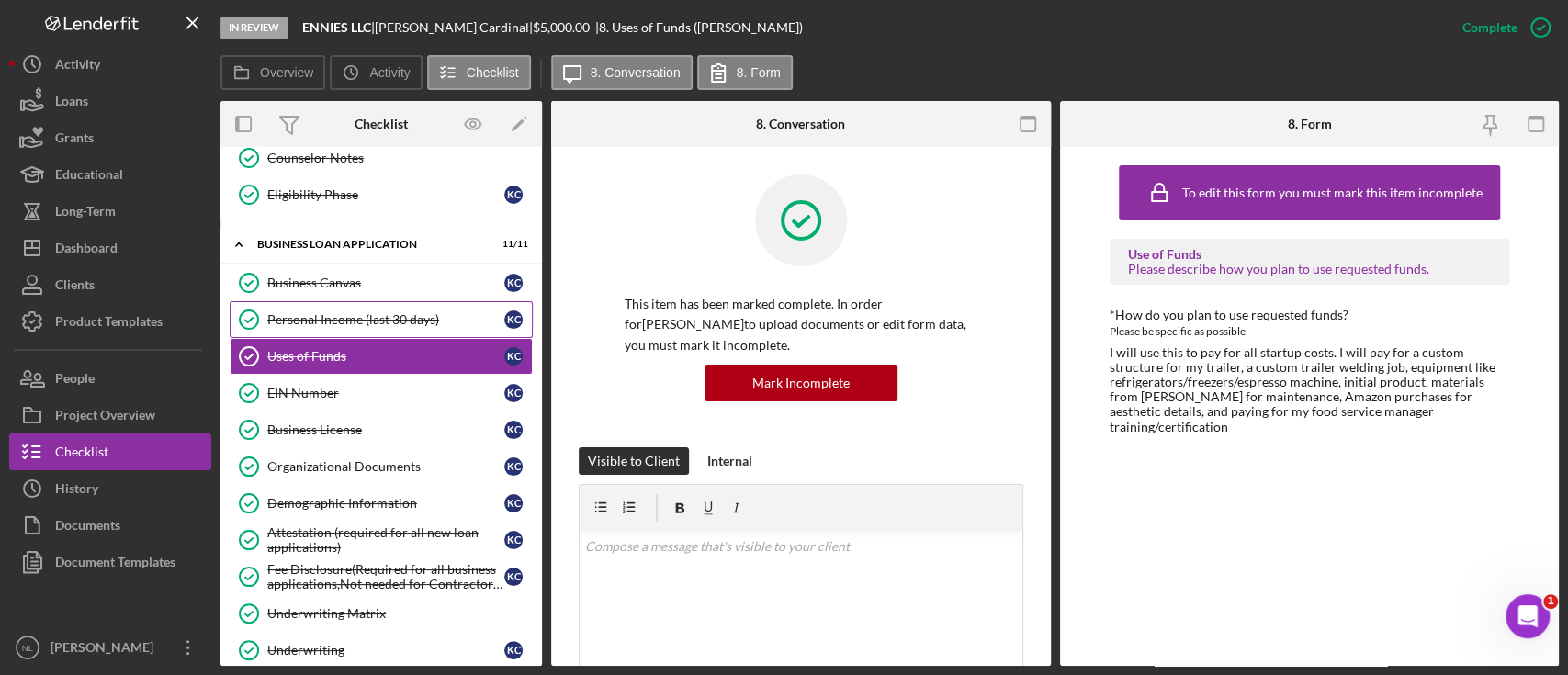
click at [362, 326] on link "Personal Income (last 30 days) Personal Income (last 30 days) K C" at bounding box center [381, 319] width 303 height 37
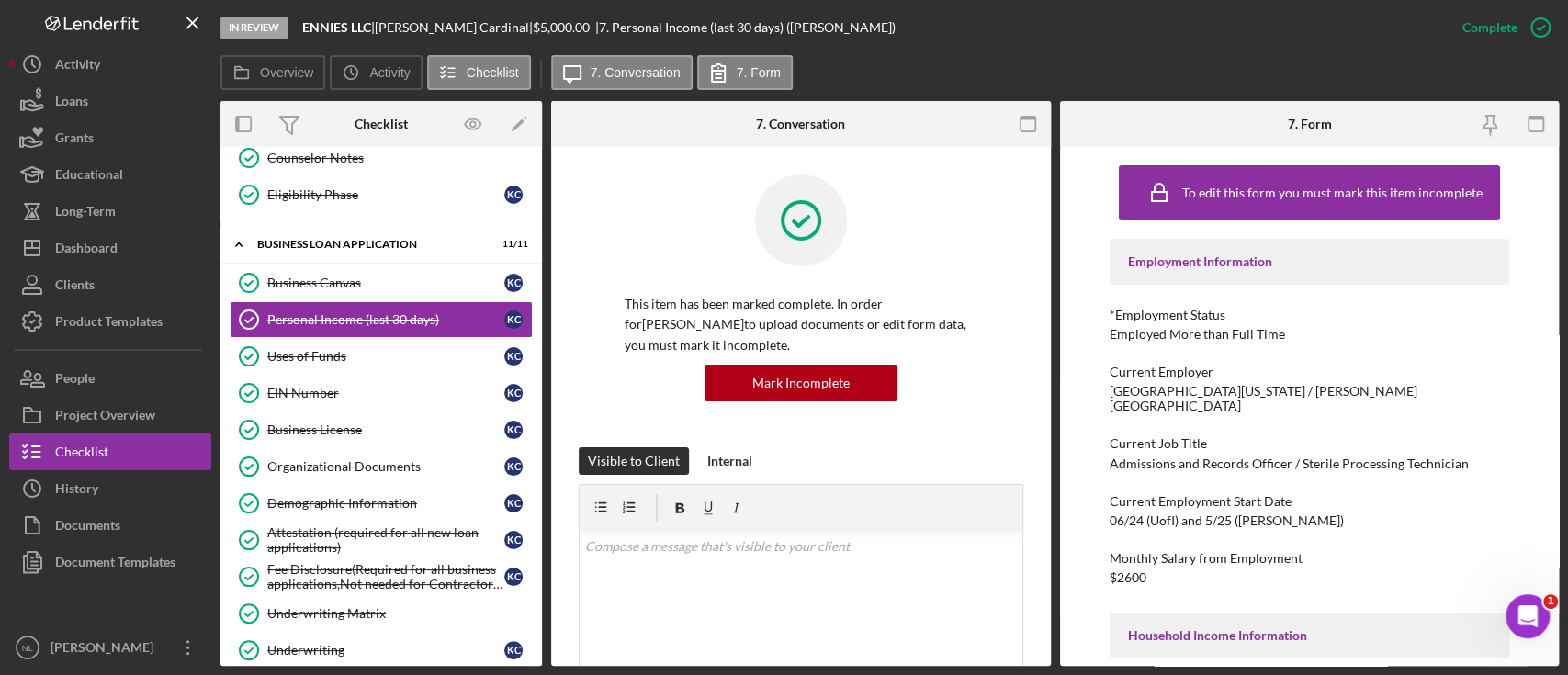
scroll to position [584, 0]
drag, startPoint x: 1502, startPoint y: 386, endPoint x: 1394, endPoint y: 412, distance: 111.1
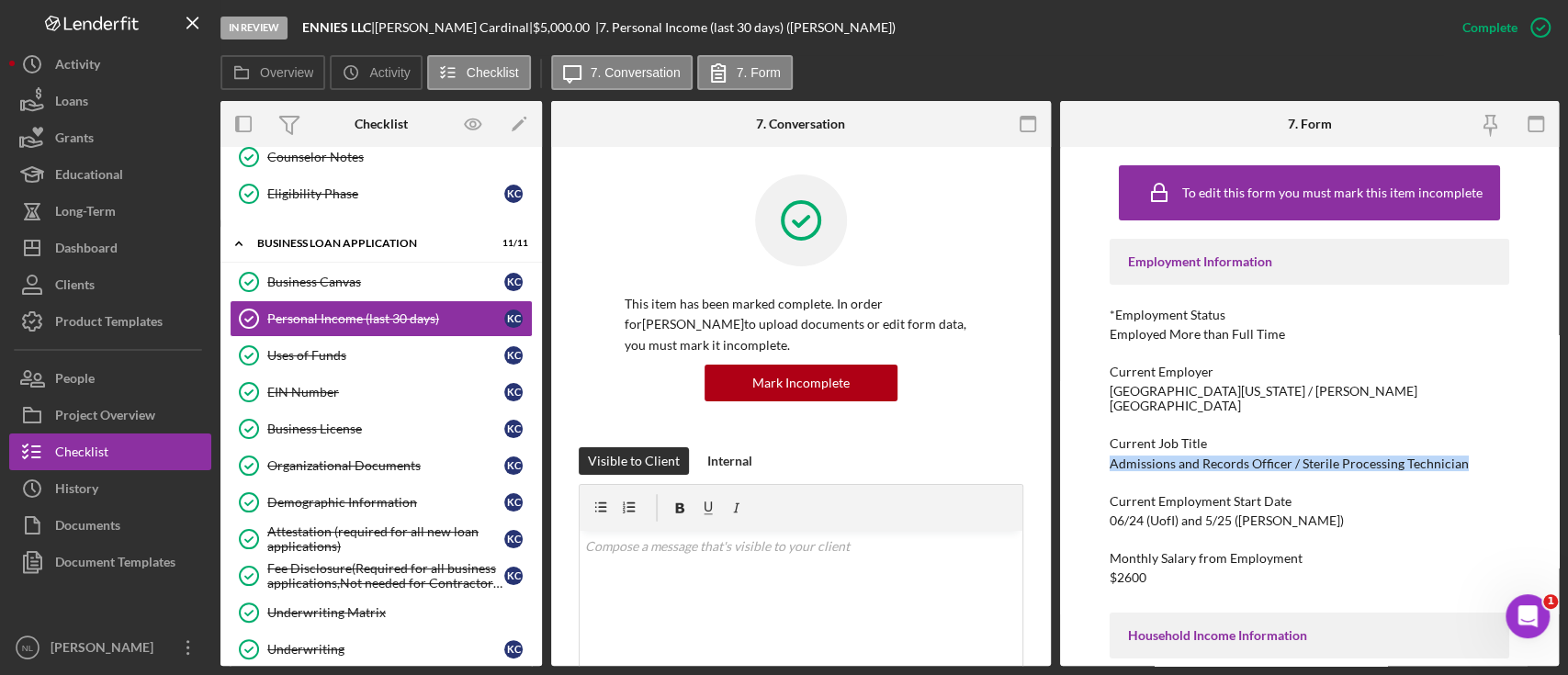
drag, startPoint x: 1468, startPoint y: 451, endPoint x: 1110, endPoint y: 451, distance: 358.0
click at [1110, 451] on div "Current Job Title Admissions and Records Officer / Sterile Processing Technician" at bounding box center [1309, 453] width 400 height 34
drag, startPoint x: 1135, startPoint y: 457, endPoint x: 1123, endPoint y: 491, distance: 36.1
click at [1123, 494] on div "Current Employment Start Date" at bounding box center [1309, 501] width 400 height 15
click at [1199, 513] on div "06/24 (UofI) and 5/25 ([PERSON_NAME])" at bounding box center [1227, 521] width 234 height 15
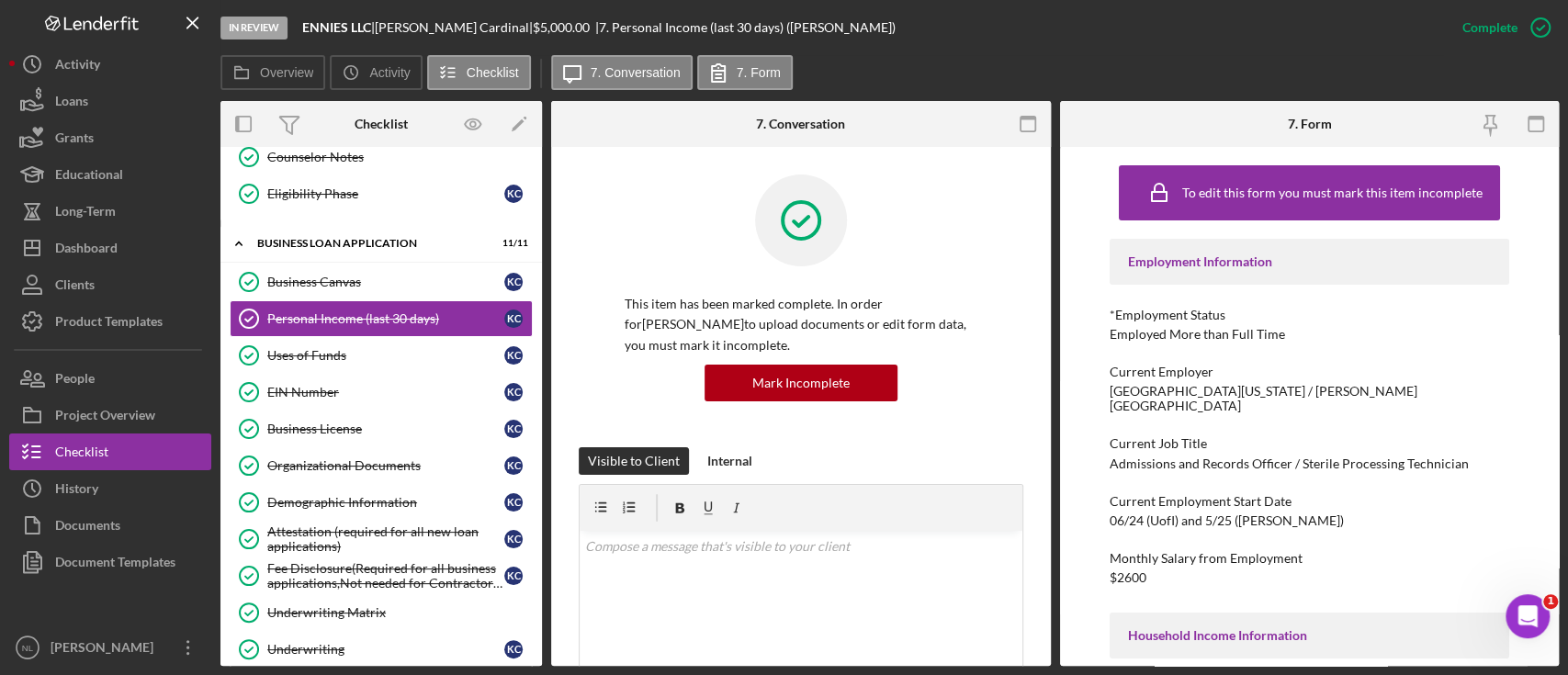
click at [1278, 502] on div "Current Employment Start Date 06/24 (UofI) and 5/25 ([PERSON_NAME])" at bounding box center [1309, 510] width 400 height 34
drag, startPoint x: 1470, startPoint y: 455, endPoint x: 1143, endPoint y: 450, distance: 327.0
click at [1125, 450] on div "Current Job Title Admissions and Records Officer / Sterile Processing Technician" at bounding box center [1309, 453] width 400 height 34
click at [1125, 456] on div "Admissions and Records Officer / Sterile Processing Technician" at bounding box center [1290, 463] width 359 height 15
click at [1355, 456] on div "Admissions and Records Officer / Sterile Processing Technician" at bounding box center [1290, 463] width 359 height 15
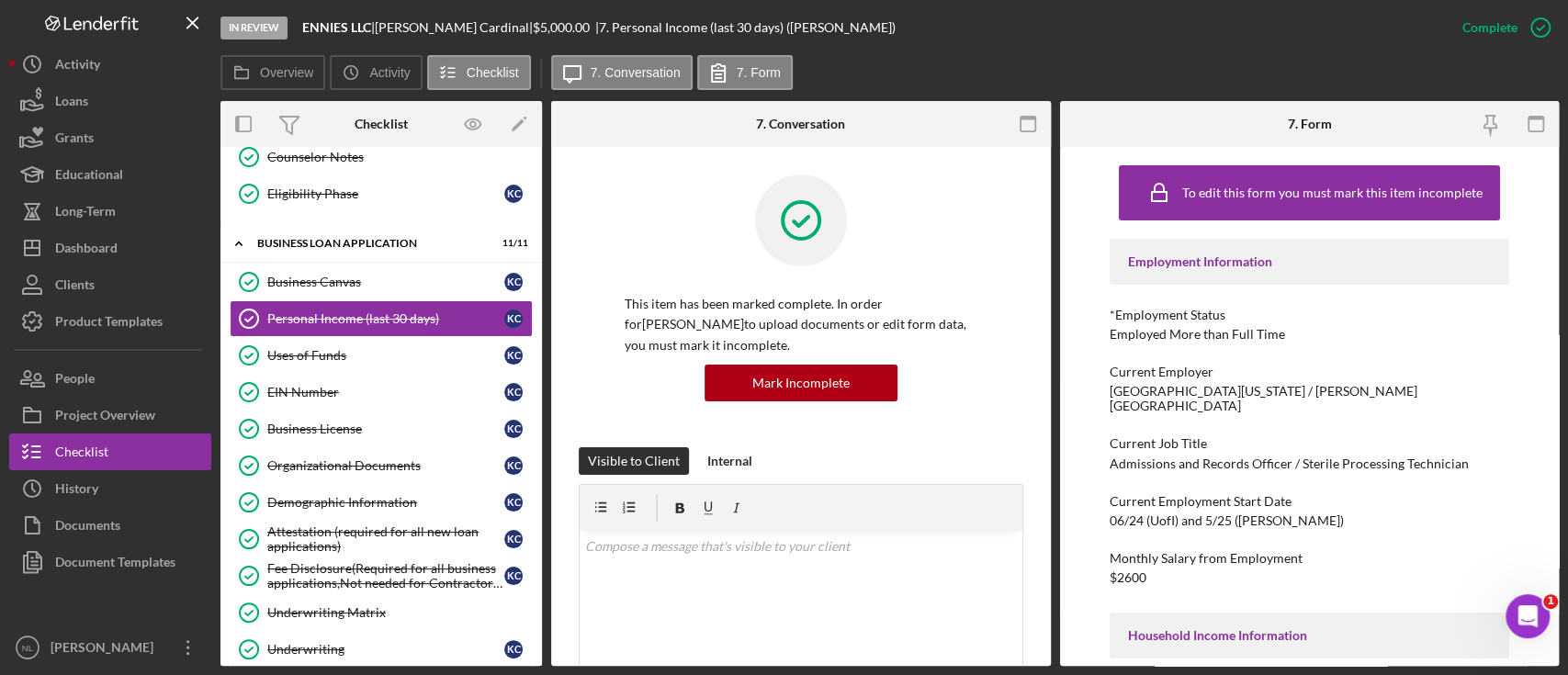
click at [1355, 456] on div "Admissions and Records Officer / Sterile Processing Technician" at bounding box center [1290, 463] width 359 height 15
drag, startPoint x: 1469, startPoint y: 451, endPoint x: 1109, endPoint y: 452, distance: 360.0
click at [1110, 452] on div "Current Job Title Admissions and Records Officer / Sterile Processing Technician" at bounding box center [1309, 453] width 400 height 34
copy div "Admissions and Records Officer / Sterile Processing Technician"
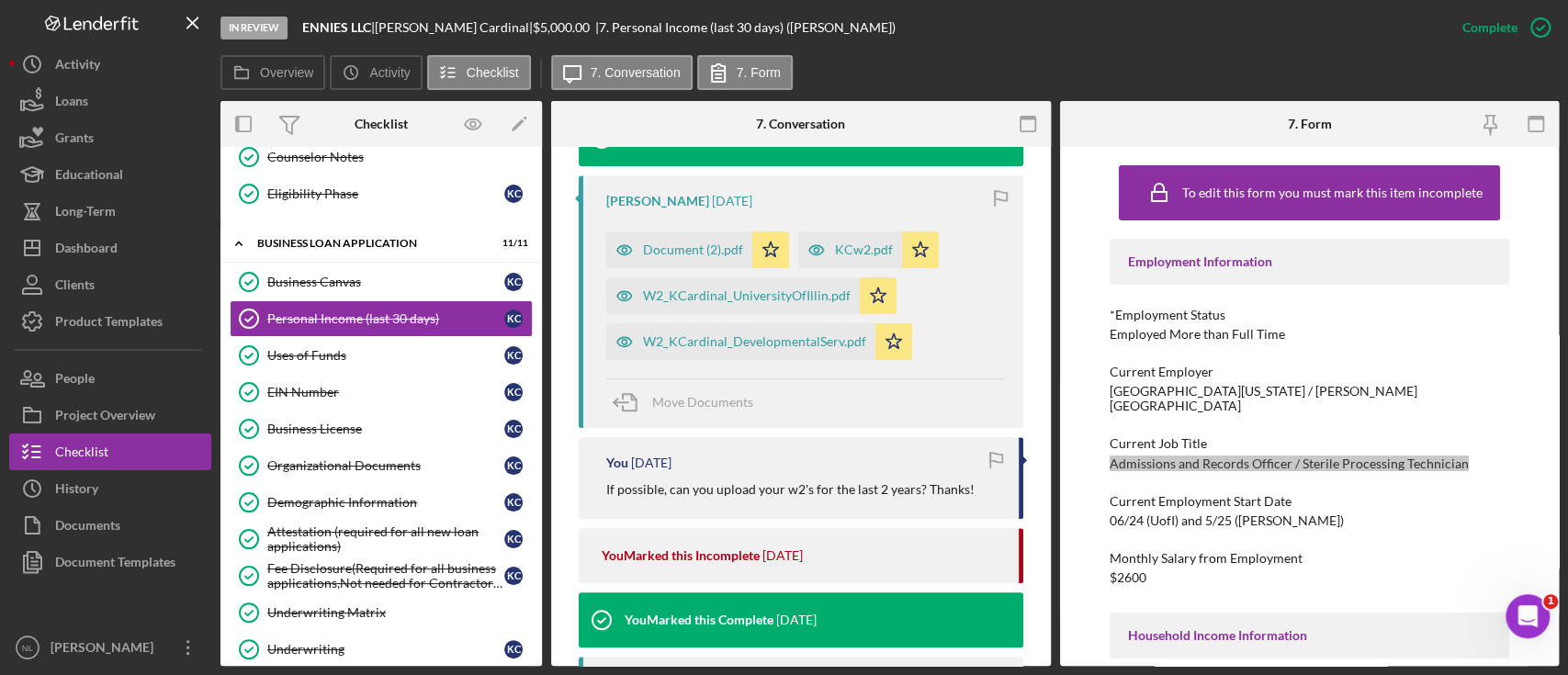
scroll to position [607, 0]
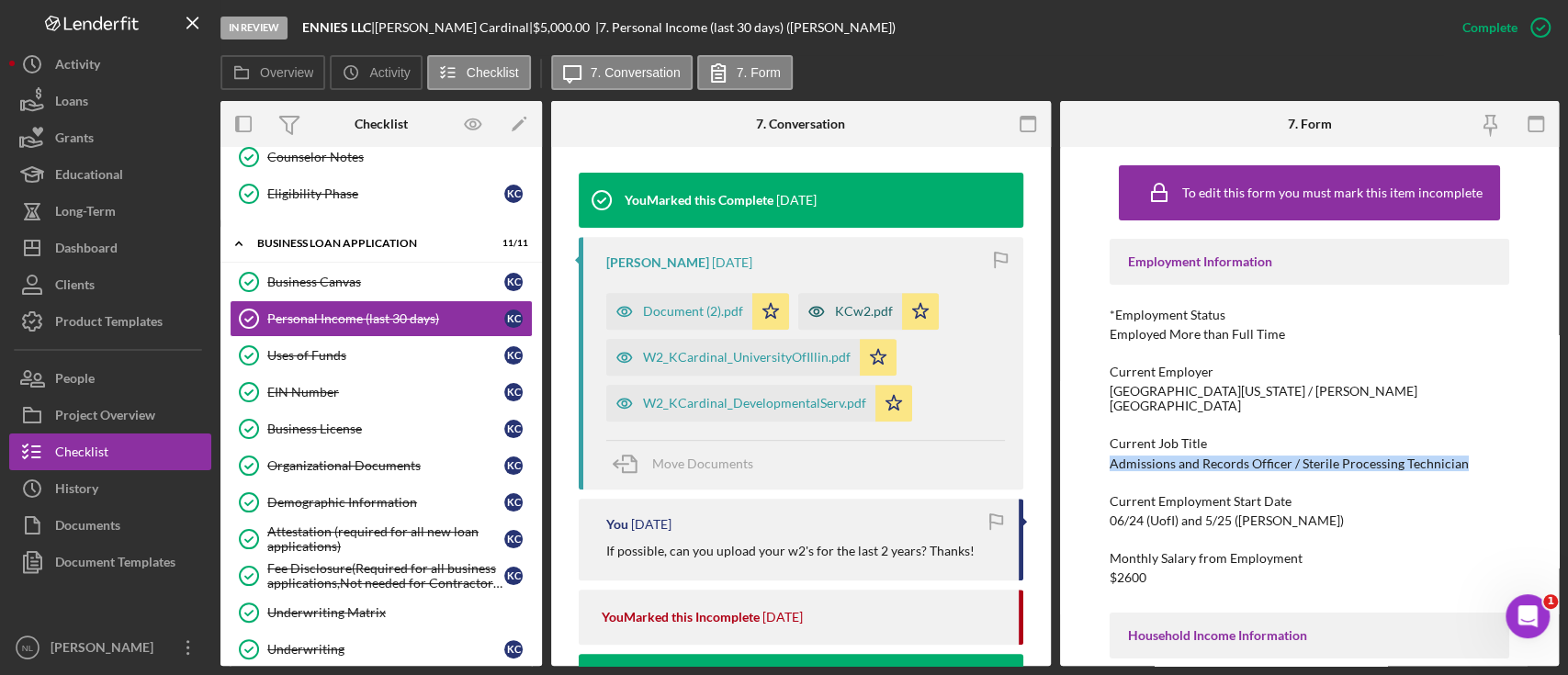
click at [836, 314] on div "KCw2.pdf" at bounding box center [864, 311] width 58 height 15
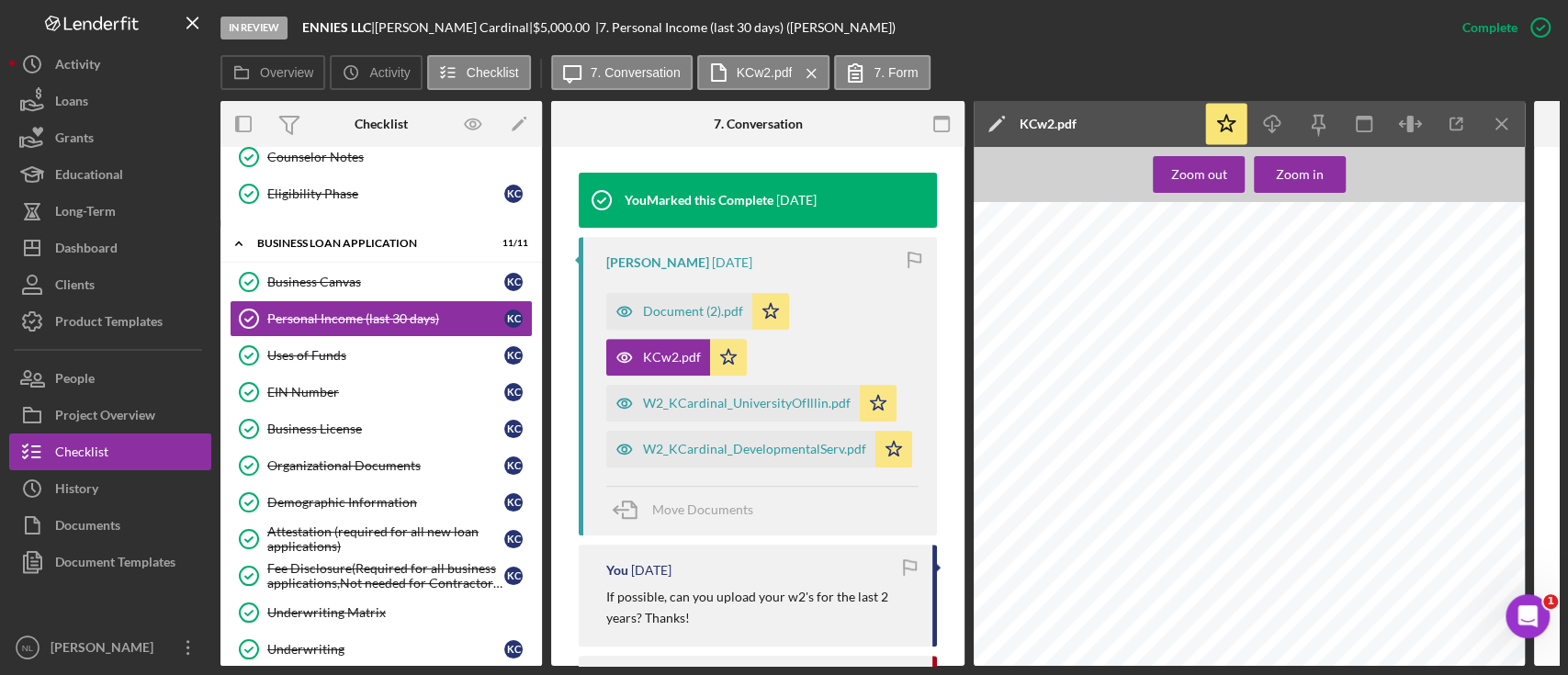
scroll to position [222, 0]
click at [1500, 126] on icon "Icon/Menu Close" at bounding box center [1502, 124] width 41 height 41
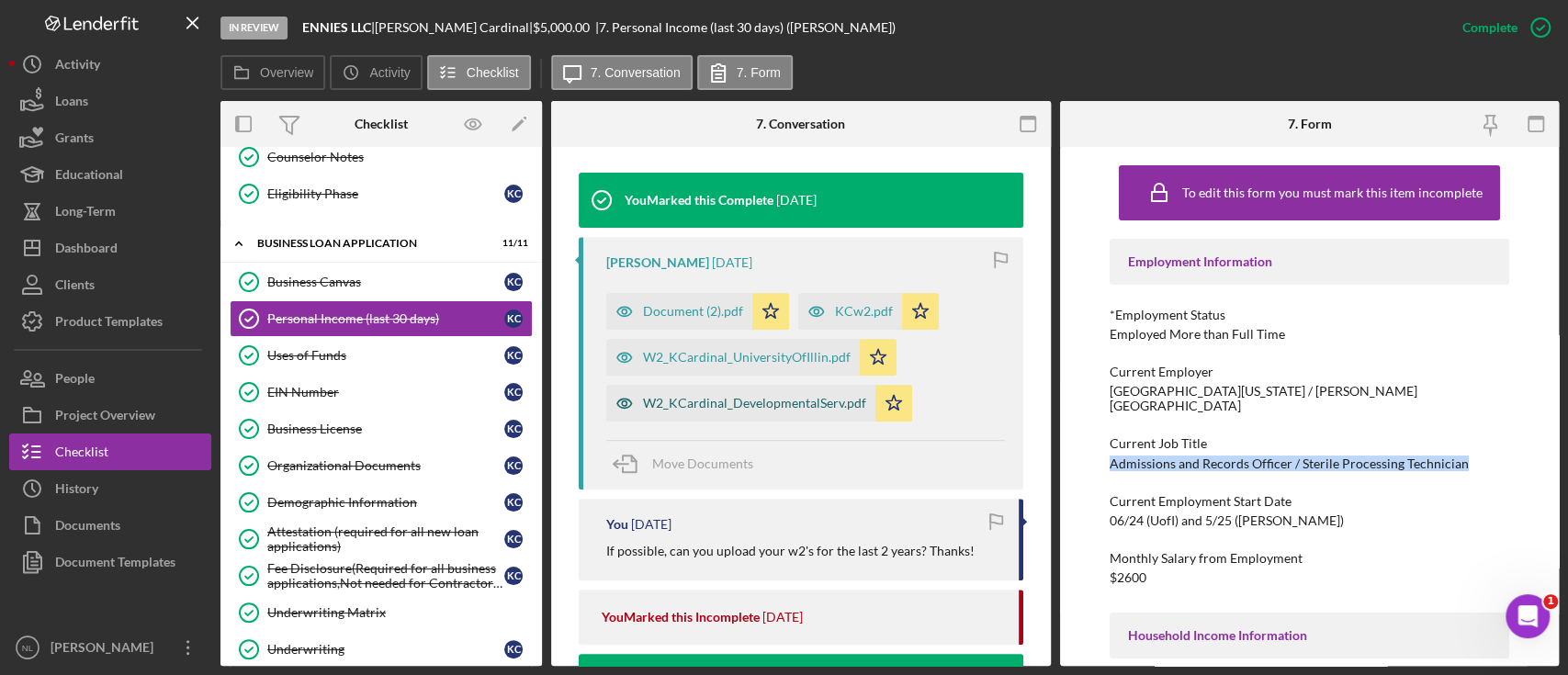
click at [772, 407] on div "W2_KCardinal_DevelopmentalServ.pdf" at bounding box center [754, 403] width 223 height 15
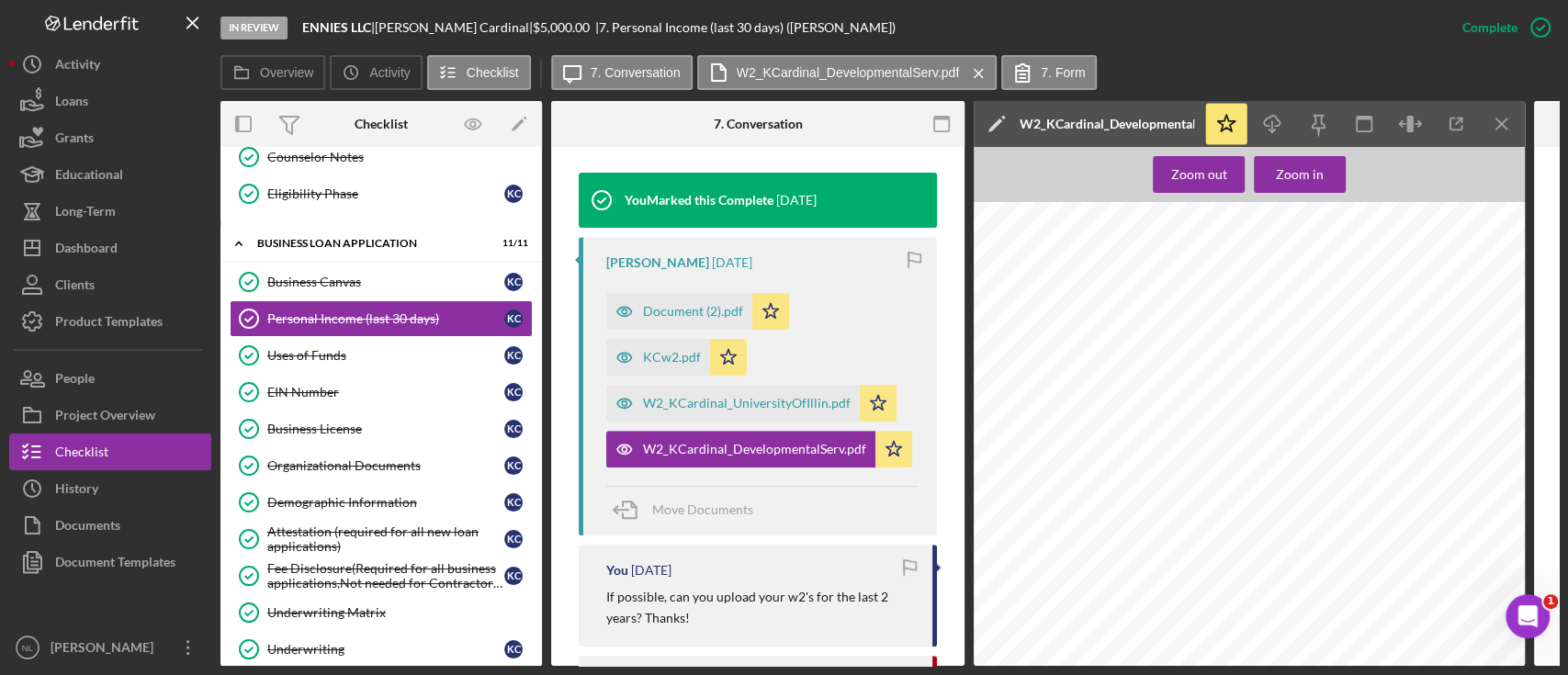
scroll to position [1652, 0]
click at [1503, 129] on icon "Icon/Menu Close" at bounding box center [1502, 124] width 41 height 41
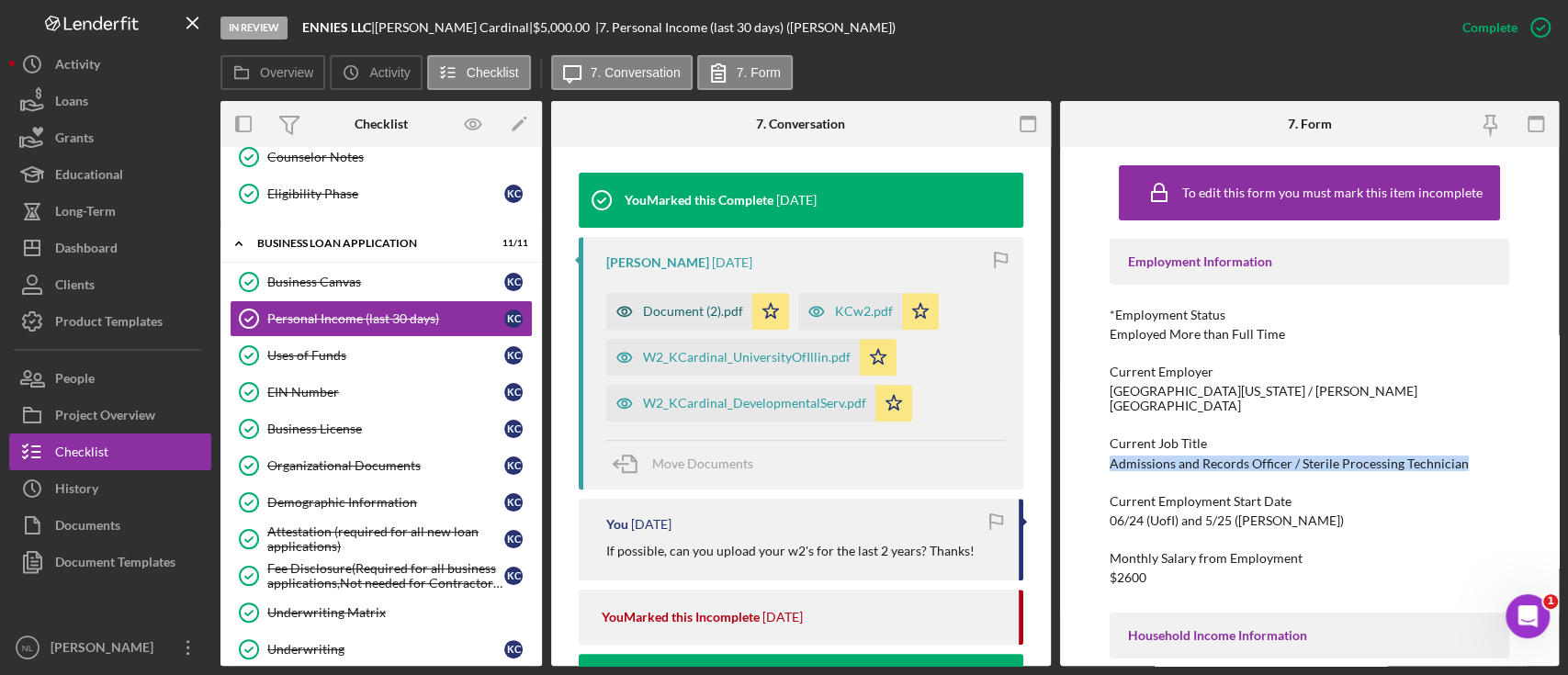
click at [693, 309] on div "Document (2).pdf" at bounding box center [693, 311] width 100 height 15
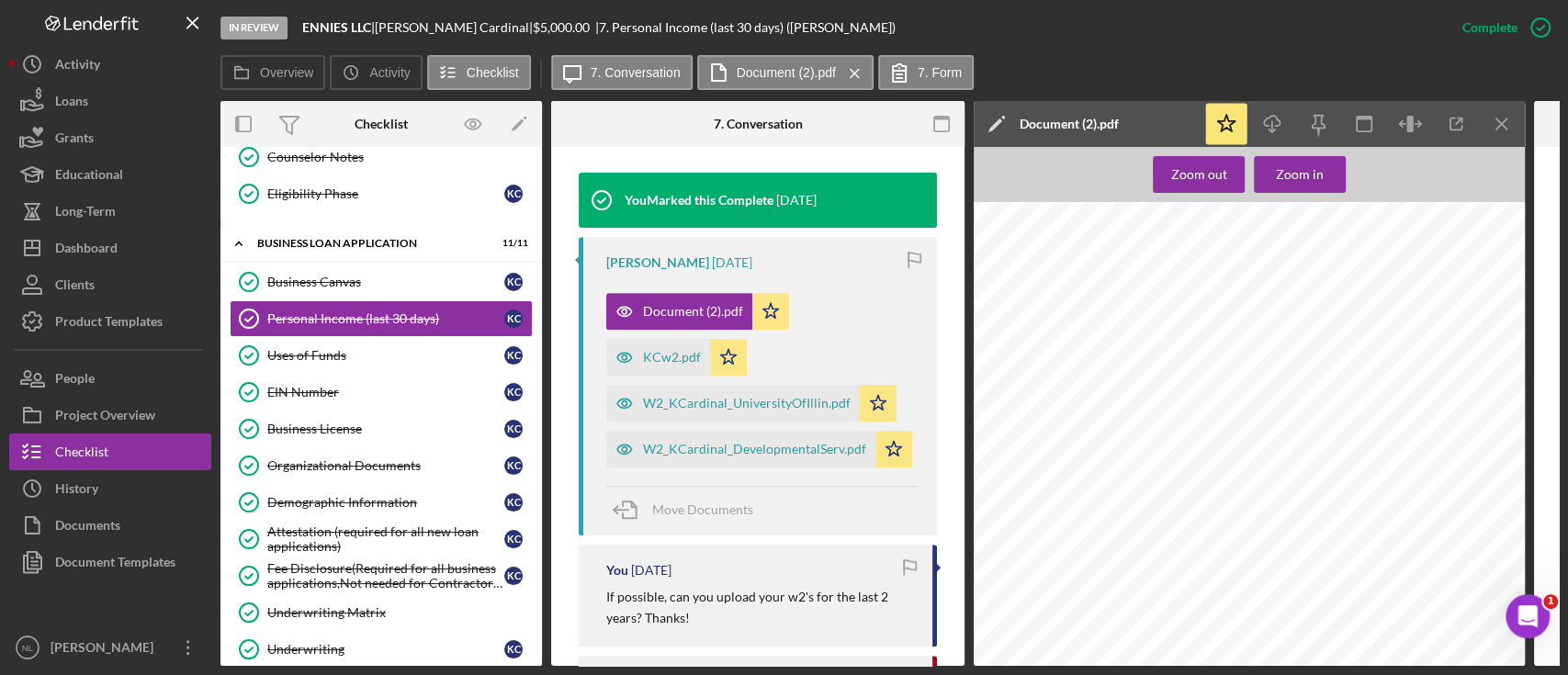
scroll to position [709, 0]
click at [1508, 123] on icon "Icon/Menu Close" at bounding box center [1502, 124] width 41 height 41
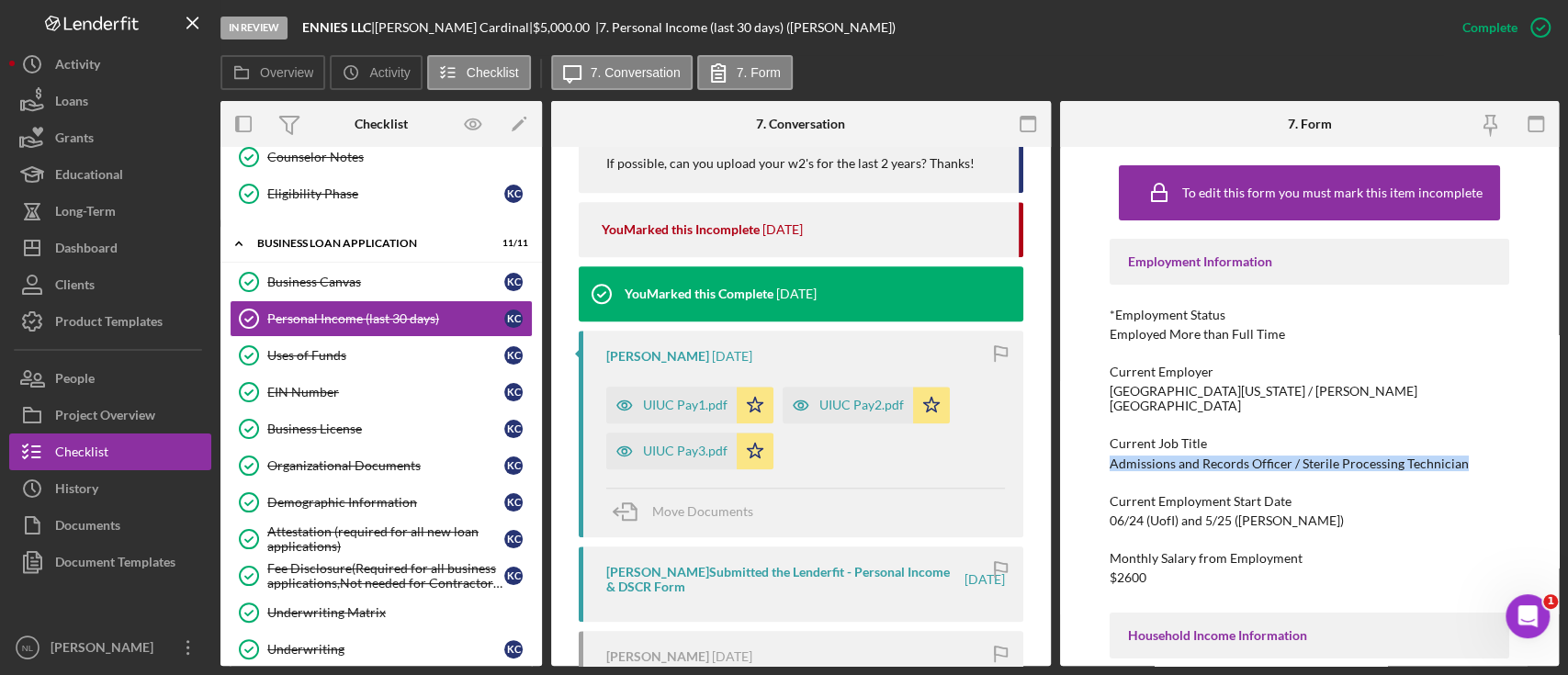
scroll to position [1000, 0]
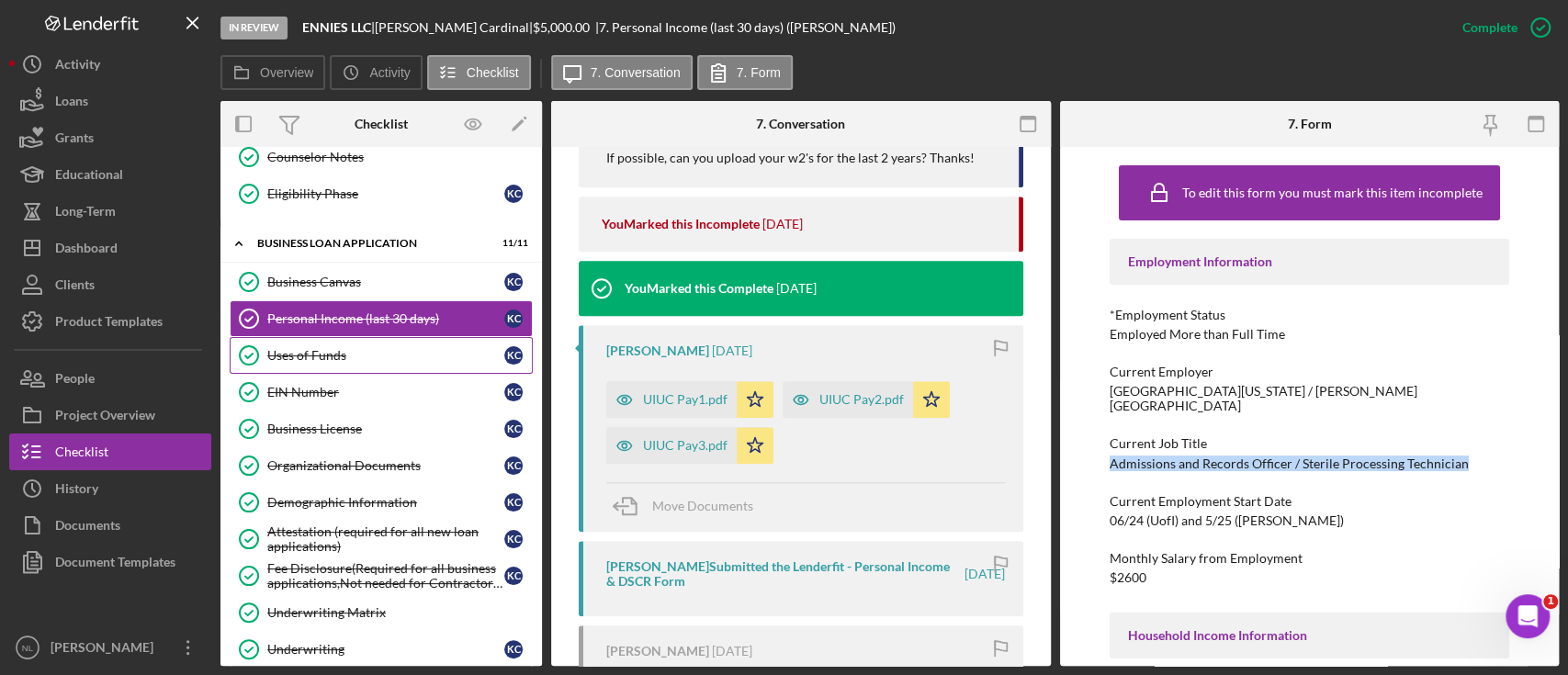
click at [315, 348] on div "Uses of Funds" at bounding box center [386, 355] width 237 height 15
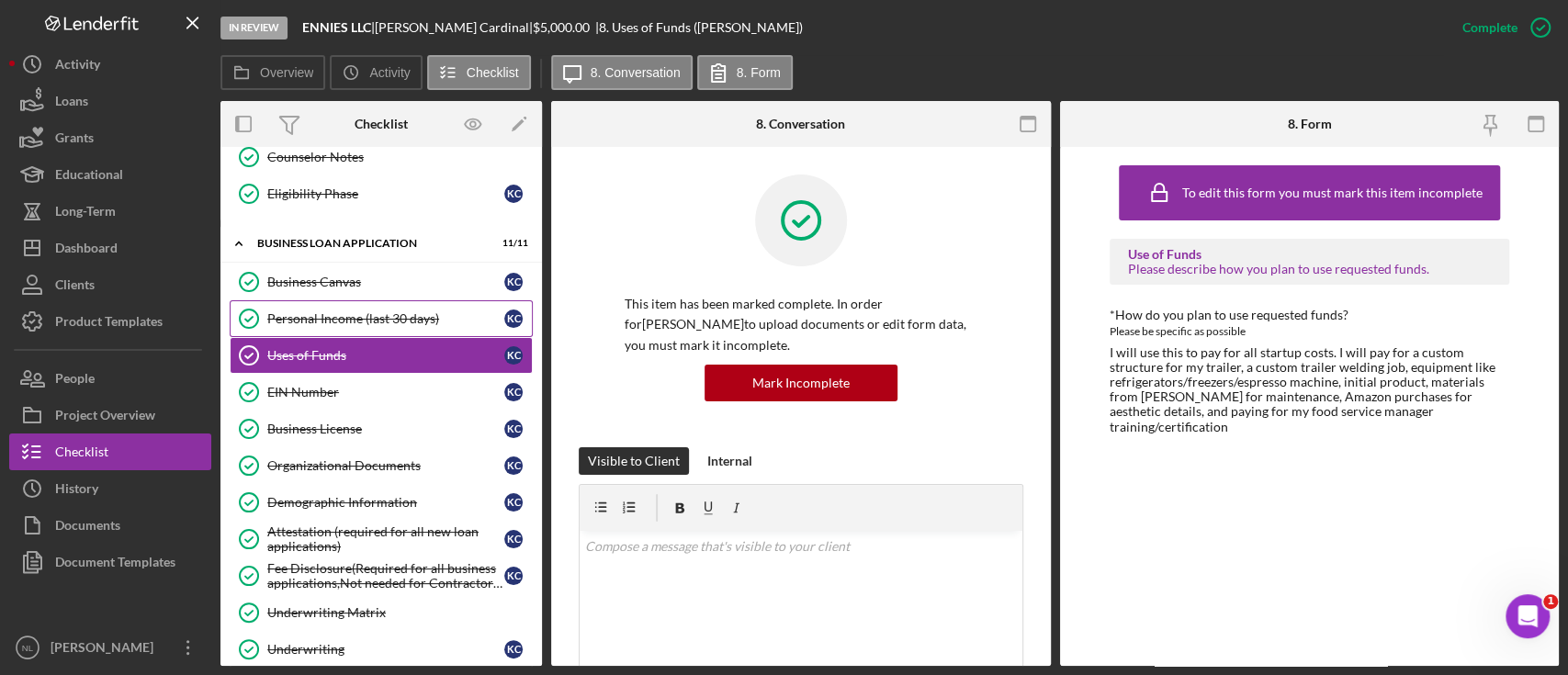
click at [361, 312] on div "Personal Income (last 30 days)" at bounding box center [386, 319] width 237 height 15
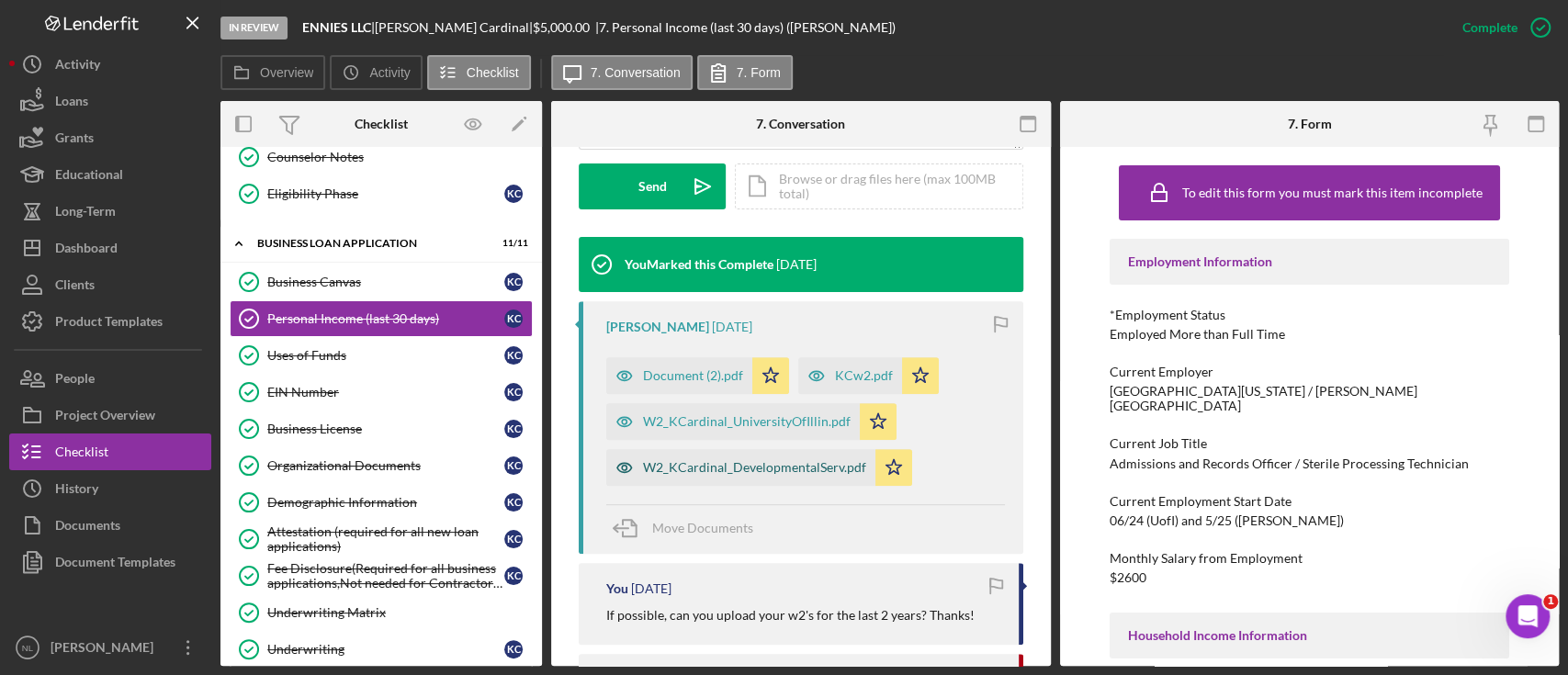
scroll to position [1092, 0]
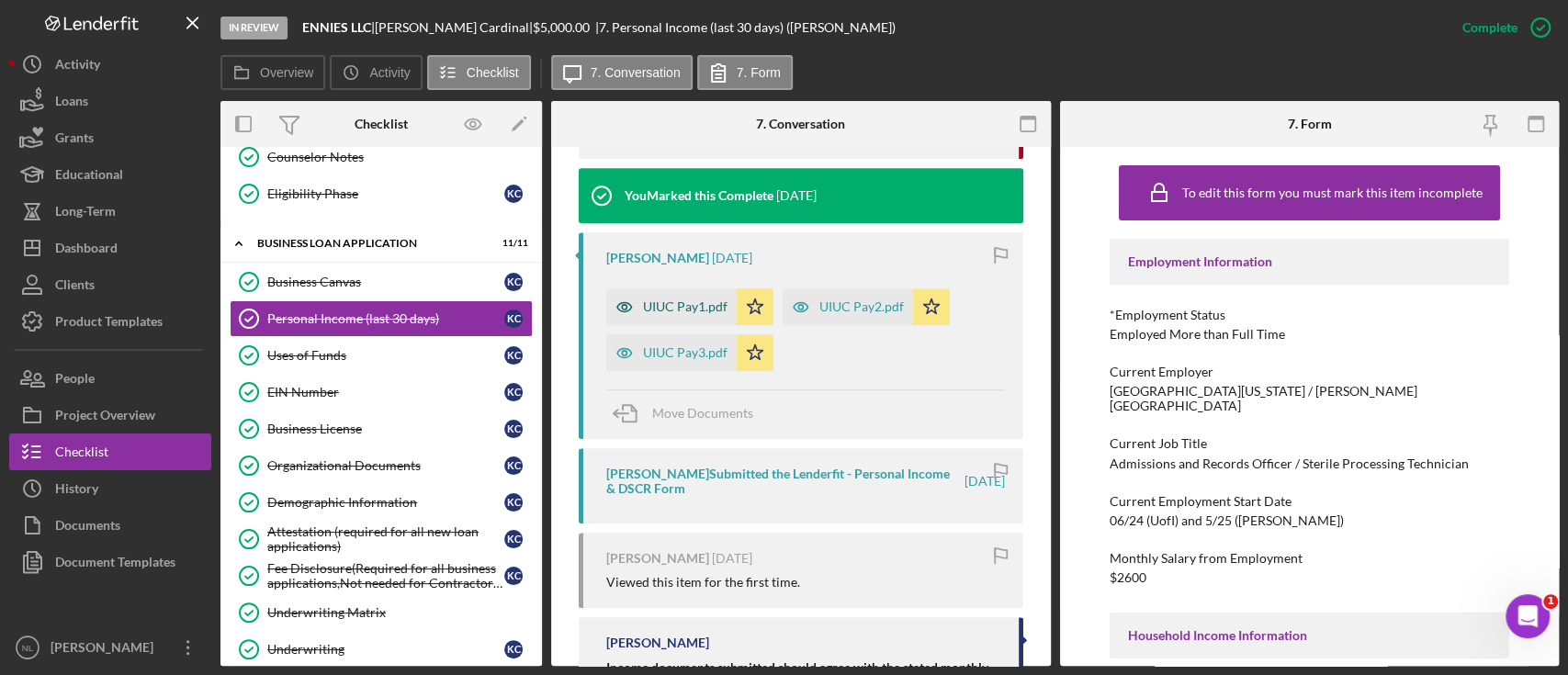
click at [676, 305] on div "UIUC Pay1.pdf" at bounding box center [686, 306] width 85 height 15
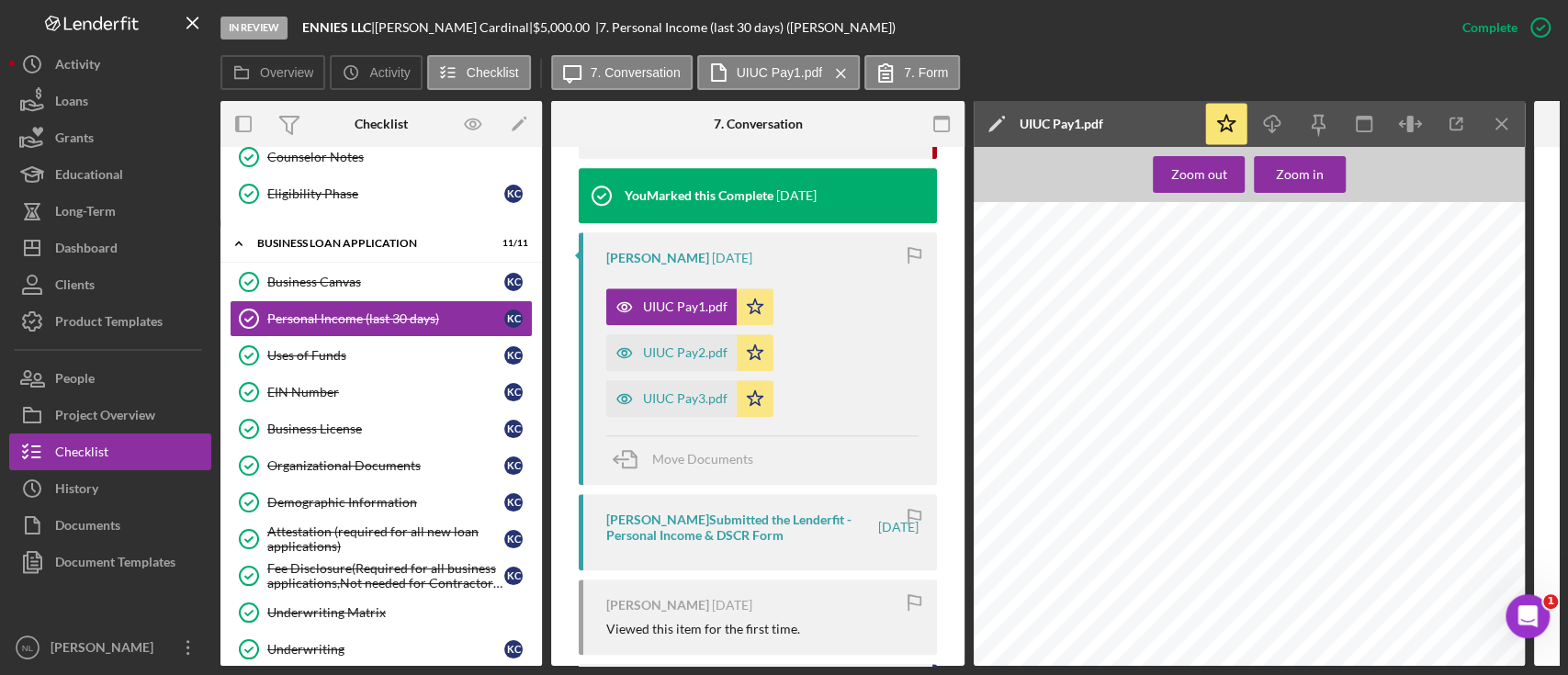
scroll to position [1515, 0]
click at [1507, 126] on icon "Icon/Menu Close" at bounding box center [1502, 124] width 41 height 41
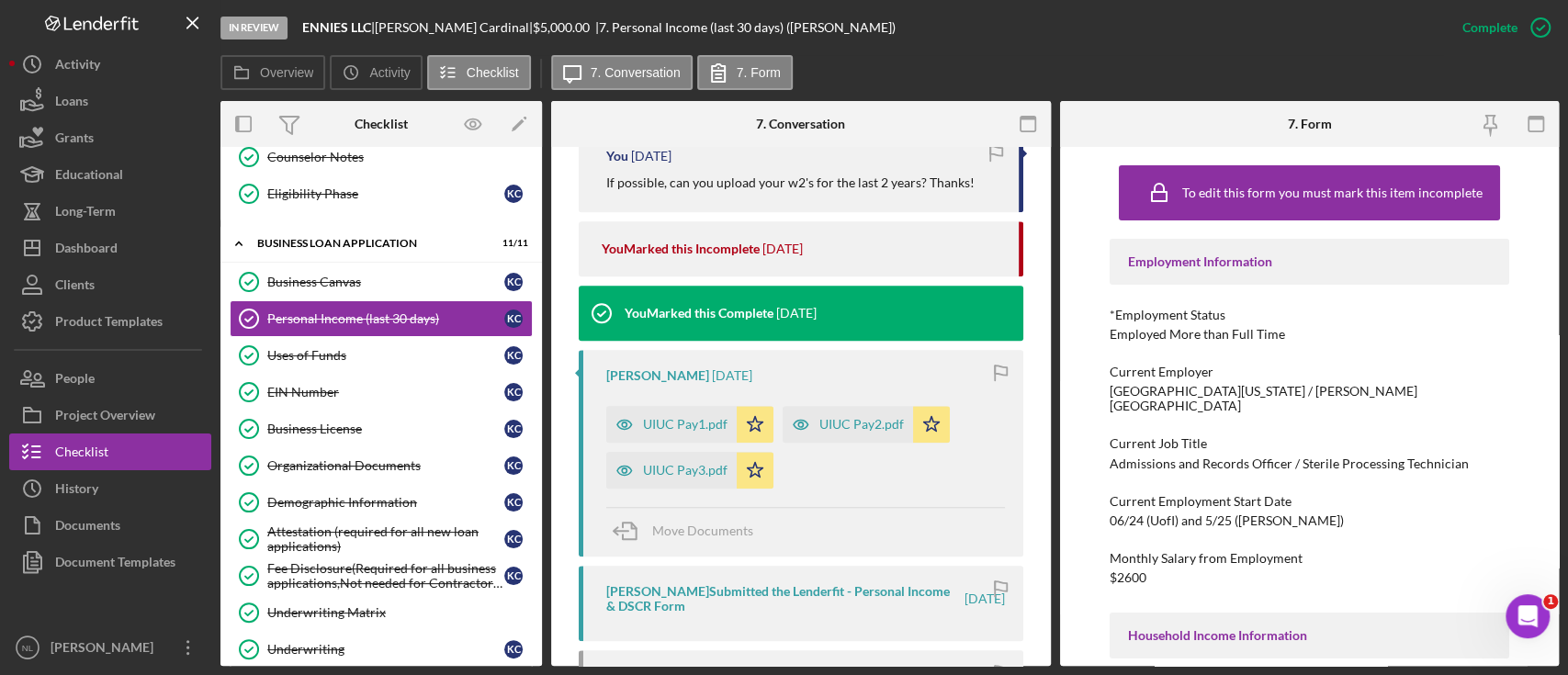
scroll to position [999, 0]
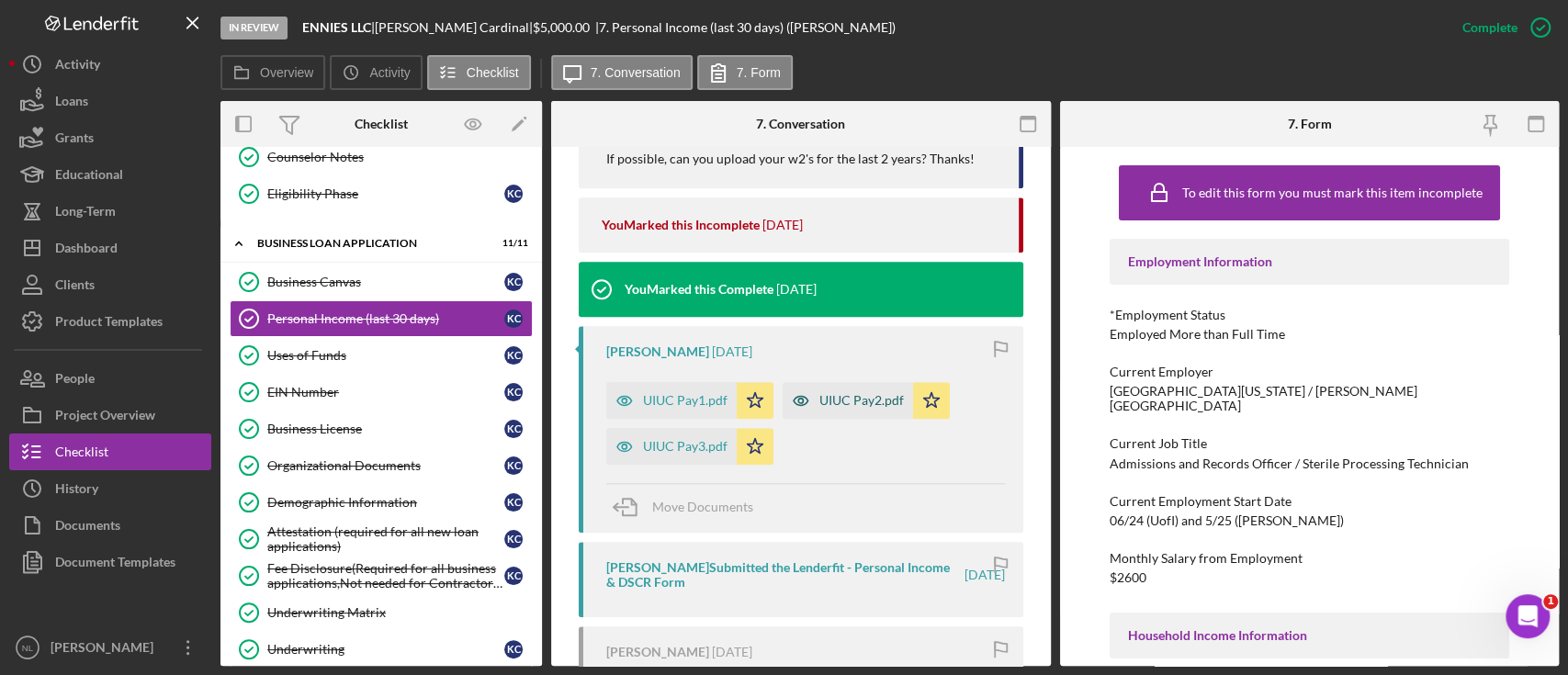
click at [820, 400] on div "UIUC Pay2.pdf" at bounding box center [862, 400] width 85 height 15
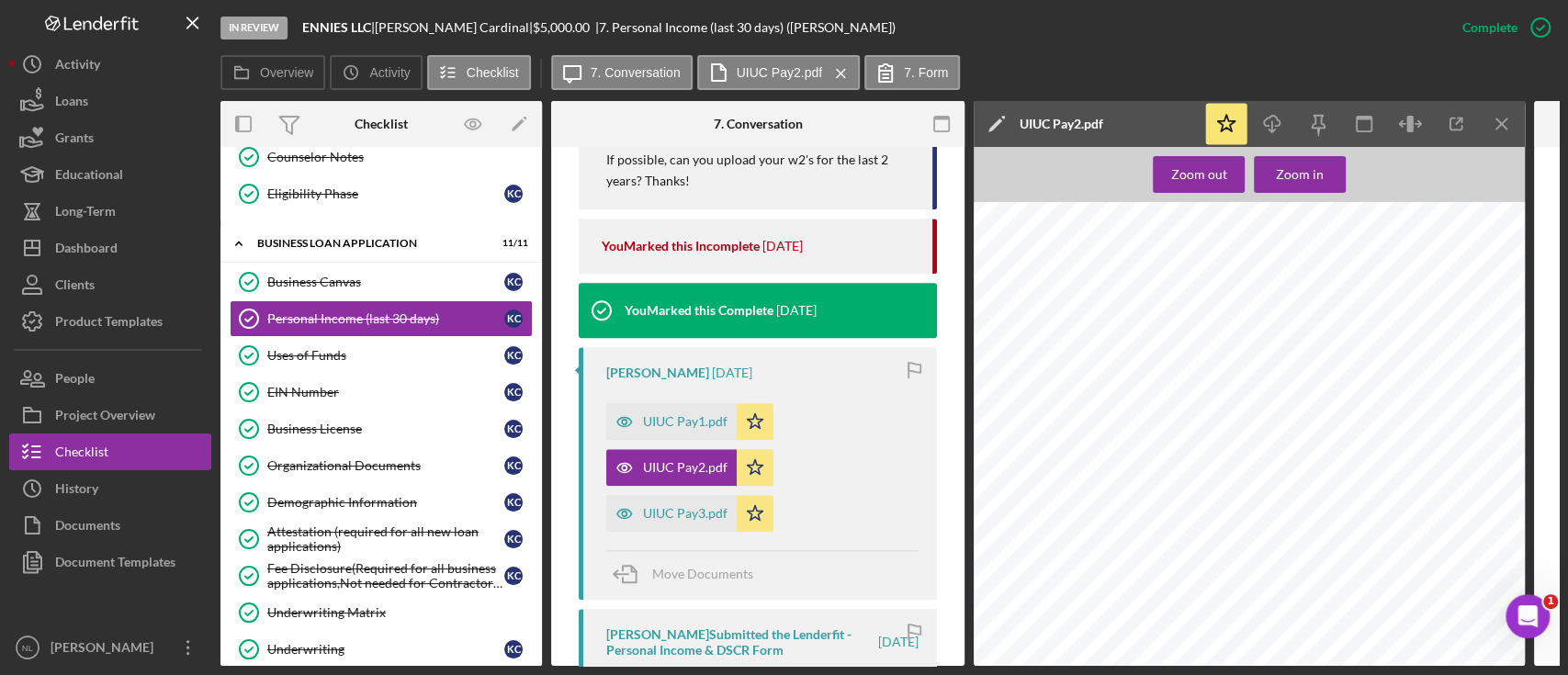
scroll to position [357, 0]
click at [1483, 129] on icon "Icon/Menu Close" at bounding box center [1502, 124] width 41 height 41
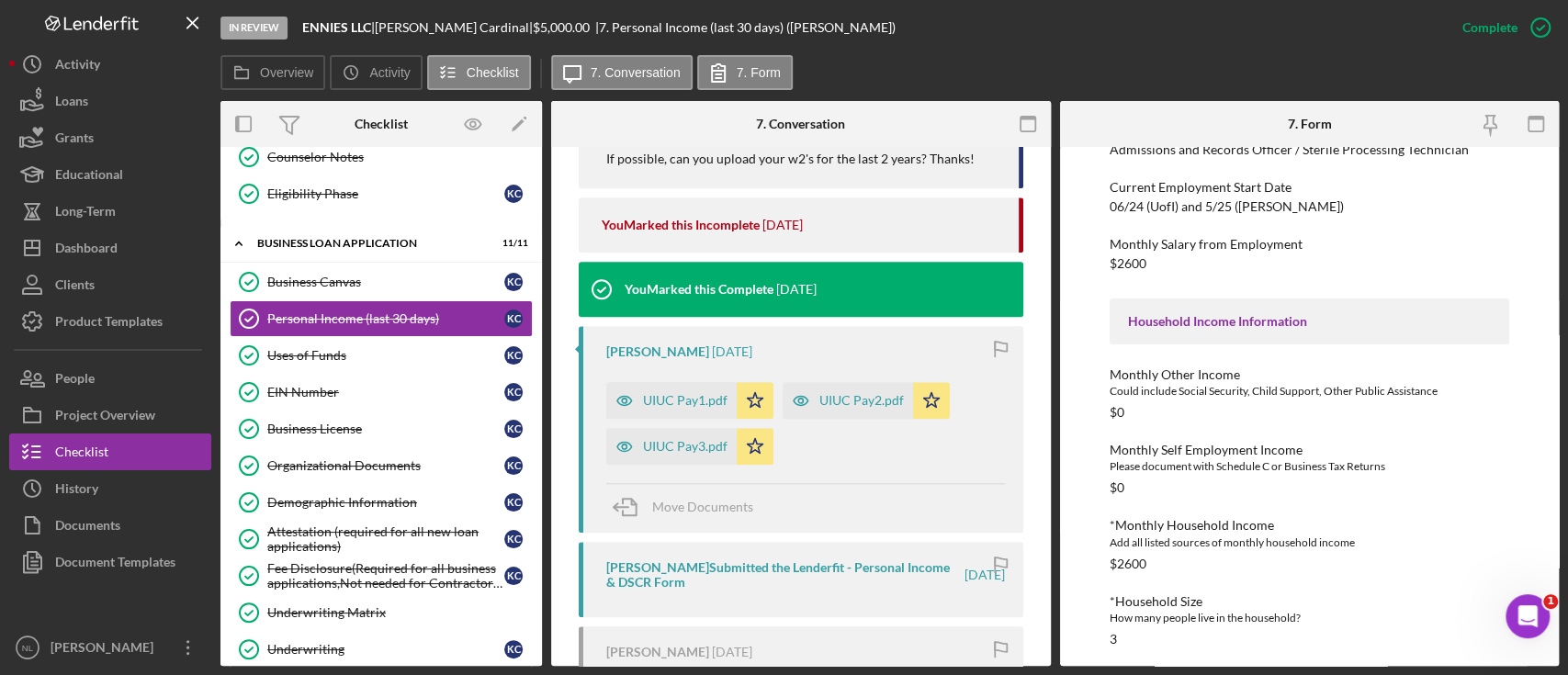
scroll to position [558, 0]
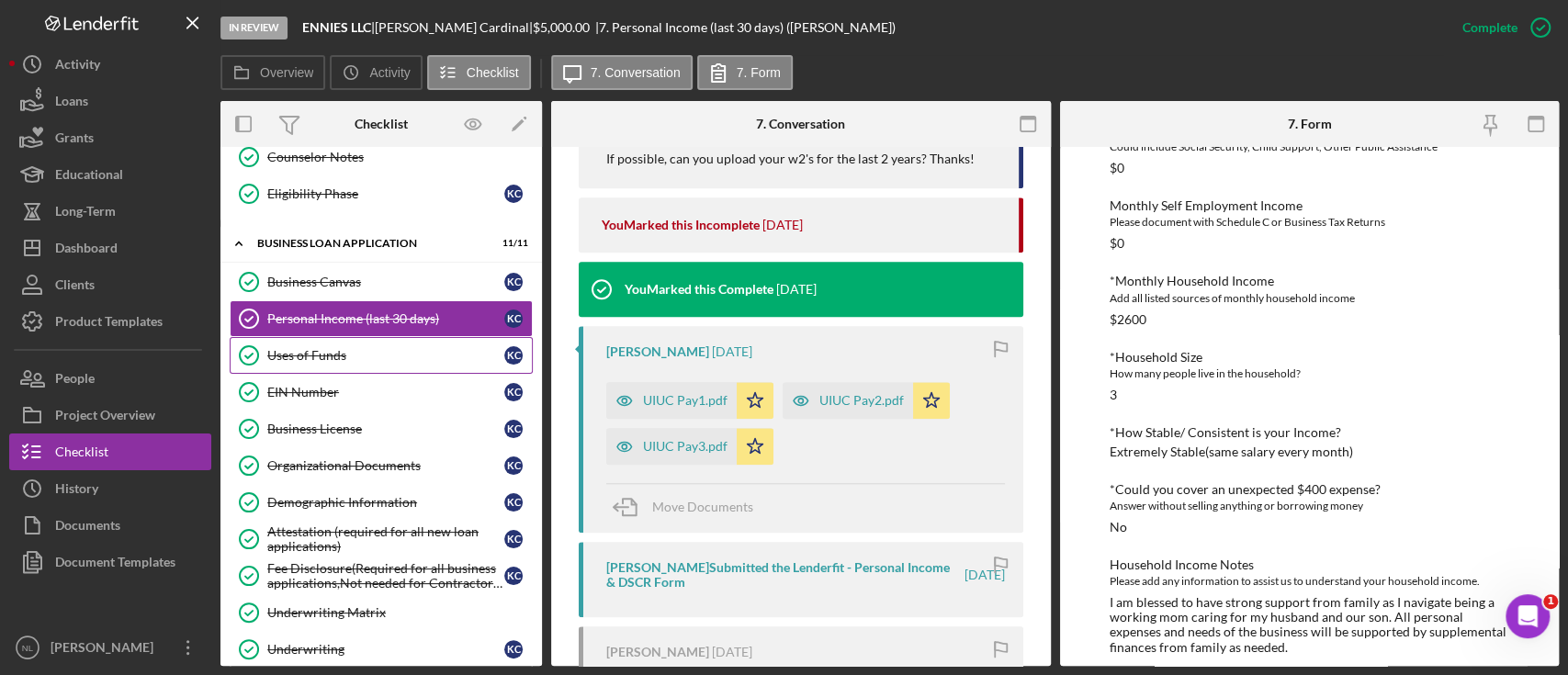
click at [401, 353] on div "Uses of Funds" at bounding box center [386, 355] width 237 height 15
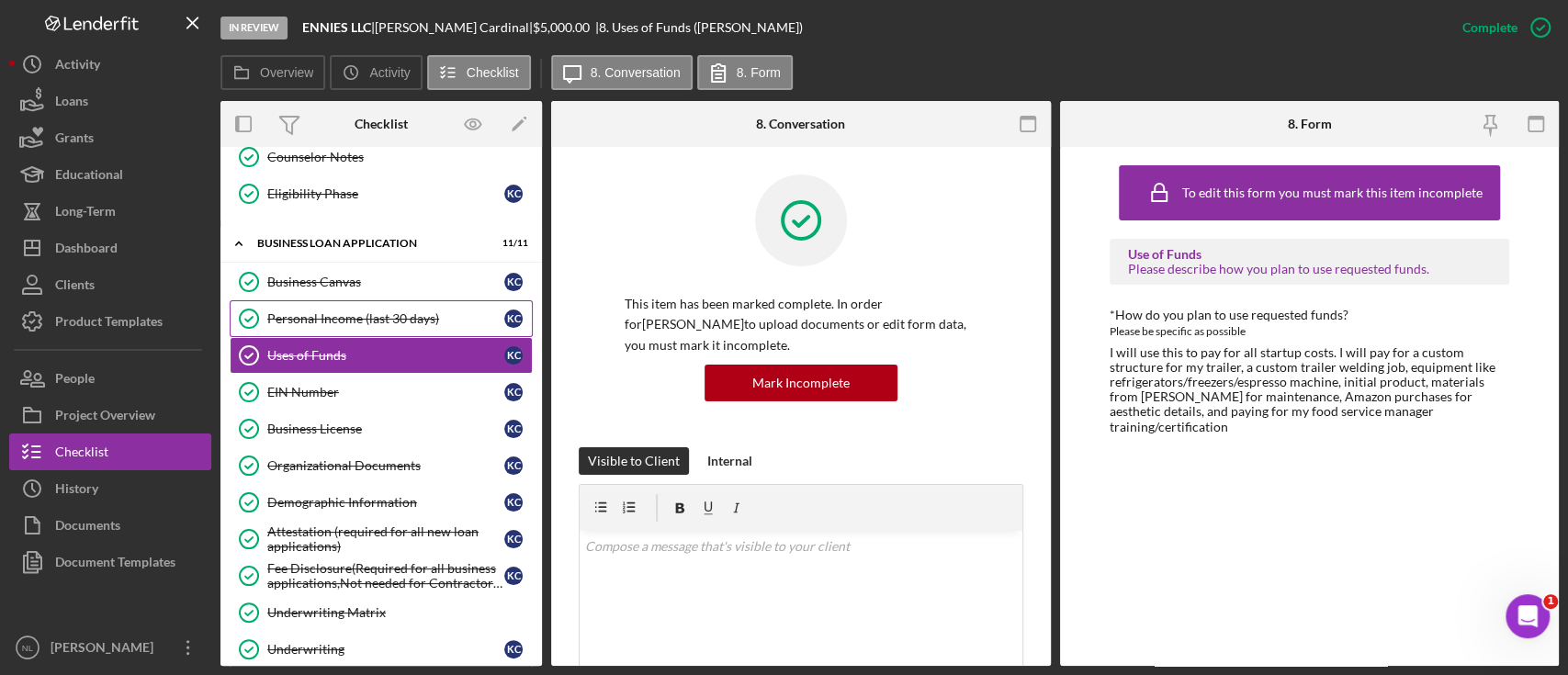
click at [381, 317] on div "Personal Income (last 30 days)" at bounding box center [386, 319] width 237 height 15
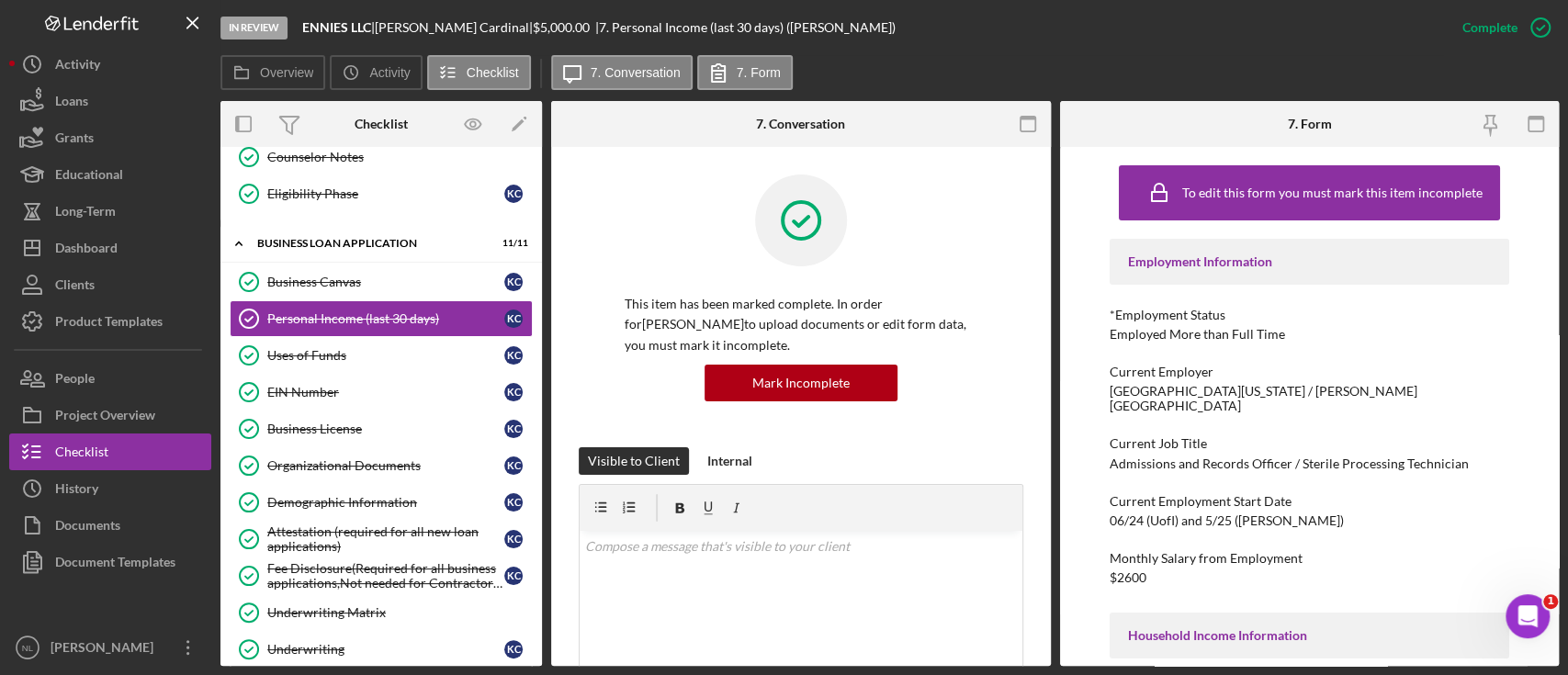
scroll to position [558, 0]
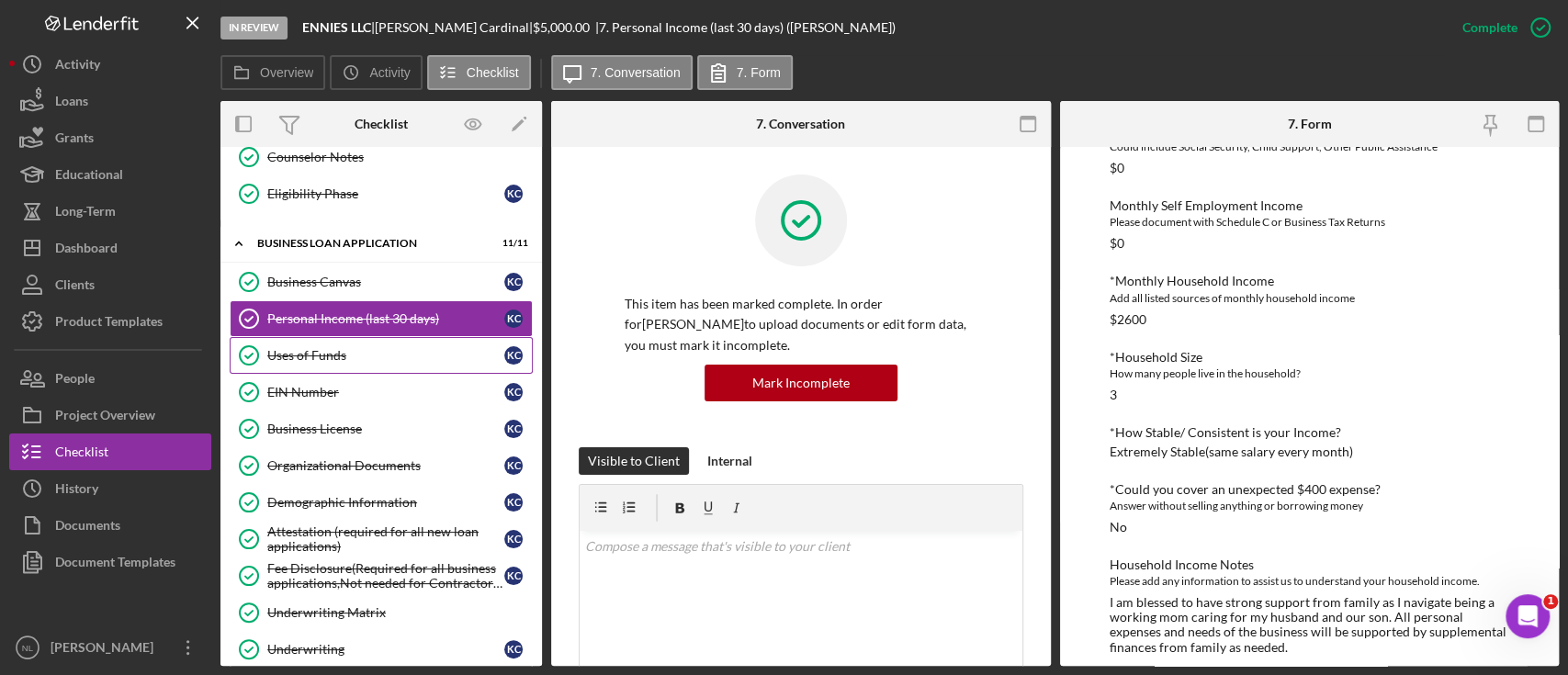
click at [337, 353] on div "Uses of Funds" at bounding box center [386, 355] width 237 height 15
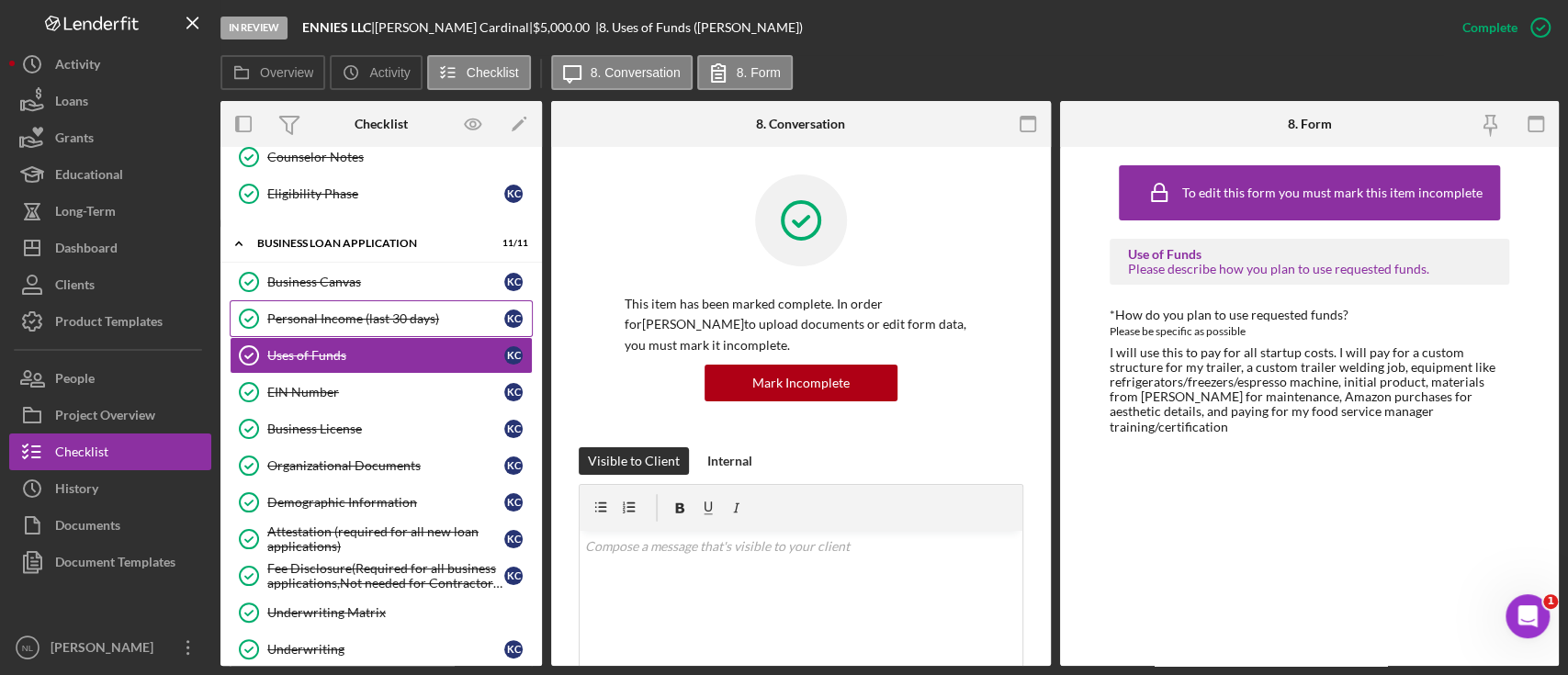
click at [313, 300] on link "Personal Income (last 30 days) Personal Income (last 30 days) K C" at bounding box center [381, 318] width 303 height 37
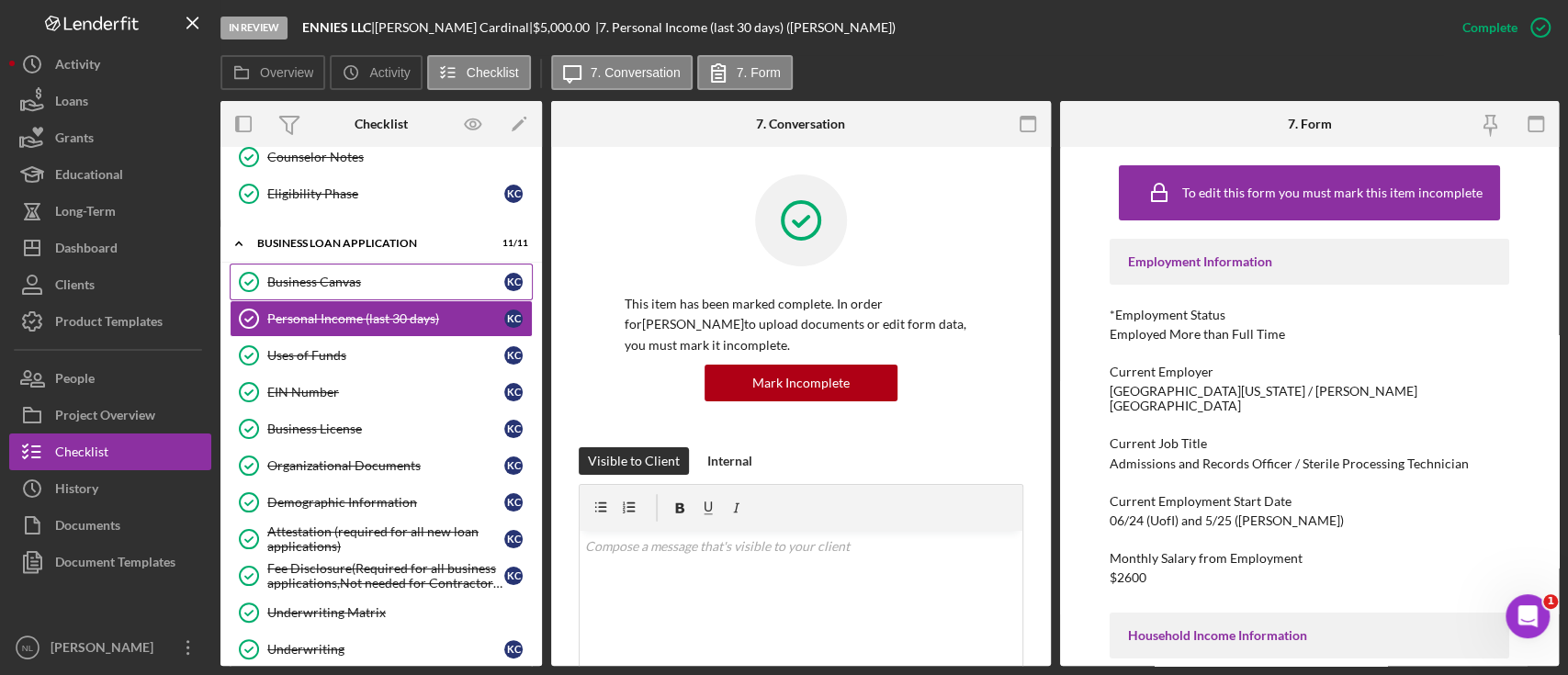
click at [313, 280] on div "Business Canvas" at bounding box center [386, 282] width 237 height 15
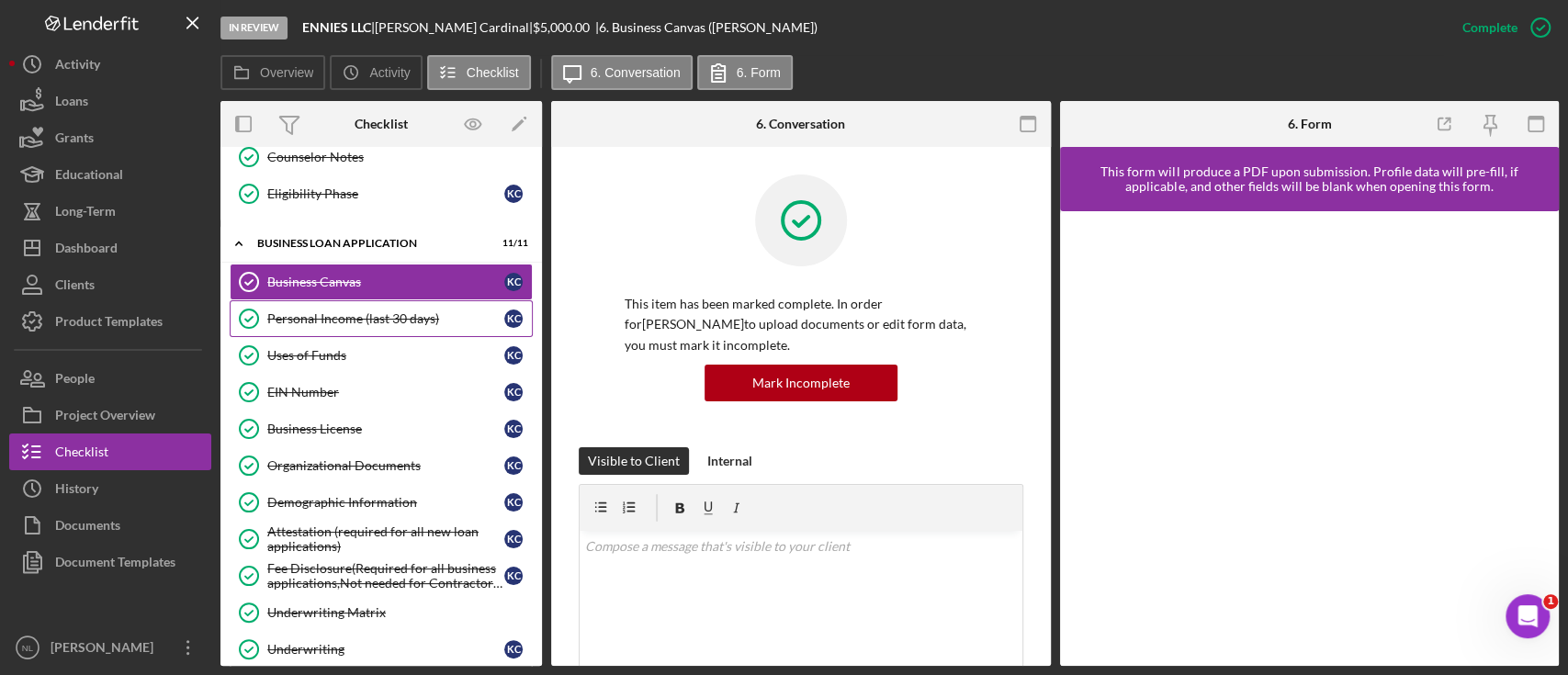
click at [324, 301] on link "Personal Income (last 30 days) Personal Income (last 30 days) K C" at bounding box center [381, 318] width 303 height 37
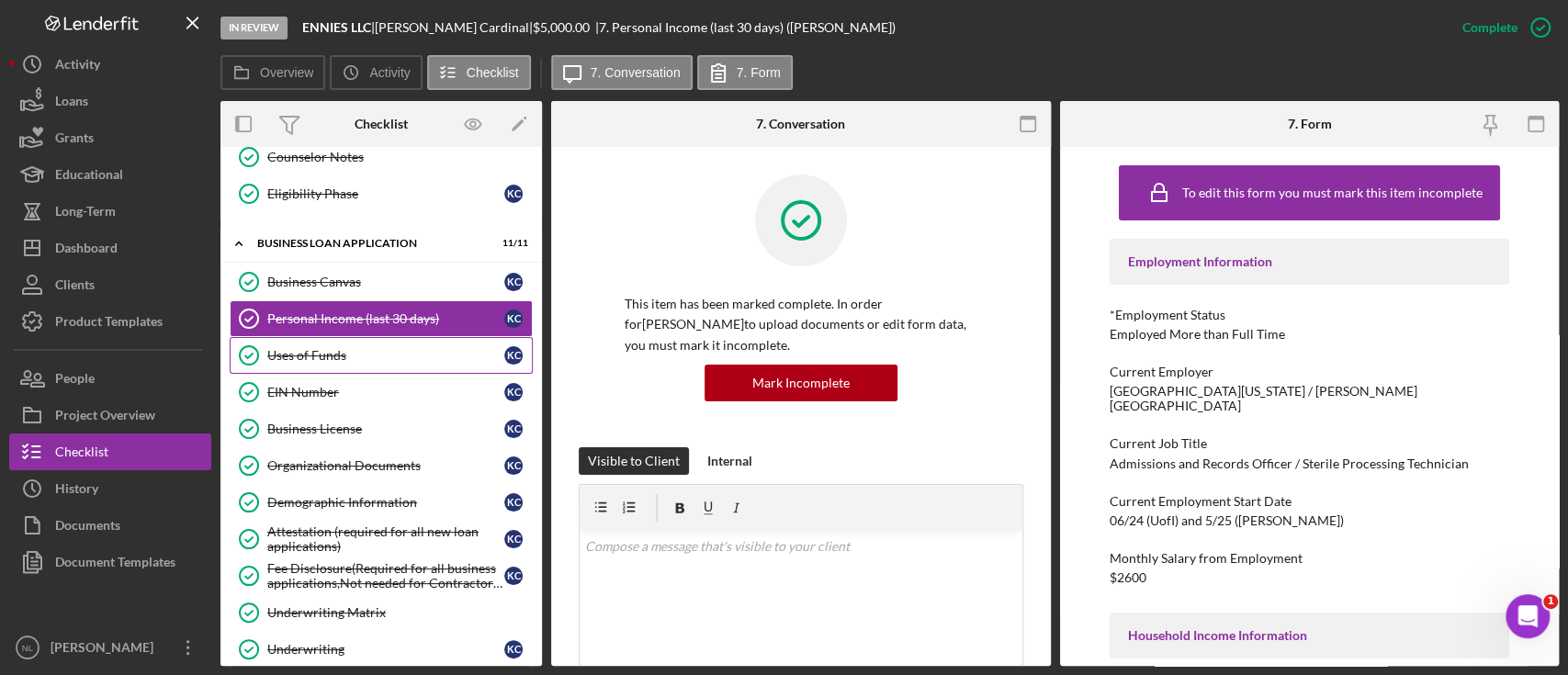
click at [324, 348] on div "Uses of Funds" at bounding box center [386, 355] width 237 height 15
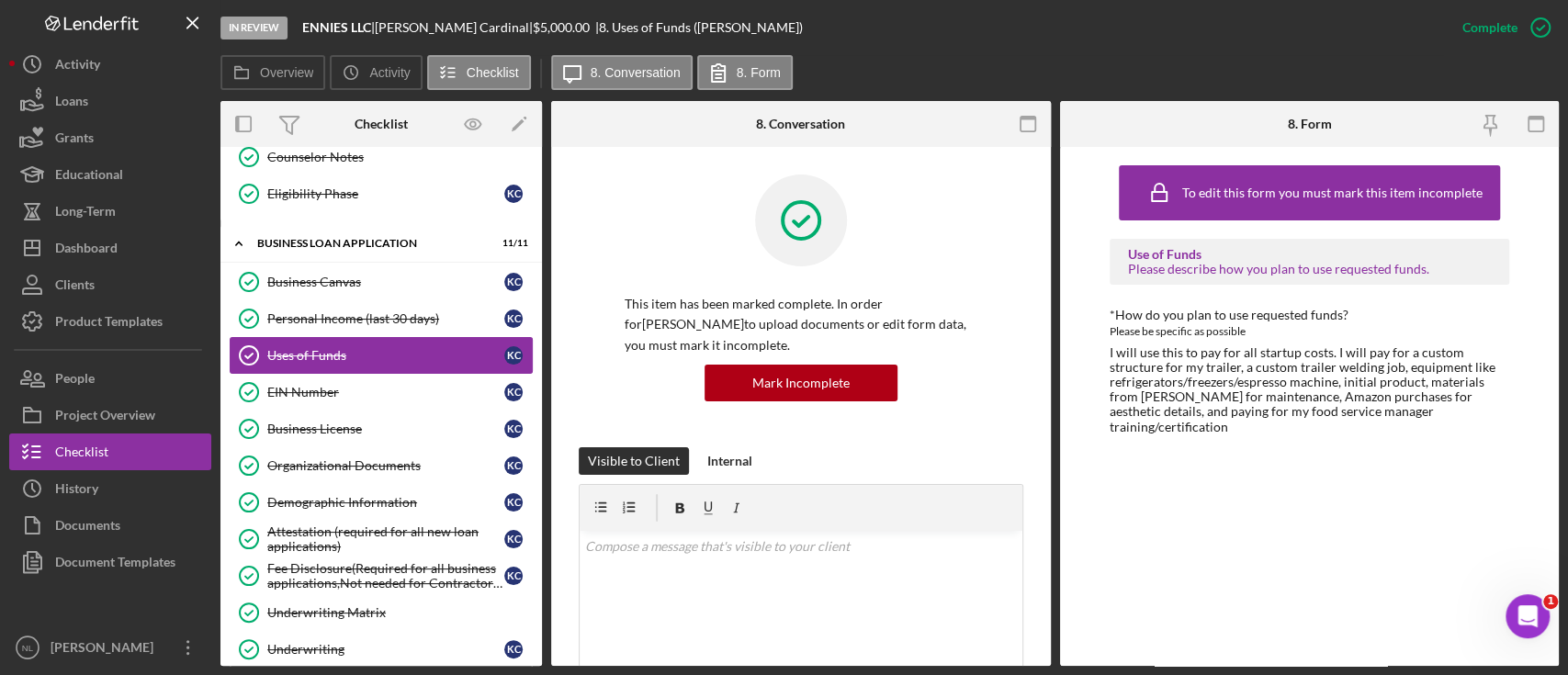
click at [325, 364] on link "Uses of Funds Uses of Funds K C" at bounding box center [381, 354] width 303 height 37
click at [324, 385] on div "EIN Number" at bounding box center [386, 392] width 237 height 15
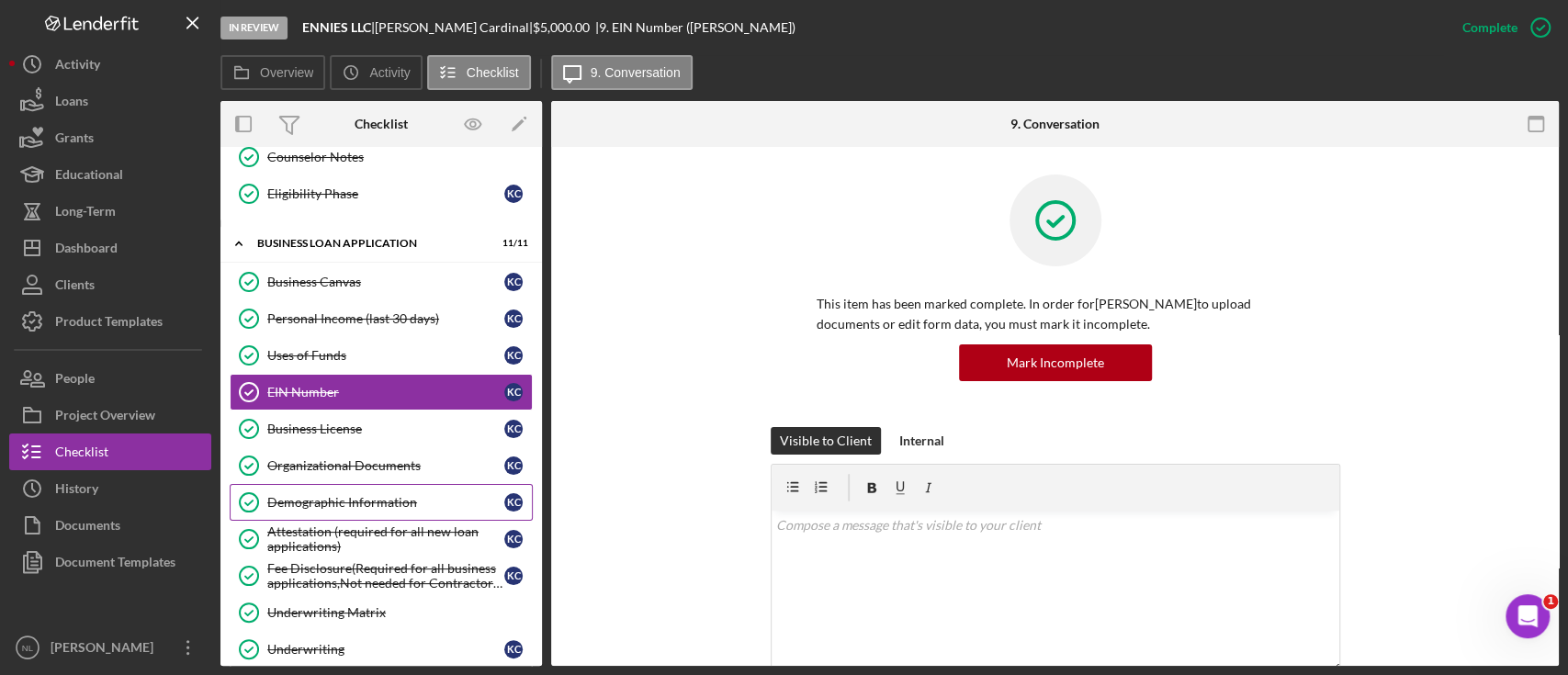
click at [362, 499] on div "Demographic Information" at bounding box center [386, 502] width 237 height 15
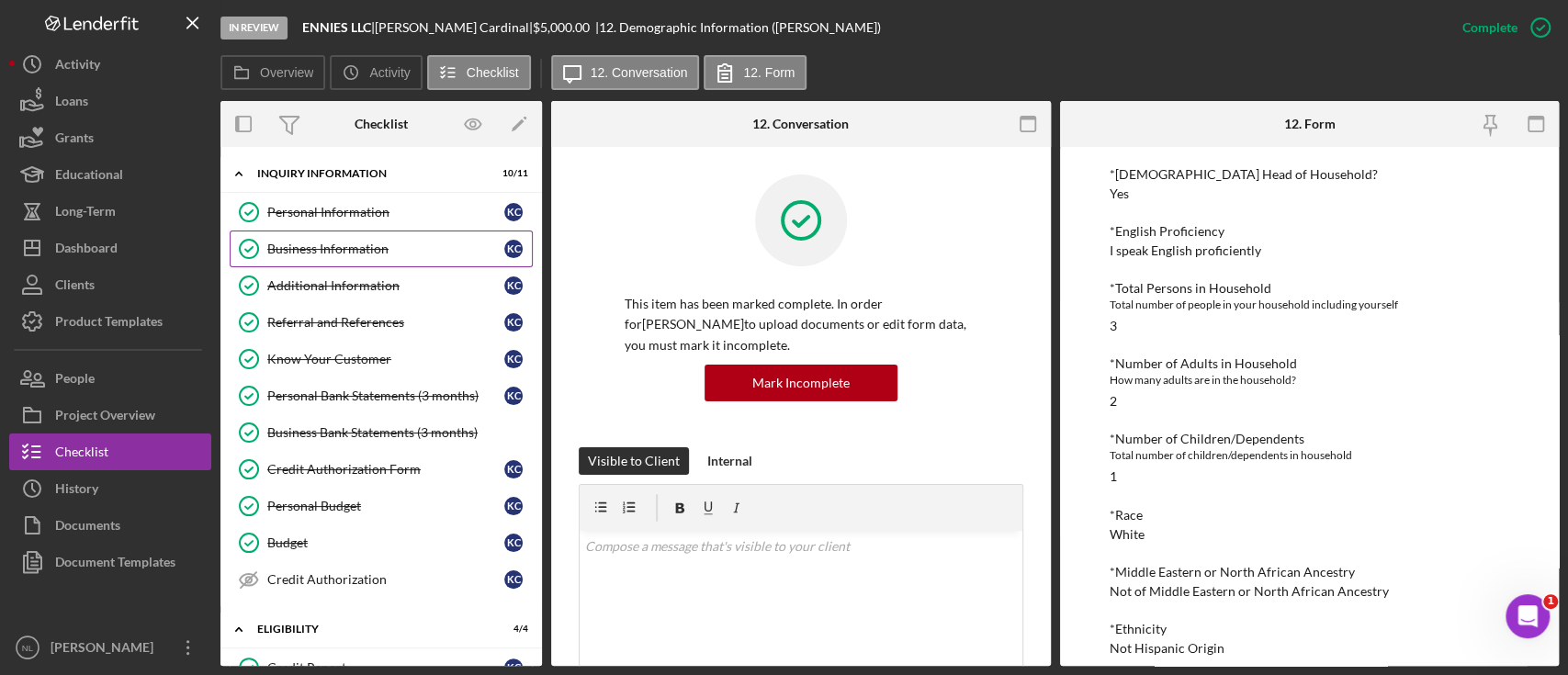
click at [326, 242] on div "Business Information" at bounding box center [386, 249] width 237 height 15
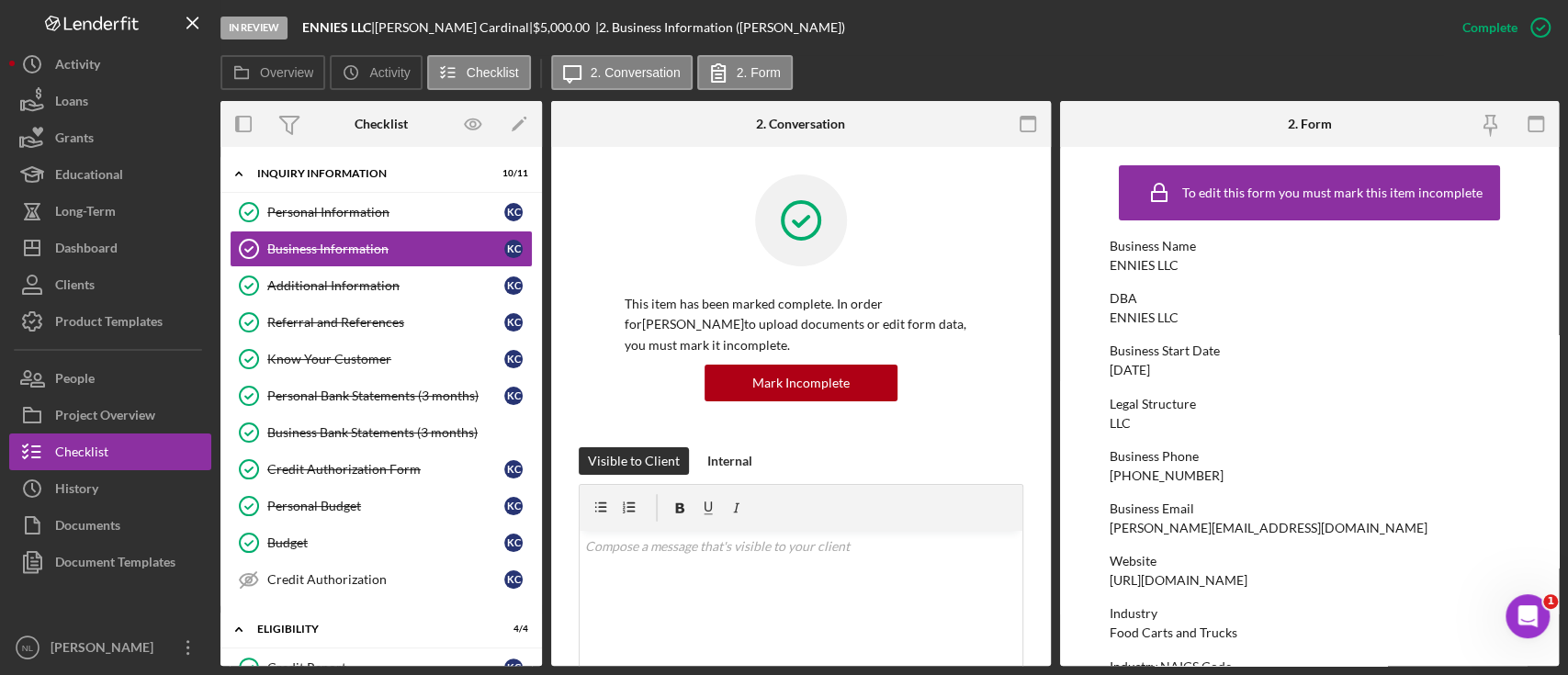
scroll to position [463, 0]
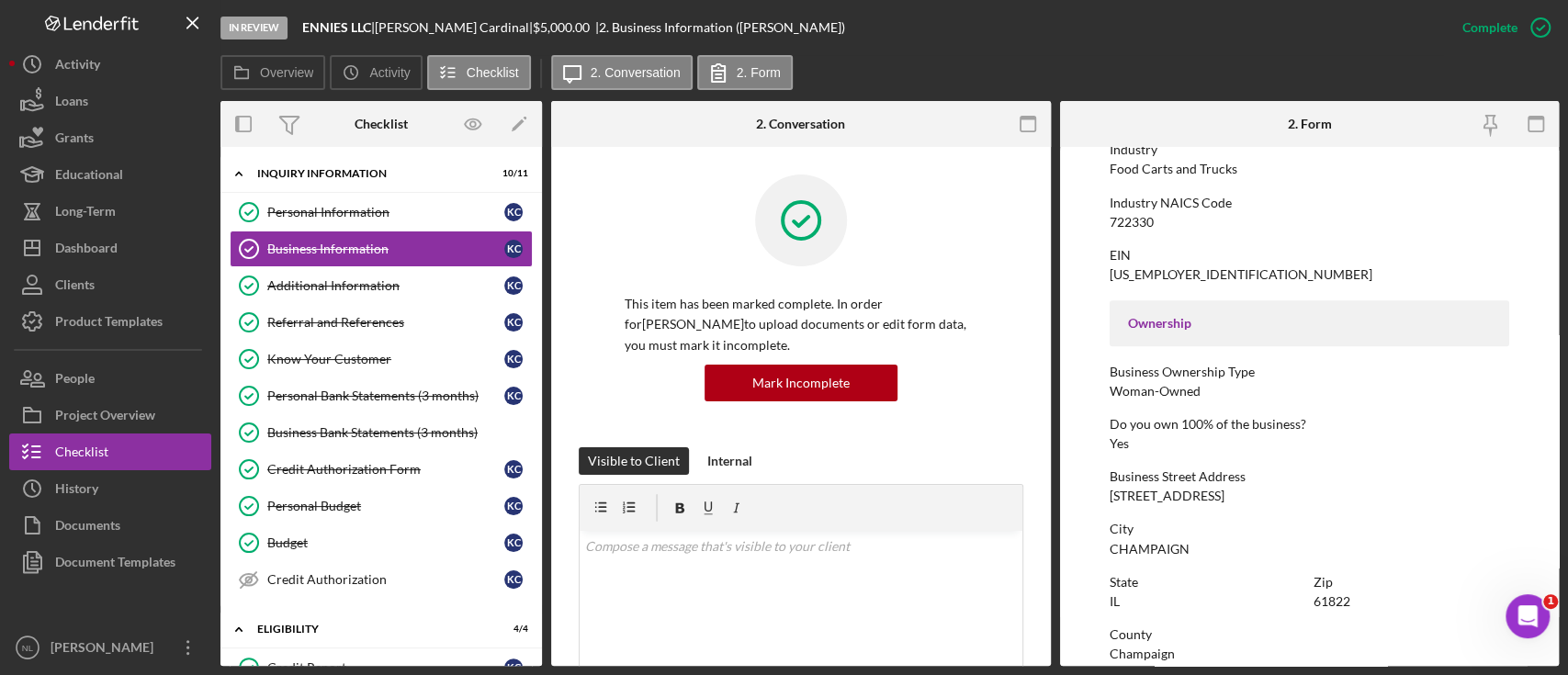
drag, startPoint x: 1309, startPoint y: 494, endPoint x: 1110, endPoint y: 494, distance: 199.0
click at [1110, 494] on div "[STREET_ADDRESS]" at bounding box center [1167, 496] width 115 height 15
copy div "[STREET_ADDRESS]"
click at [1236, 474] on div "Business Street Address" at bounding box center [1309, 477] width 400 height 15
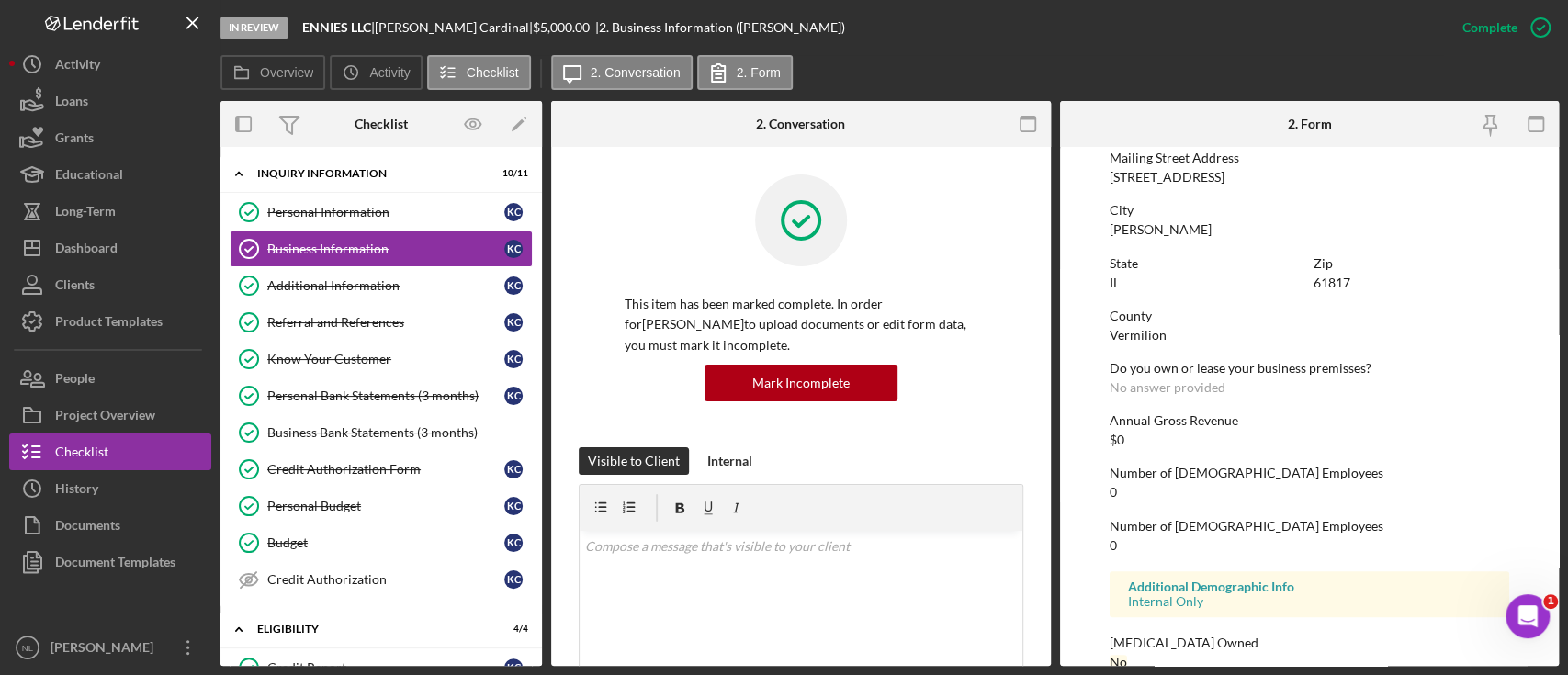
scroll to position [1075, 0]
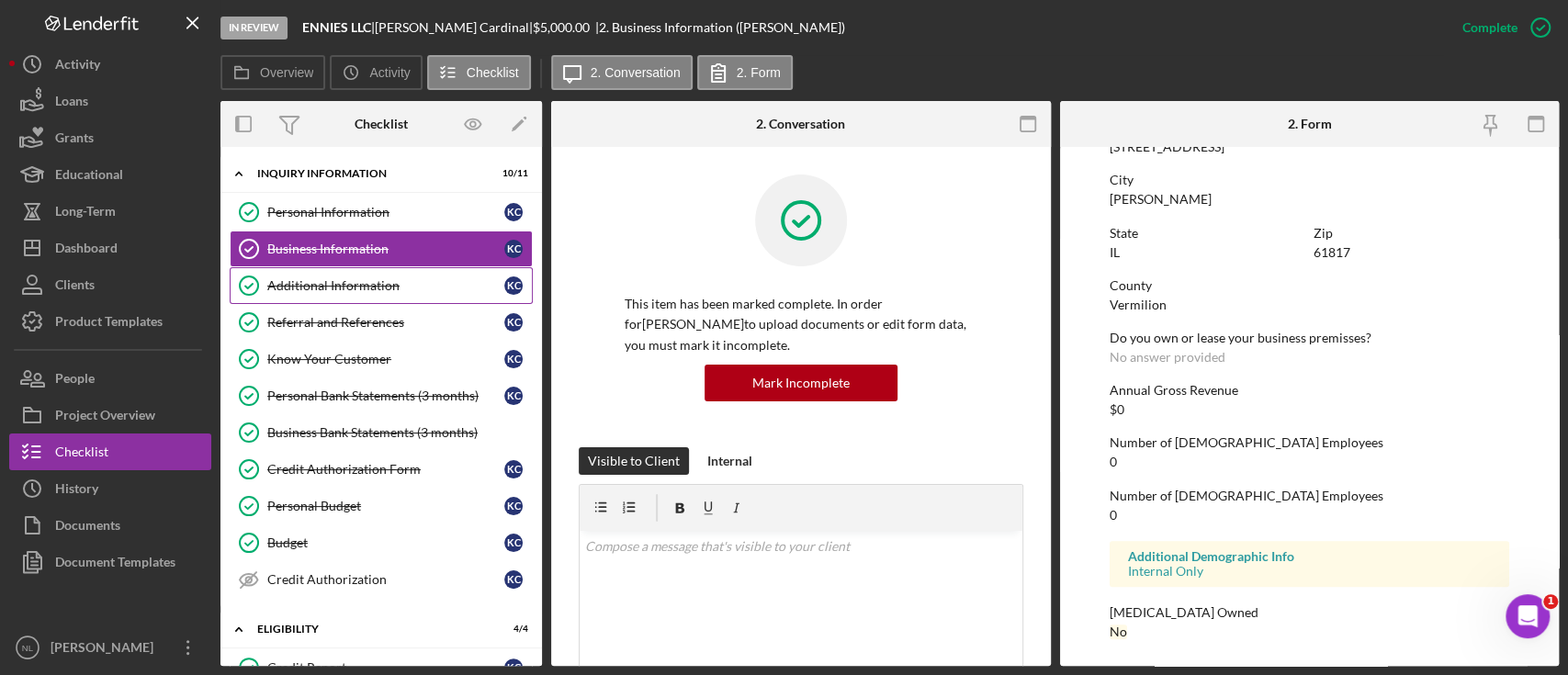
click at [401, 279] on div "Additional Information" at bounding box center [386, 286] width 237 height 15
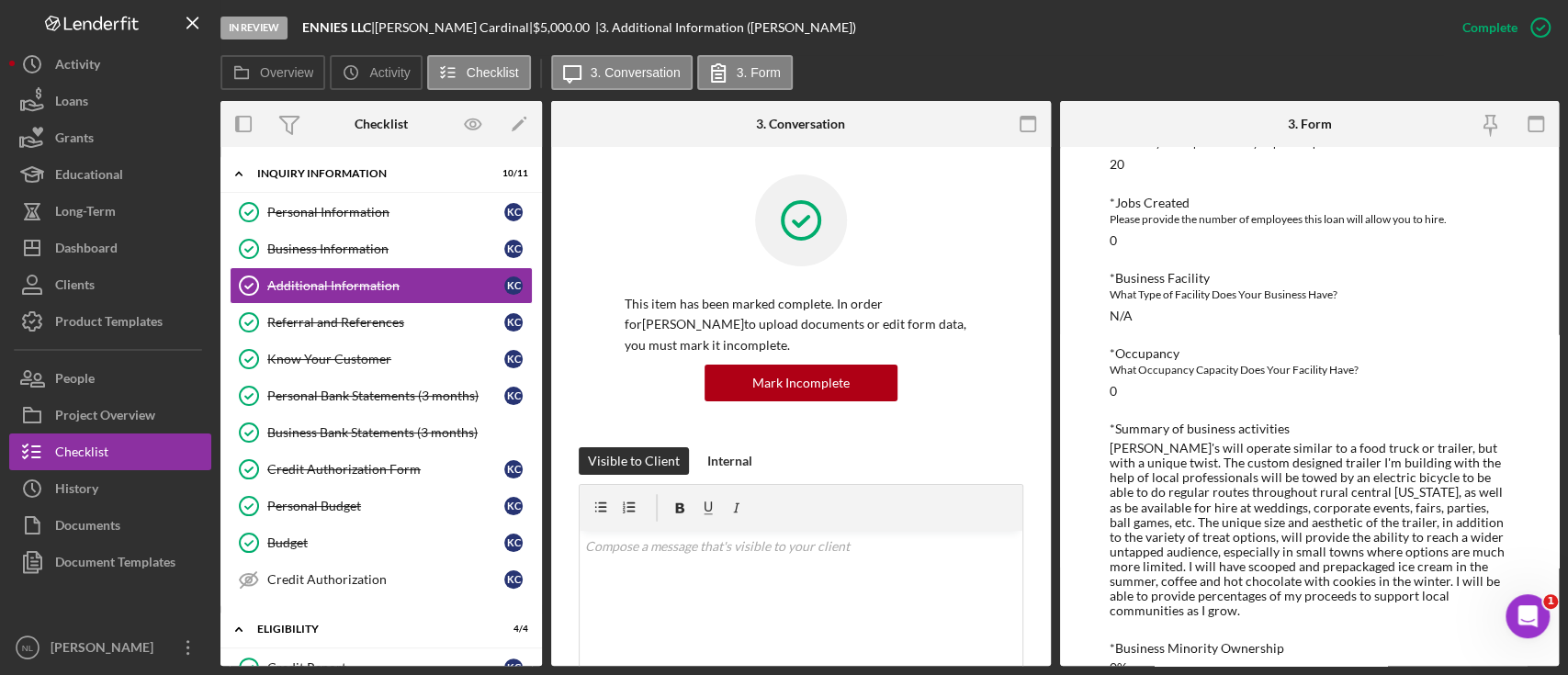
scroll to position [1074, 0]
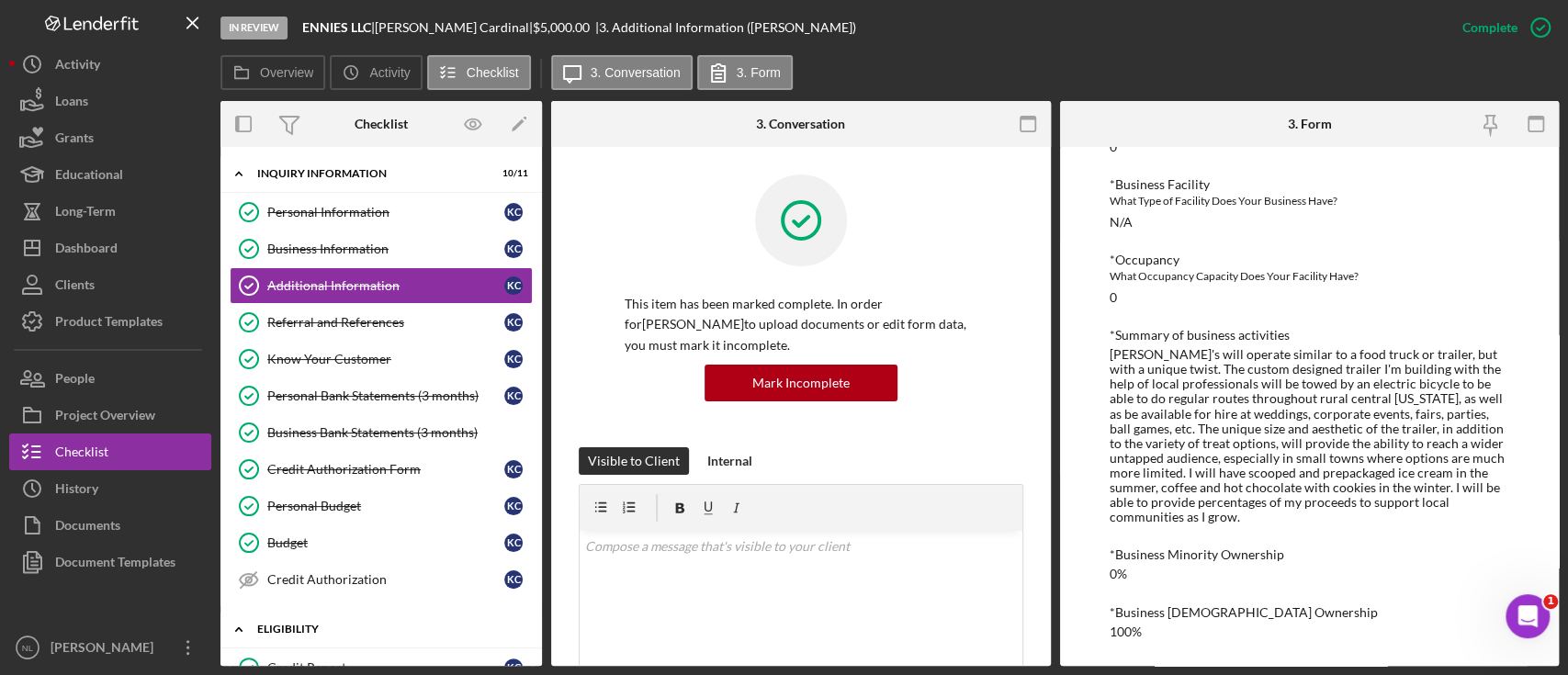
click at [301, 623] on div "Eligibility" at bounding box center [388, 629] width 261 height 11
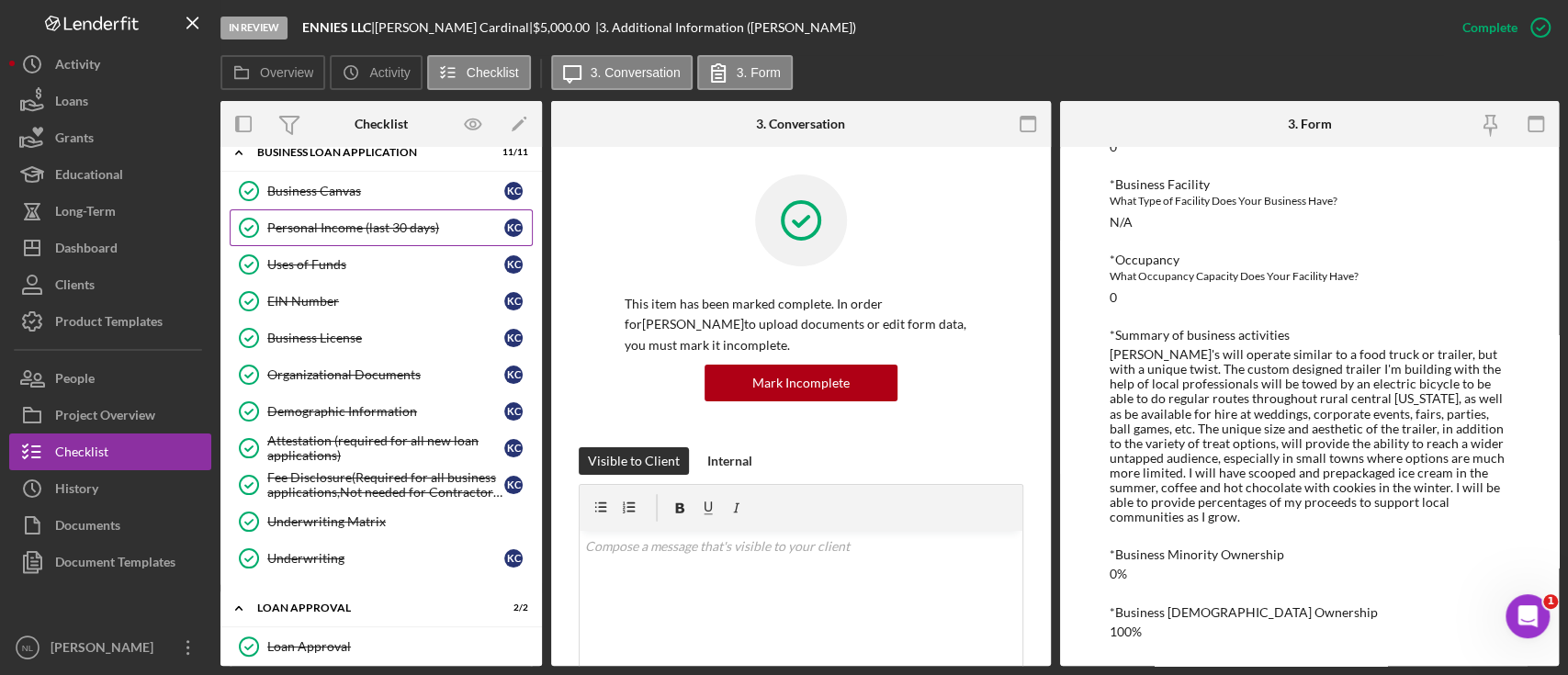
scroll to position [334, 0]
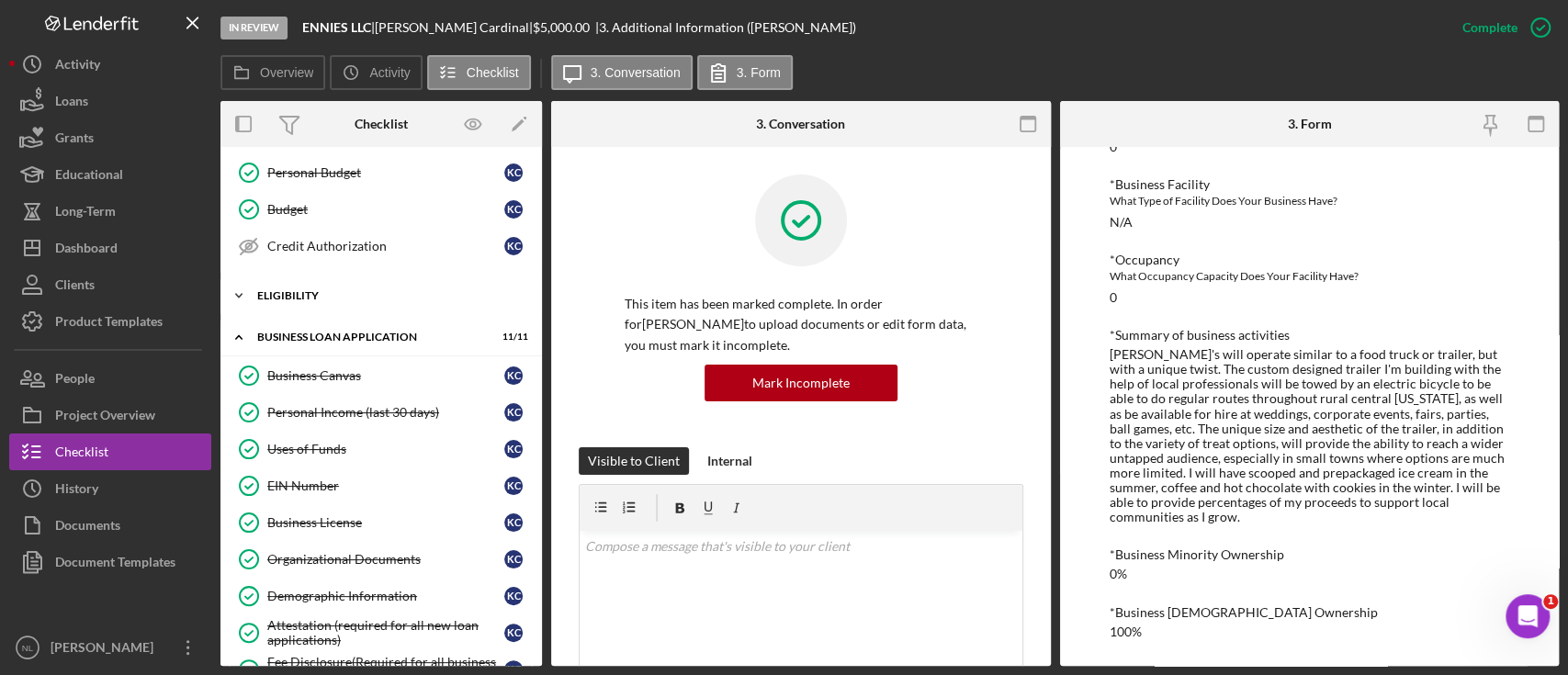
click at [293, 296] on div "Eligibility" at bounding box center [388, 296] width 261 height 11
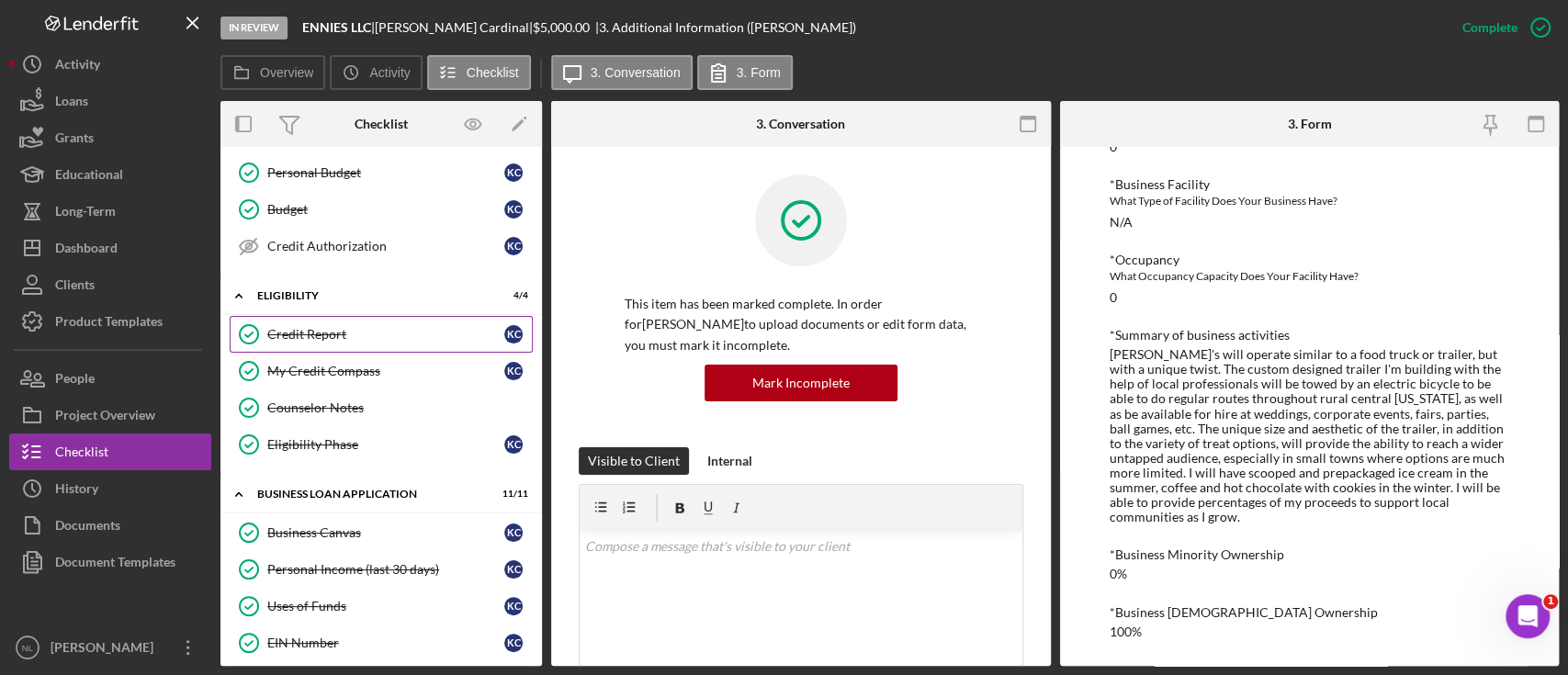
click at [304, 338] on link "Credit Report Credit Report K C" at bounding box center [381, 334] width 303 height 37
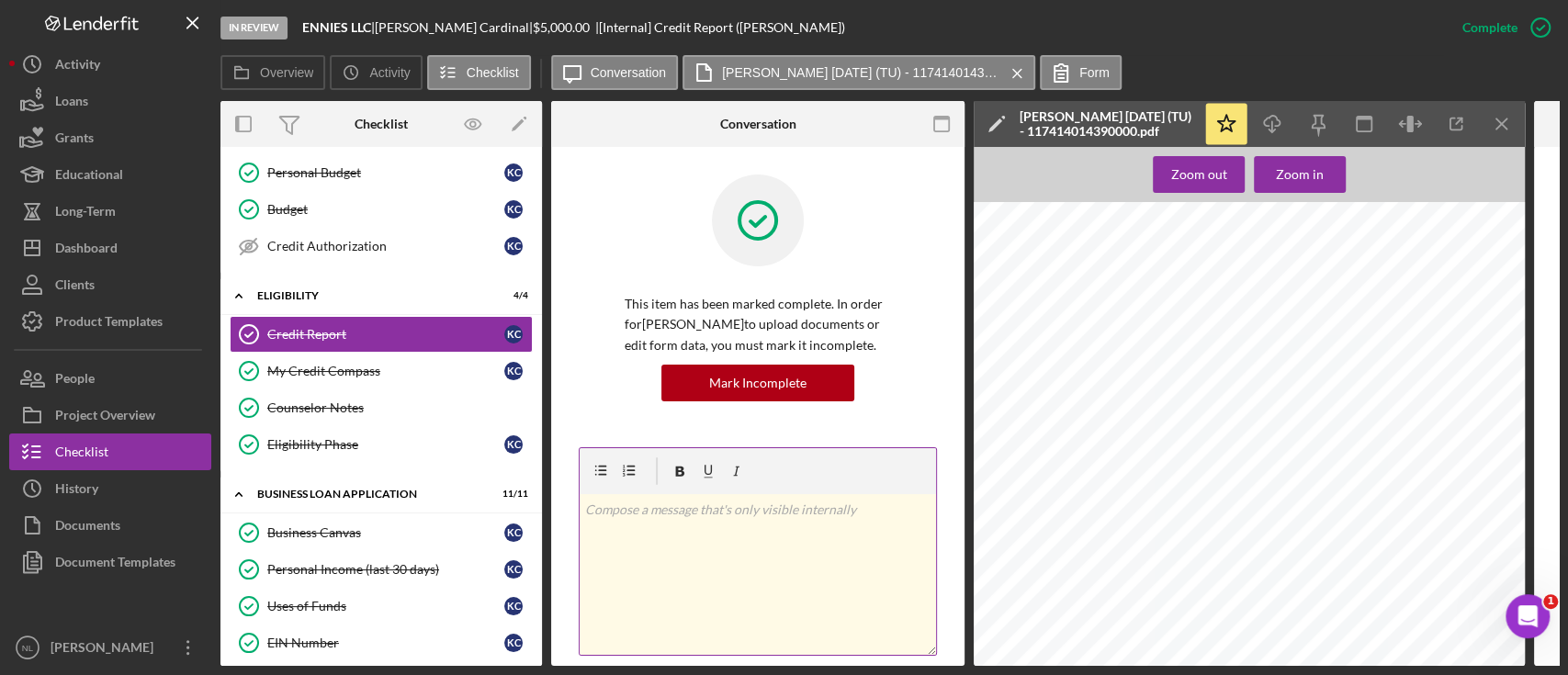
scroll to position [334, 0]
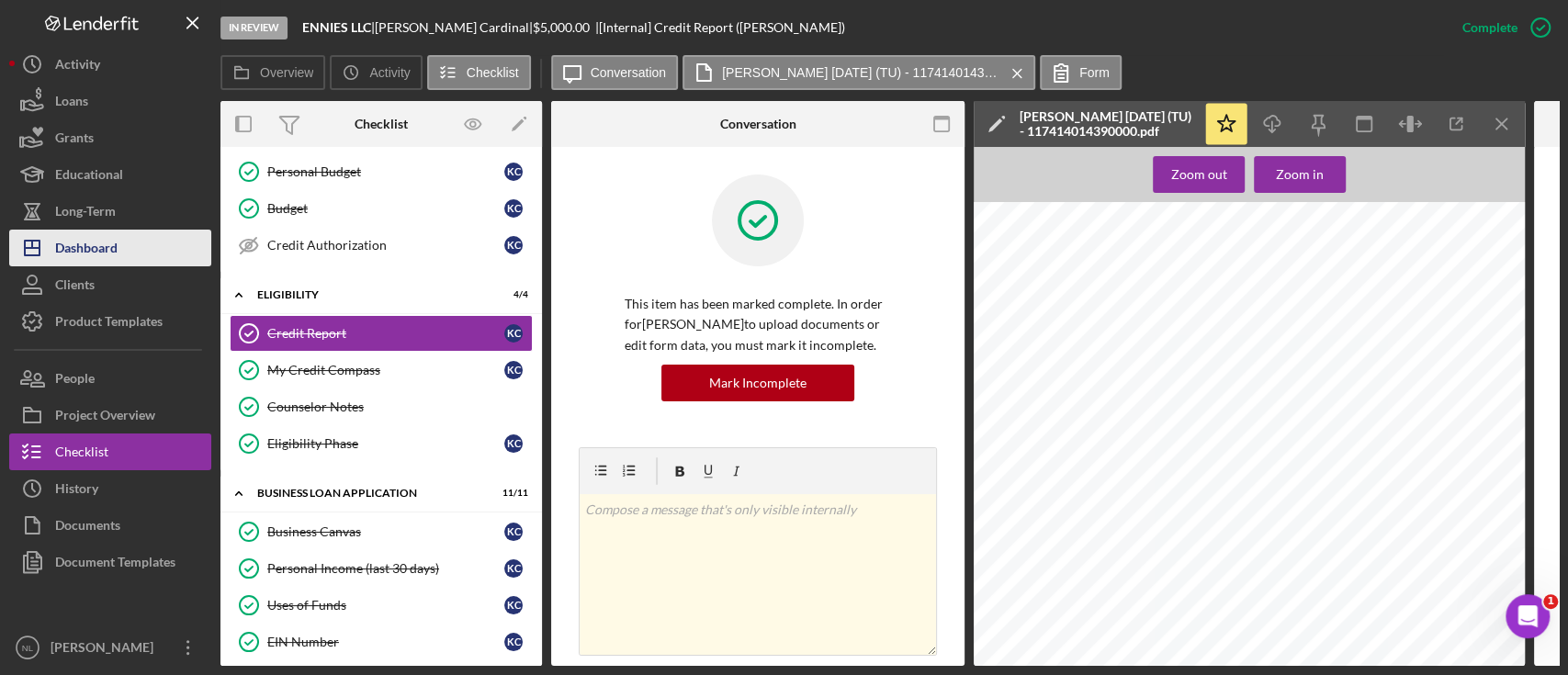
click at [125, 246] on button "Icon/Dashboard Dashboard" at bounding box center [110, 247] width 202 height 37
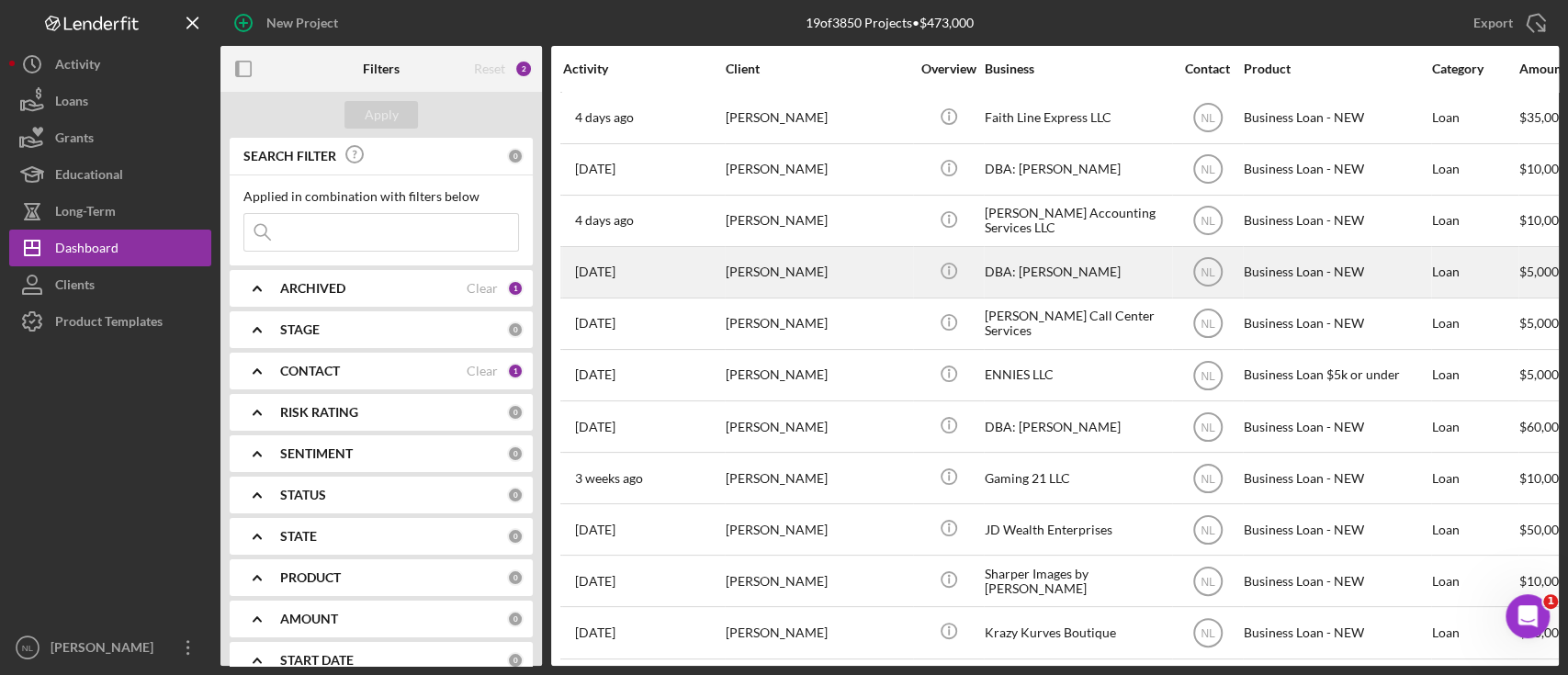
click at [749, 257] on div "[PERSON_NAME]" at bounding box center [817, 273] width 183 height 49
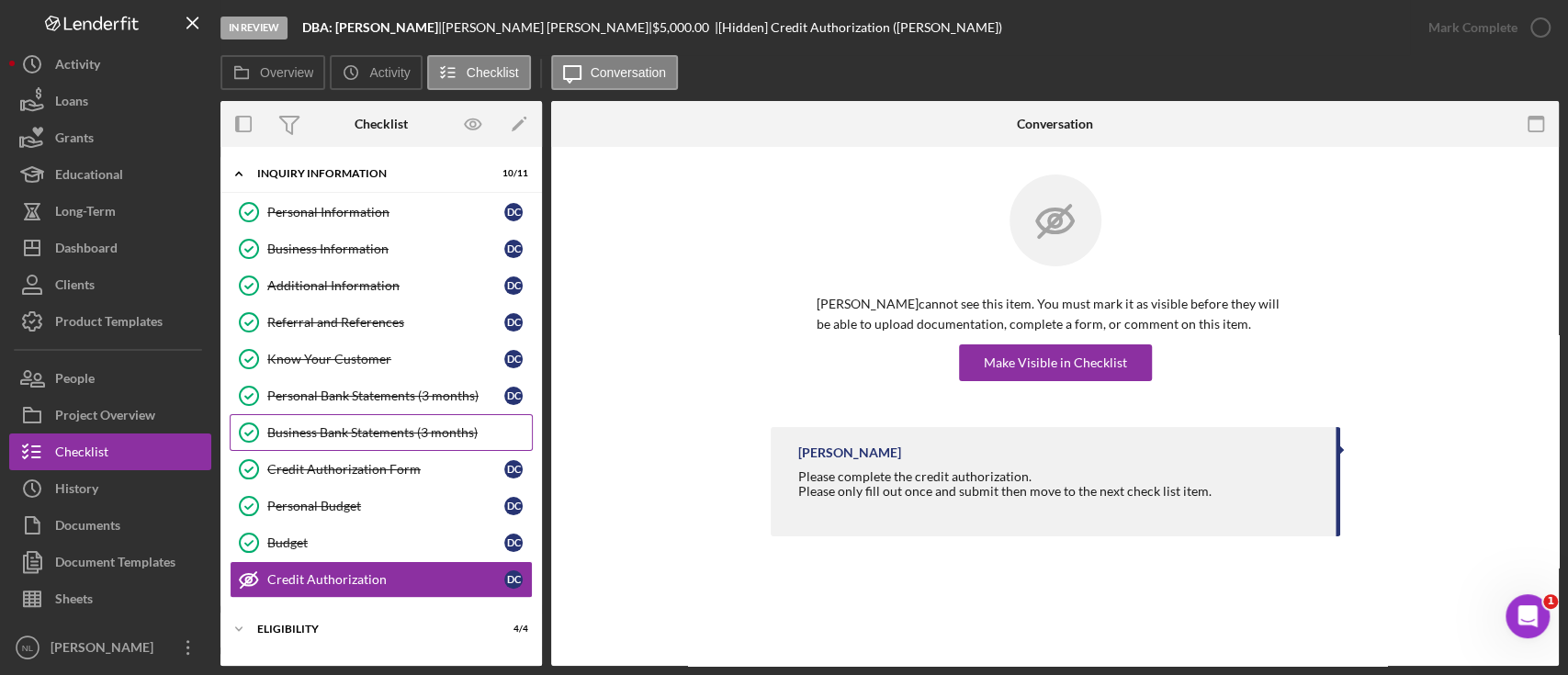
scroll to position [154, 0]
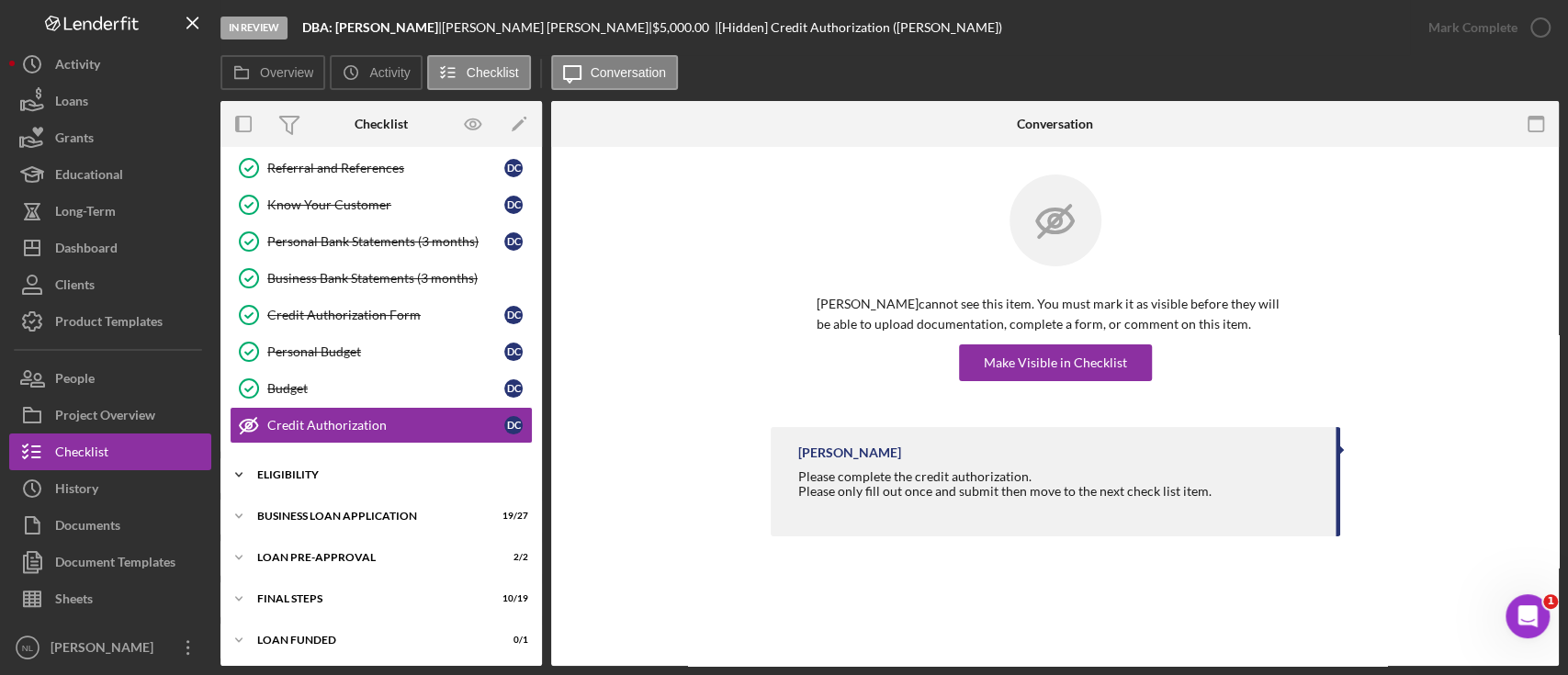
click at [313, 474] on div "ELIGIBILITY" at bounding box center [388, 475] width 261 height 11
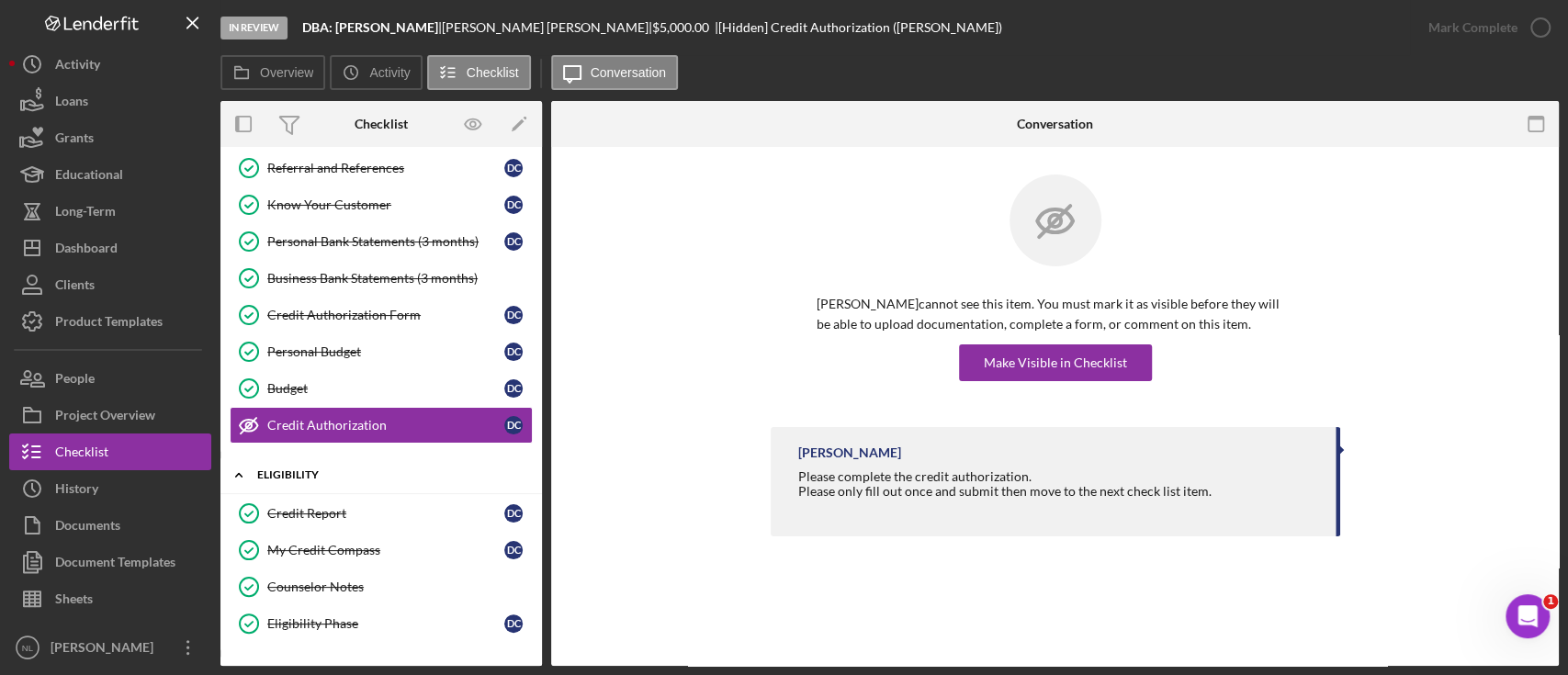
scroll to position [309, 0]
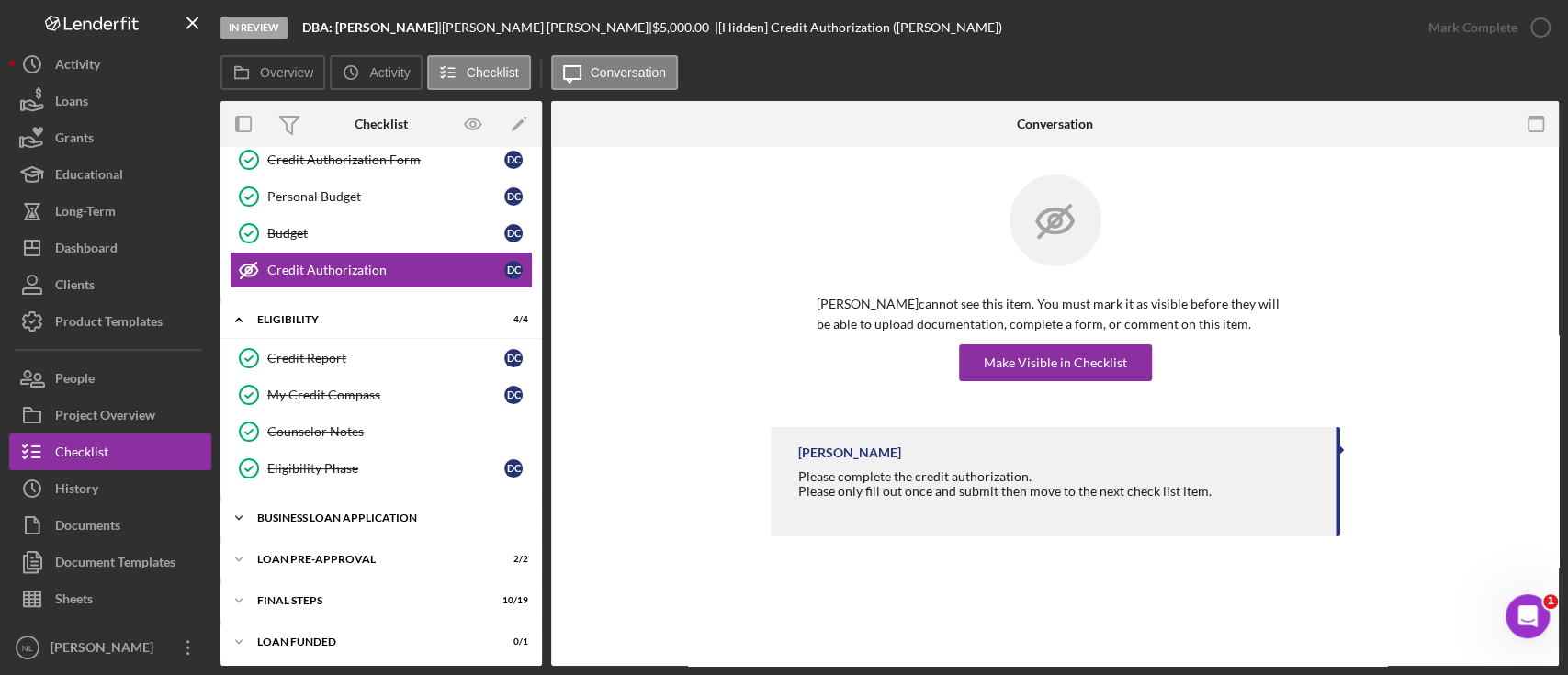
click at [327, 506] on div "Icon/Expander BUSINESS LOAN APPLICATION 19 / 27" at bounding box center [381, 517] width 322 height 37
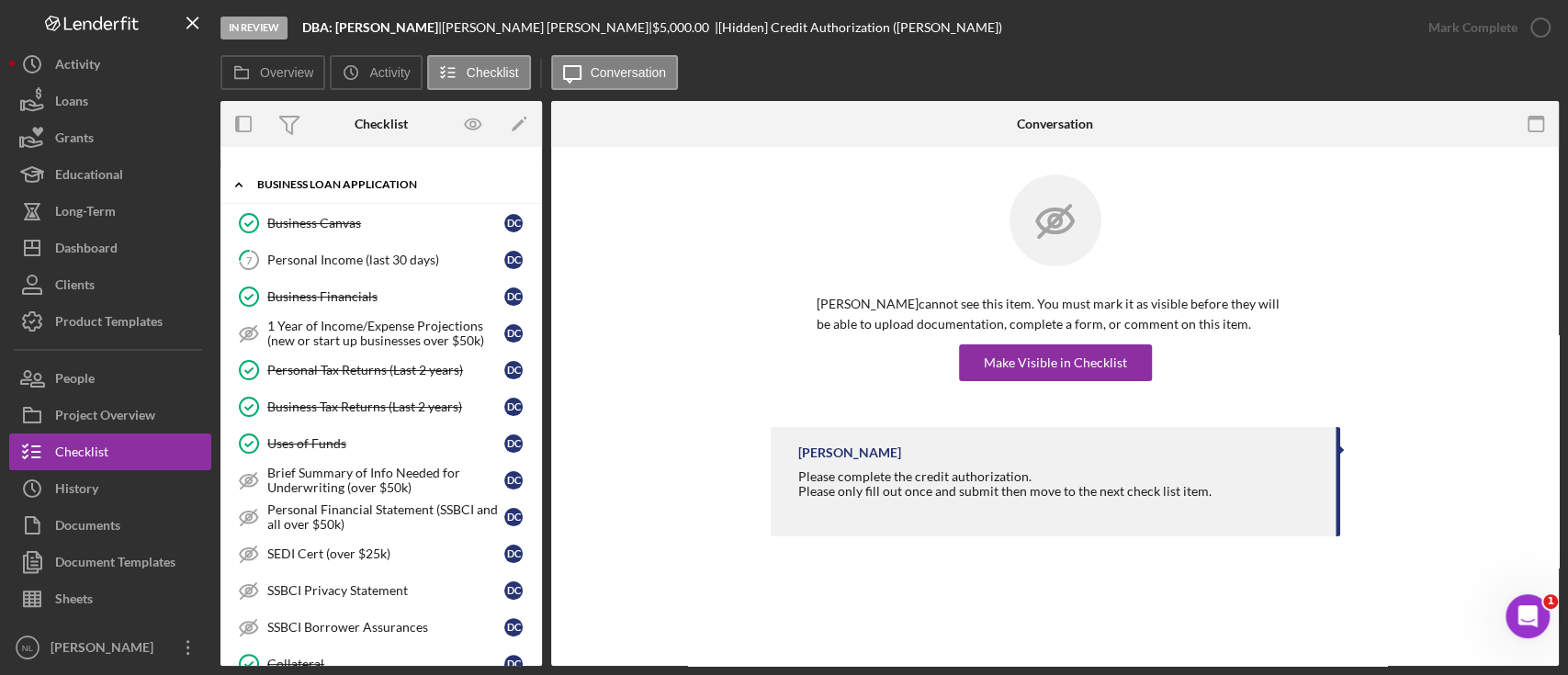
scroll to position [651, 0]
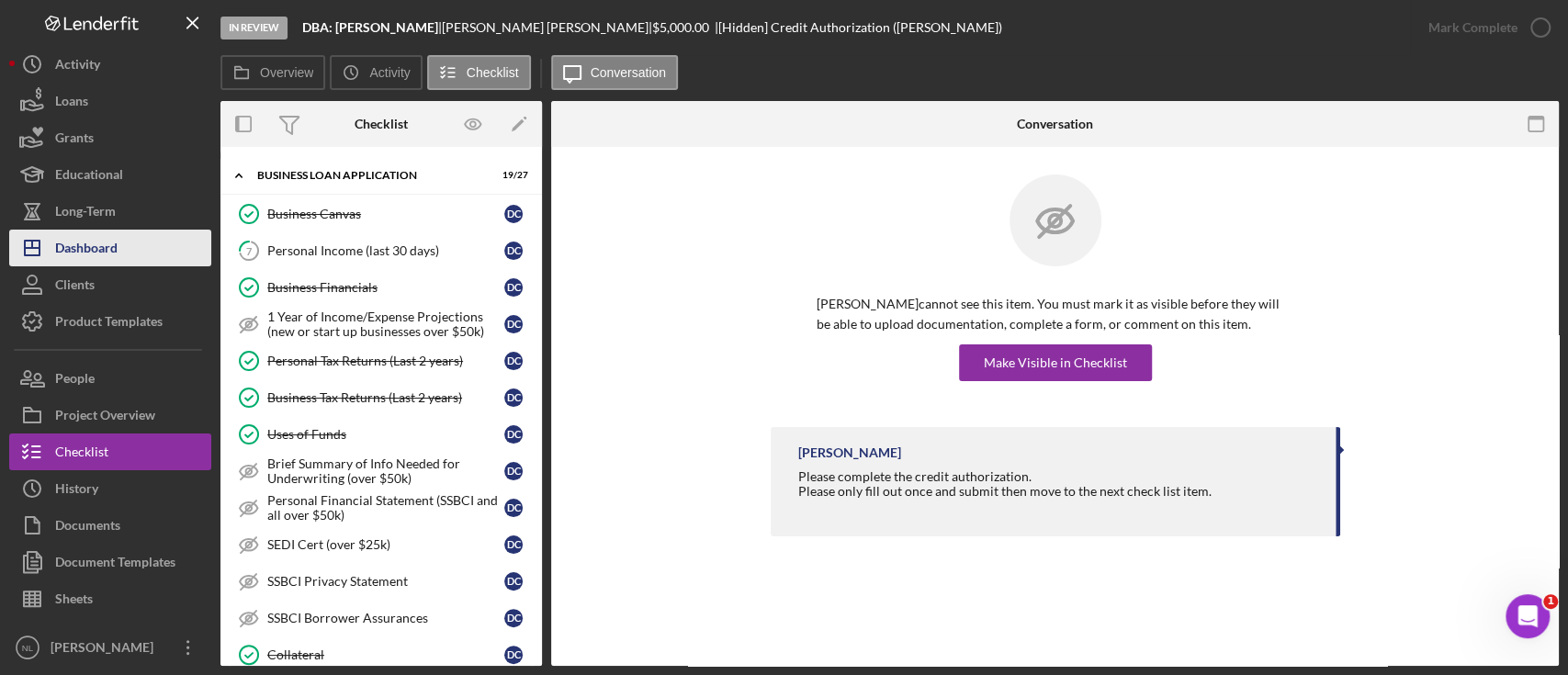
click at [110, 257] on div "Dashboard" at bounding box center [87, 250] width 62 height 41
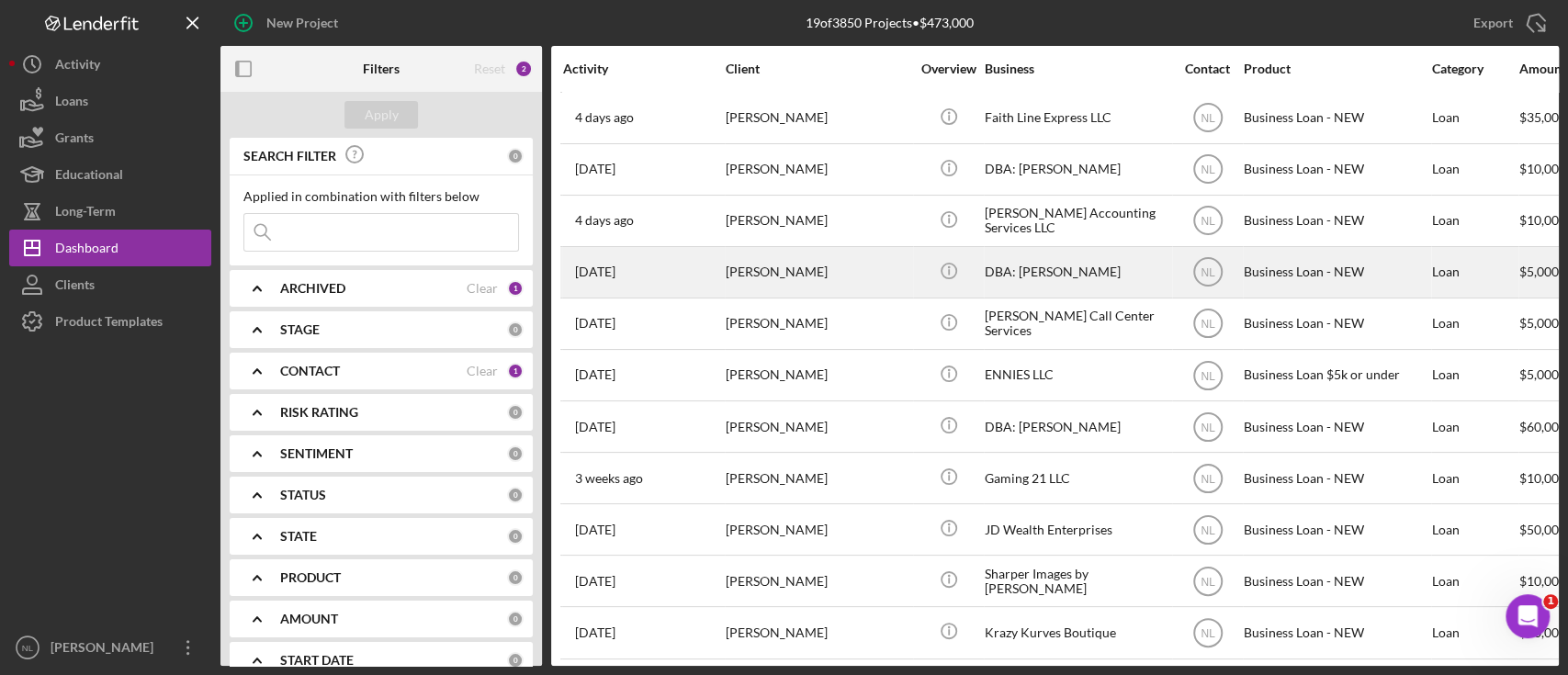
click at [877, 260] on div "[PERSON_NAME]" at bounding box center [817, 273] width 183 height 49
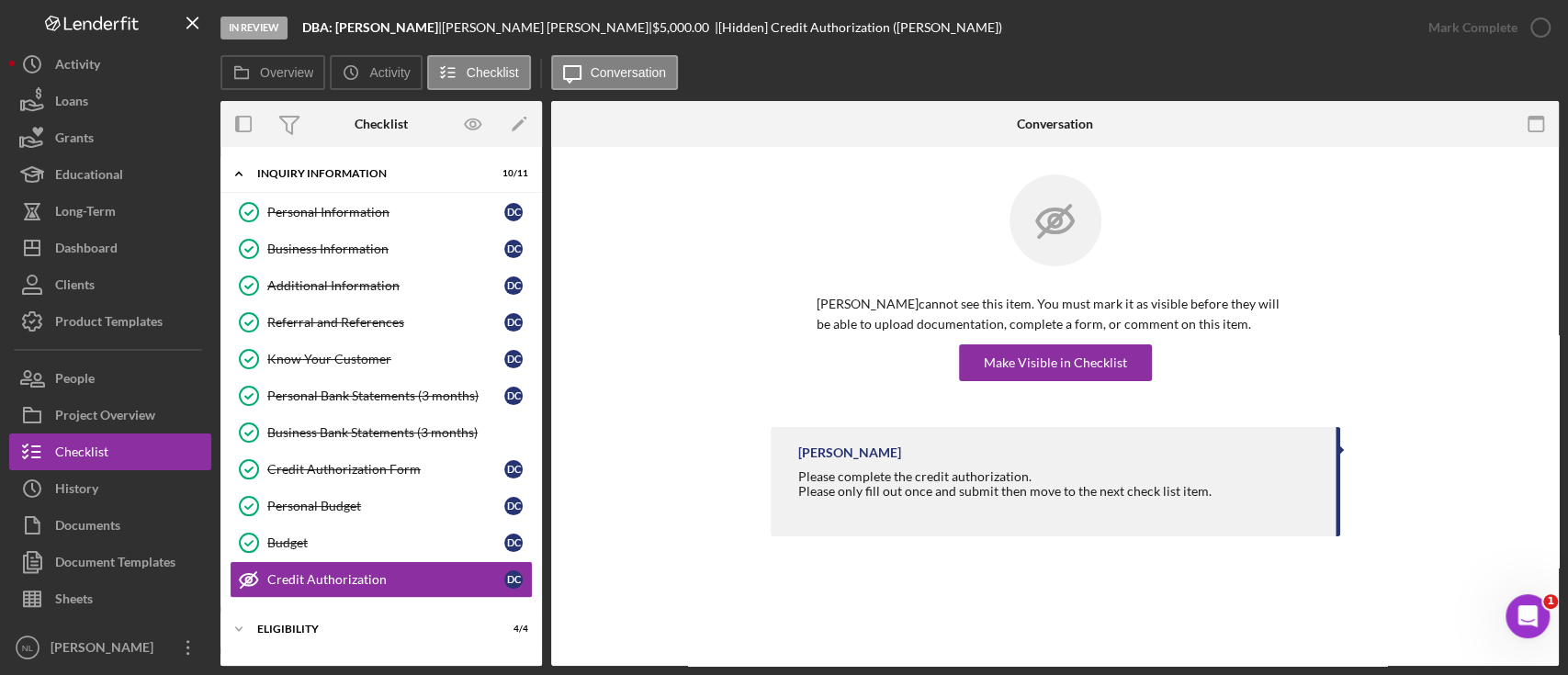
scroll to position [154, 0]
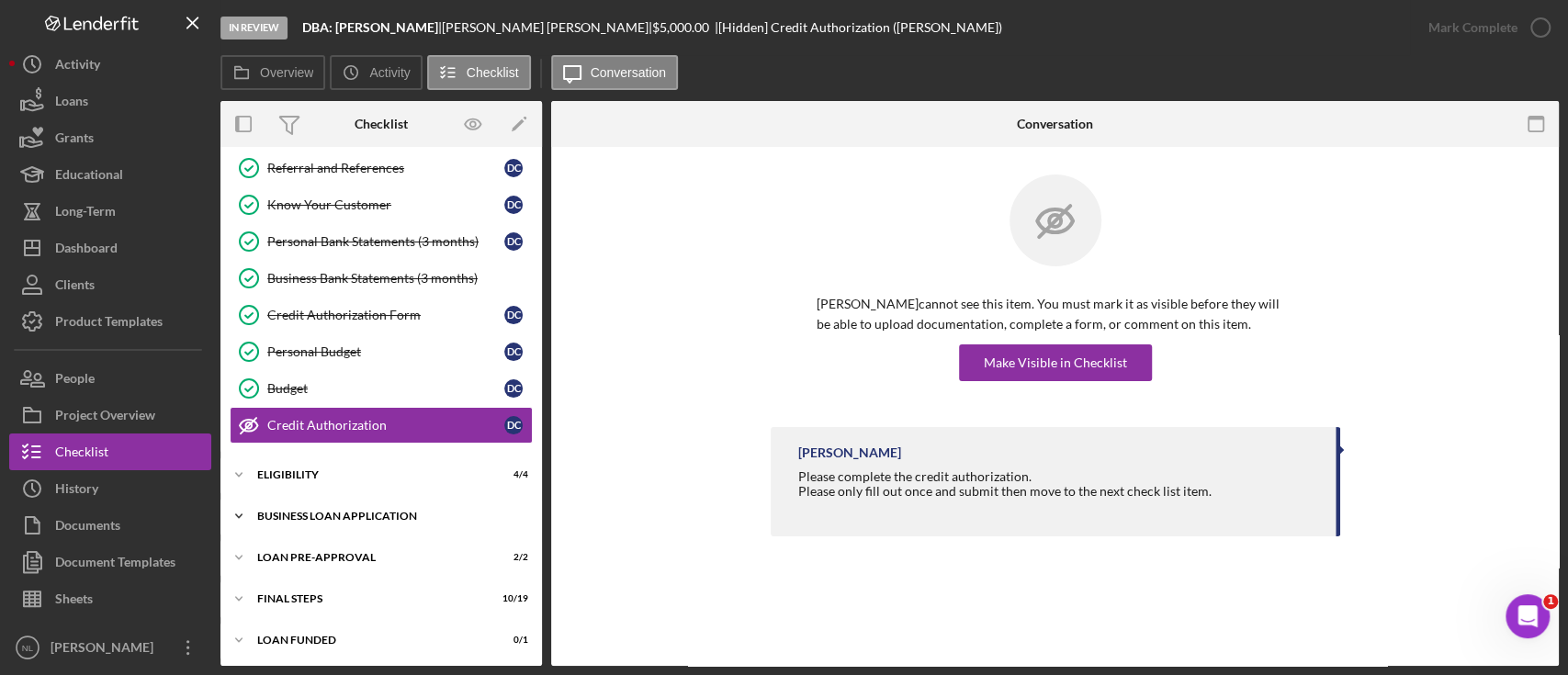
click at [439, 510] on div "BUSINESS LOAN APPLICATION" at bounding box center [388, 516] width 261 height 11
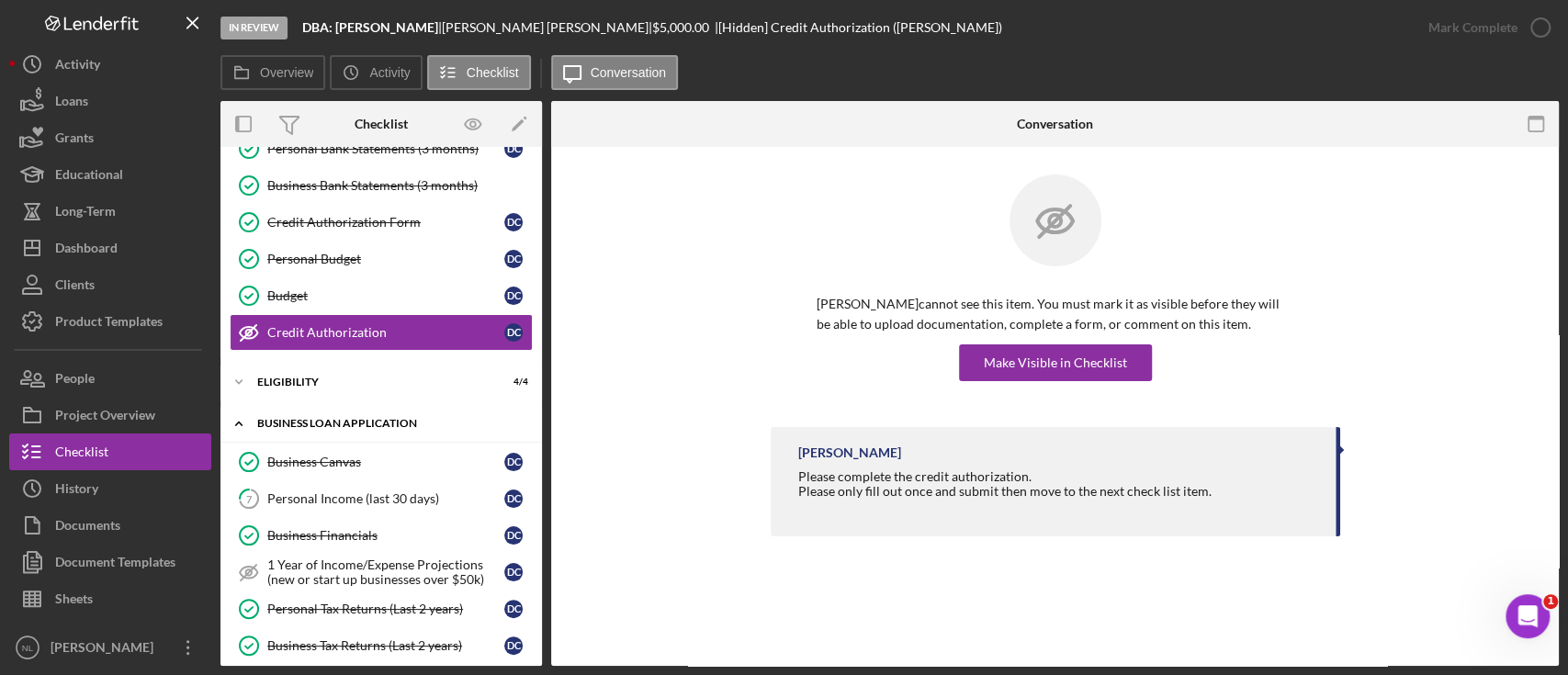
scroll to position [268, 0]
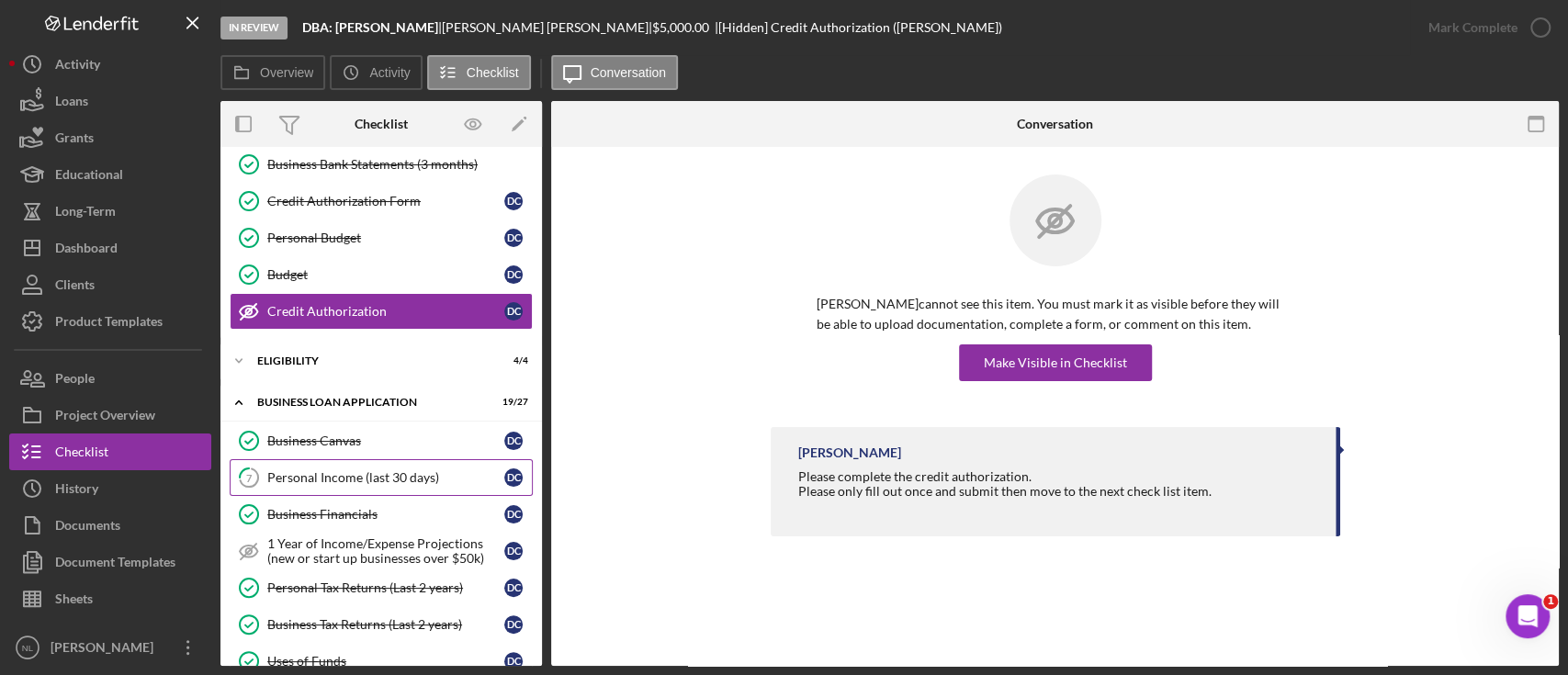
click at [421, 473] on div "Personal Income (last 30 days)" at bounding box center [386, 478] width 237 height 15
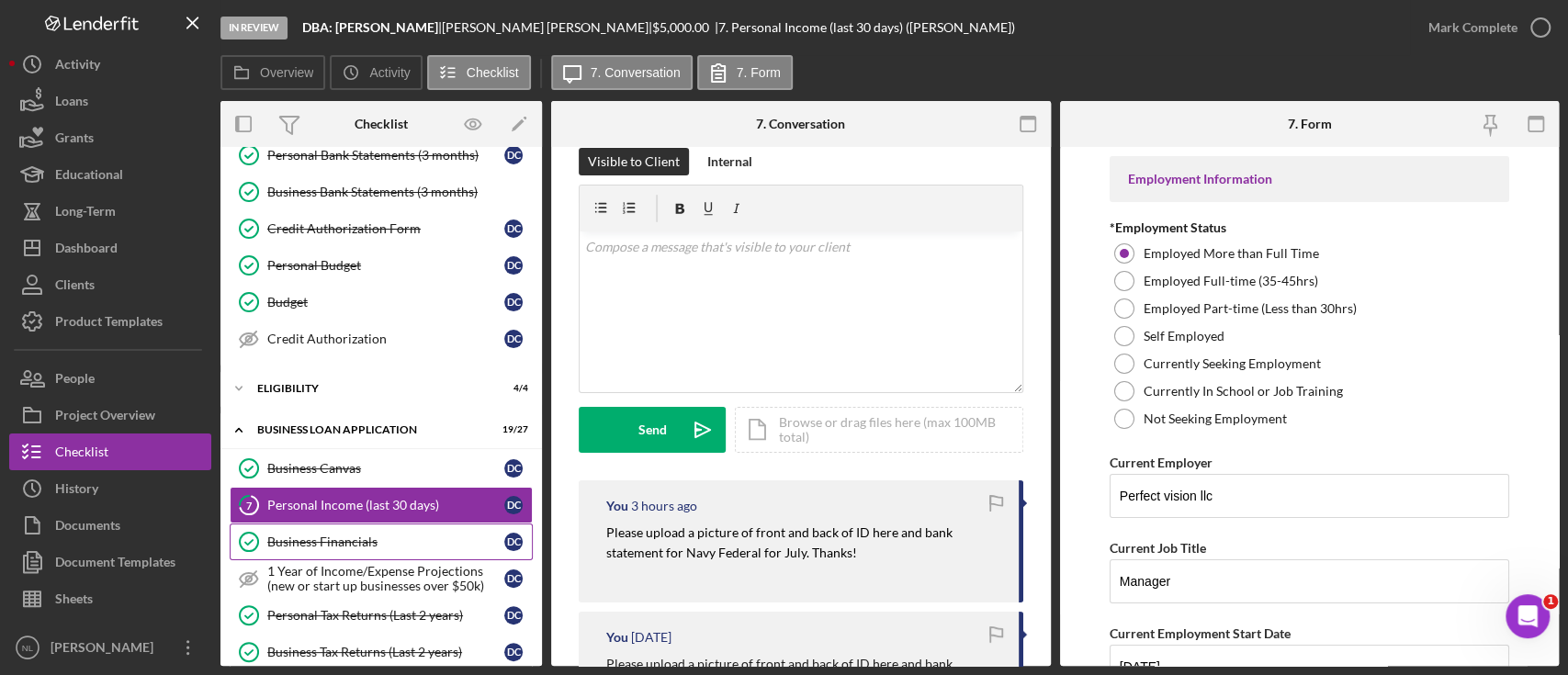
scroll to position [242, 0]
click at [360, 540] on div "Business Financials" at bounding box center [386, 541] width 237 height 15
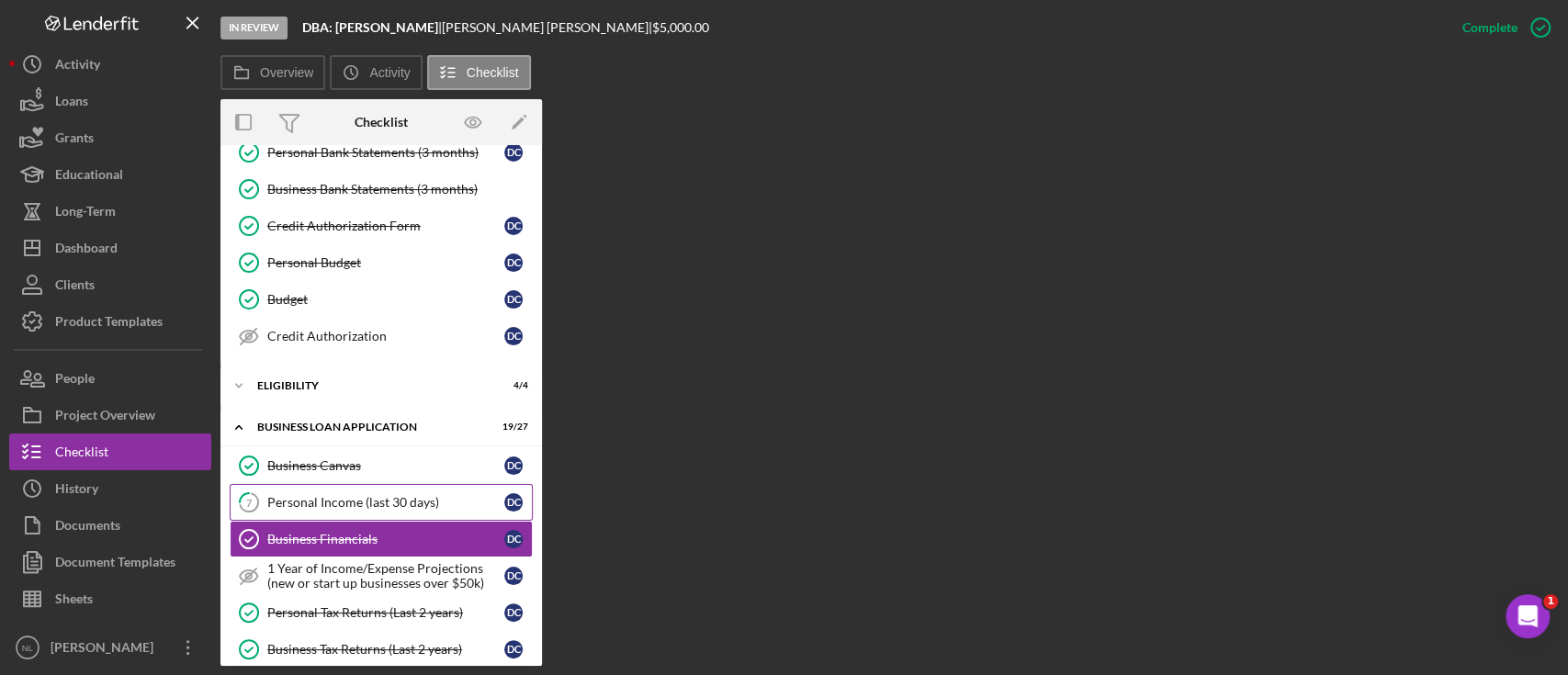
click at [346, 503] on div "Personal Income (last 30 days)" at bounding box center [386, 502] width 237 height 15
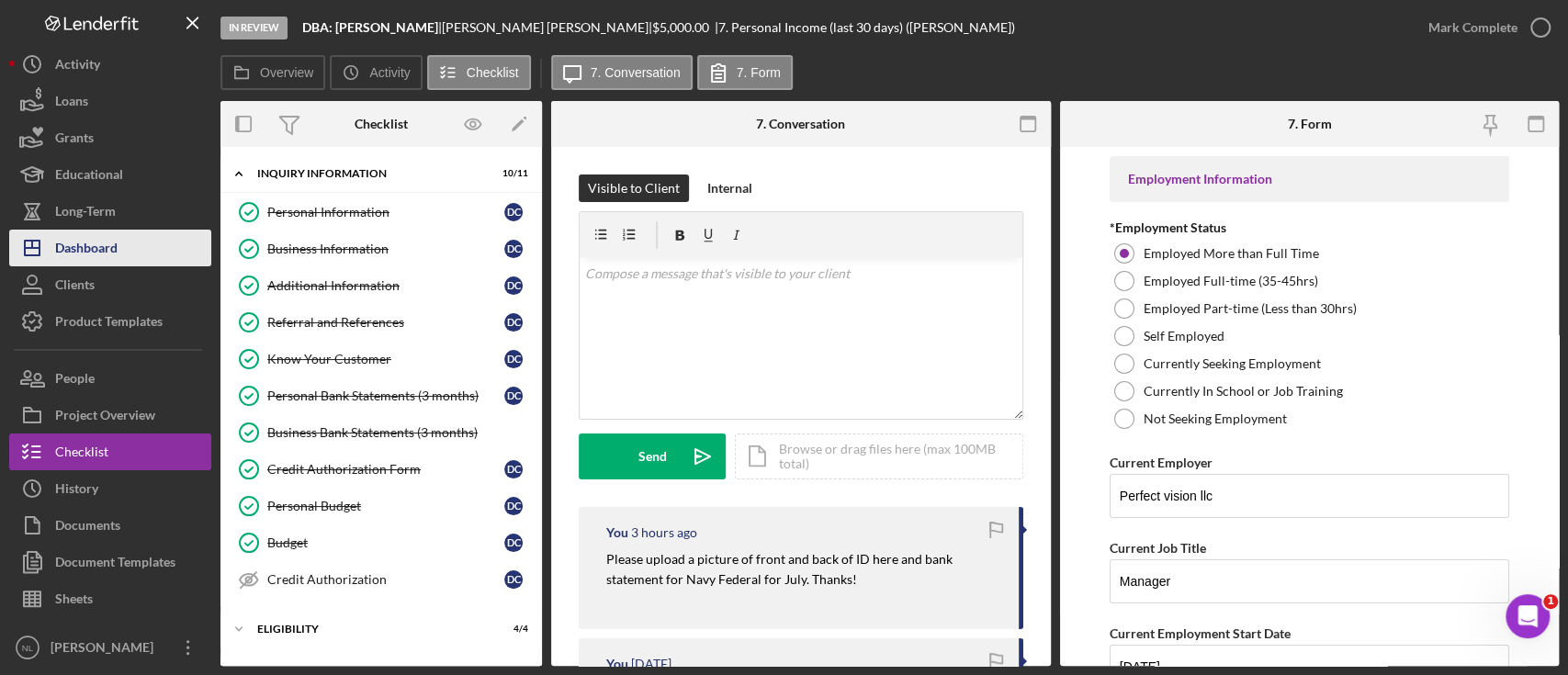
click at [78, 235] on div "Dashboard" at bounding box center [87, 250] width 62 height 41
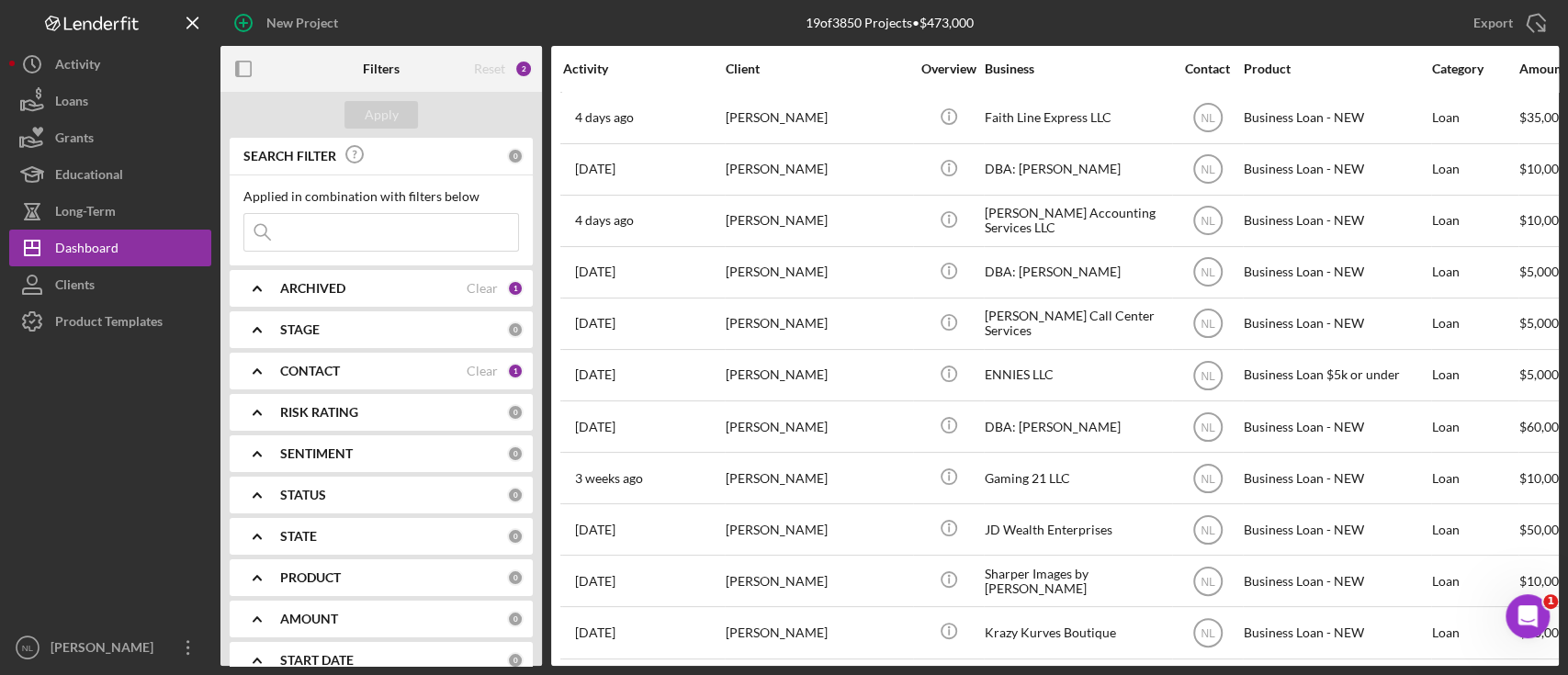
click at [460, 338] on div "STAGE 0" at bounding box center [402, 329] width 244 height 37
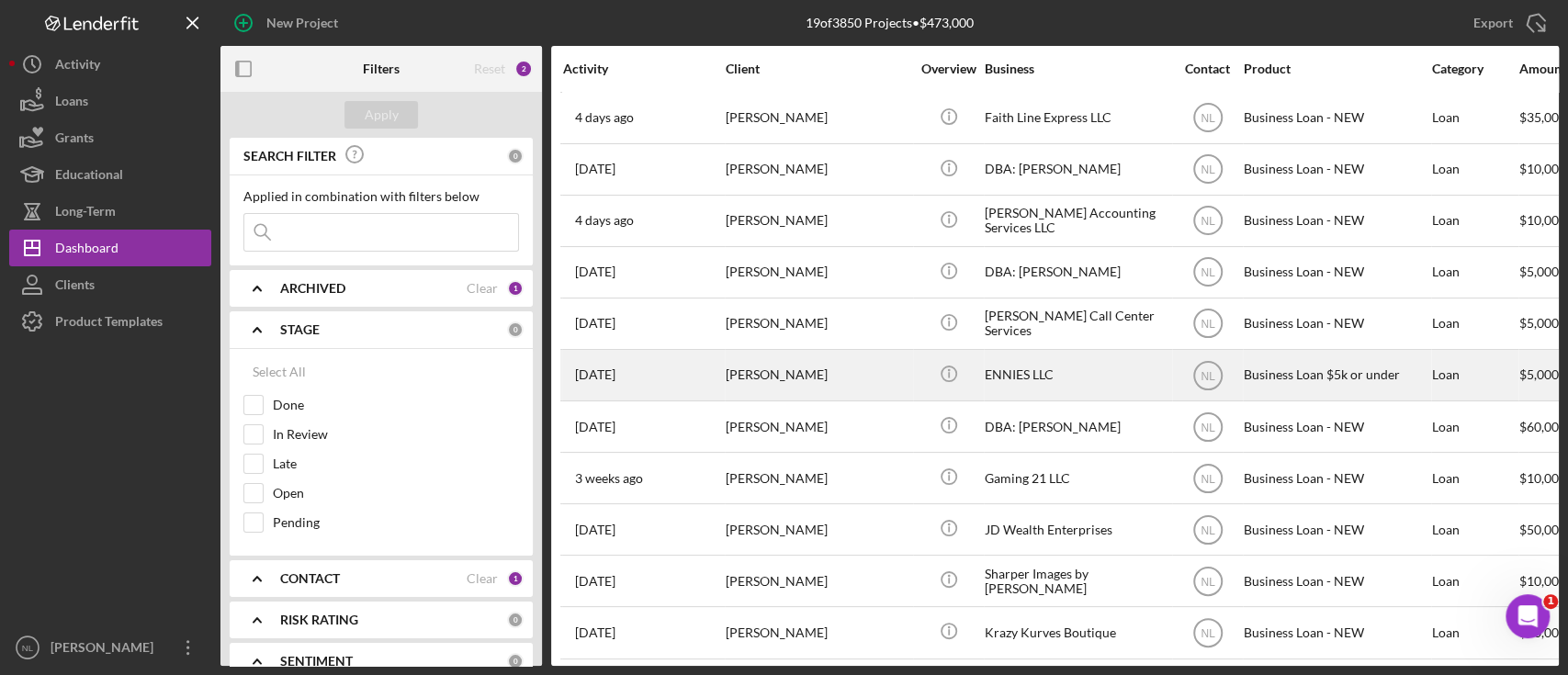
click at [844, 385] on div "[PERSON_NAME]" at bounding box center [817, 375] width 183 height 49
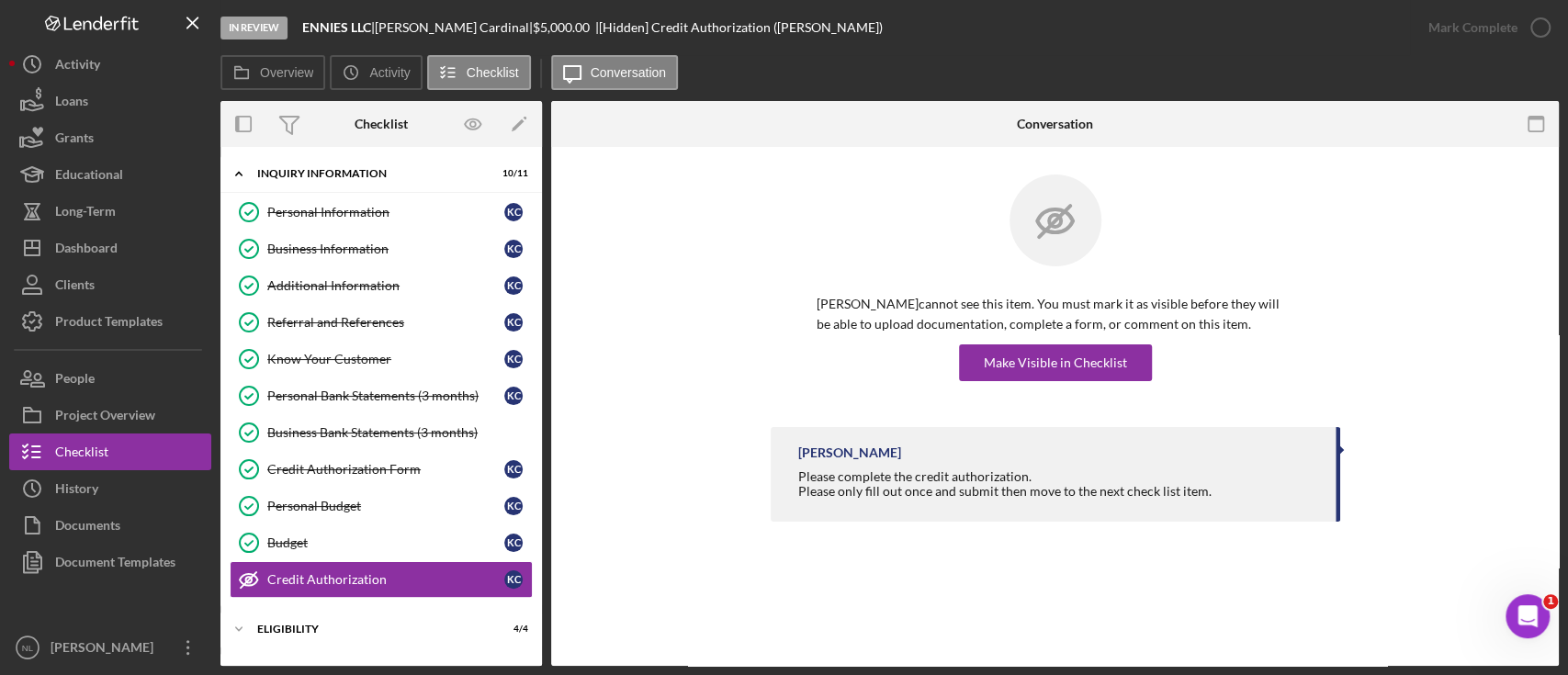
scroll to position [154, 0]
